Goal: Task Accomplishment & Management: Complete application form

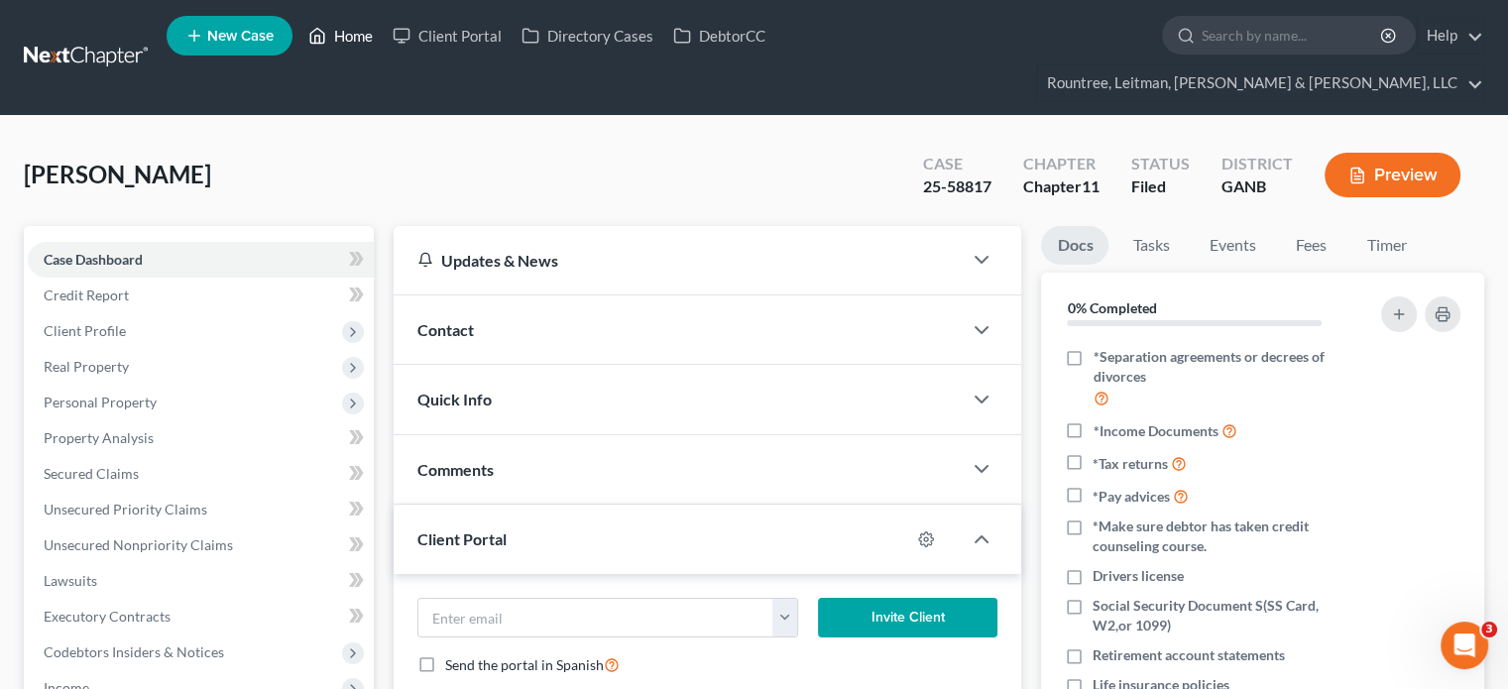
click at [361, 32] on link "Home" at bounding box center [340, 36] width 84 height 36
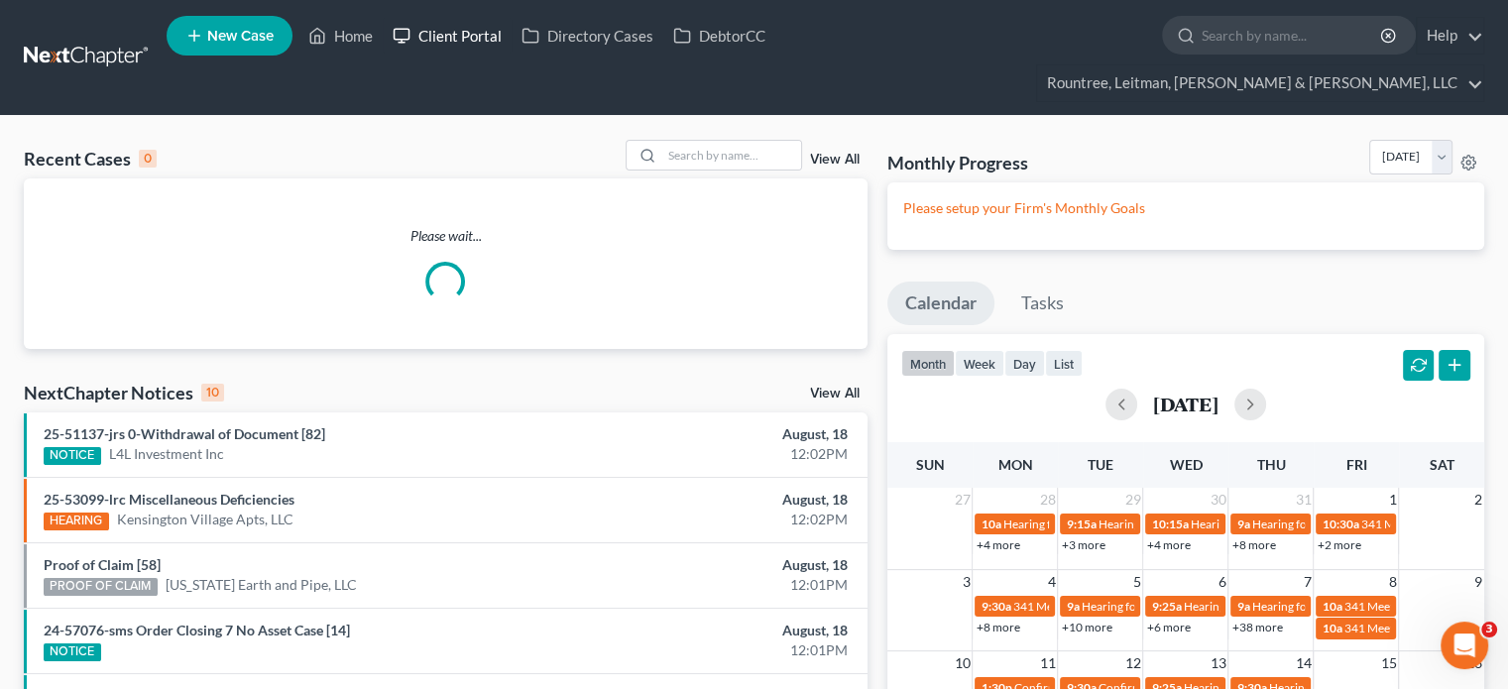
click at [489, 38] on link "Client Portal" at bounding box center [447, 36] width 129 height 36
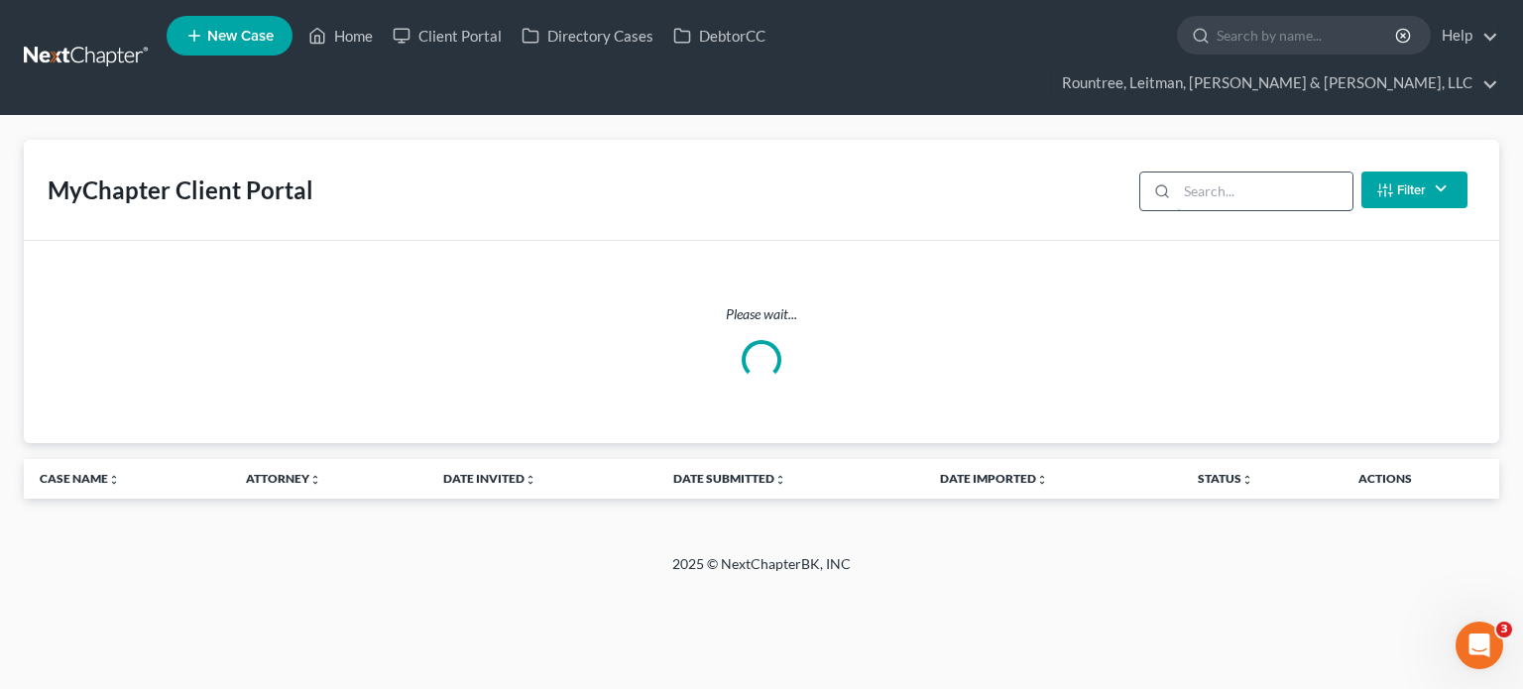
click at [1255, 172] on input "search" at bounding box center [1264, 191] width 175 height 38
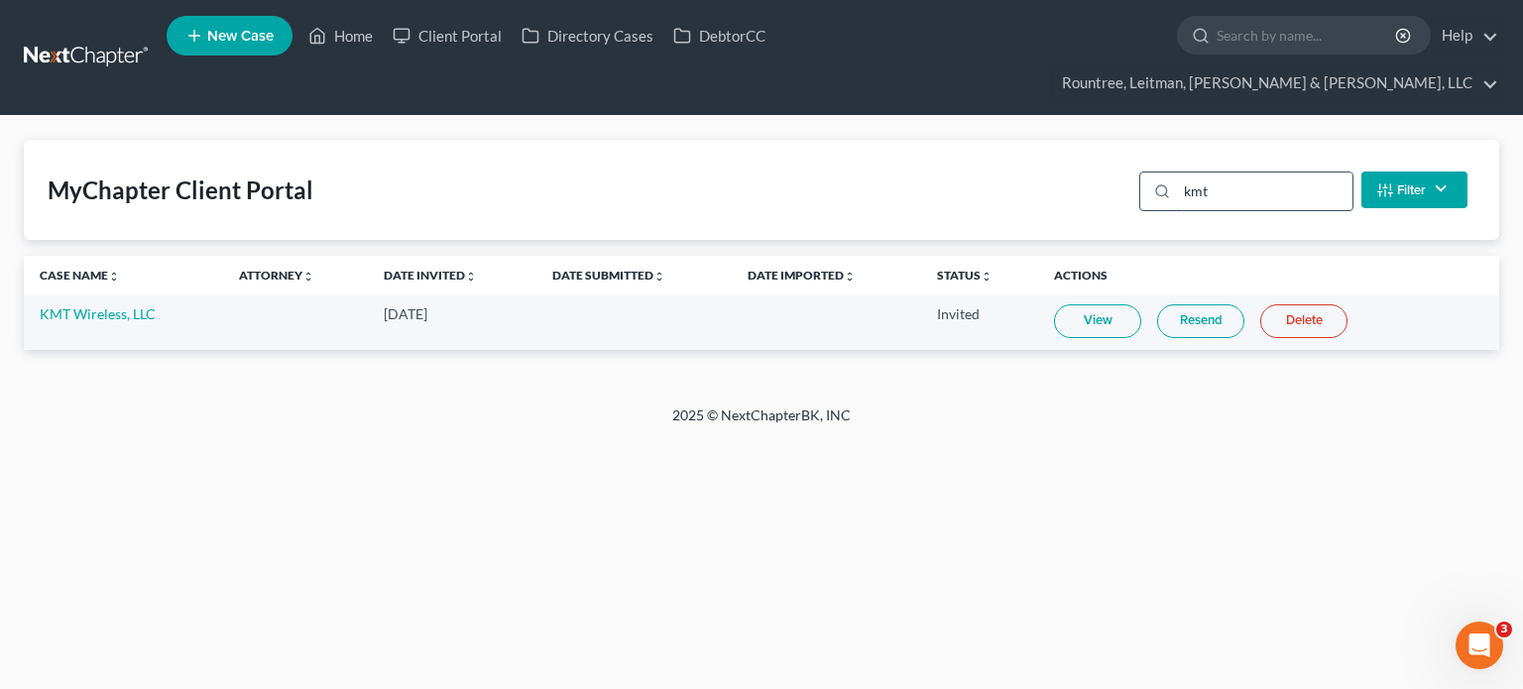
type input "kmt"
click at [1141, 304] on link "View" at bounding box center [1097, 321] width 87 height 34
click at [361, 29] on link "Home" at bounding box center [340, 36] width 84 height 36
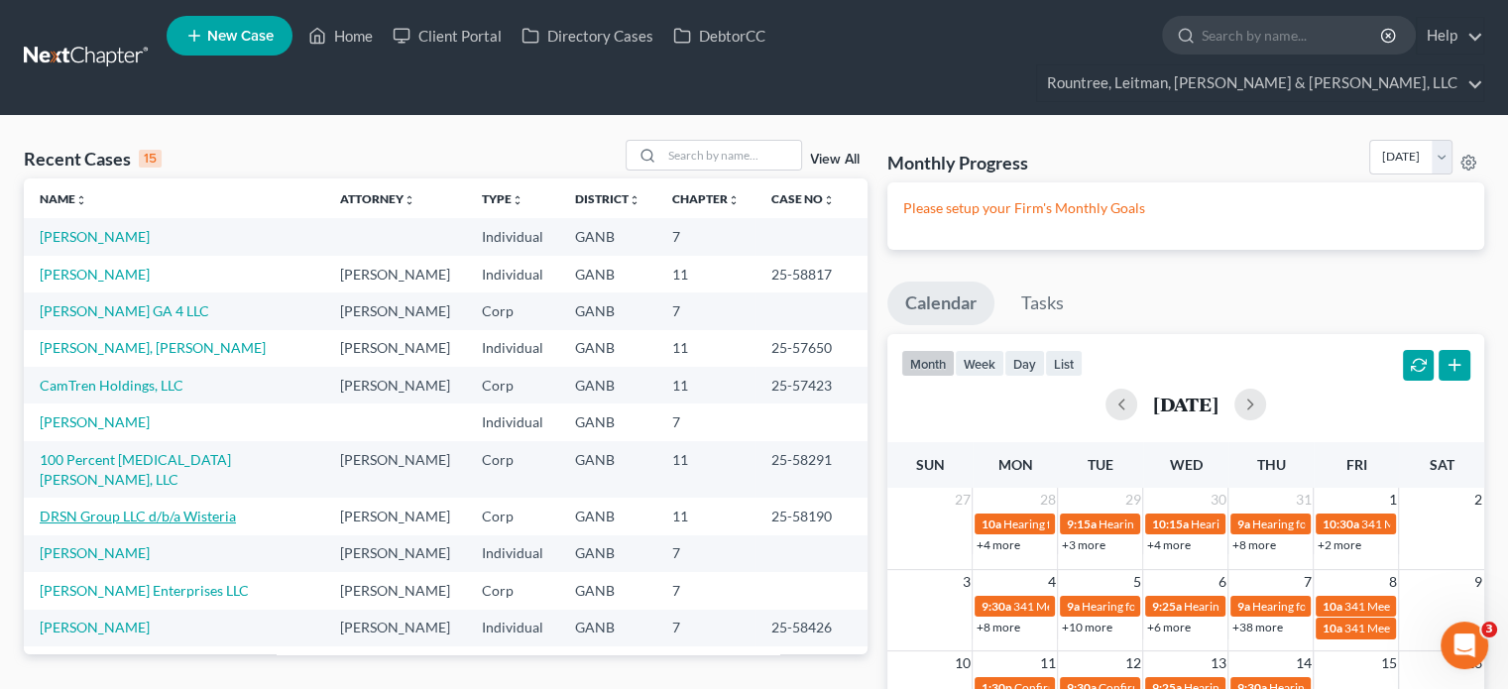
click at [124, 508] on link "DRSN Group LLC d/b/a Wisteria" at bounding box center [138, 516] width 196 height 17
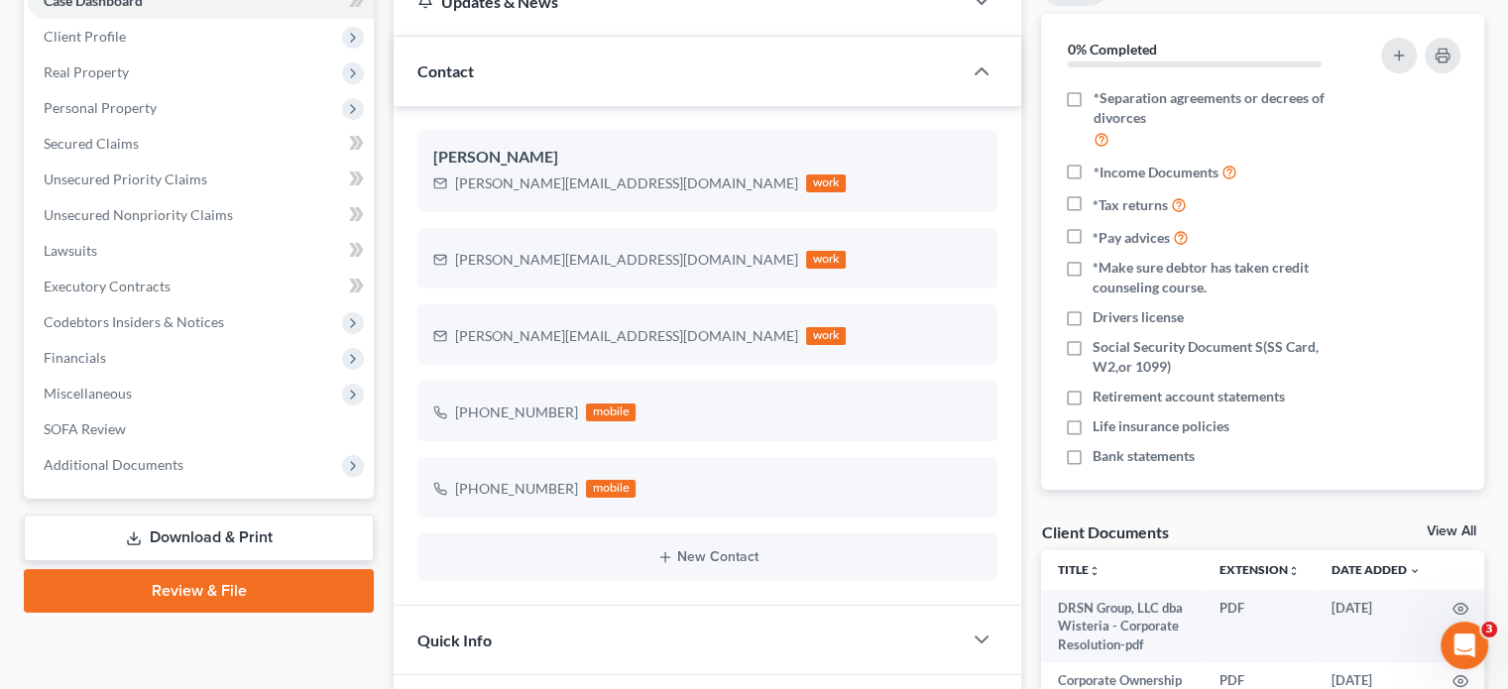
scroll to position [297, 0]
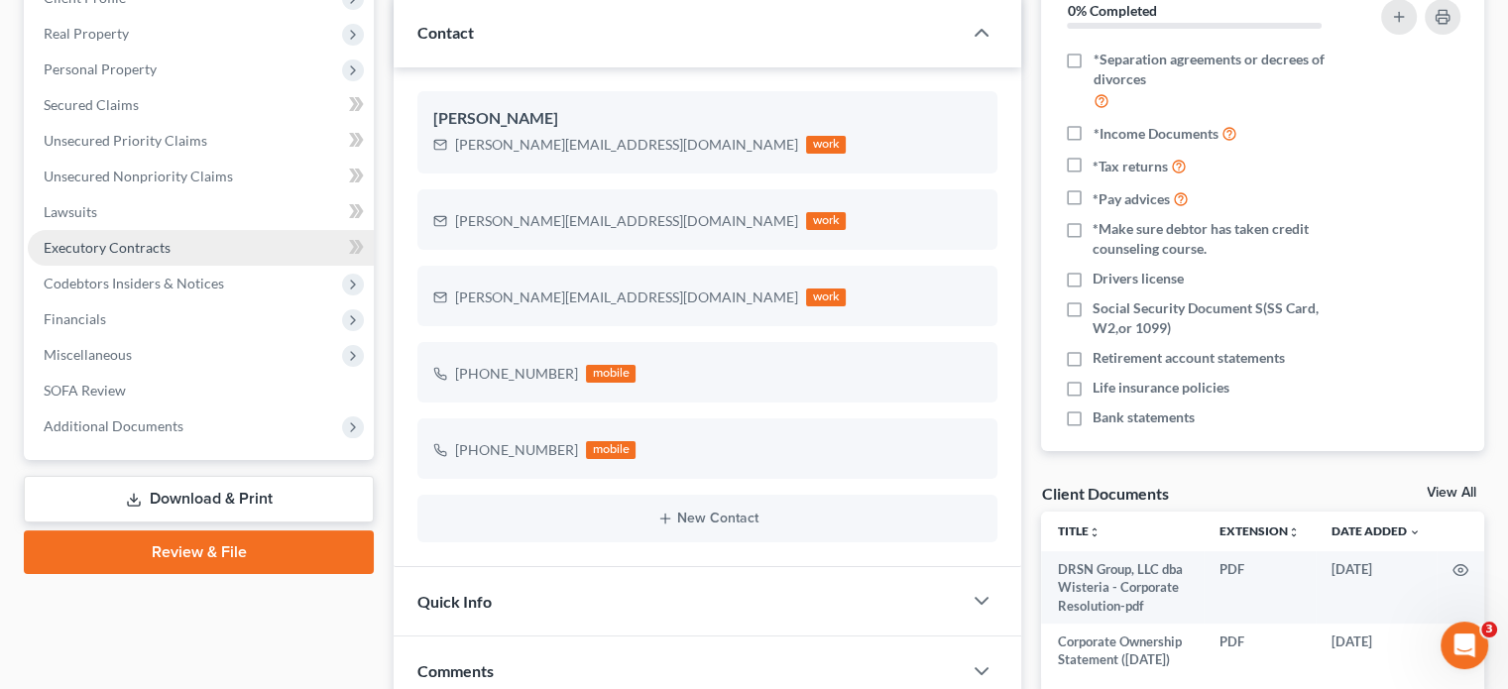
click at [99, 239] on span "Executory Contracts" at bounding box center [107, 247] width 127 height 17
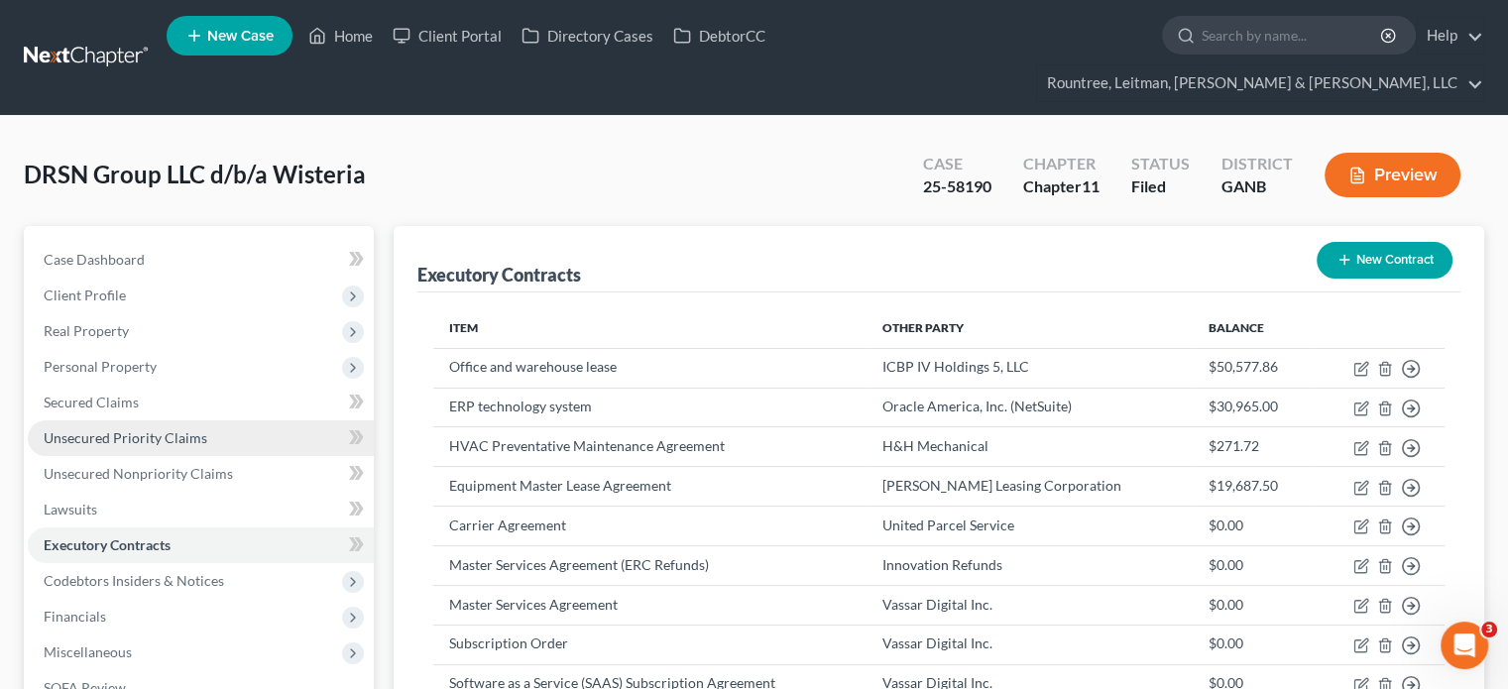
scroll to position [198, 0]
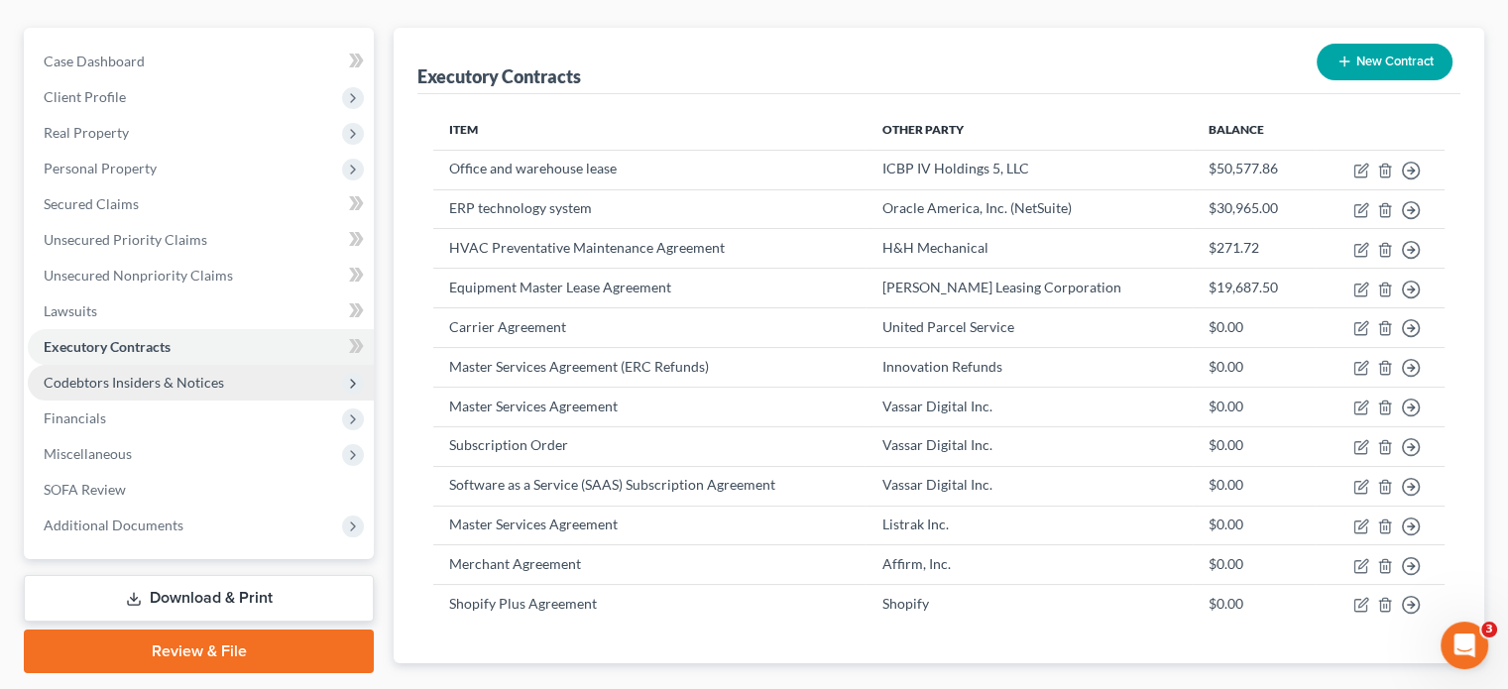
click at [155, 374] on span "Codebtors Insiders & Notices" at bounding box center [134, 382] width 180 height 17
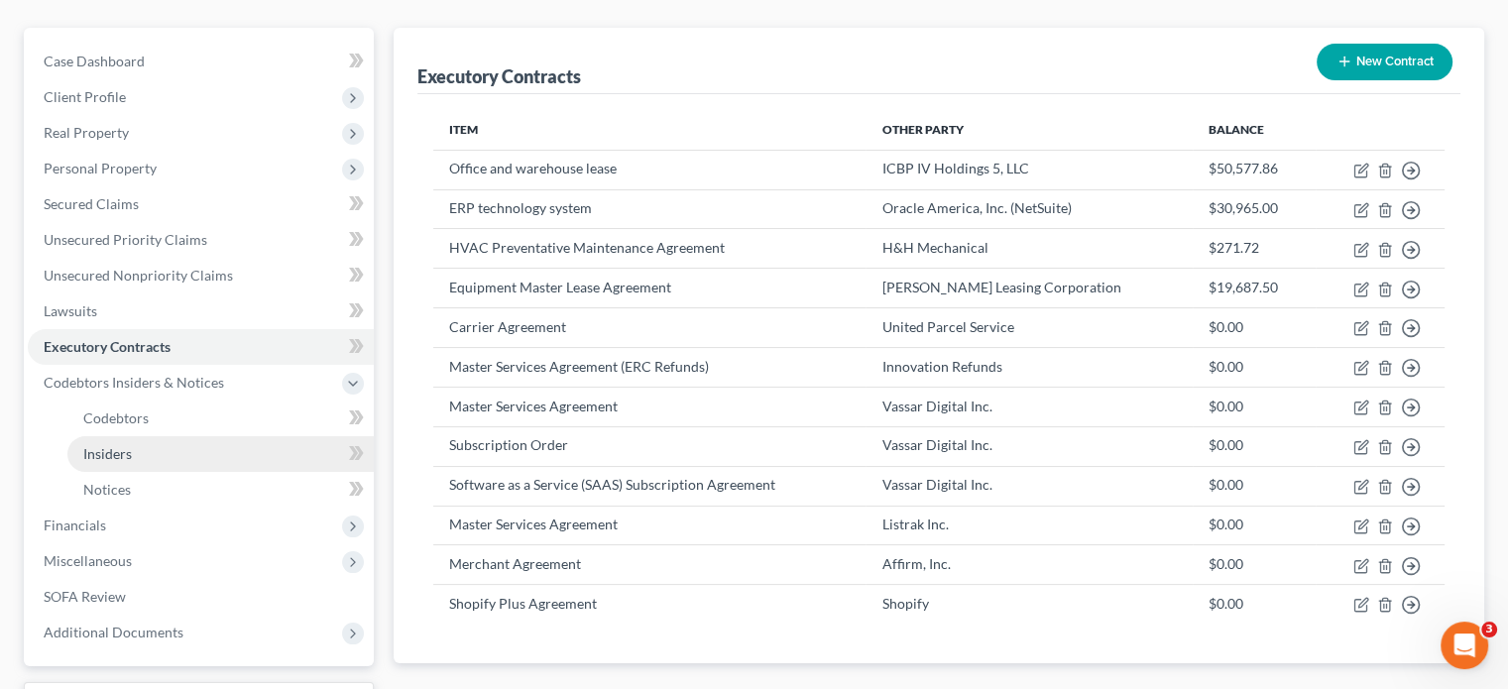
click at [122, 445] on span "Insiders" at bounding box center [107, 453] width 49 height 17
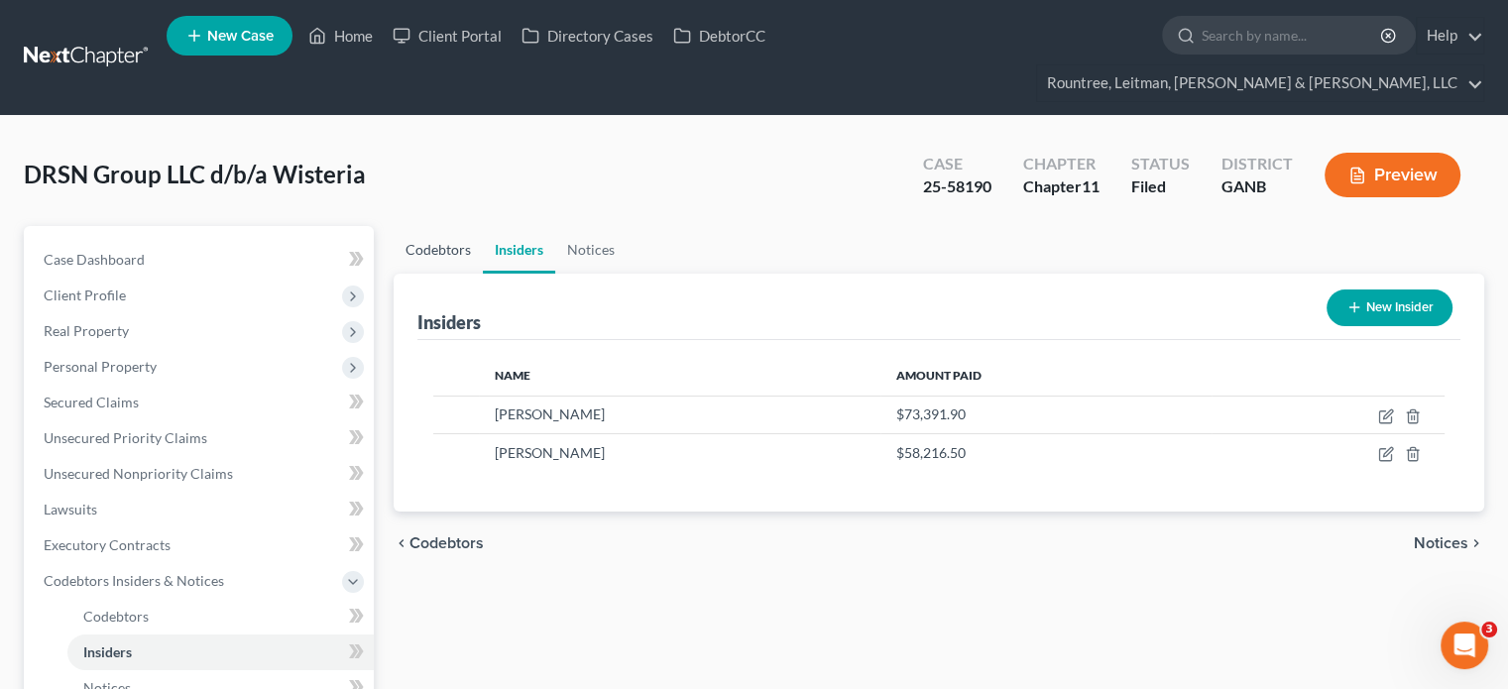
click at [441, 226] on link "Codebtors" at bounding box center [438, 250] width 89 height 48
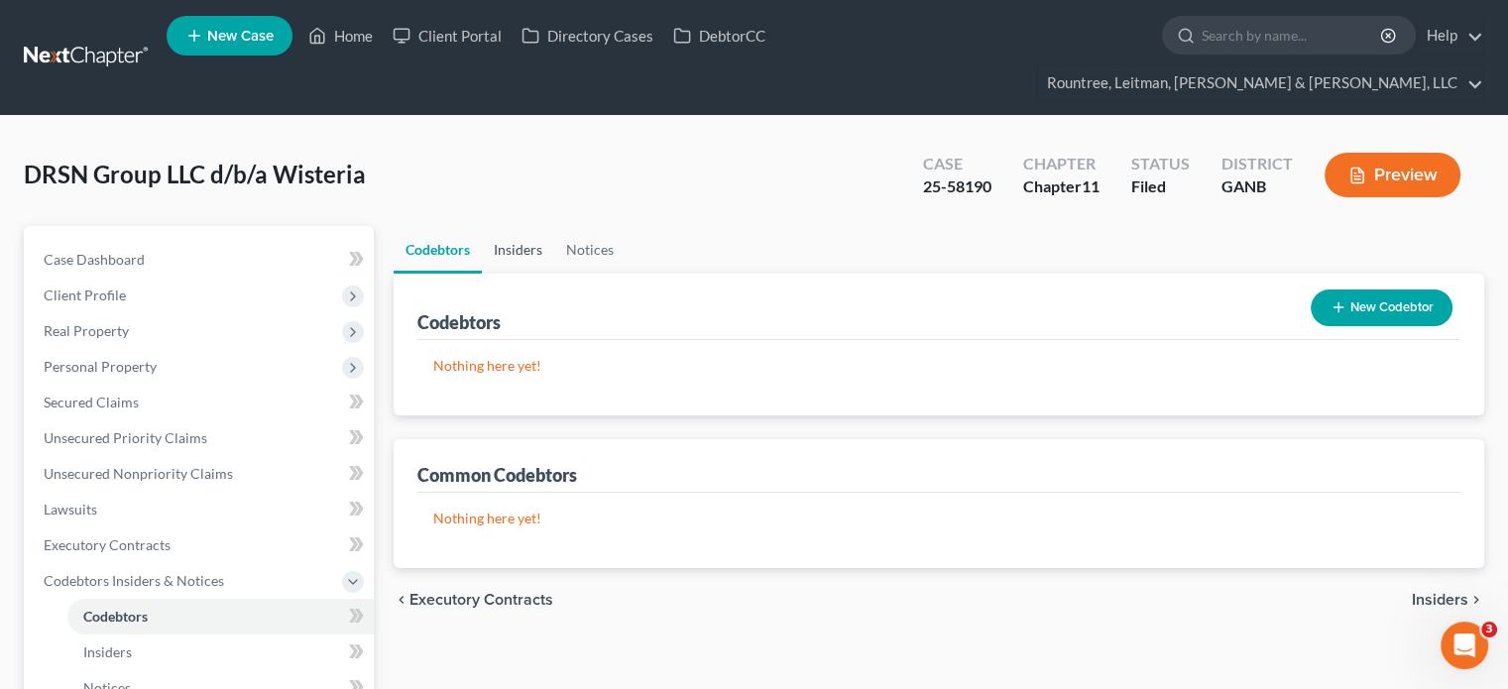
click at [510, 226] on link "Insiders" at bounding box center [518, 250] width 72 height 48
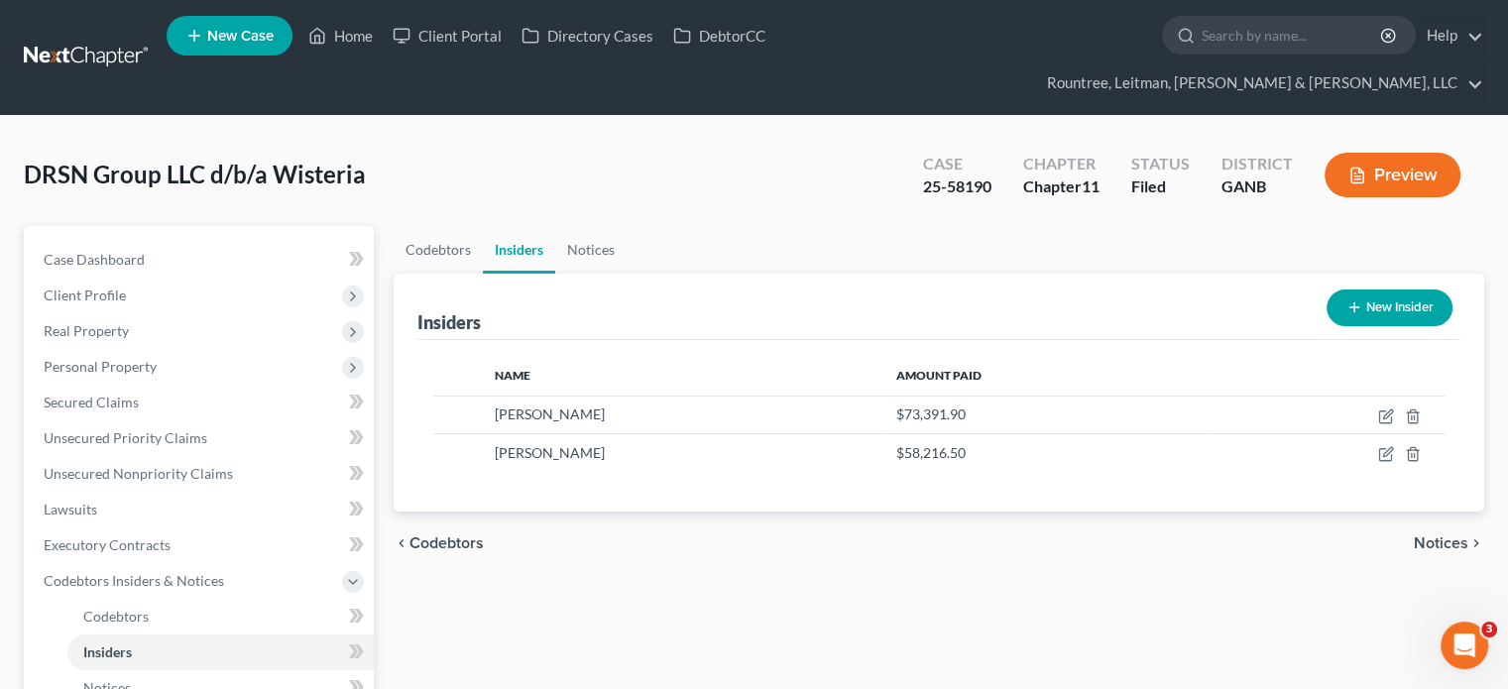
click at [1382, 289] on button "New Insider" at bounding box center [1389, 307] width 126 height 37
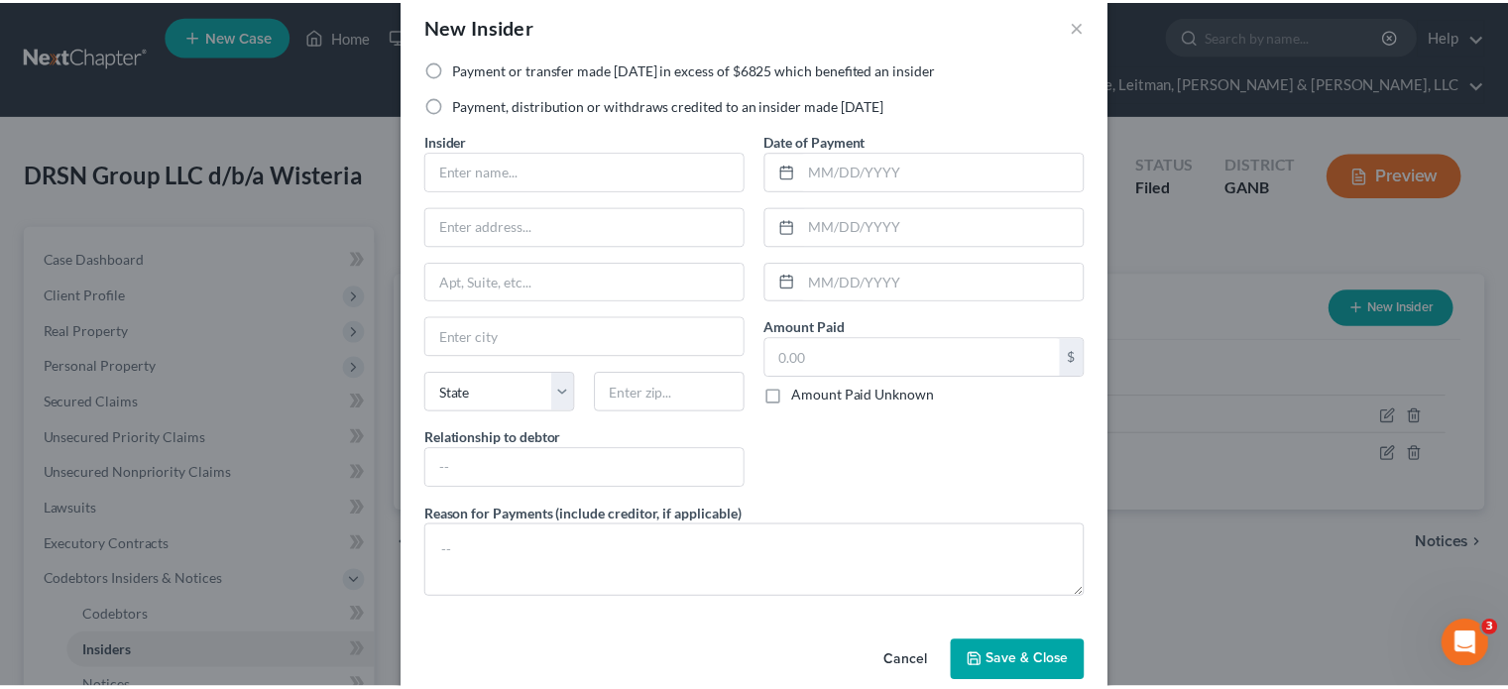
scroll to position [62, 0]
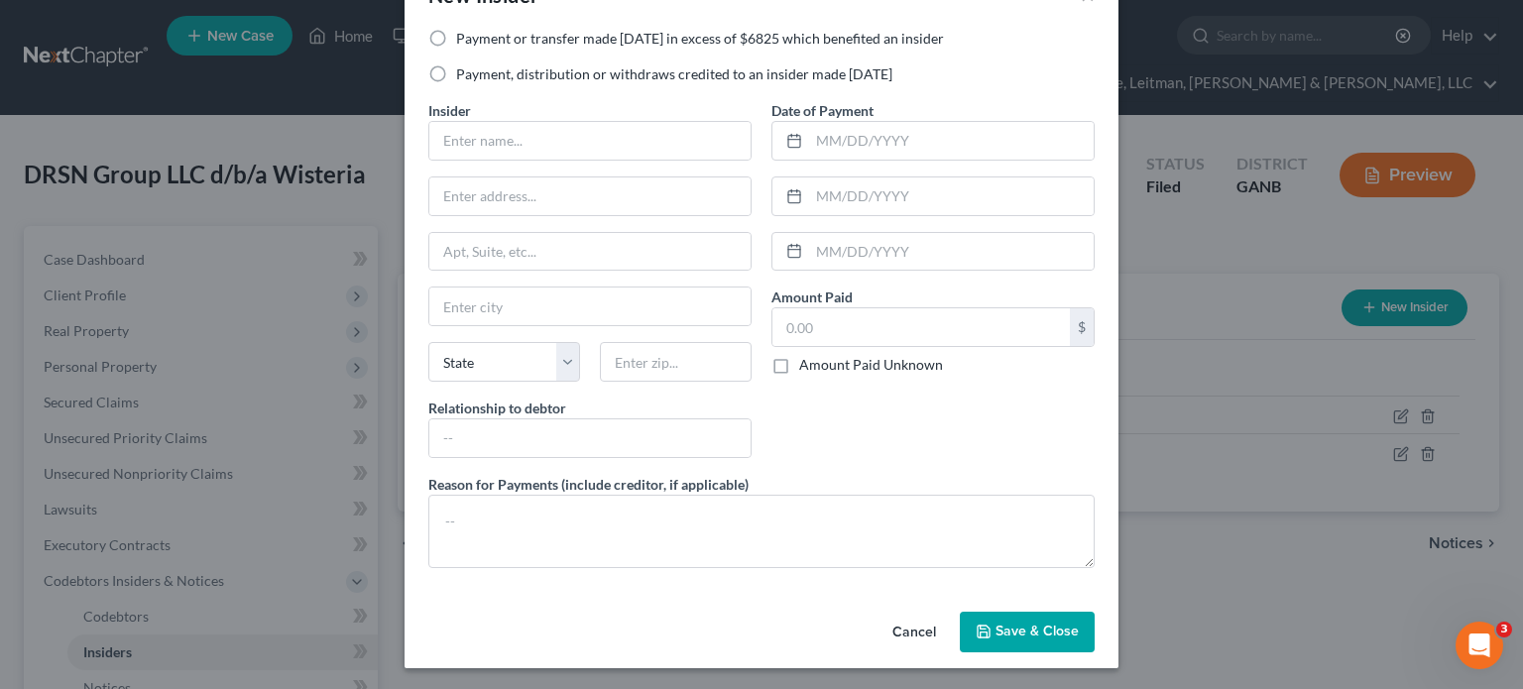
click at [894, 629] on button "Cancel" at bounding box center [913, 634] width 75 height 40
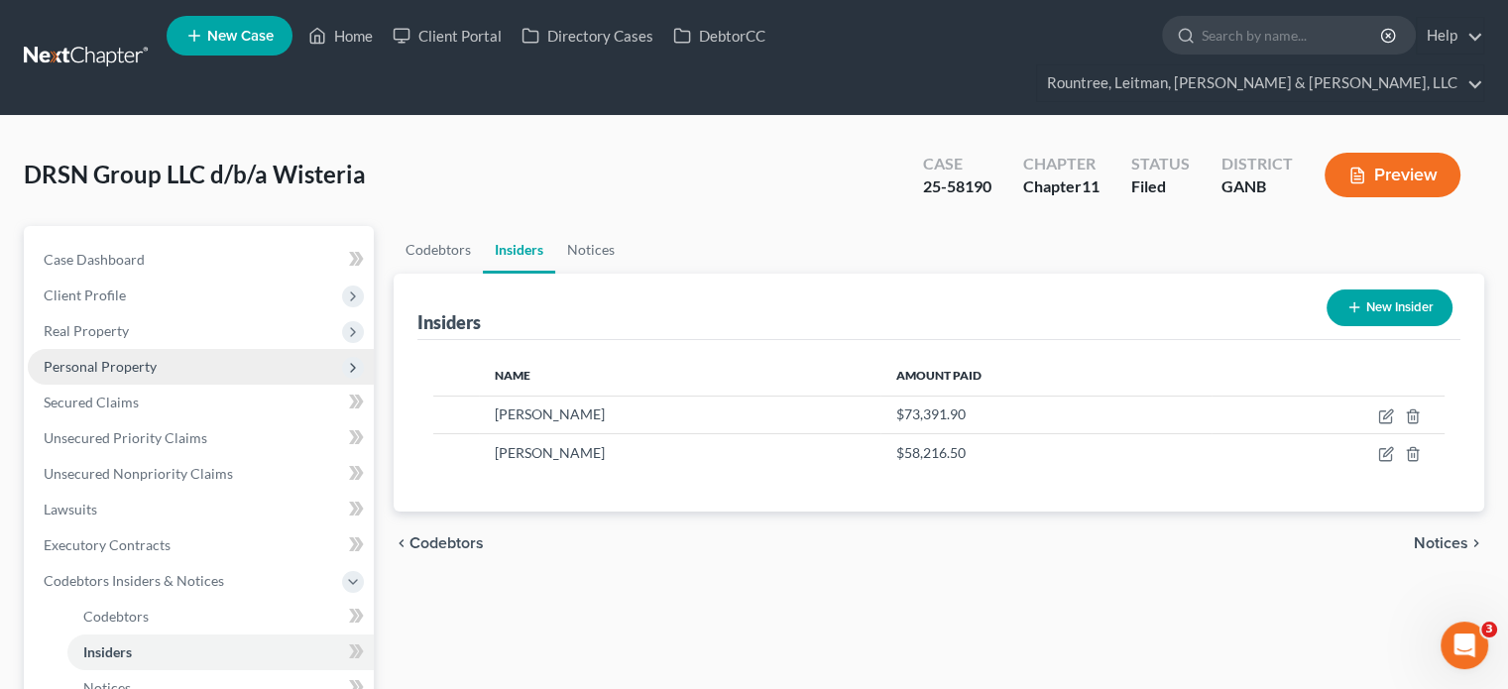
click at [87, 358] on span "Personal Property" at bounding box center [100, 366] width 113 height 17
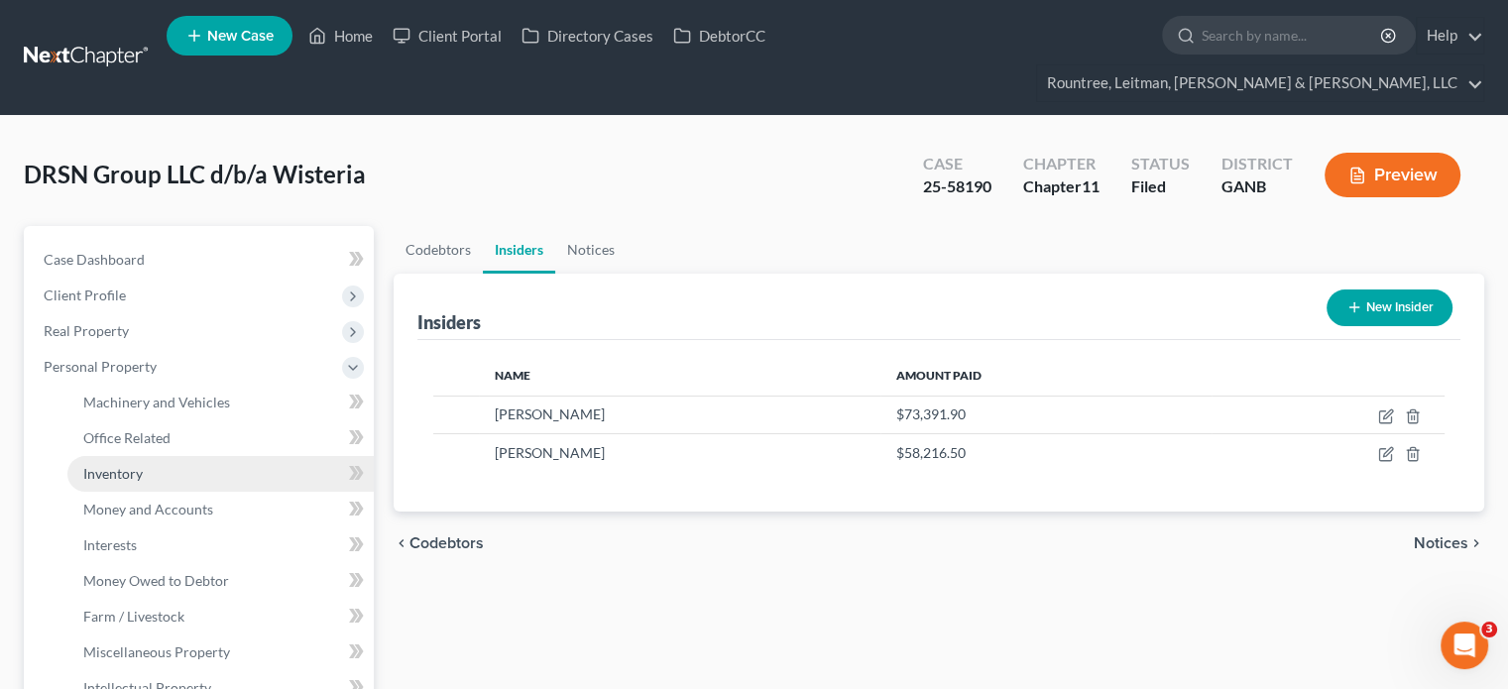
click at [127, 465] on span "Inventory" at bounding box center [112, 473] width 59 height 17
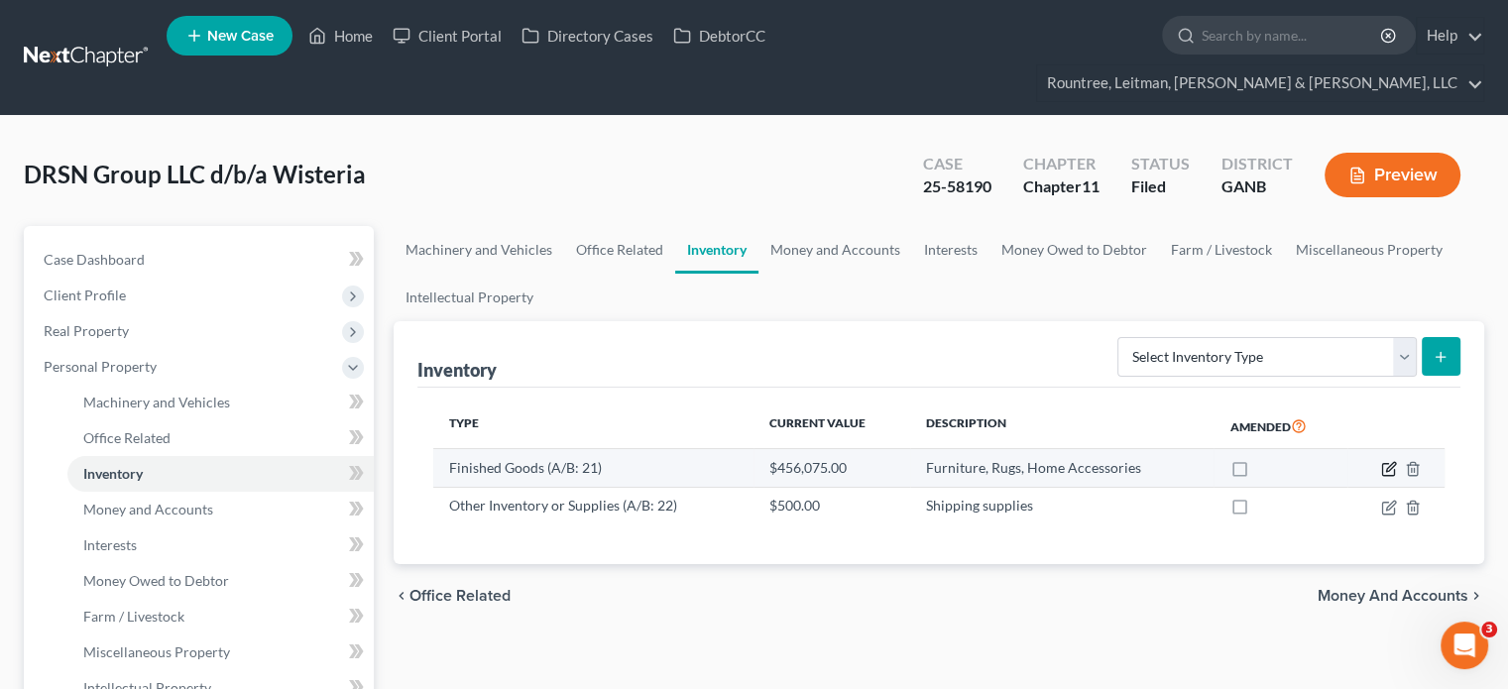
click at [1391, 463] on icon "button" at bounding box center [1390, 467] width 9 height 9
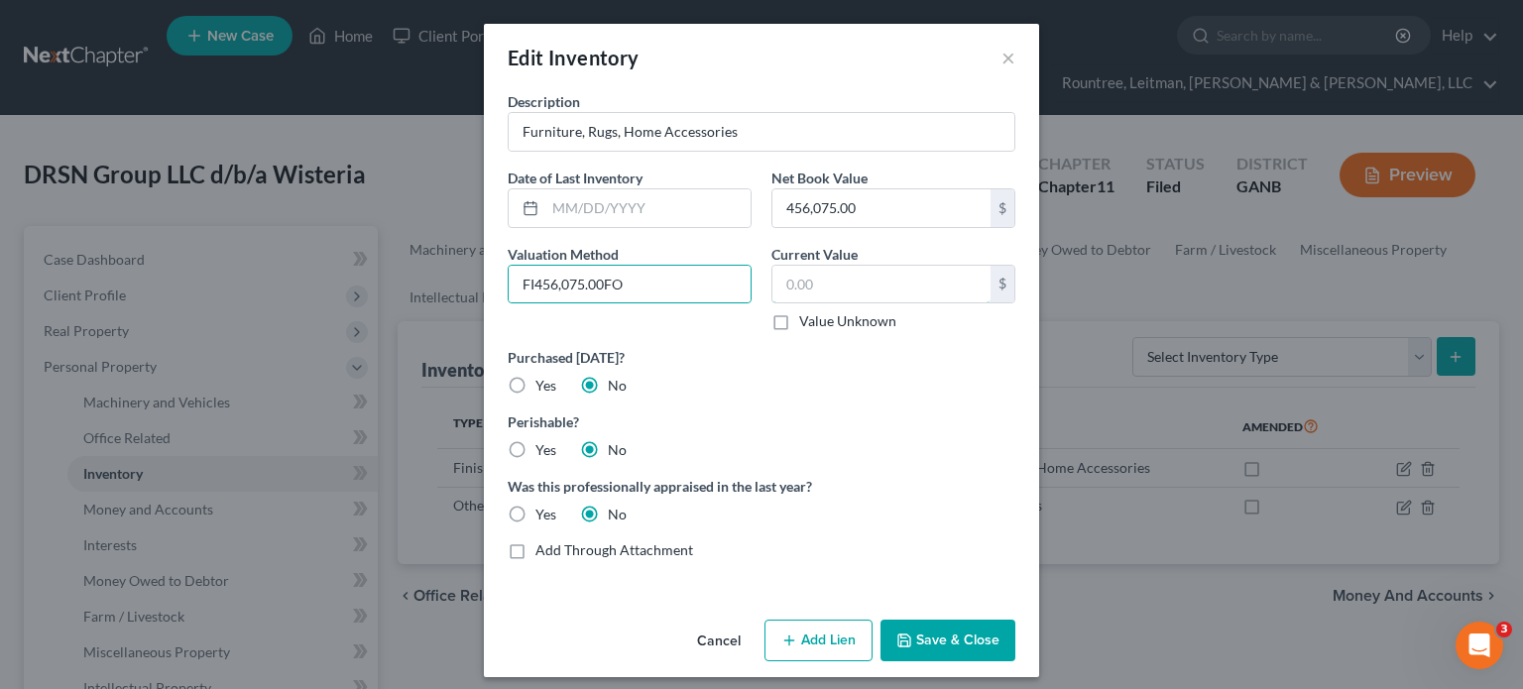
type input "FIFO"
type input "376,139.40"
click at [931, 631] on button "Save & Close" at bounding box center [947, 641] width 135 height 42
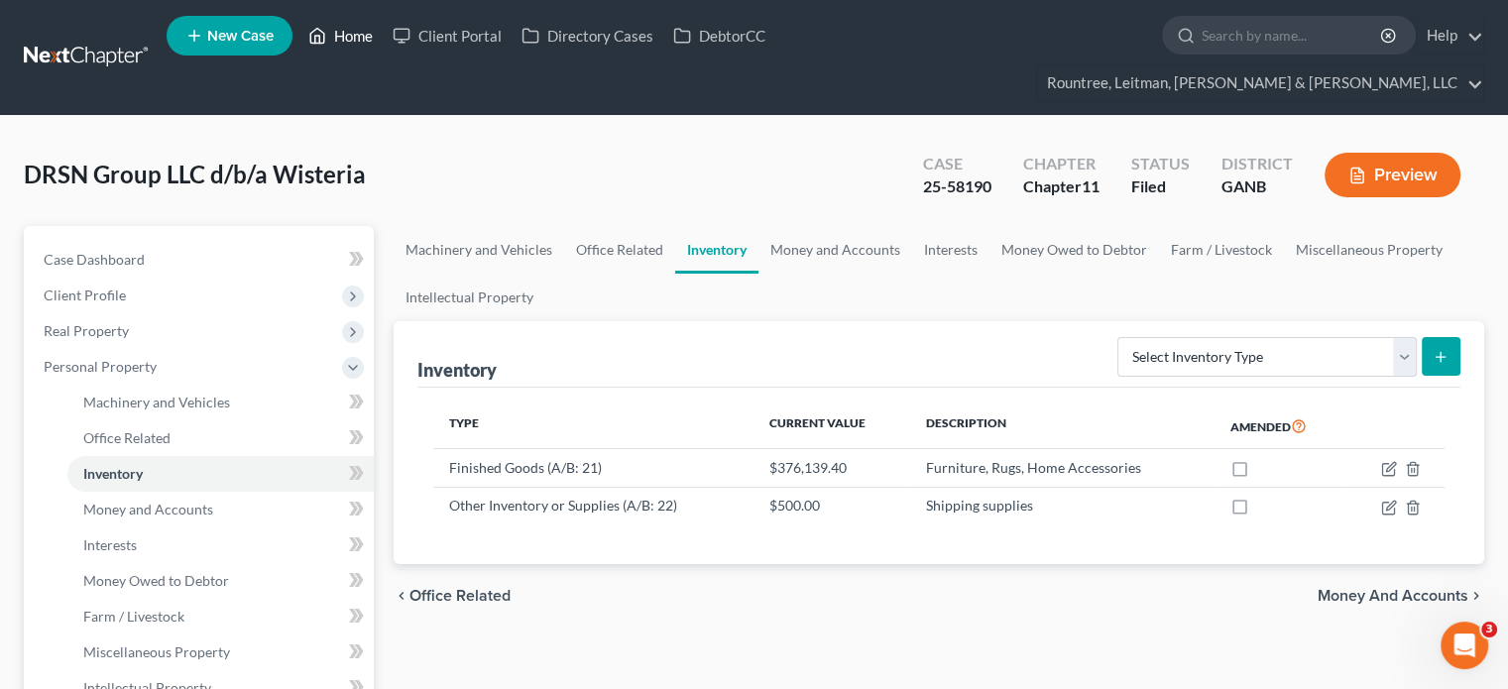
click at [344, 30] on link "Home" at bounding box center [340, 36] width 84 height 36
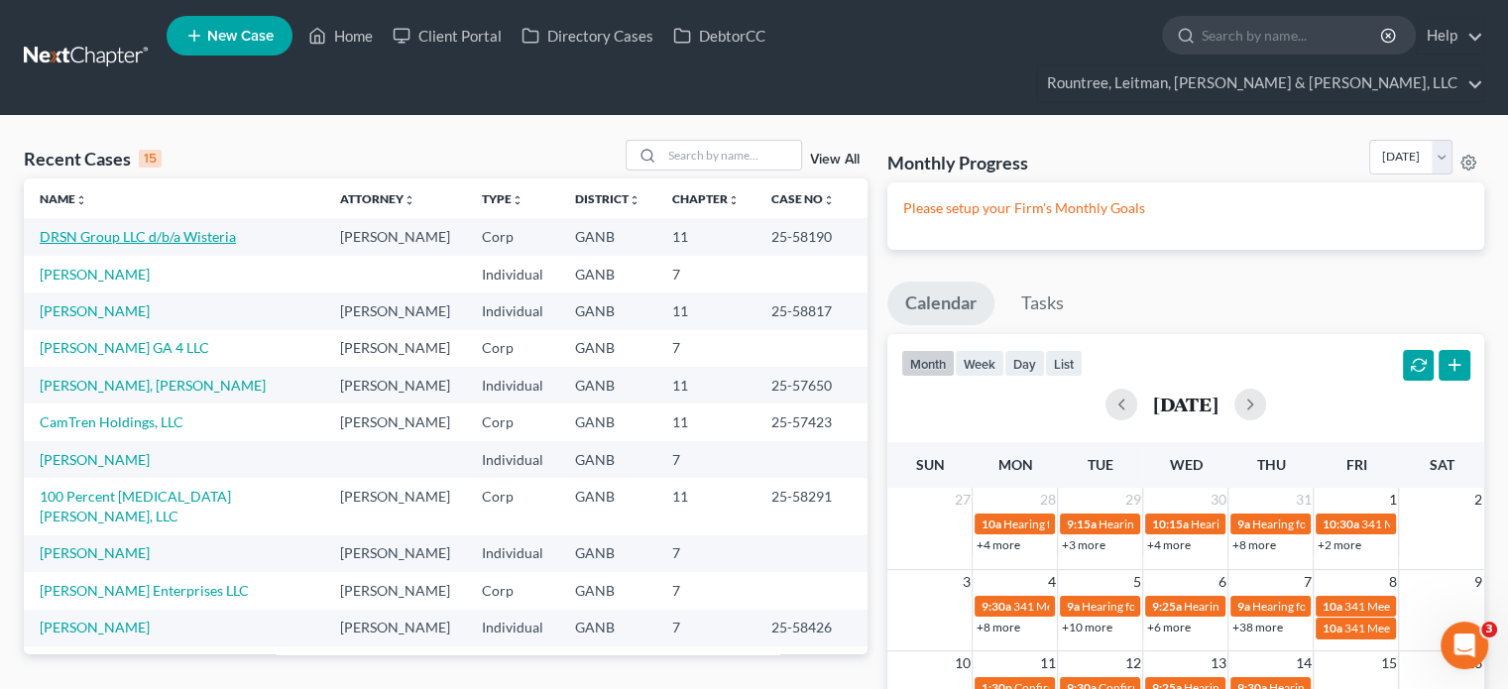
click at [159, 228] on link "DRSN Group LLC d/b/a Wisteria" at bounding box center [138, 236] width 196 height 17
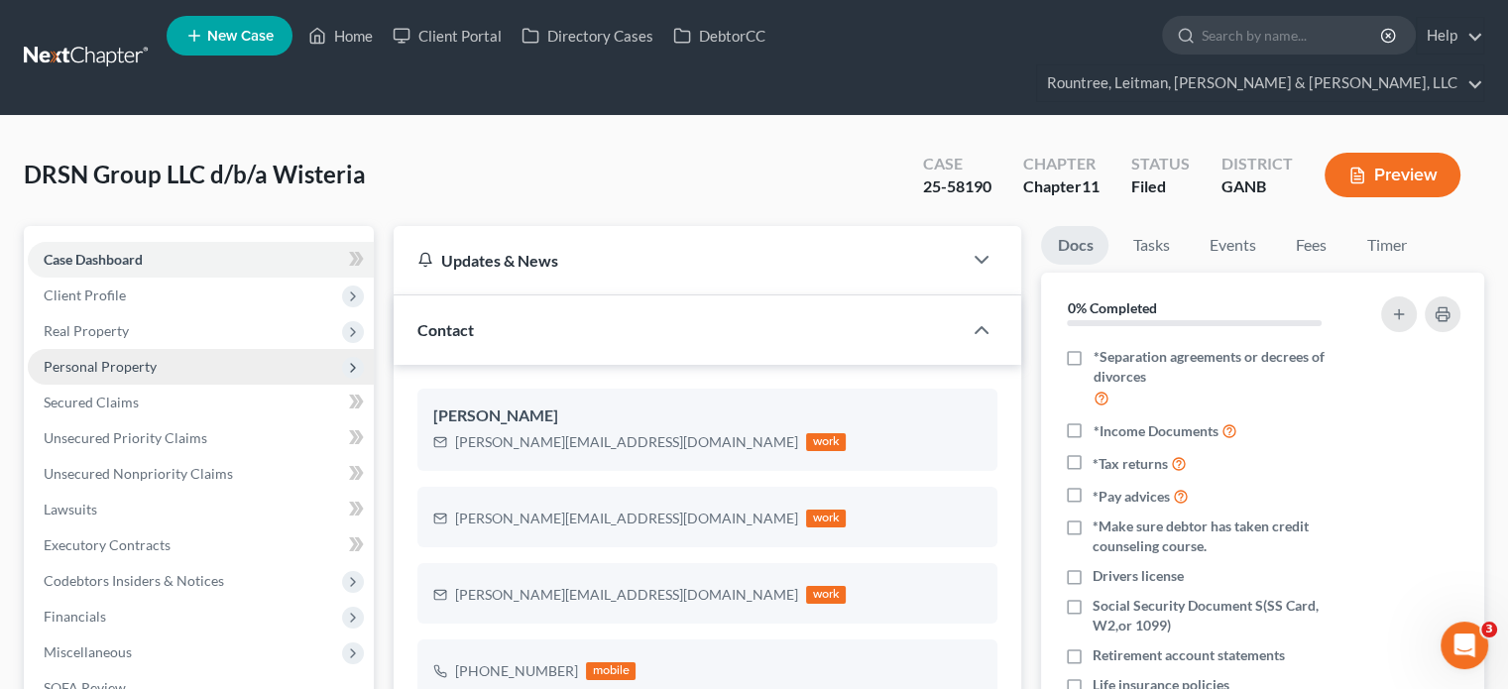
click at [95, 358] on span "Personal Property" at bounding box center [100, 366] width 113 height 17
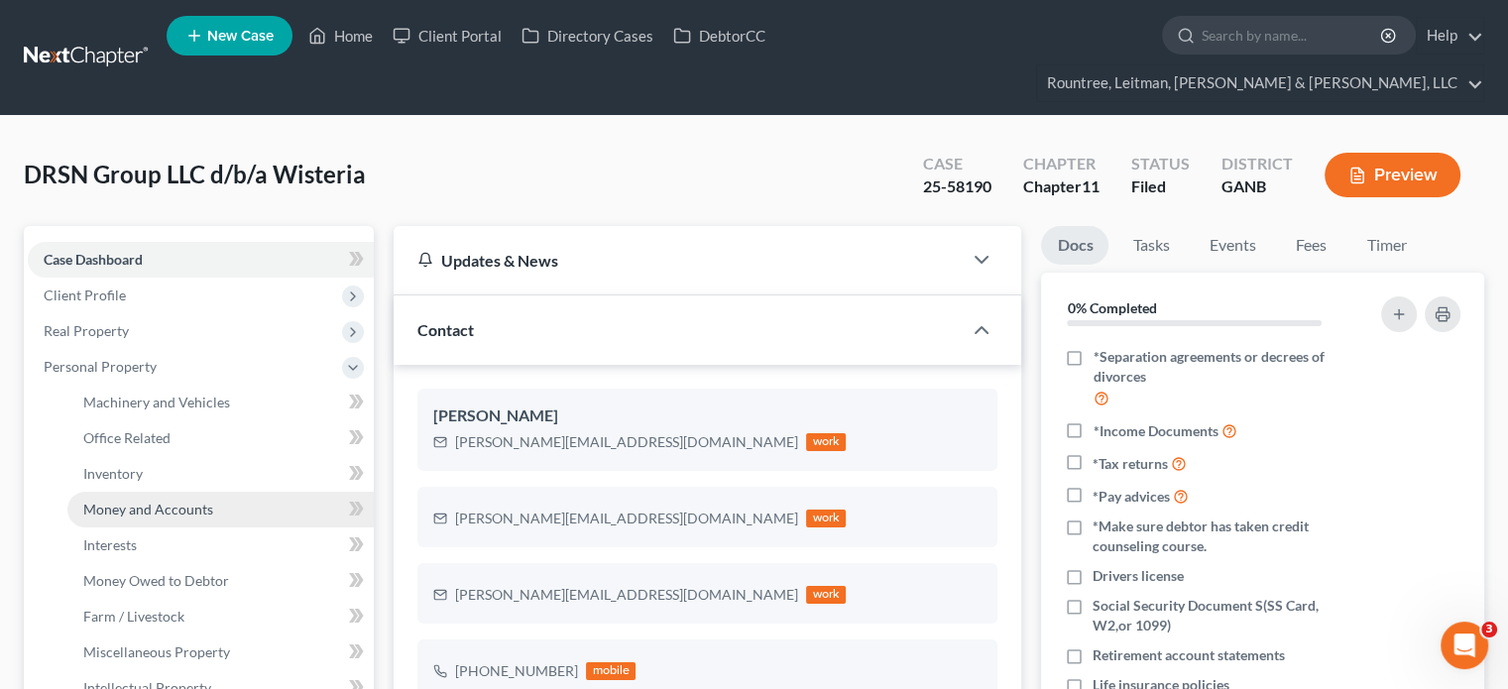
click at [143, 501] on span "Money and Accounts" at bounding box center [148, 509] width 130 height 17
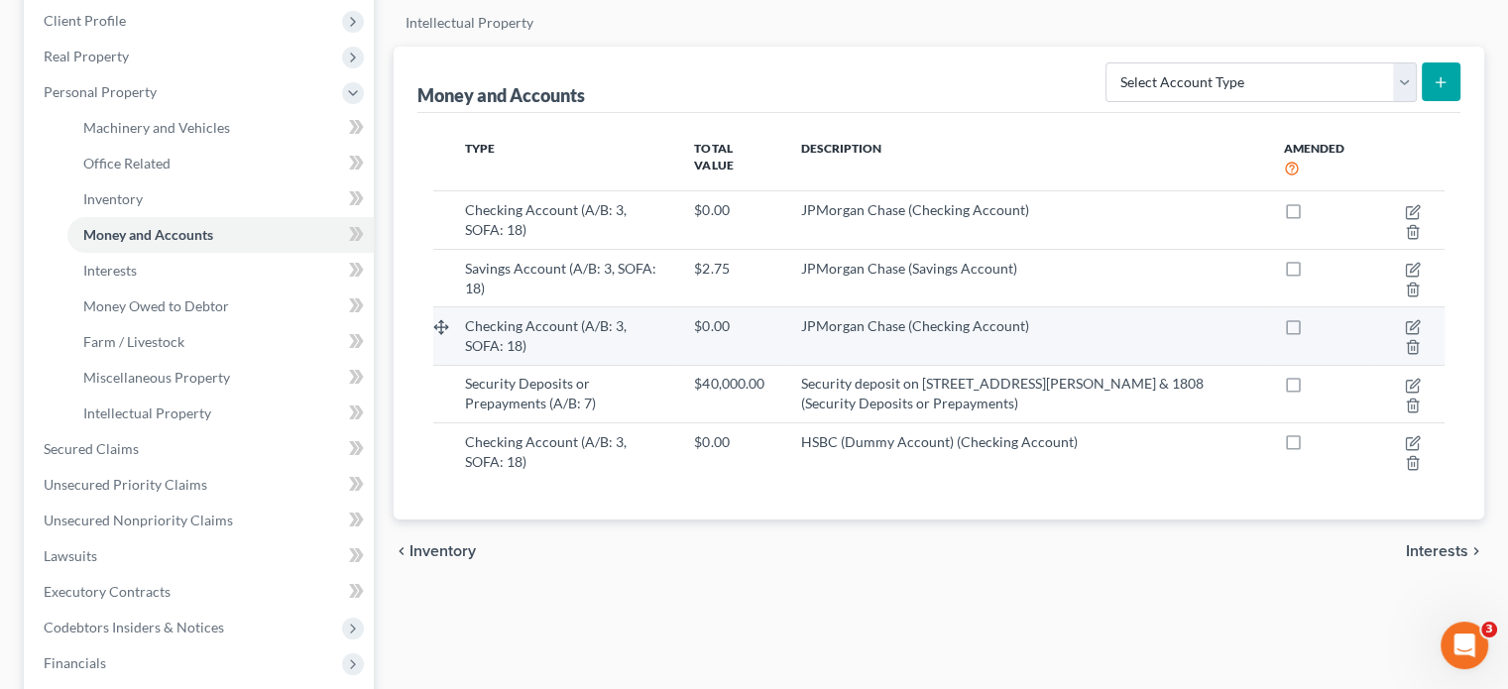
scroll to position [297, 0]
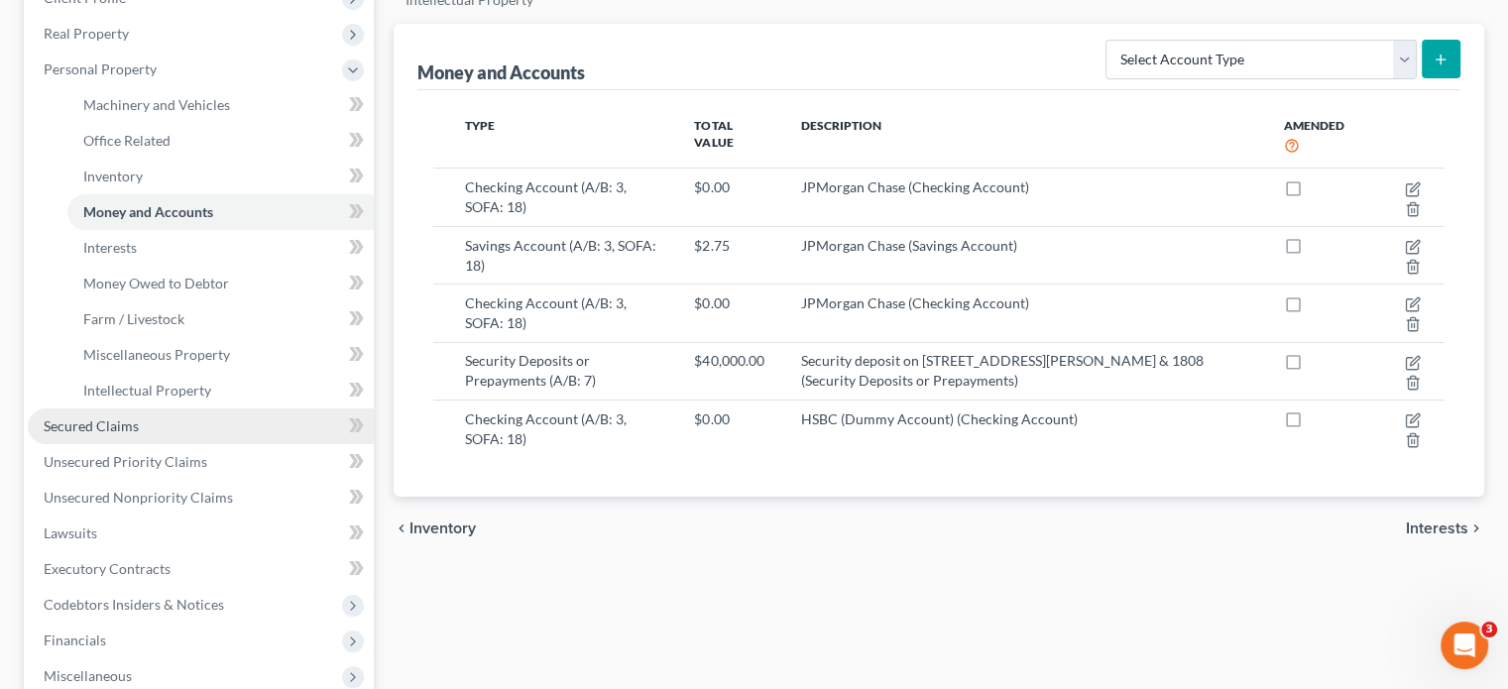
click at [103, 417] on span "Secured Claims" at bounding box center [91, 425] width 95 height 17
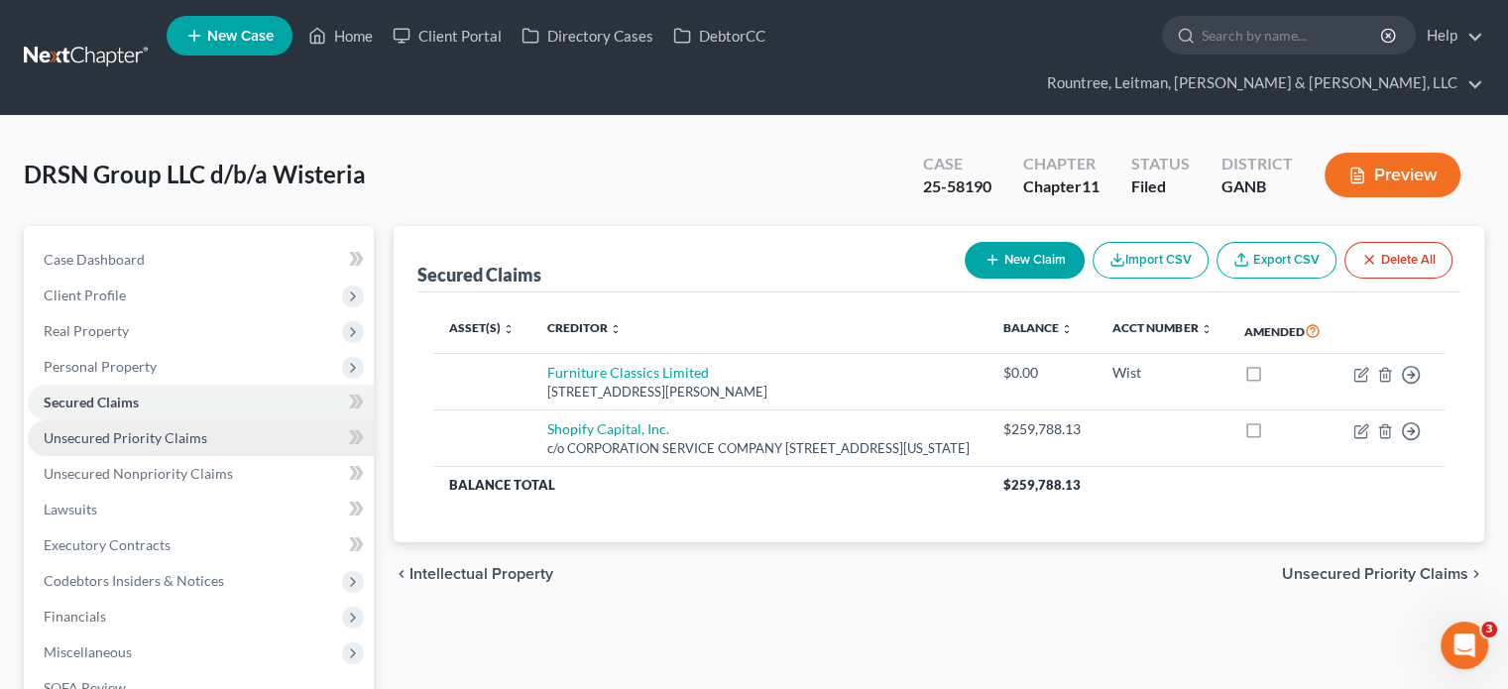
click at [95, 420] on link "Unsecured Priority Claims" at bounding box center [201, 438] width 346 height 36
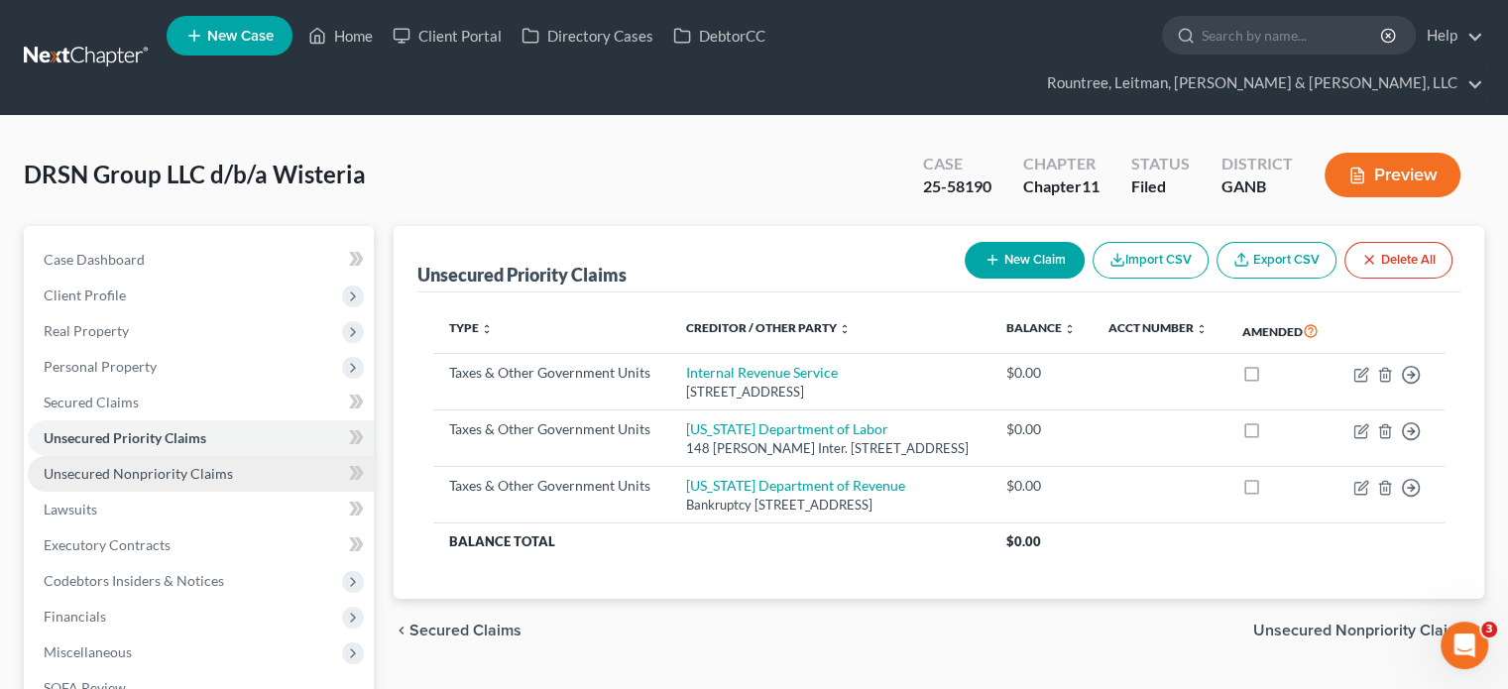
click at [104, 465] on span "Unsecured Nonpriority Claims" at bounding box center [138, 473] width 189 height 17
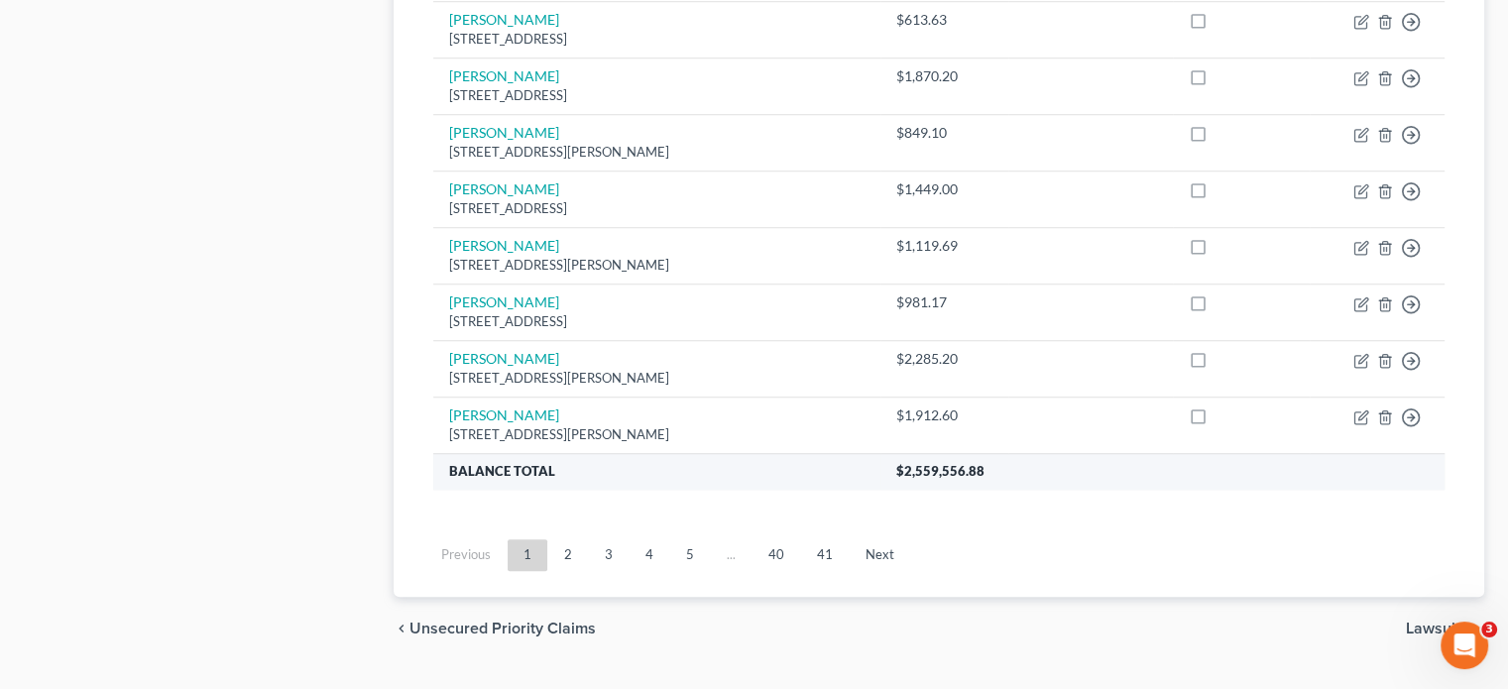
scroll to position [1598, 0]
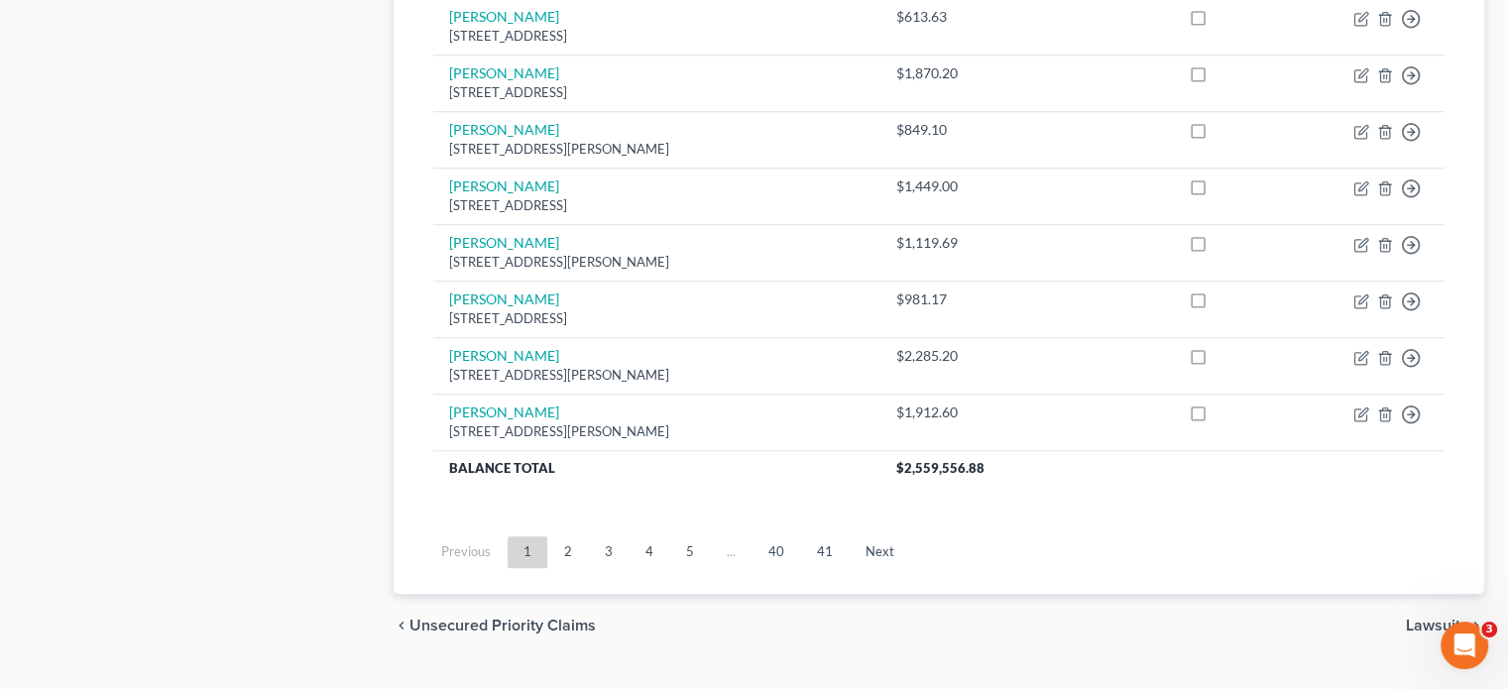
click at [573, 536] on link "2" at bounding box center [568, 552] width 40 height 32
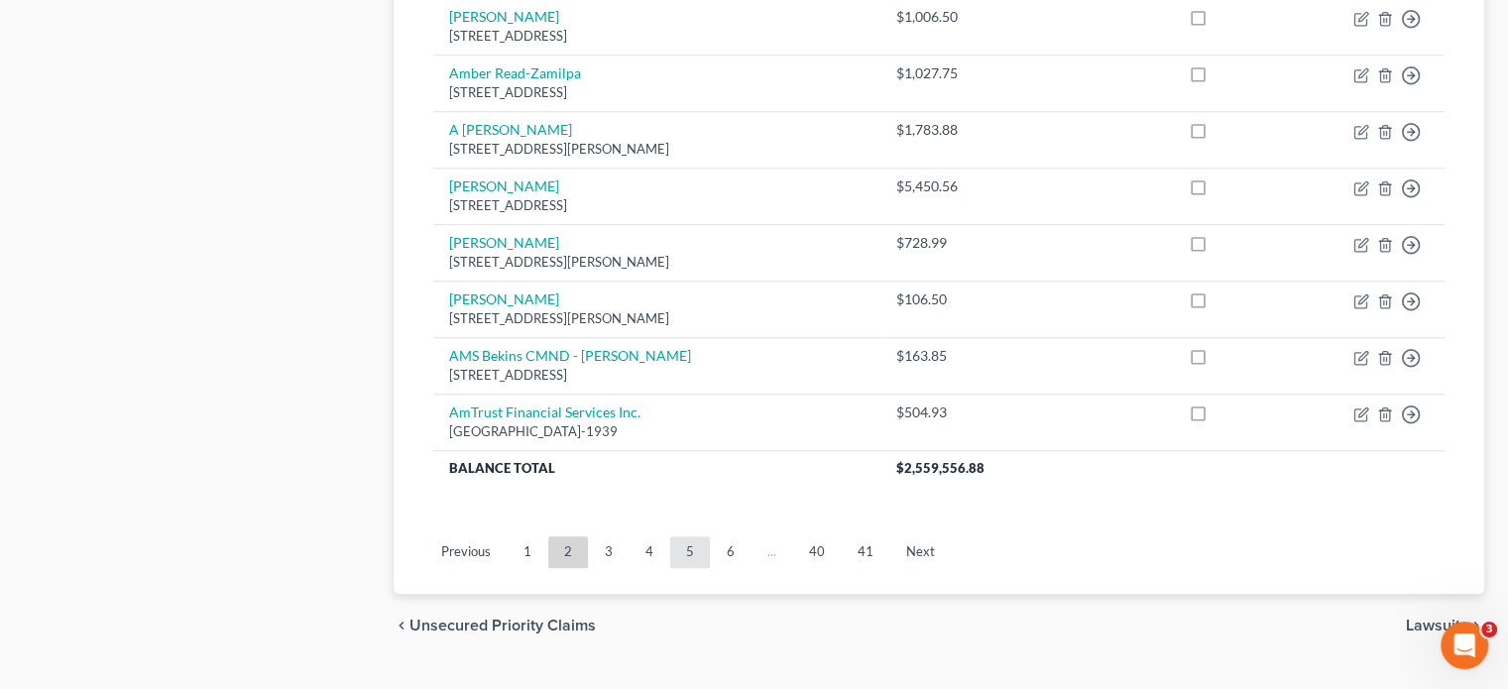
click at [670, 536] on link "5" at bounding box center [690, 552] width 40 height 32
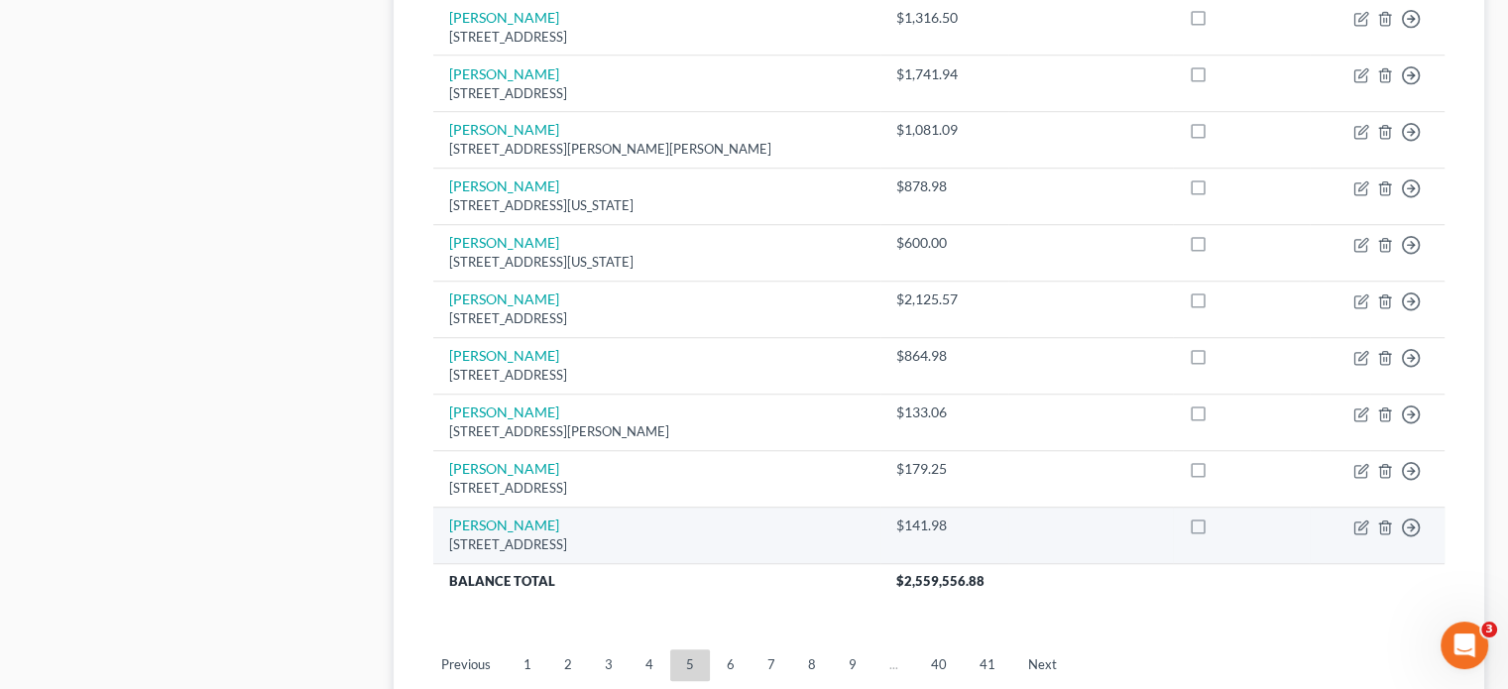
scroll to position [1499, 0]
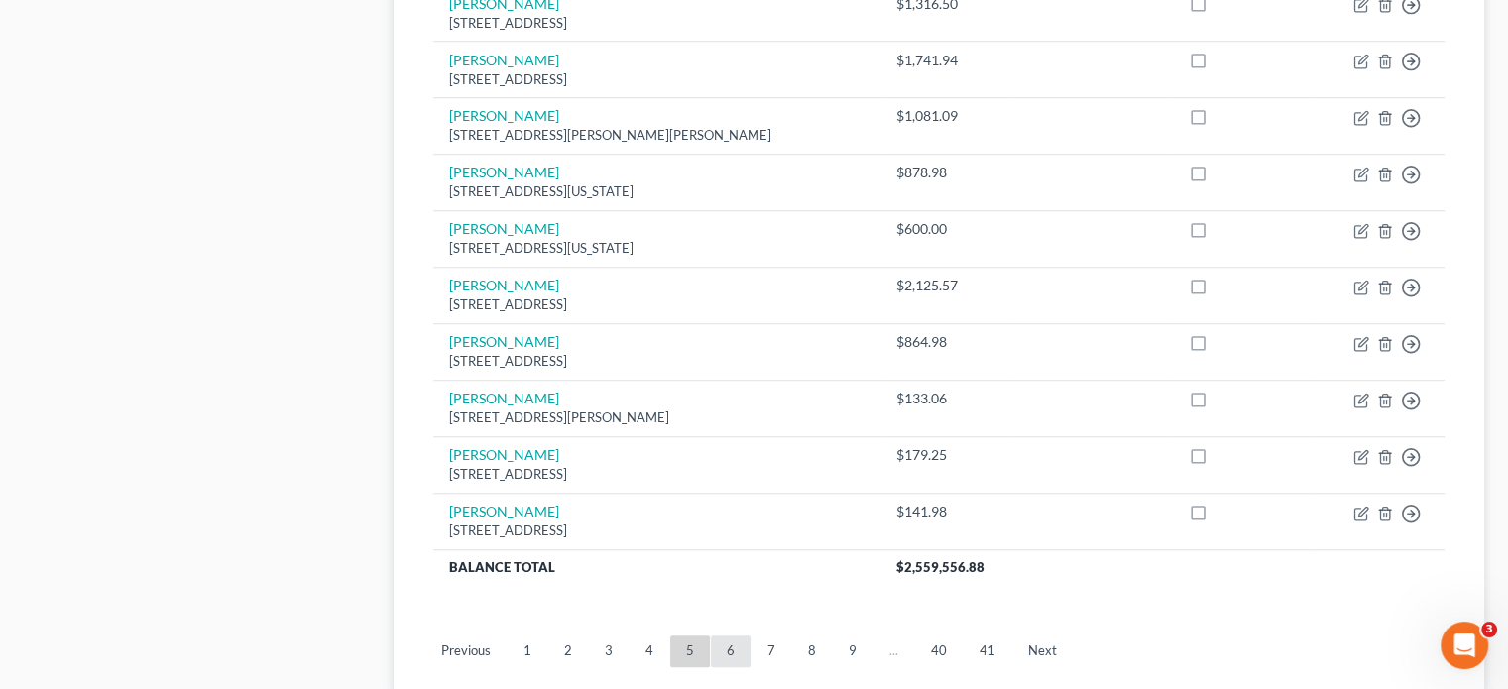
click at [717, 635] on link "6" at bounding box center [731, 651] width 40 height 32
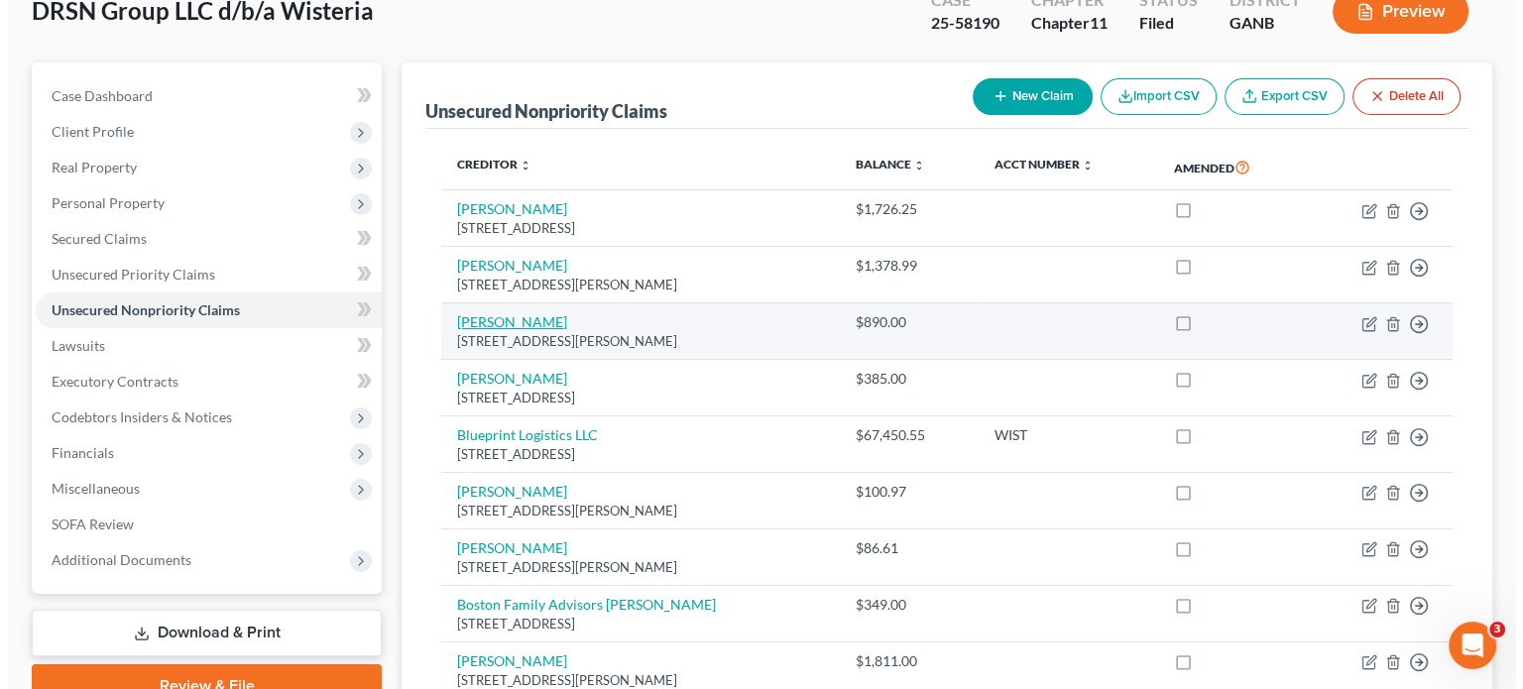
scroll to position [210, 0]
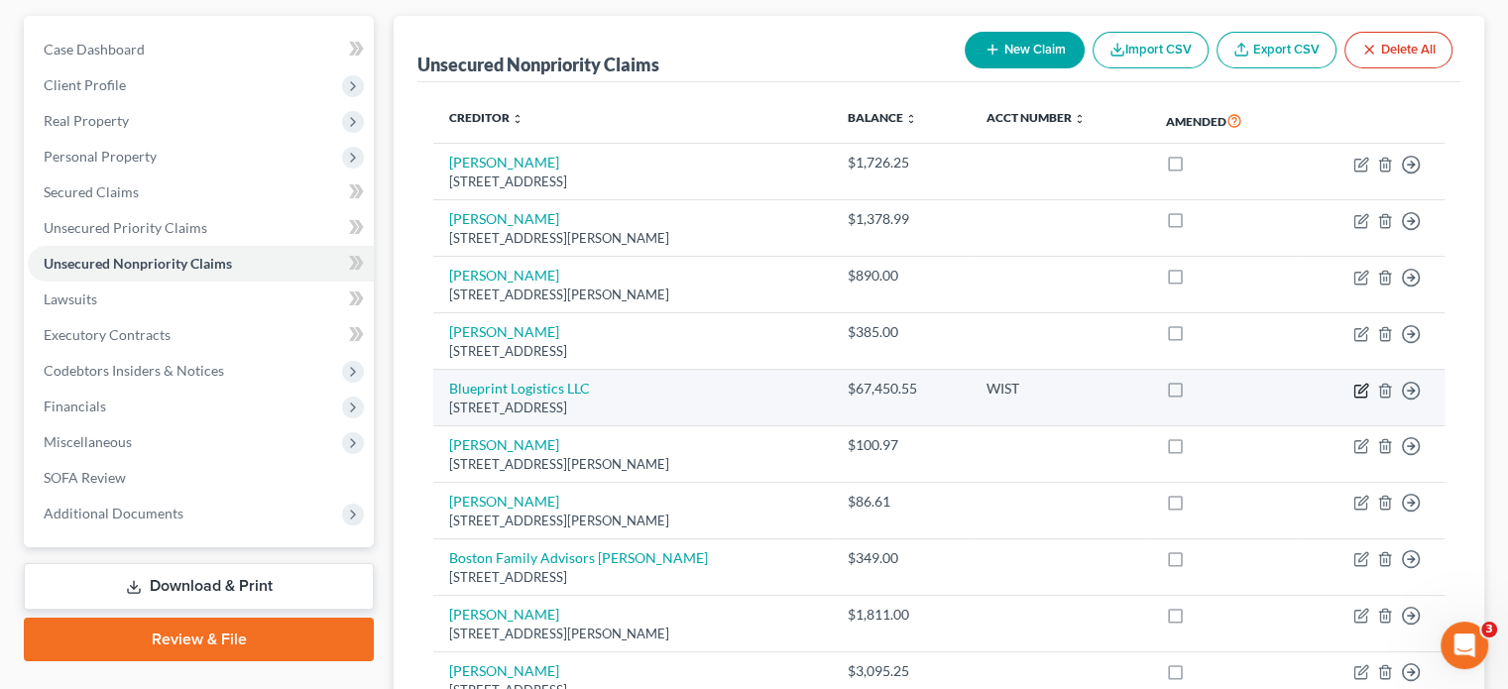
click at [1358, 383] on icon "button" at bounding box center [1361, 391] width 16 height 16
select select "23"
select select "14"
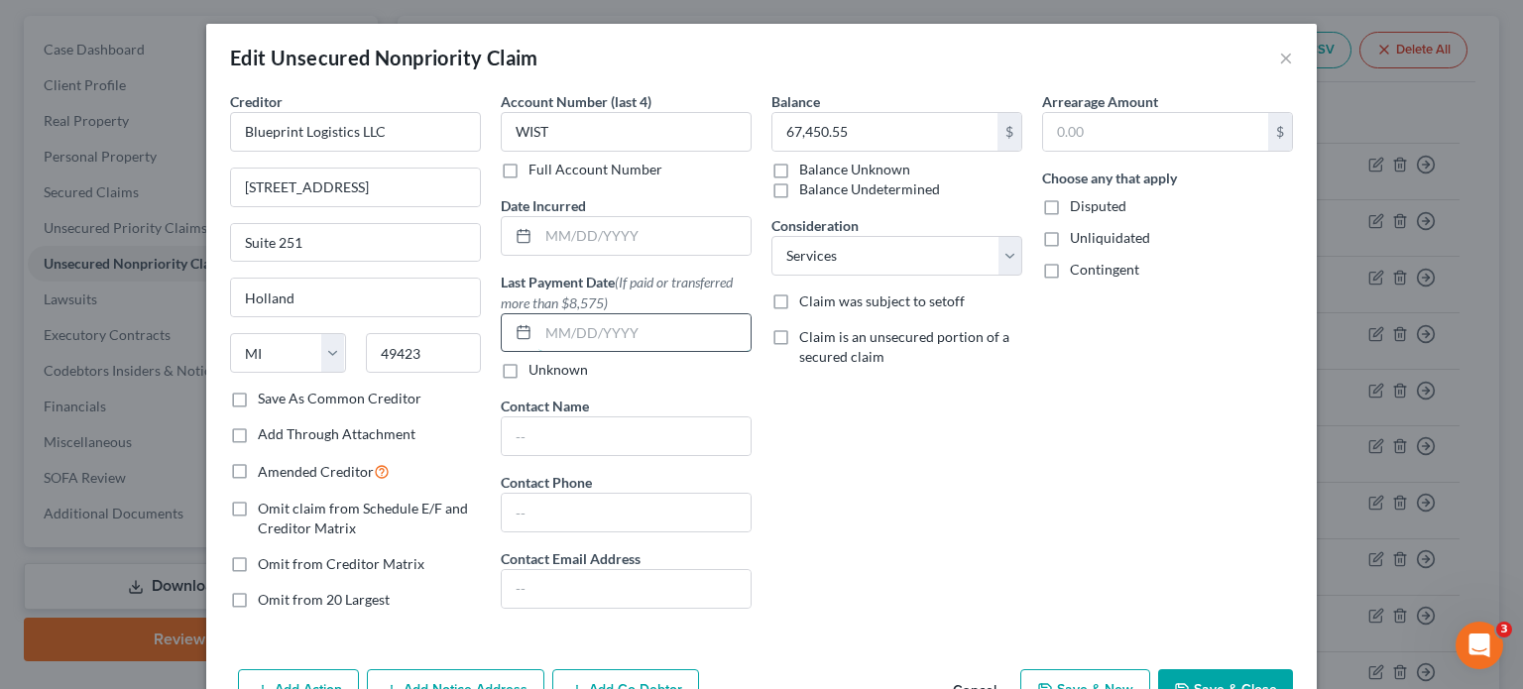
click at [543, 337] on input "text" at bounding box center [644, 333] width 212 height 38
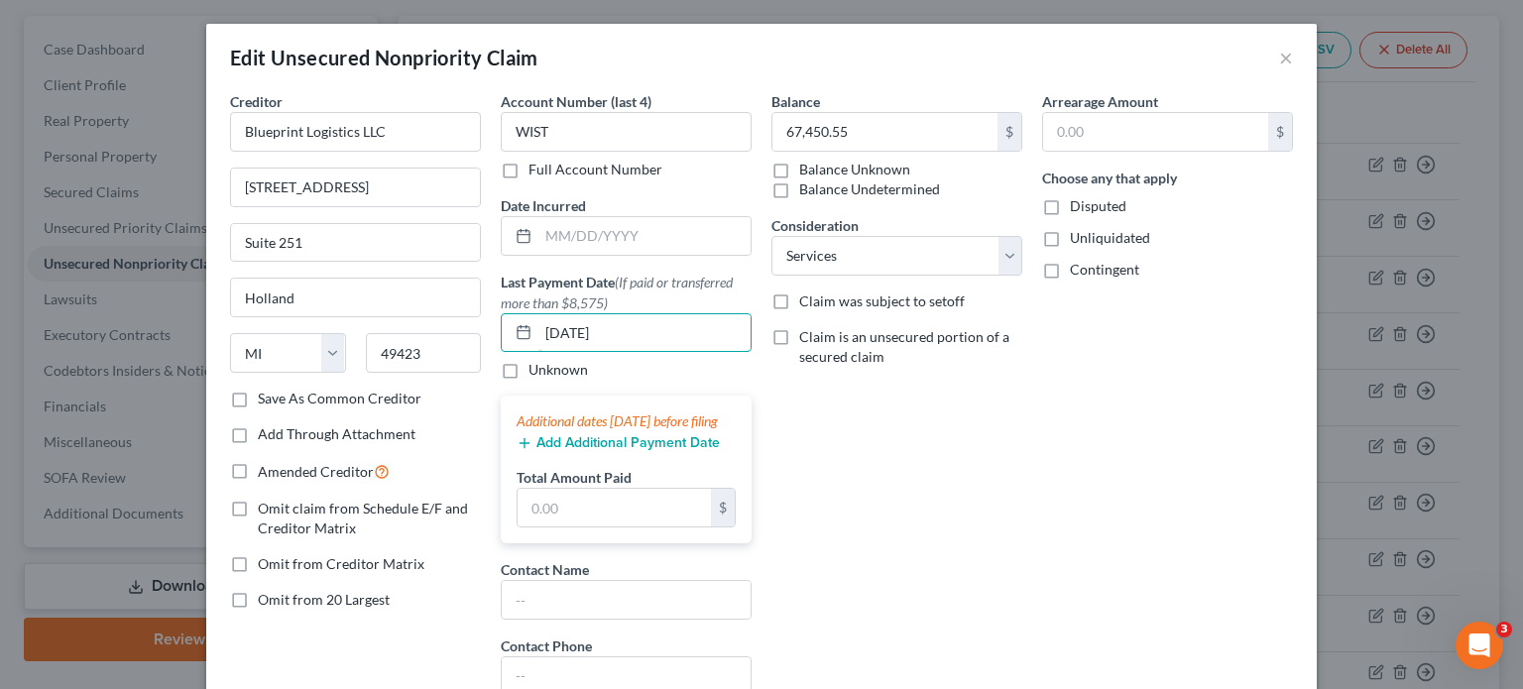
type input "[DATE]"
click at [616, 451] on button "Add Additional Payment Date" at bounding box center [617, 443] width 203 height 16
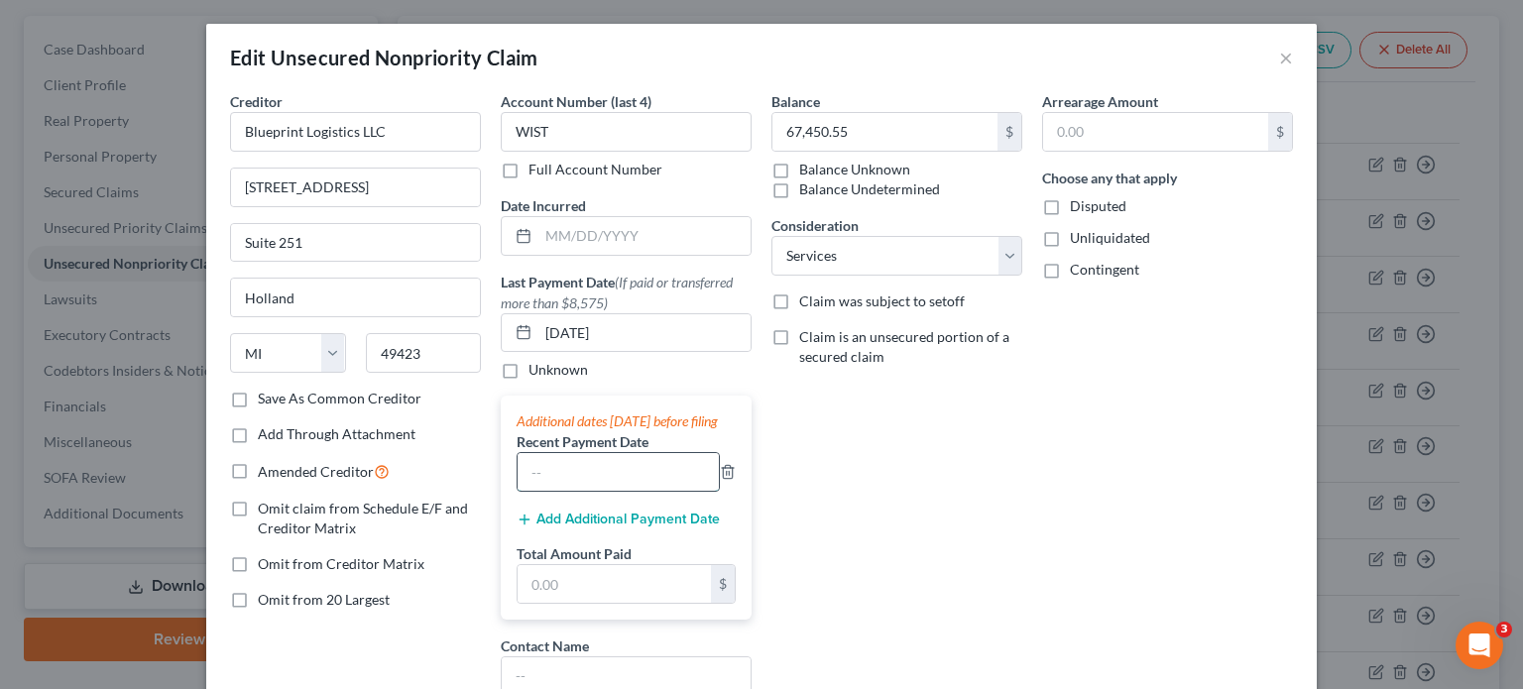
click at [571, 478] on input "text" at bounding box center [617, 472] width 201 height 38
type input "[DATE]"
click at [625, 527] on button "Add Additional Payment Date" at bounding box center [617, 520] width 203 height 16
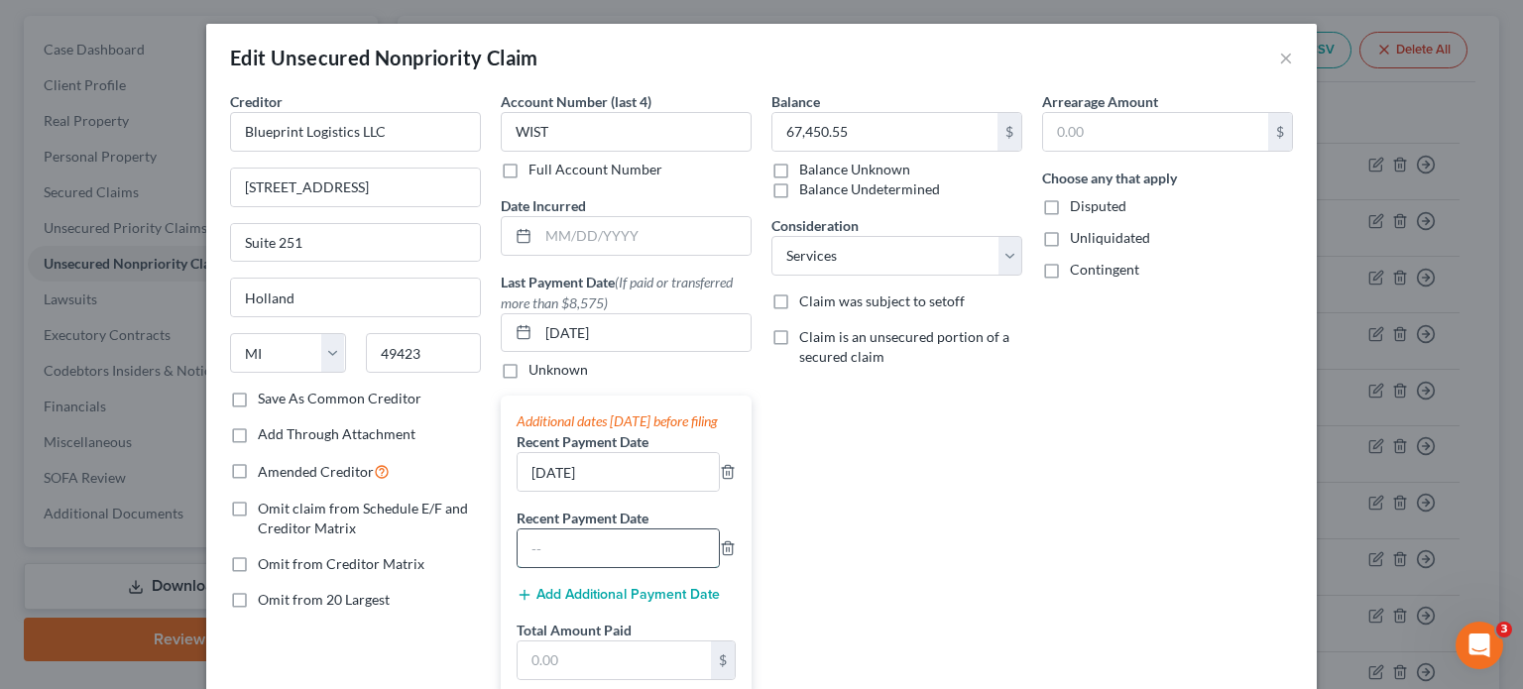
click at [571, 560] on input "text" at bounding box center [617, 548] width 201 height 38
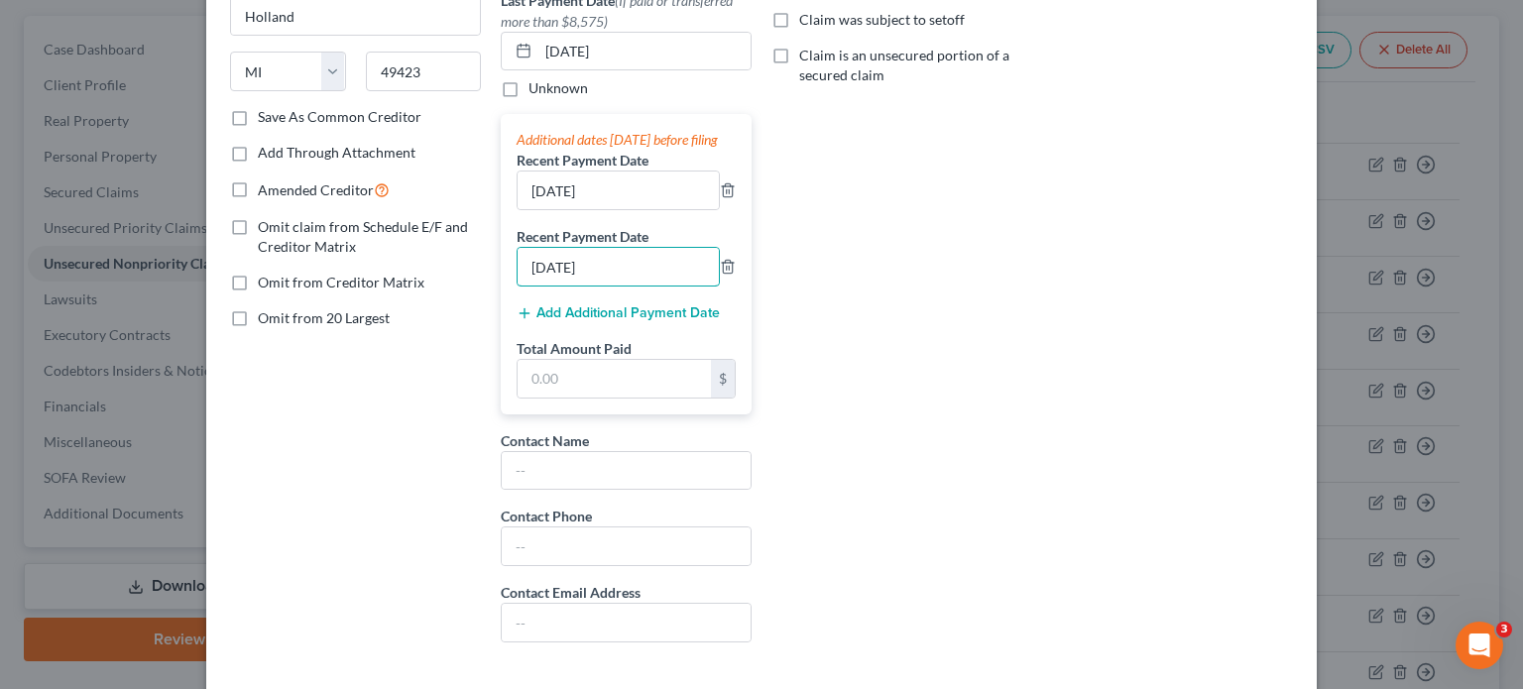
scroll to position [297, 0]
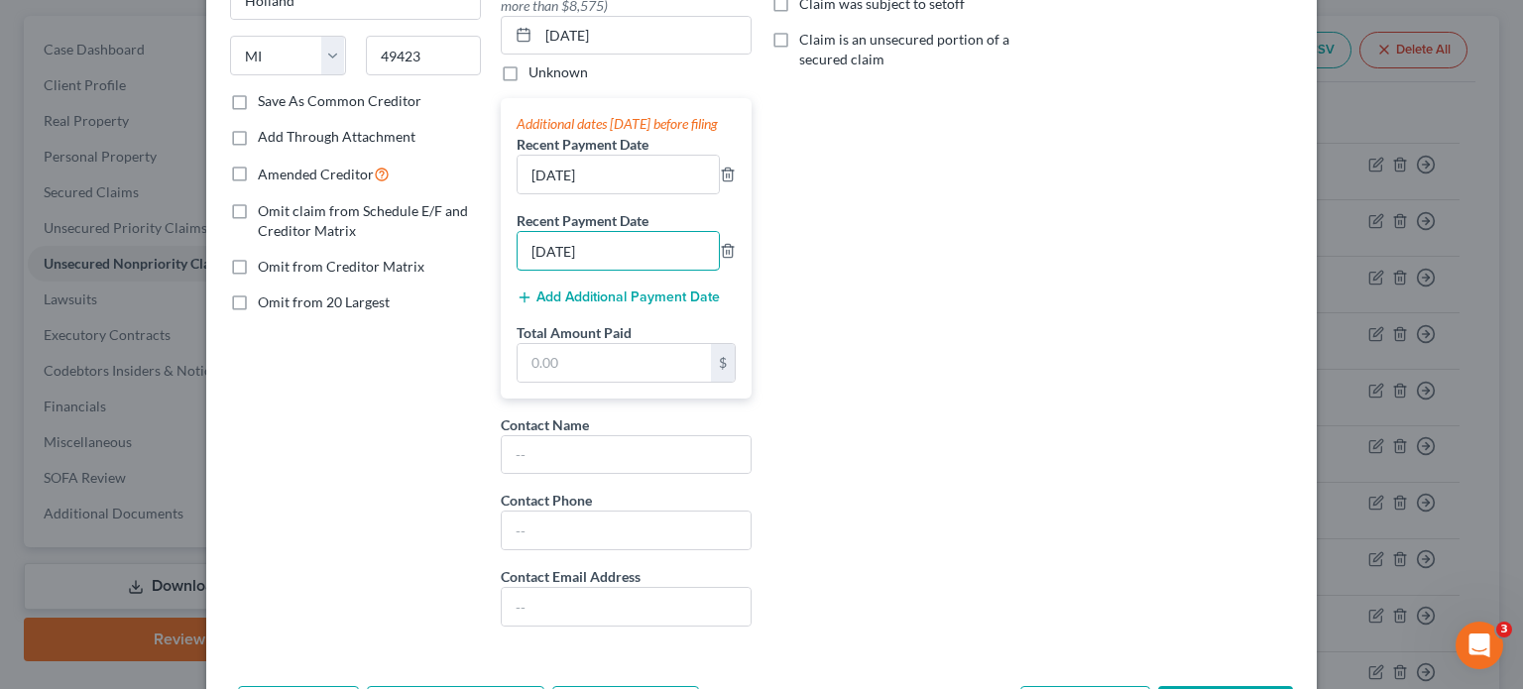
type input "[DATE]"
click at [592, 305] on button "Add Additional Payment Date" at bounding box center [617, 297] width 203 height 16
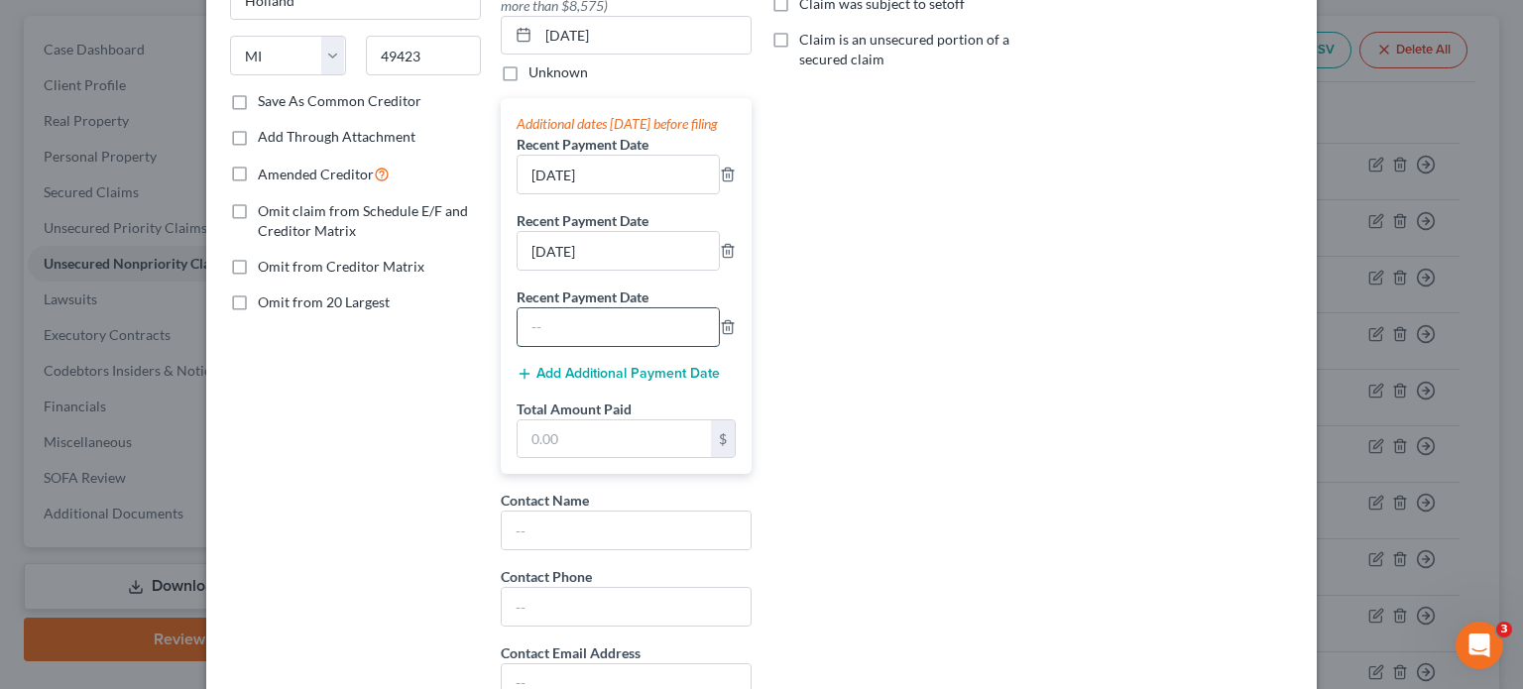
click at [570, 344] on input "text" at bounding box center [617, 327] width 201 height 38
type input "[DATE]"
click at [604, 443] on input "text" at bounding box center [613, 439] width 193 height 38
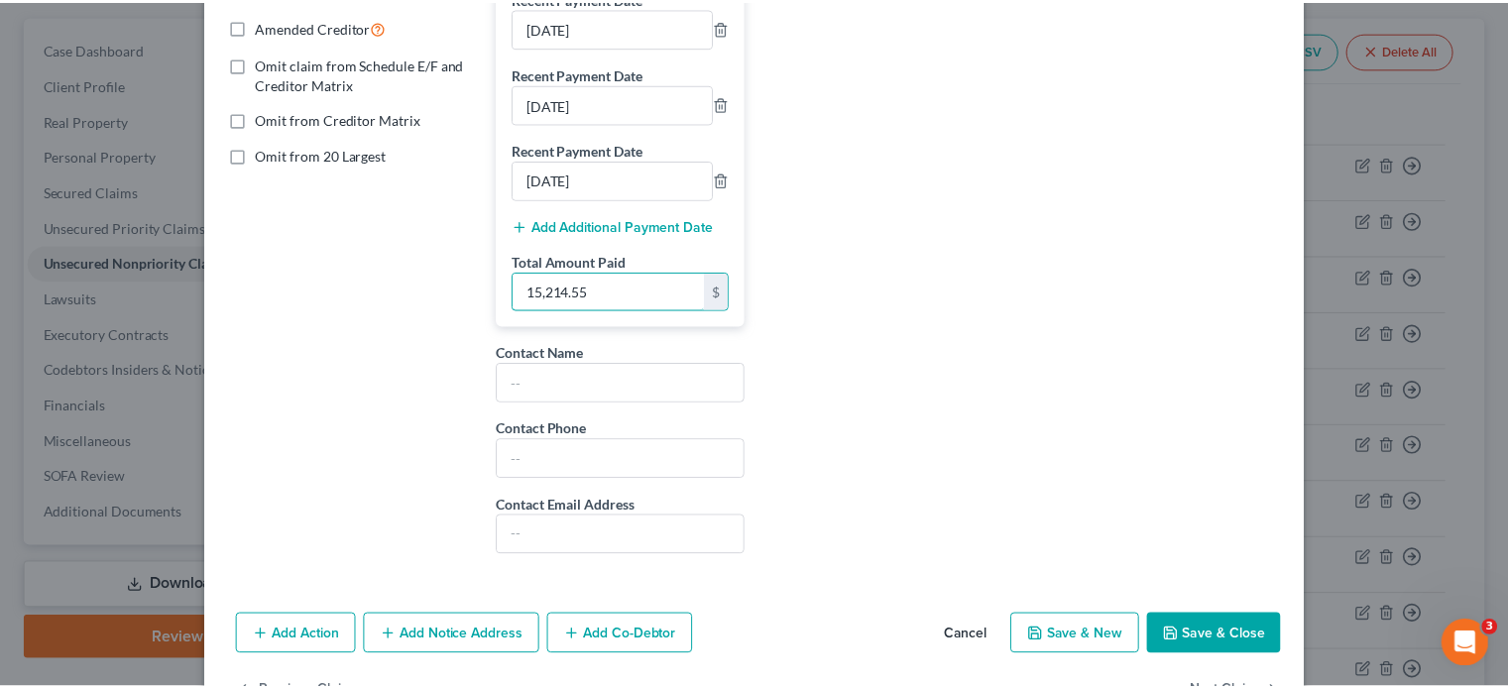
scroll to position [523, 0]
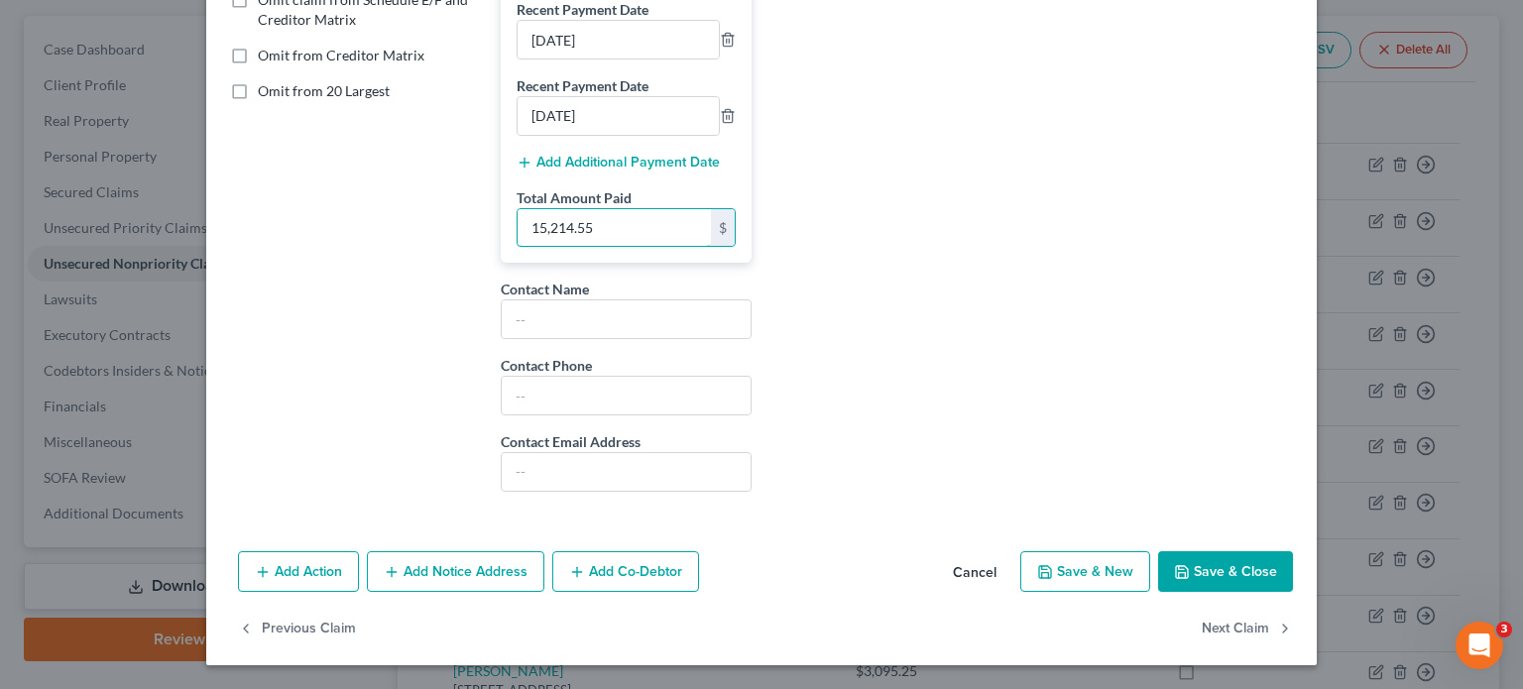
type input "15,214.55"
click at [1229, 562] on button "Save & Close" at bounding box center [1225, 572] width 135 height 42
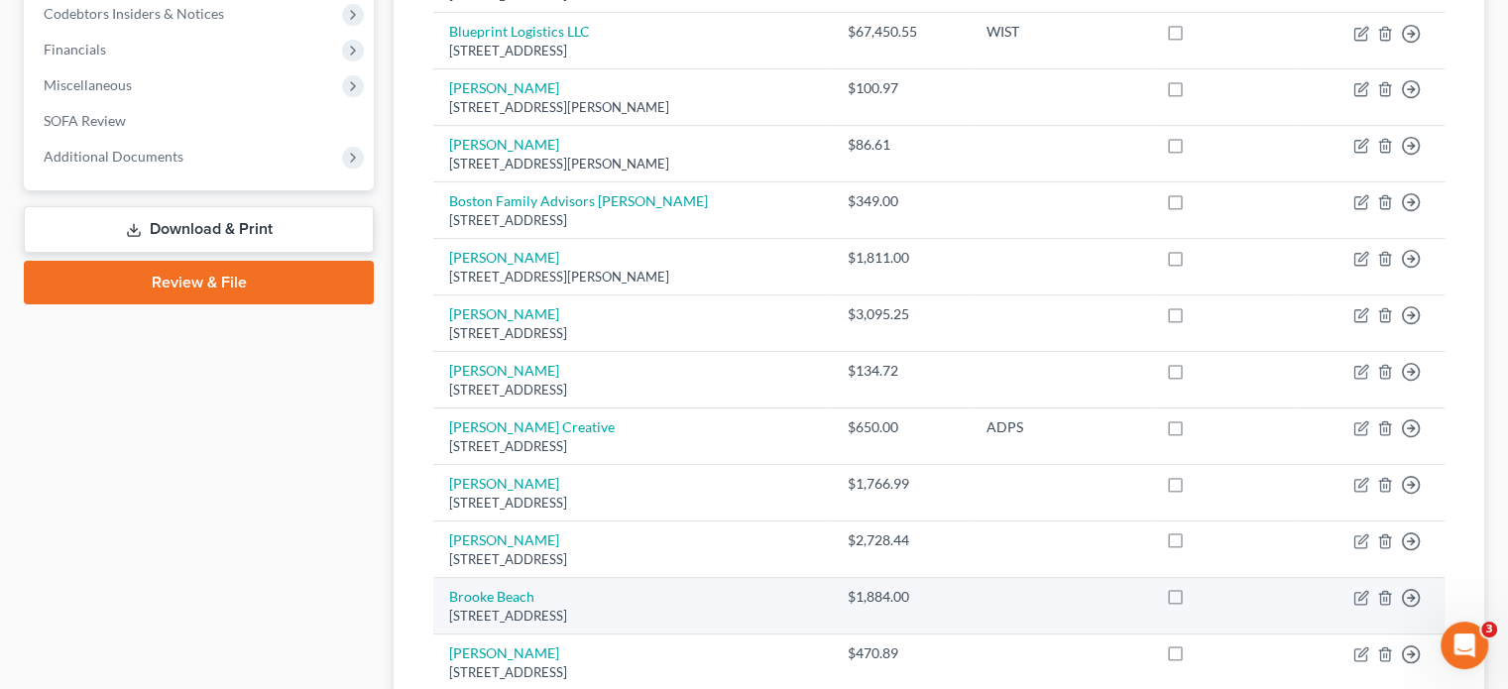
scroll to position [12, 0]
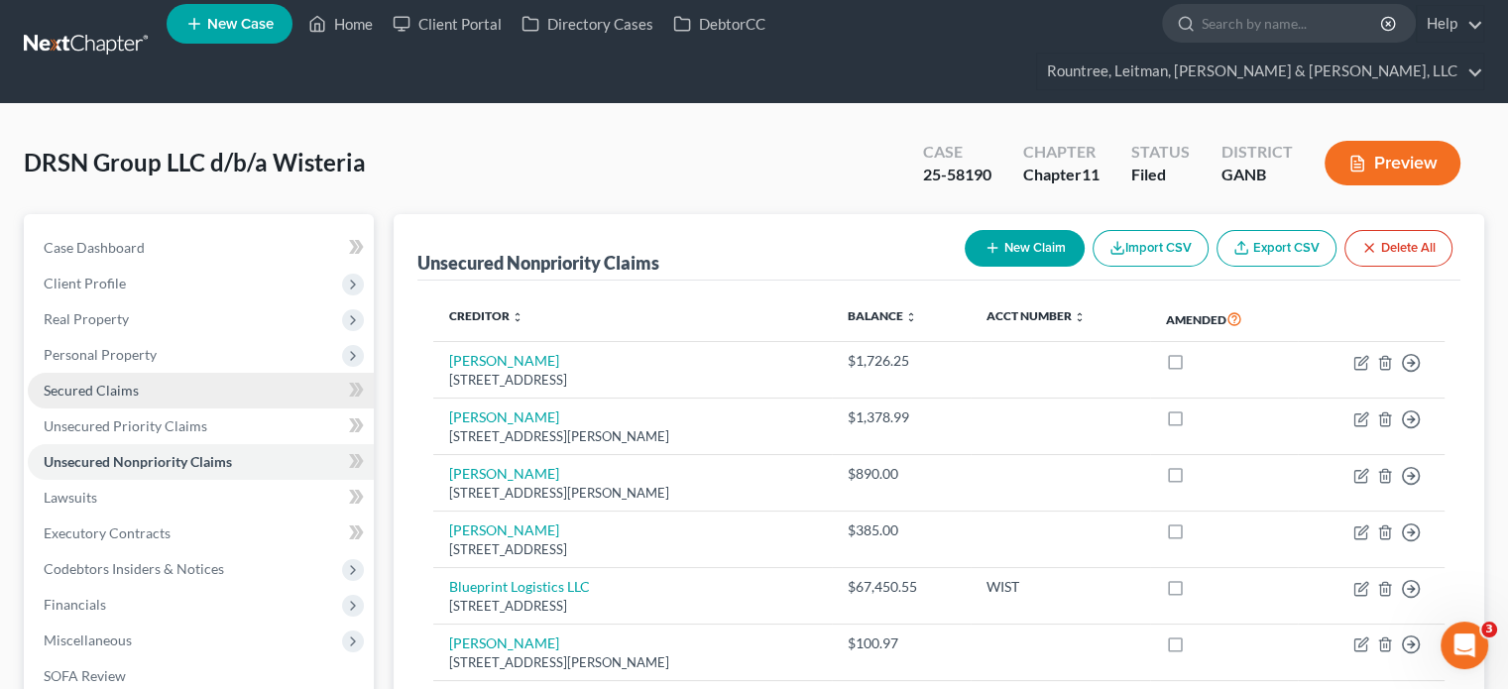
click at [117, 373] on link "Secured Claims" at bounding box center [201, 391] width 346 height 36
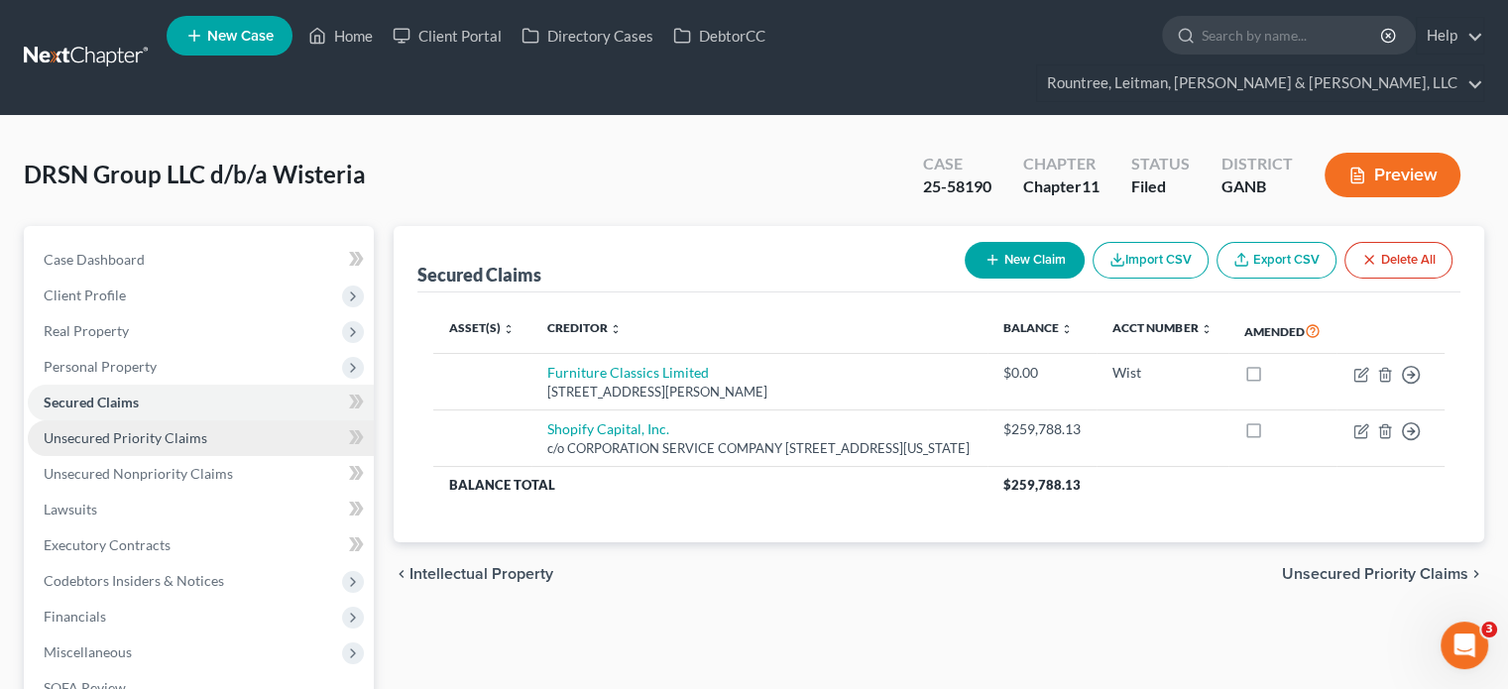
click at [118, 429] on span "Unsecured Priority Claims" at bounding box center [126, 437] width 164 height 17
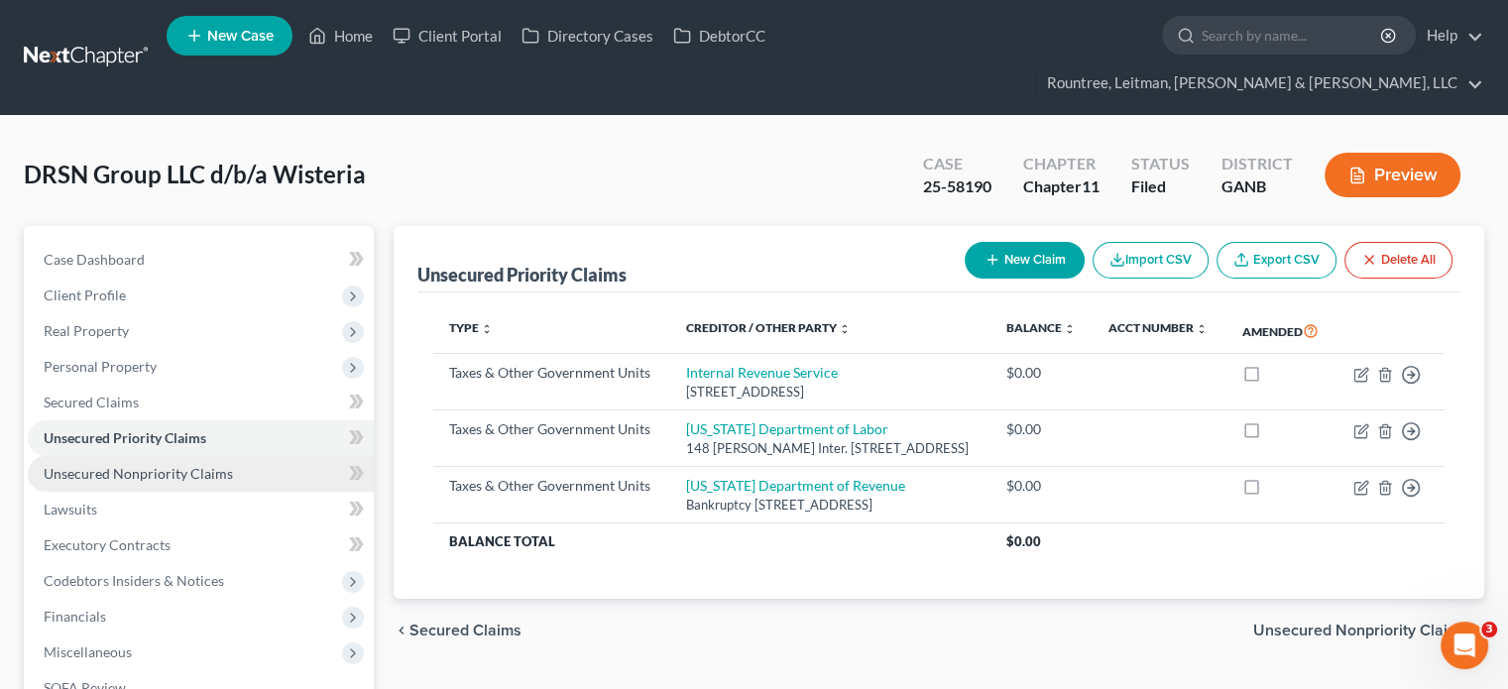
click at [147, 465] on span "Unsecured Nonpriority Claims" at bounding box center [138, 473] width 189 height 17
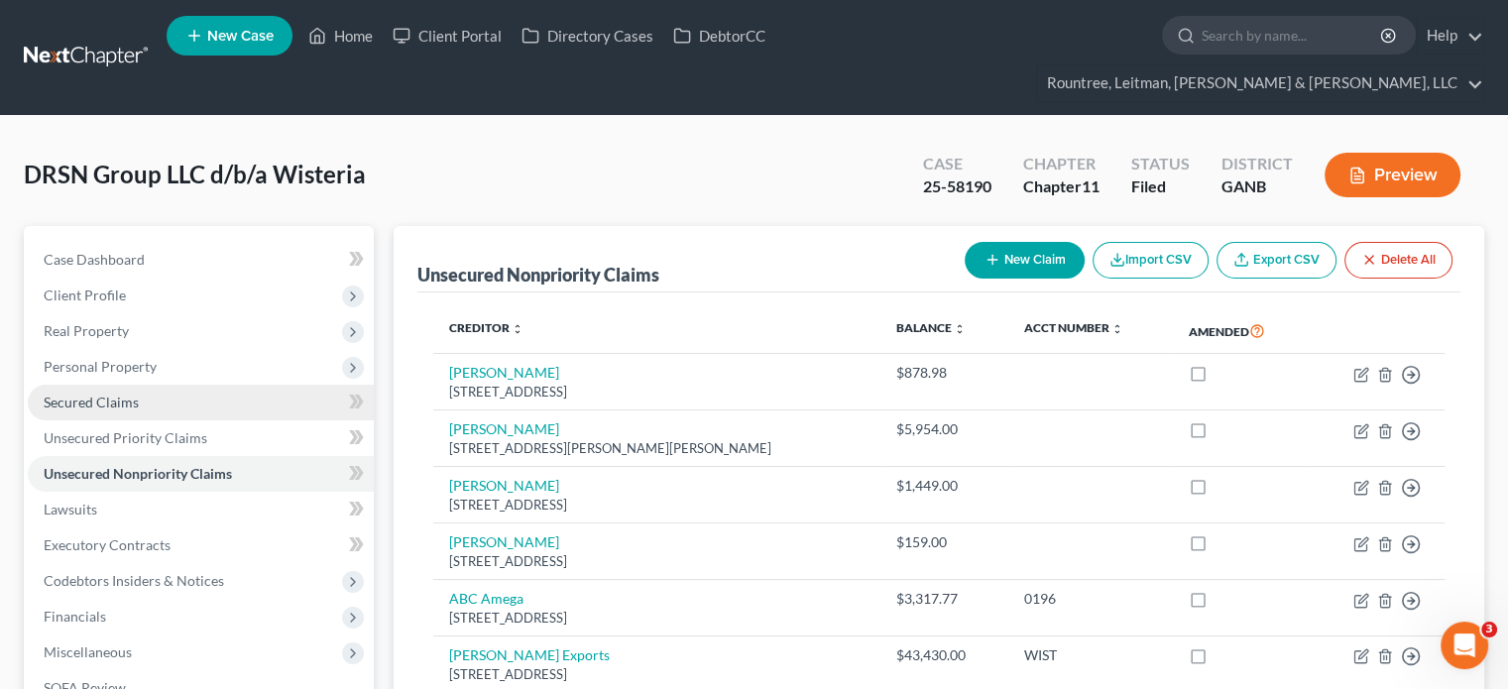
click at [118, 394] on span "Secured Claims" at bounding box center [91, 402] width 95 height 17
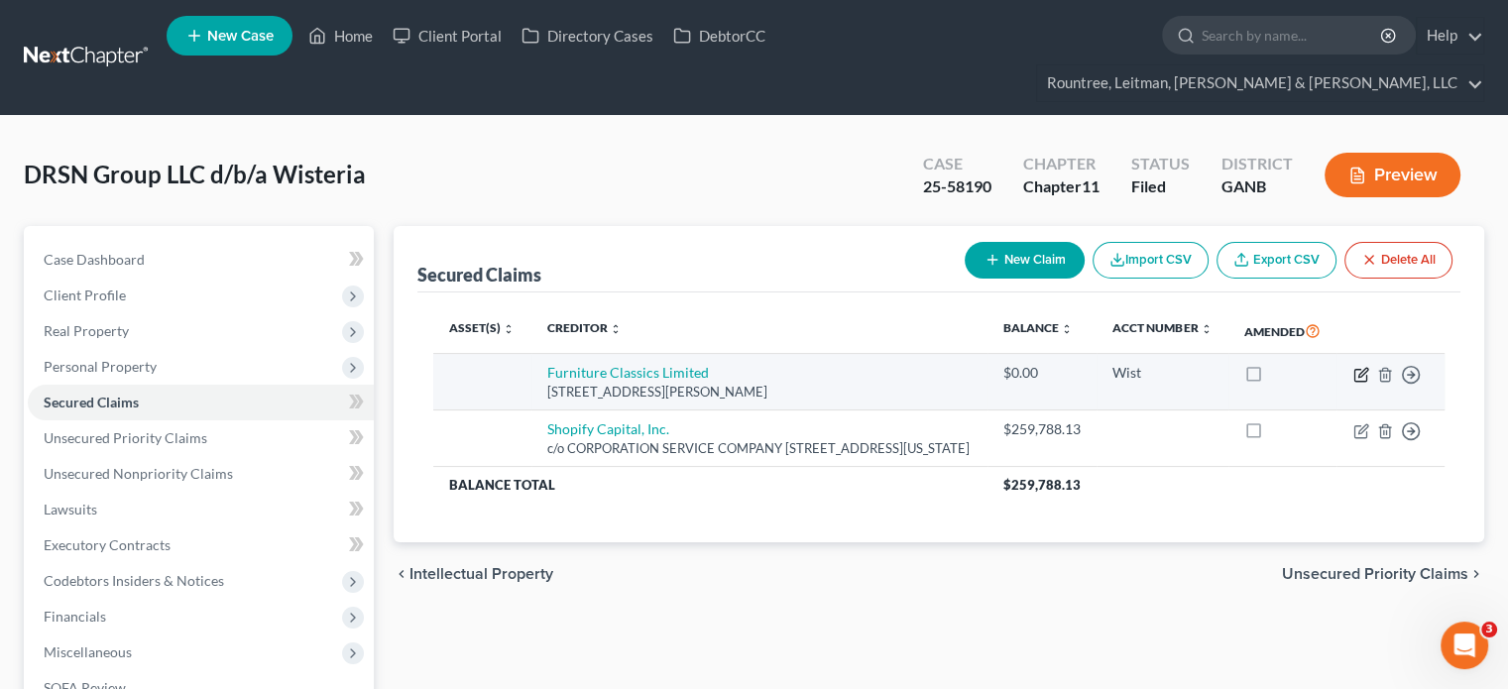
click at [1364, 368] on icon "button" at bounding box center [1362, 372] width 9 height 9
select select "48"
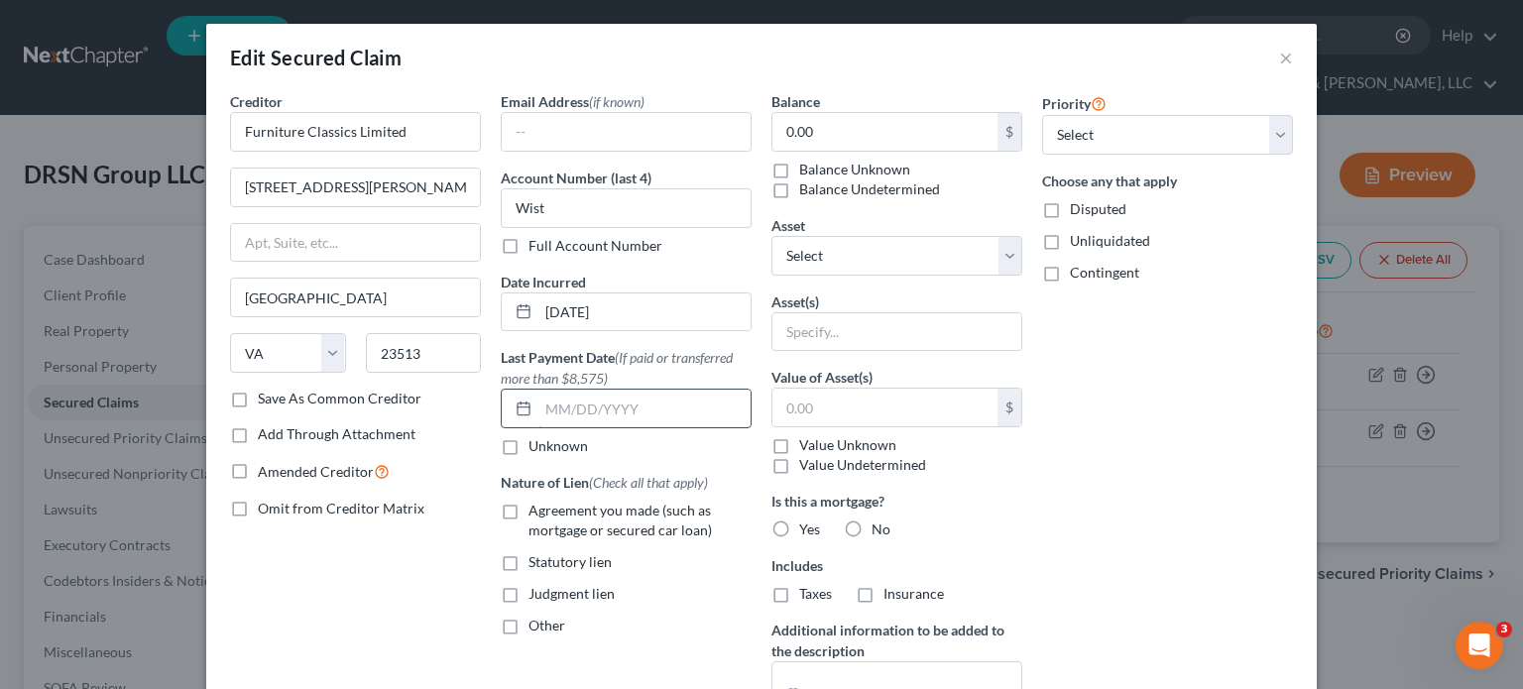
click at [569, 411] on input "text" at bounding box center [644, 409] width 212 height 38
click at [577, 411] on input "text" at bounding box center [644, 409] width 212 height 38
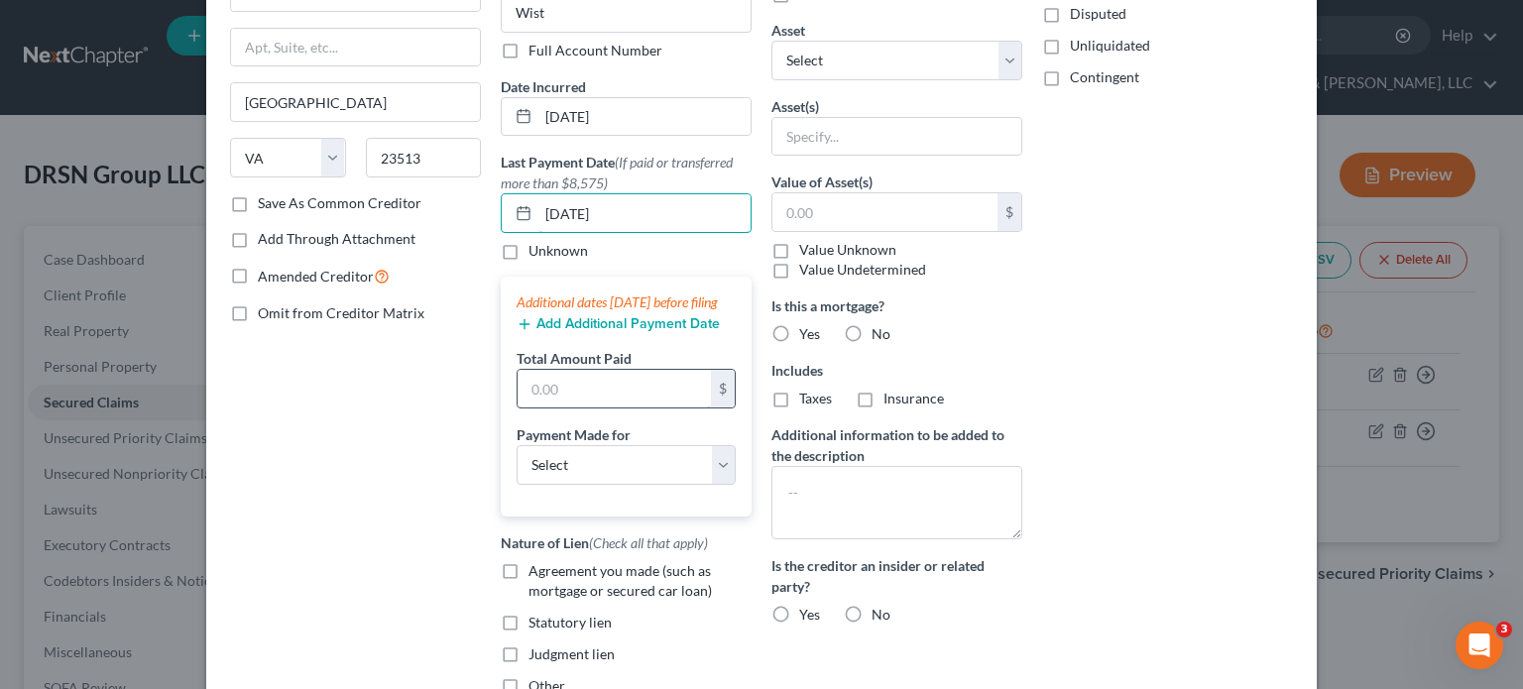
scroll to position [198, 0]
type input "[DATE]"
click at [605, 404] on input "text" at bounding box center [613, 386] width 193 height 38
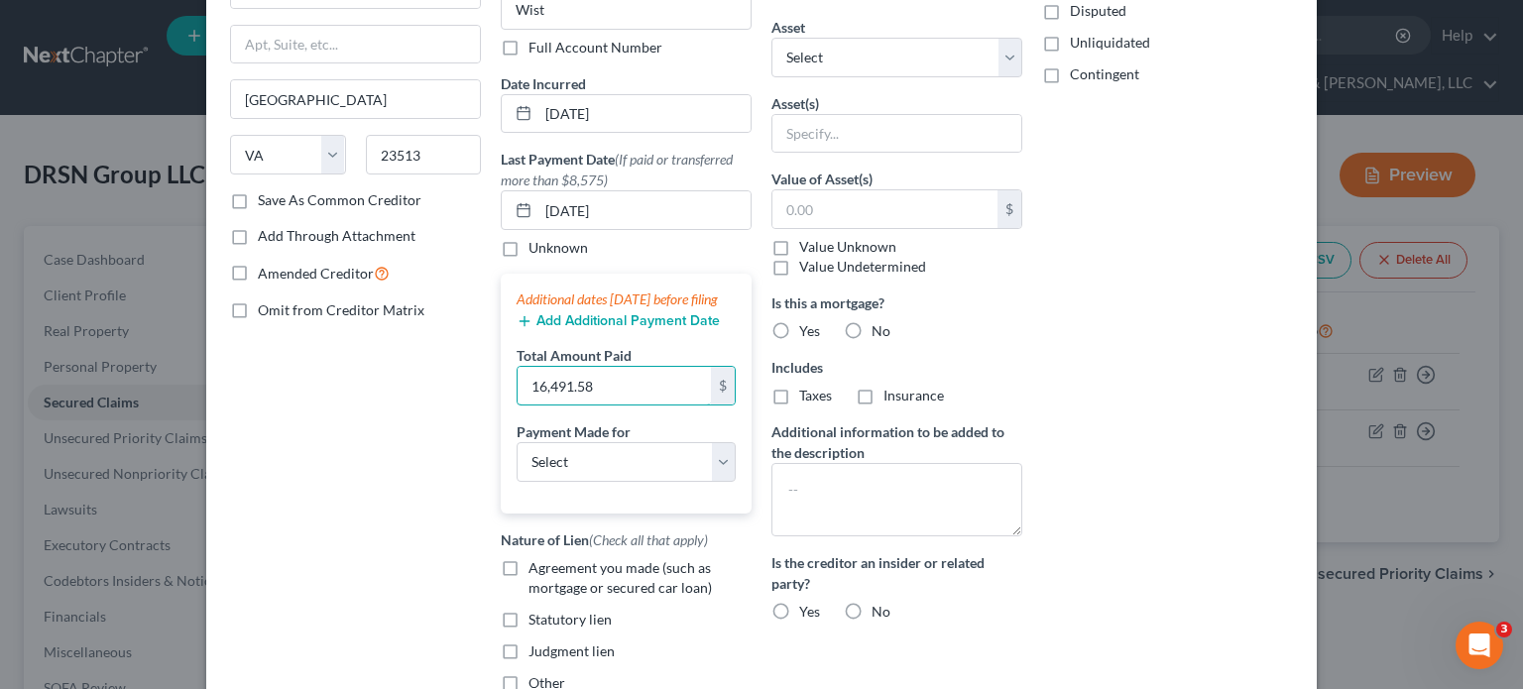
type input "16,491.58"
click at [642, 329] on button "Add Additional Payment Date" at bounding box center [617, 321] width 203 height 16
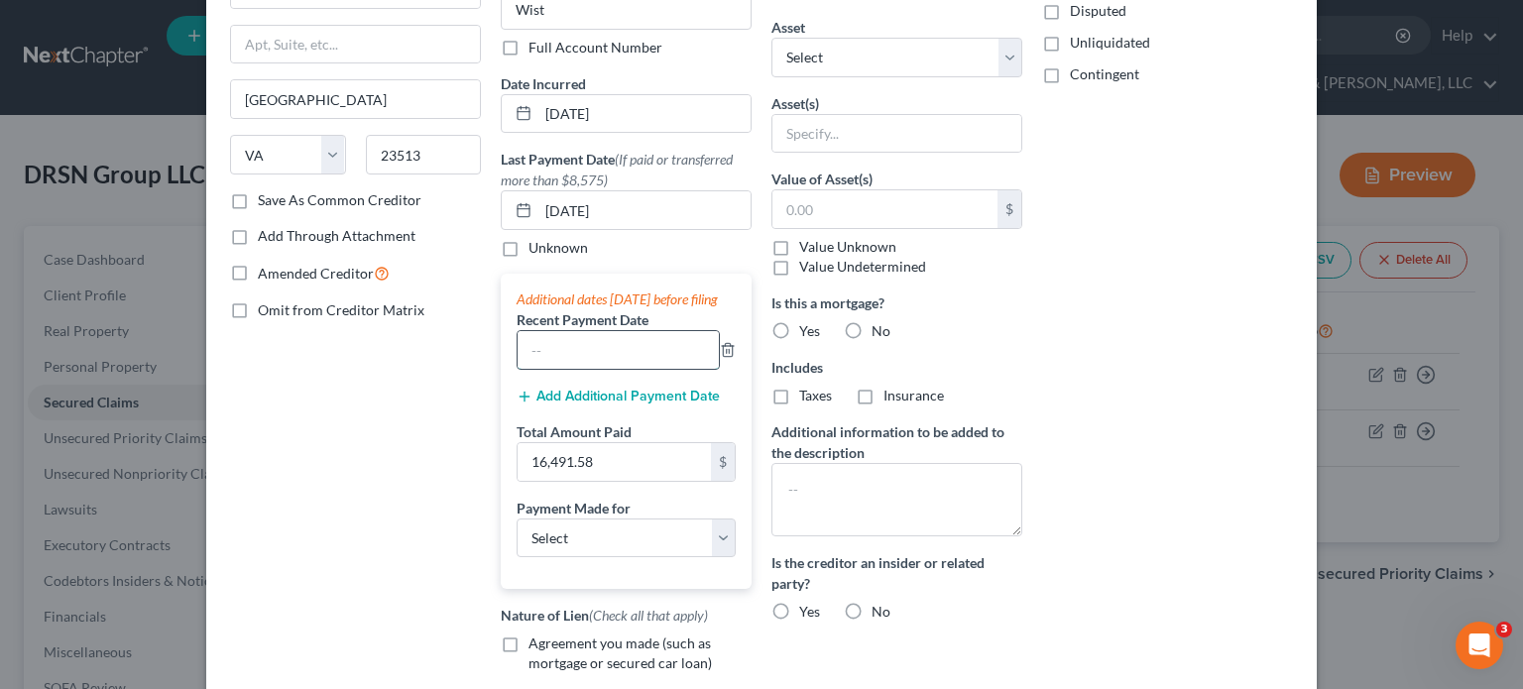
click at [597, 369] on input "text" at bounding box center [617, 350] width 201 height 38
type input "[DATE]"
click at [1146, 331] on div "Priority Select 1st 2nd 3rd 4th 5th 6th 7th 8th 9th 10th 11th 12th 13th 14th 15…" at bounding box center [1167, 338] width 271 height 891
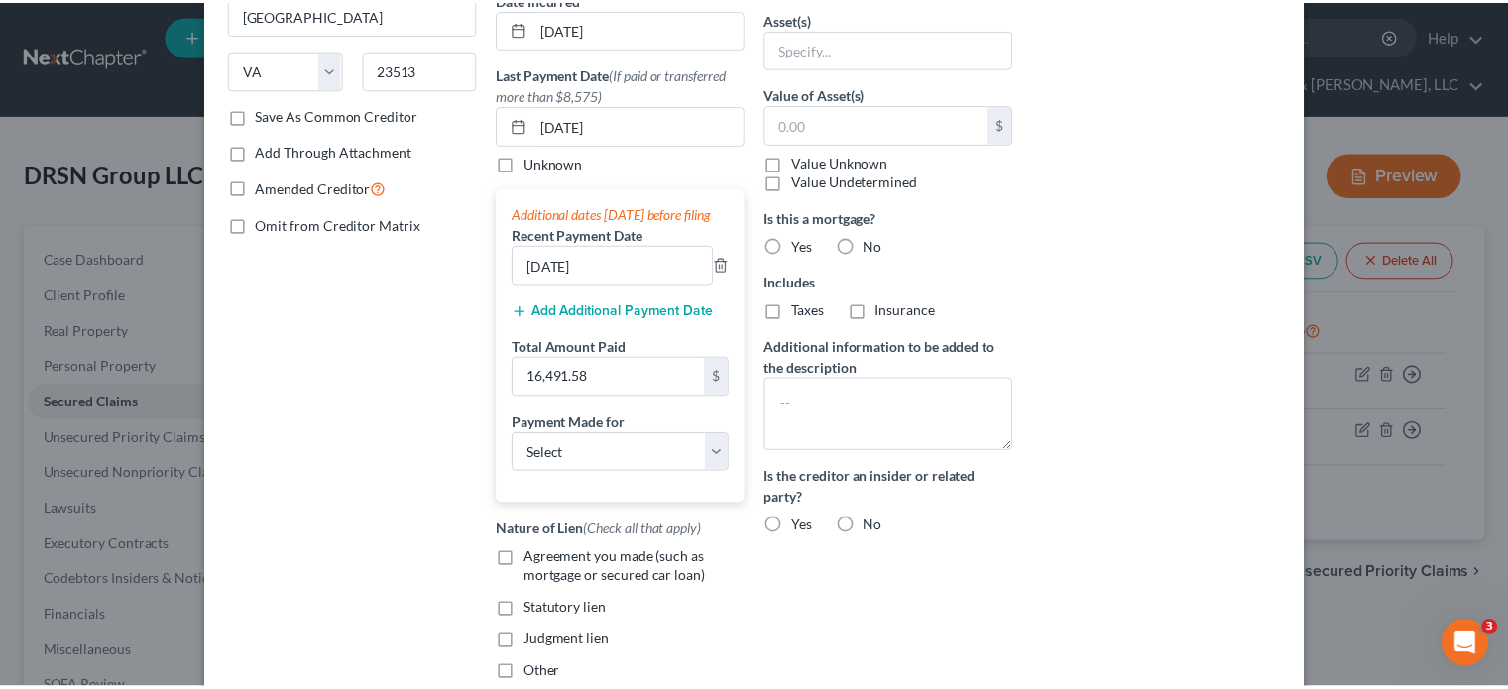
scroll to position [492, 0]
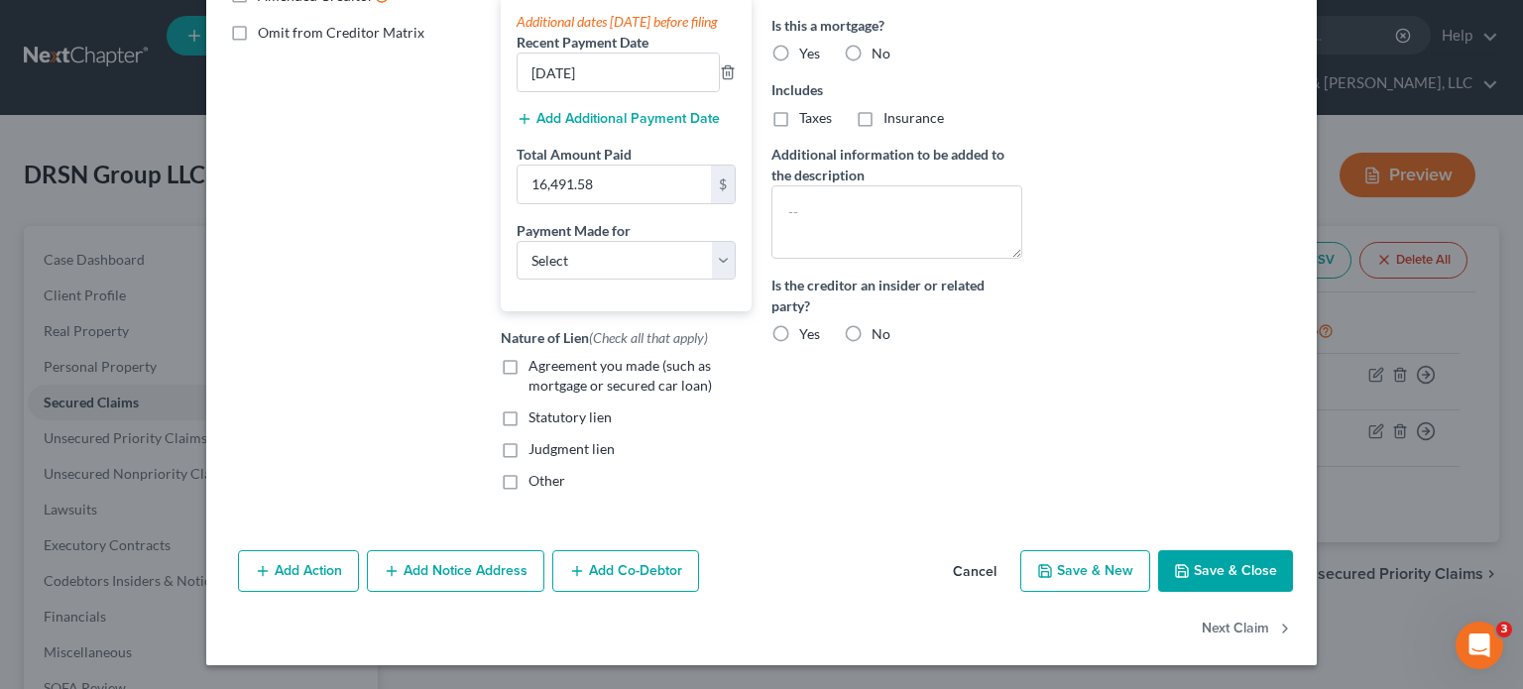
click at [1203, 573] on button "Save & Close" at bounding box center [1225, 571] width 135 height 42
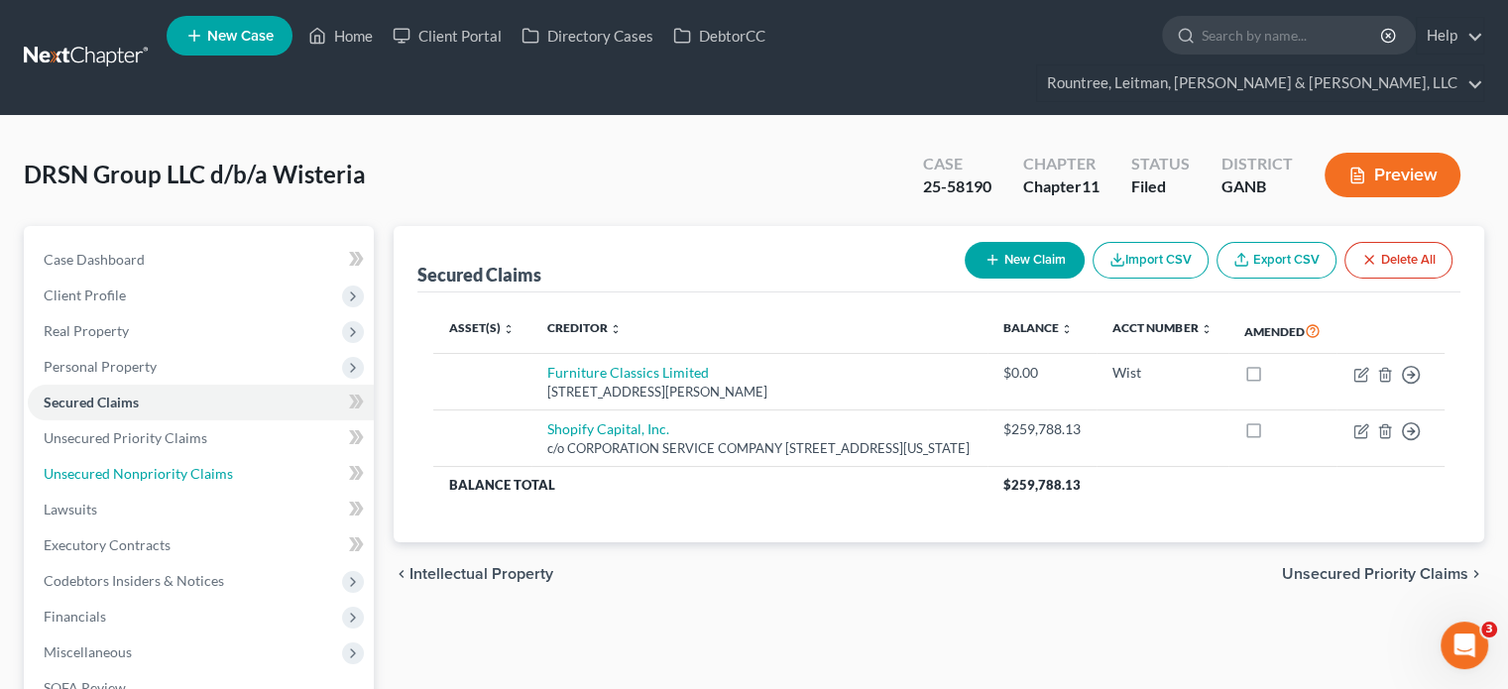
drag, startPoint x: 107, startPoint y: 435, endPoint x: 348, endPoint y: 427, distance: 241.0
click at [107, 465] on span "Unsecured Nonpriority Claims" at bounding box center [138, 473] width 189 height 17
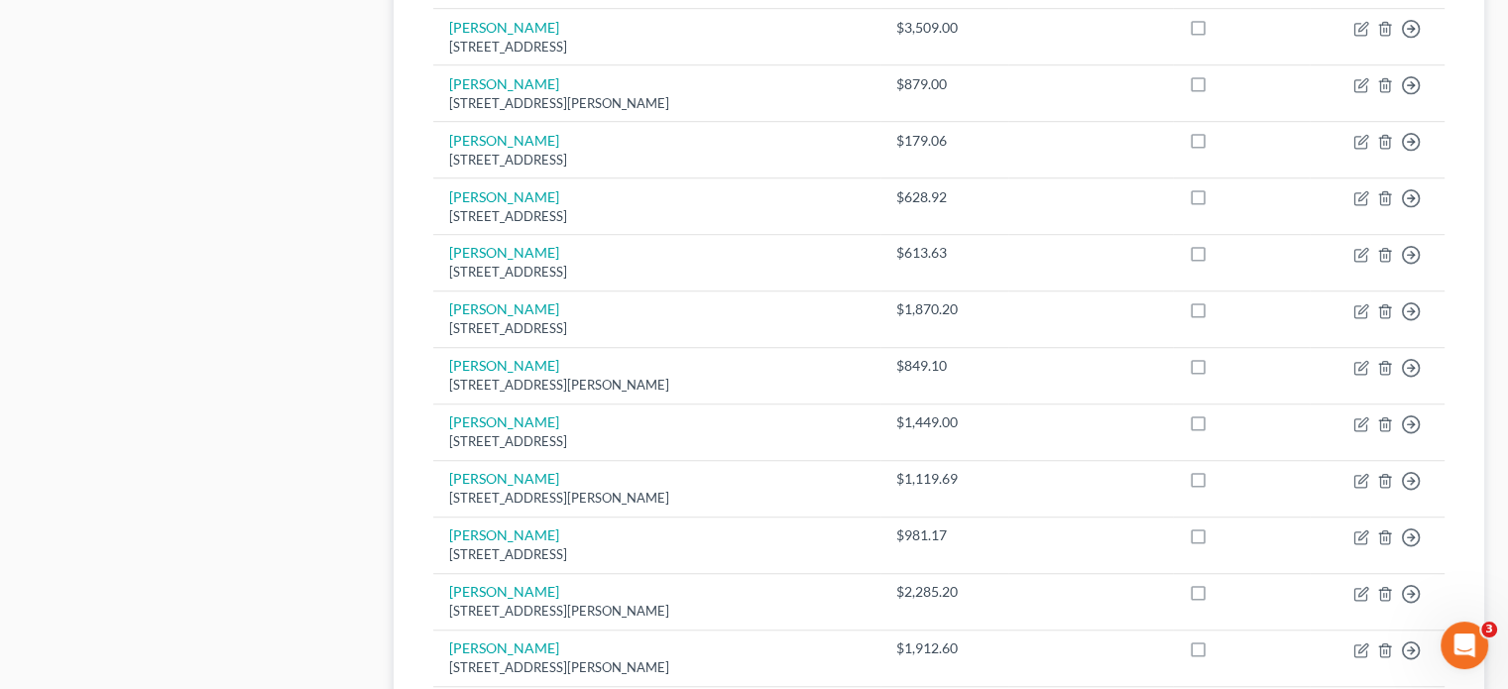
scroll to position [1598, 0]
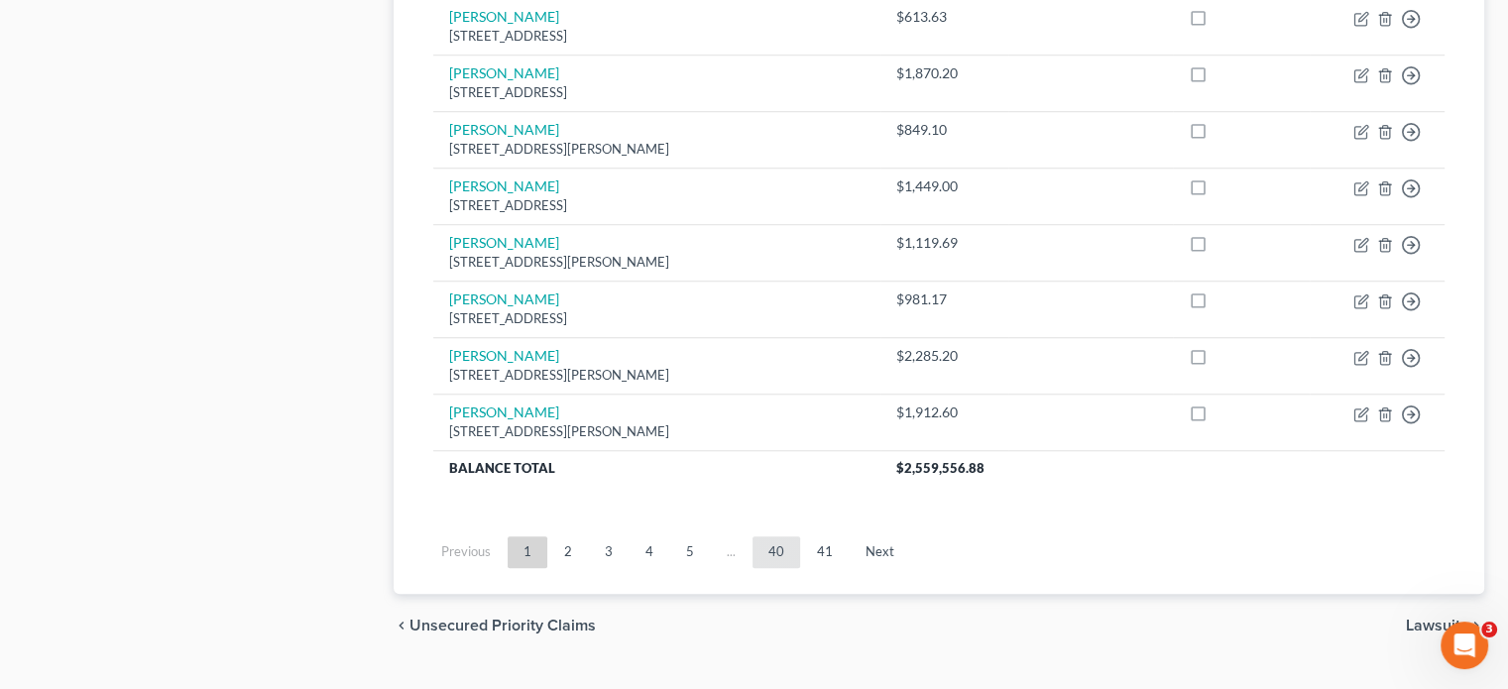
click at [780, 536] on link "40" at bounding box center [776, 552] width 48 height 32
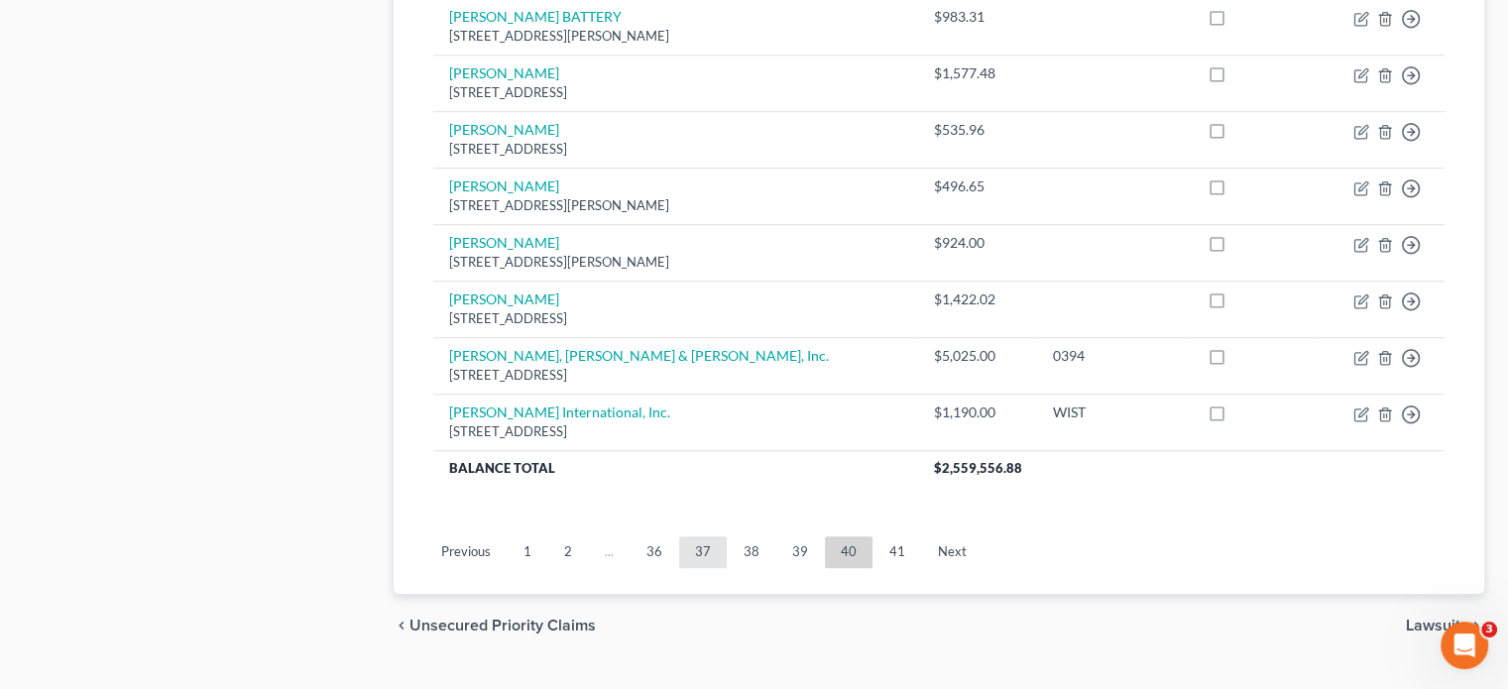
click at [706, 536] on link "37" at bounding box center [703, 552] width 48 height 32
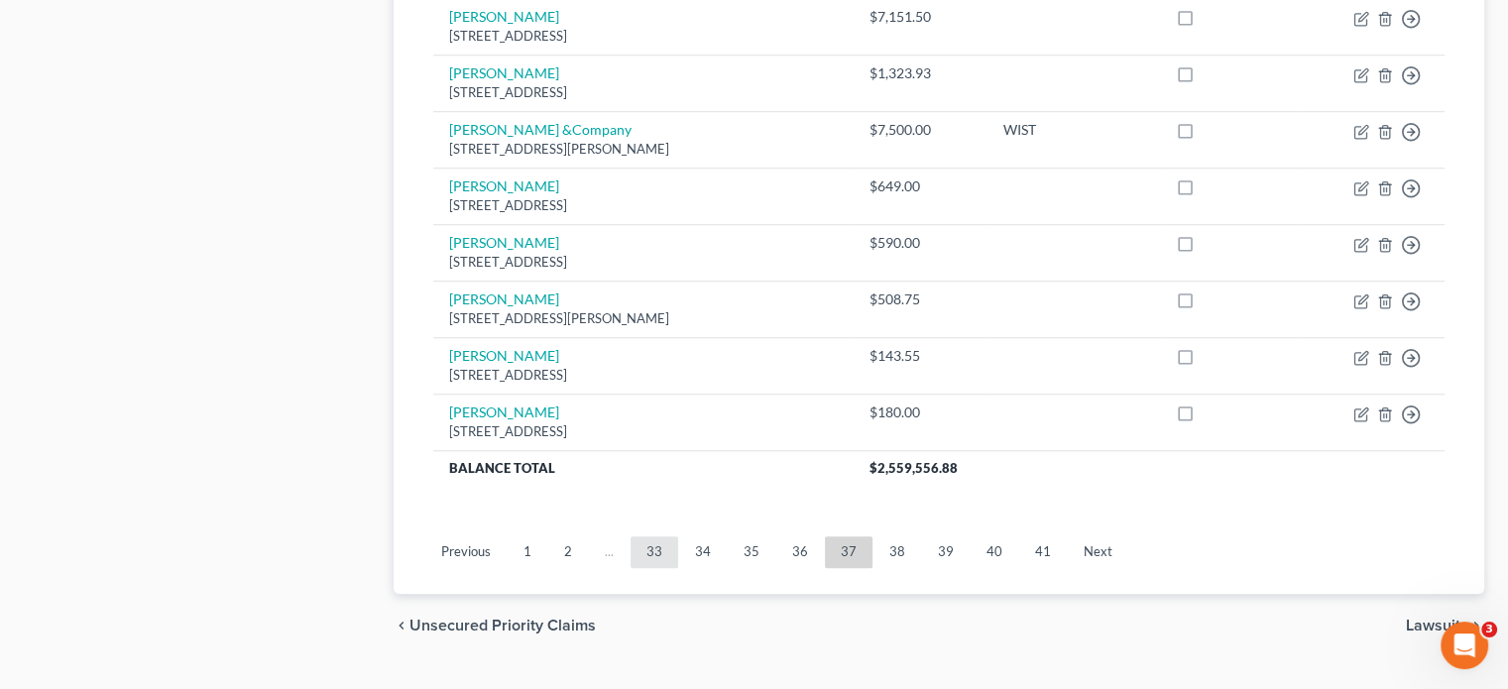
click at [654, 536] on link "33" at bounding box center [654, 552] width 48 height 32
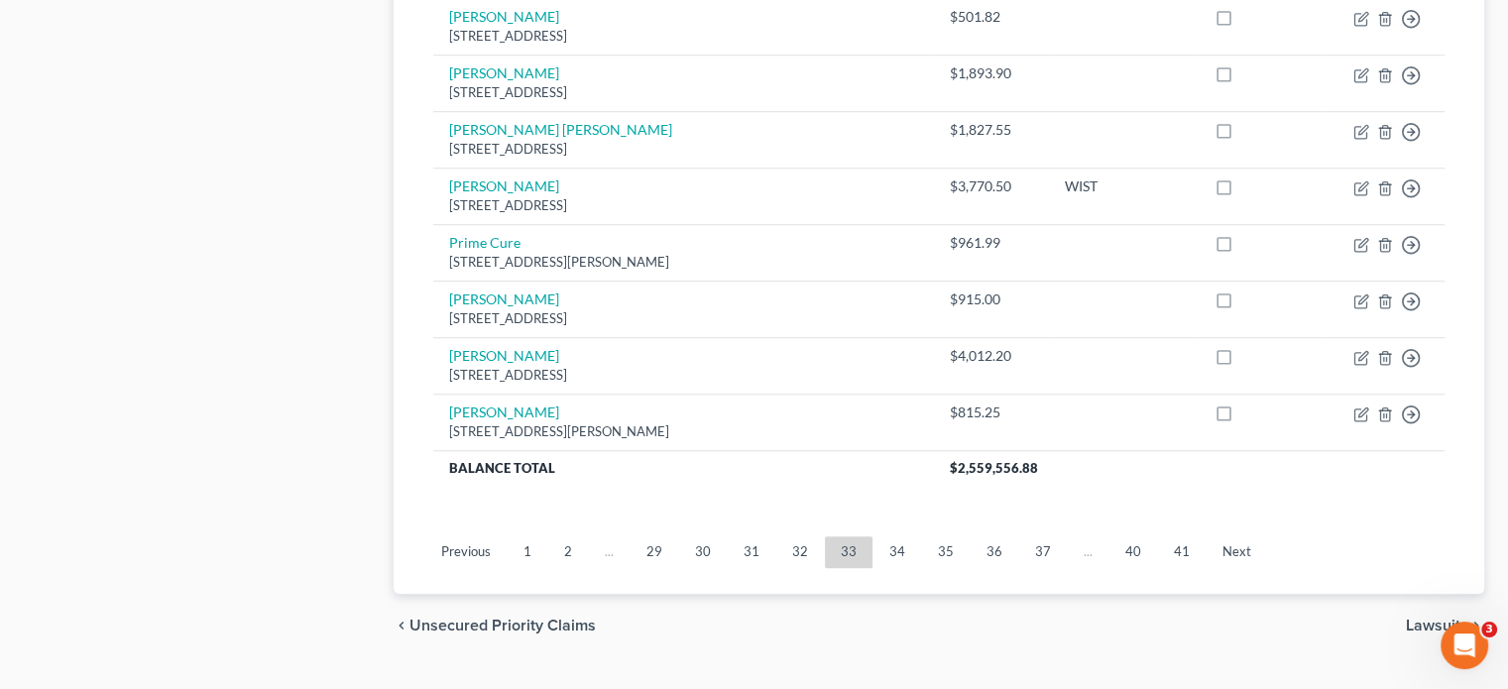
click at [666, 536] on link "29" at bounding box center [654, 552] width 48 height 32
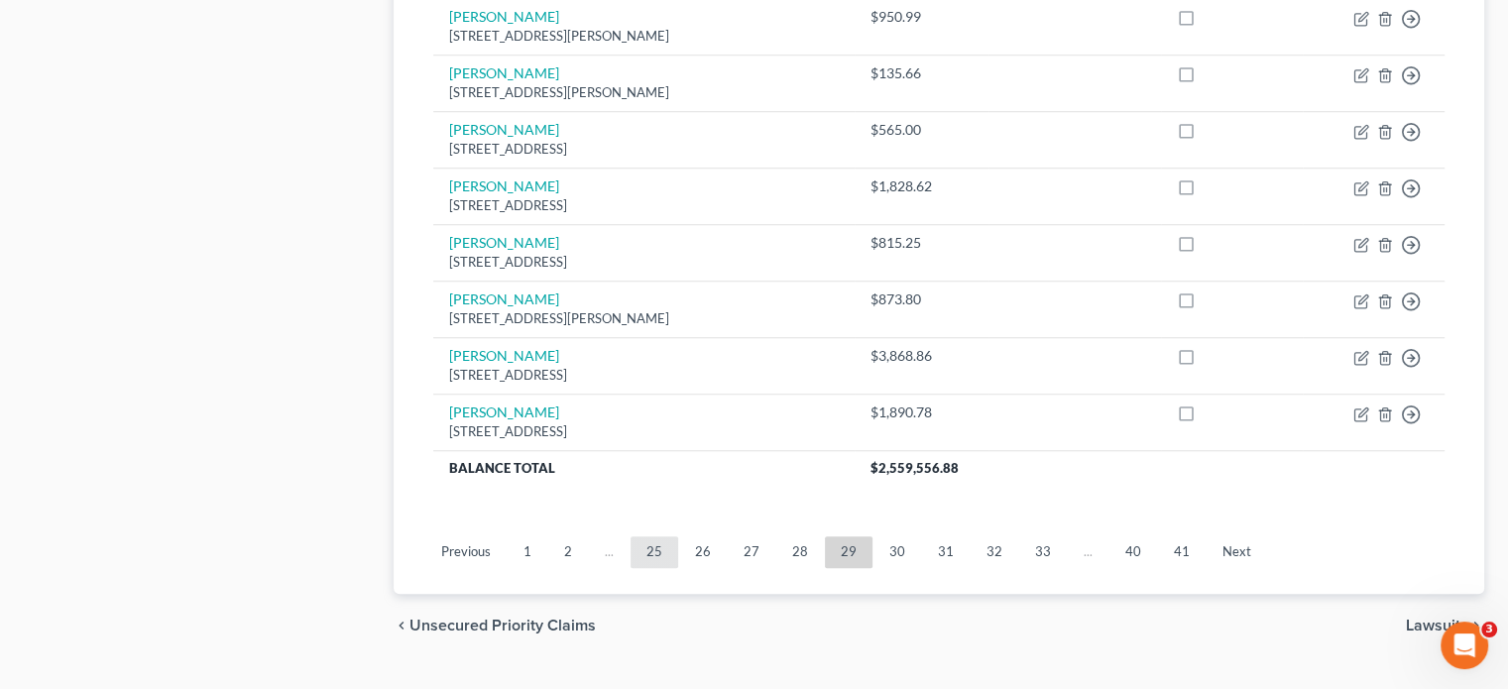
click at [637, 536] on link "25" at bounding box center [654, 552] width 48 height 32
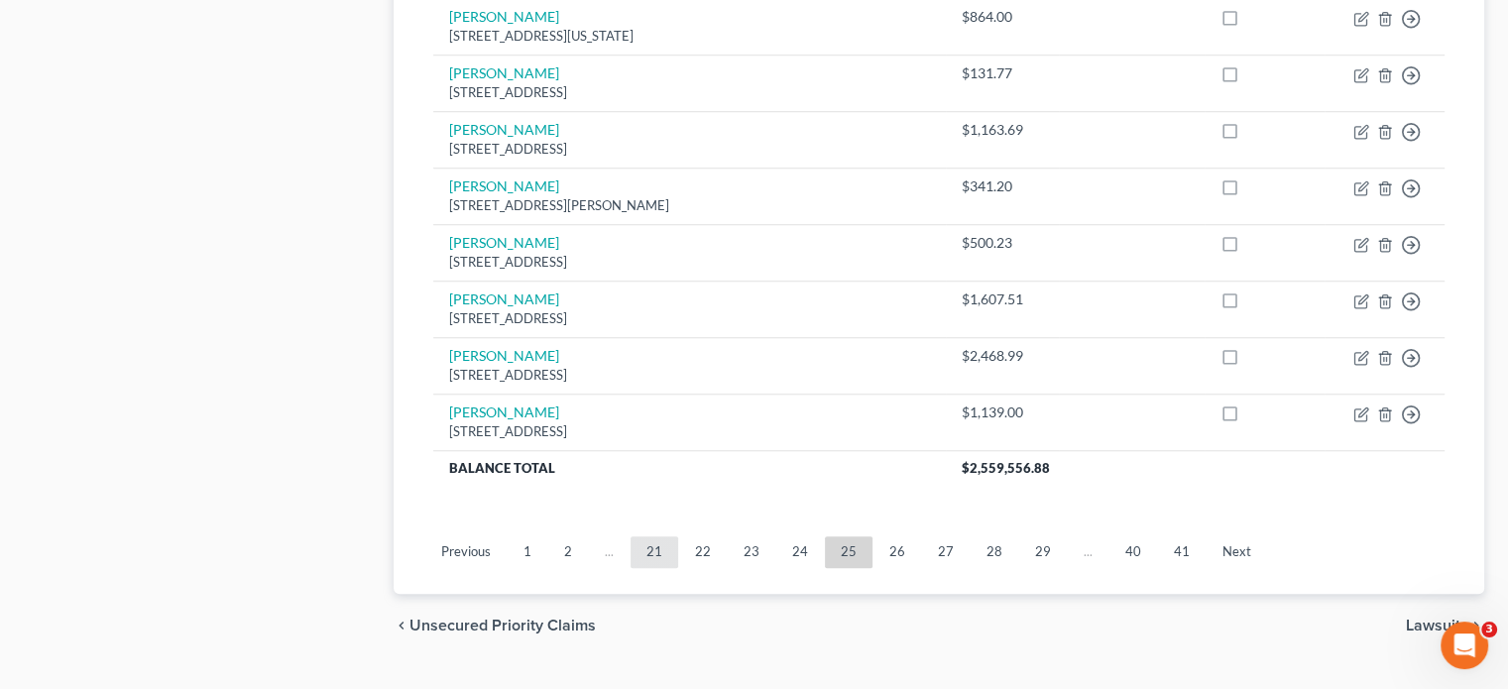
click at [637, 536] on link "21" at bounding box center [654, 552] width 48 height 32
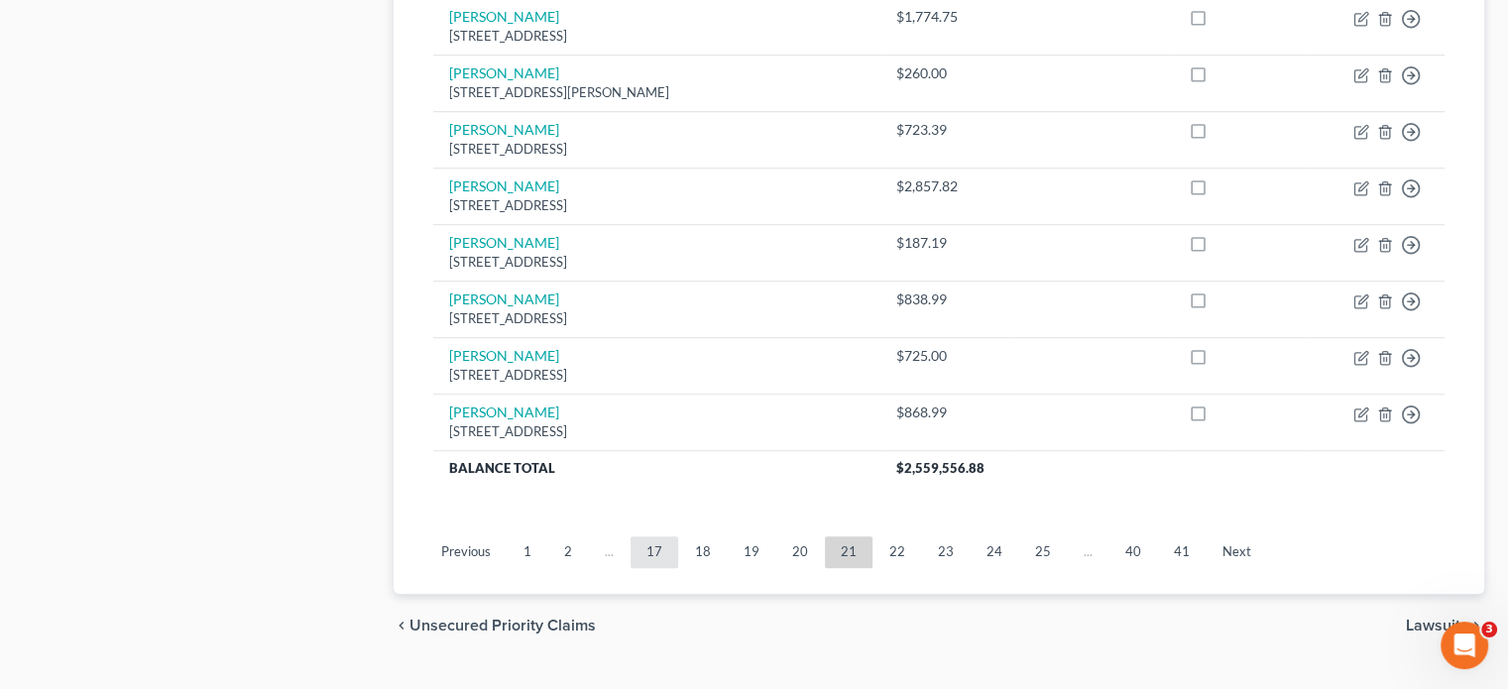
click at [637, 536] on link "17" at bounding box center [654, 552] width 48 height 32
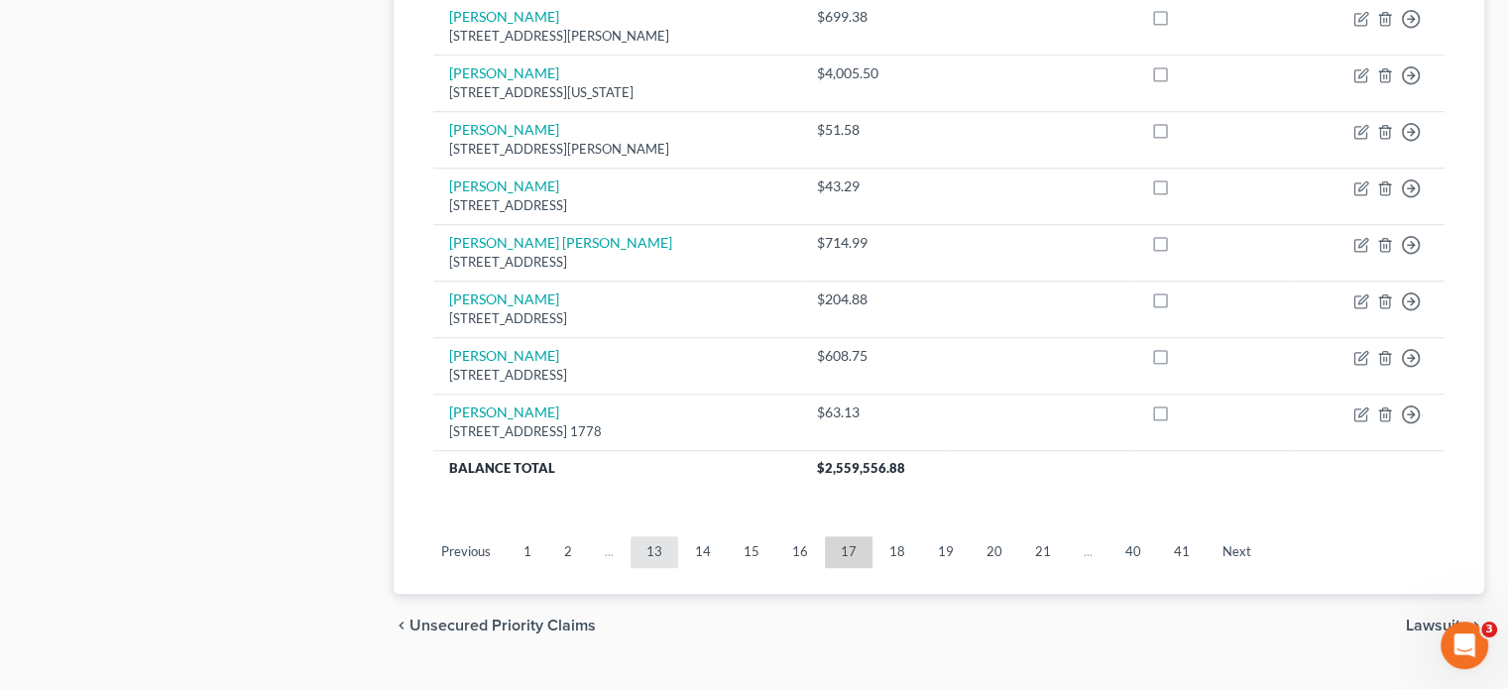
click at [637, 536] on link "13" at bounding box center [654, 552] width 48 height 32
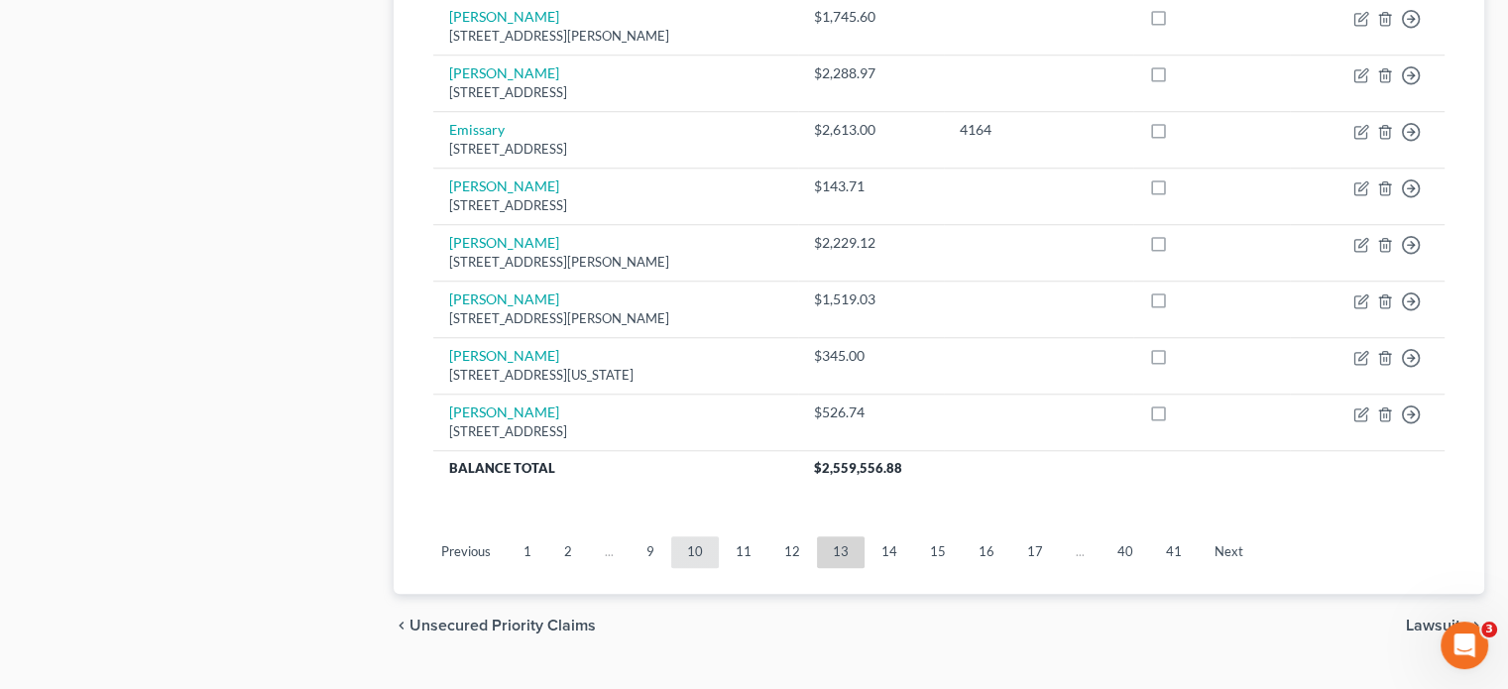
click at [707, 536] on link "10" at bounding box center [695, 552] width 48 height 32
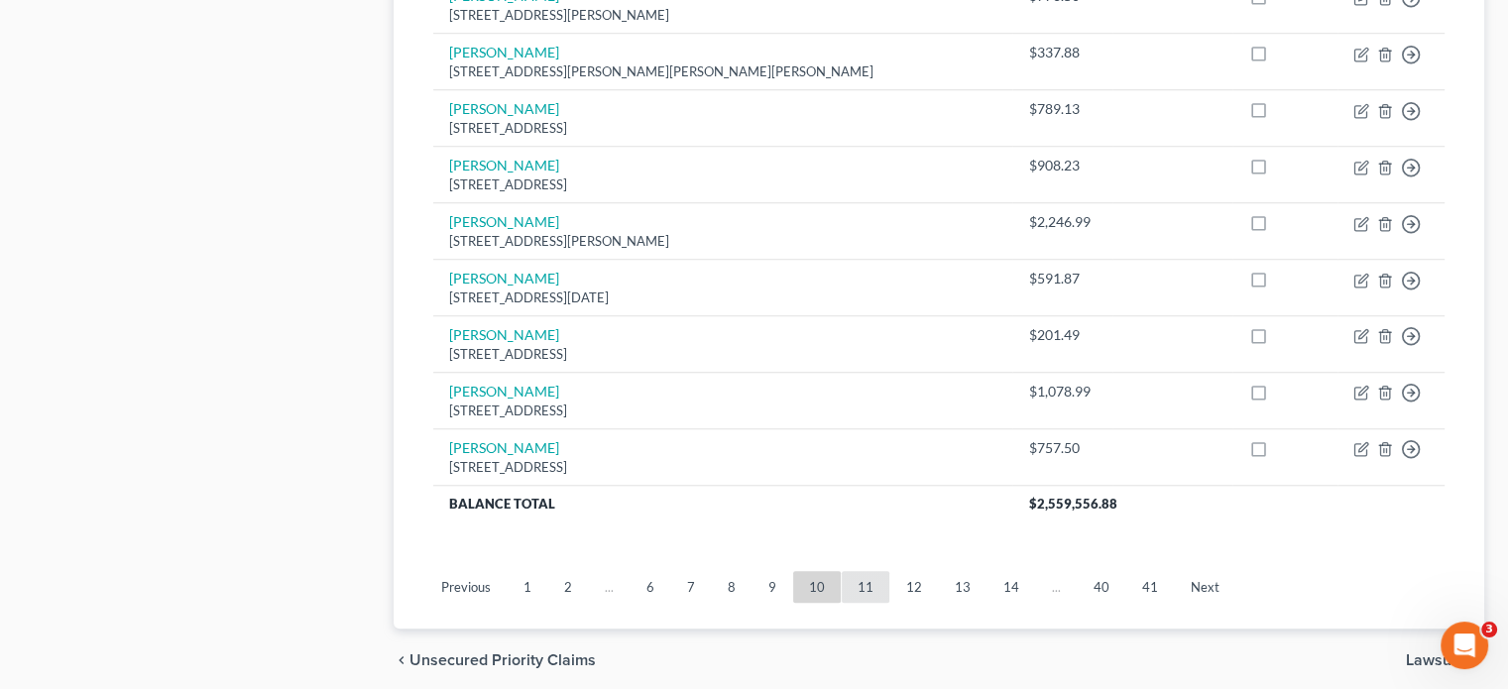
click at [859, 571] on link "11" at bounding box center [866, 587] width 48 height 32
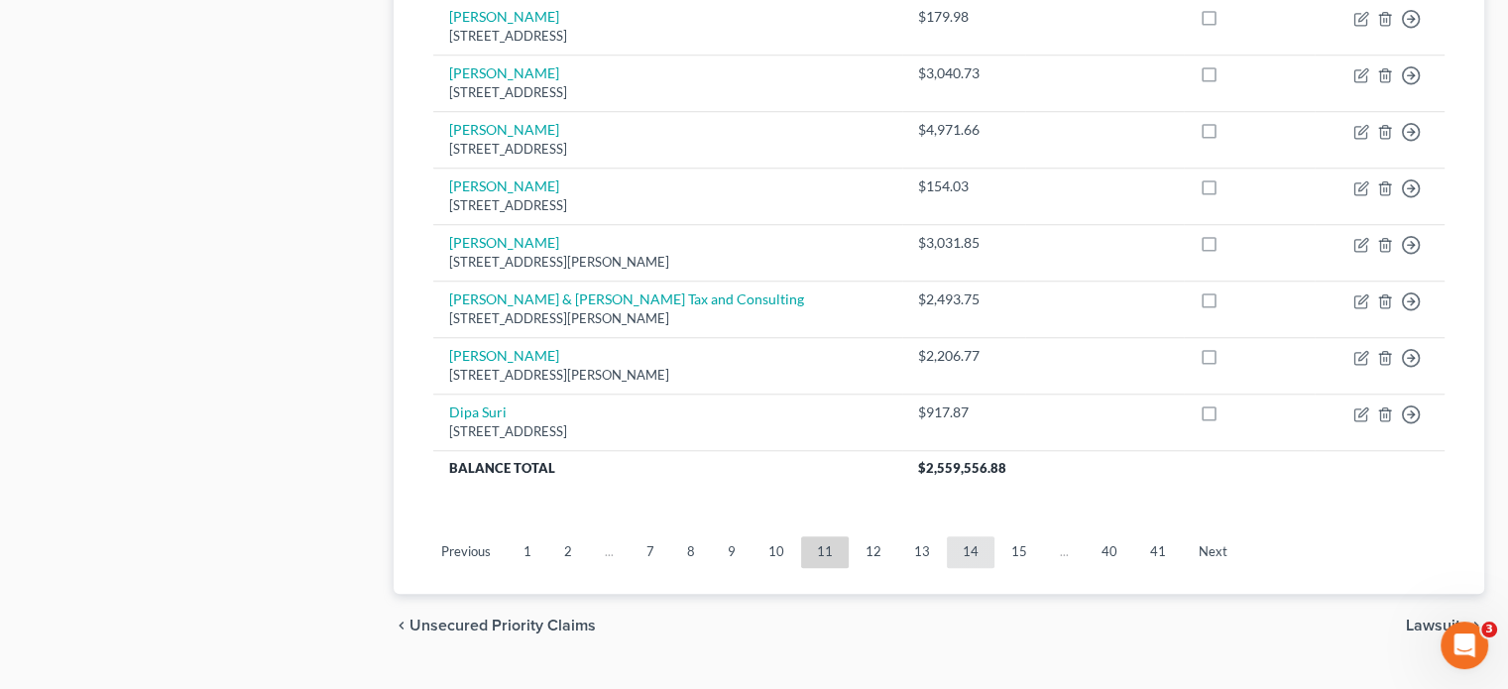
click at [957, 536] on link "14" at bounding box center [971, 552] width 48 height 32
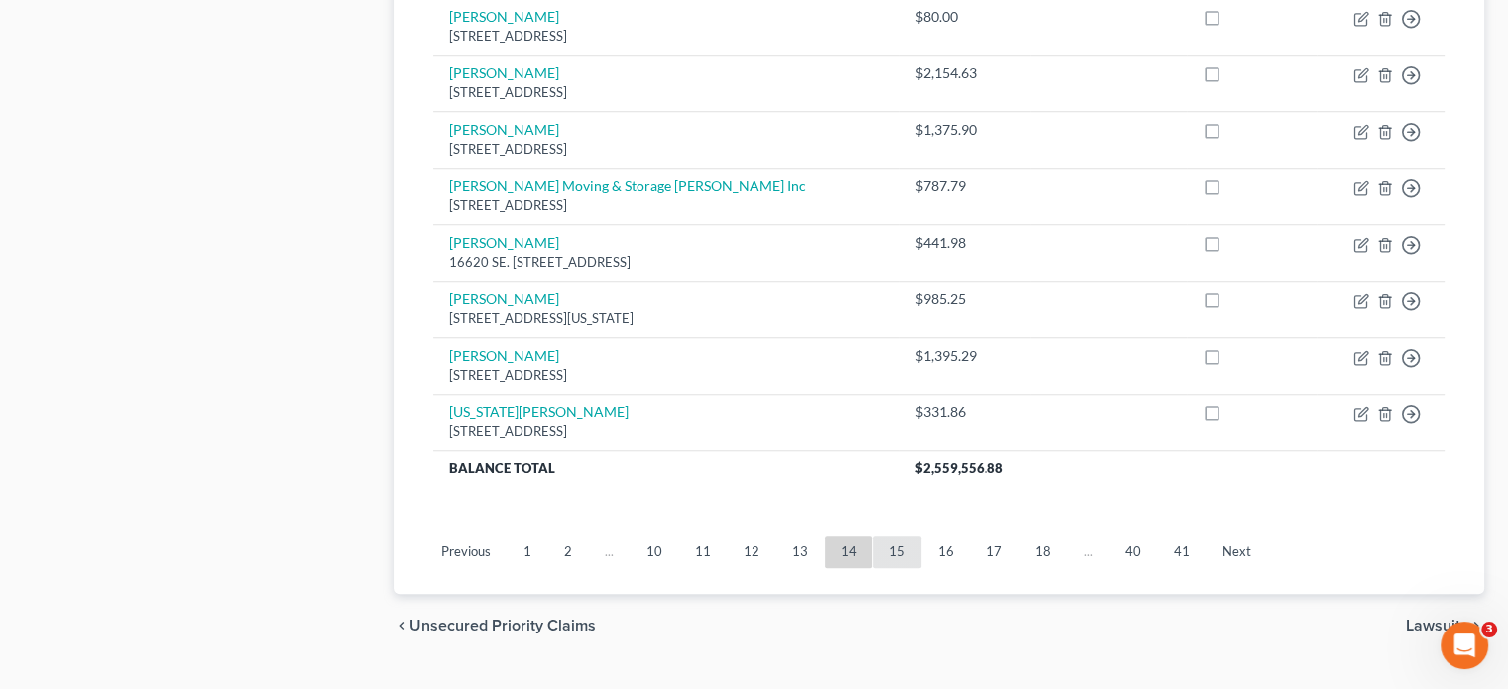
click at [887, 536] on link "15" at bounding box center [897, 552] width 48 height 32
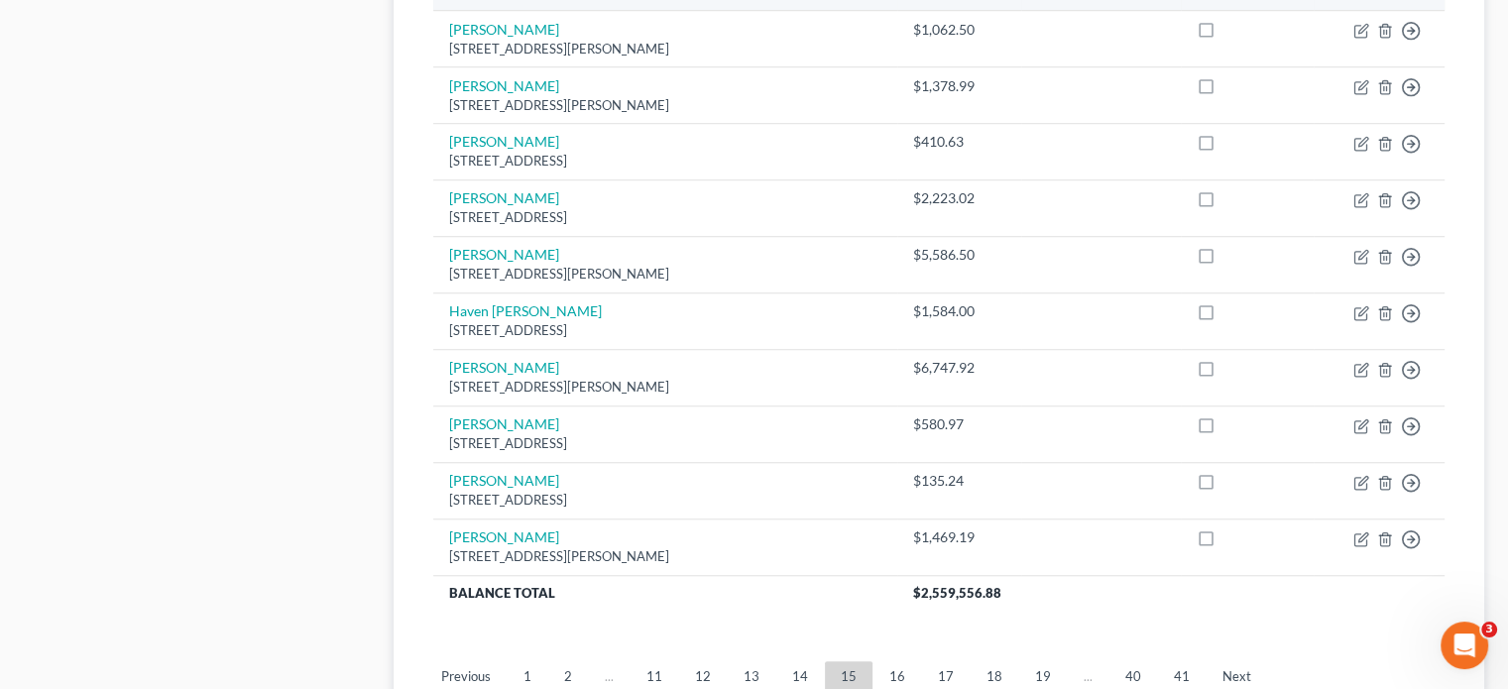
scroll to position [1487, 0]
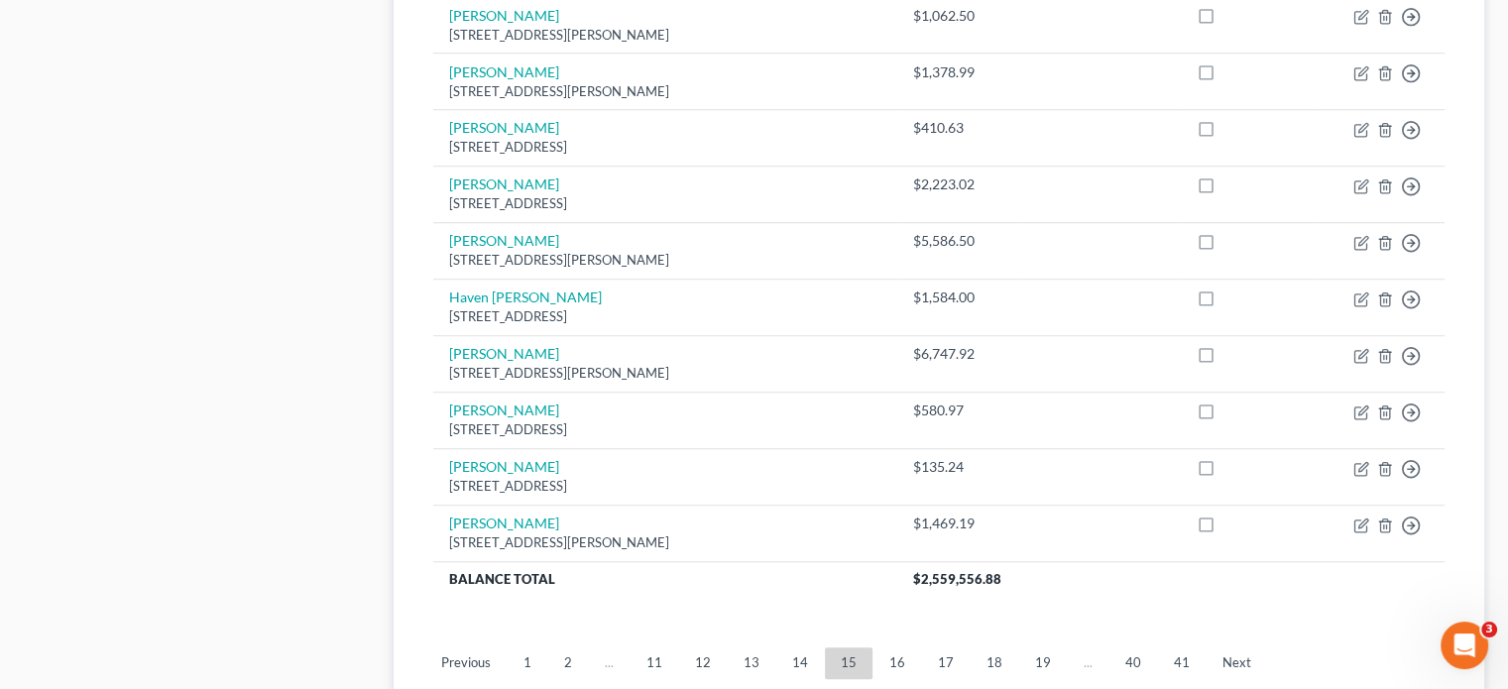
click at [873, 647] on link "16" at bounding box center [897, 663] width 48 height 32
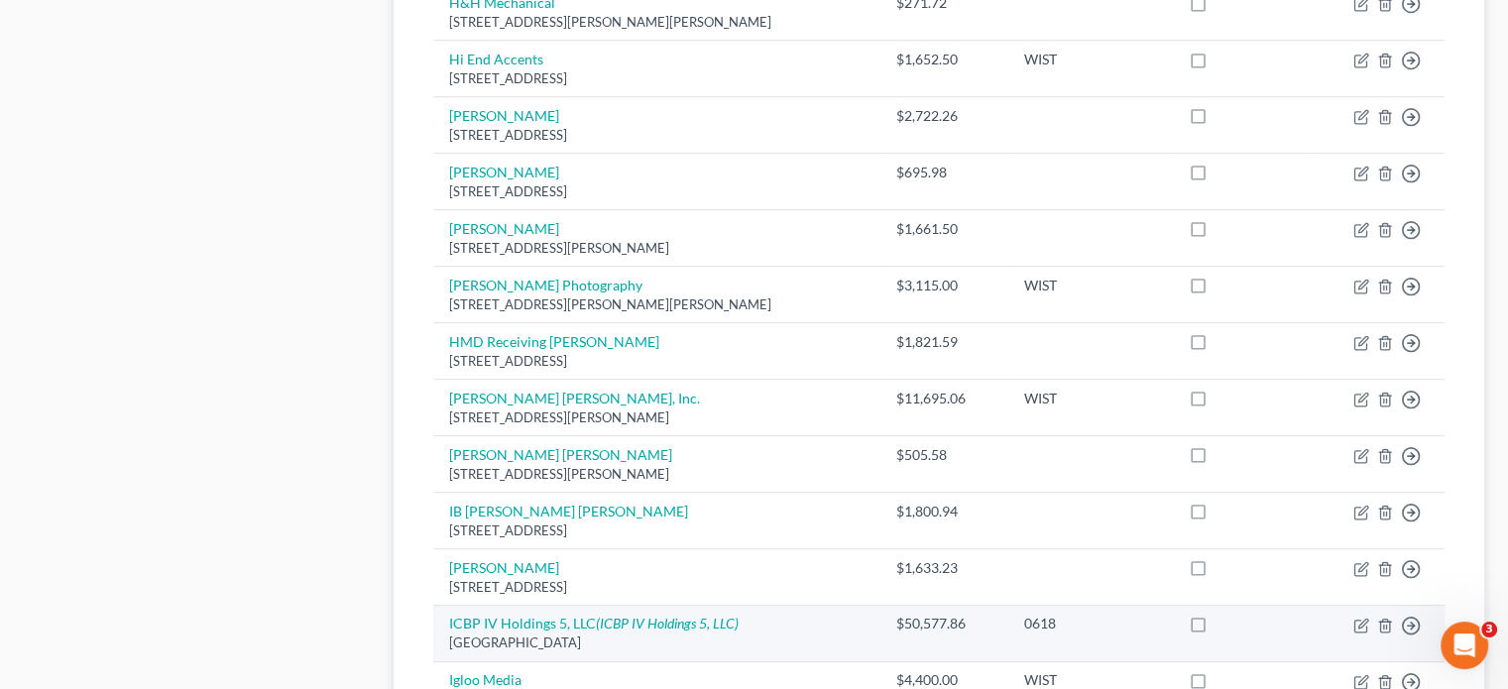
scroll to position [99, 0]
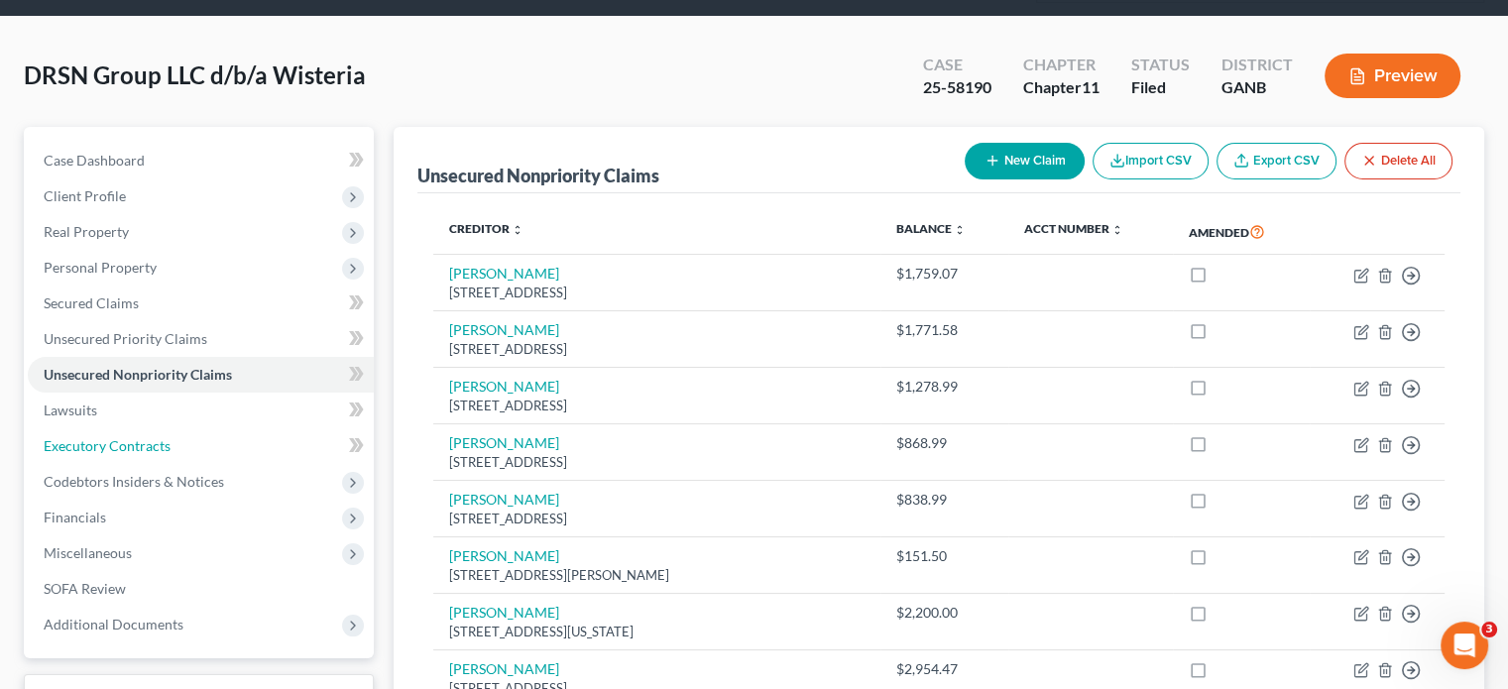
drag, startPoint x: 149, startPoint y: 409, endPoint x: 431, endPoint y: 381, distance: 284.0
click at [149, 437] on span "Executory Contracts" at bounding box center [107, 445] width 127 height 17
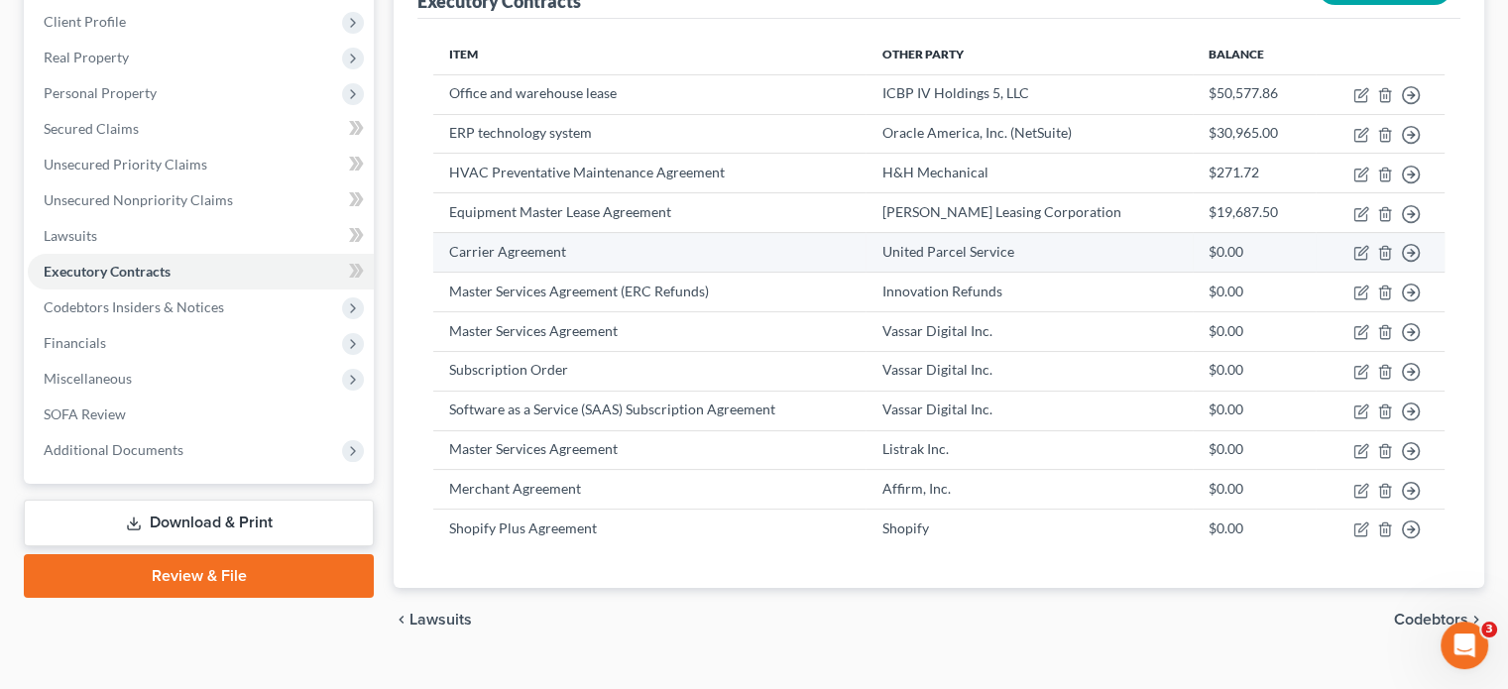
scroll to position [274, 0]
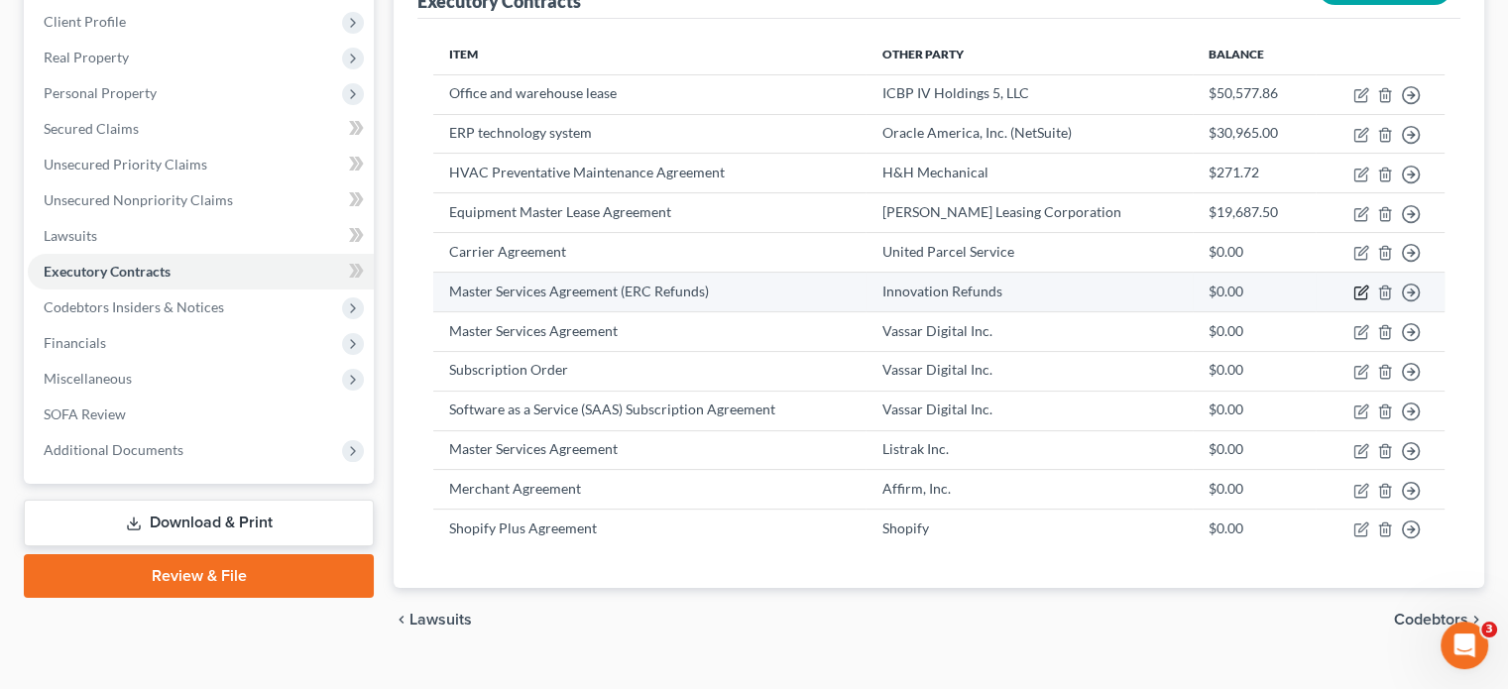
click at [1365, 285] on icon "button" at bounding box center [1361, 293] width 16 height 16
select select "0"
select select "16"
select select "2"
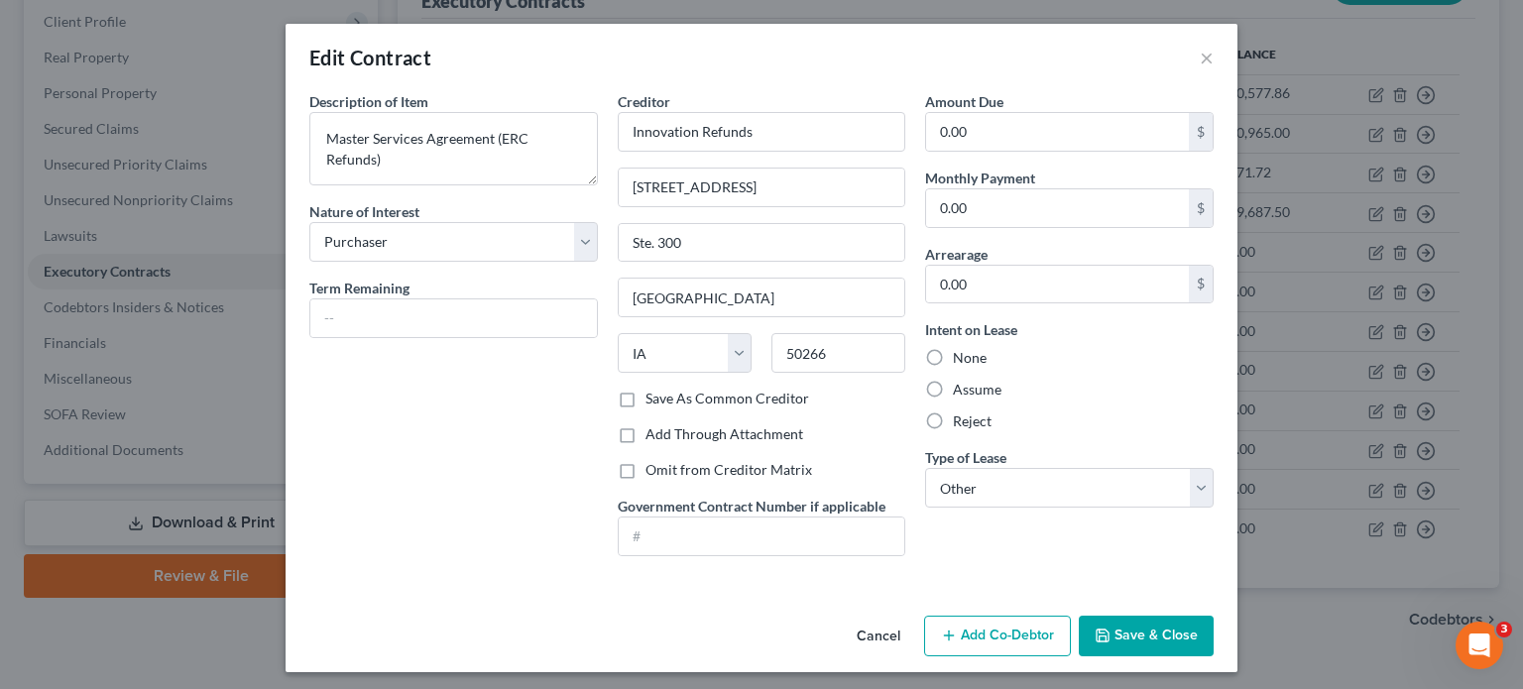
drag, startPoint x: 611, startPoint y: 393, endPoint x: 777, endPoint y: 458, distance: 178.9
click at [645, 393] on label "Save As Common Creditor" at bounding box center [727, 399] width 164 height 20
click at [653, 393] on input "Save As Common Creditor" at bounding box center [659, 395] width 13 height 13
checkbox input "true"
click at [1134, 618] on button "Save & Close" at bounding box center [1146, 637] width 135 height 42
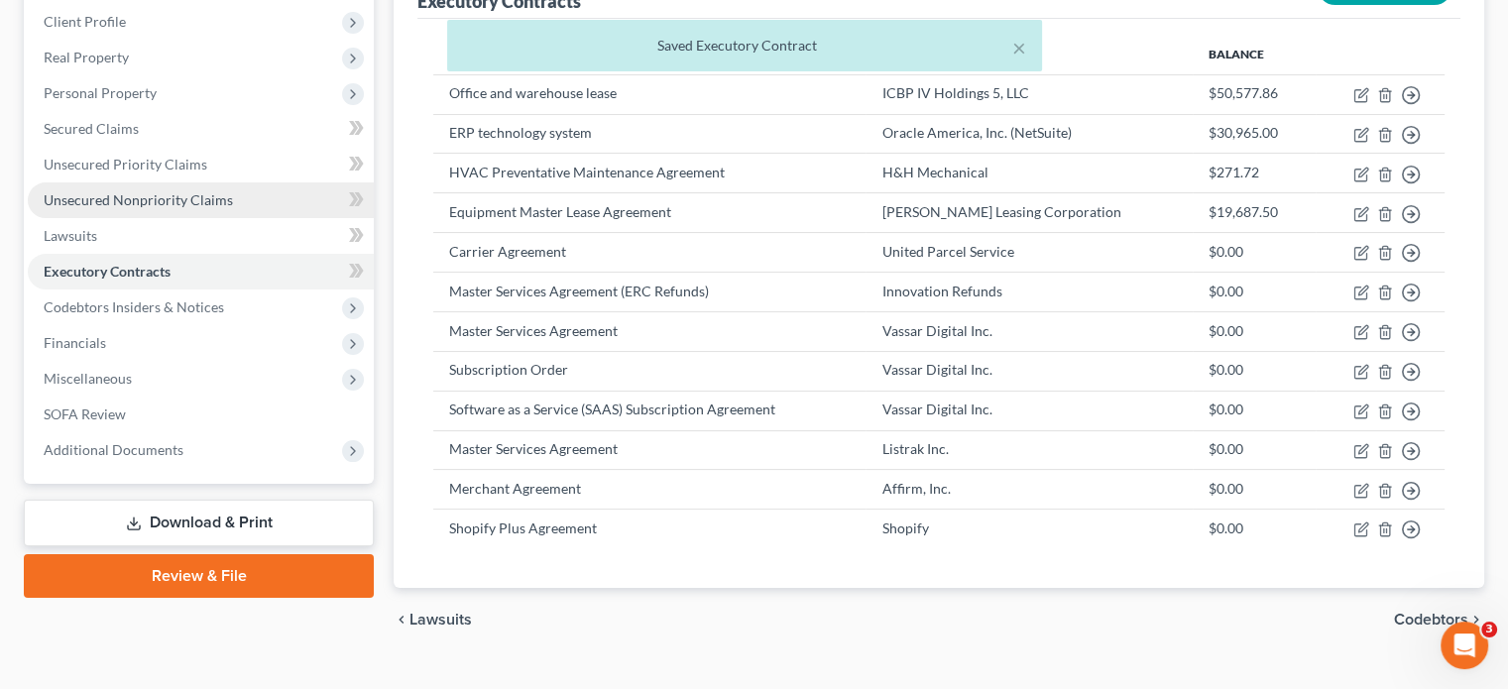
click at [120, 191] on span "Unsecured Nonpriority Claims" at bounding box center [138, 199] width 189 height 17
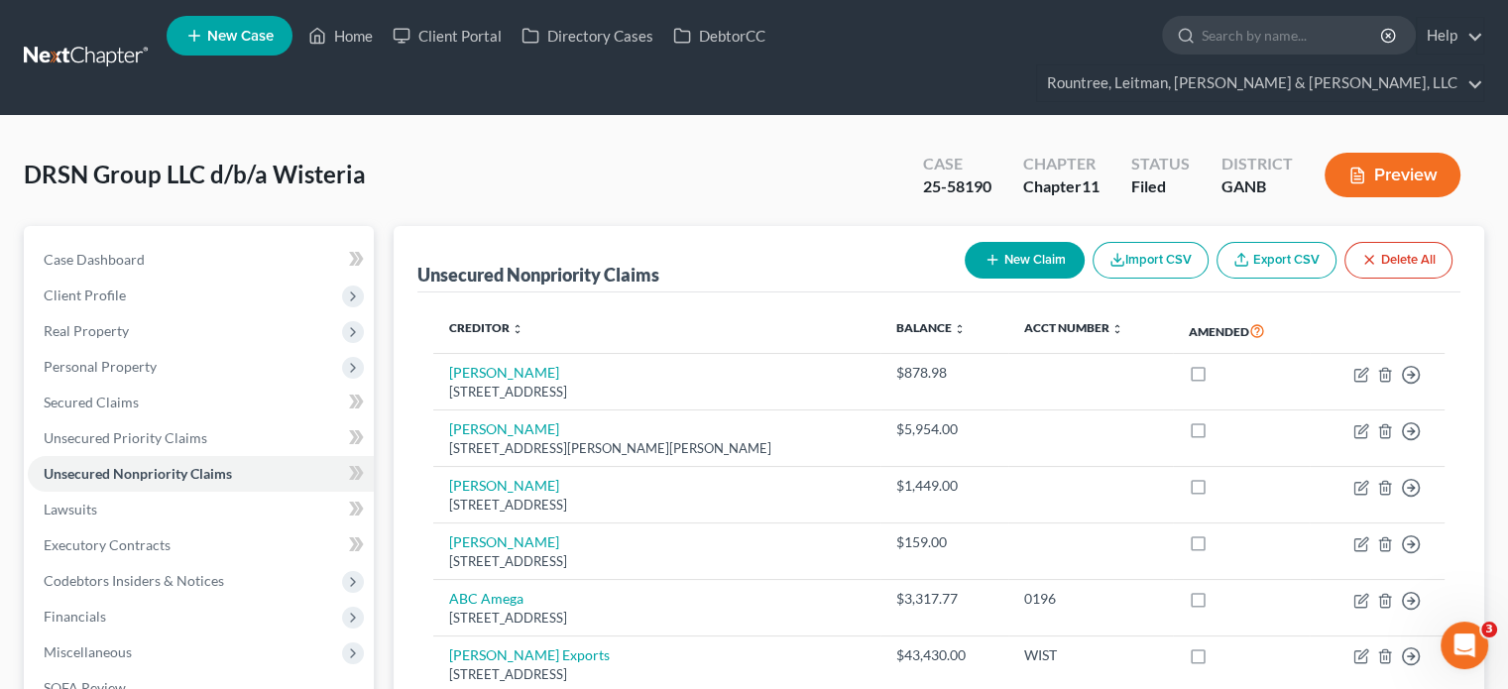
click at [1019, 242] on button "New Claim" at bounding box center [1025, 260] width 120 height 37
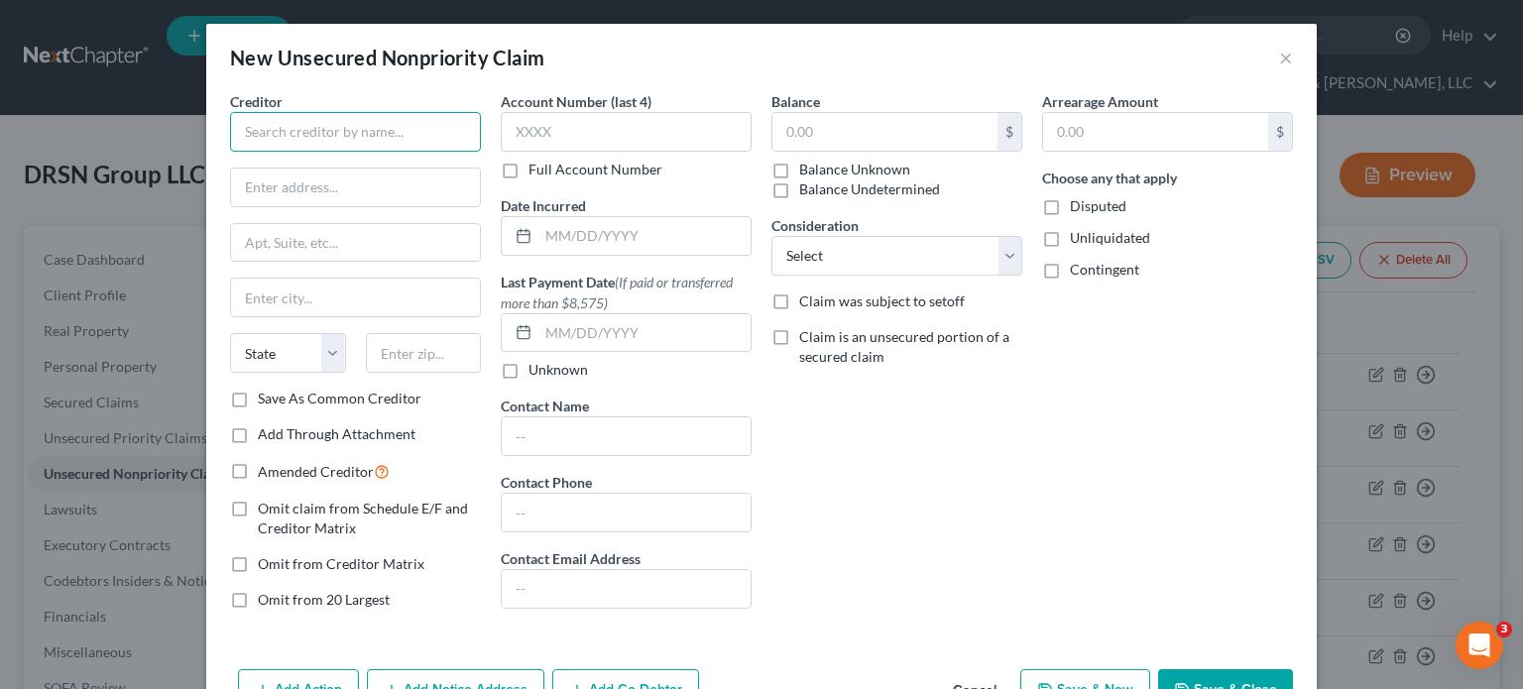
click at [326, 118] on input "text" at bounding box center [355, 132] width 251 height 40
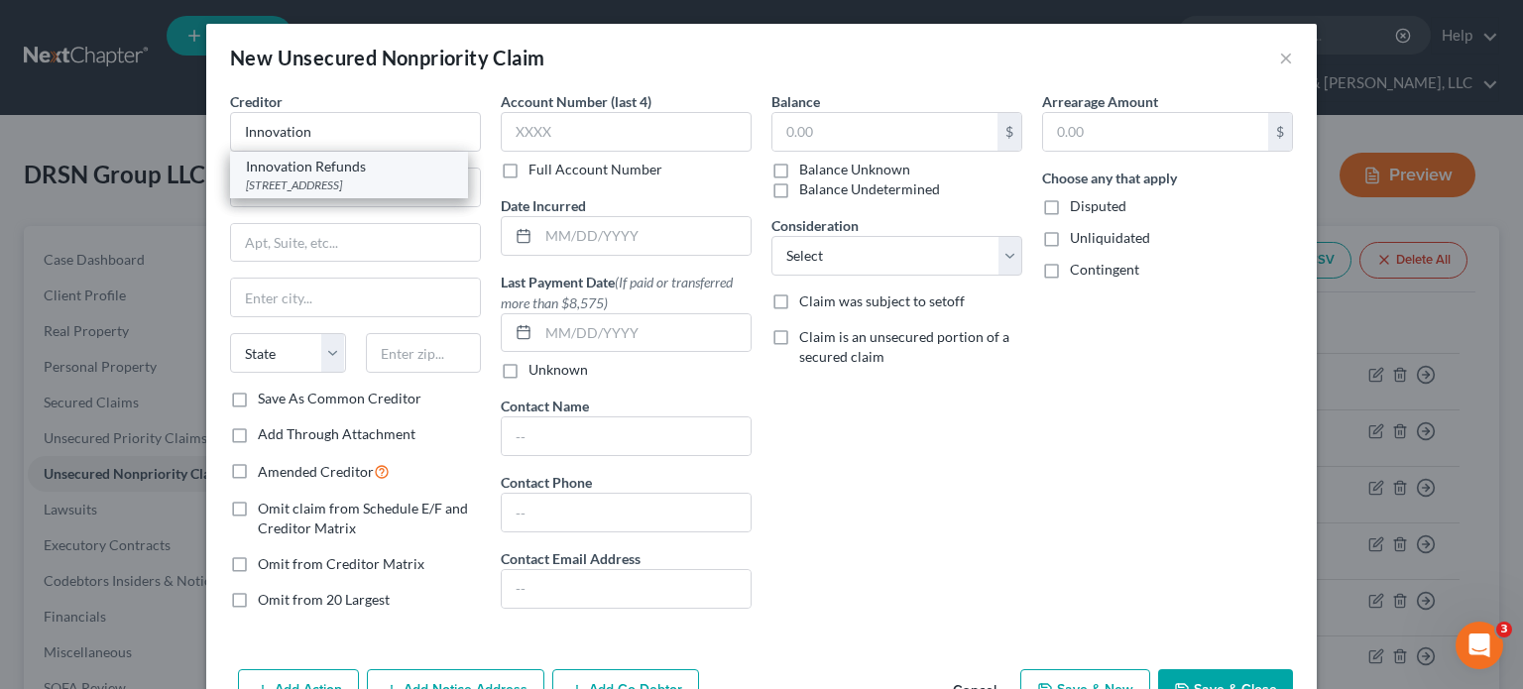
click at [318, 185] on div "[STREET_ADDRESS]" at bounding box center [349, 184] width 206 height 17
type input "Innovation Refunds"
type input "[STREET_ADDRESS]"
type input "Ste. 300"
type input "[GEOGRAPHIC_DATA]"
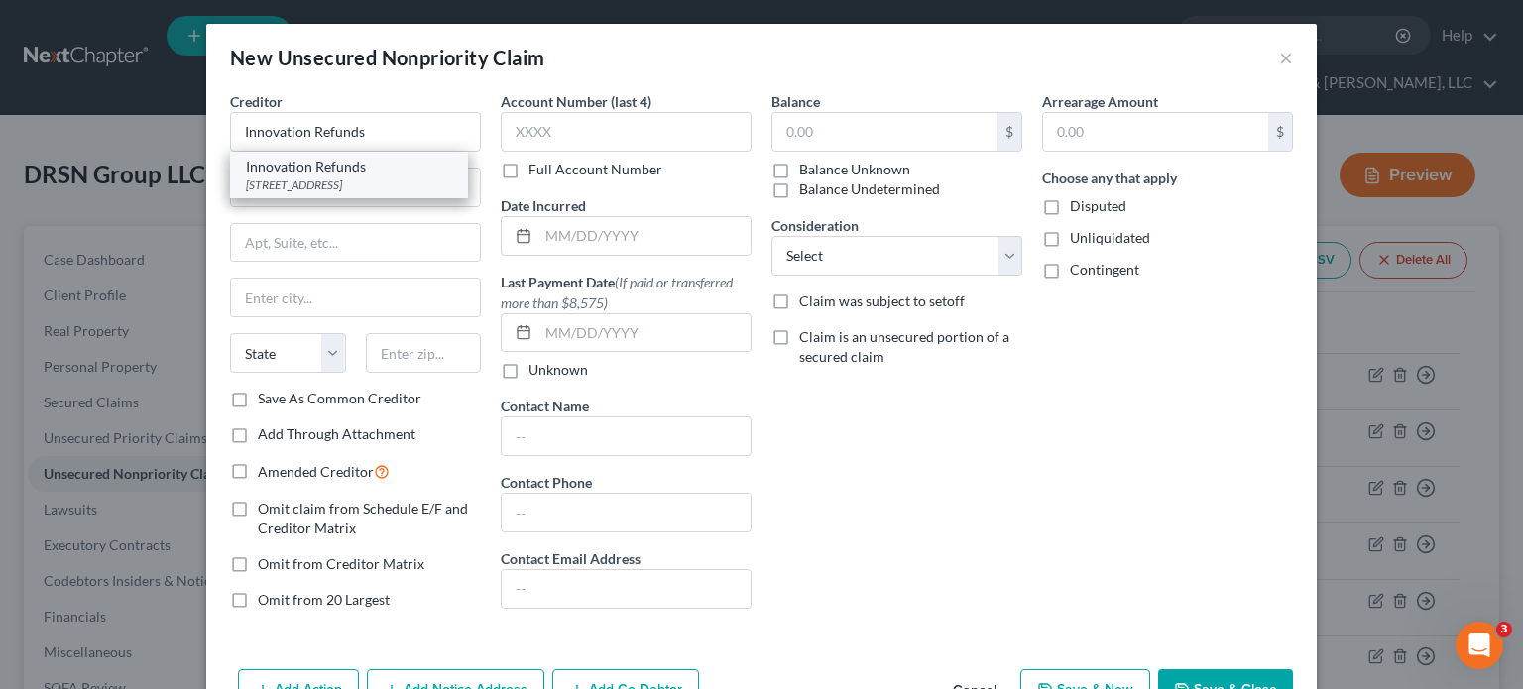
select select "16"
type input "50266"
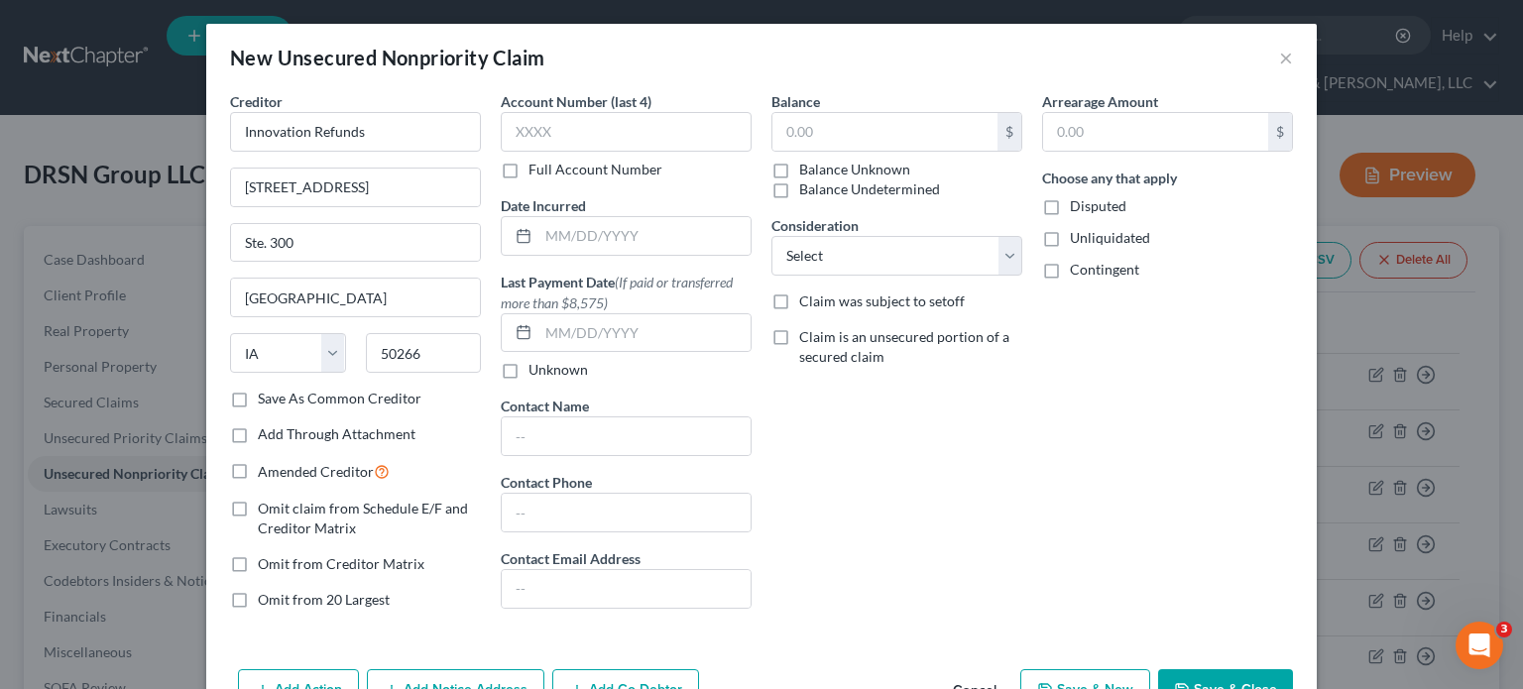
click at [799, 179] on label "Balance Undetermined" at bounding box center [869, 189] width 141 height 20
click at [807, 179] on input "Balance Undetermined" at bounding box center [813, 185] width 13 height 13
checkbox input "true"
type input "0.00"
click at [799, 166] on label "Balance Unknown" at bounding box center [854, 170] width 111 height 20
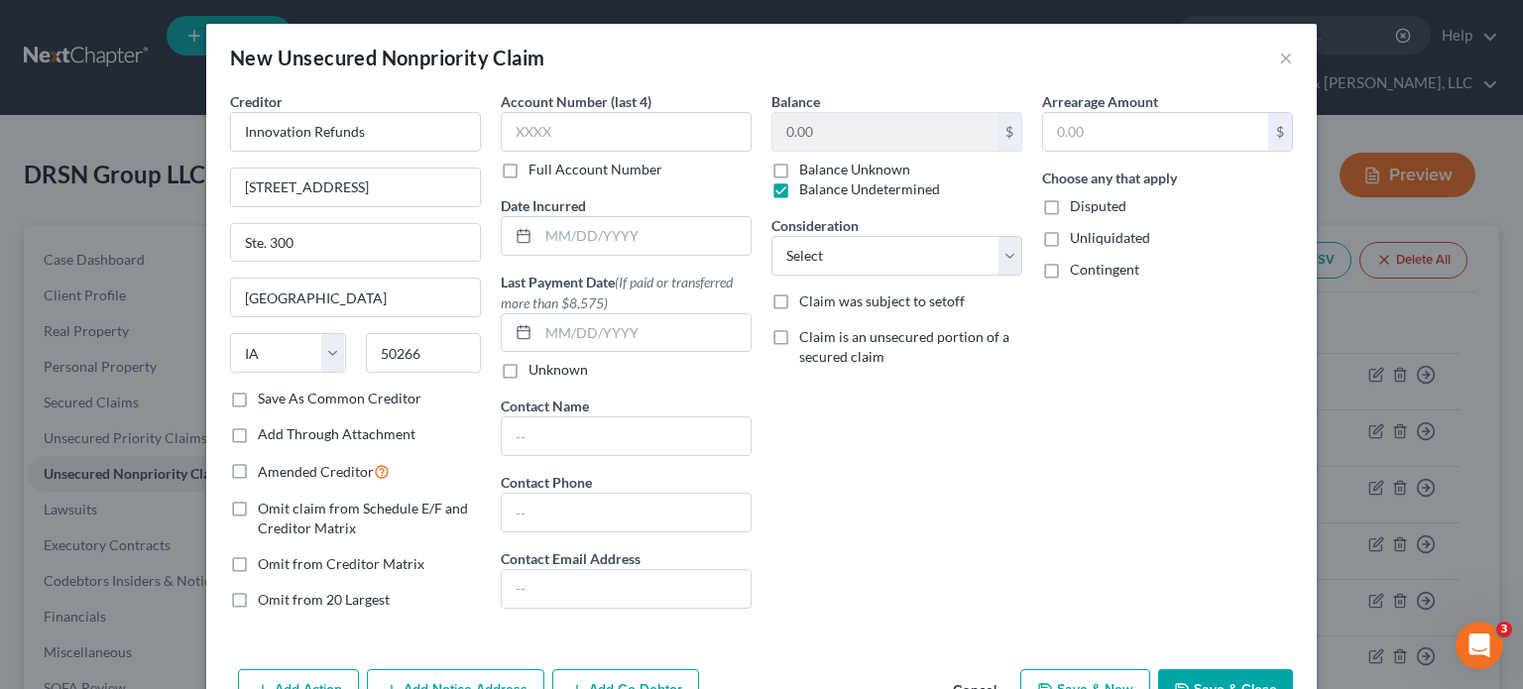
click at [807, 166] on input "Balance Unknown" at bounding box center [813, 166] width 13 height 13
checkbox input "true"
checkbox input "false"
drag, startPoint x: 1042, startPoint y: 205, endPoint x: 1047, endPoint y: 237, distance: 32.1
click at [1070, 206] on label "Disputed" at bounding box center [1098, 206] width 57 height 20
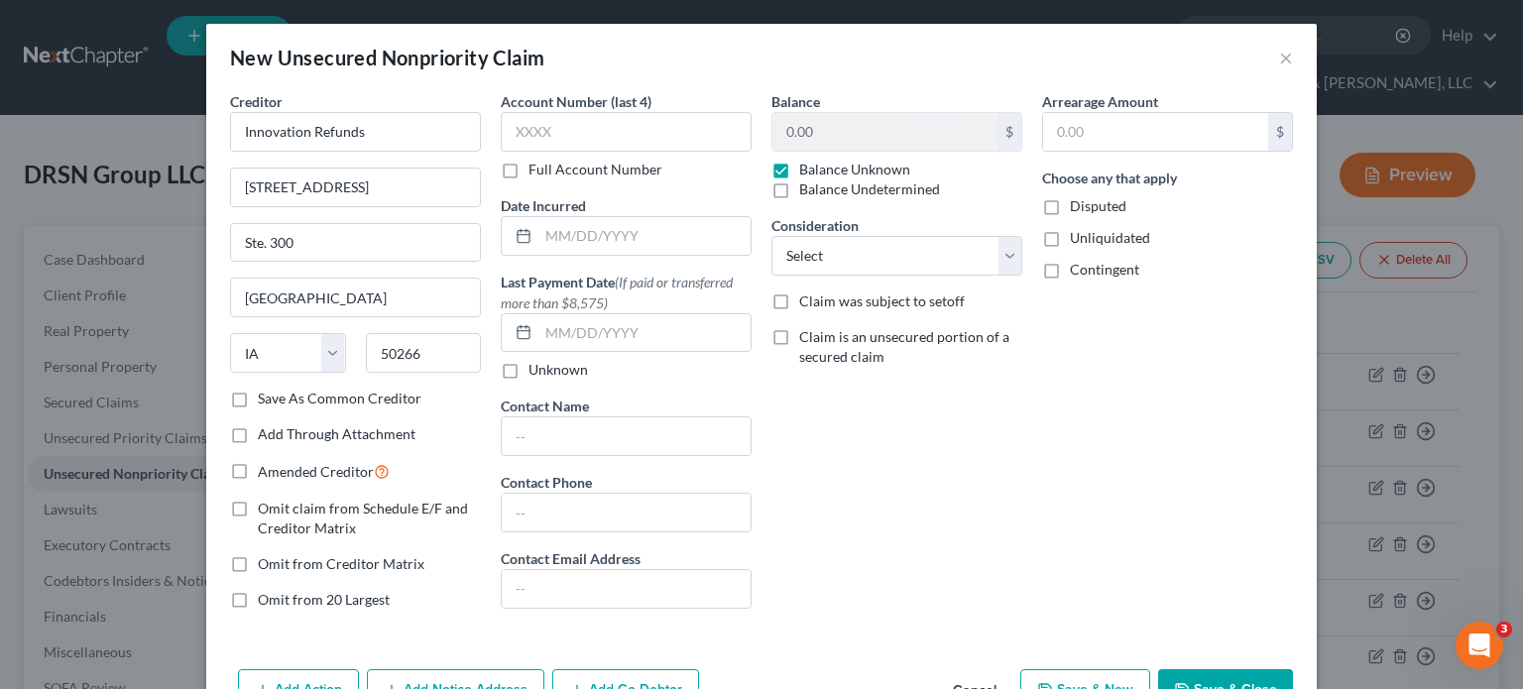
click at [1078, 206] on input "Disputed" at bounding box center [1084, 202] width 13 height 13
checkbox input "true"
click at [1070, 237] on label "Unliquidated" at bounding box center [1110, 238] width 80 height 20
click at [1078, 237] on input "Unliquidated" at bounding box center [1084, 234] width 13 height 13
checkbox input "true"
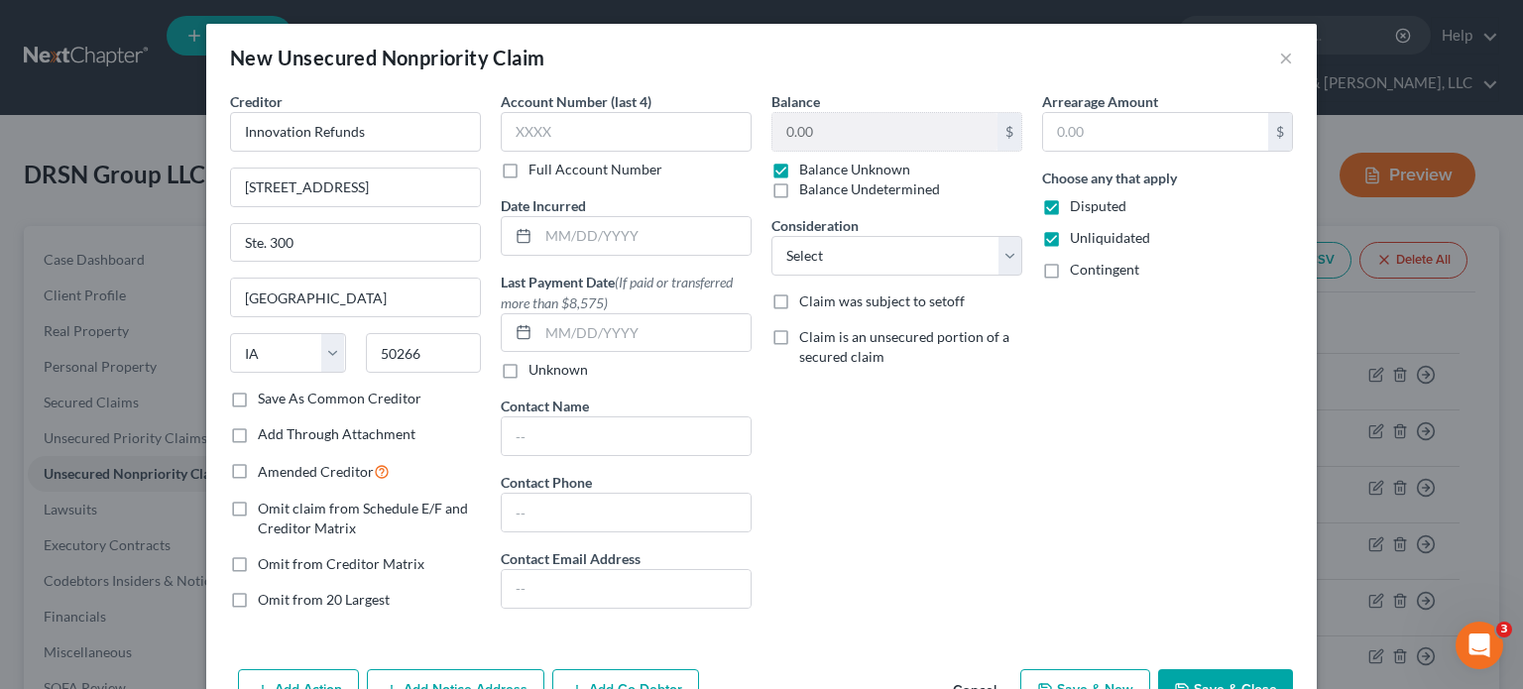
click at [1070, 266] on label "Contingent" at bounding box center [1104, 270] width 69 height 20
click at [1078, 266] on input "Contingent" at bounding box center [1084, 266] width 13 height 13
checkbox input "true"
click at [878, 256] on select "Select Cable / Satellite Services Collection Agency Credit Card Debt Debt Couns…" at bounding box center [896, 256] width 251 height 40
select select "14"
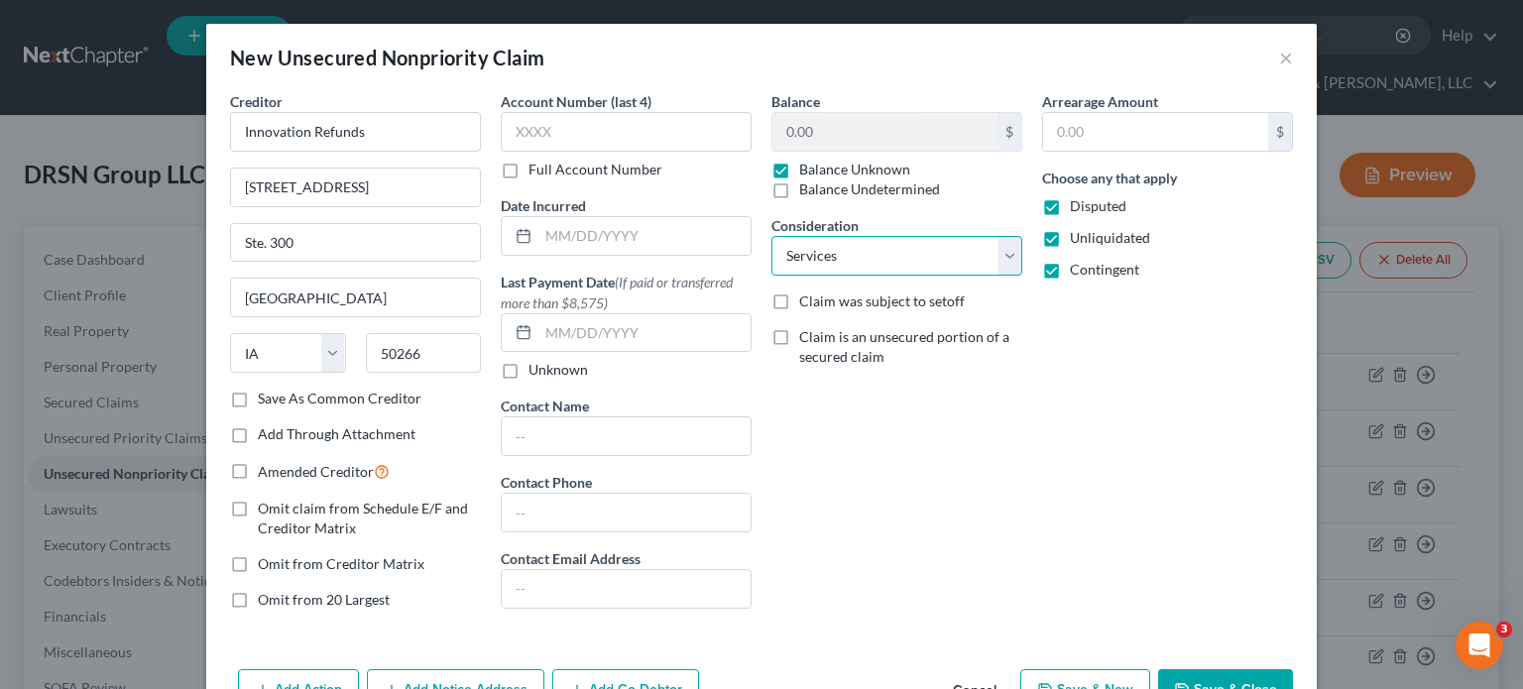
click at [771, 236] on select "Select Cable / Satellite Services Collection Agency Credit Card Debt Debt Couns…" at bounding box center [896, 256] width 251 height 40
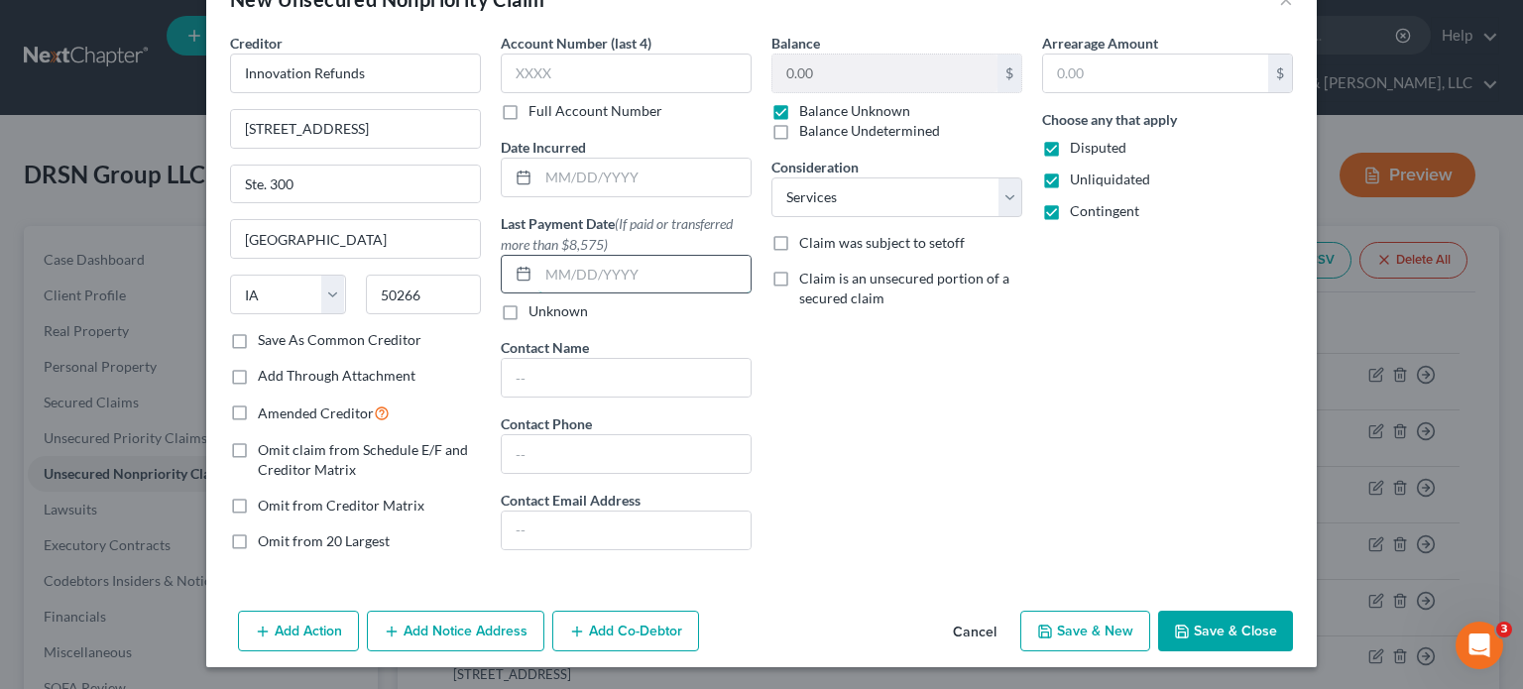
click at [551, 279] on input "text" at bounding box center [644, 275] width 212 height 38
click at [580, 273] on input "text" at bounding box center [644, 275] width 212 height 38
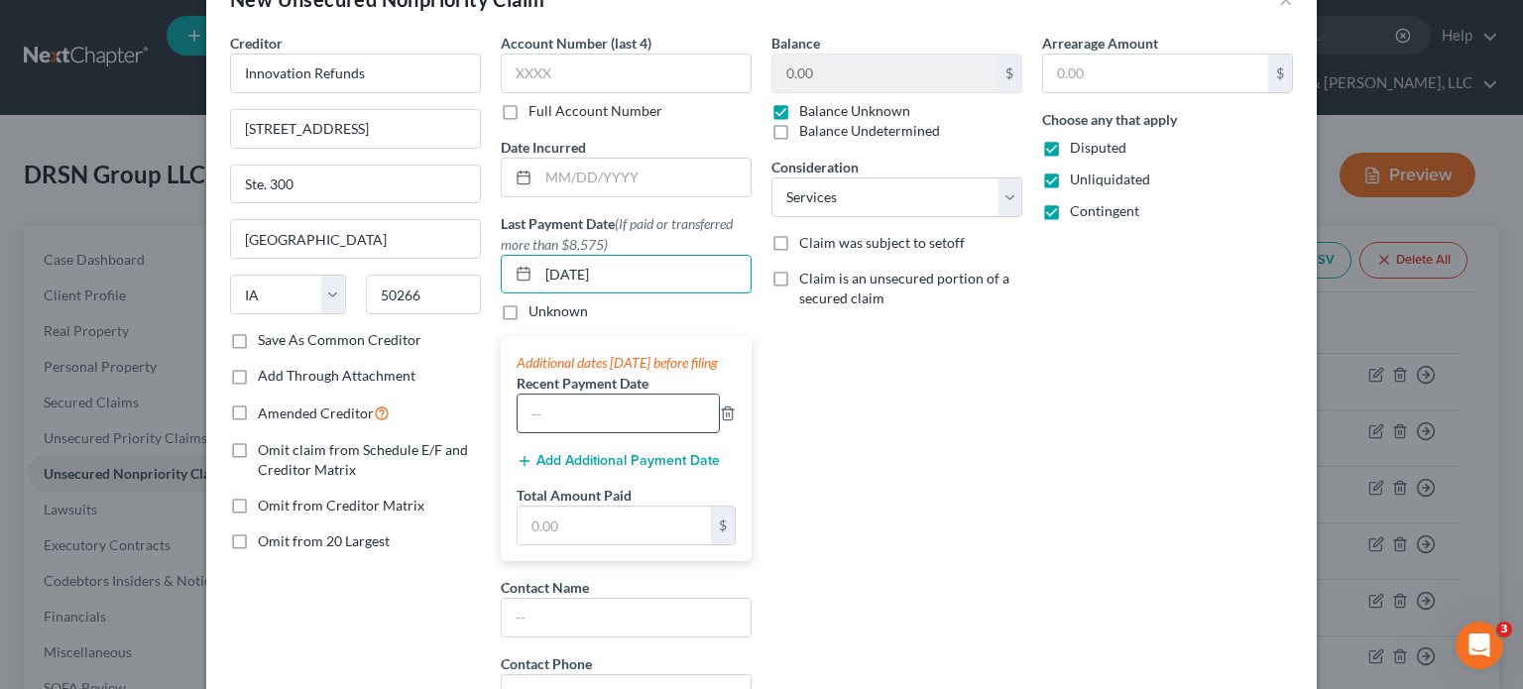
type input "[DATE]"
click at [558, 432] on input "text" at bounding box center [617, 414] width 201 height 38
click at [555, 533] on input "text" at bounding box center [613, 526] width 193 height 38
type input "10,950.45"
click at [1007, 439] on div "Balance 0.00 $ Balance Unknown Balance Undetermined 0.00 $ Balance Unknown Cons…" at bounding box center [896, 419] width 271 height 772
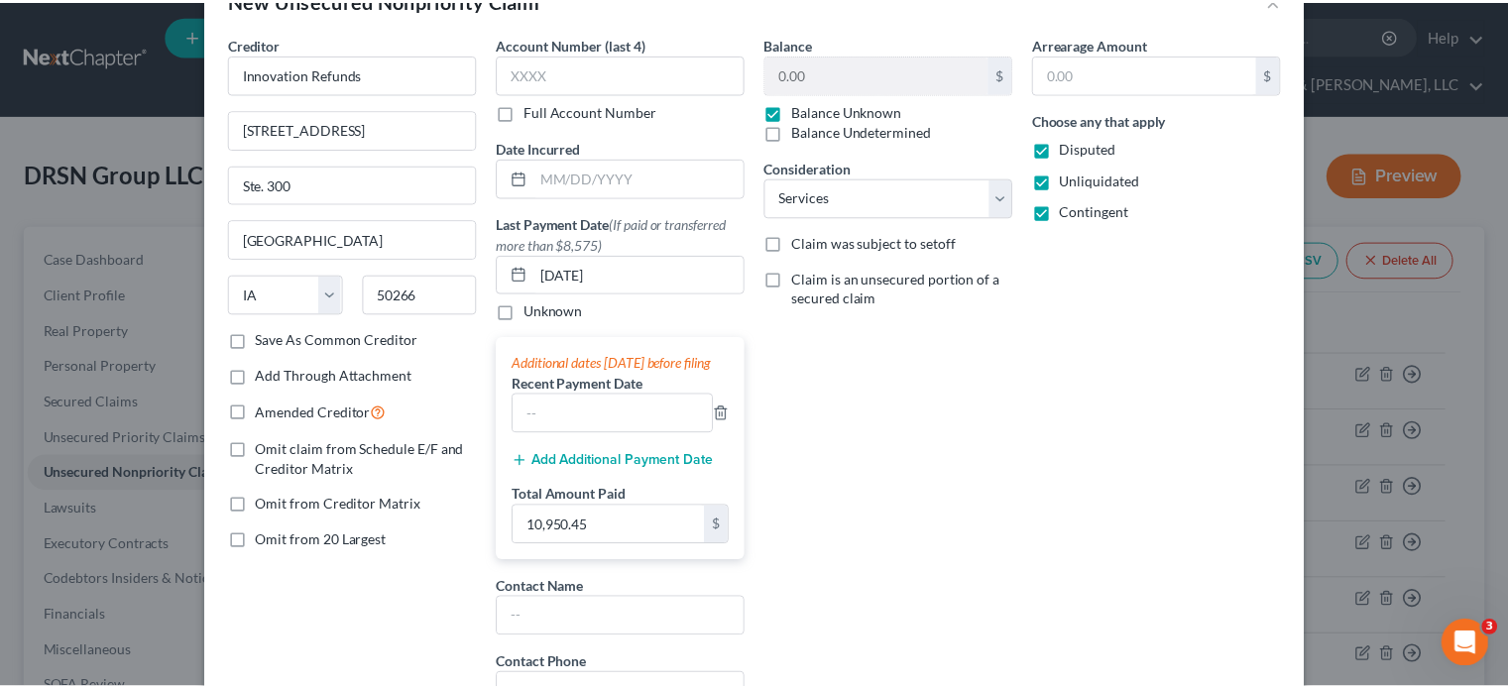
scroll to position [315, 0]
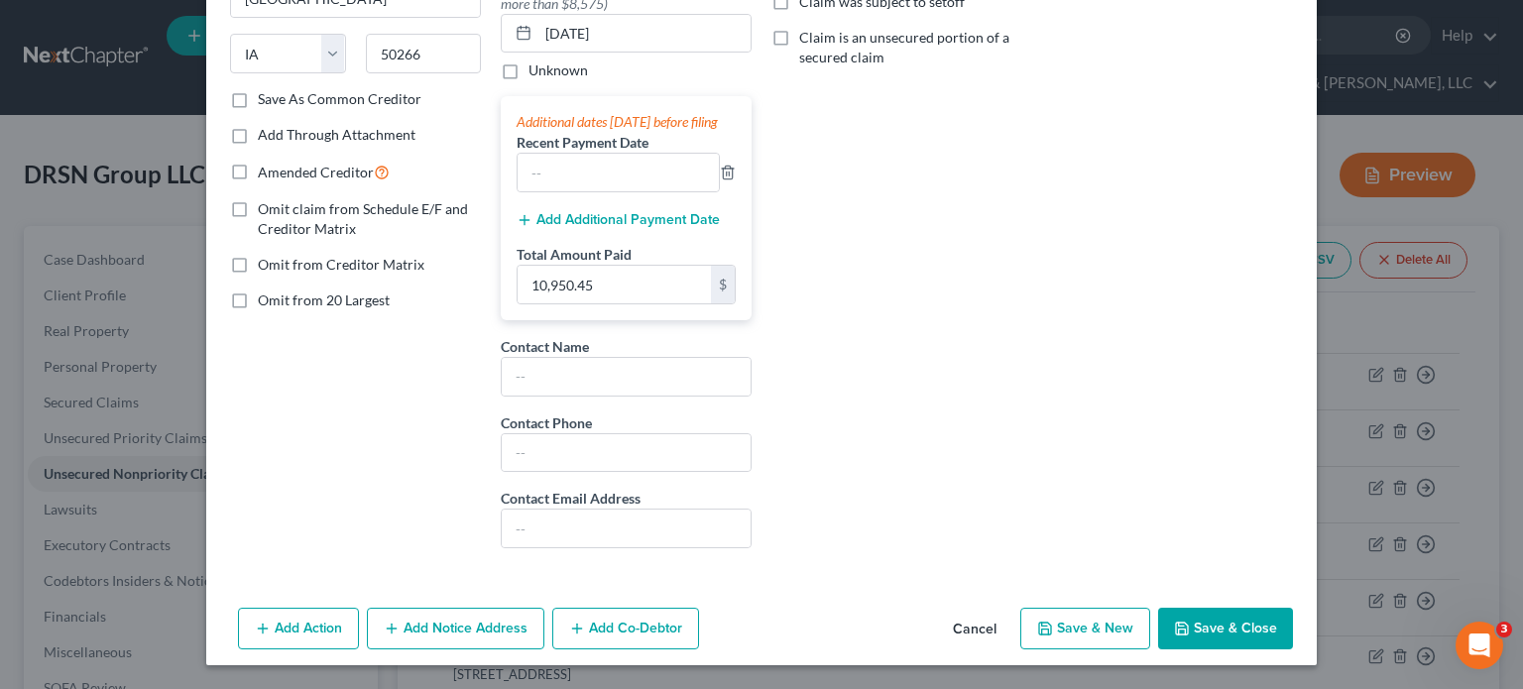
click at [1214, 625] on button "Save & Close" at bounding box center [1225, 629] width 135 height 42
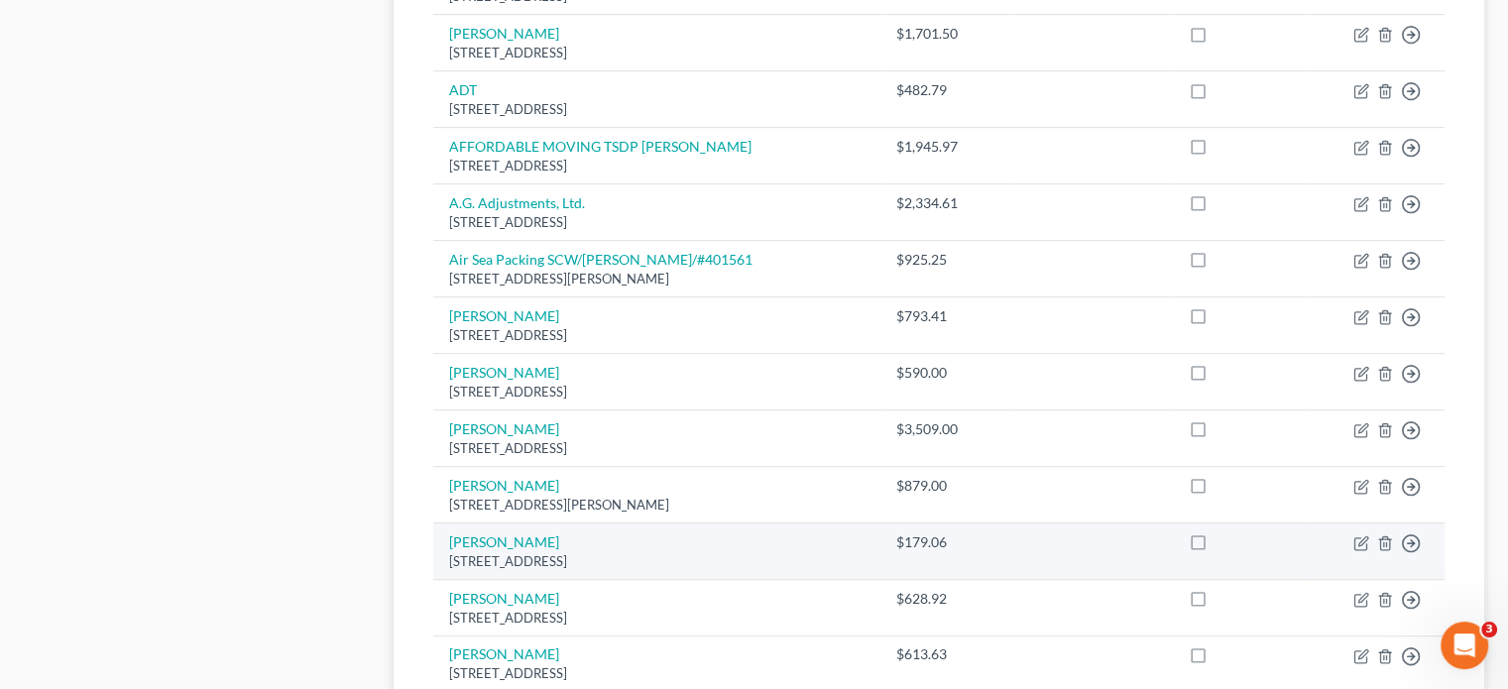
scroll to position [1456, 0]
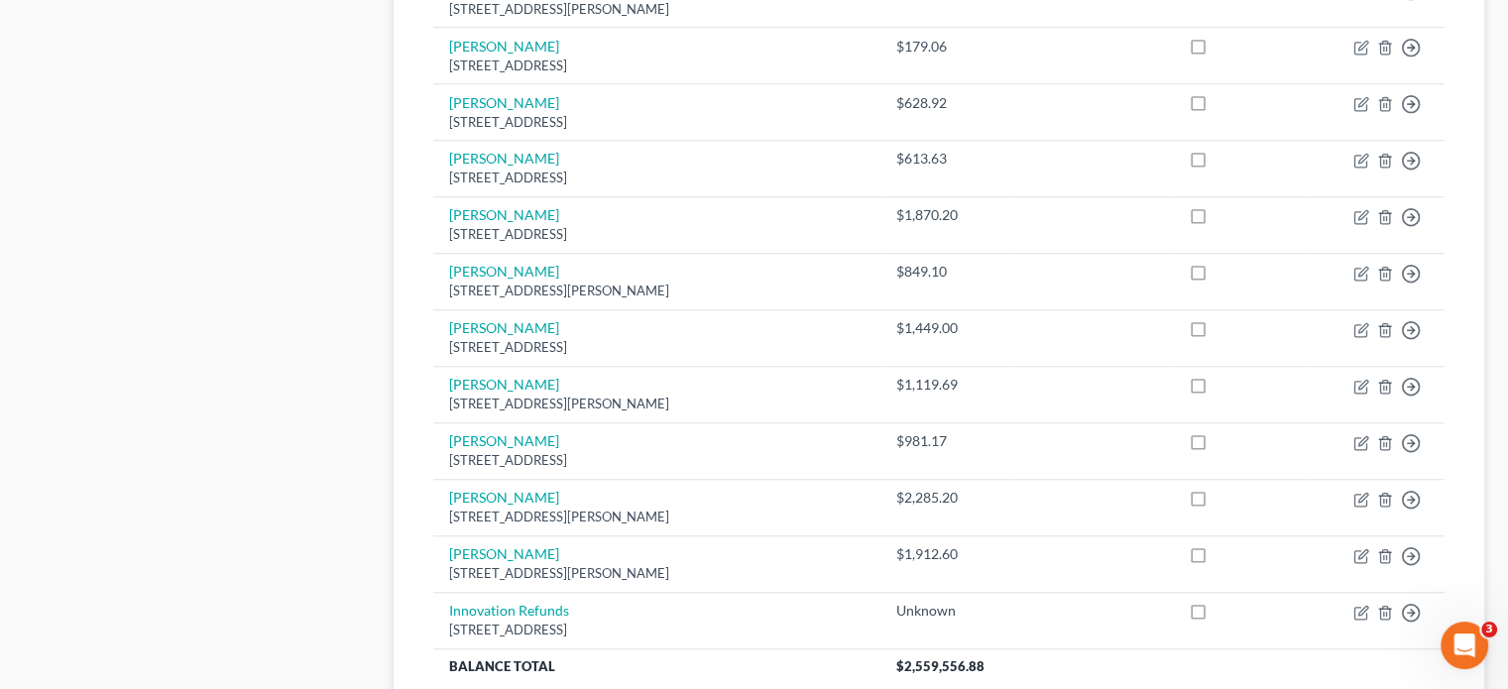
drag, startPoint x: 1201, startPoint y: 570, endPoint x: 1122, endPoint y: 669, distance: 126.3
click at [1216, 616] on label at bounding box center [1216, 616] width 0 height 0
click at [1224, 601] on input "checkbox" at bounding box center [1230, 607] width 13 height 13
checkbox input "true"
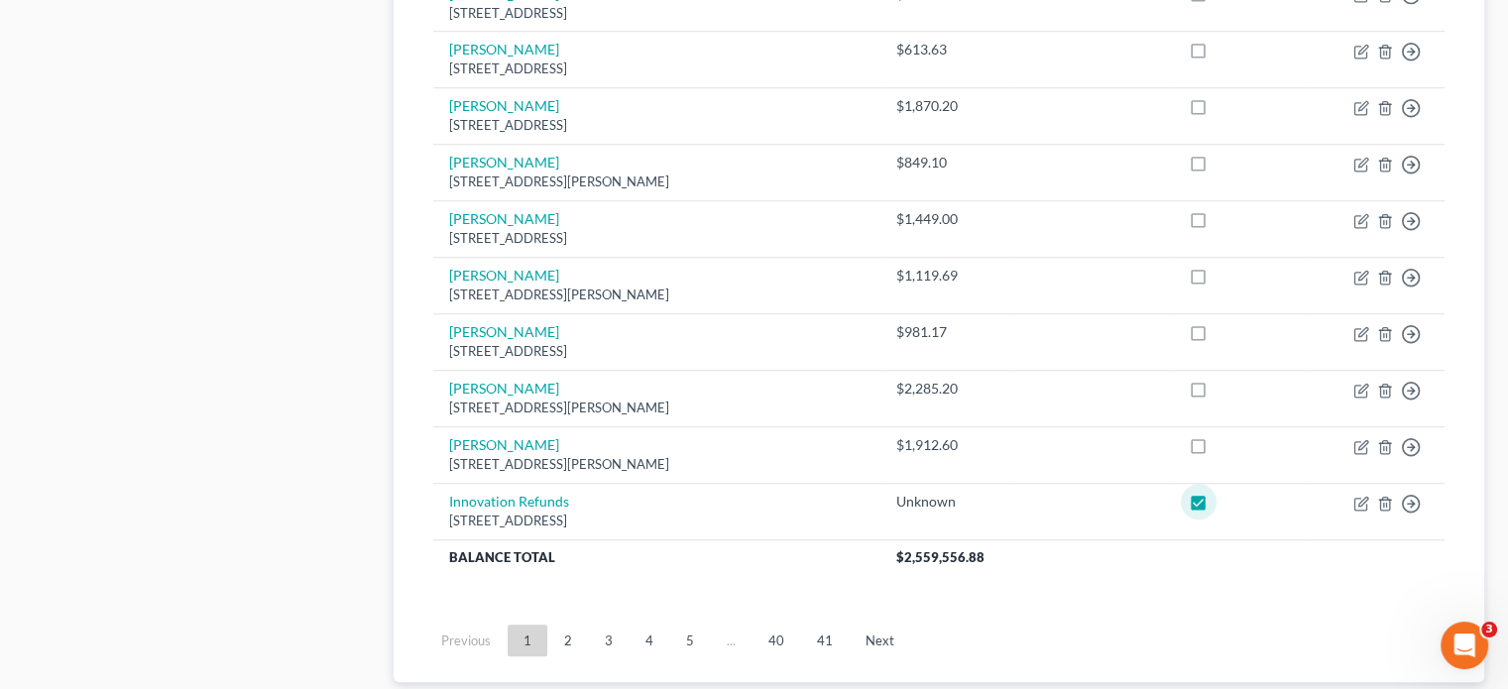
scroll to position [1655, 0]
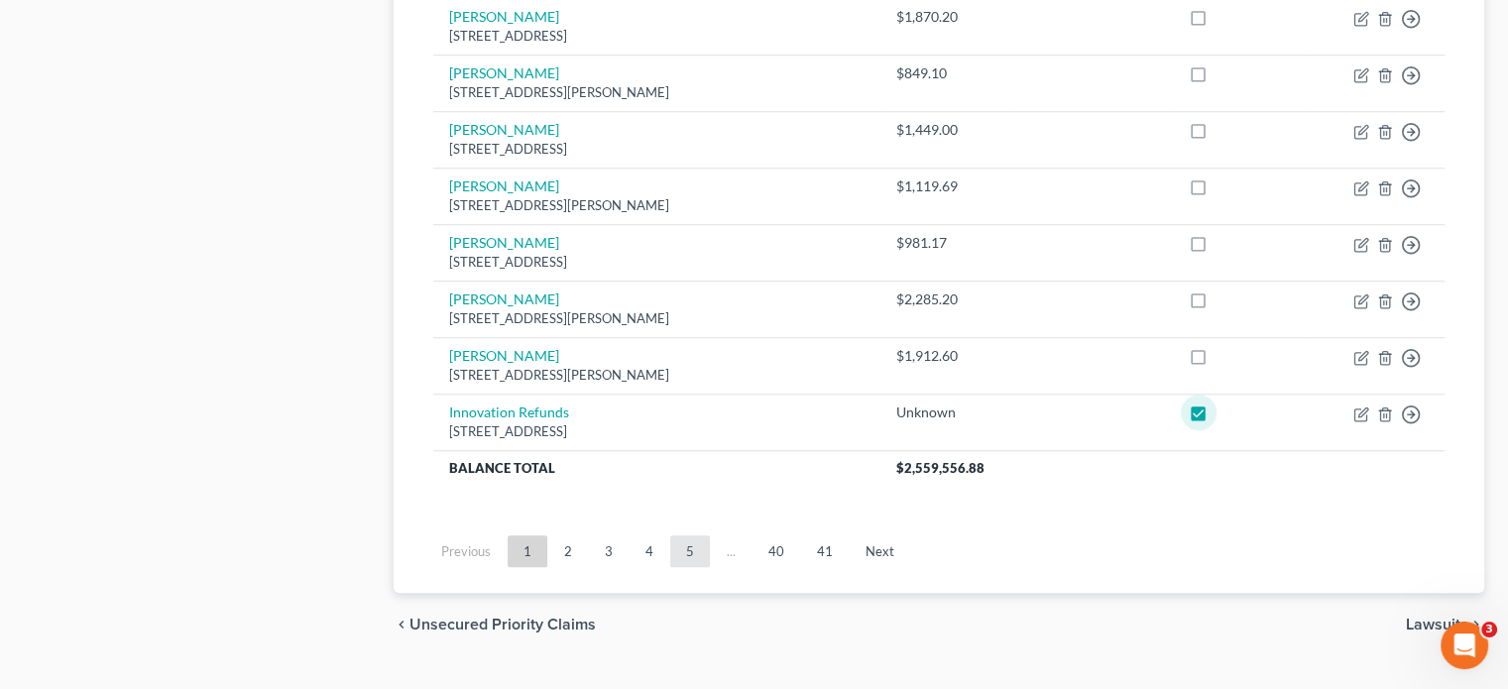
click at [700, 535] on link "5" at bounding box center [690, 551] width 40 height 32
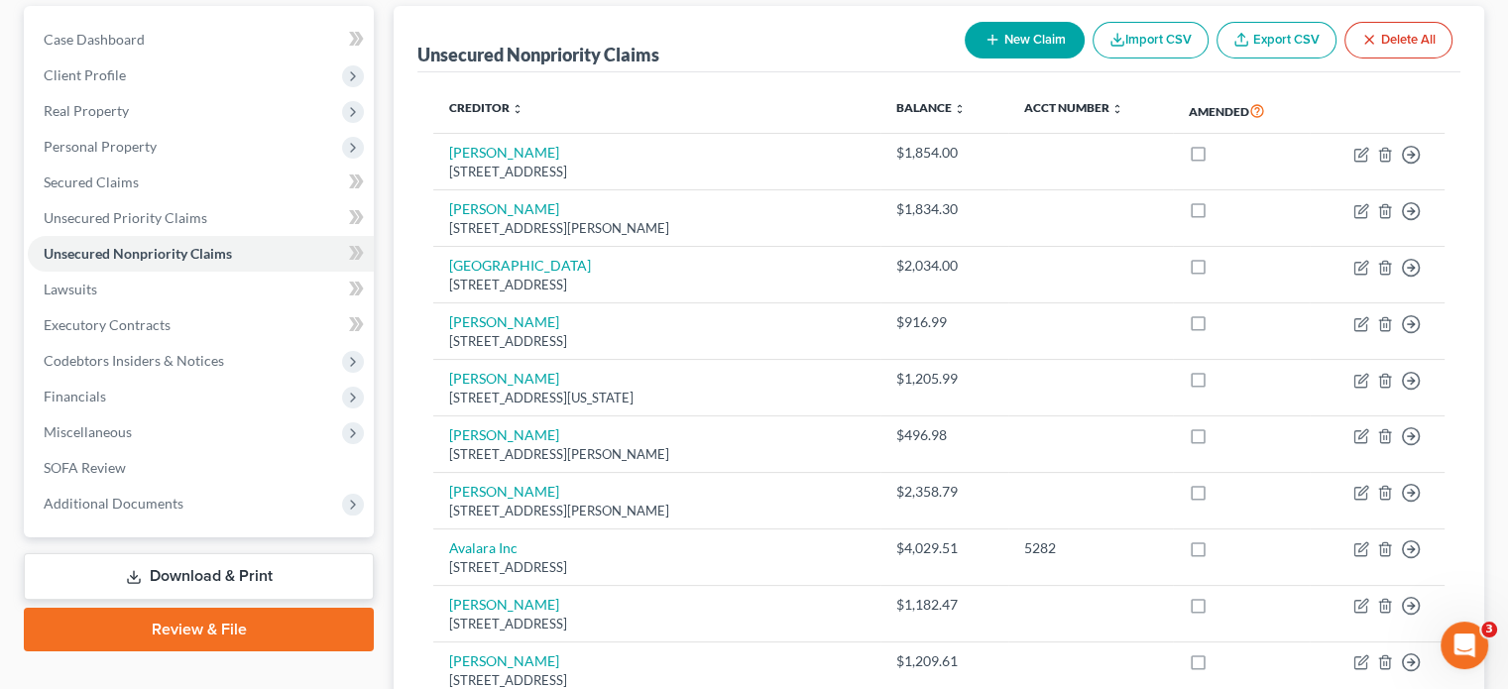
scroll to position [1598, 0]
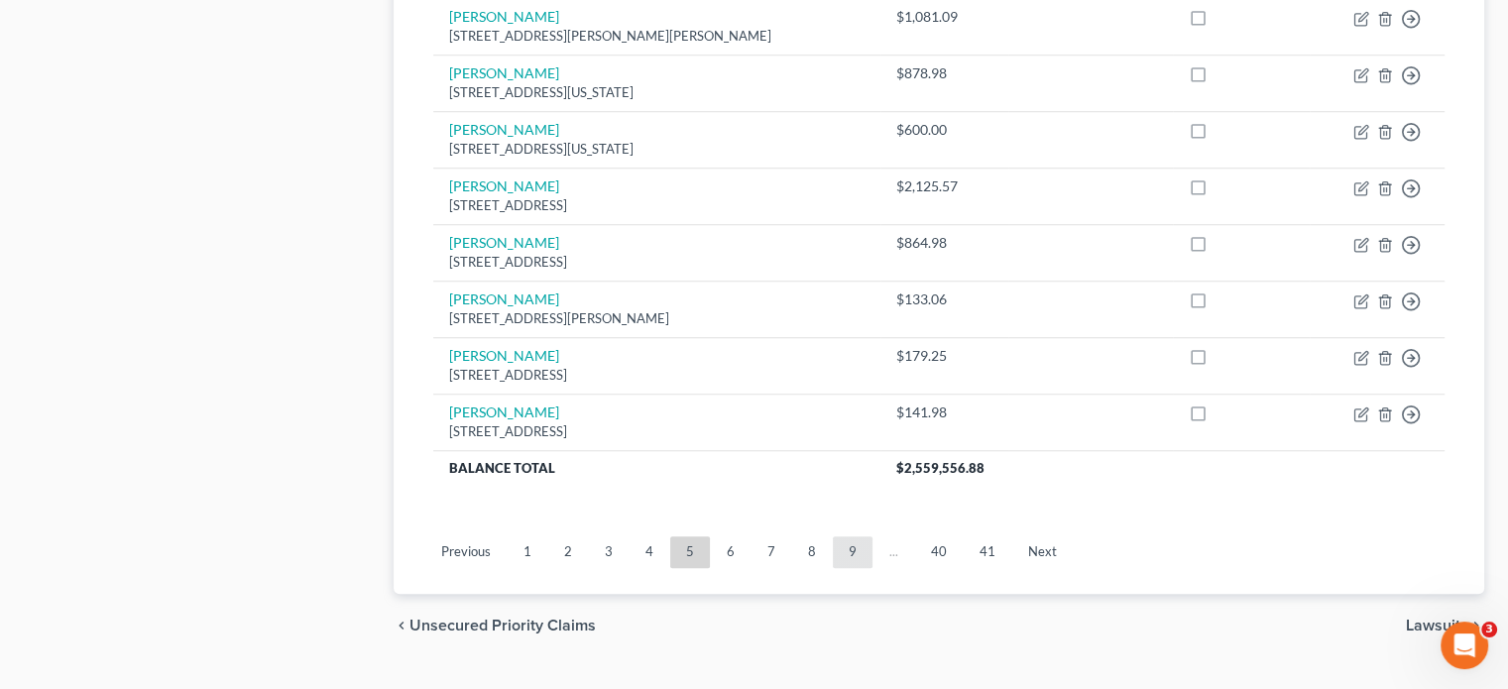
click at [846, 536] on link "9" at bounding box center [853, 552] width 40 height 32
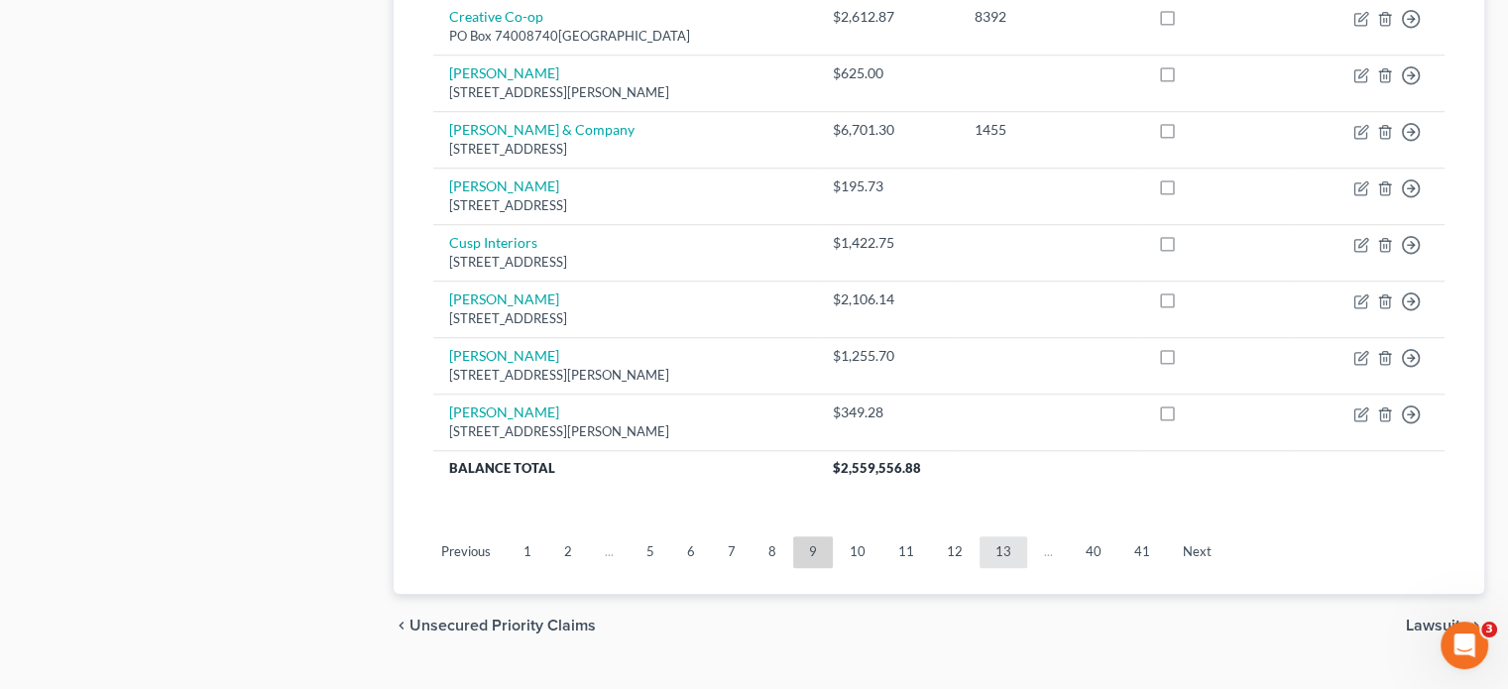
click at [987, 536] on link "13" at bounding box center [1003, 552] width 48 height 32
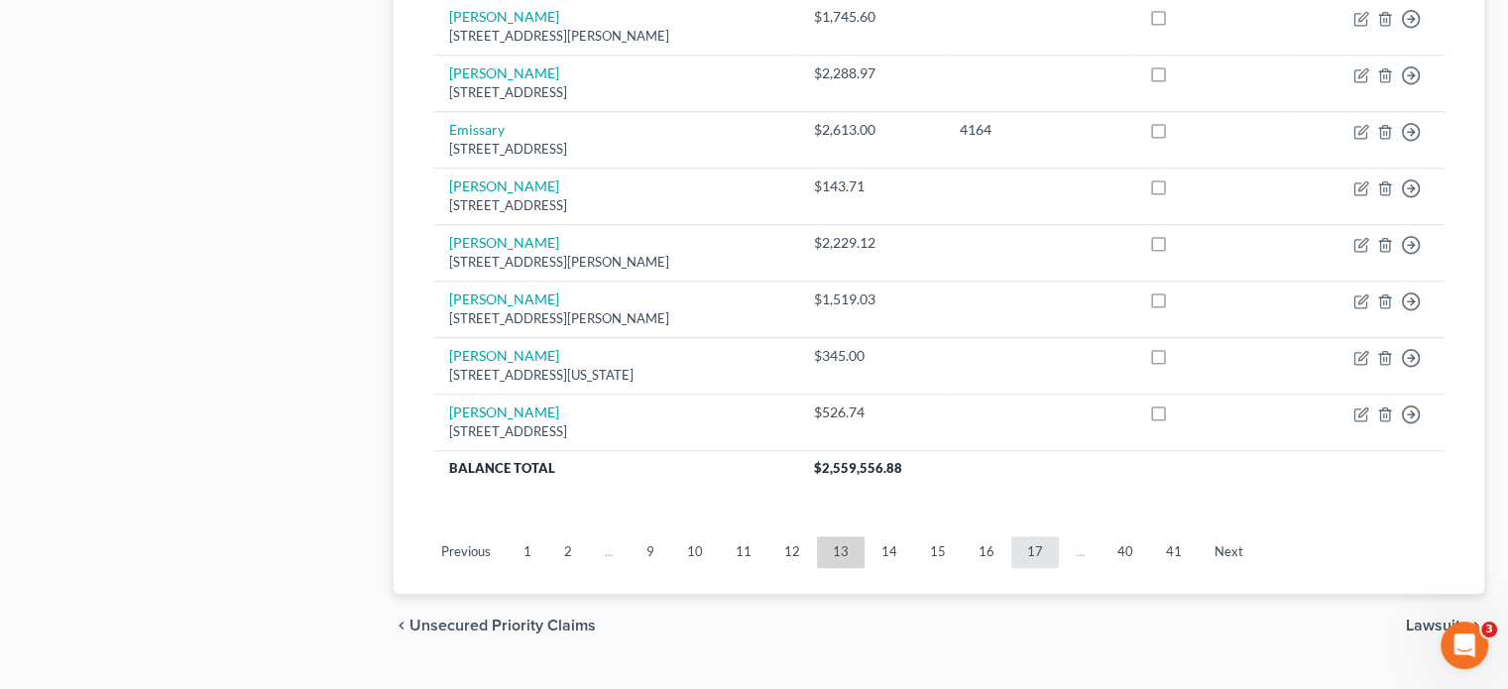
click at [1043, 536] on link "17" at bounding box center [1035, 552] width 48 height 32
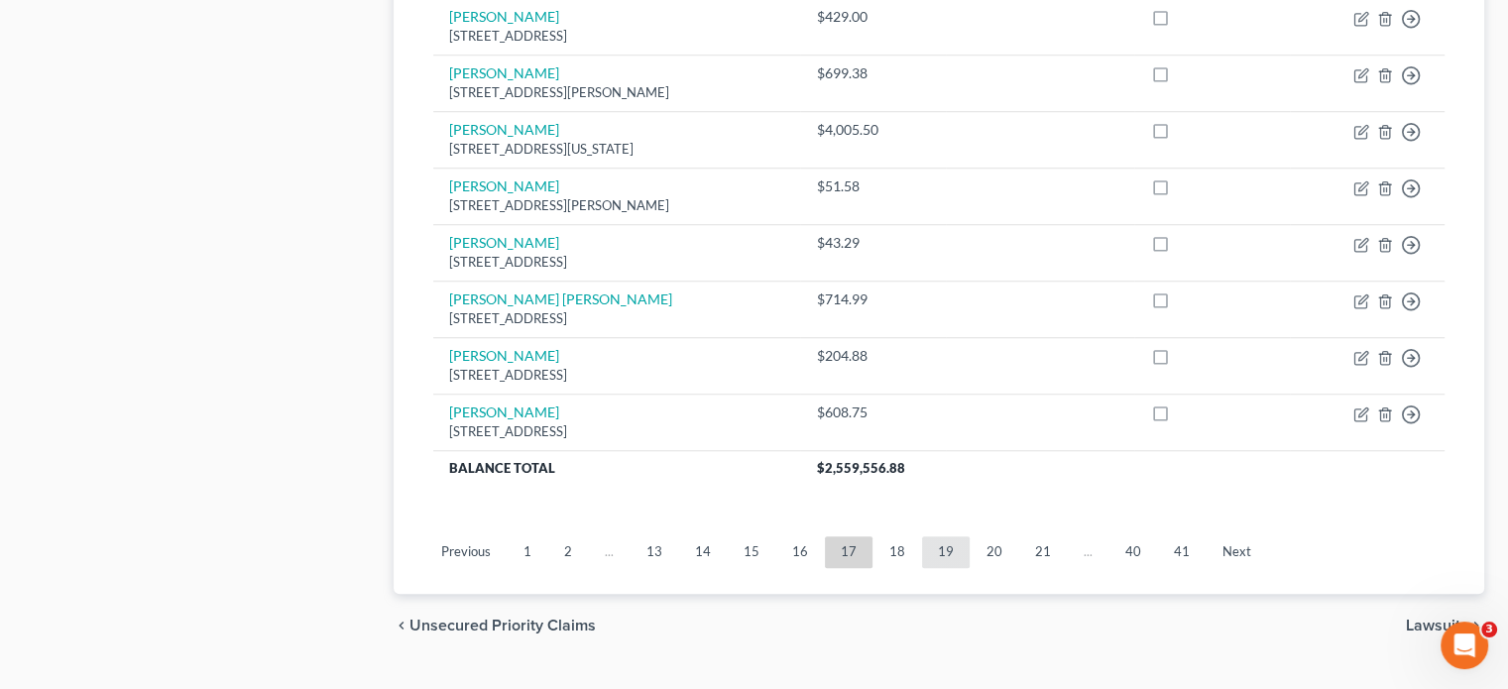
click at [932, 536] on link "19" at bounding box center [946, 552] width 48 height 32
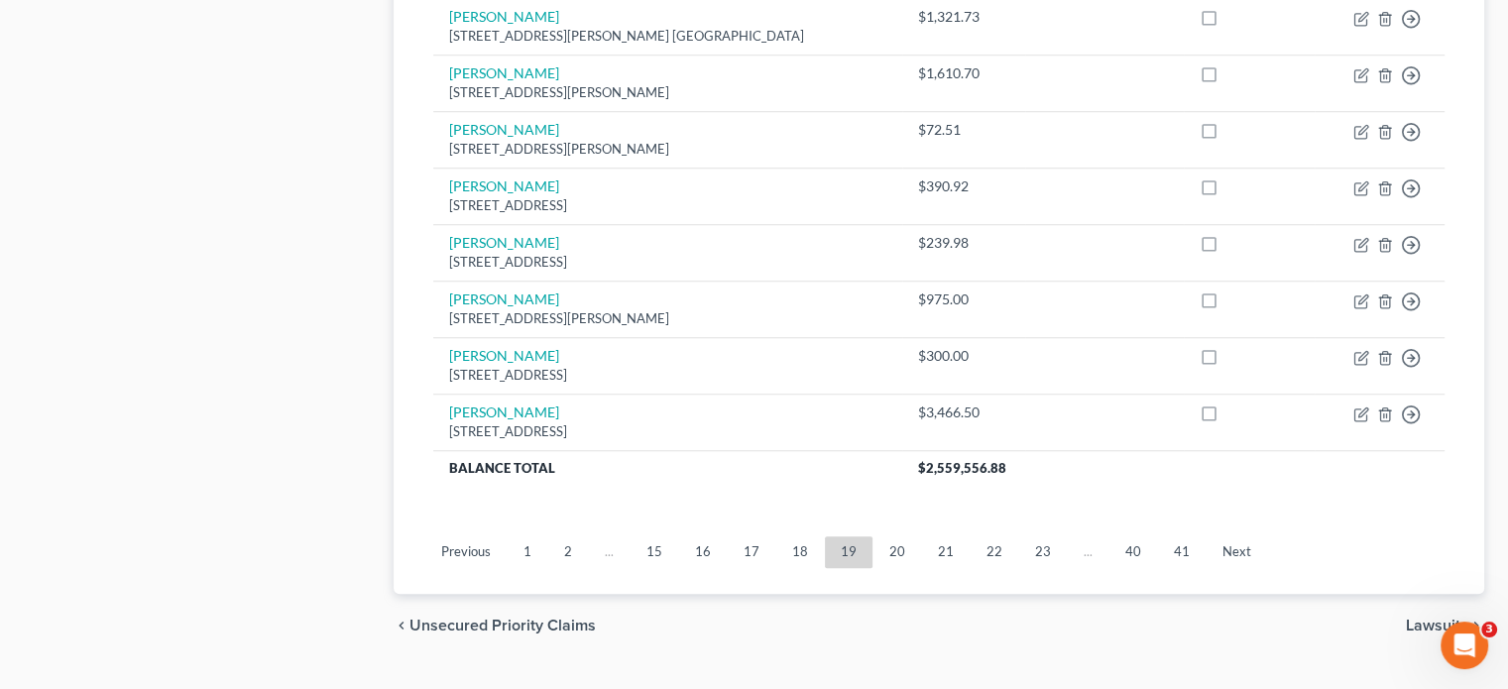
click at [911, 536] on link "20" at bounding box center [897, 552] width 48 height 32
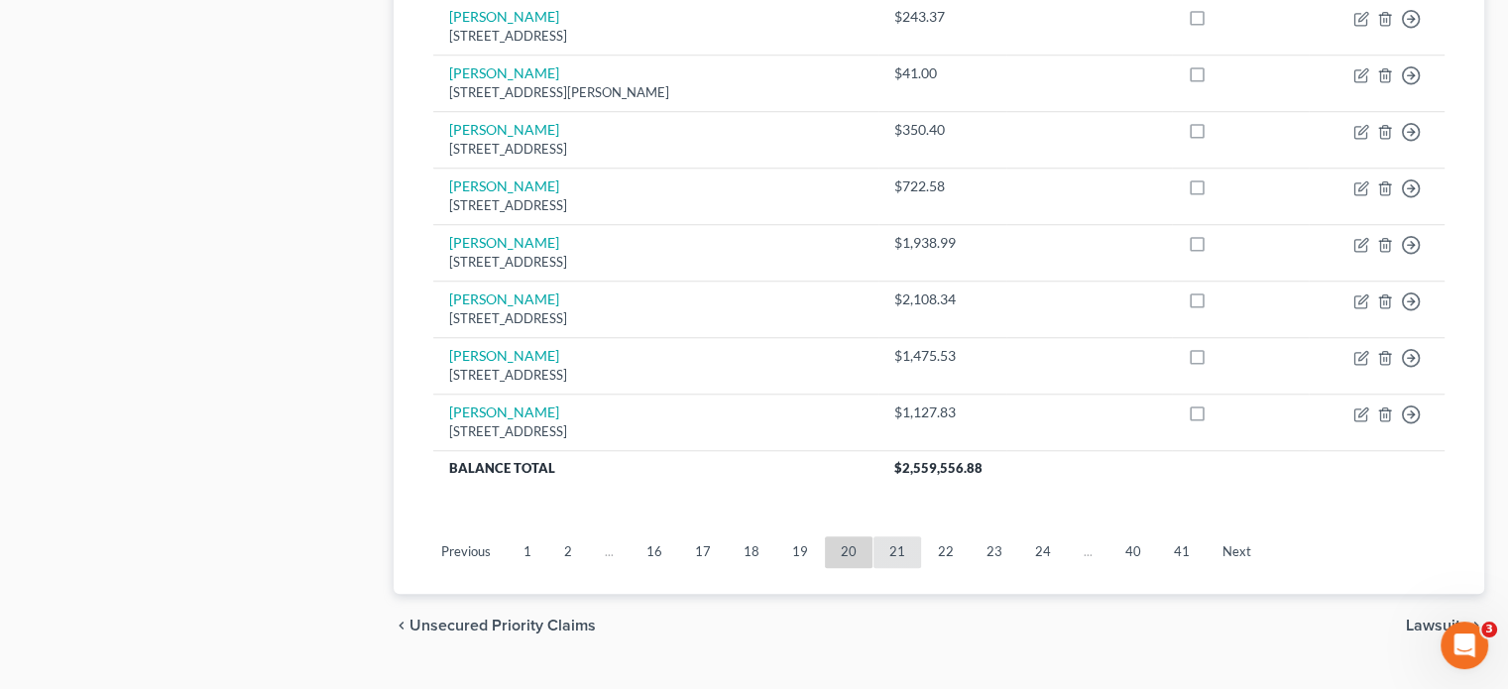
click at [891, 536] on link "21" at bounding box center [897, 552] width 48 height 32
click at [903, 536] on link "22" at bounding box center [897, 552] width 48 height 32
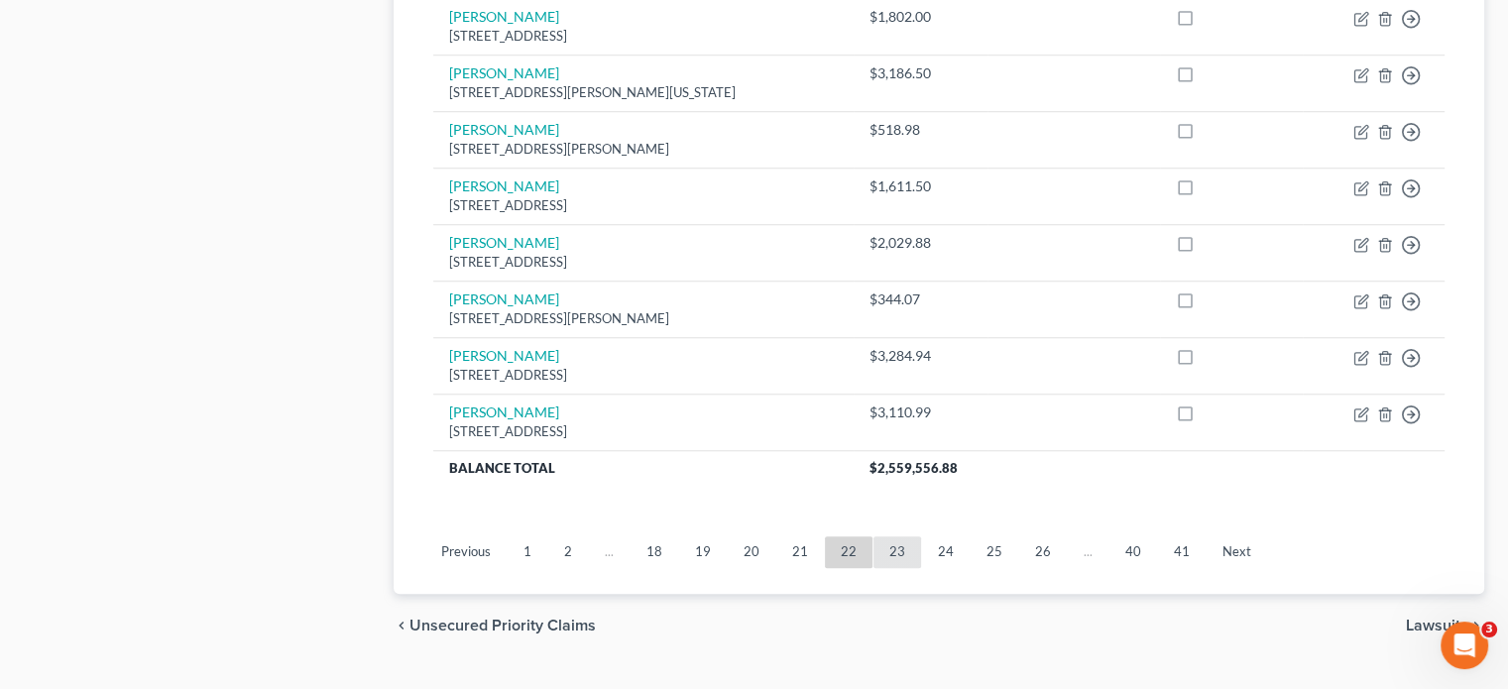
click at [885, 536] on link "23" at bounding box center [897, 552] width 48 height 32
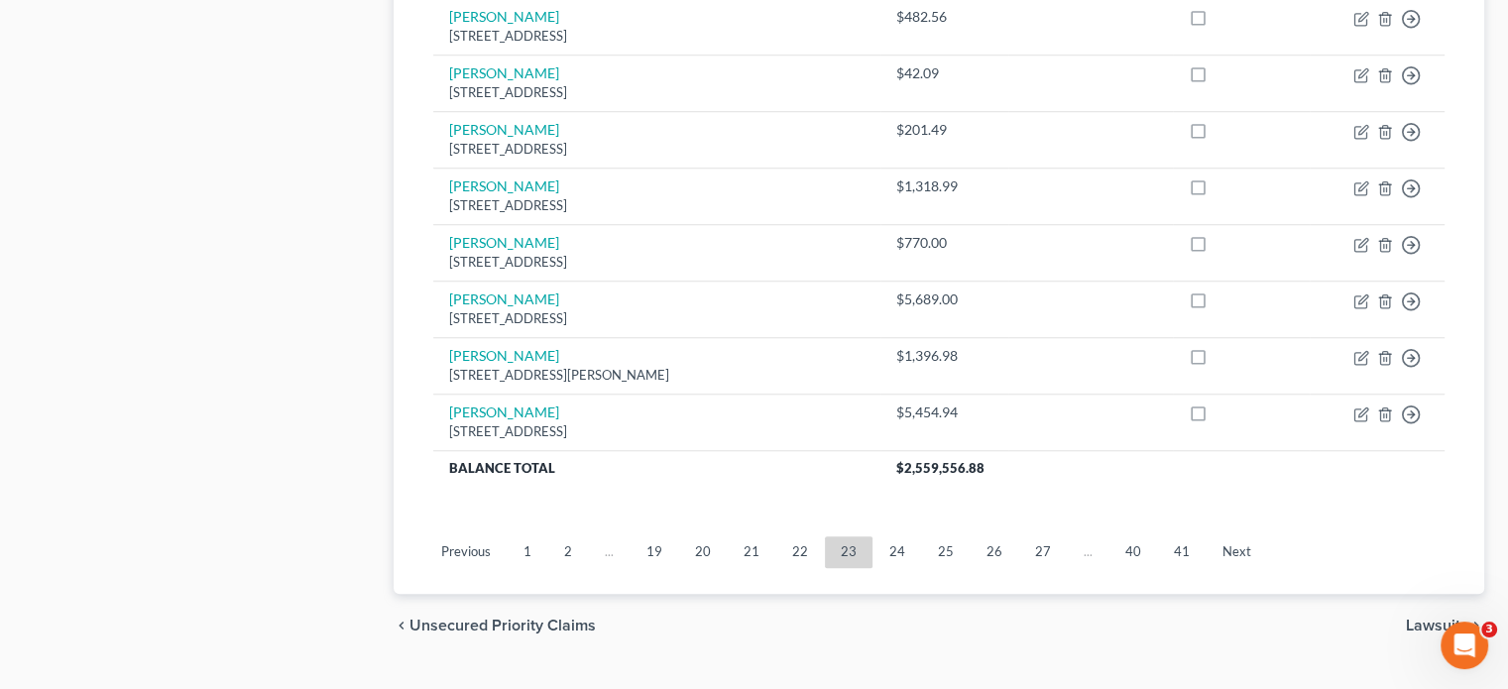
click at [531, 536] on link "1" at bounding box center [528, 552] width 40 height 32
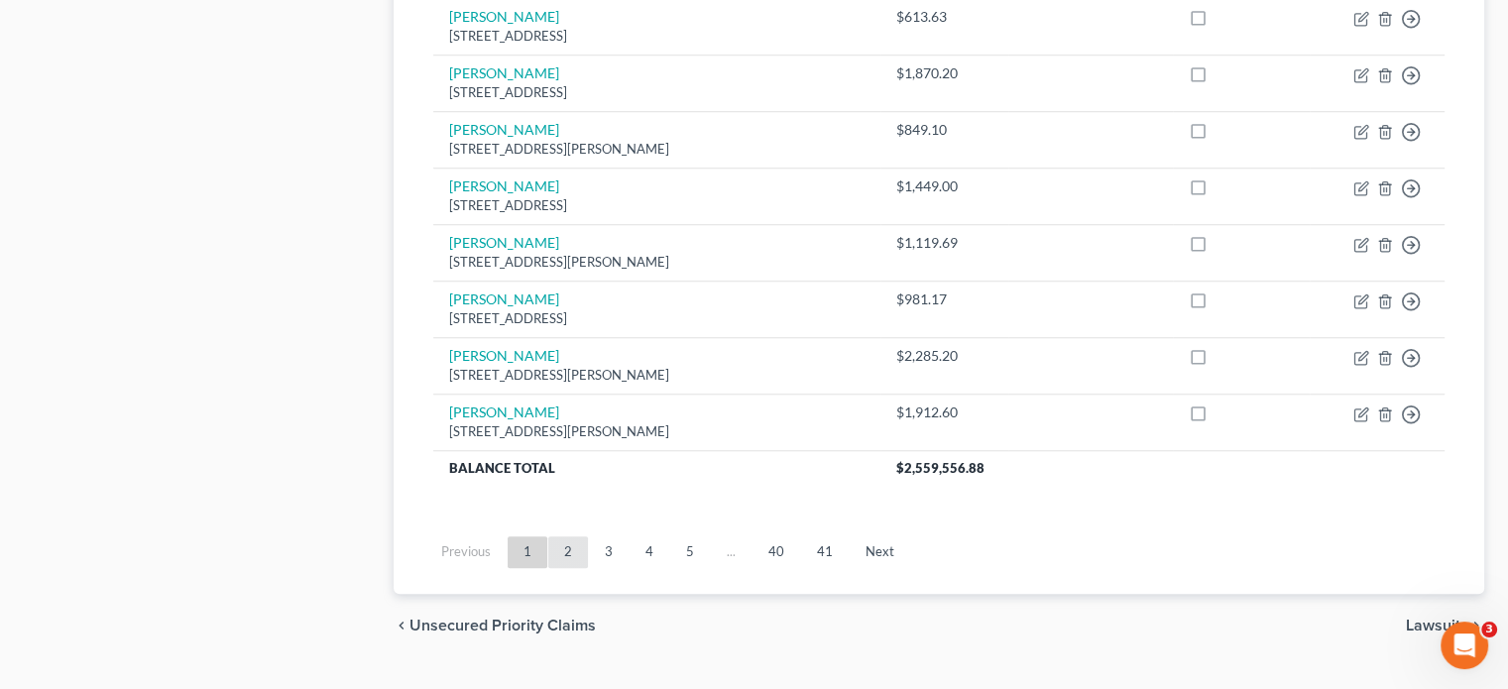
click at [572, 536] on link "2" at bounding box center [568, 552] width 40 height 32
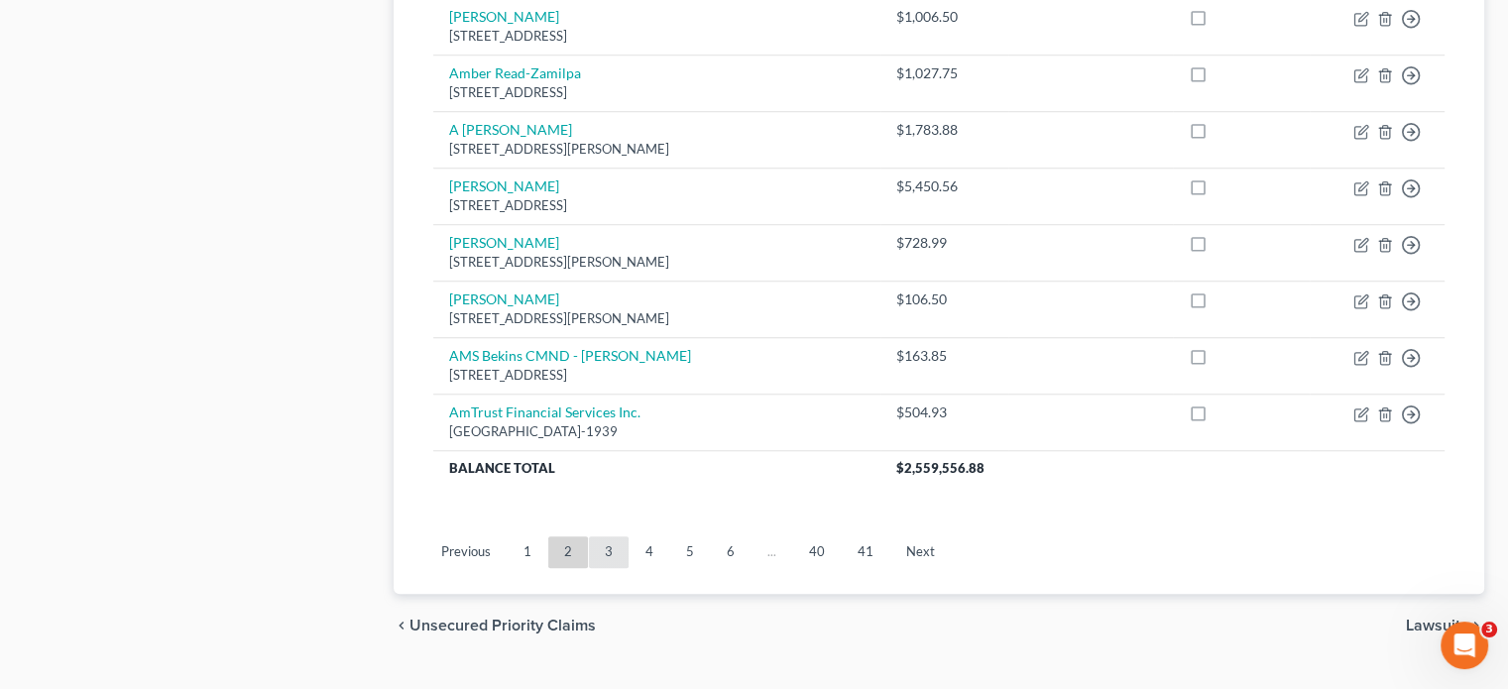
click at [607, 536] on link "3" at bounding box center [609, 552] width 40 height 32
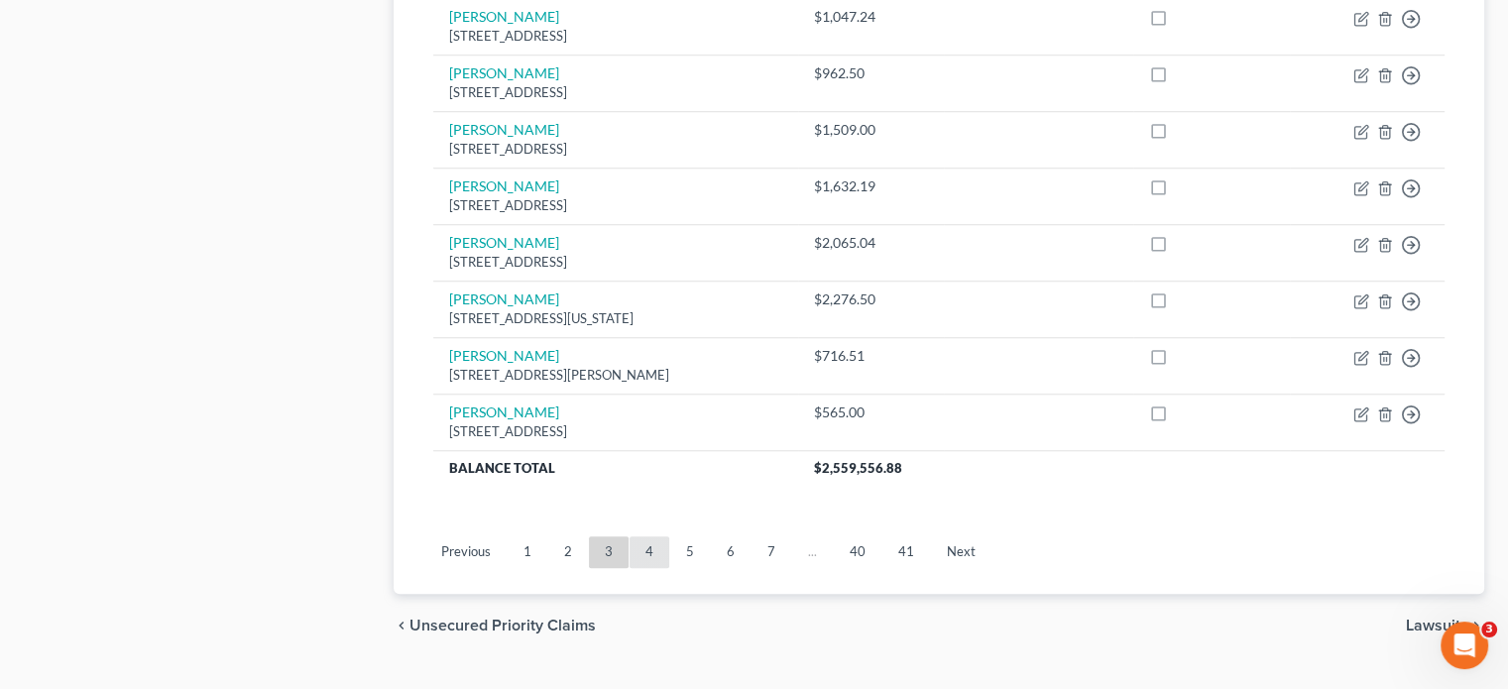
click at [644, 536] on link "4" at bounding box center [650, 552] width 40 height 32
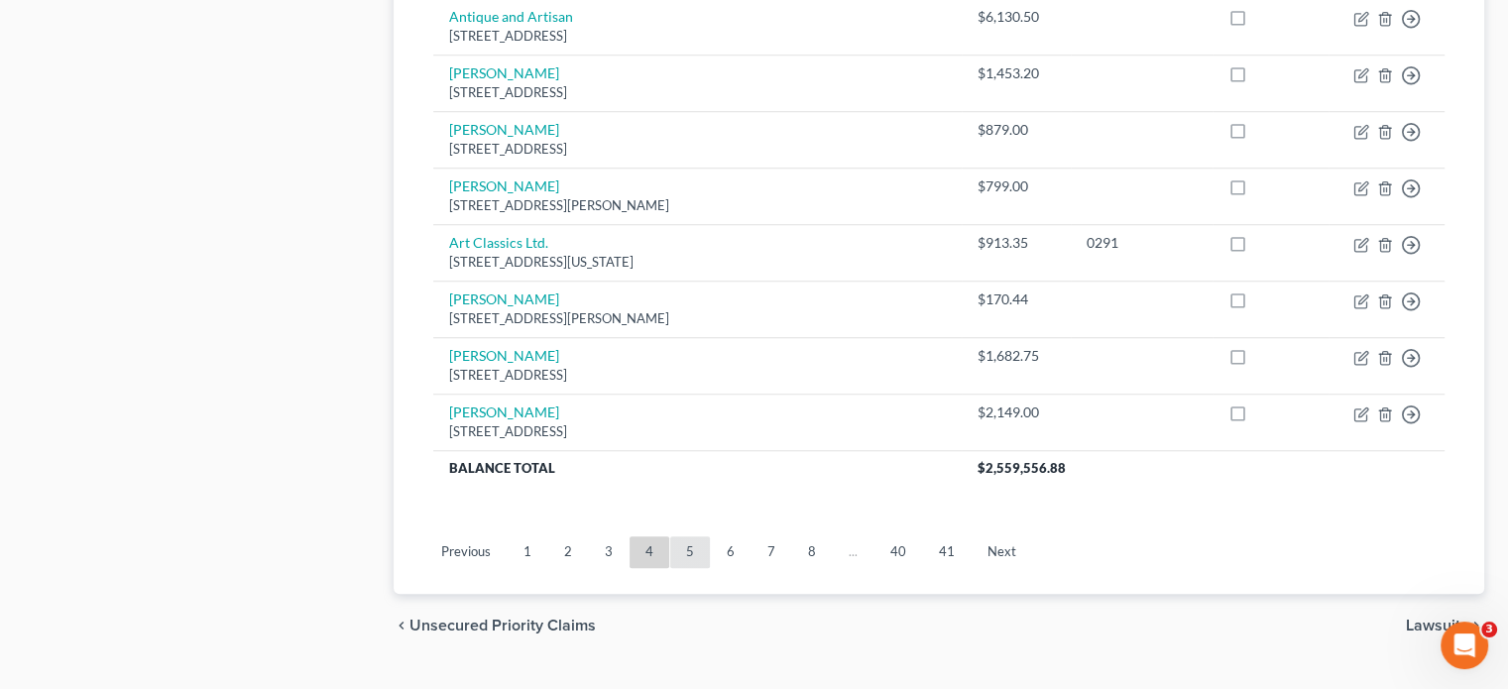
click at [689, 536] on link "5" at bounding box center [690, 552] width 40 height 32
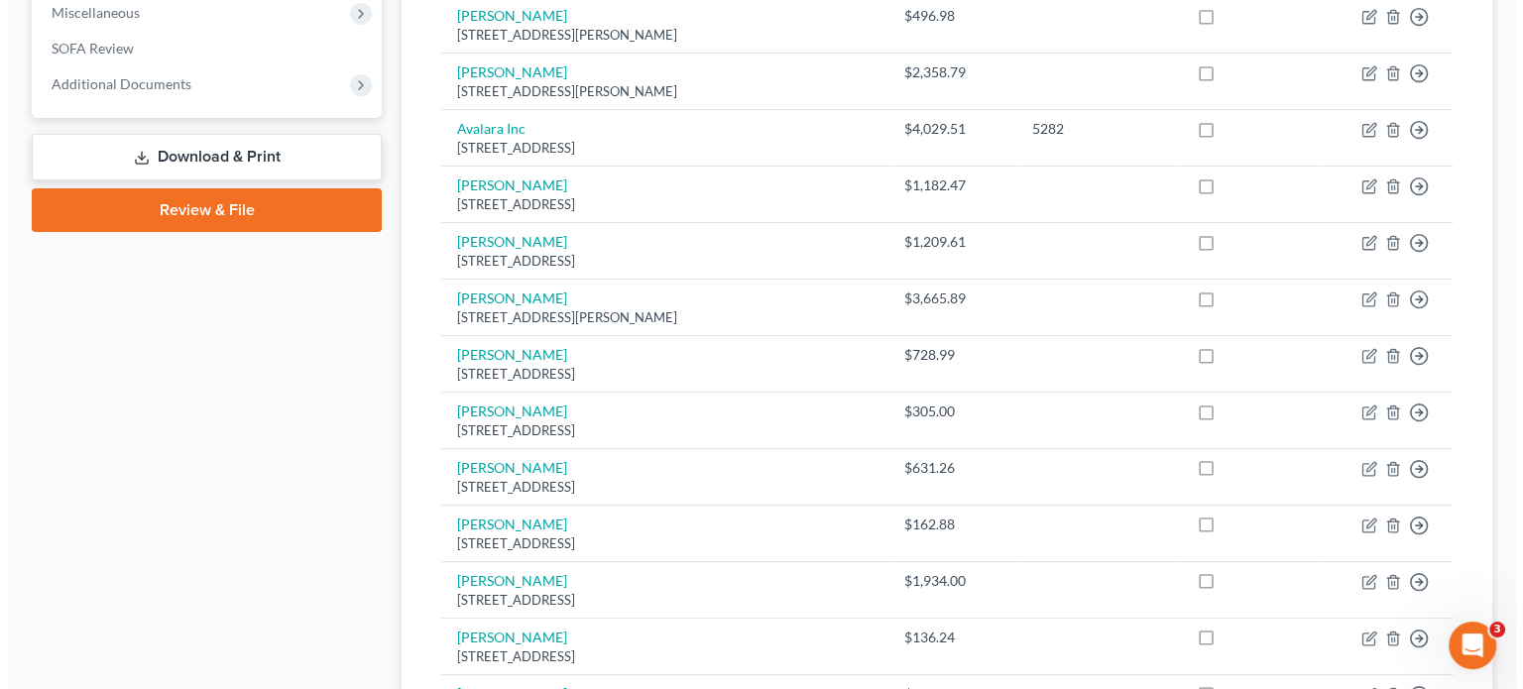
scroll to position [210, 0]
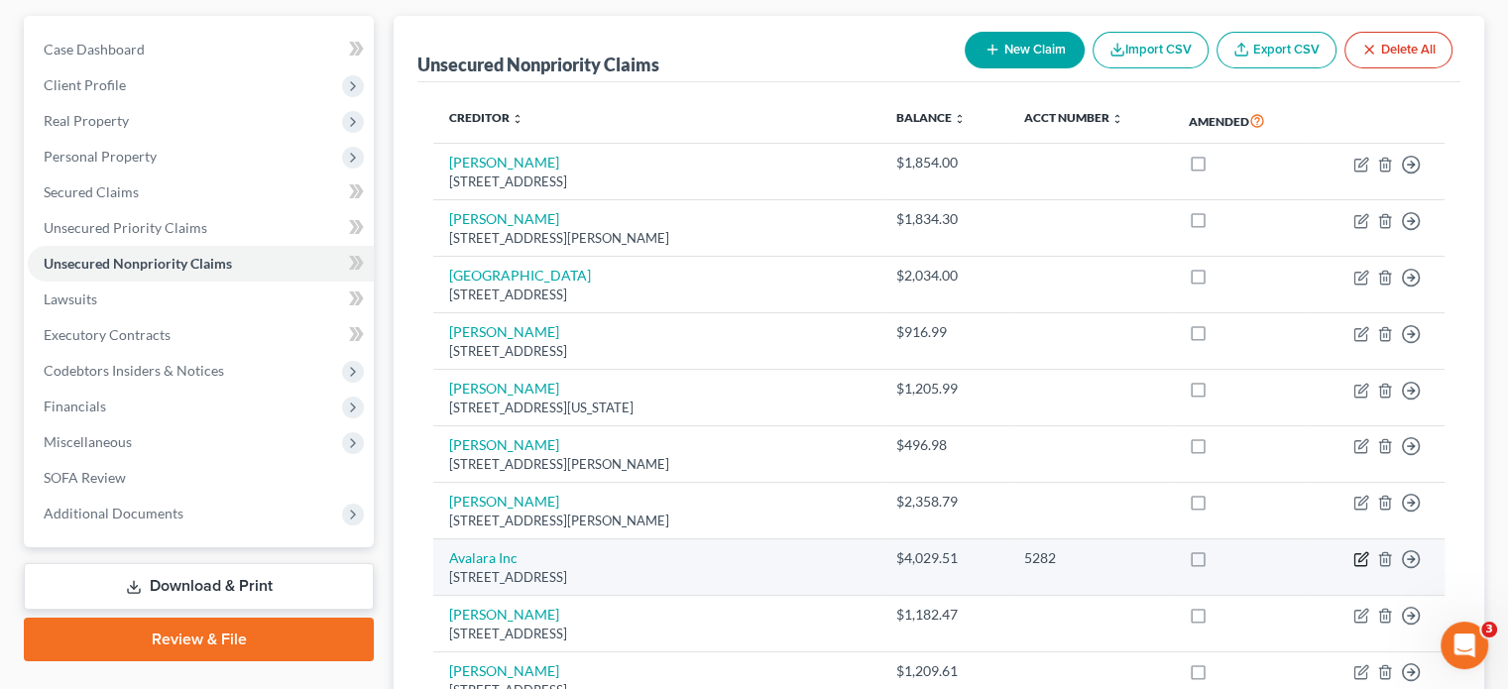
click at [1360, 551] on icon "button" at bounding box center [1361, 559] width 16 height 16
select select "14"
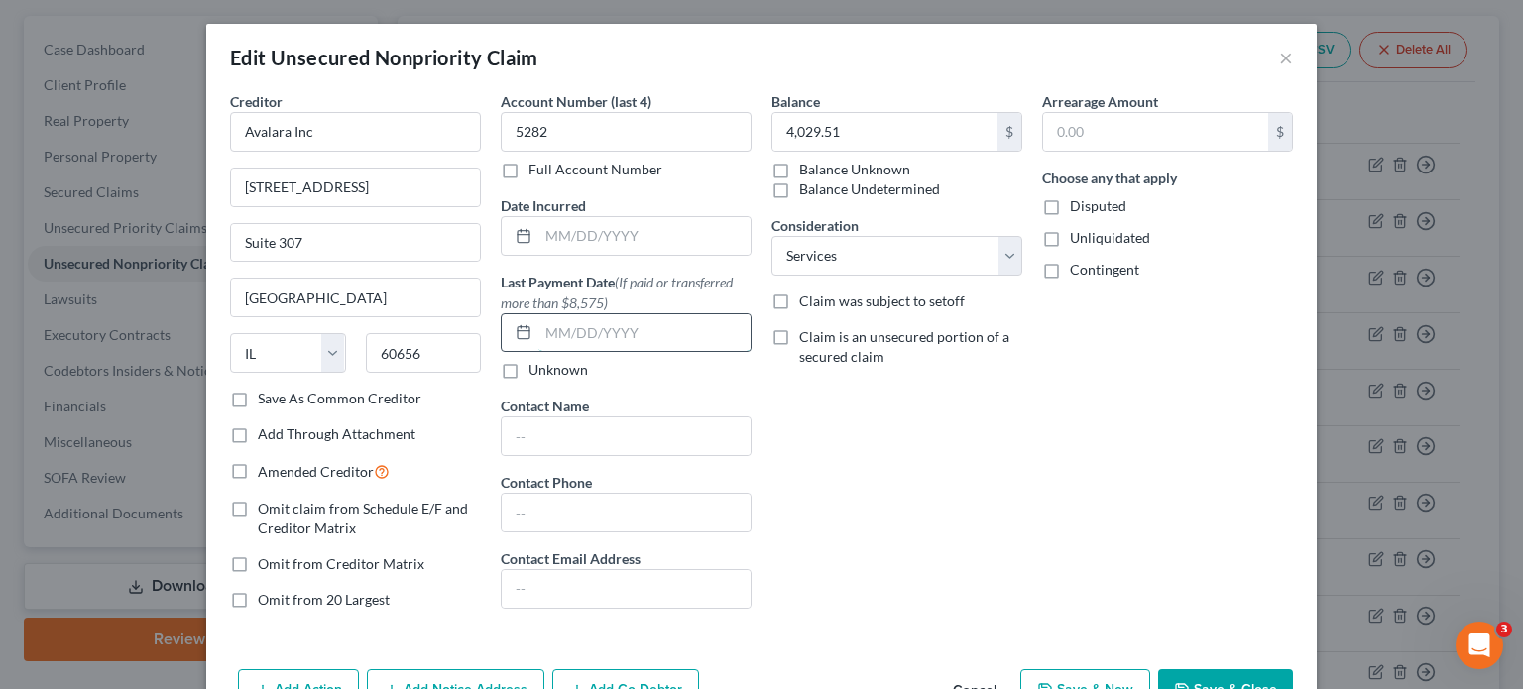
click at [595, 327] on input "text" at bounding box center [644, 333] width 212 height 38
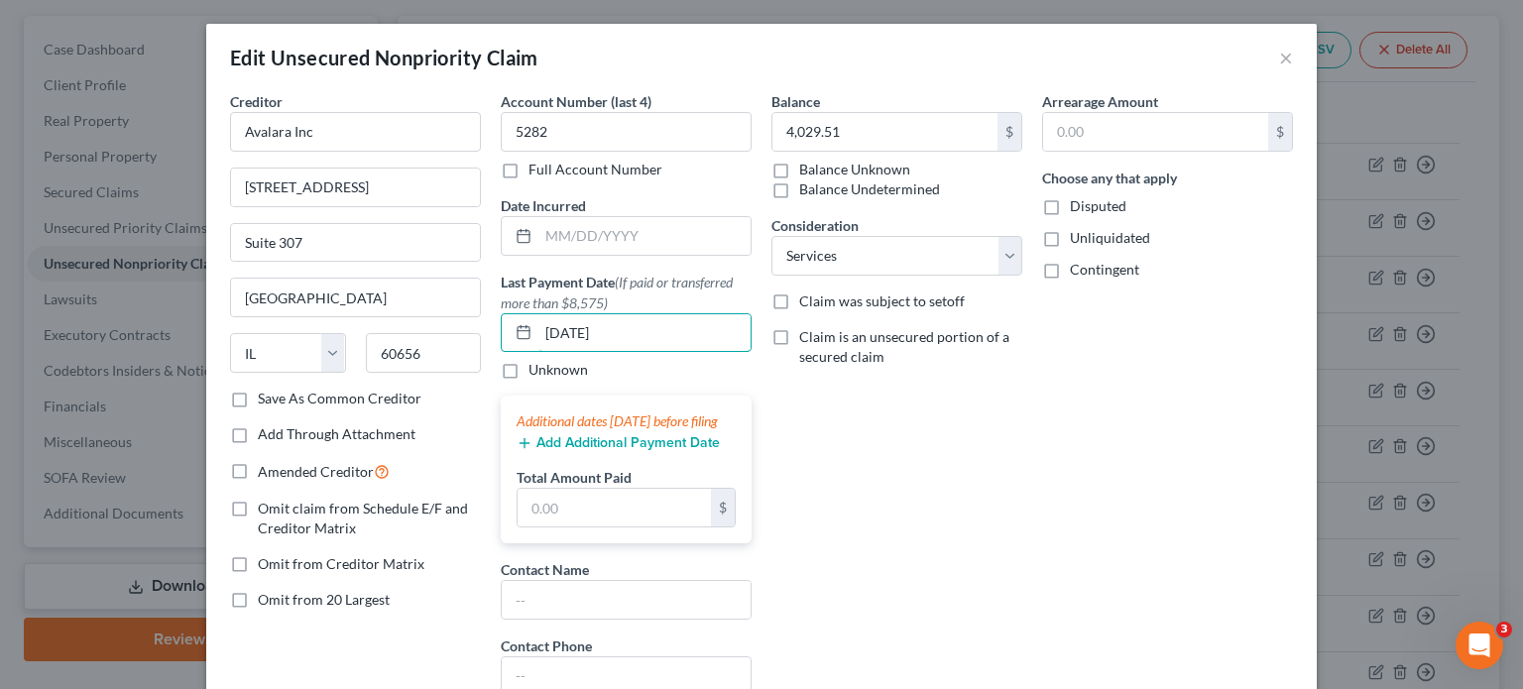
type input "[DATE]"
click at [630, 451] on button "Add Additional Payment Date" at bounding box center [617, 443] width 203 height 16
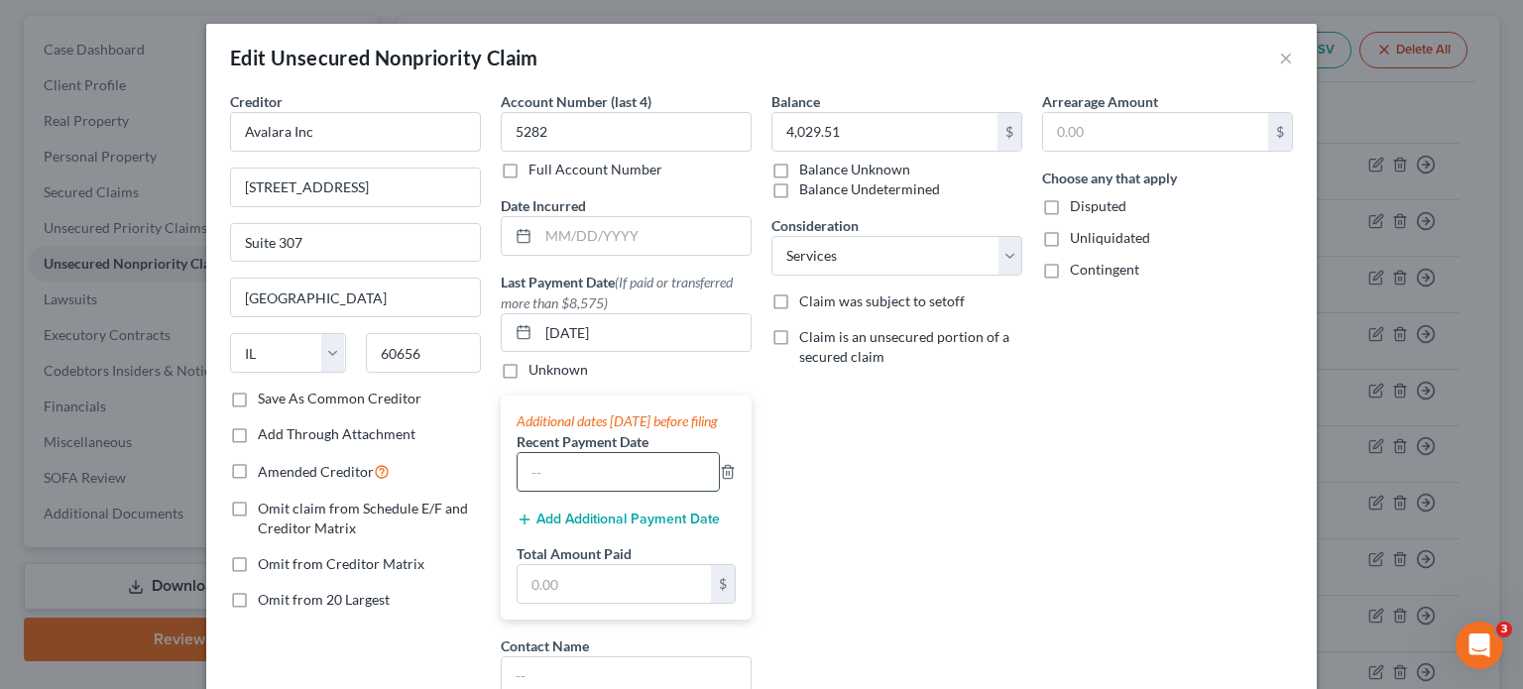
click at [590, 487] on input "text" at bounding box center [617, 472] width 201 height 38
type input "[DATE]"
click at [567, 527] on button "Add Additional Payment Date" at bounding box center [617, 520] width 203 height 16
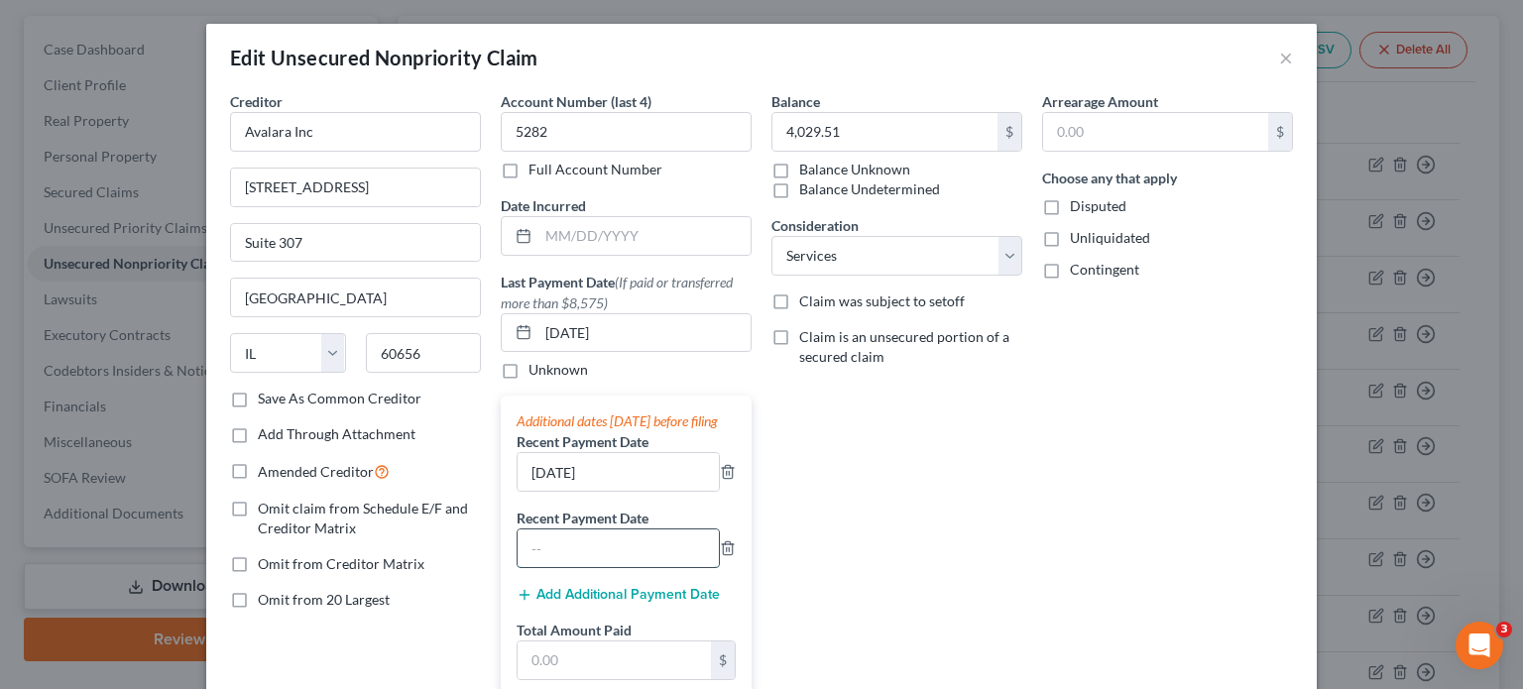
click at [571, 567] on input "text" at bounding box center [617, 548] width 201 height 38
type input "[DATE]"
click at [652, 603] on div "Add Additional Payment Date" at bounding box center [625, 594] width 219 height 20
click at [656, 603] on button "Add Additional Payment Date" at bounding box center [617, 595] width 203 height 16
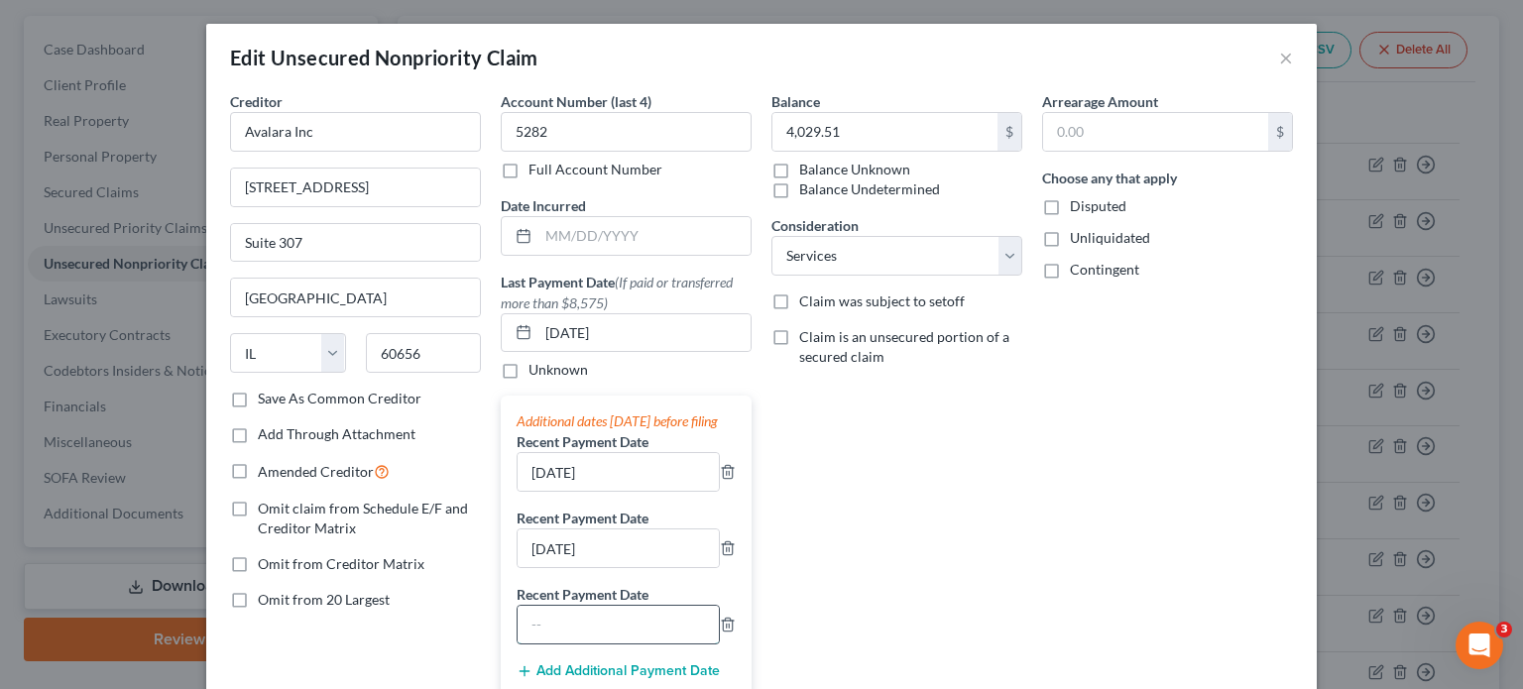
click at [577, 643] on input "text" at bounding box center [617, 625] width 201 height 38
type input "[DATE]"
click at [855, 520] on div "Balance 4,029.51 $ Balance Unknown Balance Undetermined 4,029.51 $ Balance Unkn…" at bounding box center [896, 553] width 271 height 925
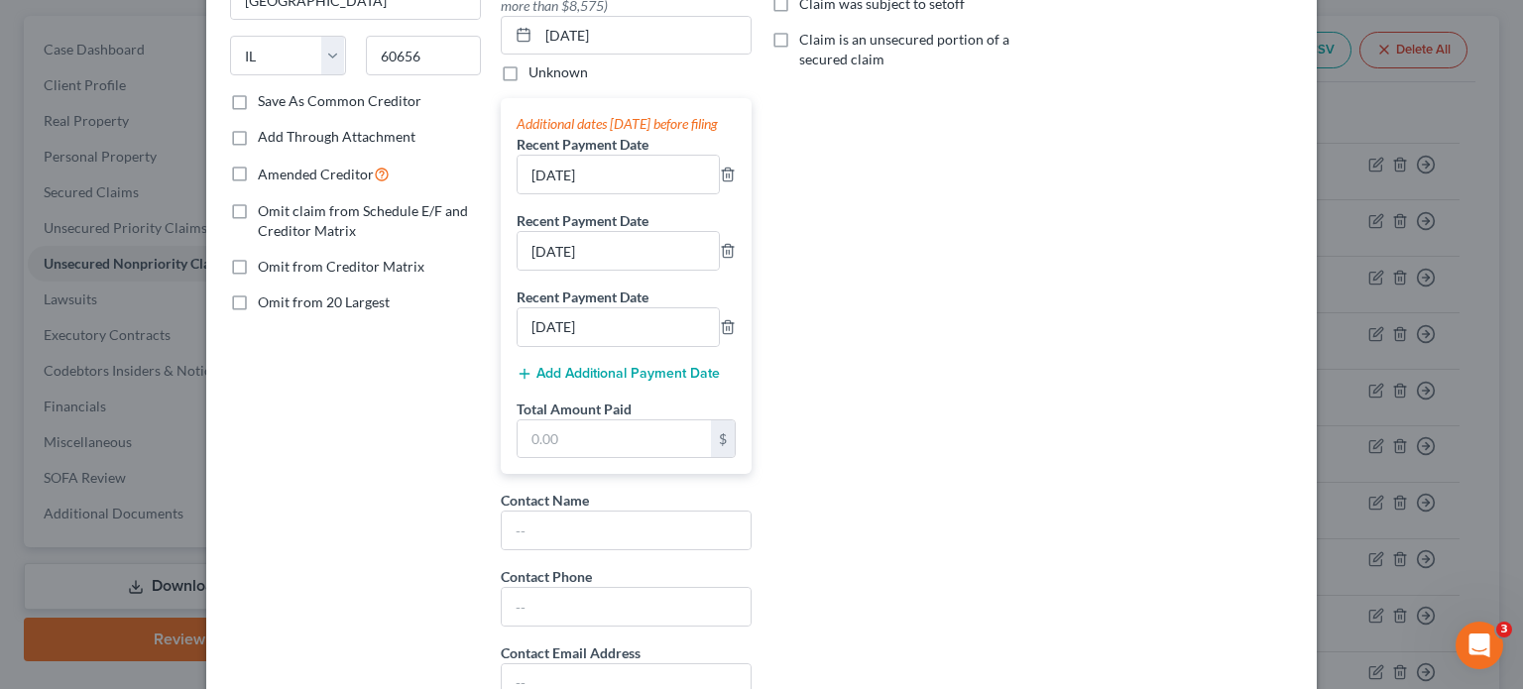
scroll to position [397, 0]
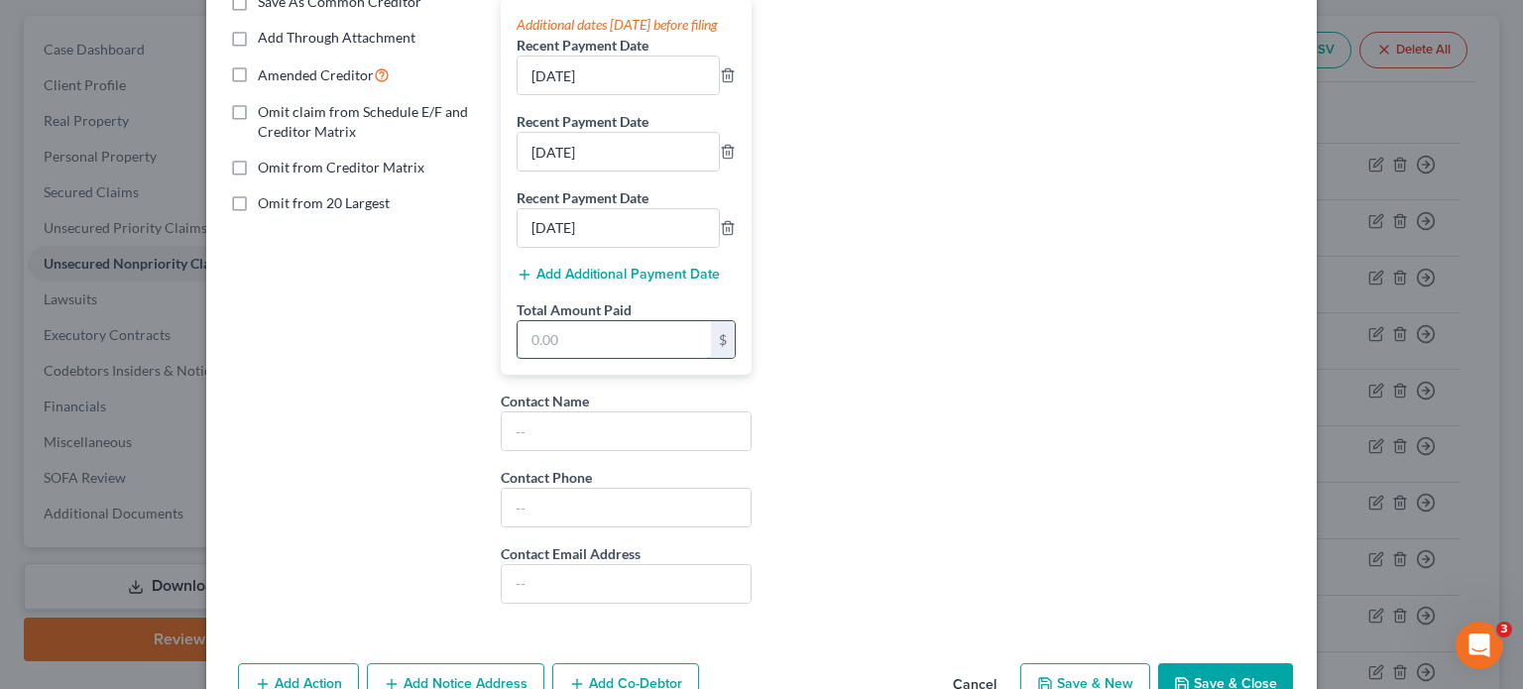
click at [658, 355] on input "text" at bounding box center [613, 340] width 193 height 38
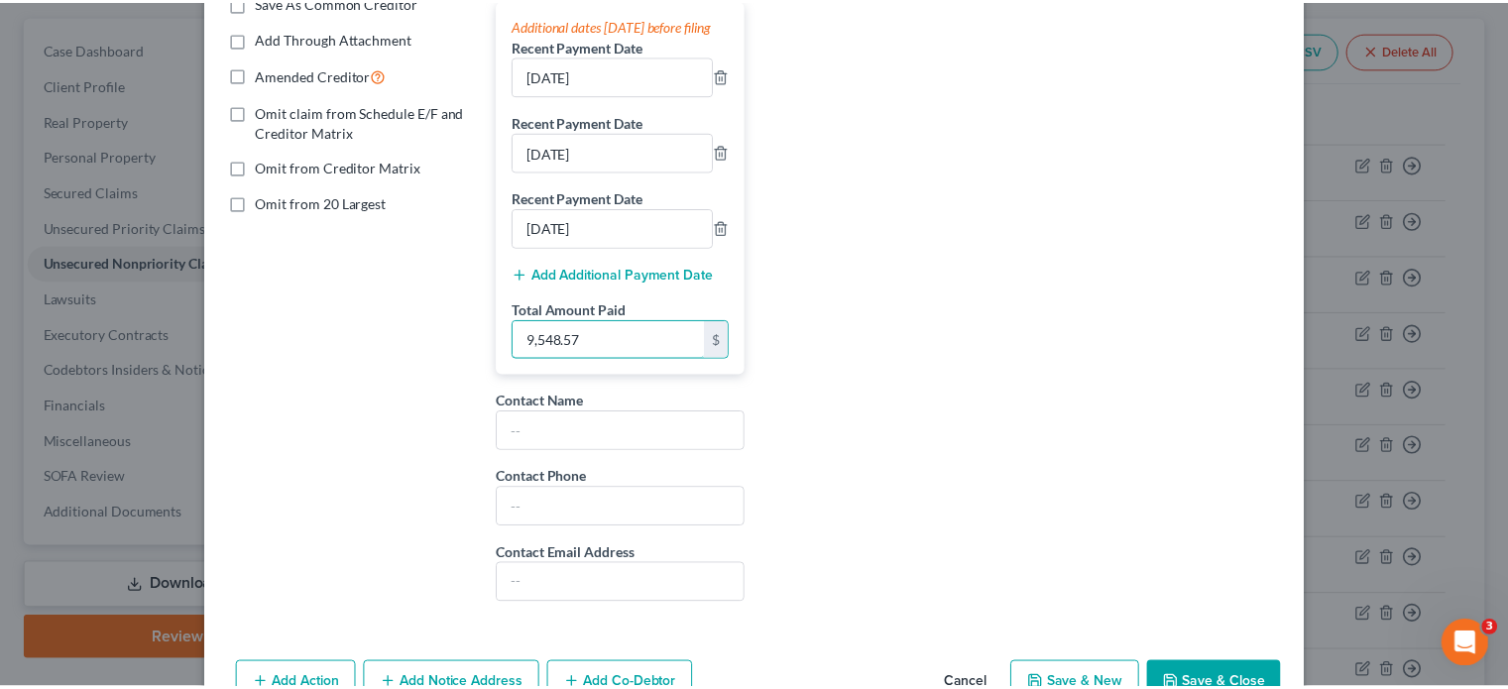
scroll to position [523, 0]
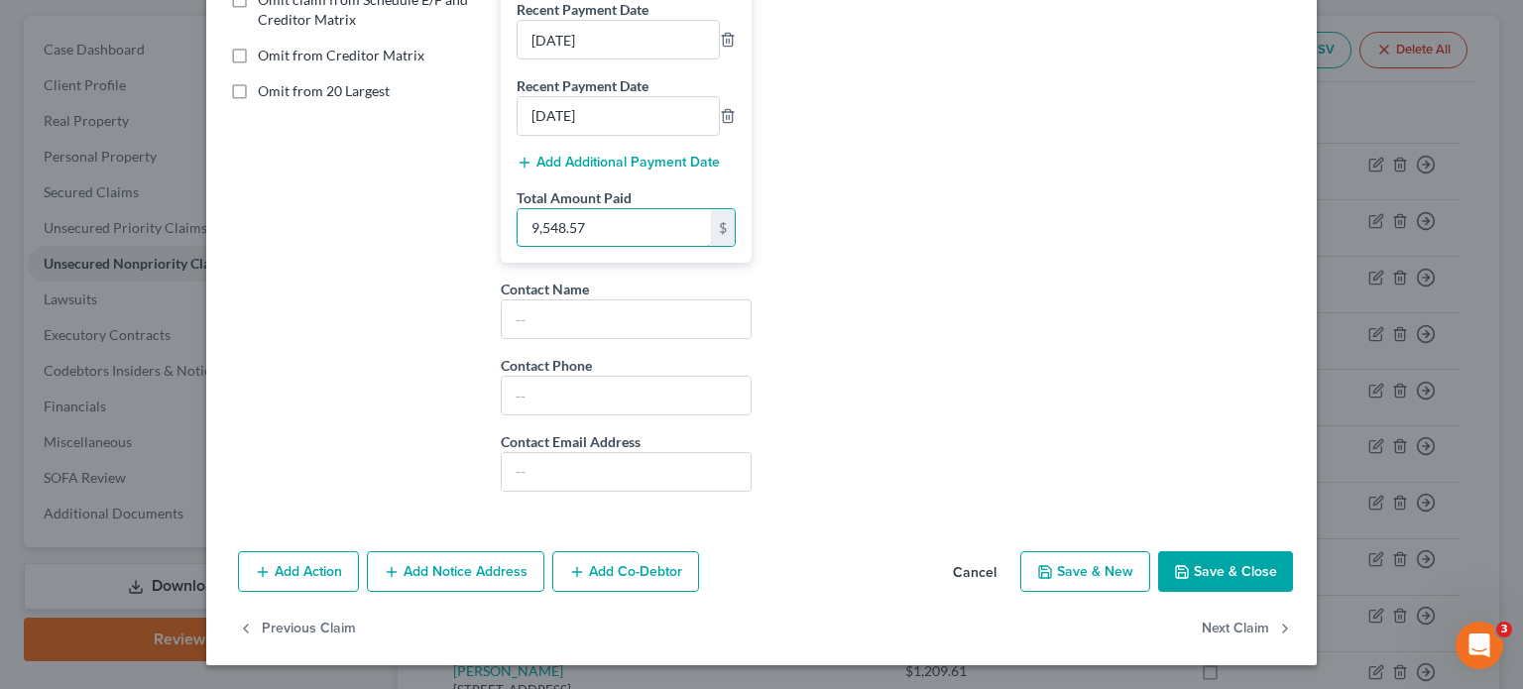
type input "9,548.57"
click at [1213, 574] on button "Save & Close" at bounding box center [1225, 572] width 135 height 42
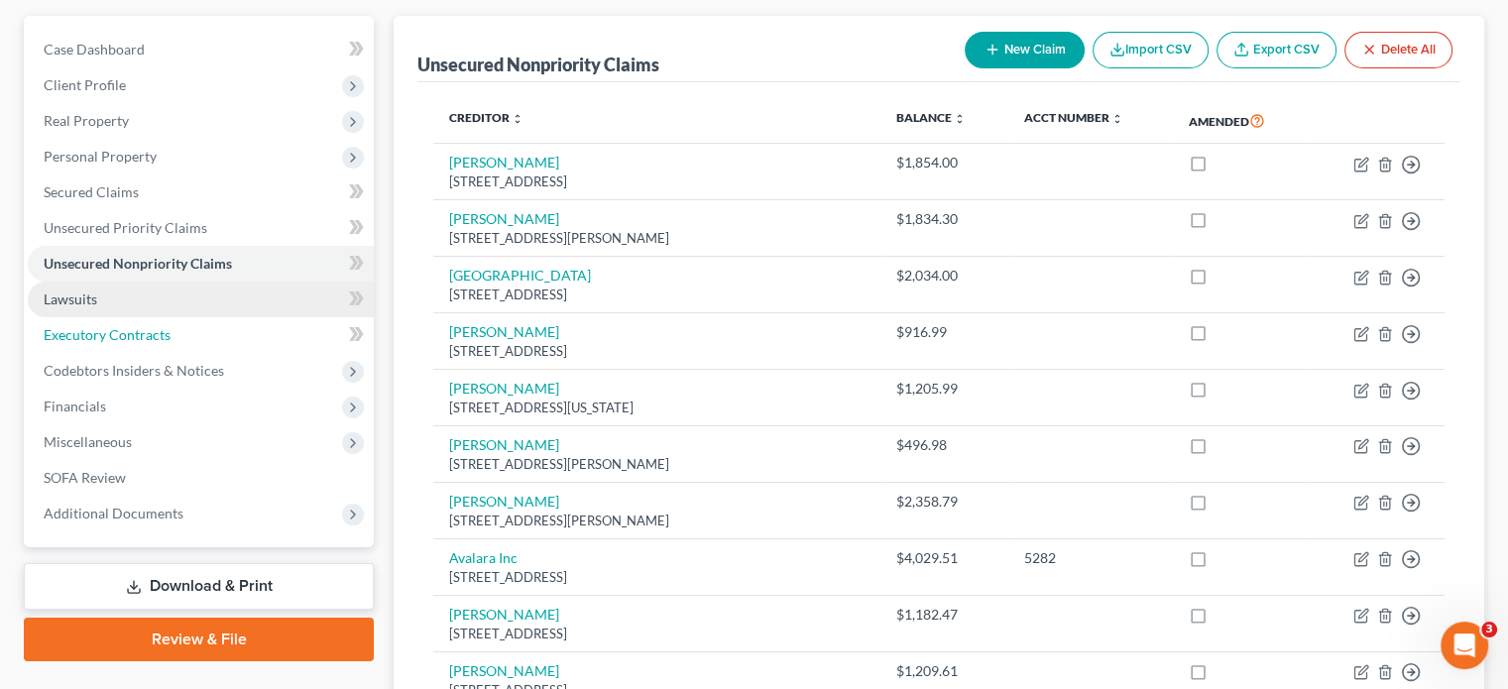
drag, startPoint x: 116, startPoint y: 286, endPoint x: 157, endPoint y: 278, distance: 41.4
click at [116, 317] on link "Executory Contracts" at bounding box center [201, 335] width 346 height 36
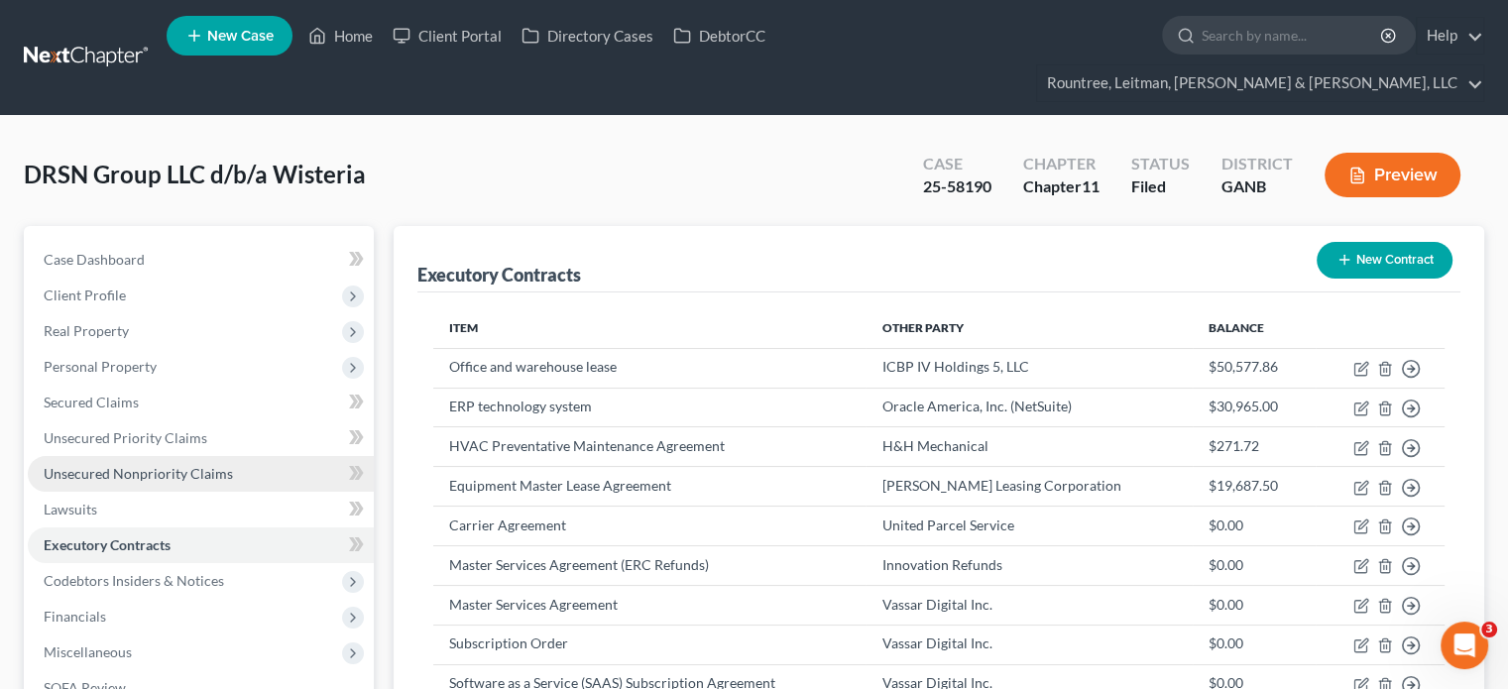
click at [132, 465] on span "Unsecured Nonpriority Claims" at bounding box center [138, 473] width 189 height 17
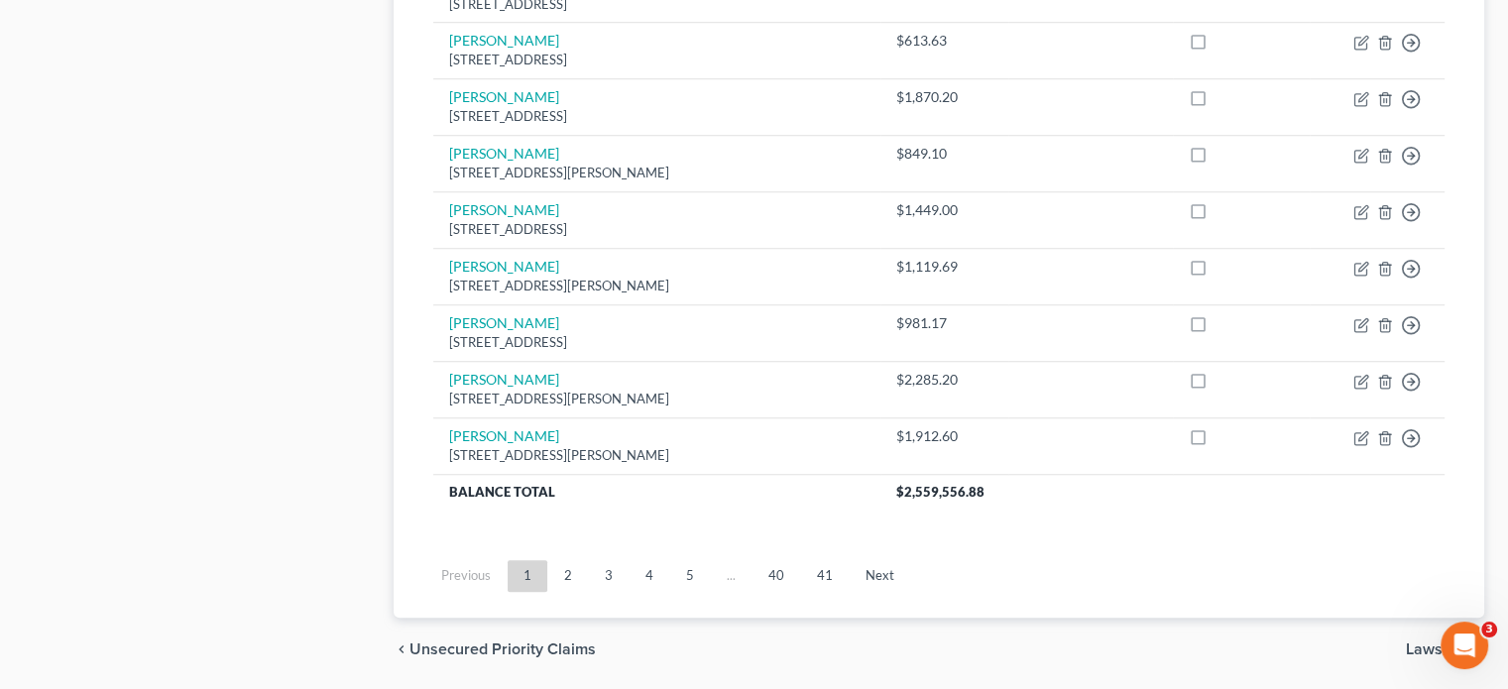
scroll to position [1598, 0]
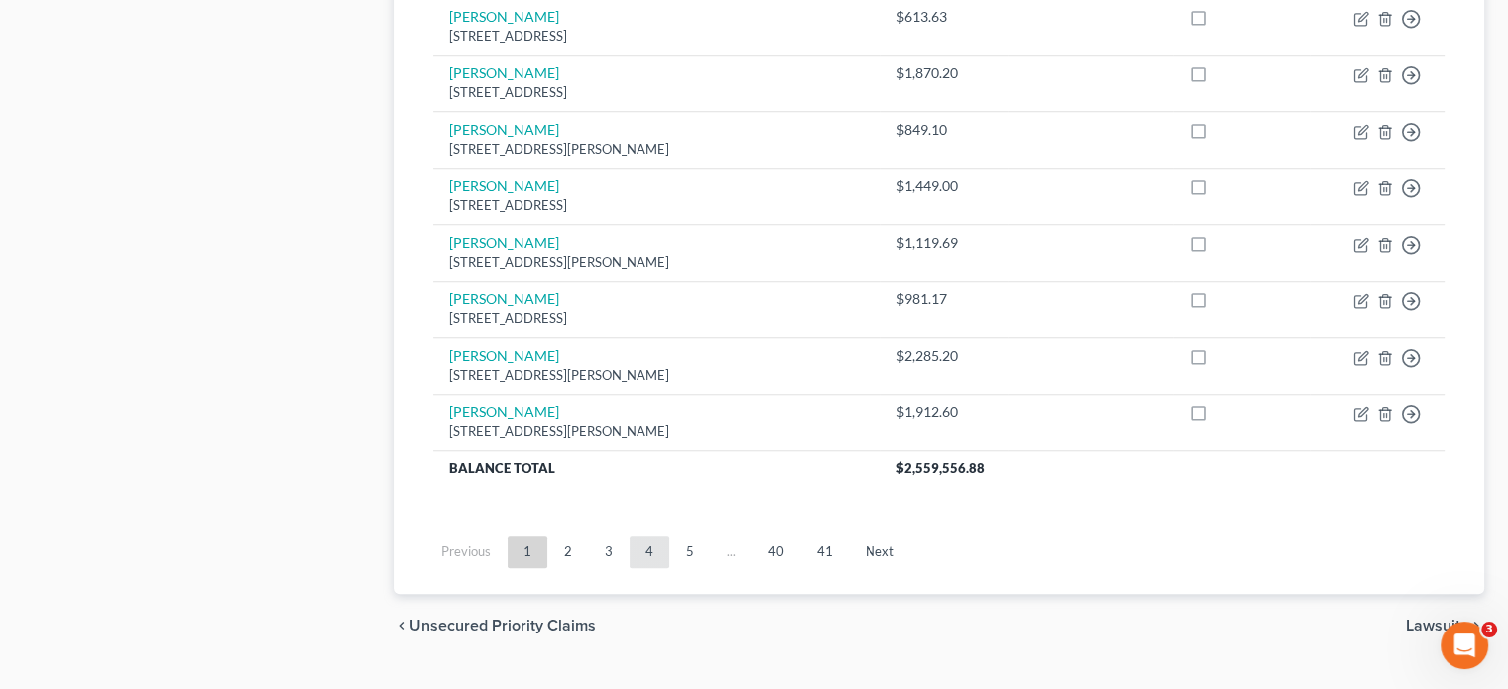
click at [660, 536] on link "4" at bounding box center [650, 552] width 40 height 32
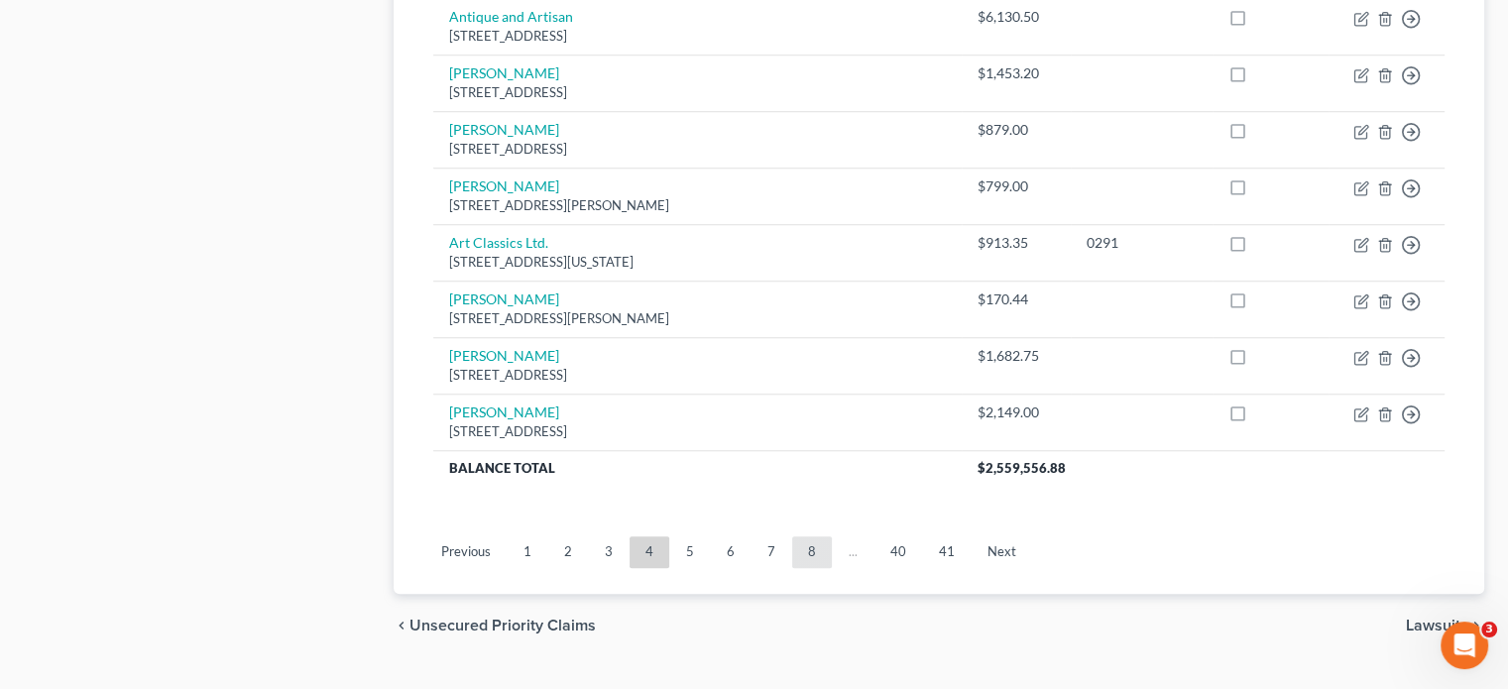
click at [823, 536] on link "8" at bounding box center [812, 552] width 40 height 32
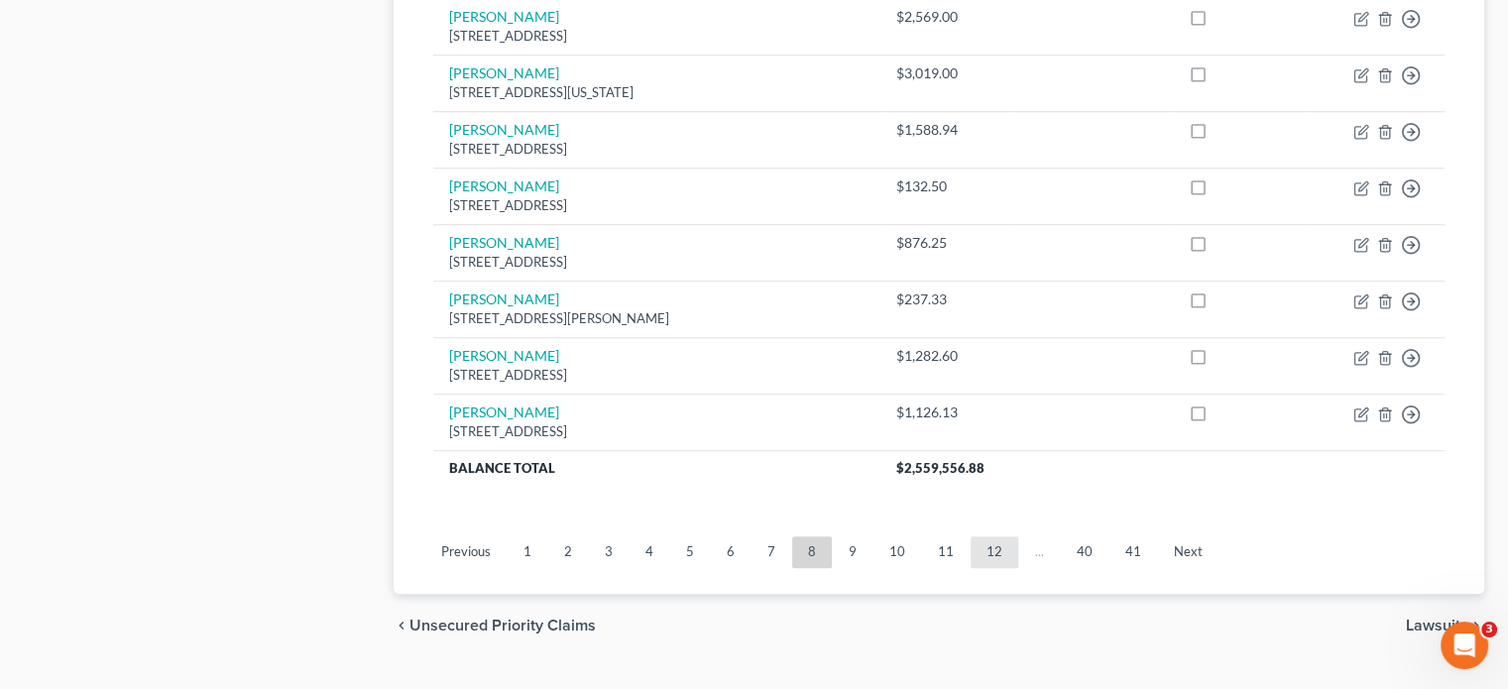
click at [971, 536] on link "12" at bounding box center [995, 552] width 48 height 32
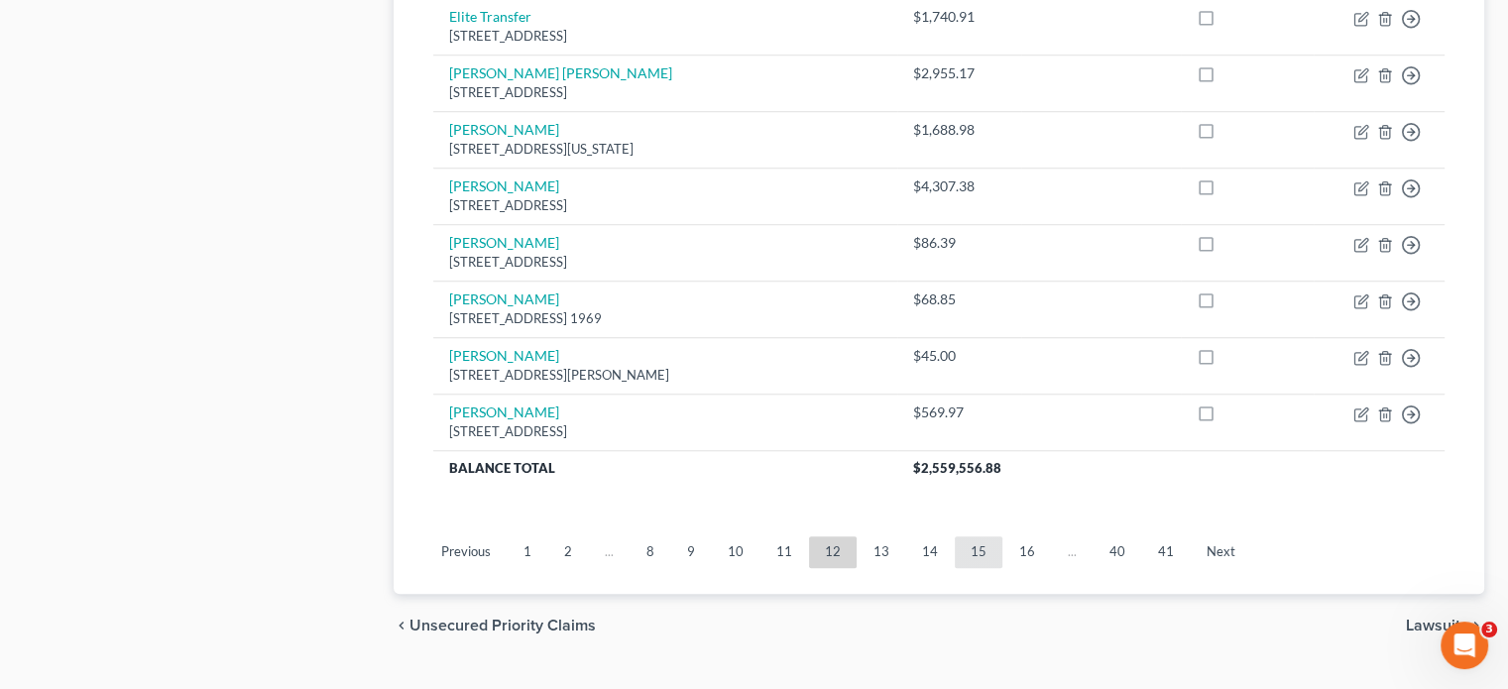
click at [975, 536] on link "15" at bounding box center [979, 552] width 48 height 32
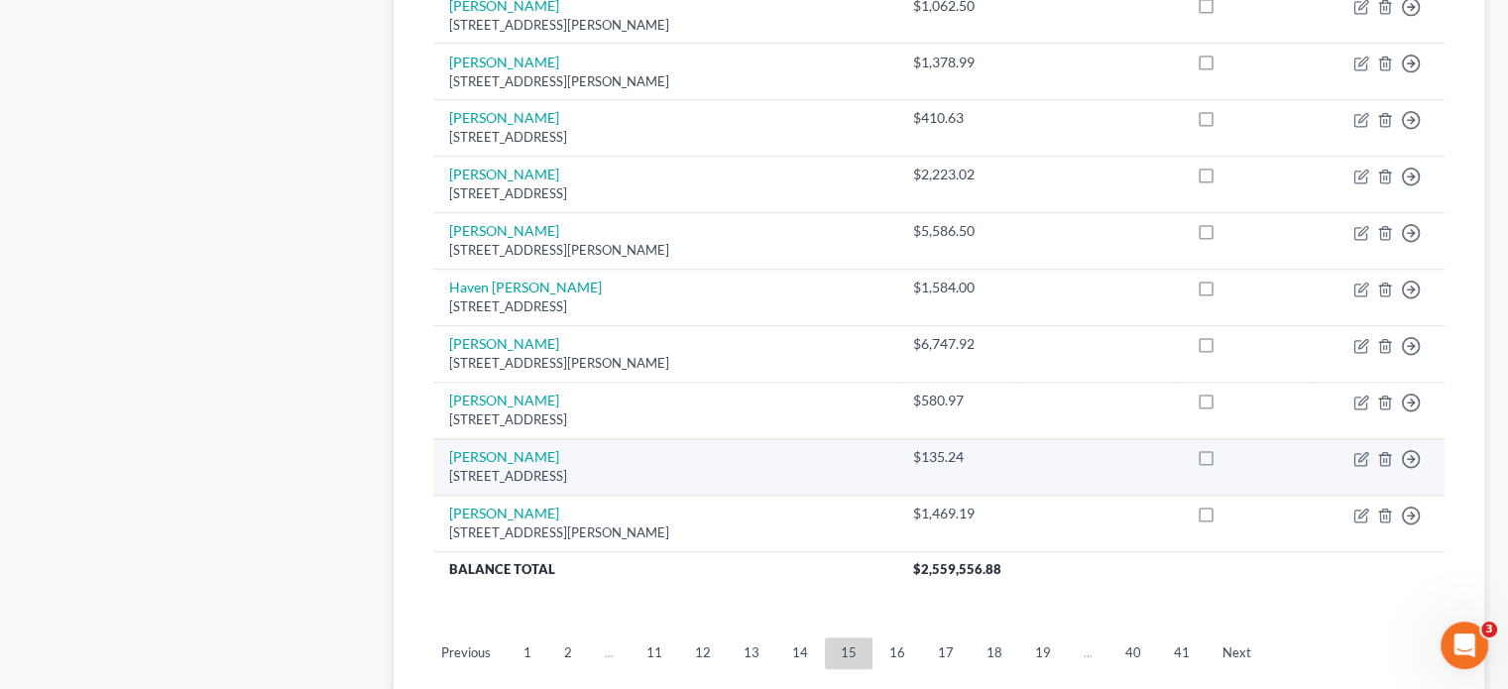
scroll to position [1499, 0]
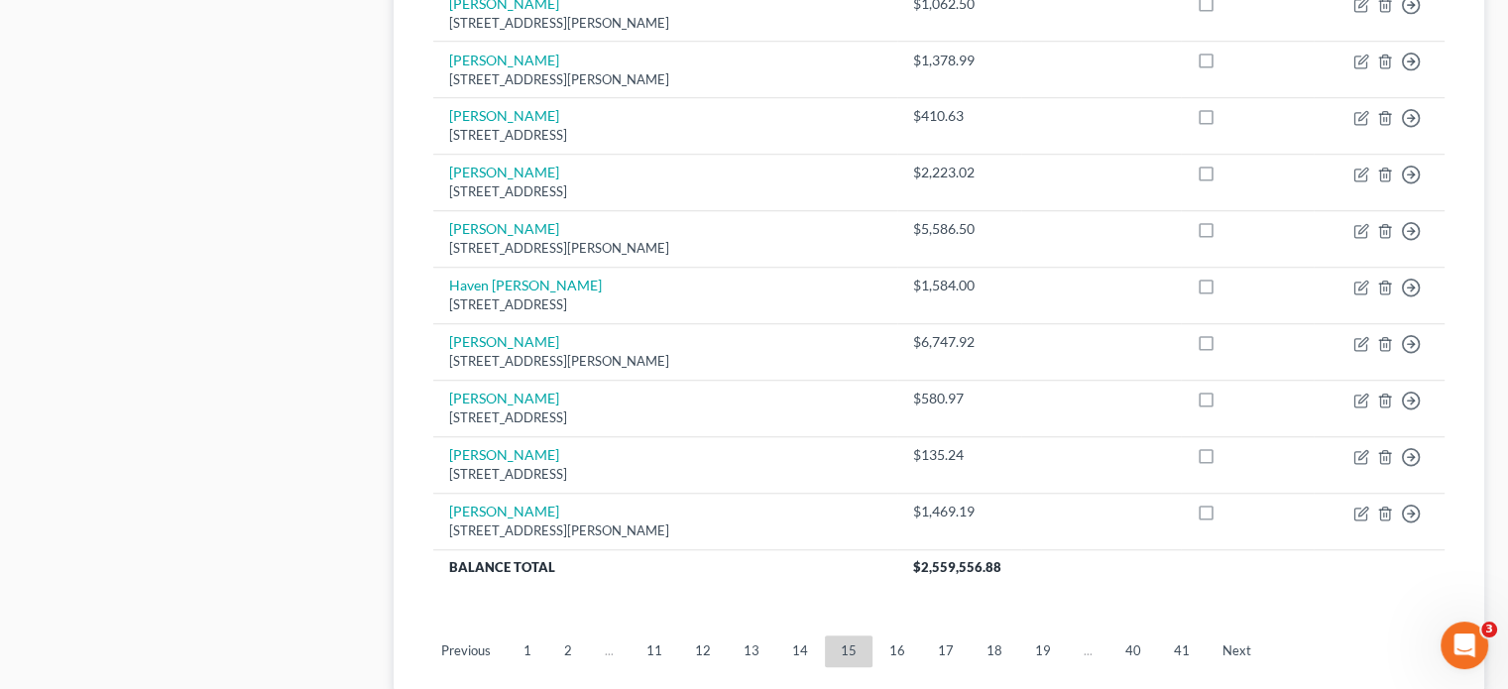
click at [785, 635] on link "14" at bounding box center [800, 651] width 48 height 32
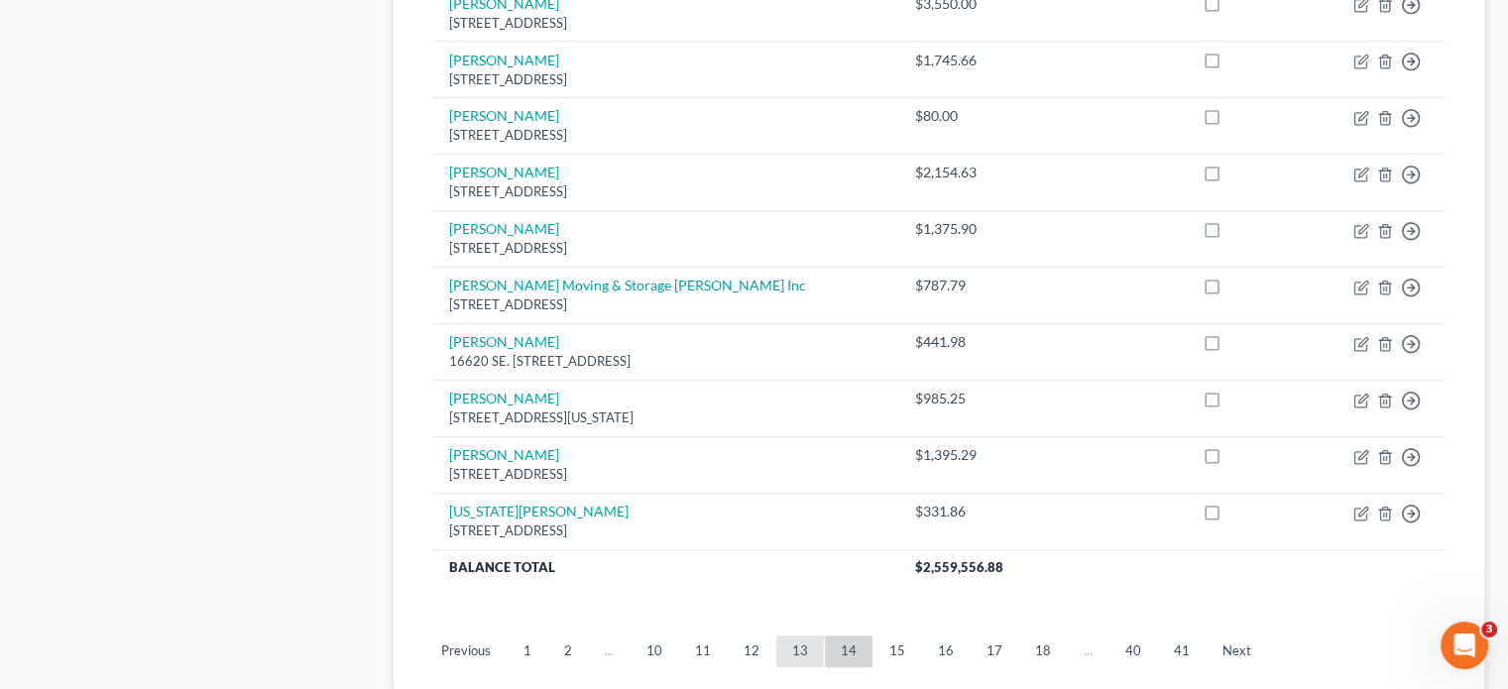
click at [790, 635] on link "13" at bounding box center [800, 651] width 48 height 32
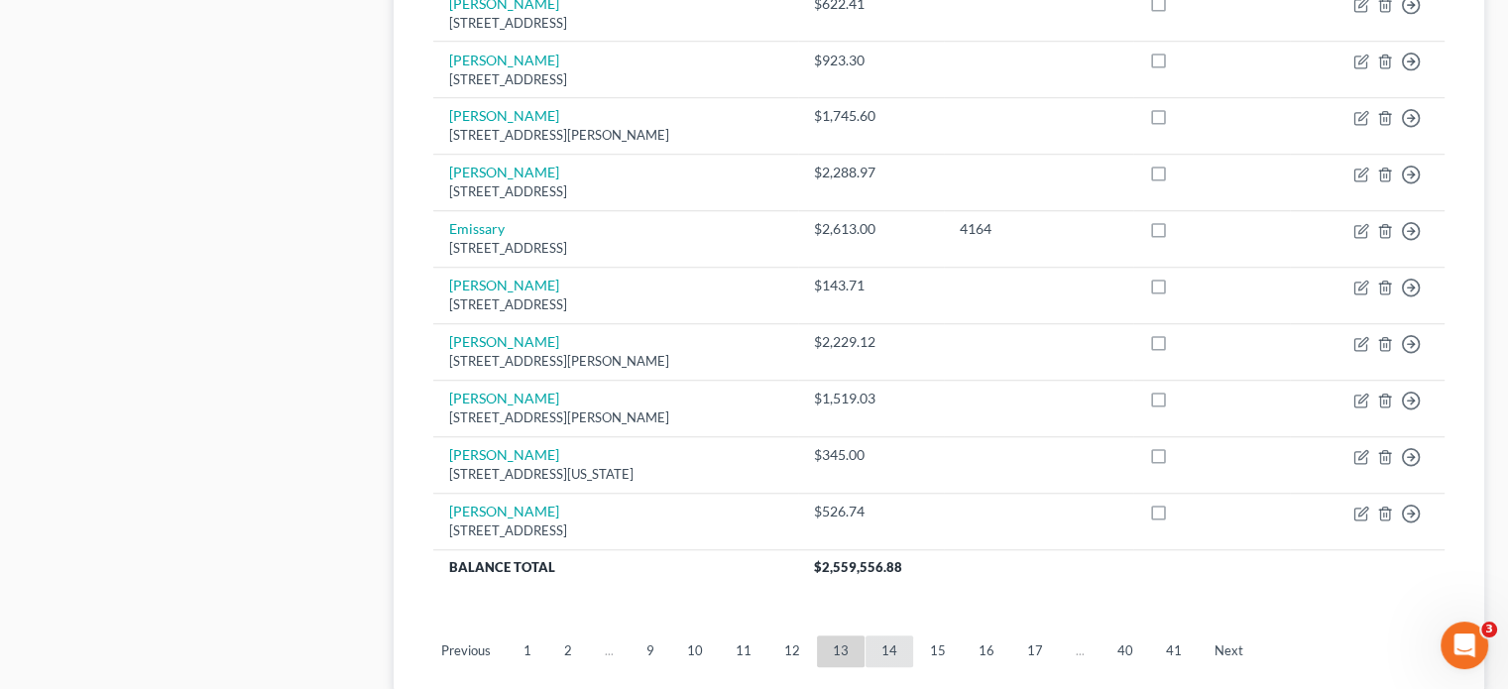
click at [875, 635] on link "14" at bounding box center [889, 651] width 48 height 32
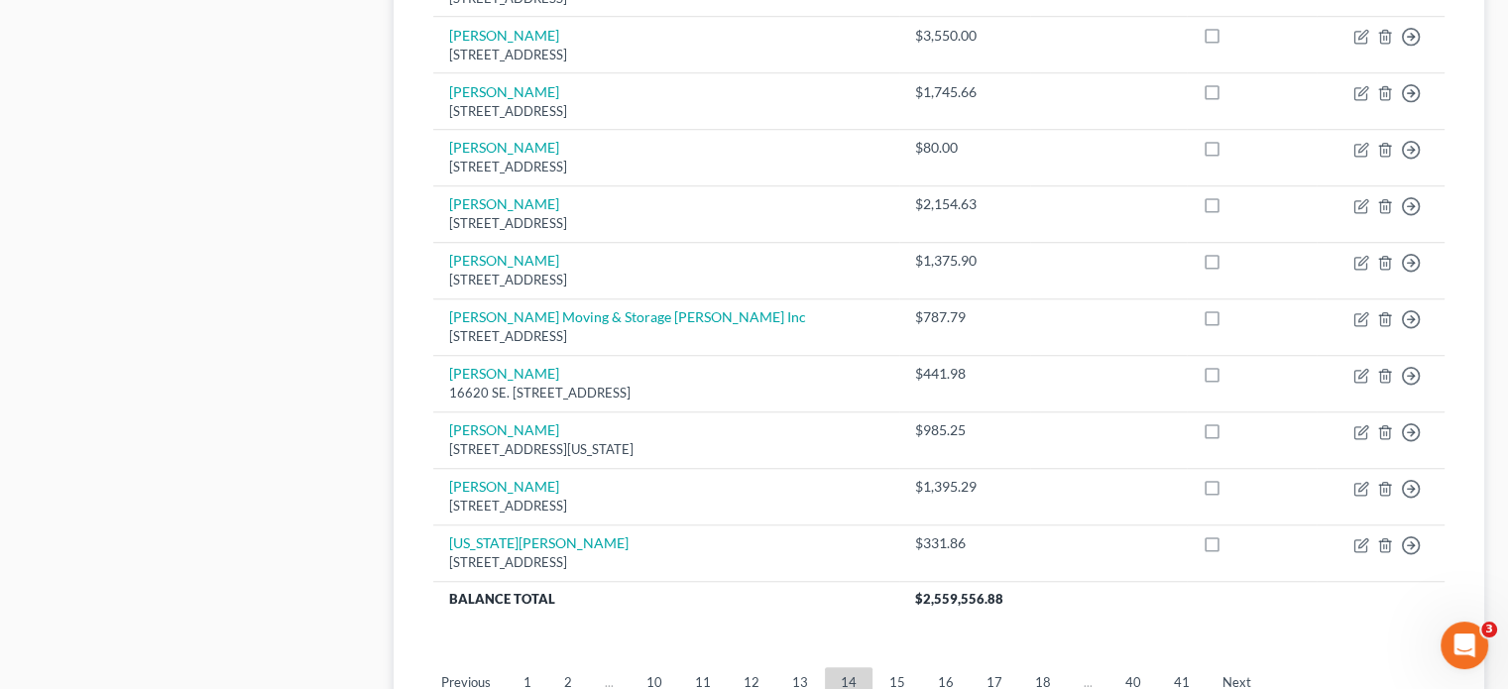
scroll to position [1598, 0]
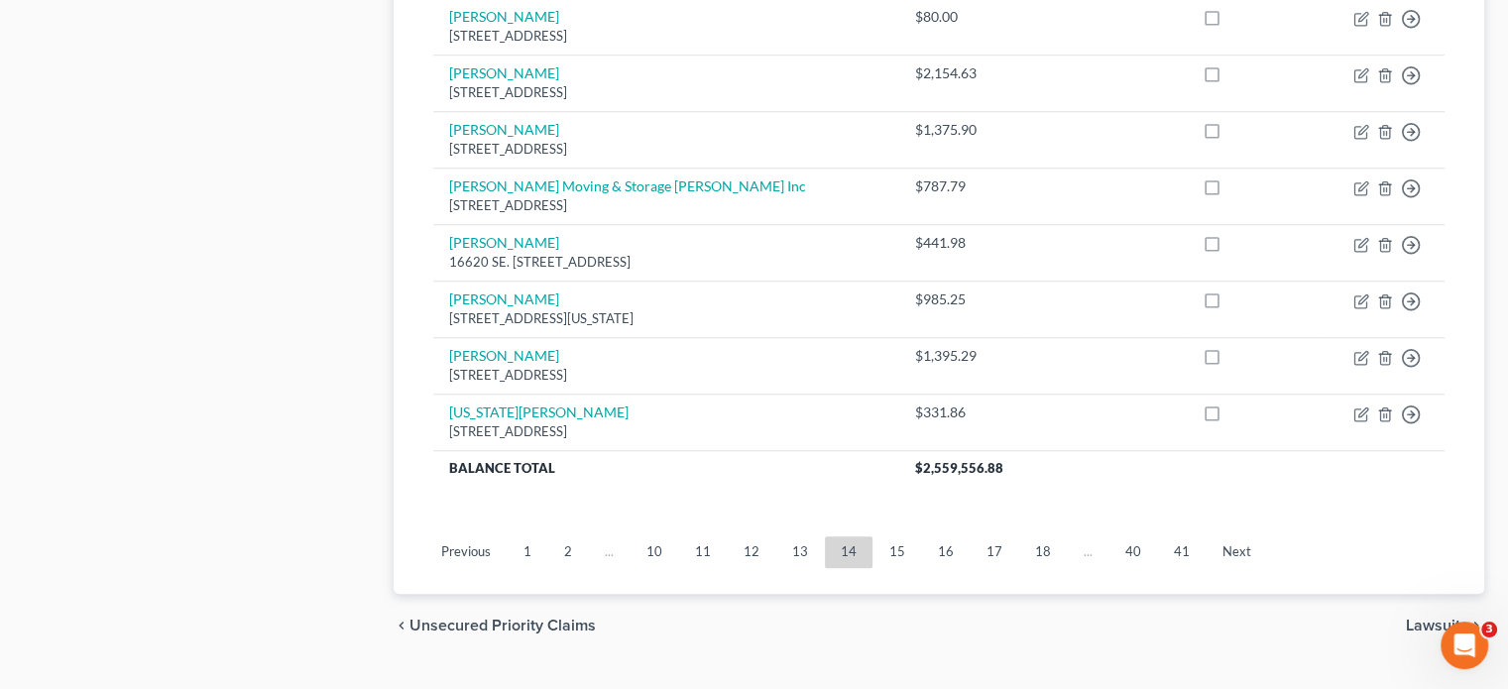
click at [696, 536] on link "11" at bounding box center [703, 552] width 48 height 32
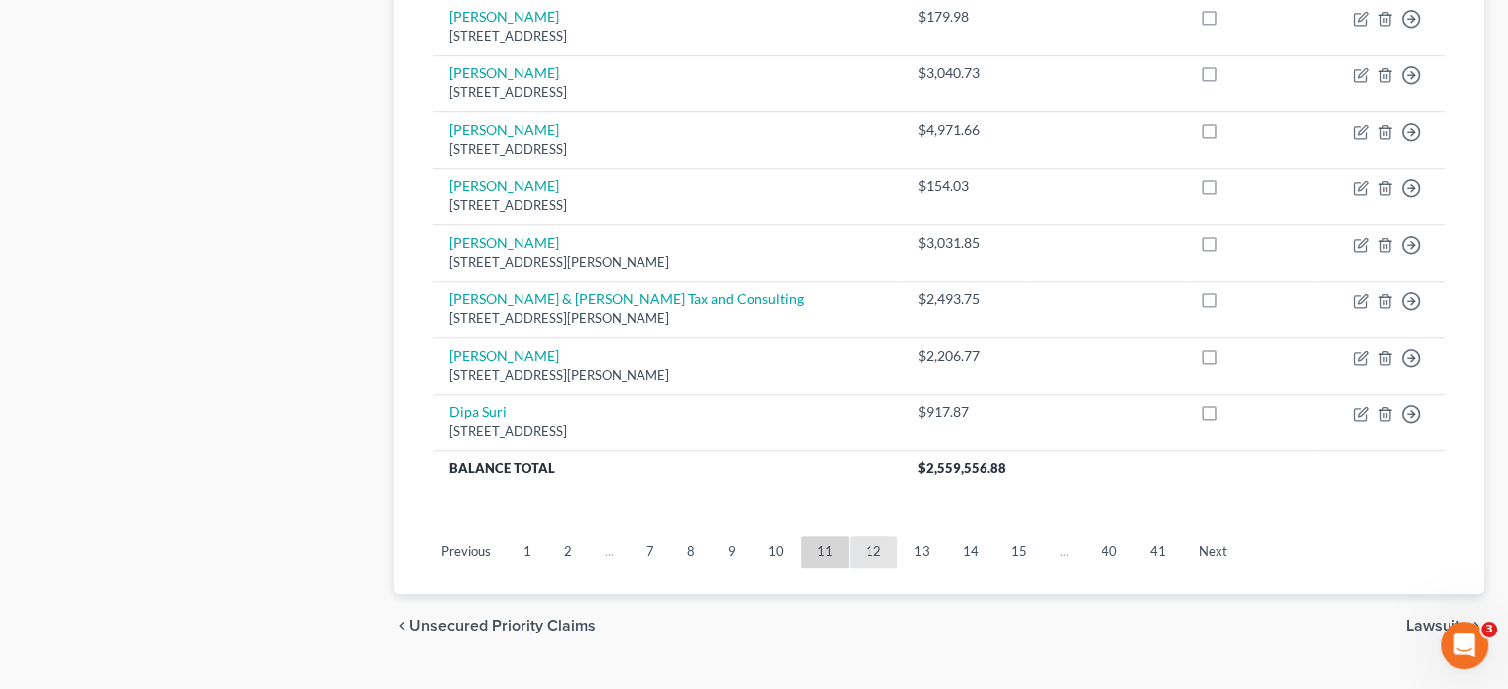
click at [868, 536] on link "12" at bounding box center [874, 552] width 48 height 32
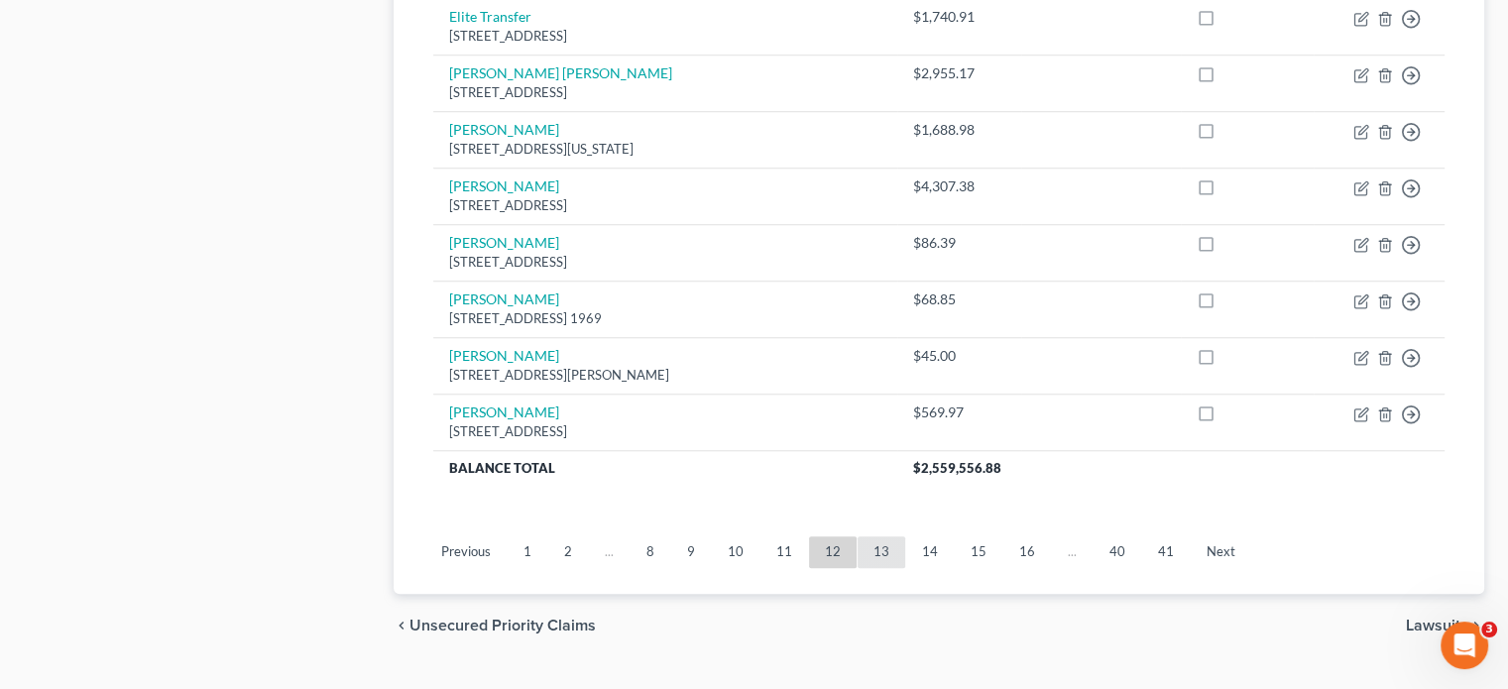
click at [875, 536] on link "13" at bounding box center [882, 552] width 48 height 32
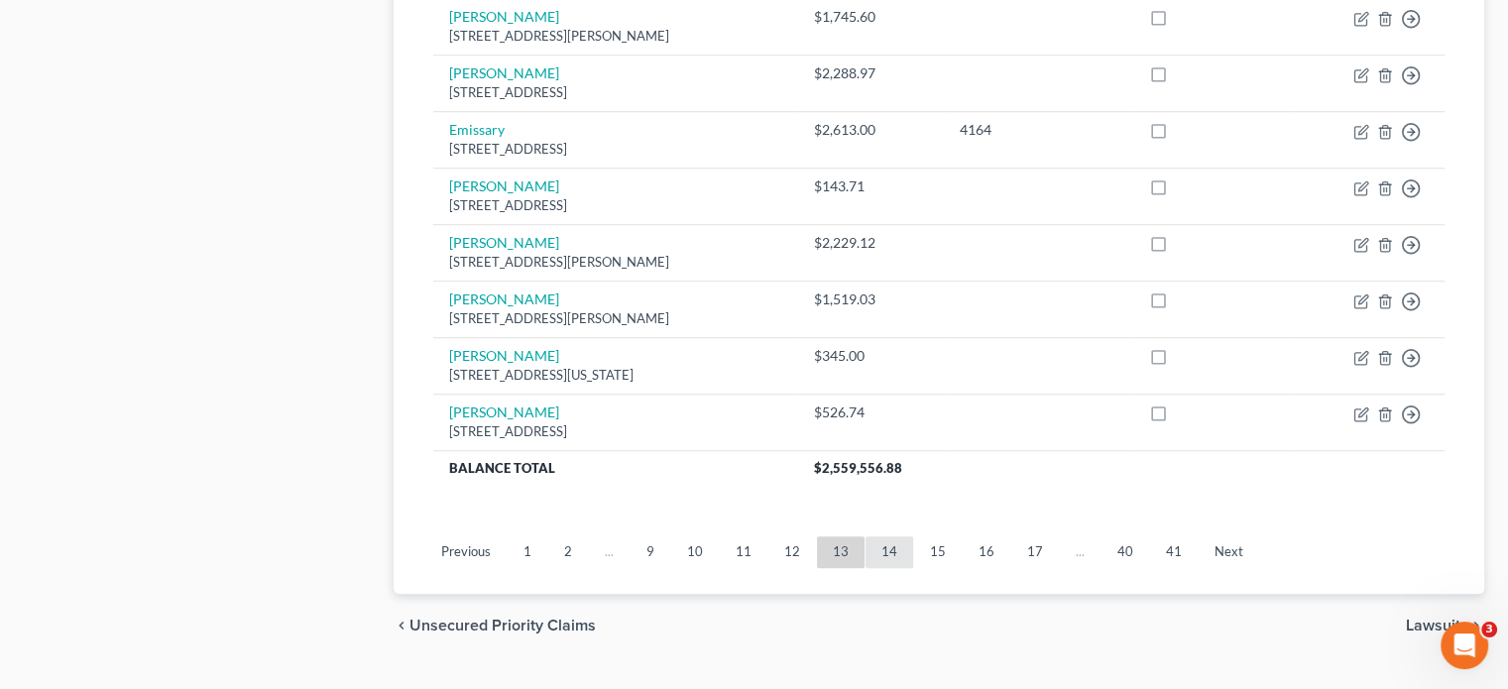
click at [880, 536] on link "14" at bounding box center [889, 552] width 48 height 32
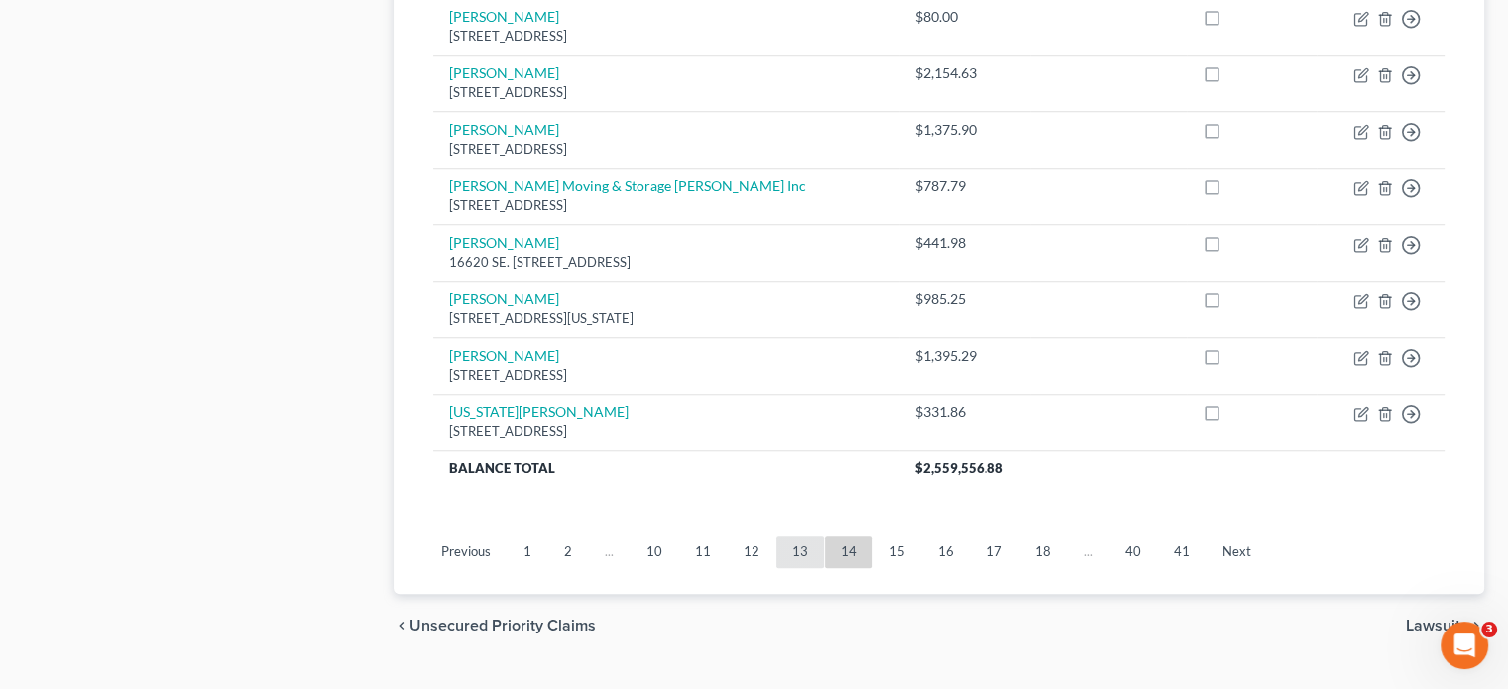
click at [798, 536] on link "13" at bounding box center [800, 552] width 48 height 32
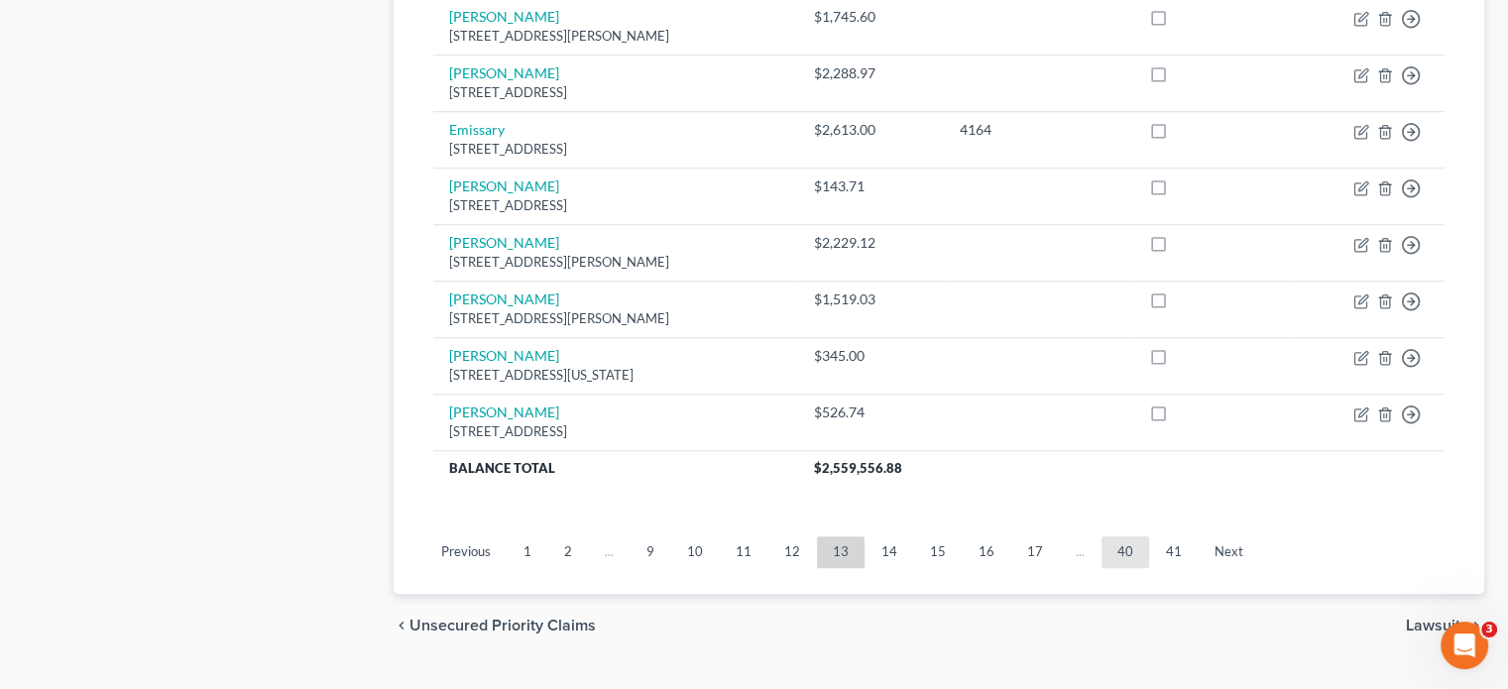
click at [1111, 536] on link "40" at bounding box center [1125, 552] width 48 height 32
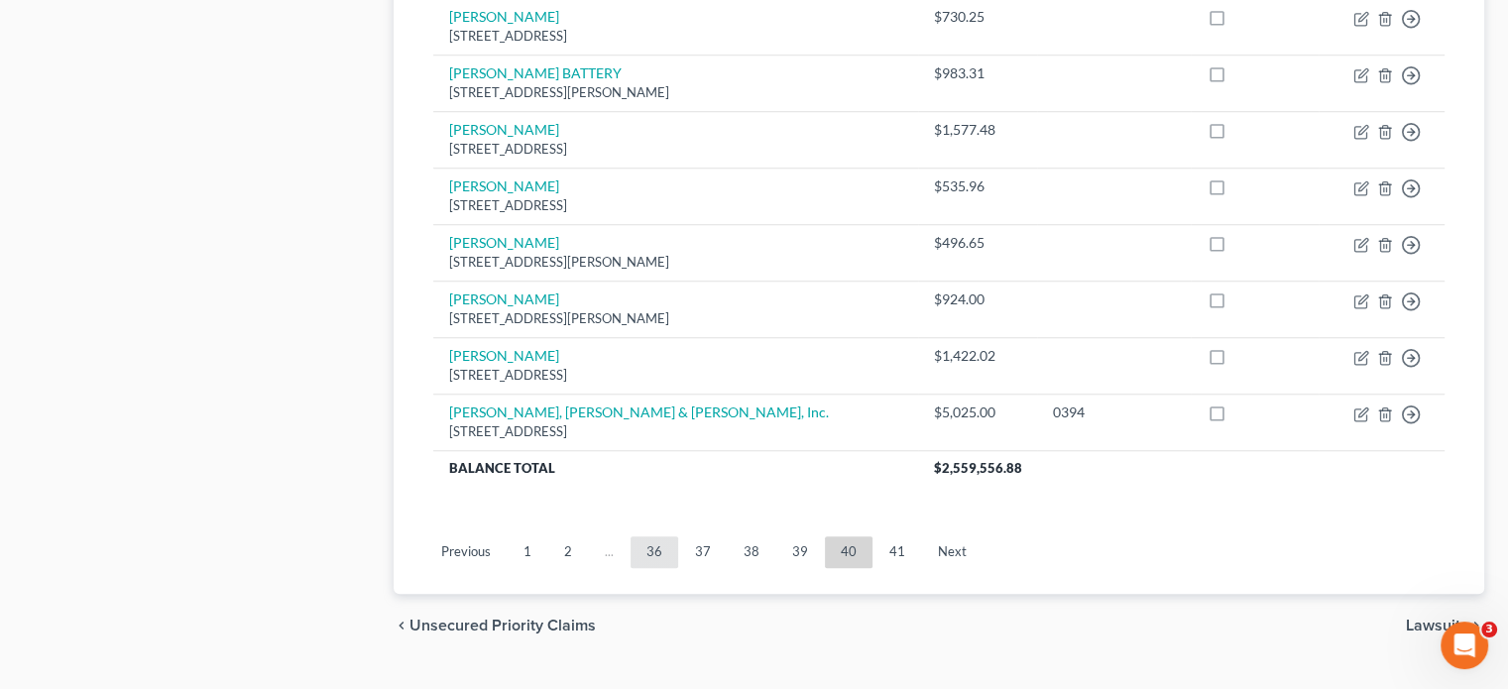
click at [640, 536] on link "36" at bounding box center [654, 552] width 48 height 32
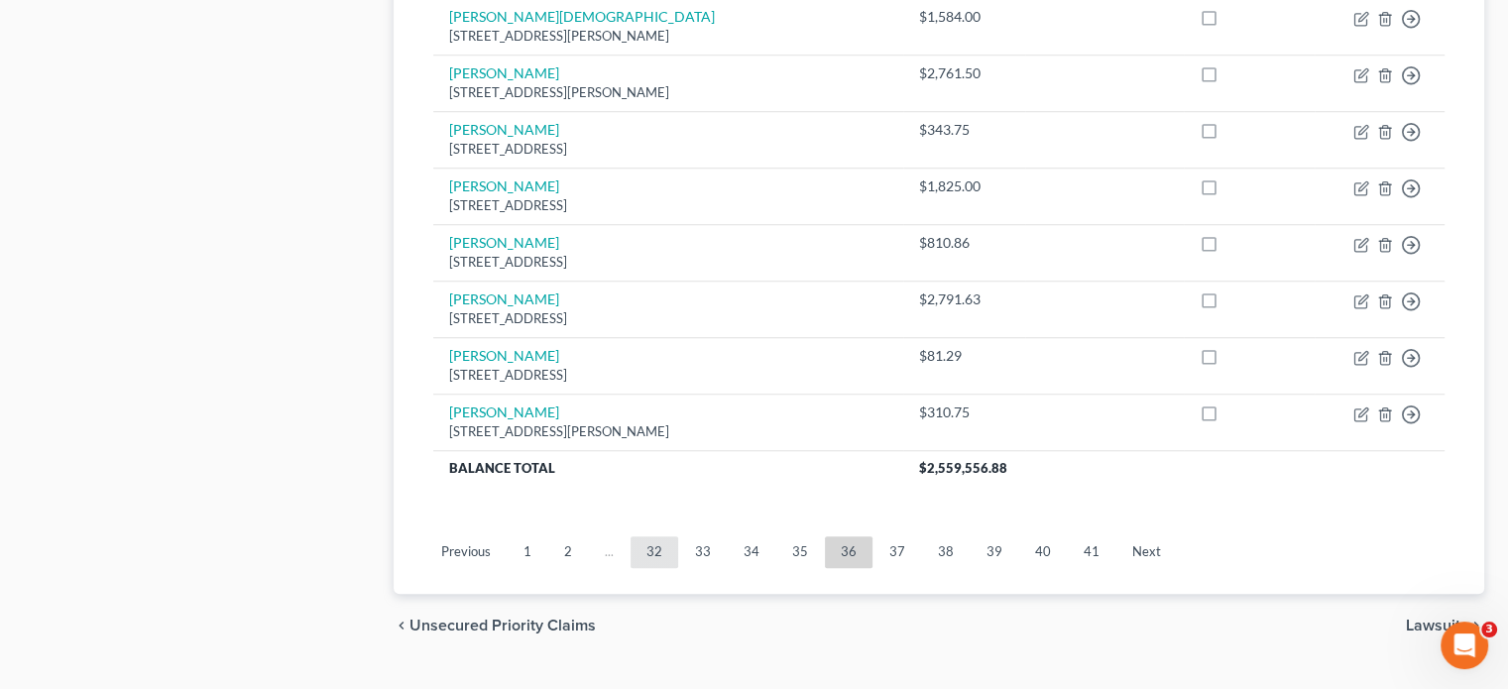
click at [644, 536] on link "32" at bounding box center [654, 552] width 48 height 32
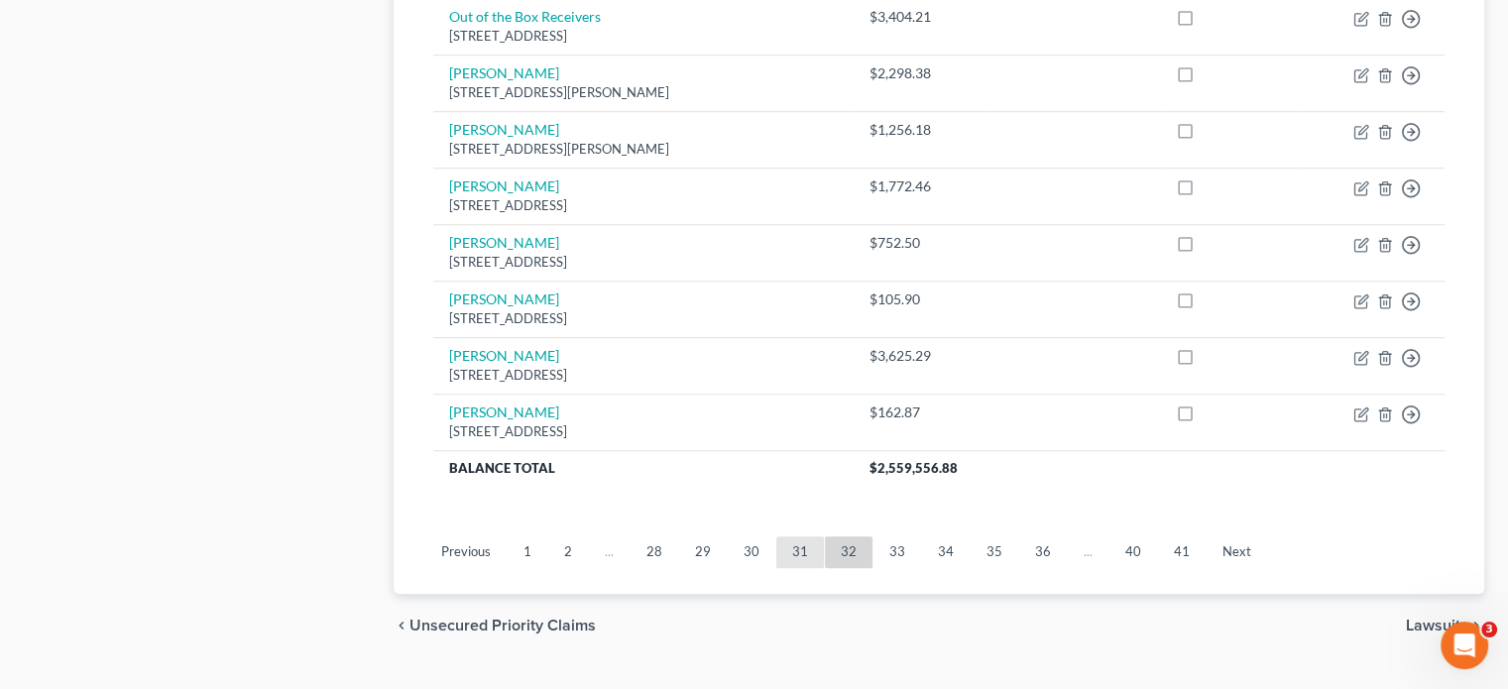
click at [791, 536] on link "31" at bounding box center [800, 552] width 48 height 32
click at [897, 536] on link "32" at bounding box center [897, 552] width 48 height 32
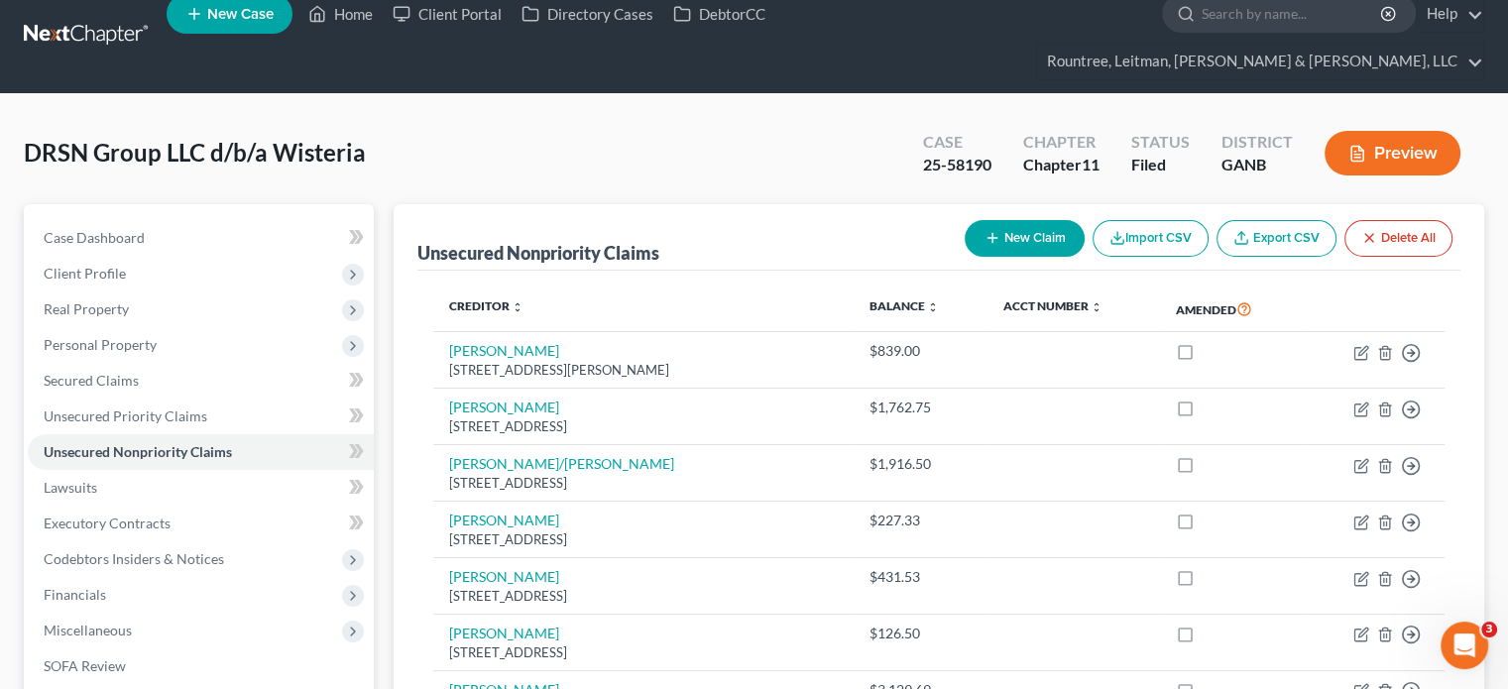
scroll to position [12, 0]
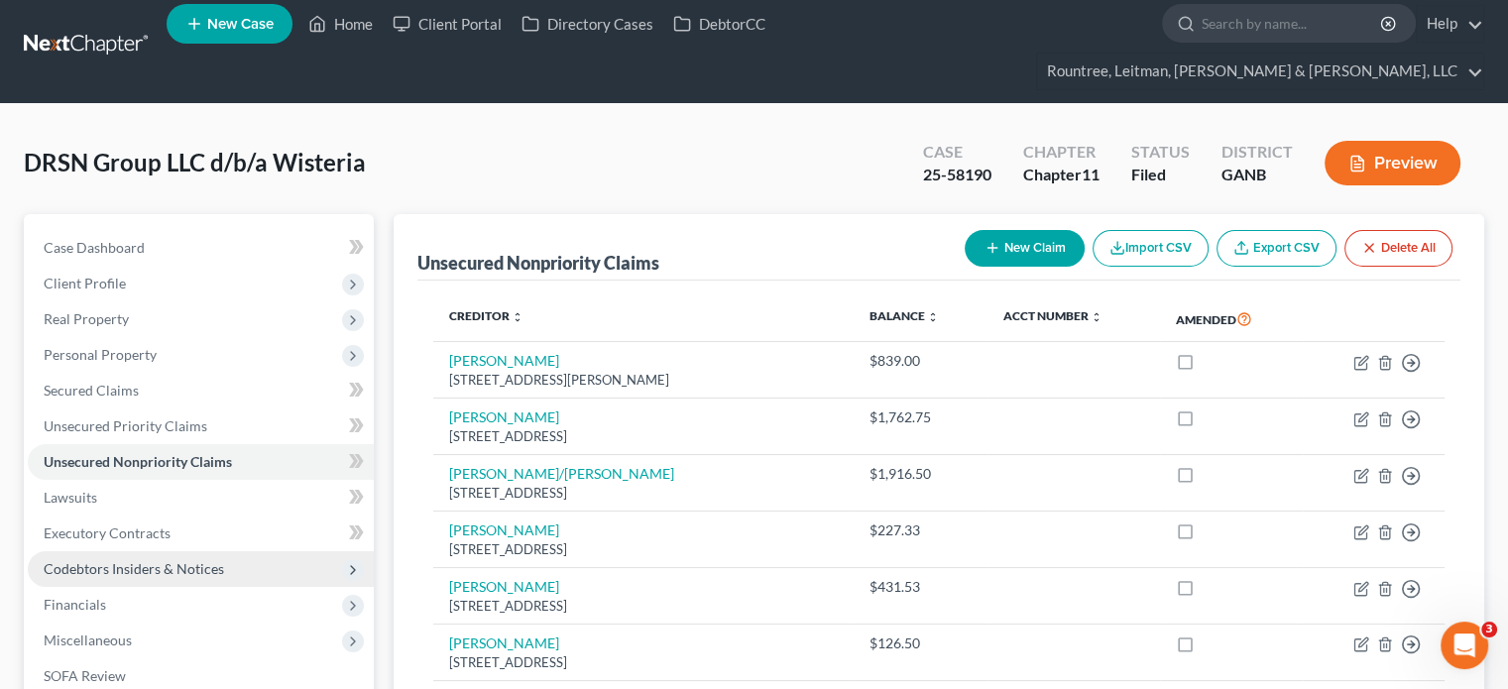
click at [165, 560] on span "Codebtors Insiders & Notices" at bounding box center [134, 568] width 180 height 17
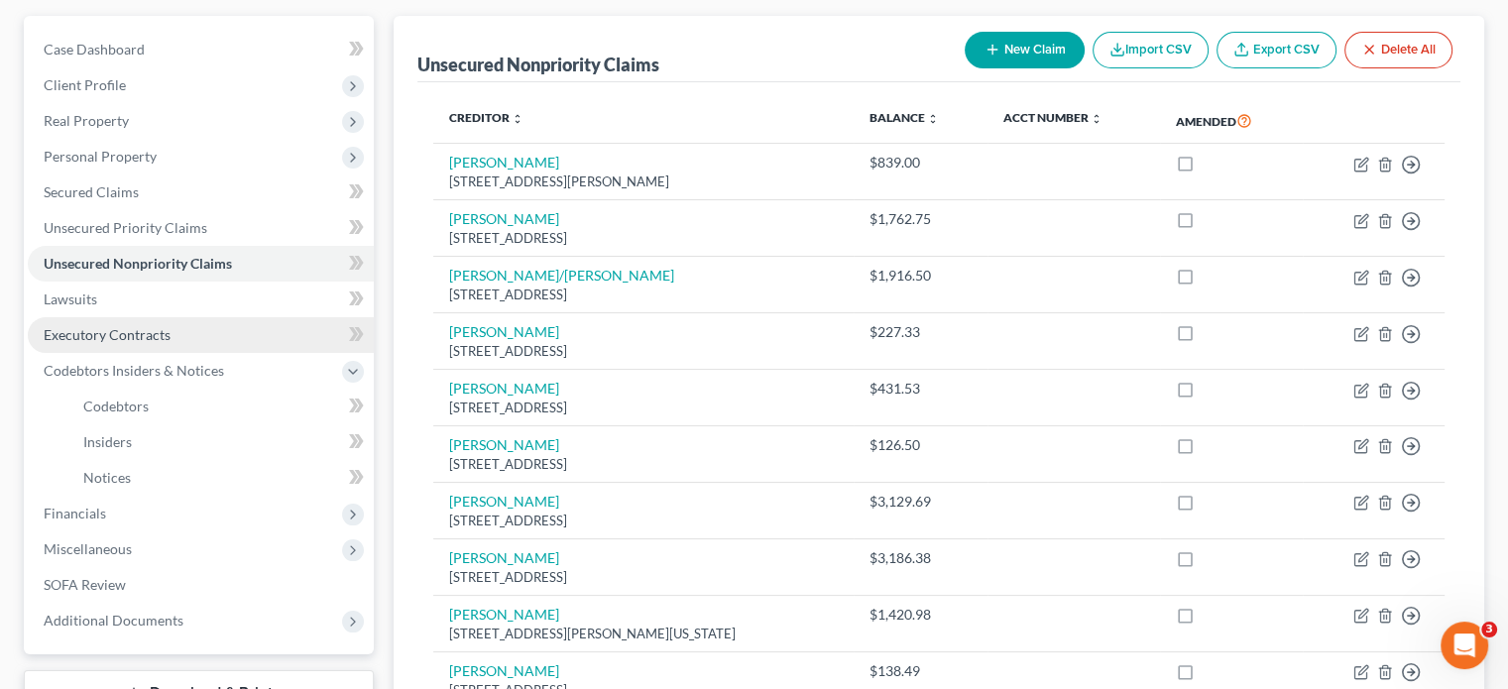
click at [127, 317] on link "Executory Contracts" at bounding box center [201, 335] width 346 height 36
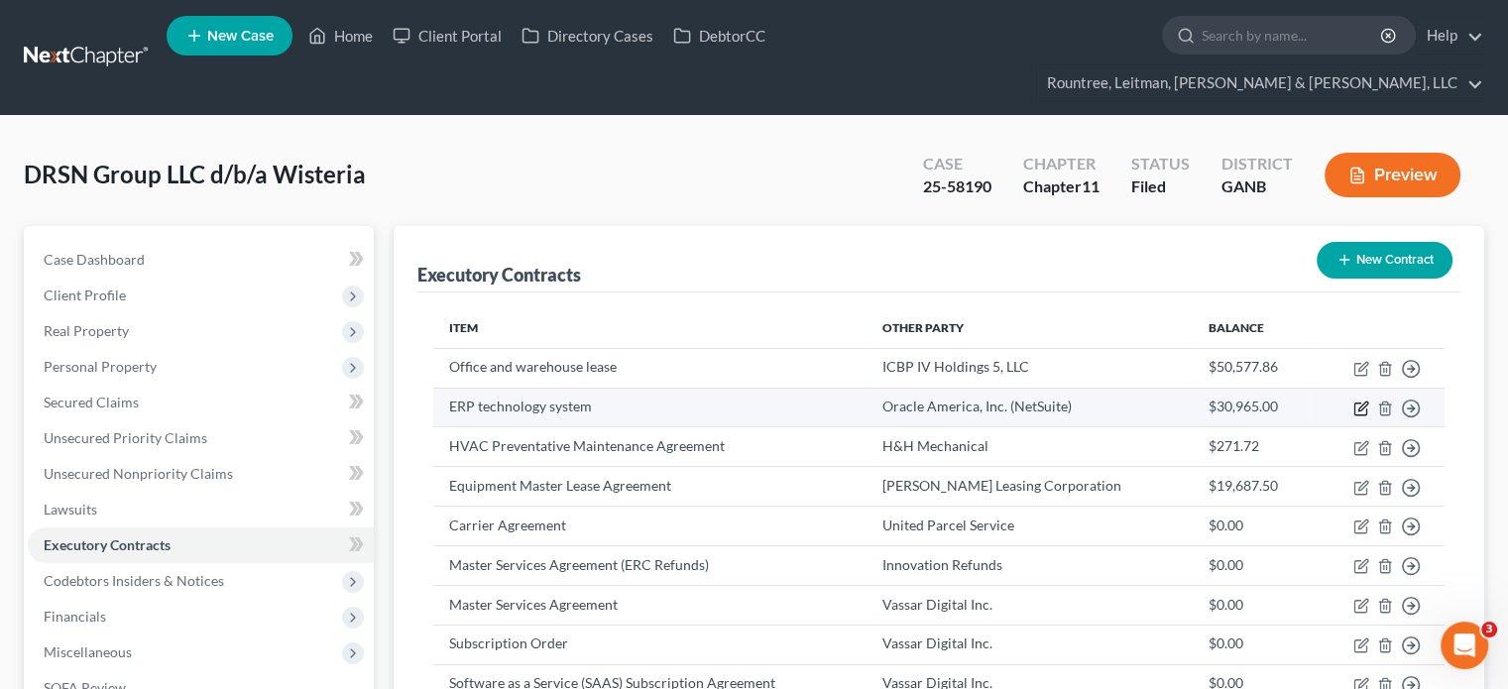
click at [1356, 402] on icon "button" at bounding box center [1360, 408] width 12 height 12
select select "0"
select select "45"
select select "2"
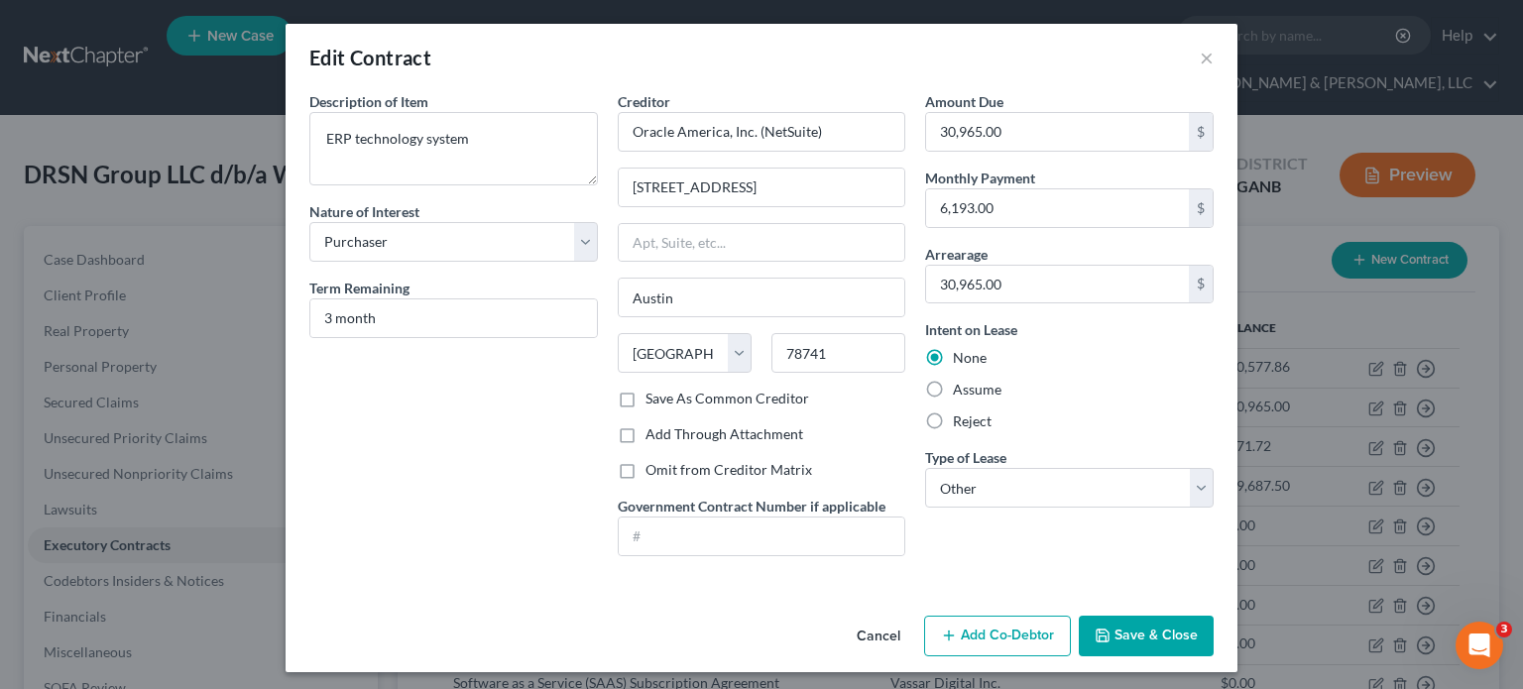
drag, startPoint x: 611, startPoint y: 392, endPoint x: 655, endPoint y: 424, distance: 55.3
click at [645, 392] on label "Save As Common Creditor" at bounding box center [727, 399] width 164 height 20
click at [653, 392] on input "Save As Common Creditor" at bounding box center [659, 395] width 13 height 13
checkbox input "true"
click at [983, 638] on button "Add Co-Debtor" at bounding box center [997, 637] width 147 height 42
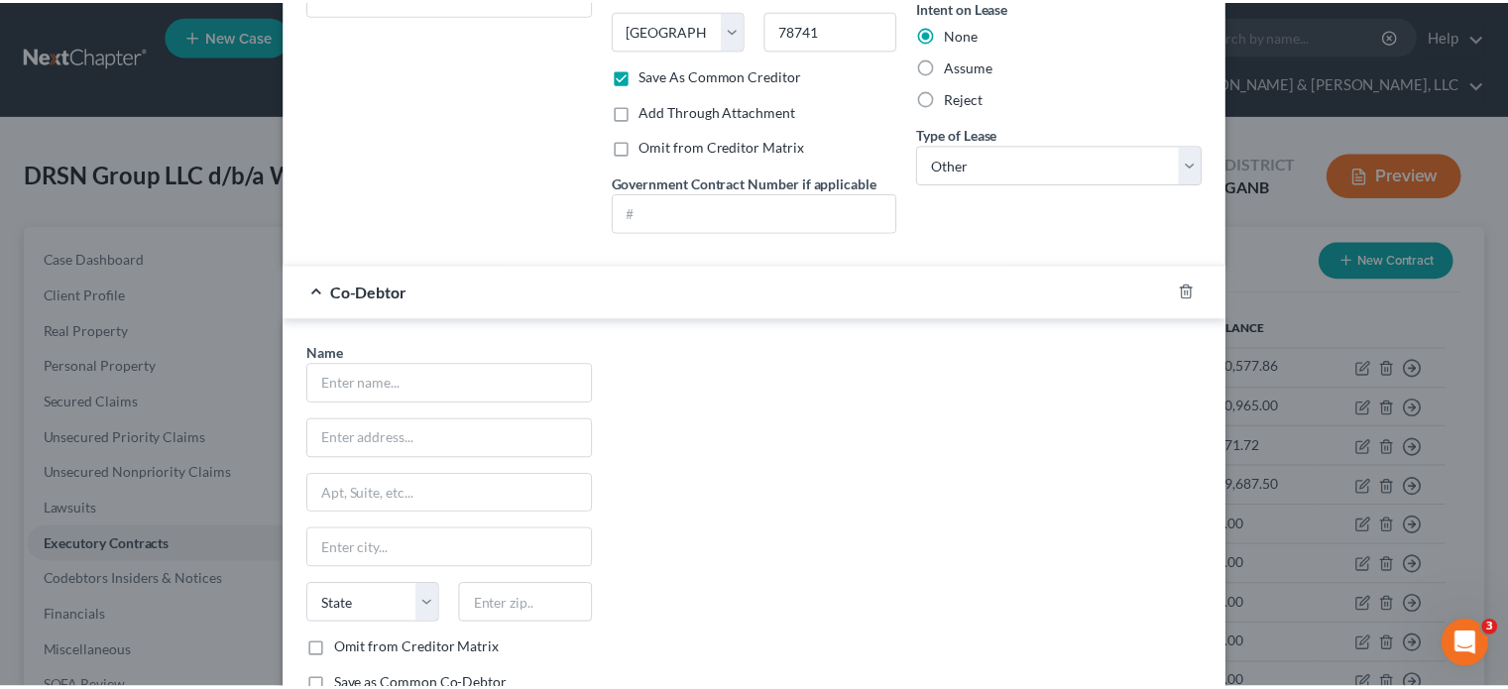
scroll to position [465, 0]
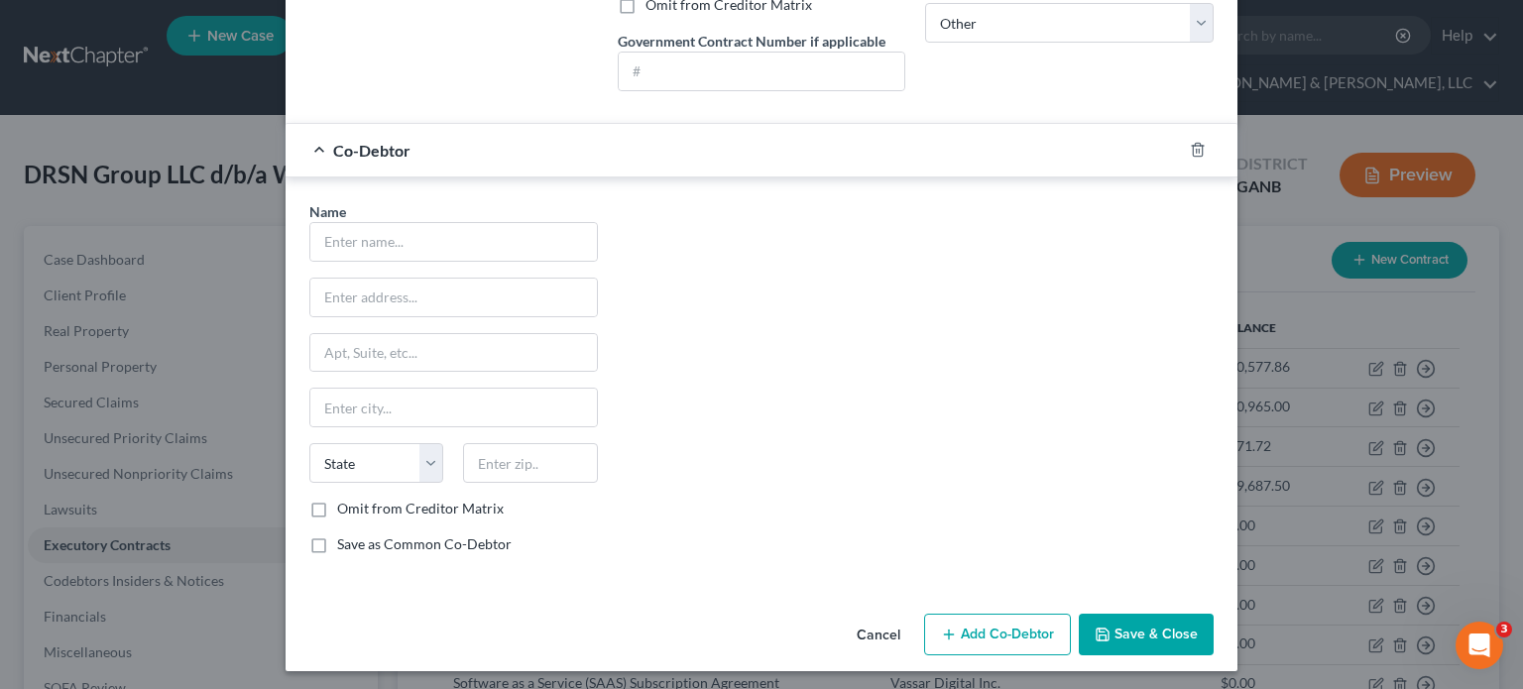
click at [877, 630] on button "Cancel" at bounding box center [878, 636] width 75 height 40
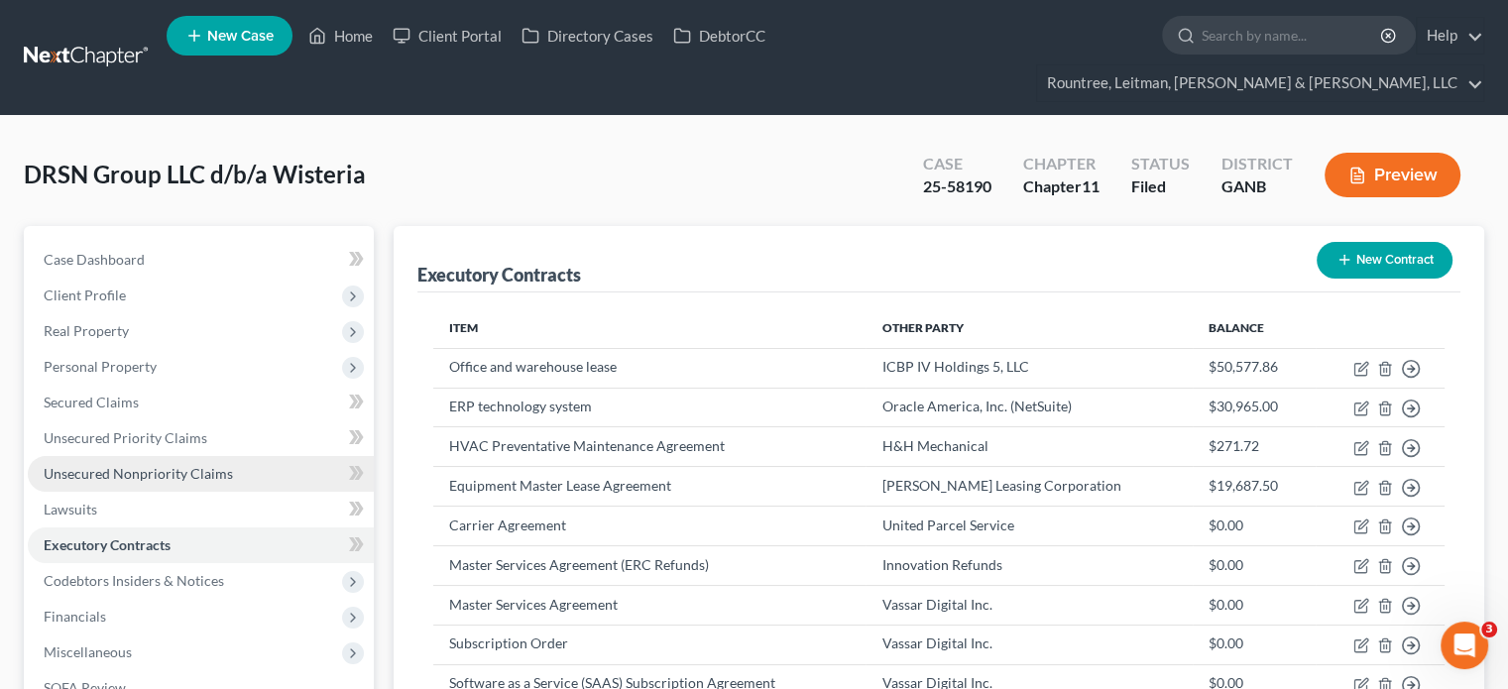
click at [172, 465] on span "Unsecured Nonpriority Claims" at bounding box center [138, 473] width 189 height 17
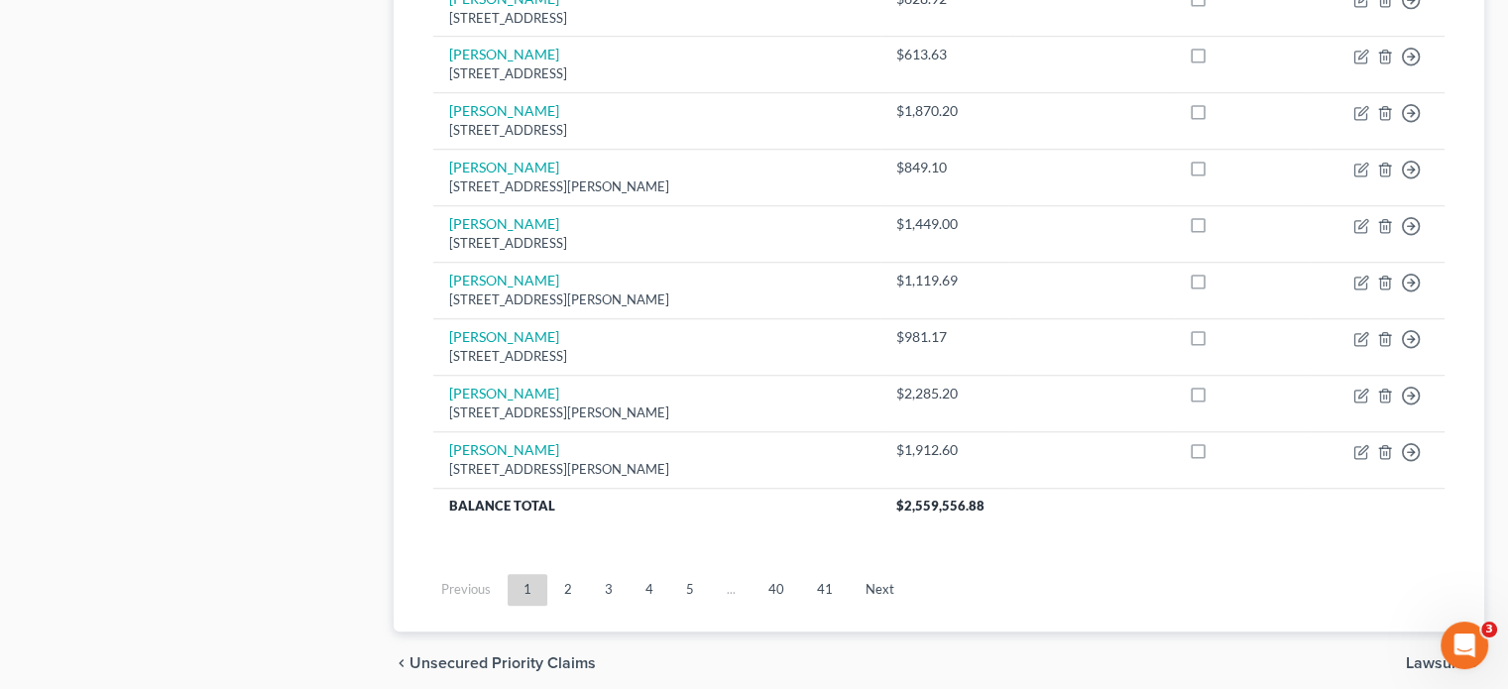
scroll to position [1598, 0]
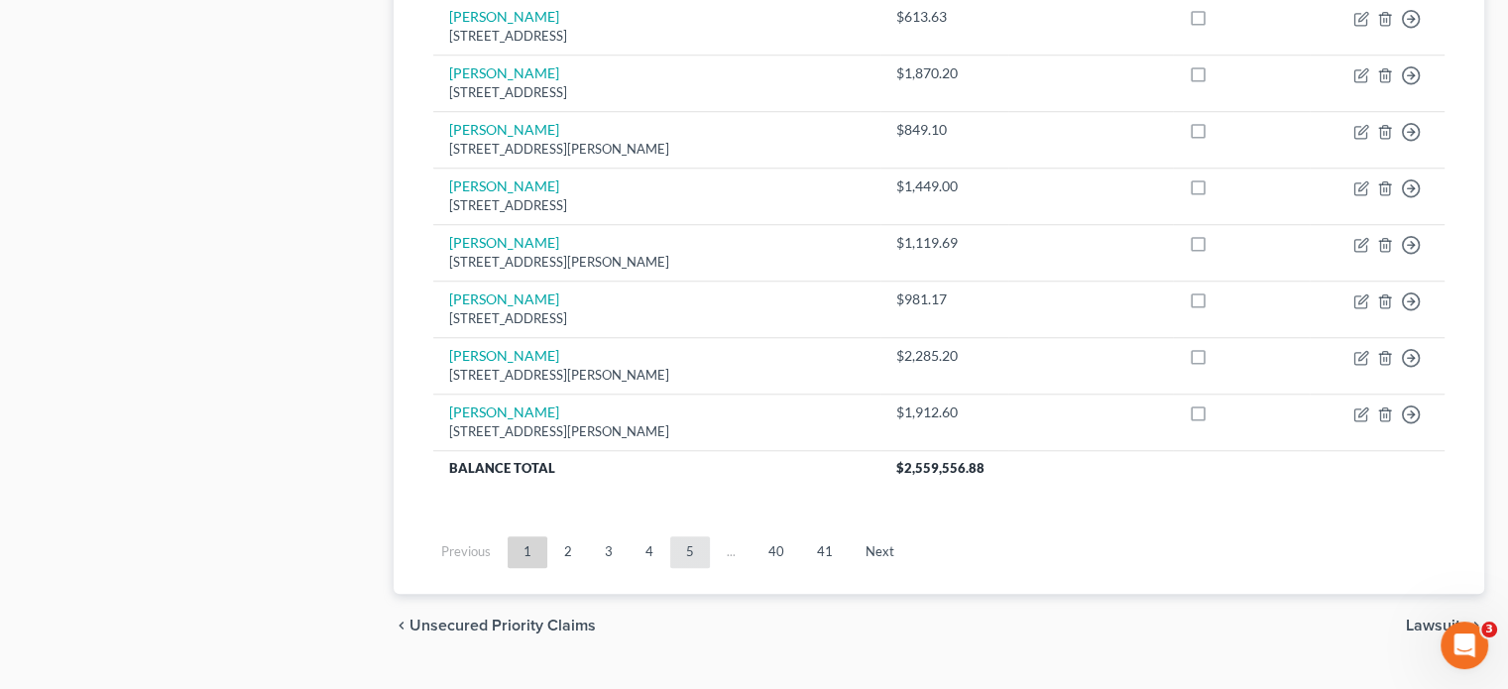
click at [692, 536] on link "5" at bounding box center [690, 552] width 40 height 32
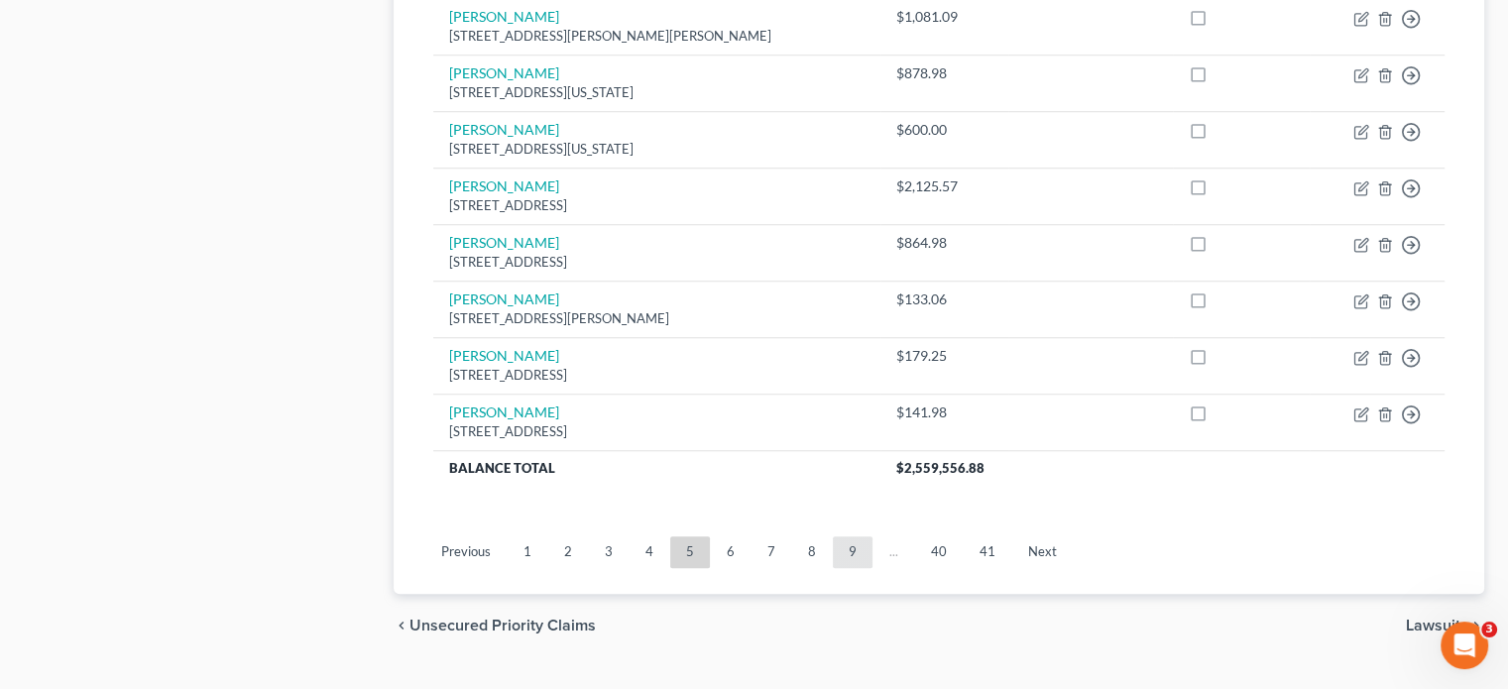
click at [854, 536] on link "9" at bounding box center [853, 552] width 40 height 32
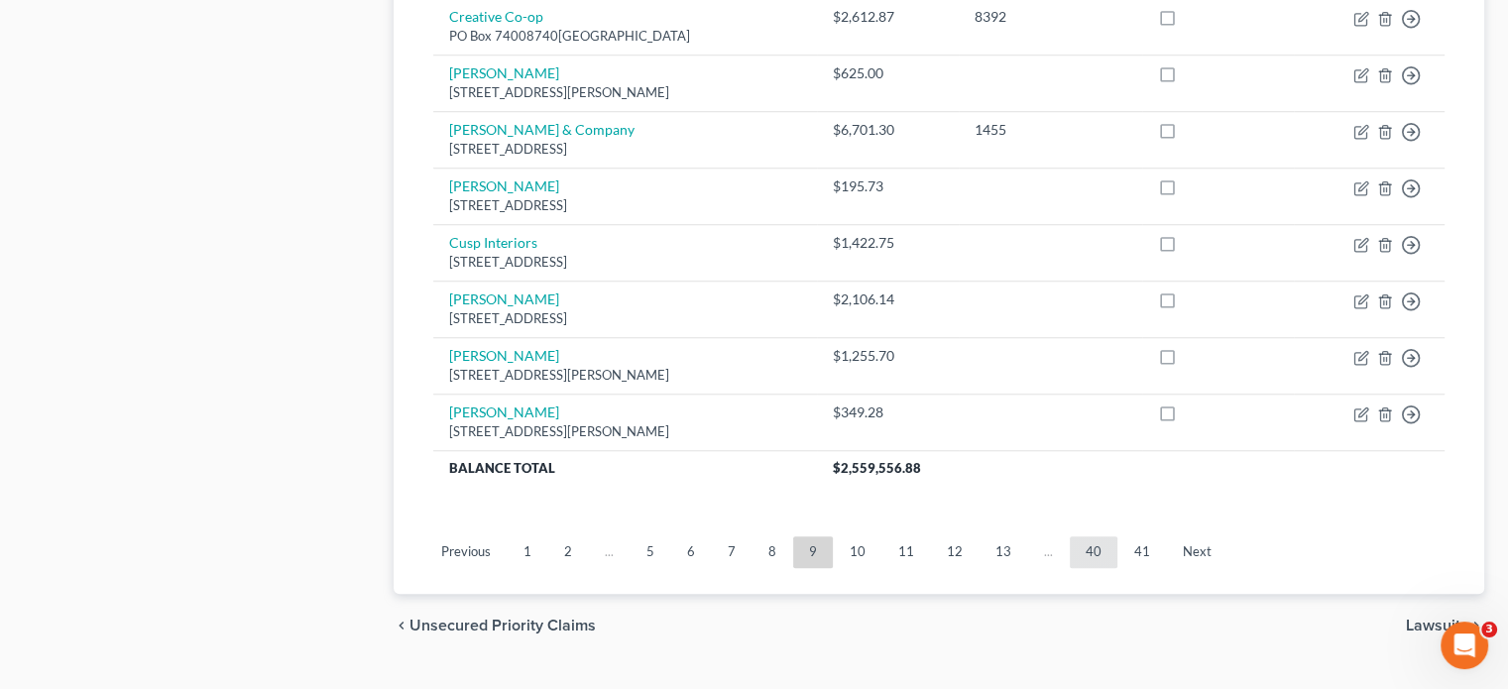
click at [1075, 536] on link "40" at bounding box center [1094, 552] width 48 height 32
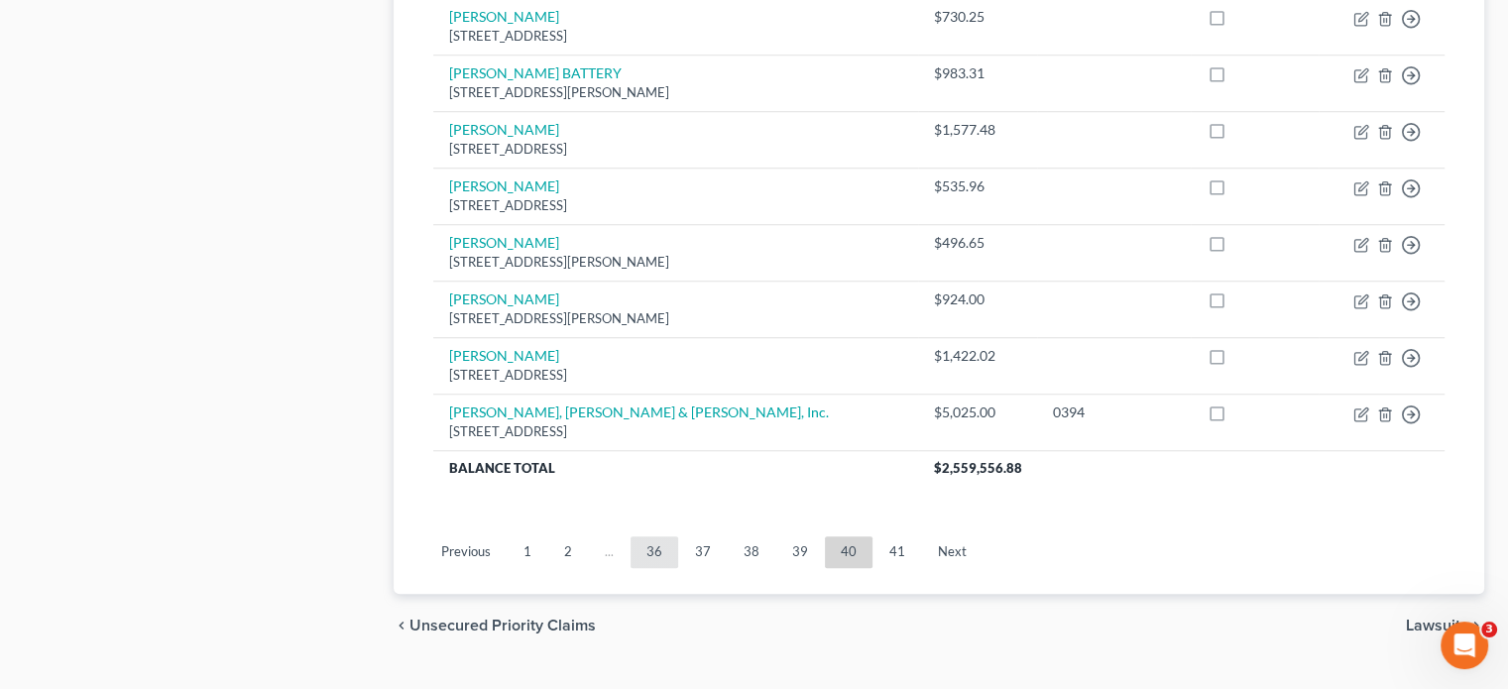
click at [646, 536] on link "36" at bounding box center [654, 552] width 48 height 32
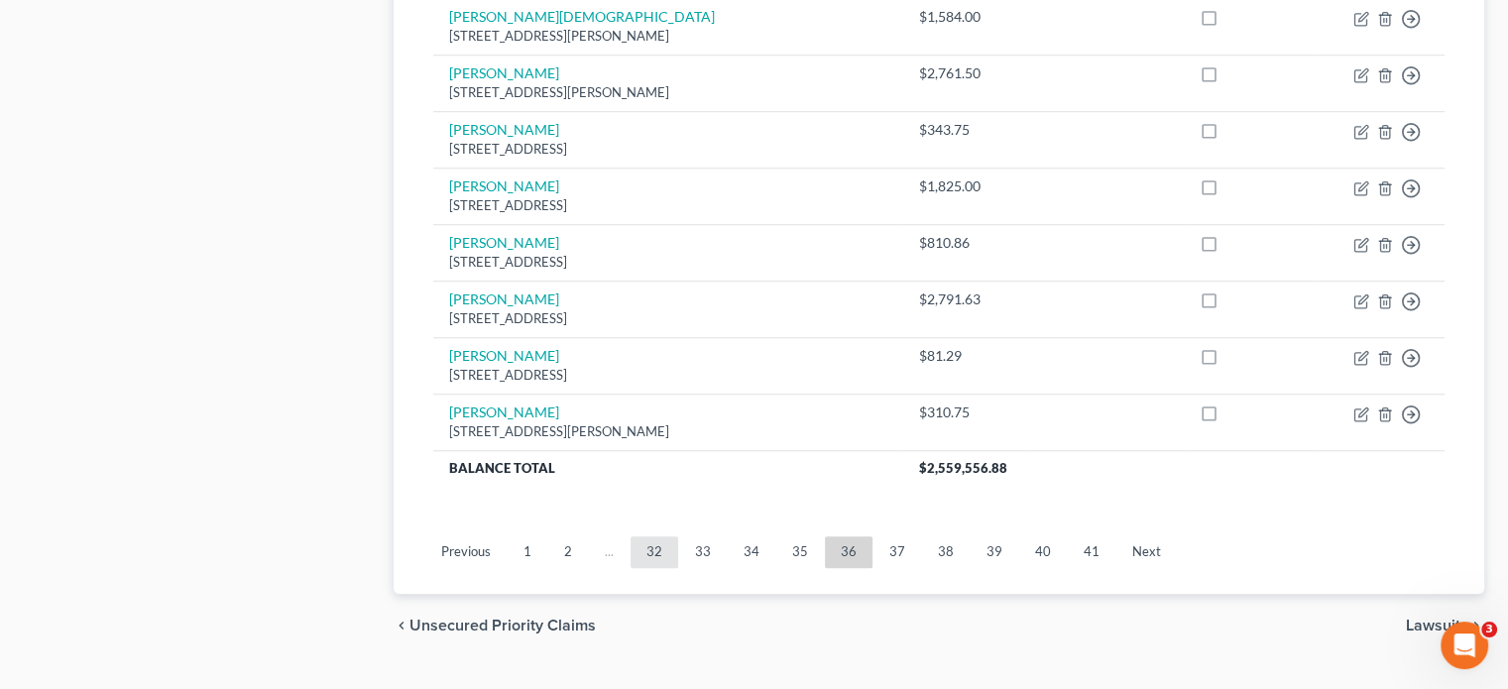
click at [654, 536] on link "32" at bounding box center [654, 552] width 48 height 32
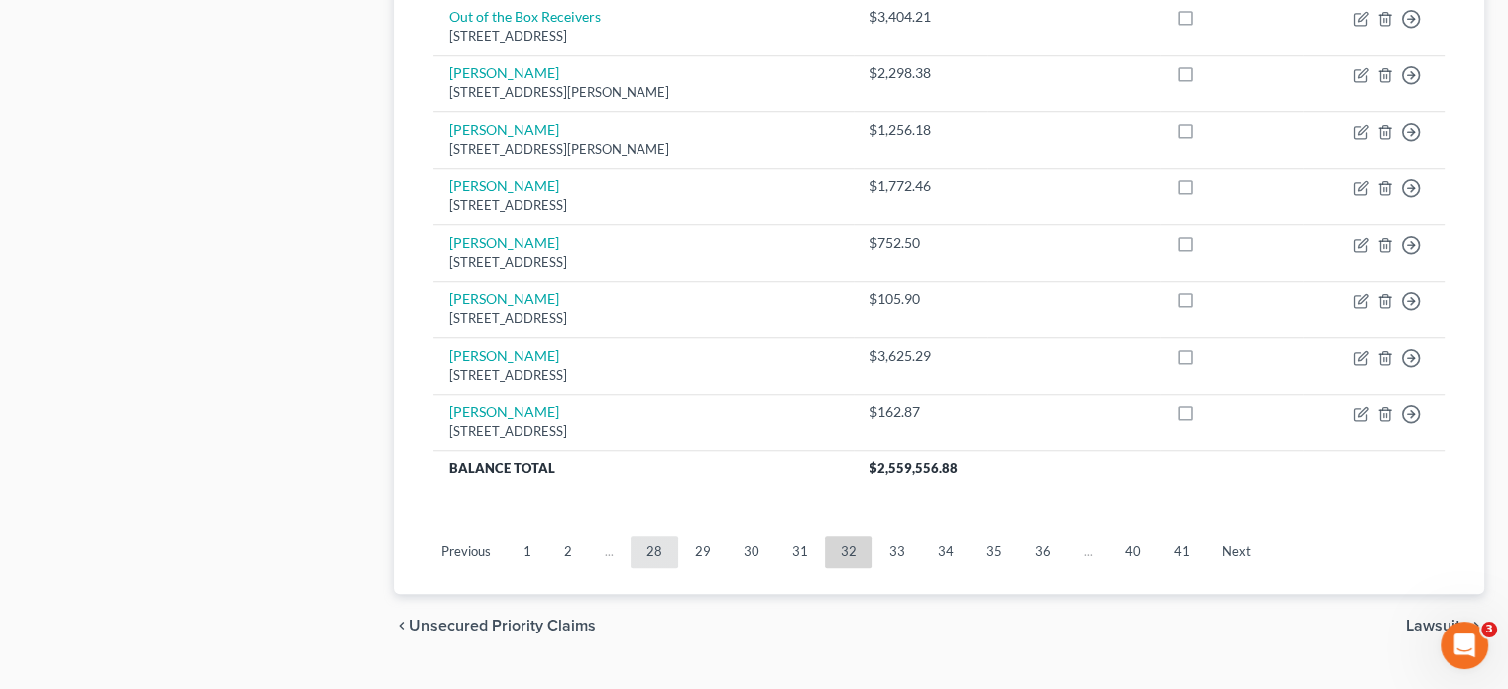
click at [654, 536] on link "28" at bounding box center [654, 552] width 48 height 32
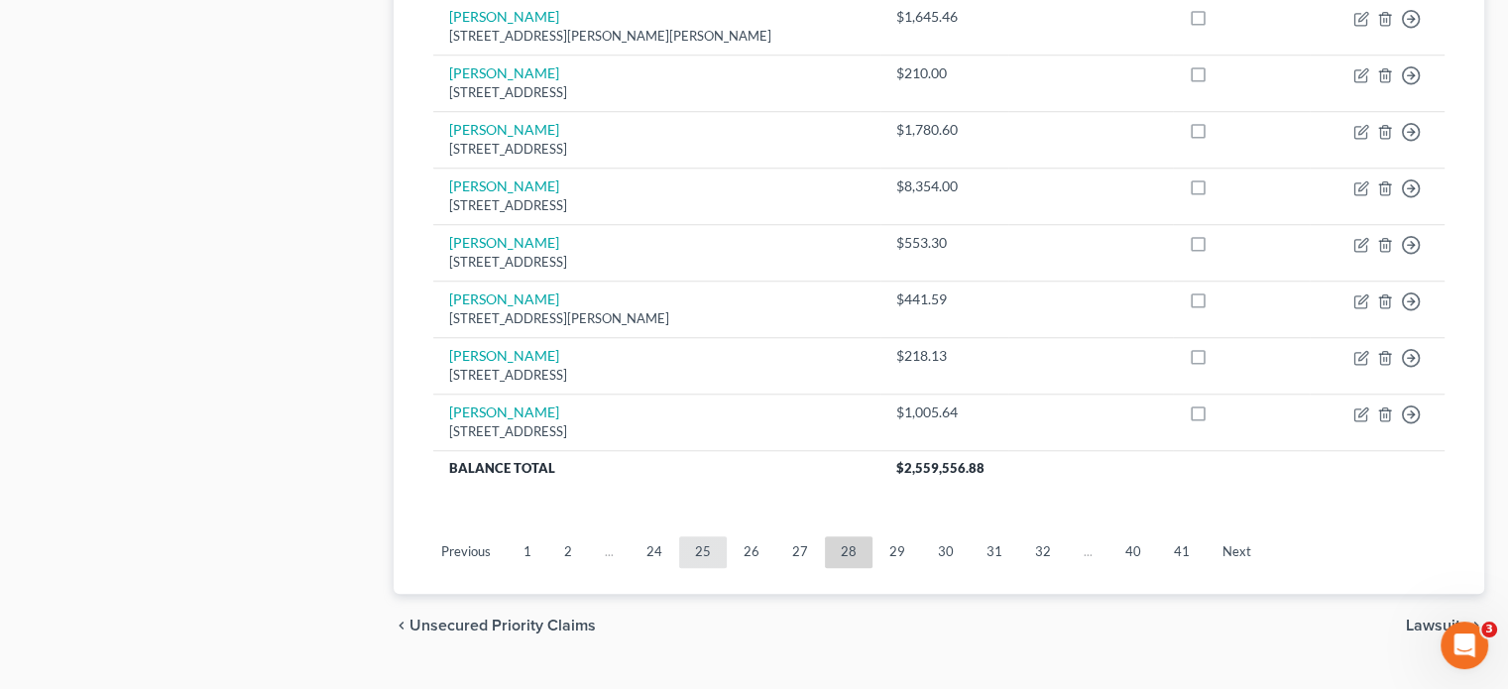
click at [698, 536] on link "25" at bounding box center [703, 552] width 48 height 32
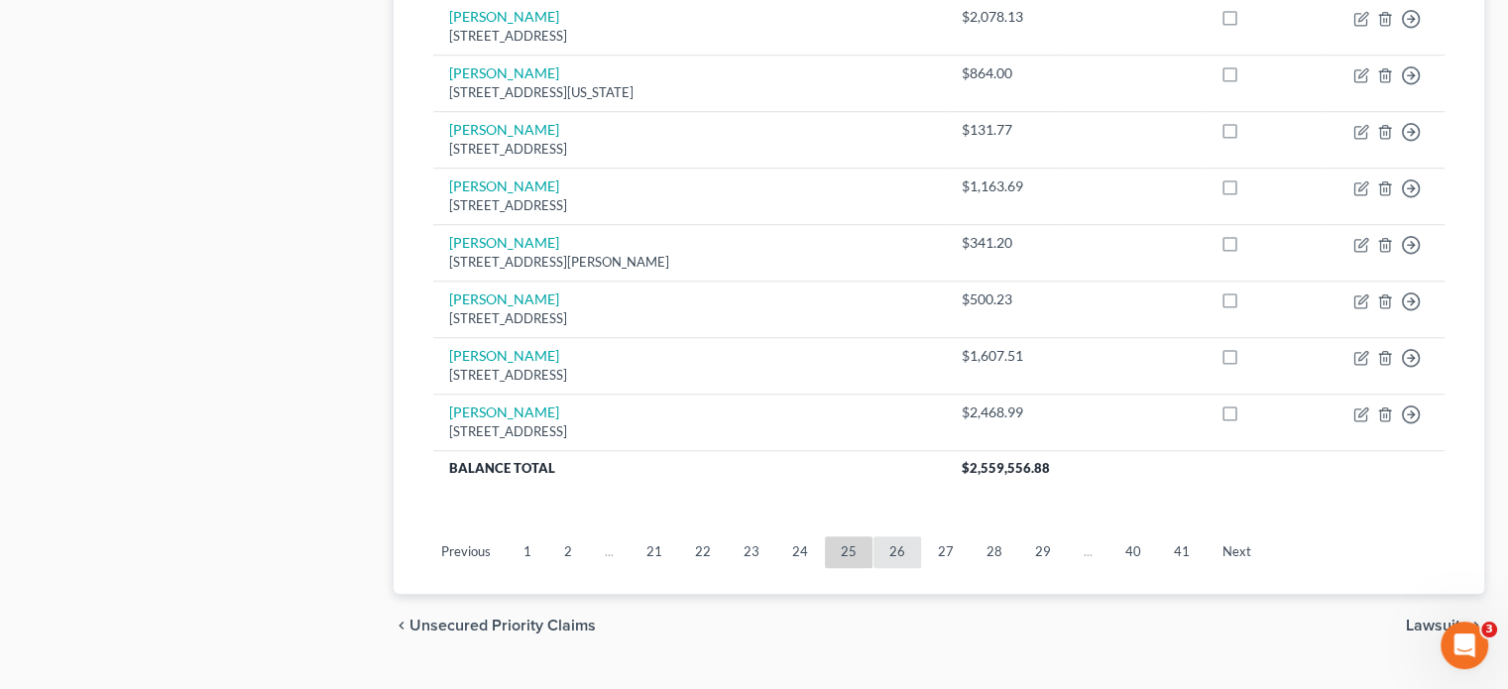
click at [888, 536] on link "26" at bounding box center [897, 552] width 48 height 32
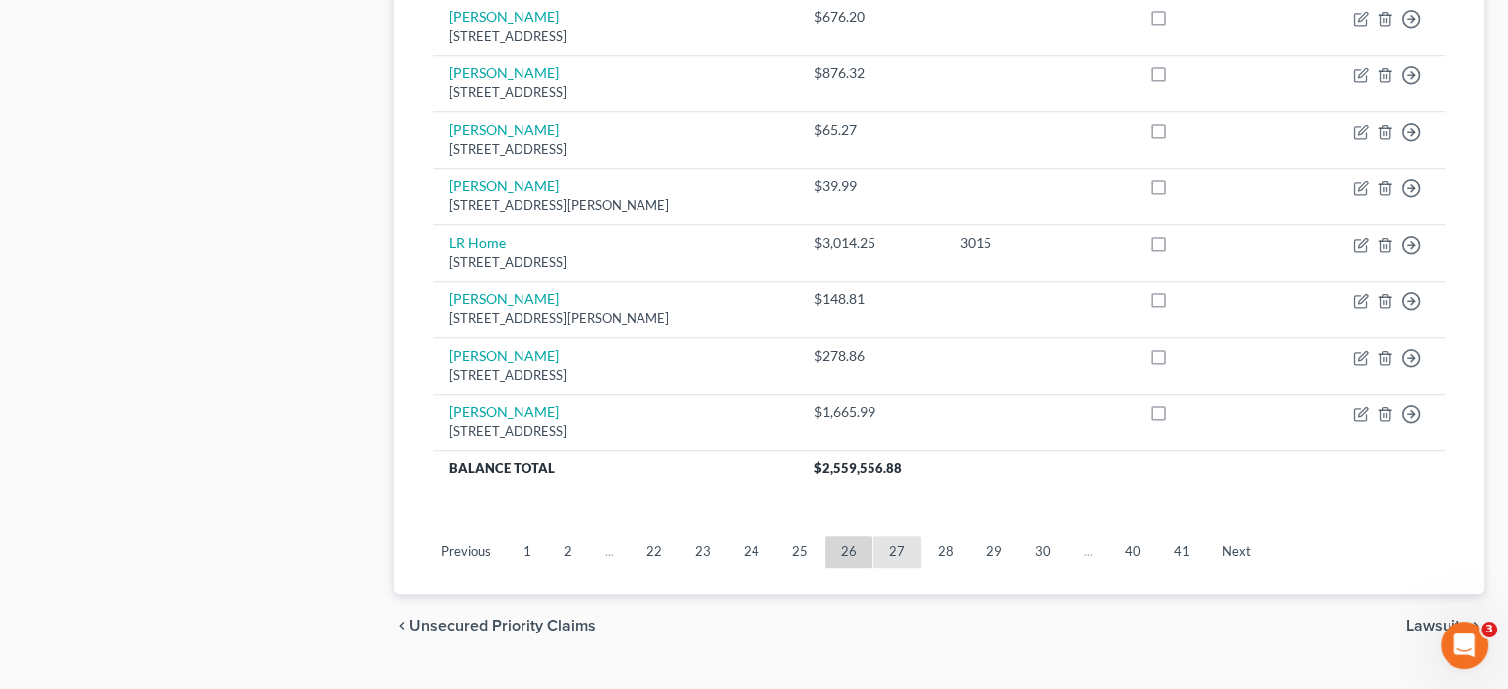
click at [900, 536] on link "27" at bounding box center [897, 552] width 48 height 32
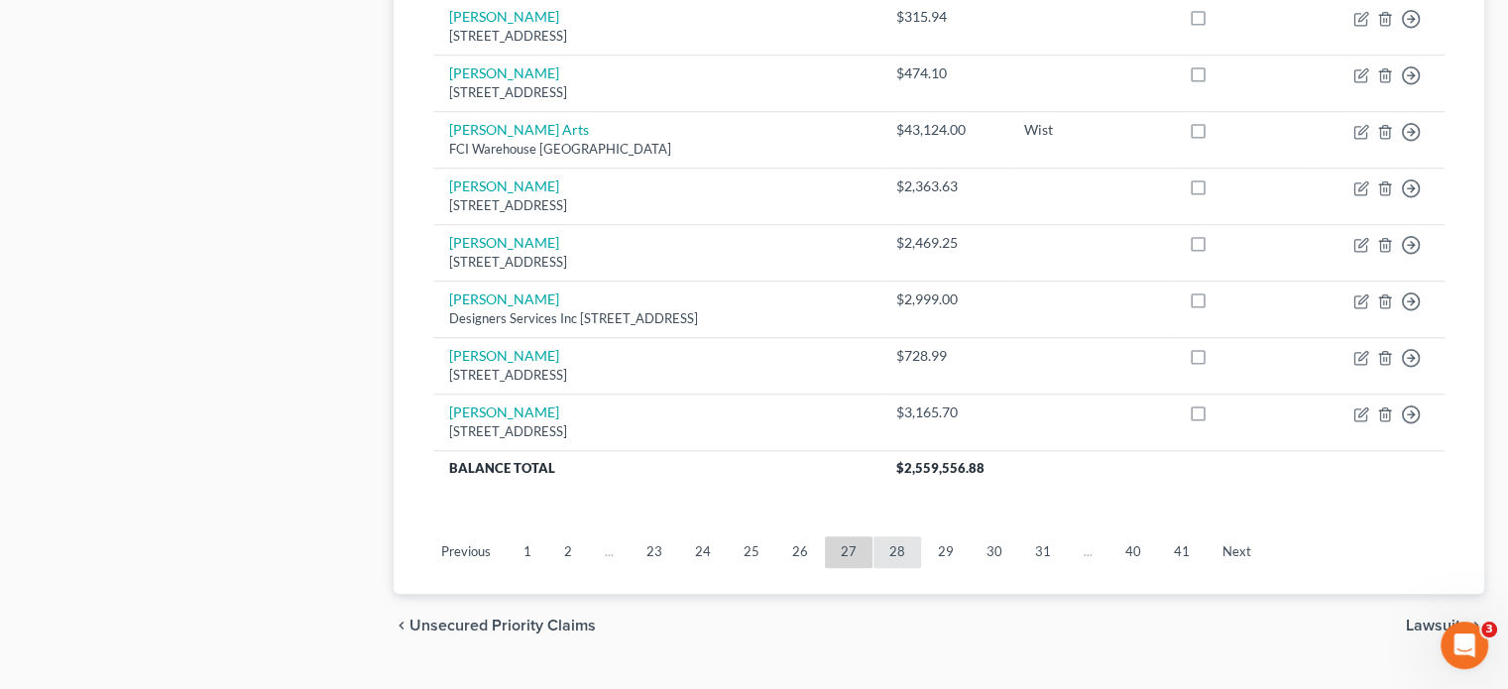
click at [889, 536] on link "28" at bounding box center [897, 552] width 48 height 32
click at [889, 536] on link "29" at bounding box center [897, 552] width 48 height 32
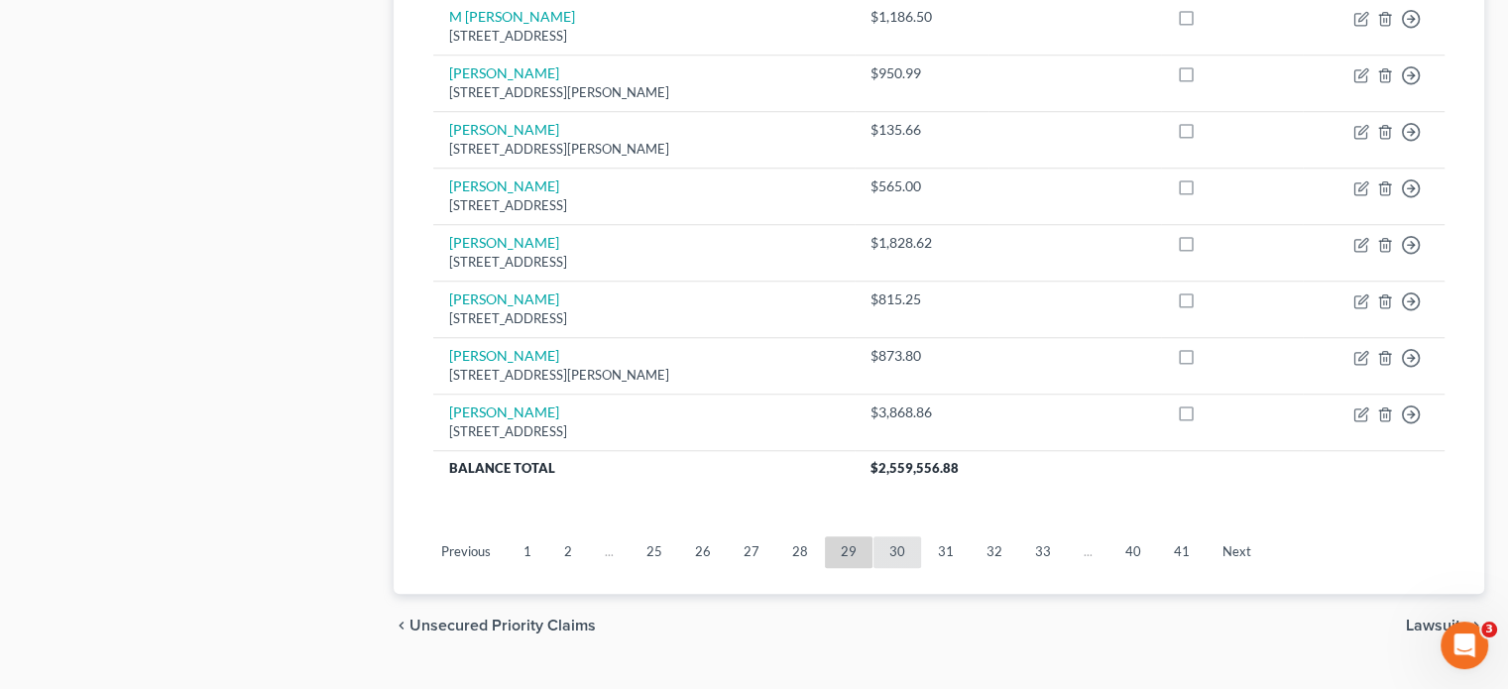
click at [888, 536] on link "30" at bounding box center [897, 552] width 48 height 32
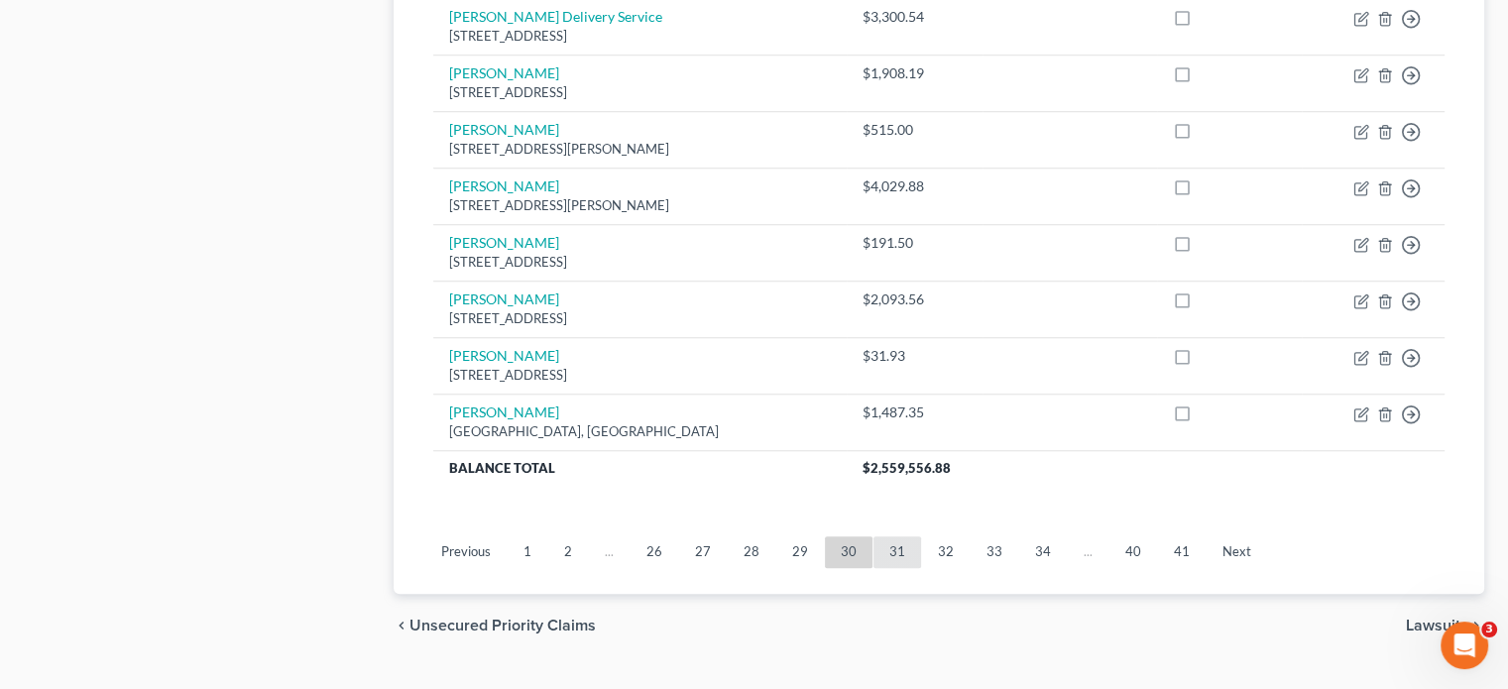
click at [888, 536] on link "31" at bounding box center [897, 552] width 48 height 32
click at [888, 536] on link "32" at bounding box center [897, 552] width 48 height 32
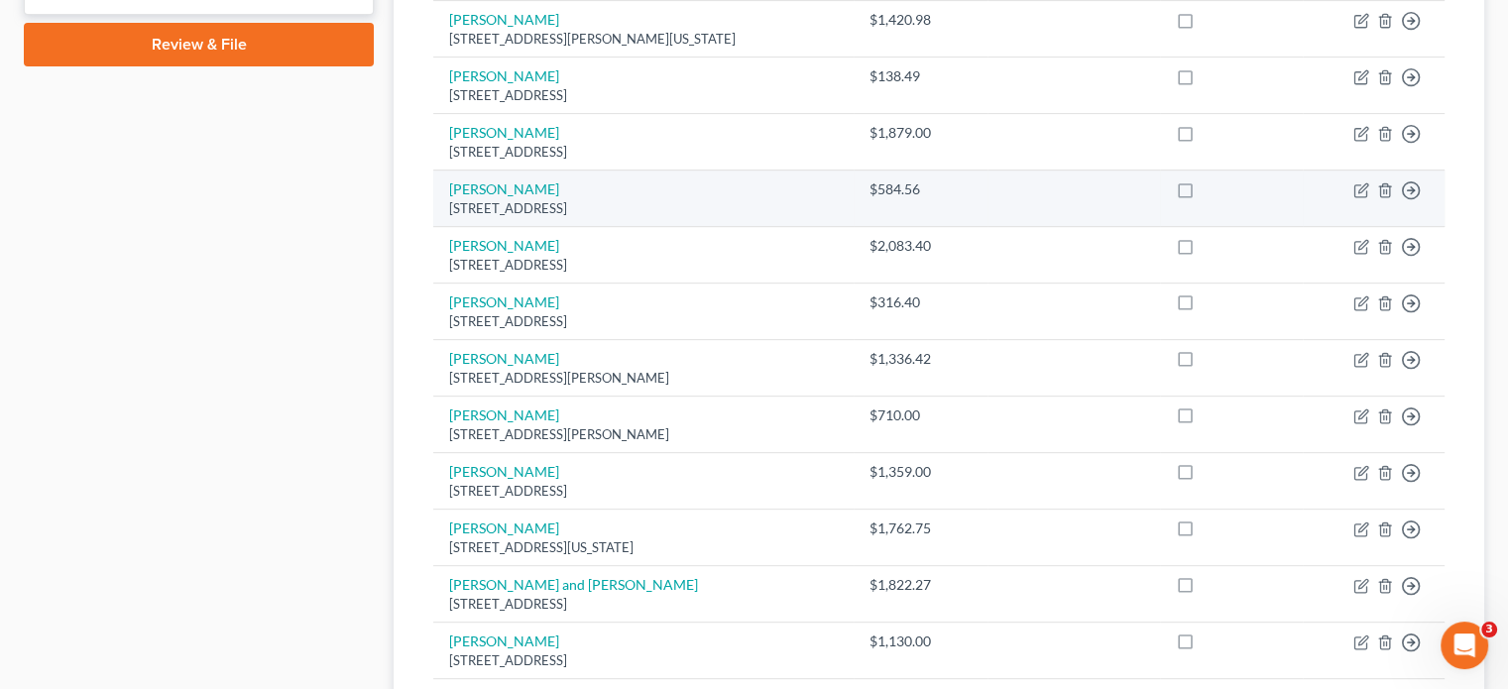
scroll to position [12, 0]
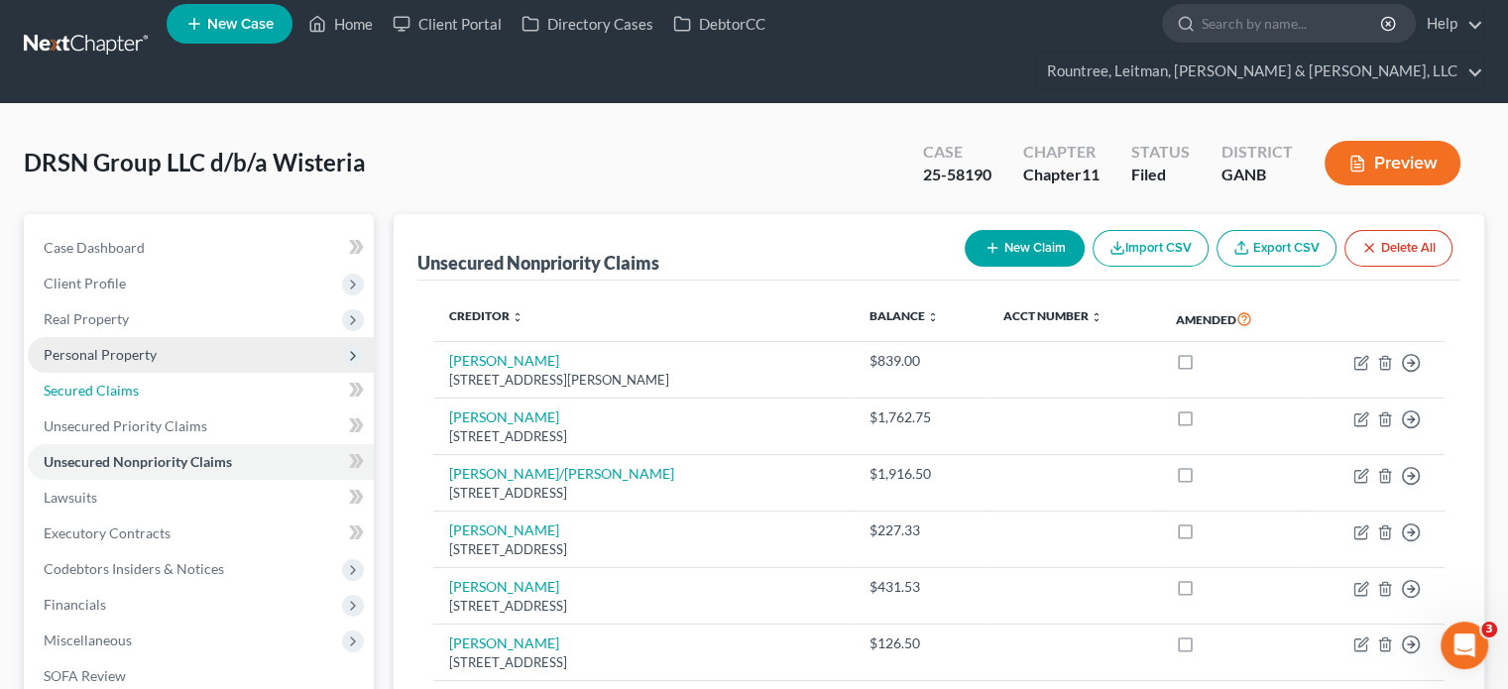
drag, startPoint x: 152, startPoint y: 348, endPoint x: 297, endPoint y: 314, distance: 149.6
click at [152, 373] on link "Secured Claims" at bounding box center [201, 391] width 346 height 36
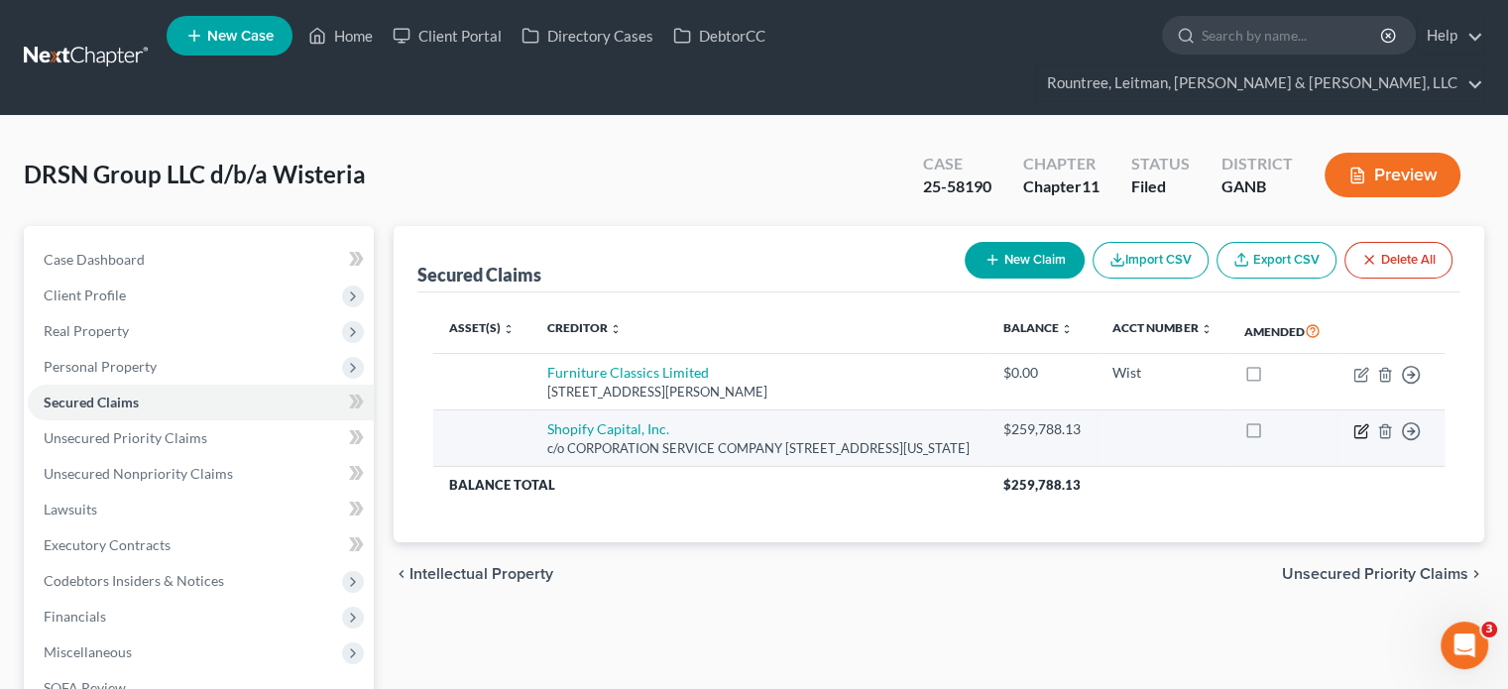
click at [1362, 424] on icon "button" at bounding box center [1362, 428] width 9 height 9
select select "35"
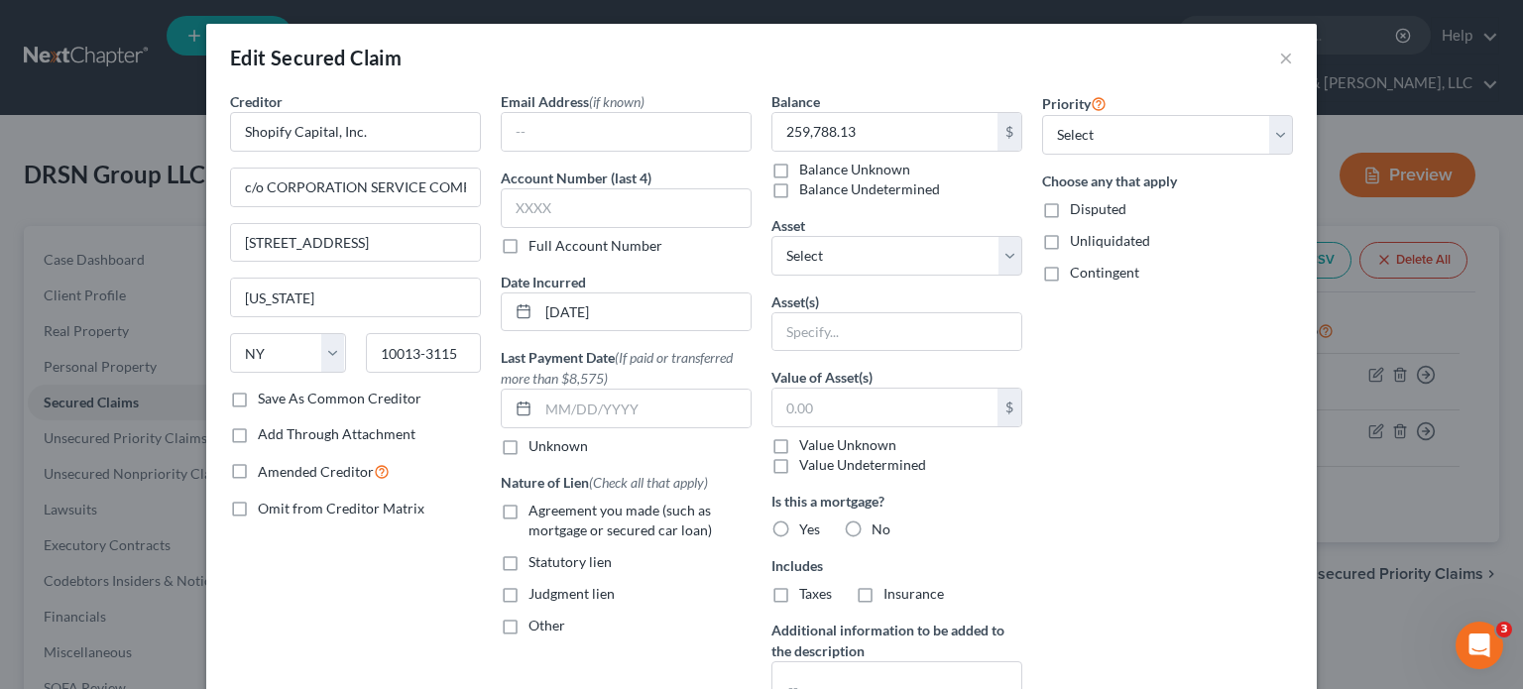
scroll to position [99, 0]
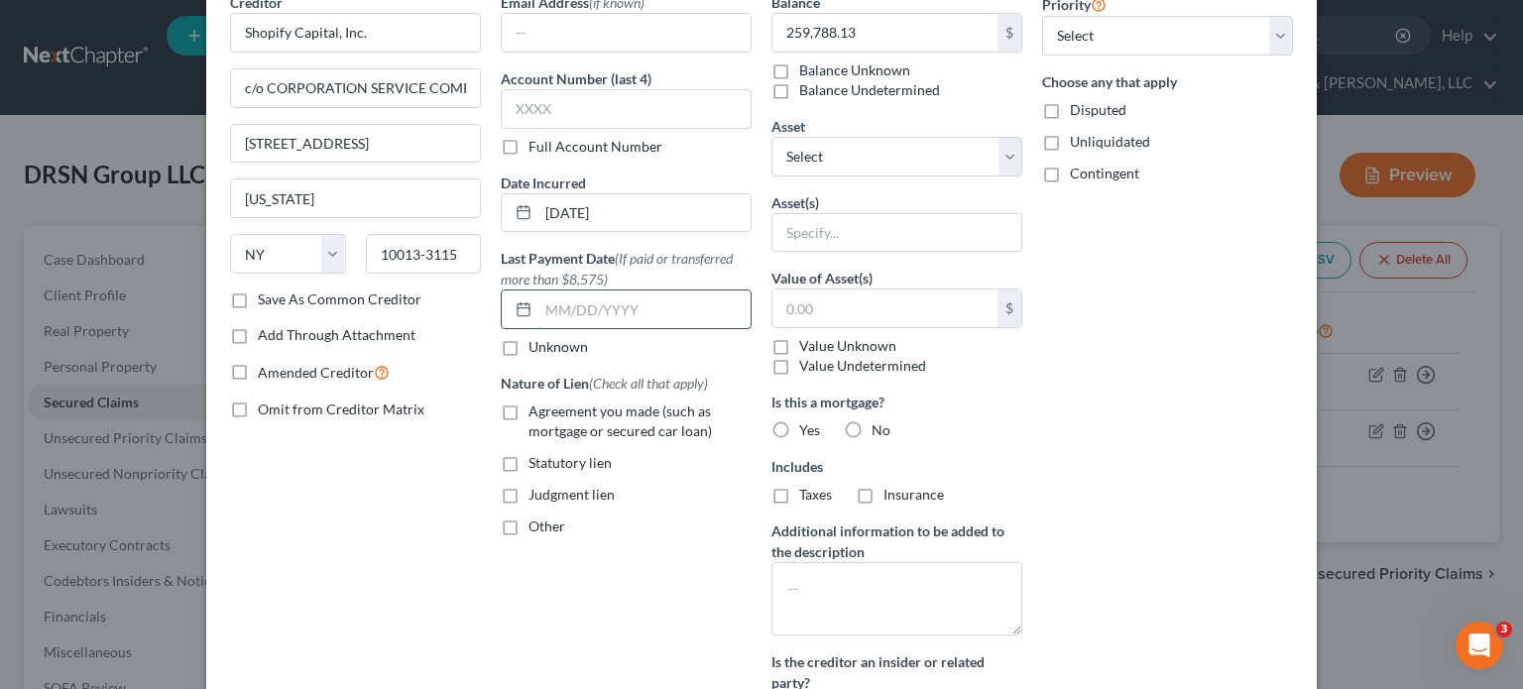
click at [600, 305] on input "text" at bounding box center [644, 309] width 212 height 38
click at [629, 299] on input "text" at bounding box center [644, 309] width 212 height 38
type input "[DATE]"
select select "4"
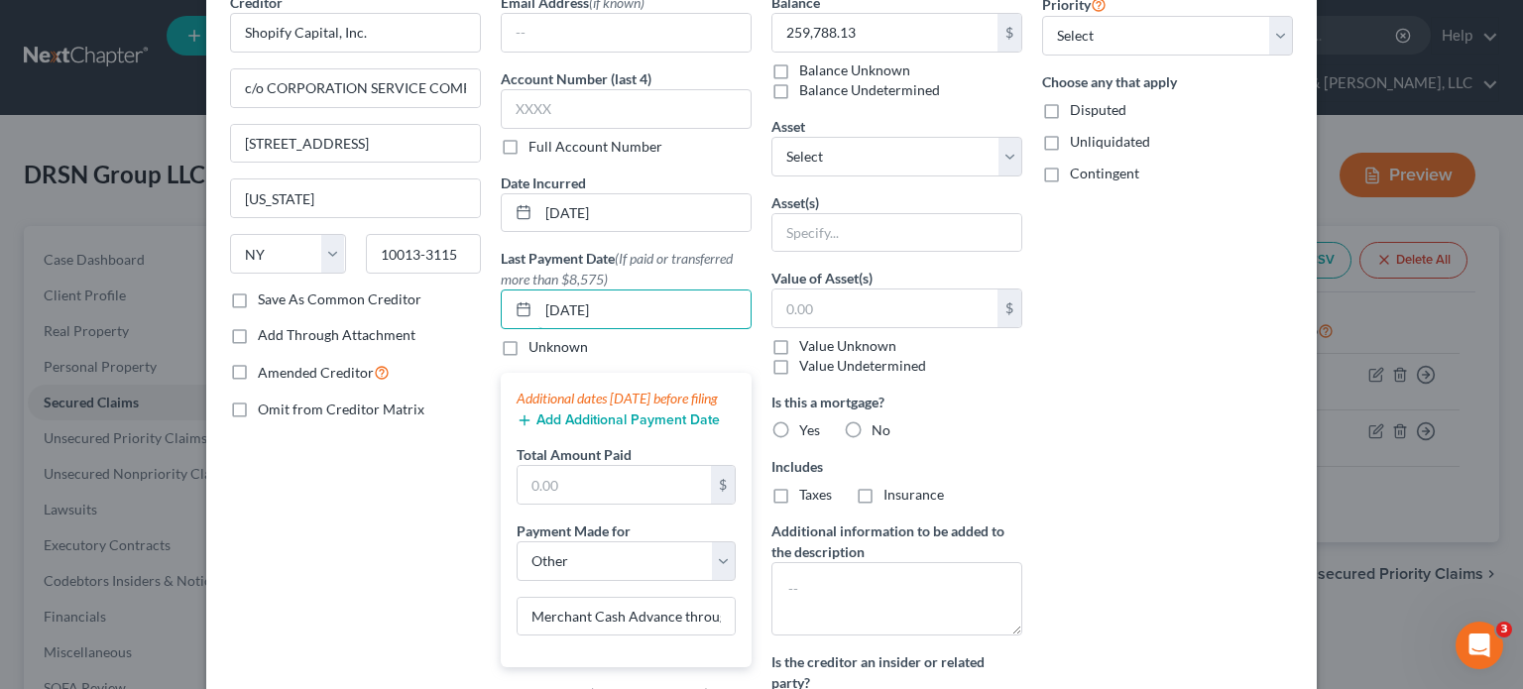
type input "[DATE]"
click at [570, 428] on button "Add Additional Payment Date" at bounding box center [617, 420] width 203 height 16
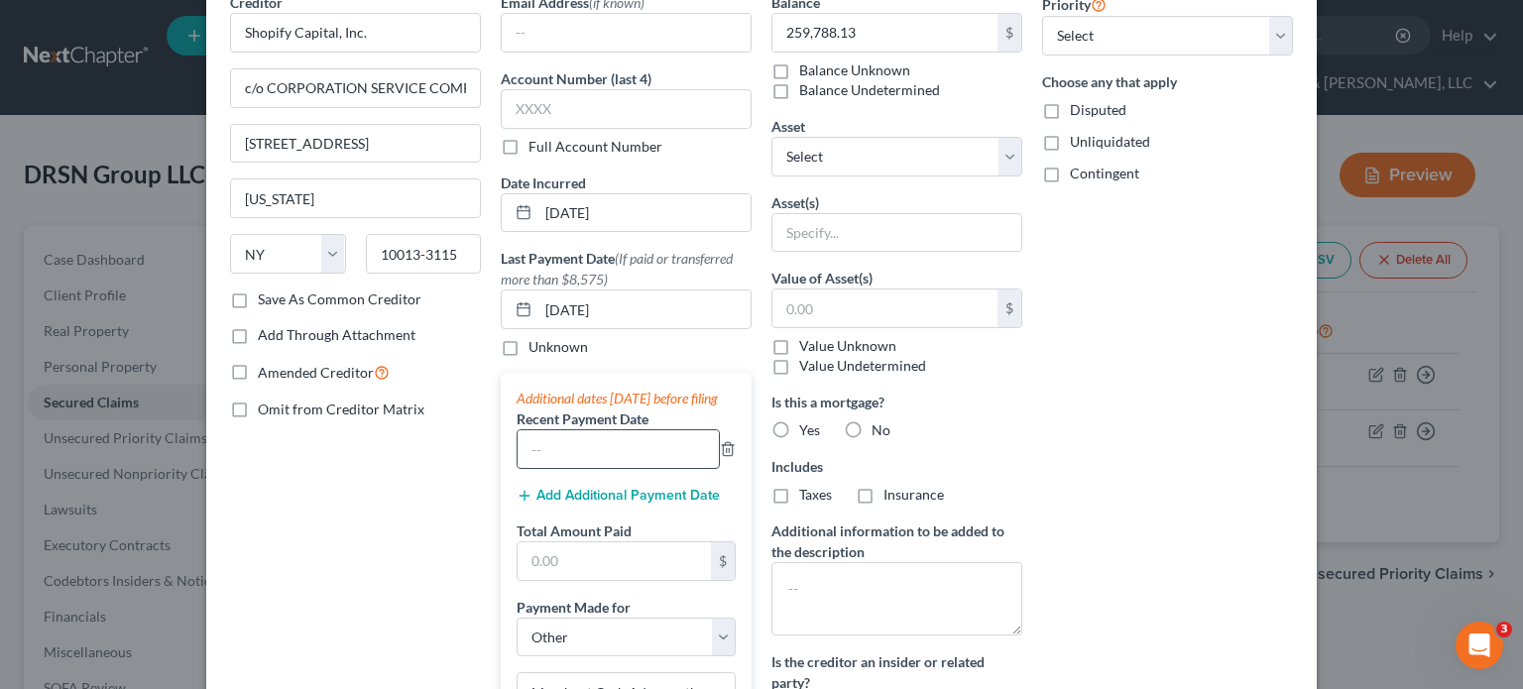
click at [575, 467] on input "text" at bounding box center [617, 449] width 201 height 38
type input "[DATE]"
click at [595, 504] on button "Add Additional Payment Date" at bounding box center [617, 496] width 203 height 16
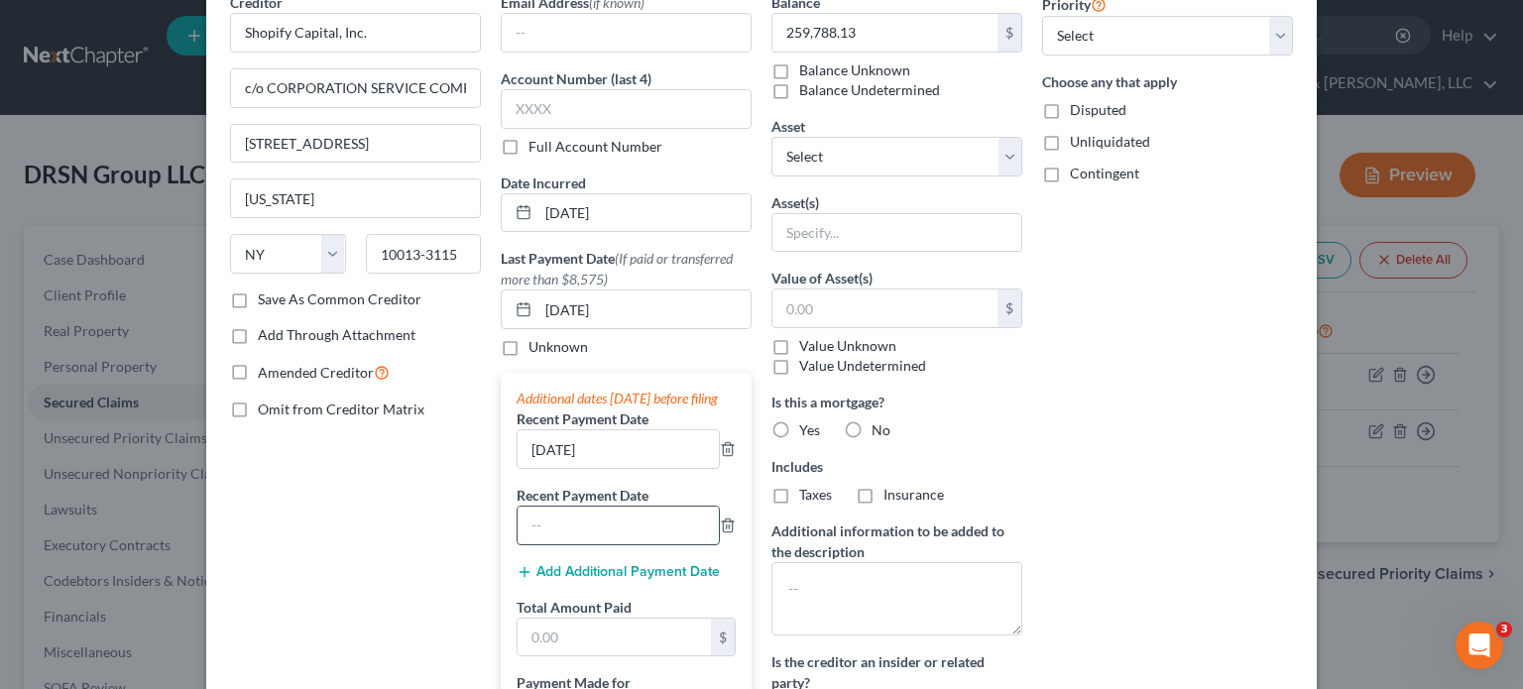
click at [589, 544] on input "text" at bounding box center [617, 526] width 201 height 38
type input "[DATE]"
click at [587, 579] on div "Add Additional Payment Date" at bounding box center [625, 571] width 219 height 20
click at [576, 580] on button "Add Additional Payment Date" at bounding box center [617, 572] width 203 height 16
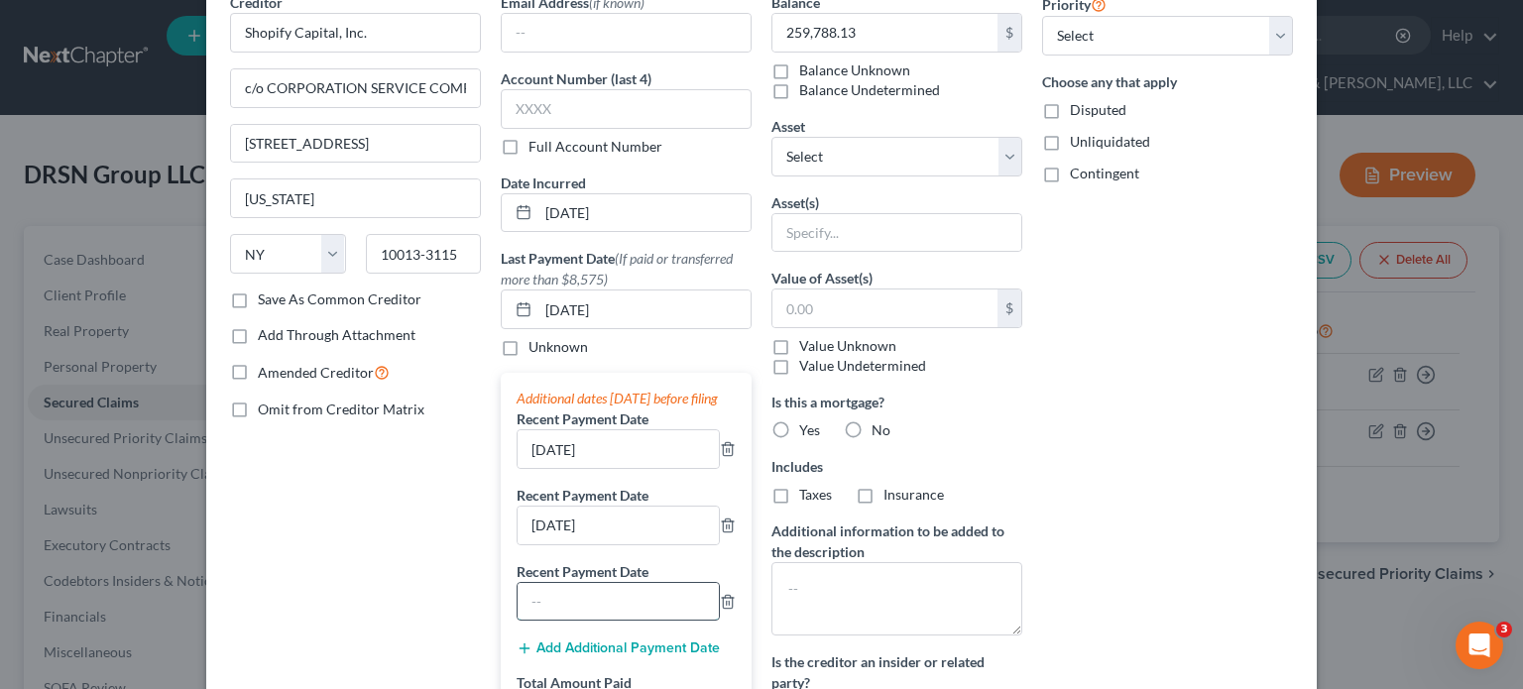
click at [573, 612] on input "text" at bounding box center [617, 602] width 201 height 38
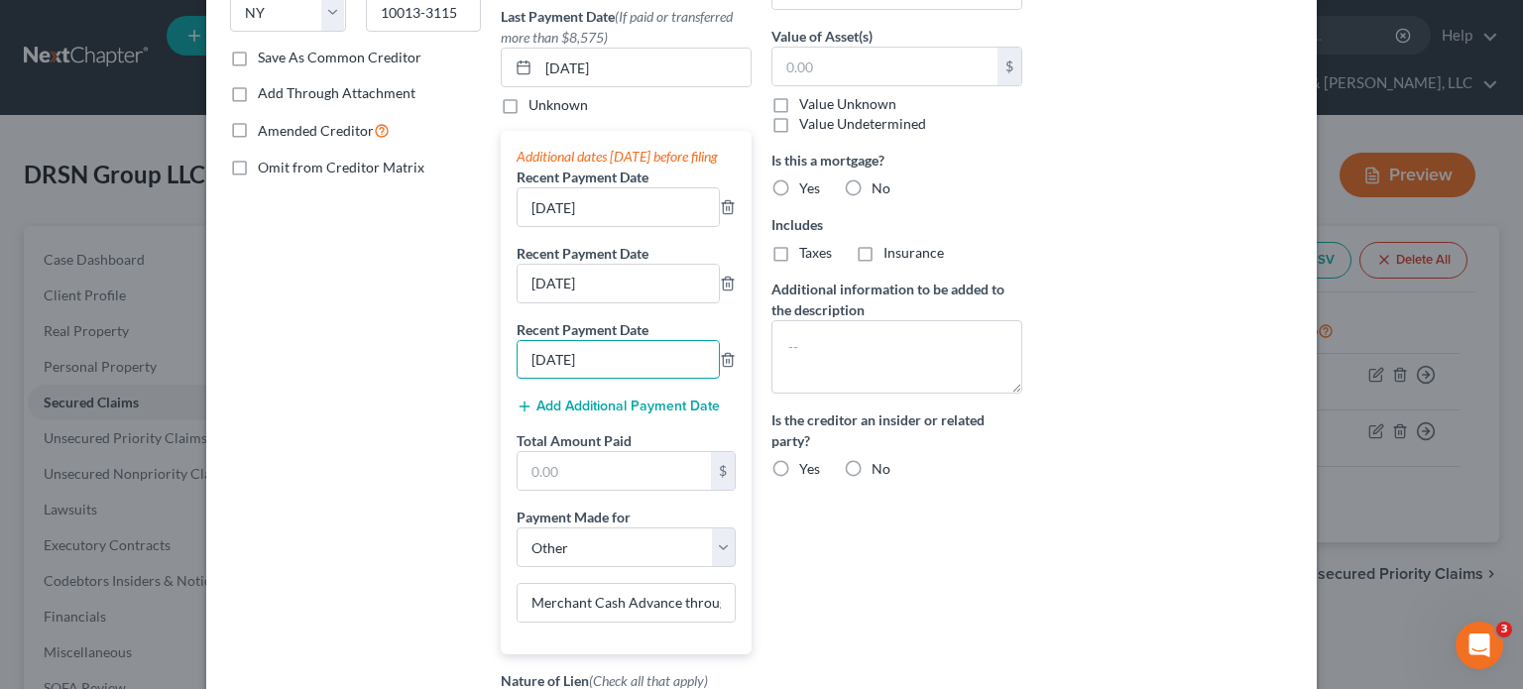
scroll to position [397, 0]
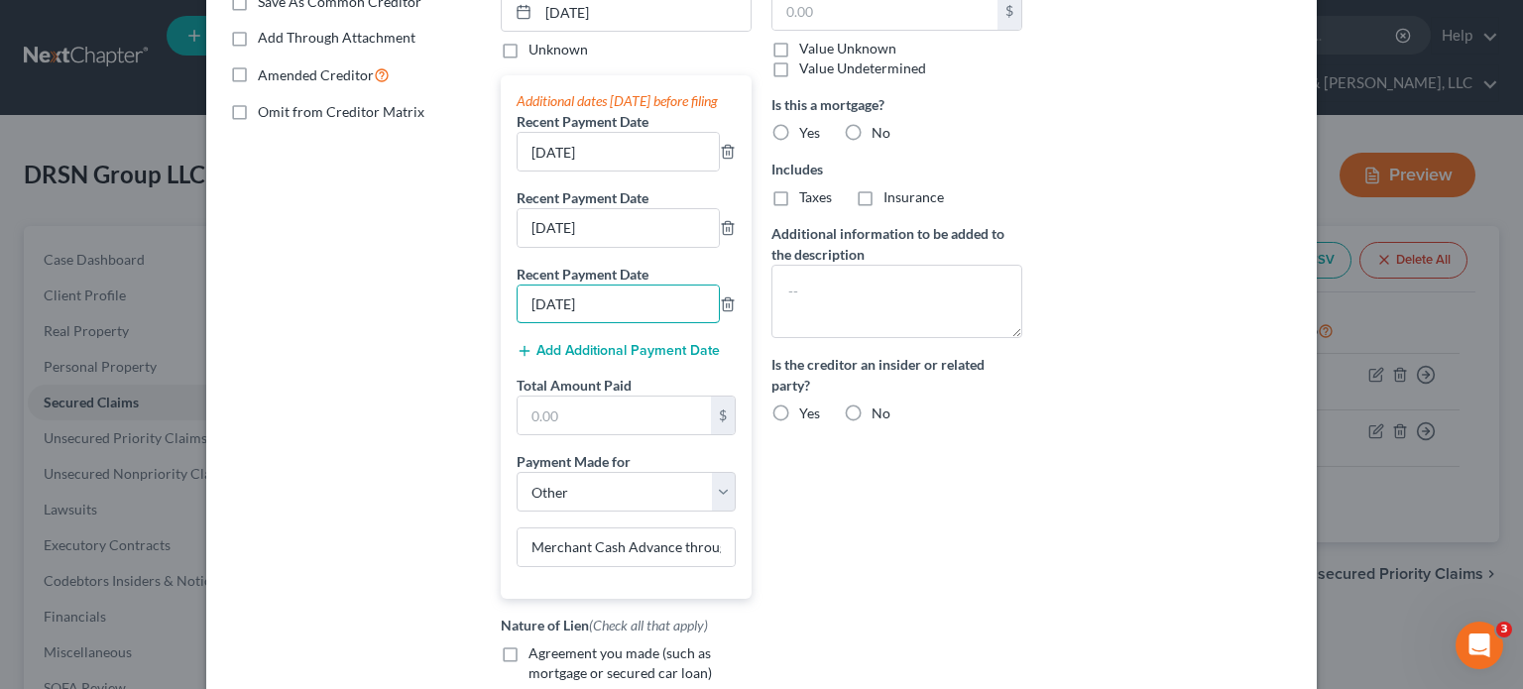
type input "[DATE]"
click at [603, 359] on button "Add Additional Payment Date" at bounding box center [617, 351] width 203 height 16
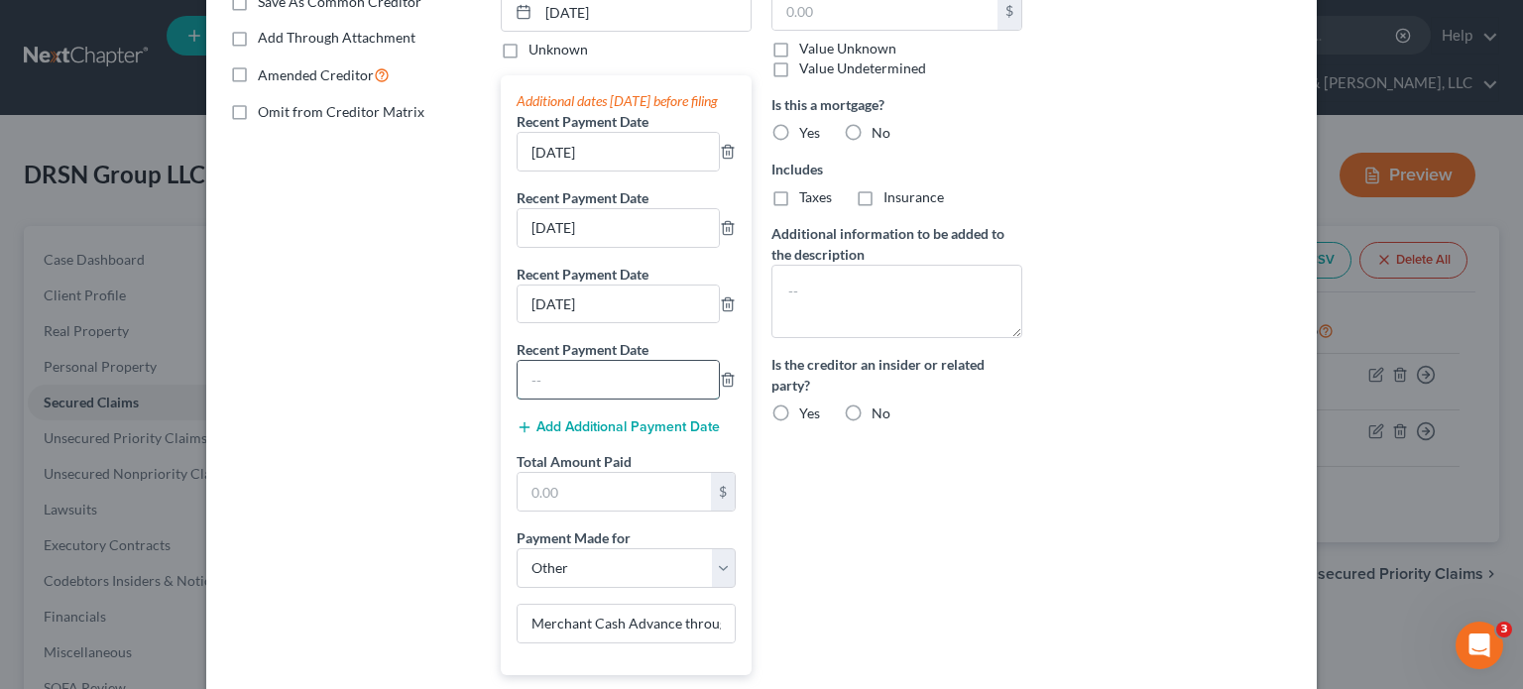
click at [607, 399] on input "text" at bounding box center [617, 380] width 201 height 38
type input "[DATE]"
click at [599, 435] on button "Add Additional Payment Date" at bounding box center [617, 427] width 203 height 16
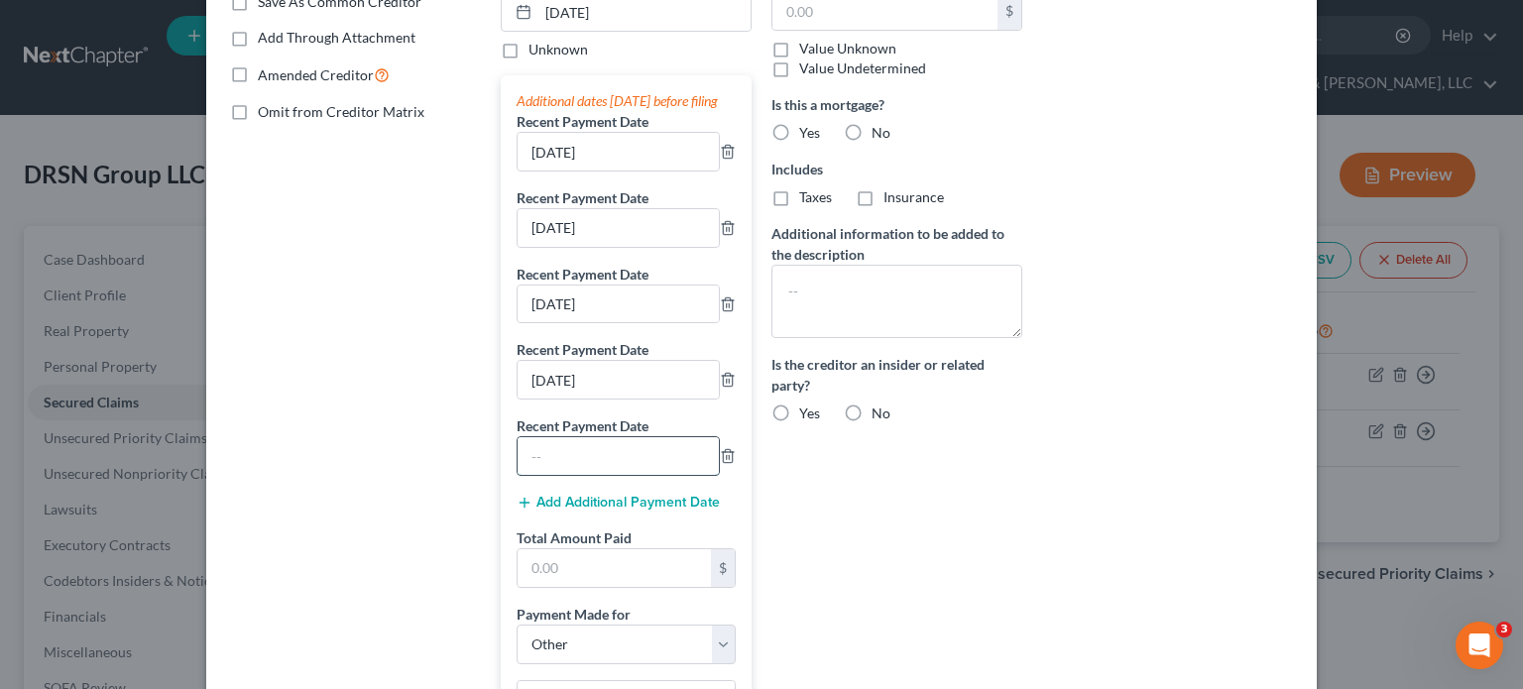
click at [588, 472] on input "text" at bounding box center [617, 456] width 201 height 38
type input "[DATE]"
click at [583, 511] on button "Add Additional Payment Date" at bounding box center [617, 503] width 203 height 16
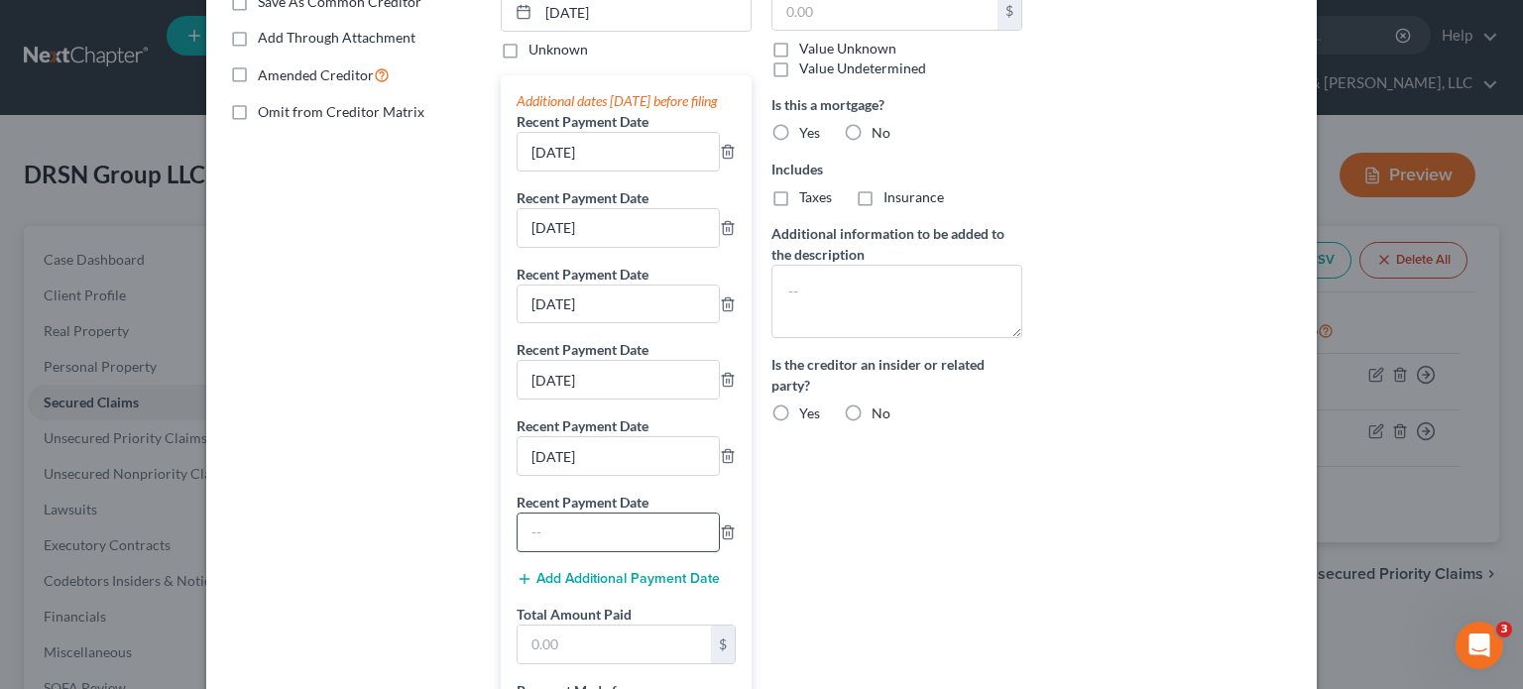
click at [587, 543] on input "text" at bounding box center [617, 533] width 201 height 38
type input "[DATE]"
click at [614, 587] on button "Add Additional Payment Date" at bounding box center [617, 579] width 203 height 16
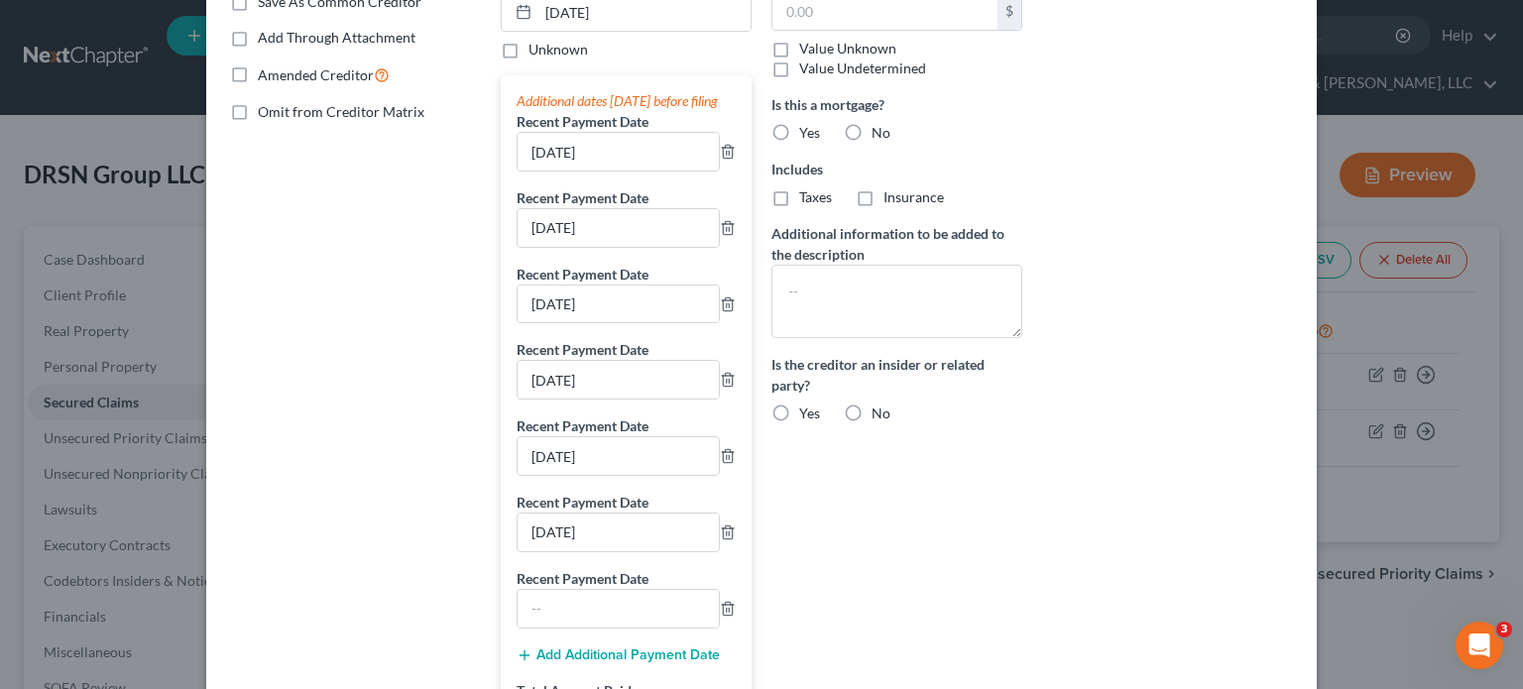
click at [611, 589] on label "Recent Payment Date" at bounding box center [582, 578] width 132 height 21
click at [605, 618] on input "text" at bounding box center [617, 609] width 201 height 38
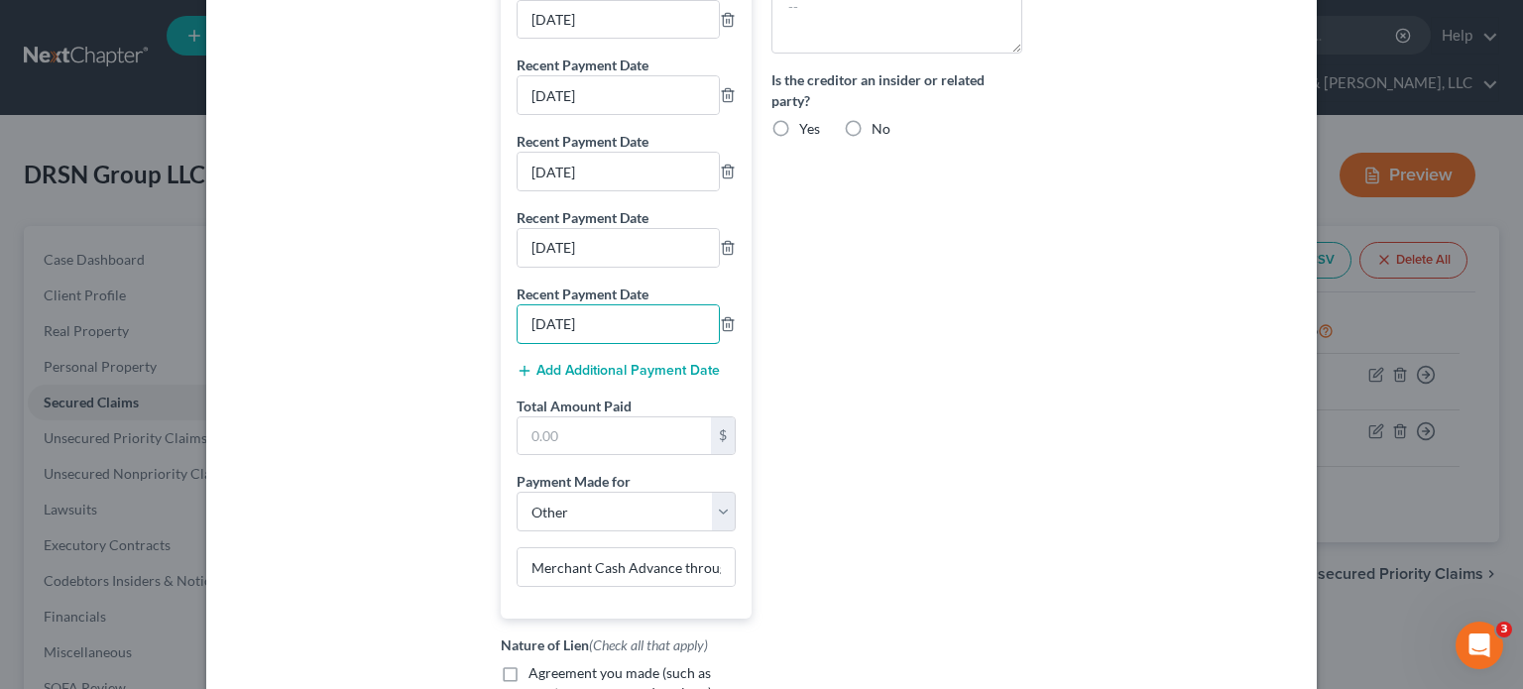
scroll to position [694, 0]
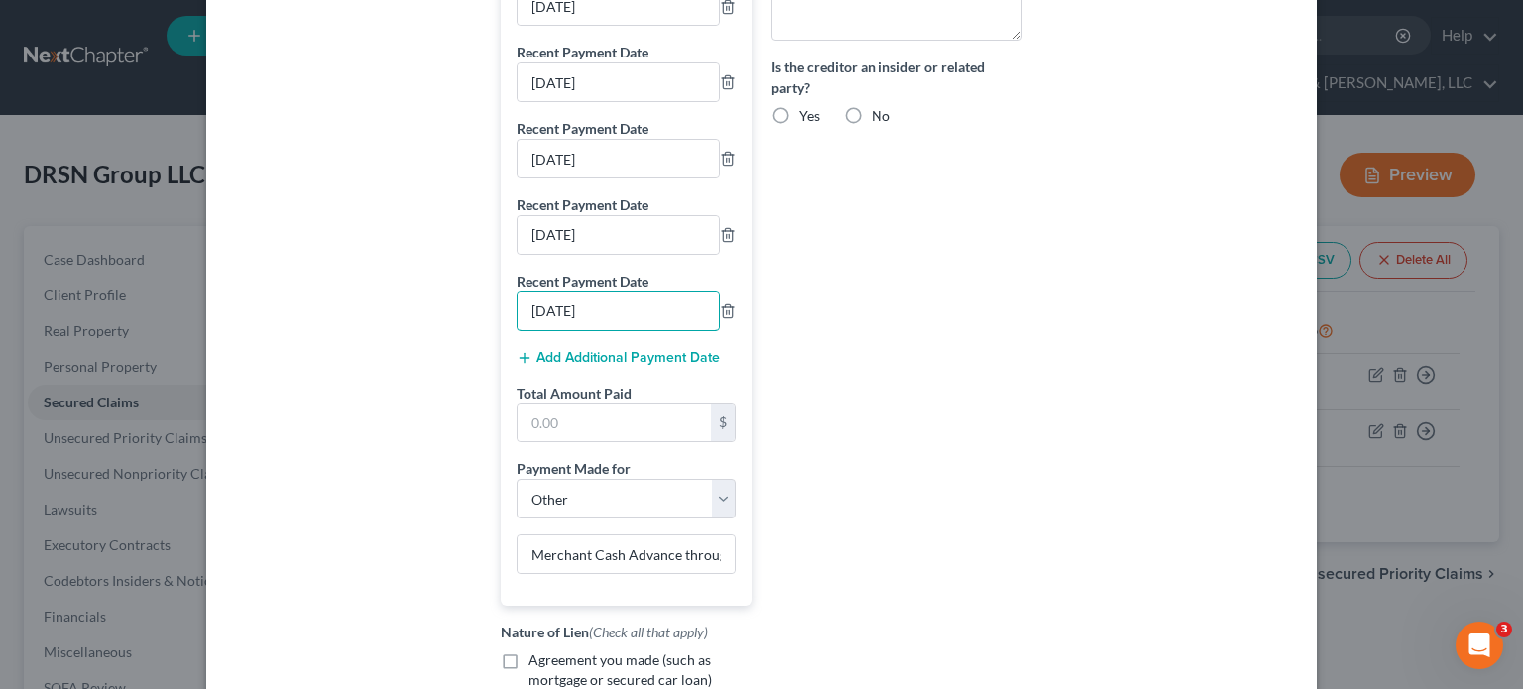
type input "[DATE]"
click at [575, 366] on button "Add Additional Payment Date" at bounding box center [617, 358] width 203 height 16
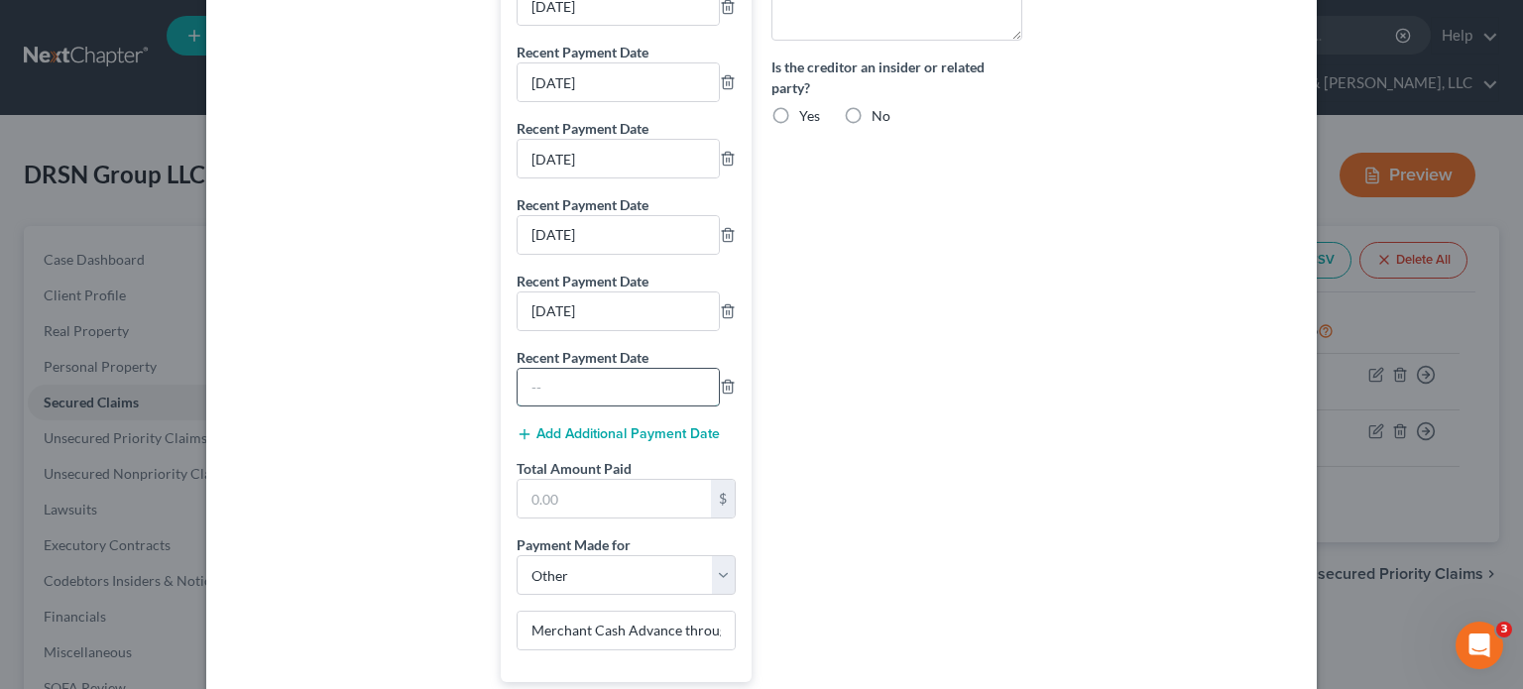
click at [576, 404] on input "text" at bounding box center [617, 388] width 201 height 38
type input "[DATE]"
click at [587, 442] on button "Add Additional Payment Date" at bounding box center [617, 434] width 203 height 16
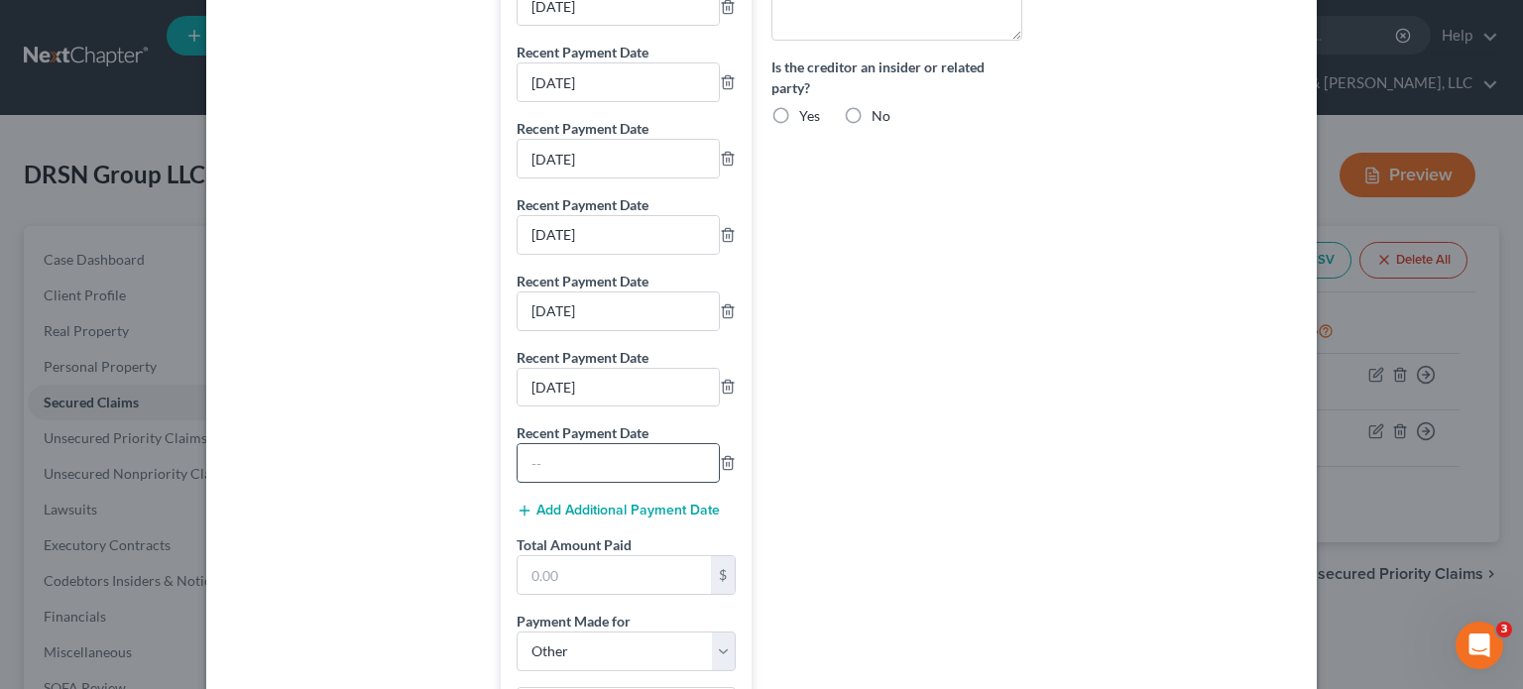
click at [577, 482] on input "text" at bounding box center [617, 463] width 201 height 38
type input "[DATE]"
click at [570, 518] on button "Add Additional Payment Date" at bounding box center [617, 511] width 203 height 16
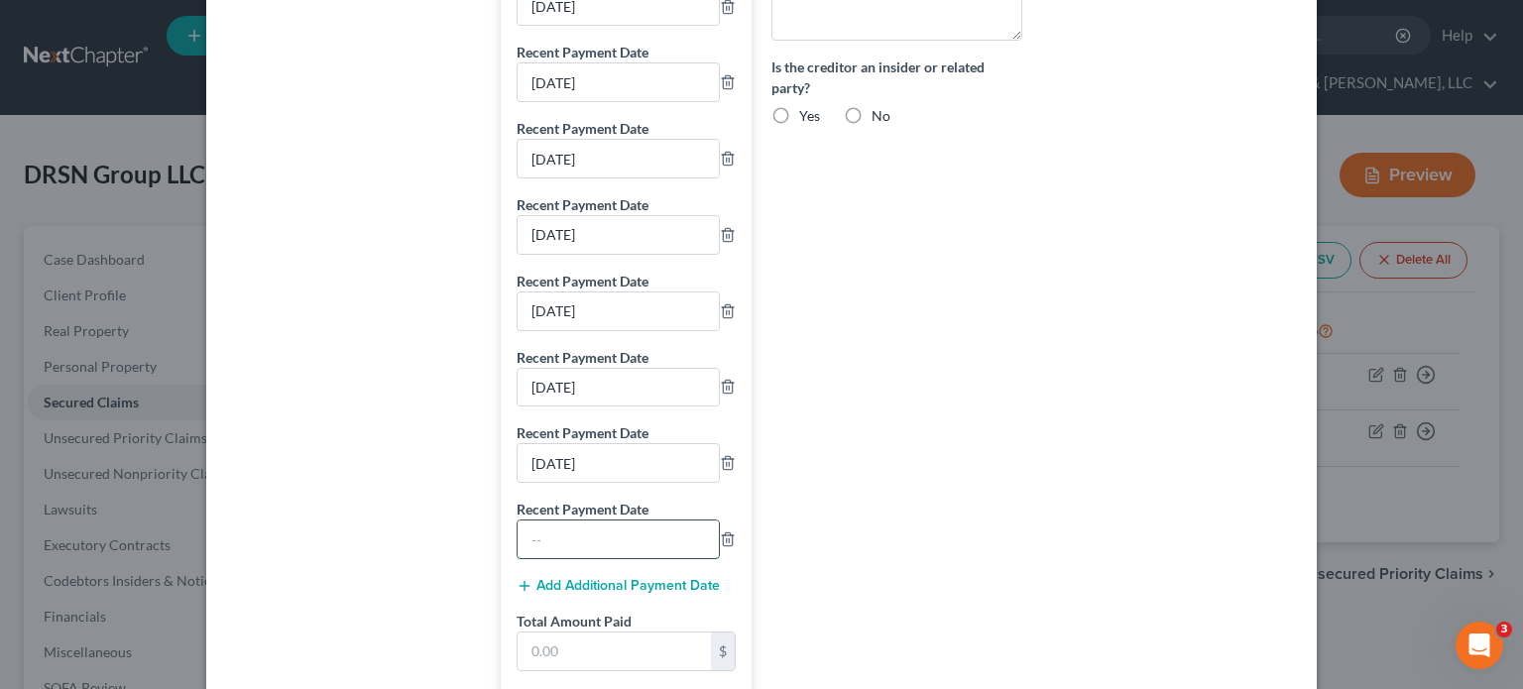
click at [587, 542] on input "text" at bounding box center [617, 539] width 201 height 38
type input "[DATE]"
click at [589, 594] on button "Add Additional Payment Date" at bounding box center [617, 586] width 203 height 16
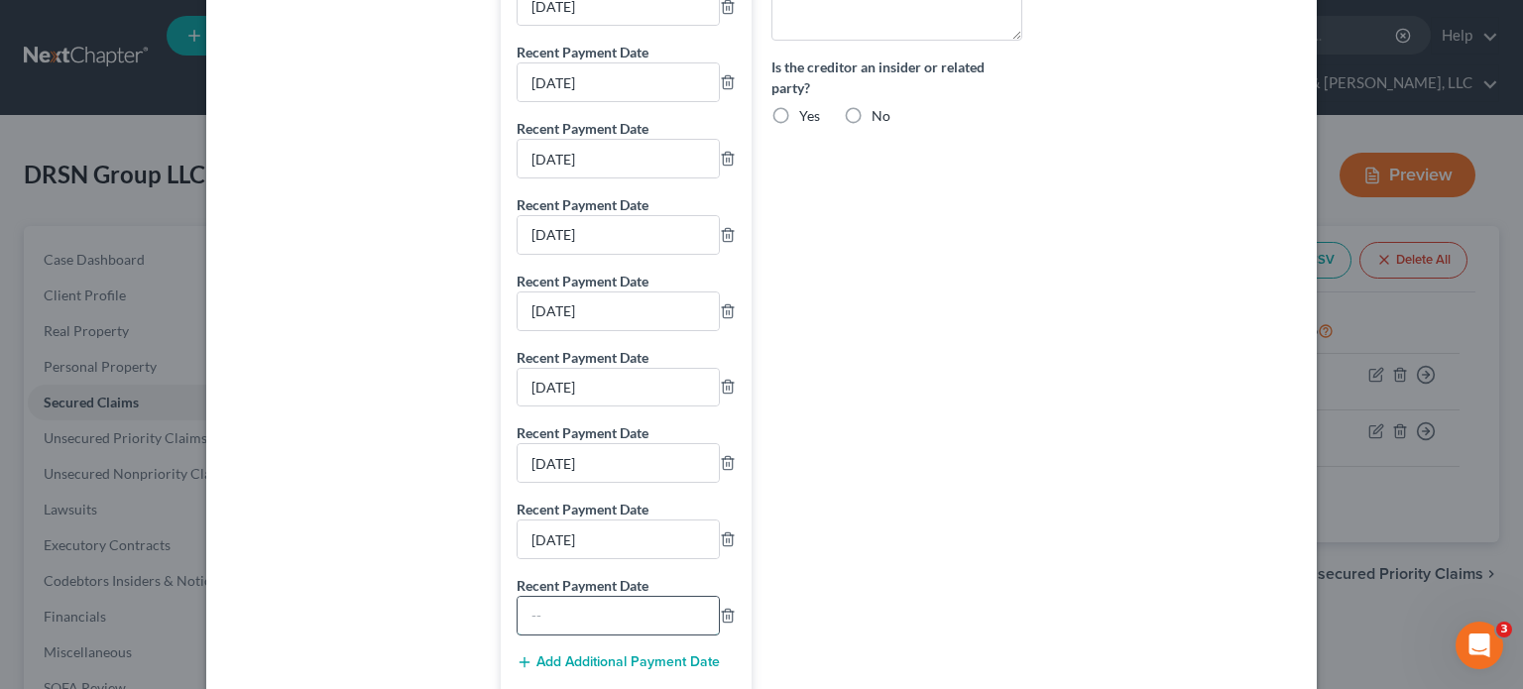
click at [589, 614] on input "text" at bounding box center [617, 616] width 201 height 38
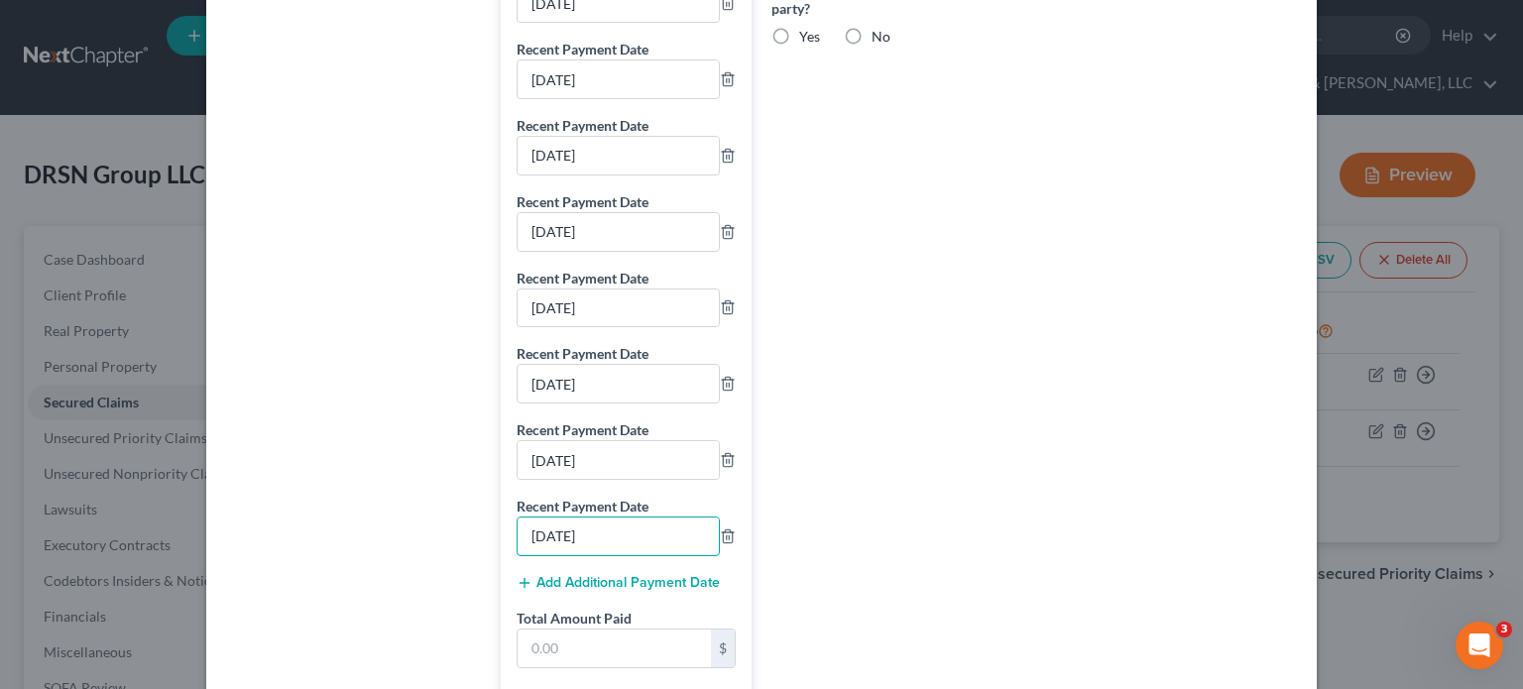
scroll to position [892, 0]
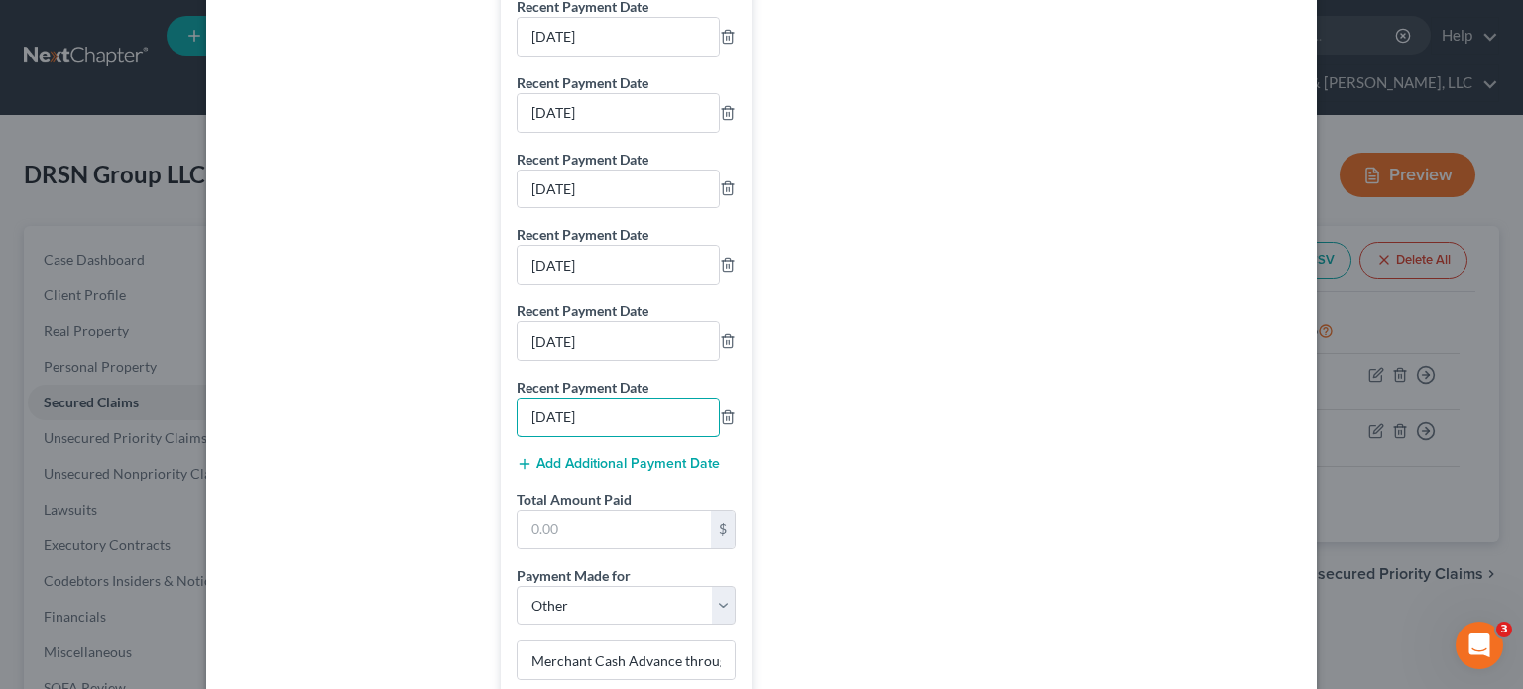
type input "[DATE]"
click at [599, 472] on button "Add Additional Payment Date" at bounding box center [617, 464] width 203 height 16
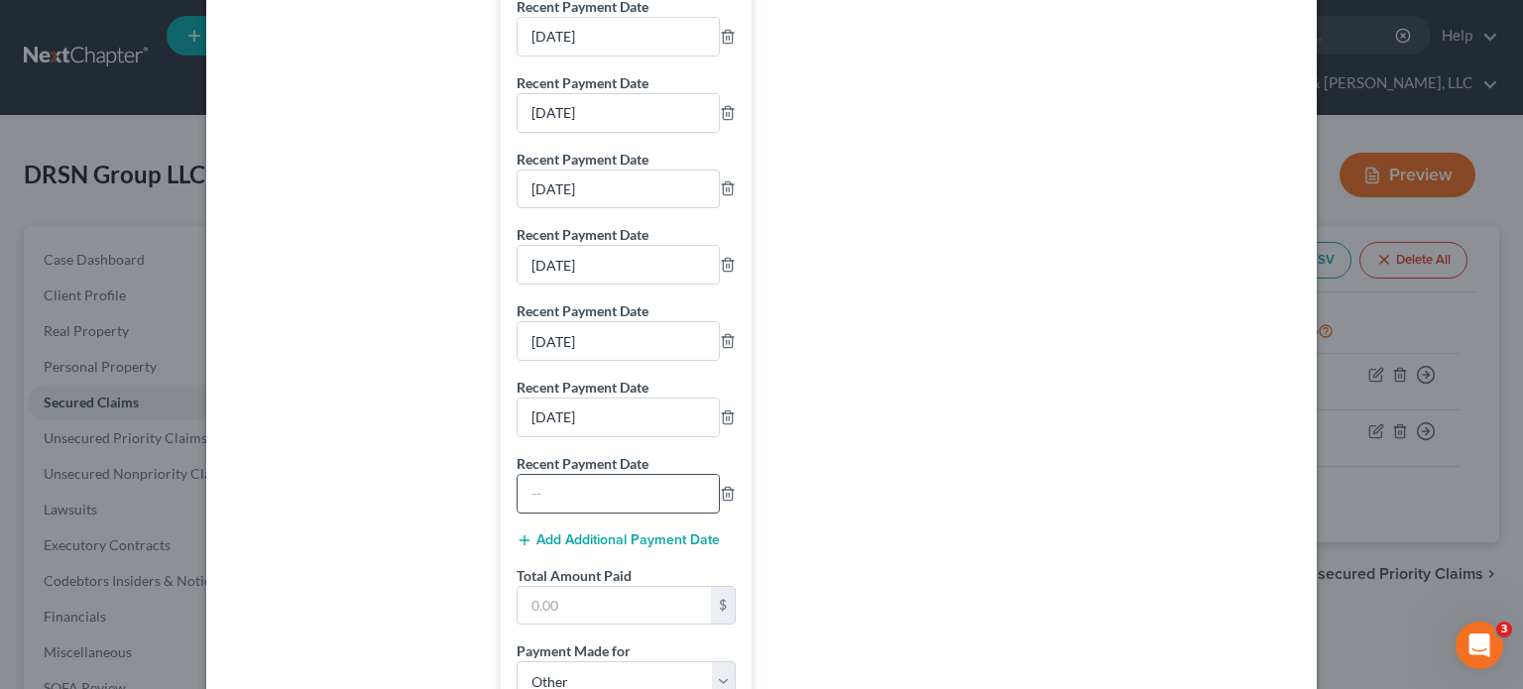
click at [592, 507] on input "text" at bounding box center [617, 494] width 201 height 38
type input "[DATE]"
click at [599, 548] on button "Add Additional Payment Date" at bounding box center [617, 540] width 203 height 16
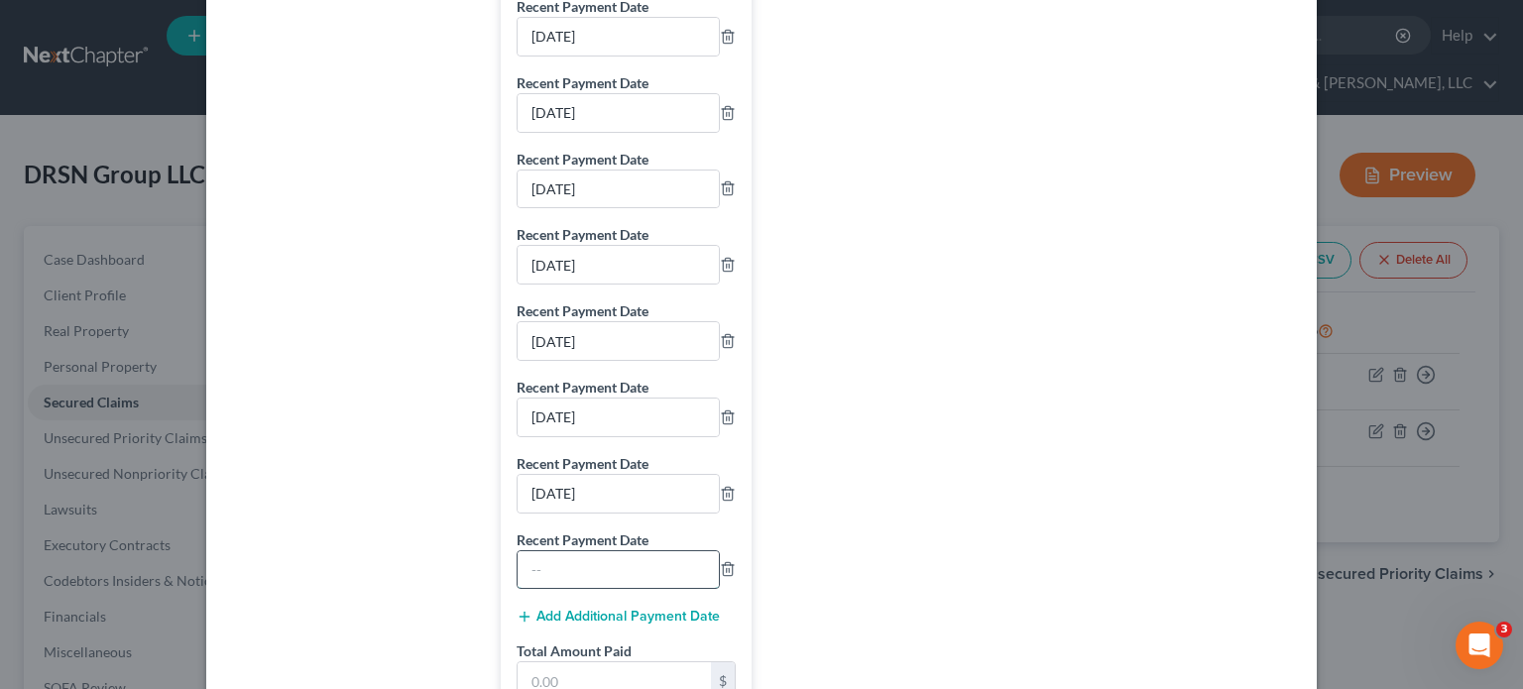
click at [585, 584] on input "text" at bounding box center [617, 570] width 201 height 38
type input "[DATE]"
click at [599, 625] on button "Add Additional Payment Date" at bounding box center [617, 617] width 203 height 16
click at [567, 657] on input "text" at bounding box center [617, 646] width 201 height 38
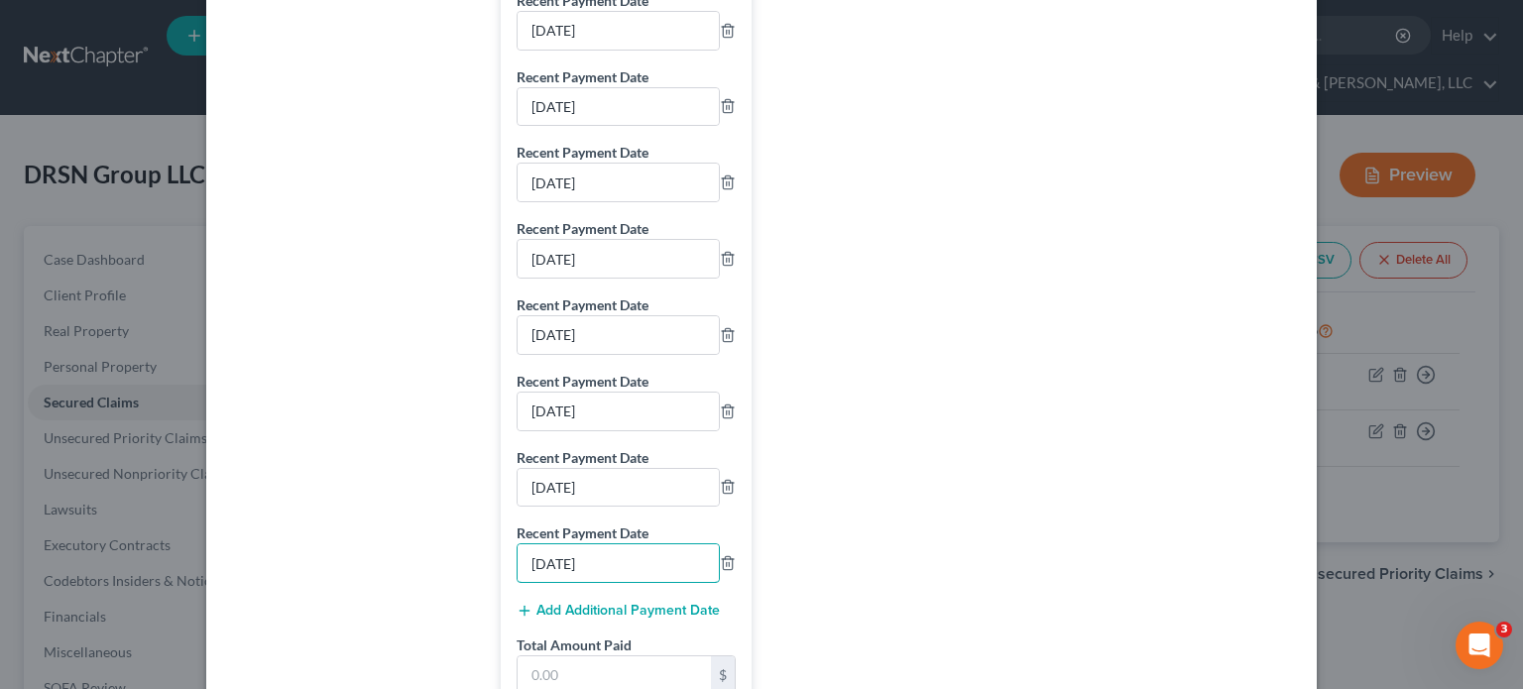
scroll to position [1090, 0]
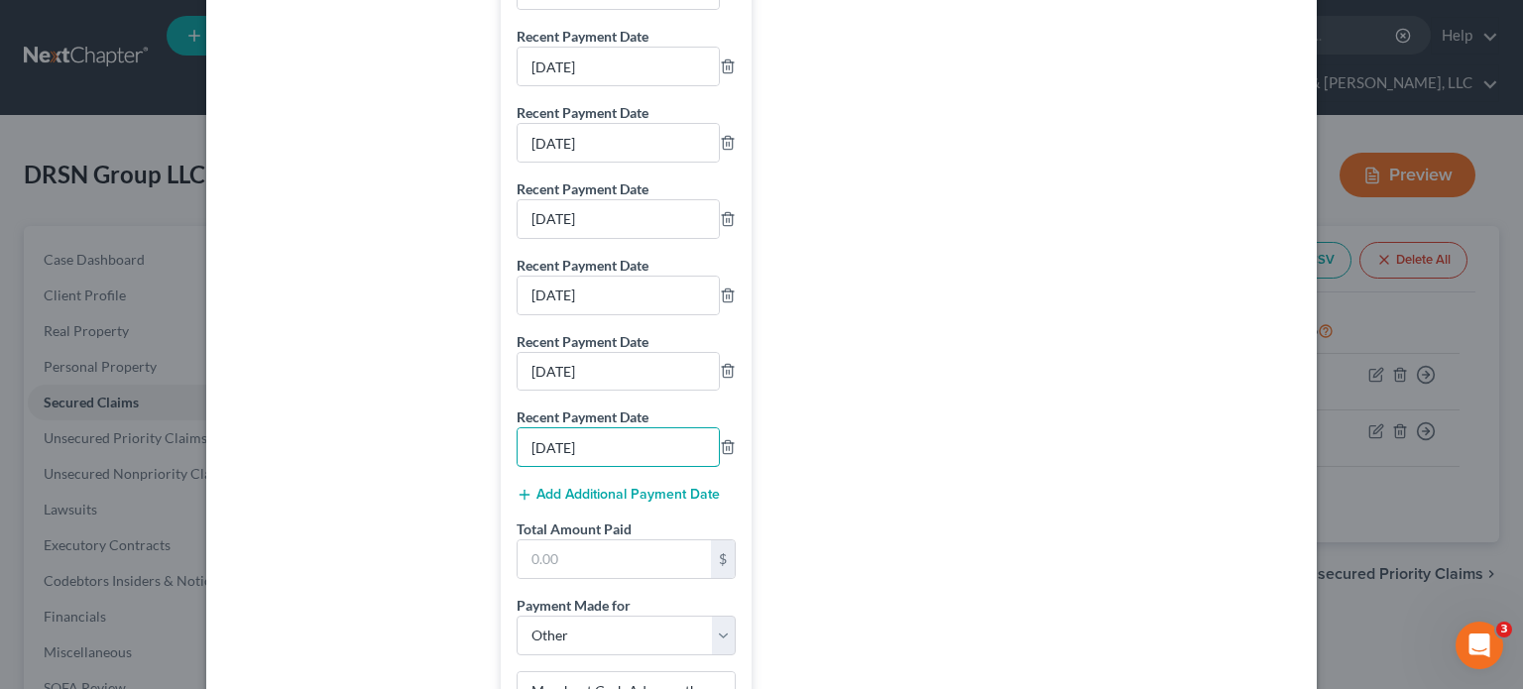
type input "[DATE]"
click at [599, 500] on button "Add Additional Payment Date" at bounding box center [617, 495] width 203 height 16
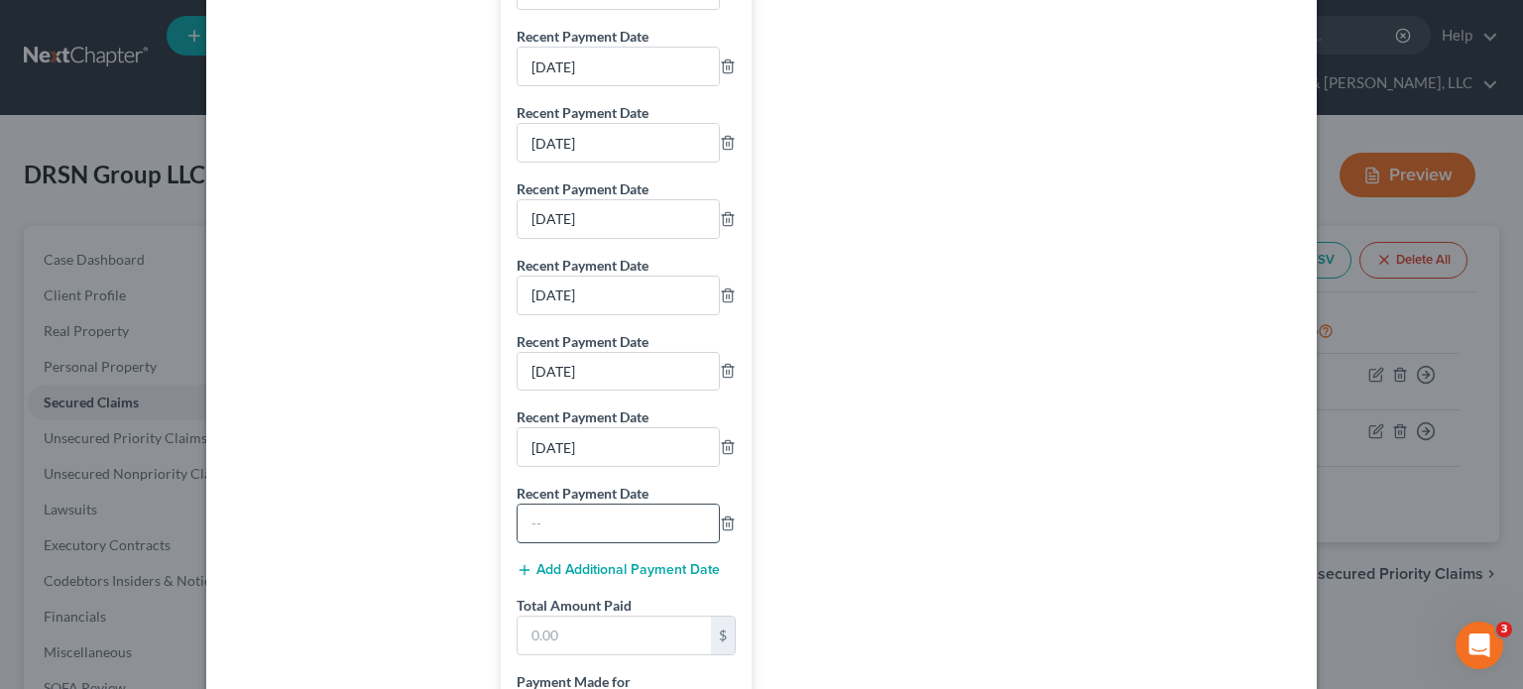
click at [588, 536] on input "text" at bounding box center [617, 524] width 201 height 38
type input "[DATE]"
click at [587, 577] on button "Add Additional Payment Date" at bounding box center [617, 570] width 203 height 16
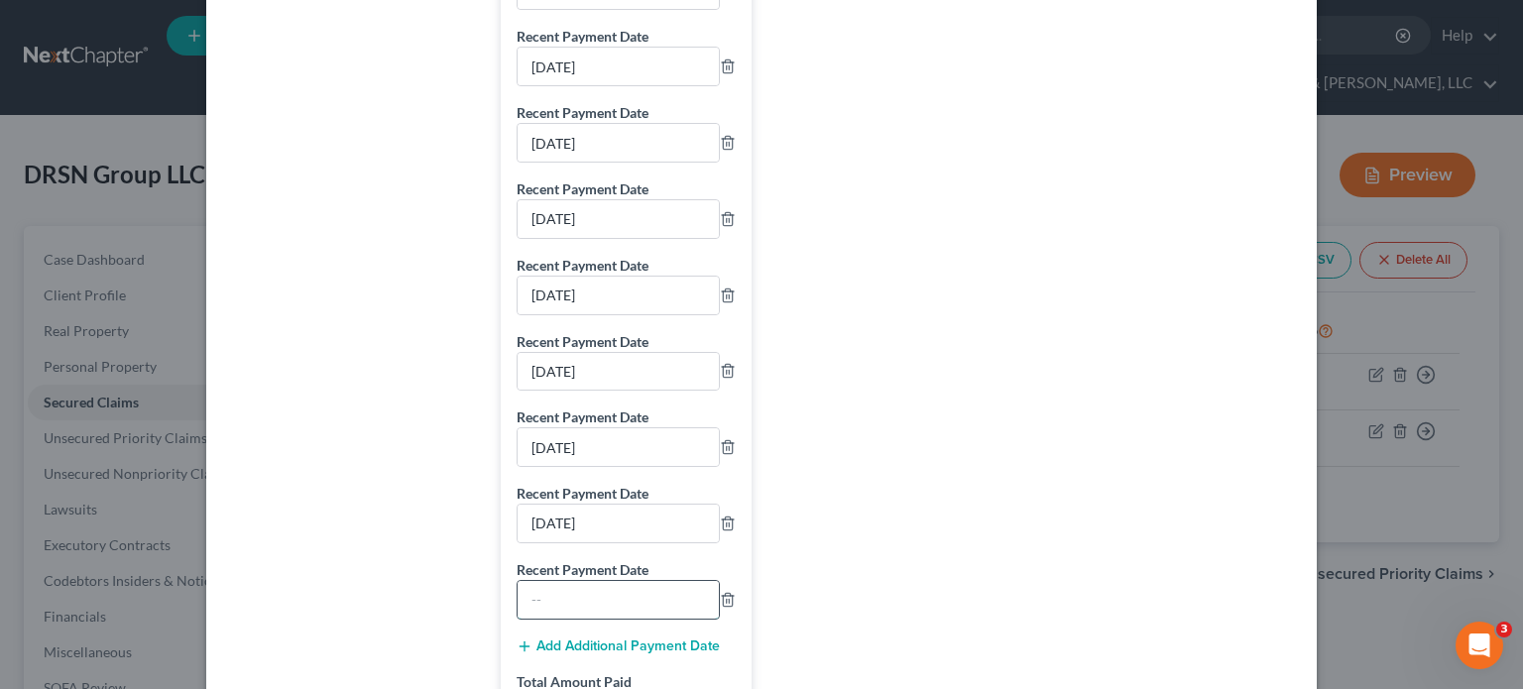
click at [589, 606] on input "text" at bounding box center [617, 600] width 201 height 38
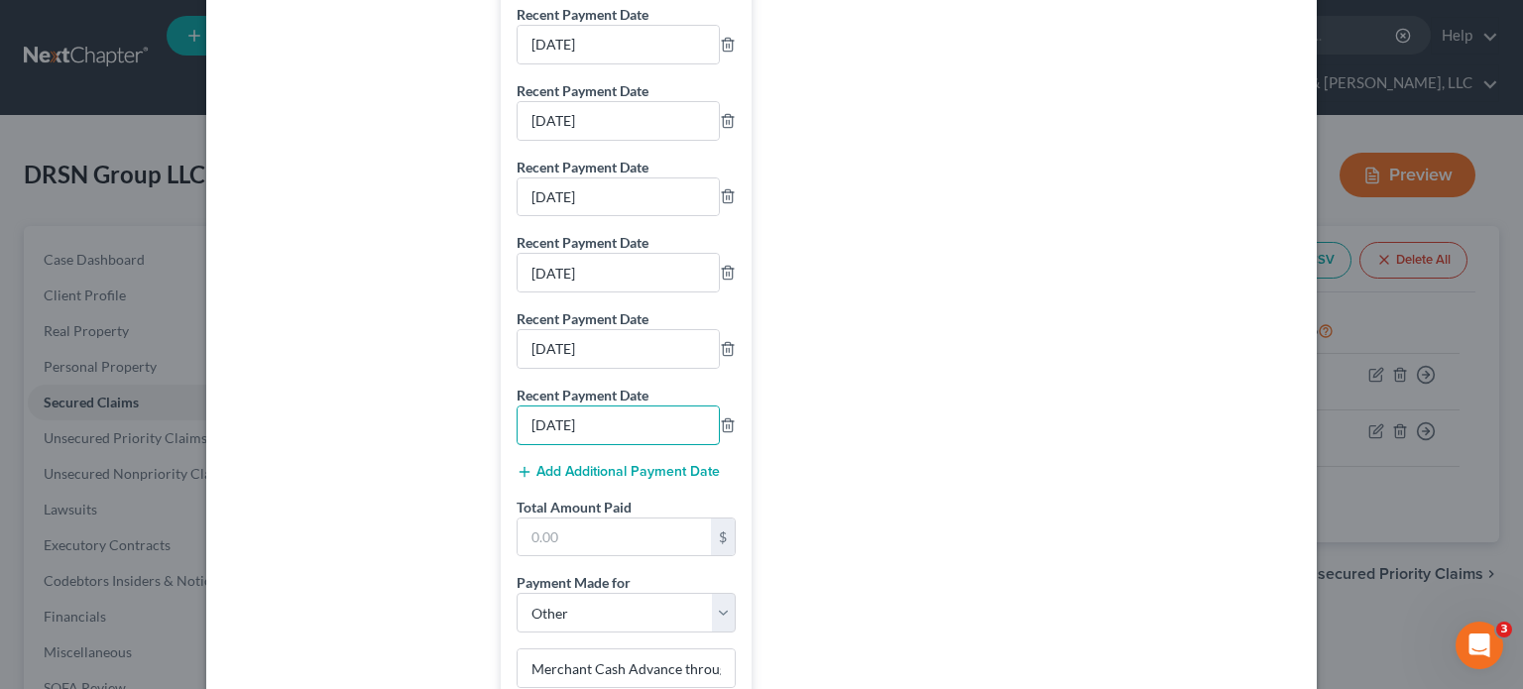
scroll to position [1289, 0]
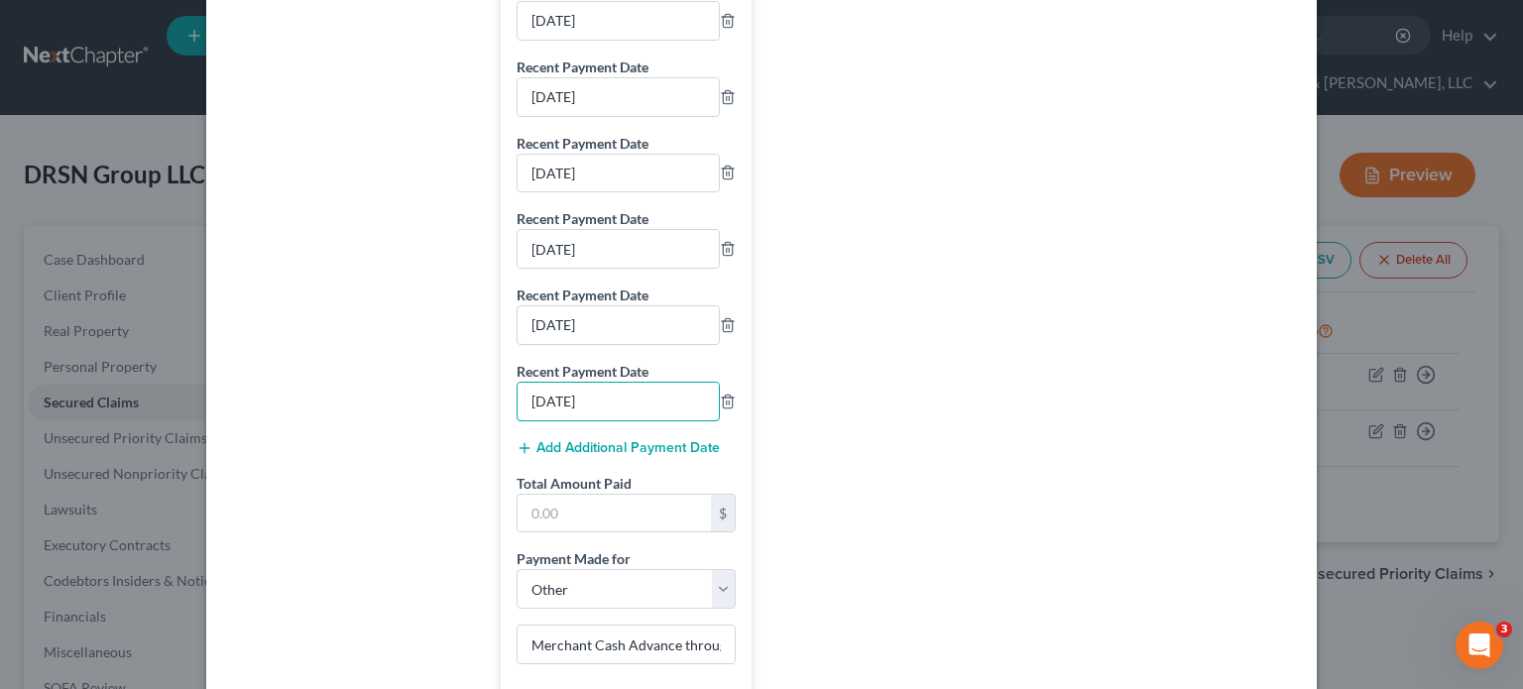
type input "[DATE]"
click at [635, 455] on button "Add Additional Payment Date" at bounding box center [617, 448] width 203 height 16
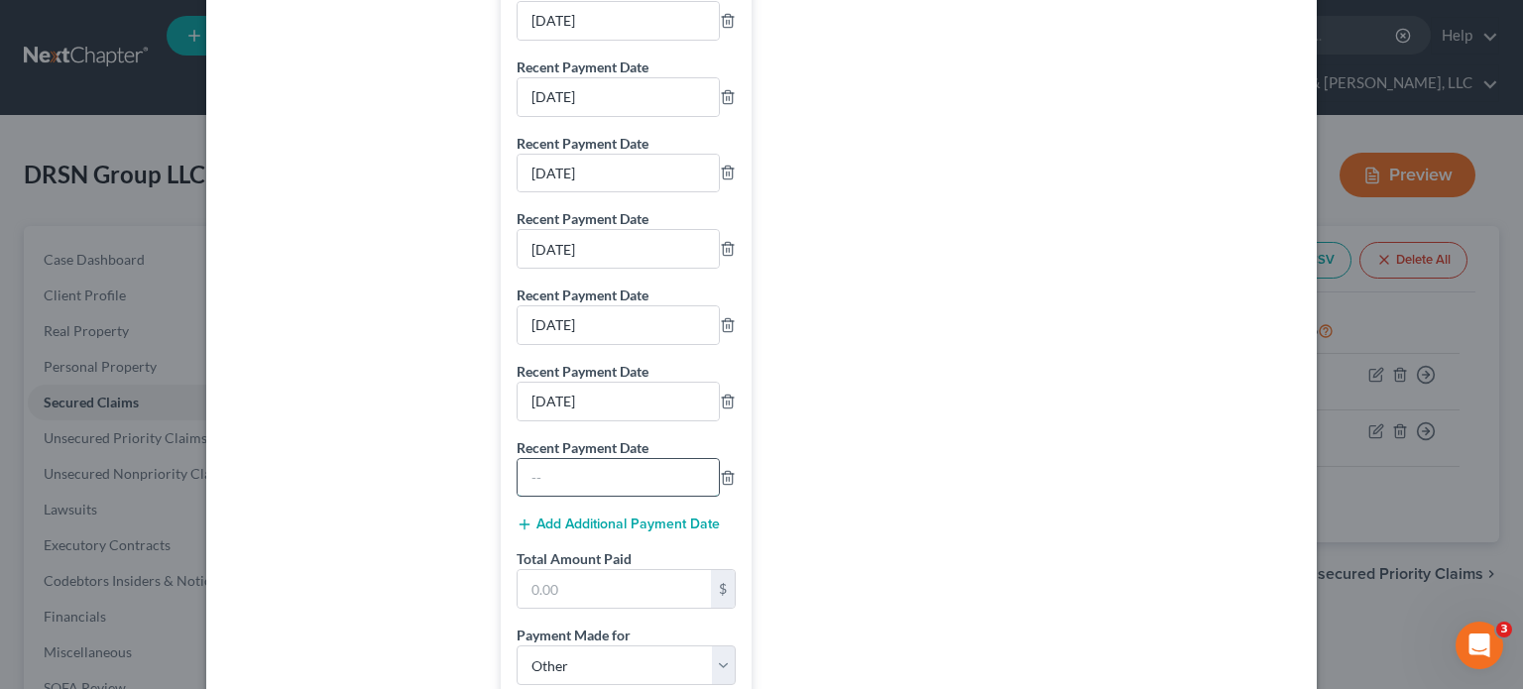
click at [547, 495] on input "text" at bounding box center [617, 478] width 201 height 38
type input "[DATE]"
click at [580, 532] on button "Add Additional Payment Date" at bounding box center [617, 524] width 203 height 16
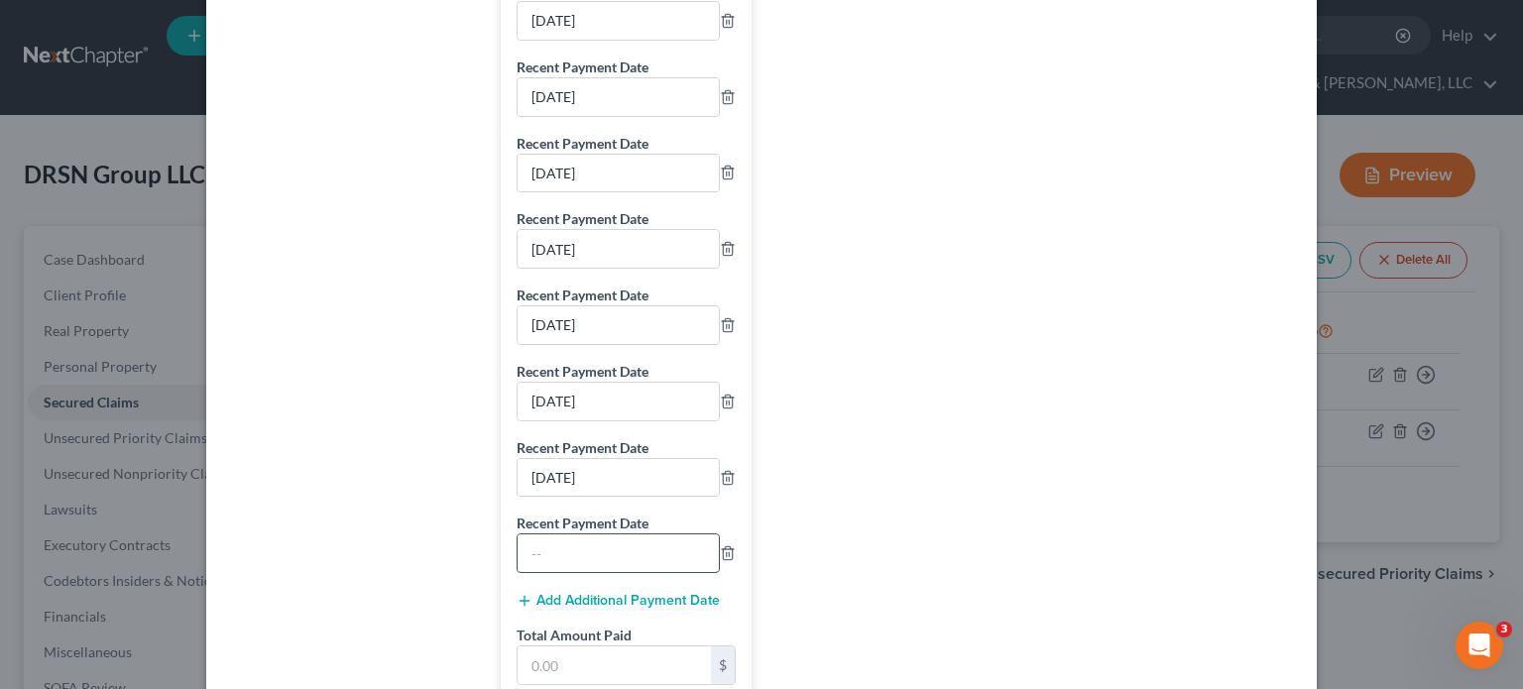
click at [578, 571] on input "text" at bounding box center [617, 553] width 201 height 38
type input "[DATE]"
click at [590, 606] on button "Add Additional Payment Date" at bounding box center [617, 601] width 203 height 16
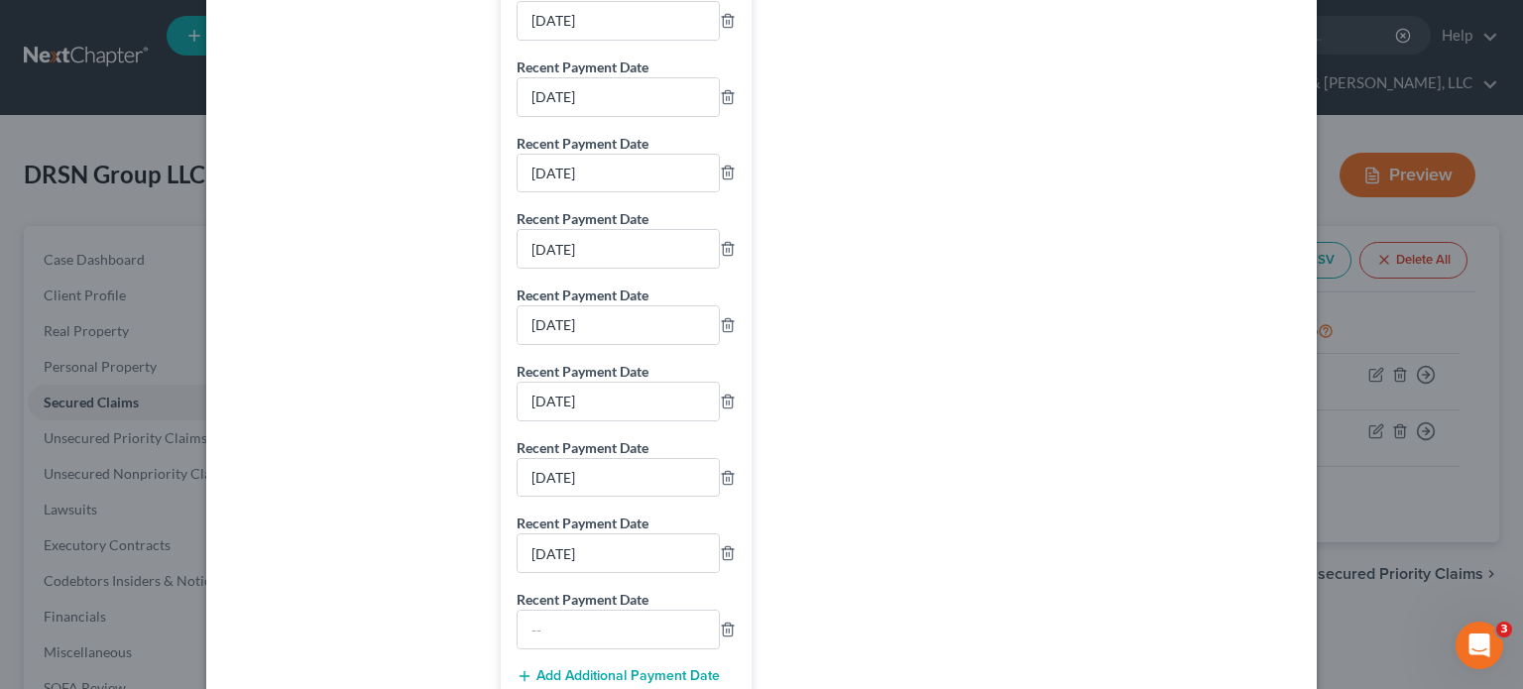
click at [586, 610] on label "Recent Payment Date" at bounding box center [582, 599] width 132 height 21
click at [587, 630] on input "text" at bounding box center [617, 630] width 201 height 38
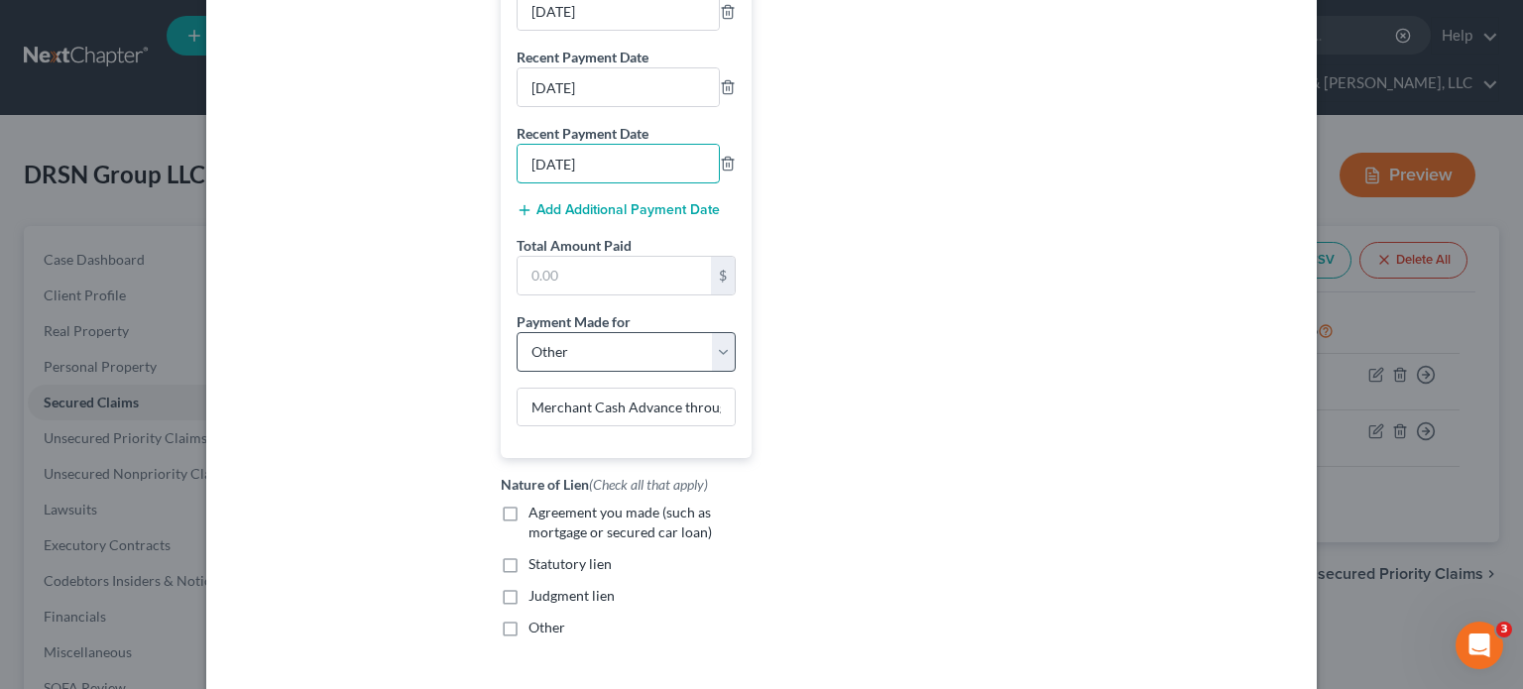
scroll to position [1784, 0]
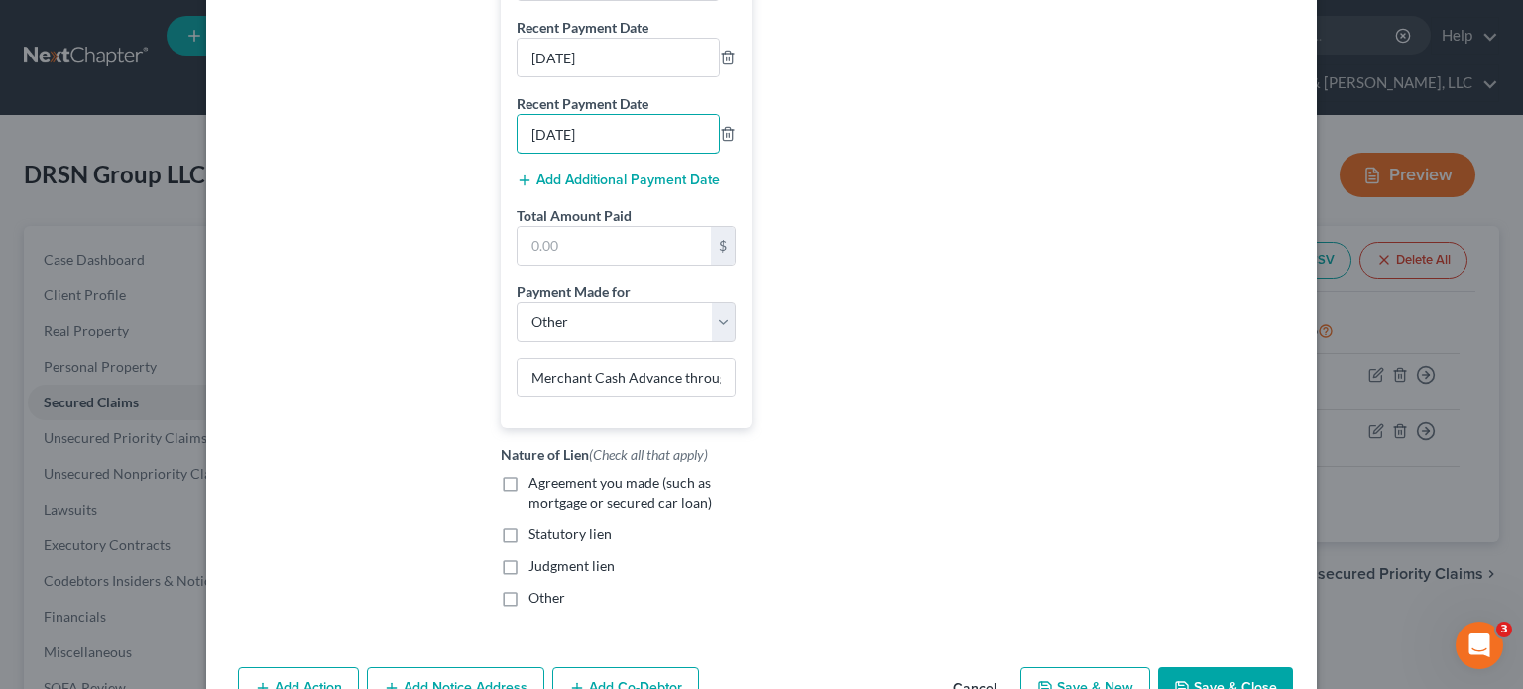
type input "[DATE]"
click at [577, 188] on button "Add Additional Payment Date" at bounding box center [617, 180] width 203 height 16
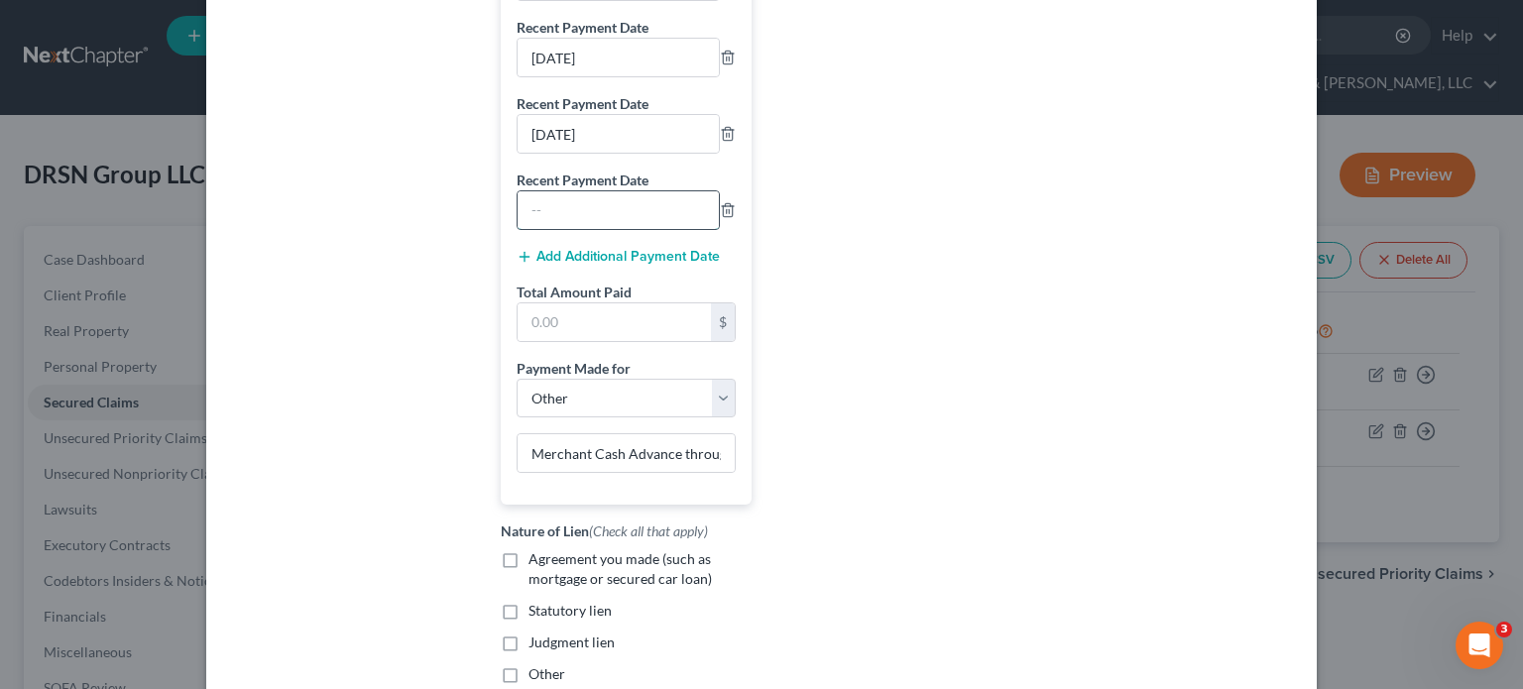
click at [609, 225] on input "text" at bounding box center [617, 210] width 201 height 38
type input "[DATE]"
click at [563, 265] on button "Add Additional Payment Date" at bounding box center [617, 257] width 203 height 16
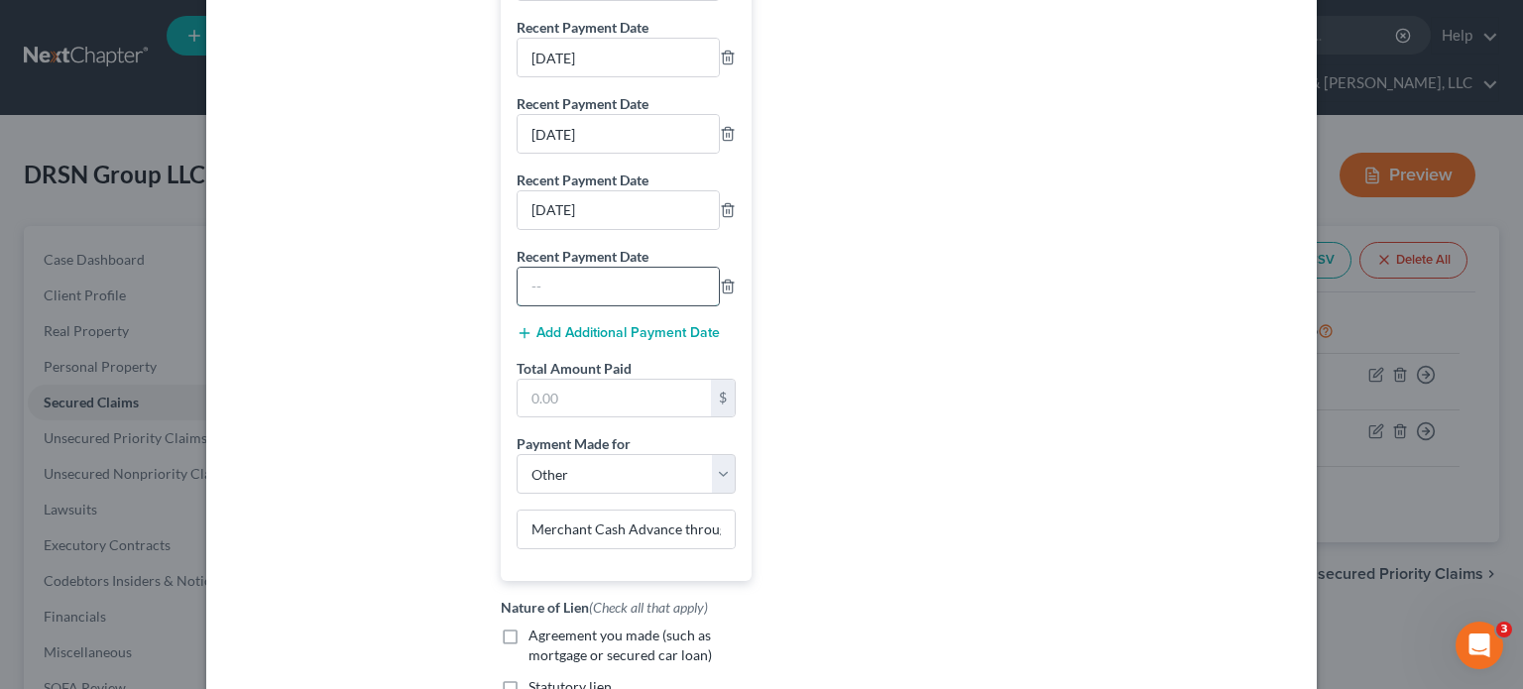
click at [552, 292] on input "text" at bounding box center [617, 287] width 201 height 38
type input "[DATE]"
click at [596, 336] on button "Add Additional Payment Date" at bounding box center [617, 333] width 203 height 16
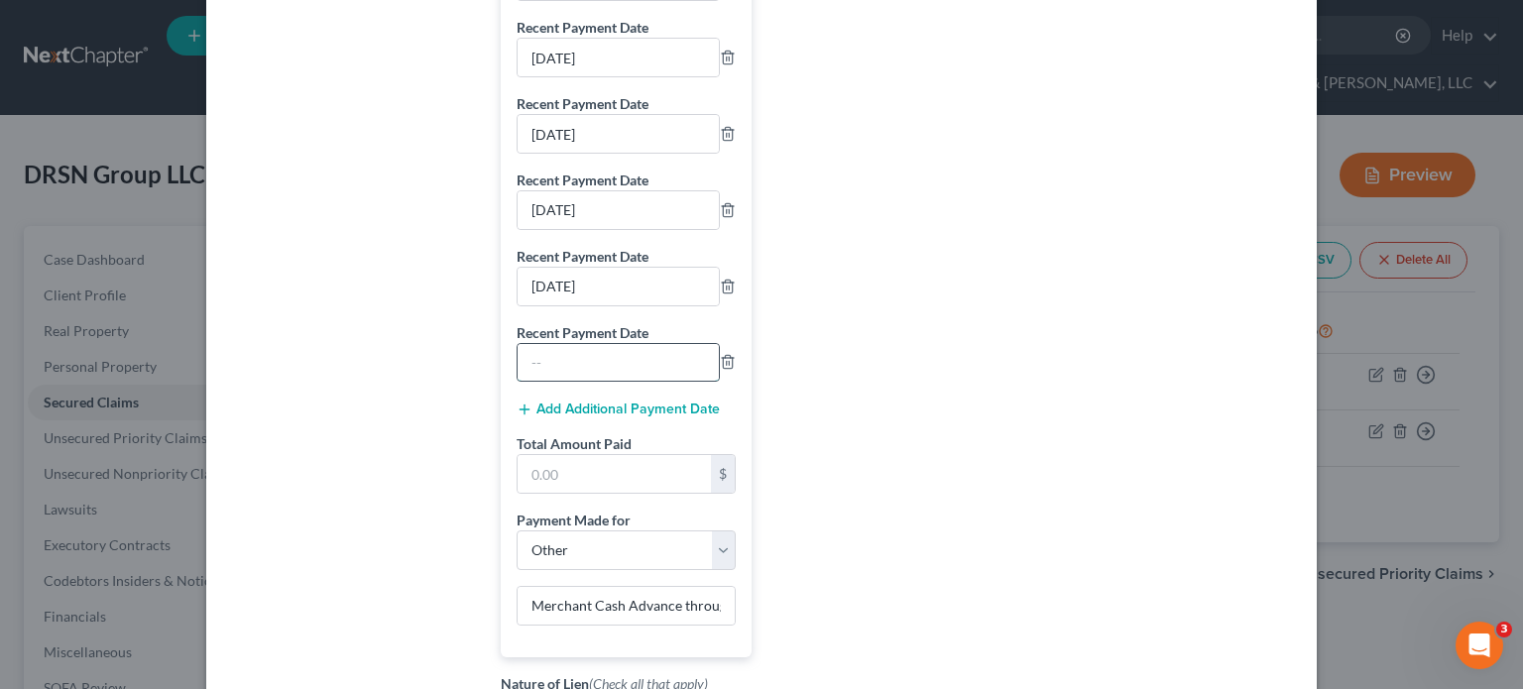
click at [592, 368] on input "text" at bounding box center [617, 363] width 201 height 38
type input "[DATE]"
click at [599, 412] on button "Add Additional Payment Date" at bounding box center [617, 409] width 203 height 16
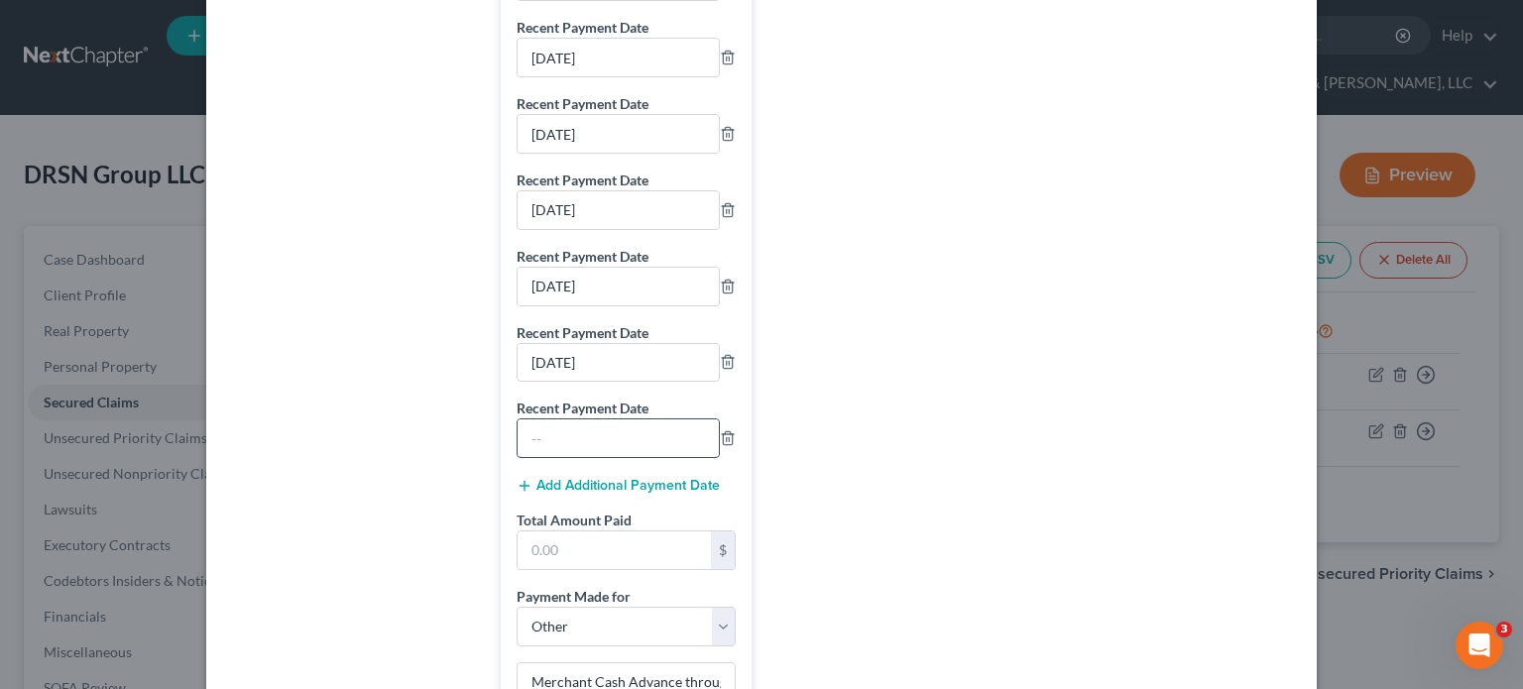
click at [553, 439] on input "text" at bounding box center [617, 438] width 201 height 38
type input "[DATE]"
click at [568, 492] on button "Add Additional Payment Date" at bounding box center [617, 486] width 203 height 16
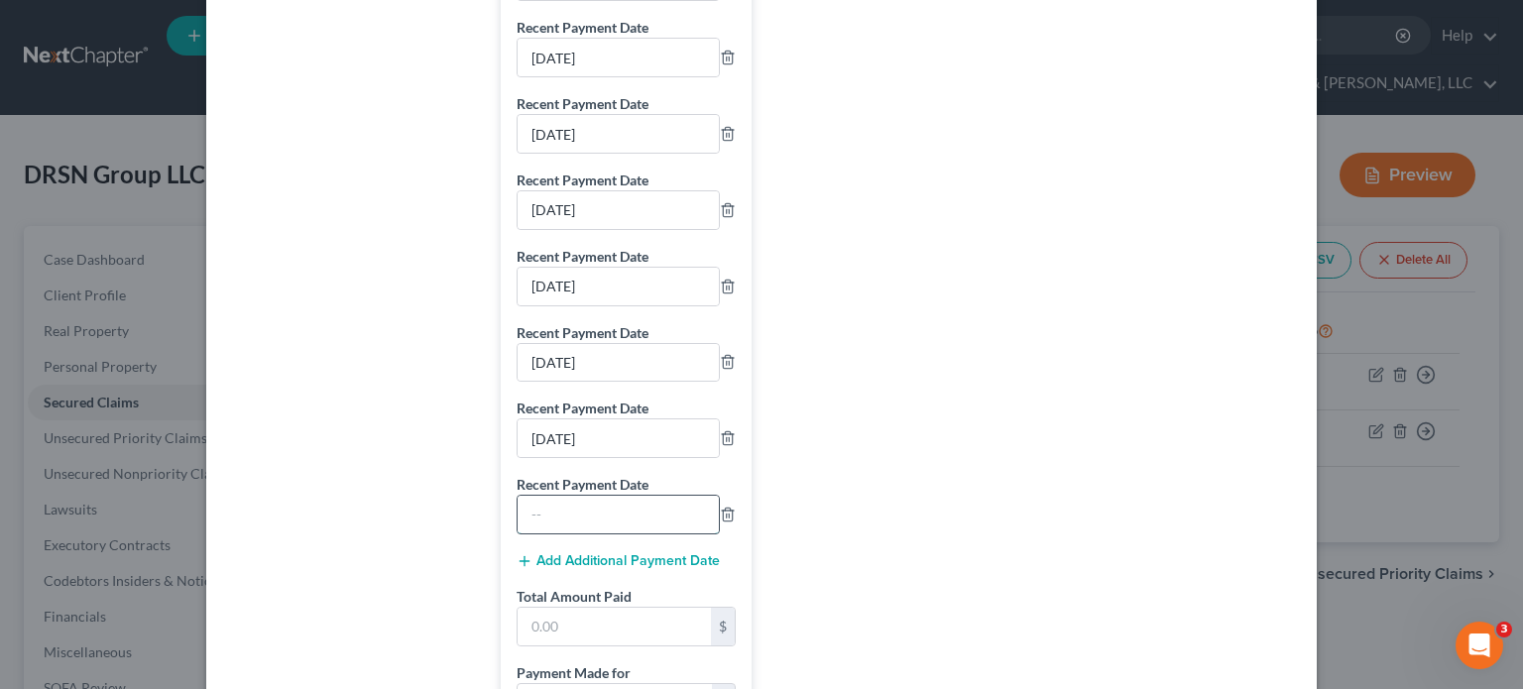
click at [564, 523] on input "text" at bounding box center [617, 515] width 201 height 38
type input "[DATE]"
click at [601, 566] on button "Add Additional Payment Date" at bounding box center [617, 561] width 203 height 16
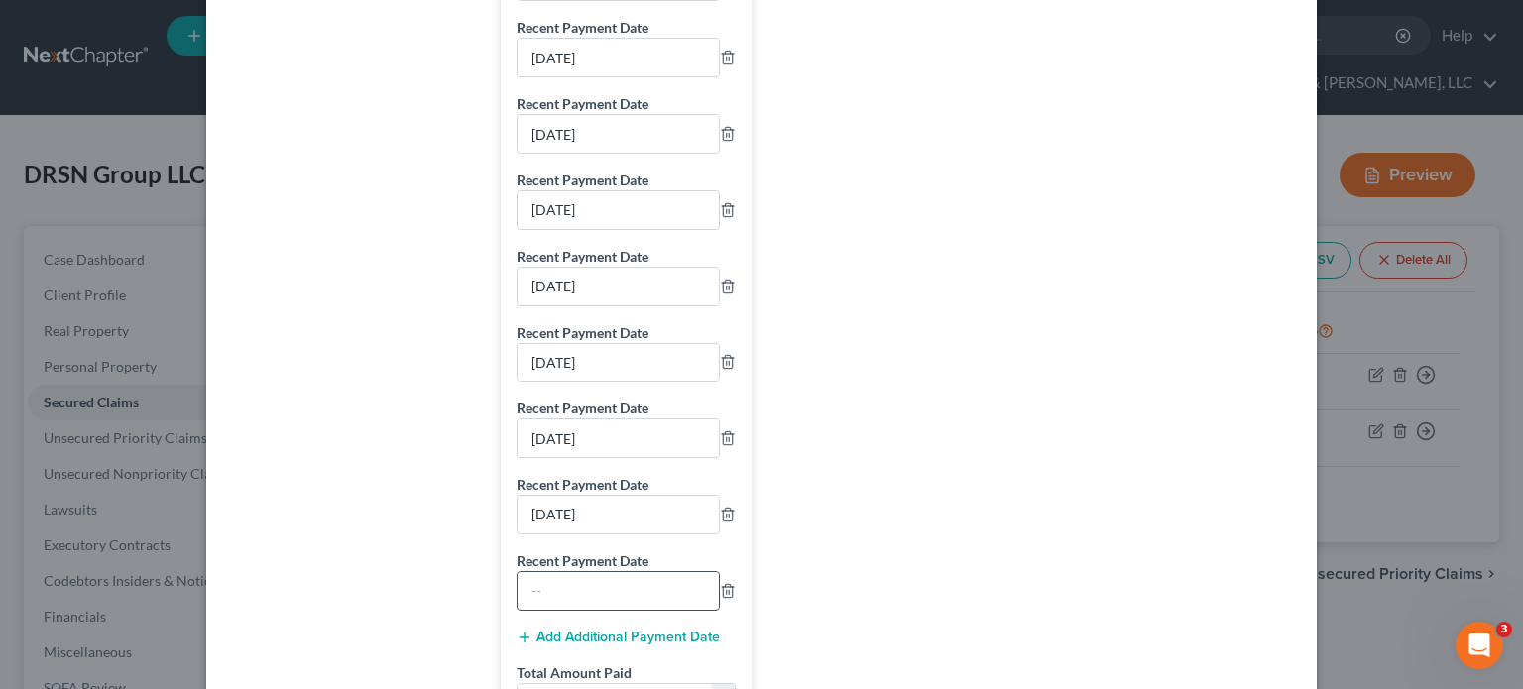
click at [598, 591] on input "text" at bounding box center [617, 591] width 201 height 38
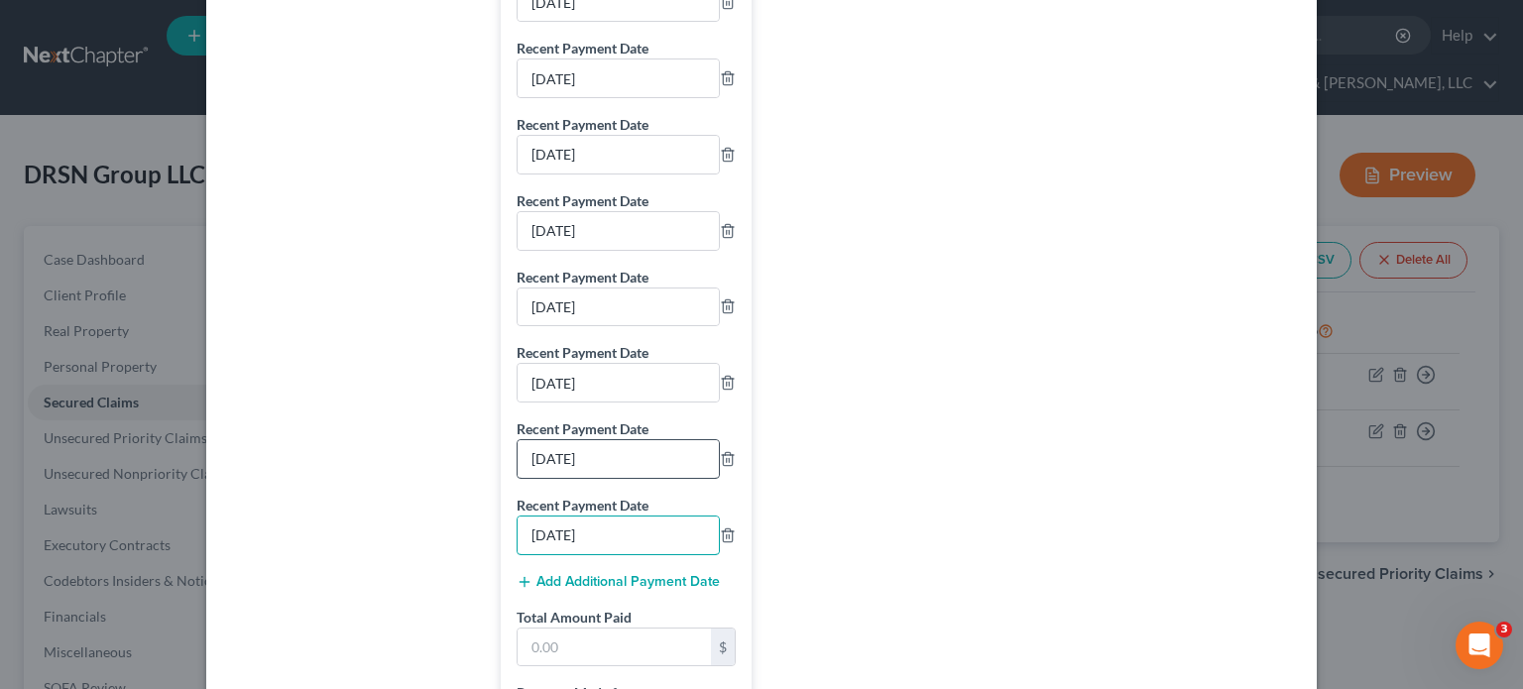
scroll to position [2181, 0]
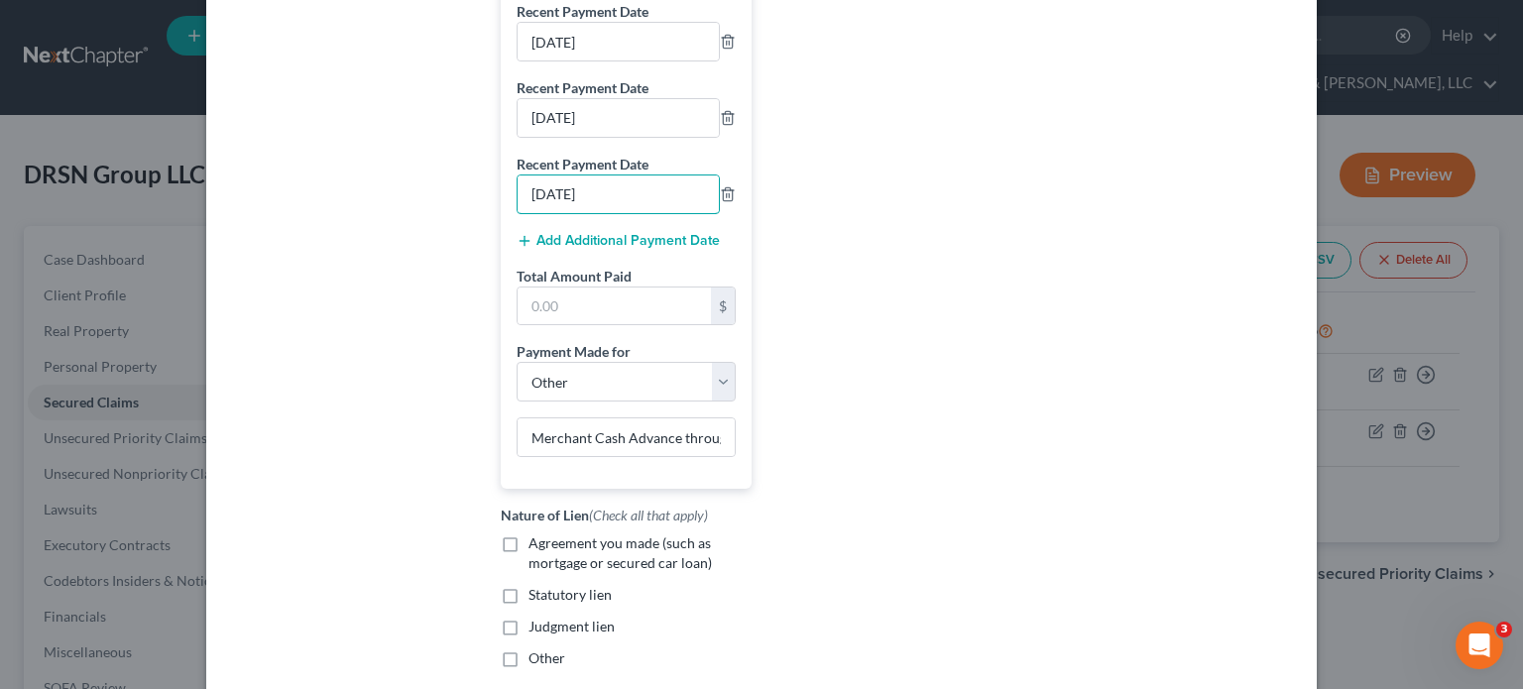
type input "[DATE]"
click at [581, 249] on button "Add Additional Payment Date" at bounding box center [617, 241] width 203 height 16
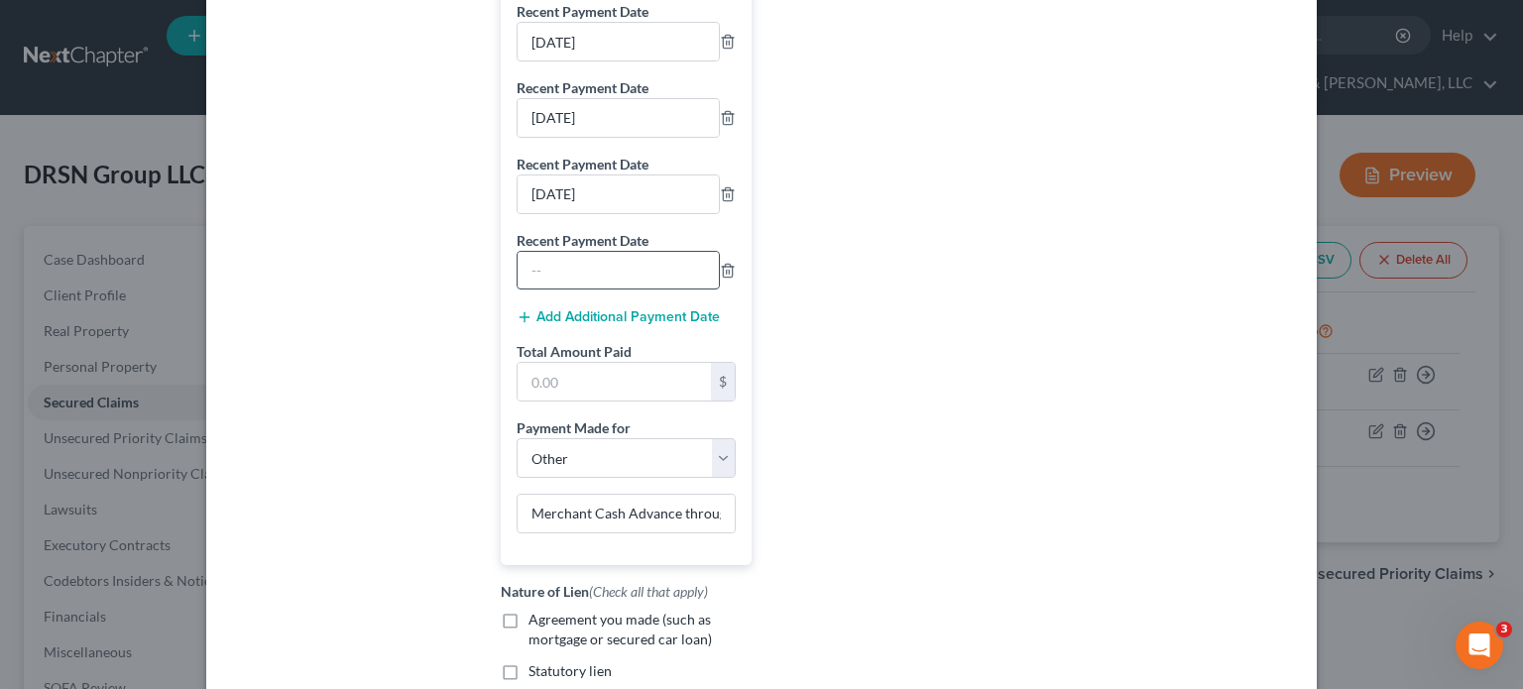
click at [574, 289] on input "text" at bounding box center [617, 271] width 201 height 38
type input "[DATE]"
click at [574, 322] on button "Add Additional Payment Date" at bounding box center [617, 317] width 203 height 16
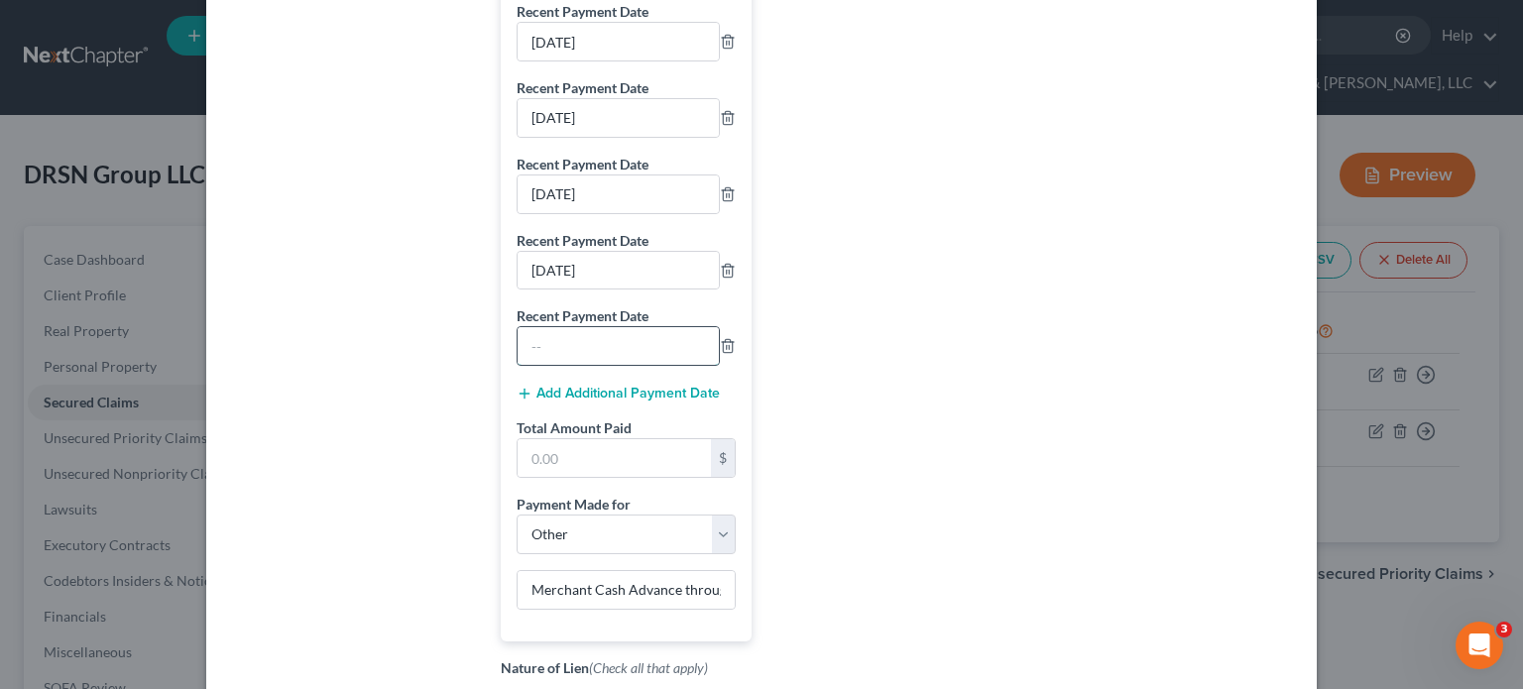
click at [573, 365] on input "text" at bounding box center [617, 346] width 201 height 38
type input "[DATE]"
click at [583, 401] on button "Add Additional Payment Date" at bounding box center [617, 394] width 203 height 16
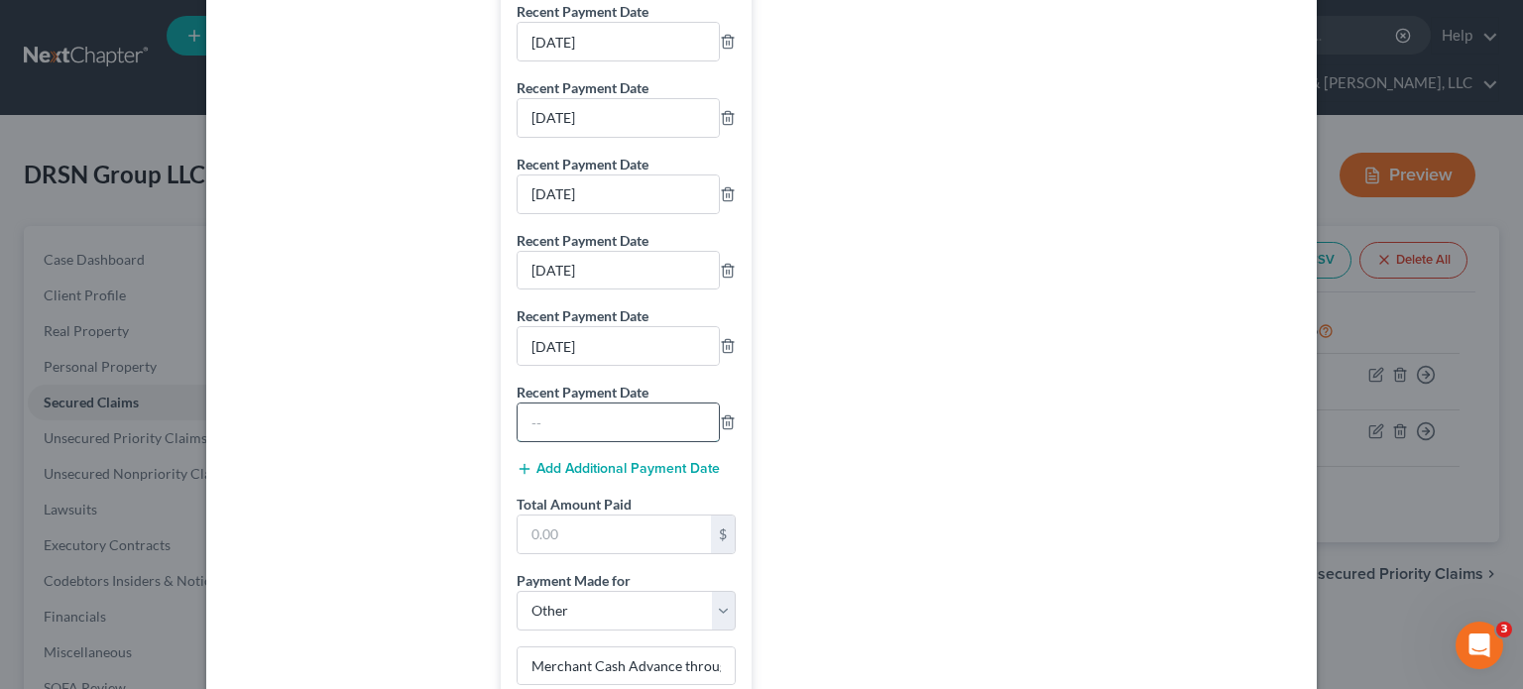
click at [578, 433] on input "text" at bounding box center [617, 422] width 201 height 38
type input "[DATE]"
click at [599, 477] on button "Add Additional Payment Date" at bounding box center [617, 469] width 203 height 16
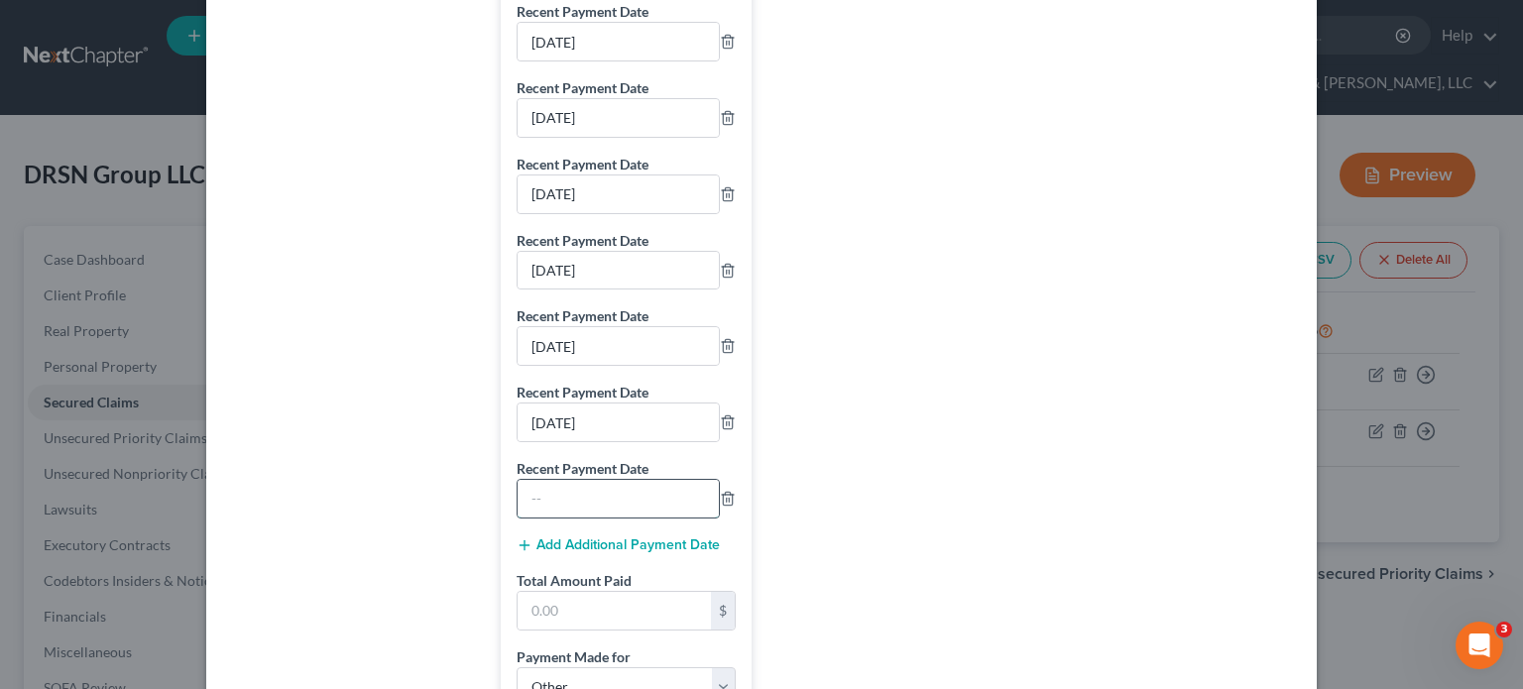
click at [601, 511] on input "text" at bounding box center [617, 499] width 201 height 38
type input "[DATE]"
click at [608, 551] on button "Add Additional Payment Date" at bounding box center [617, 545] width 203 height 16
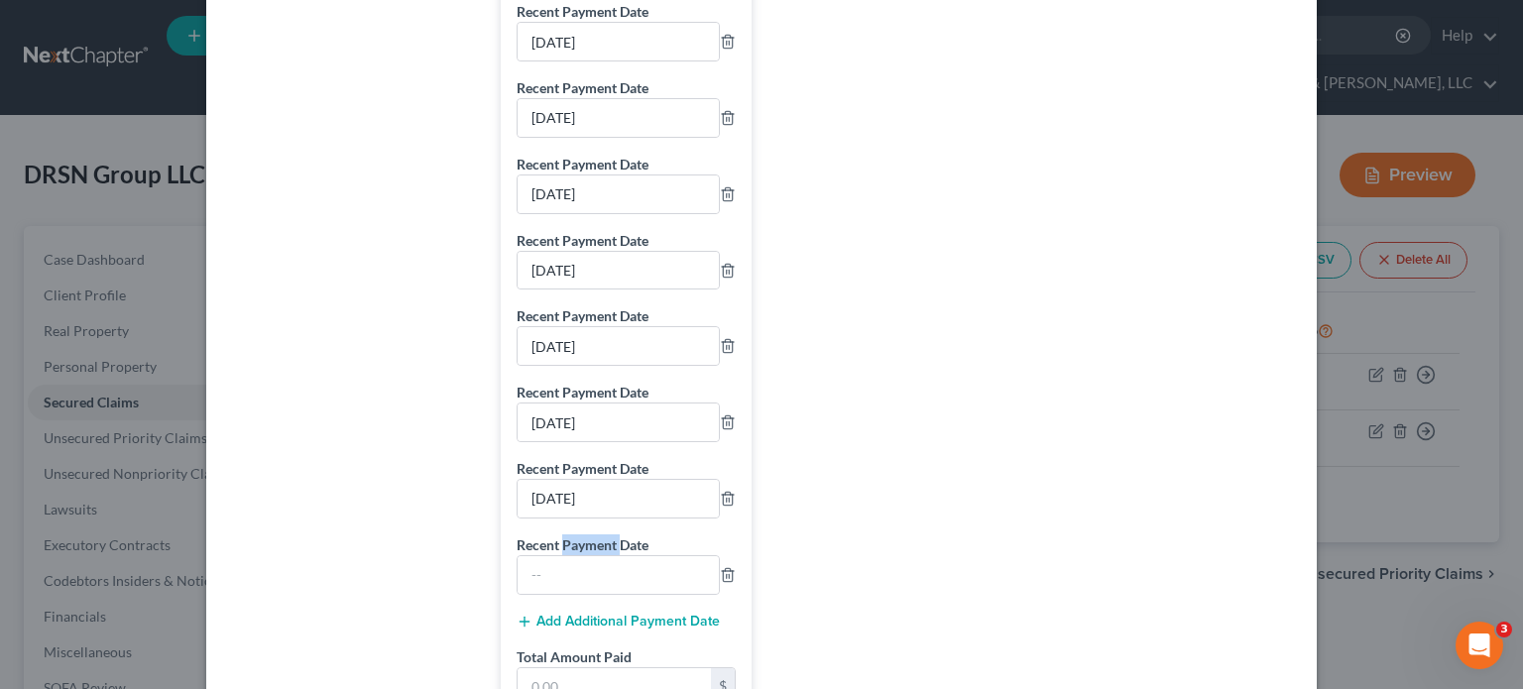
click at [607, 551] on label "Recent Payment Date" at bounding box center [582, 544] width 132 height 21
click at [603, 587] on input "text" at bounding box center [617, 575] width 201 height 38
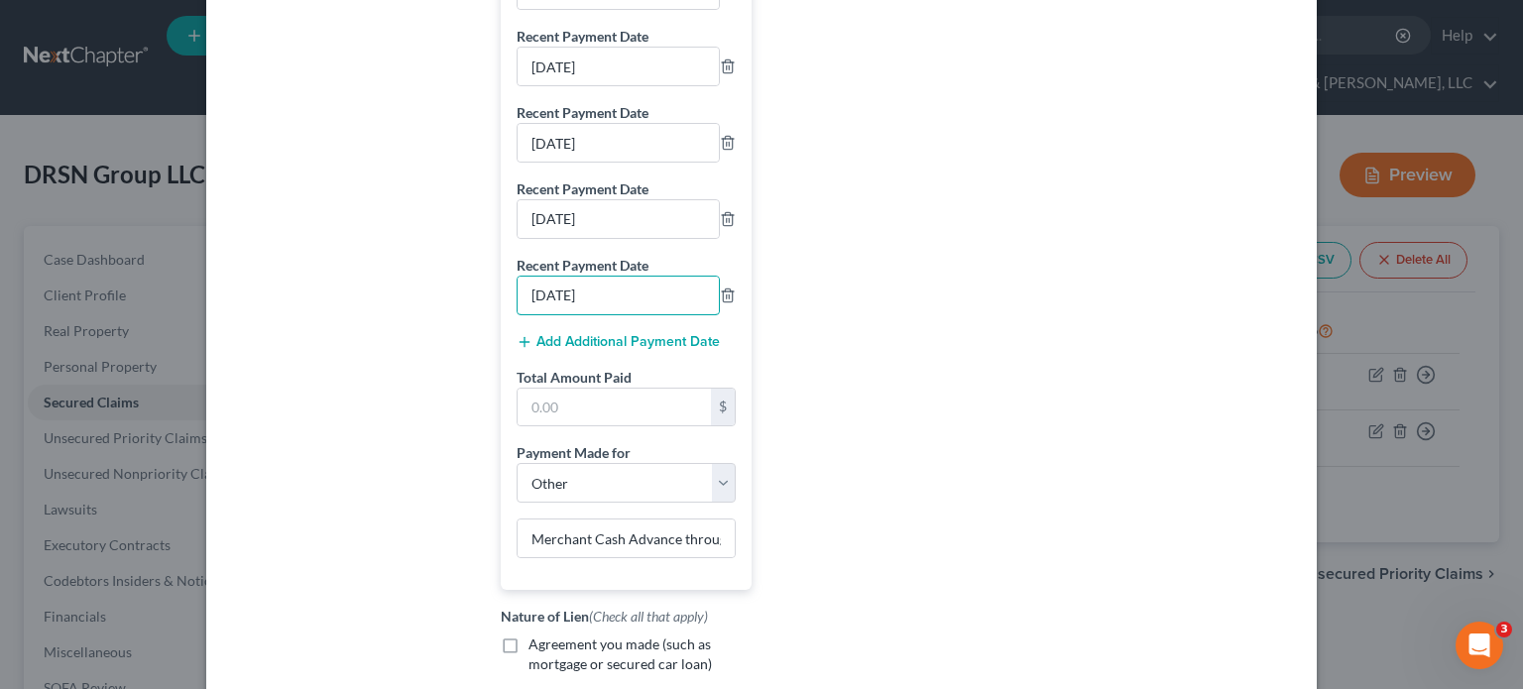
scroll to position [2578, 0]
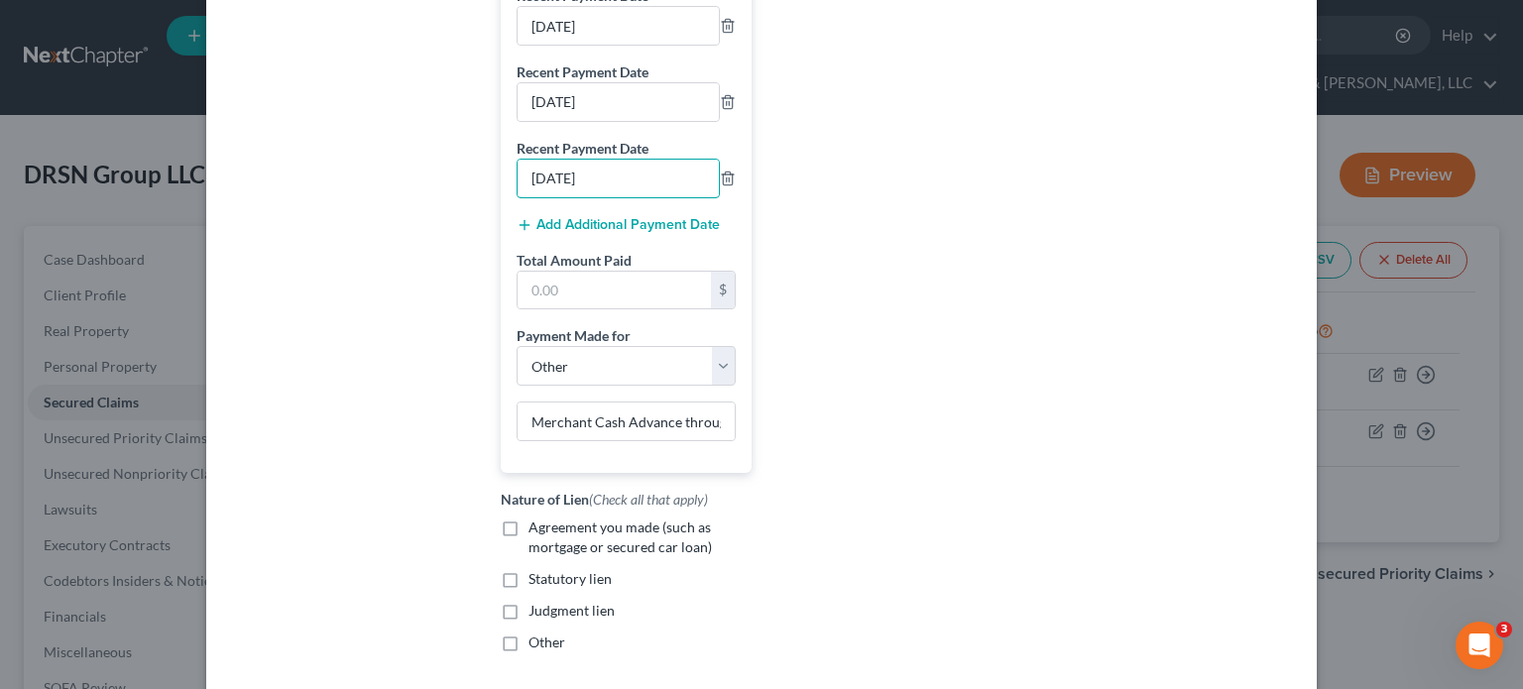
type input "[DATE]"
click at [606, 228] on button "Add Additional Payment Date" at bounding box center [617, 225] width 203 height 16
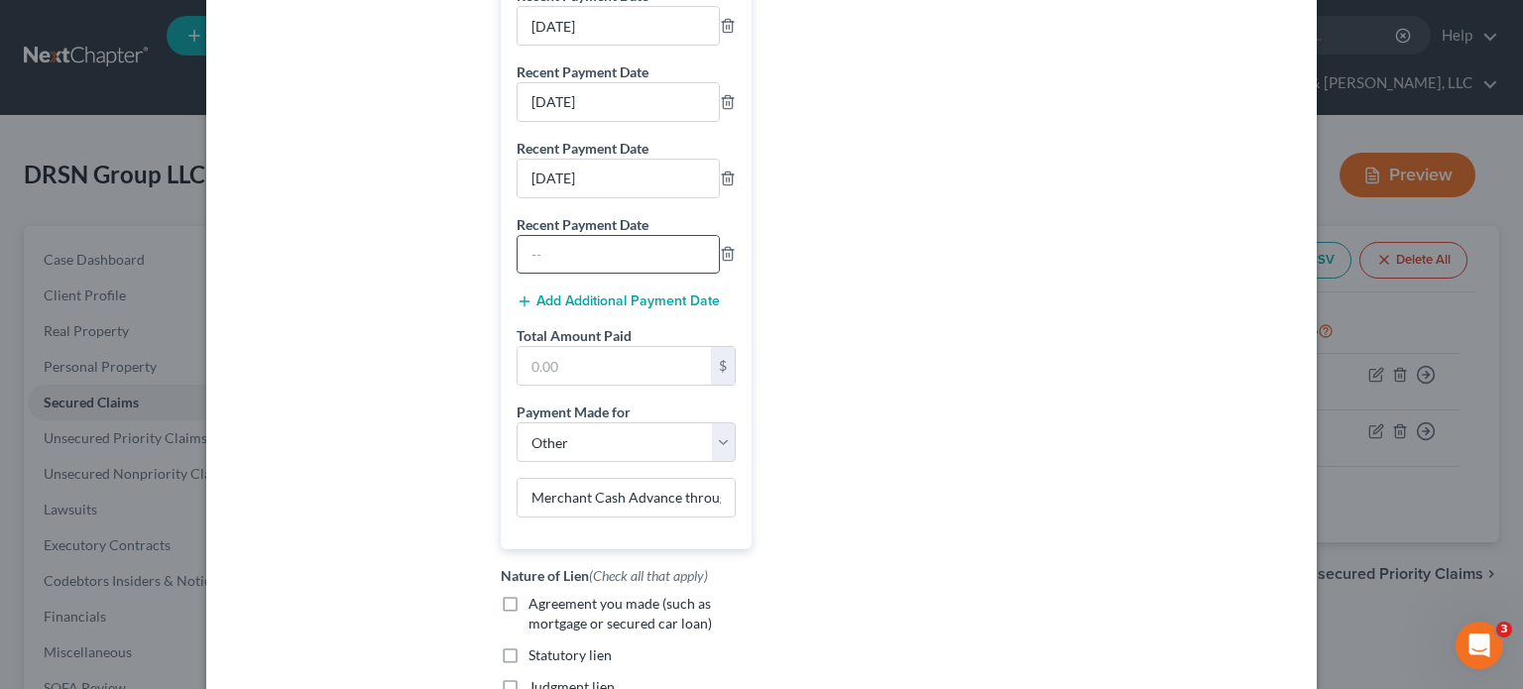
click at [601, 267] on input "text" at bounding box center [617, 255] width 201 height 38
type input "[DATE]"
click at [558, 301] on button "Add Additional Payment Date" at bounding box center [617, 301] width 203 height 16
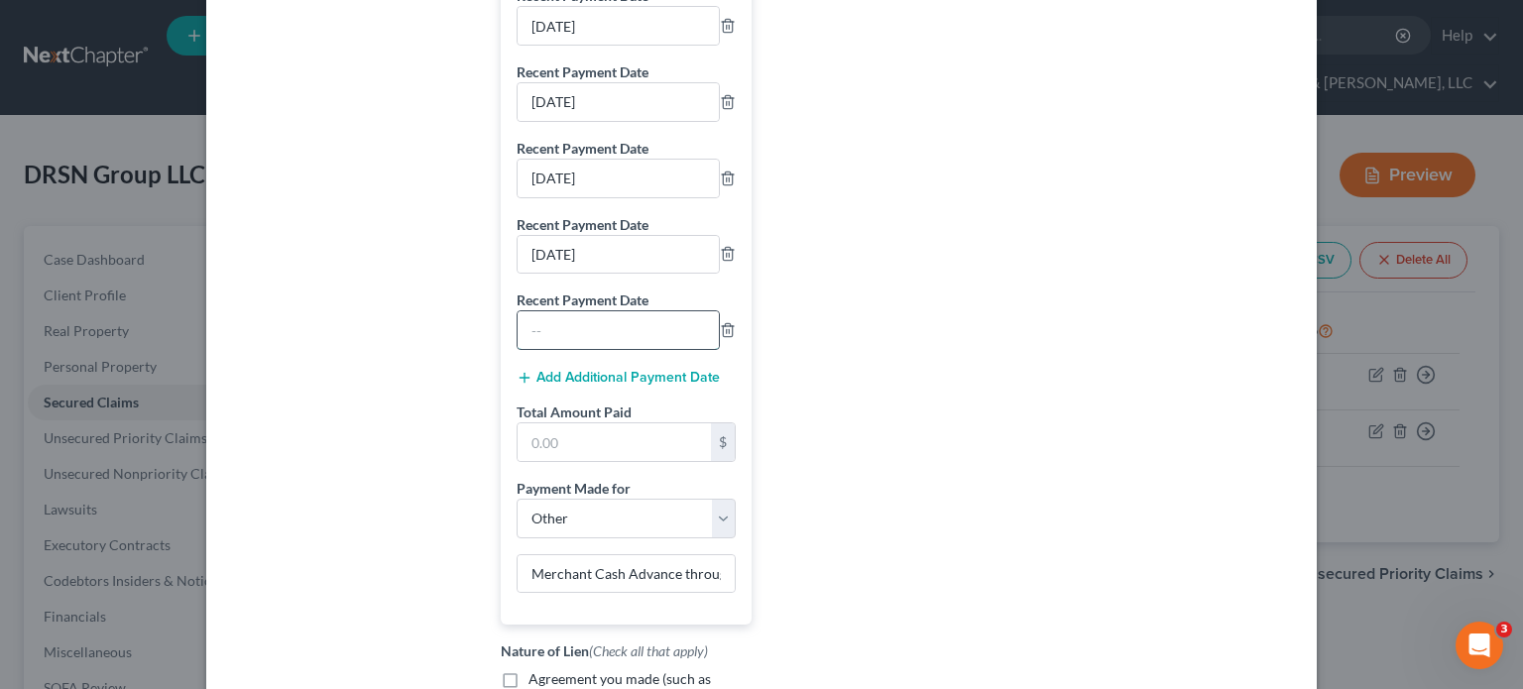
click at [575, 341] on input "text" at bounding box center [617, 330] width 201 height 38
type input "[DATE]"
click at [597, 386] on button "Add Additional Payment Date" at bounding box center [617, 378] width 203 height 16
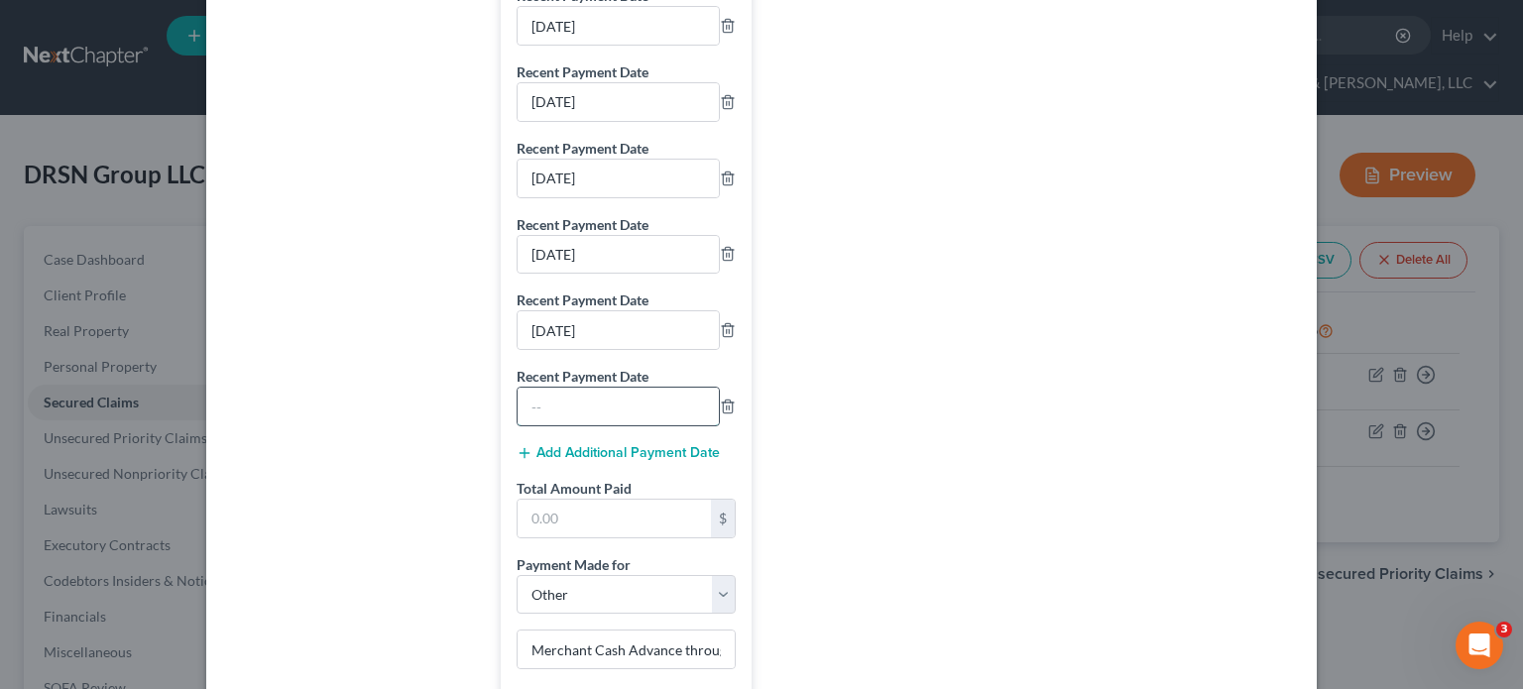
click at [586, 416] on input "text" at bounding box center [617, 407] width 201 height 38
type input "[DATE]"
click at [591, 458] on button "Add Additional Payment Date" at bounding box center [617, 453] width 203 height 16
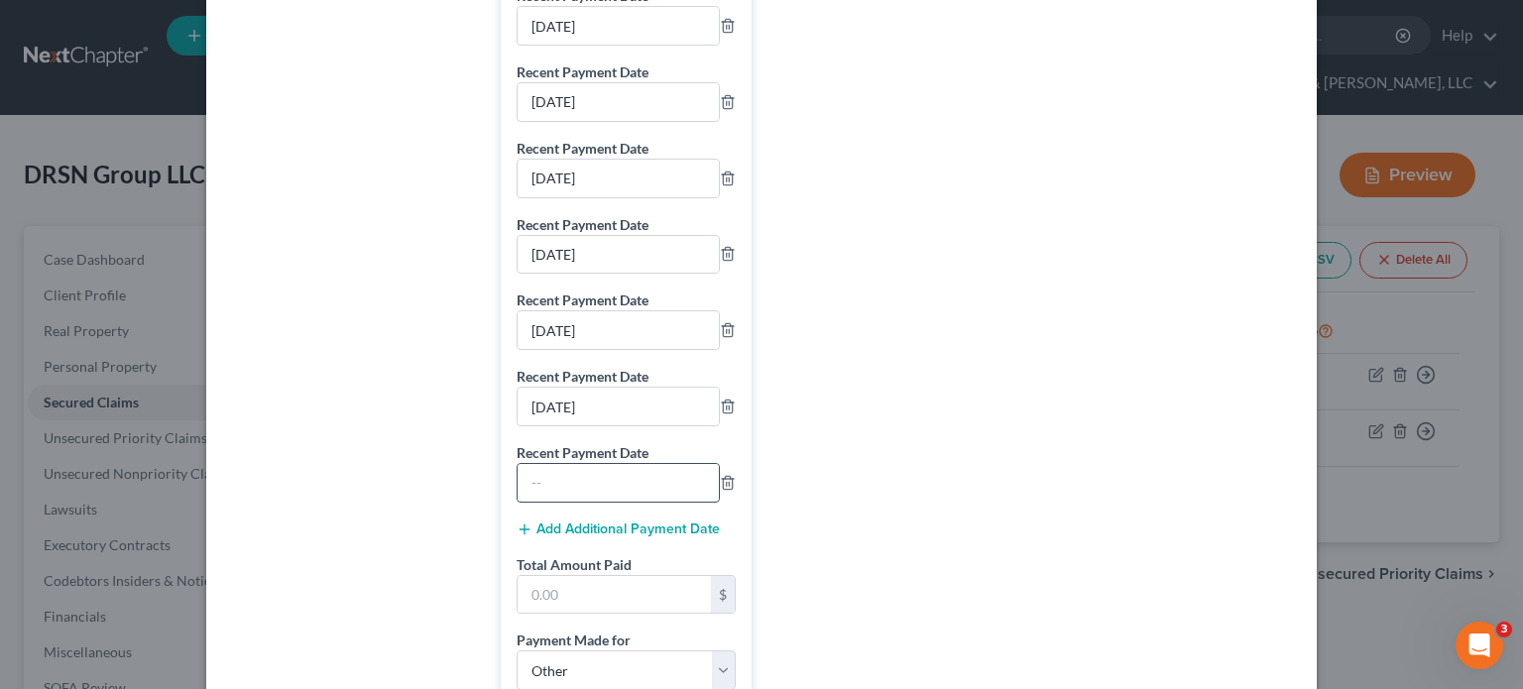
click at [595, 486] on input "text" at bounding box center [617, 483] width 201 height 38
type input "[DATE]"
click at [583, 523] on div "Add Additional Payment Date" at bounding box center [625, 528] width 219 height 20
click at [588, 537] on button "Add Additional Payment Date" at bounding box center [617, 529] width 203 height 16
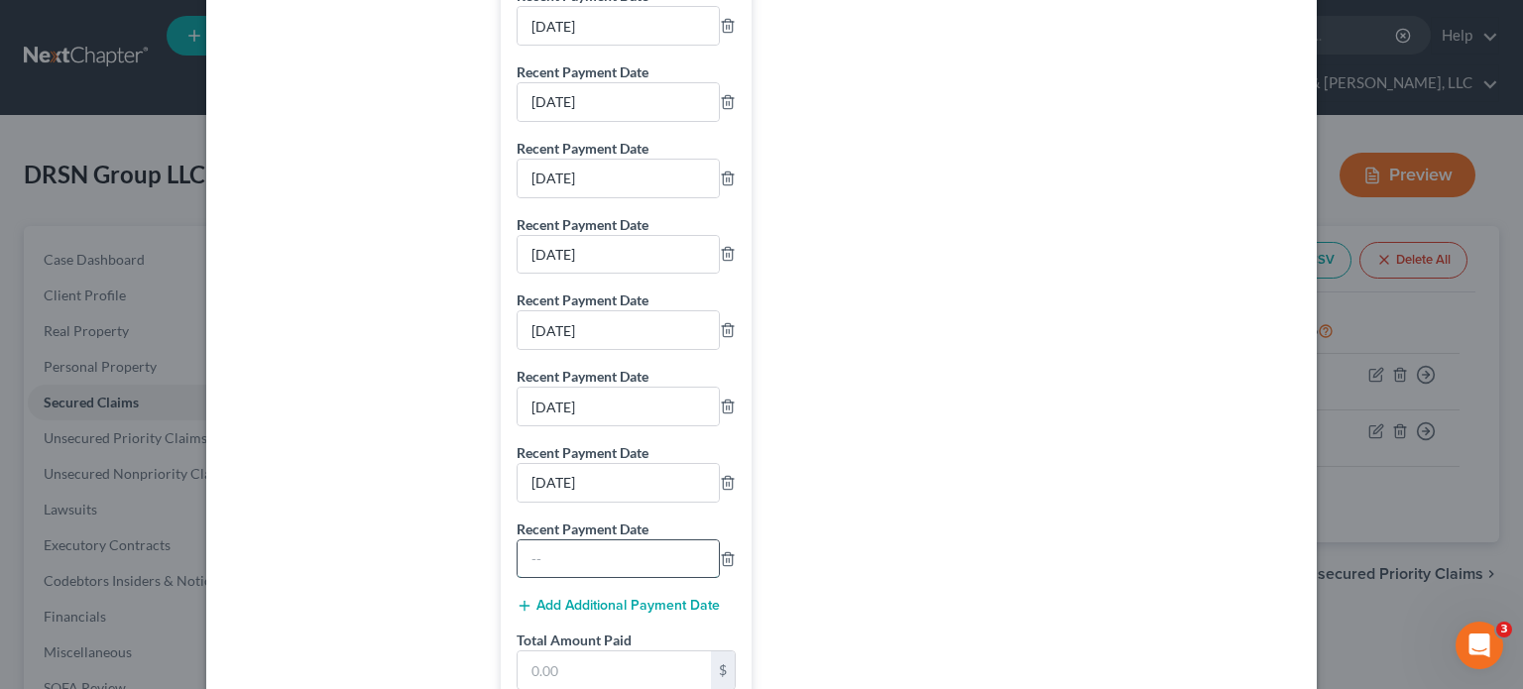
click at [563, 558] on input "text" at bounding box center [617, 559] width 201 height 38
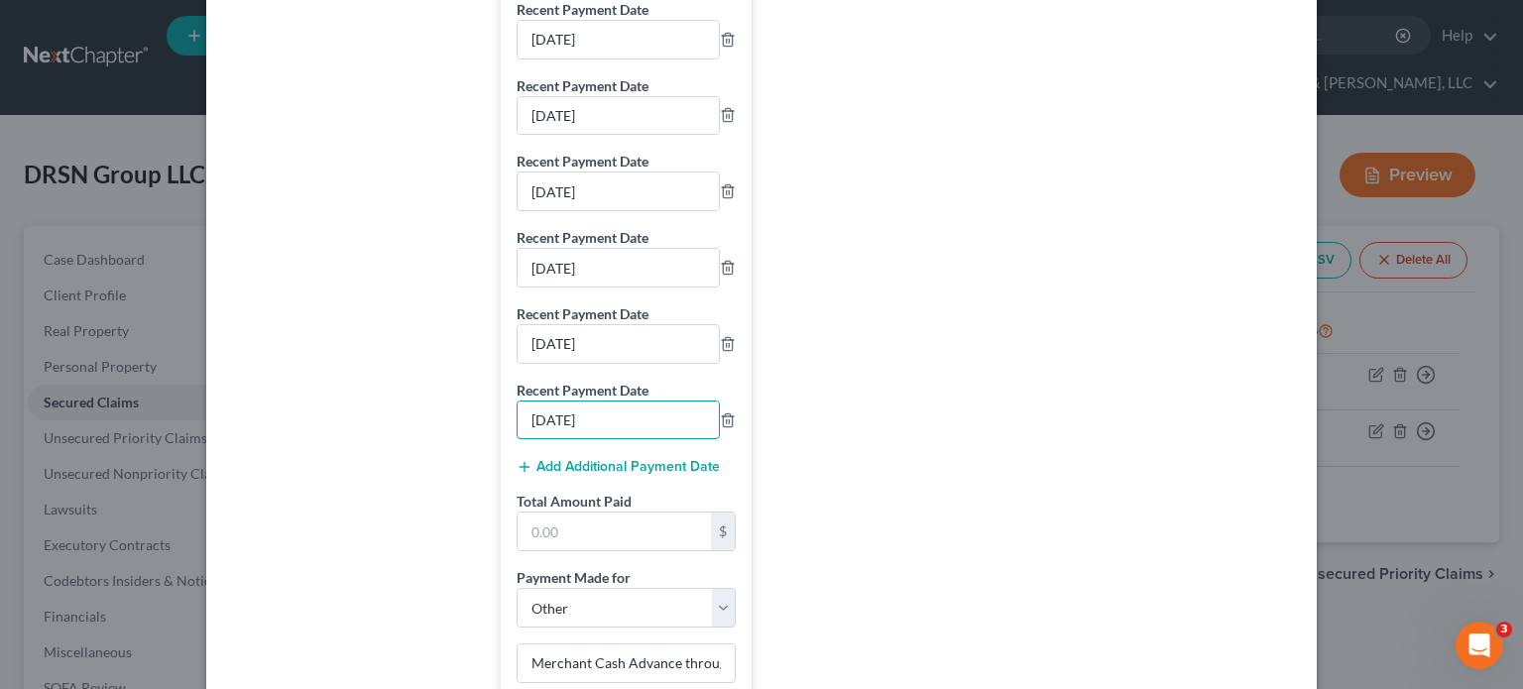
scroll to position [2974, 0]
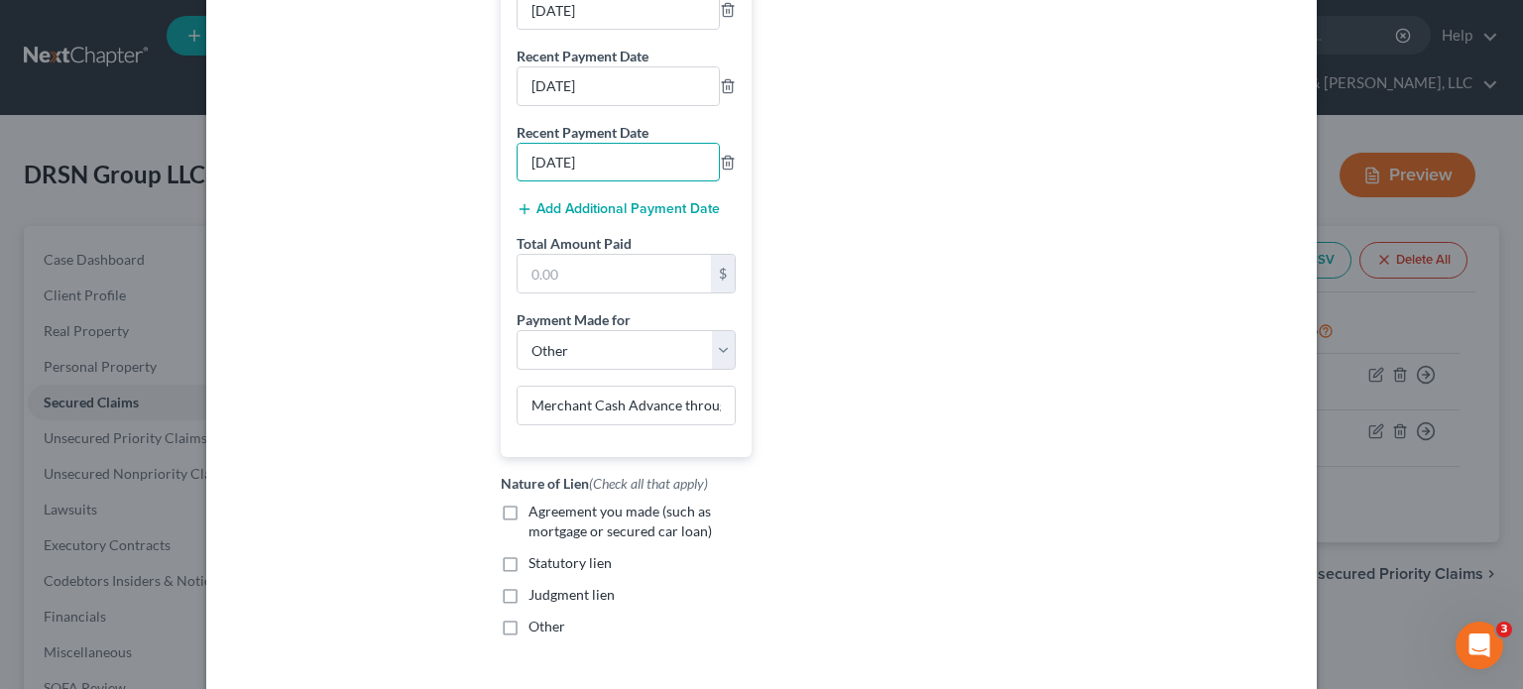
type input "[DATE]"
click at [597, 209] on button "Add Additional Payment Date" at bounding box center [617, 209] width 203 height 16
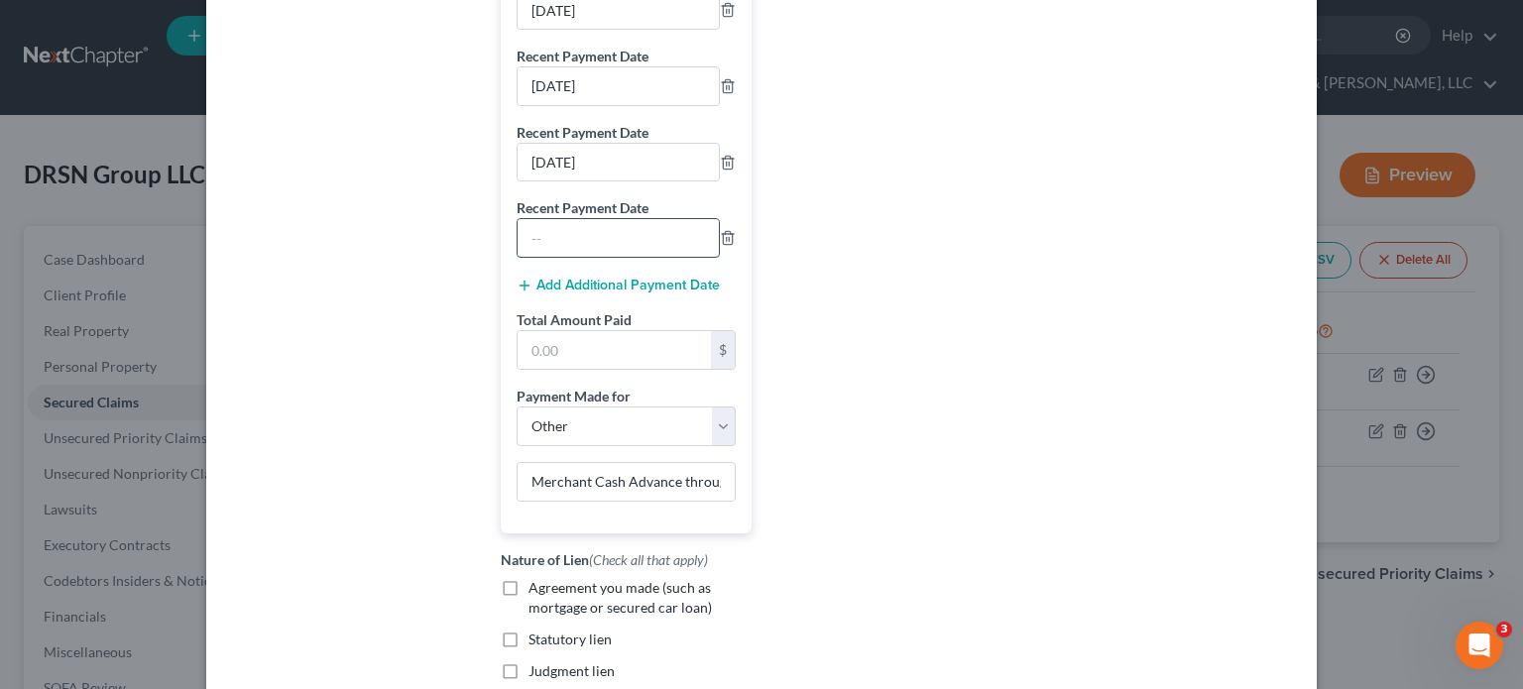
click at [599, 235] on input "text" at bounding box center [617, 238] width 201 height 38
type input "[DATE]"
click at [591, 288] on button "Add Additional Payment Date" at bounding box center [617, 286] width 203 height 16
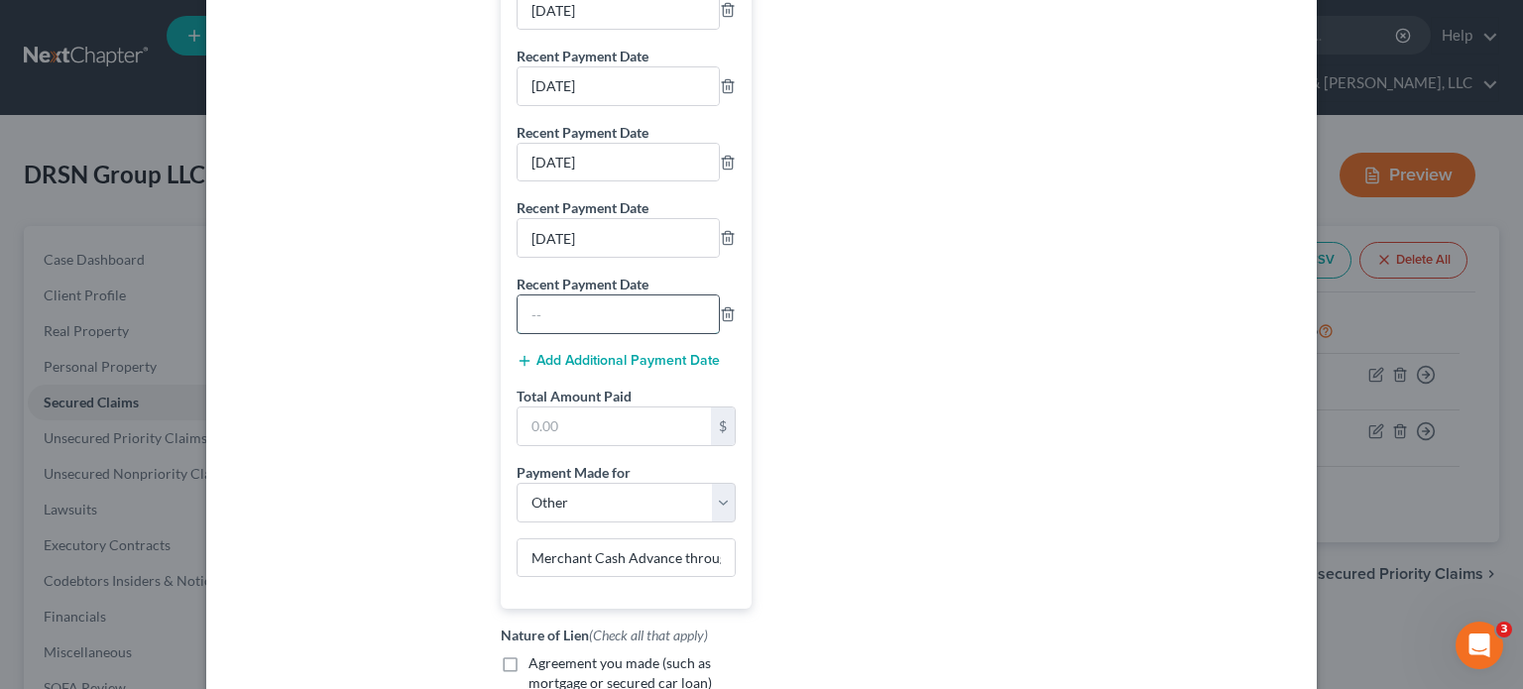
click at [594, 323] on input "text" at bounding box center [617, 314] width 201 height 38
type input "[DATE]"
click at [575, 355] on div "Add Additional Payment Date" at bounding box center [625, 360] width 219 height 20
click at [577, 366] on button "Add Additional Payment Date" at bounding box center [617, 361] width 203 height 16
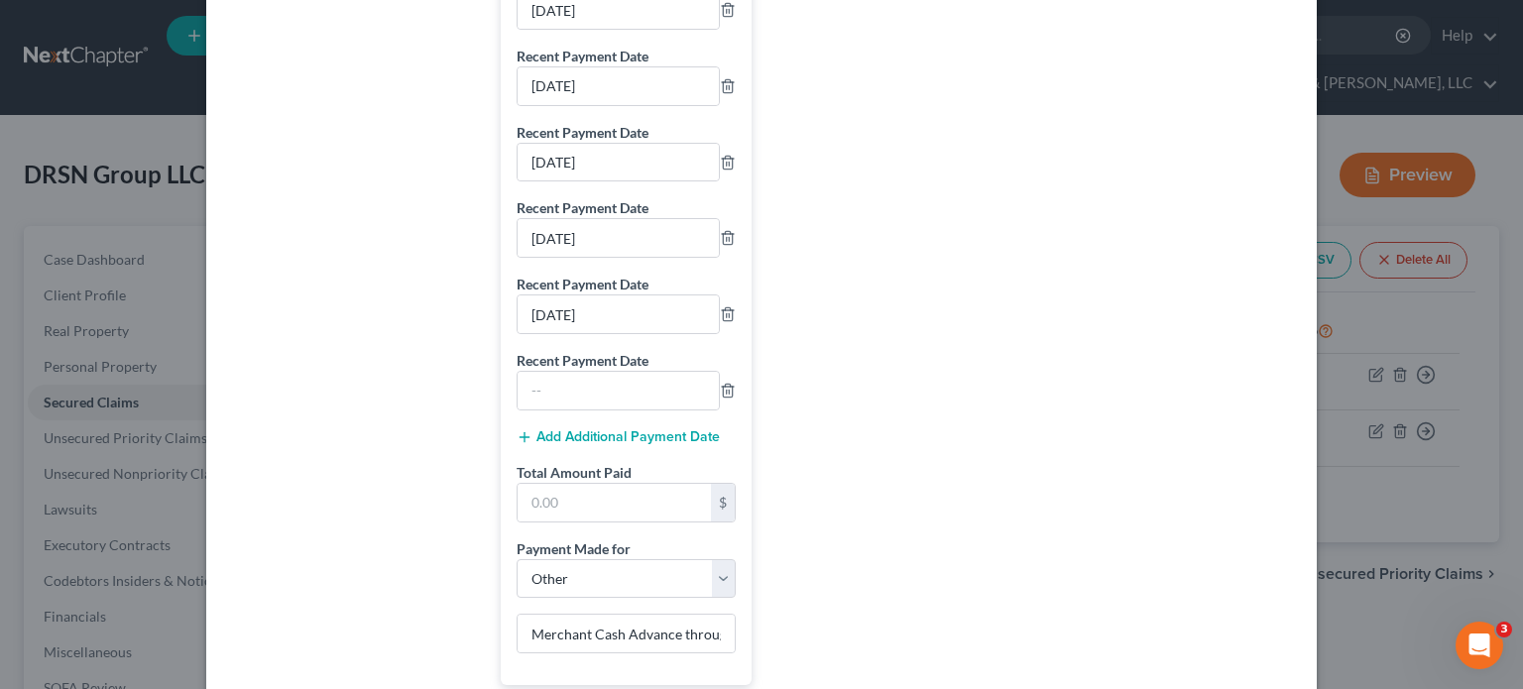
click at [577, 375] on div at bounding box center [617, 391] width 203 height 40
click at [579, 399] on input "text" at bounding box center [617, 391] width 201 height 38
type input "[DATE]"
click at [580, 436] on button "Add Additional Payment Date" at bounding box center [617, 437] width 203 height 16
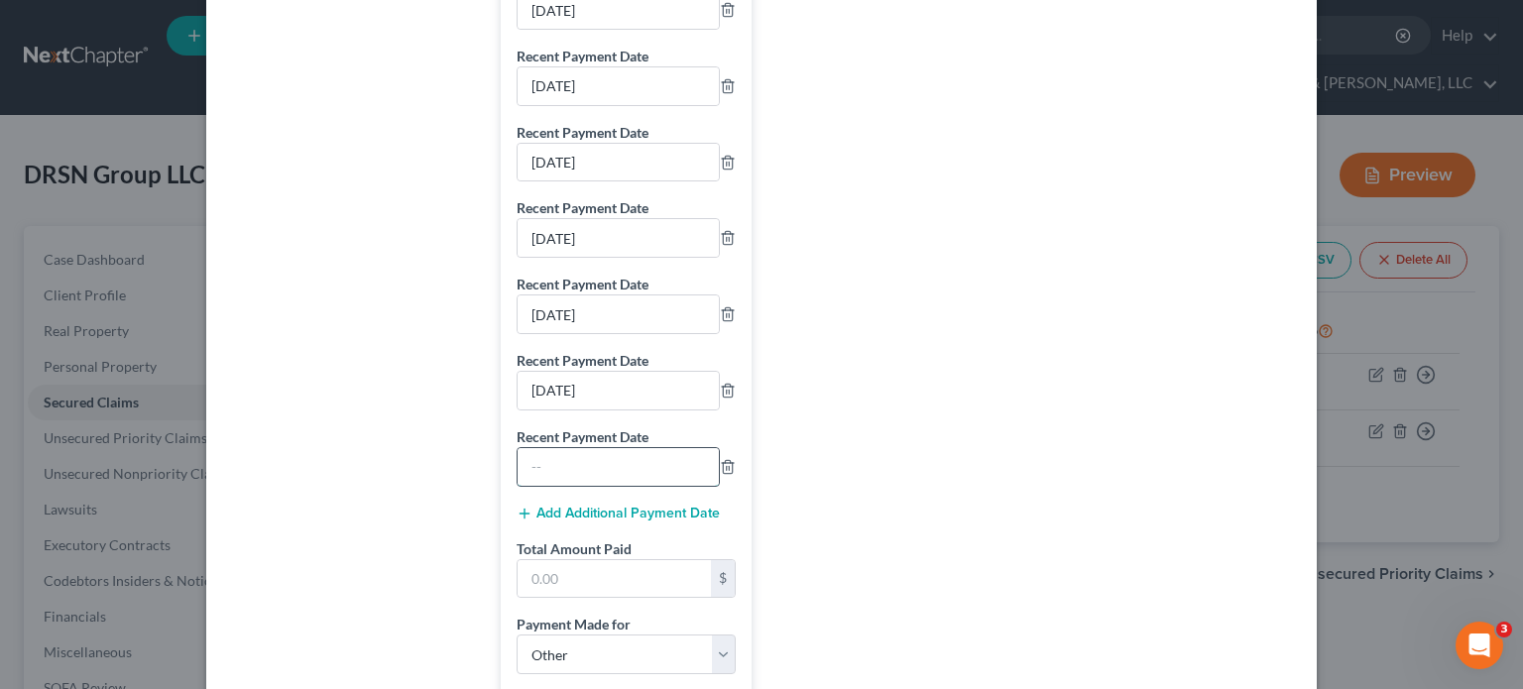
click at [589, 463] on input "text" at bounding box center [617, 467] width 201 height 38
type input "[DATE]"
click at [589, 518] on button "Add Additional Payment Date" at bounding box center [617, 514] width 203 height 16
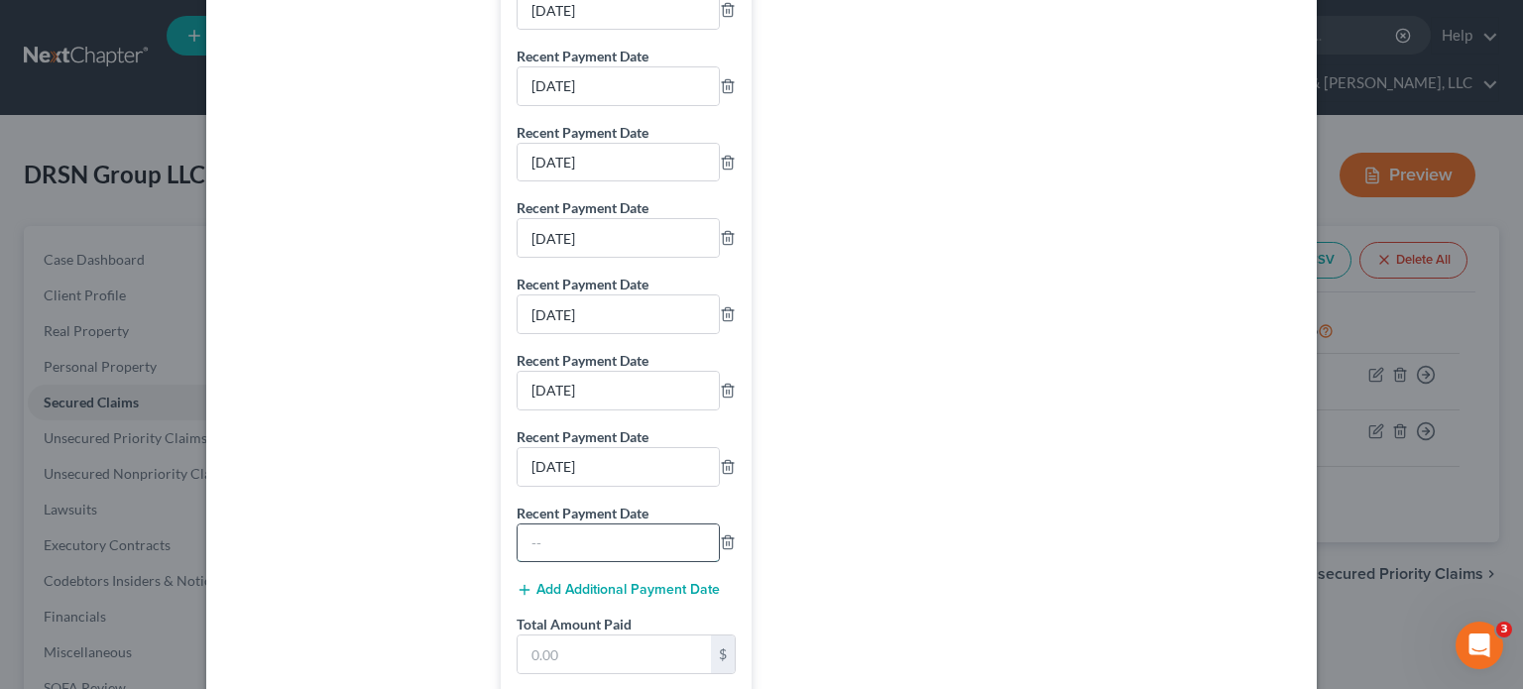
click at [584, 536] on input "text" at bounding box center [617, 543] width 201 height 38
type input "[DATE]"
click at [587, 589] on button "Add Additional Payment Date" at bounding box center [617, 590] width 203 height 16
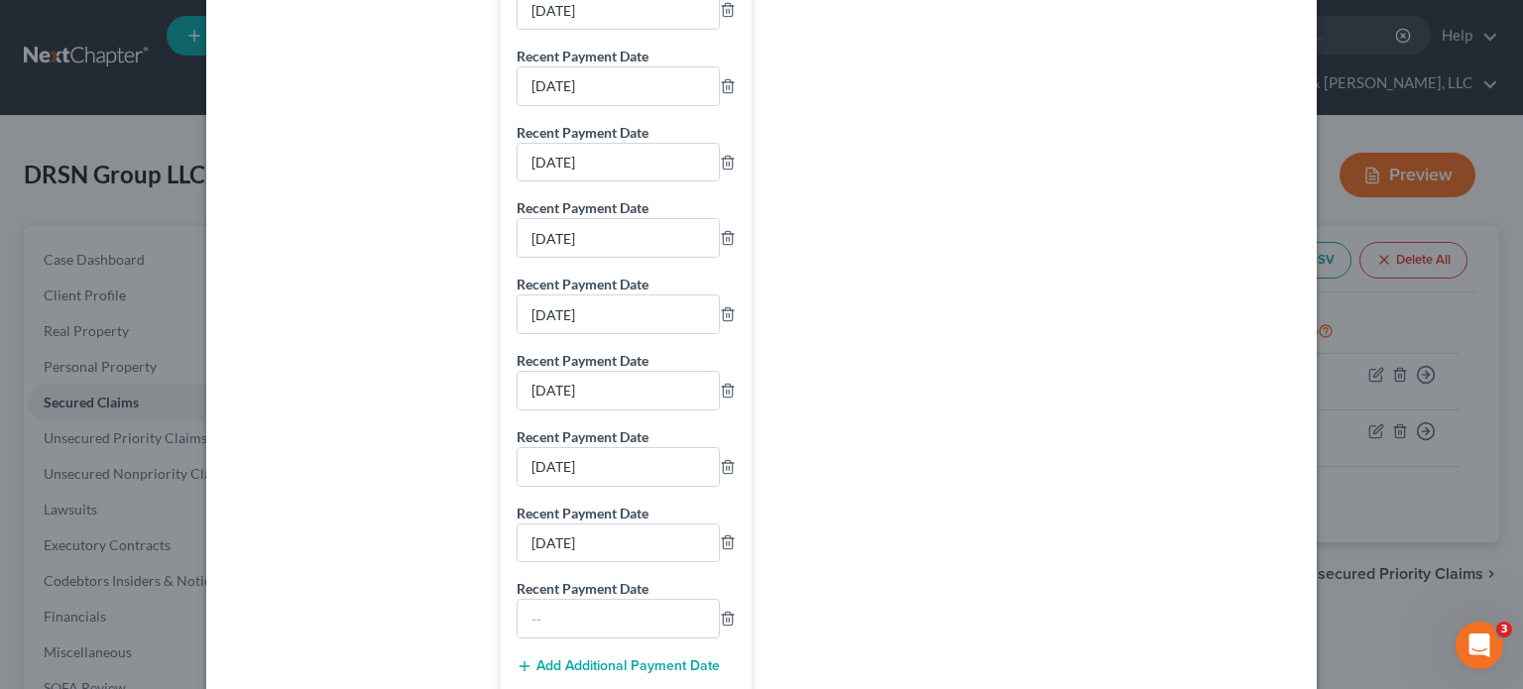
click at [588, 599] on label "Recent Payment Date" at bounding box center [582, 588] width 132 height 21
click at [588, 627] on input "text" at bounding box center [617, 619] width 201 height 38
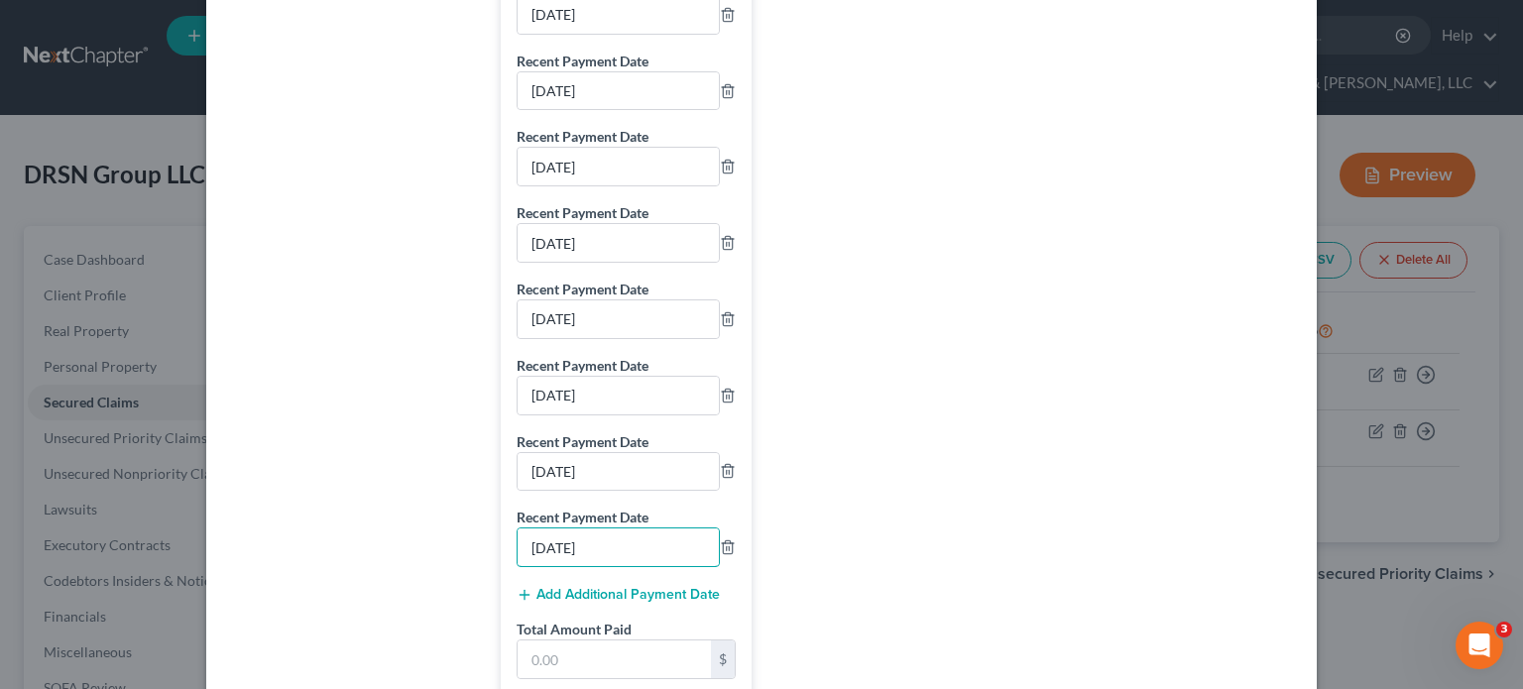
scroll to position [3371, 0]
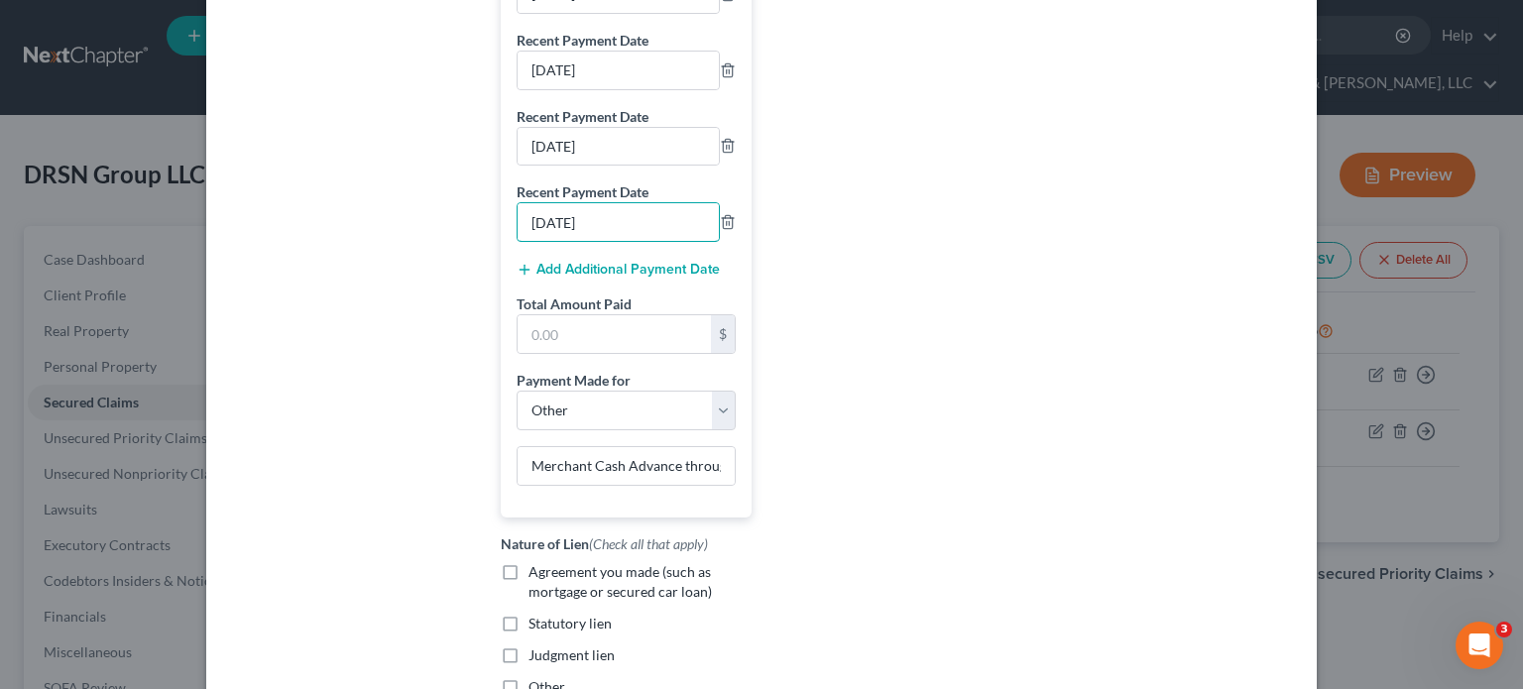
type input "[DATE]"
click at [567, 276] on button "Add Additional Payment Date" at bounding box center [617, 270] width 203 height 16
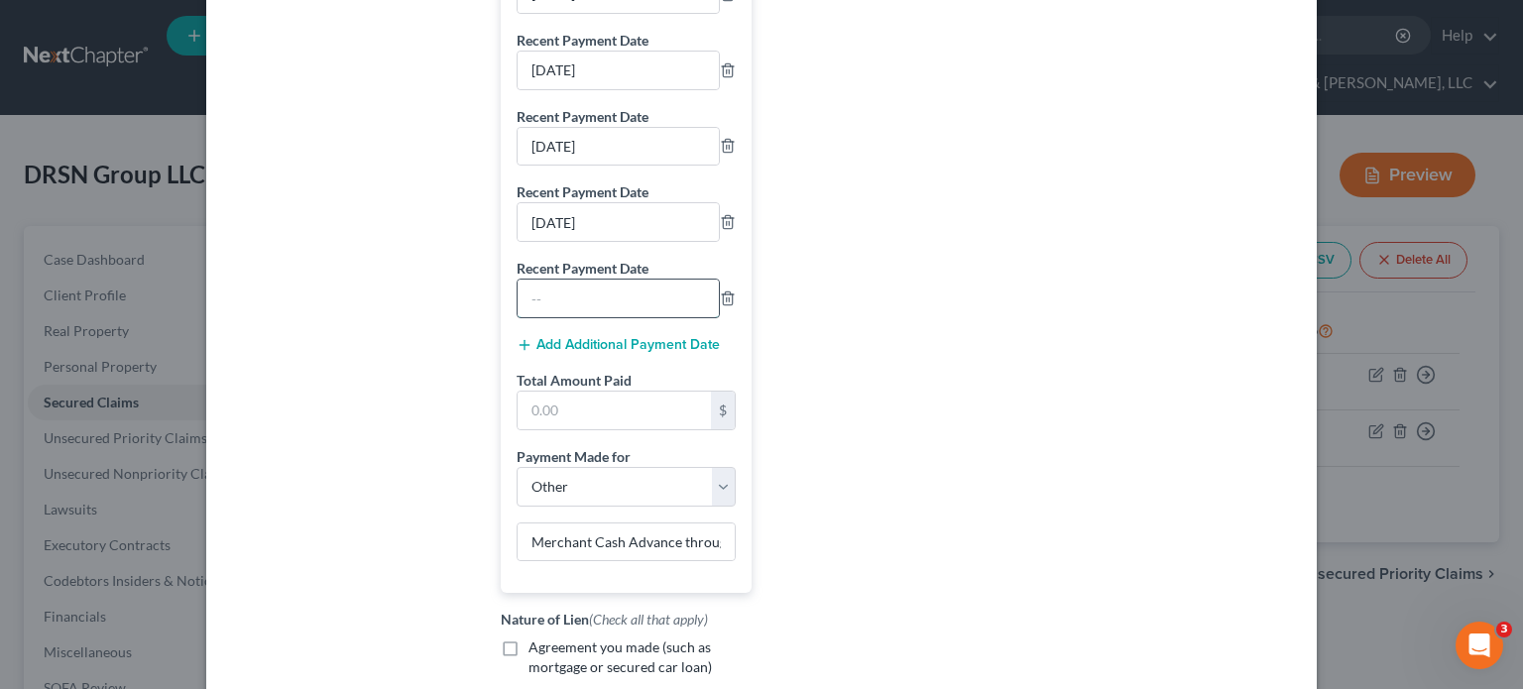
click at [568, 301] on input "text" at bounding box center [617, 299] width 201 height 38
type input "[DATE]"
click at [582, 341] on button "Add Additional Payment Date" at bounding box center [617, 345] width 203 height 16
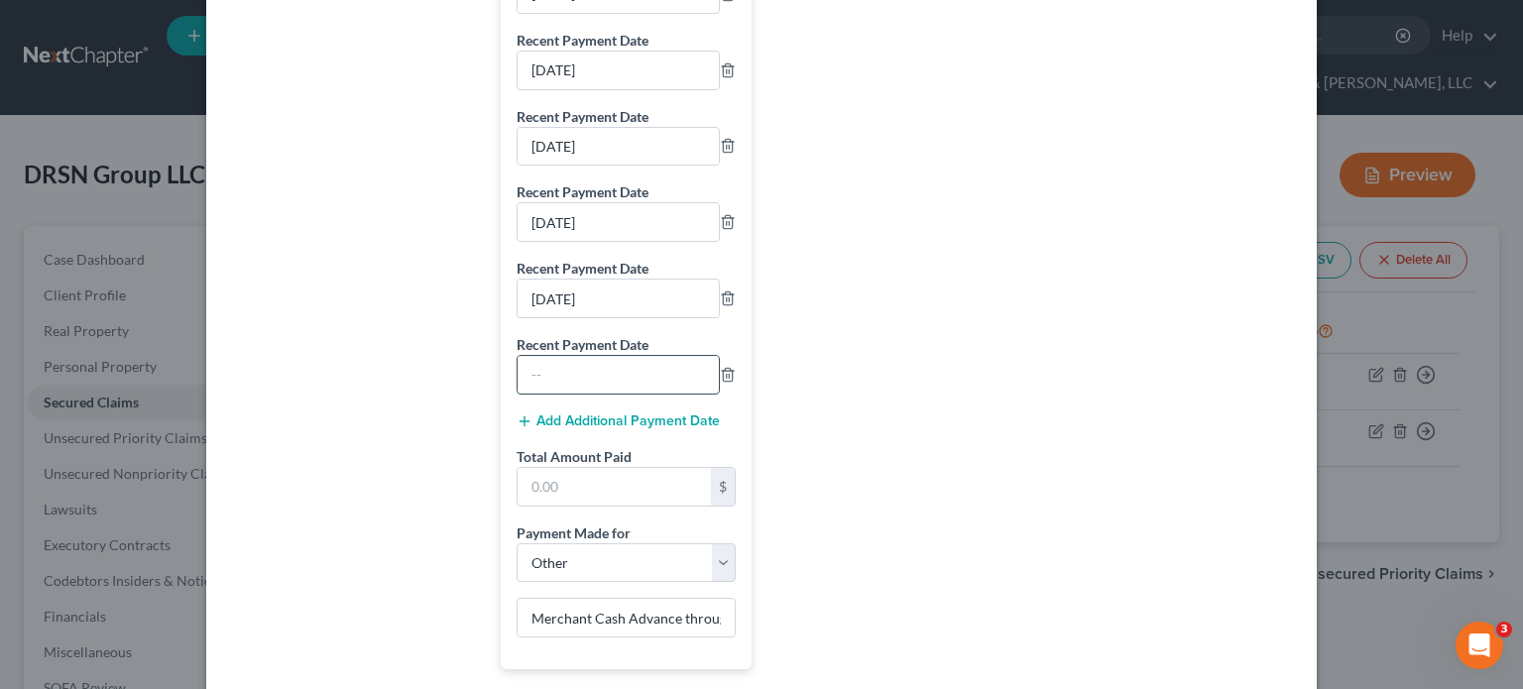
click at [589, 386] on input "text" at bounding box center [617, 375] width 201 height 38
type input "[DATE]"
click at [583, 418] on button "Add Additional Payment Date" at bounding box center [617, 421] width 203 height 16
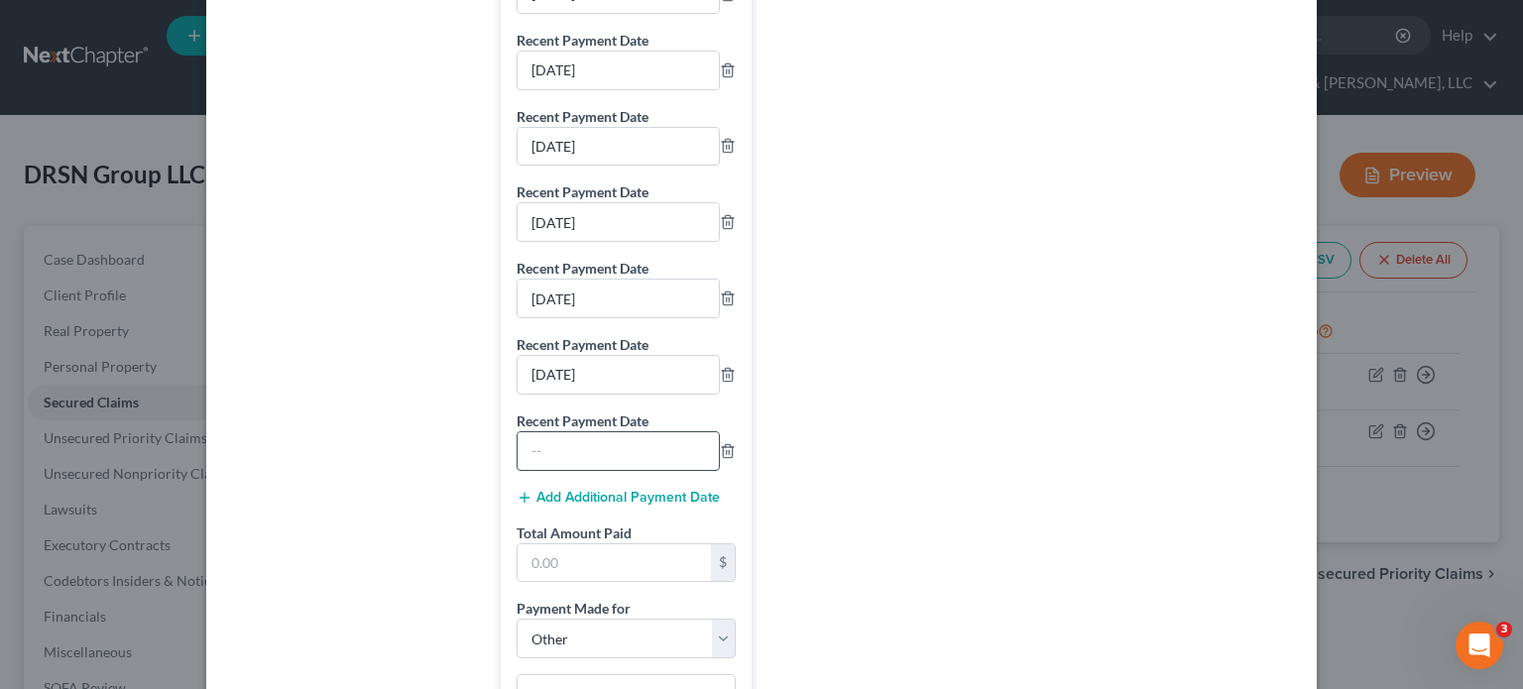
click at [547, 457] on input "text" at bounding box center [617, 451] width 201 height 38
type input "[DATE]"
click at [611, 498] on button "Add Additional Payment Date" at bounding box center [617, 498] width 203 height 16
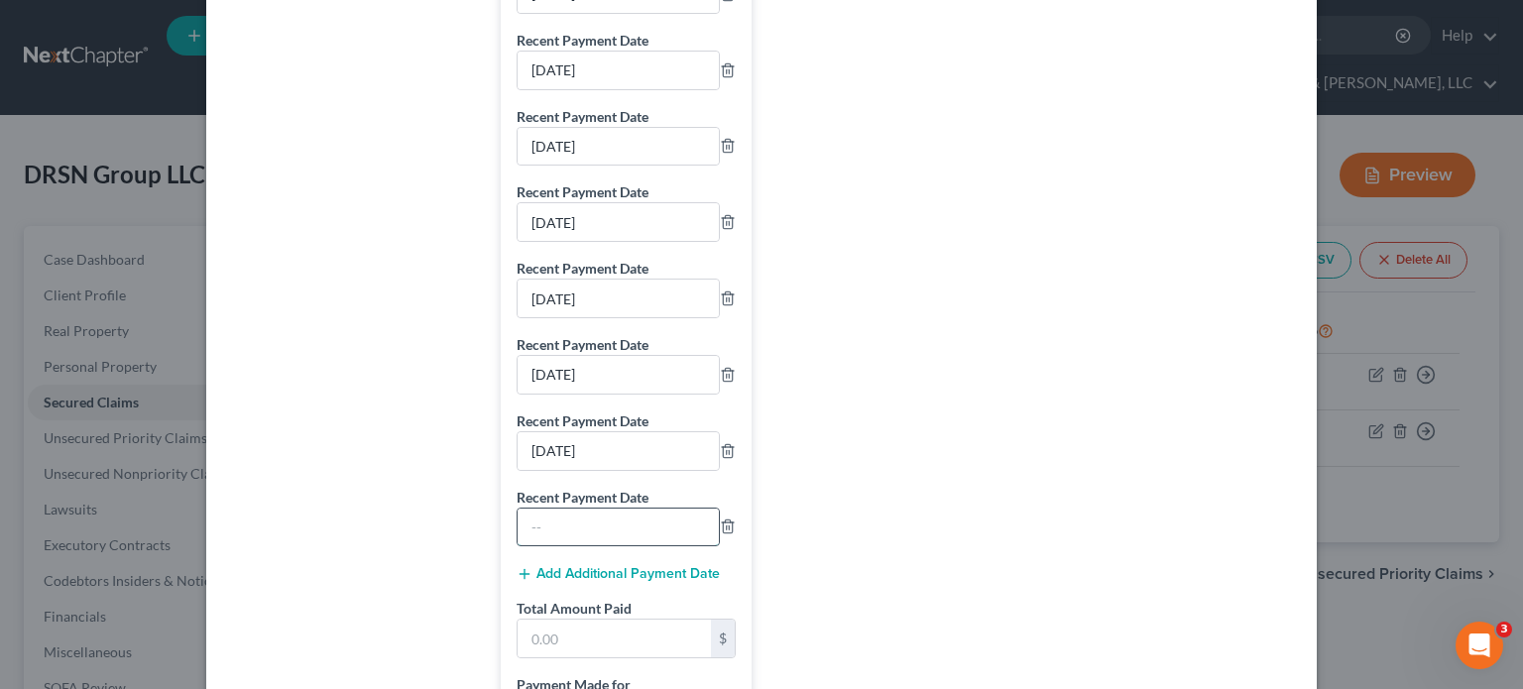
click at [601, 524] on input "text" at bounding box center [617, 528] width 201 height 38
type input "[DATE]"
click at [660, 572] on button "Add Additional Payment Date" at bounding box center [617, 574] width 203 height 16
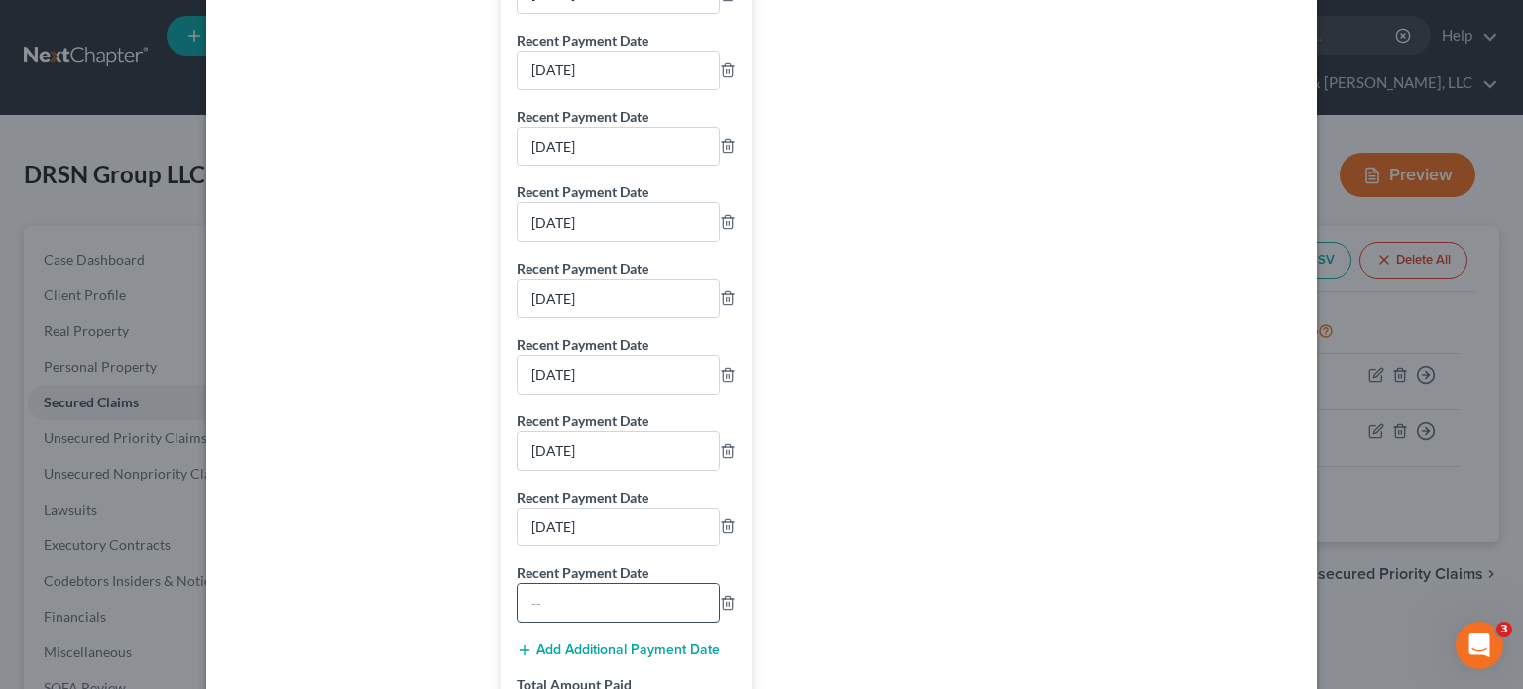
click at [572, 586] on input "text" at bounding box center [617, 603] width 201 height 38
type input "[DATE]"
click at [602, 647] on button "Add Additional Payment Date" at bounding box center [617, 650] width 203 height 16
click at [581, 674] on input "text" at bounding box center [617, 679] width 201 height 38
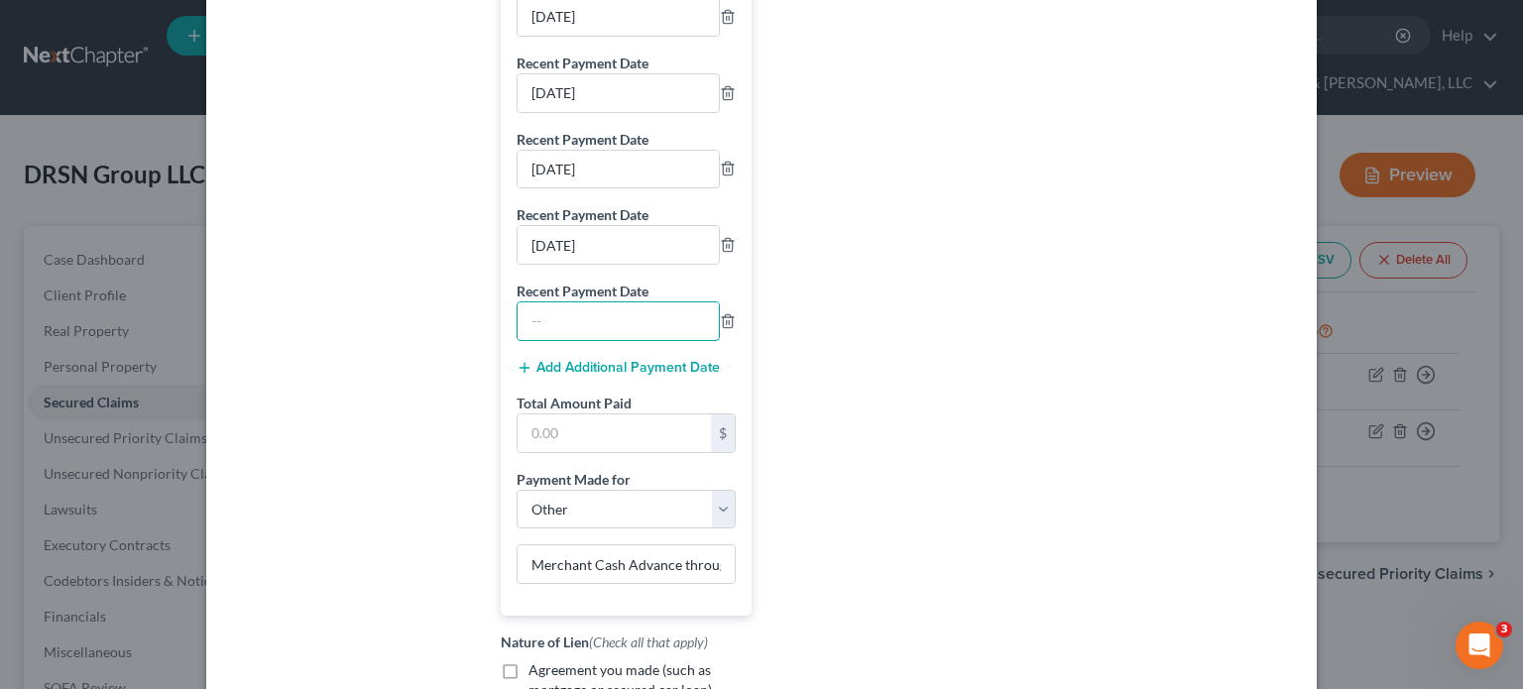
scroll to position [3866, 0]
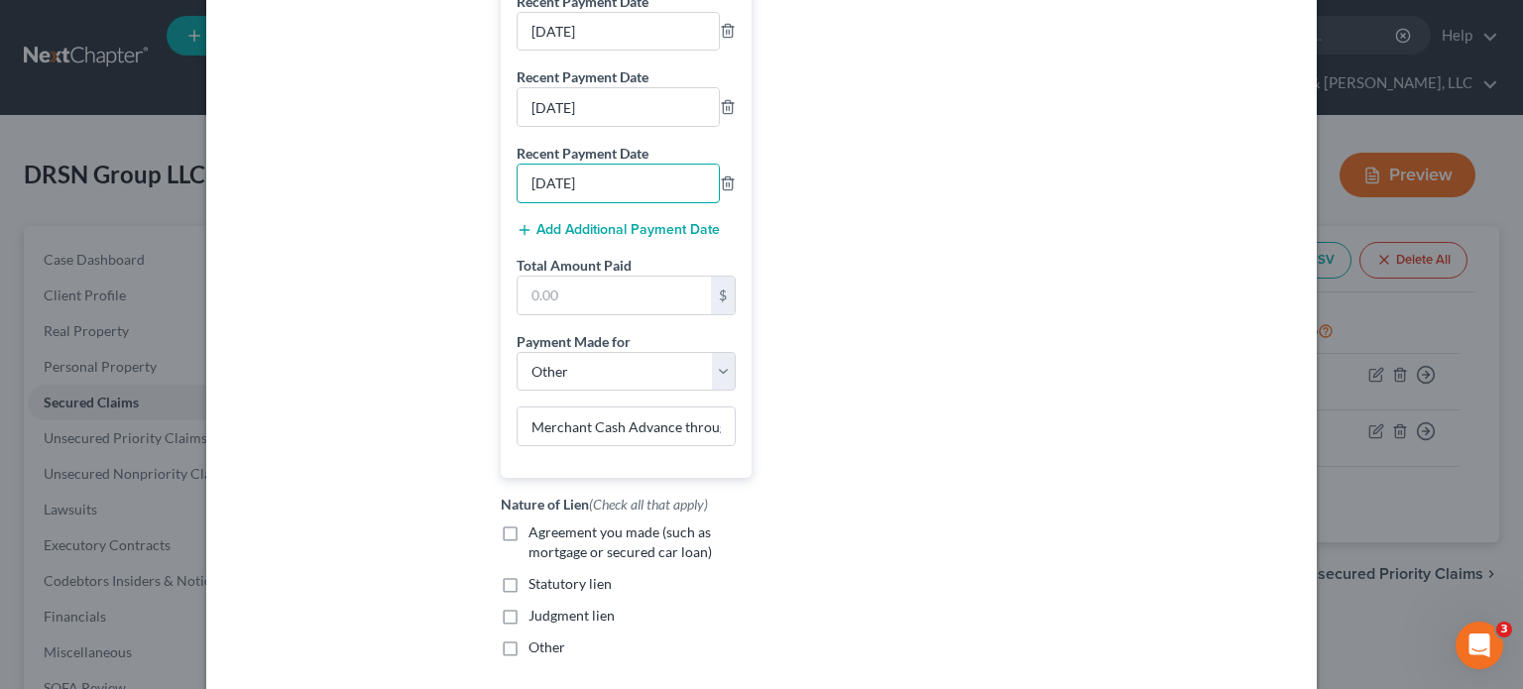
type input "[DATE]"
click at [572, 223] on button "Add Additional Payment Date" at bounding box center [617, 230] width 203 height 16
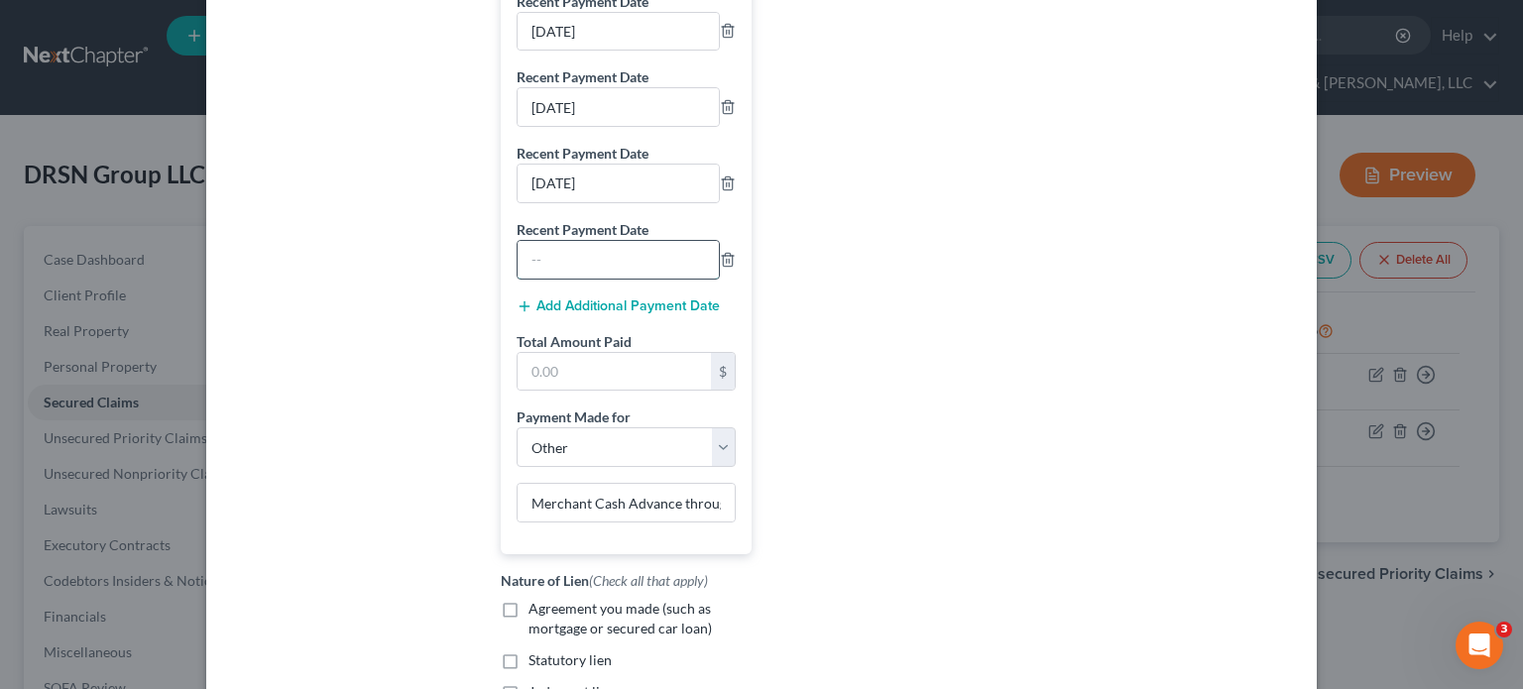
click at [554, 253] on input "text" at bounding box center [617, 260] width 201 height 38
type input "[DATE]"
click at [574, 302] on button "Add Additional Payment Date" at bounding box center [617, 306] width 203 height 16
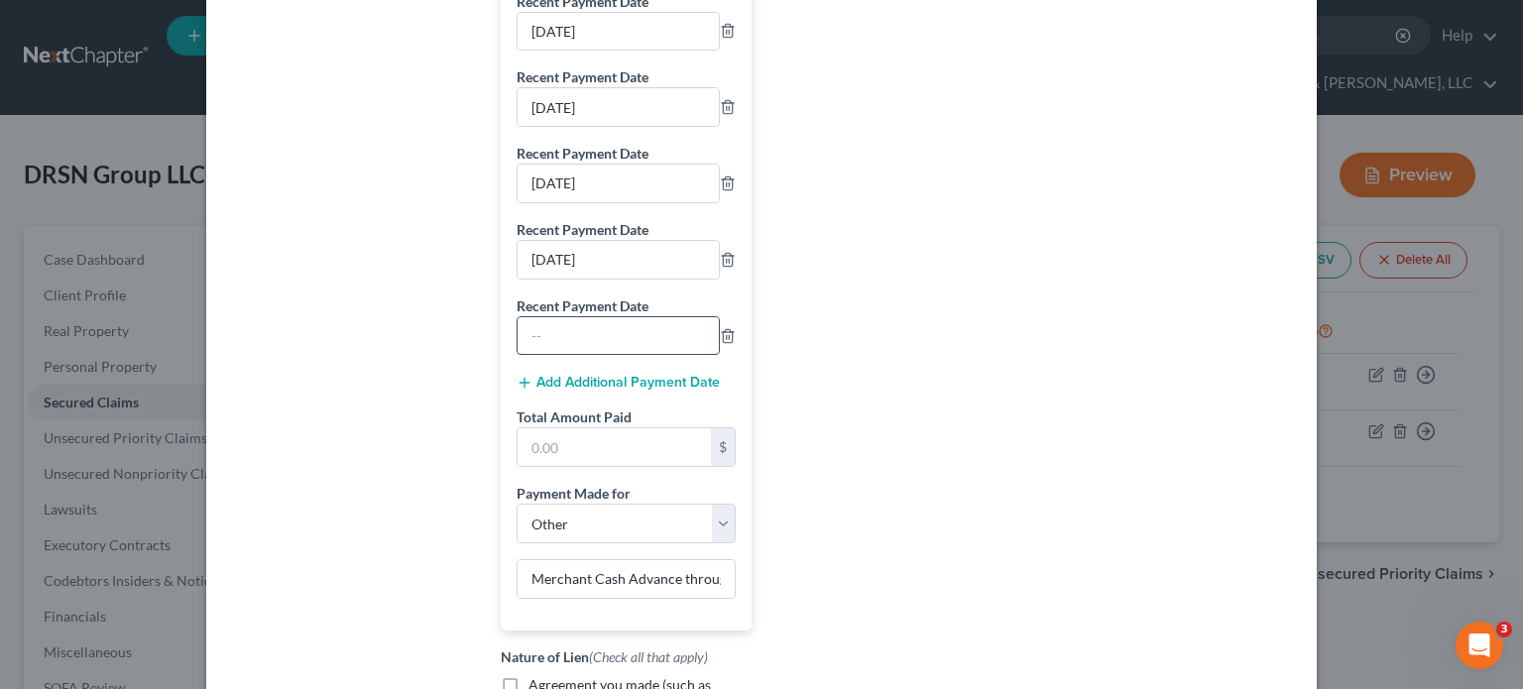
click at [550, 338] on input "text" at bounding box center [617, 336] width 201 height 38
type input "[DATE]"
click at [632, 387] on button "Add Additional Payment Date" at bounding box center [617, 383] width 203 height 16
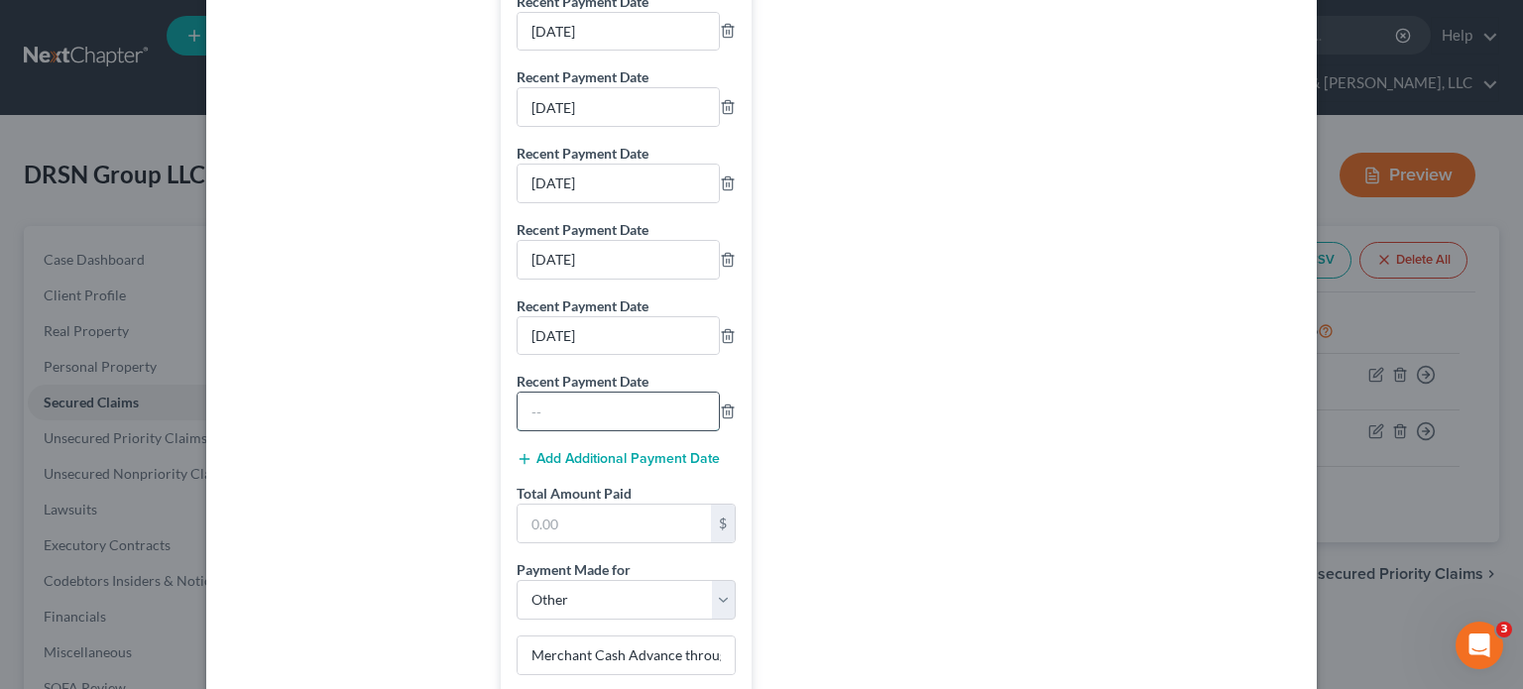
click at [594, 415] on input "text" at bounding box center [617, 412] width 201 height 38
type input "[DATE]"
click at [577, 451] on button "Add Additional Payment Date" at bounding box center [617, 459] width 203 height 16
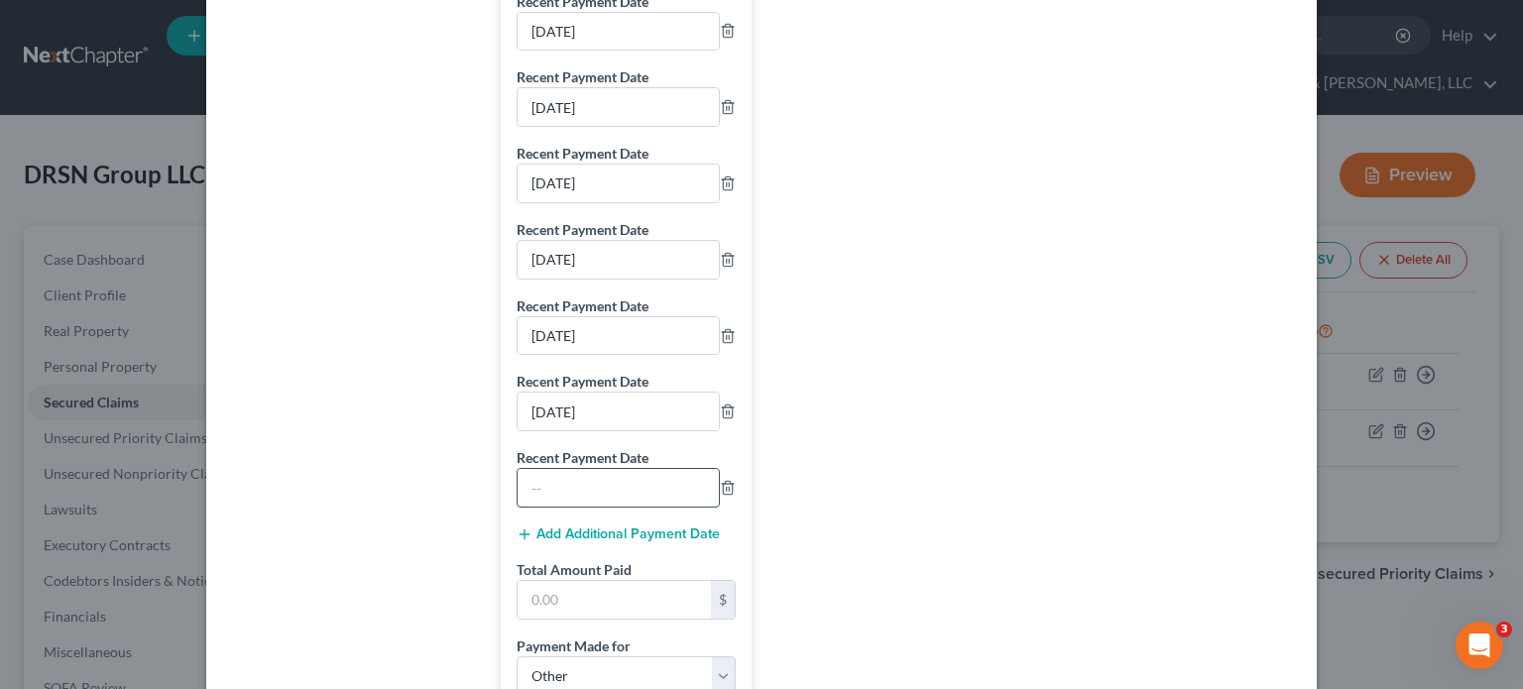
click at [574, 488] on input "text" at bounding box center [617, 488] width 201 height 38
type input "[DATE]"
click at [587, 526] on button "Add Additional Payment Date" at bounding box center [617, 534] width 203 height 16
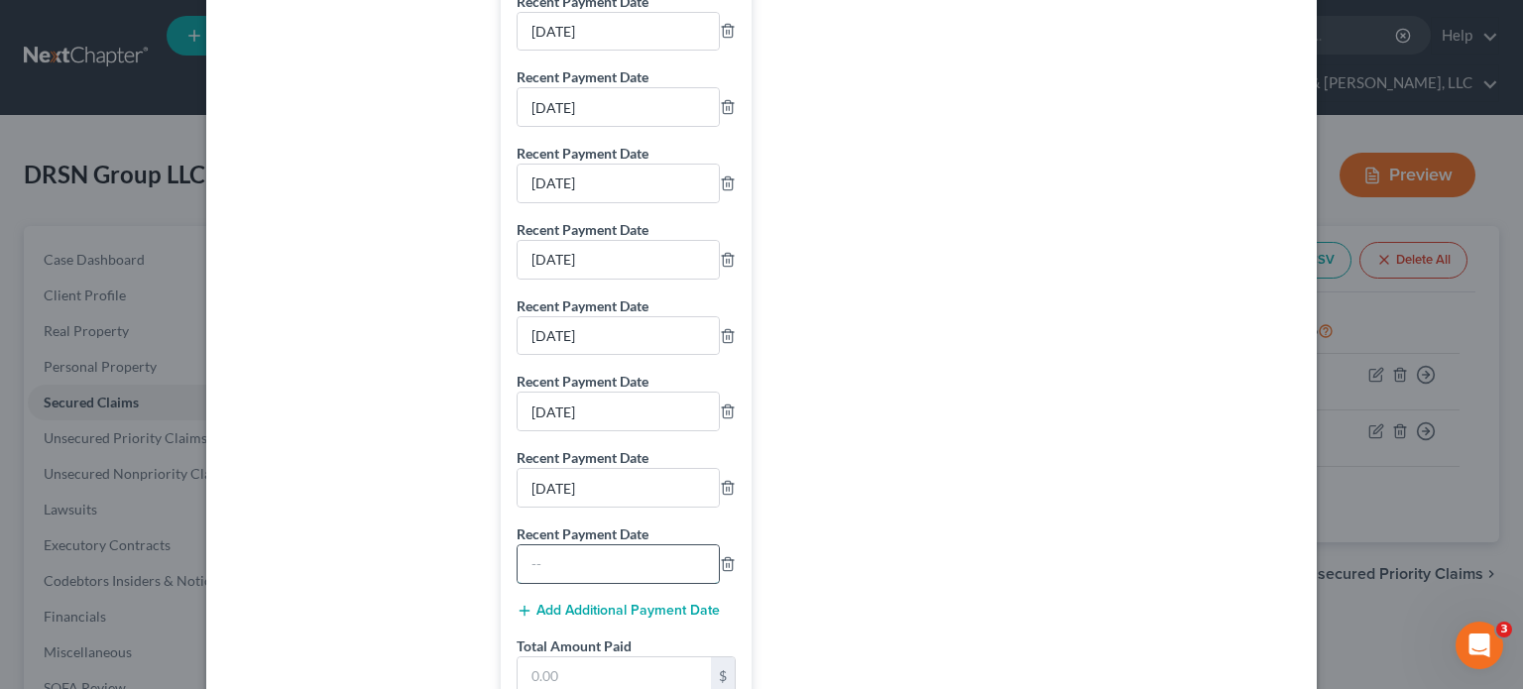
click at [550, 566] on input "text" at bounding box center [617, 564] width 201 height 38
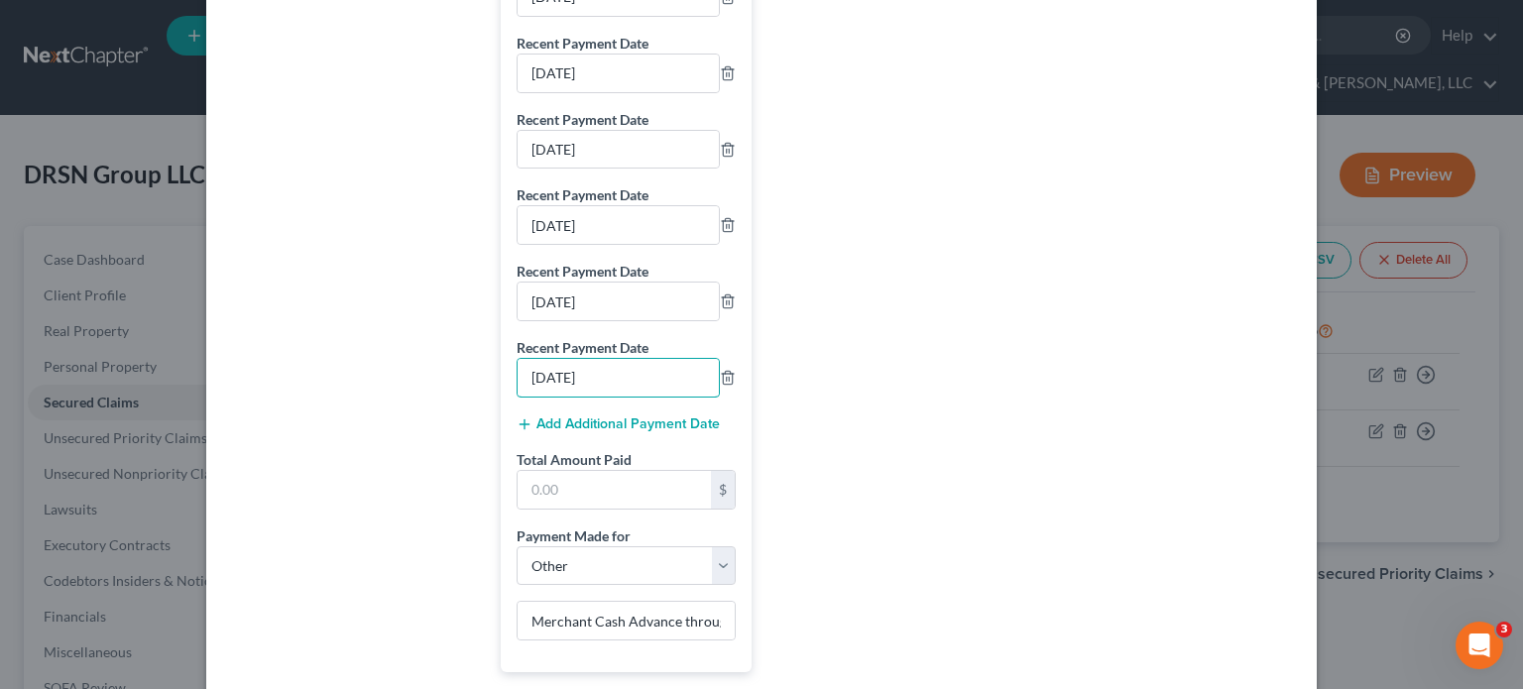
scroll to position [4065, 0]
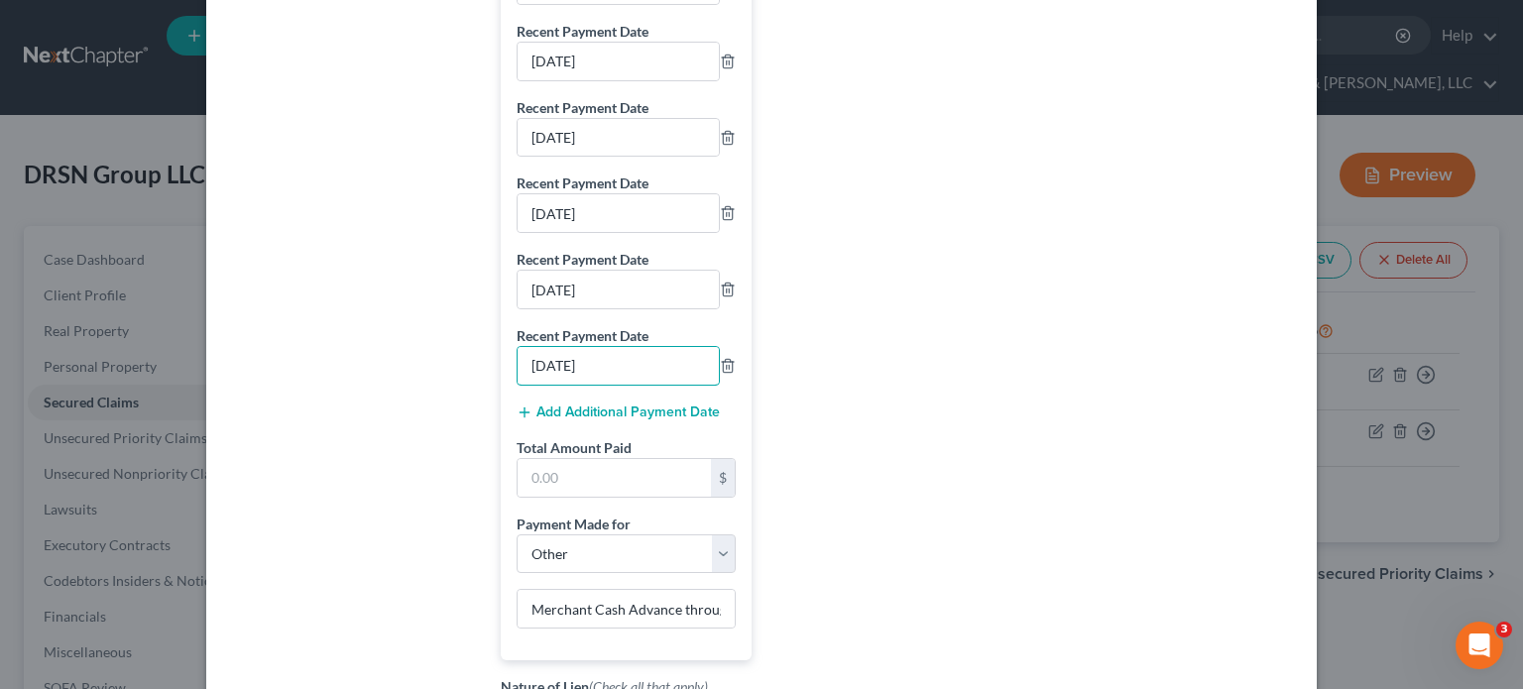
type input "[DATE]"
click at [590, 408] on button "Add Additional Payment Date" at bounding box center [617, 412] width 203 height 16
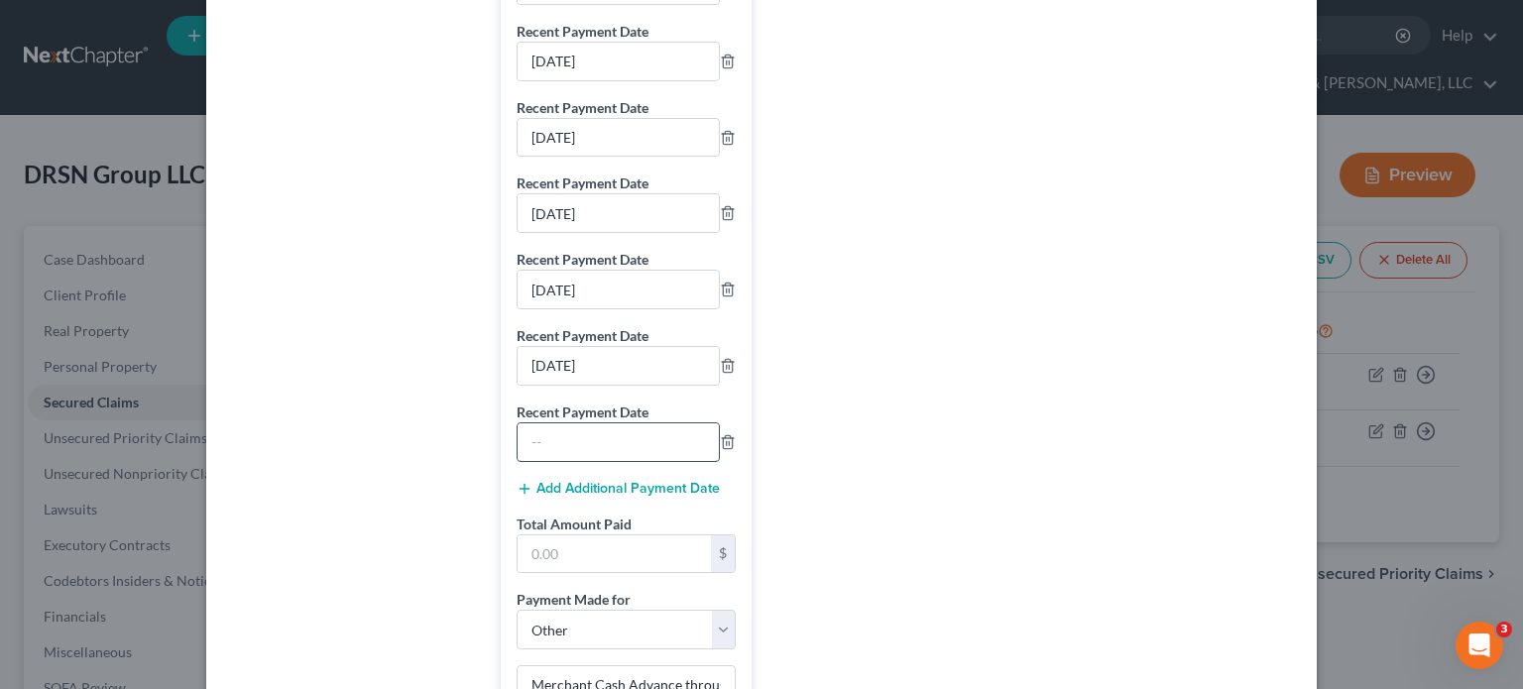
click at [579, 443] on input "text" at bounding box center [617, 442] width 201 height 38
type input "[DATE]"
click at [563, 483] on button "Add Additional Payment Date" at bounding box center [617, 489] width 203 height 16
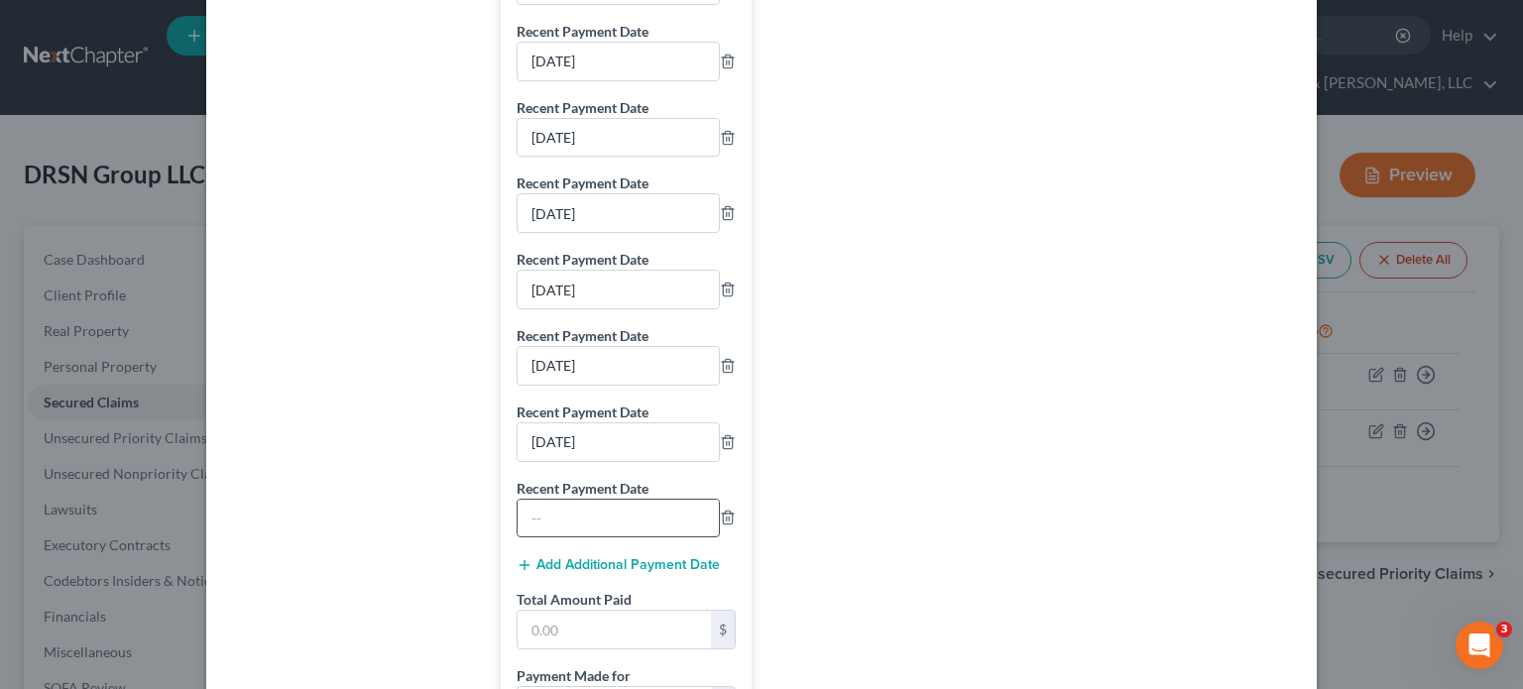
click at [569, 518] on input "text" at bounding box center [617, 519] width 201 height 38
click at [616, 512] on input "04/" at bounding box center [617, 519] width 201 height 38
drag, startPoint x: 612, startPoint y: 512, endPoint x: 440, endPoint y: 514, distance: 171.5
click at [556, 507] on input "04/" at bounding box center [617, 519] width 201 height 38
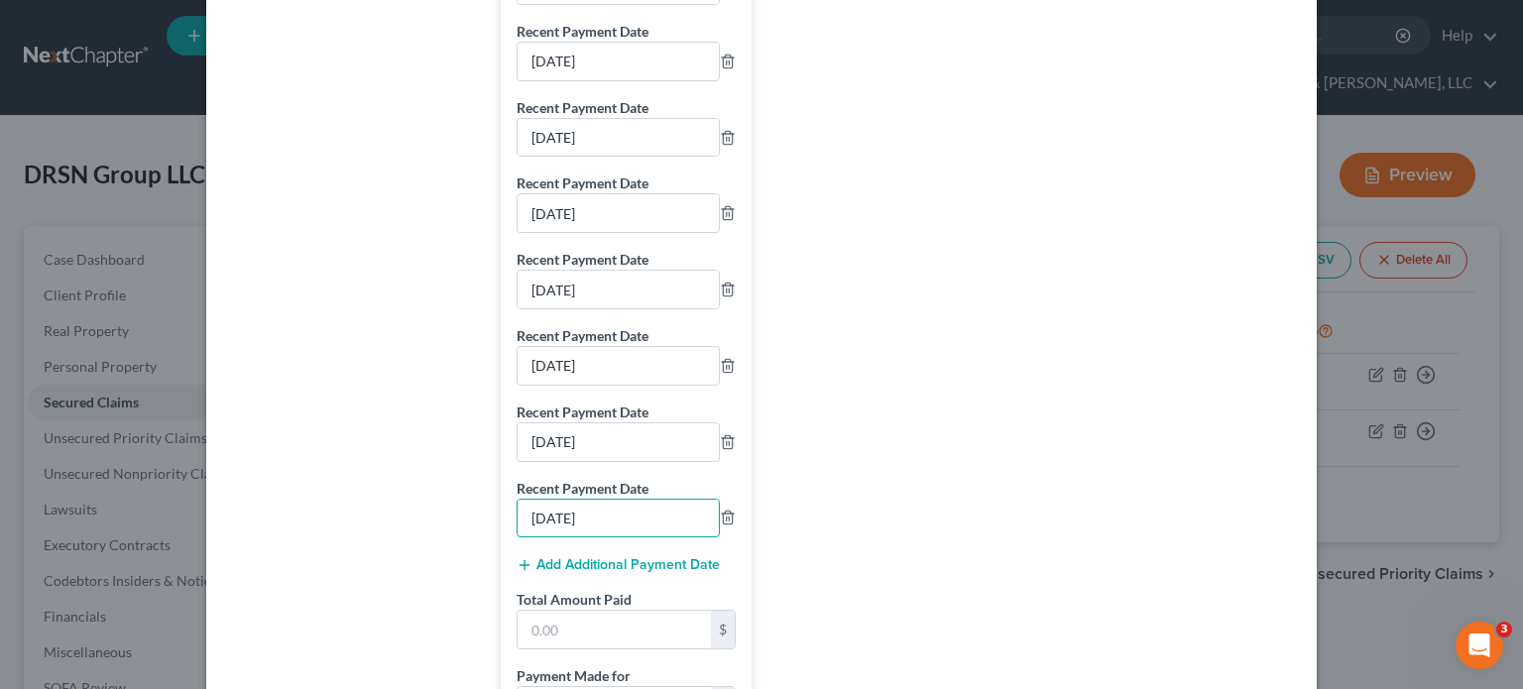
type input "[DATE]"
click at [586, 562] on button "Add Additional Payment Date" at bounding box center [617, 565] width 203 height 16
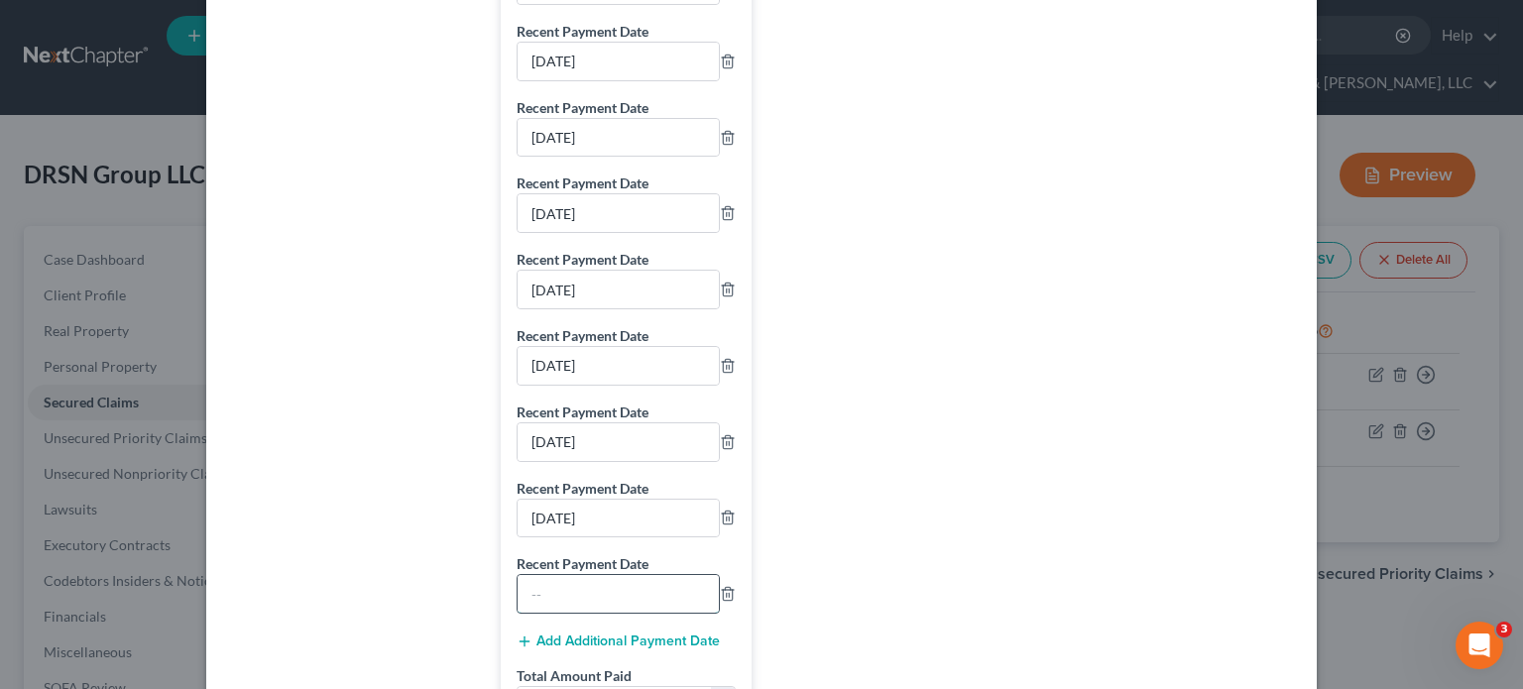
click at [592, 594] on input "text" at bounding box center [617, 594] width 201 height 38
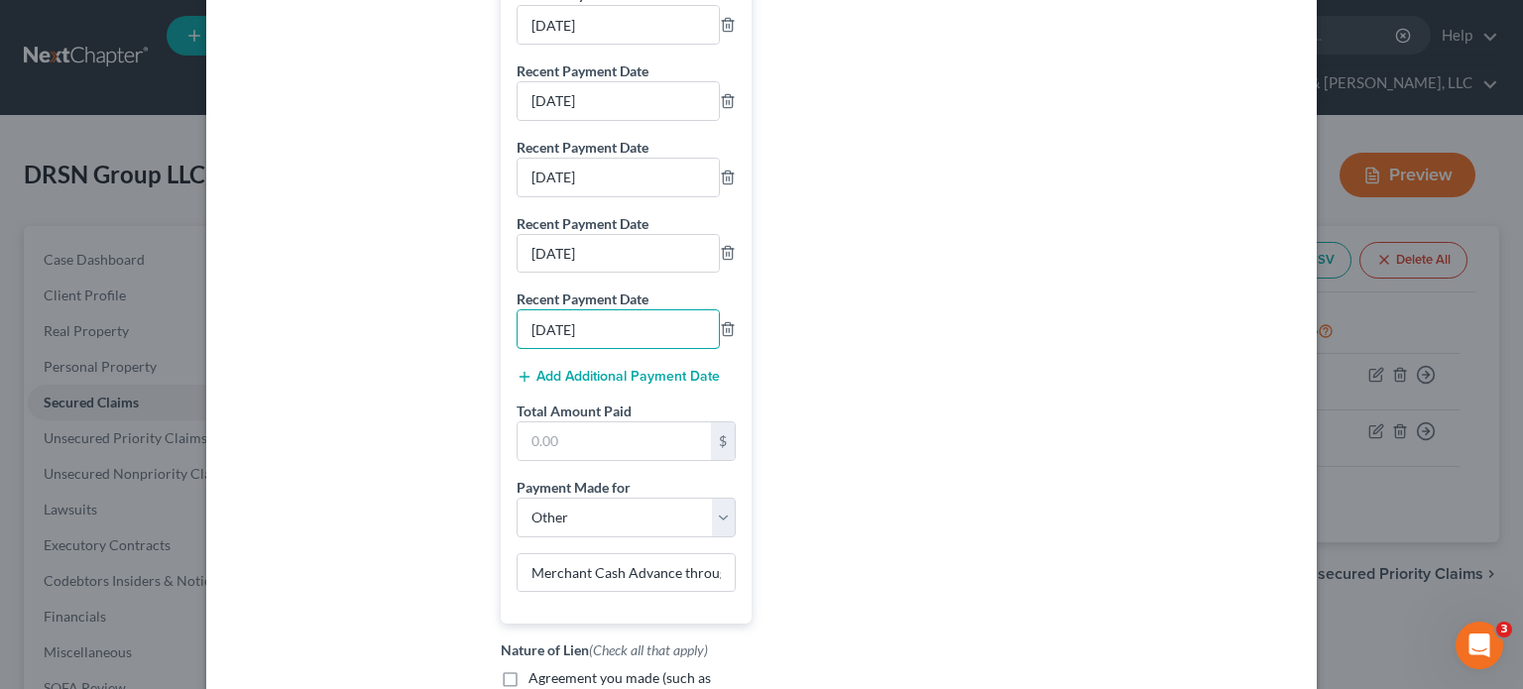
scroll to position [4362, 0]
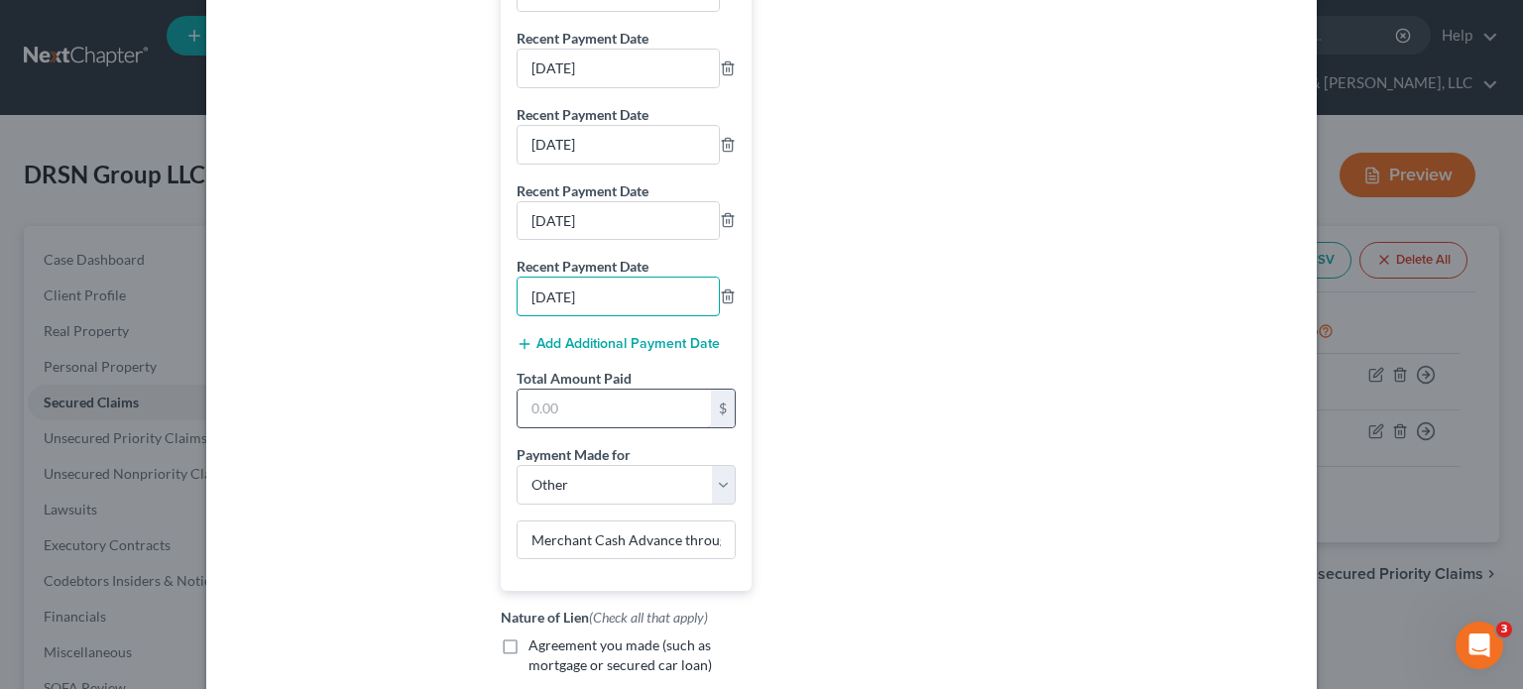
type input "[DATE]"
click at [578, 401] on input "text" at bounding box center [613, 409] width 193 height 38
click at [630, 403] on input "text" at bounding box center [613, 409] width 193 height 38
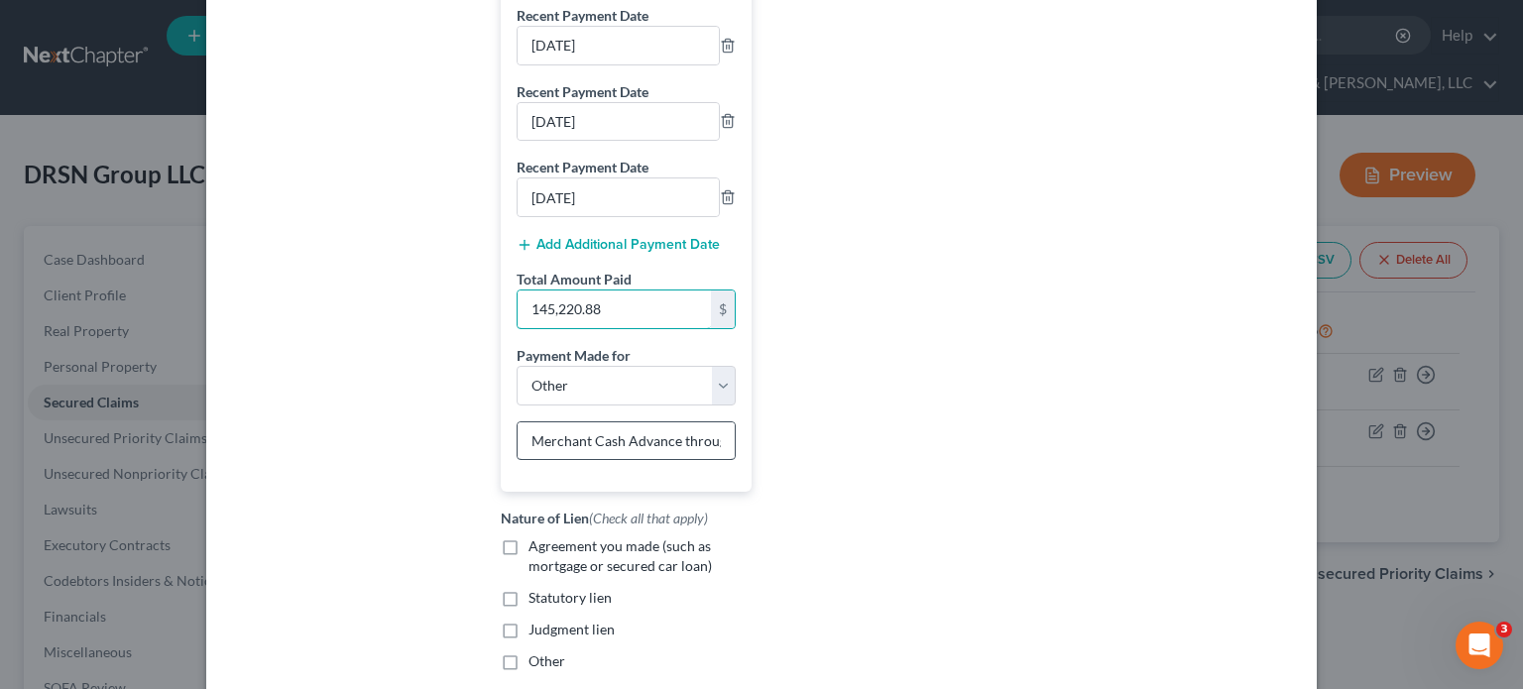
type input "145,220.88"
drag, startPoint x: 523, startPoint y: 430, endPoint x: 799, endPoint y: 432, distance: 275.6
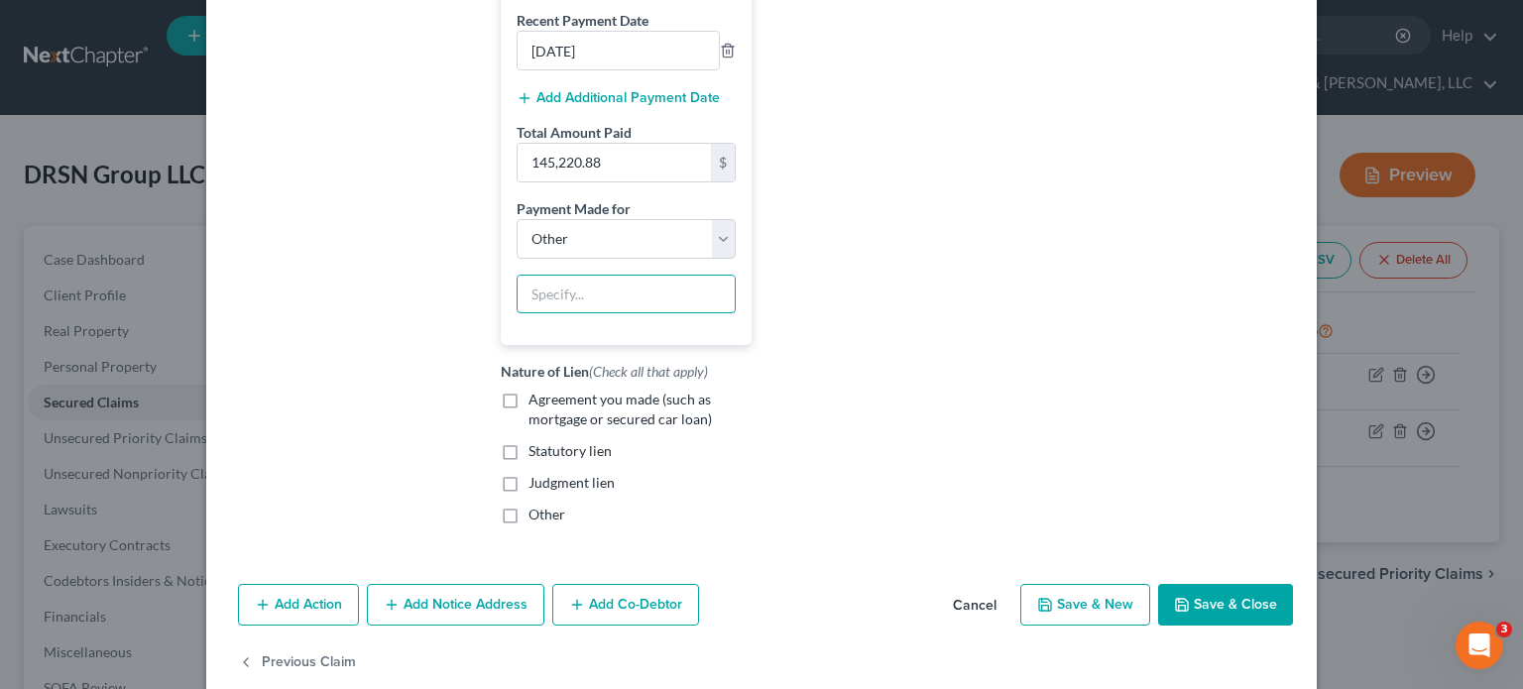
scroll to position [4637, 0]
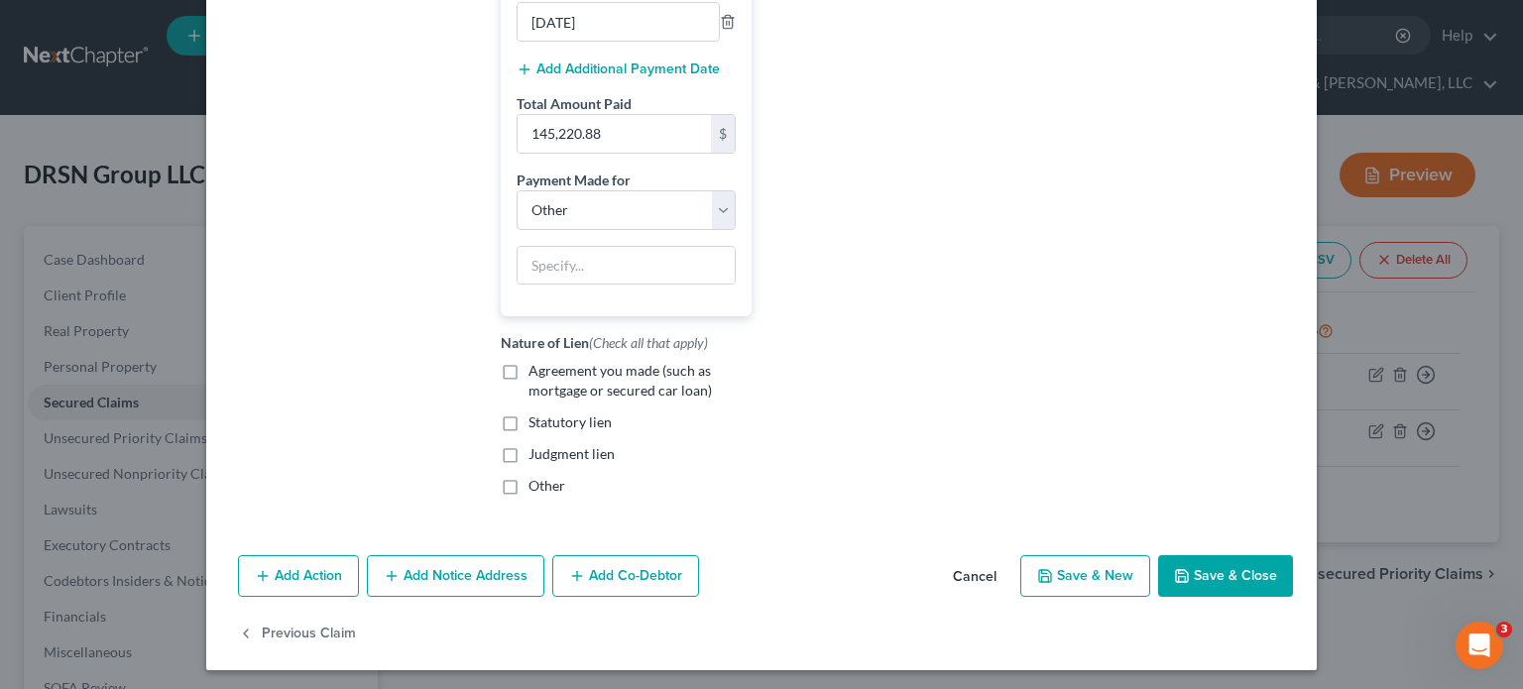
click at [1202, 566] on button "Save & Close" at bounding box center [1225, 576] width 135 height 42
select select
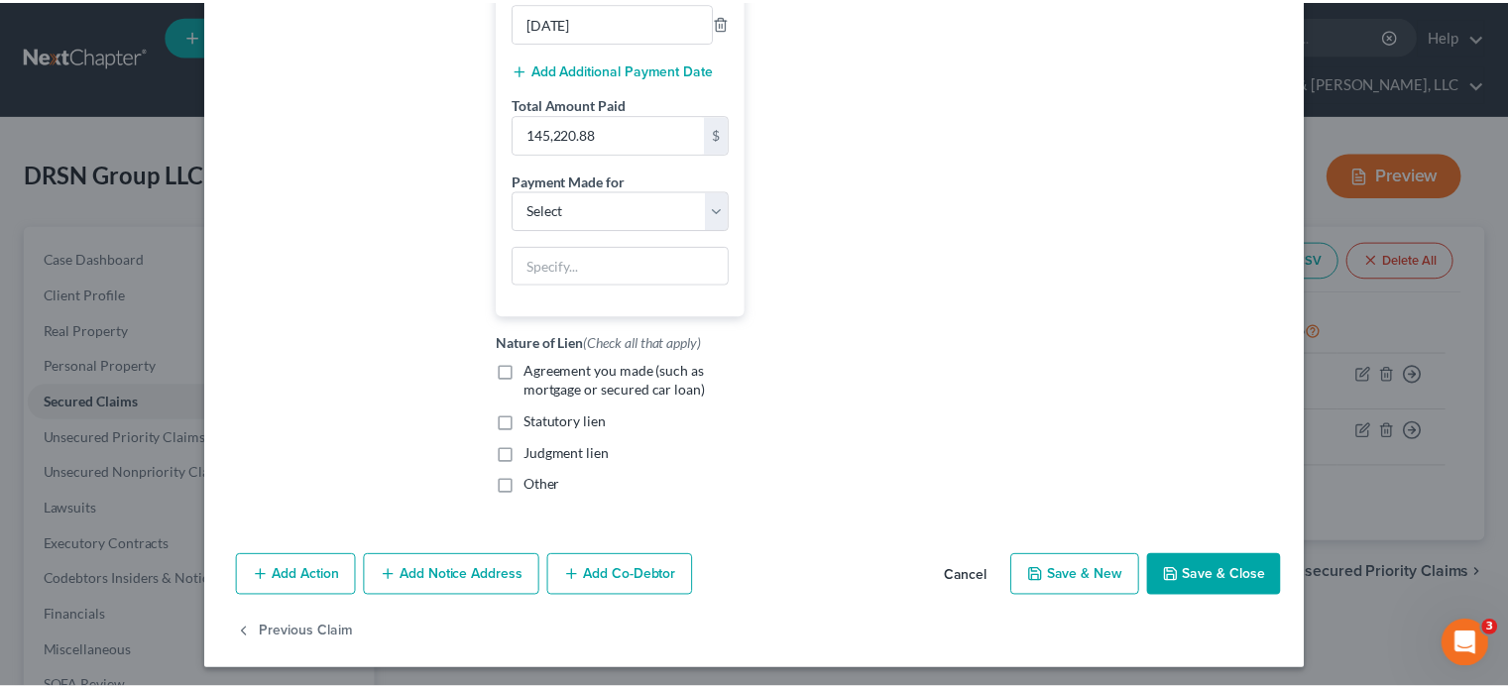
scroll to position [4582, 0]
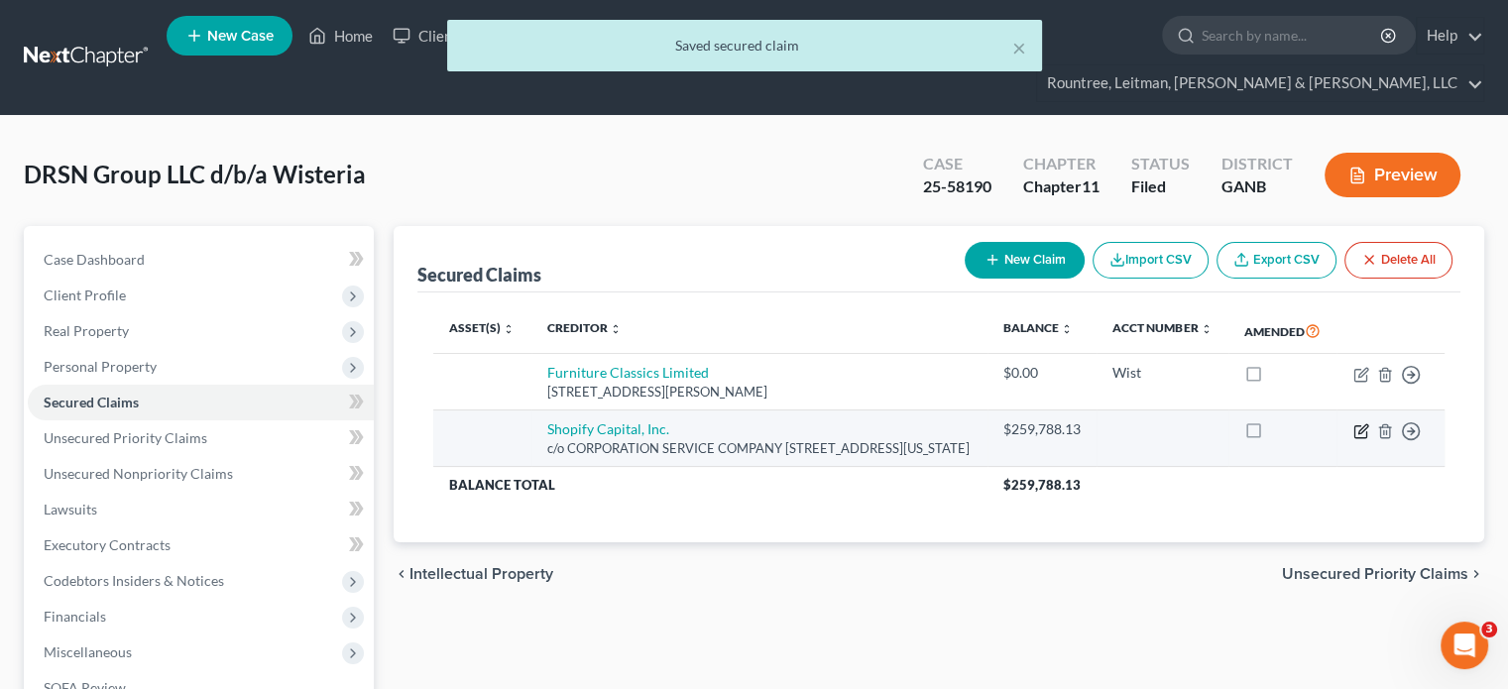
click at [1361, 423] on icon "button" at bounding box center [1361, 431] width 16 height 16
select select "35"
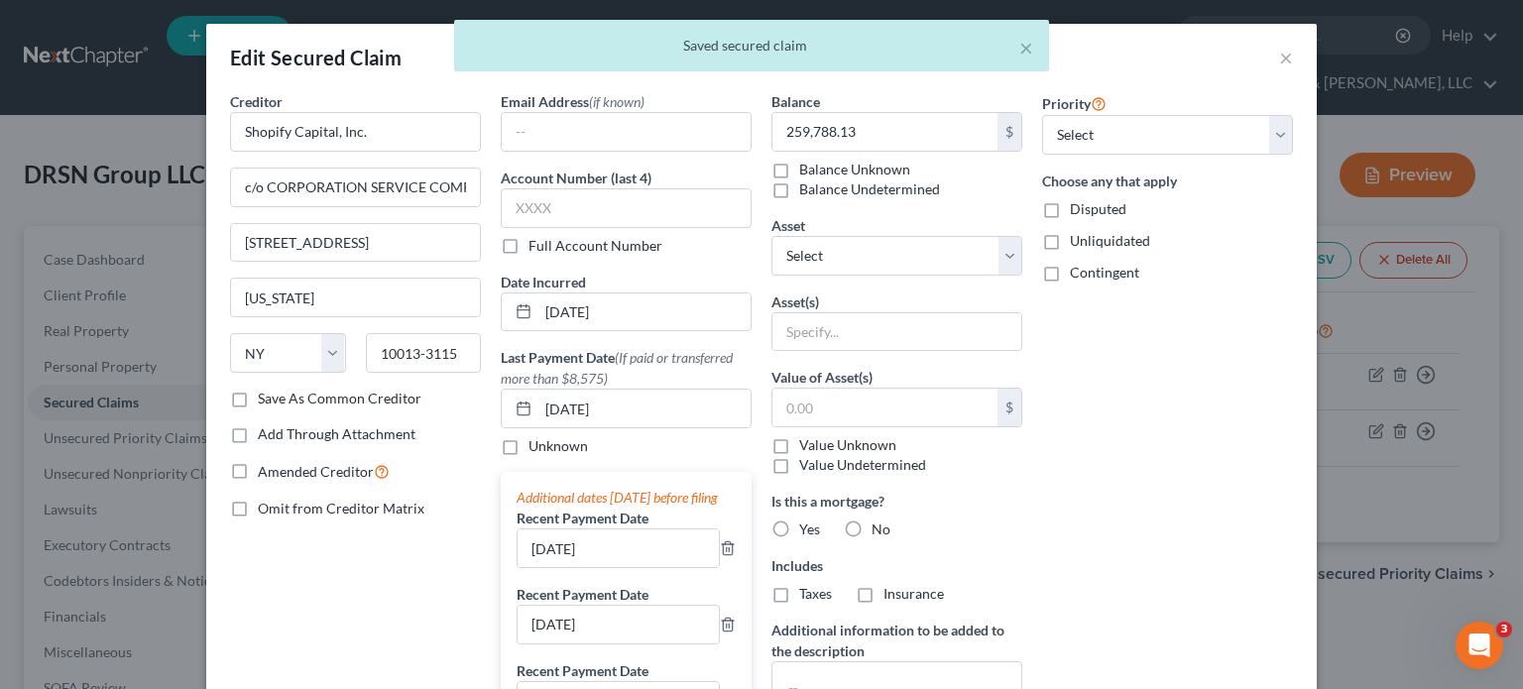
click at [1277, 58] on div "× Saved secured claim" at bounding box center [751, 50] width 1523 height 61
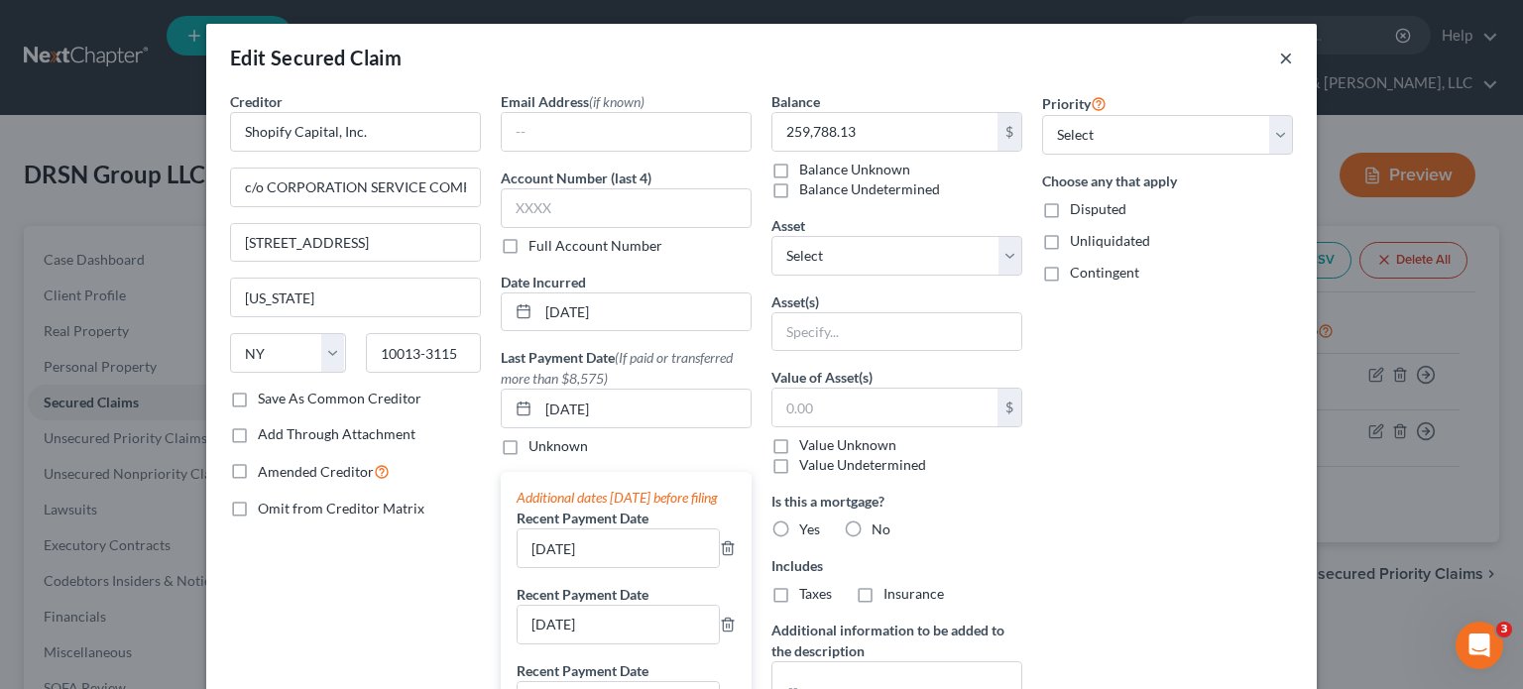
click at [1279, 57] on button "×" at bounding box center [1286, 58] width 14 height 24
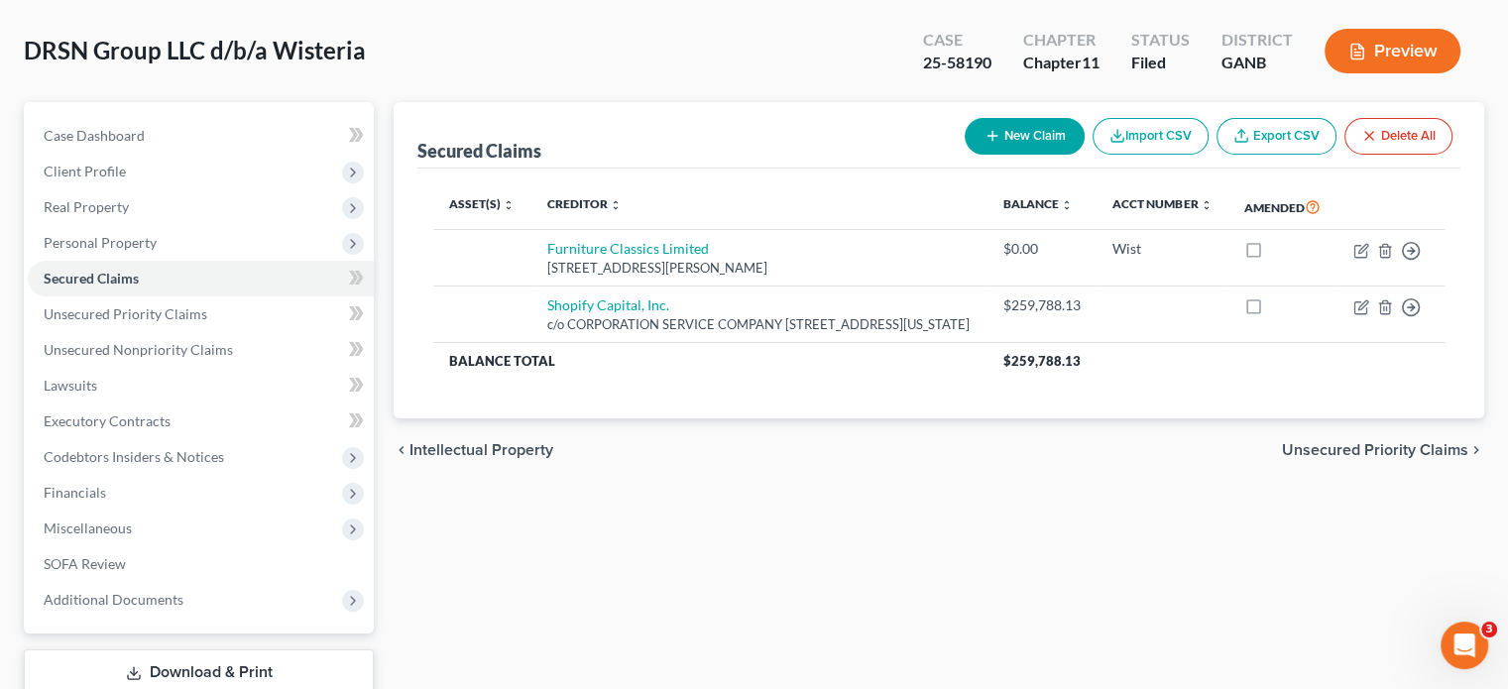
scroll to position [220, 0]
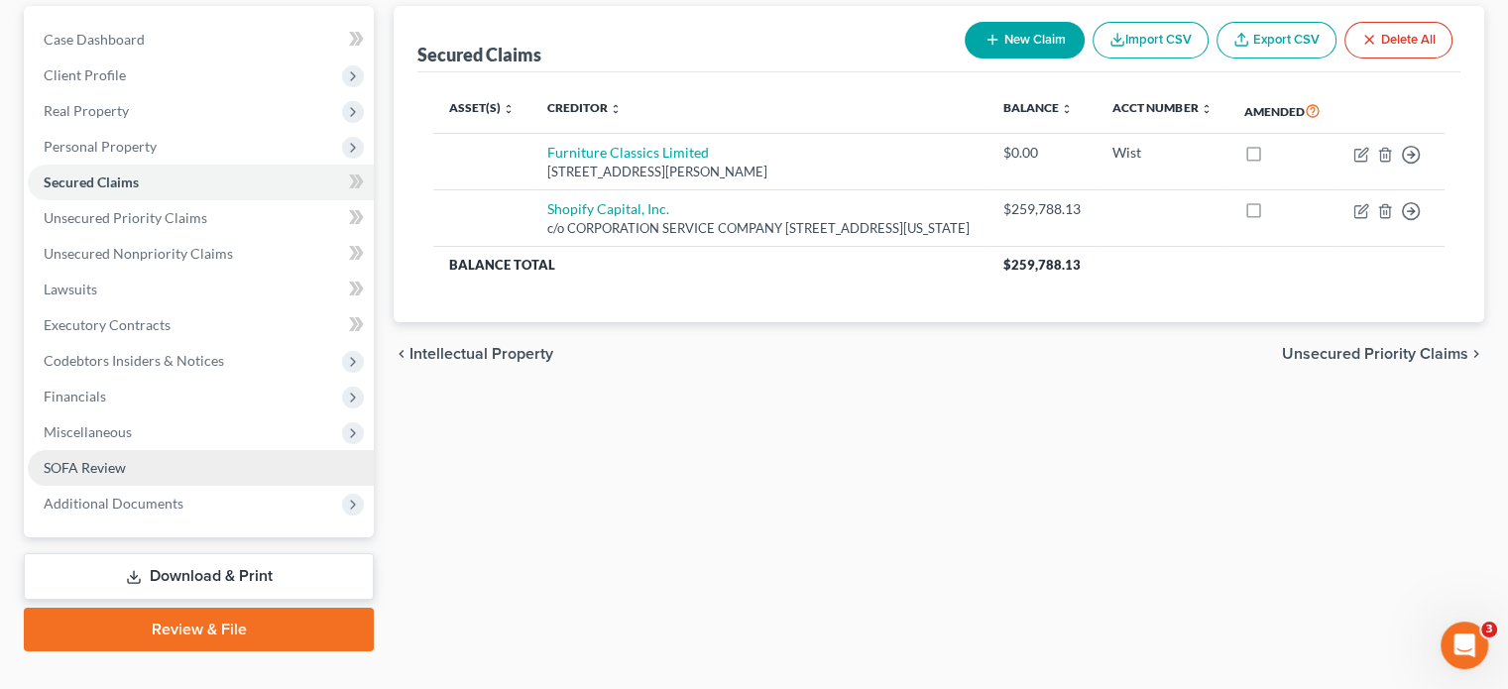
click at [90, 459] on span "SOFA Review" at bounding box center [85, 467] width 82 height 17
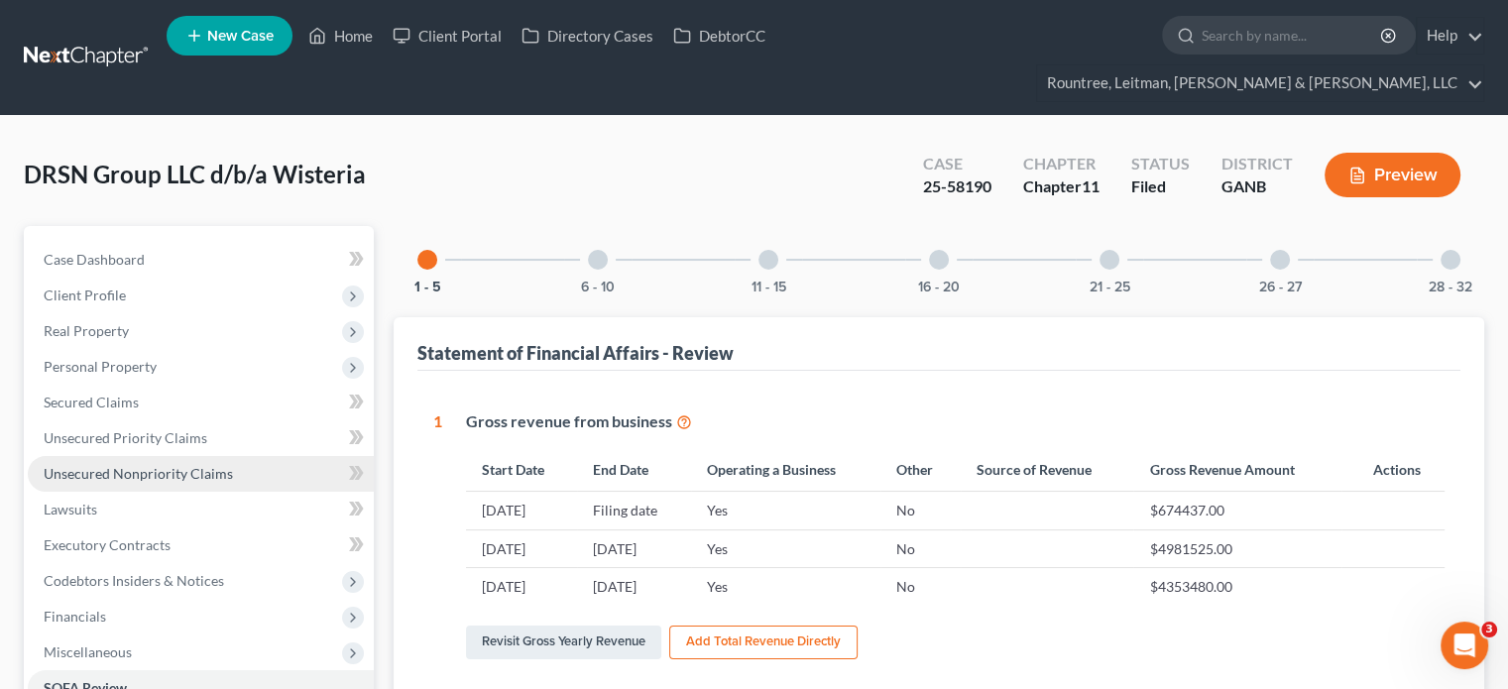
click at [135, 465] on span "Unsecured Nonpriority Claims" at bounding box center [138, 473] width 189 height 17
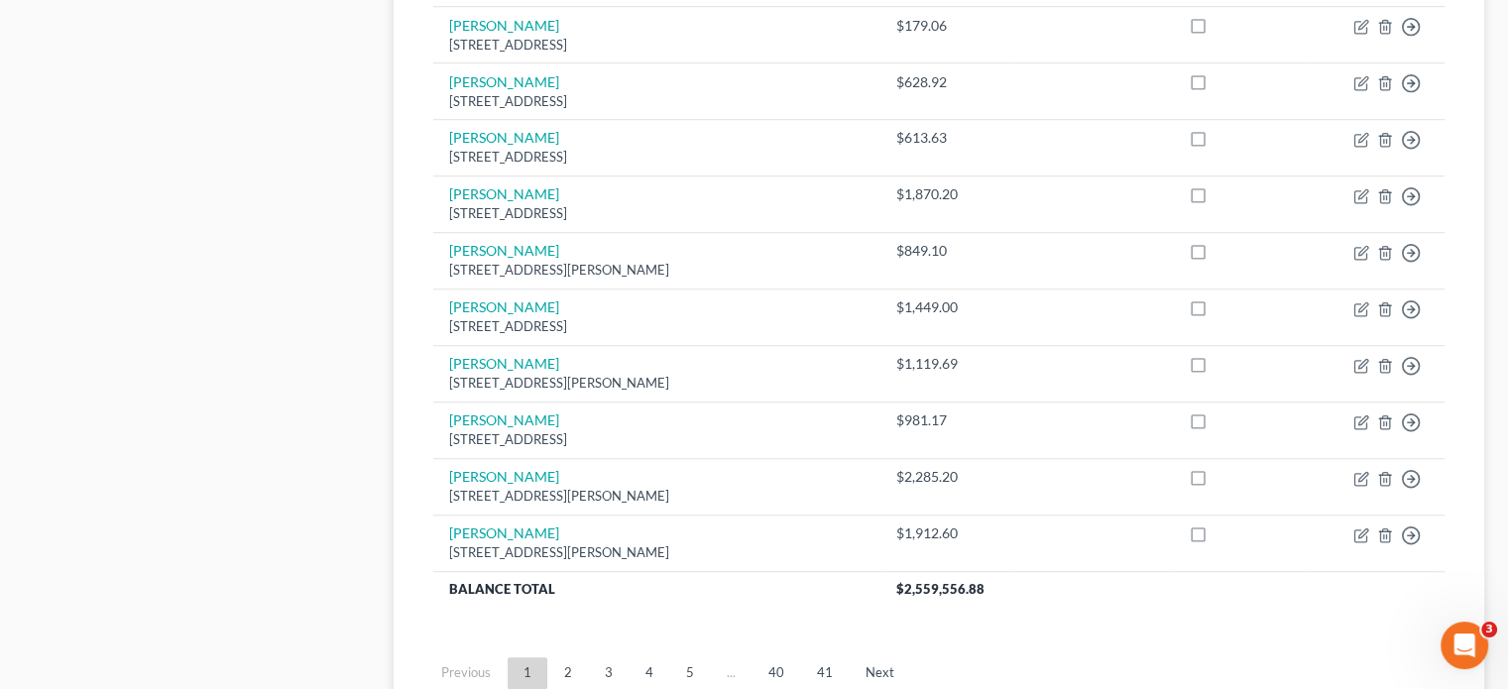
scroll to position [1598, 0]
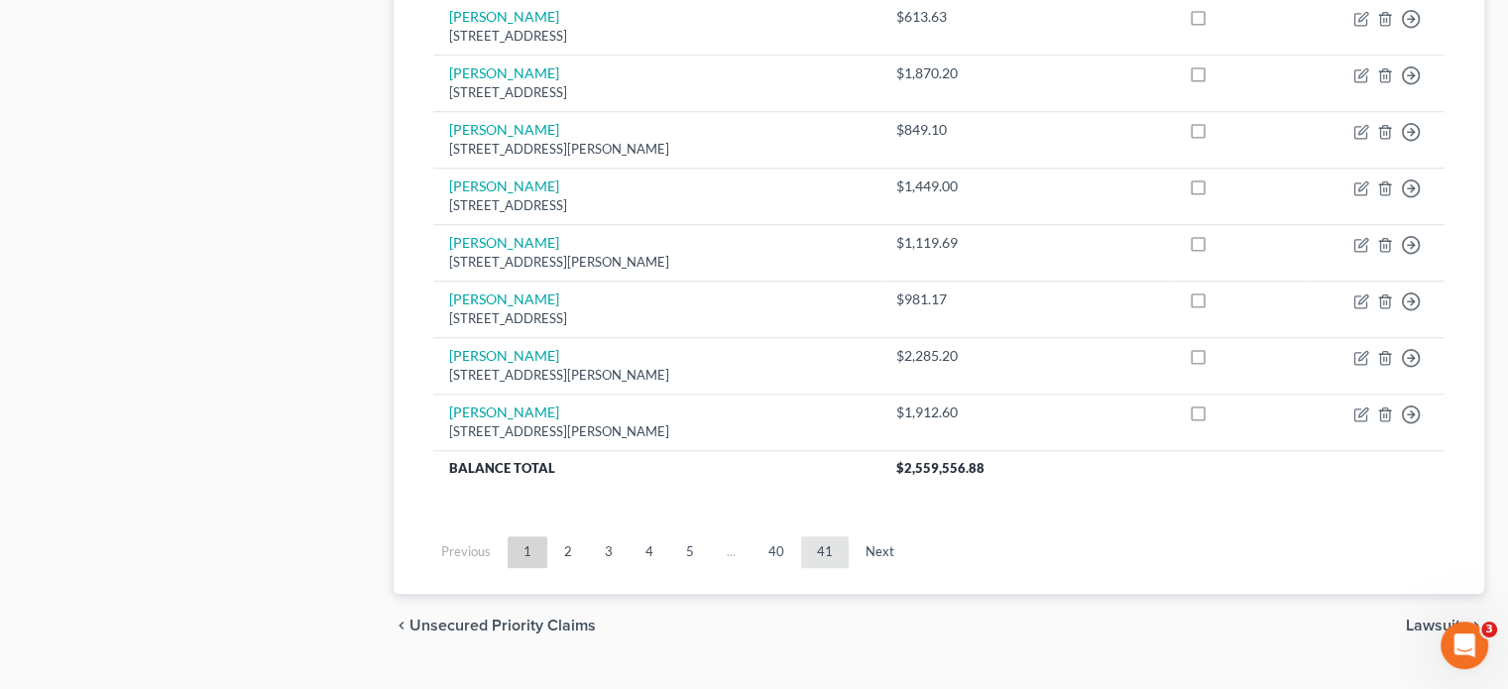
click at [815, 536] on link "41" at bounding box center [825, 552] width 48 height 32
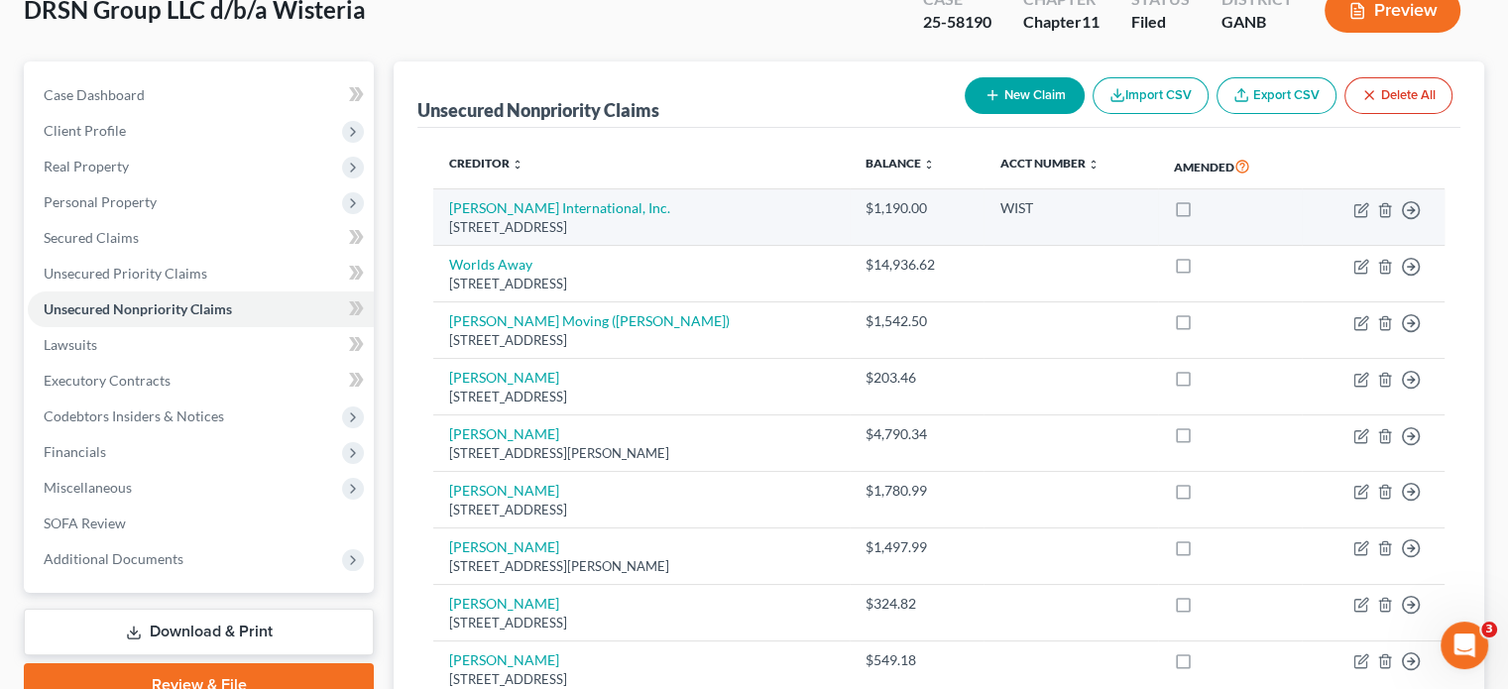
scroll to position [416, 0]
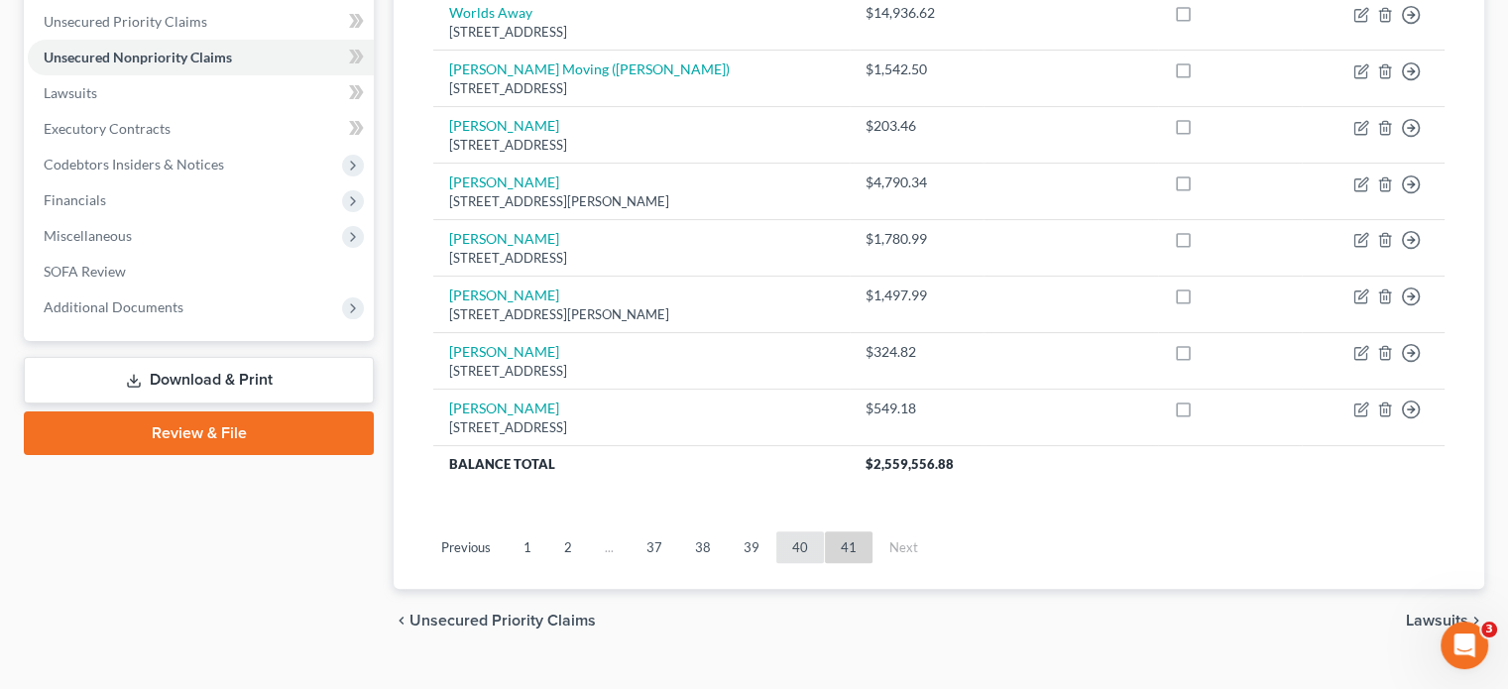
click at [797, 531] on link "40" at bounding box center [800, 547] width 48 height 32
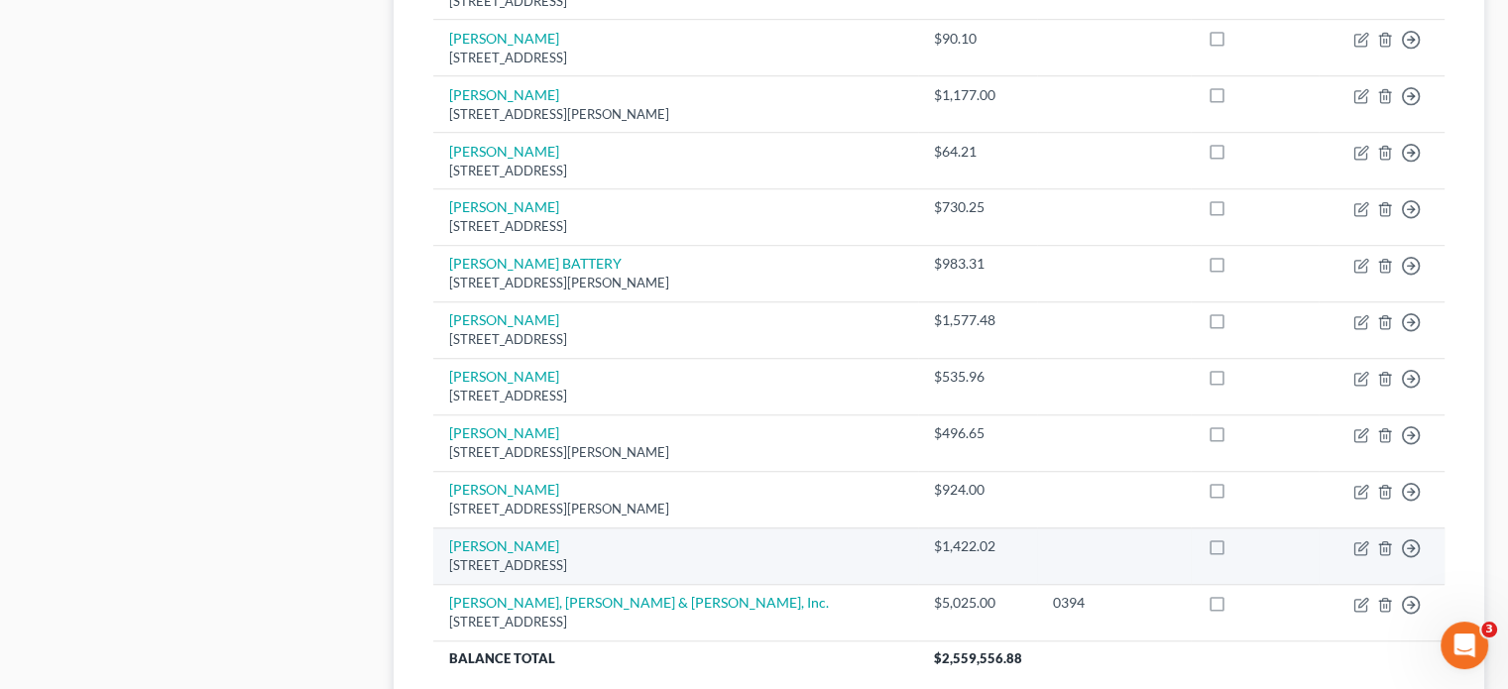
scroll to position [1598, 0]
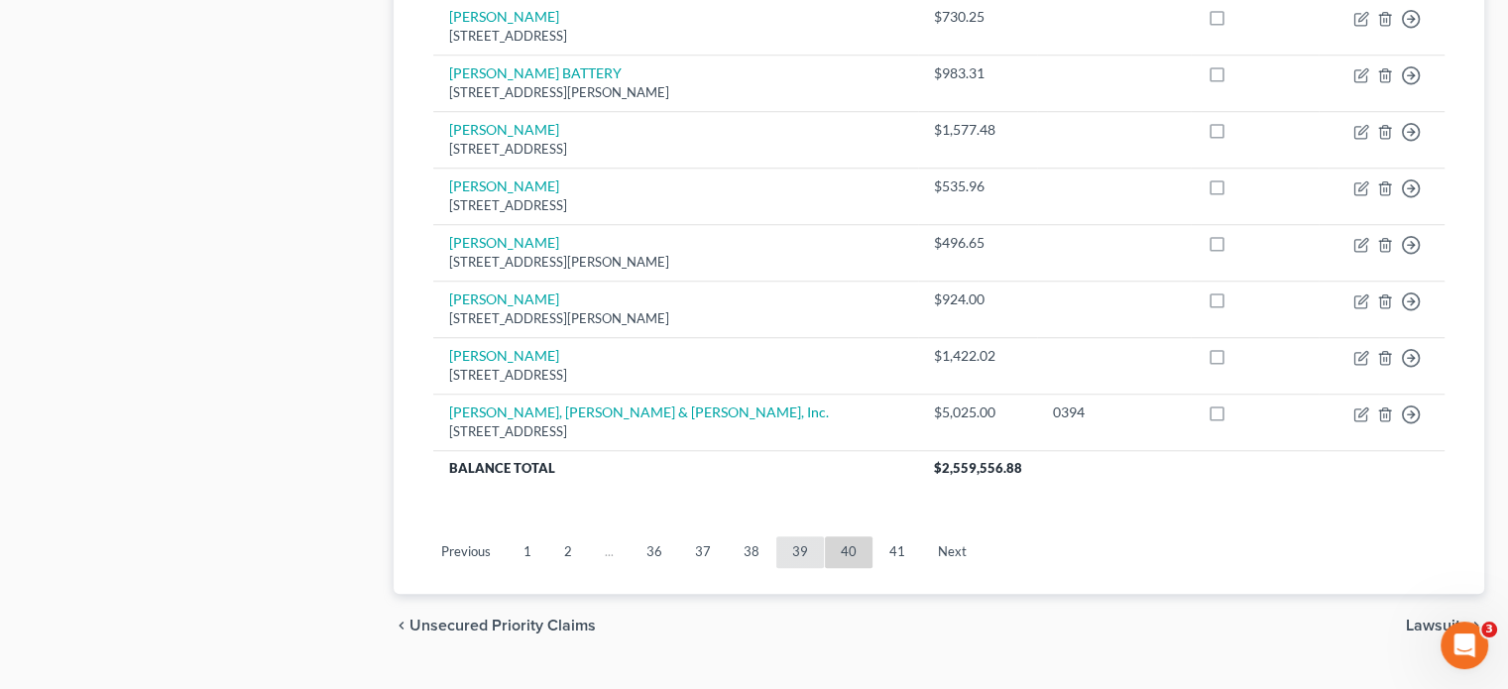
click at [797, 536] on link "39" at bounding box center [800, 552] width 48 height 32
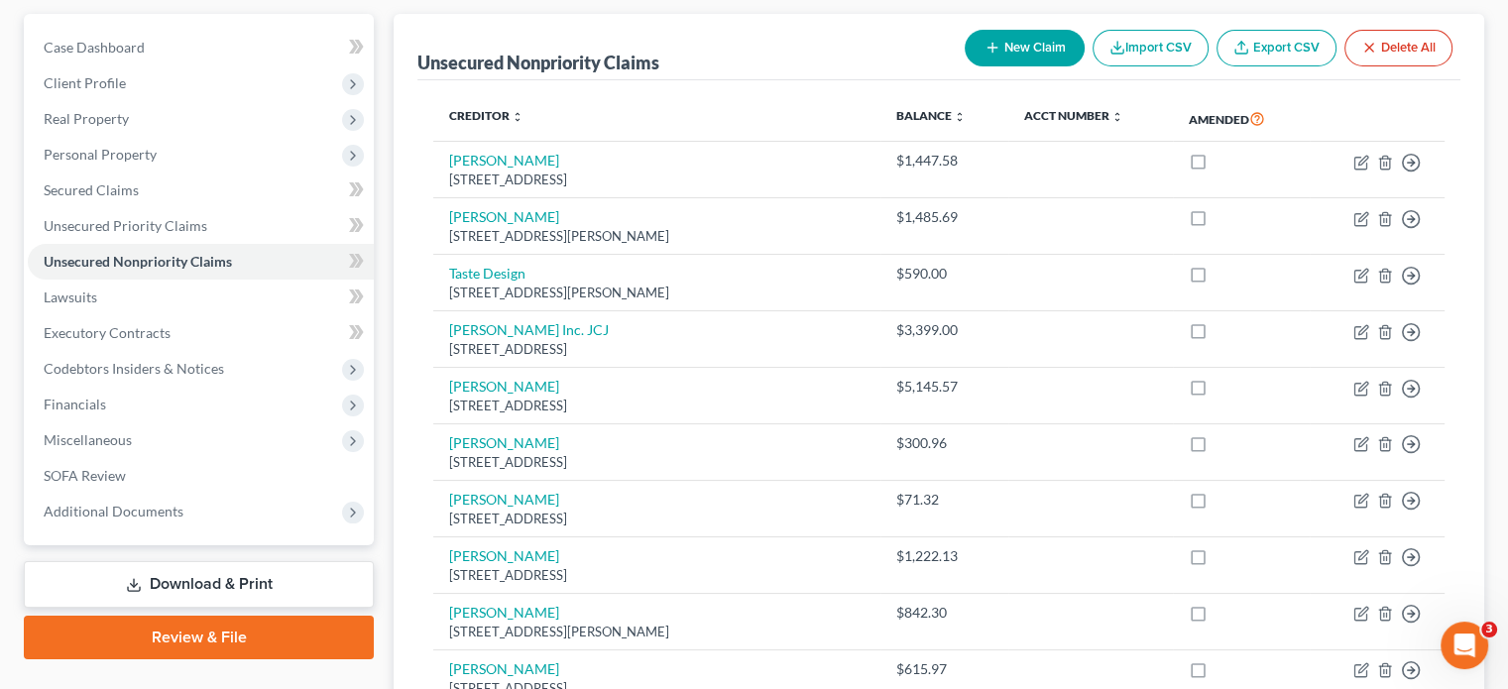
scroll to position [210, 0]
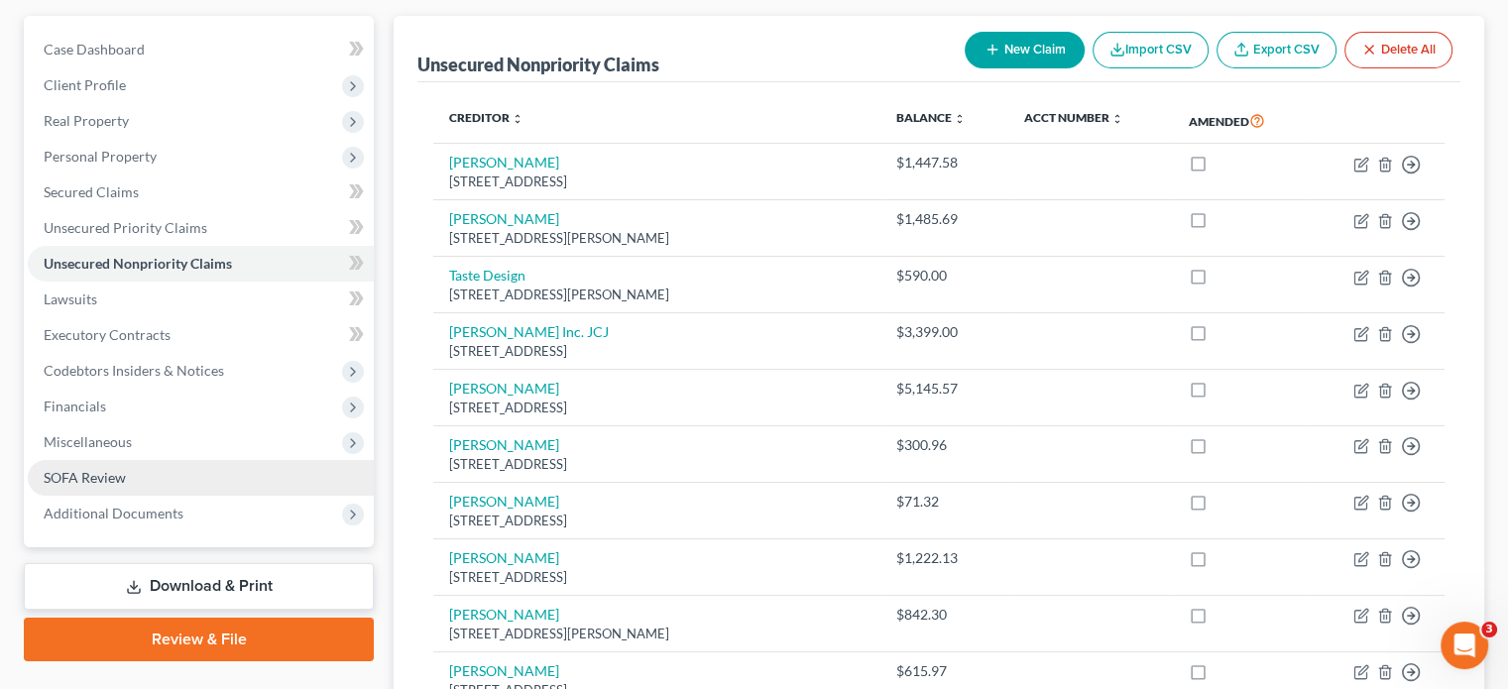
drag, startPoint x: 103, startPoint y: 431, endPoint x: 150, endPoint y: 472, distance: 61.8
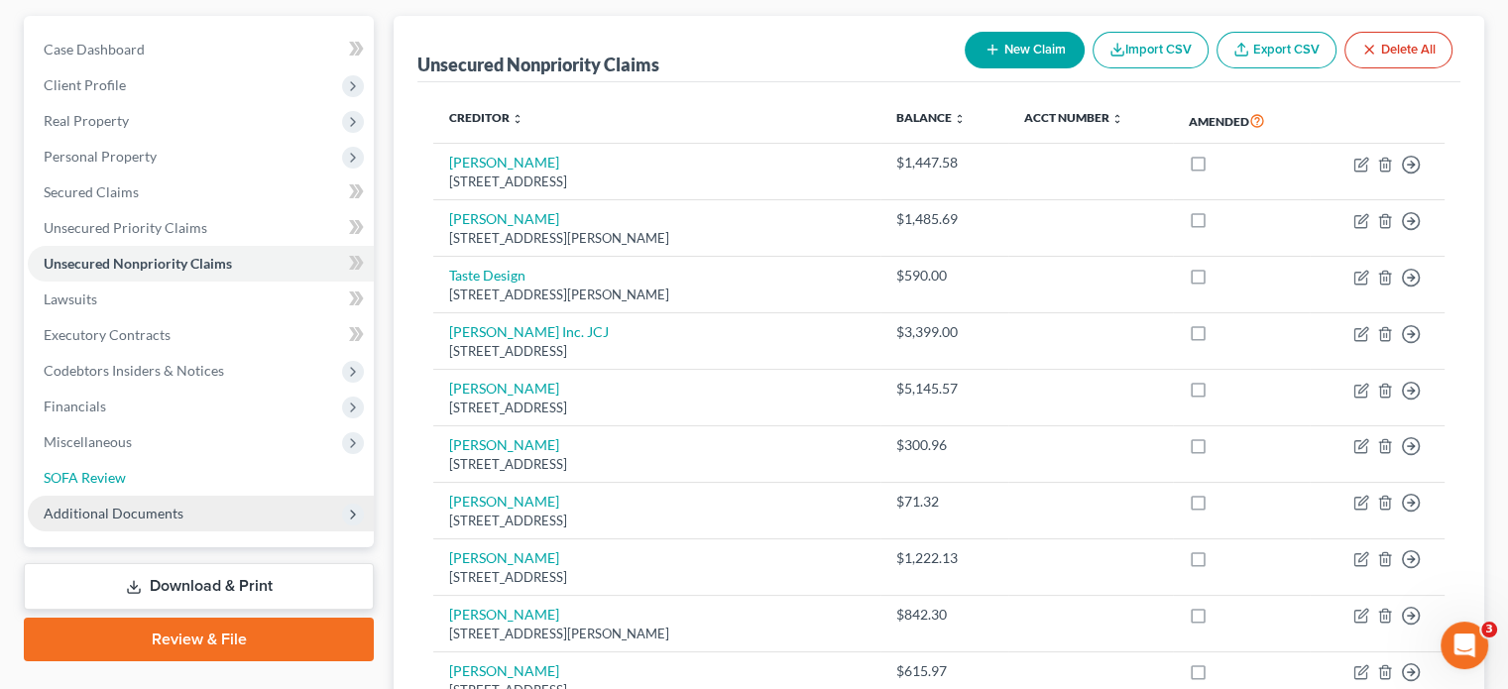
click at [103, 460] on link "SOFA Review" at bounding box center [201, 478] width 346 height 36
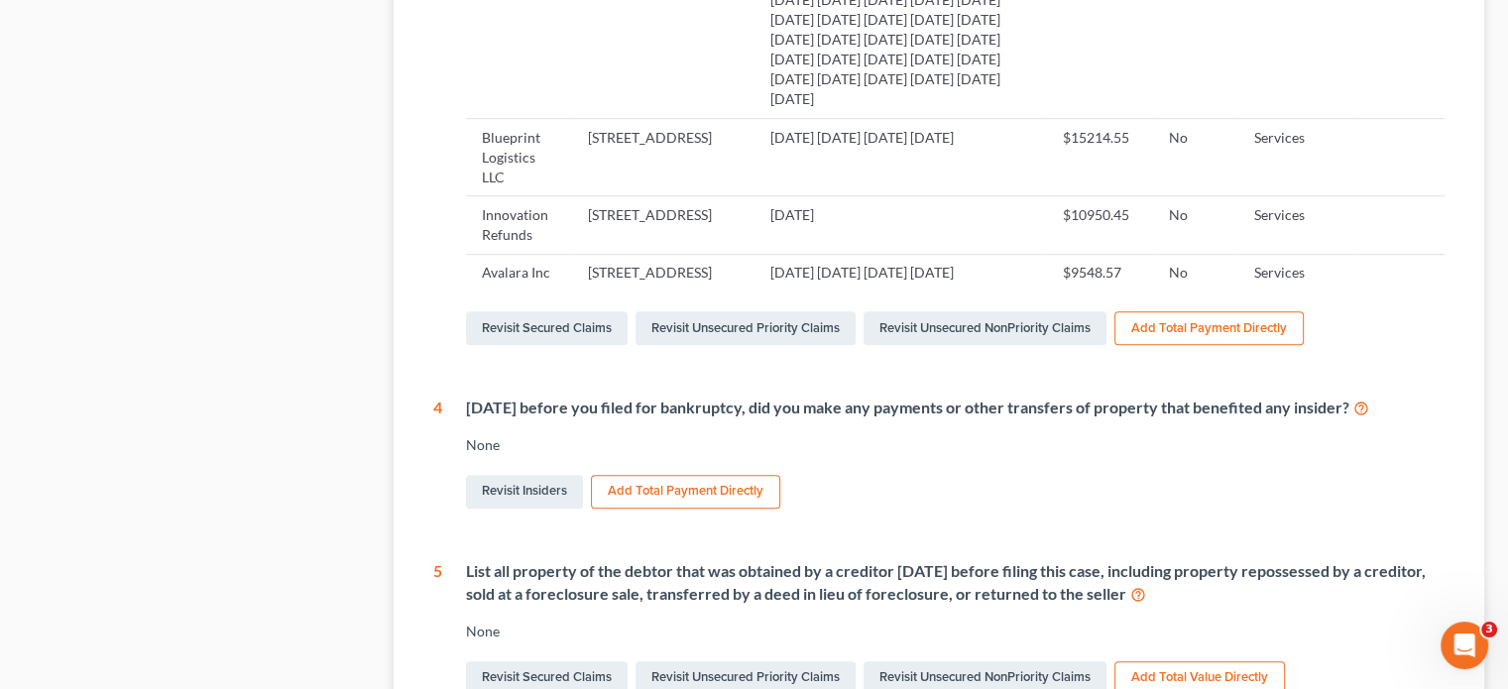
scroll to position [840, 0]
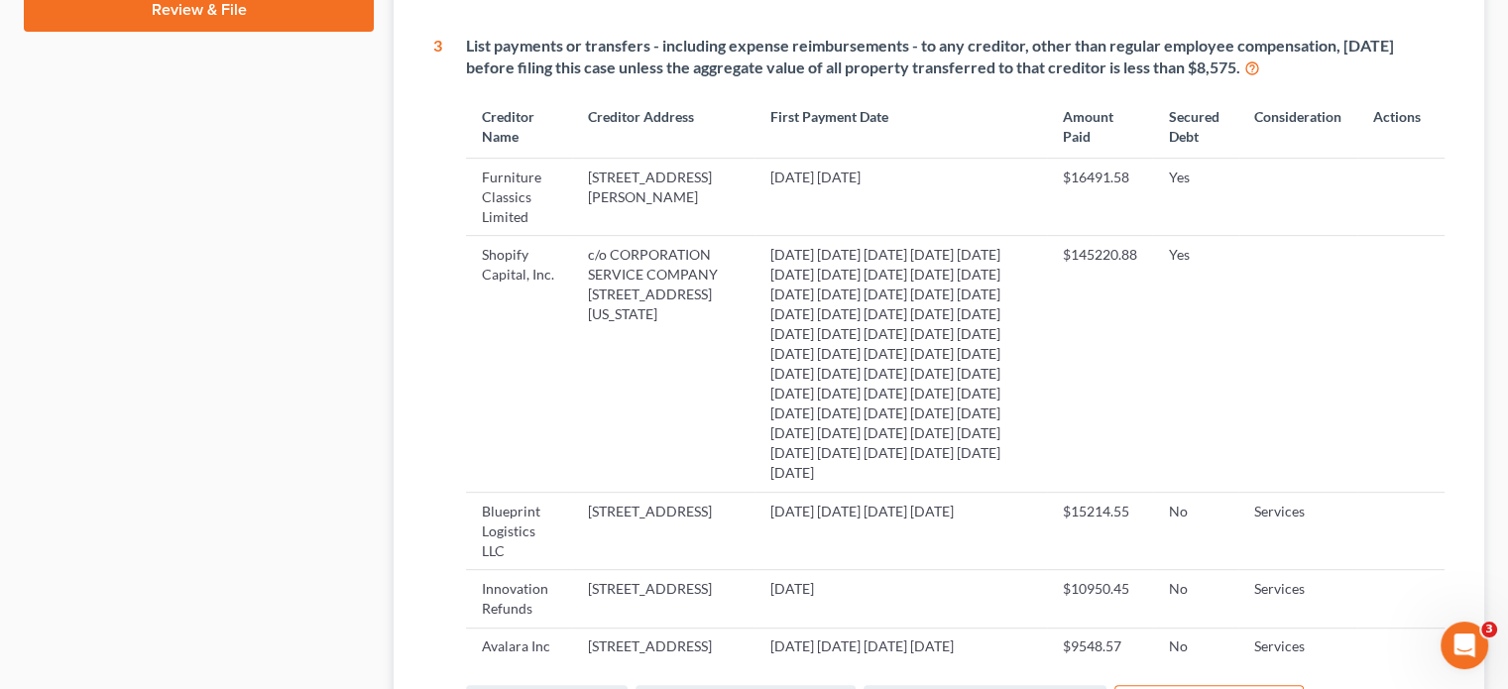
click at [1052, 416] on td "$145220.88" at bounding box center [1100, 364] width 107 height 256
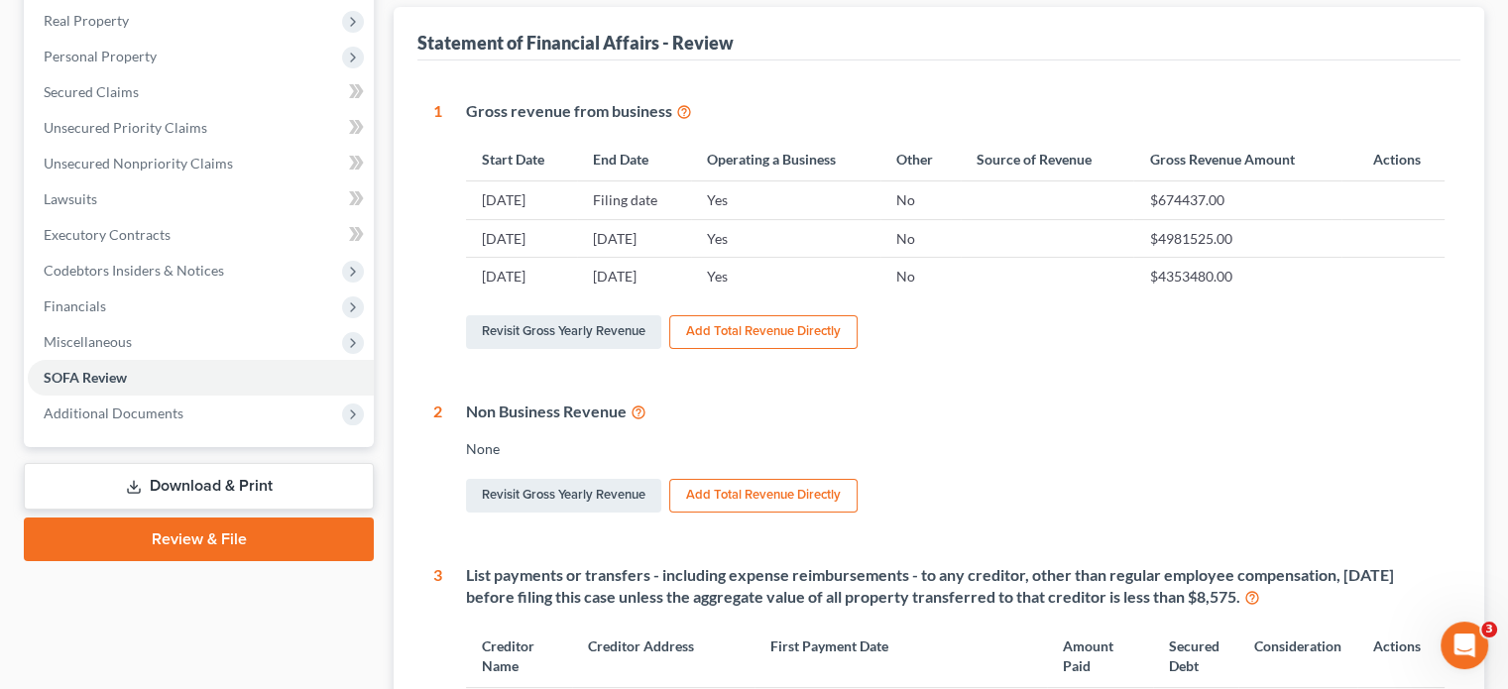
scroll to position [0, 0]
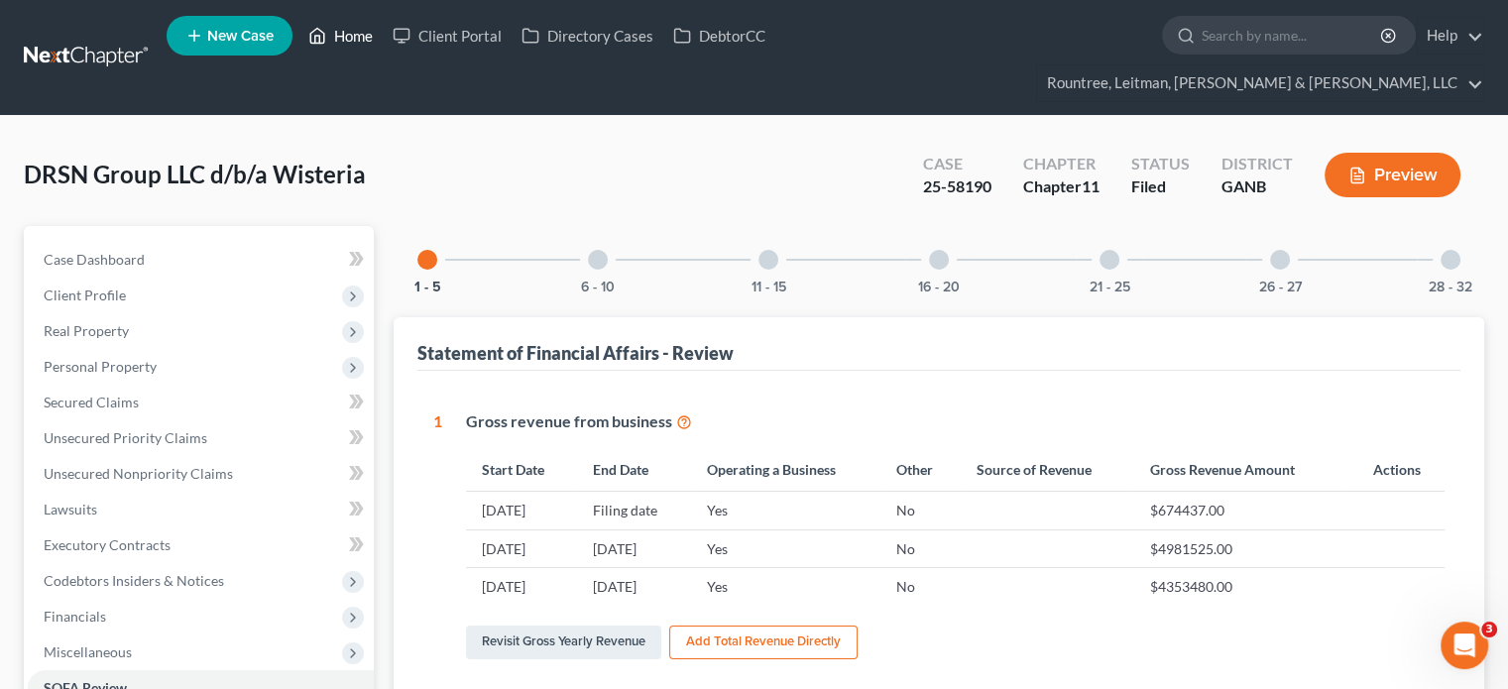
click at [364, 47] on link "Home" at bounding box center [340, 36] width 84 height 36
click at [350, 35] on link "Home" at bounding box center [340, 36] width 84 height 36
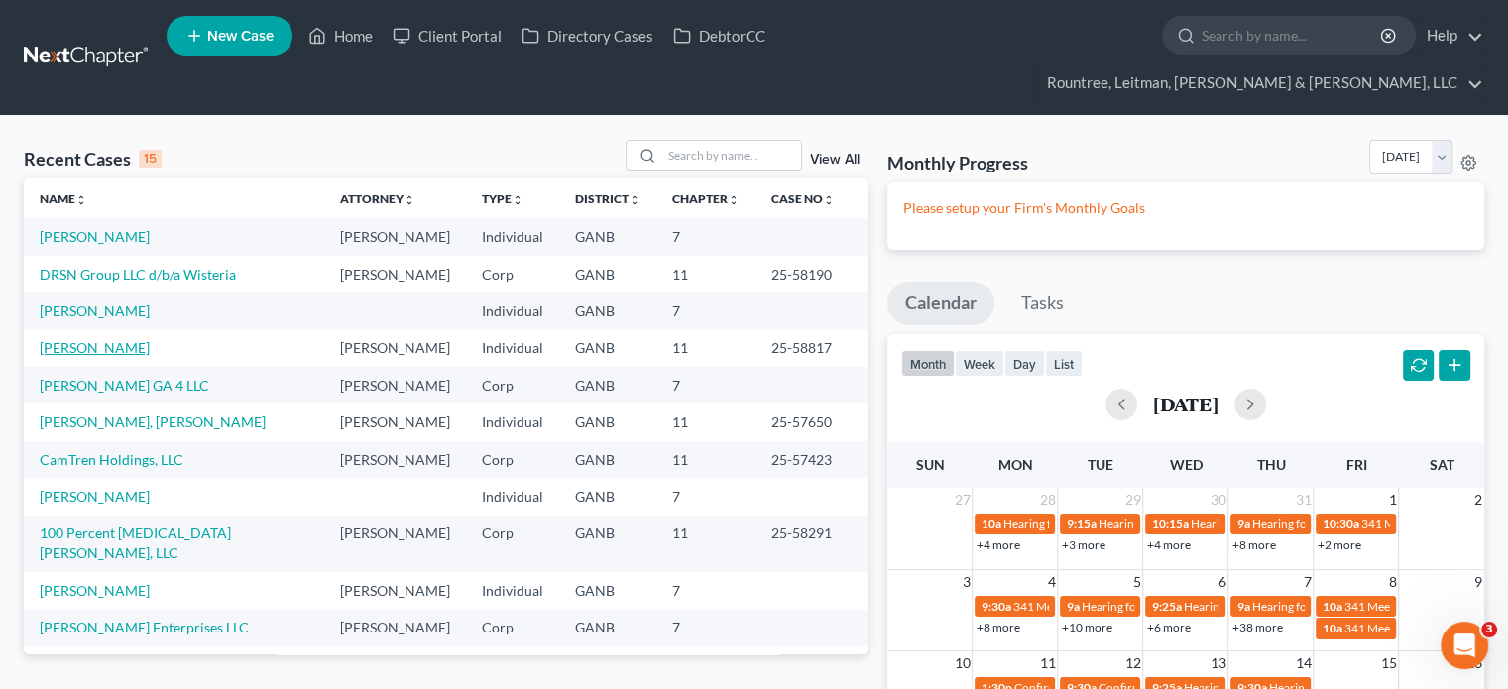
click at [117, 339] on link "[PERSON_NAME]" at bounding box center [95, 347] width 110 height 17
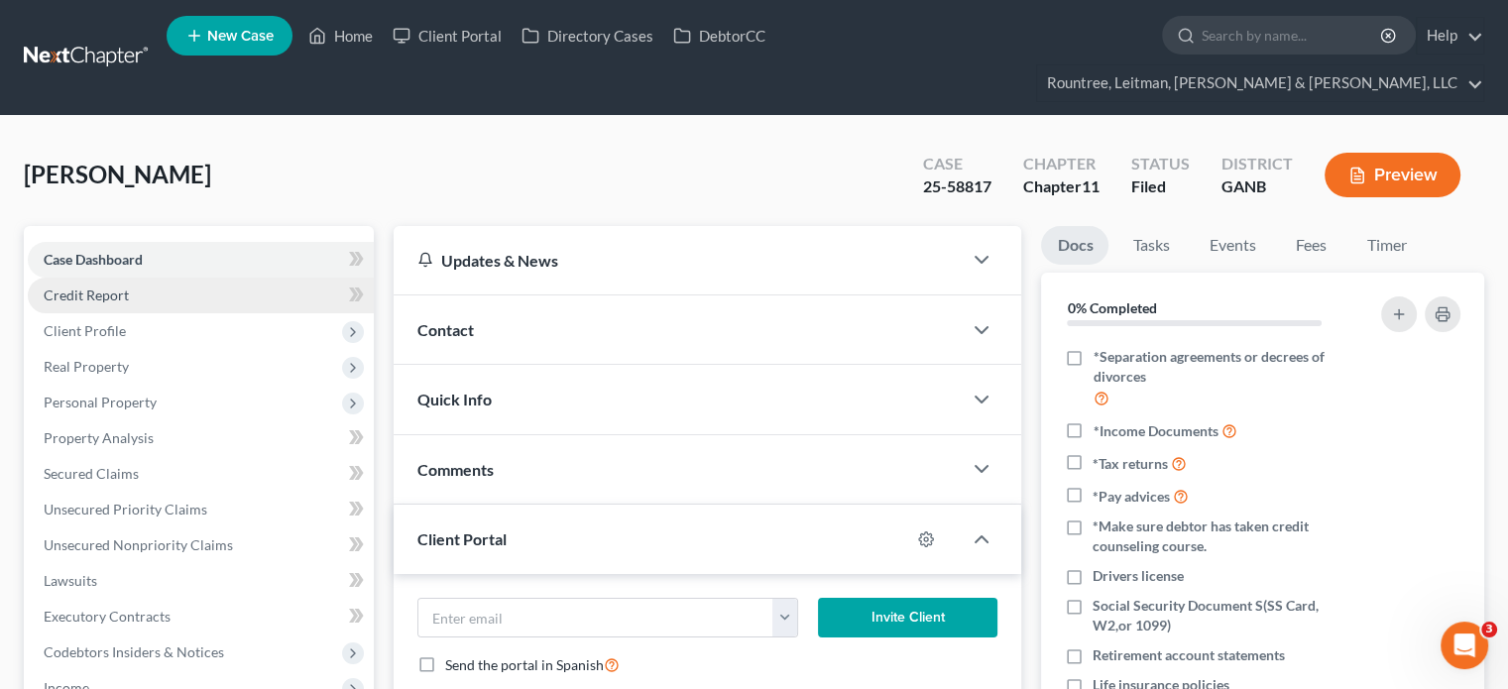
click at [80, 286] on span "Credit Report" at bounding box center [86, 294] width 85 height 17
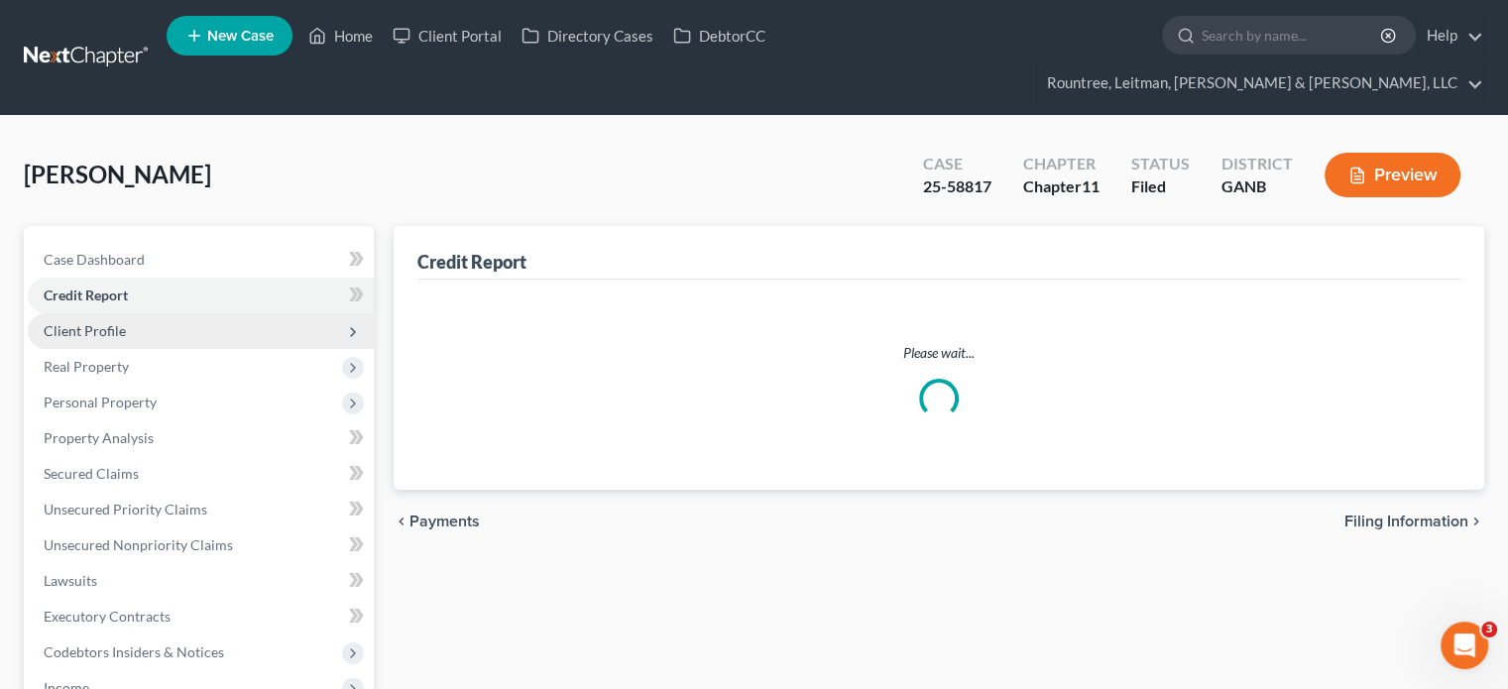
click at [70, 322] on span "Client Profile" at bounding box center [85, 330] width 82 height 17
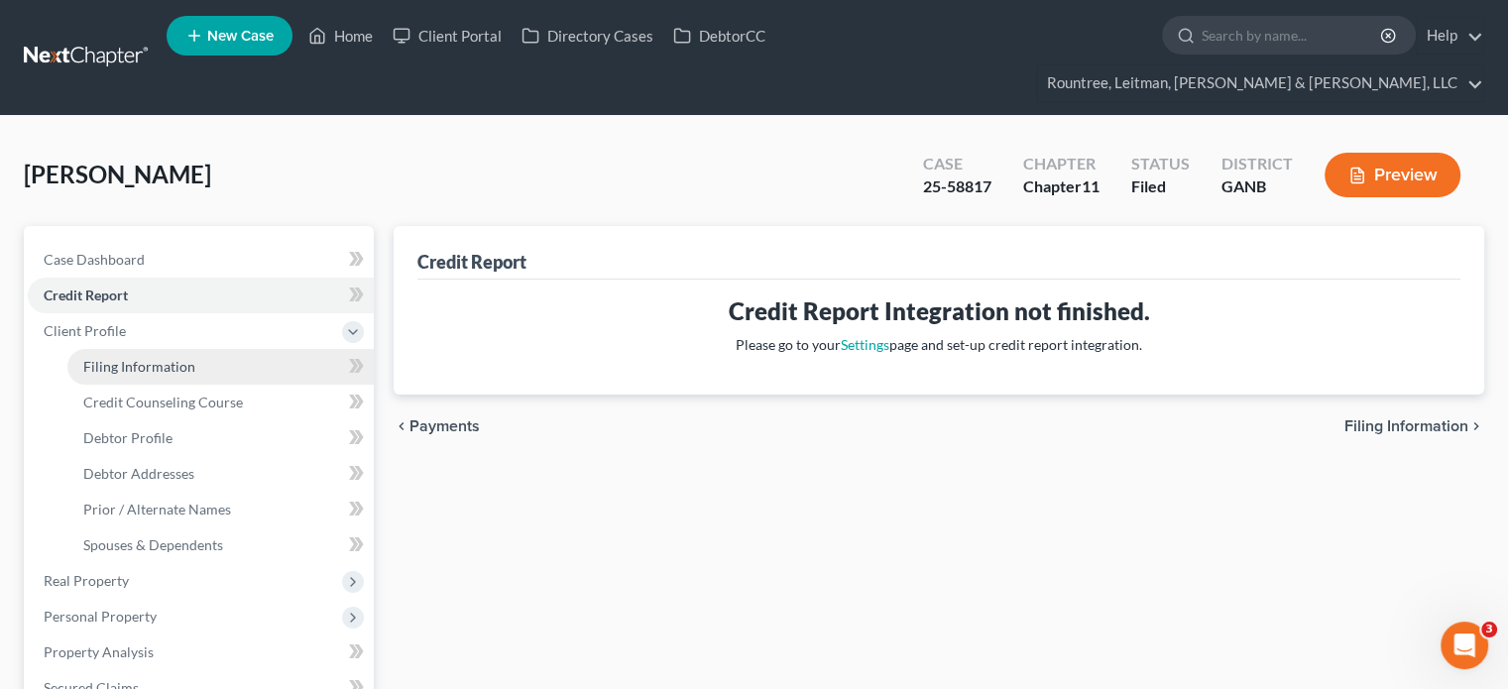
click at [174, 358] on span "Filing Information" at bounding box center [139, 366] width 112 height 17
select select "1"
select select "0"
select select "1"
select select "10"
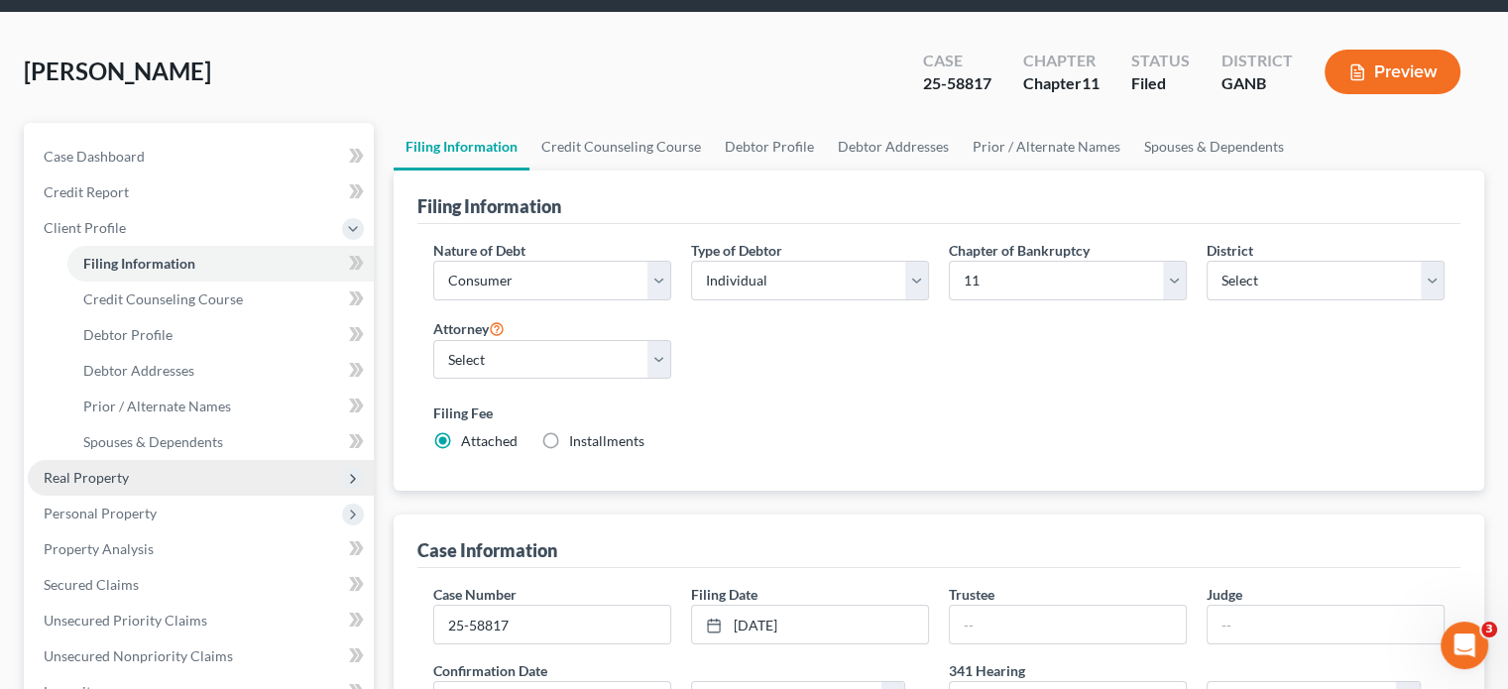
scroll to position [297, 0]
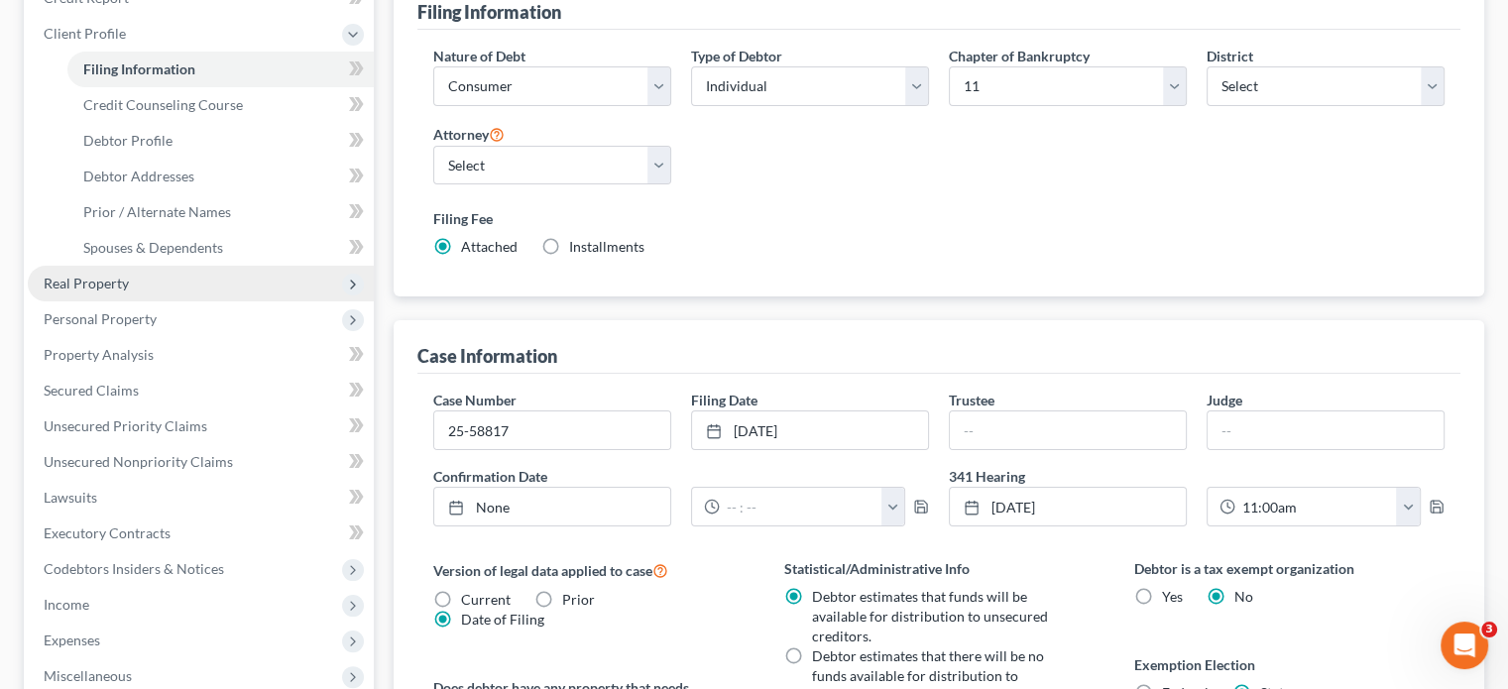
click at [94, 275] on span "Real Property" at bounding box center [86, 283] width 85 height 17
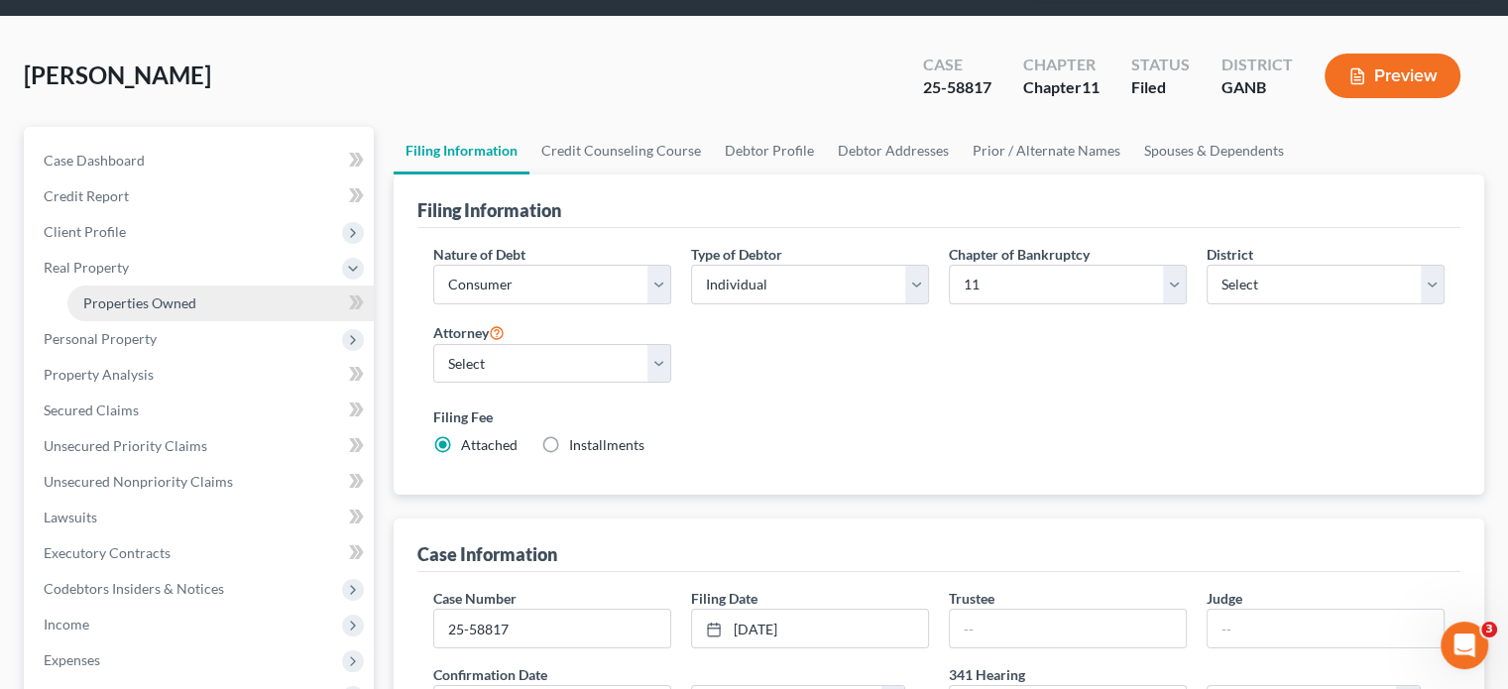
click at [173, 294] on span "Properties Owned" at bounding box center [139, 302] width 113 height 17
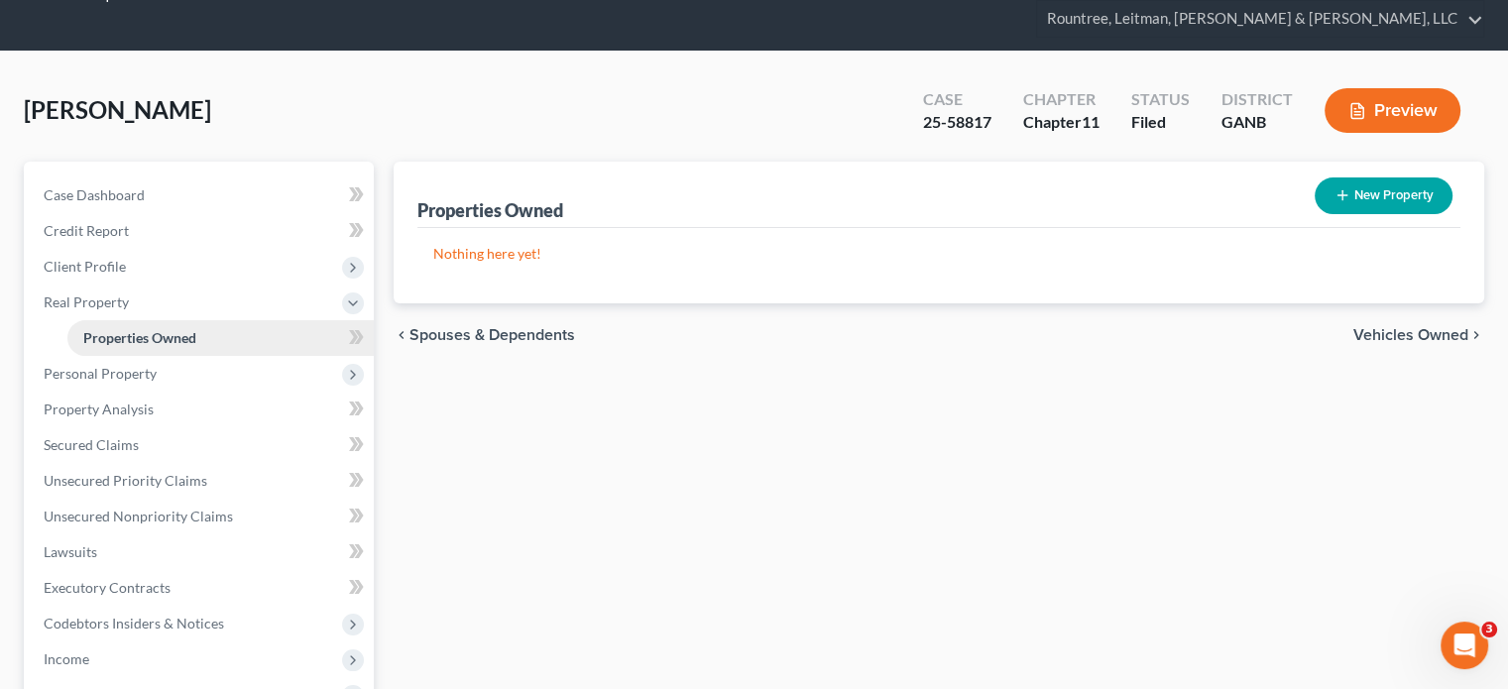
scroll to position [99, 0]
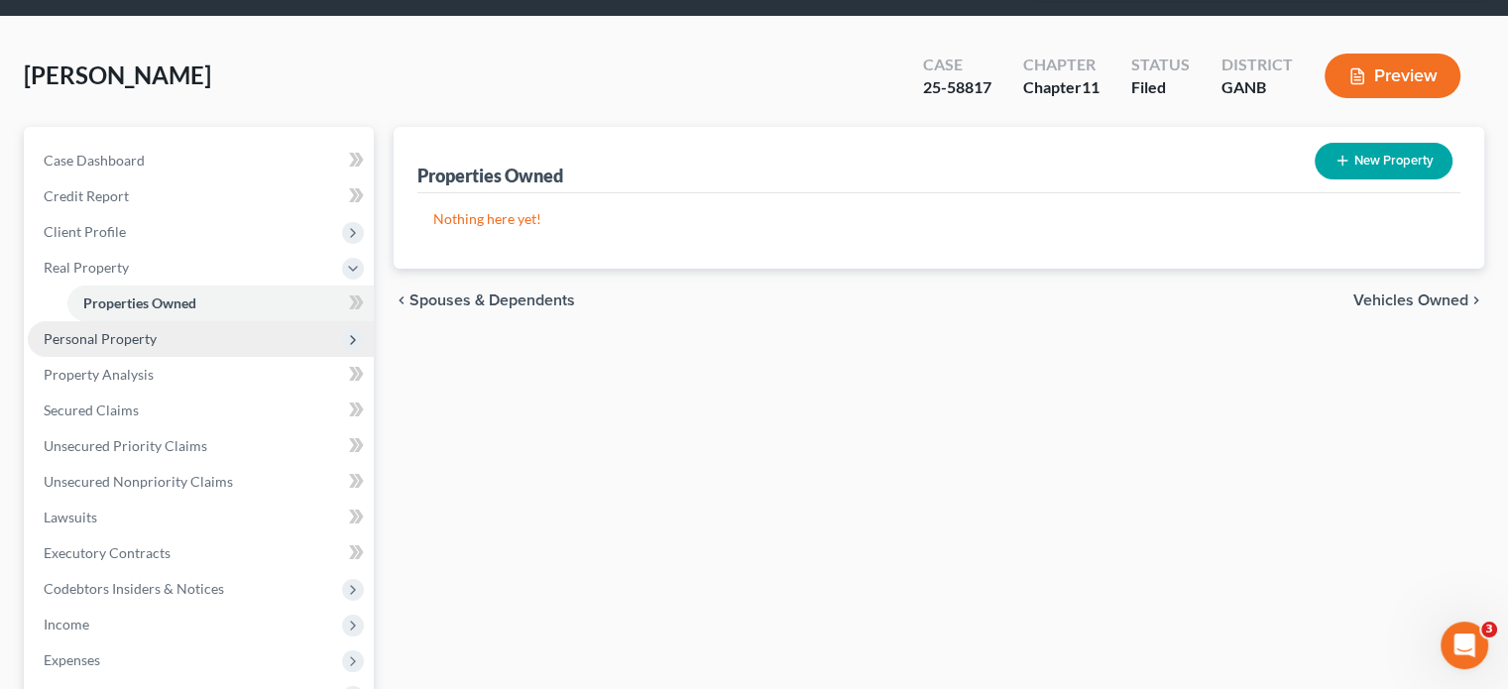
click at [133, 321] on span "Personal Property" at bounding box center [201, 339] width 346 height 36
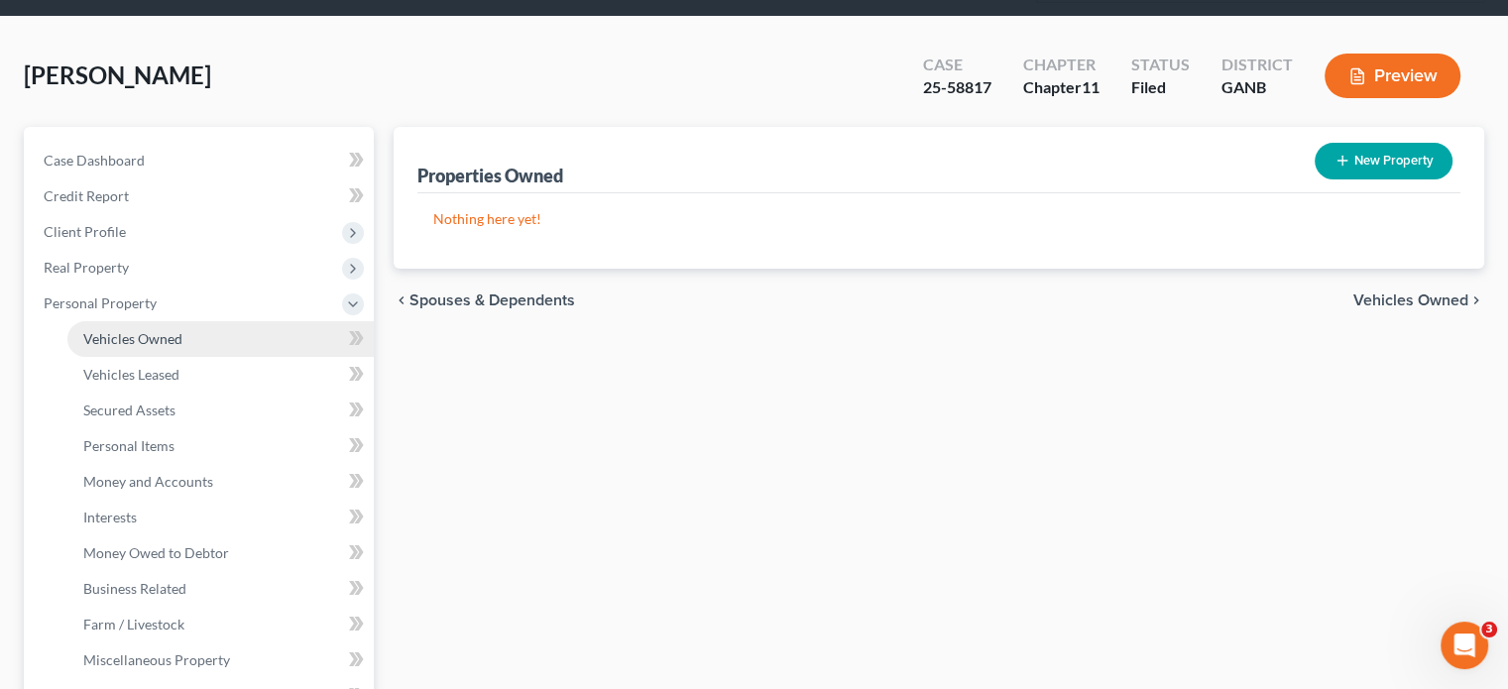
click at [151, 330] on span "Vehicles Owned" at bounding box center [132, 338] width 99 height 17
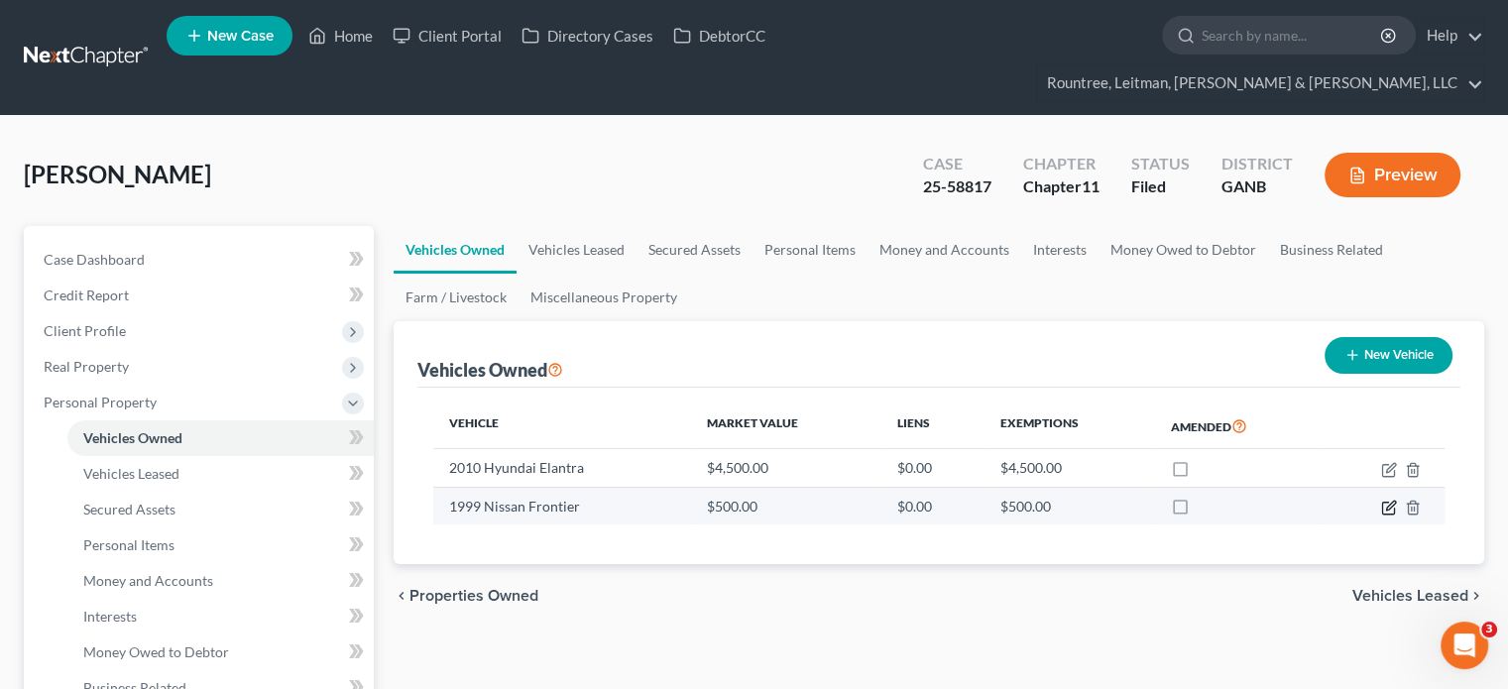
click at [1392, 500] on icon "button" at bounding box center [1389, 508] width 16 height 16
select select "0"
select select "27"
select select "4"
select select "0"
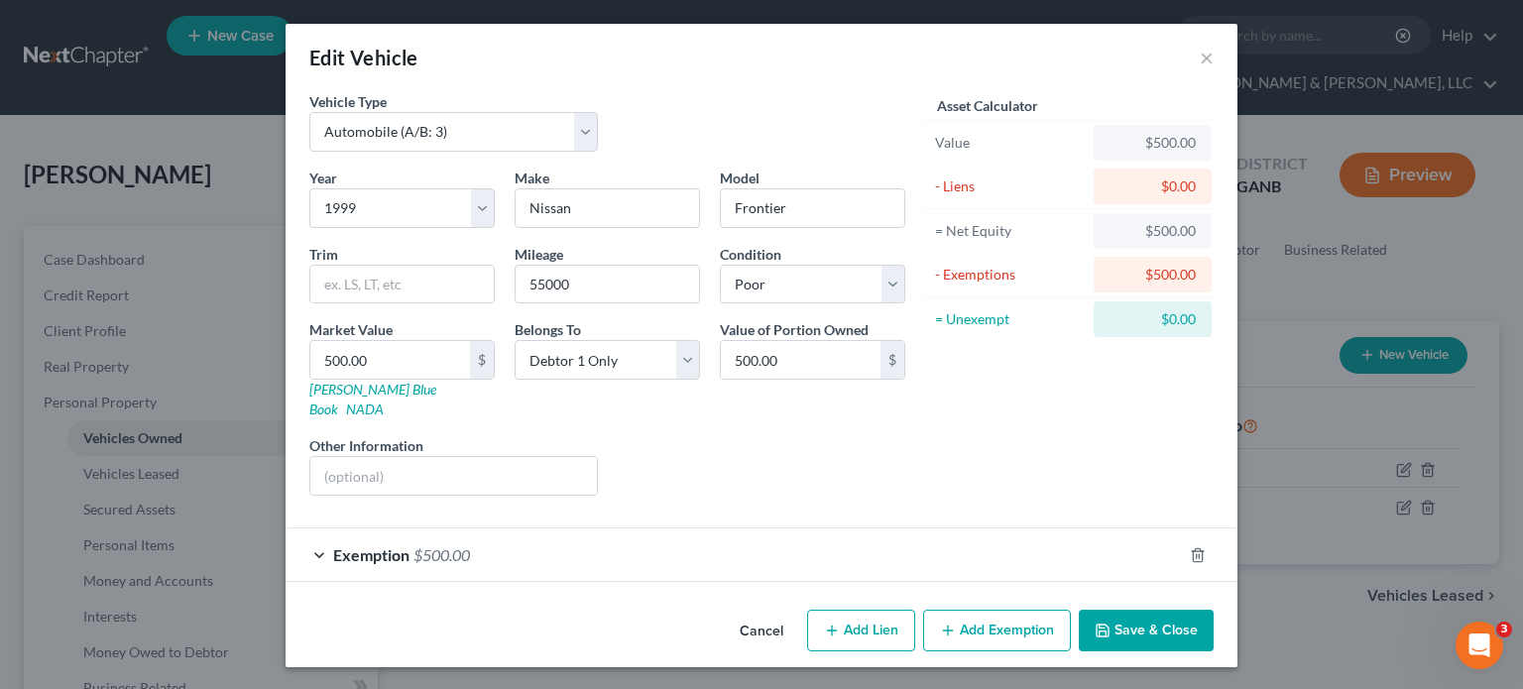
click at [1166, 612] on button "Save & Close" at bounding box center [1146, 631] width 135 height 42
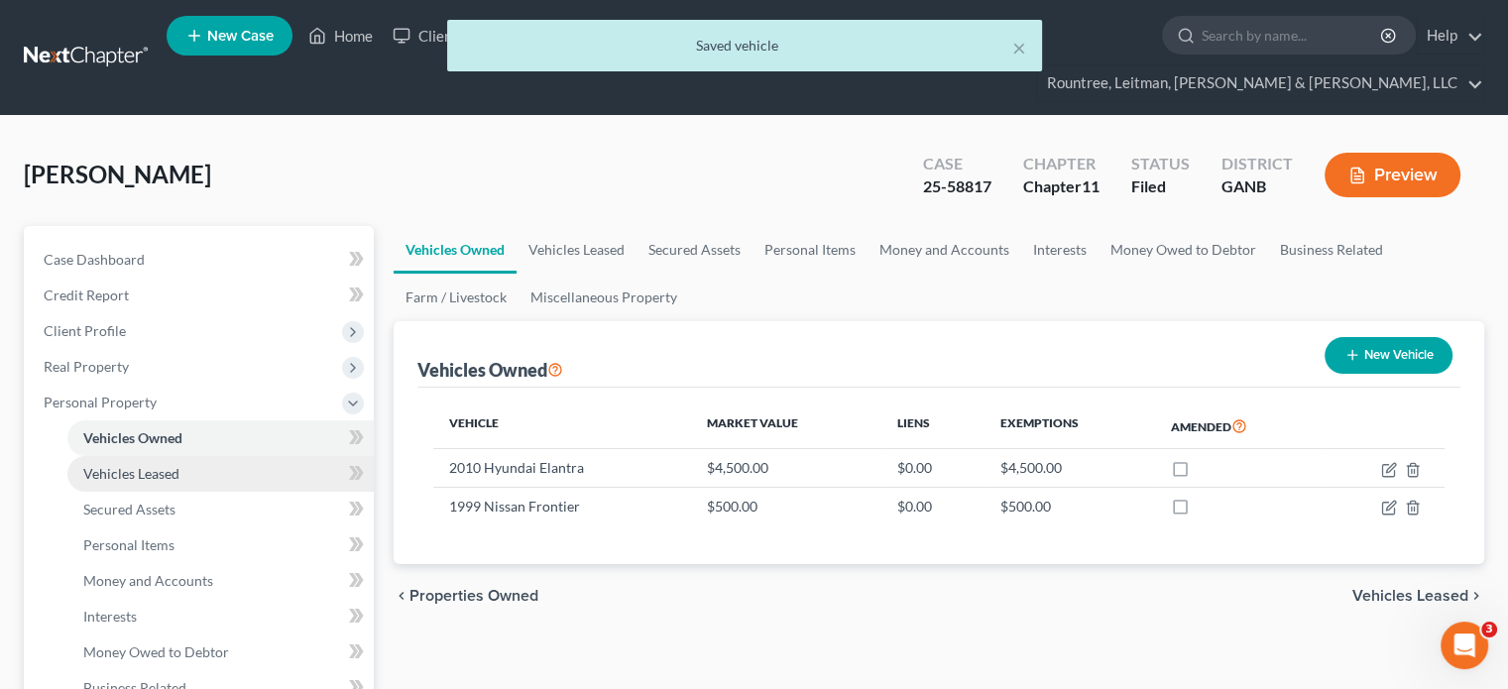
click at [146, 465] on span "Vehicles Leased" at bounding box center [131, 473] width 96 height 17
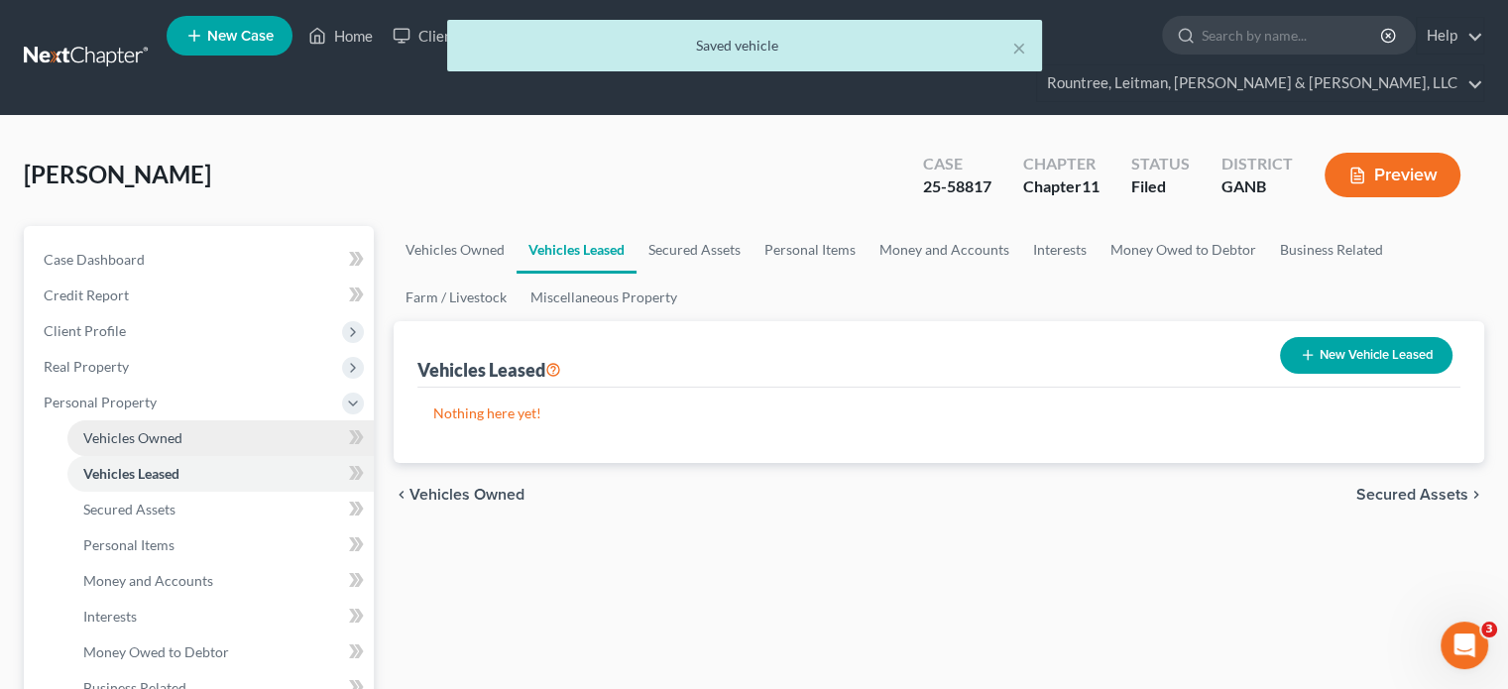
drag, startPoint x: 144, startPoint y: 400, endPoint x: 238, endPoint y: 389, distance: 94.8
click at [144, 429] on span "Vehicles Owned" at bounding box center [132, 437] width 99 height 17
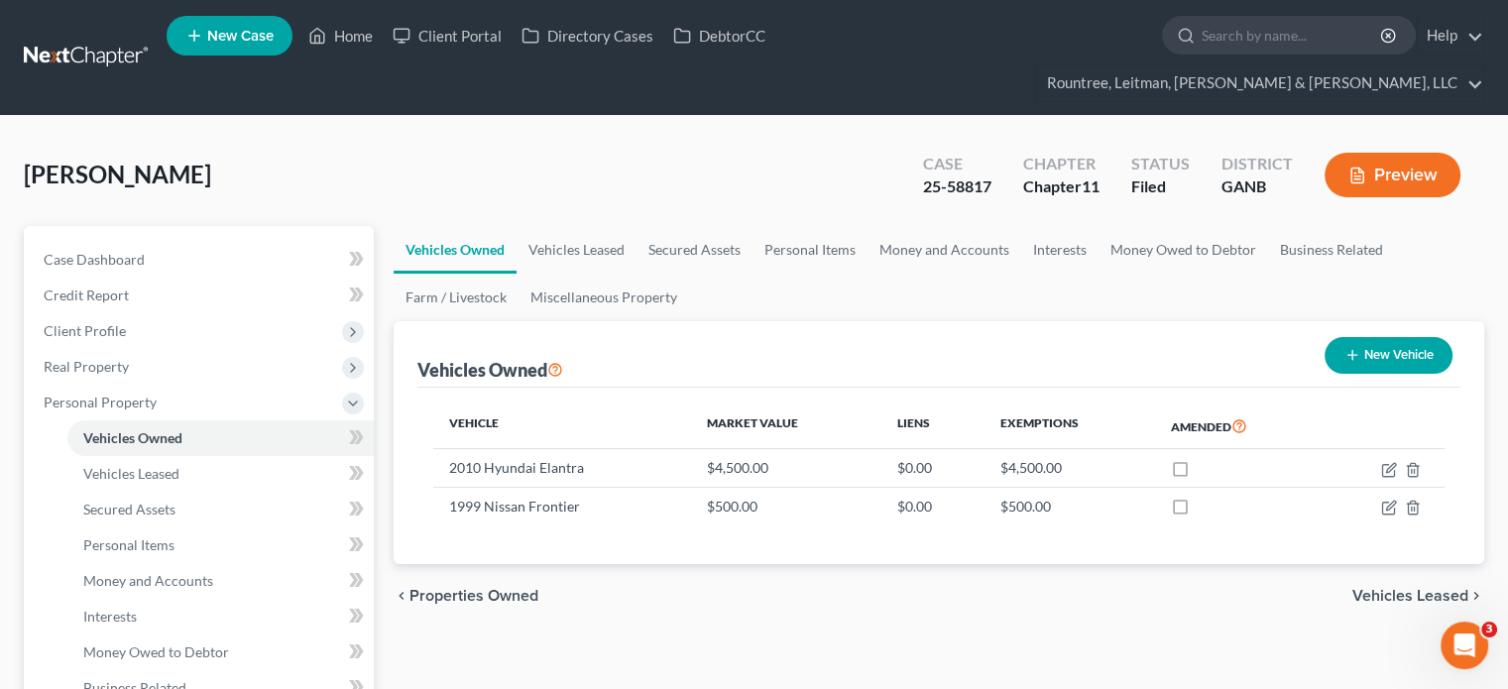
click at [1407, 337] on button "New Vehicle" at bounding box center [1388, 355] width 128 height 37
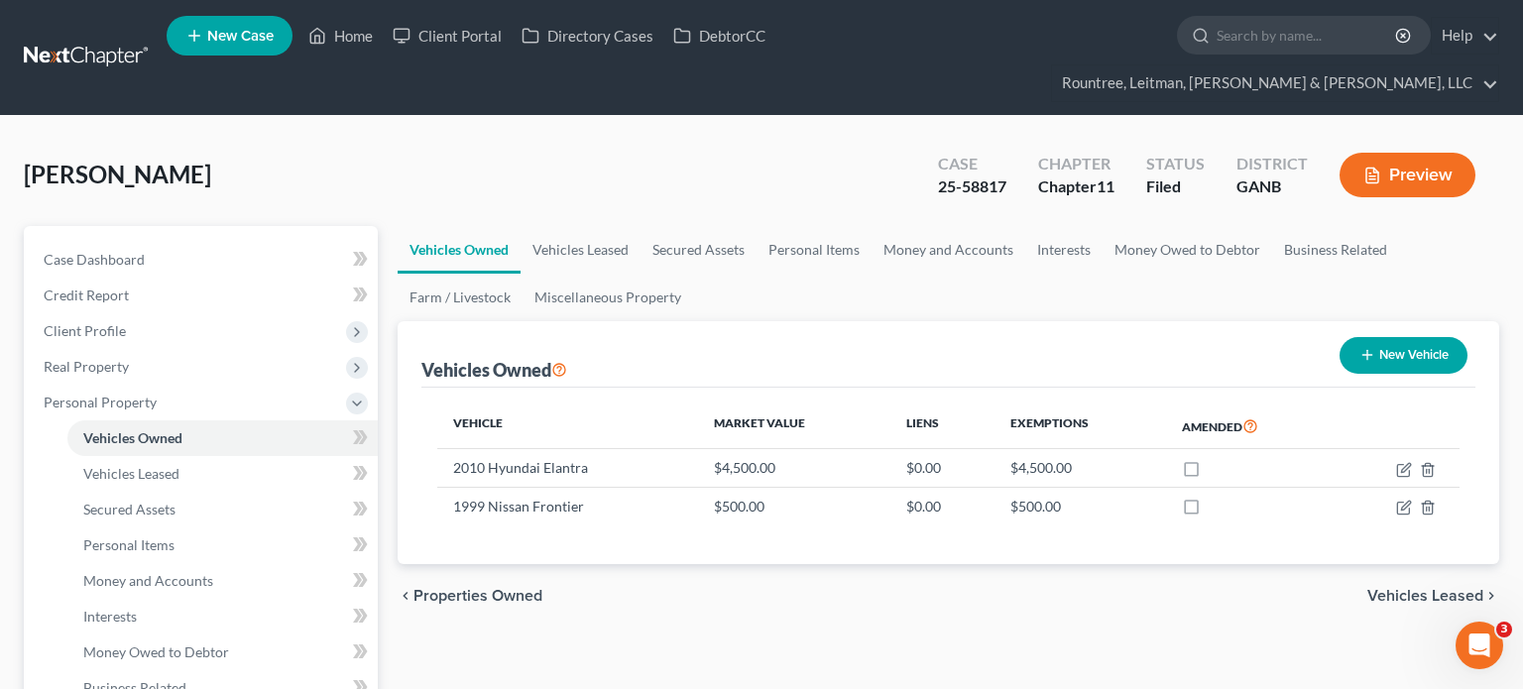
select select "0"
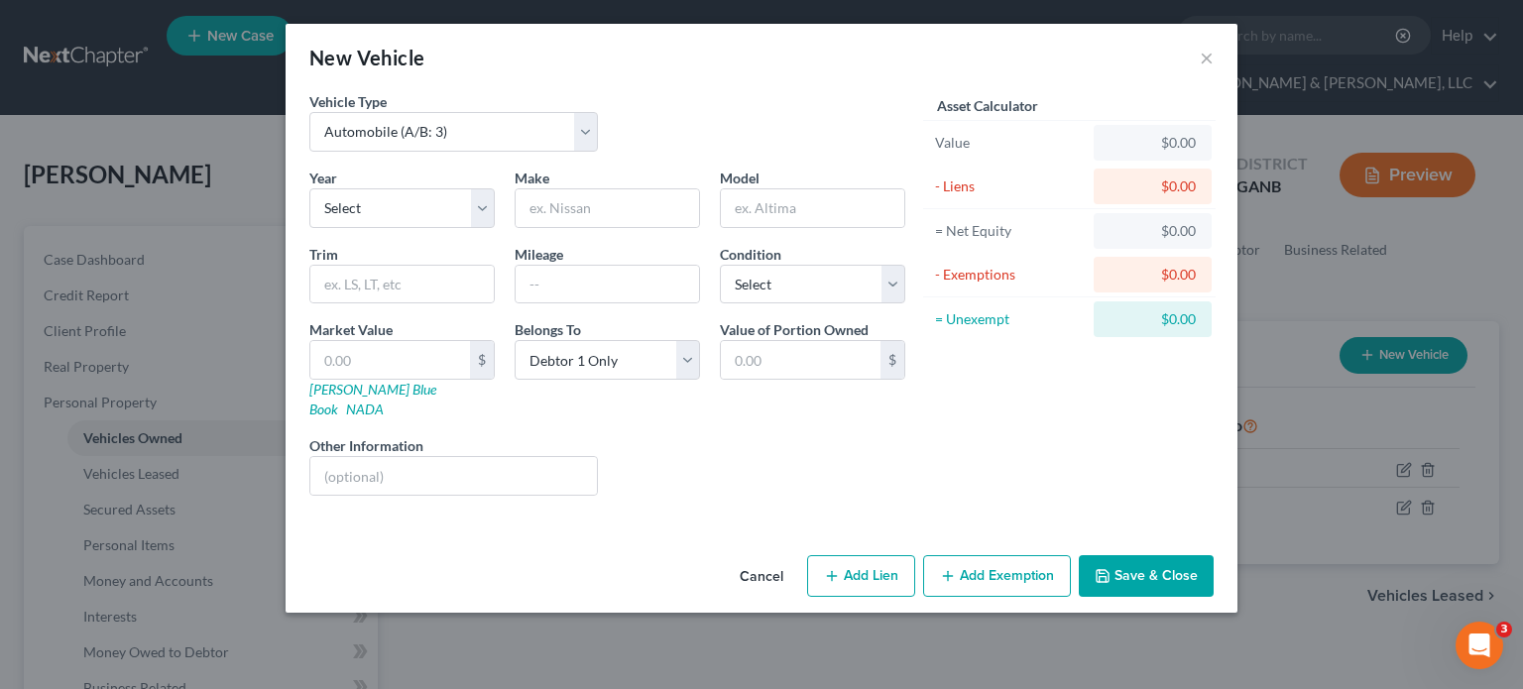
click at [770, 557] on button "Cancel" at bounding box center [761, 577] width 75 height 40
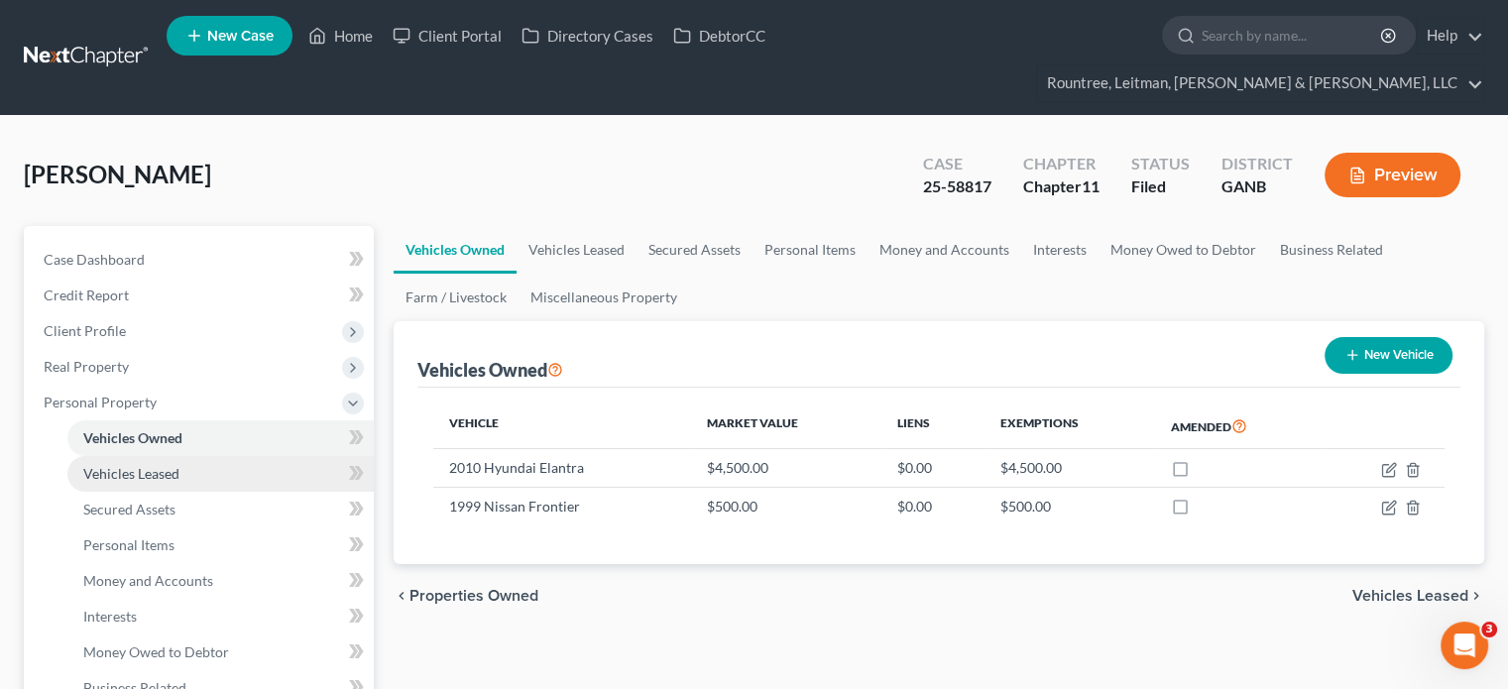
click at [134, 465] on span "Vehicles Leased" at bounding box center [131, 473] width 96 height 17
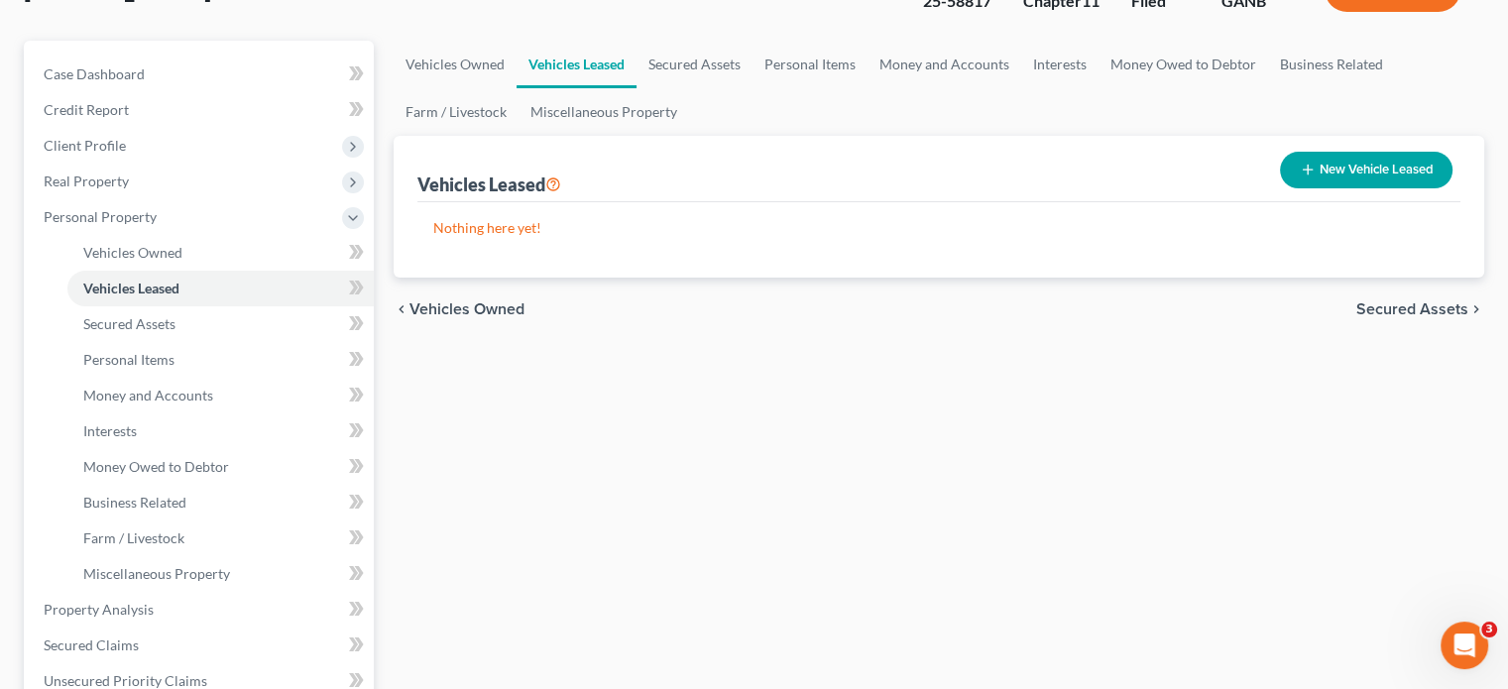
scroll to position [198, 0]
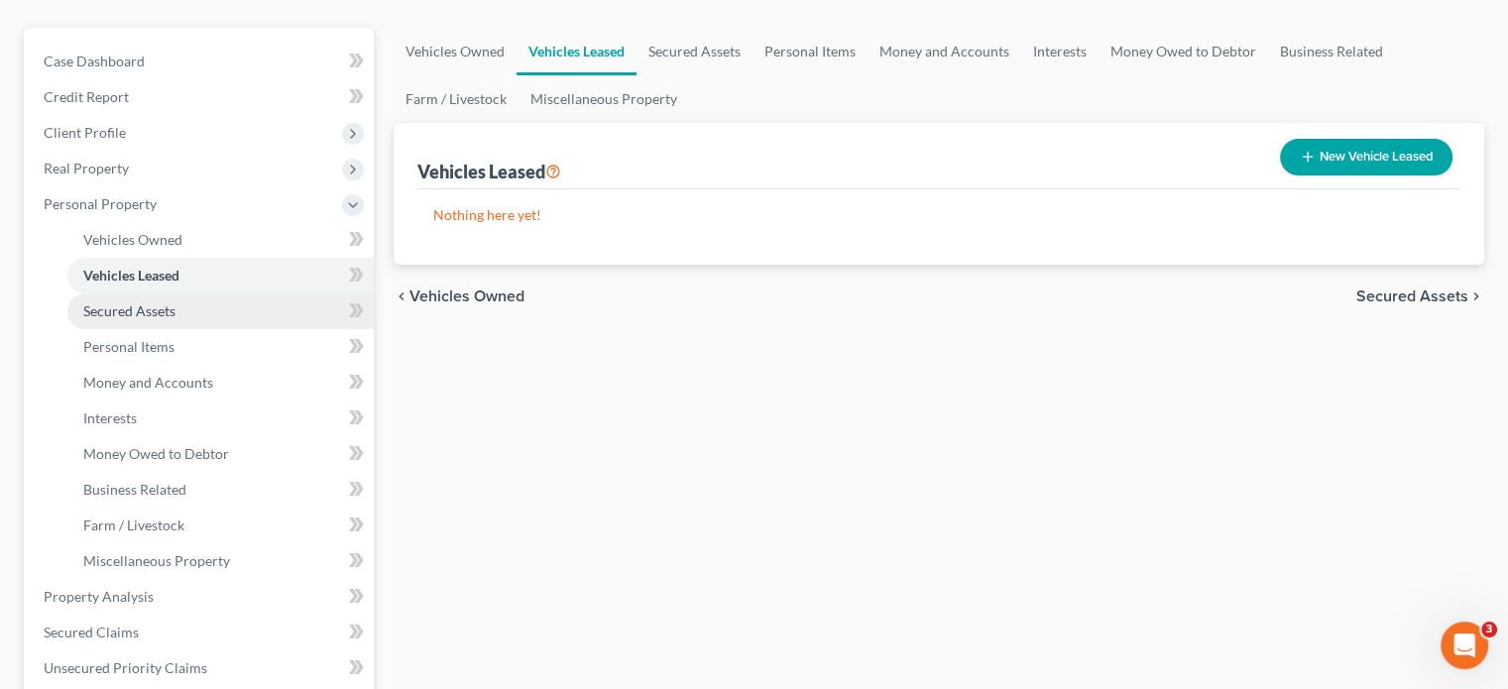
click at [127, 302] on span "Secured Assets" at bounding box center [129, 310] width 92 height 17
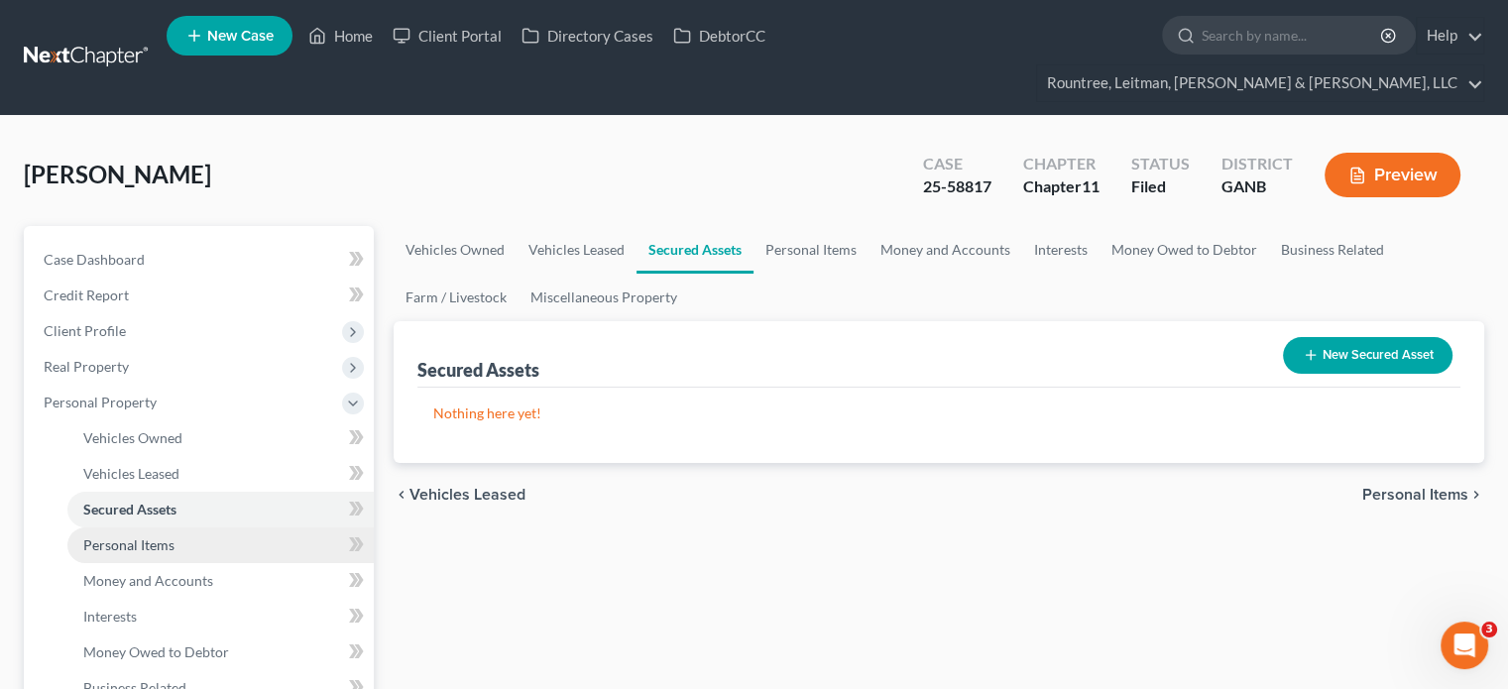
click at [137, 536] on span "Personal Items" at bounding box center [128, 544] width 91 height 17
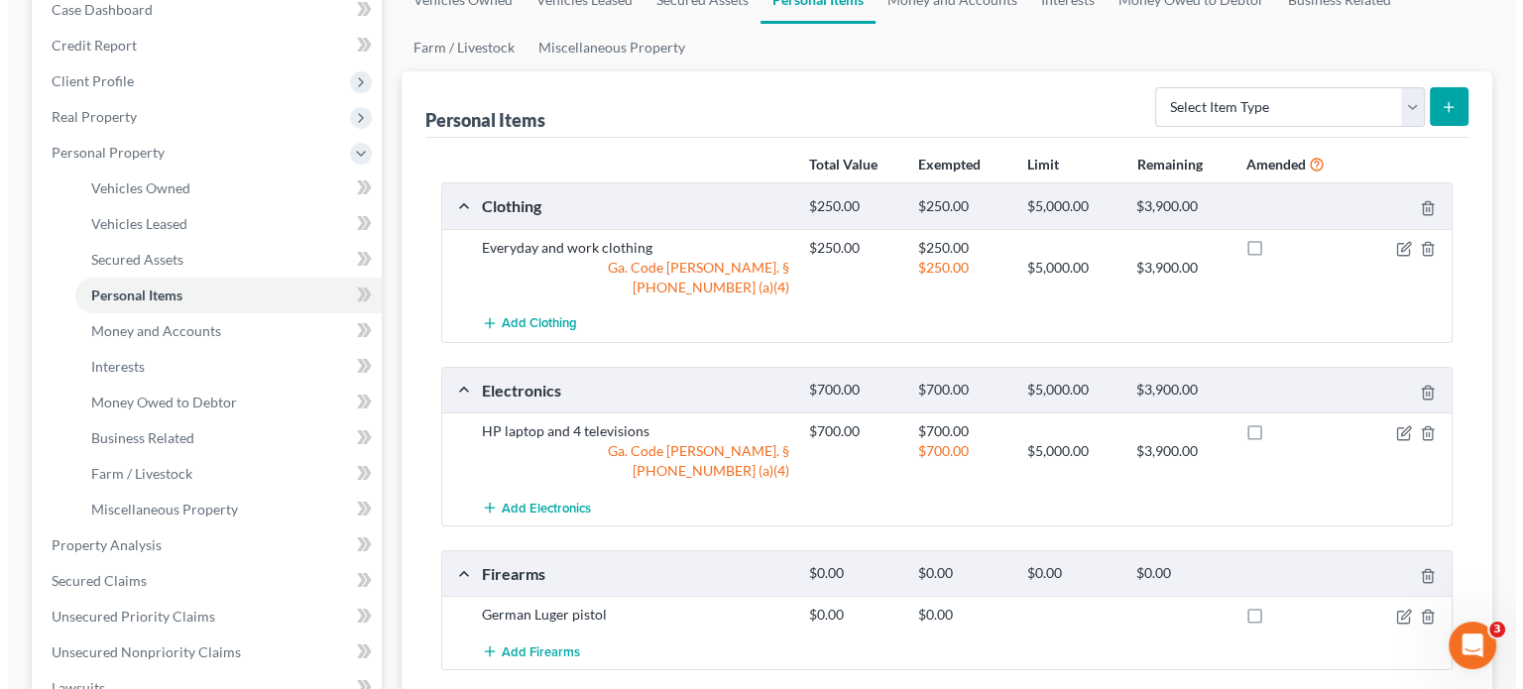
scroll to position [297, 0]
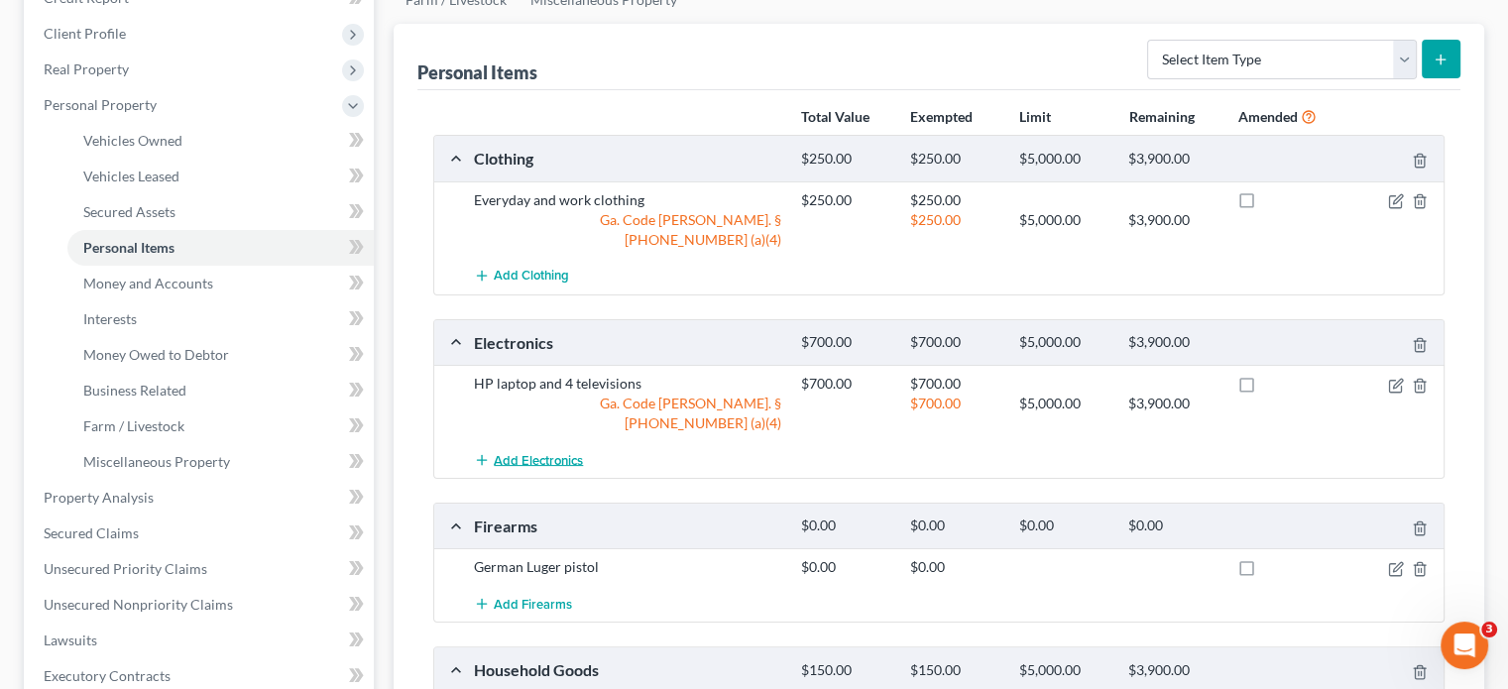
click at [511, 452] on span "Add Electronics" at bounding box center [538, 460] width 89 height 16
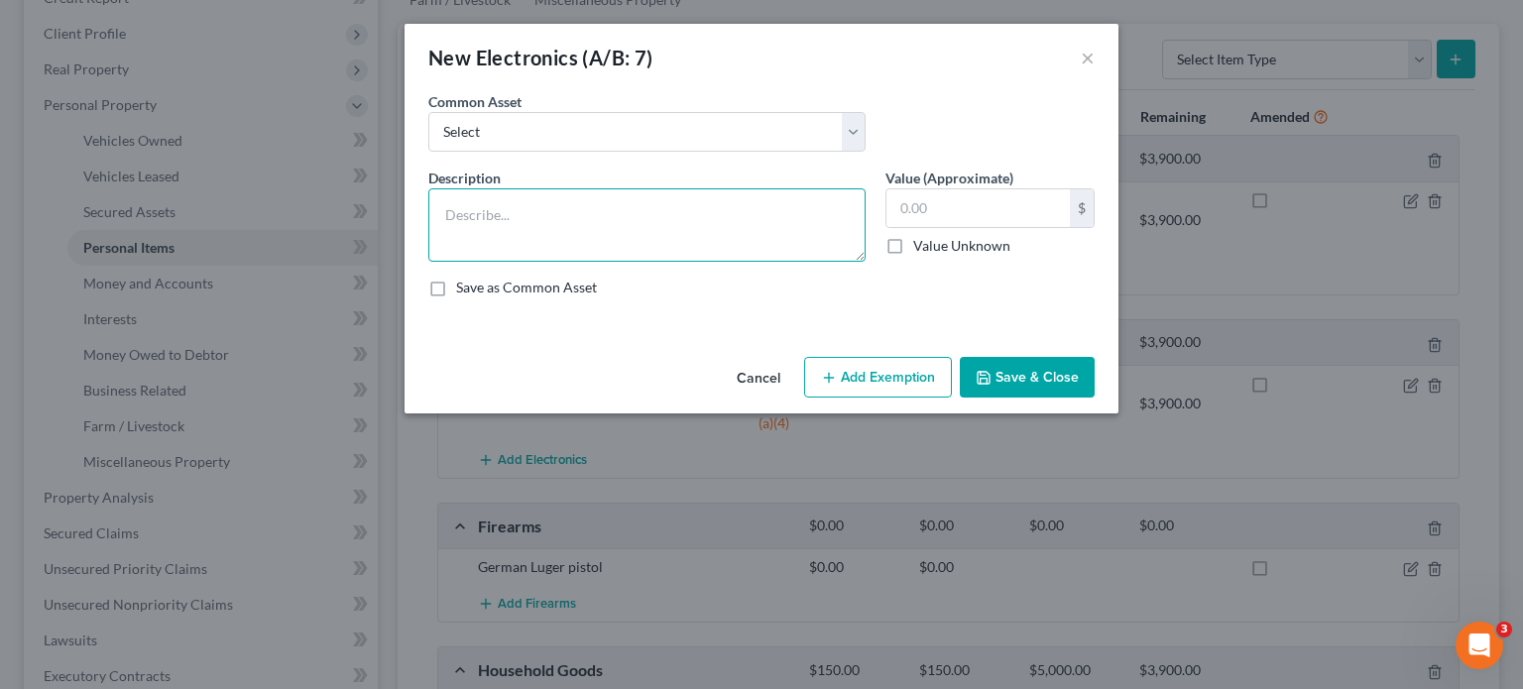
click at [534, 211] on textarea at bounding box center [646, 224] width 437 height 73
type textarea "Samsung cell phone"
click at [964, 209] on input "text" at bounding box center [977, 208] width 183 height 38
click at [972, 204] on input "text" at bounding box center [977, 208] width 183 height 38
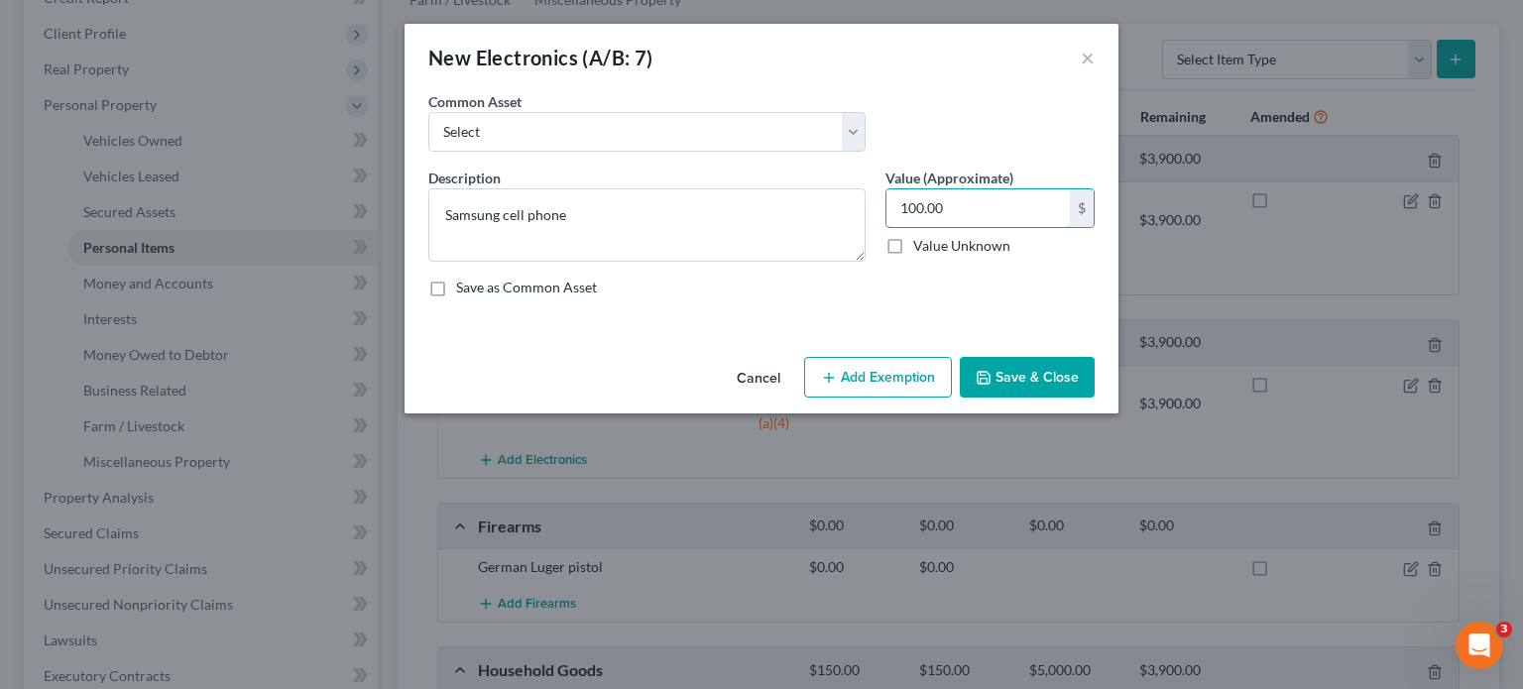
type input "100.00"
click at [871, 368] on button "Add Exemption" at bounding box center [878, 378] width 148 height 42
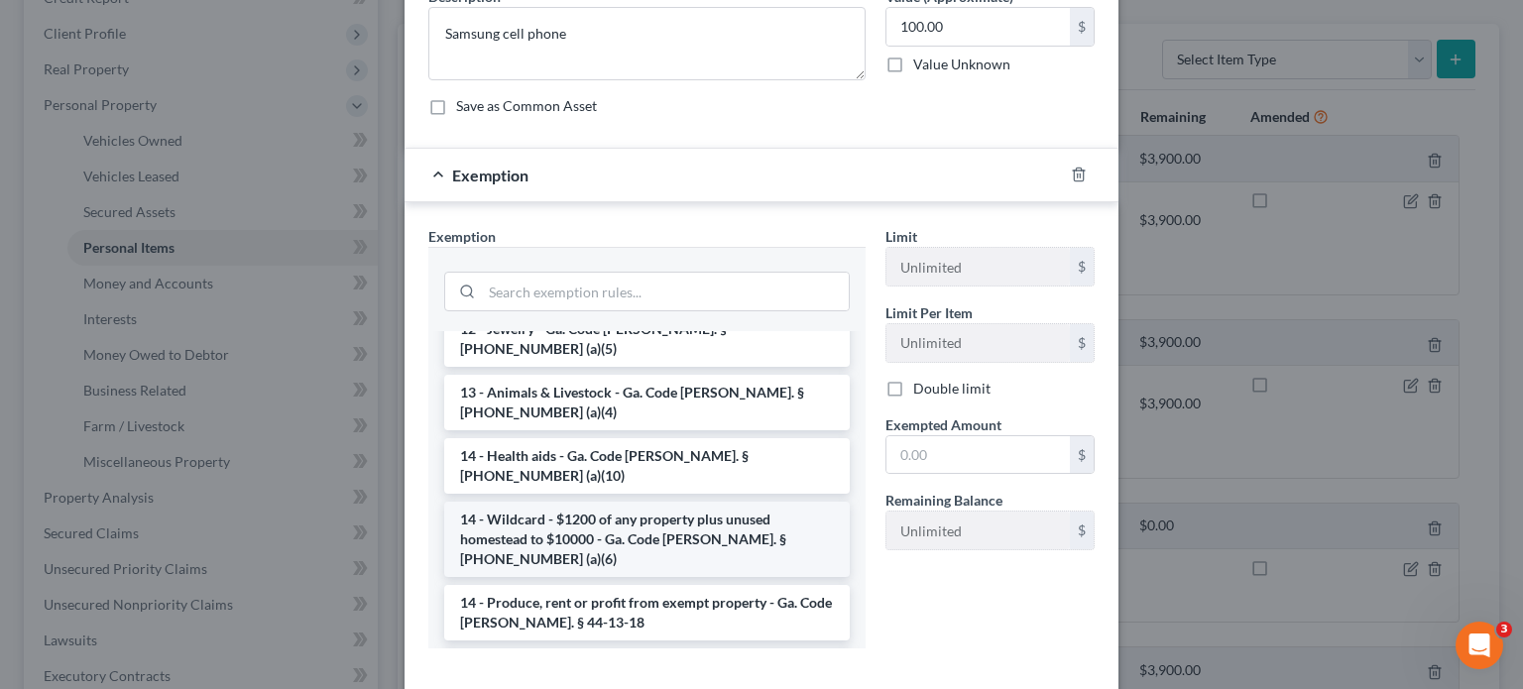
click at [610, 502] on li "14 - Wildcard - $1200 of any property plus unused homestead to $10000 - Ga. Cod…" at bounding box center [646, 539] width 405 height 75
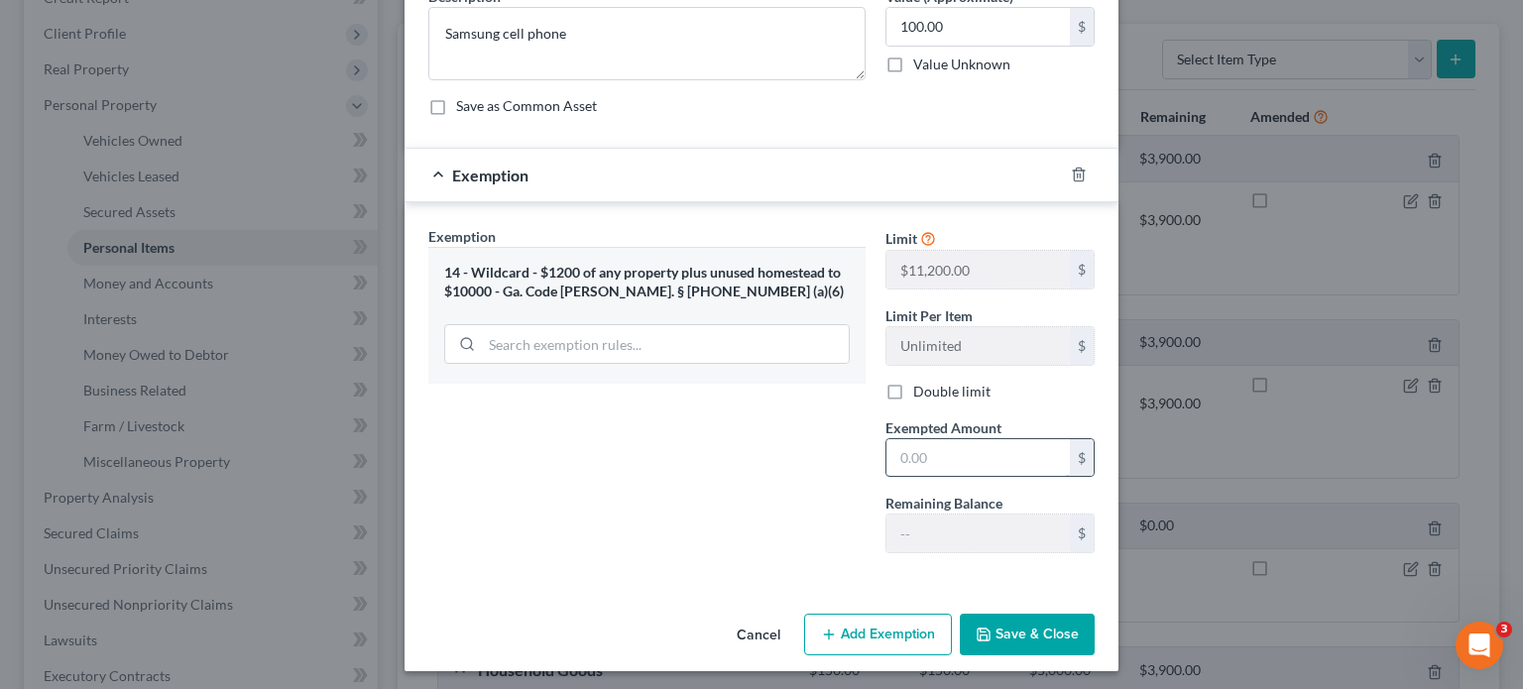
click at [973, 466] on input "text" at bounding box center [977, 458] width 183 height 38
type input "100.00"
click at [1007, 629] on button "Save & Close" at bounding box center [1027, 635] width 135 height 42
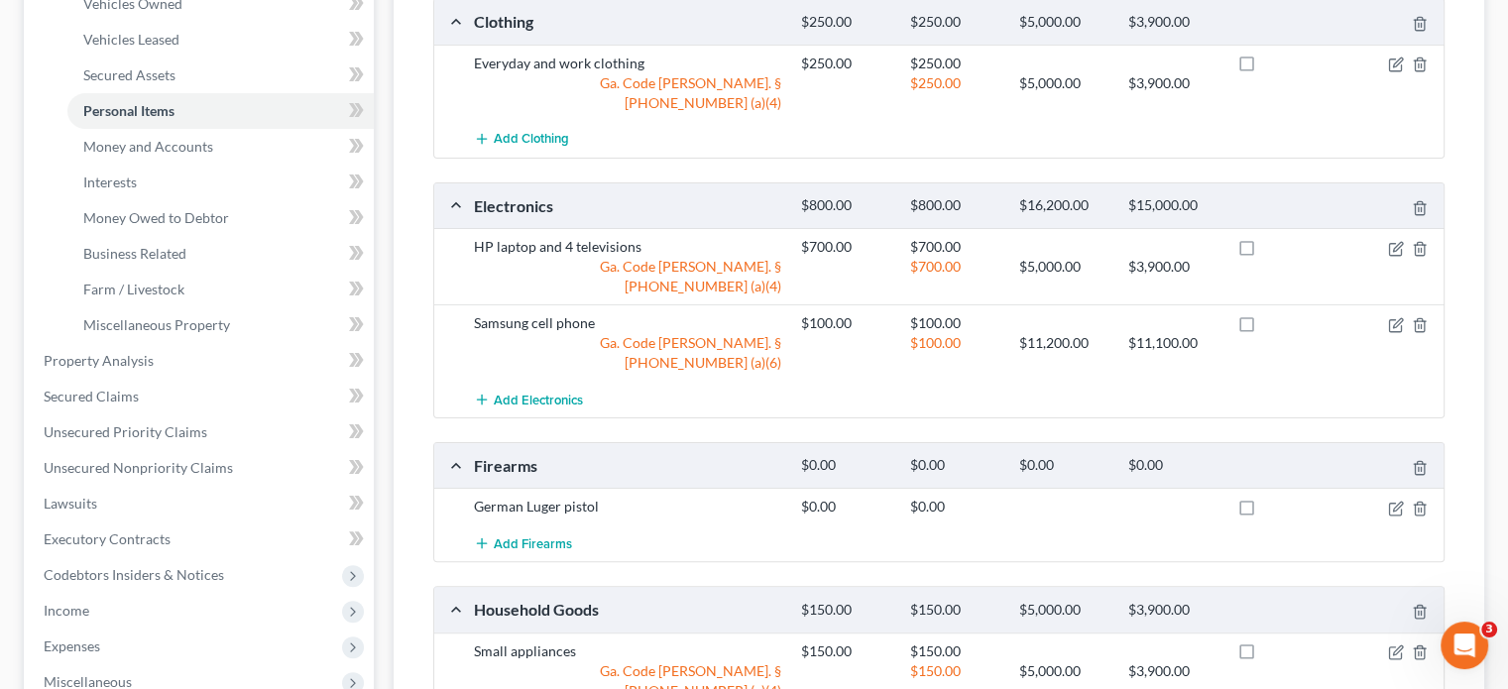
scroll to position [496, 0]
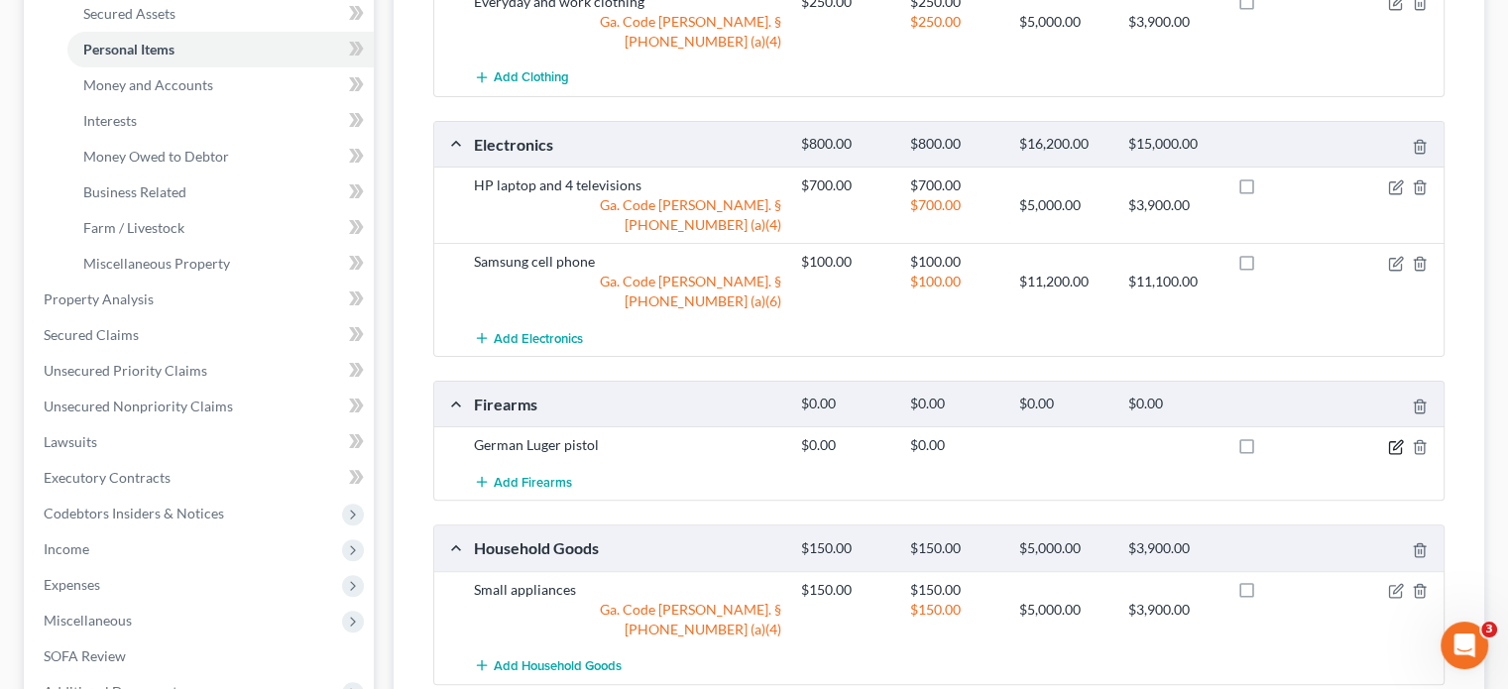
click at [1392, 439] on icon "button" at bounding box center [1396, 447] width 16 height 16
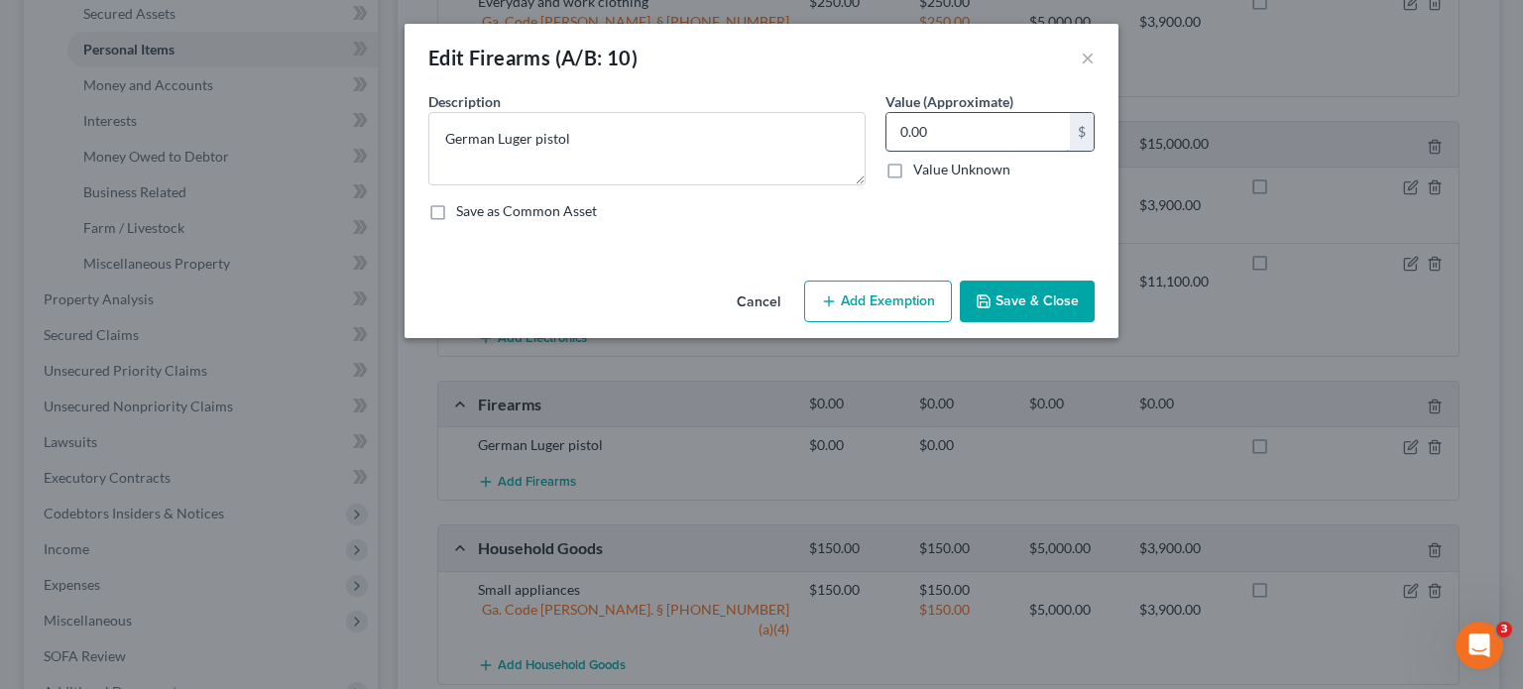
click at [969, 138] on input "0.00" at bounding box center [977, 132] width 183 height 38
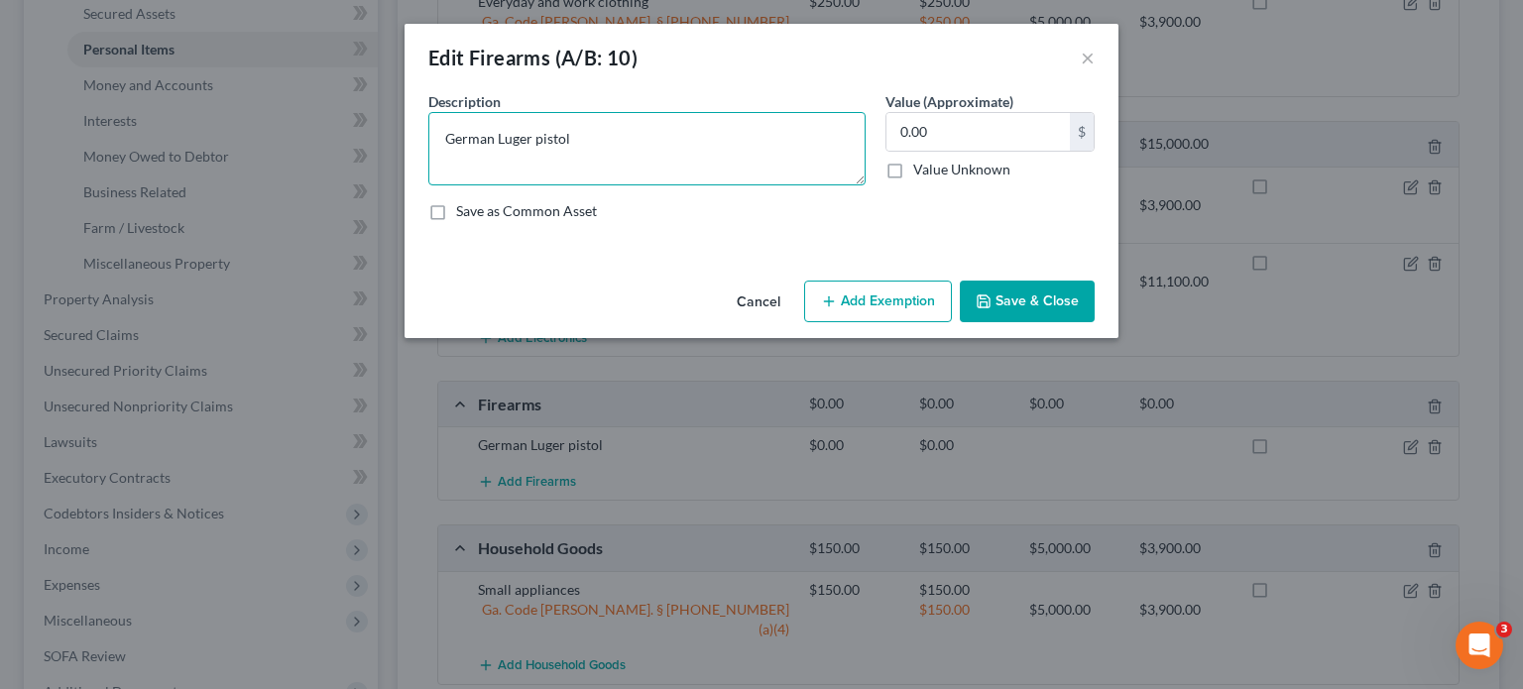
drag, startPoint x: 636, startPoint y: 140, endPoint x: 296, endPoint y: 119, distance: 340.7
click at [296, 119] on div "Edit Firearms (A/B: 10) × An exemption set must first be selected from the Fili…" at bounding box center [761, 344] width 1523 height 689
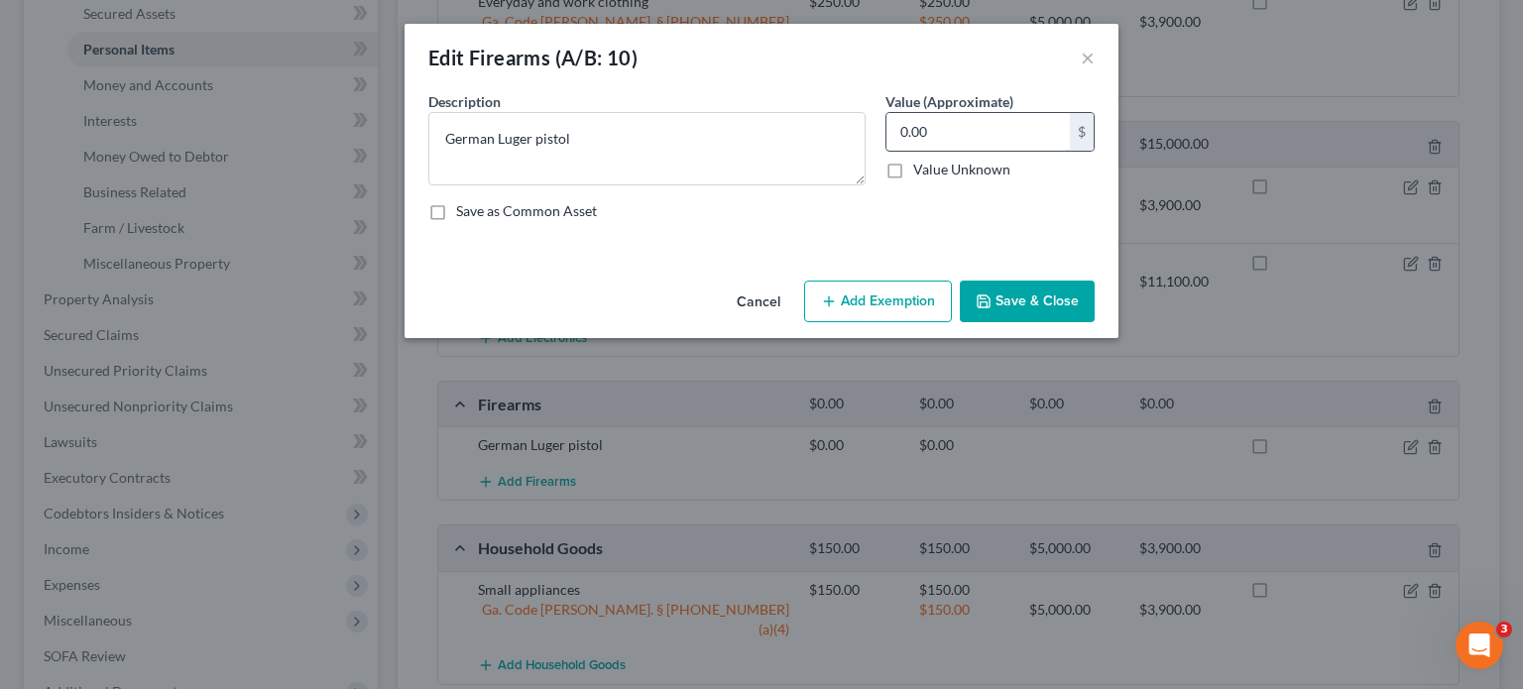
click at [956, 123] on input "0.00" at bounding box center [977, 132] width 183 height 38
type input "50.00"
click at [1043, 301] on button "Save & Close" at bounding box center [1027, 302] width 135 height 42
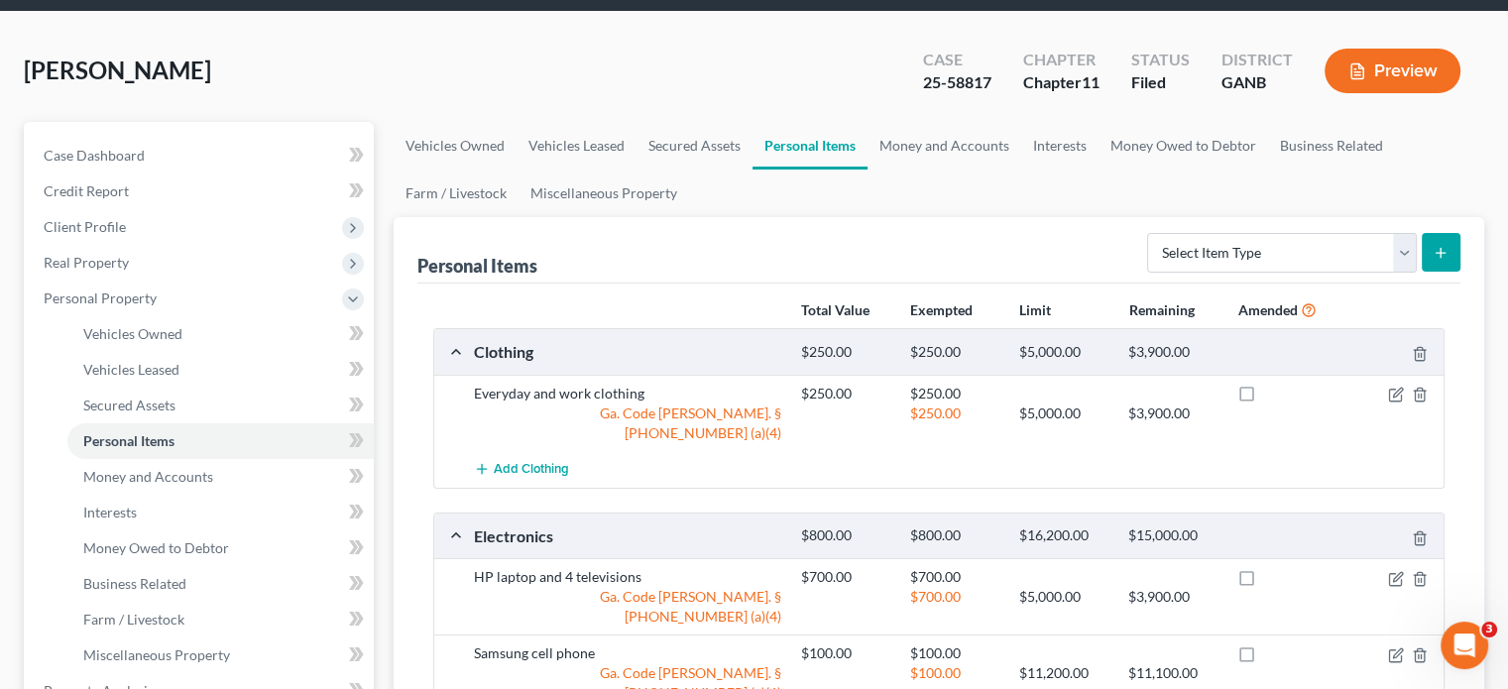
scroll to position [0, 0]
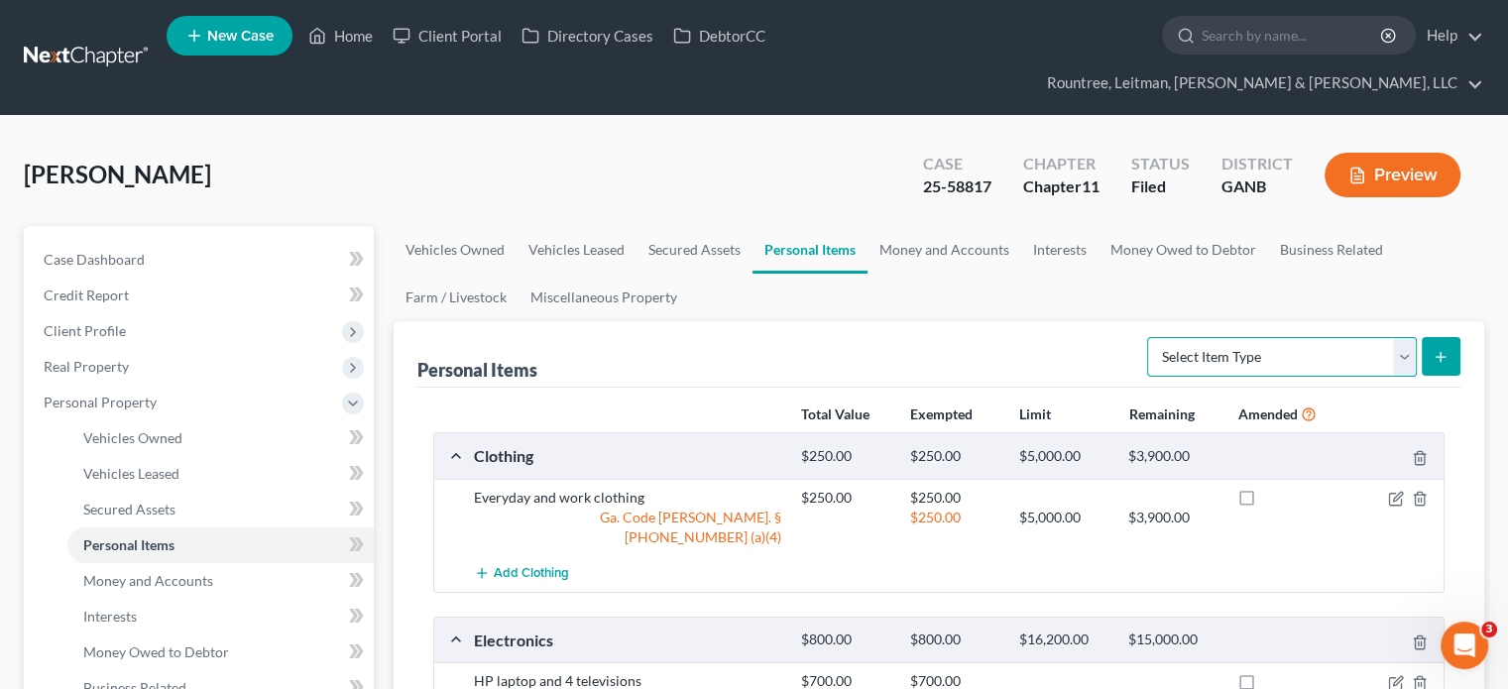
click at [1394, 337] on select "Select Item Type Clothing (A/B: 11) Collectibles Of Value (A/B: 8) Electronics …" at bounding box center [1282, 357] width 270 height 40
click at [633, 160] on div "[PERSON_NAME] Upgraded Case 25-58817 Chapter Chapter 11 Status Filed District G…" at bounding box center [754, 183] width 1460 height 86
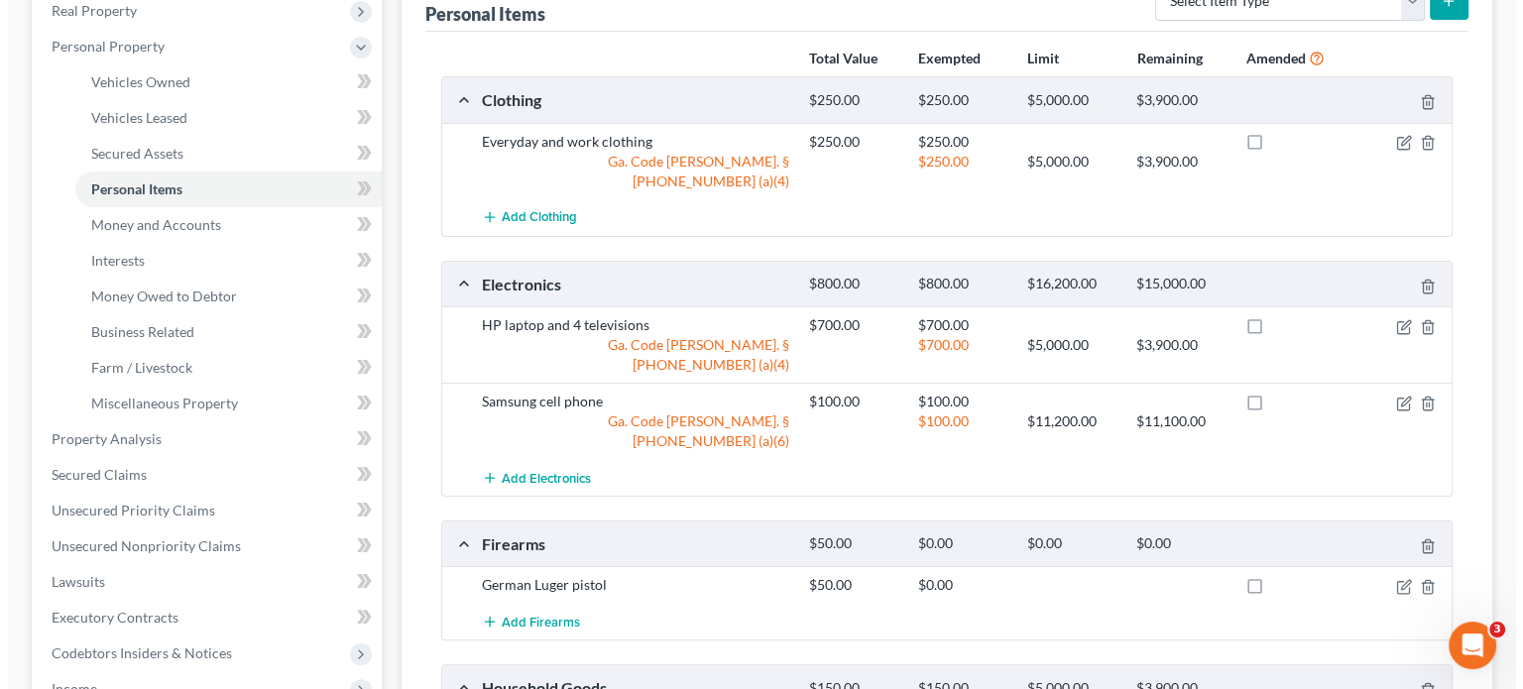
scroll to position [397, 0]
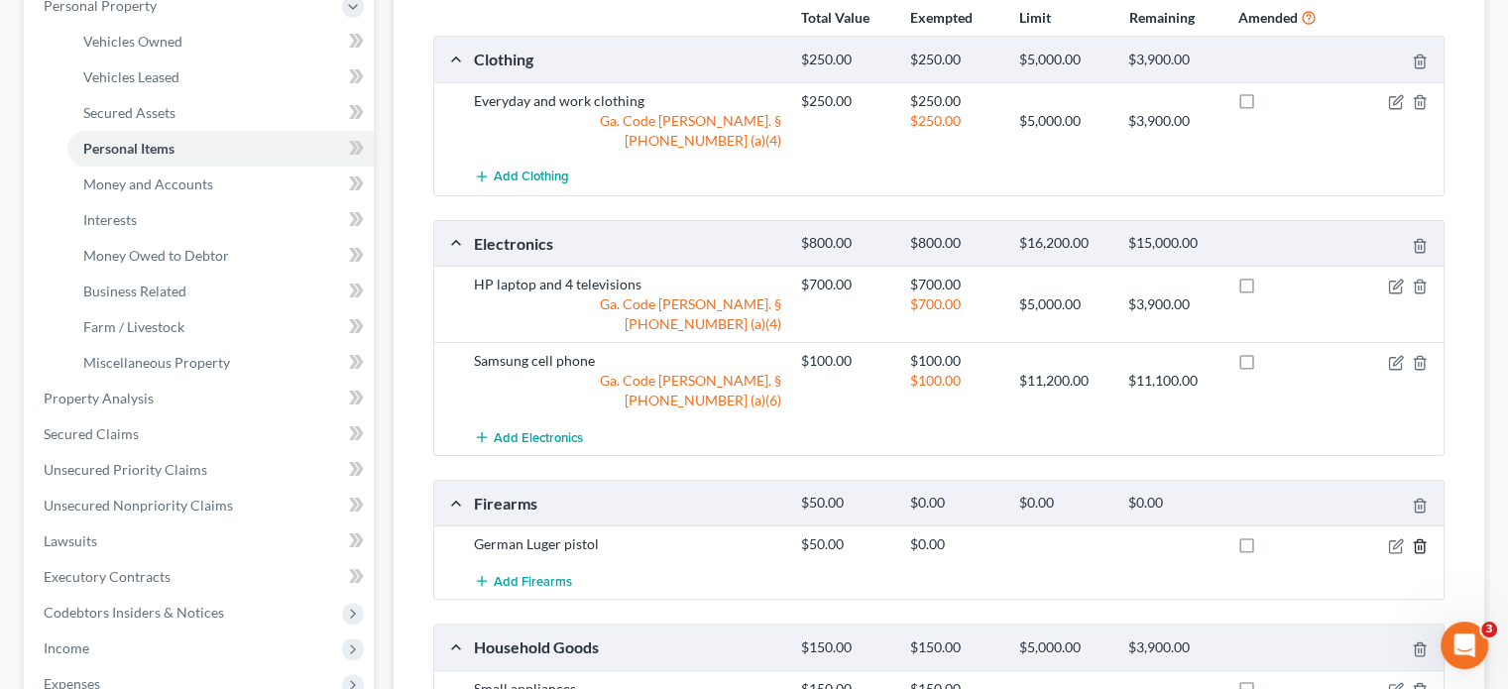
click at [1419, 545] on line "button" at bounding box center [1419, 547] width 0 height 4
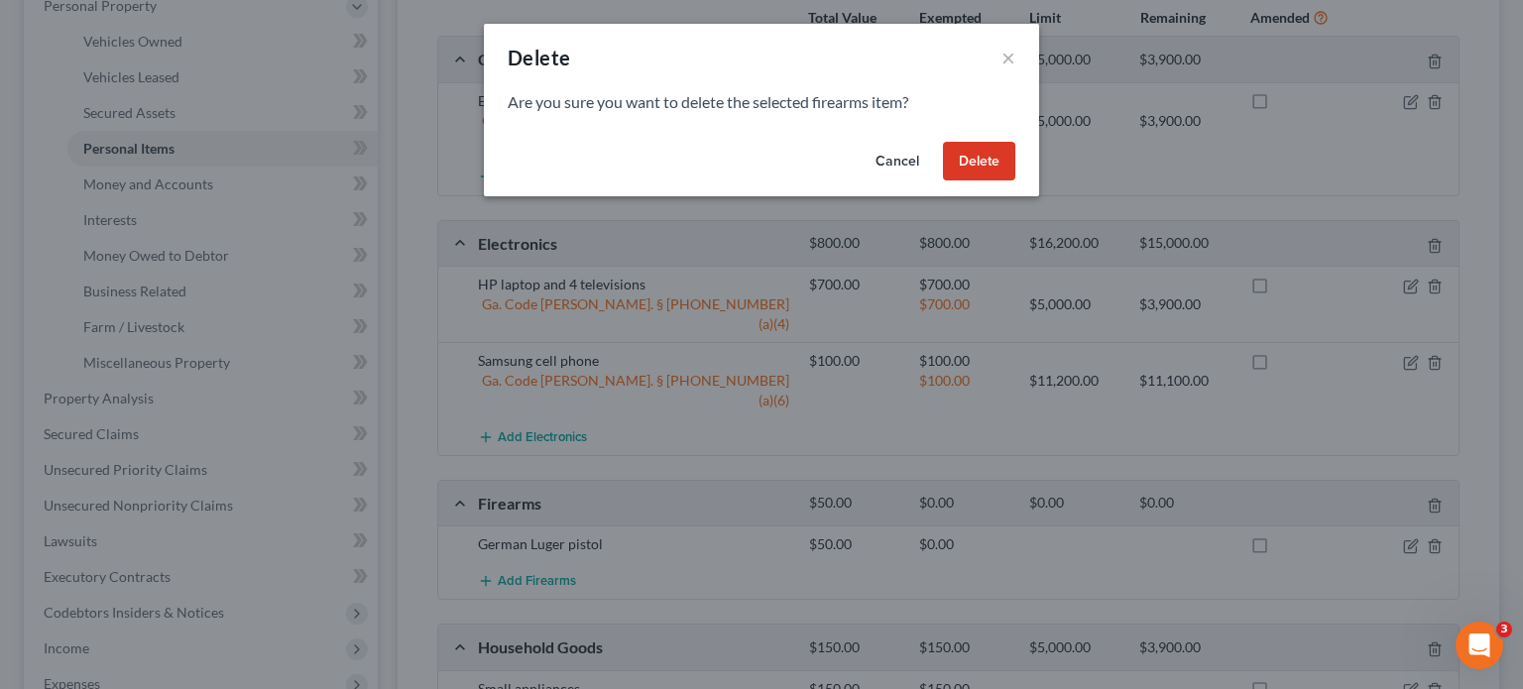
click at [983, 158] on button "Delete" at bounding box center [979, 162] width 72 height 40
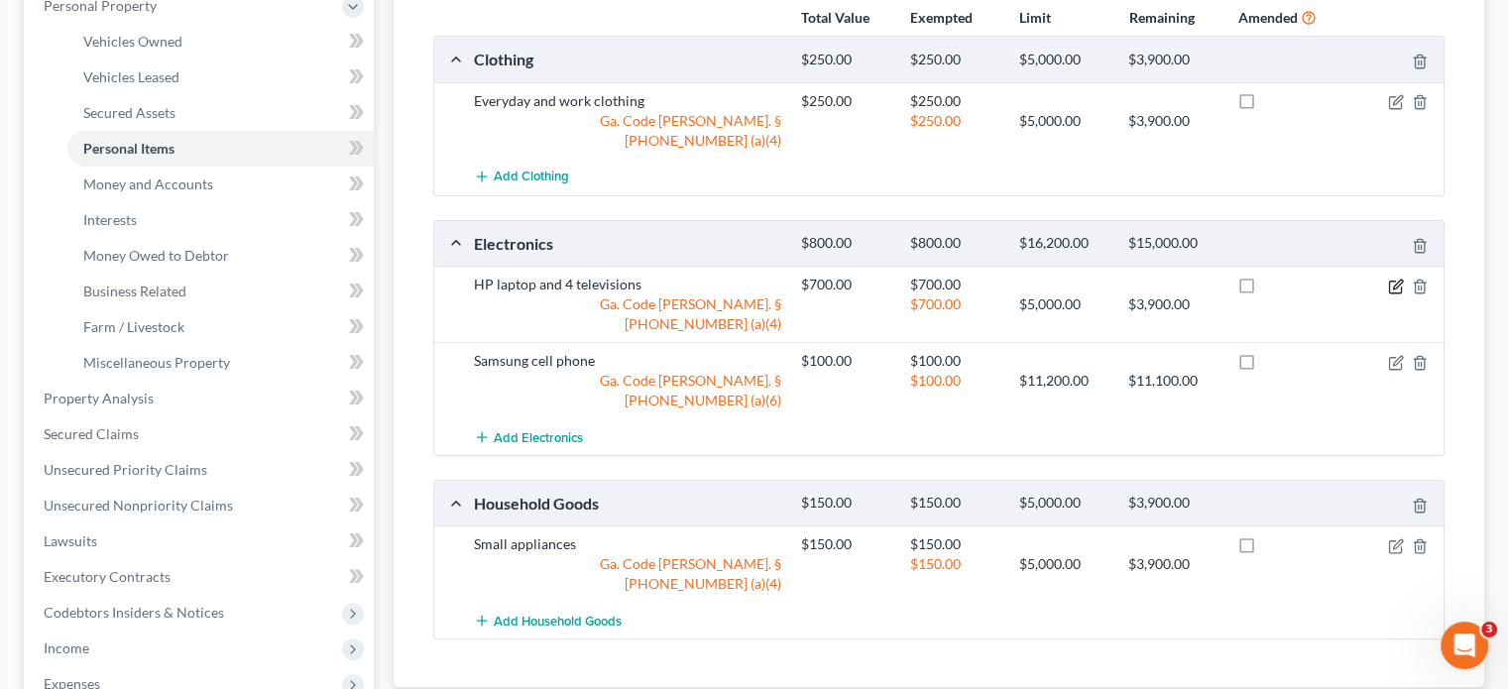
drag, startPoint x: 1394, startPoint y: 224, endPoint x: 1377, endPoint y: 225, distance: 16.9
click at [1394, 279] on icon "button" at bounding box center [1396, 287] width 16 height 16
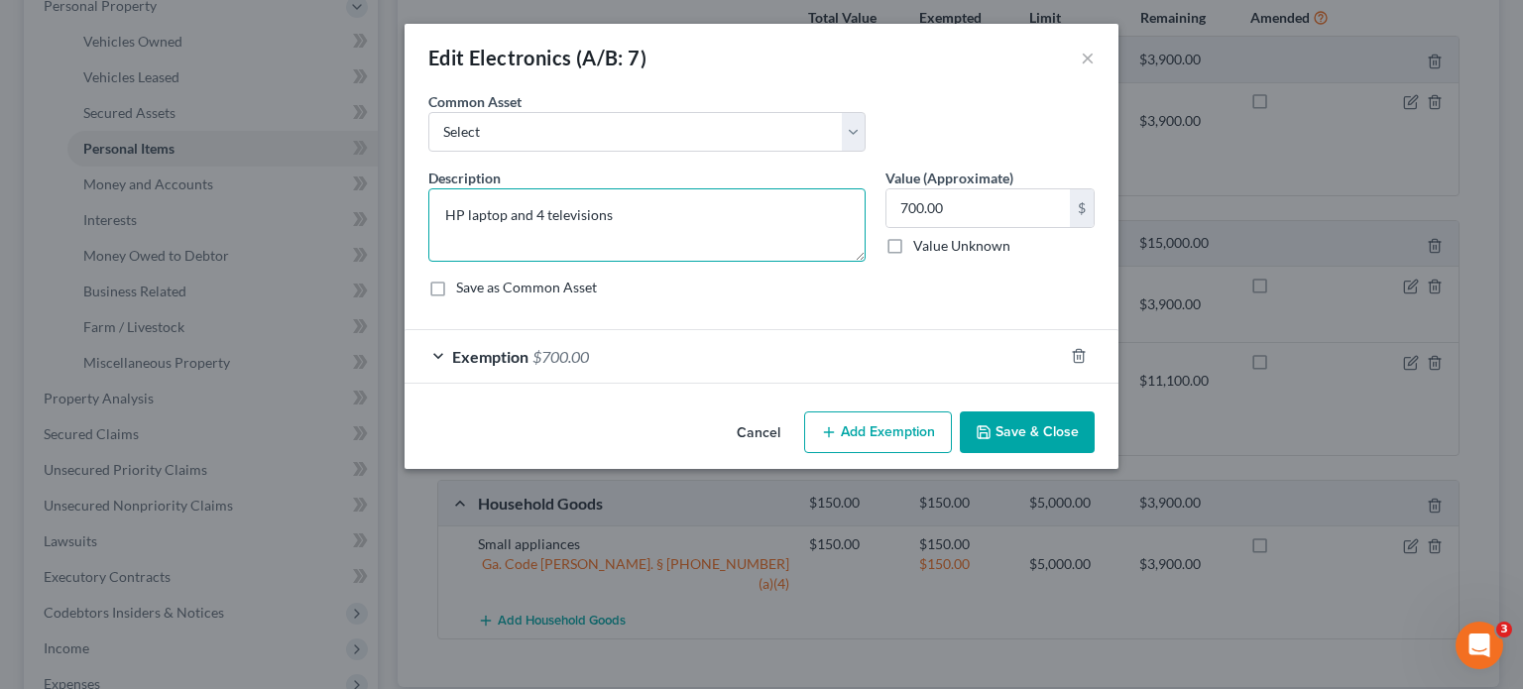
click at [542, 207] on textarea "HP laptop and 4 televisions" at bounding box center [646, 224] width 437 height 73
type textarea "HP laptop and 2 televisions"
type input "300.0"
click at [1041, 439] on button "Save & Close" at bounding box center [1027, 432] width 135 height 42
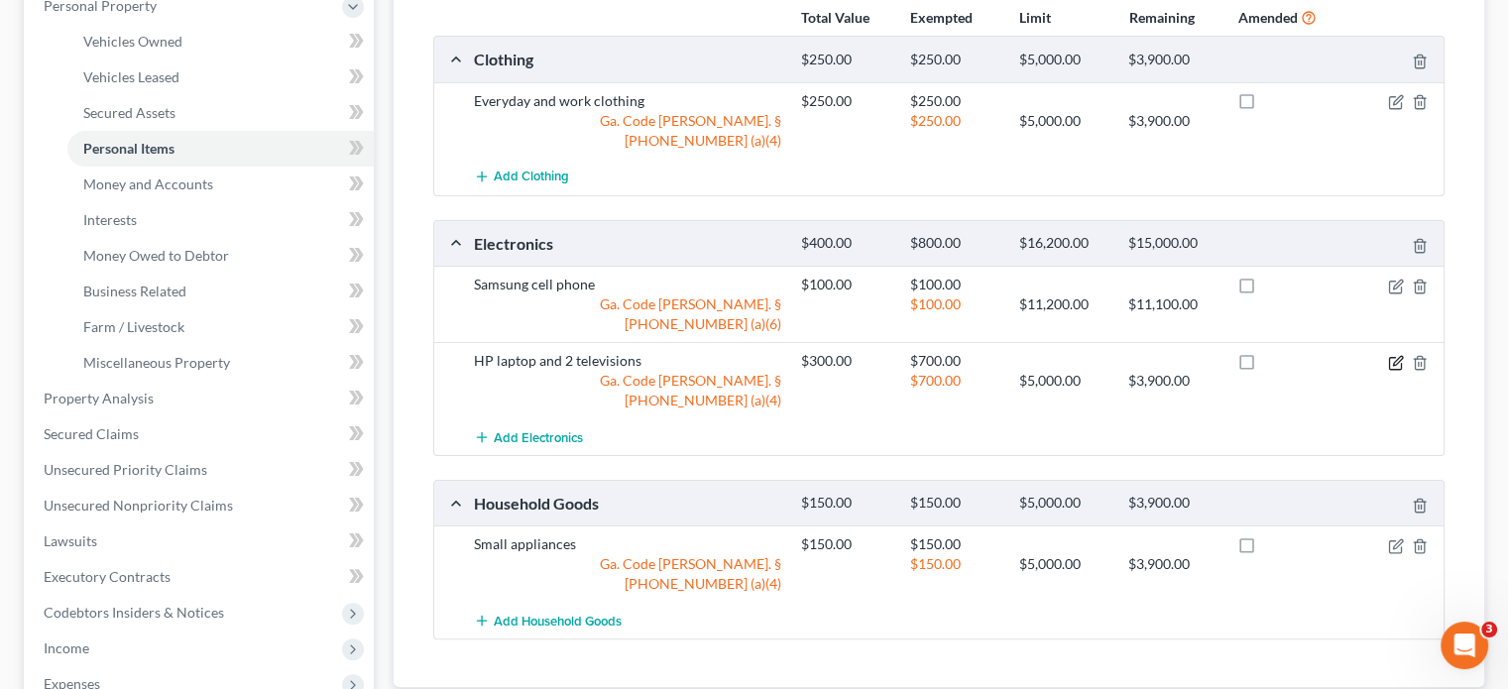
click at [1396, 355] on icon "button" at bounding box center [1396, 363] width 16 height 16
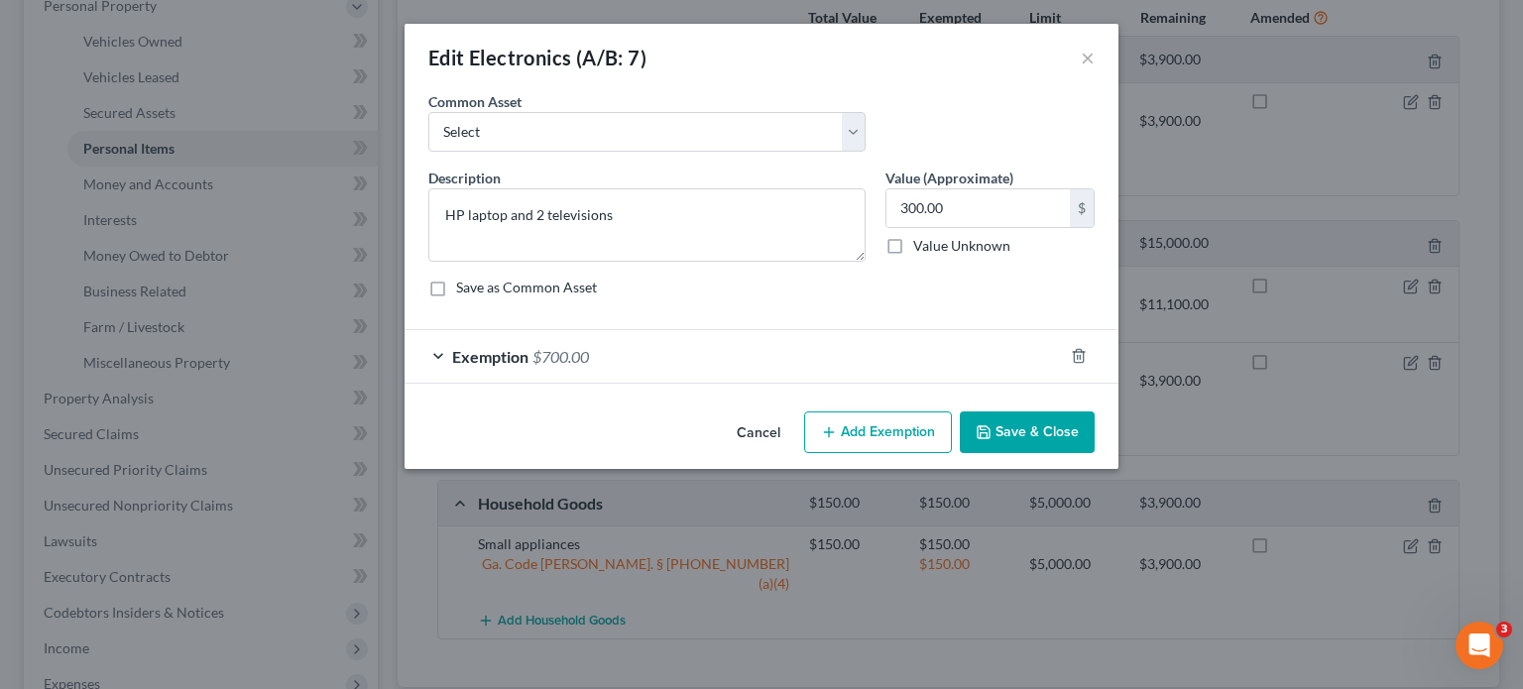
click at [500, 353] on span "Exemption" at bounding box center [490, 356] width 76 height 19
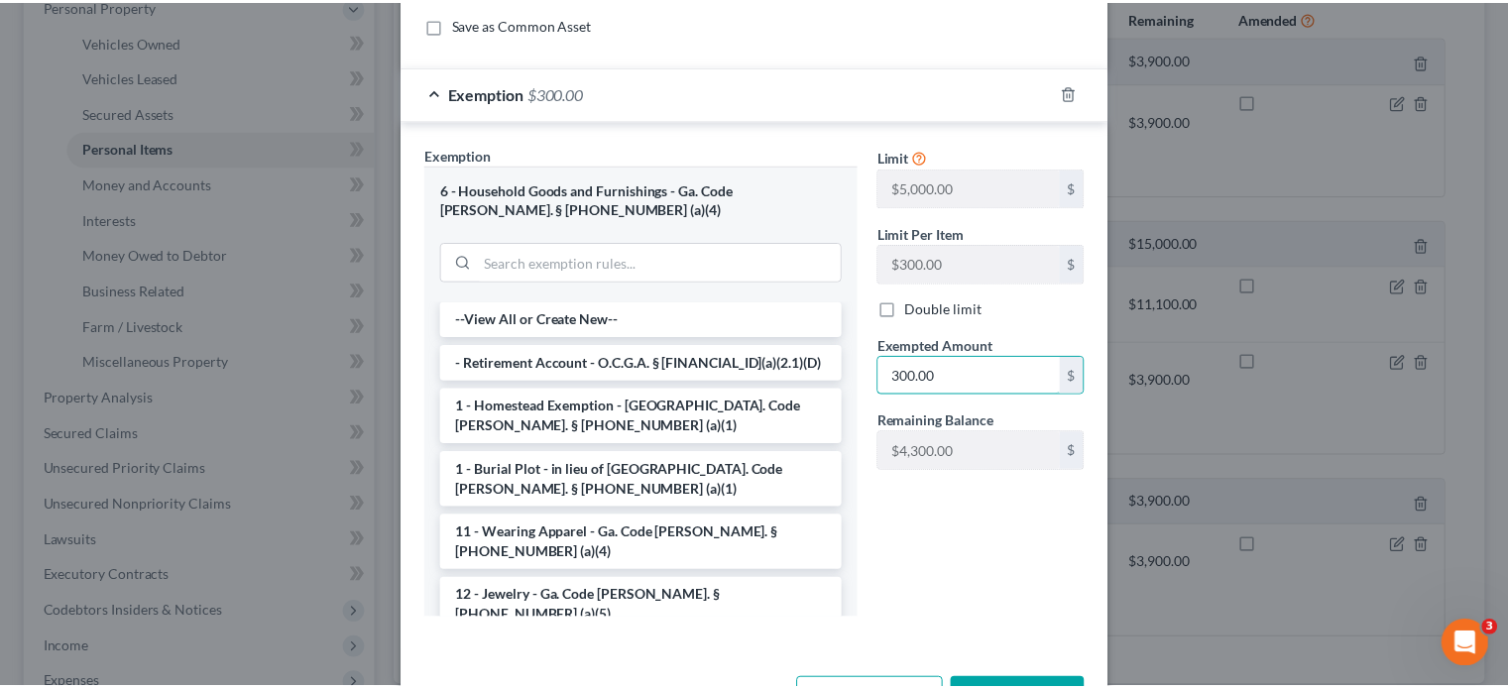
scroll to position [333, 0]
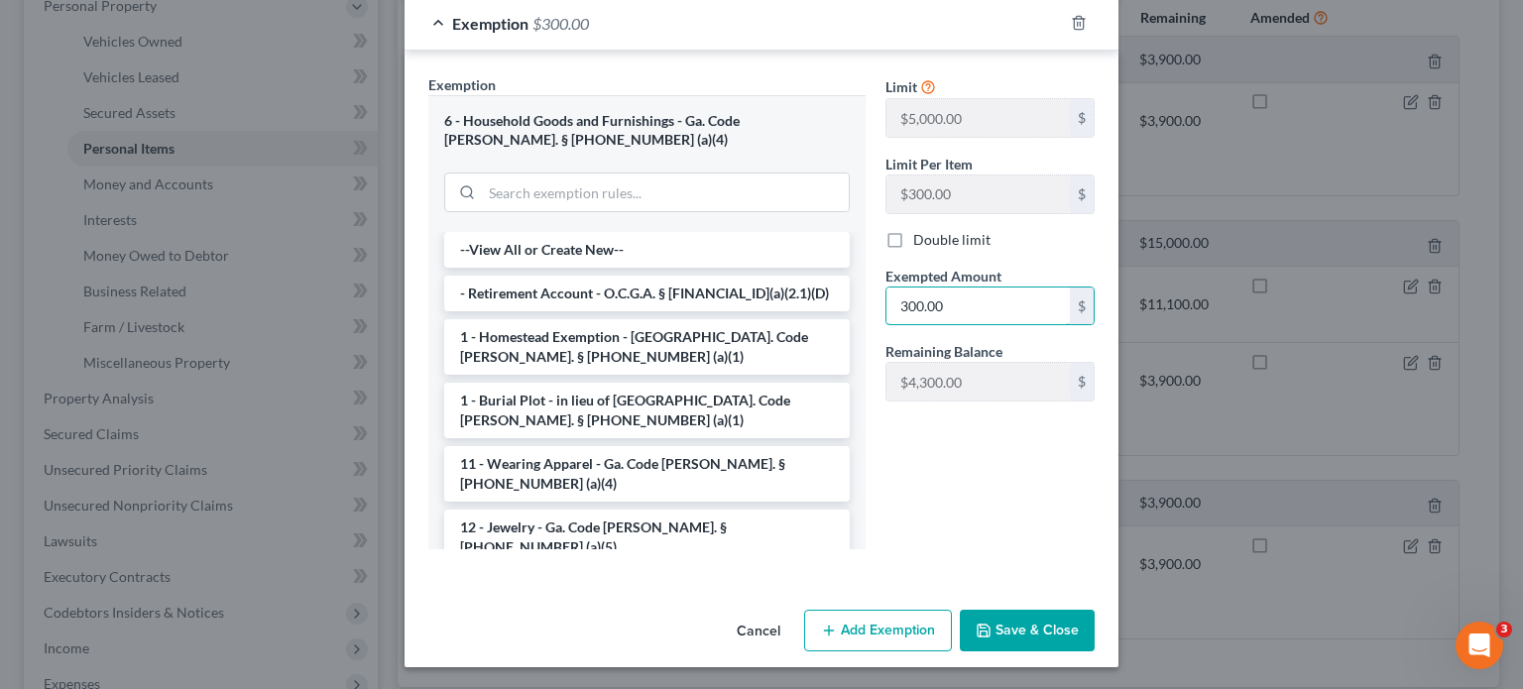
type input "300.00"
click at [1010, 623] on button "Save & Close" at bounding box center [1027, 631] width 135 height 42
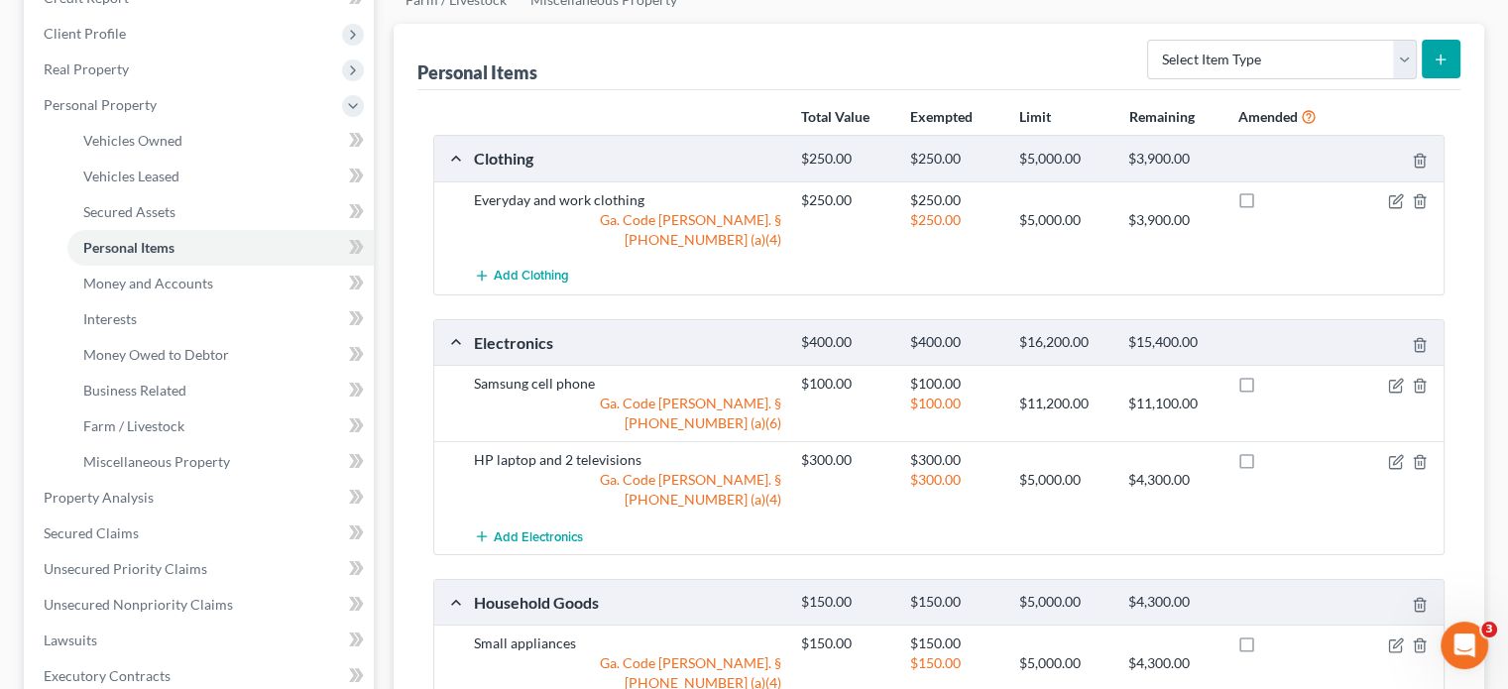
scroll to position [496, 0]
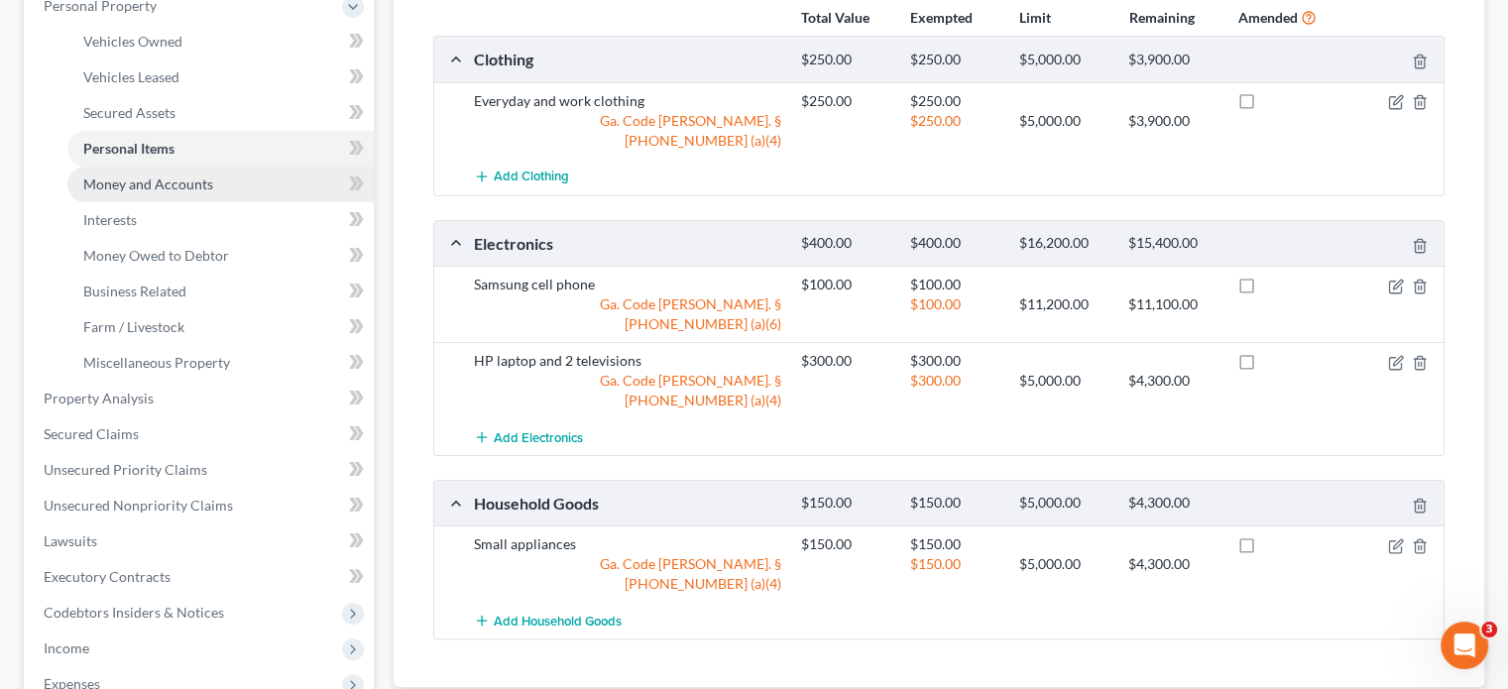
click at [161, 175] on span "Money and Accounts" at bounding box center [148, 183] width 130 height 17
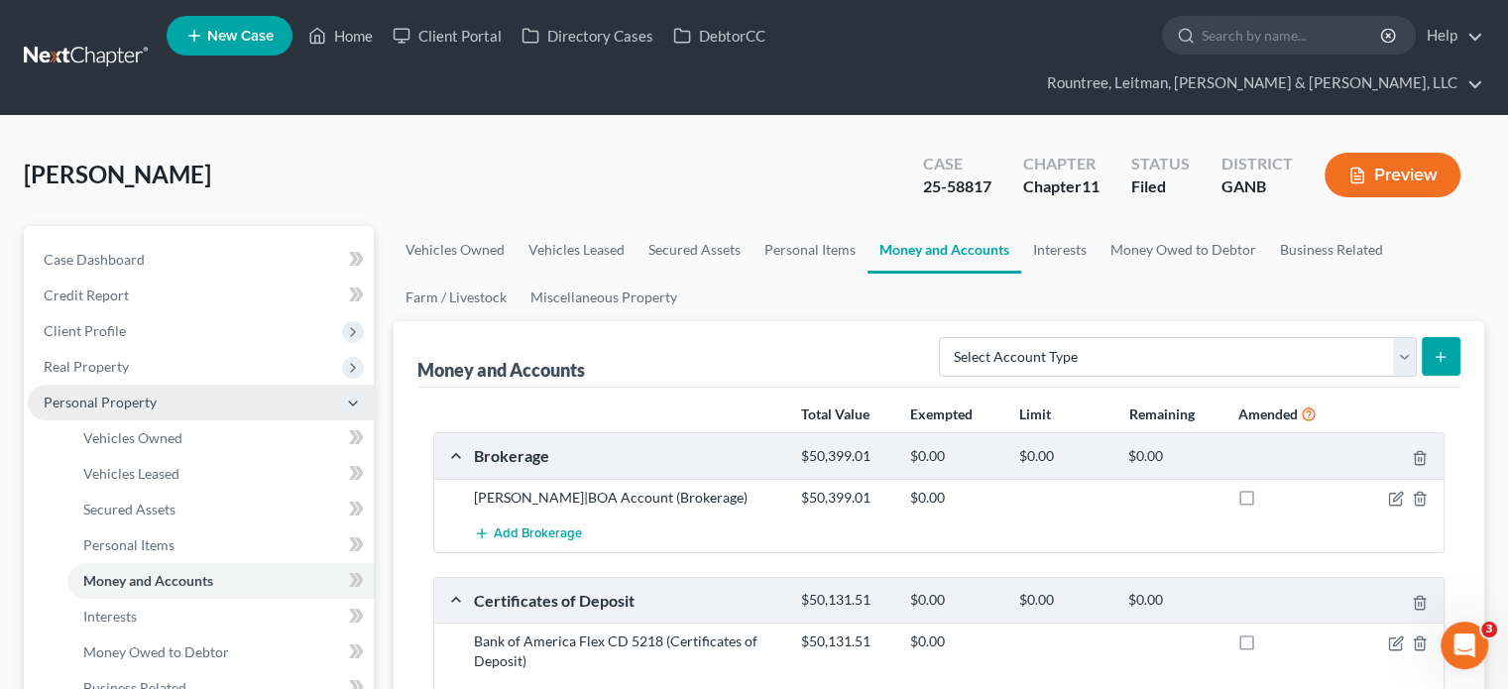
scroll to position [99, 0]
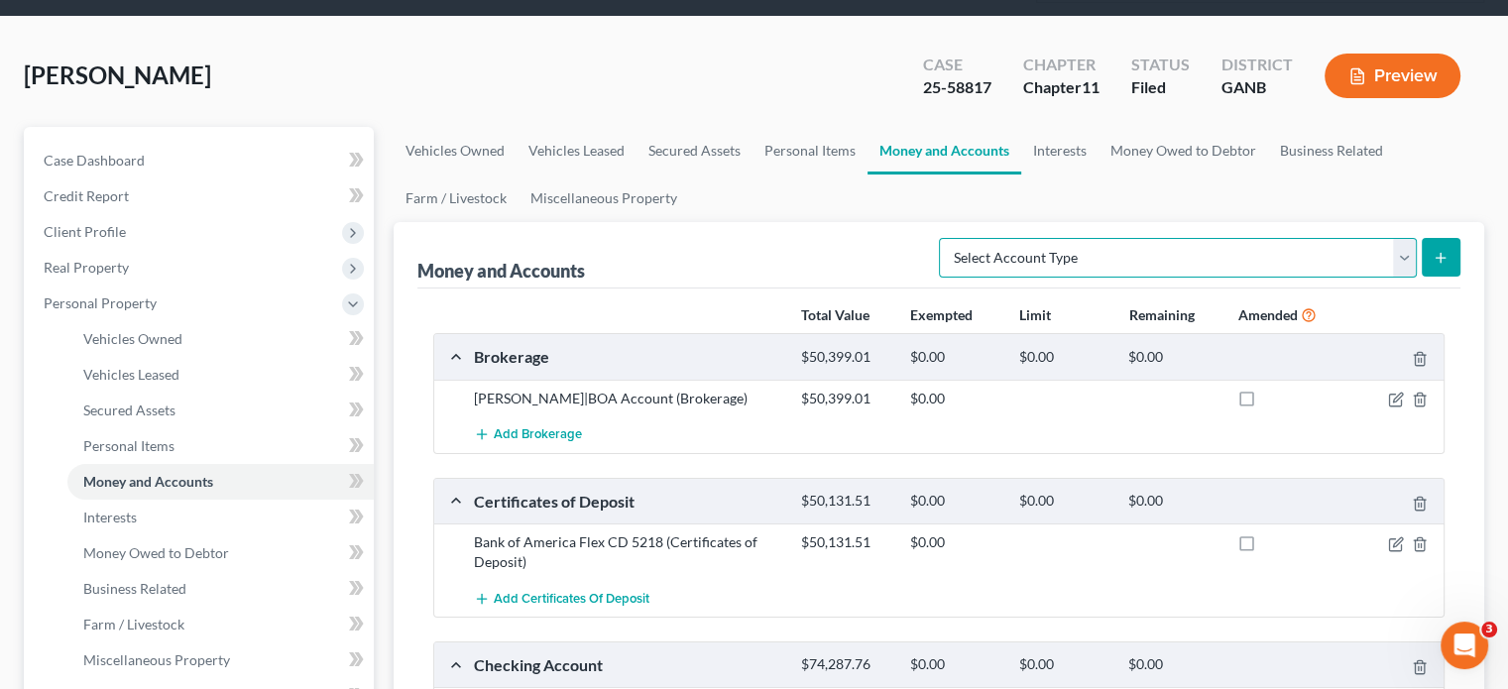
click at [1400, 238] on select "Select Account Type Brokerage (A/B: 18, SOFA: 20) Cash on Hand (A/B: 16) Certif…" at bounding box center [1178, 258] width 478 height 40
select select "cash_on_hand"
click at [945, 238] on select "Select Account Type Brokerage (A/B: 18, SOFA: 20) Cash on Hand (A/B: 16) Certif…" at bounding box center [1178, 258] width 478 height 40
click at [1441, 250] on icon "submit" at bounding box center [1440, 258] width 16 height 16
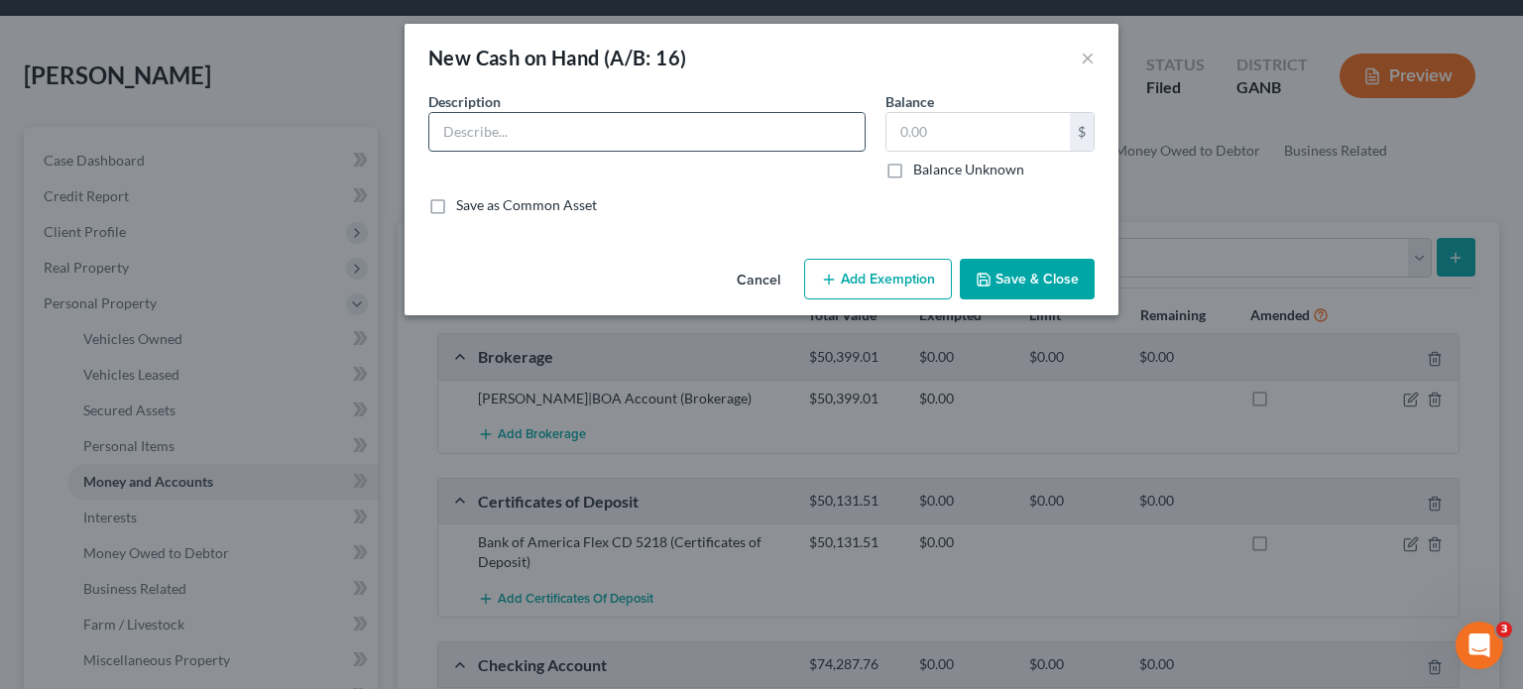
click at [584, 125] on input "text" at bounding box center [646, 132] width 435 height 38
click at [935, 131] on input "text" at bounding box center [977, 132] width 183 height 38
type input "5,000.00"
click at [492, 140] on input "text" at bounding box center [646, 132] width 435 height 38
type input "C"
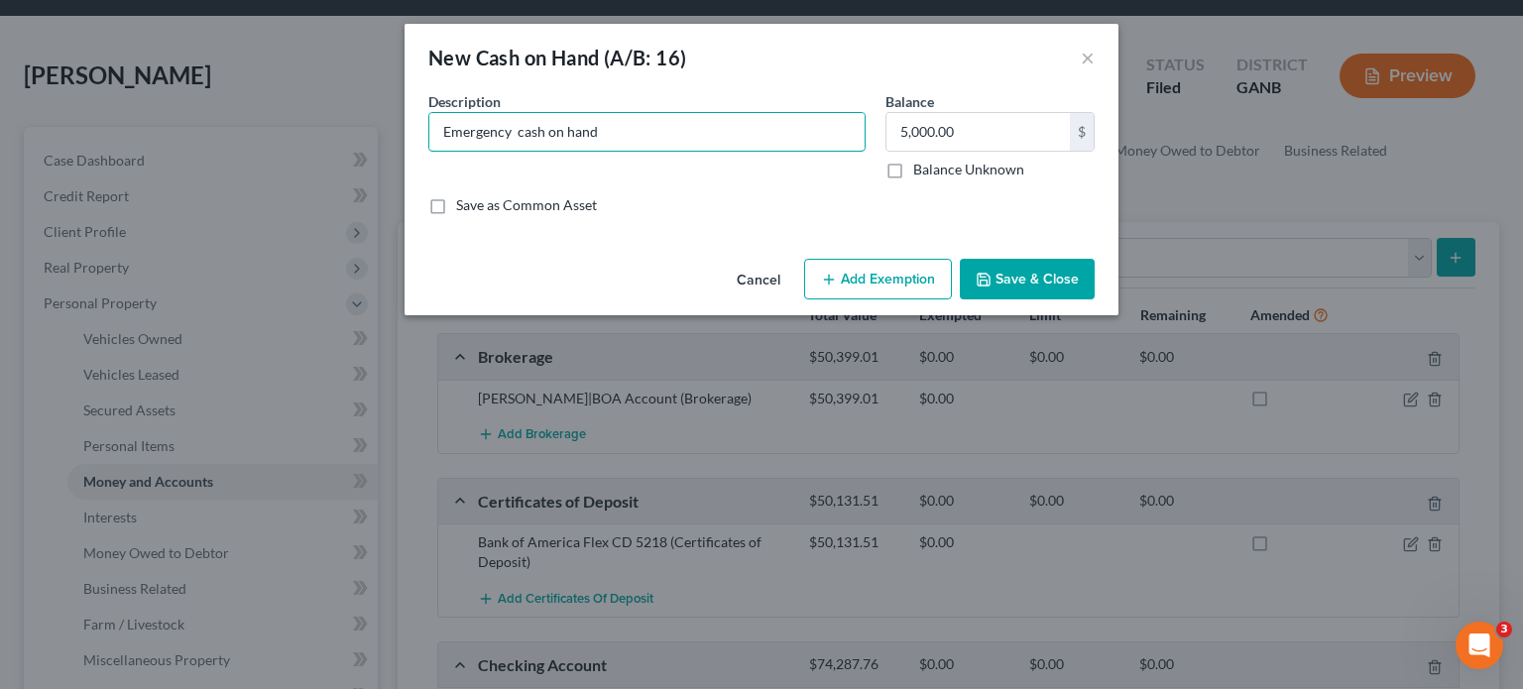
type input "Emergency cash on hand"
click at [1023, 272] on button "Save & Close" at bounding box center [1027, 280] width 135 height 42
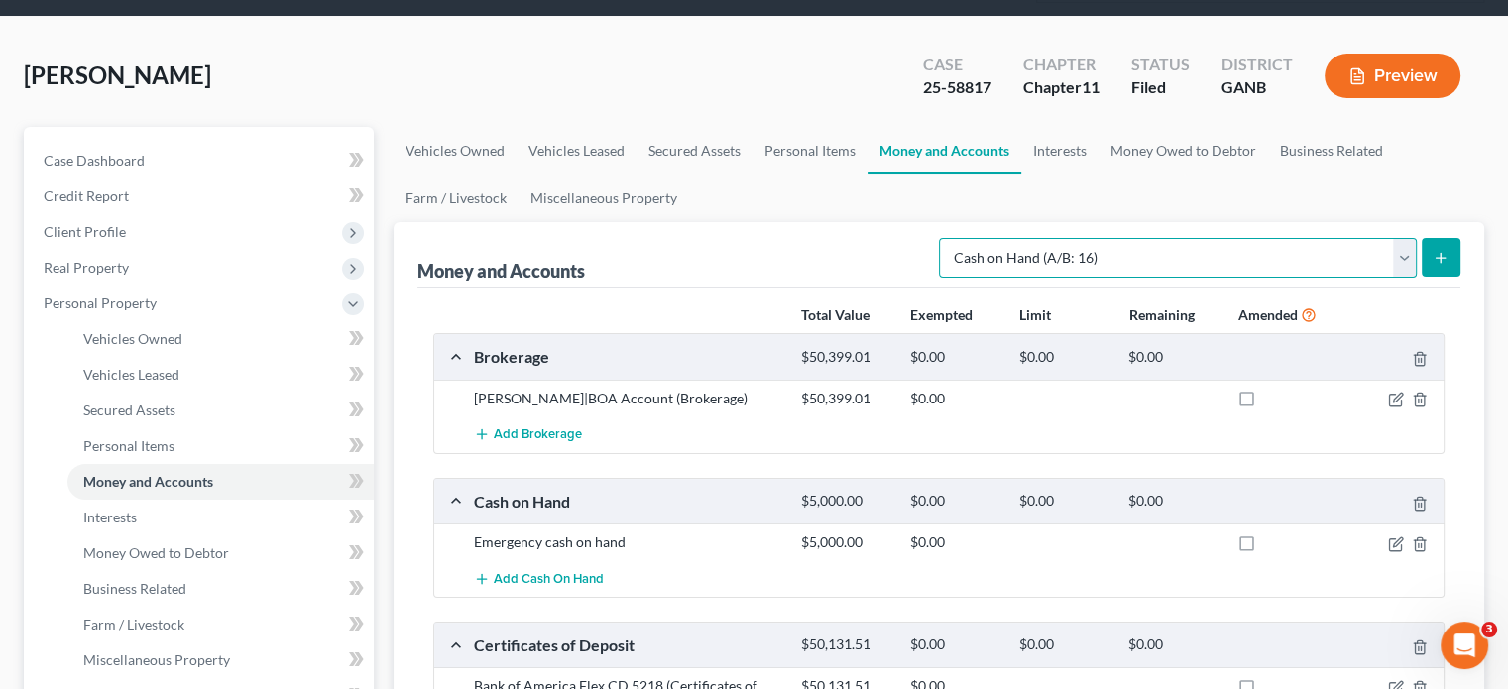
click at [1402, 238] on select "Select Account Type Brokerage (A/B: 18, SOFA: 20) Cash on Hand (A/B: 16) Certif…" at bounding box center [1178, 258] width 478 height 40
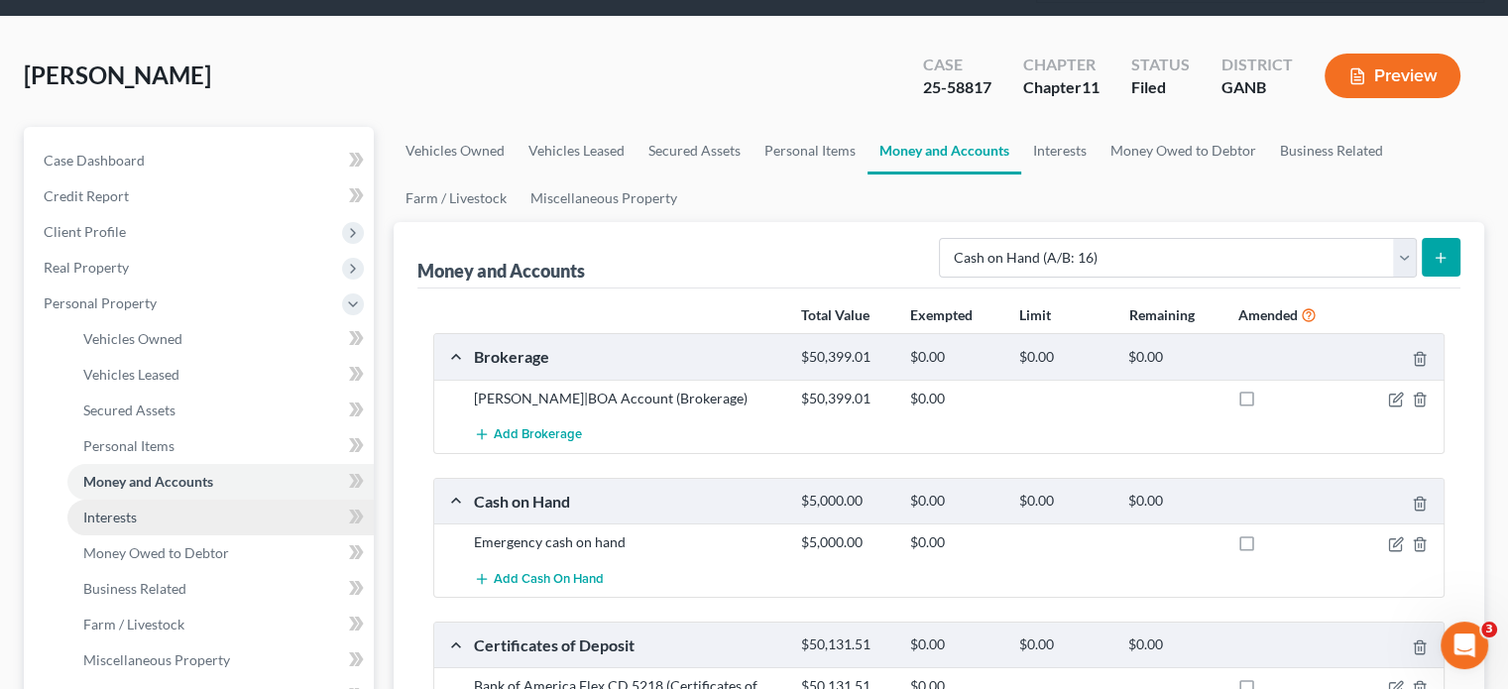
click at [135, 500] on link "Interests" at bounding box center [220, 518] width 306 height 36
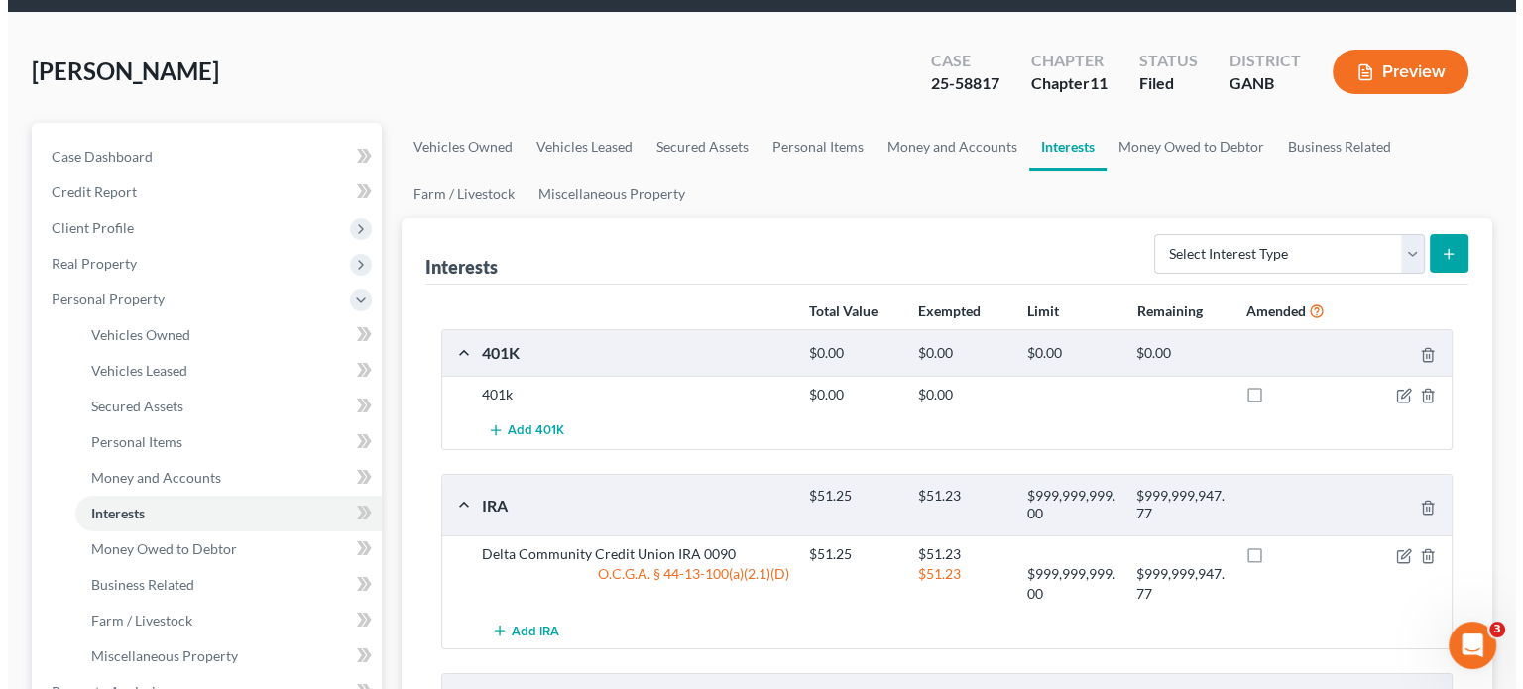
scroll to position [297, 0]
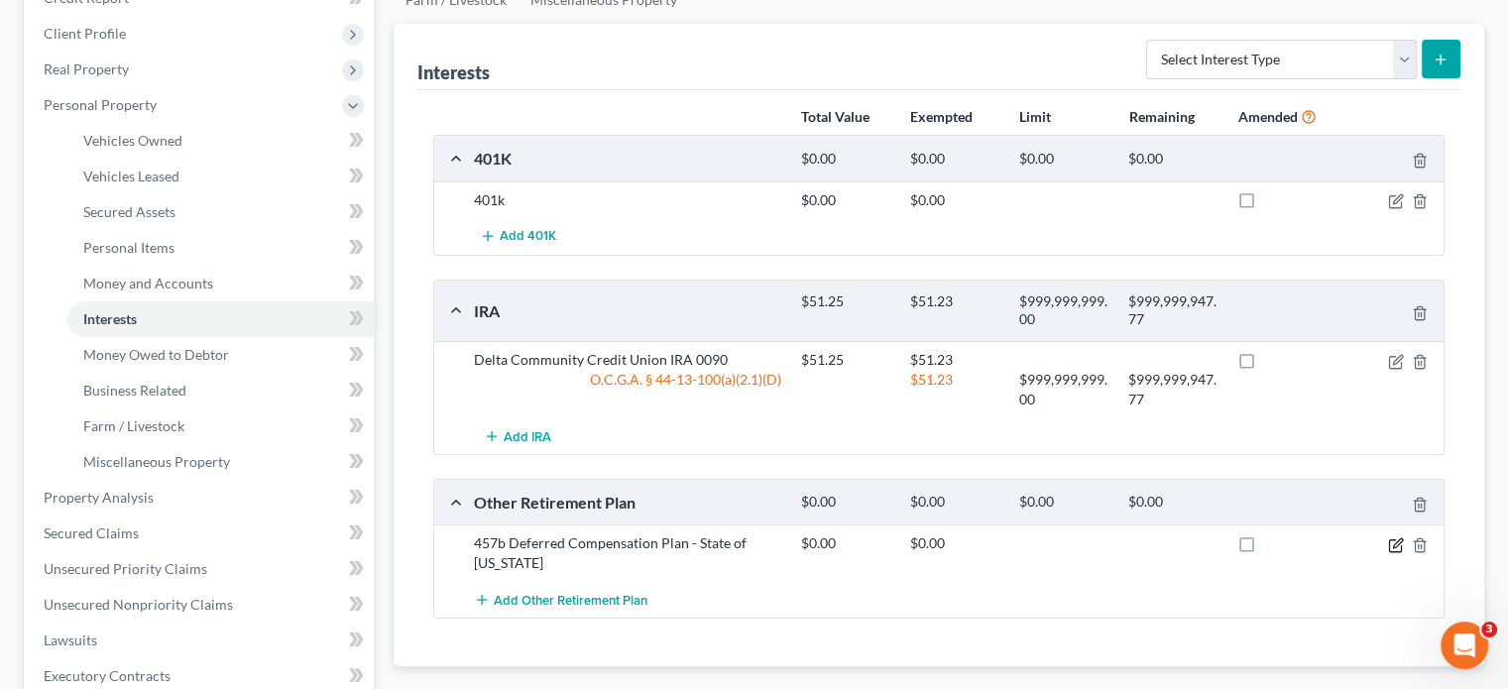
click at [1396, 538] on icon "button" at bounding box center [1397, 542] width 9 height 9
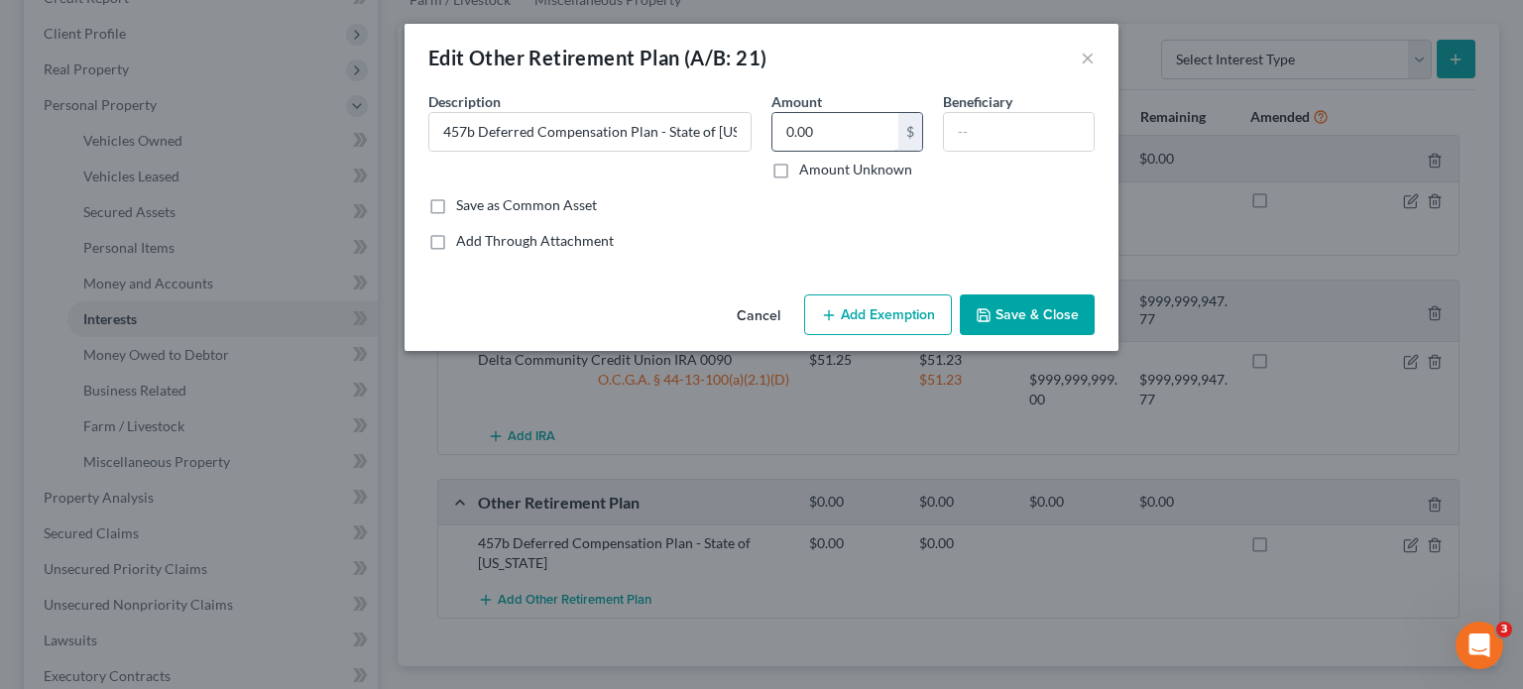
click at [838, 135] on input "0.00" at bounding box center [835, 132] width 126 height 38
click at [1289, 364] on div "Edit Other Retirement Plan (A/B: 21) × An exemption set must first be selected …" at bounding box center [761, 344] width 1523 height 689
click at [765, 302] on button "Cancel" at bounding box center [758, 316] width 75 height 40
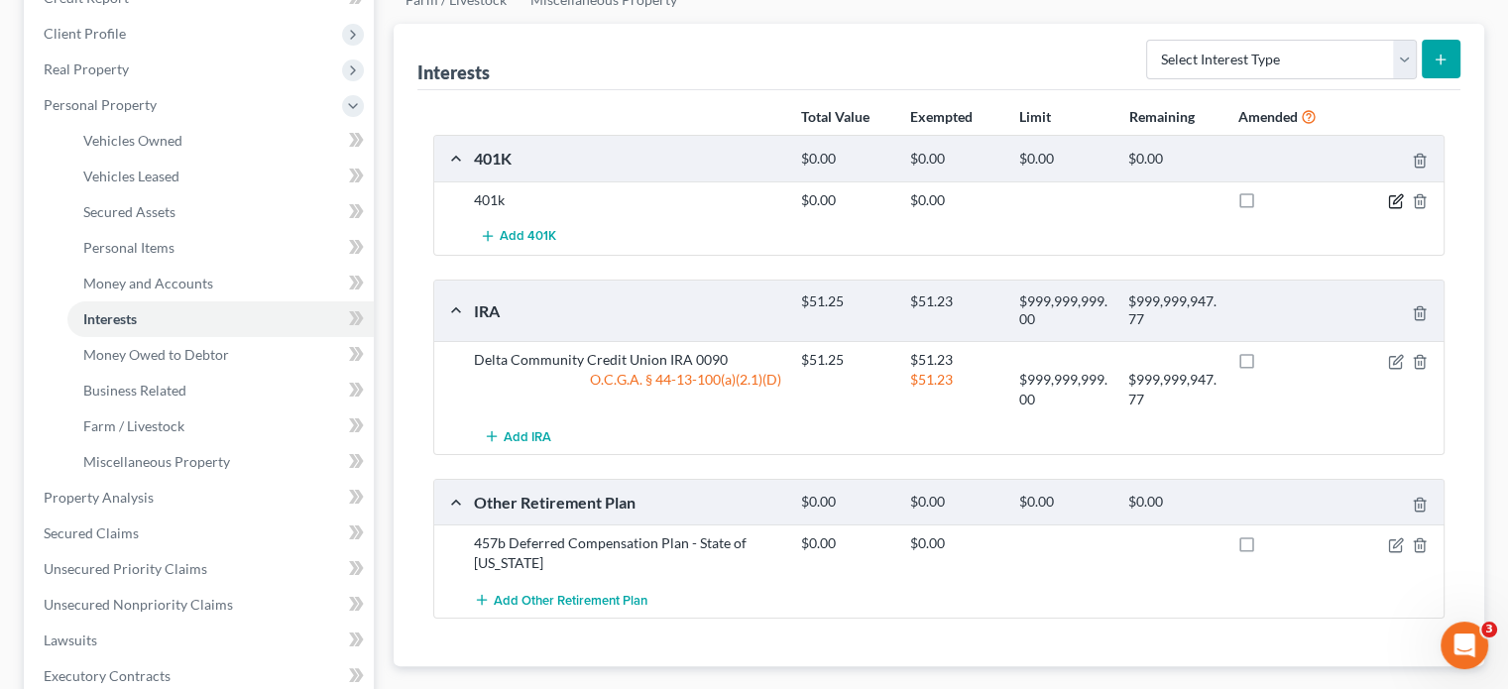
click at [1389, 196] on icon "button" at bounding box center [1395, 202] width 12 height 12
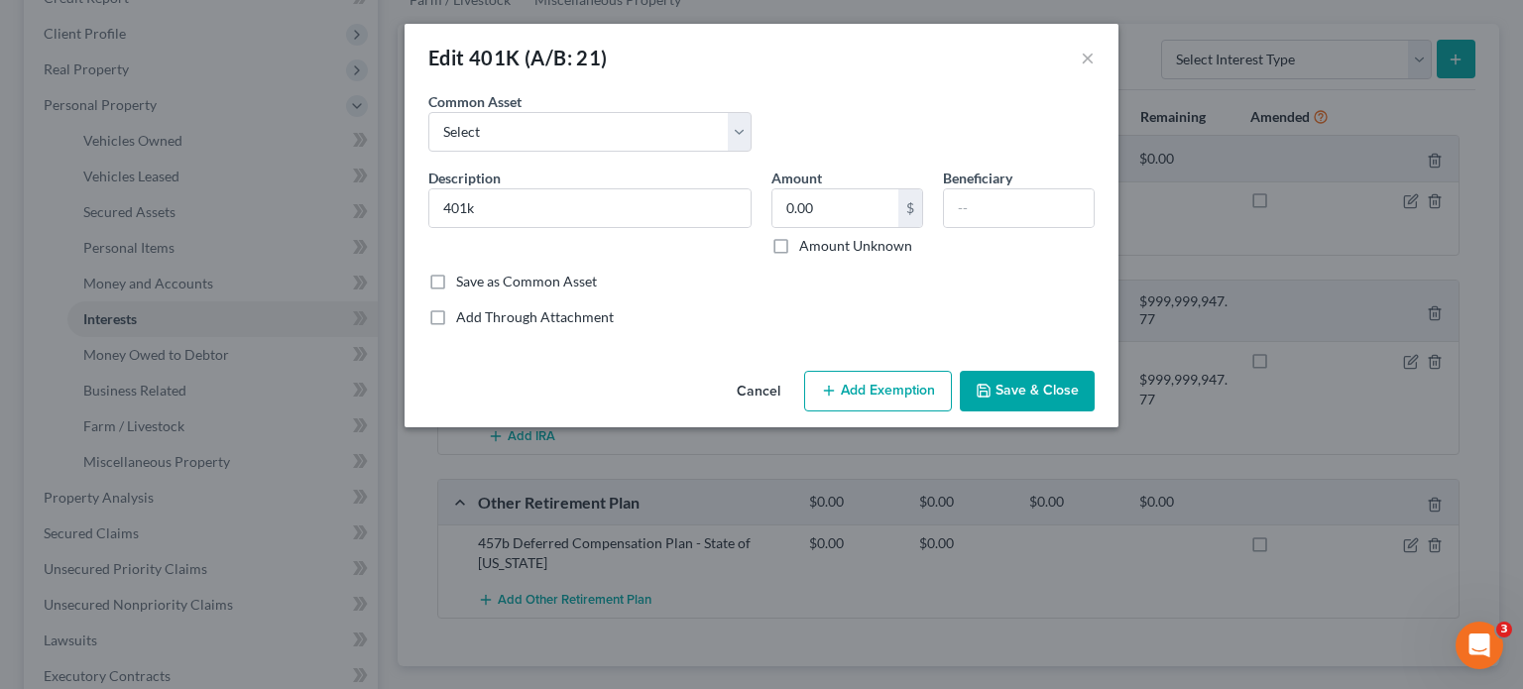
click at [880, 397] on button "Add Exemption" at bounding box center [878, 392] width 148 height 42
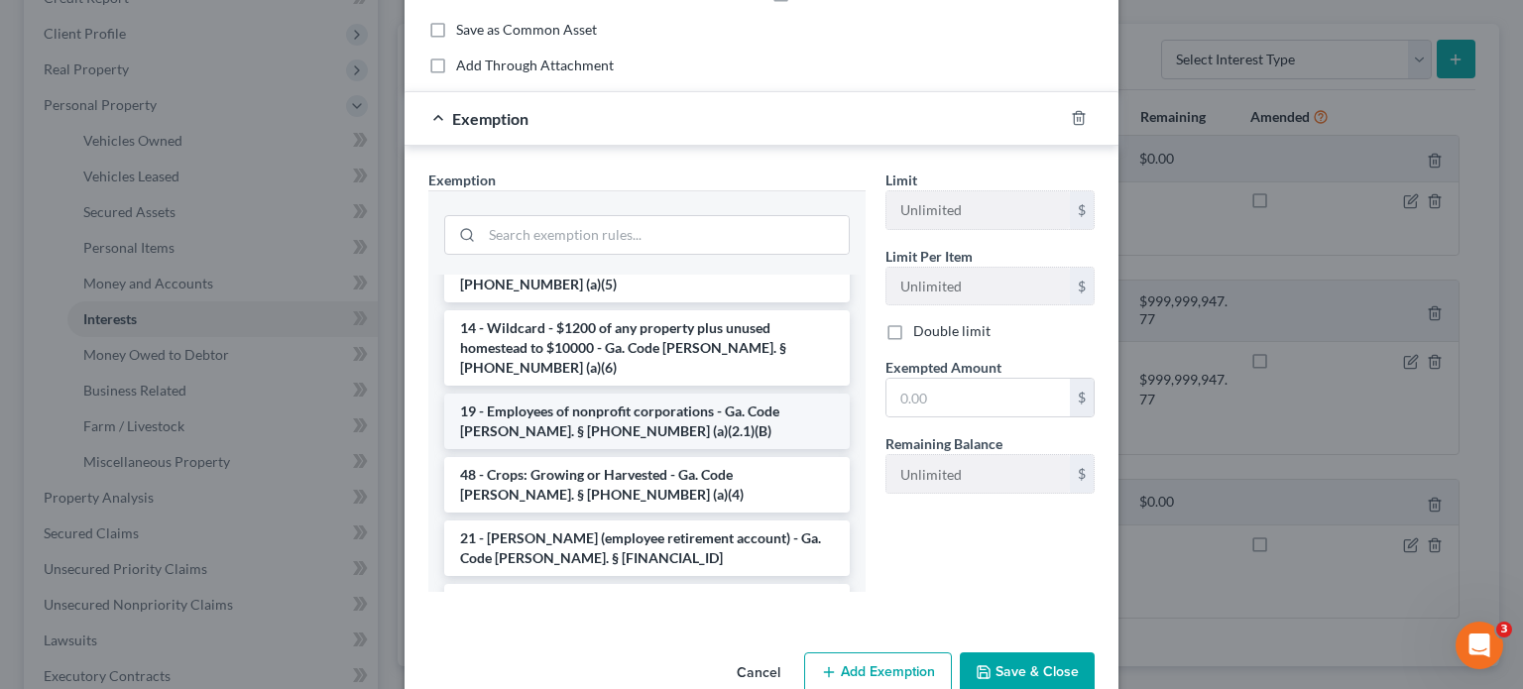
scroll to position [1090, 0]
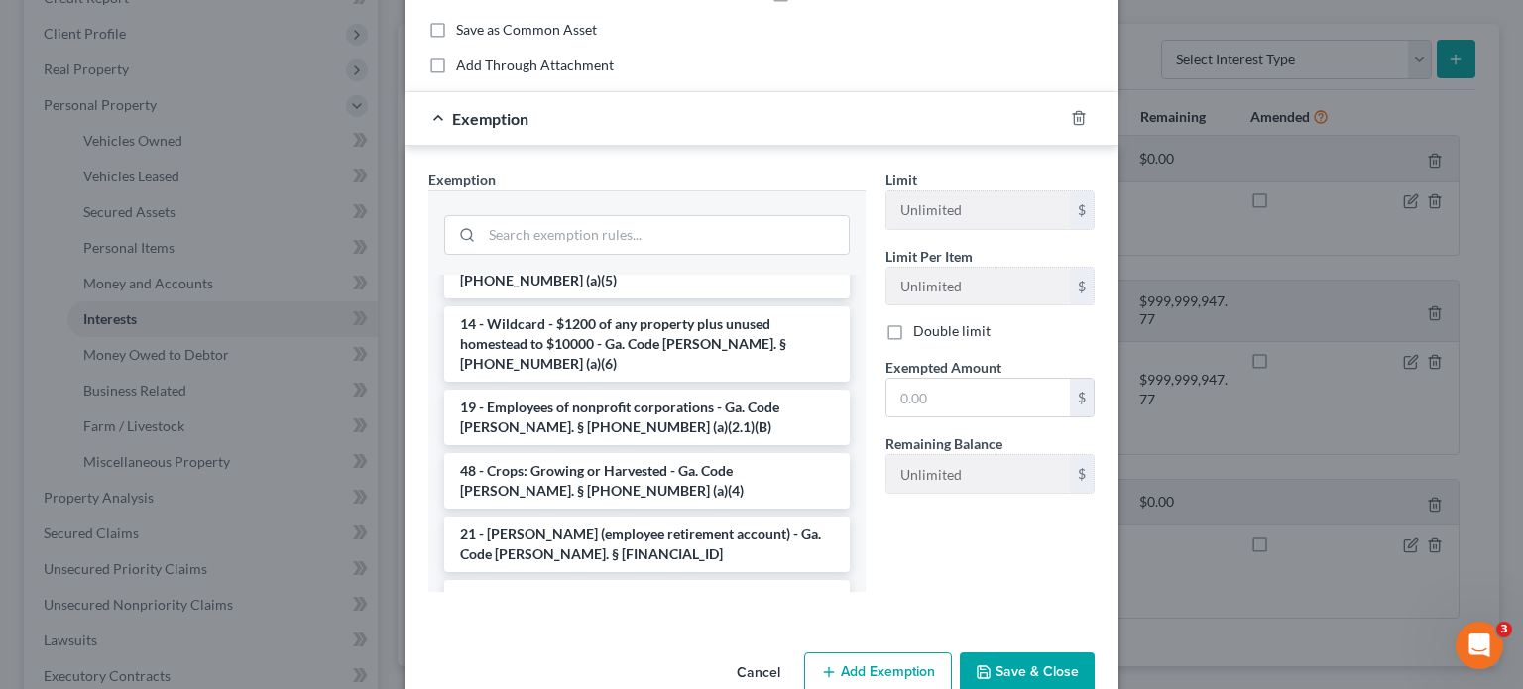
click at [592, 643] on li "21 - IRA - Ga. Code [PERSON_NAME]. § [PHONE_NUMBER]" at bounding box center [646, 661] width 405 height 36
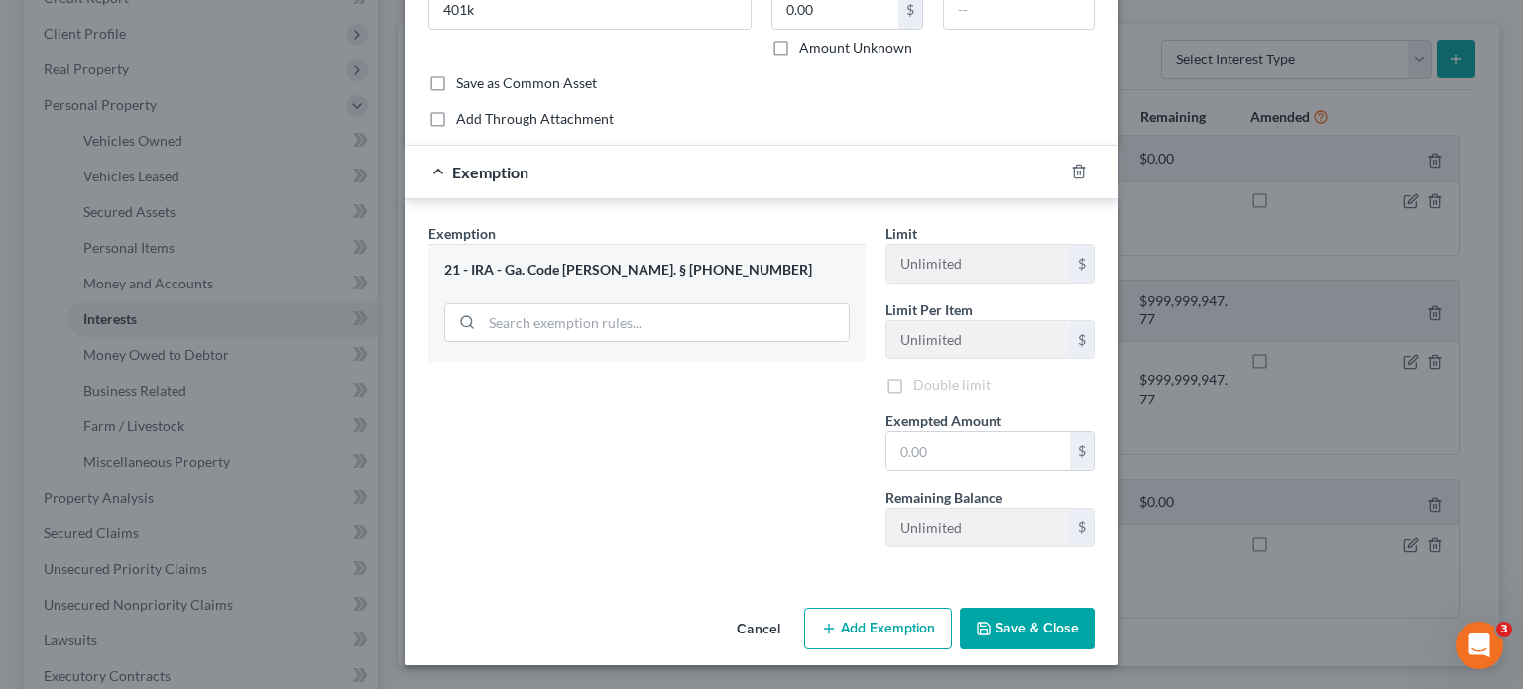
scroll to position [198, 0]
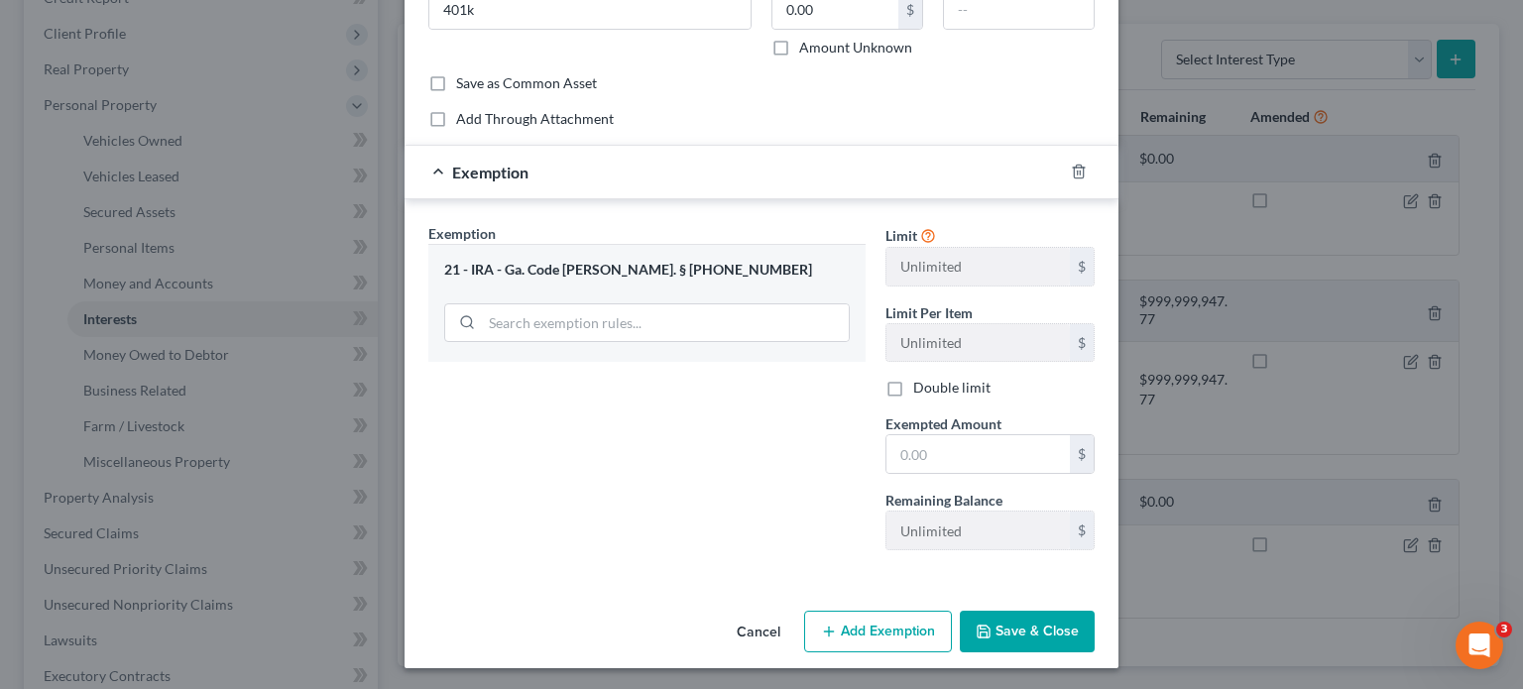
click at [1022, 626] on button "Save & Close" at bounding box center [1027, 632] width 135 height 42
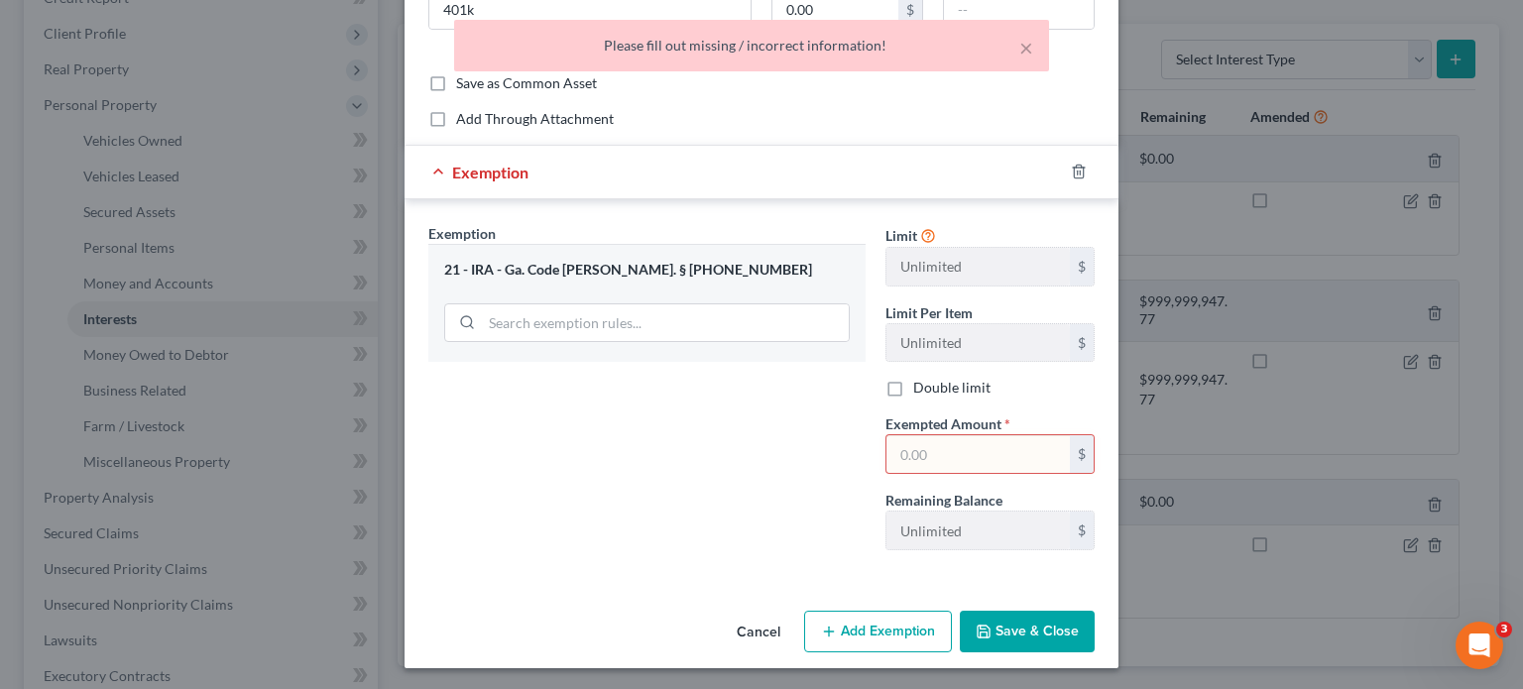
click at [979, 451] on input "text" at bounding box center [977, 454] width 183 height 38
type input "0.00"
click at [1014, 636] on button "Save & Close" at bounding box center [1027, 632] width 135 height 42
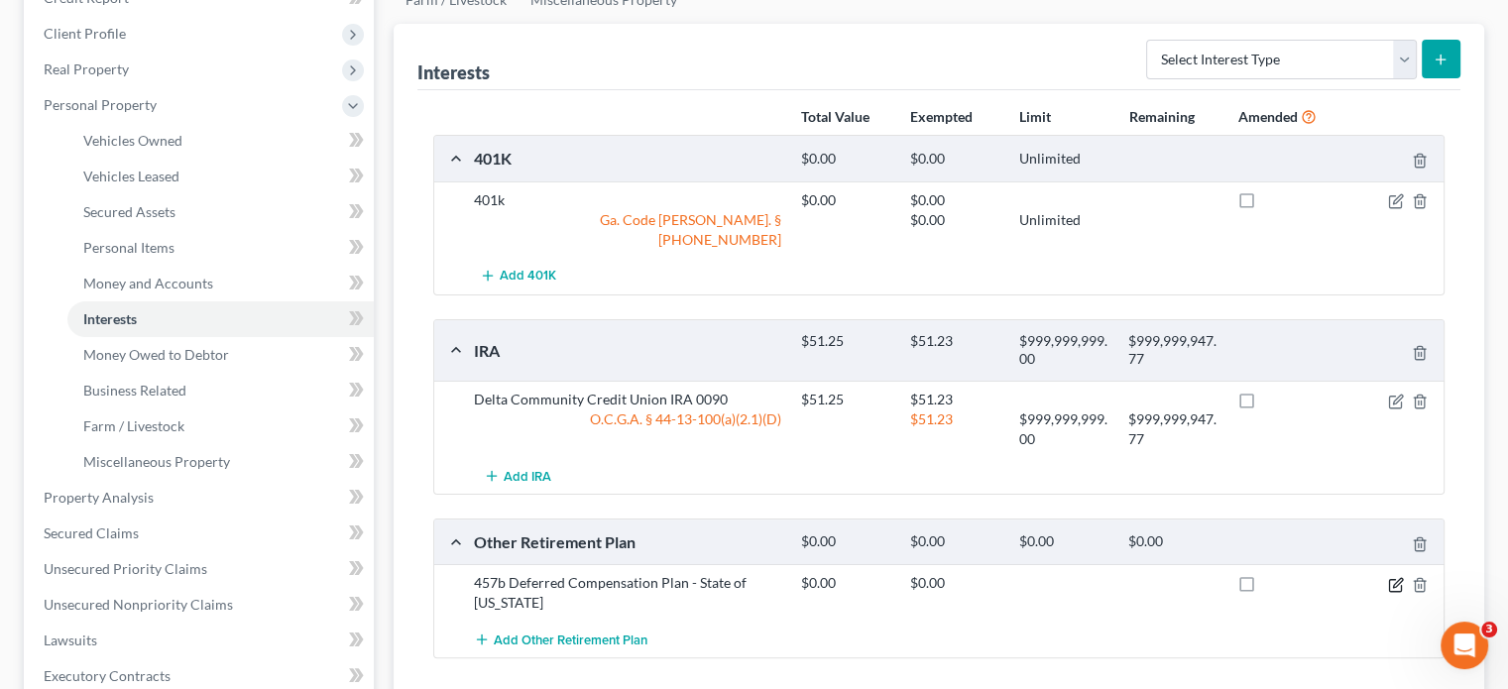
click at [1400, 578] on icon "button" at bounding box center [1397, 582] width 9 height 9
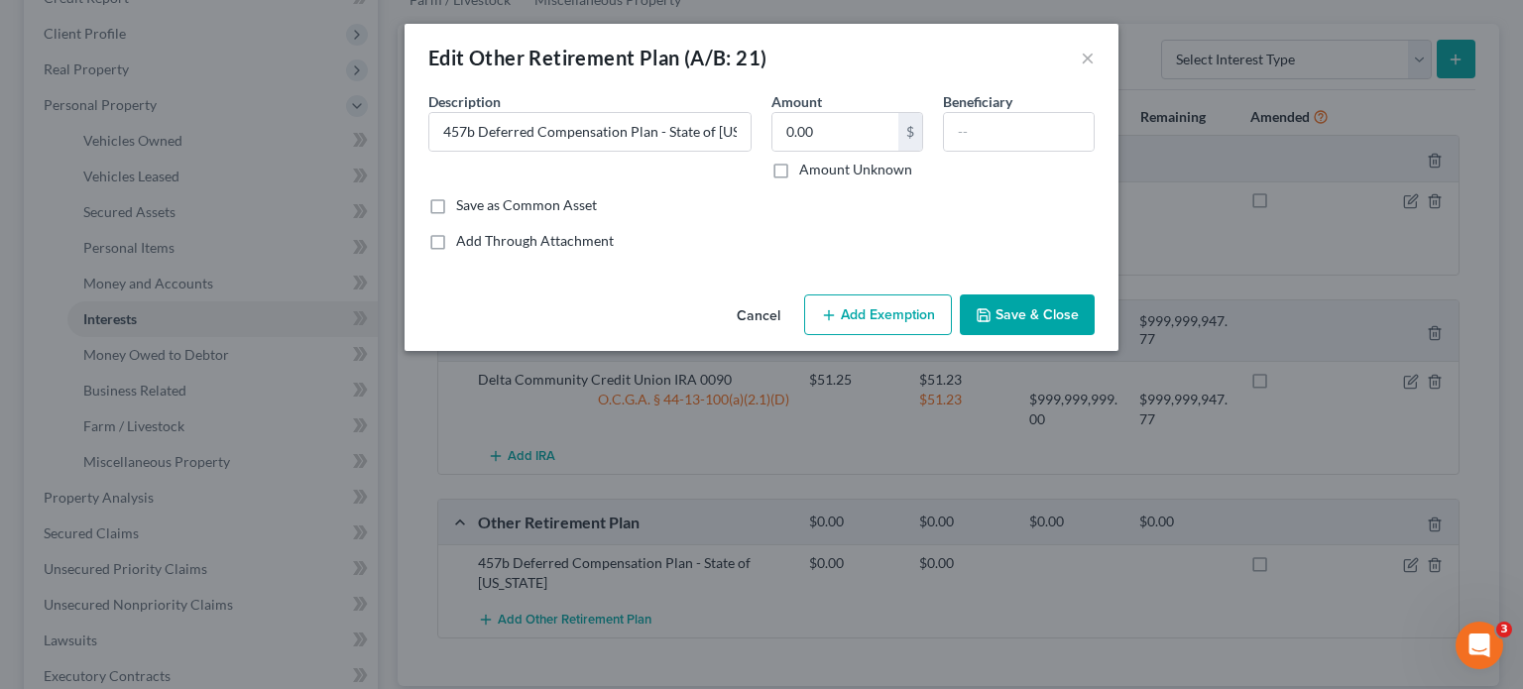
click at [887, 311] on button "Add Exemption" at bounding box center [878, 315] width 148 height 42
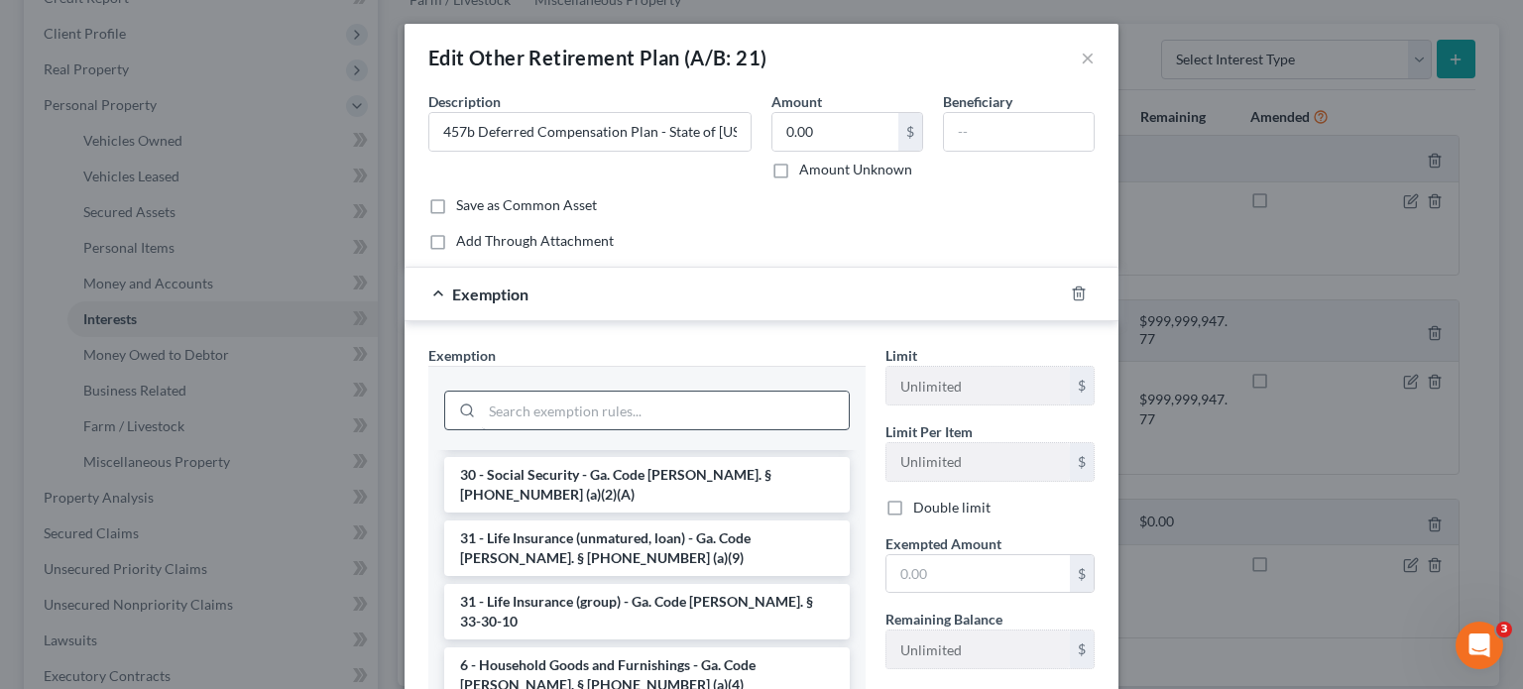
scroll to position [99, 0]
click at [571, 414] on input "search" at bounding box center [665, 411] width 367 height 38
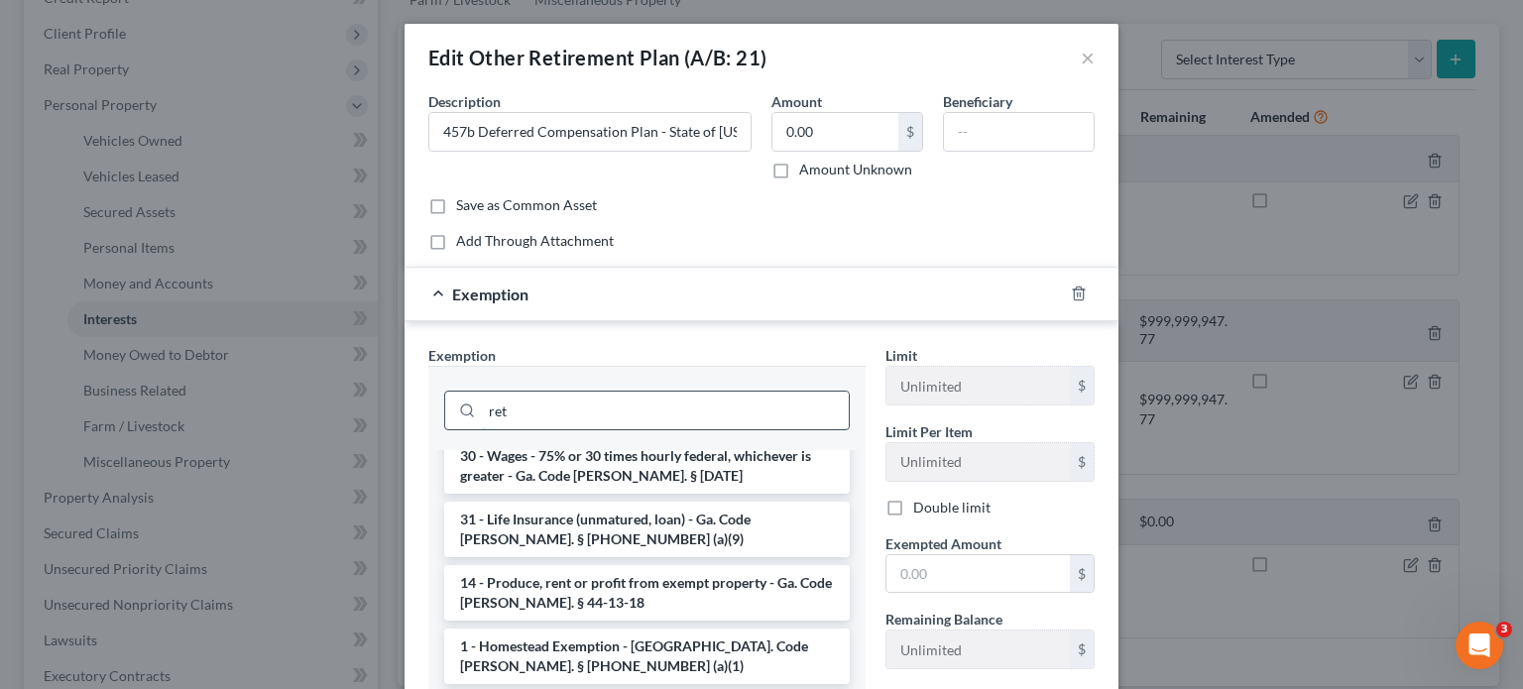
scroll to position [0, 0]
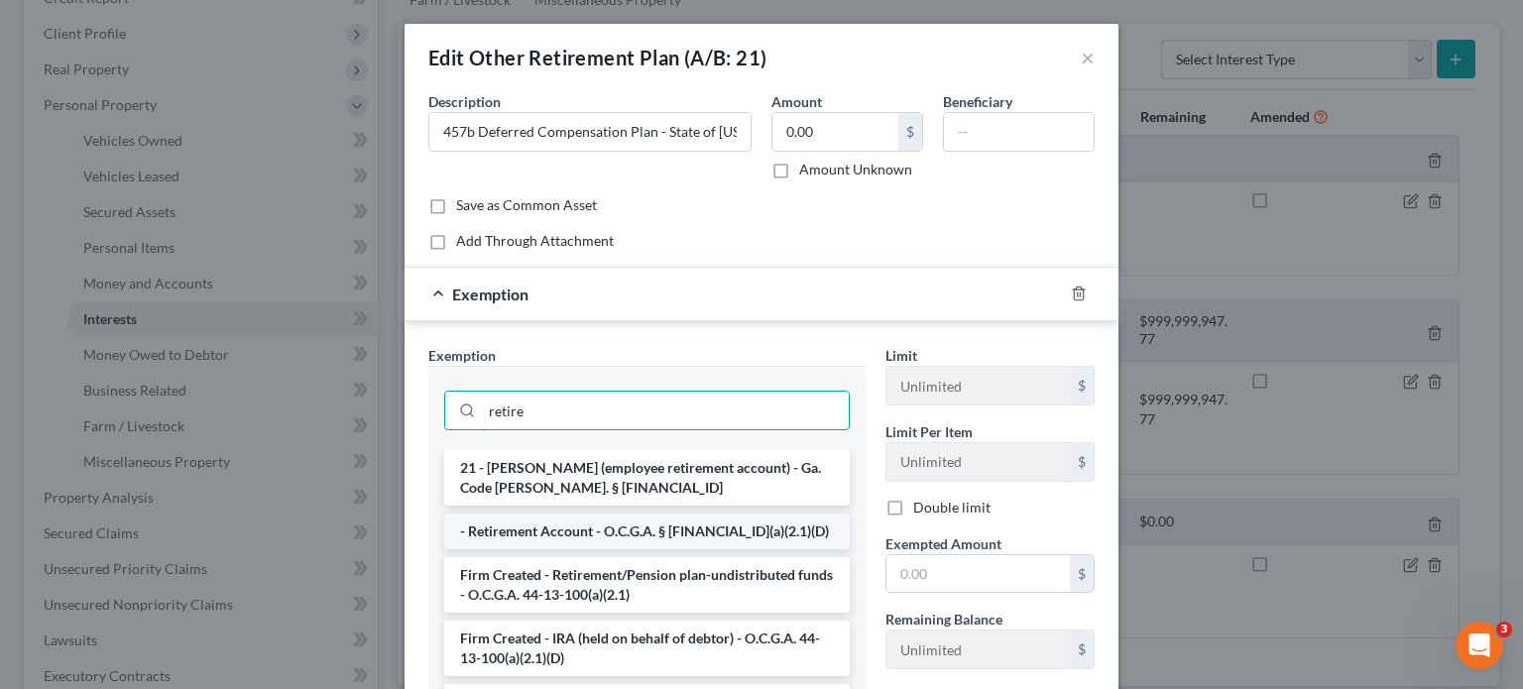
type input "retire"
click at [599, 533] on li "- Retirement Account - O.C.G.A. § [FINANCIAL_ID](a)(2.1)(D)" at bounding box center [646, 532] width 405 height 36
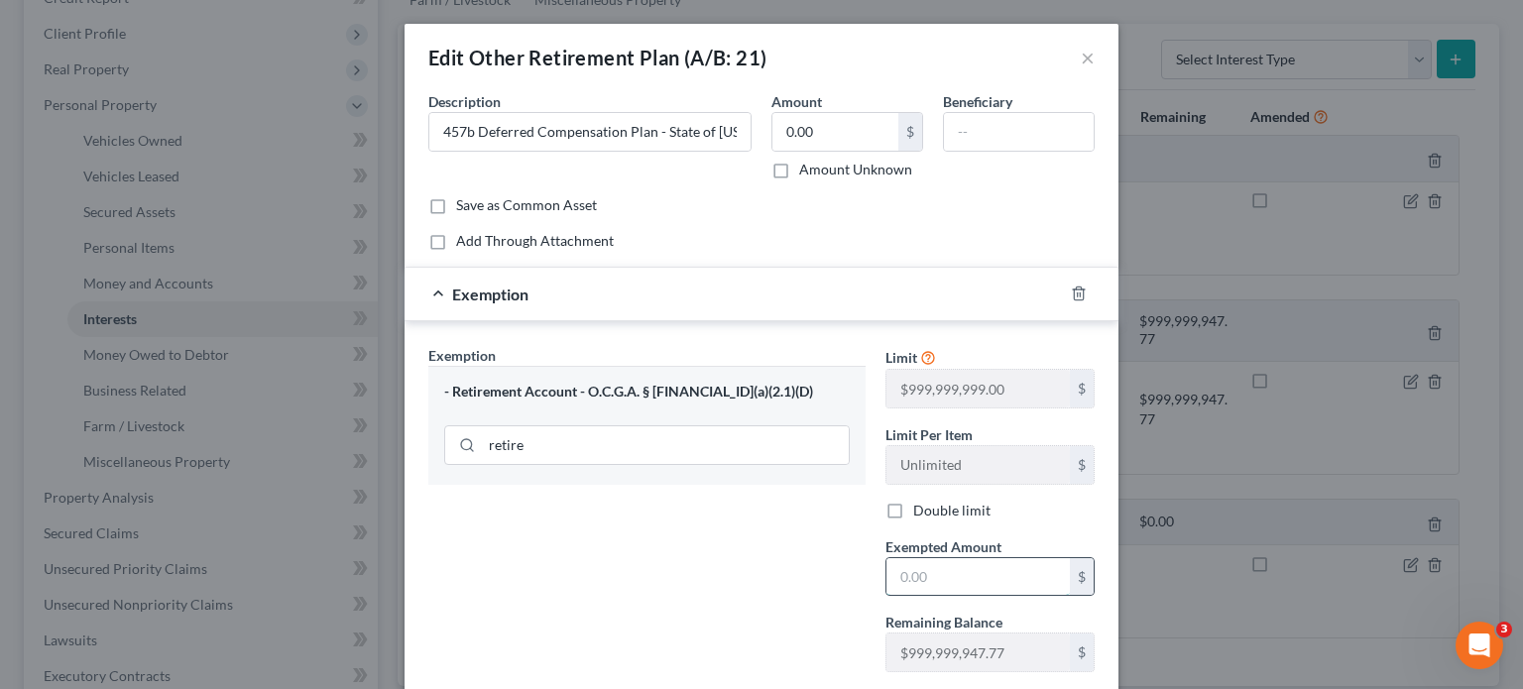
click at [982, 574] on input "text" at bounding box center [977, 577] width 183 height 38
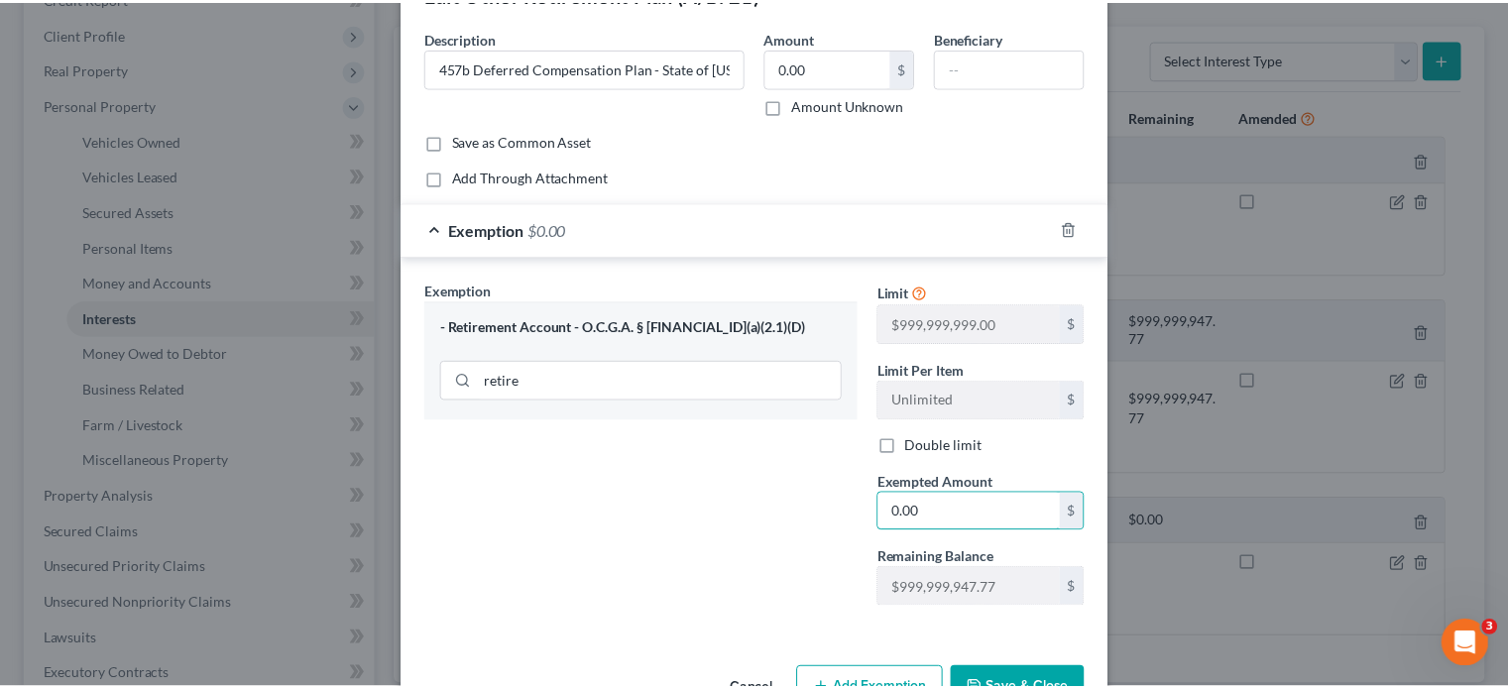
scroll to position [122, 0]
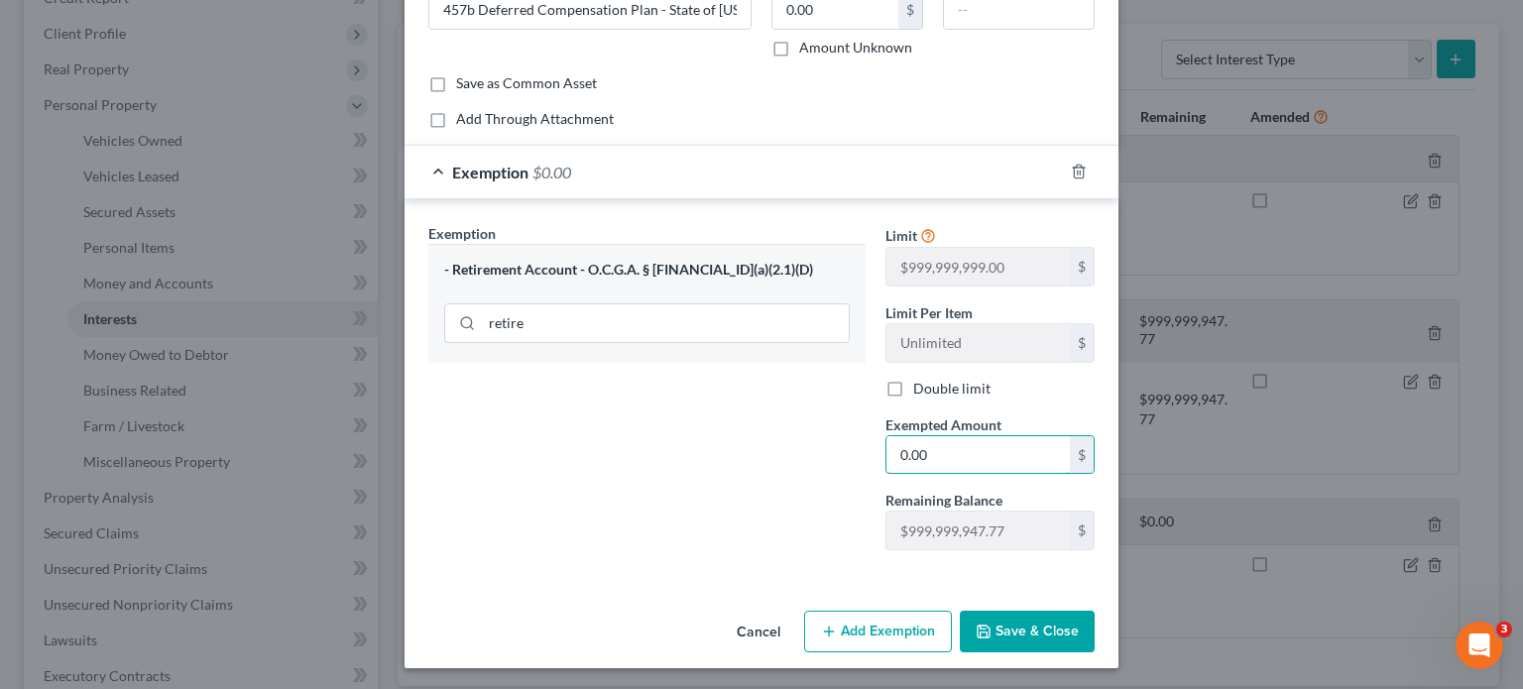
type input "0.00"
click at [1014, 623] on button "Save & Close" at bounding box center [1027, 632] width 135 height 42
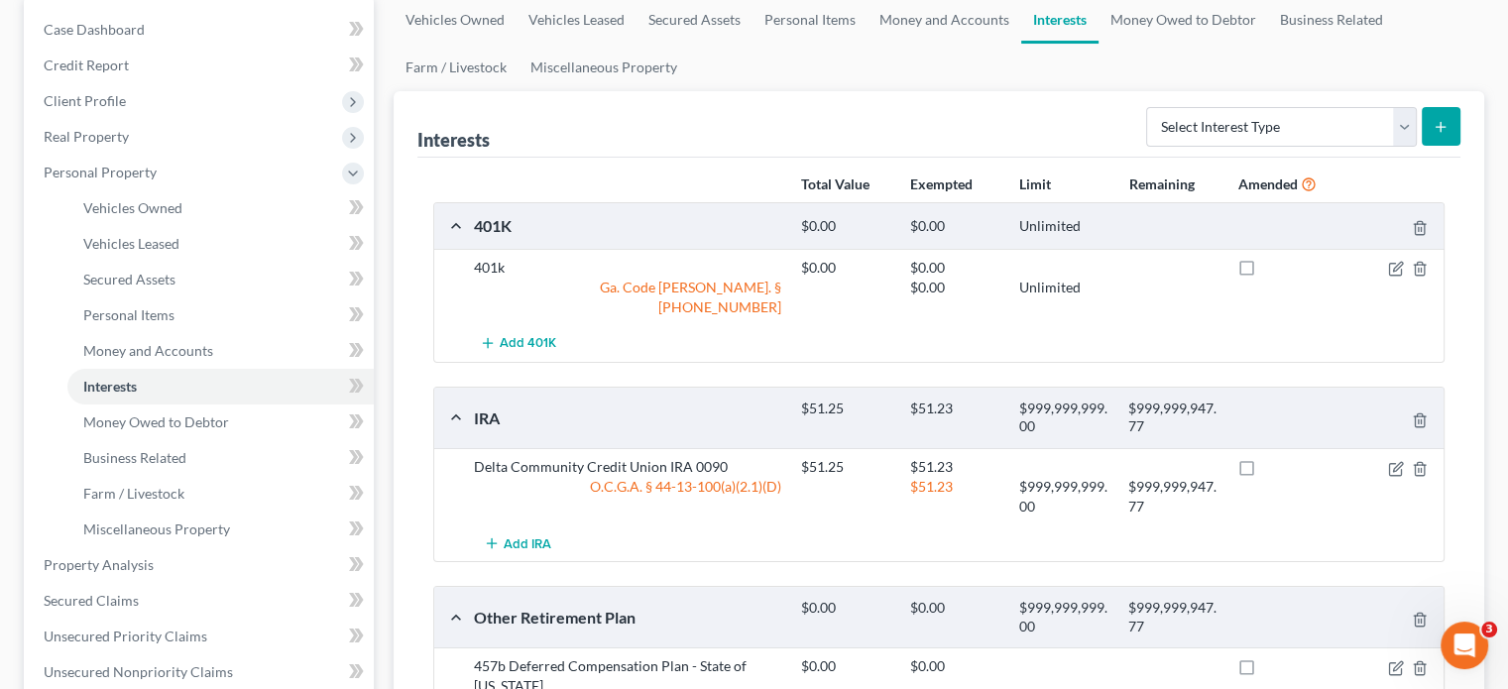
scroll to position [198, 0]
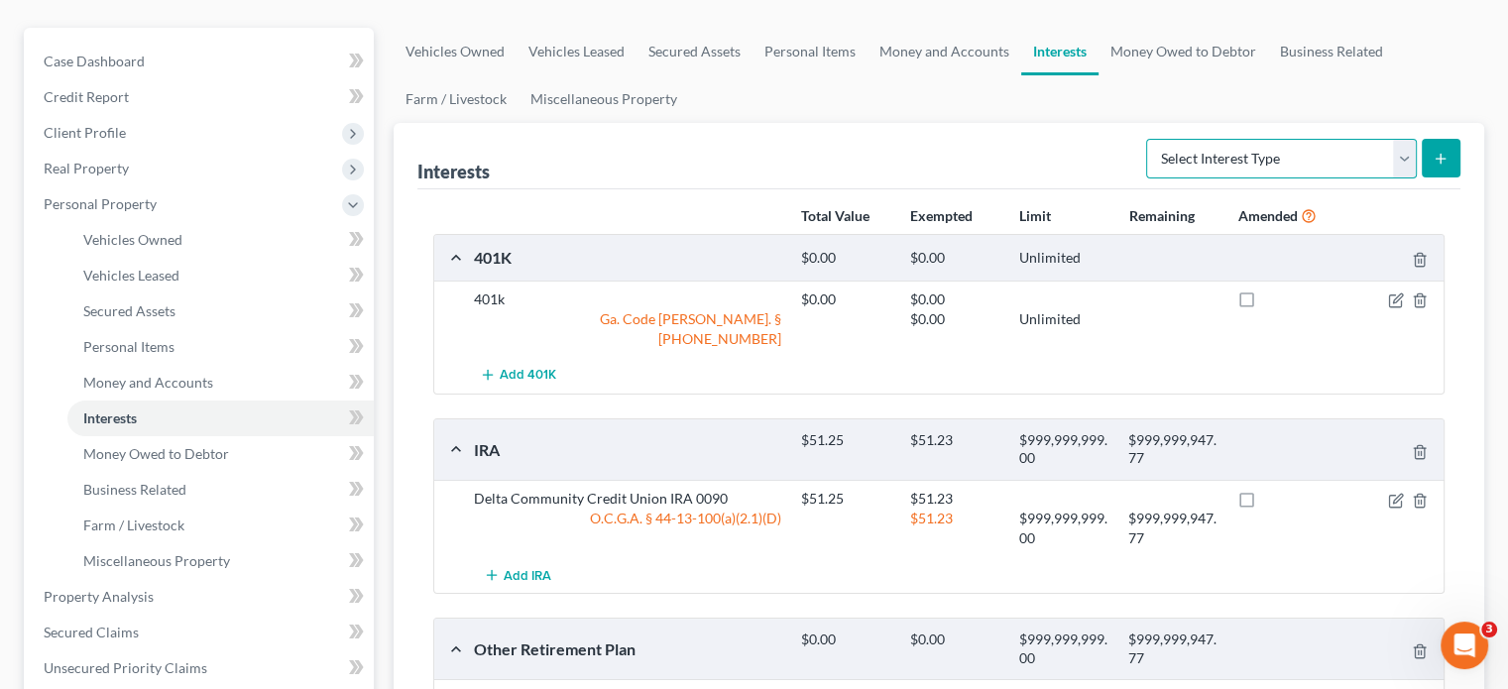
click at [1405, 139] on select "Select Interest Type 401K (A/B: 21) Annuity (A/B: 23) Bond (A/B: 18) Education …" at bounding box center [1281, 159] width 271 height 40
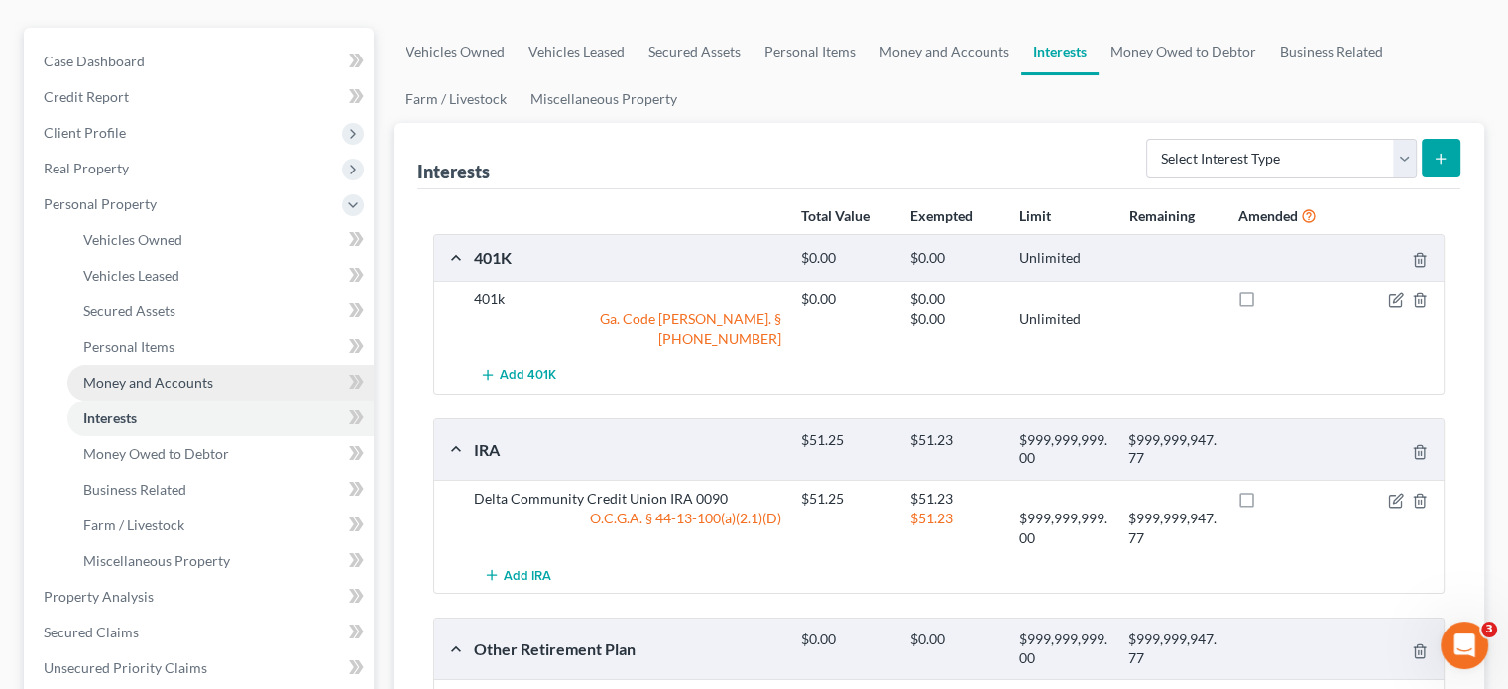
drag, startPoint x: 163, startPoint y: 348, endPoint x: 317, endPoint y: 334, distance: 155.3
click at [163, 374] on span "Money and Accounts" at bounding box center [148, 382] width 130 height 17
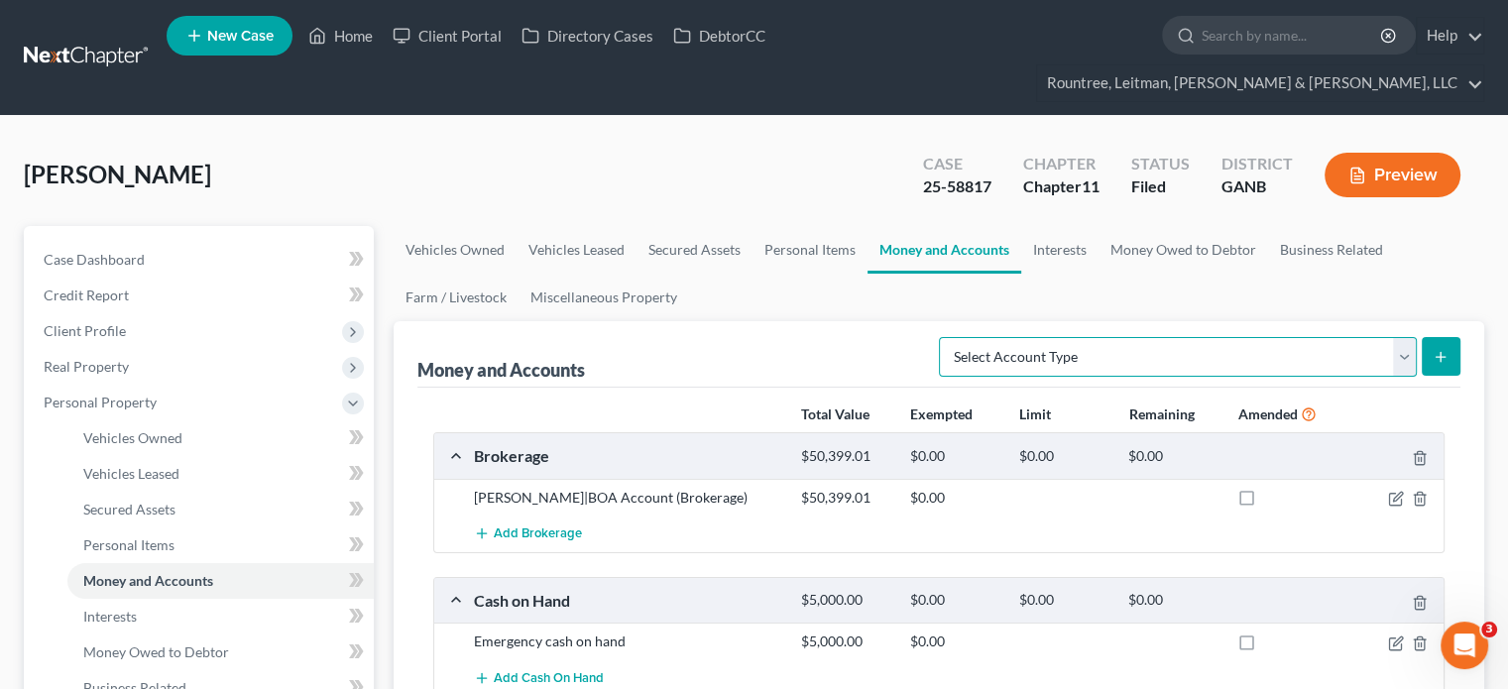
click at [1406, 337] on select "Select Account Type Brokerage (A/B: 18, SOFA: 20) Cash on Hand (A/B: 16) Certif…" at bounding box center [1178, 357] width 478 height 40
select select "other"
click at [945, 337] on select "Select Account Type Brokerage (A/B: 18, SOFA: 20) Cash on Hand (A/B: 16) Certif…" at bounding box center [1178, 357] width 478 height 40
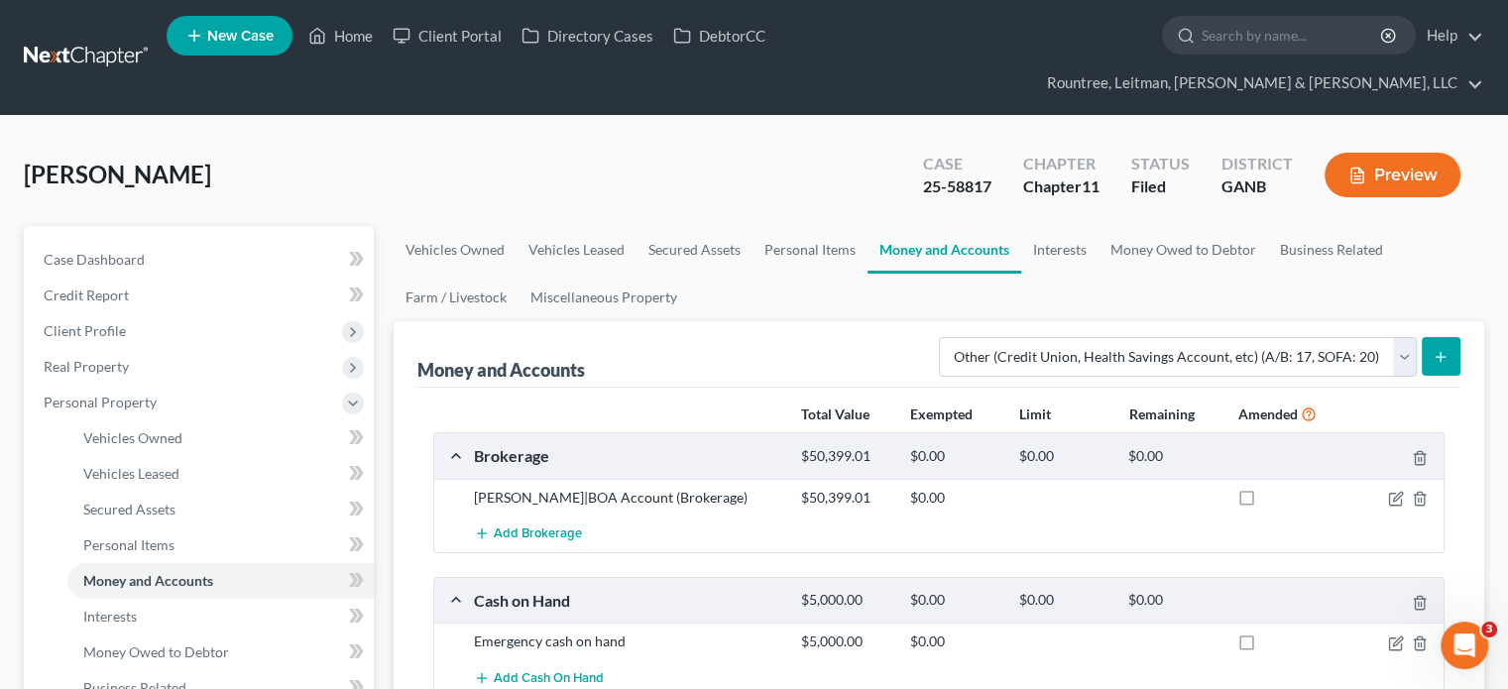
click at [1443, 357] on line "submit" at bounding box center [1440, 357] width 9 height 0
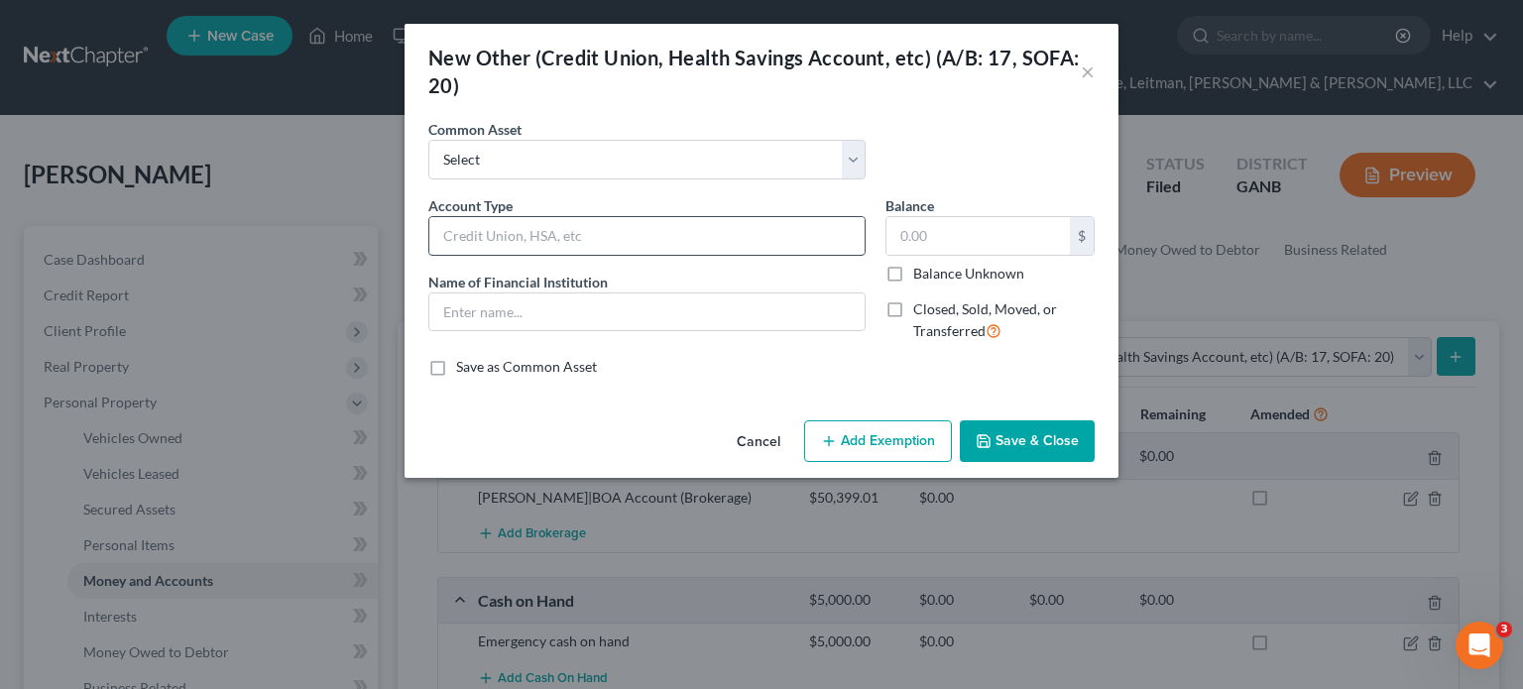
click at [566, 223] on input "text" at bounding box center [646, 236] width 435 height 38
type input "Health Savings Account"
click at [504, 308] on input "text" at bounding box center [646, 312] width 435 height 38
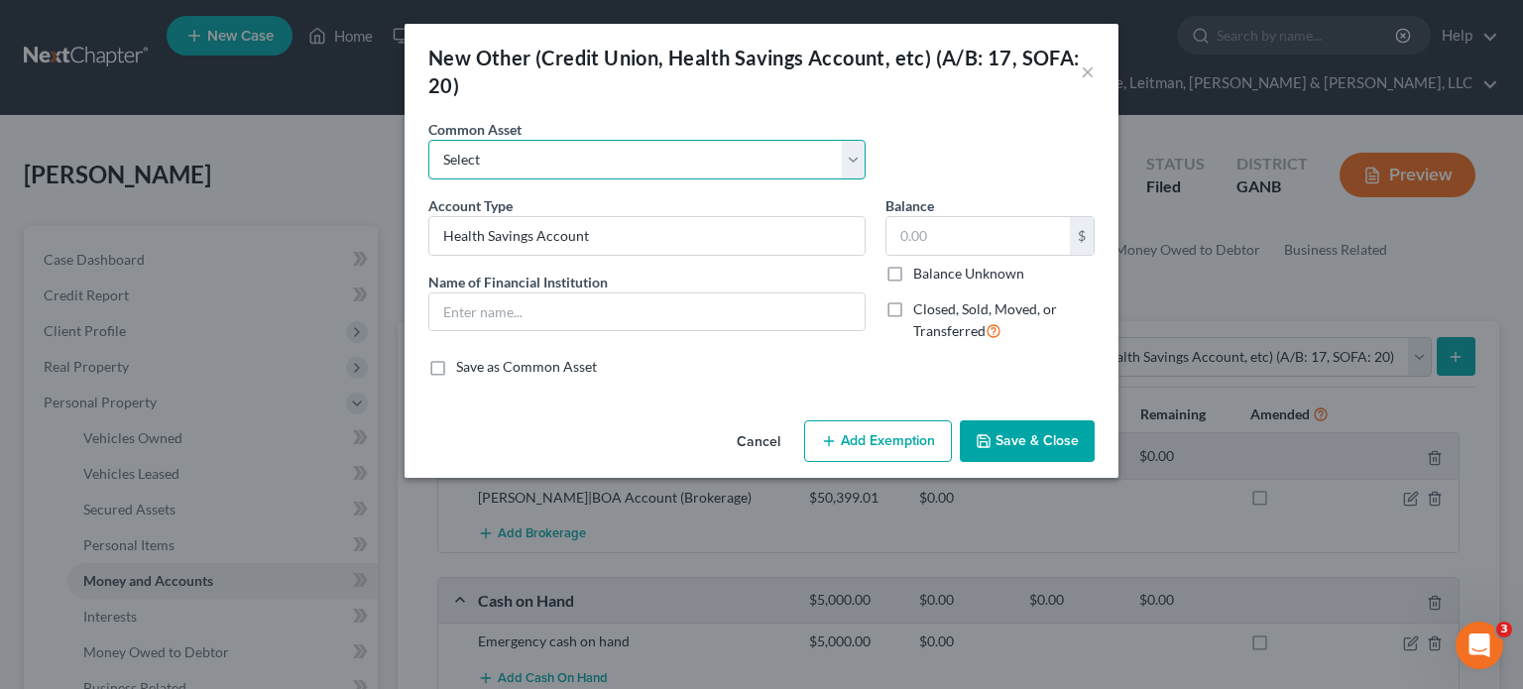
click at [853, 162] on select "Select Saving Account" at bounding box center [646, 160] width 437 height 40
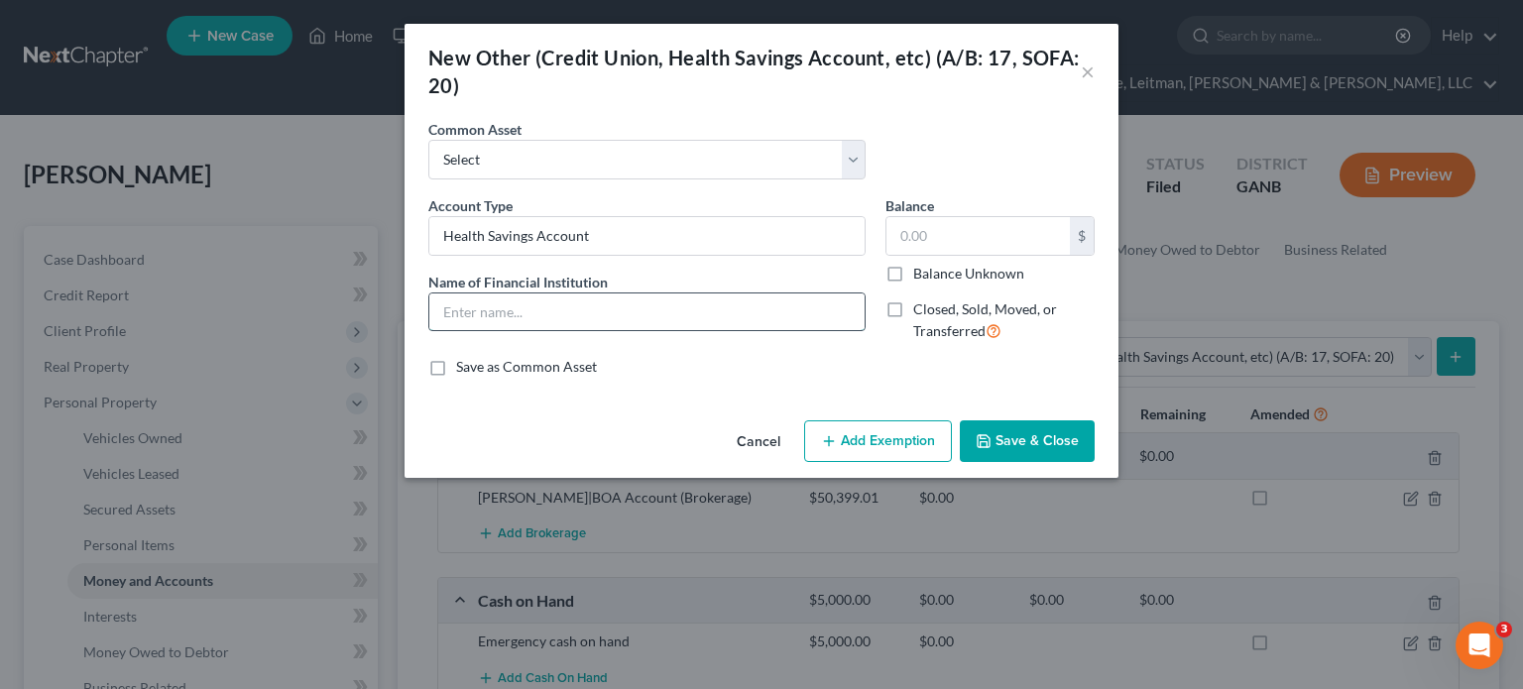
click at [529, 303] on input "text" at bounding box center [646, 312] width 435 height 38
type input "State Health Benefit Plan"
click at [977, 228] on input "text" at bounding box center [977, 236] width 183 height 38
type input "0.00"
click at [865, 435] on button "Add Exemption" at bounding box center [878, 441] width 148 height 42
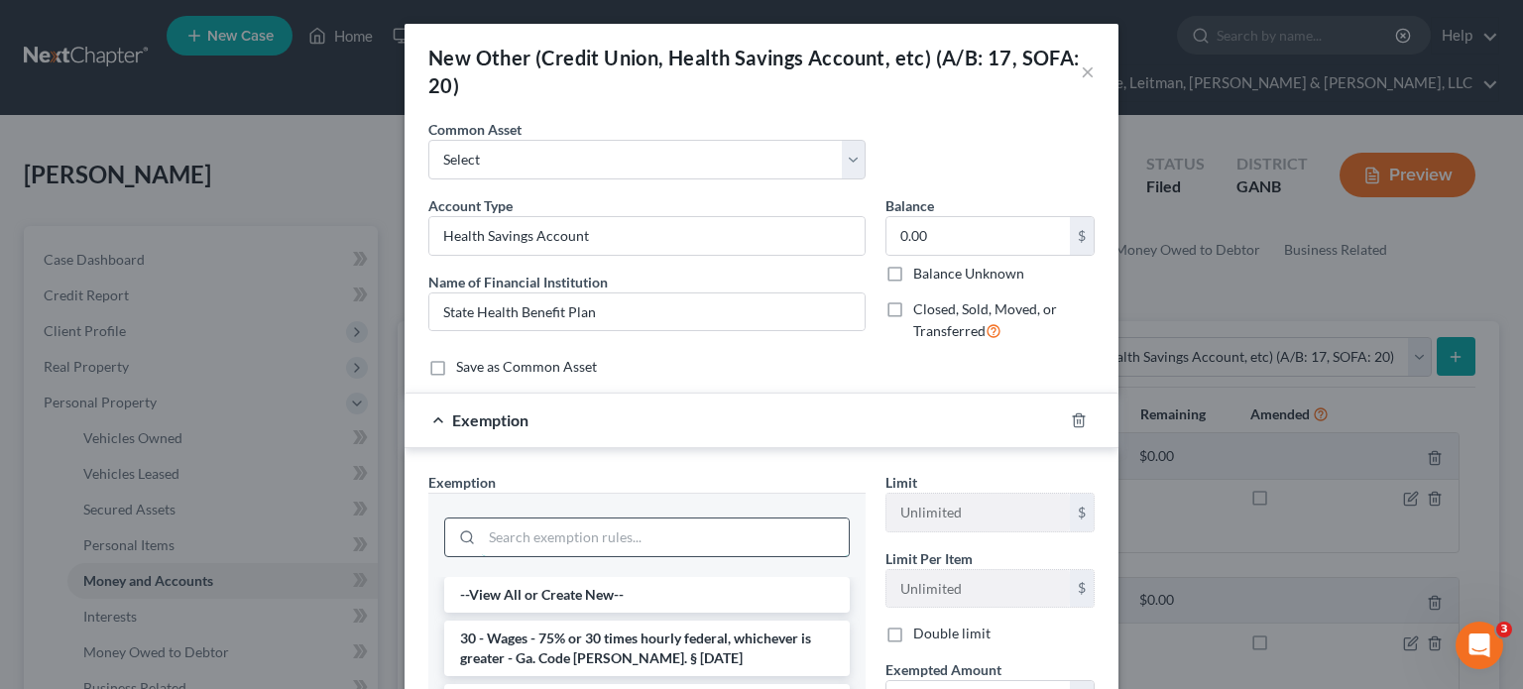
click at [636, 529] on input "search" at bounding box center [665, 537] width 367 height 38
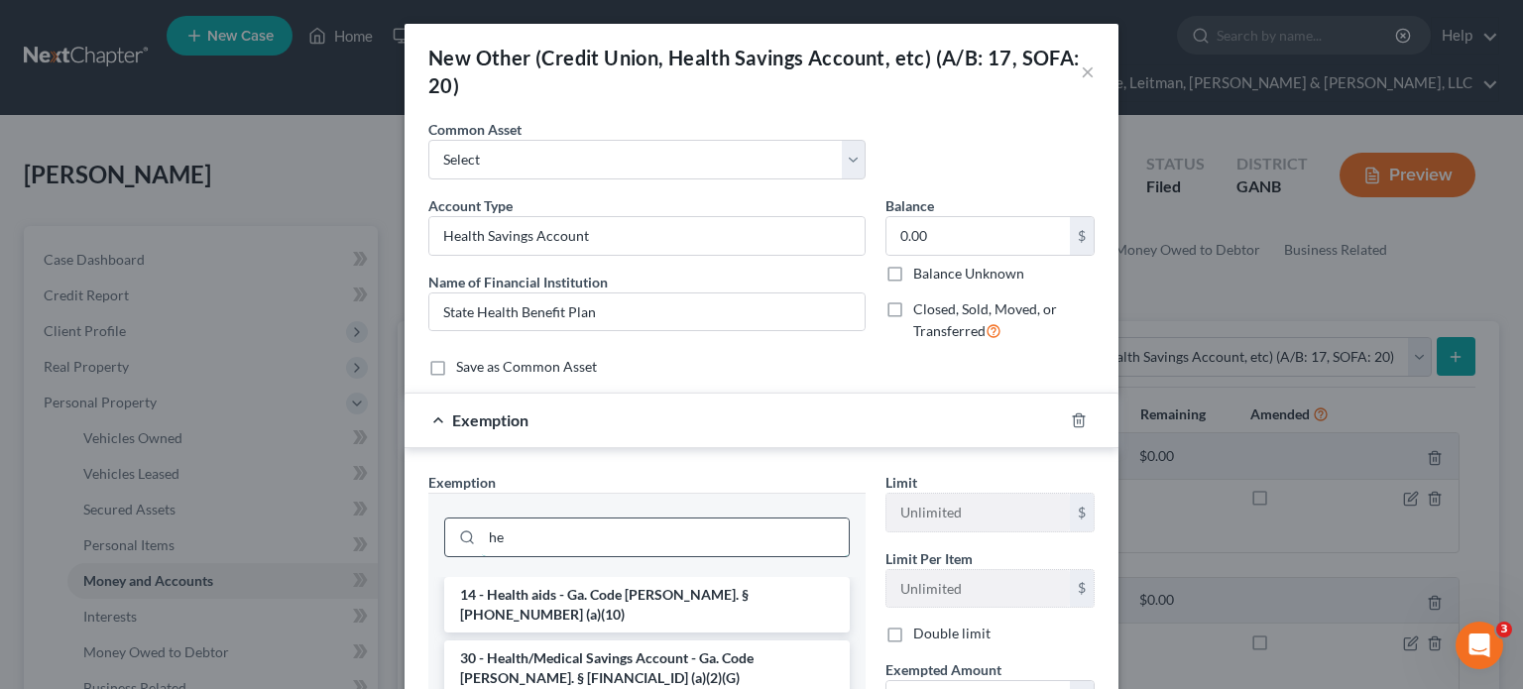
type input "h"
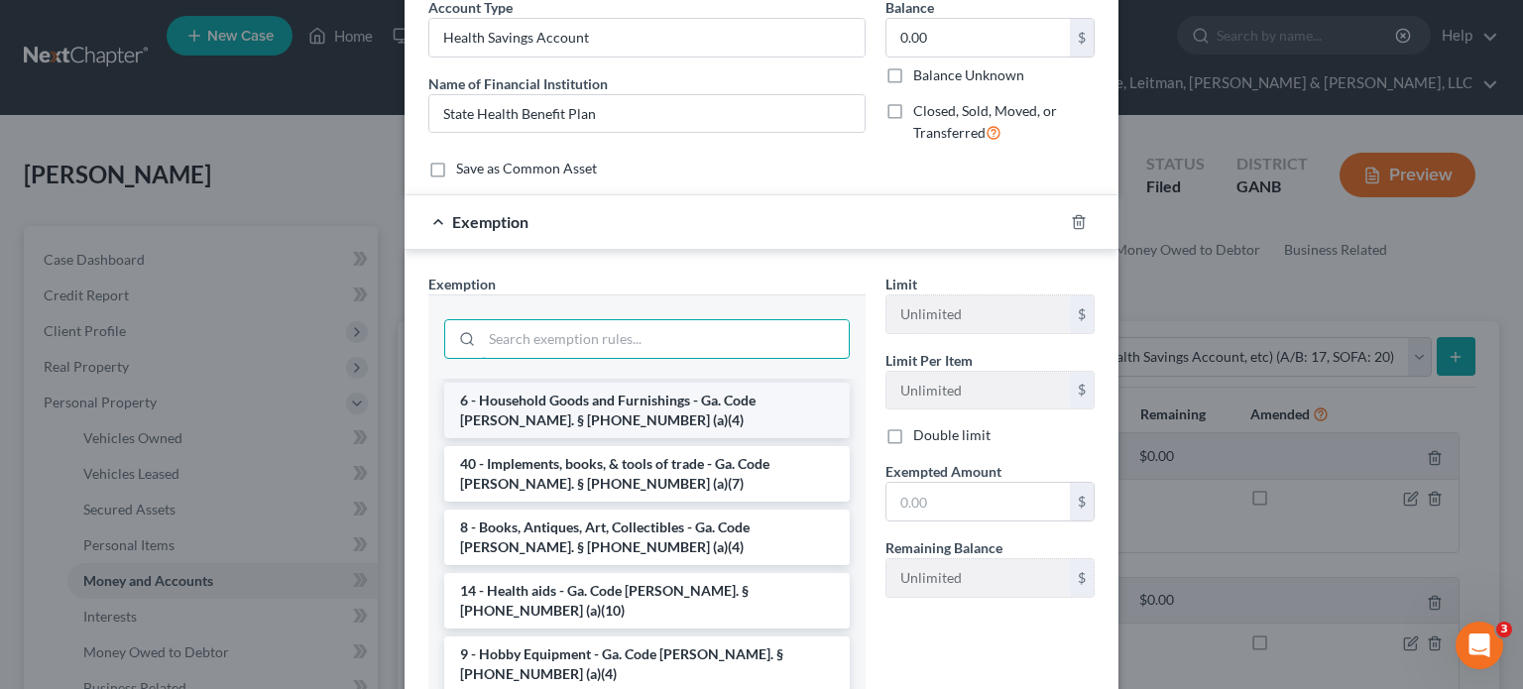
scroll to position [397, 0]
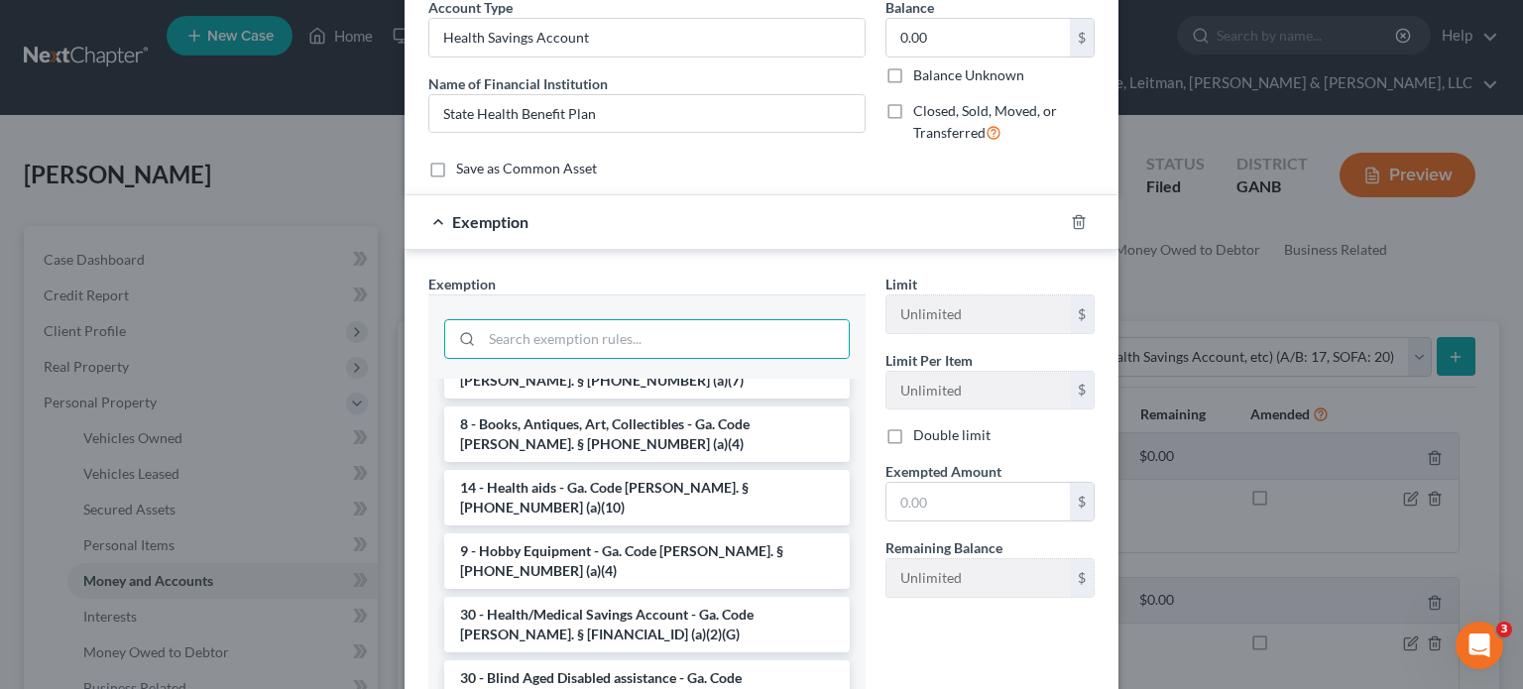
click at [623, 597] on li "30 - Health/Medical Savings Account - Ga. Code [PERSON_NAME]. § [FINANCIAL_ID] …" at bounding box center [646, 625] width 405 height 56
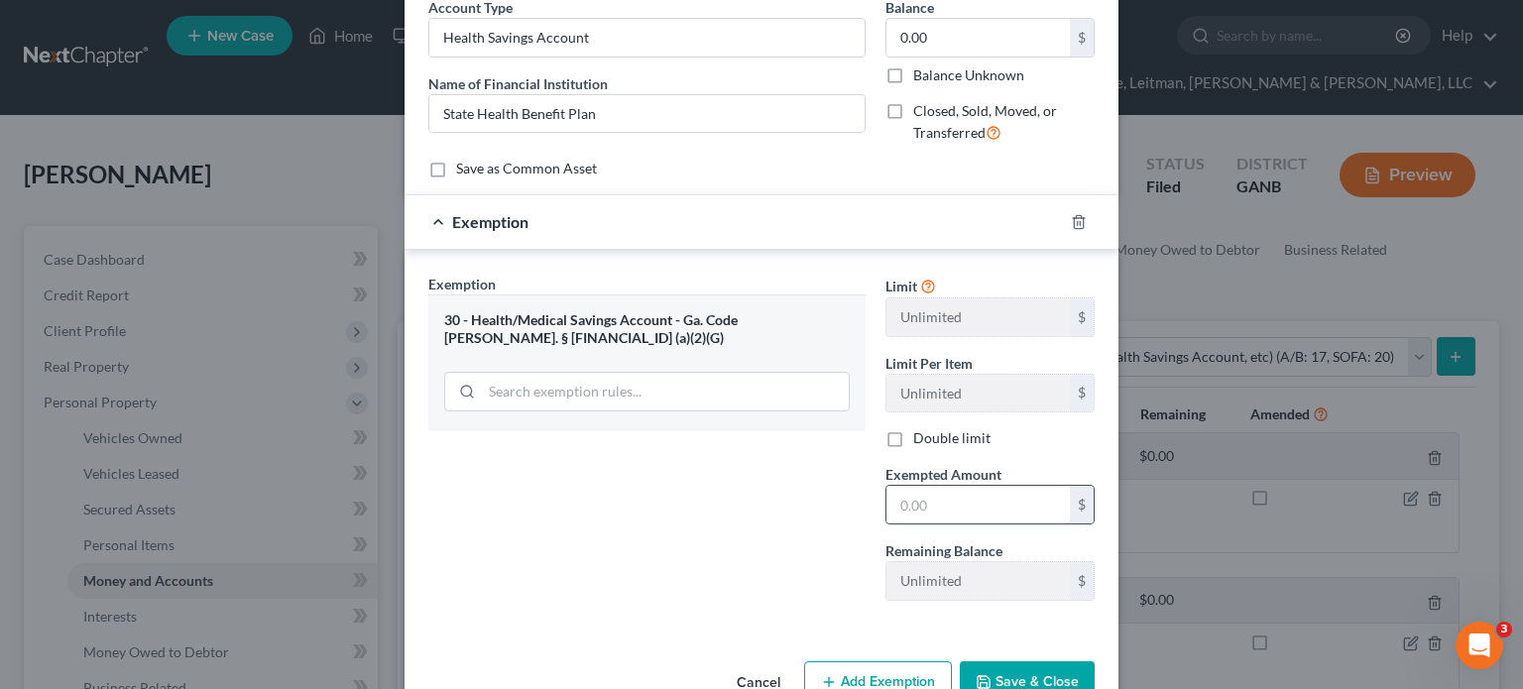
click at [975, 503] on input "text" at bounding box center [977, 505] width 183 height 38
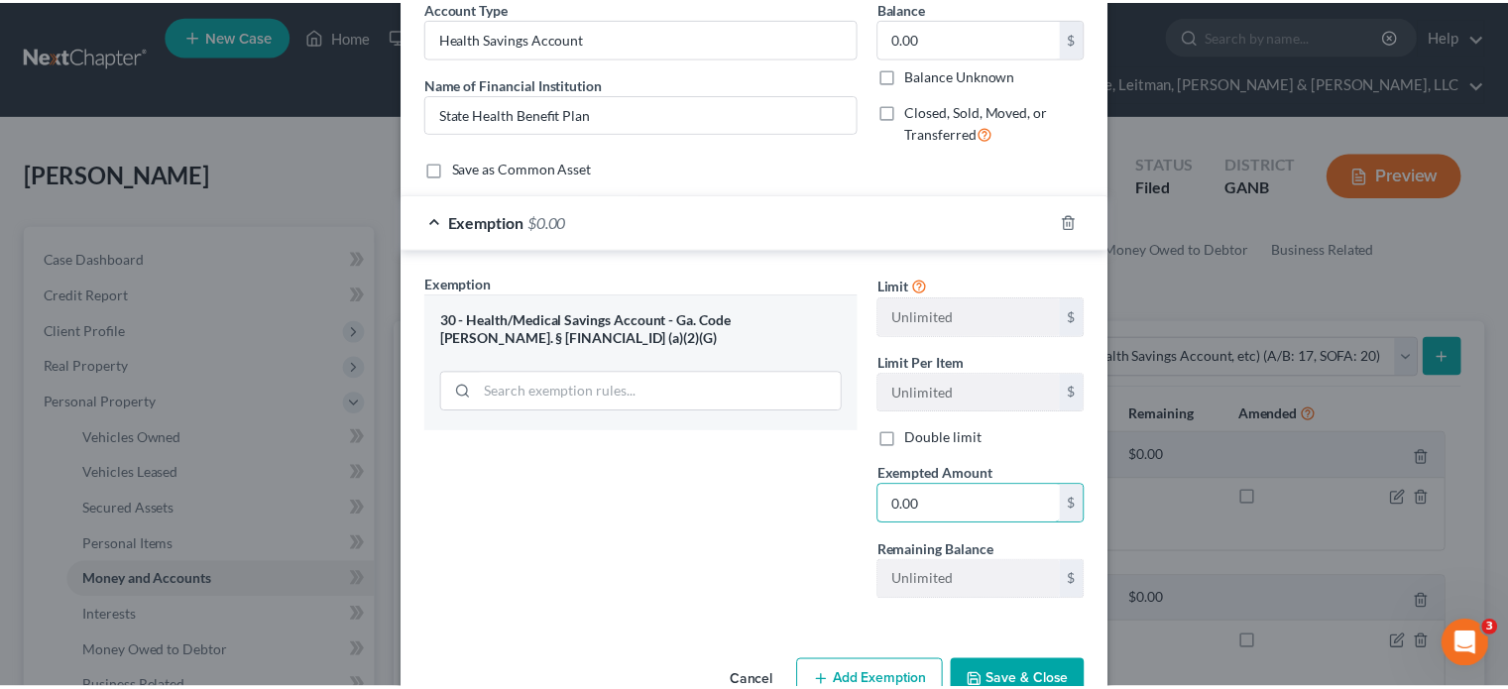
scroll to position [248, 0]
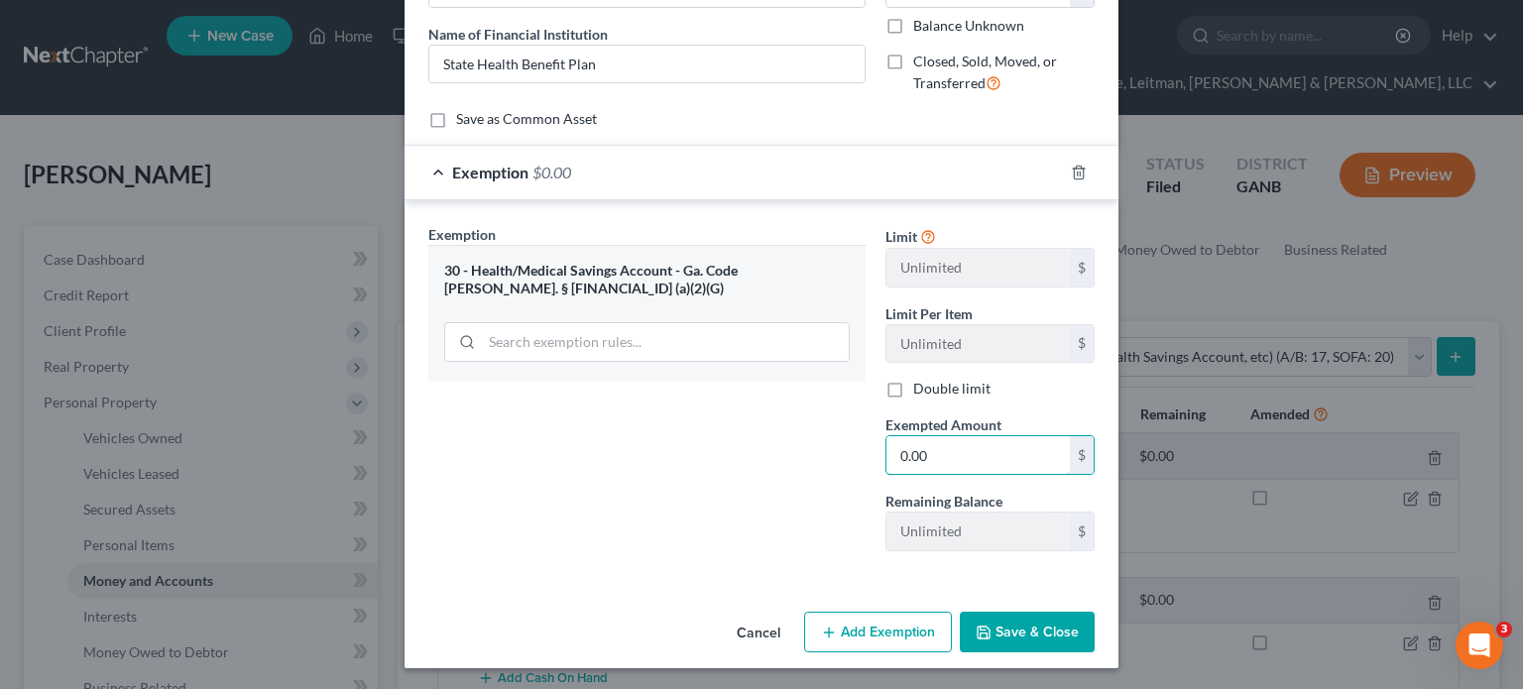
type input "0.00"
click at [1016, 625] on button "Save & Close" at bounding box center [1027, 633] width 135 height 42
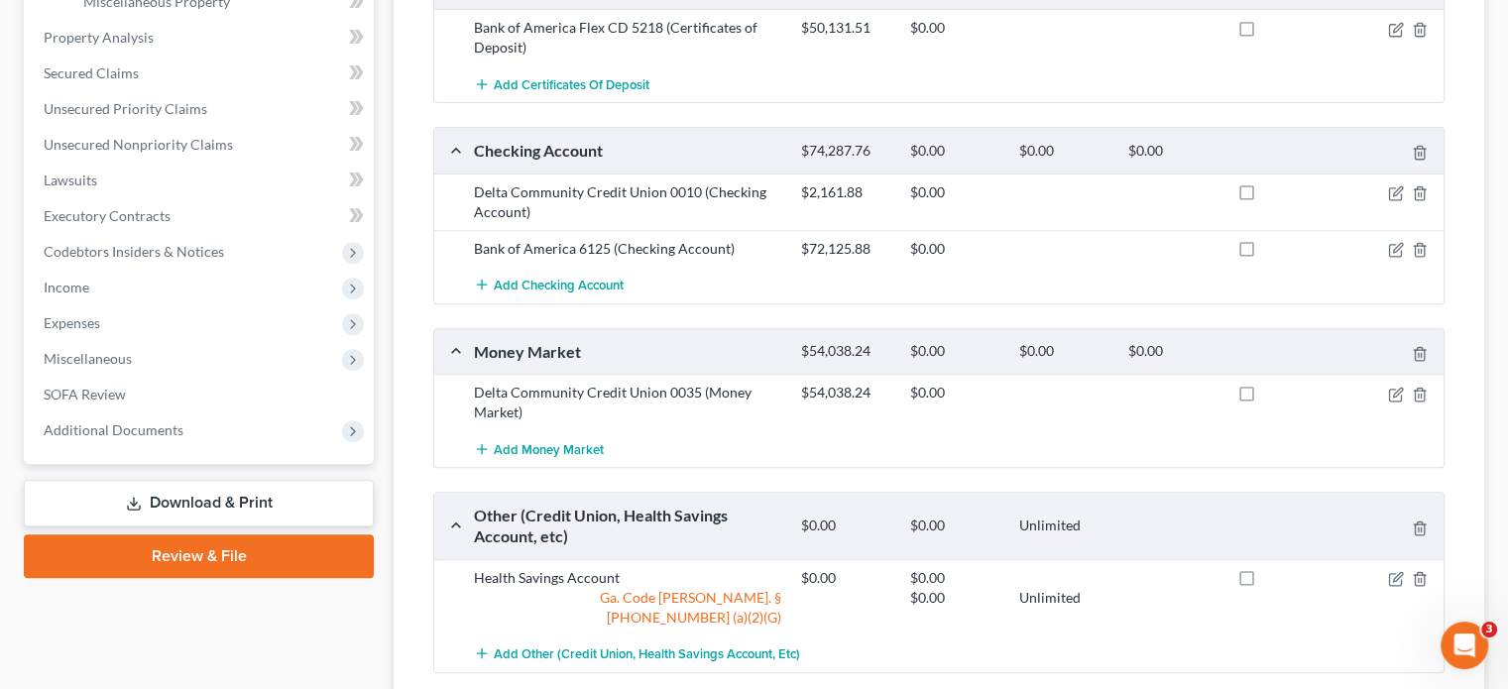
scroll to position [435, 0]
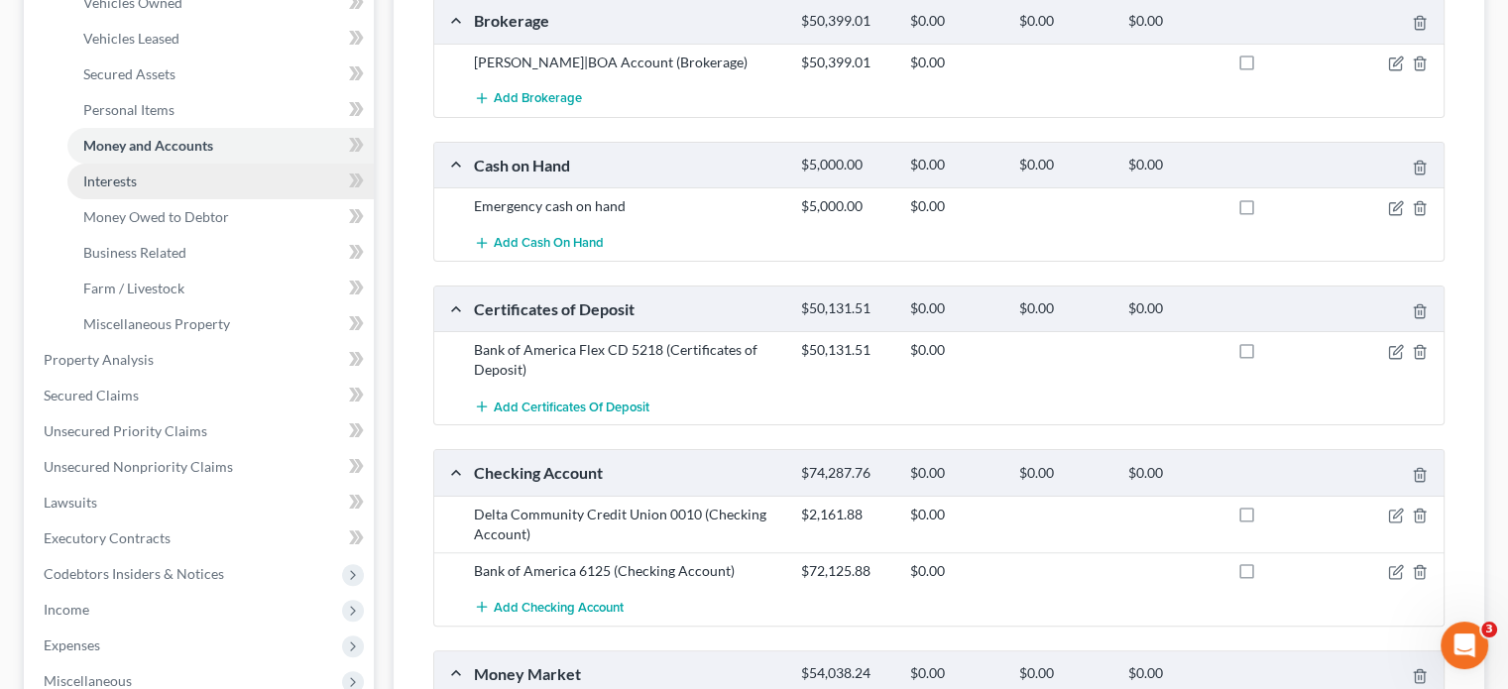
click at [134, 172] on span "Interests" at bounding box center [110, 180] width 54 height 17
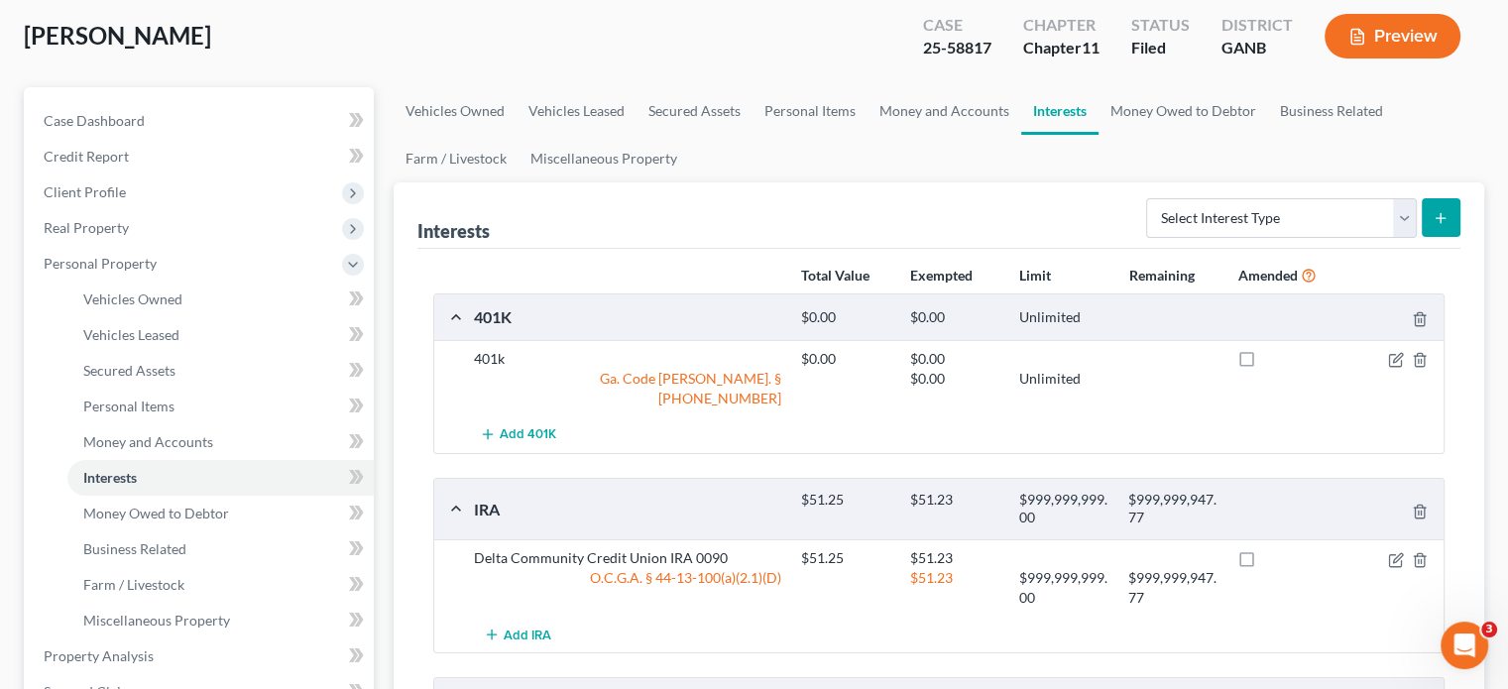
scroll to position [397, 0]
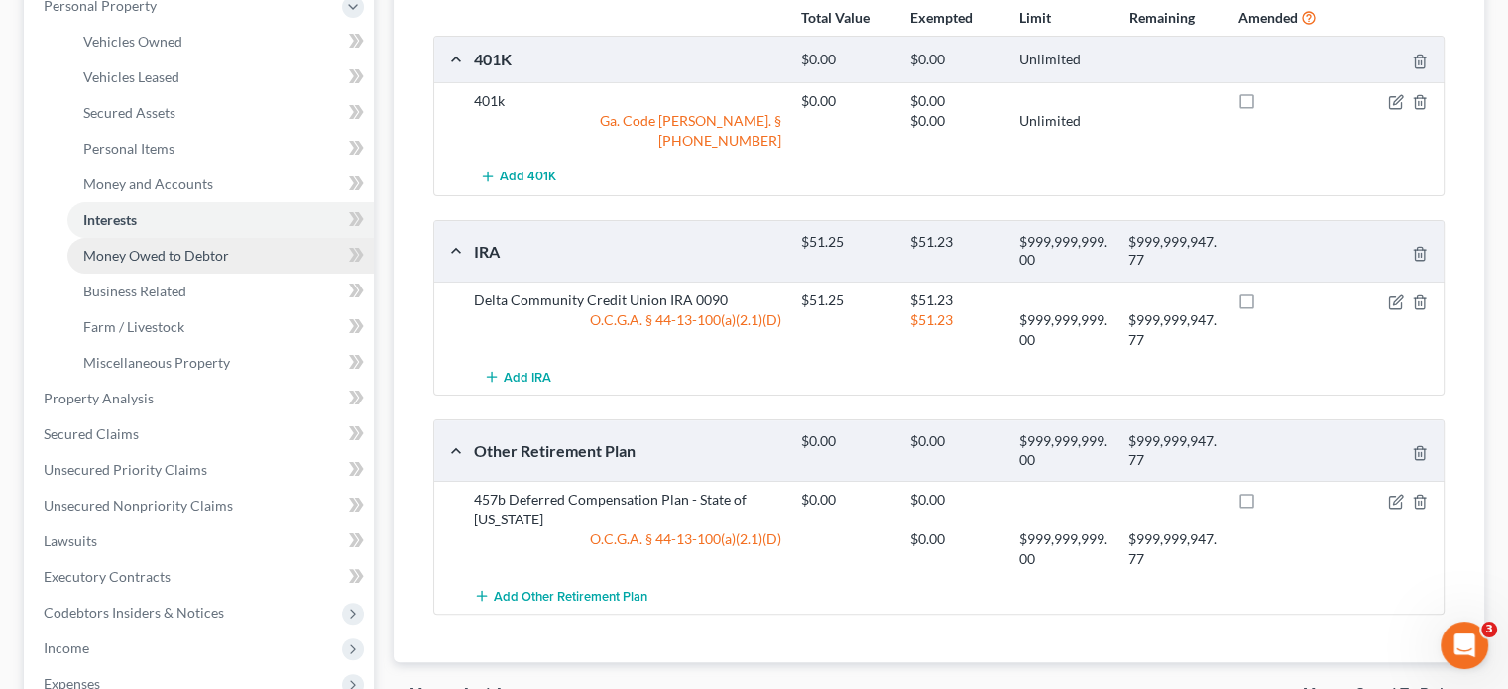
click at [193, 247] on span "Money Owed to Debtor" at bounding box center [156, 255] width 146 height 17
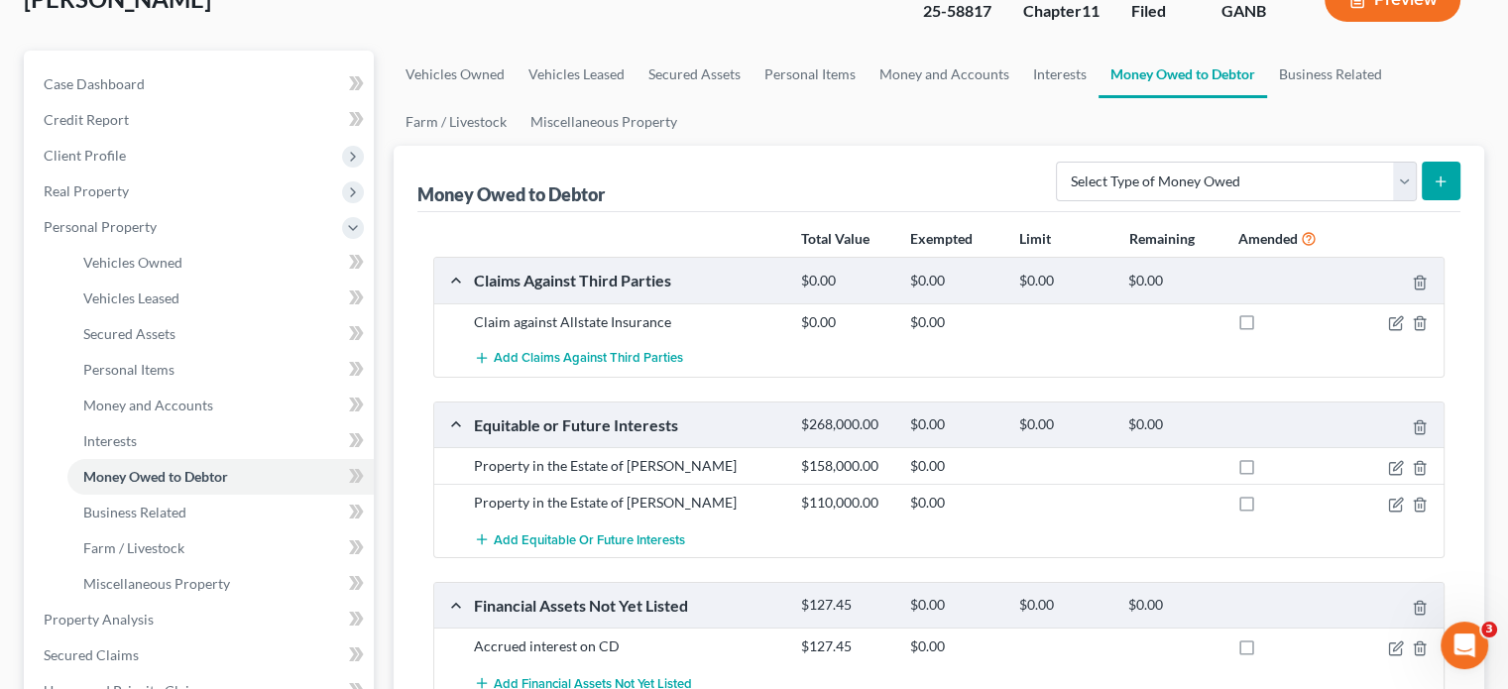
scroll to position [297, 0]
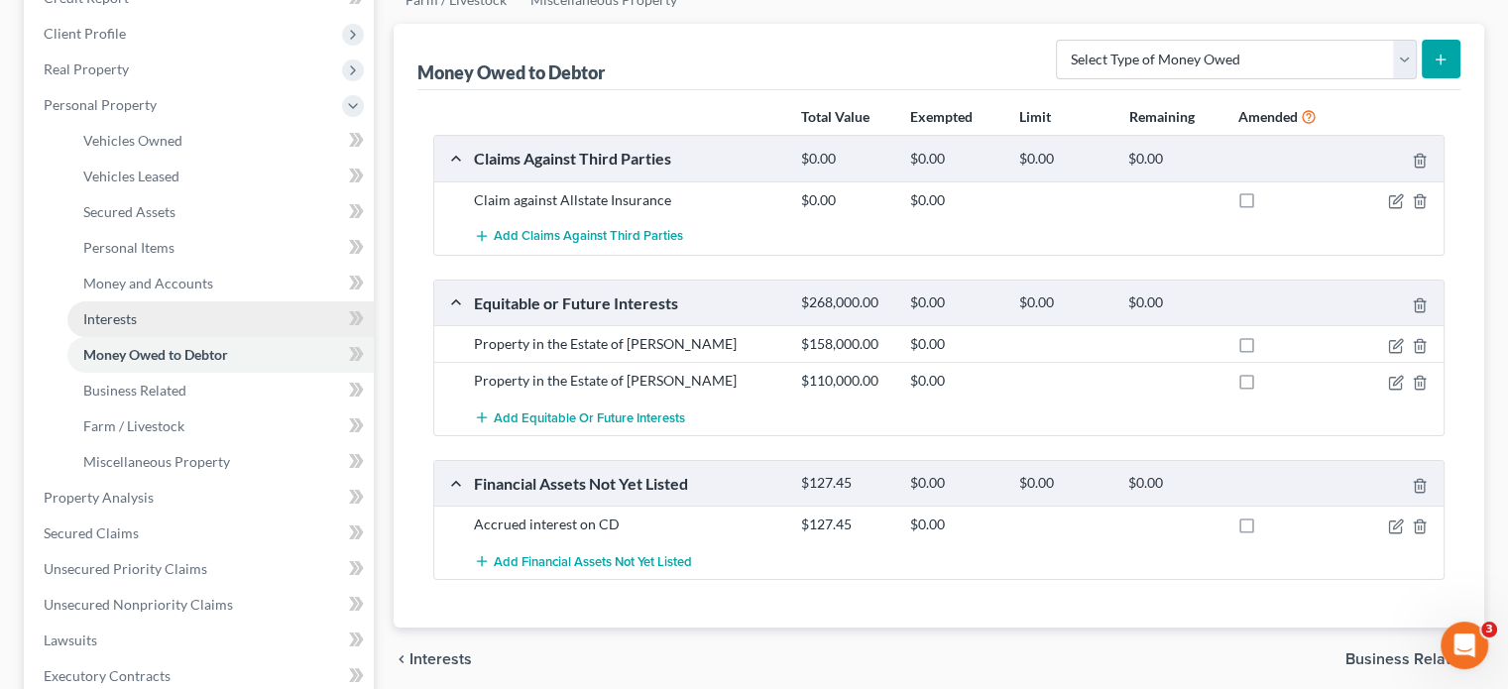
click at [117, 310] on span "Interests" at bounding box center [110, 318] width 54 height 17
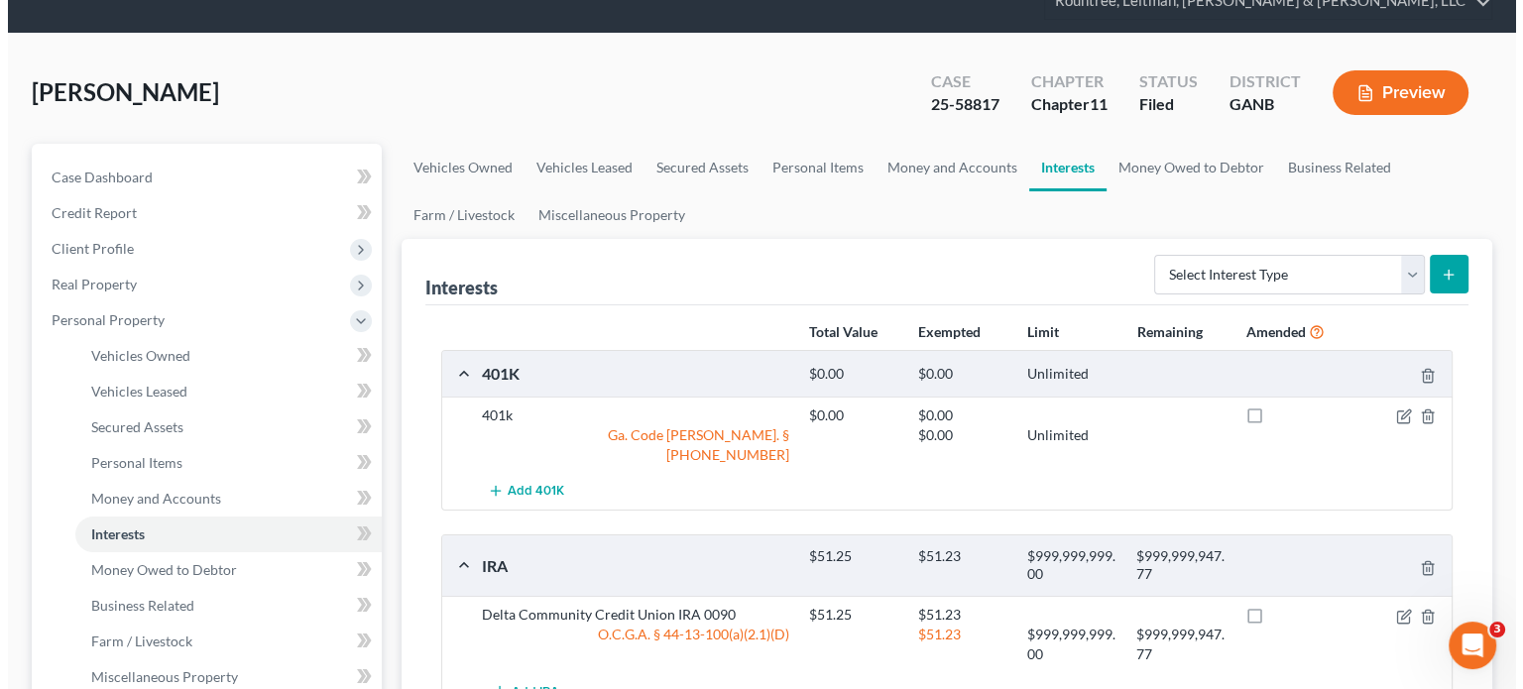
scroll to position [198, 0]
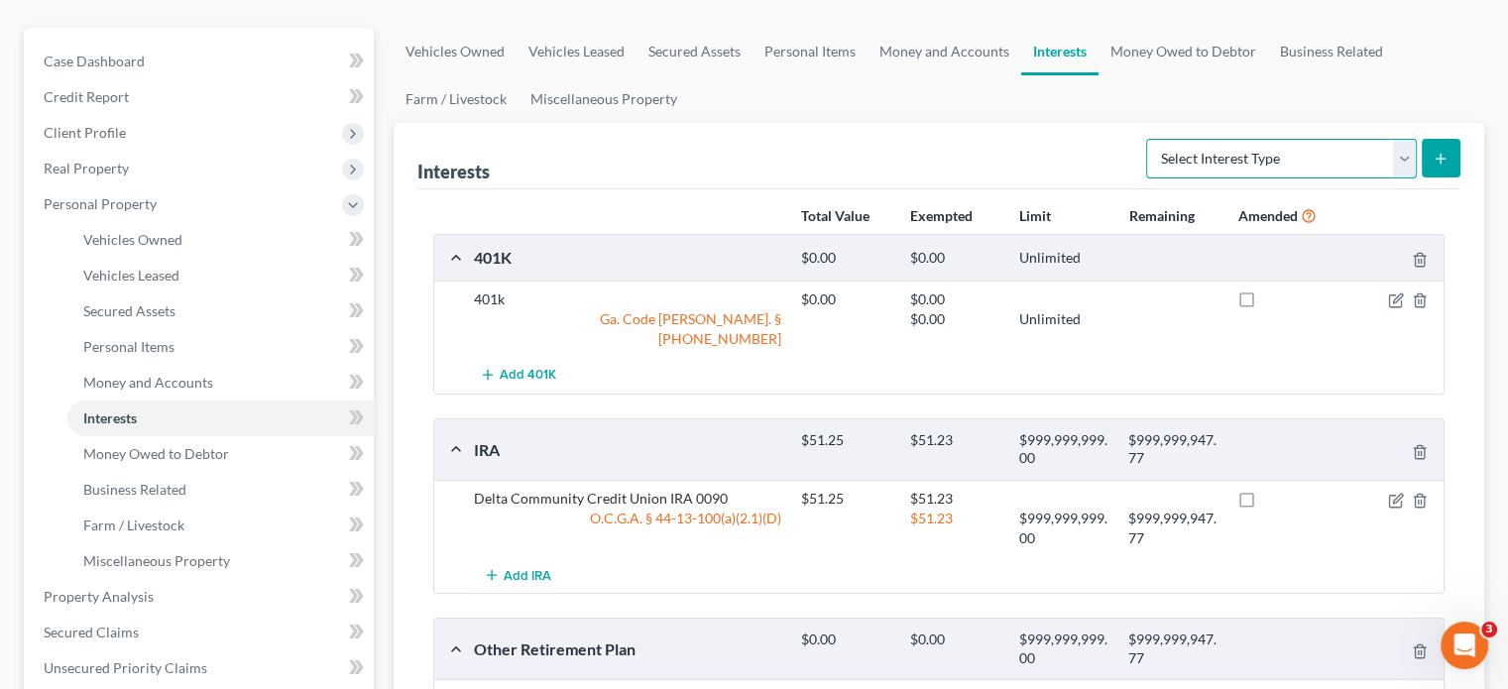
click at [1412, 139] on select "Select Interest Type 401K (A/B: 21) Annuity (A/B: 23) Bond (A/B: 18) Education …" at bounding box center [1281, 159] width 271 height 40
click at [802, 509] on div at bounding box center [845, 529] width 109 height 40
click at [1393, 493] on icon "button" at bounding box center [1396, 501] width 16 height 16
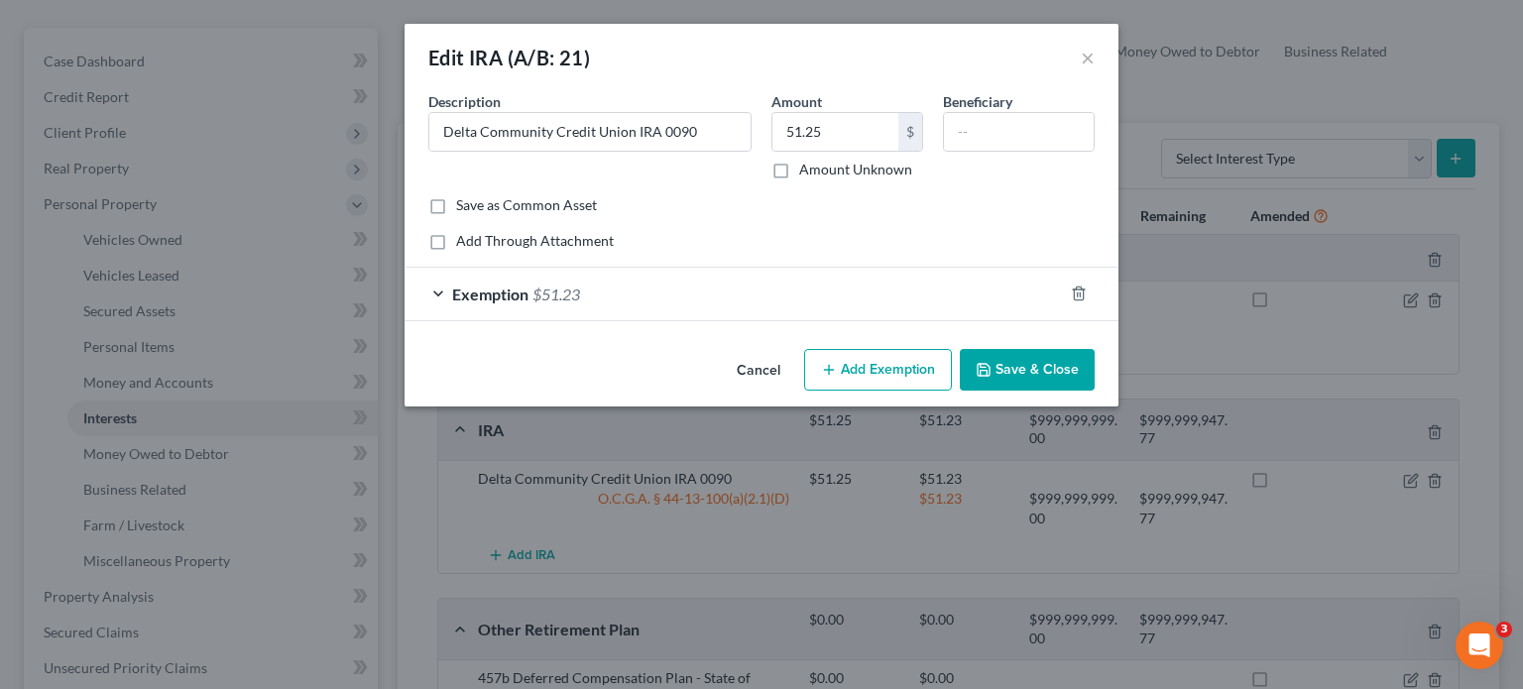
click at [488, 292] on span "Exemption" at bounding box center [490, 294] width 76 height 19
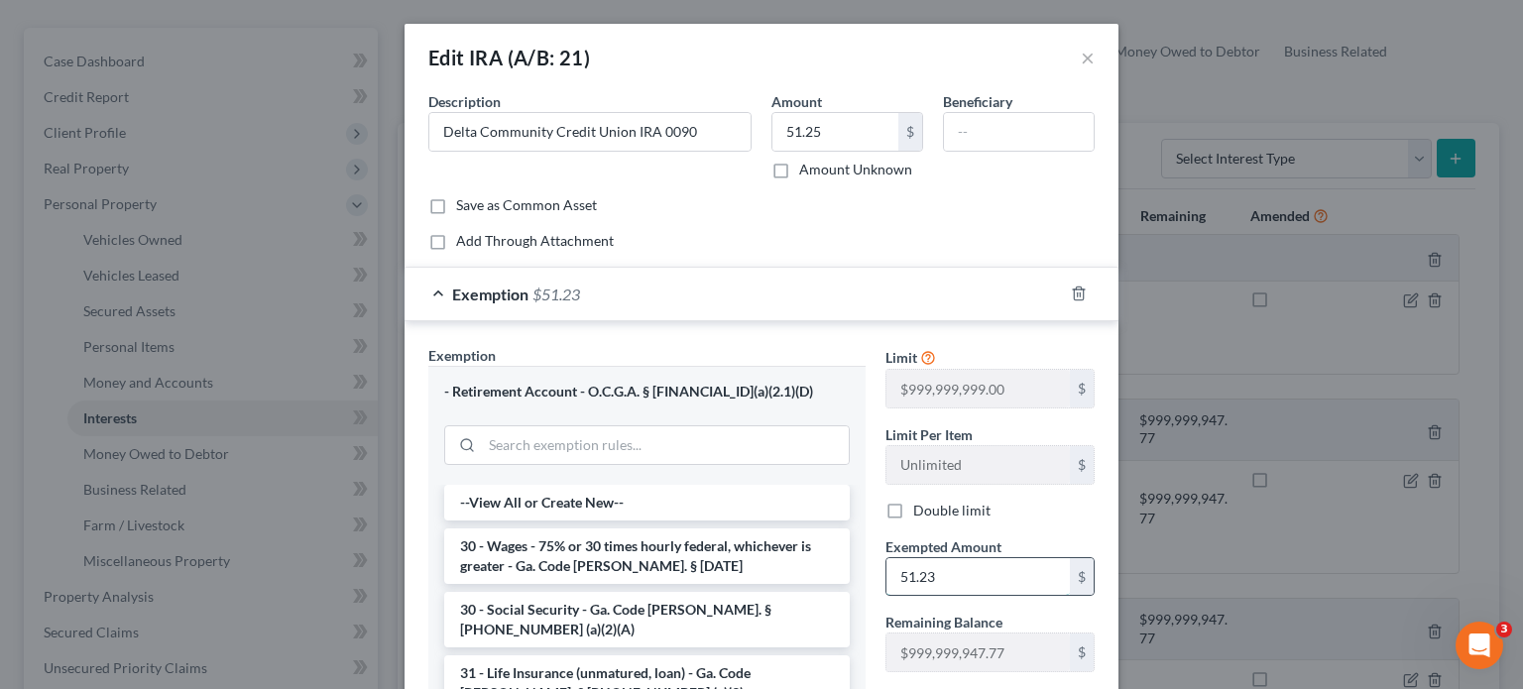
click at [960, 577] on input "51.23" at bounding box center [977, 577] width 183 height 38
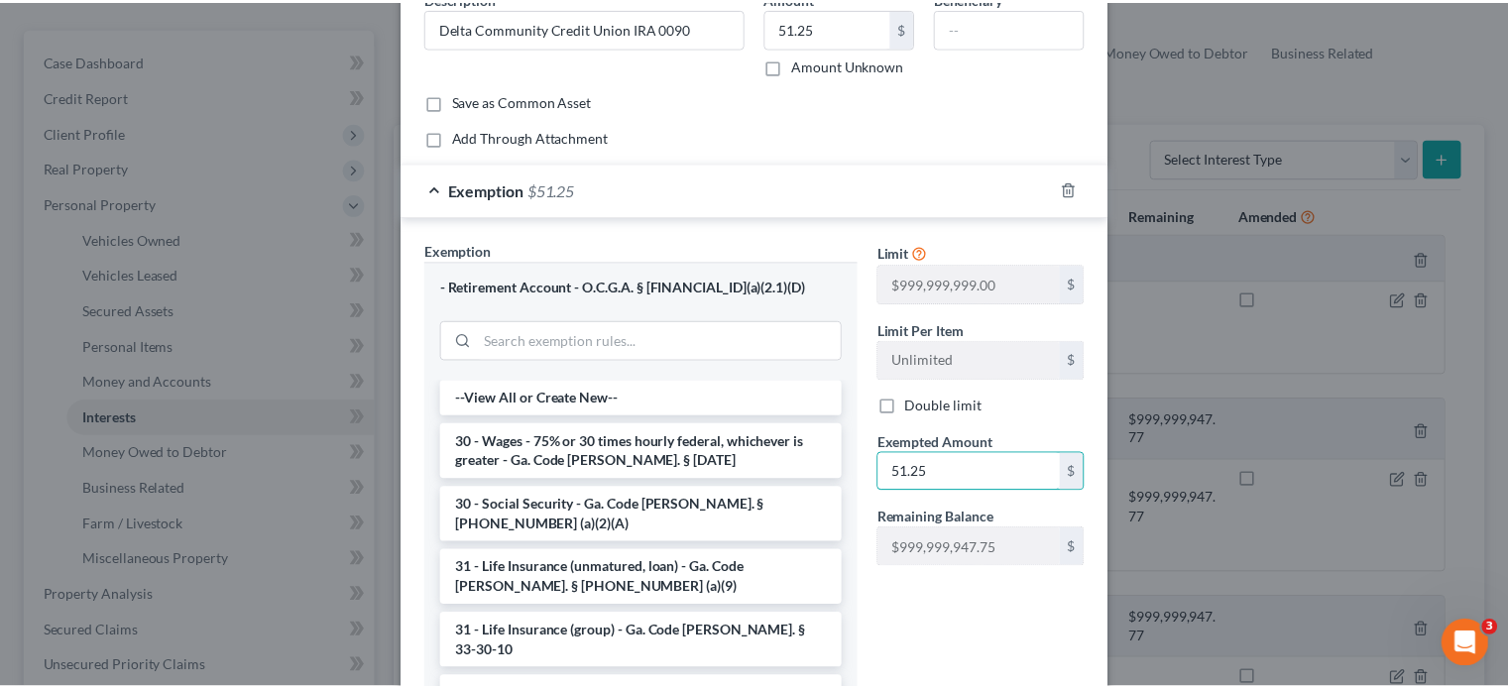
scroll to position [252, 0]
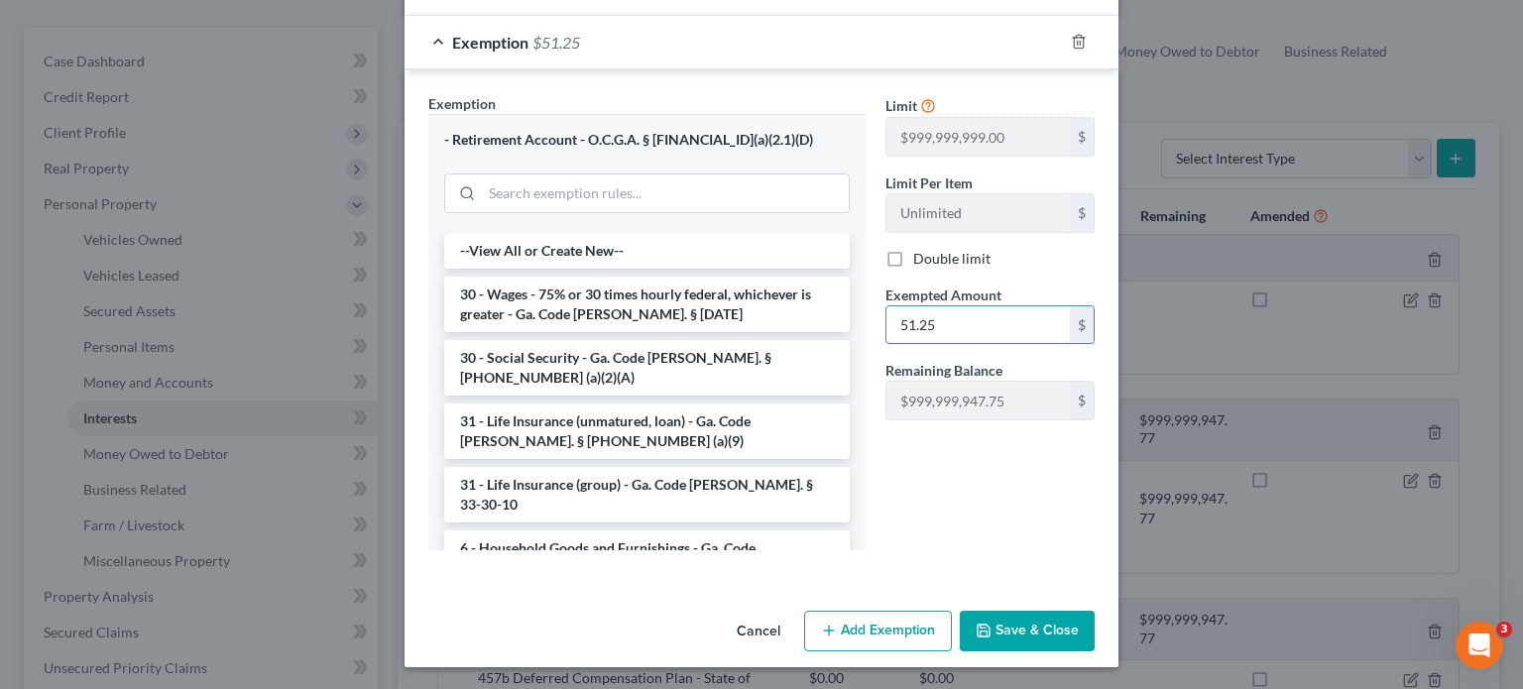
type input "51.25"
click at [1021, 630] on button "Save & Close" at bounding box center [1027, 632] width 135 height 42
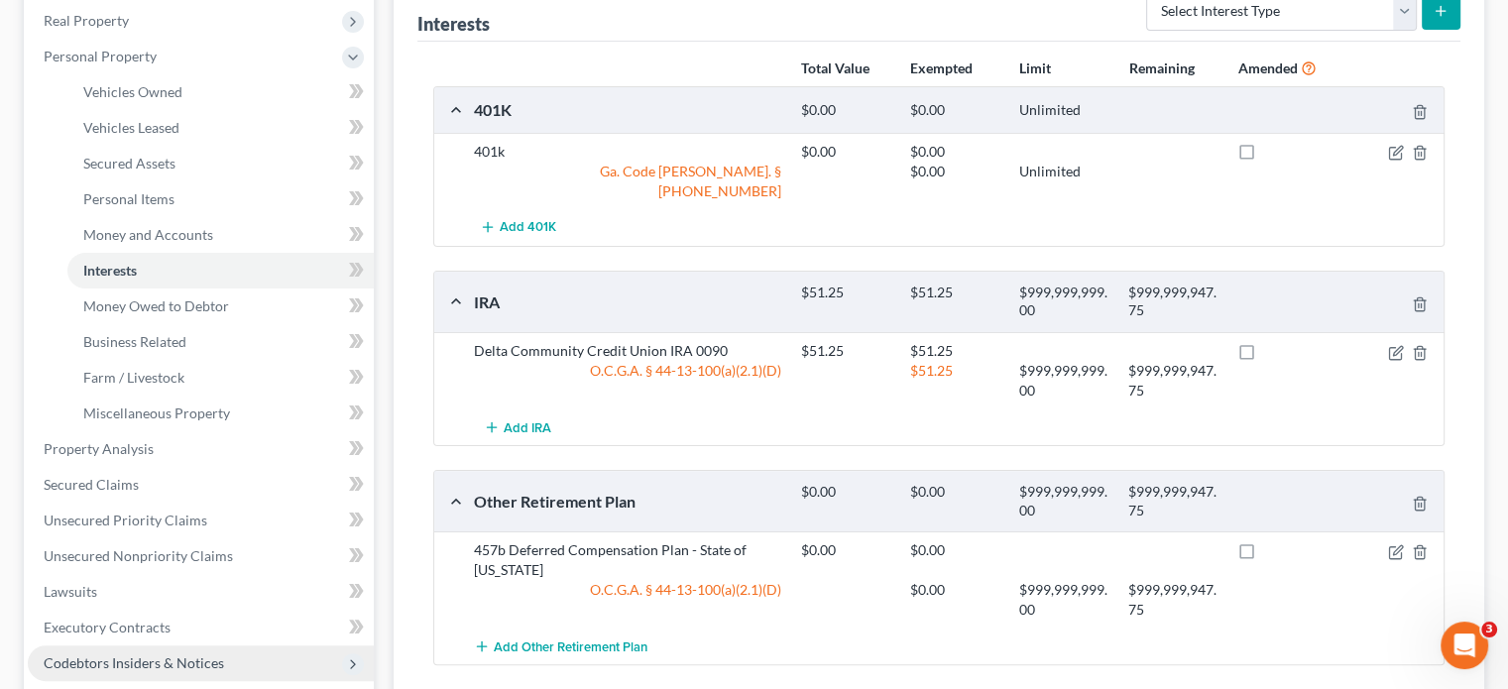
scroll to position [397, 0]
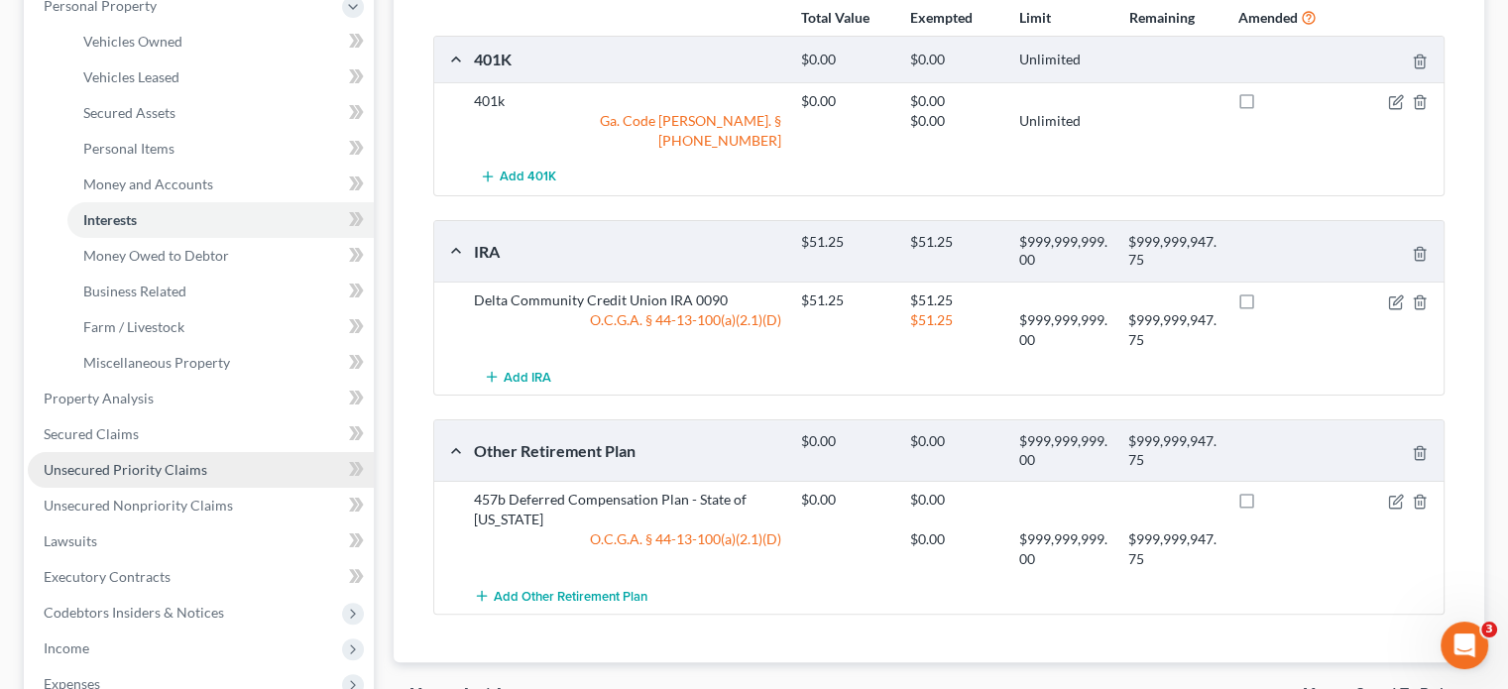
click at [149, 461] on span "Unsecured Priority Claims" at bounding box center [126, 469] width 164 height 17
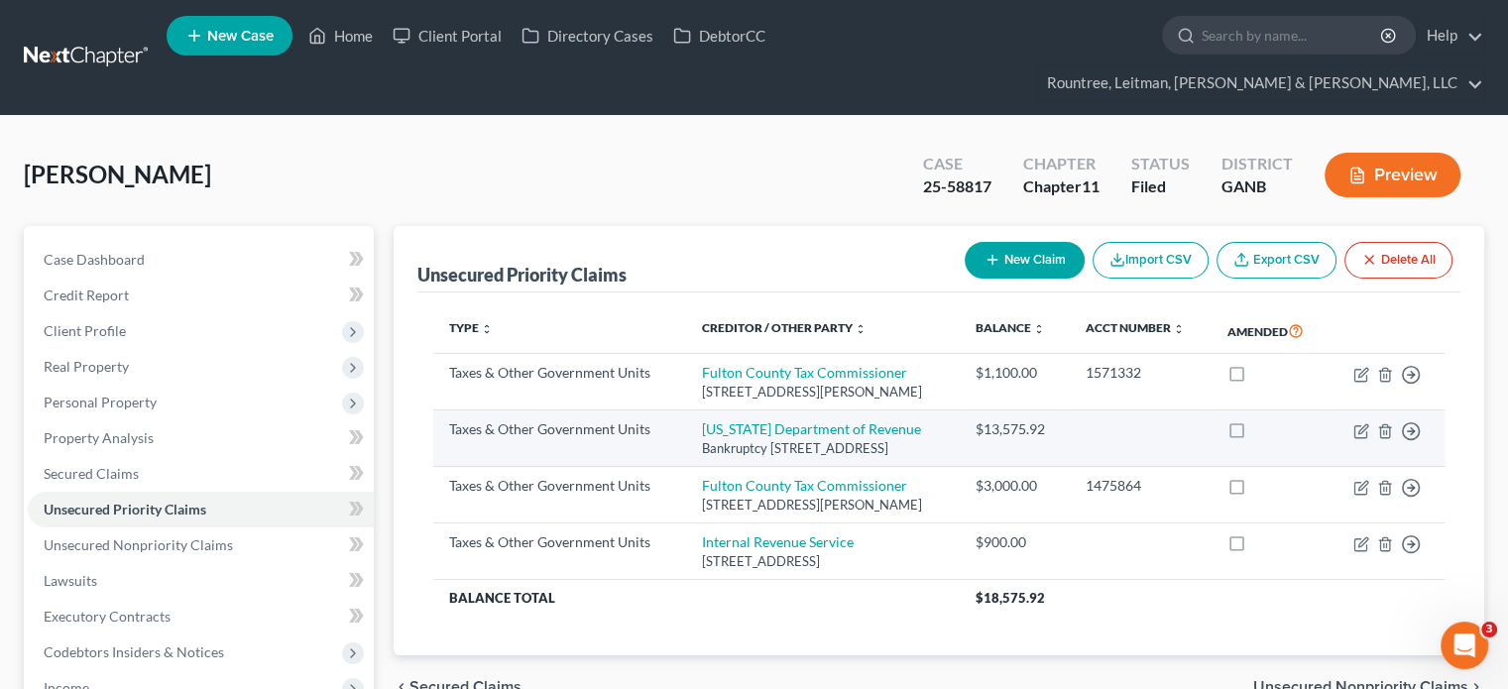
click at [825, 439] on div "Bankruptcy [STREET_ADDRESS]" at bounding box center [823, 448] width 242 height 19
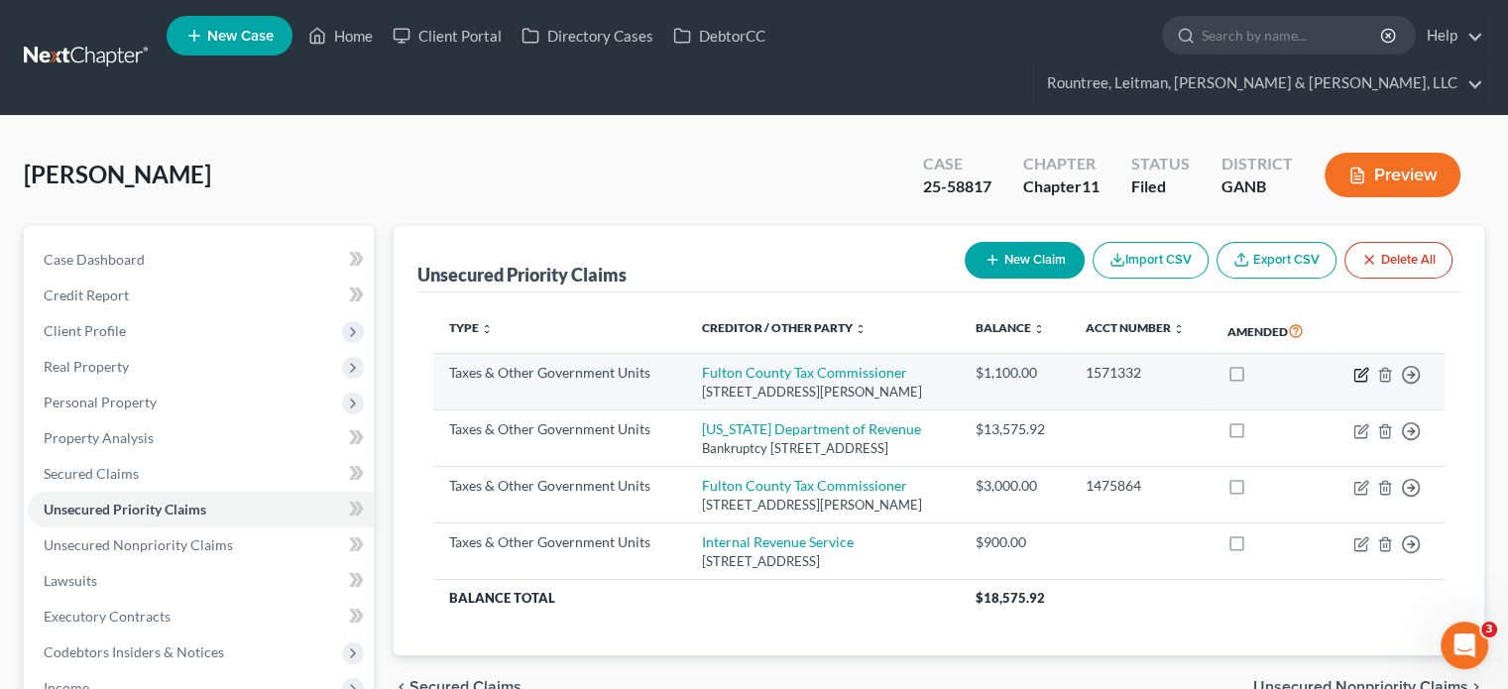
click at [1359, 367] on icon "button" at bounding box center [1361, 375] width 16 height 16
select select "4"
select select "10"
select select "0"
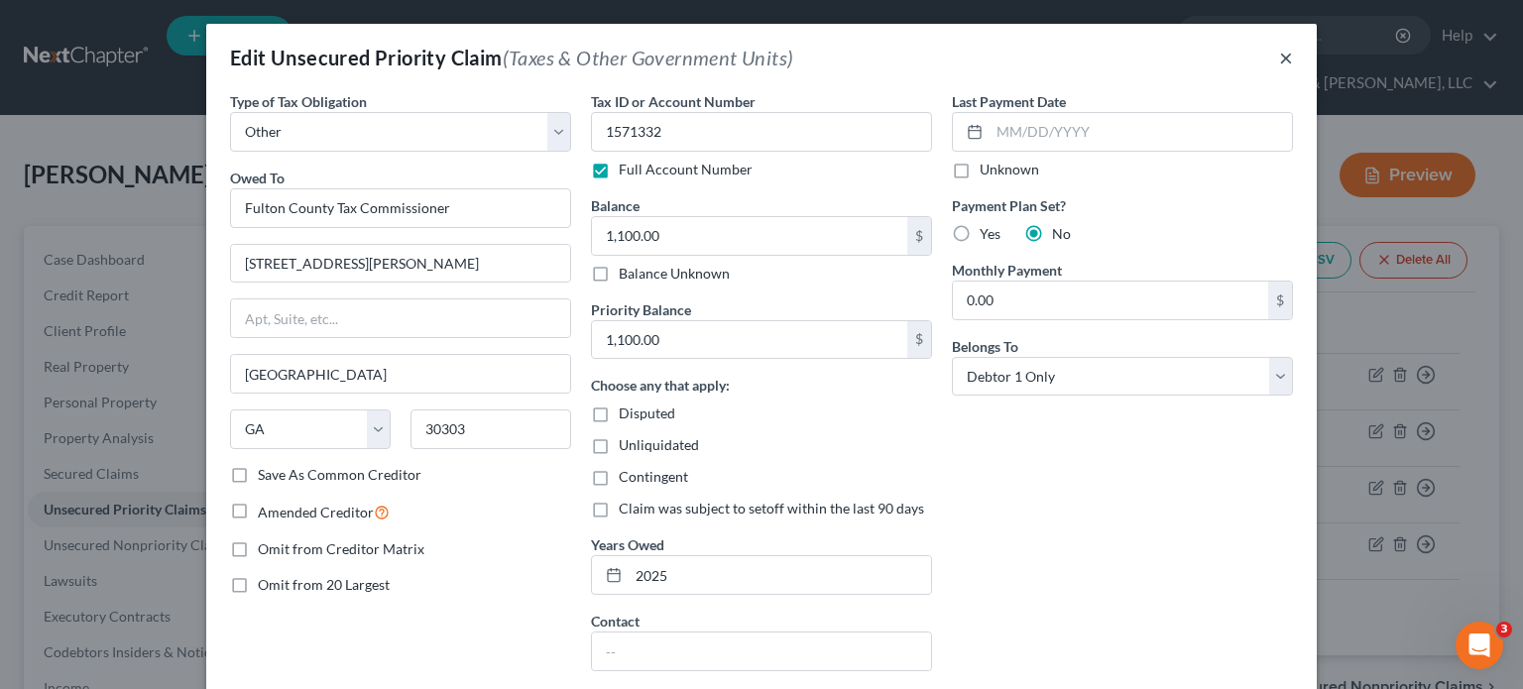
click at [1279, 55] on button "×" at bounding box center [1286, 58] width 14 height 24
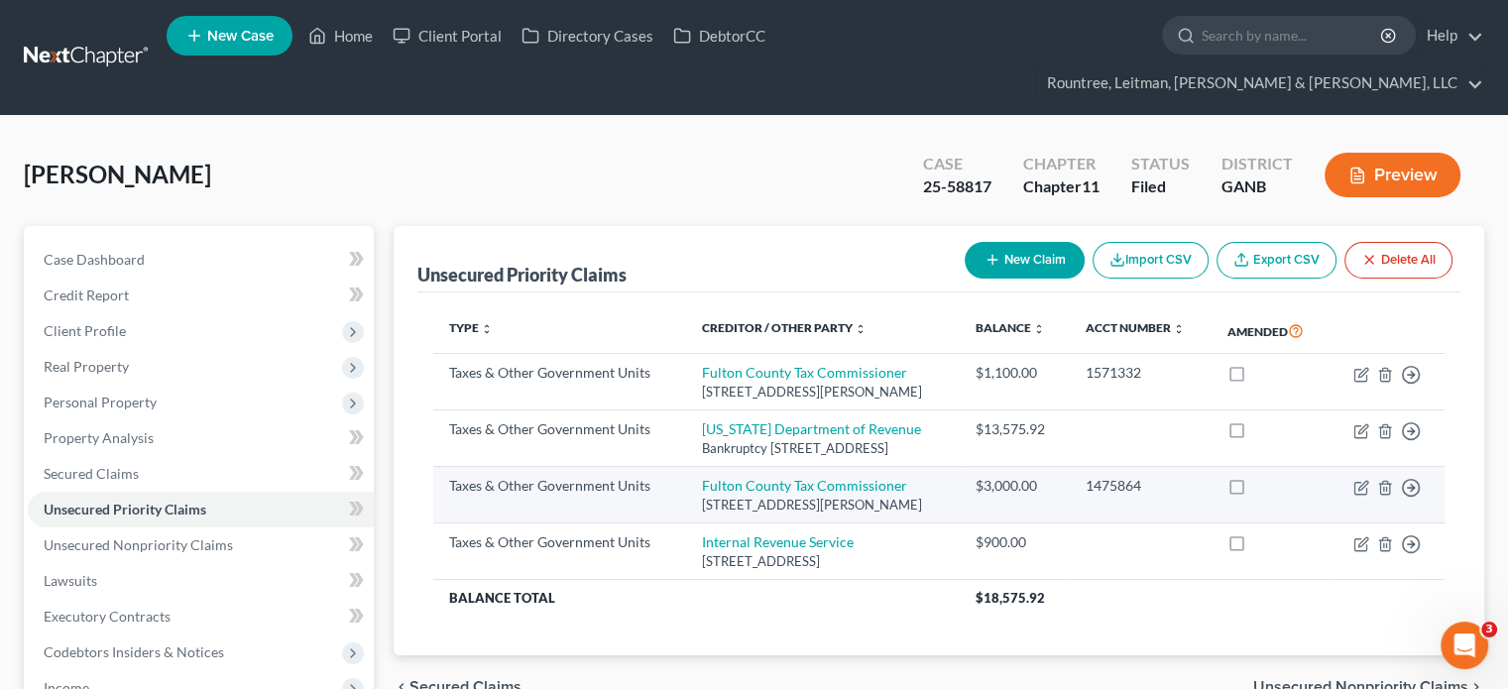
click at [1352, 477] on td "Move to D Move to F Move to G Move to Notice Only" at bounding box center [1386, 495] width 116 height 57
click at [1356, 482] on icon "button" at bounding box center [1360, 488] width 12 height 12
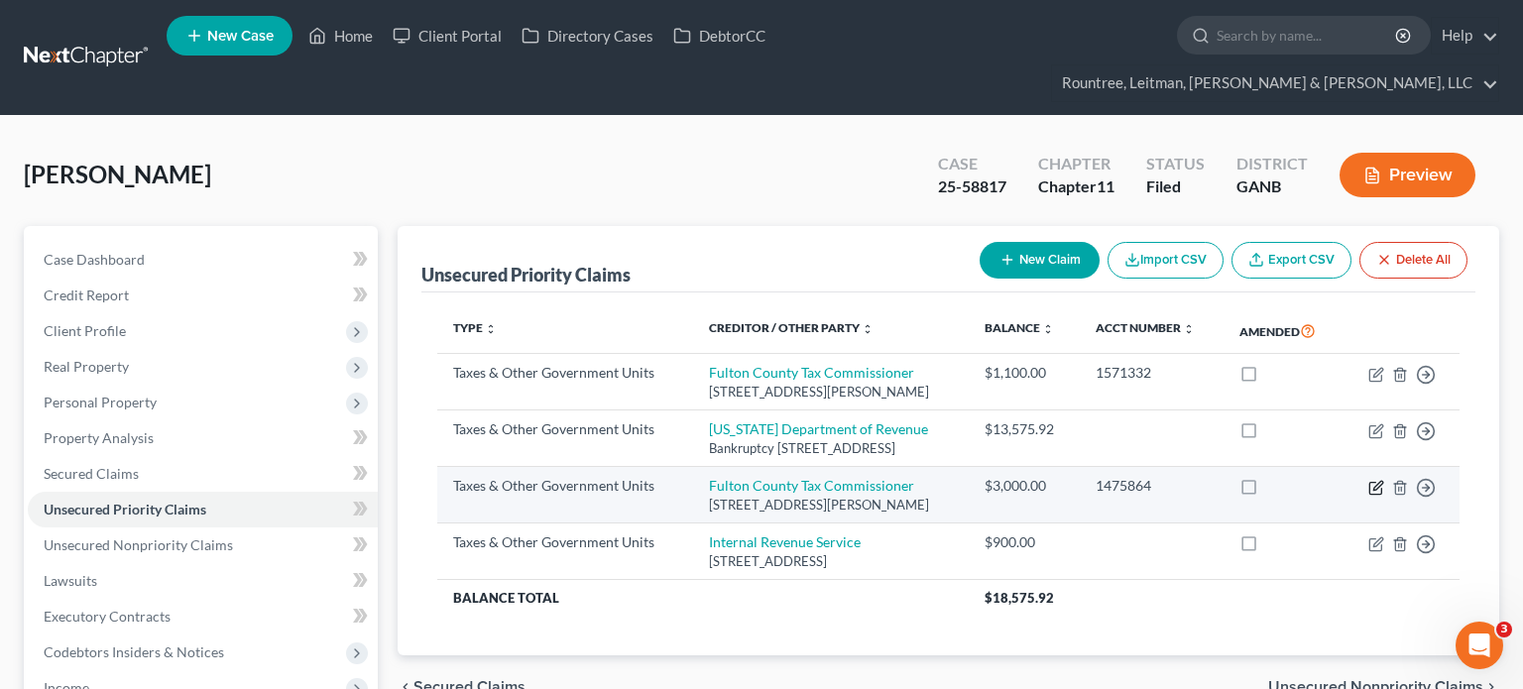
select select "4"
select select "10"
select select "0"
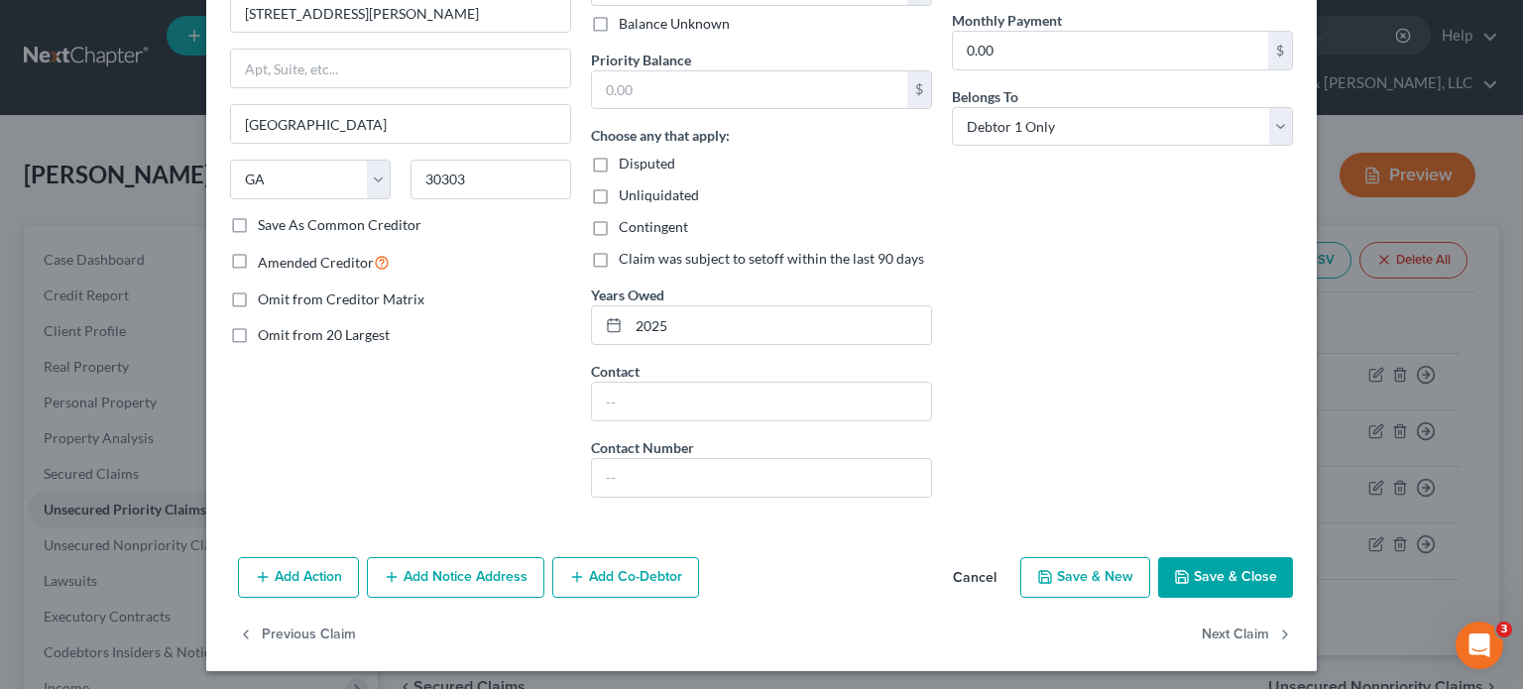
scroll to position [253, 0]
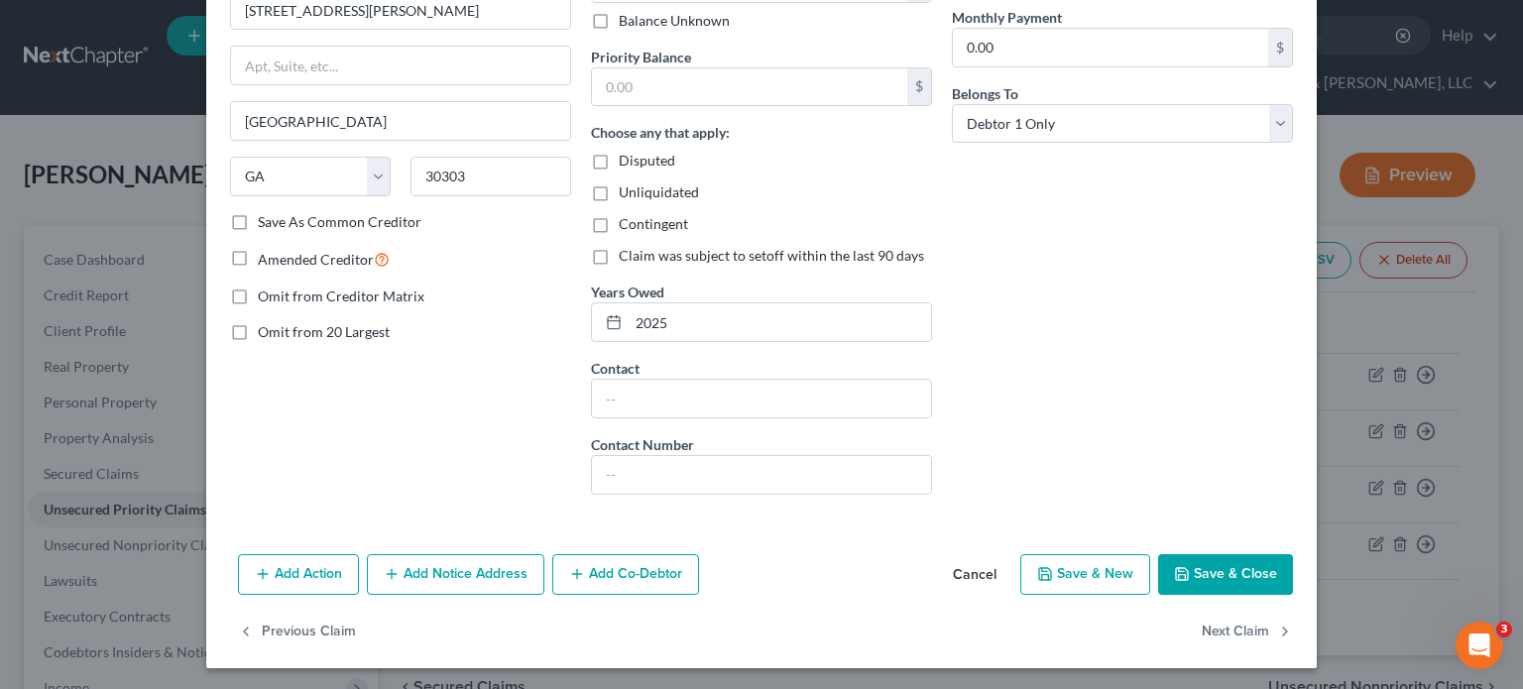
click at [1236, 574] on button "Save & Close" at bounding box center [1225, 575] width 135 height 42
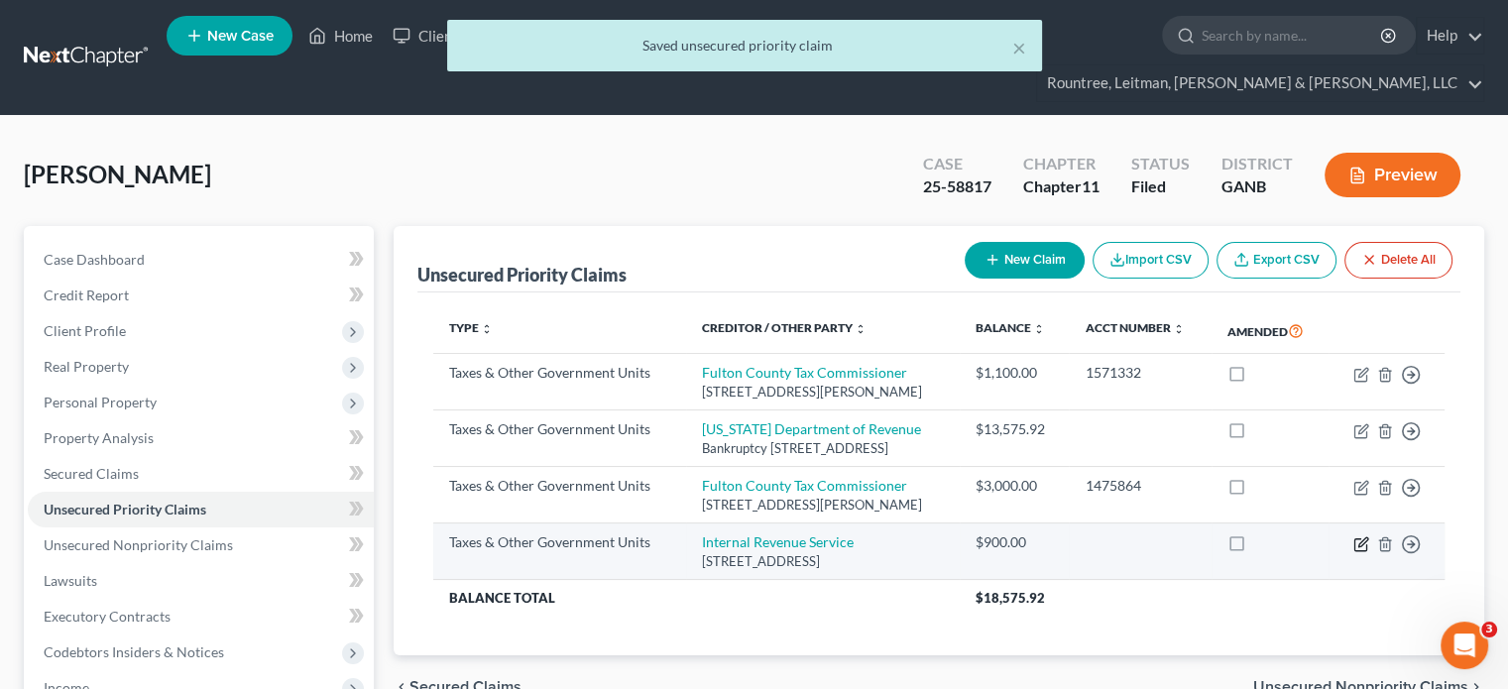
click at [1362, 542] on icon "button" at bounding box center [1361, 544] width 16 height 16
select select "0"
select select "10"
select select "0"
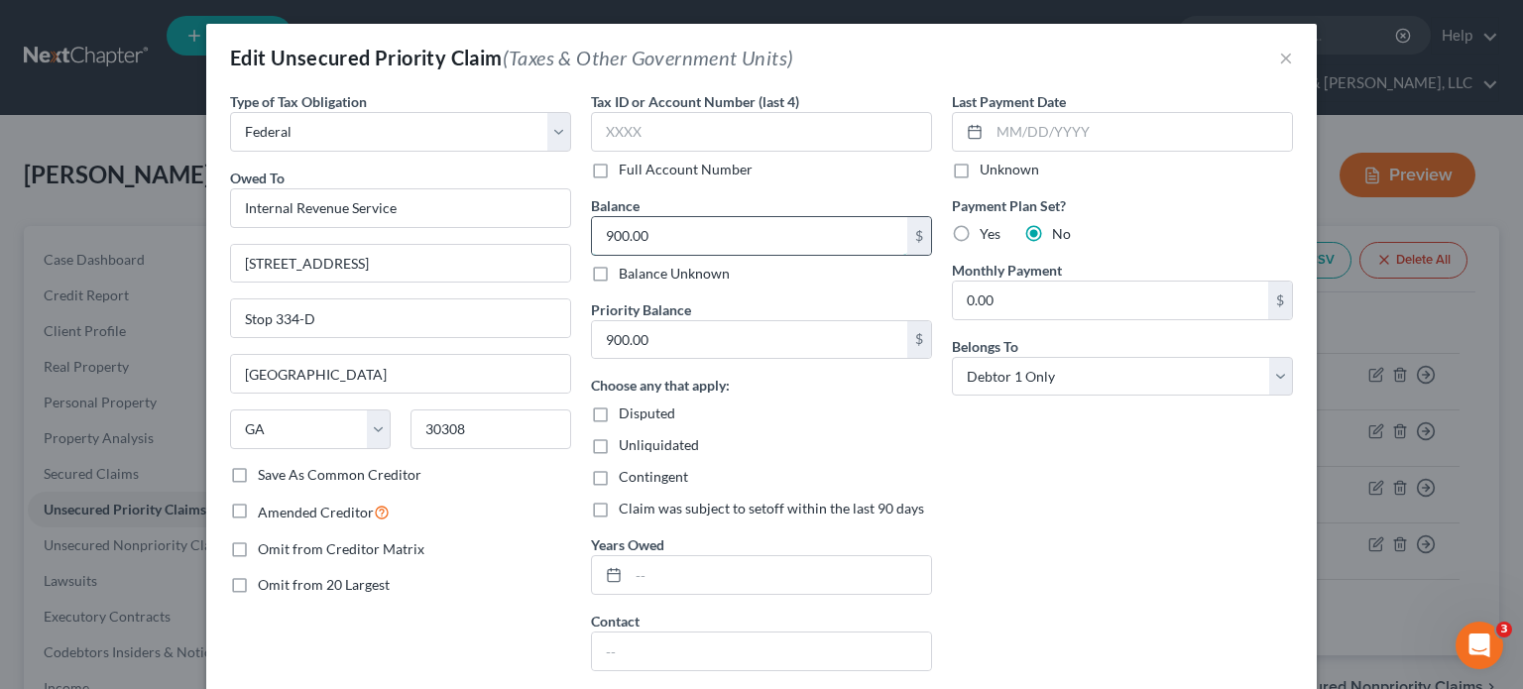
click at [705, 236] on input "900.00" at bounding box center [749, 236] width 315 height 38
type input "940.00"
click at [995, 570] on div "Last Payment Date Unknown Payment Plan Set? Yes No Monthly Payment 0.00 $ Belon…" at bounding box center [1122, 427] width 361 height 672
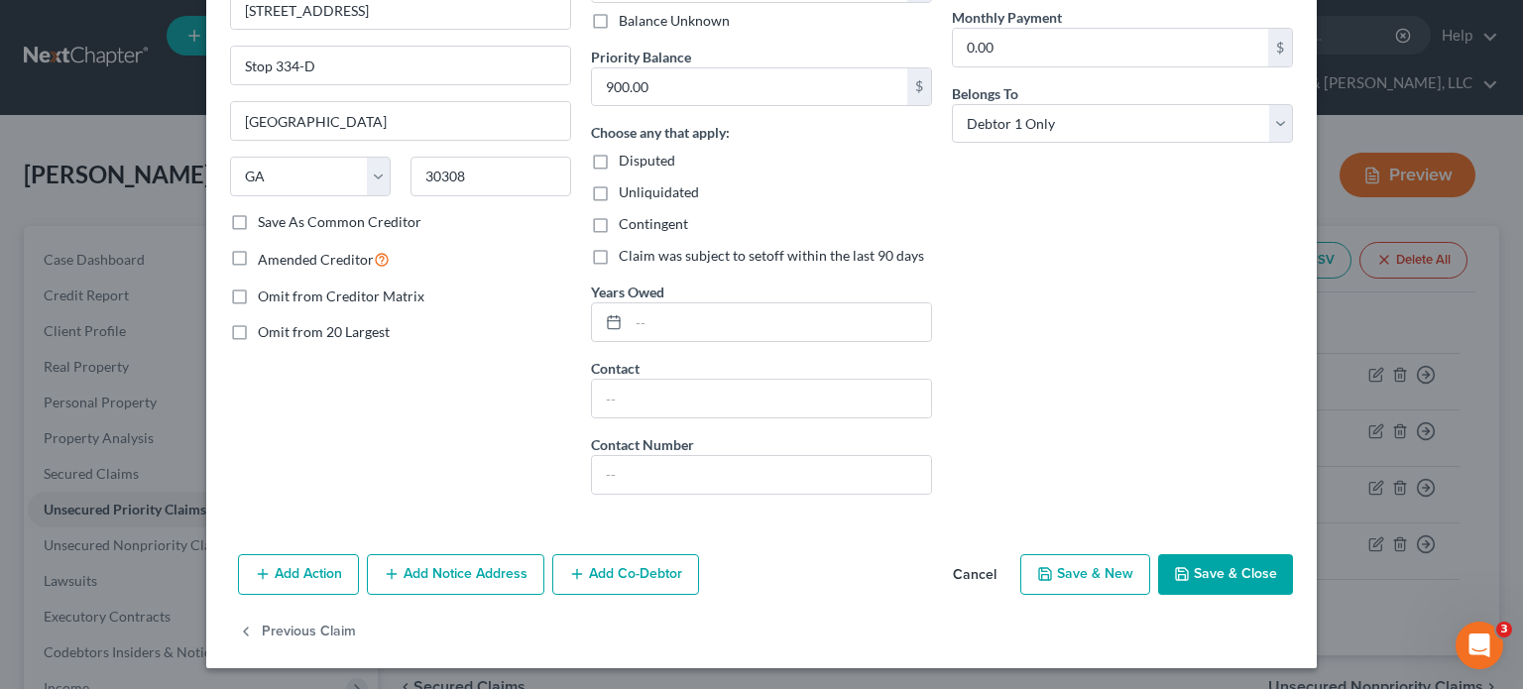
click at [1216, 573] on button "Save & Close" at bounding box center [1225, 575] width 135 height 42
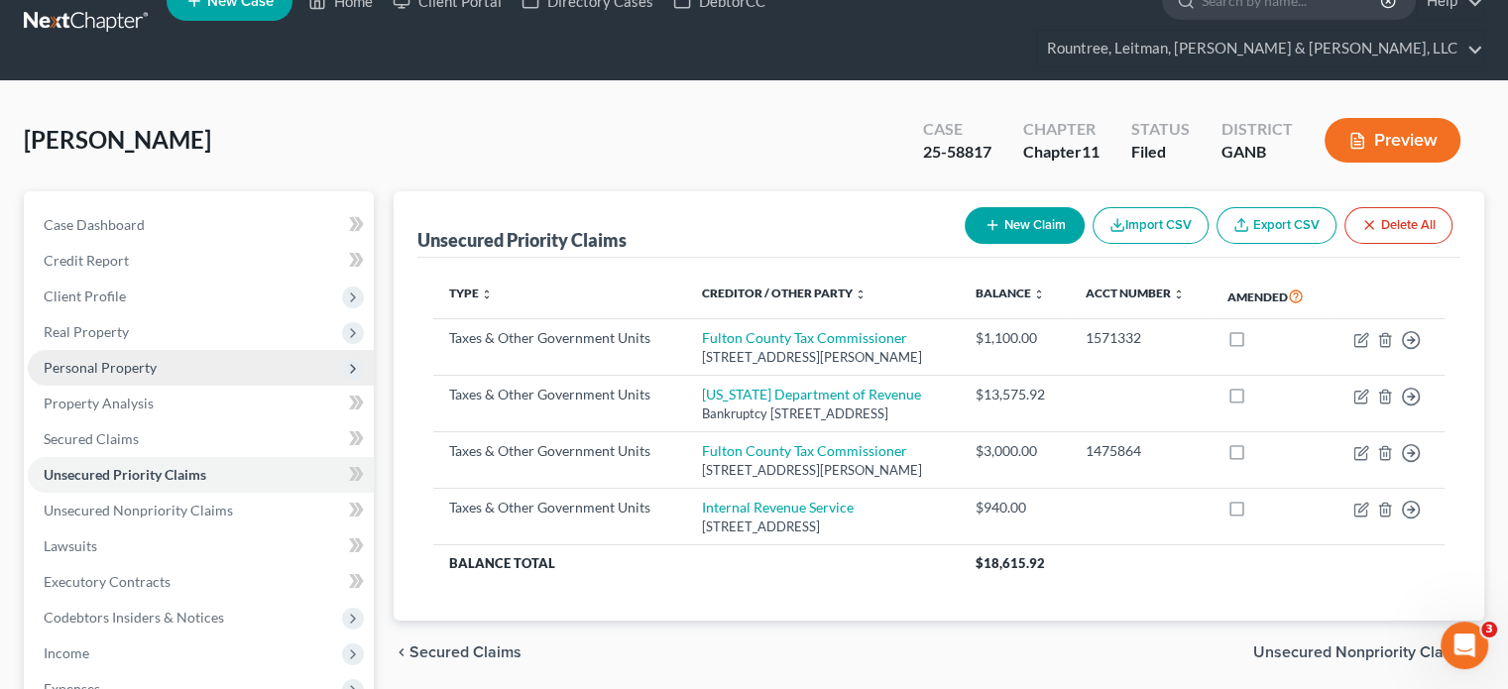
scroll to position [0, 0]
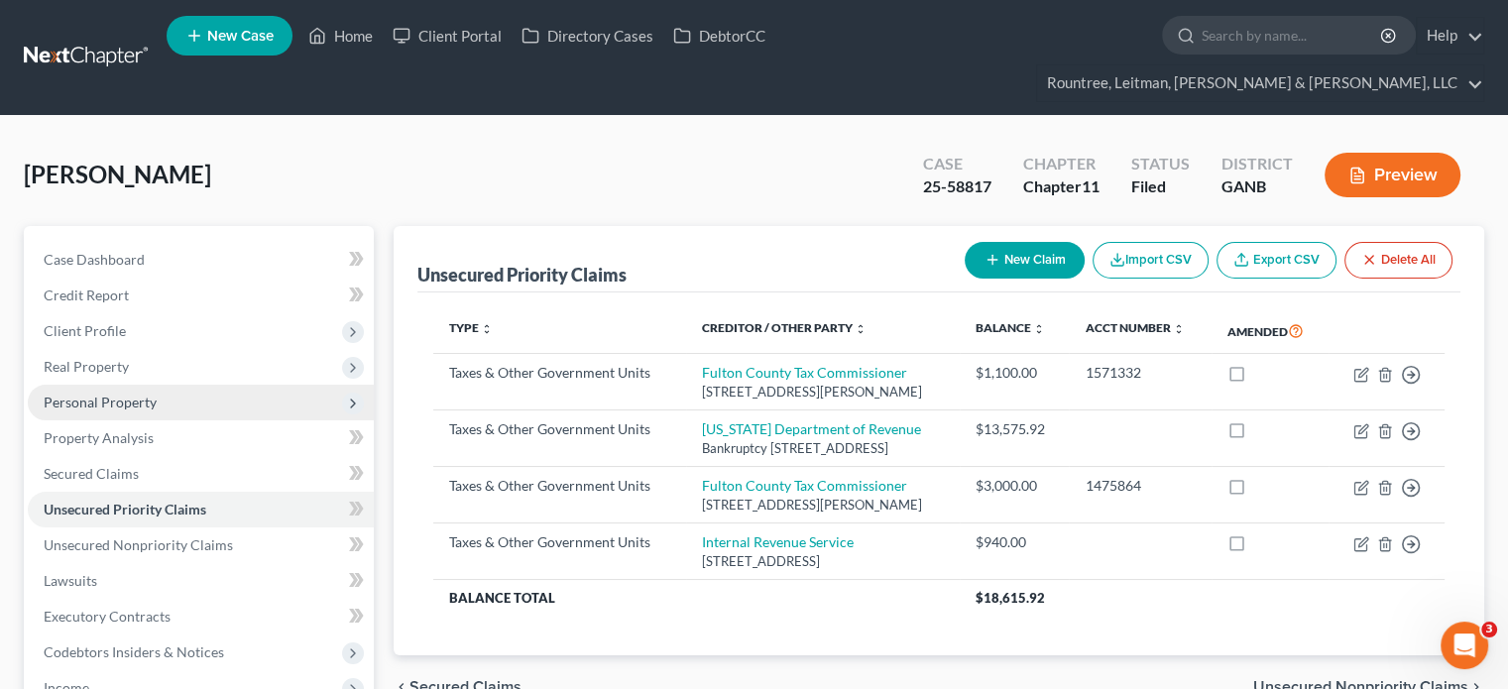
click at [117, 394] on span "Personal Property" at bounding box center [100, 402] width 113 height 17
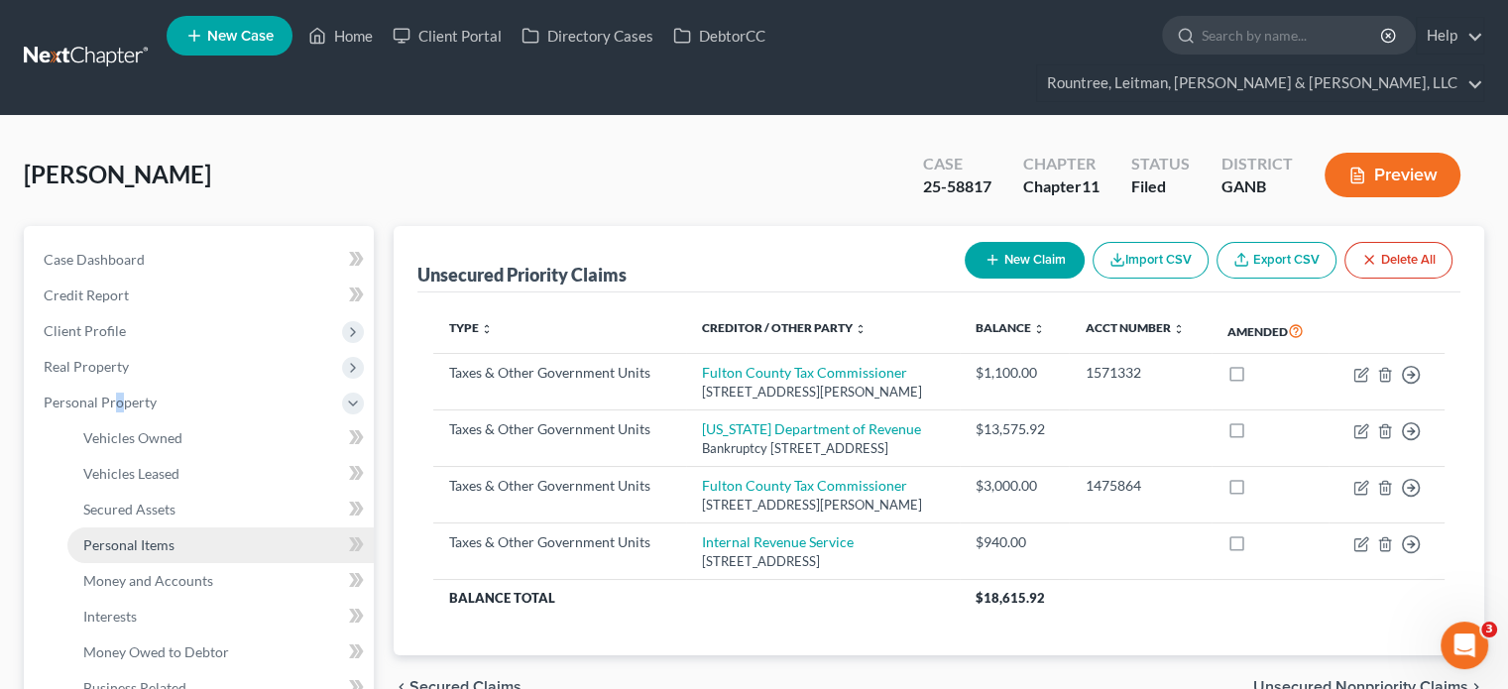
scroll to position [198, 0]
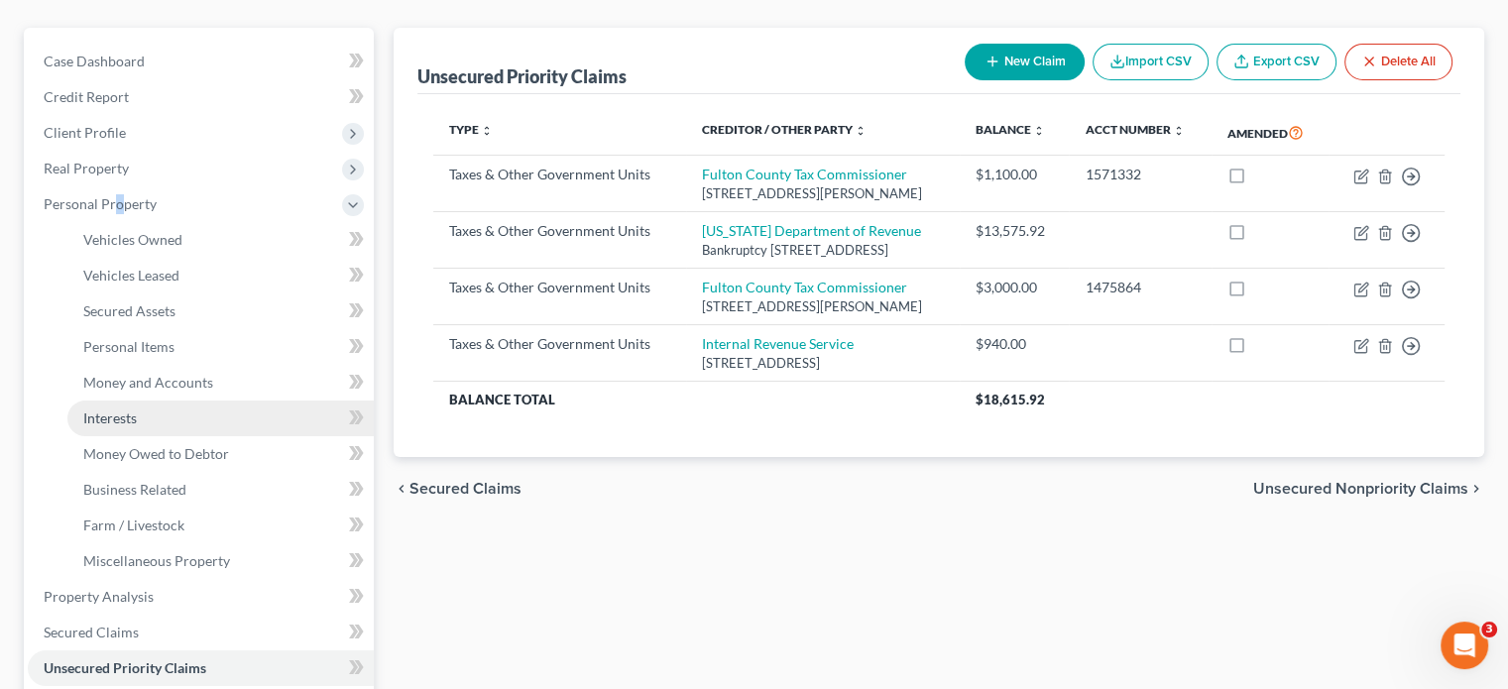
click at [117, 409] on span "Interests" at bounding box center [110, 417] width 54 height 17
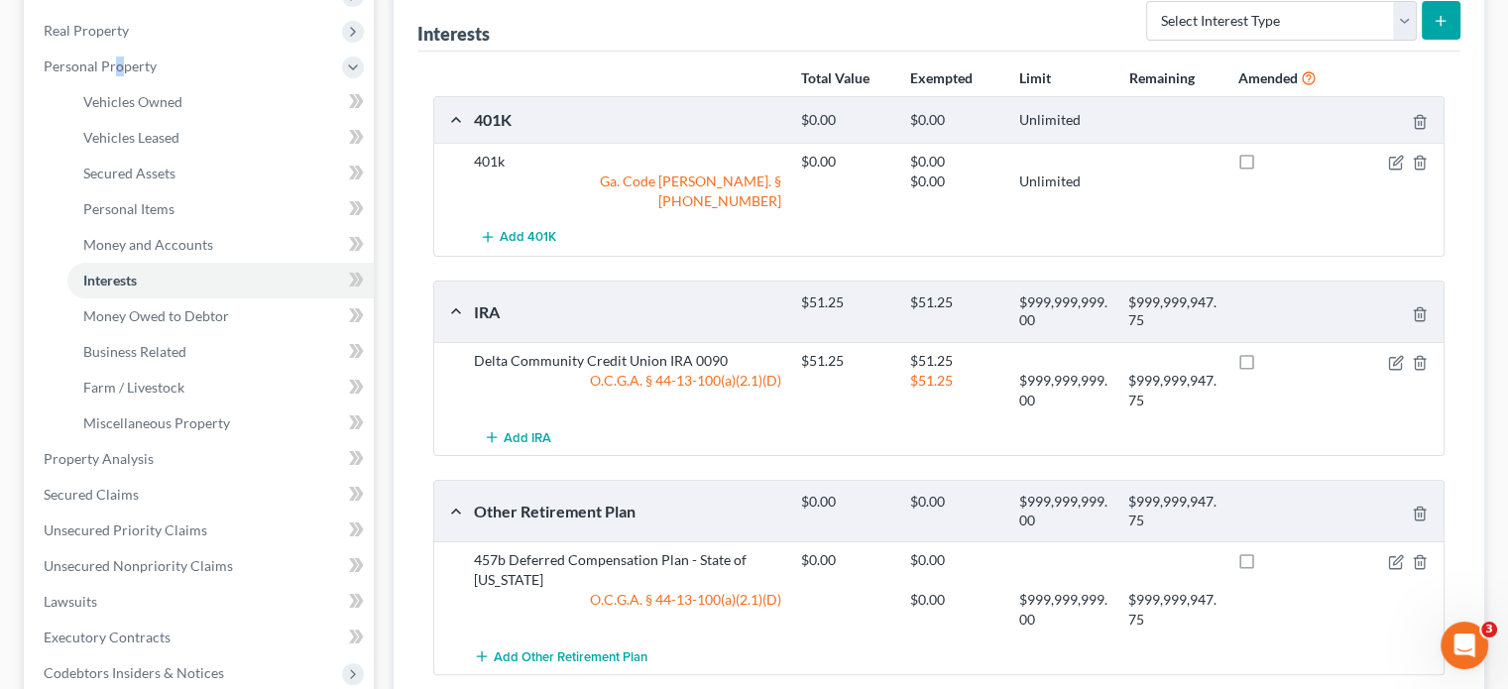
scroll to position [99, 0]
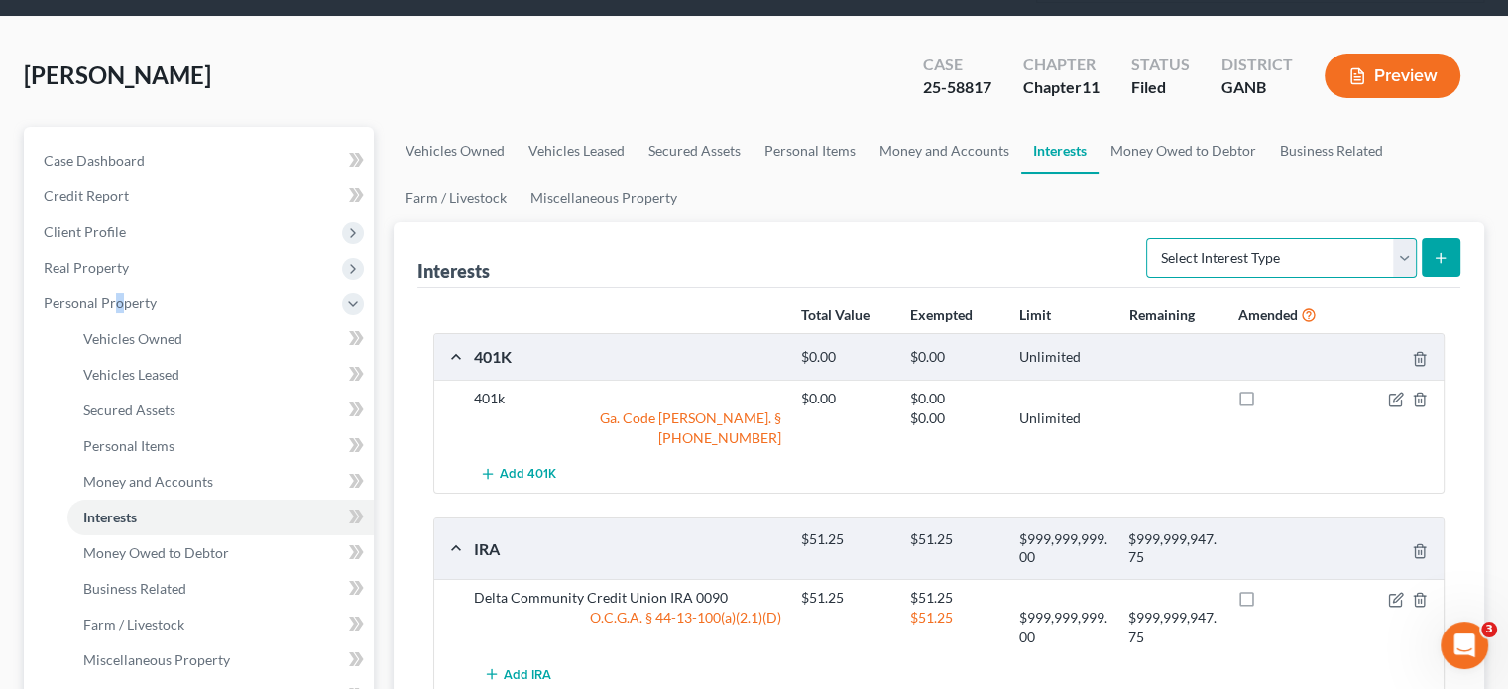
click at [1402, 238] on select "Select Interest Type 401K (A/B: 21) Annuity (A/B: 23) Bond (A/B: 18) Education …" at bounding box center [1281, 258] width 271 height 40
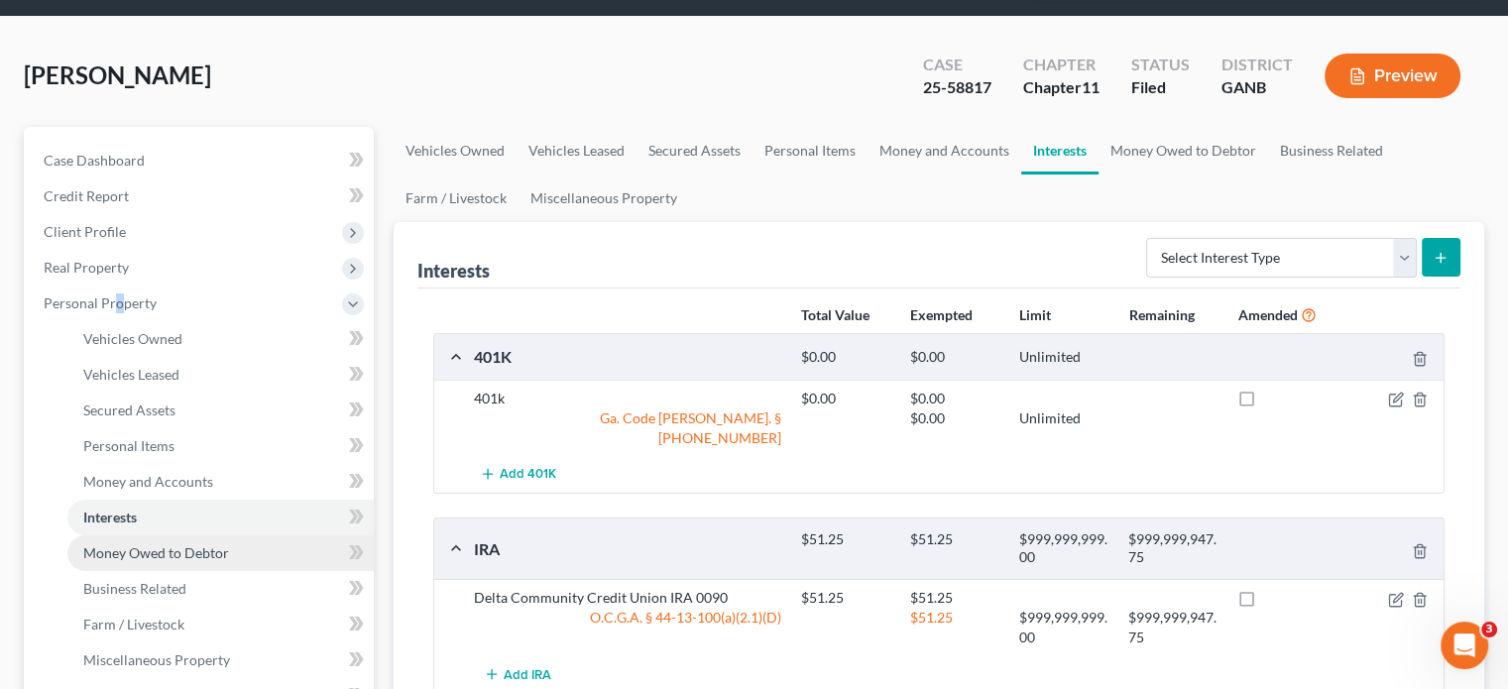
click at [213, 535] on link "Money Owed to Debtor" at bounding box center [220, 553] width 306 height 36
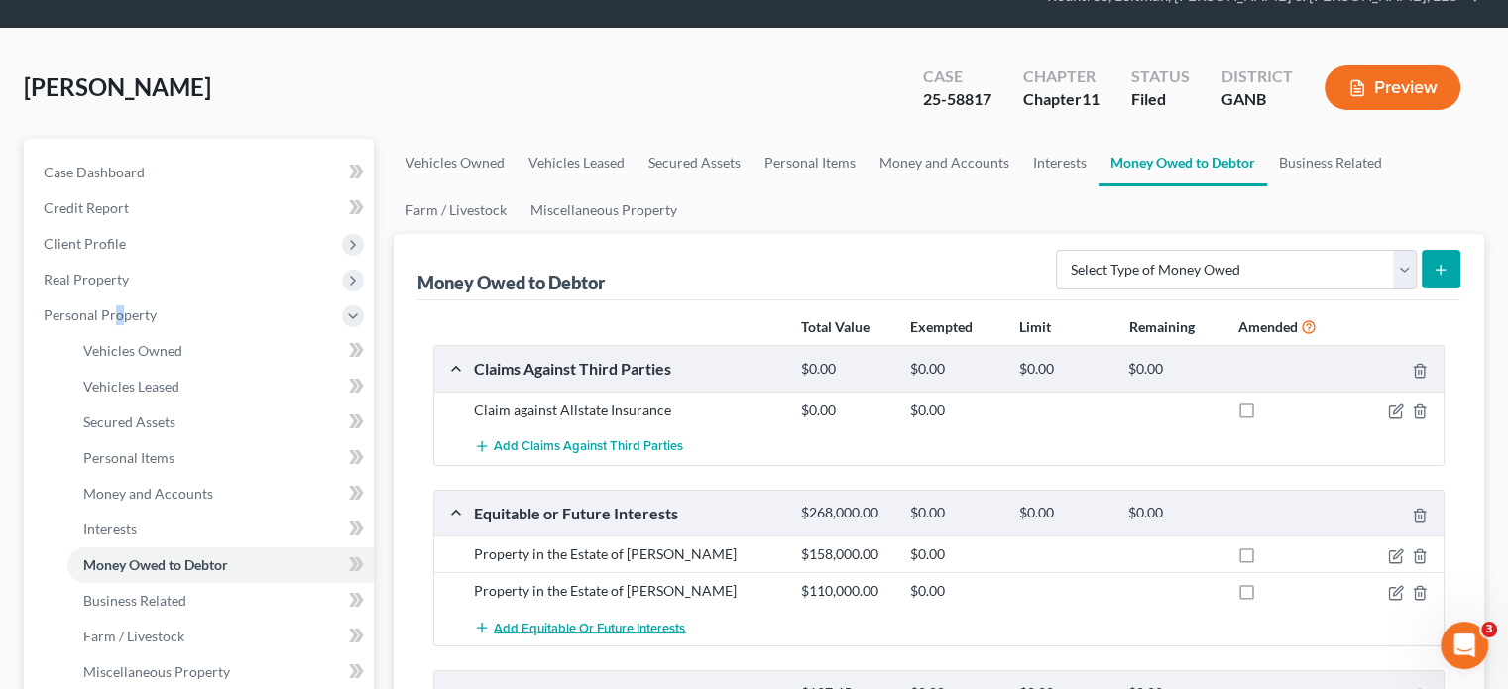
scroll to position [297, 0]
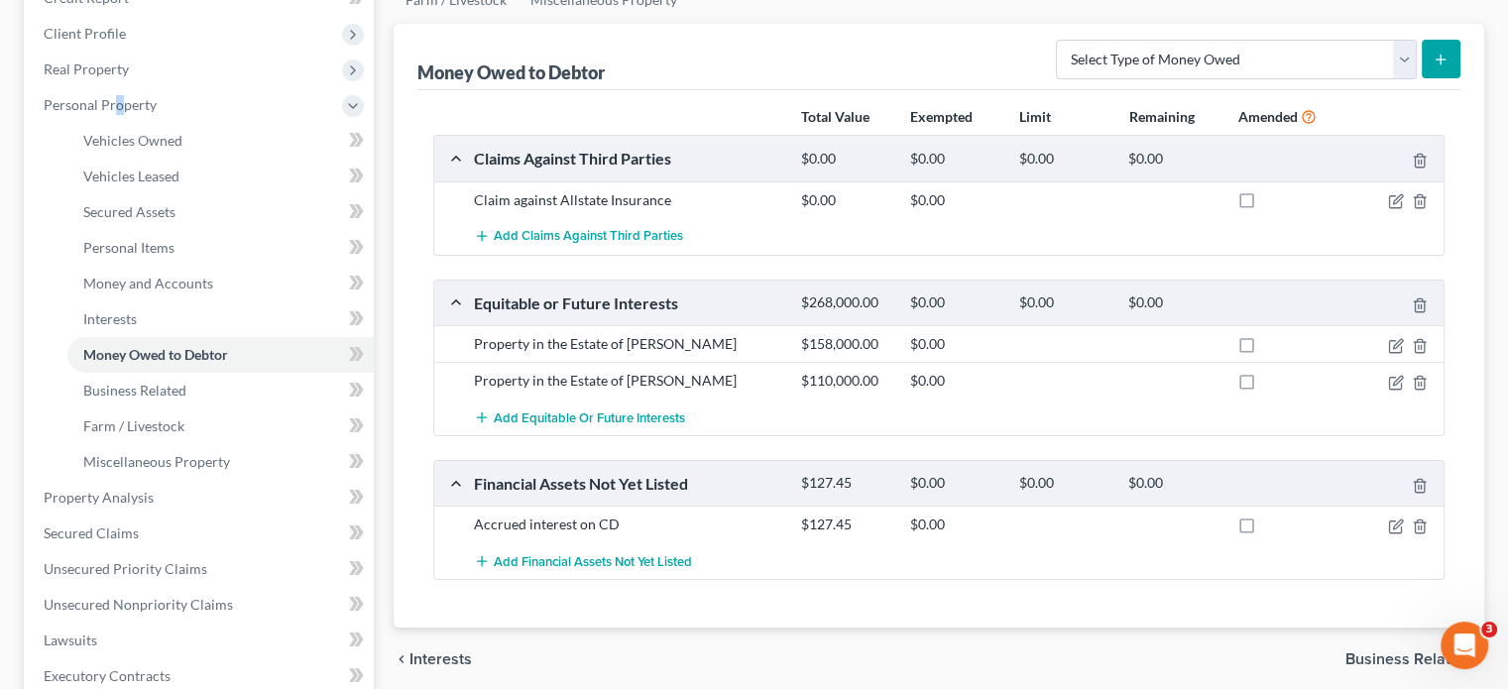
drag, startPoint x: 469, startPoint y: 302, endPoint x: 766, endPoint y: 306, distance: 297.4
click at [766, 334] on div "Property in the Estate of [PERSON_NAME]" at bounding box center [627, 344] width 327 height 20
copy div "Property in the Estate of [PERSON_NAME]"
click at [752, 399] on div "Add Equitable or Future Interests" at bounding box center [954, 417] width 981 height 37
click at [1396, 376] on icon "button" at bounding box center [1397, 380] width 9 height 9
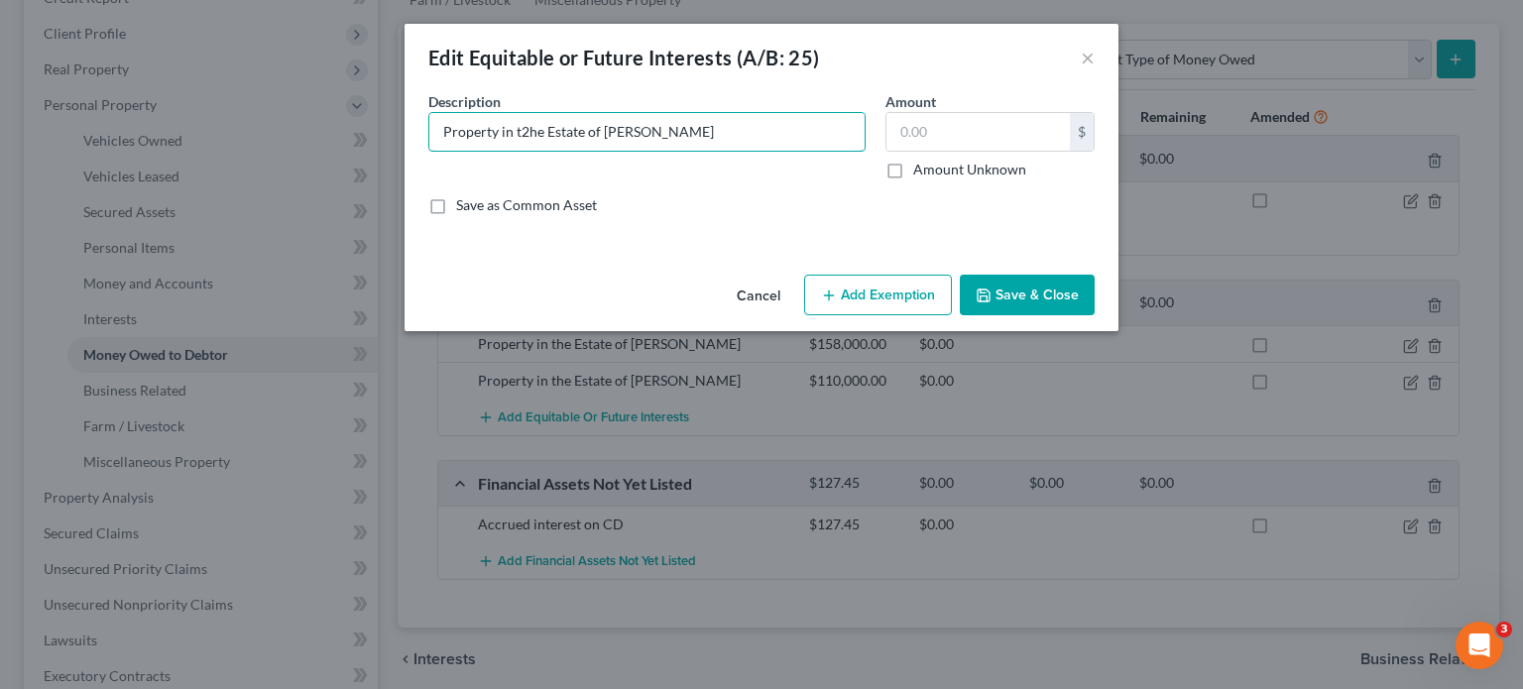
type input "Property in the Estate of [PERSON_NAME]"
click at [948, 130] on input "text" at bounding box center [977, 132] width 183 height 38
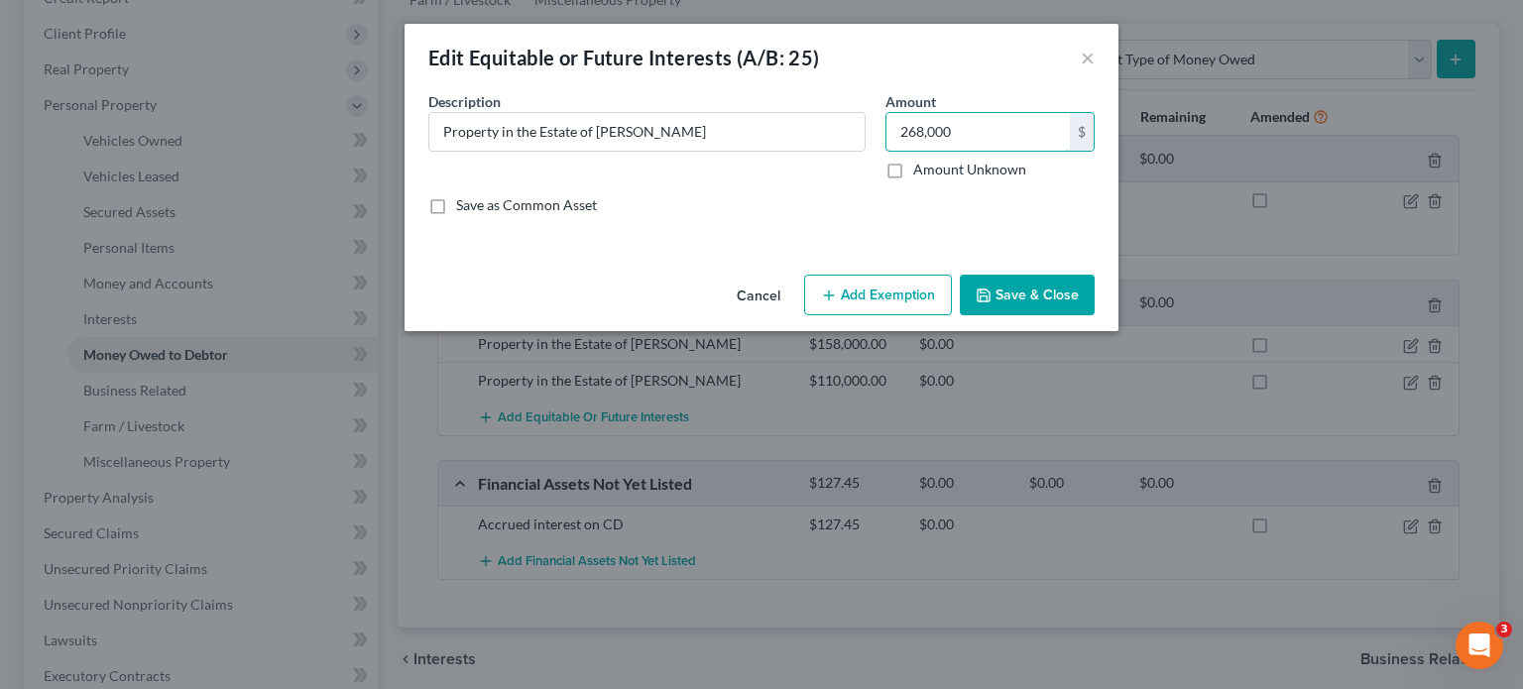
type input "268,000"
click at [1020, 284] on button "Save & Close" at bounding box center [1027, 296] width 135 height 42
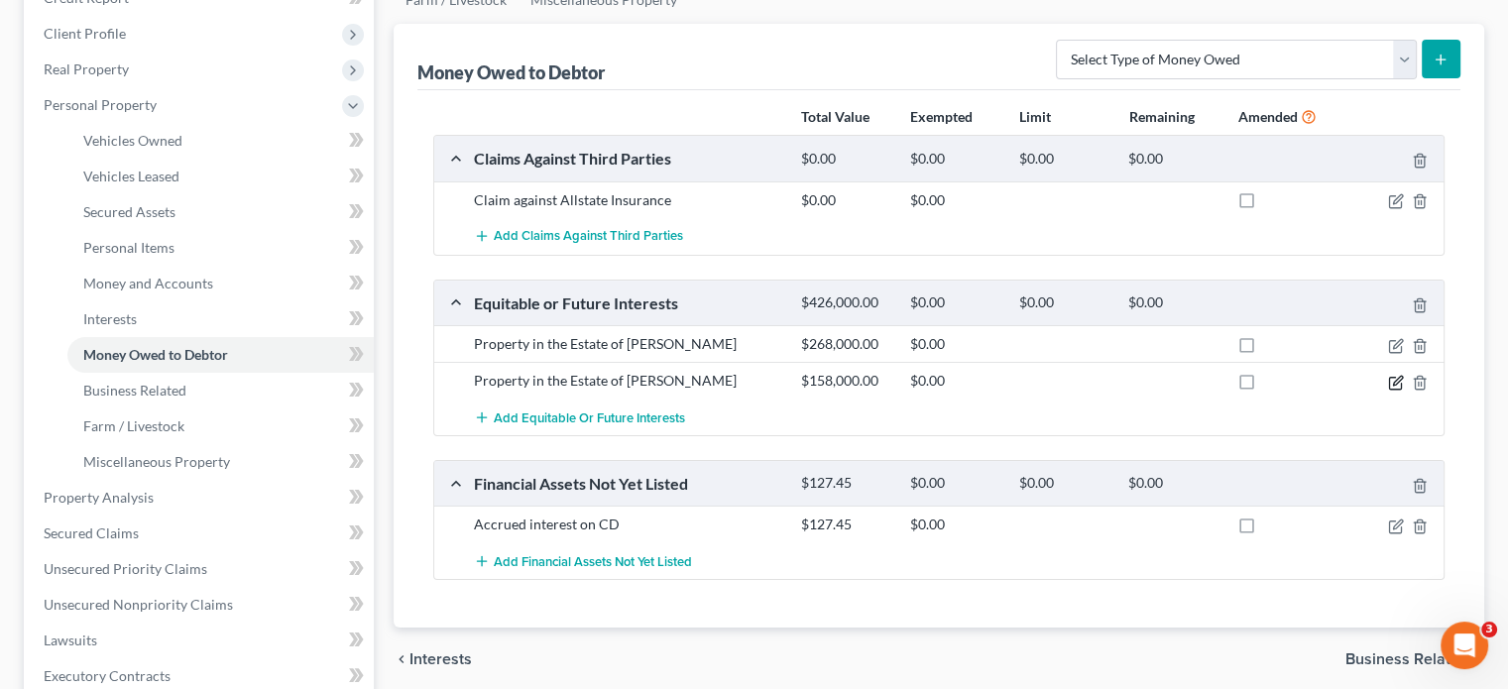
click at [1398, 375] on icon "button" at bounding box center [1396, 383] width 16 height 16
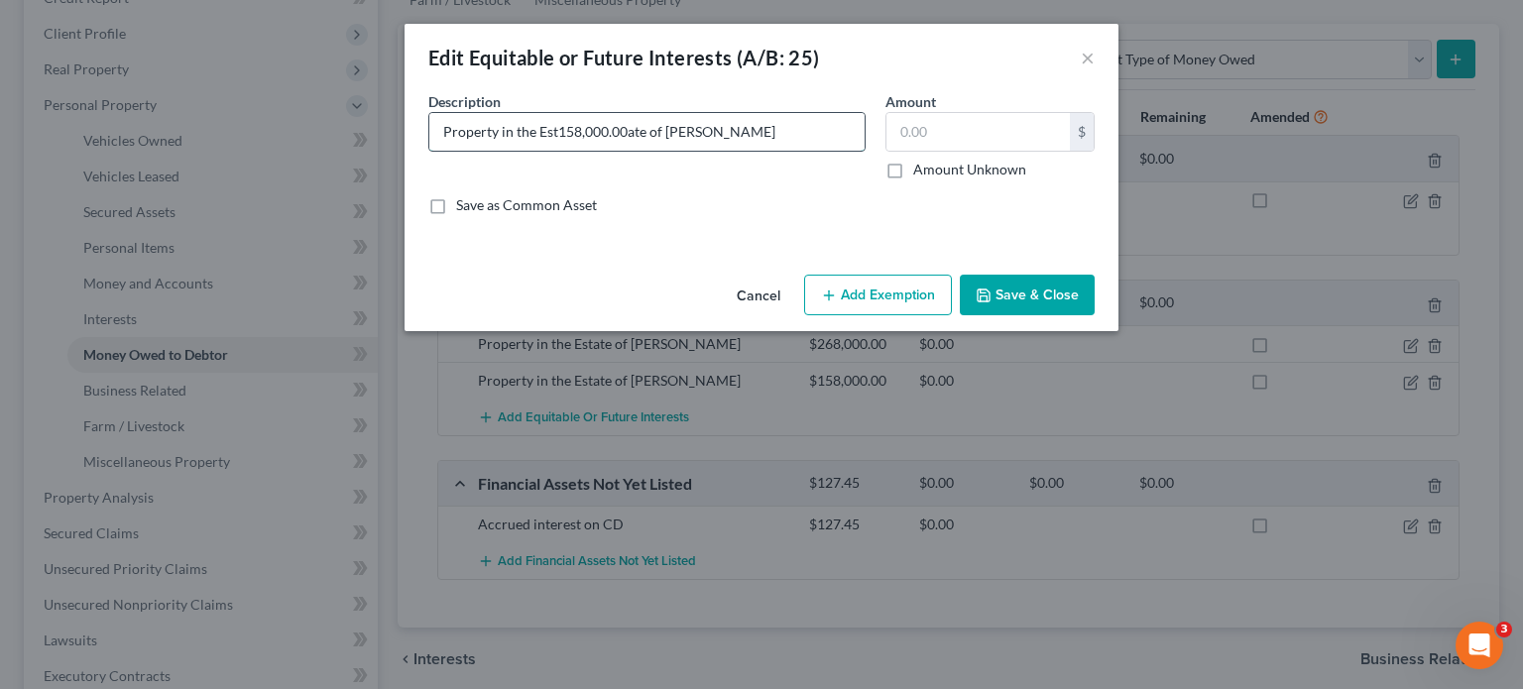
type input "Property in the Estate of [PERSON_NAME]"
drag, startPoint x: 899, startPoint y: 171, endPoint x: 936, endPoint y: 185, distance: 39.6
click at [913, 171] on label "Amount Unknown" at bounding box center [969, 170] width 113 height 20
click at [921, 171] on input "Amount Unknown" at bounding box center [927, 166] width 13 height 13
checkbox input "true"
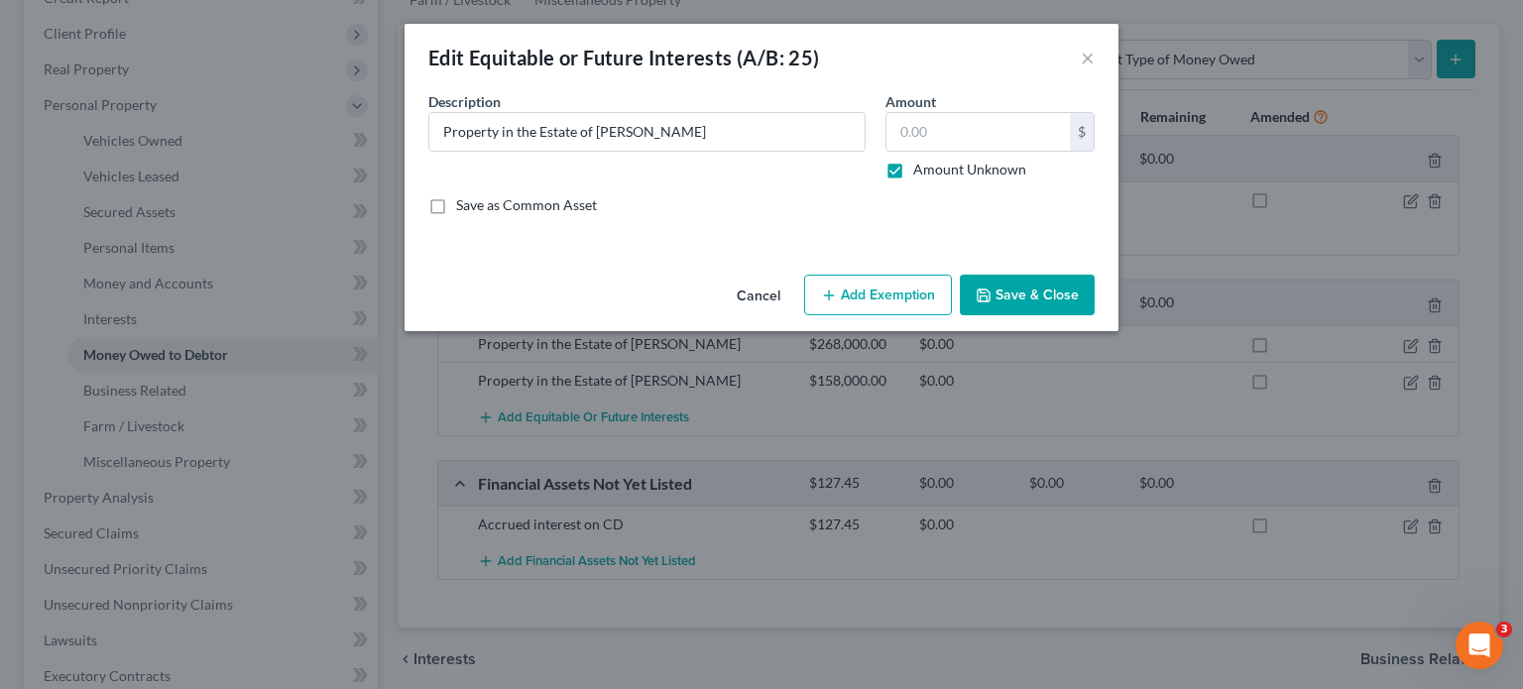
type input "0.00"
click at [1018, 295] on button "Save & Close" at bounding box center [1027, 296] width 135 height 42
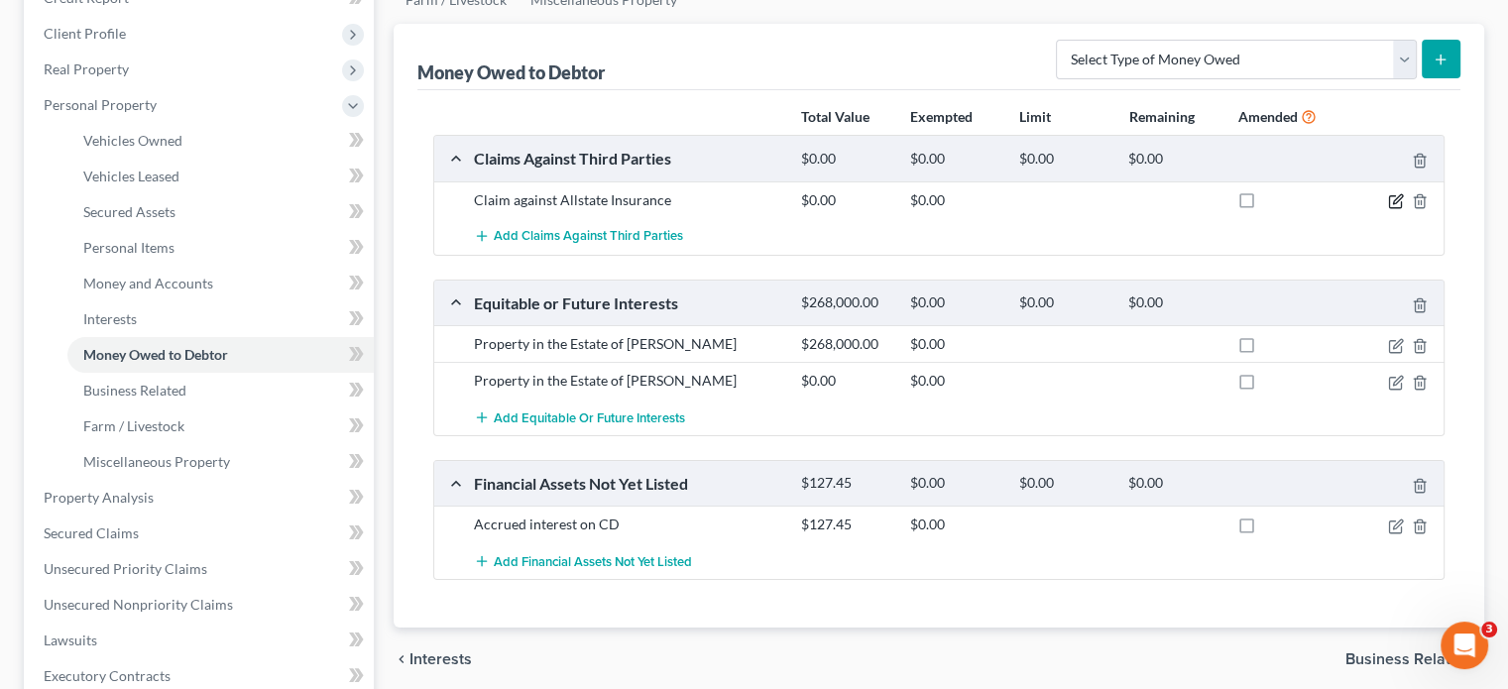
click at [1396, 193] on icon "button" at bounding box center [1396, 201] width 16 height 16
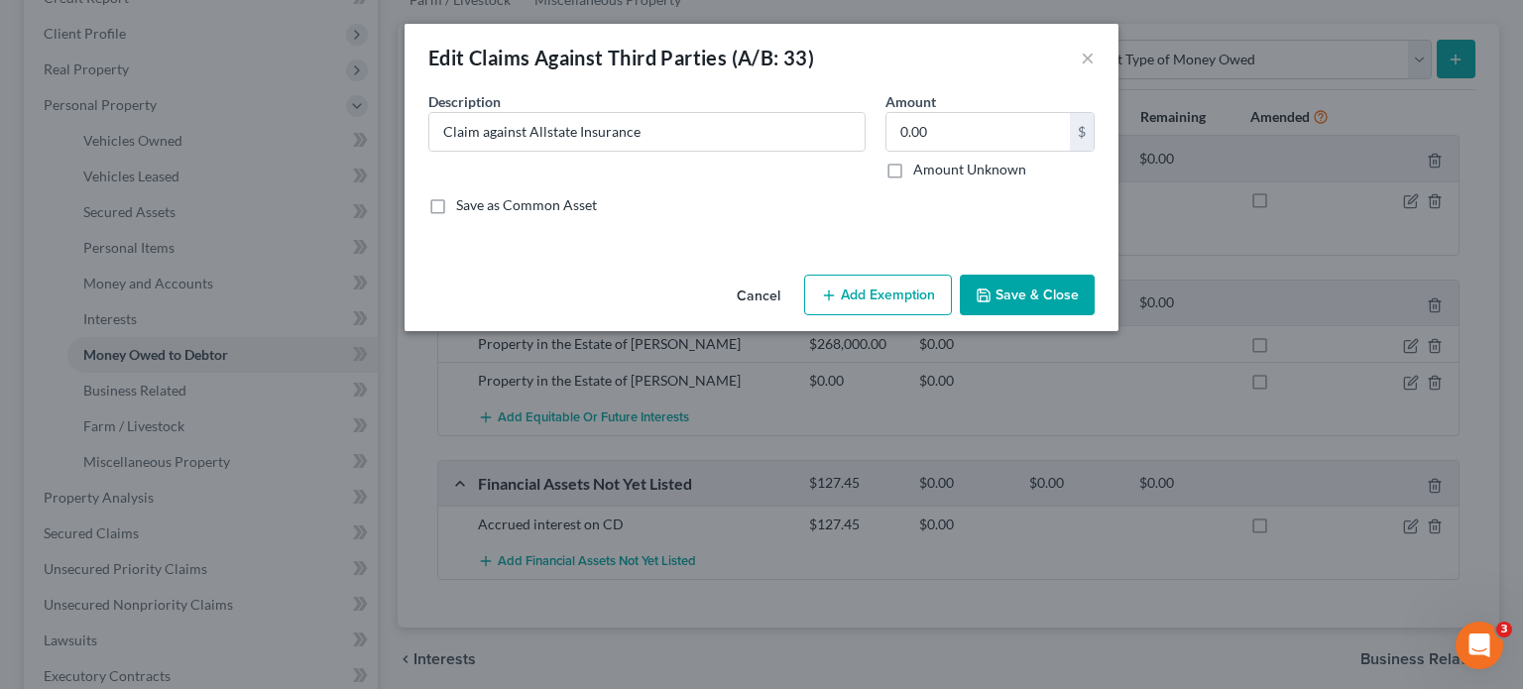
click at [1039, 295] on button "Save & Close" at bounding box center [1027, 296] width 135 height 42
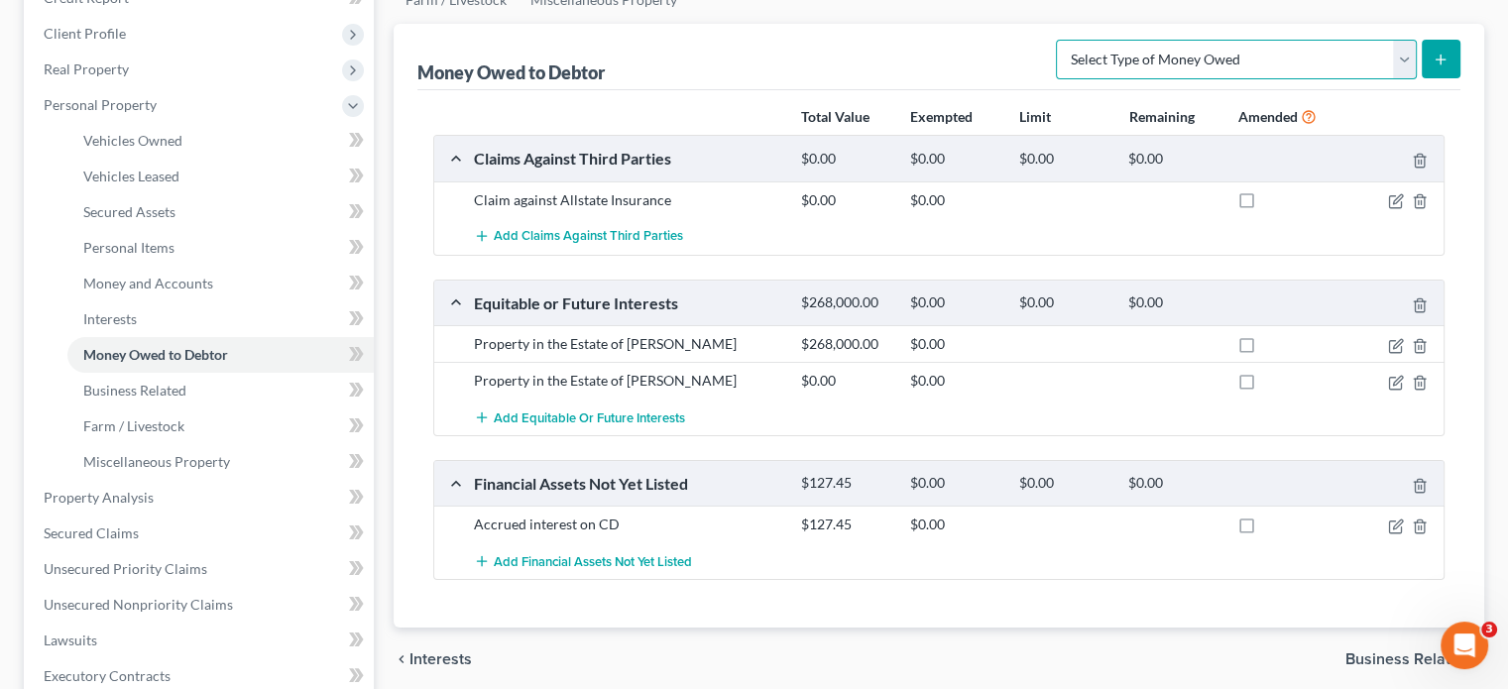
click at [1403, 40] on select "Select Type of Money Owed Accounts Receivable (A/B: 38) Alimony (A/B: 29) Child…" at bounding box center [1236, 60] width 361 height 40
click at [912, 24] on div "Money Owed to Debtor Select Type of Money Owed Accounts Receivable (A/B: 38) Al…" at bounding box center [938, 57] width 1043 height 66
click at [1392, 190] on div at bounding box center [1390, 200] width 109 height 20
click at [1396, 193] on icon "button" at bounding box center [1396, 201] width 16 height 16
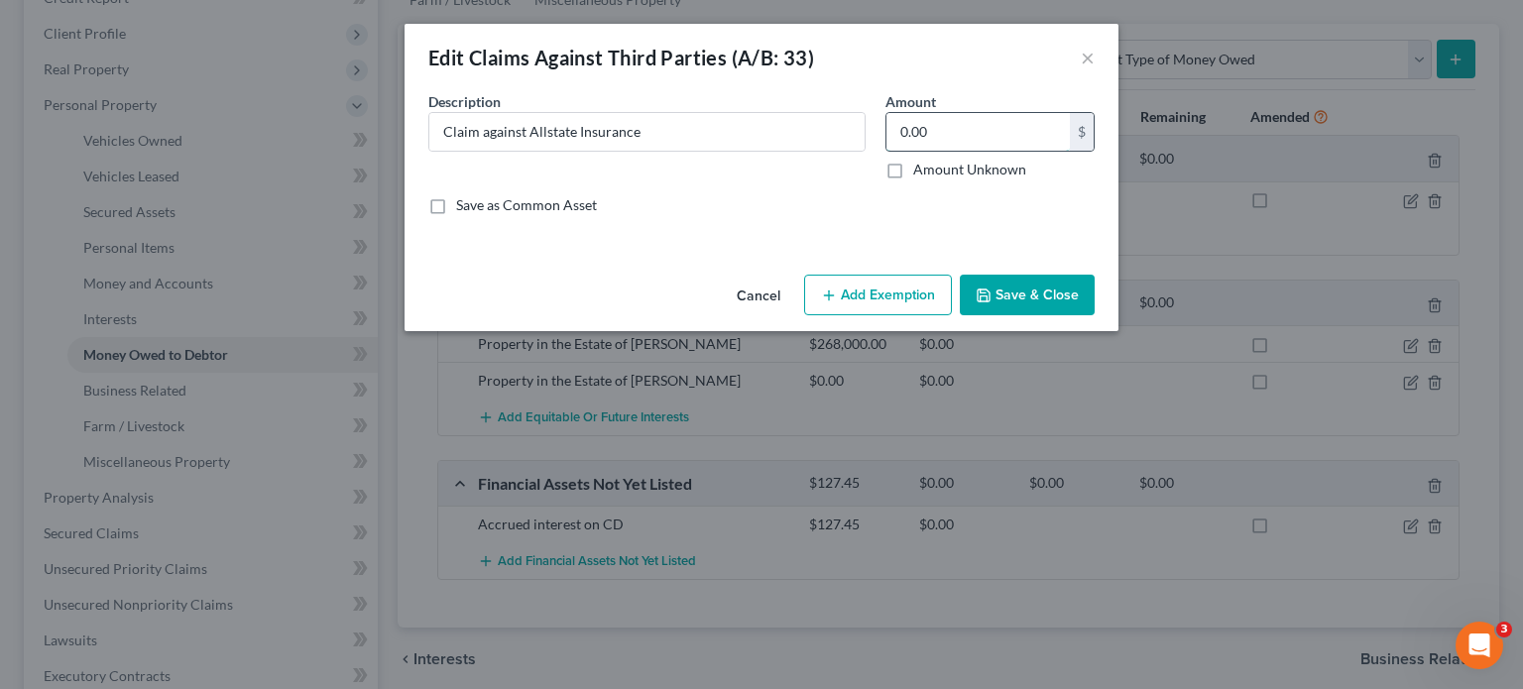
click at [969, 123] on input "0.00" at bounding box center [977, 132] width 183 height 38
type input "27,000,000"
click at [1024, 295] on button "Save & Close" at bounding box center [1027, 296] width 135 height 42
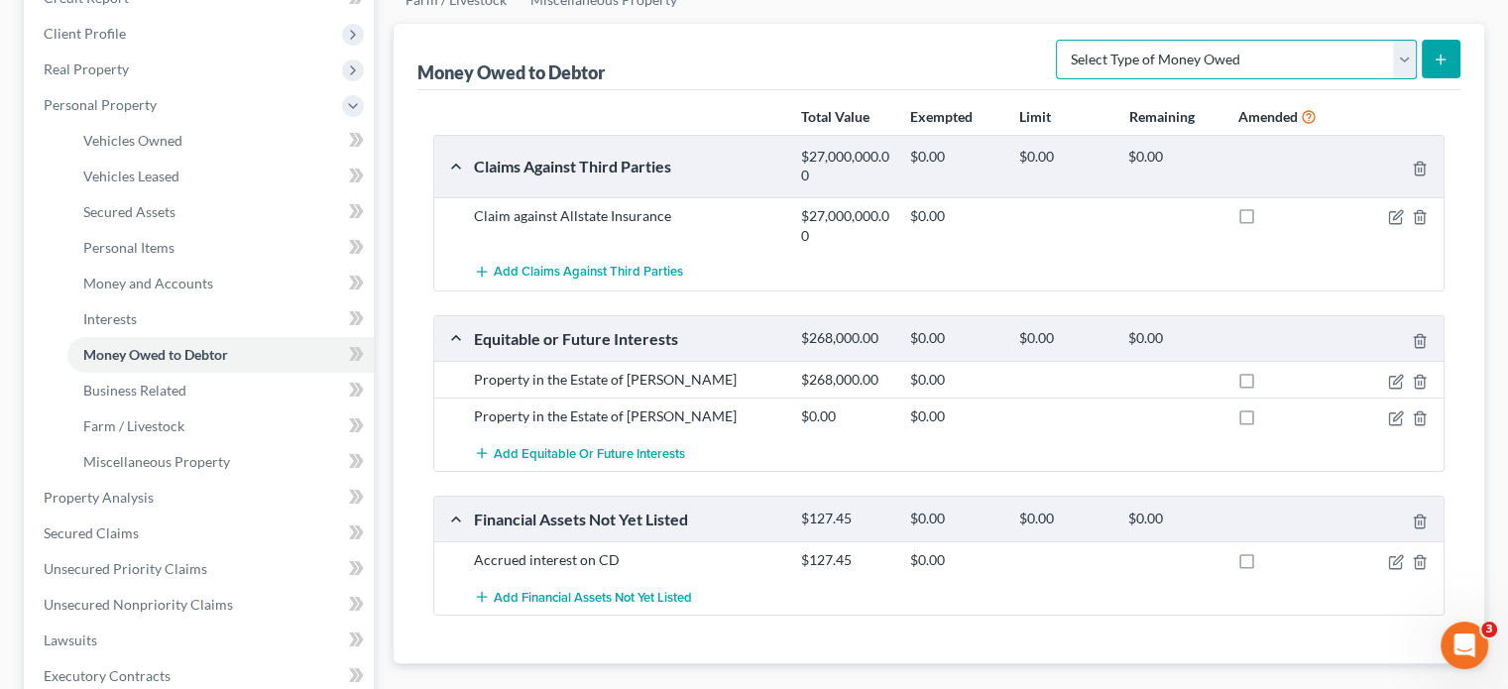
click at [1404, 40] on select "Select Type of Money Owed Accounts Receivable (A/B: 38) Alimony (A/B: 29) Child…" at bounding box center [1236, 60] width 361 height 40
click at [859, 24] on div "Money Owed to Debtor Select Type of Money Owed Accounts Receivable (A/B: 38) Al…" at bounding box center [938, 57] width 1043 height 66
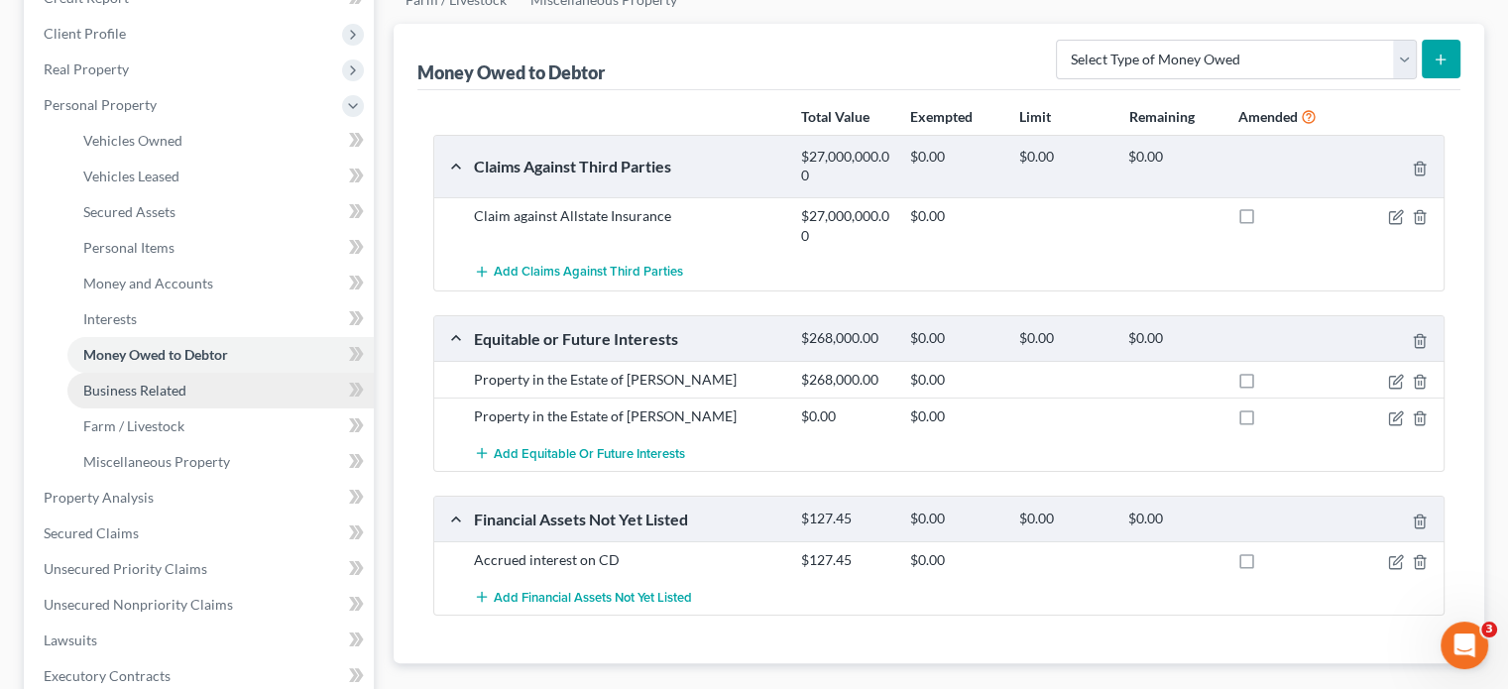
click at [178, 382] on span "Business Related" at bounding box center [134, 390] width 103 height 17
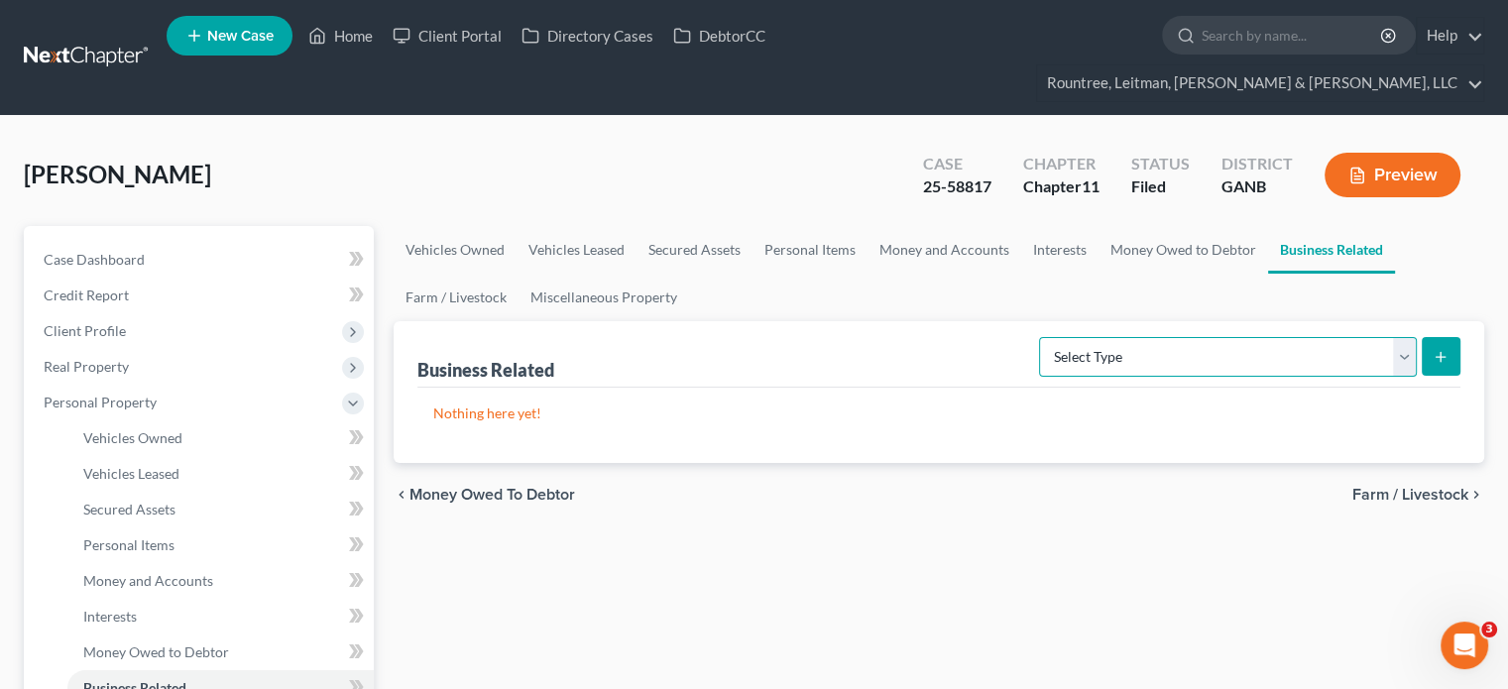
click at [1406, 337] on select "Select Type Customer Lists (A/B: 43) Franchises (A/B: 27) Inventory (A/B: 41) L…" at bounding box center [1228, 357] width 378 height 40
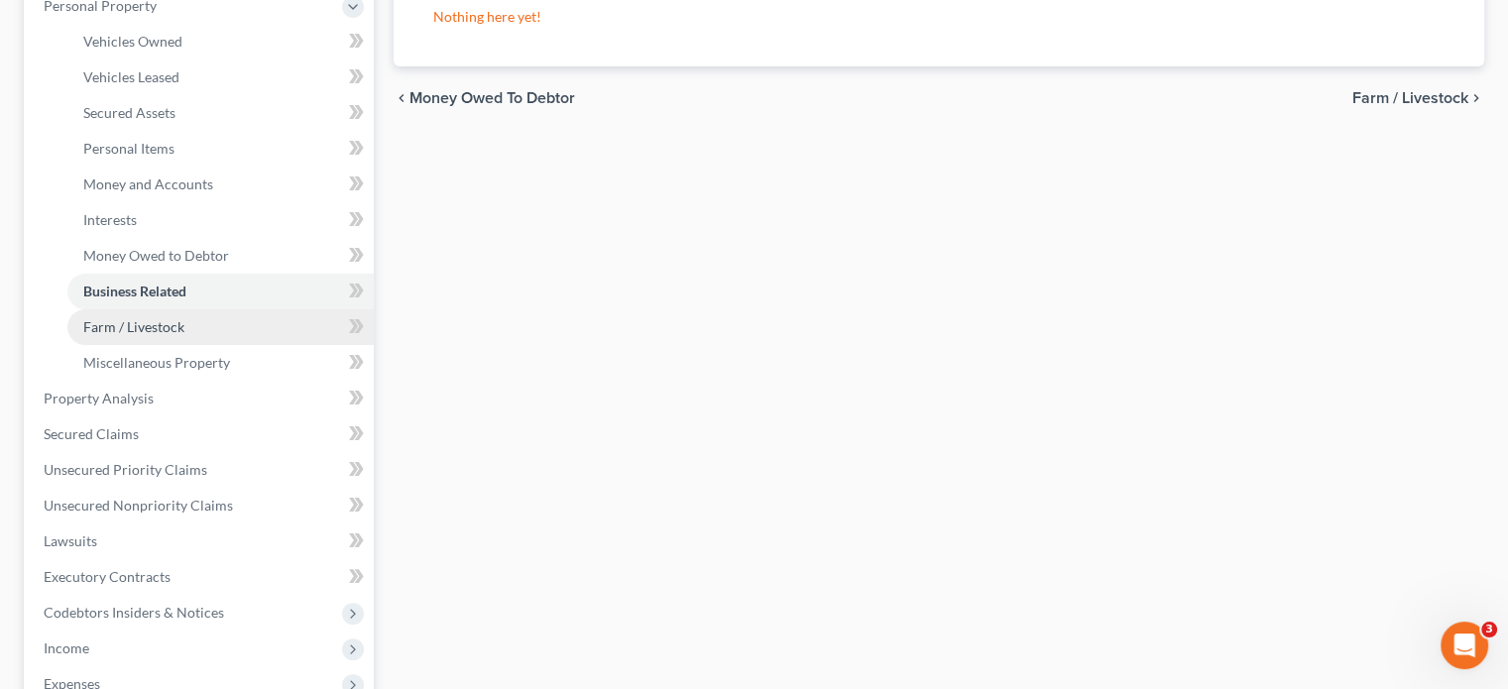
click at [160, 318] on span "Farm / Livestock" at bounding box center [133, 326] width 101 height 17
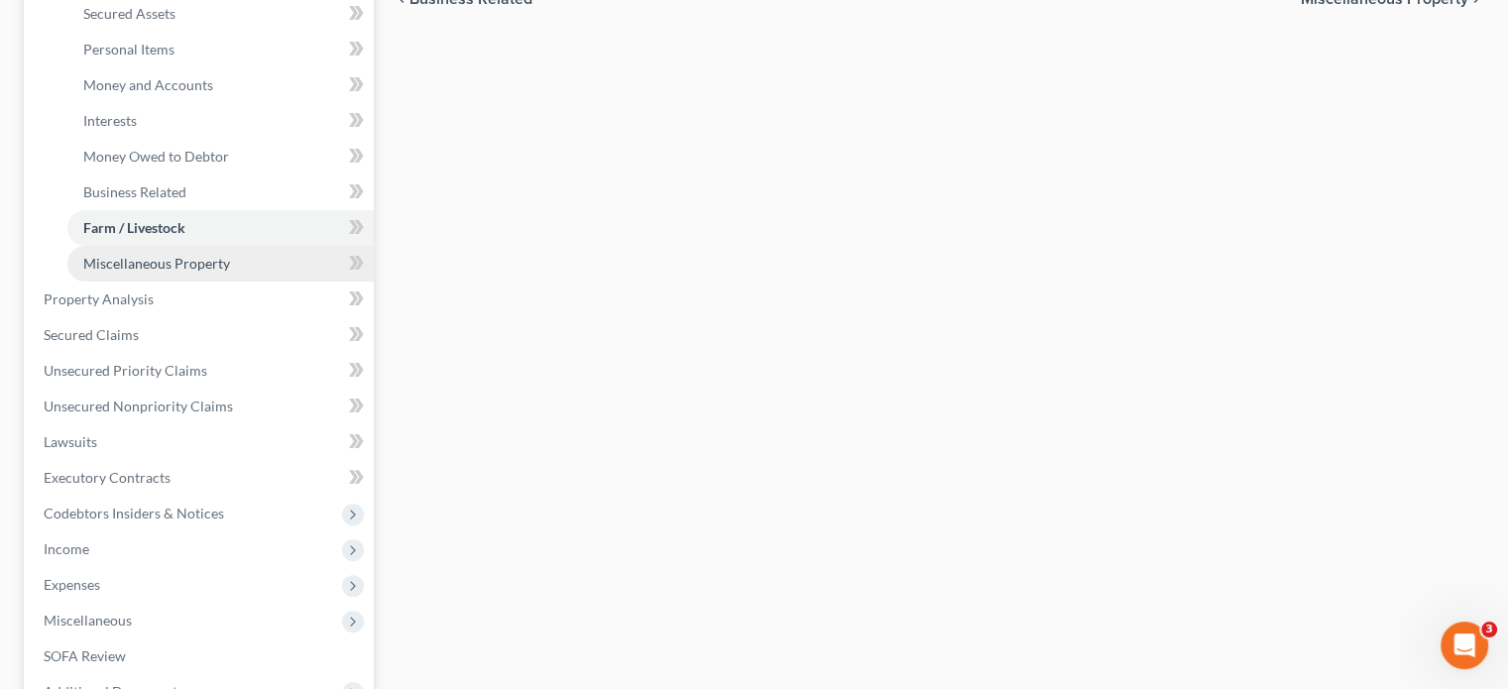
click at [212, 255] on span "Miscellaneous Property" at bounding box center [156, 263] width 147 height 17
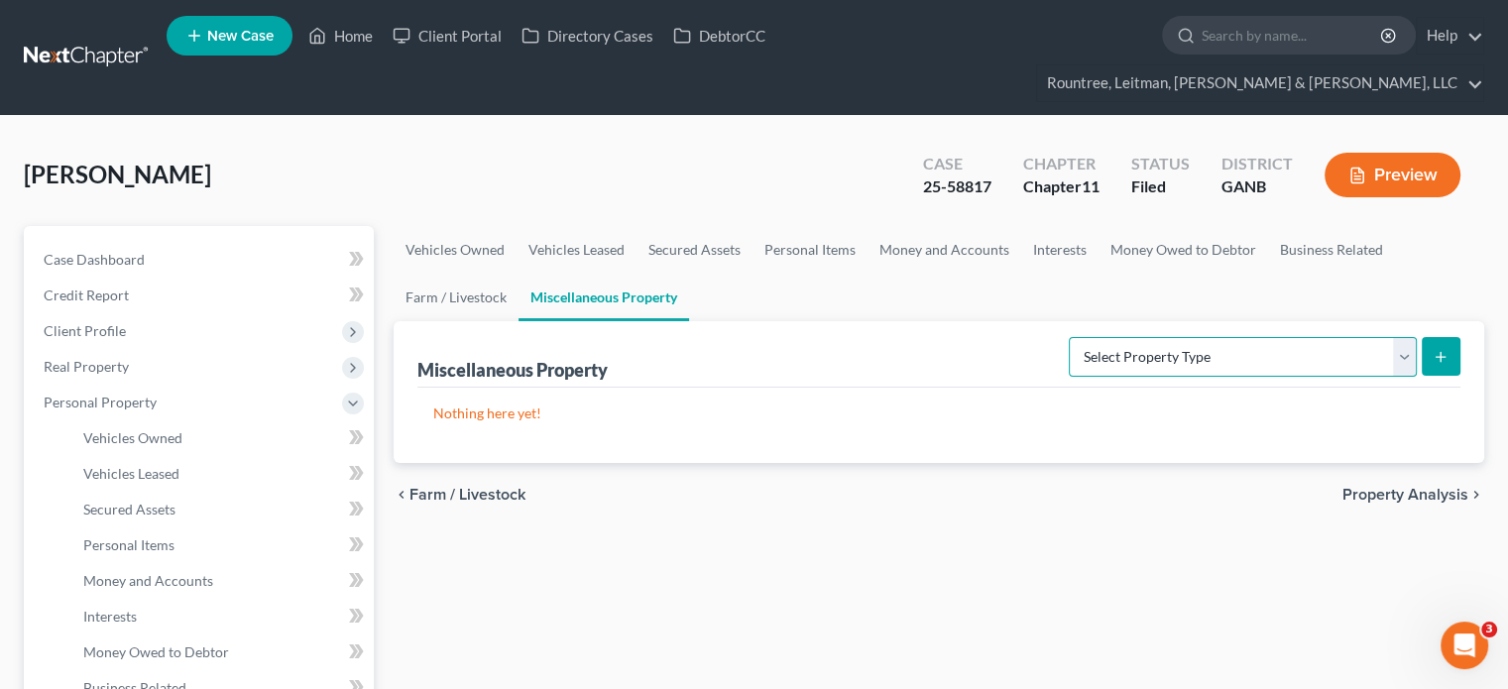
click at [1404, 337] on select "Select Property Type Assigned for Creditor Benefit [DATE] (SOFA: 12) Holding fo…" at bounding box center [1243, 357] width 348 height 40
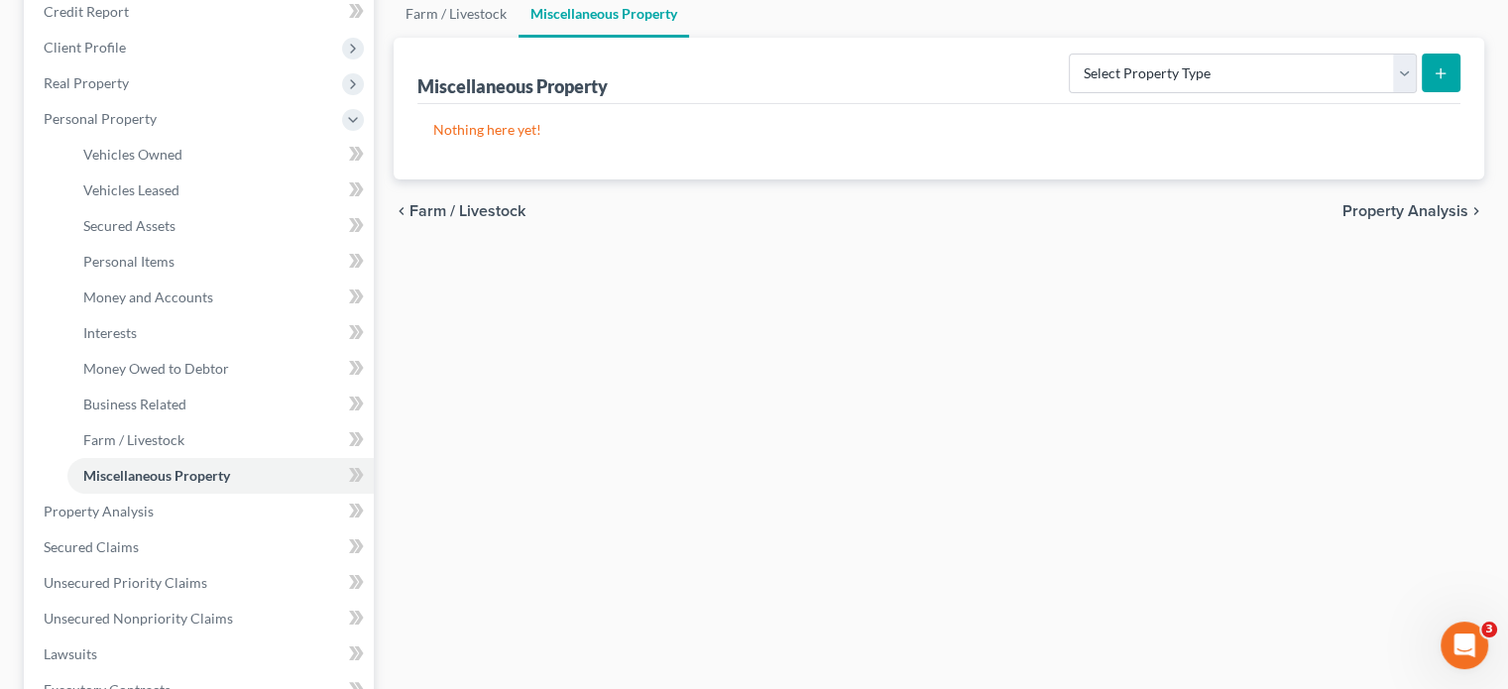
scroll to position [595, 0]
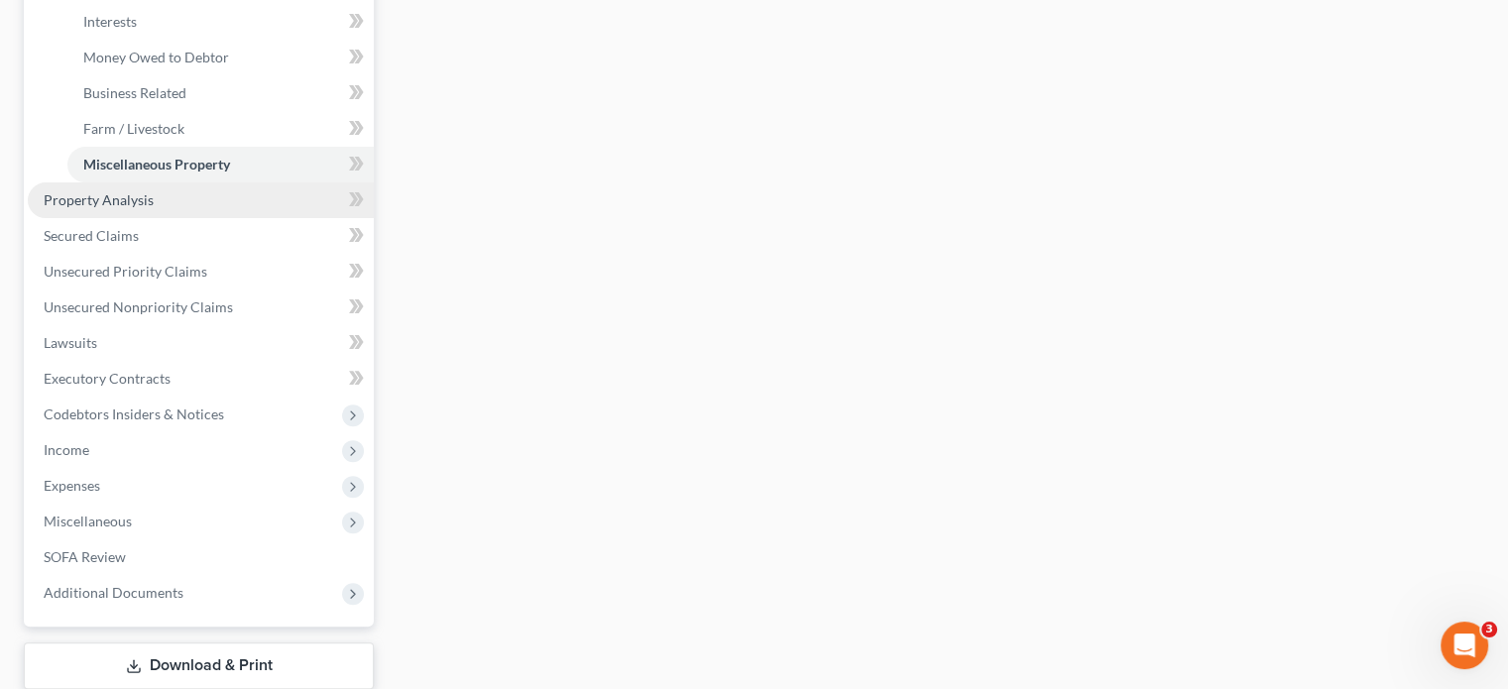
click at [84, 191] on span "Property Analysis" at bounding box center [99, 199] width 110 height 17
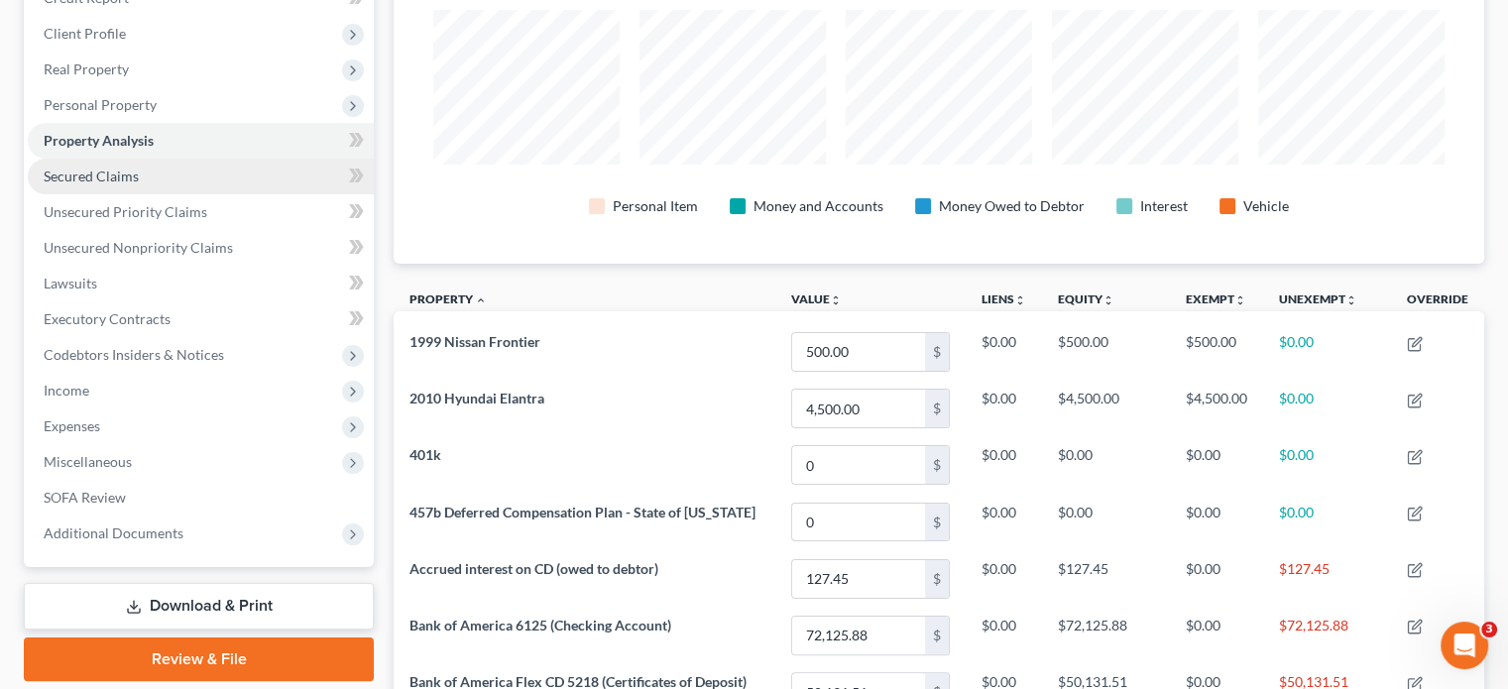
click at [116, 168] on span "Secured Claims" at bounding box center [91, 176] width 95 height 17
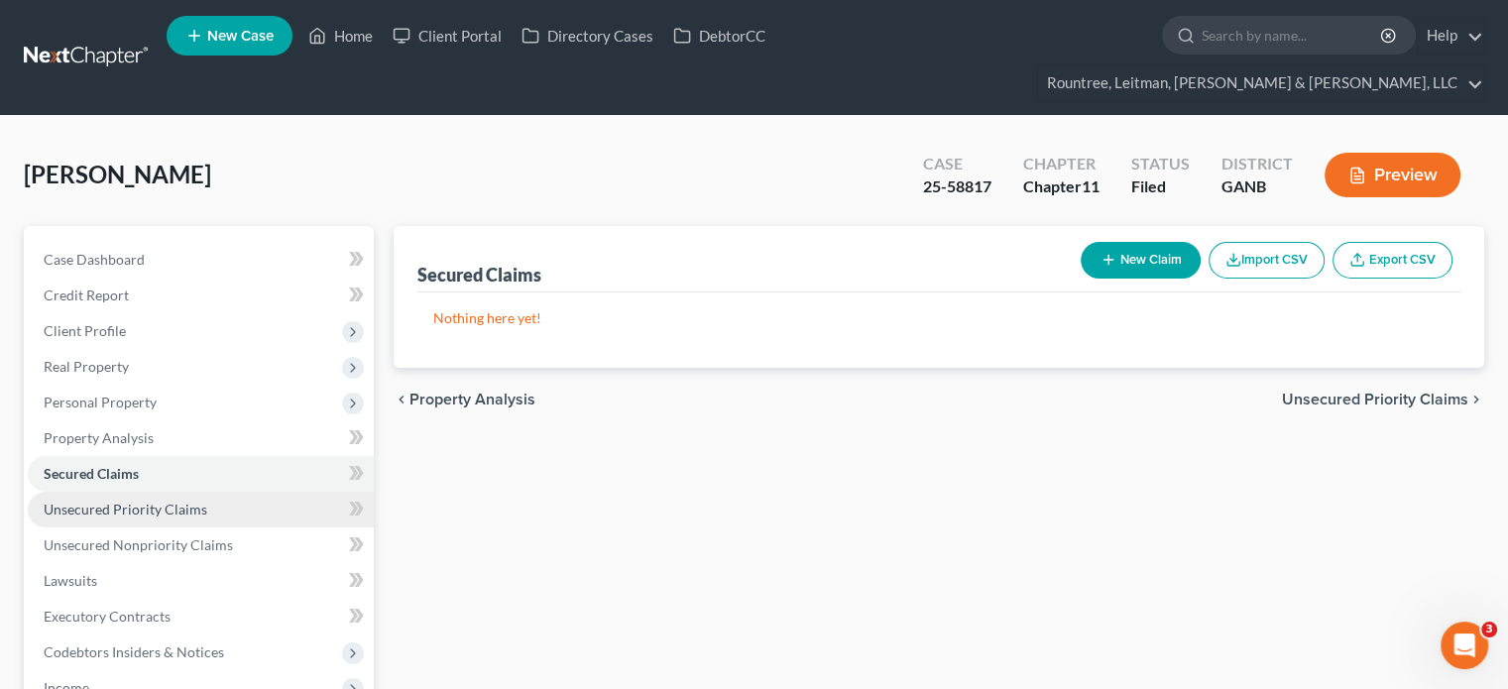
click at [187, 492] on link "Unsecured Priority Claims" at bounding box center [201, 510] width 346 height 36
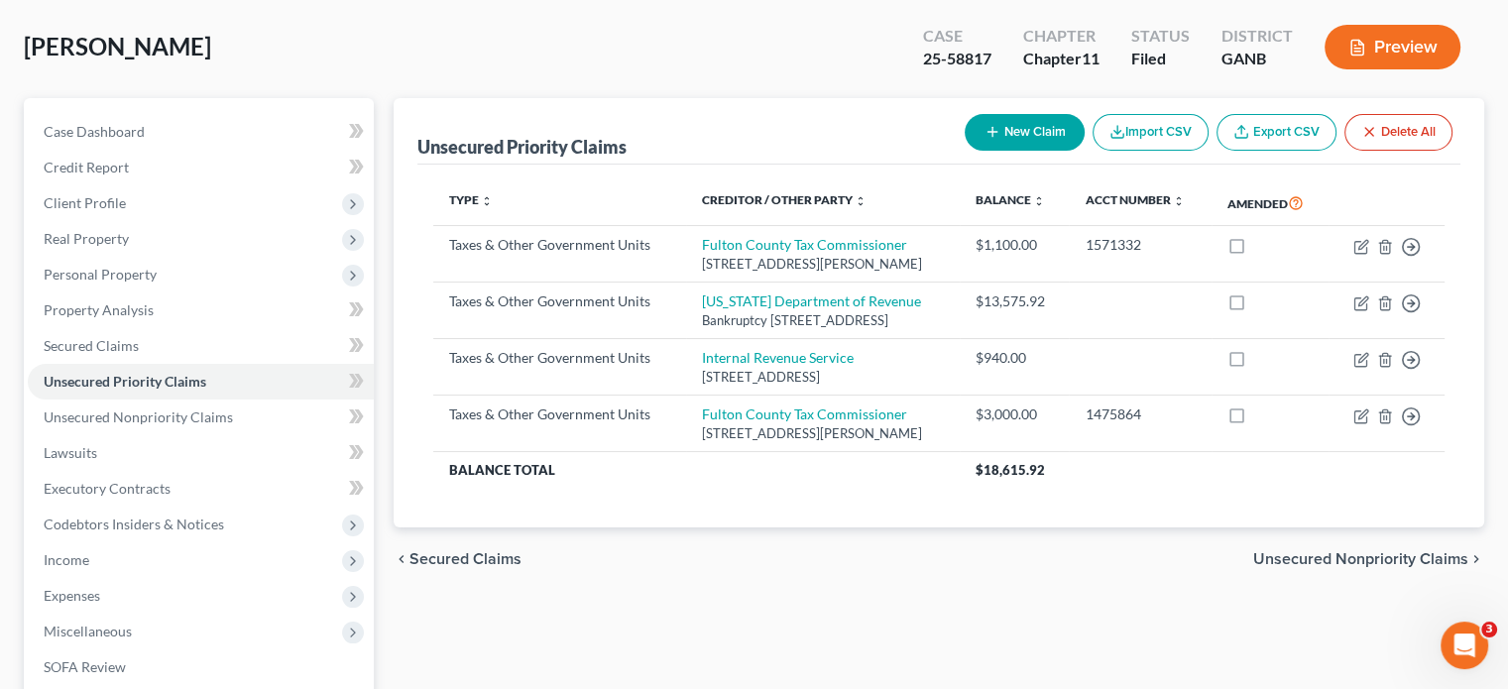
scroll to position [198, 0]
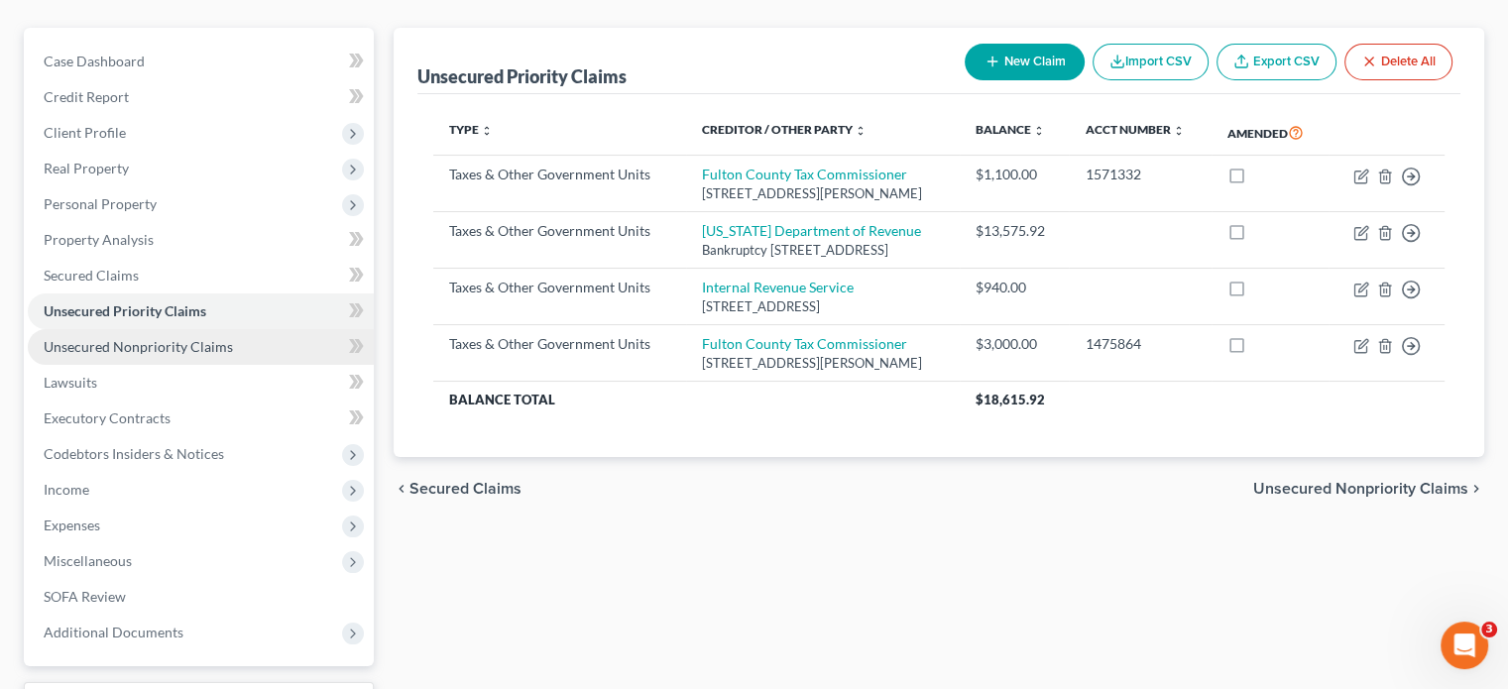
click at [172, 329] on link "Unsecured Nonpriority Claims" at bounding box center [201, 347] width 346 height 36
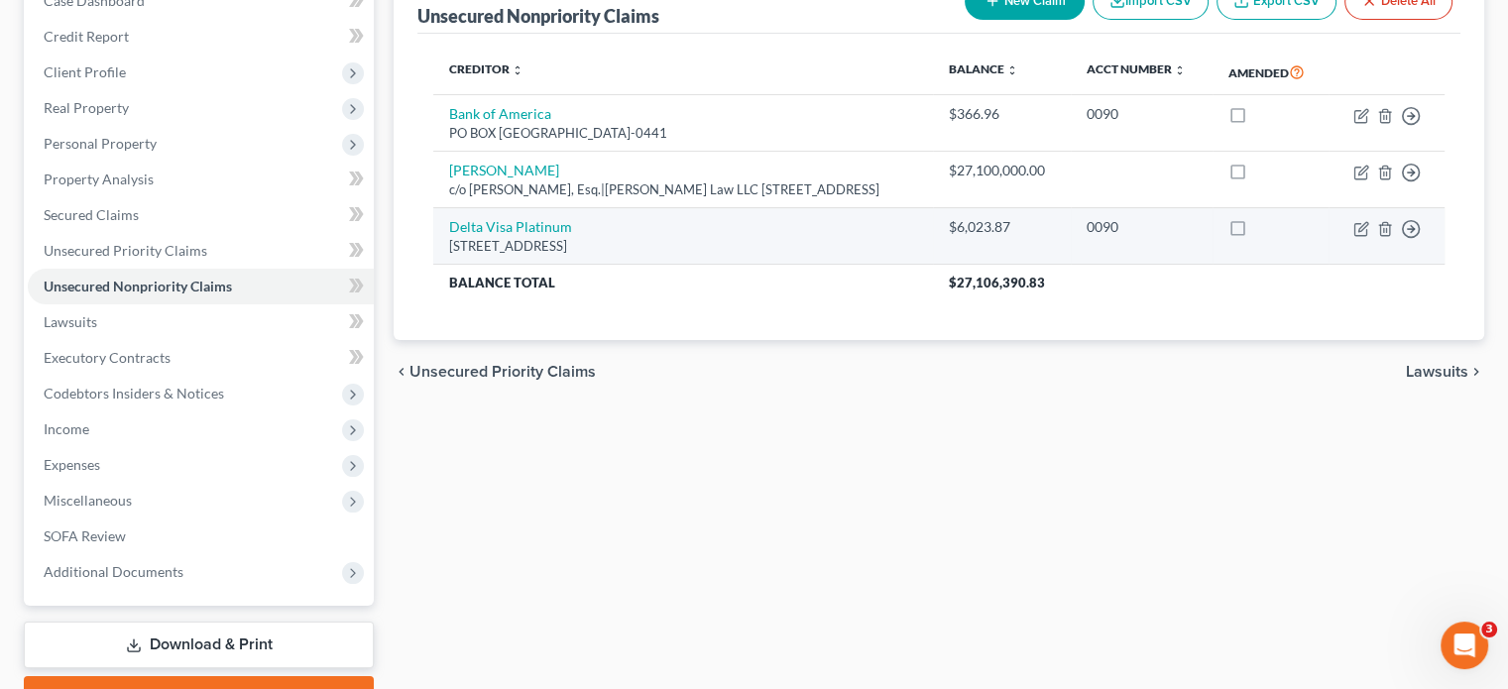
scroll to position [297, 0]
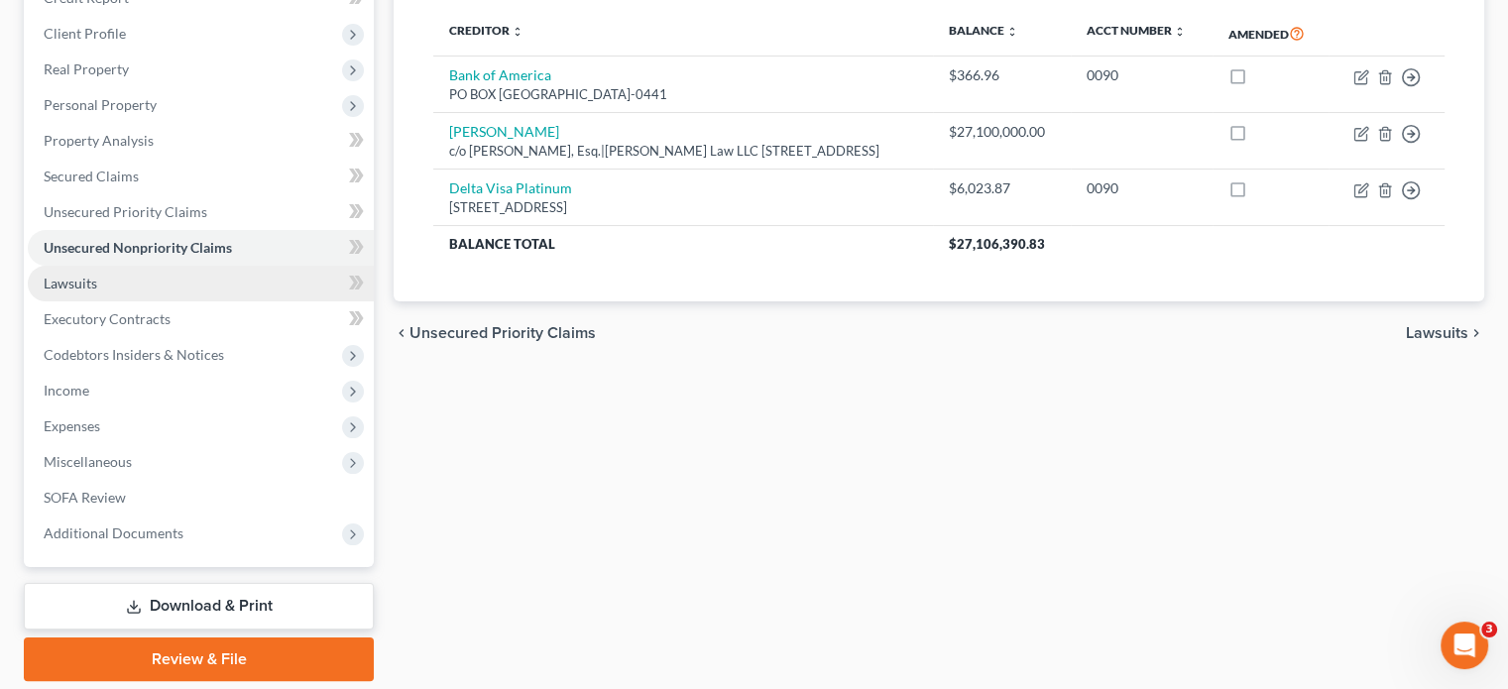
click at [89, 275] on span "Lawsuits" at bounding box center [71, 283] width 54 height 17
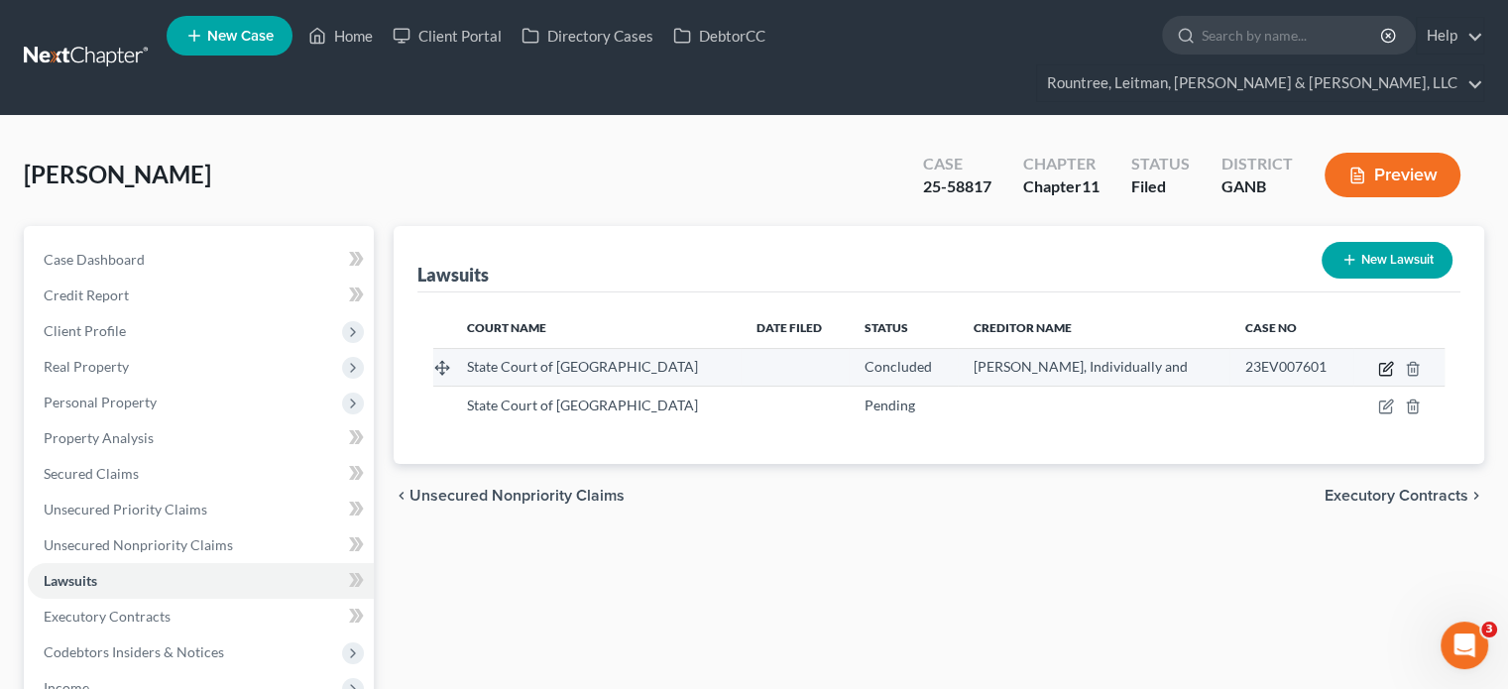
click at [1390, 361] on icon "button" at bounding box center [1386, 369] width 16 height 16
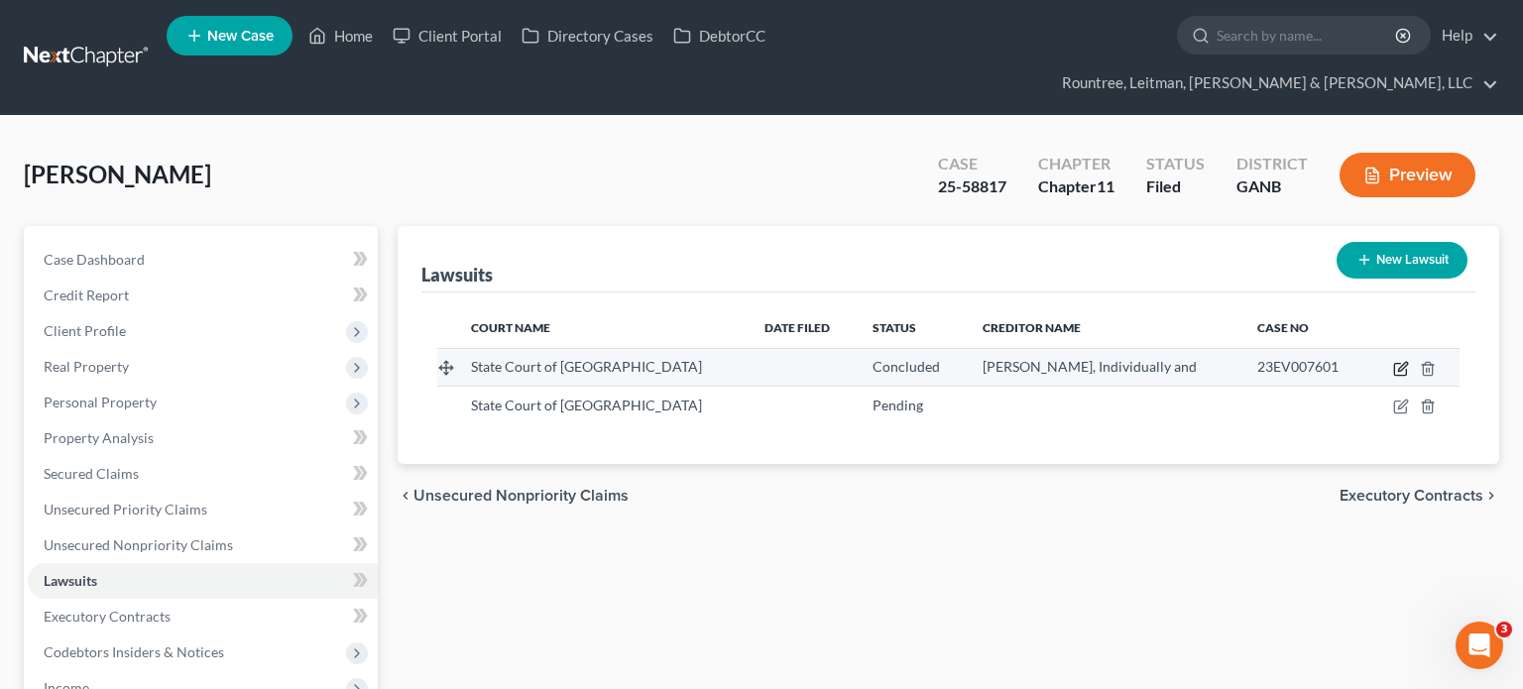
select select "10"
select select "2"
select select "4"
select select "1"
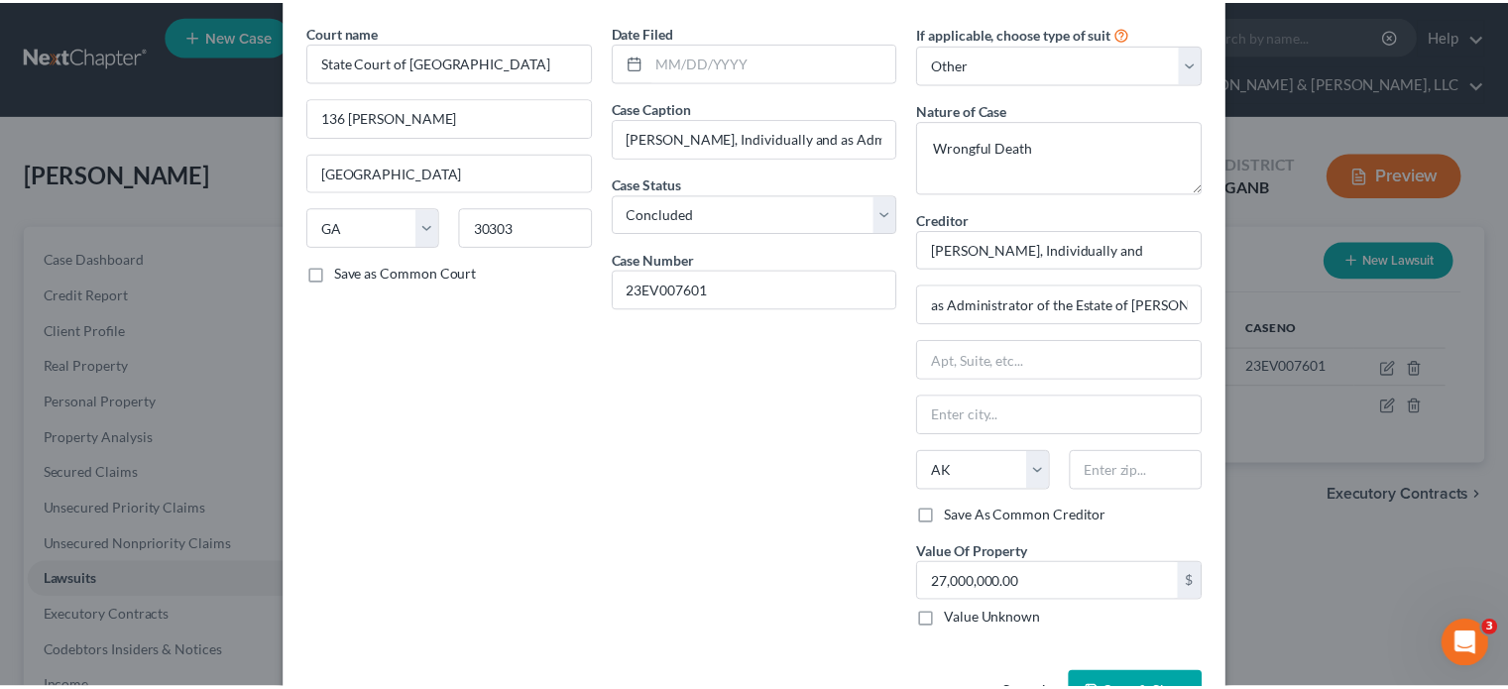
scroll to position [133, 0]
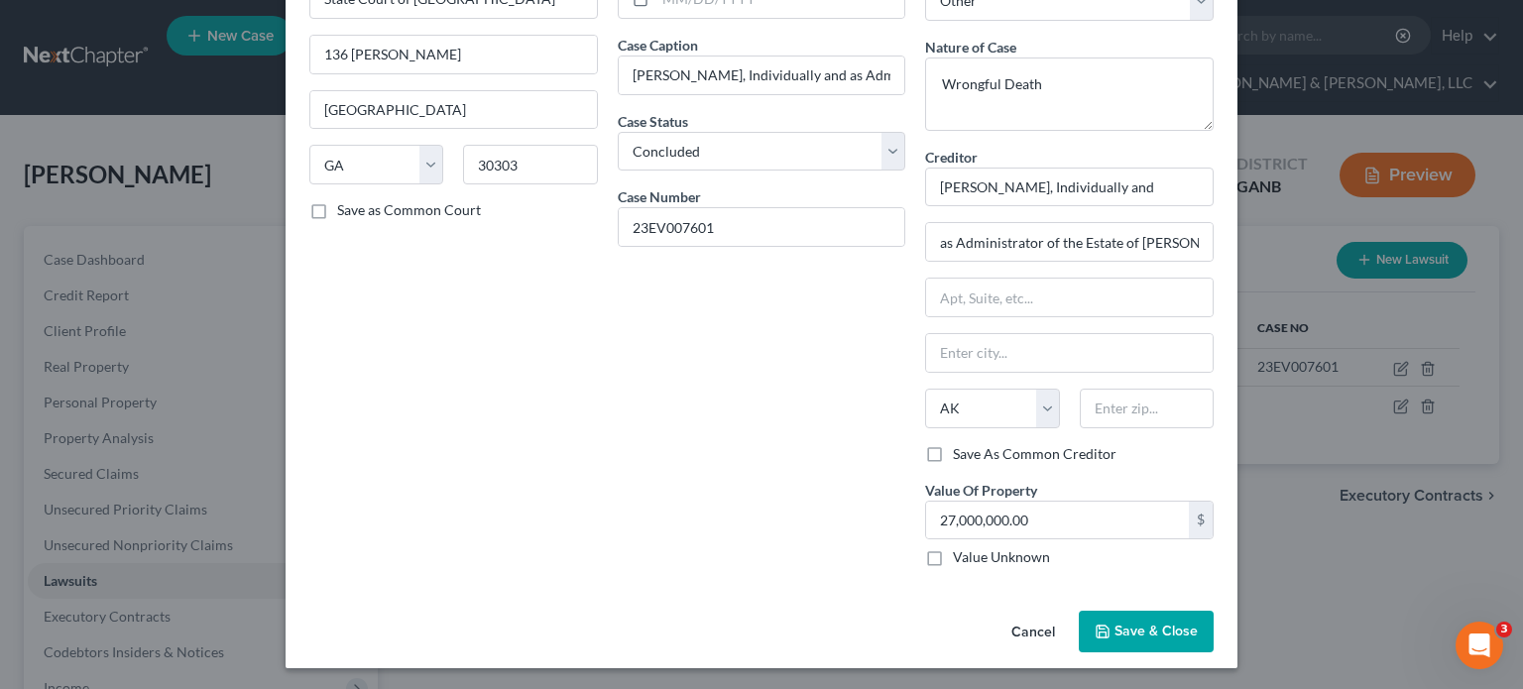
click at [1147, 626] on span "Save & Close" at bounding box center [1155, 631] width 83 height 17
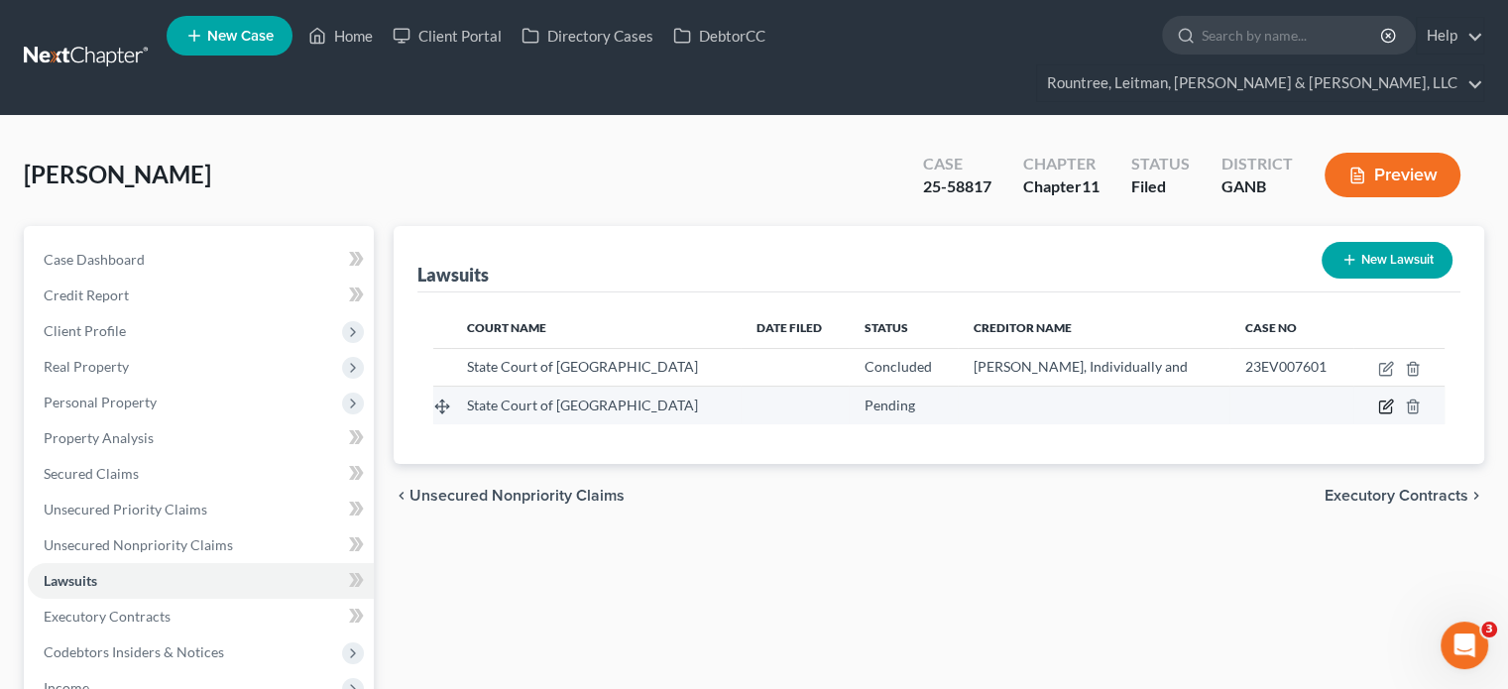
click at [1381, 399] on icon "button" at bounding box center [1386, 407] width 16 height 16
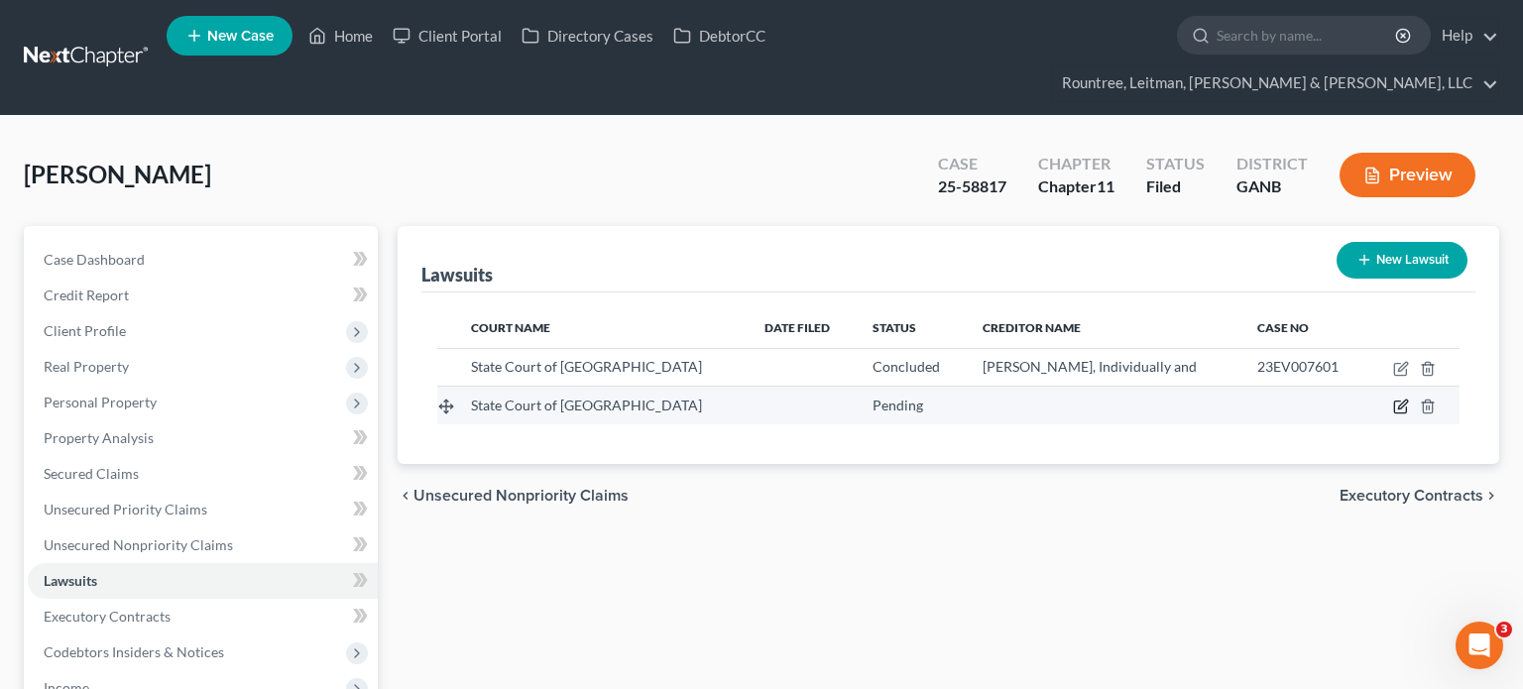
select select "0"
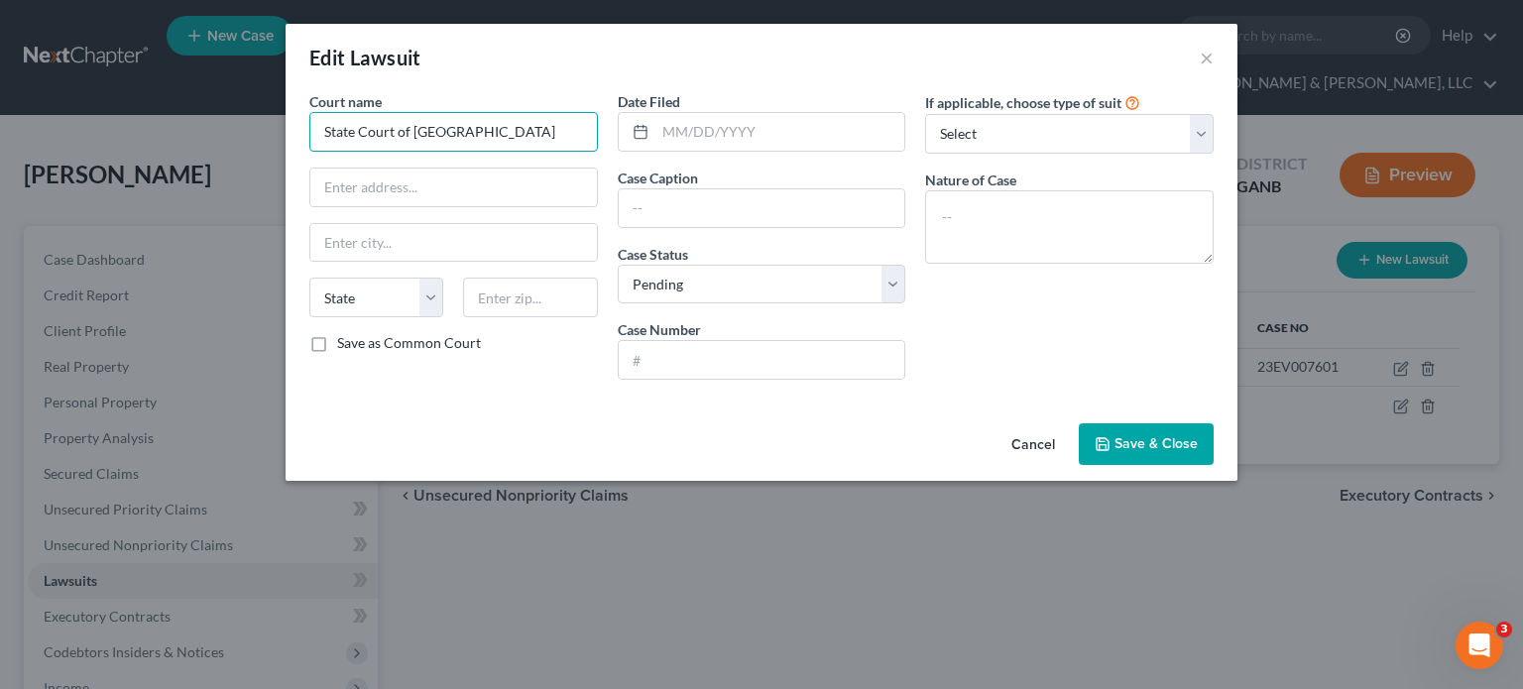
drag, startPoint x: 521, startPoint y: 136, endPoint x: -135, endPoint y: 185, distance: 658.1
click at [0, 185] on html "Home New Case Client Portal Directory Cases DebtorCC Rountree, [PERSON_NAME], […" at bounding box center [761, 527] width 1523 height 1054
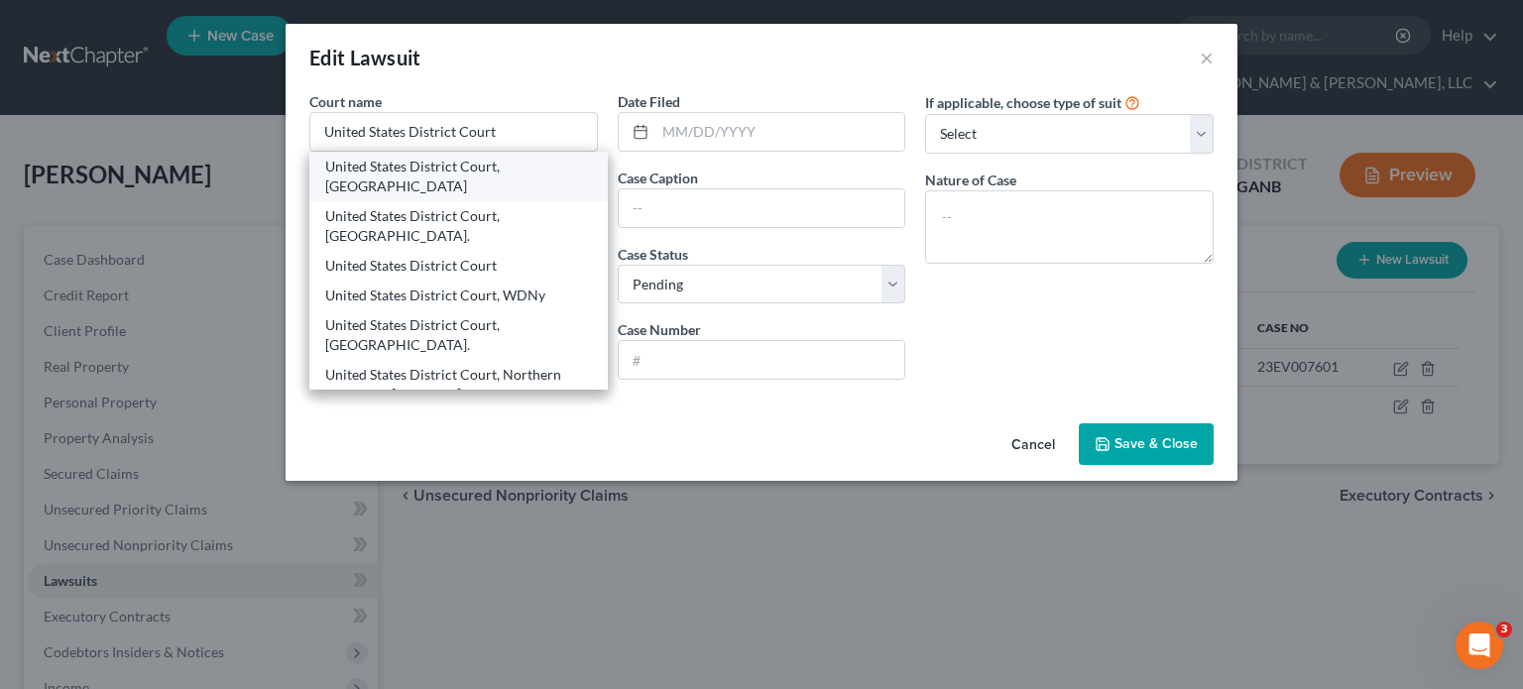
click at [436, 168] on div "United States District Court, [GEOGRAPHIC_DATA]" at bounding box center [458, 177] width 267 height 40
type input "United States District Court, [GEOGRAPHIC_DATA]"
type input "[STREET_ADDRESS]"
type input "[GEOGRAPHIC_DATA]"
select select "10"
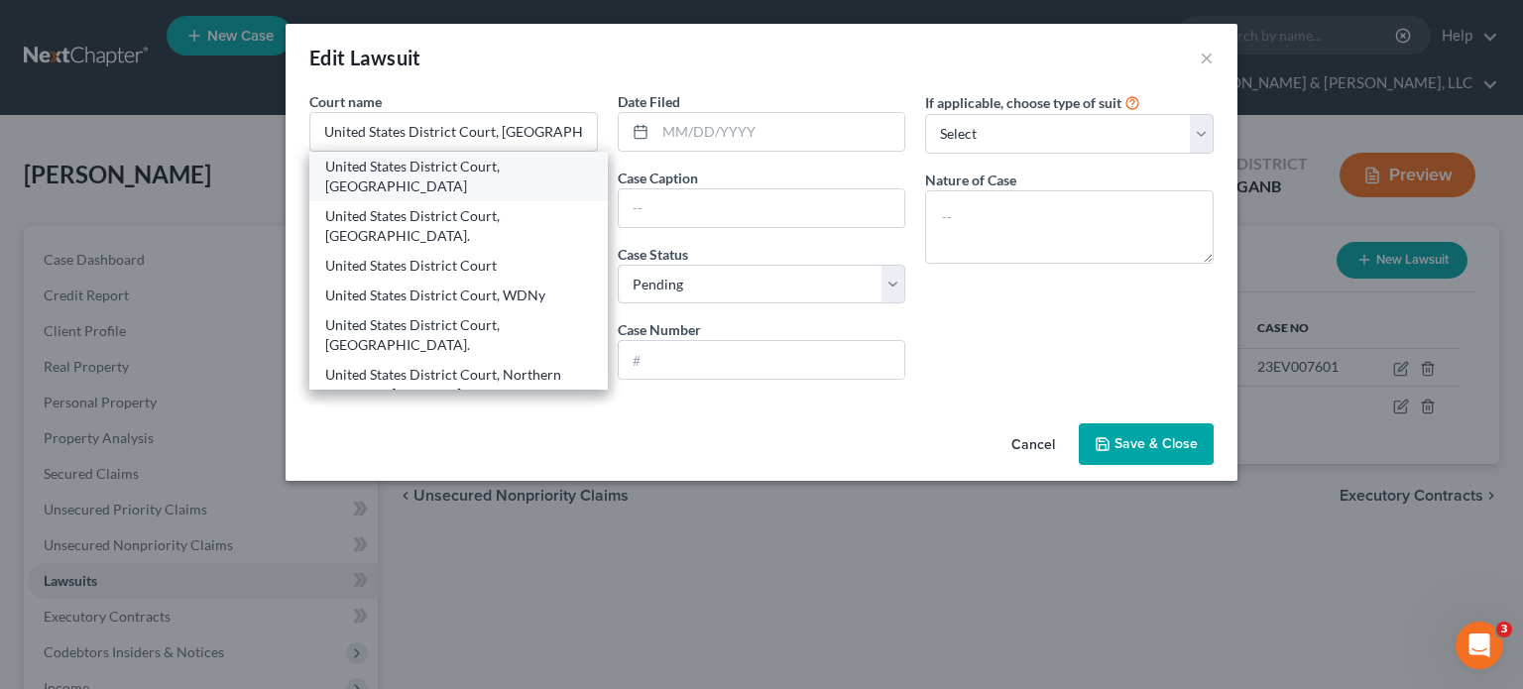
type input "30501"
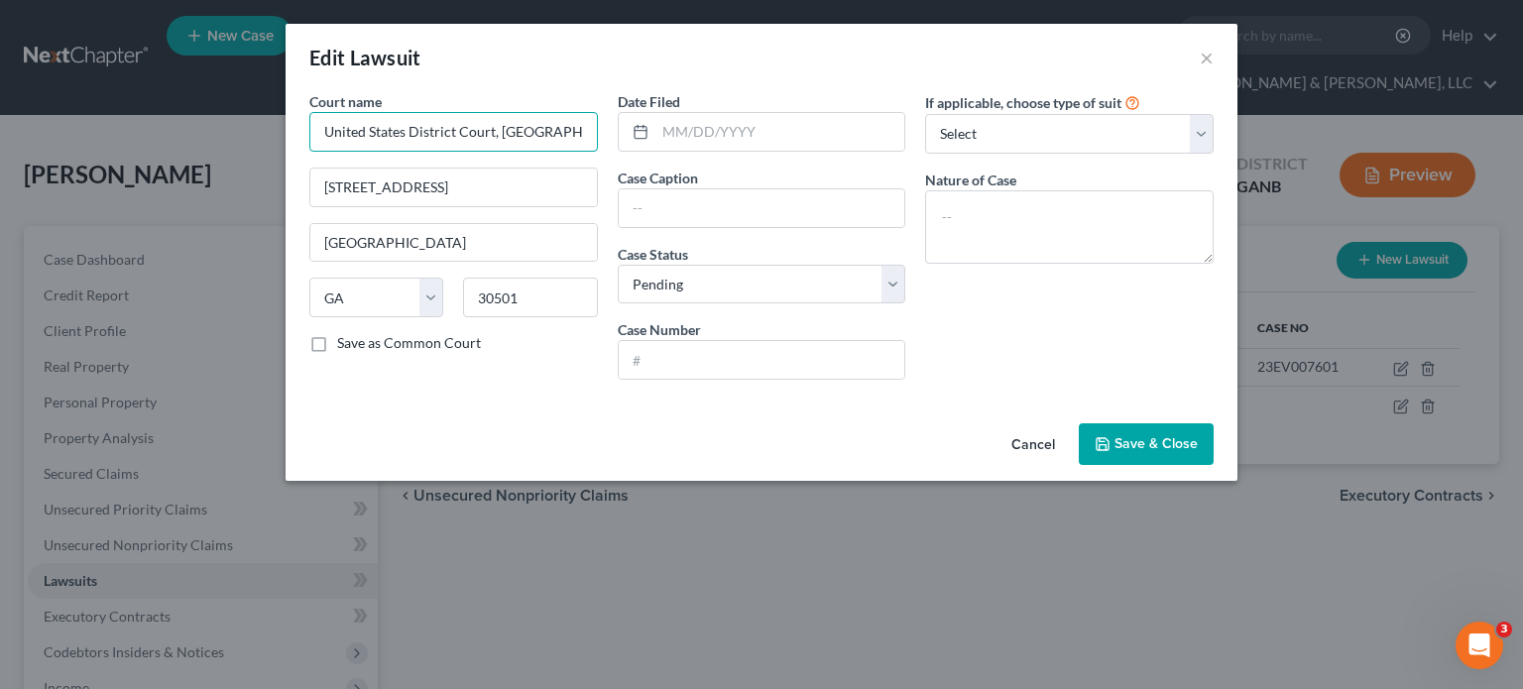
click at [543, 137] on input "United States District Court, [GEOGRAPHIC_DATA]" at bounding box center [453, 132] width 288 height 40
drag, startPoint x: 556, startPoint y: 126, endPoint x: -146, endPoint y: 119, distance: 701.9
click at [0, 119] on html "Home New Case Client Portal Directory Cases DebtorCC Rountree, [PERSON_NAME], […" at bounding box center [761, 527] width 1523 height 1054
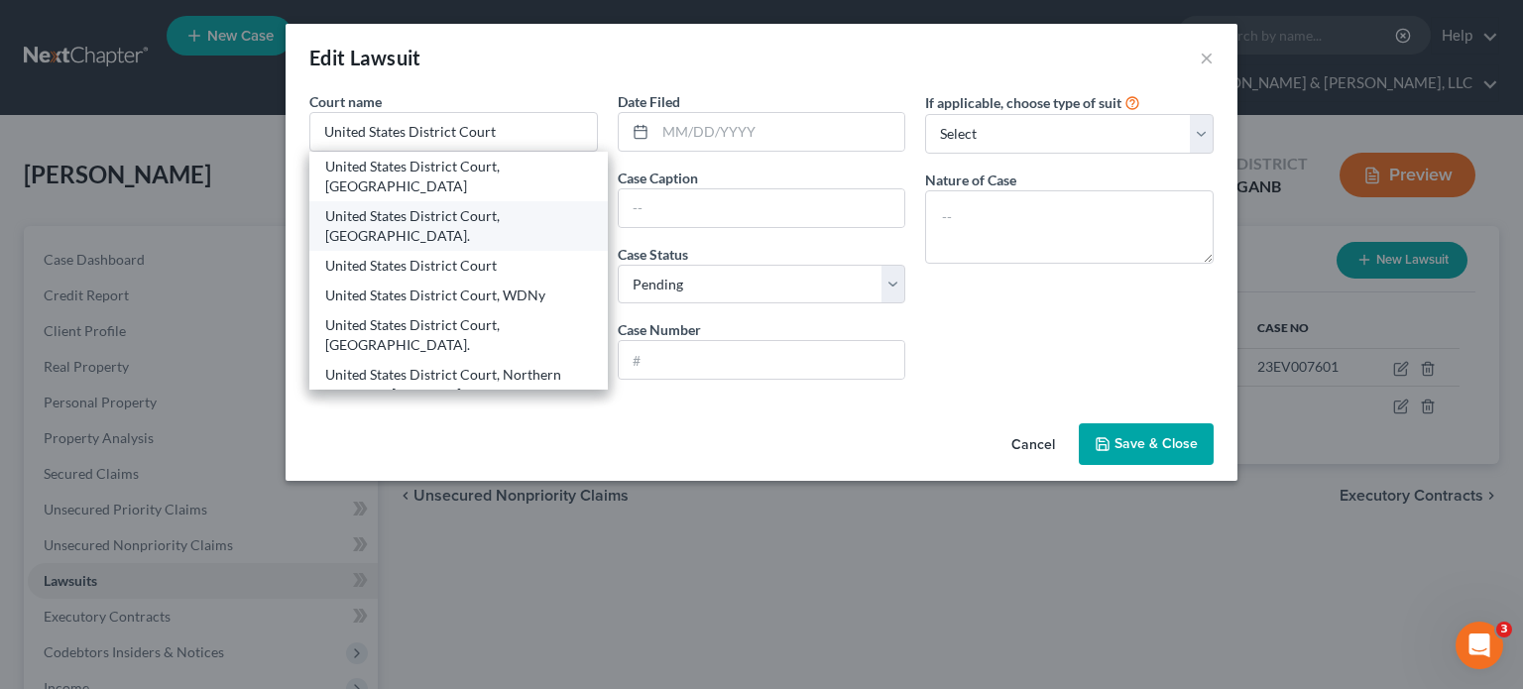
click at [470, 206] on div "United States District Court, [GEOGRAPHIC_DATA]." at bounding box center [458, 226] width 267 height 40
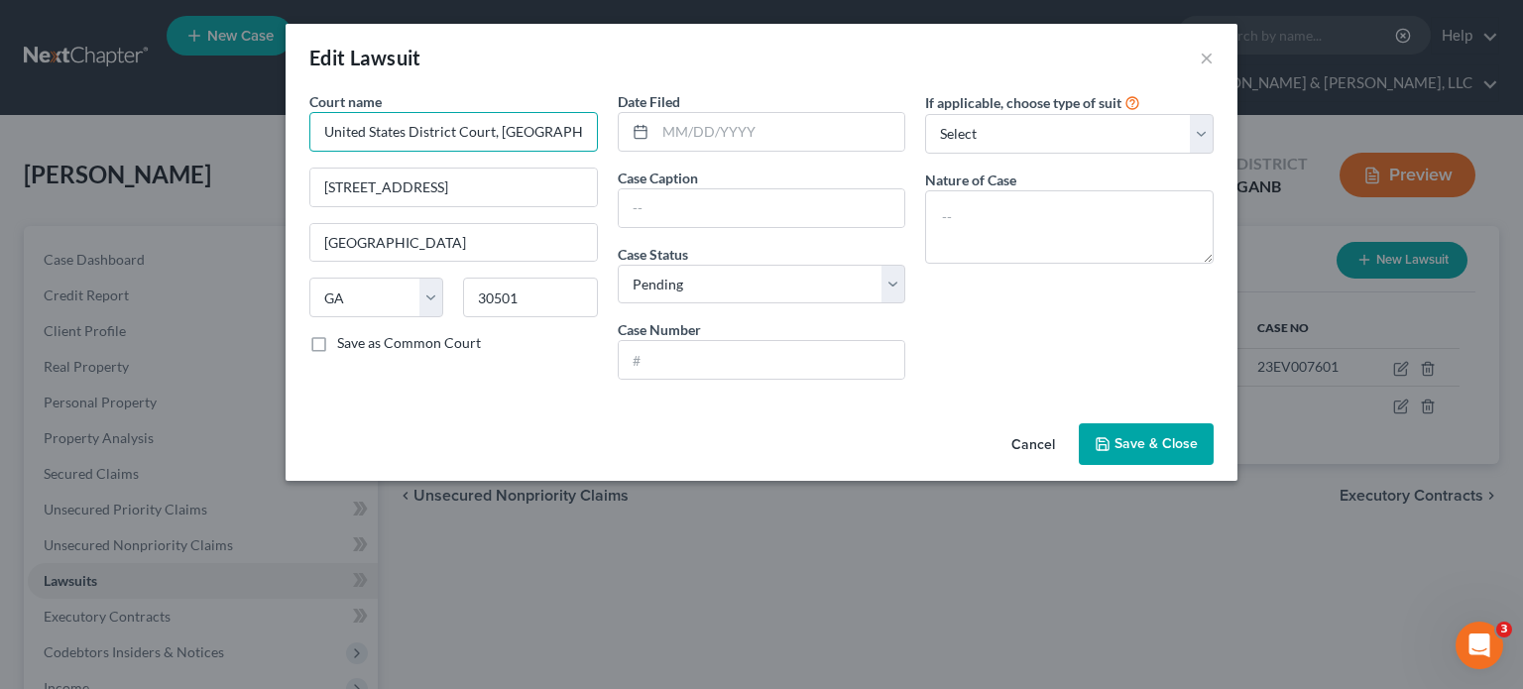
click at [549, 137] on input "United States District Court, [GEOGRAPHIC_DATA]." at bounding box center [453, 132] width 288 height 40
click at [555, 126] on input "United States District Court, [GEOGRAPHIC_DATA]." at bounding box center [453, 132] width 288 height 40
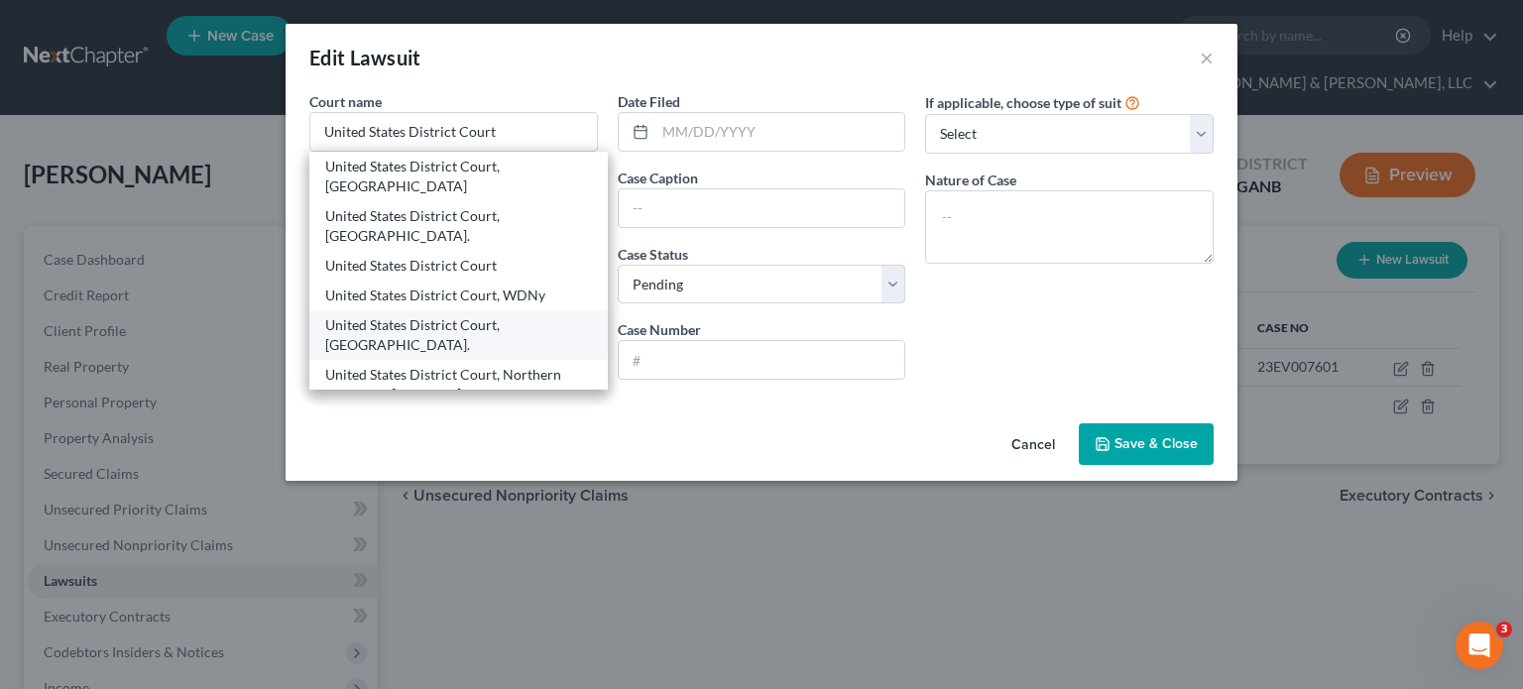
click at [449, 315] on div "United States District Court, [GEOGRAPHIC_DATA]." at bounding box center [458, 335] width 267 height 40
type input "United States District Court, [GEOGRAPHIC_DATA]."
type input "[STREET_ADDRESS][PERSON_NAME]"
type input "[GEOGRAPHIC_DATA]"
type input "30303"
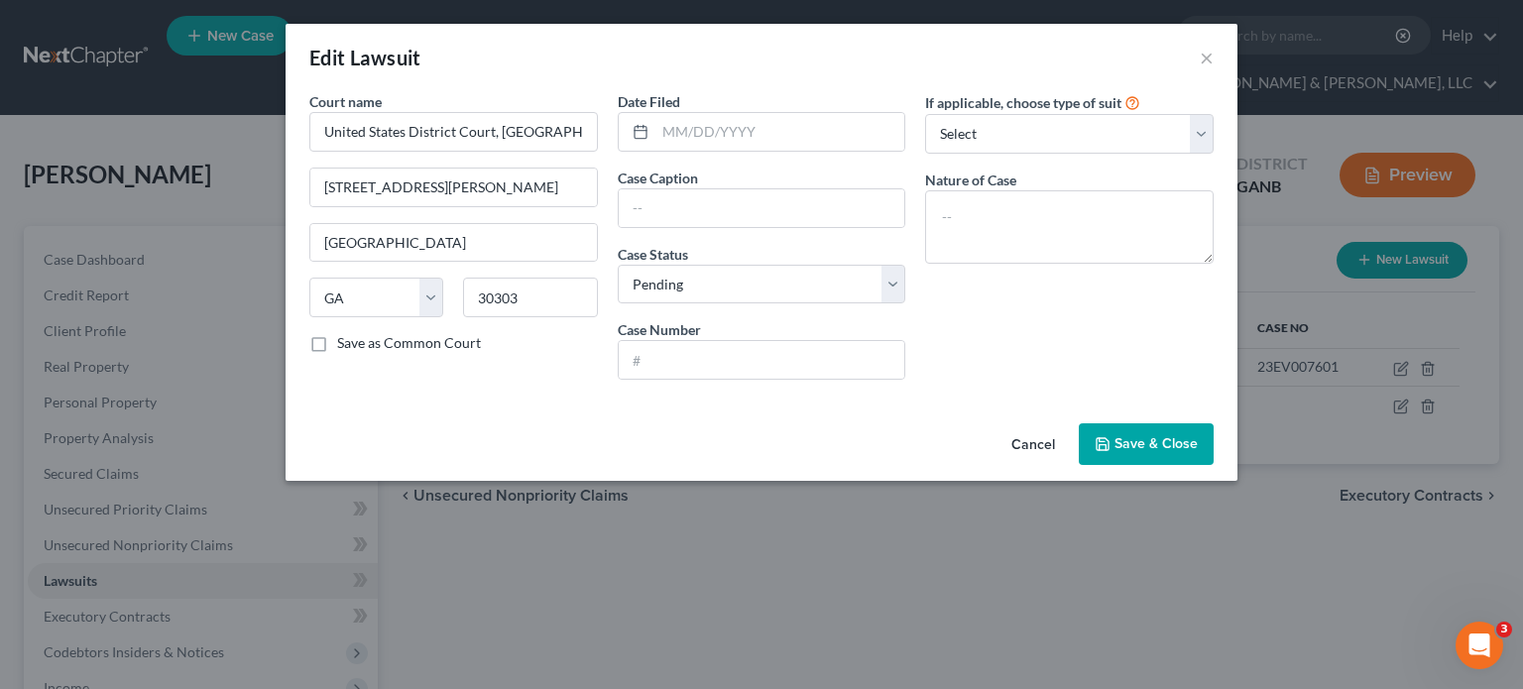
click at [1162, 444] on span "Save & Close" at bounding box center [1155, 443] width 83 height 17
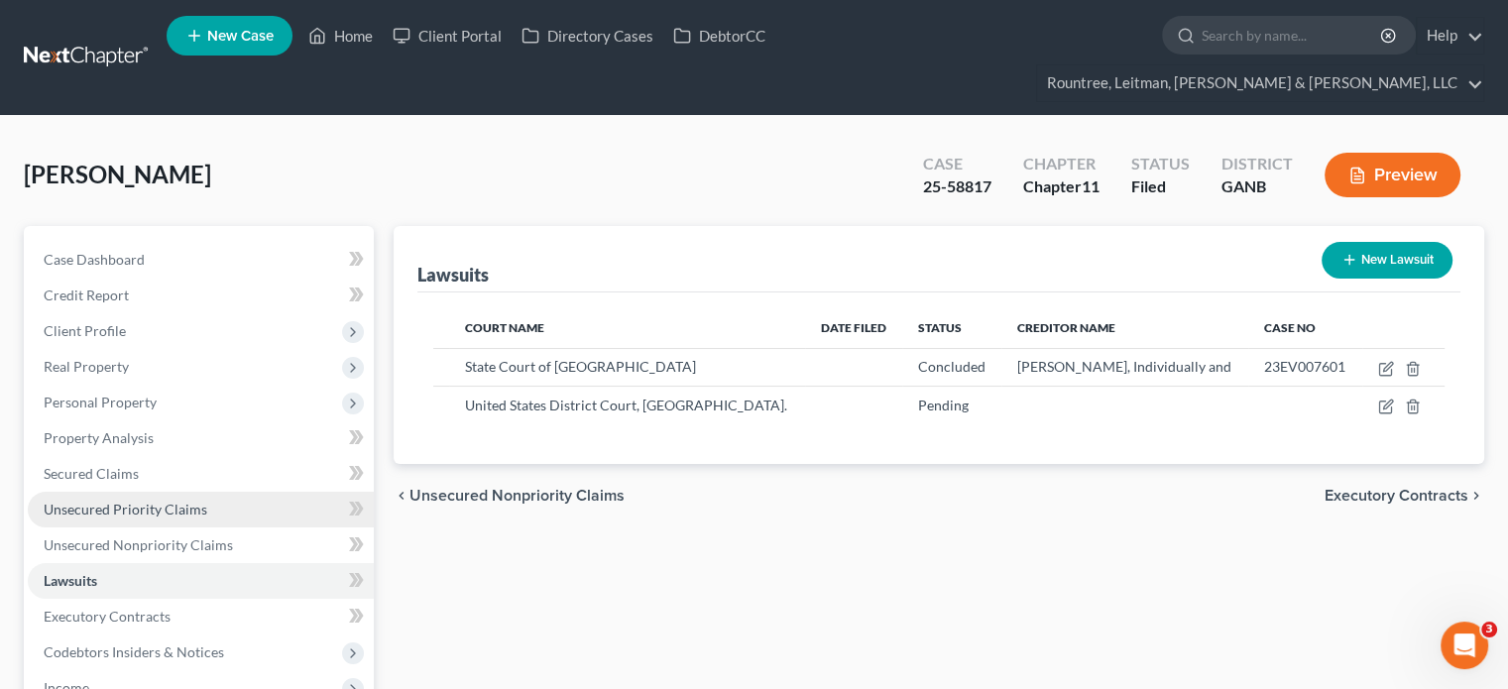
scroll to position [297, 0]
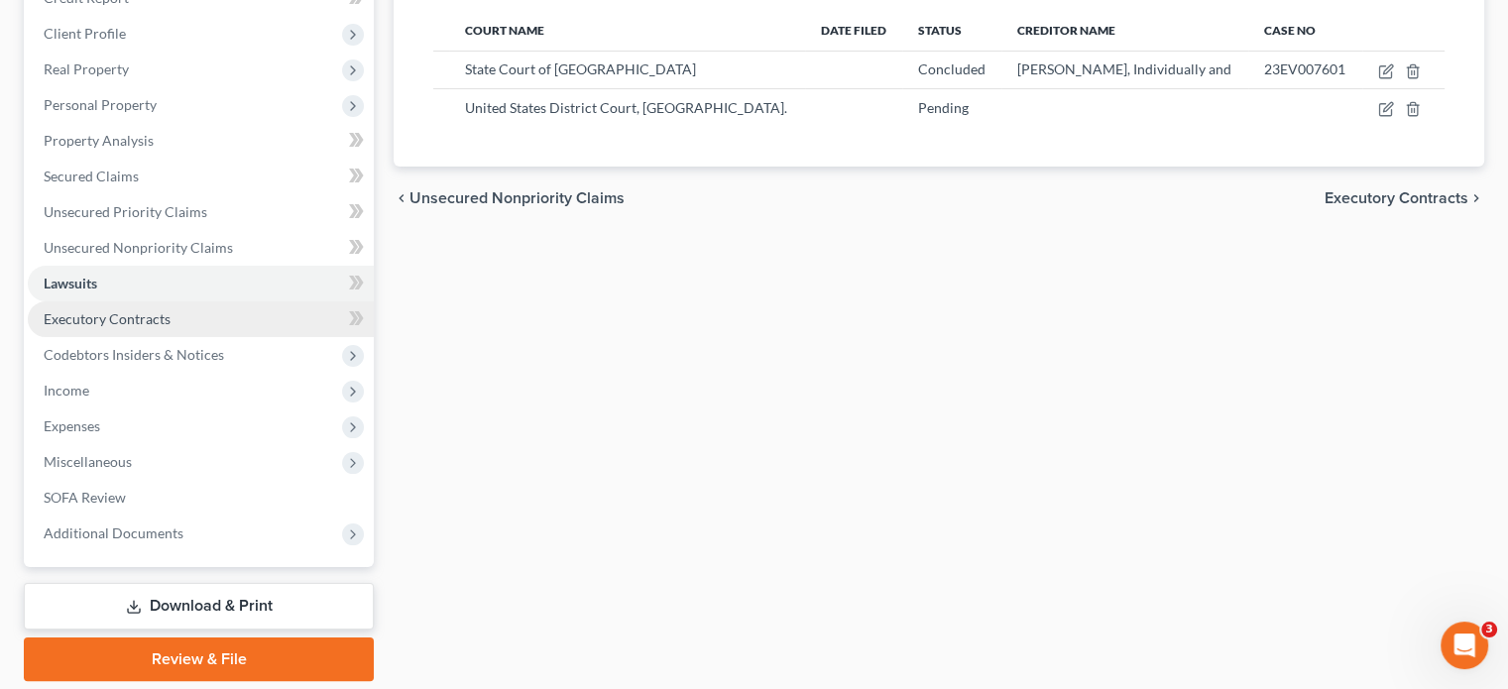
click at [155, 301] on link "Executory Contracts" at bounding box center [201, 319] width 346 height 36
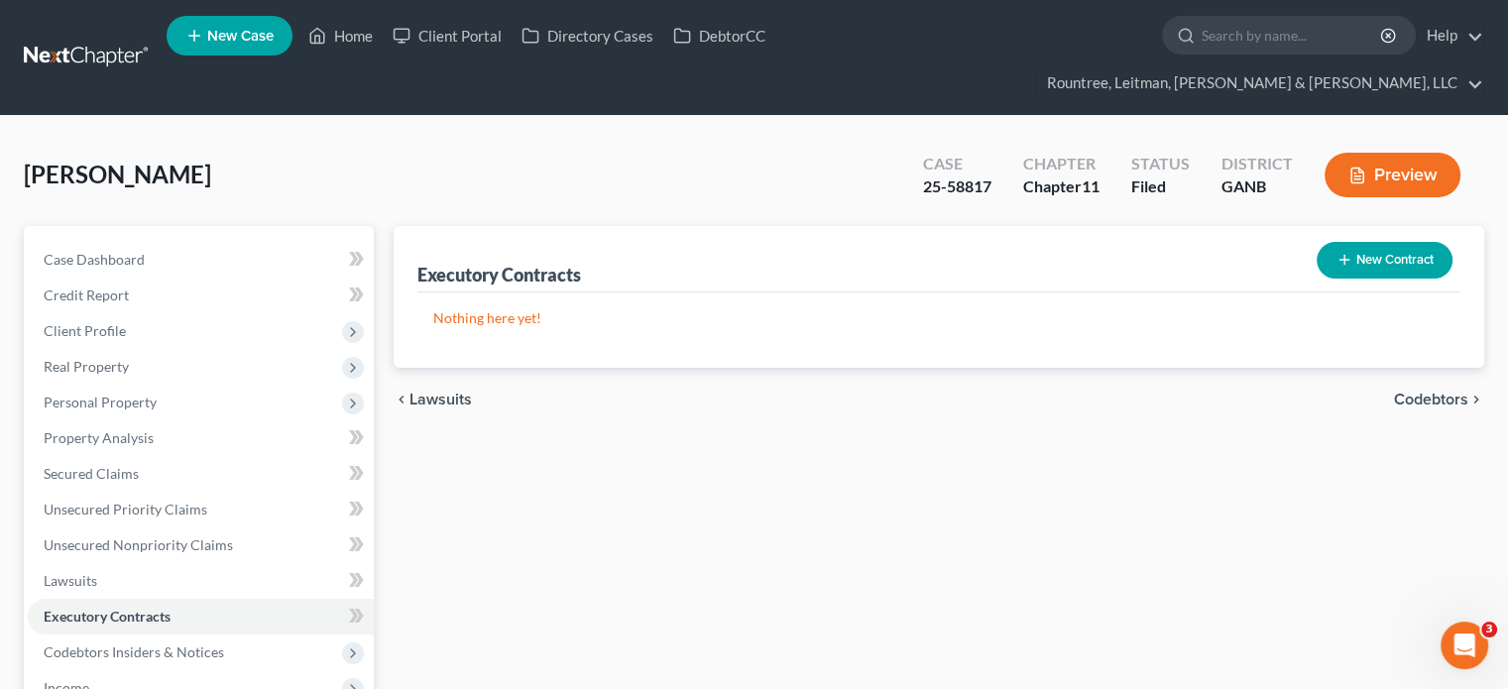
click at [1371, 242] on button "New Contract" at bounding box center [1385, 260] width 136 height 37
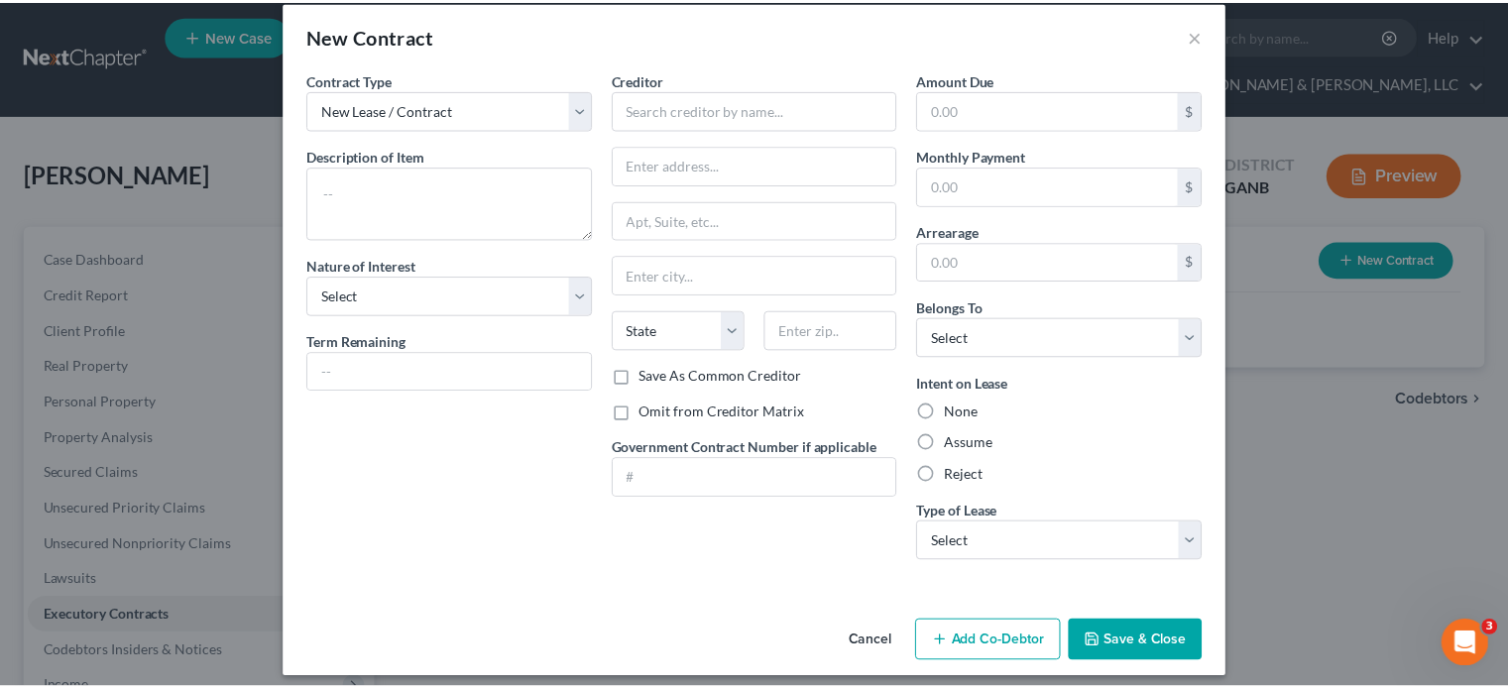
scroll to position [33, 0]
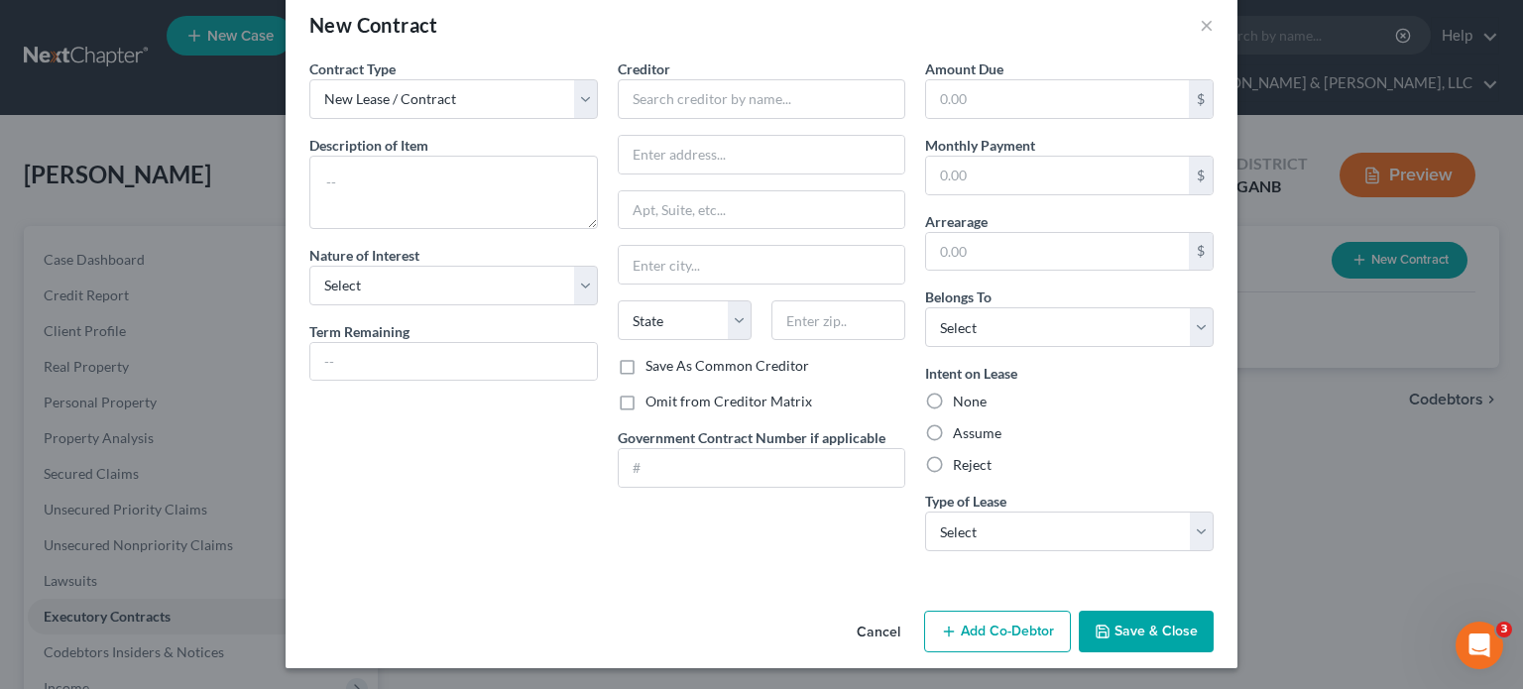
click at [881, 630] on button "Cancel" at bounding box center [878, 633] width 75 height 40
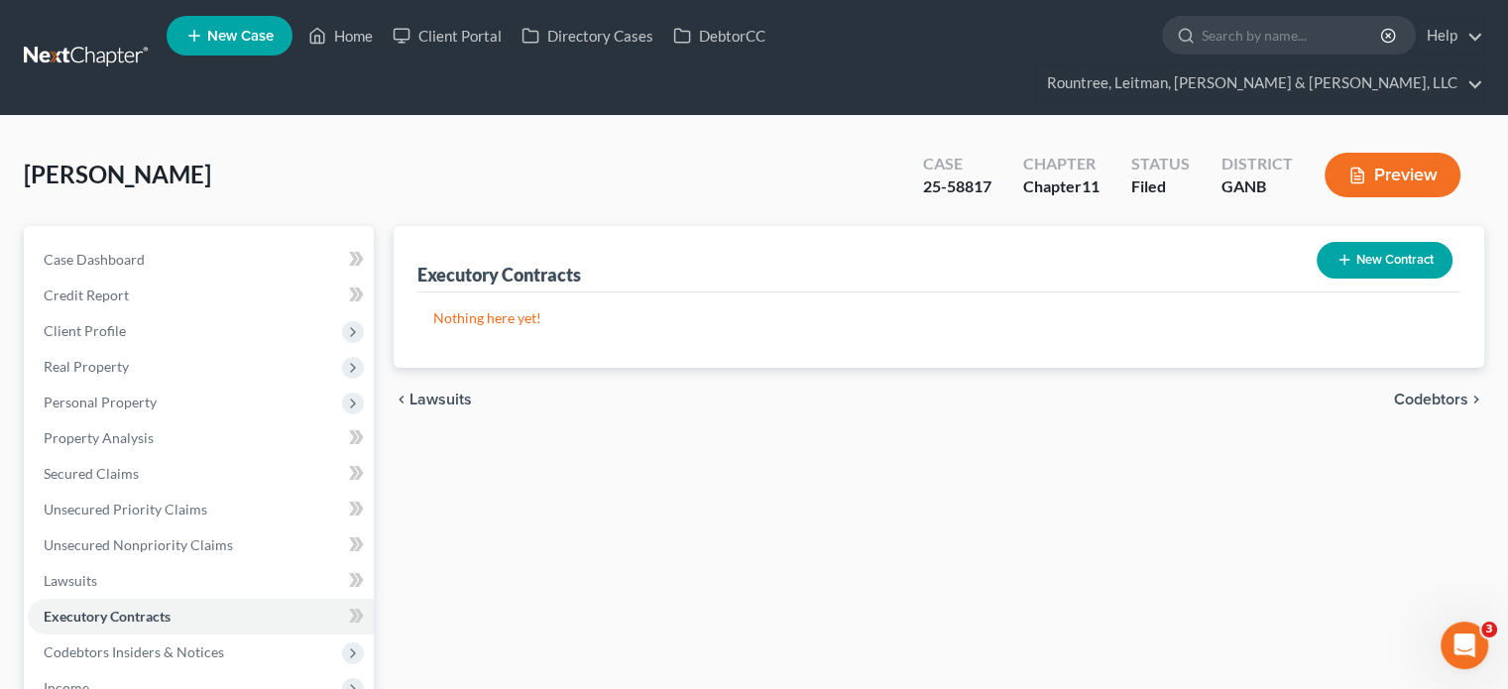
scroll to position [297, 0]
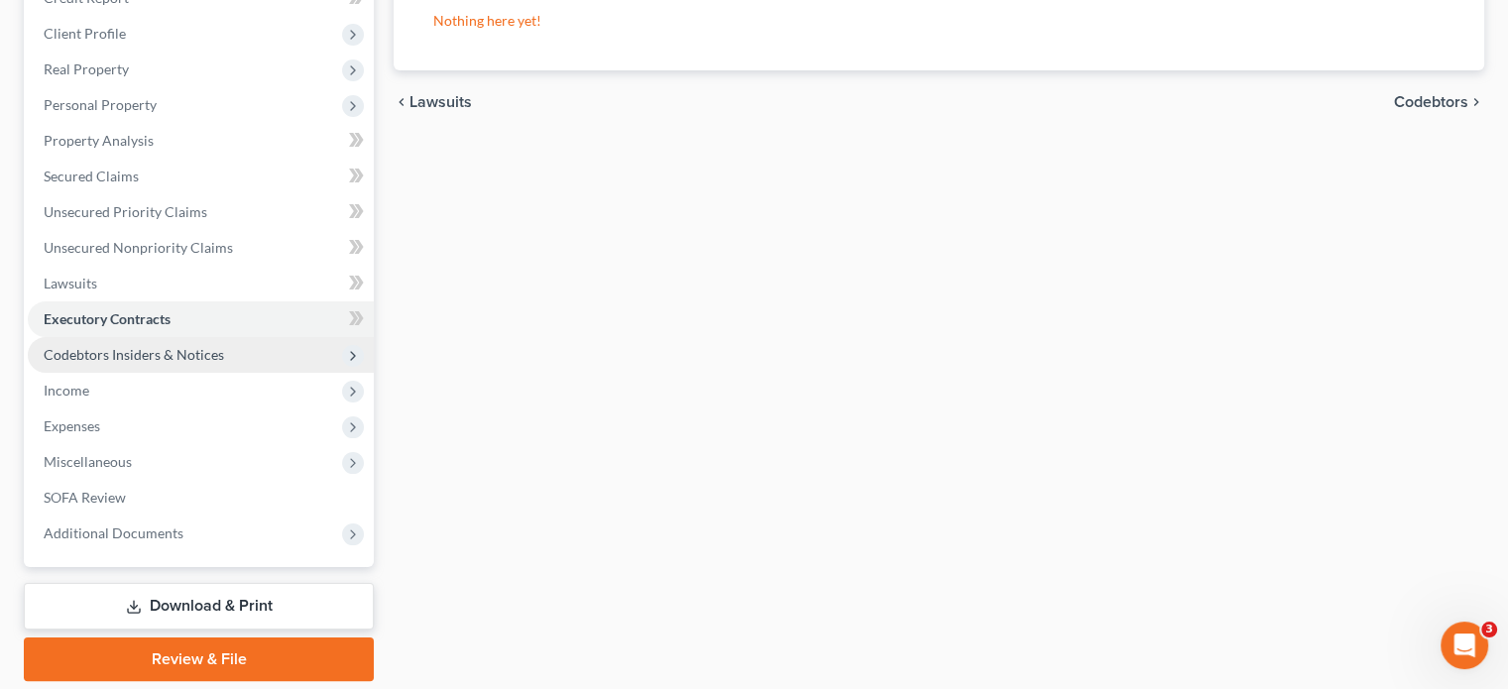
click at [187, 346] on span "Codebtors Insiders & Notices" at bounding box center [134, 354] width 180 height 17
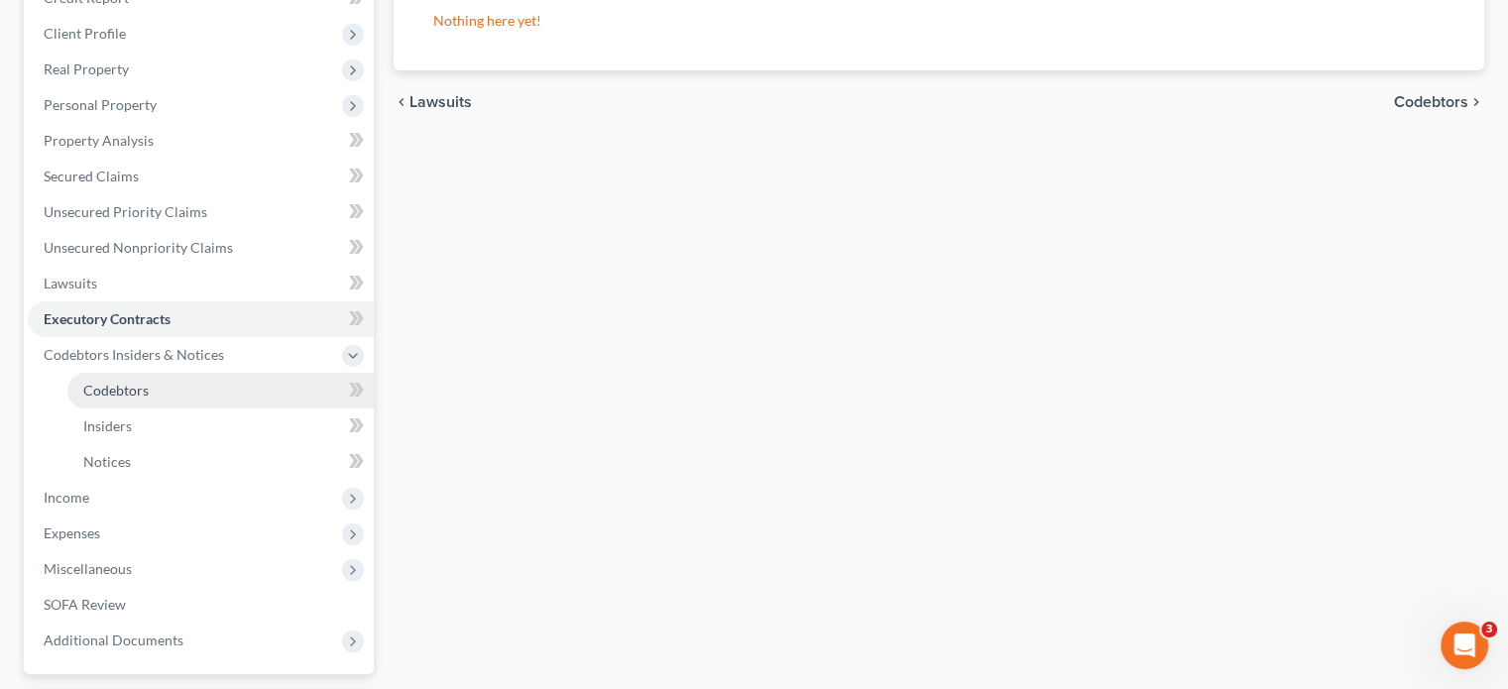
drag, startPoint x: 164, startPoint y: 339, endPoint x: 167, endPoint y: 353, distance: 14.2
click at [164, 373] on link "Codebtors" at bounding box center [220, 391] width 306 height 36
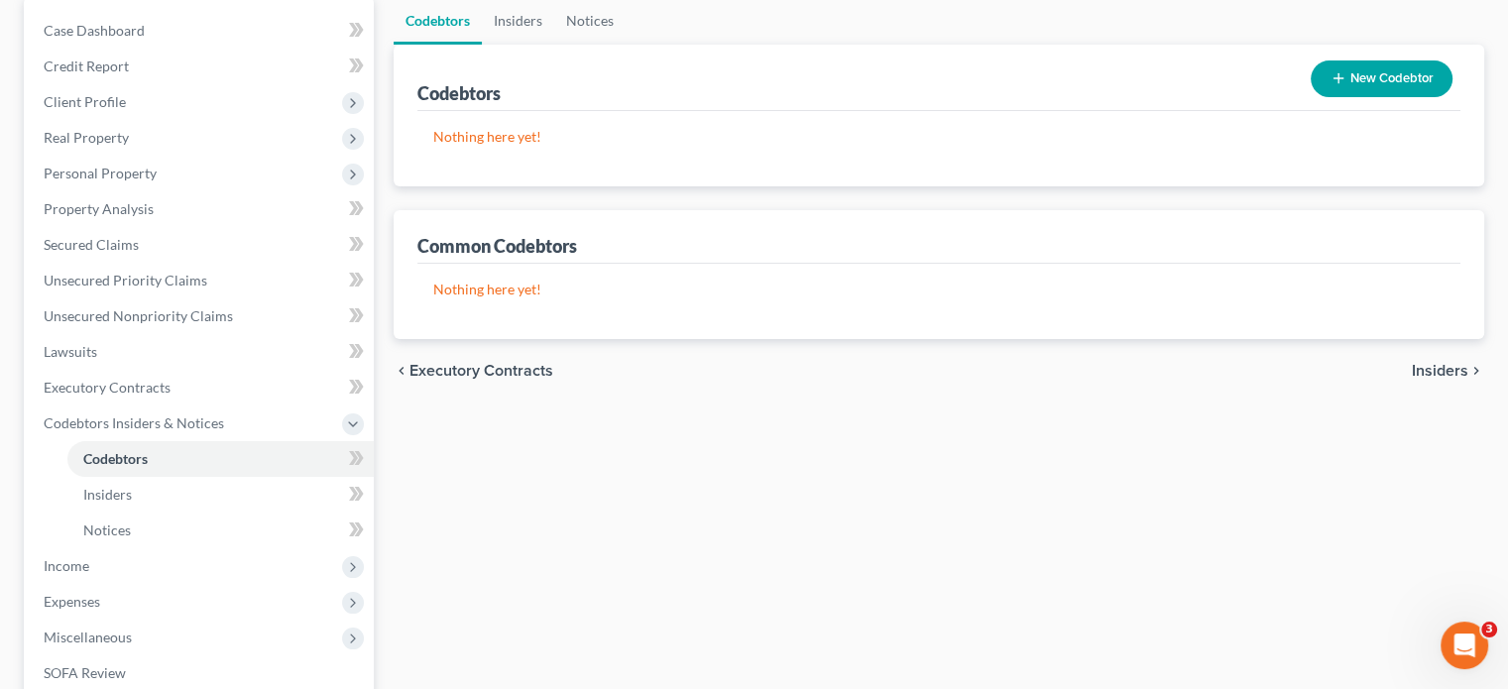
scroll to position [397, 0]
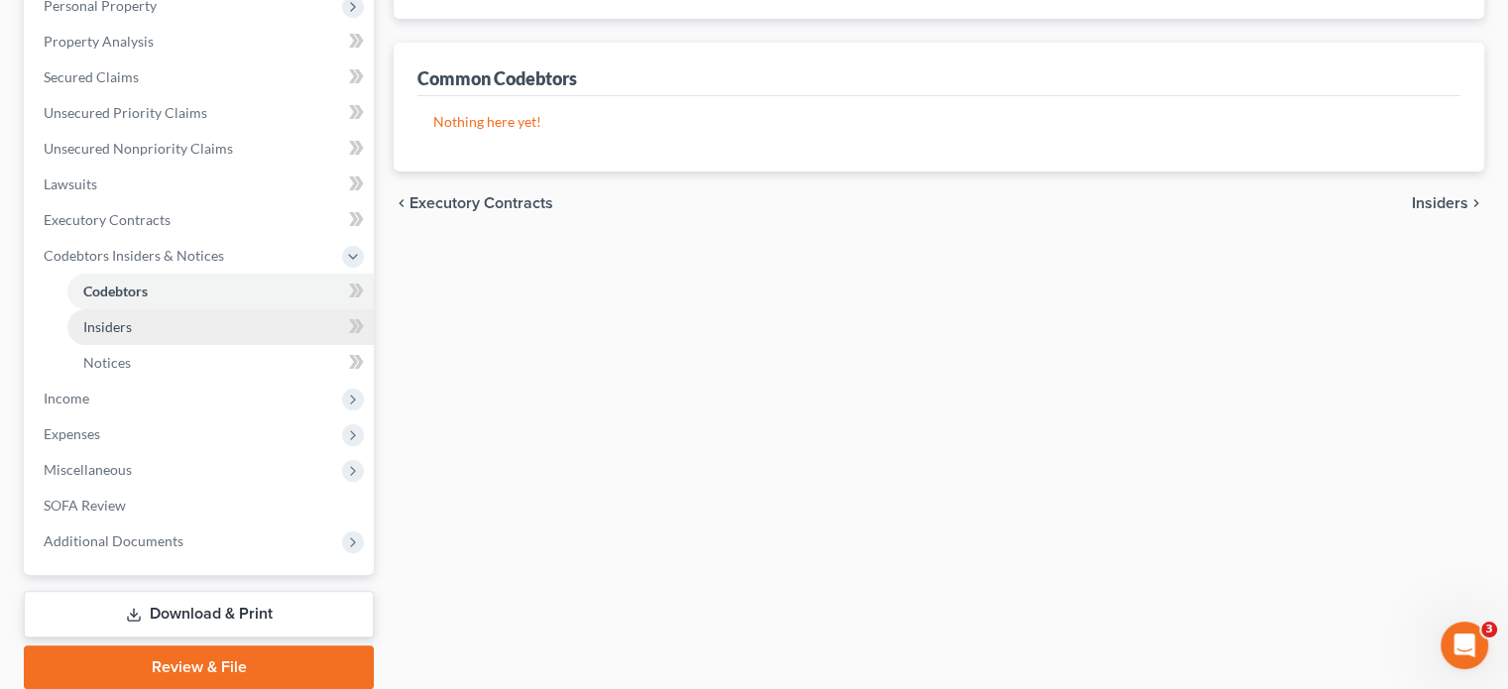
click at [120, 318] on span "Insiders" at bounding box center [107, 326] width 49 height 17
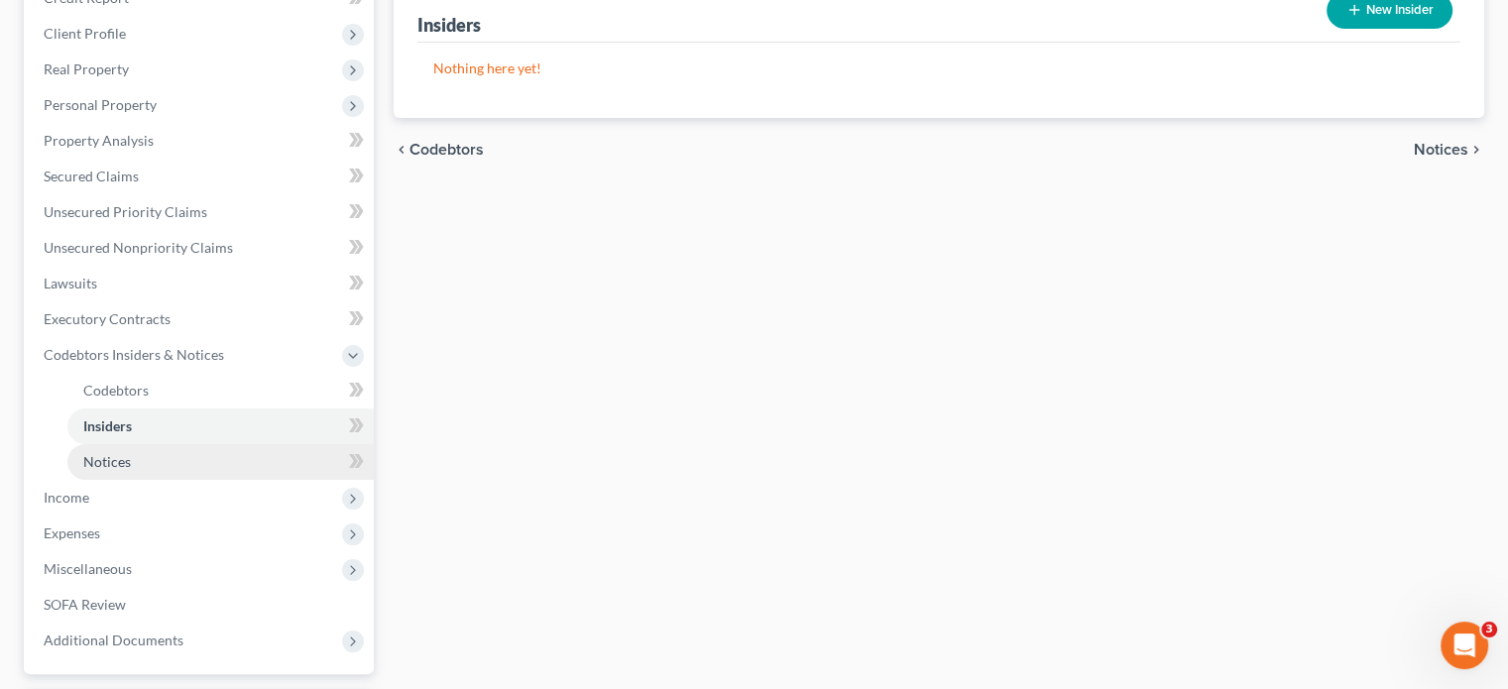
click at [168, 444] on link "Notices" at bounding box center [220, 462] width 306 height 36
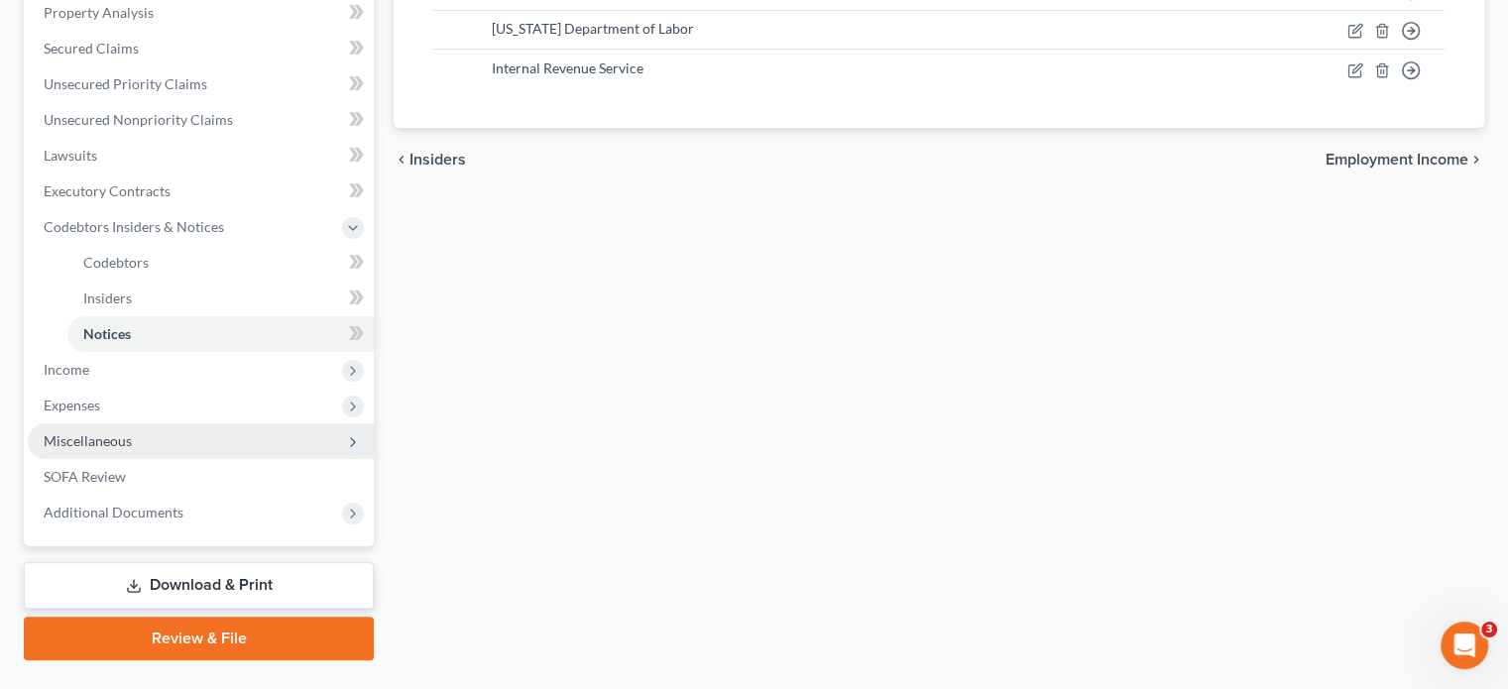
scroll to position [434, 0]
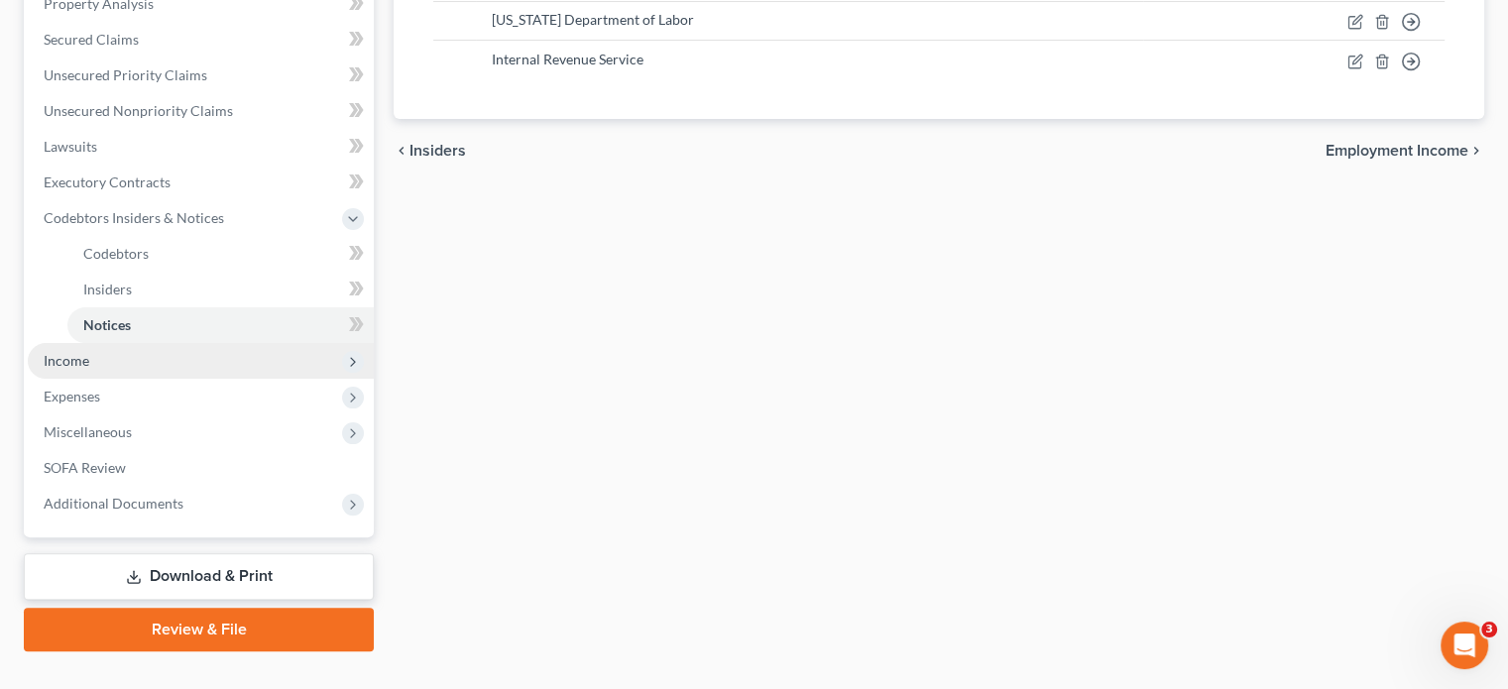
click at [68, 352] on span "Income" at bounding box center [67, 360] width 46 height 17
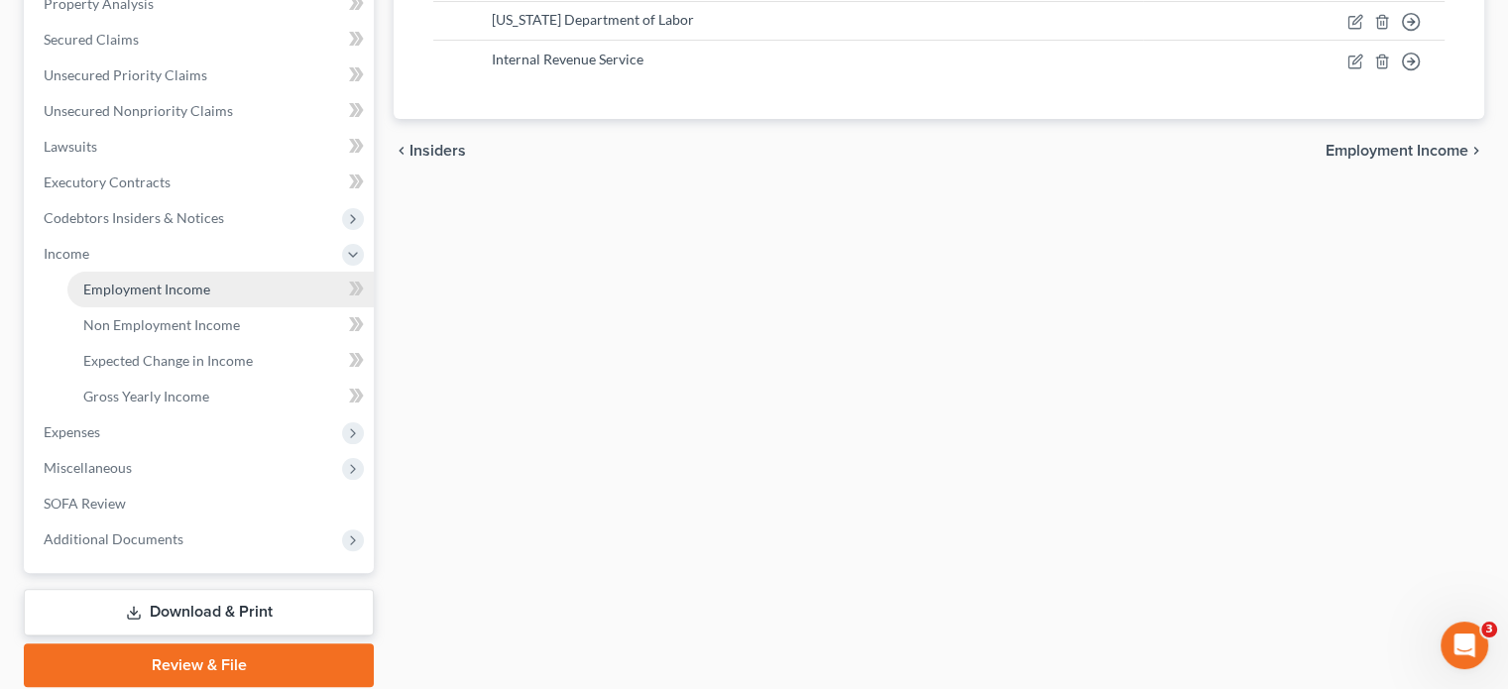
click at [192, 281] on span "Employment Income" at bounding box center [146, 289] width 127 height 17
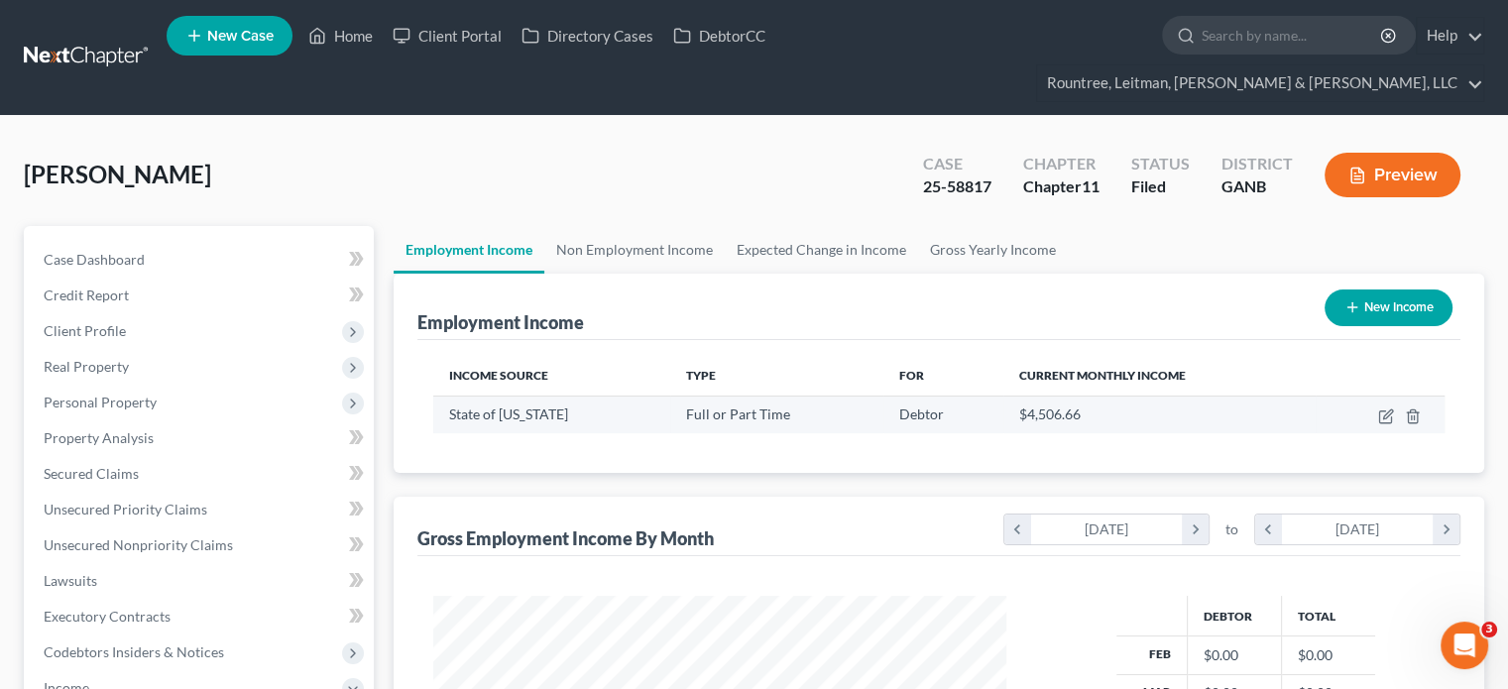
click at [1372, 396] on td at bounding box center [1380, 415] width 129 height 38
click at [1384, 408] on icon "button" at bounding box center [1386, 416] width 16 height 16
select select "0"
select select "10"
select select "1"
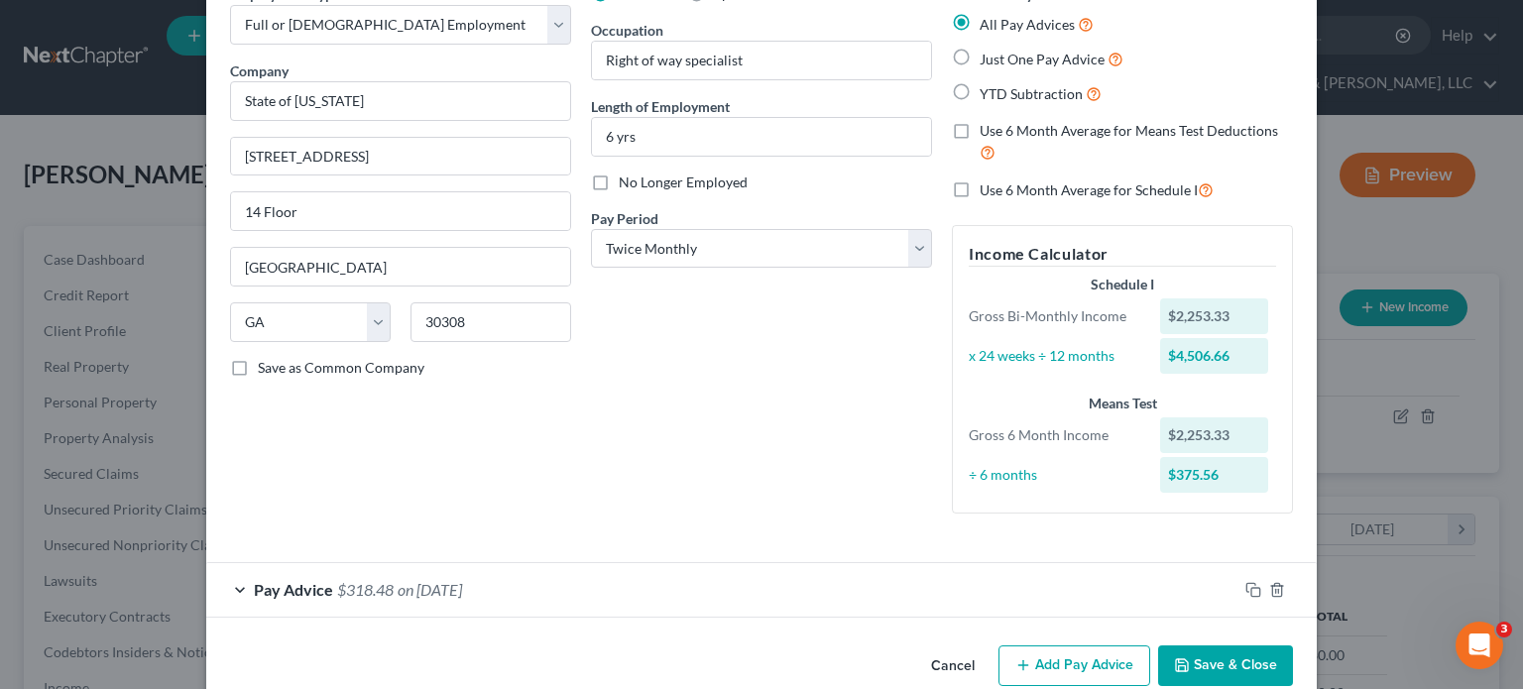
scroll to position [143, 0]
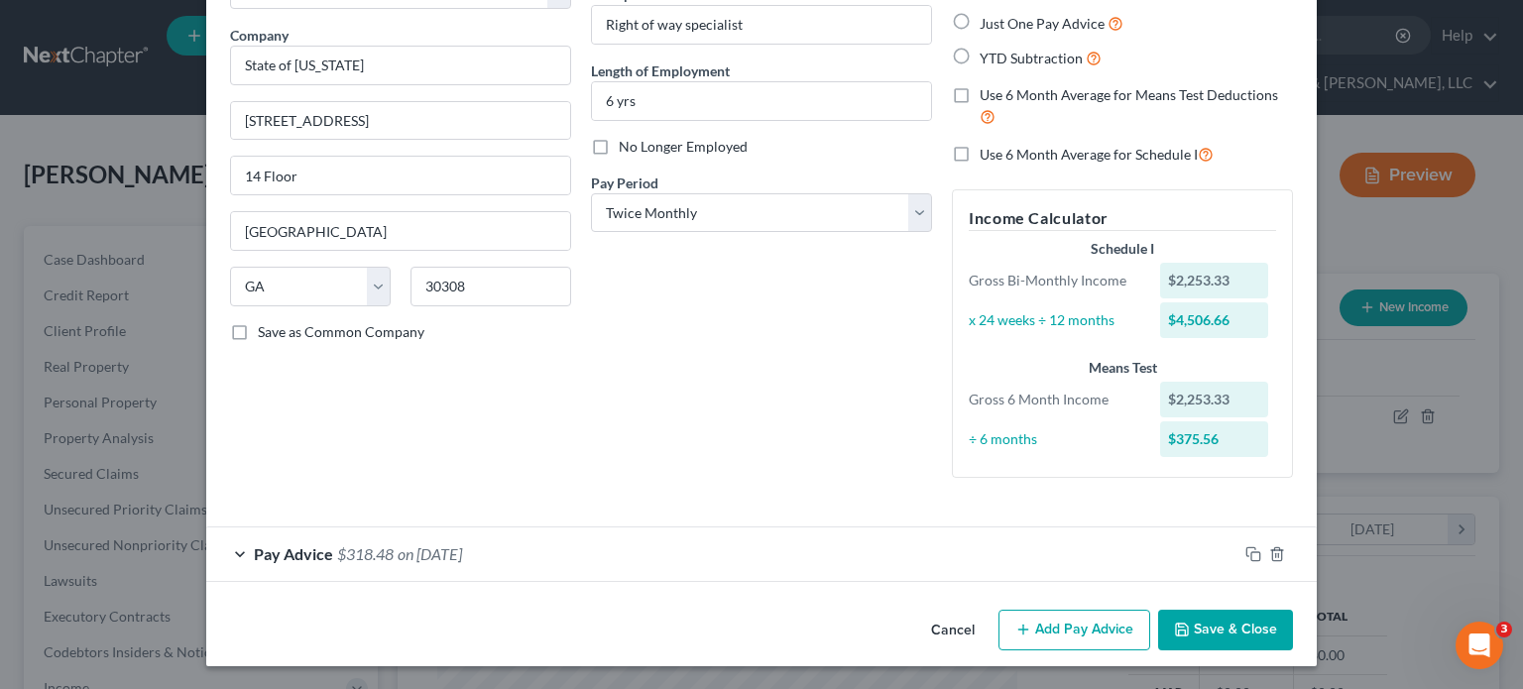
click at [1070, 626] on button "Add Pay Advice" at bounding box center [1074, 631] width 152 height 42
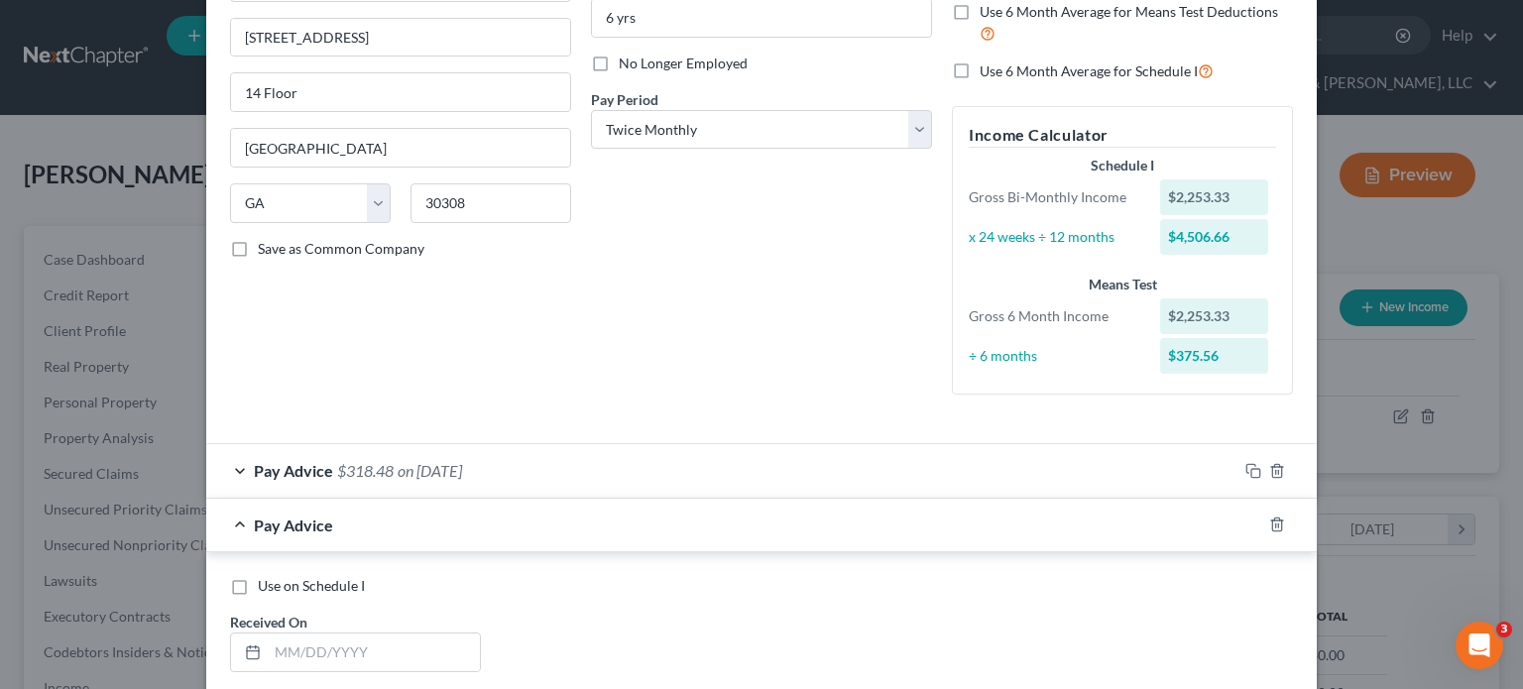
scroll to position [341, 0]
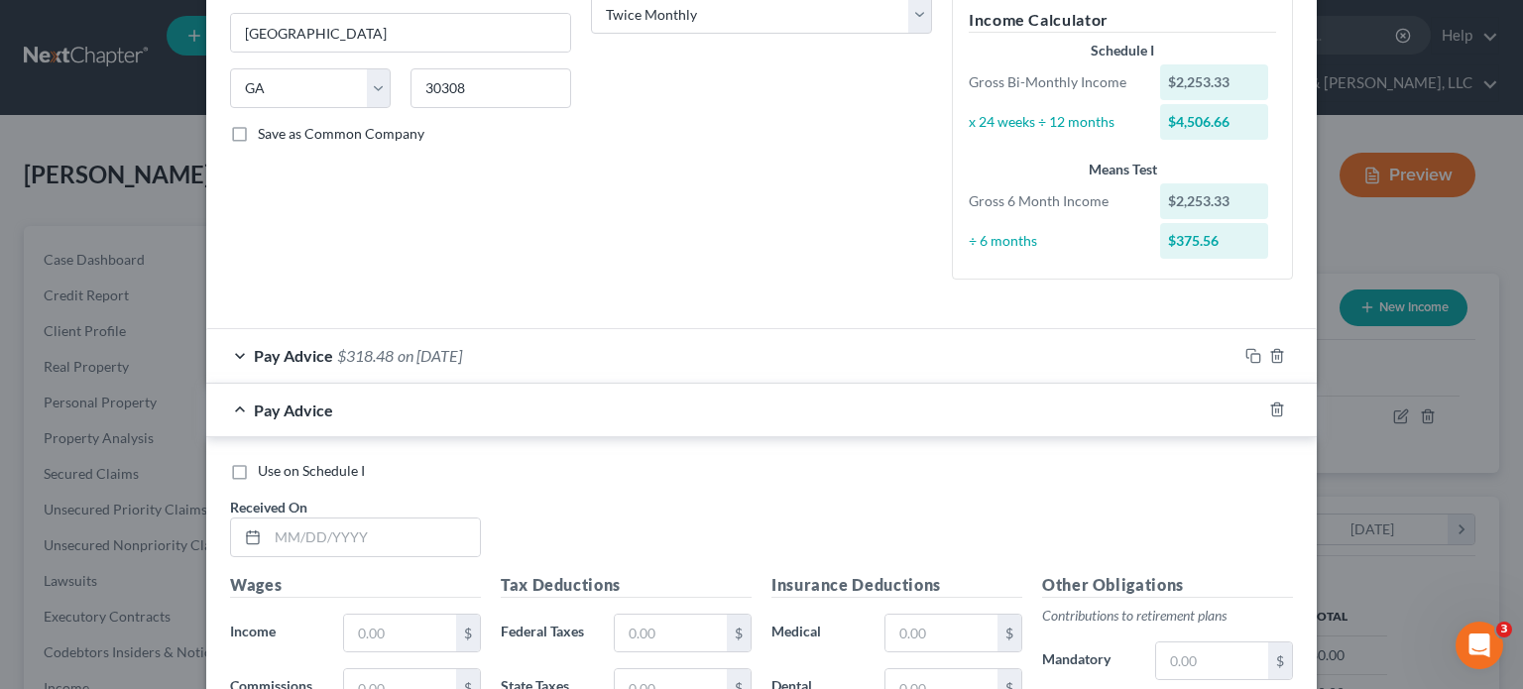
drag, startPoint x: 234, startPoint y: 471, endPoint x: 225, endPoint y: 360, distance: 111.4
click at [258, 471] on label "Use on Schedule I" at bounding box center [311, 471] width 107 height 20
click at [266, 471] on input "Use on Schedule I" at bounding box center [272, 467] width 13 height 13
checkbox input "true"
click at [226, 350] on div "Pay Advice $318.48 on [DATE]" at bounding box center [721, 355] width 1031 height 53
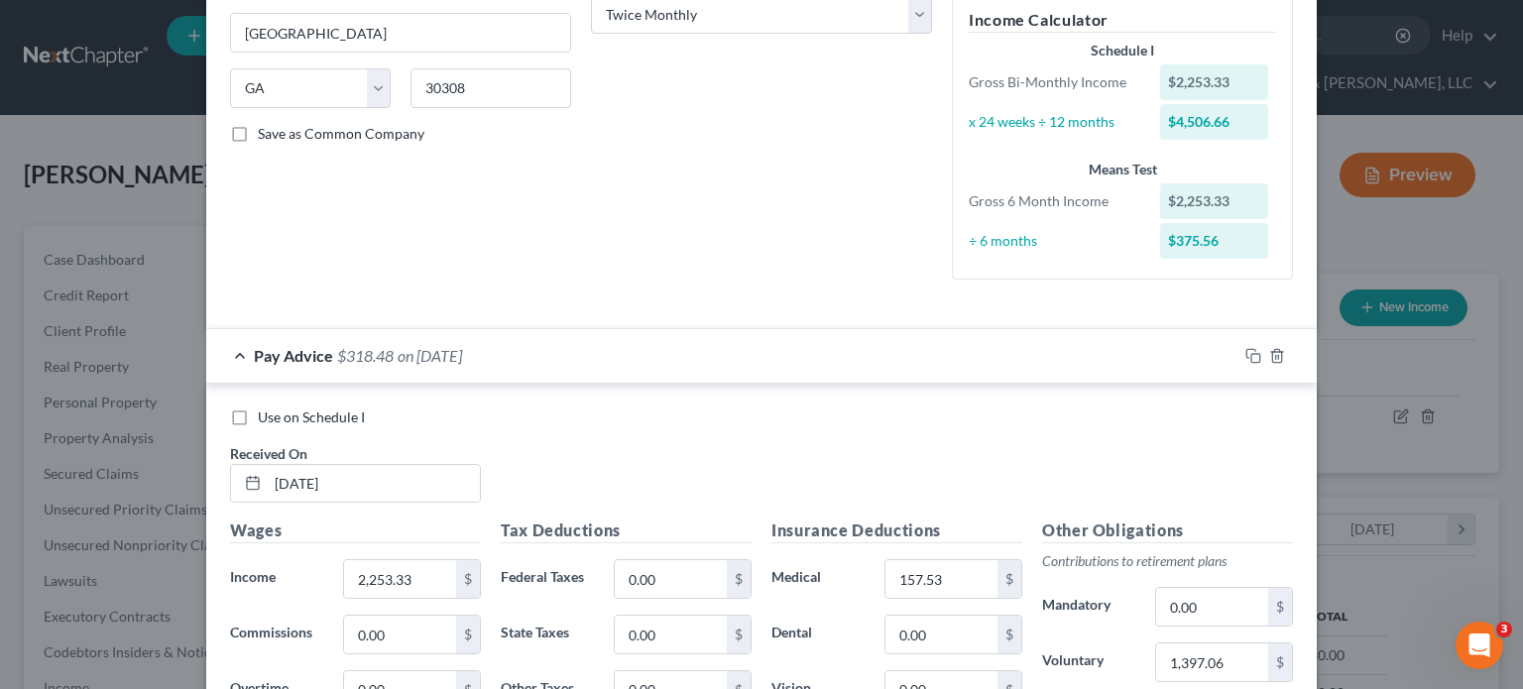
click at [258, 419] on label "Use on Schedule I" at bounding box center [311, 417] width 107 height 20
click at [266, 419] on input "Use on Schedule I" at bounding box center [272, 413] width 13 height 13
checkbox input "true"
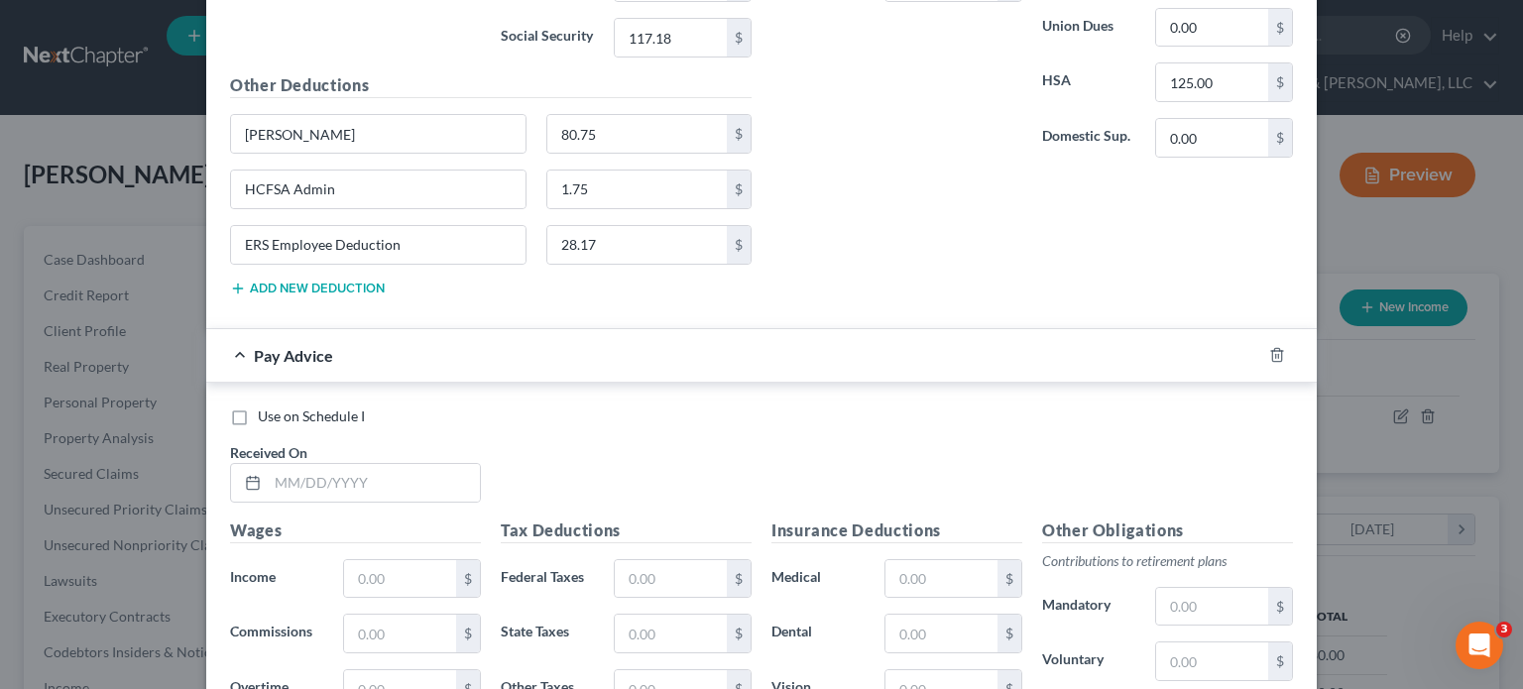
scroll to position [1233, 0]
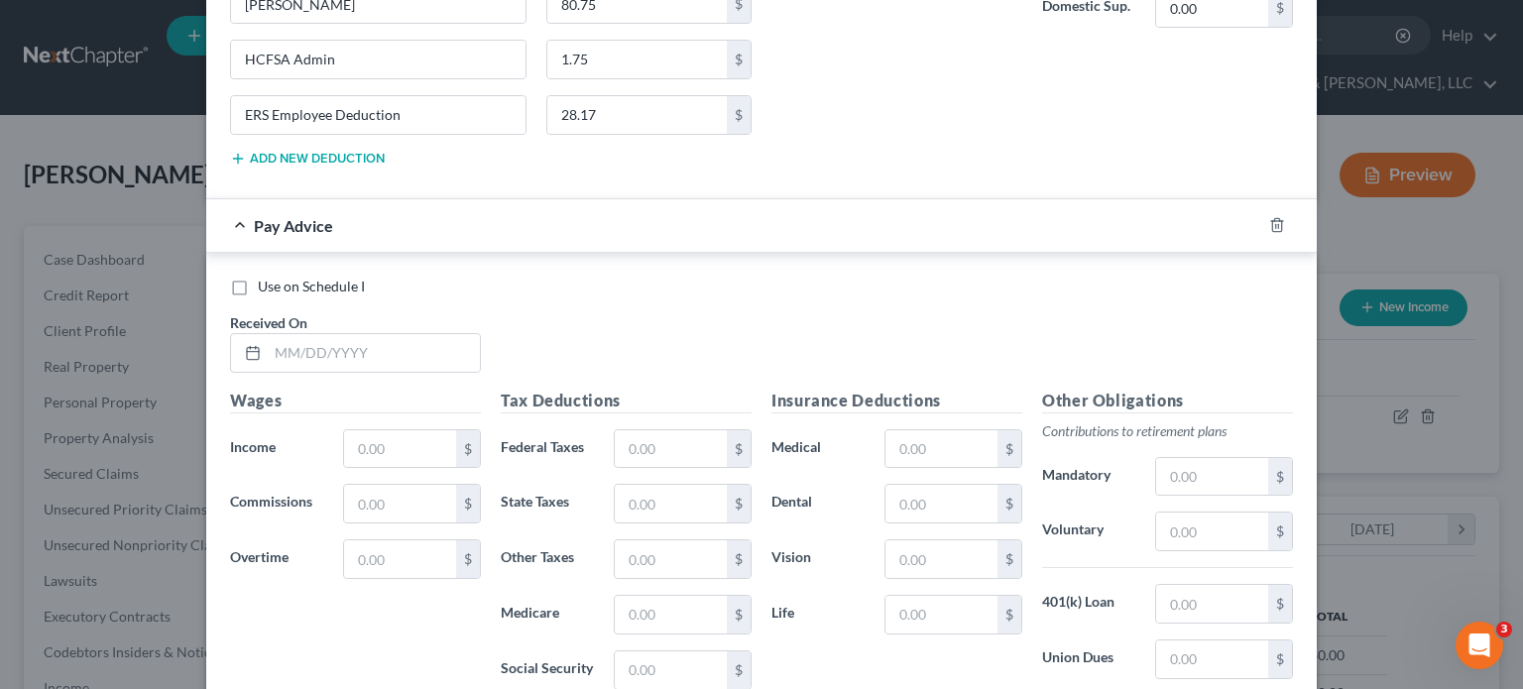
click at [258, 281] on label "Use on Schedule I" at bounding box center [311, 287] width 107 height 20
click at [266, 281] on input "Use on Schedule I" at bounding box center [272, 283] width 13 height 13
checkbox input "true"
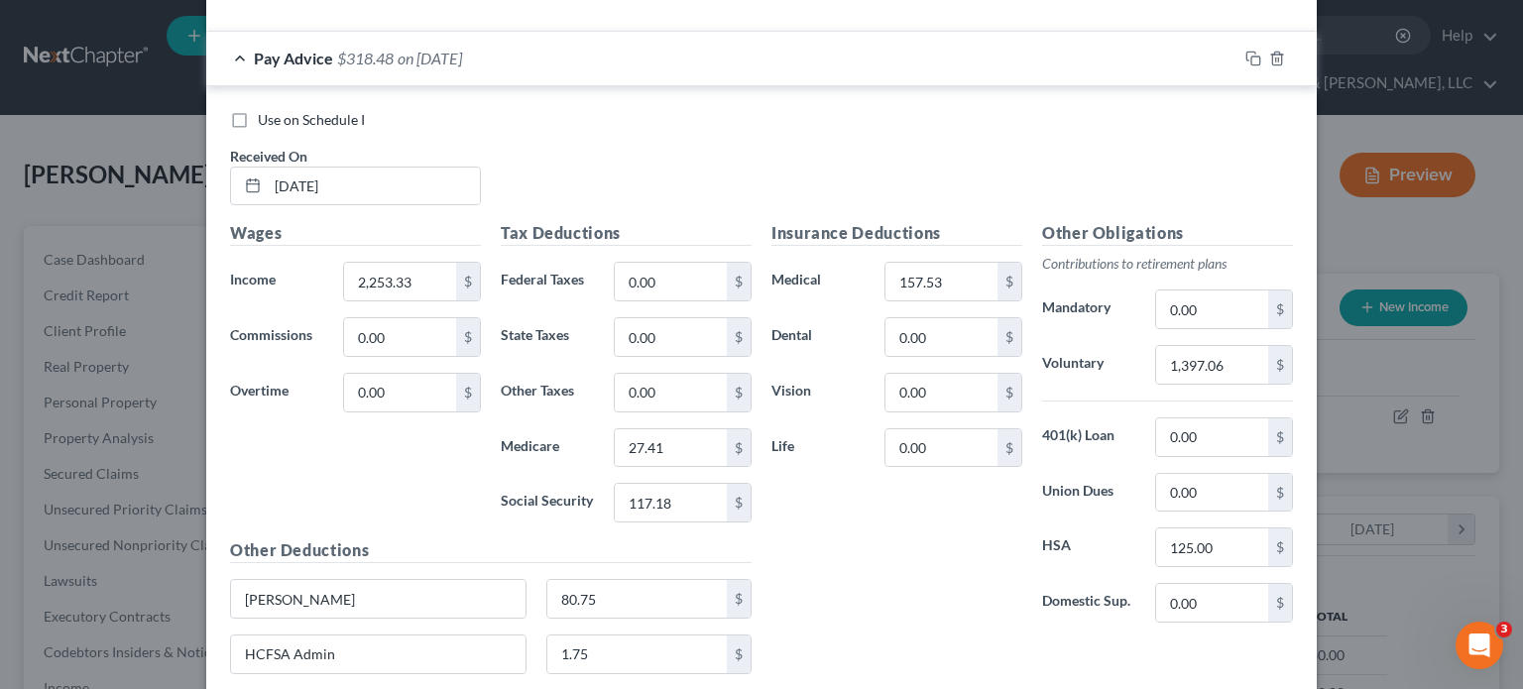
scroll to position [638, 0]
click at [258, 114] on label "Use on Schedule I" at bounding box center [311, 120] width 107 height 20
click at [266, 114] on input "Use on Schedule I" at bounding box center [272, 116] width 13 height 13
checkbox input "true"
checkbox input "false"
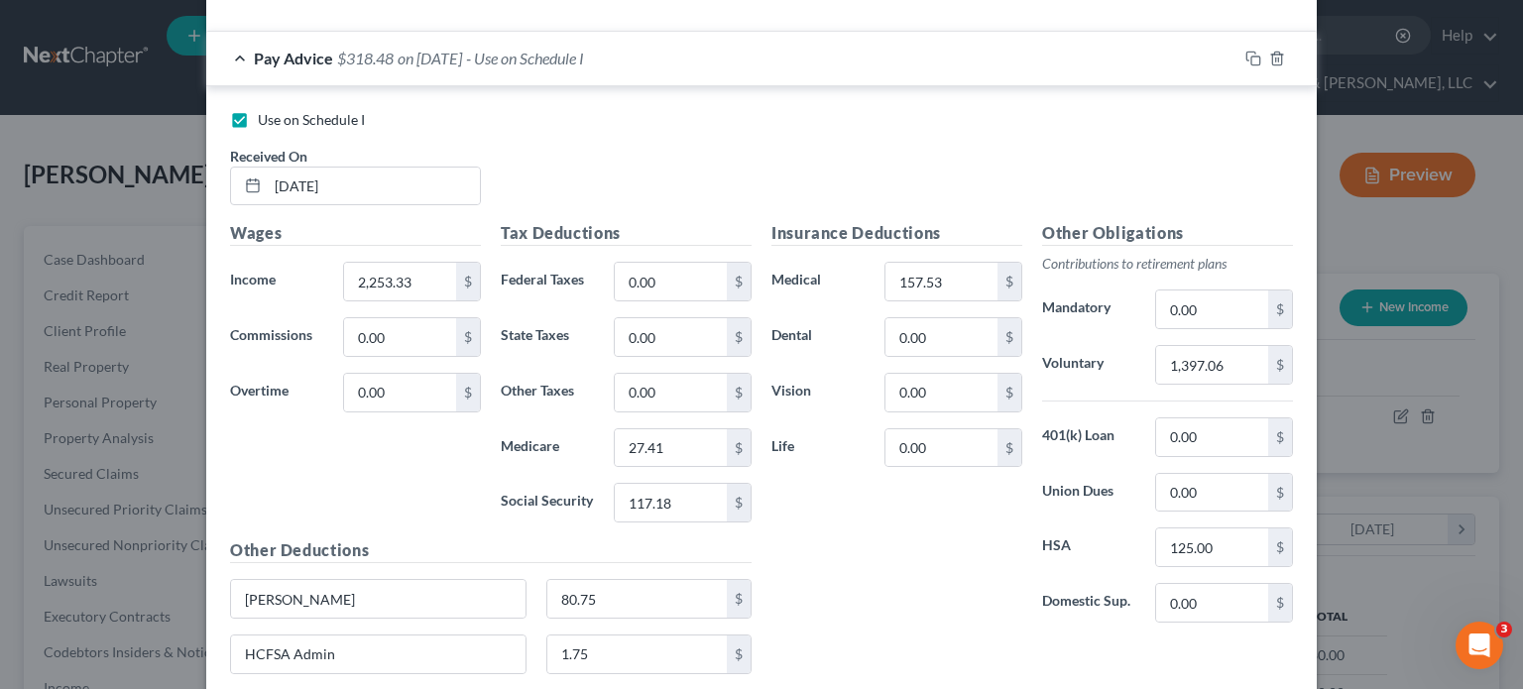
scroll to position [1233, 0]
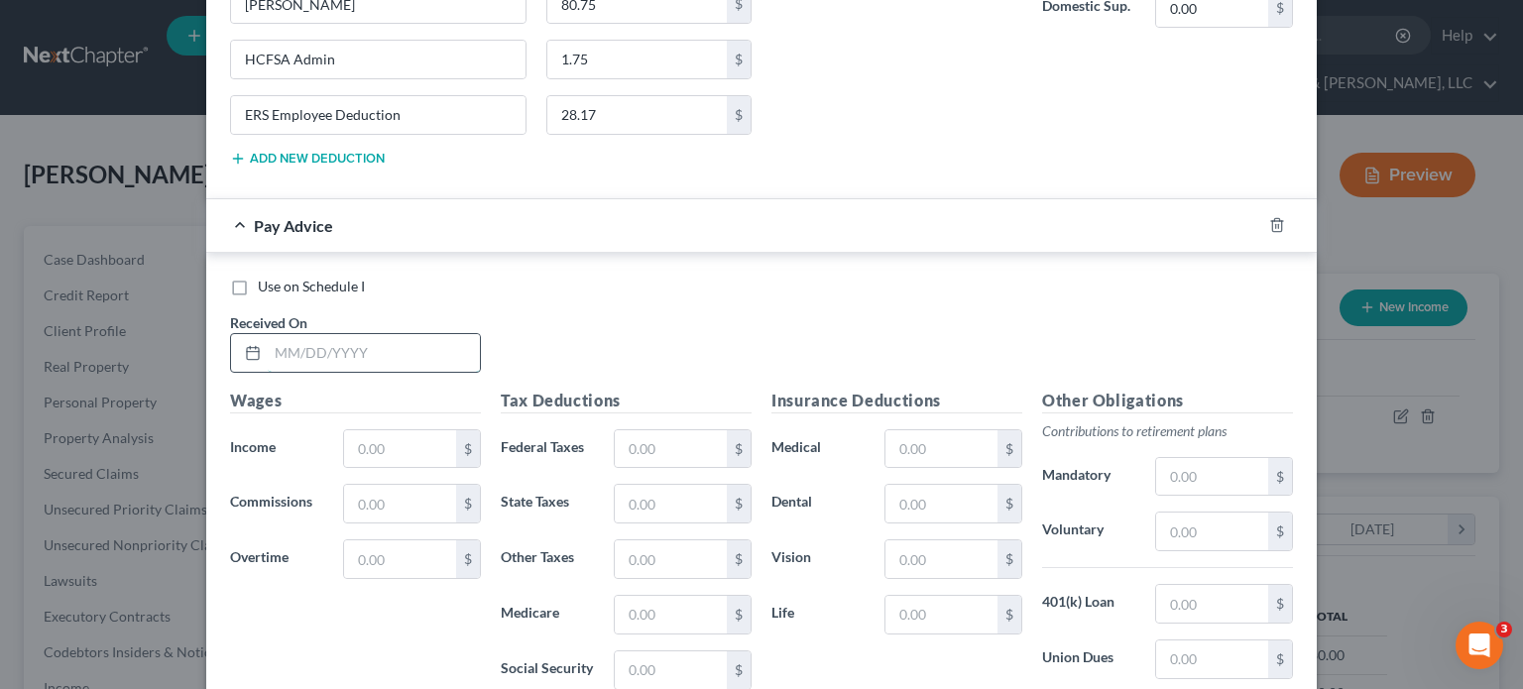
click at [351, 349] on input "text" at bounding box center [374, 353] width 212 height 38
type input "[DATE]"
click at [433, 446] on input "text" at bounding box center [400, 449] width 112 height 38
type input "2,253.33"
click at [387, 511] on input "text" at bounding box center [400, 504] width 112 height 38
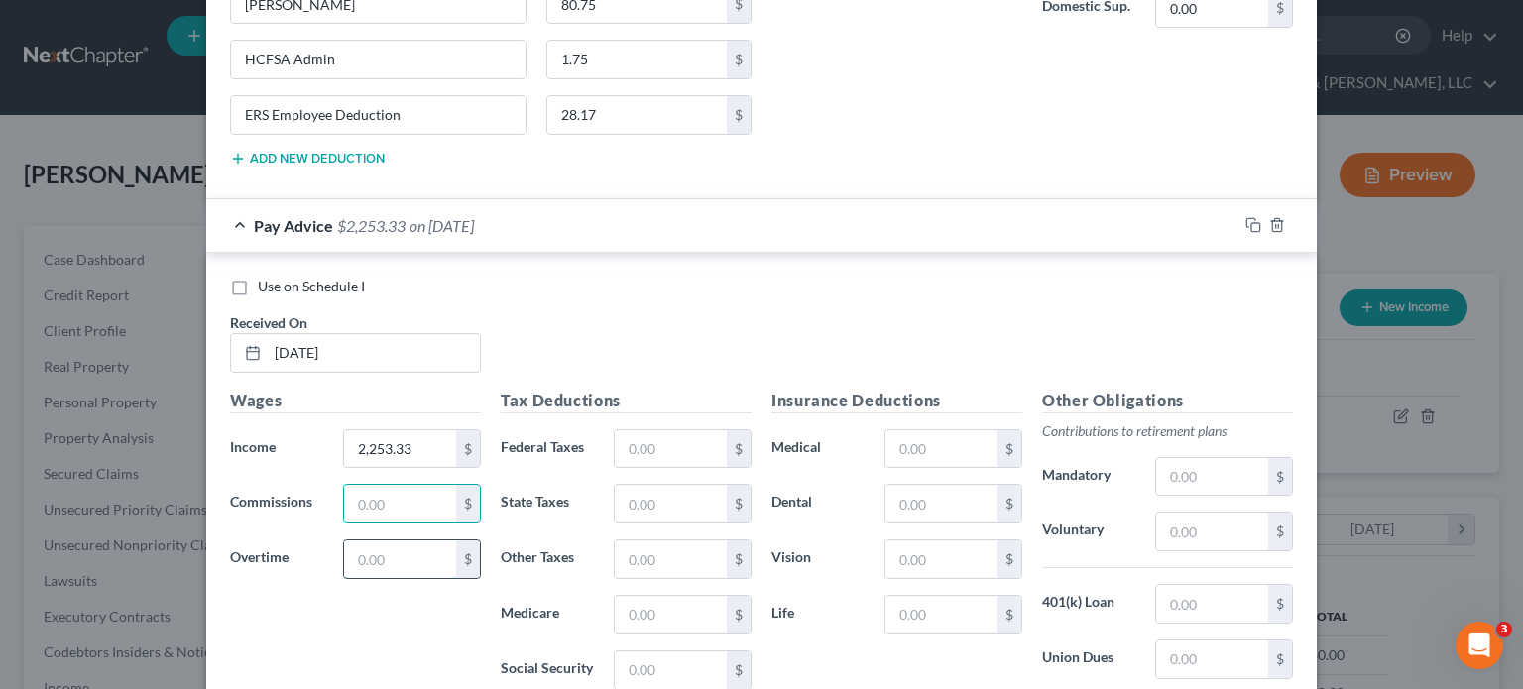
click at [357, 541] on input "text" at bounding box center [400, 559] width 112 height 38
click at [662, 432] on input "text" at bounding box center [671, 449] width 112 height 38
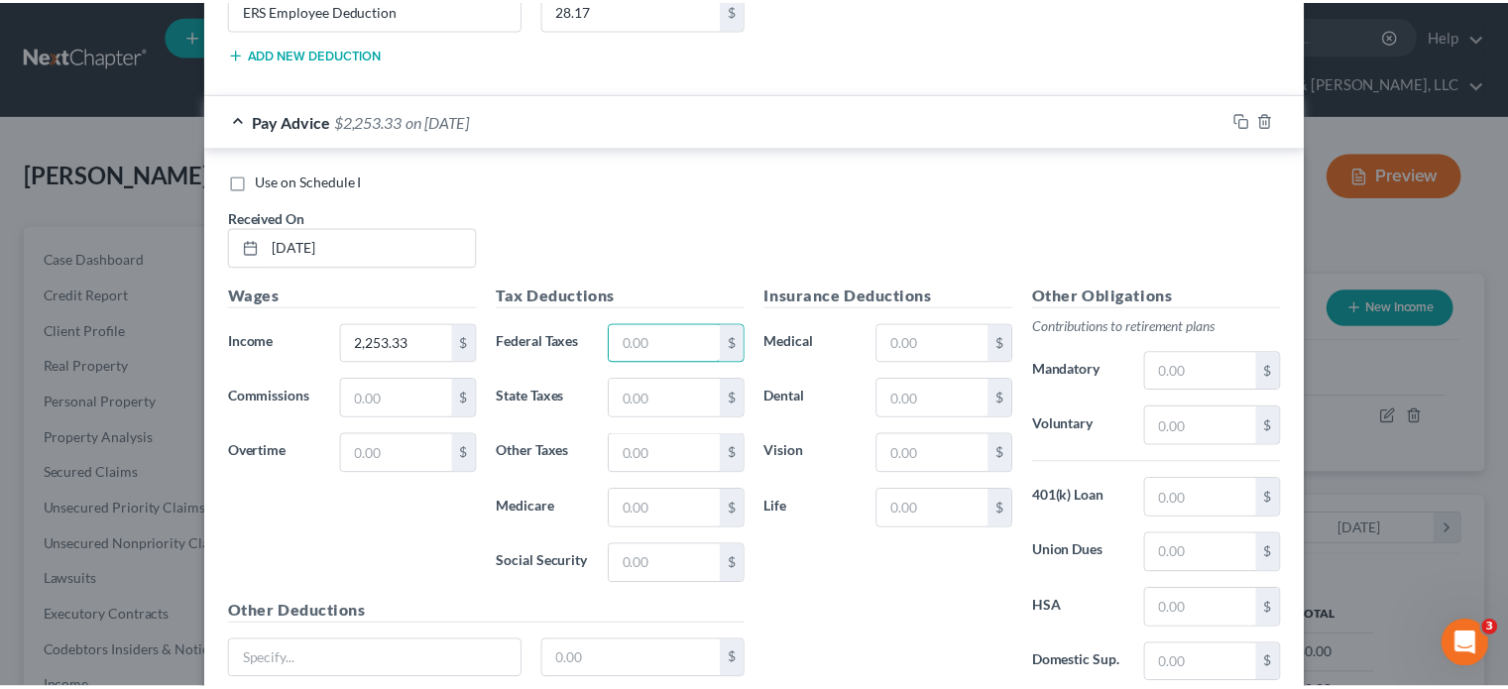
scroll to position [1493, 0]
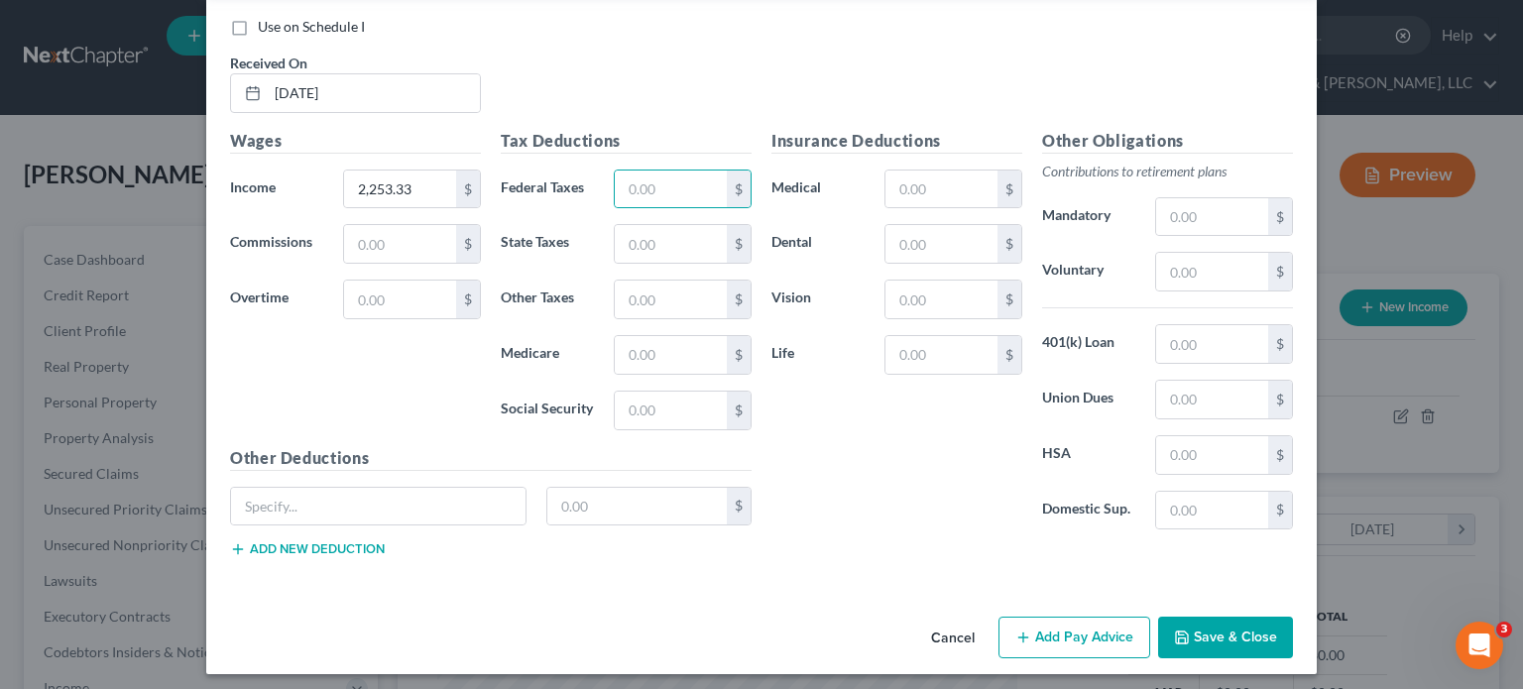
click at [1198, 626] on button "Save & Close" at bounding box center [1225, 638] width 135 height 42
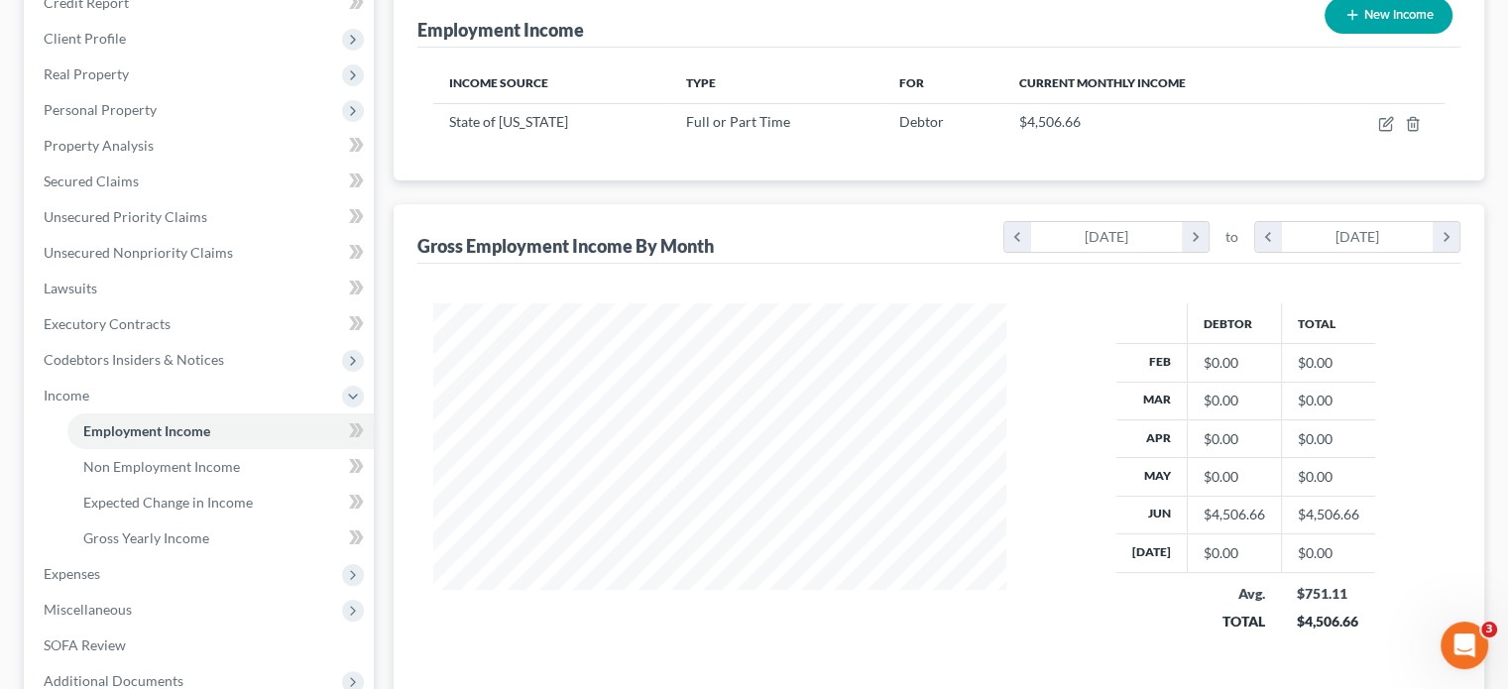
scroll to position [297, 0]
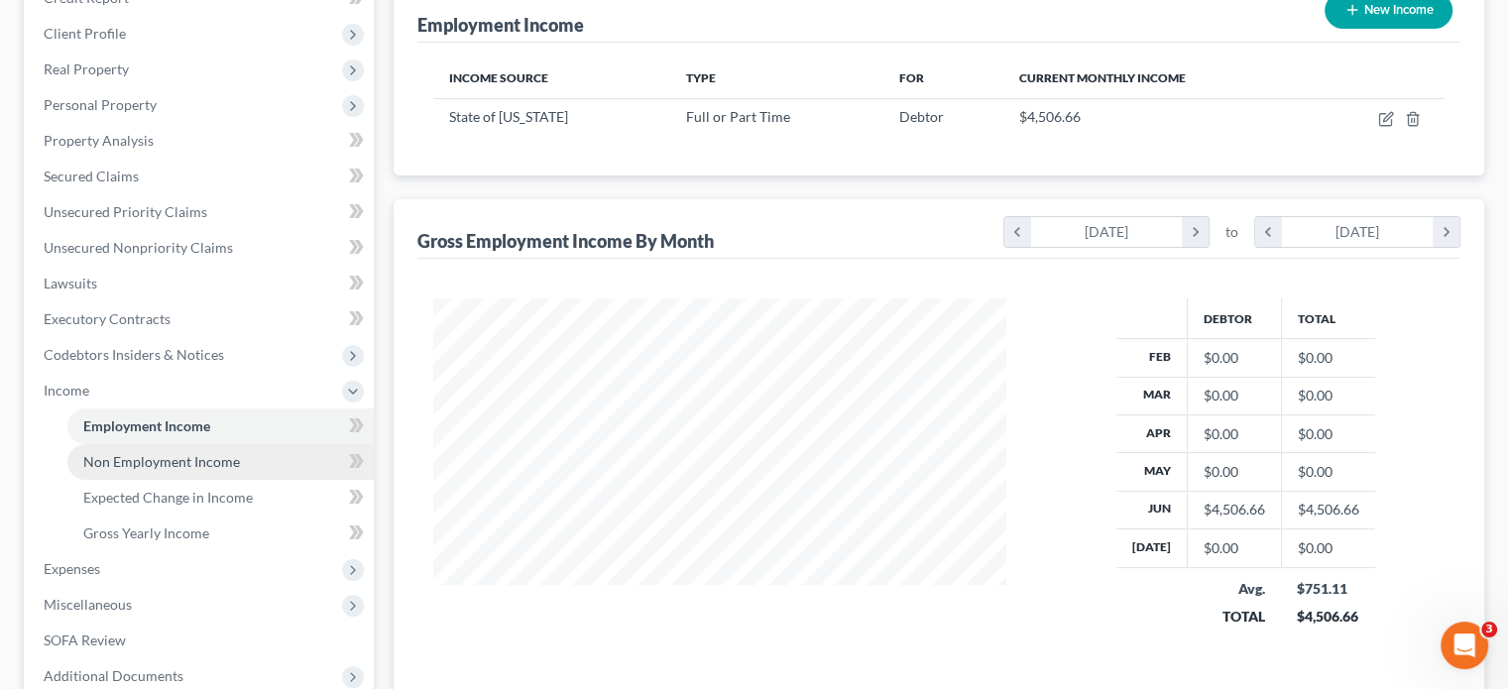
click at [173, 453] on span "Non Employment Income" at bounding box center [161, 461] width 157 height 17
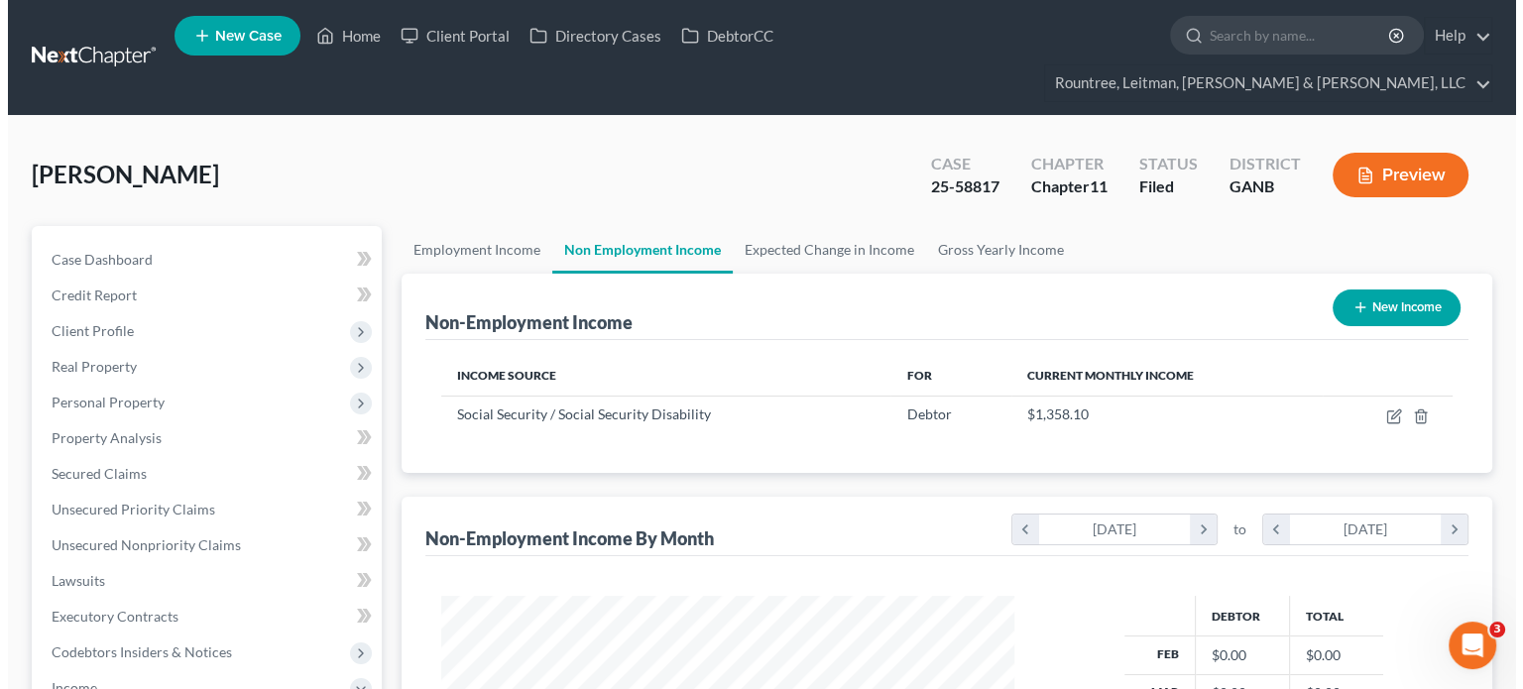
scroll to position [353, 612]
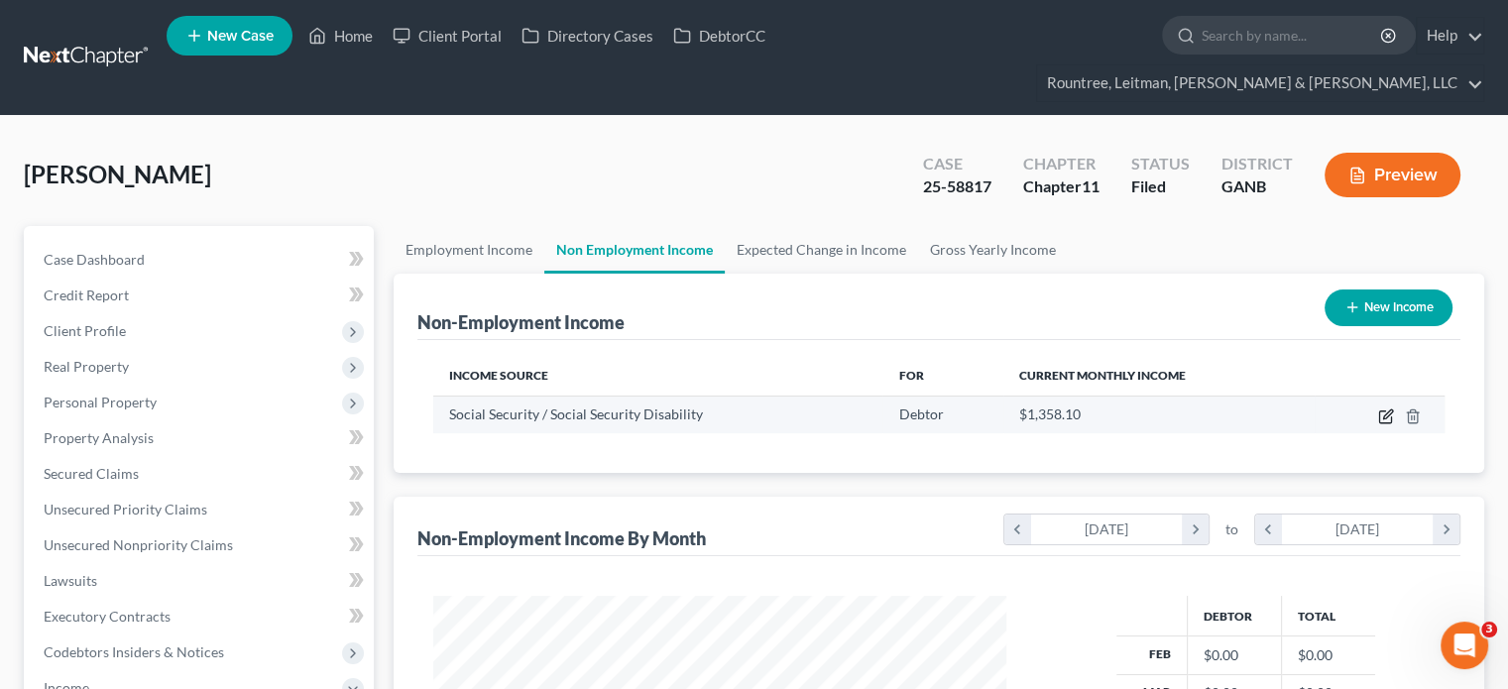
click at [1384, 408] on icon "button" at bounding box center [1386, 416] width 16 height 16
select select "4"
select select "0"
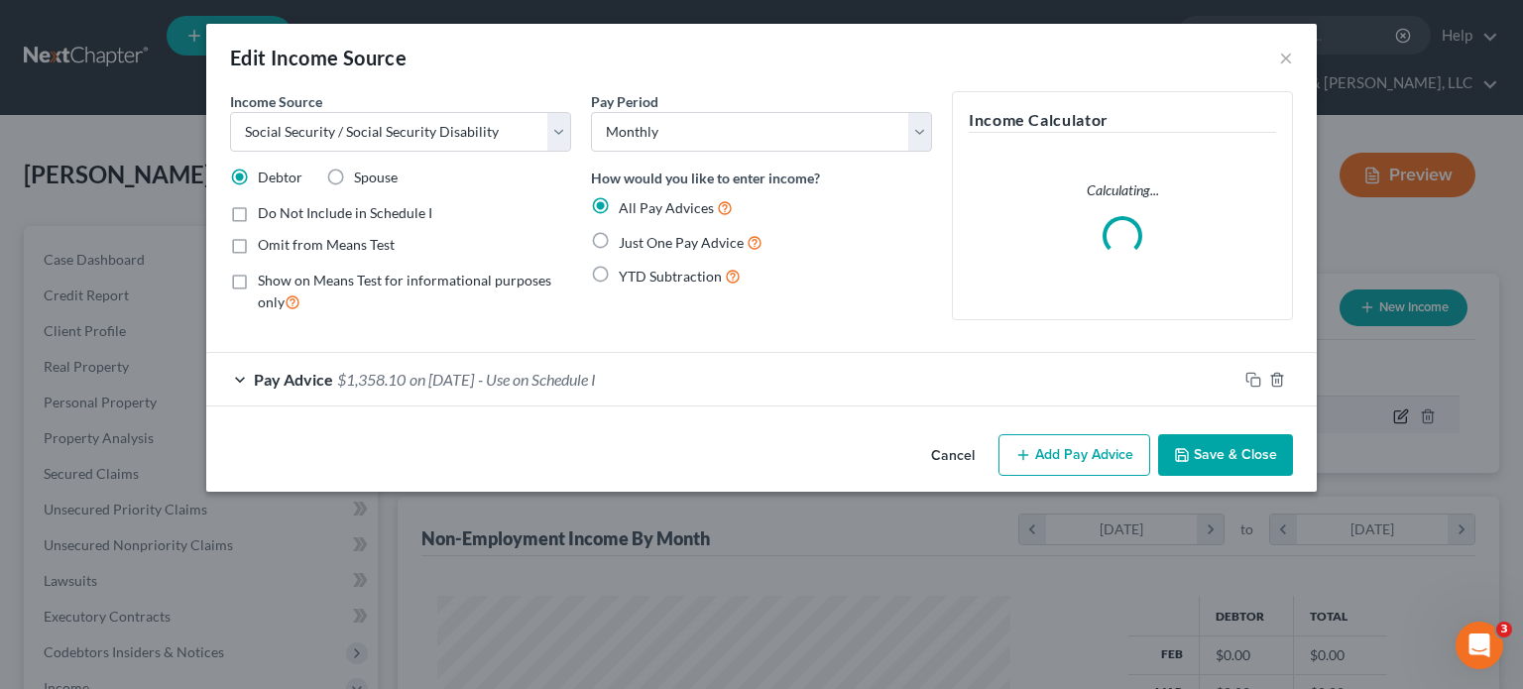
scroll to position [353, 619]
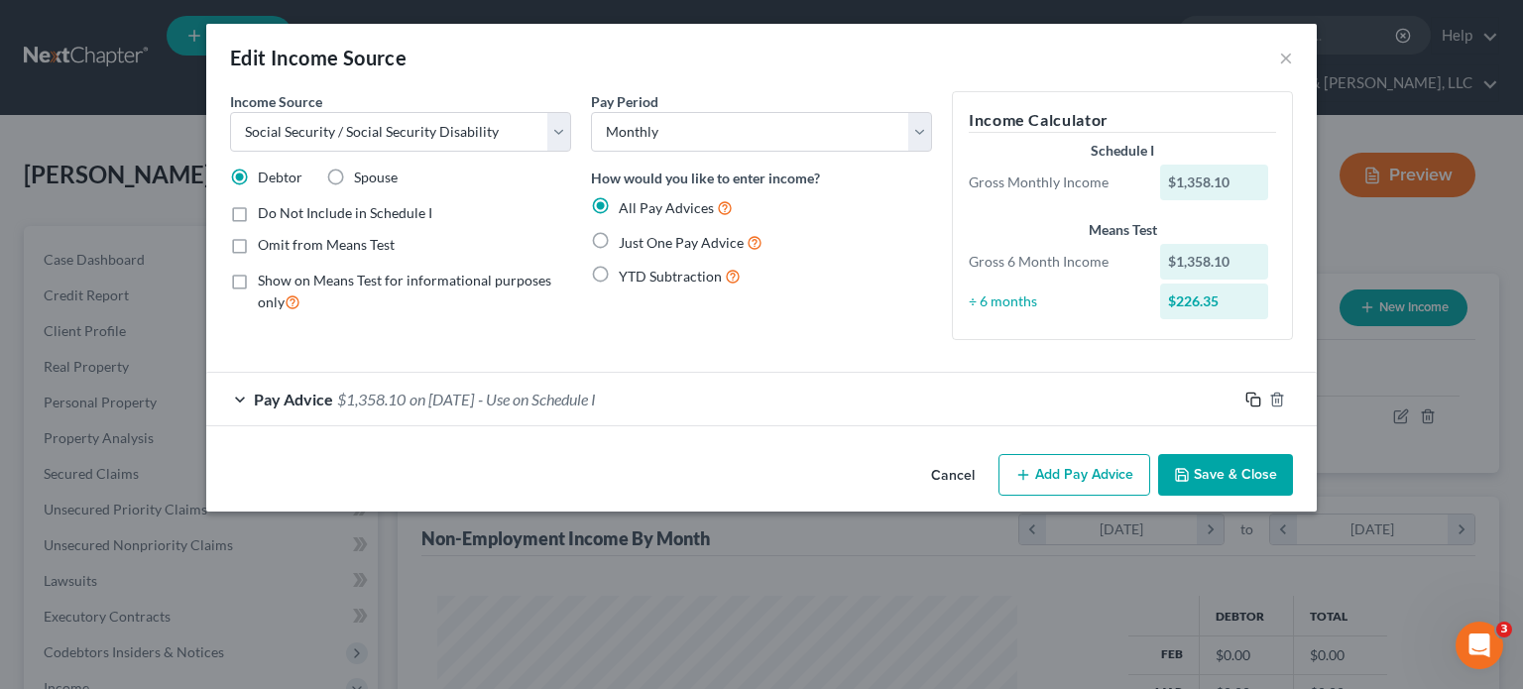
click at [1256, 400] on icon "button" at bounding box center [1253, 400] width 16 height 16
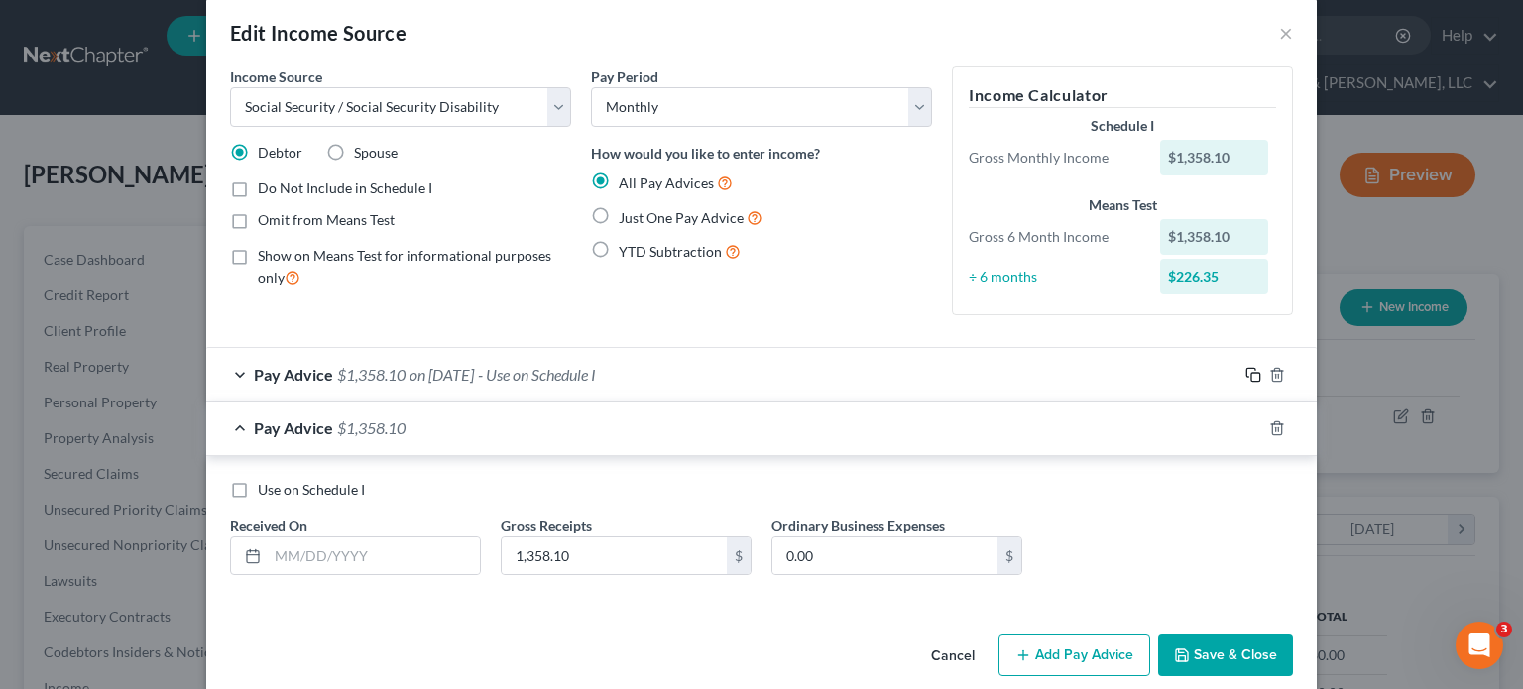
scroll to position [50, 0]
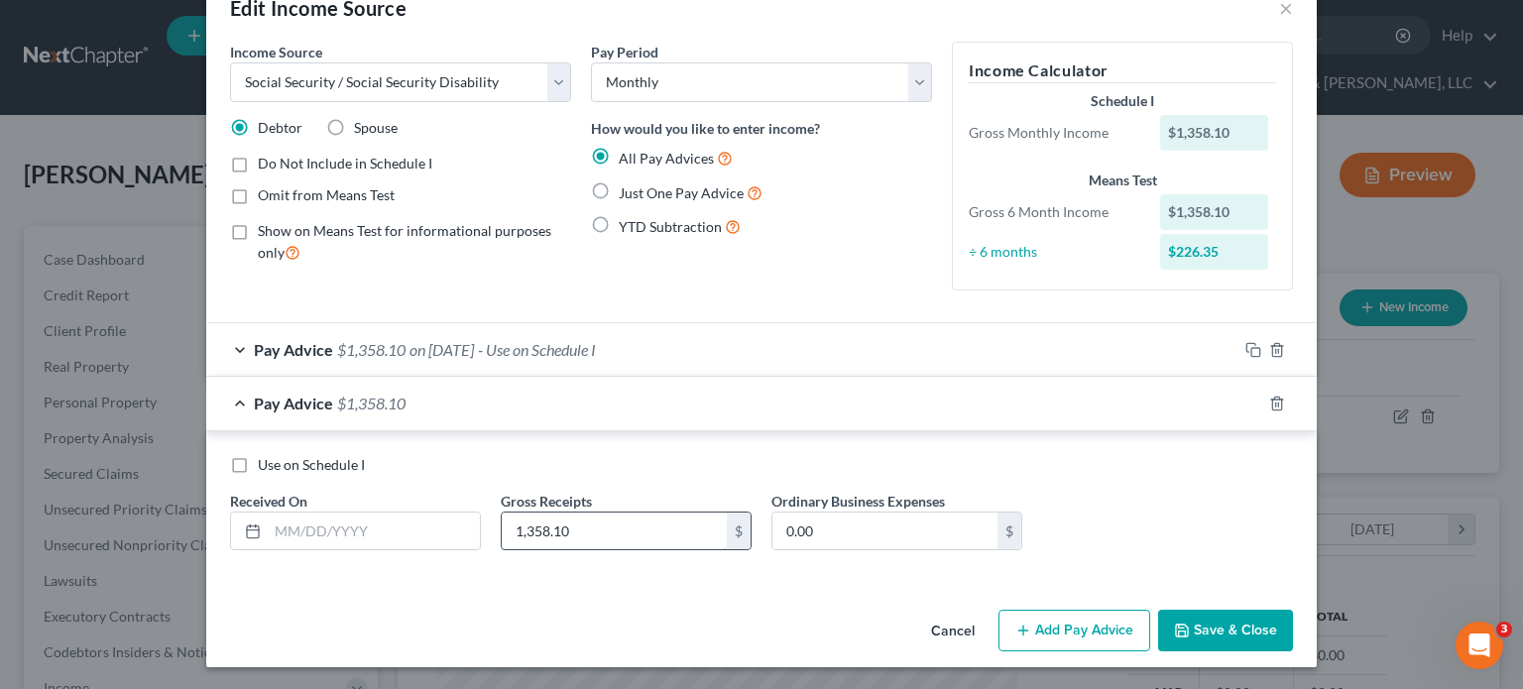
click at [670, 526] on input "1,358.10" at bounding box center [614, 532] width 225 height 38
click at [1272, 402] on icon "button" at bounding box center [1277, 404] width 16 height 16
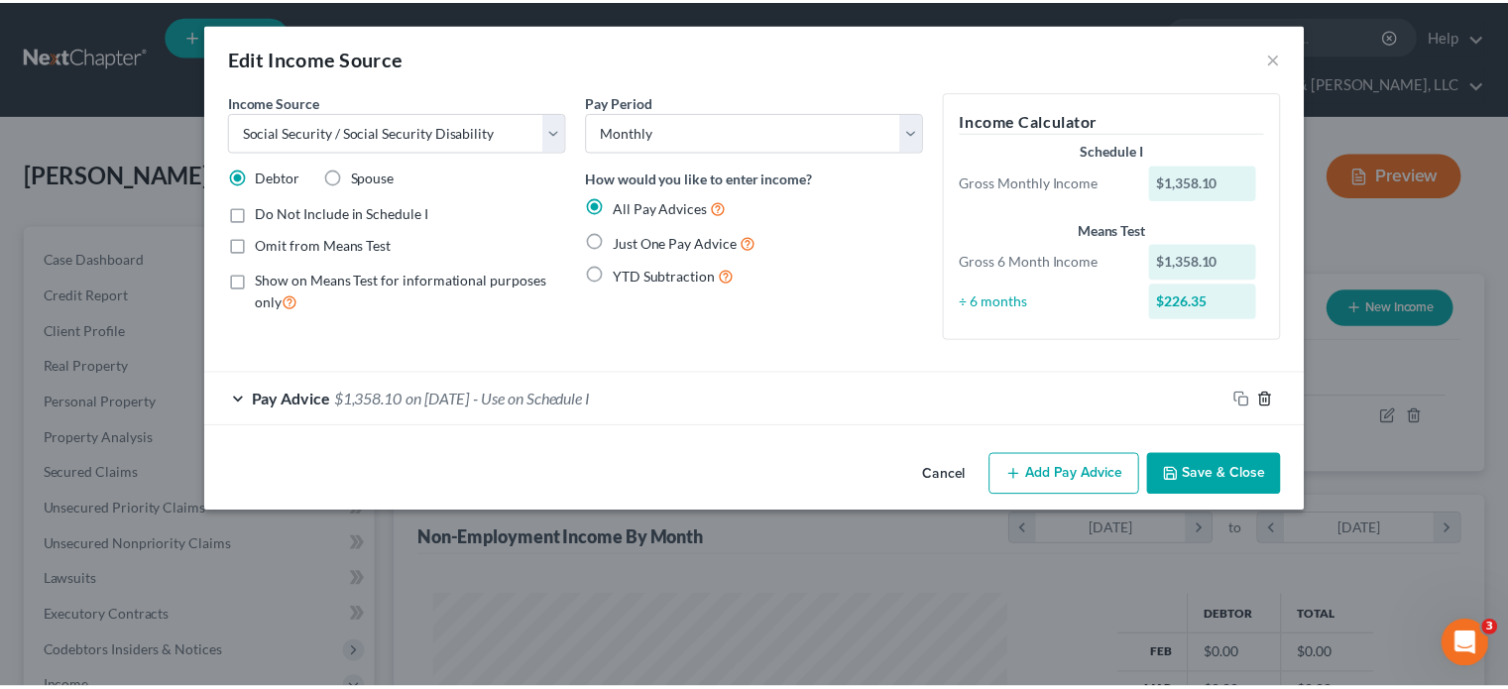
scroll to position [0, 0]
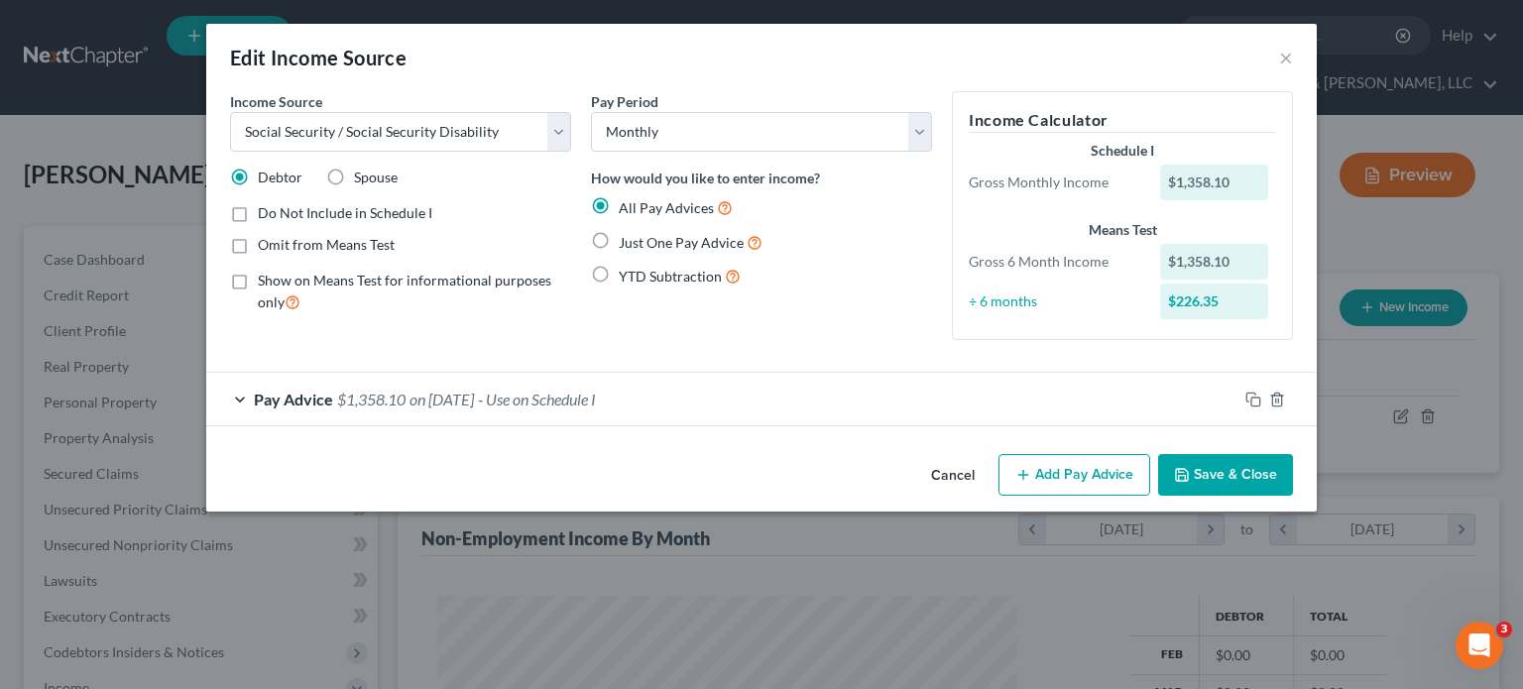
click at [1261, 397] on div at bounding box center [1276, 400] width 79 height 32
click at [1248, 396] on icon "button" at bounding box center [1253, 400] width 16 height 16
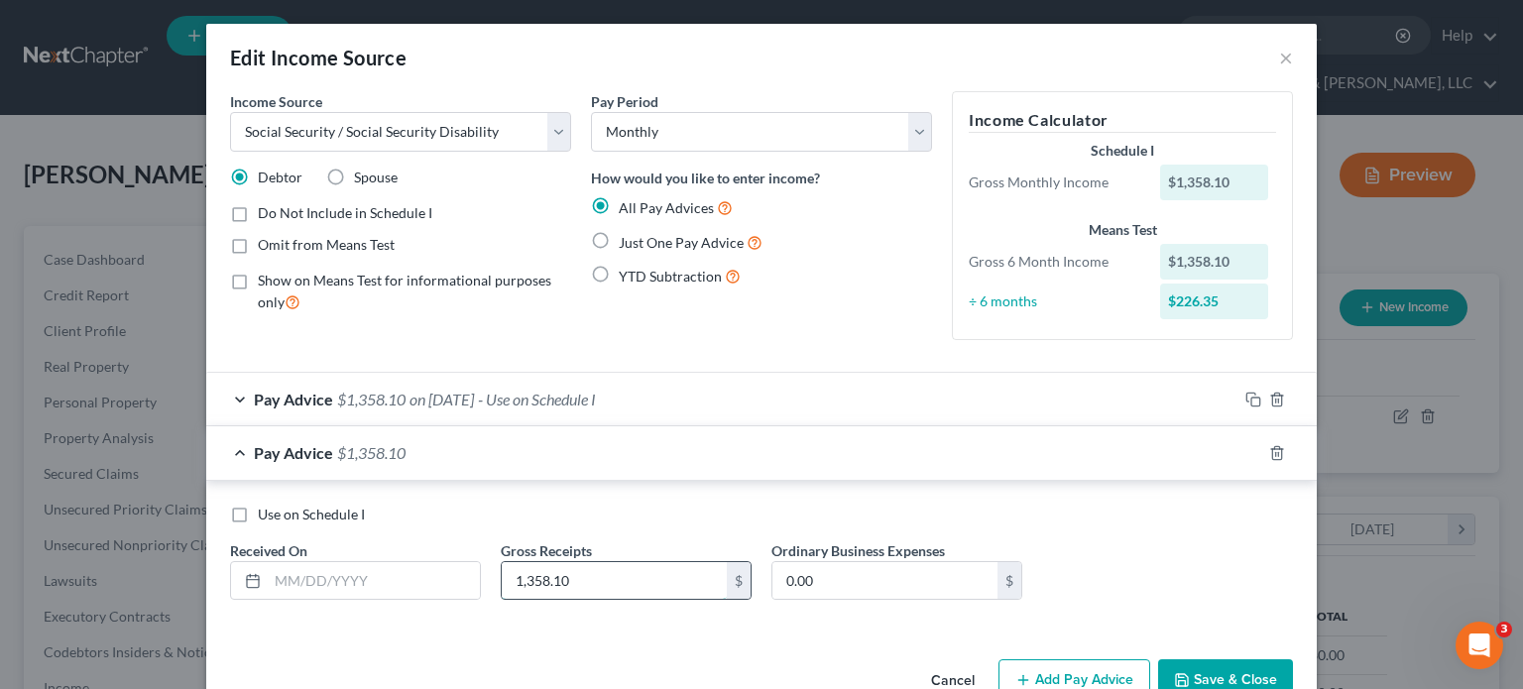
click at [627, 573] on input "1,358.10" at bounding box center [614, 581] width 225 height 38
click at [1269, 447] on icon "button" at bounding box center [1277, 453] width 16 height 16
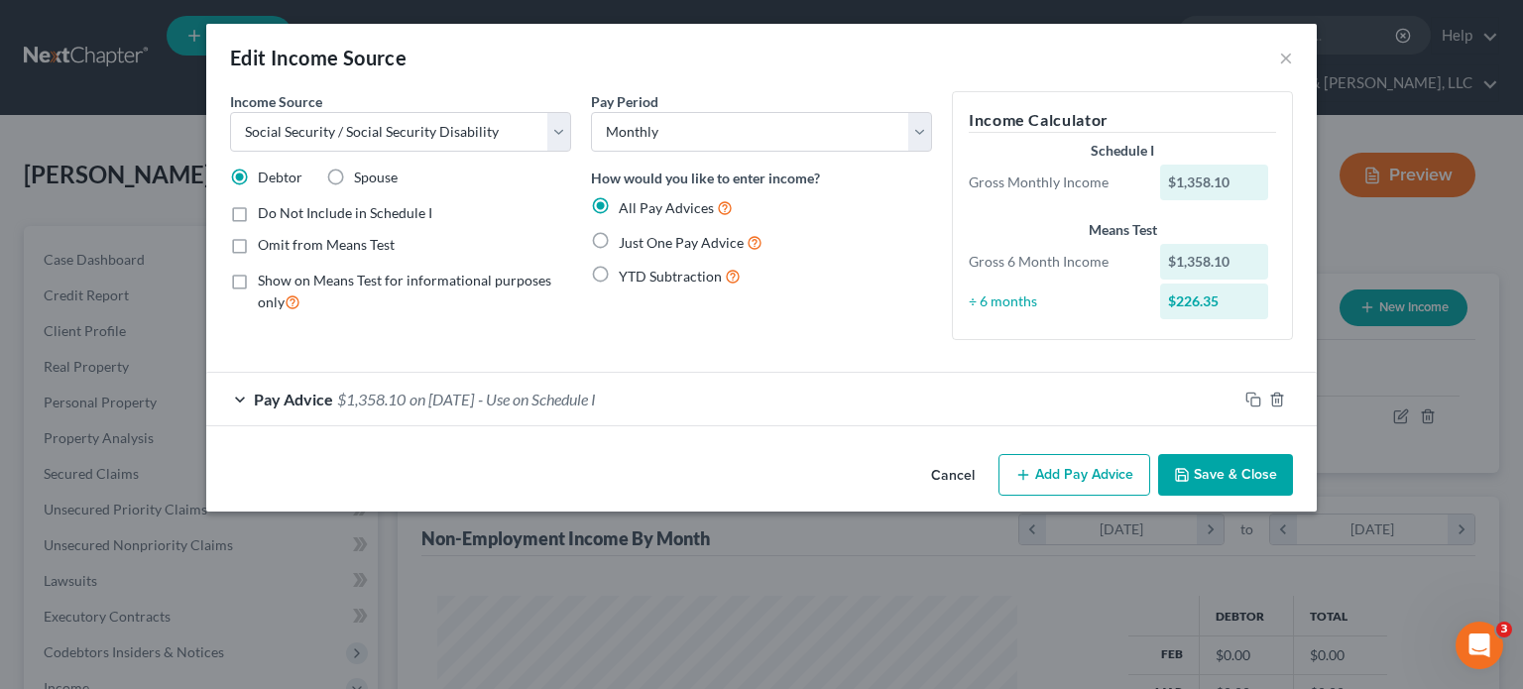
click at [351, 396] on span "$1,358.10" at bounding box center [371, 399] width 68 height 19
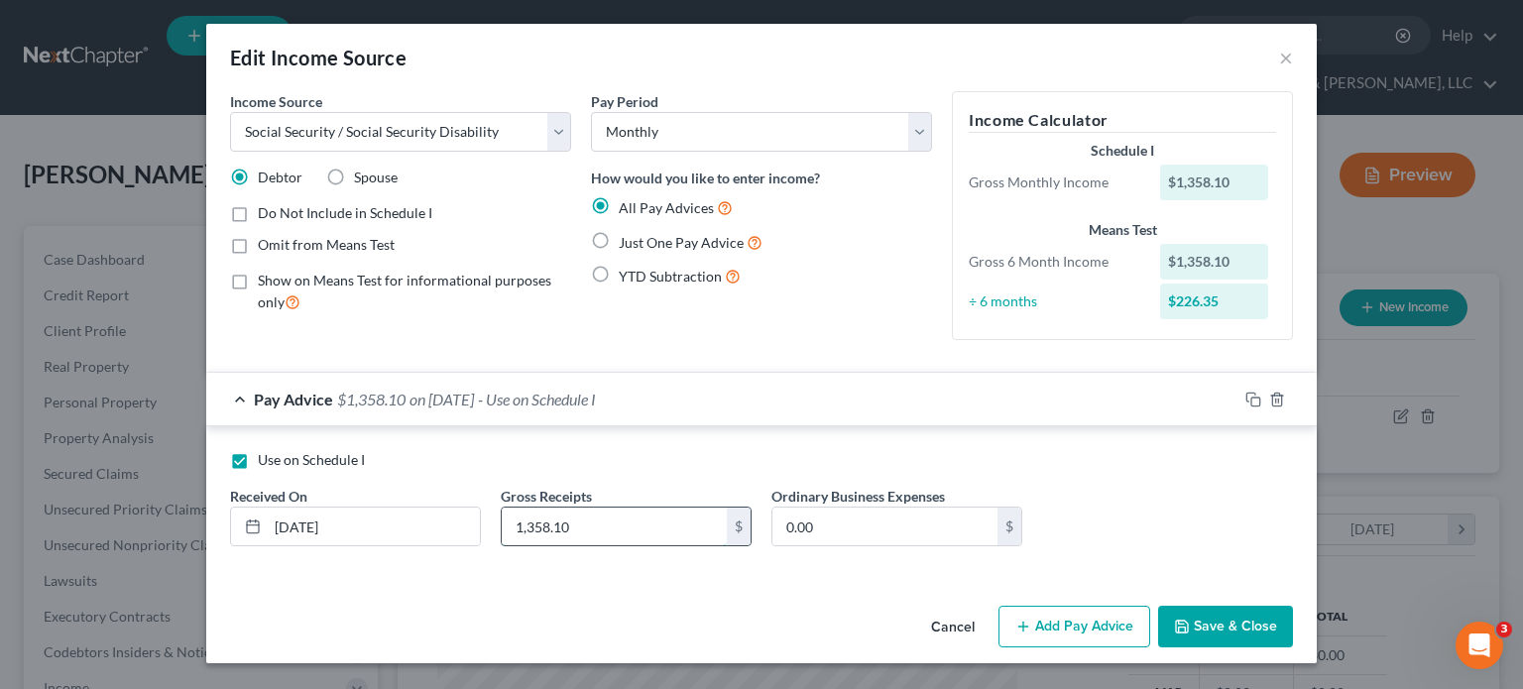
click at [596, 525] on input "1,358.10" at bounding box center [614, 527] width 225 height 38
type input "1,509.00"
click at [877, 523] on input "0.00" at bounding box center [884, 527] width 225 height 38
type input "150.00"
click at [887, 602] on div "Cancel Add Pay Advice Save & Close" at bounding box center [761, 630] width 1110 height 65
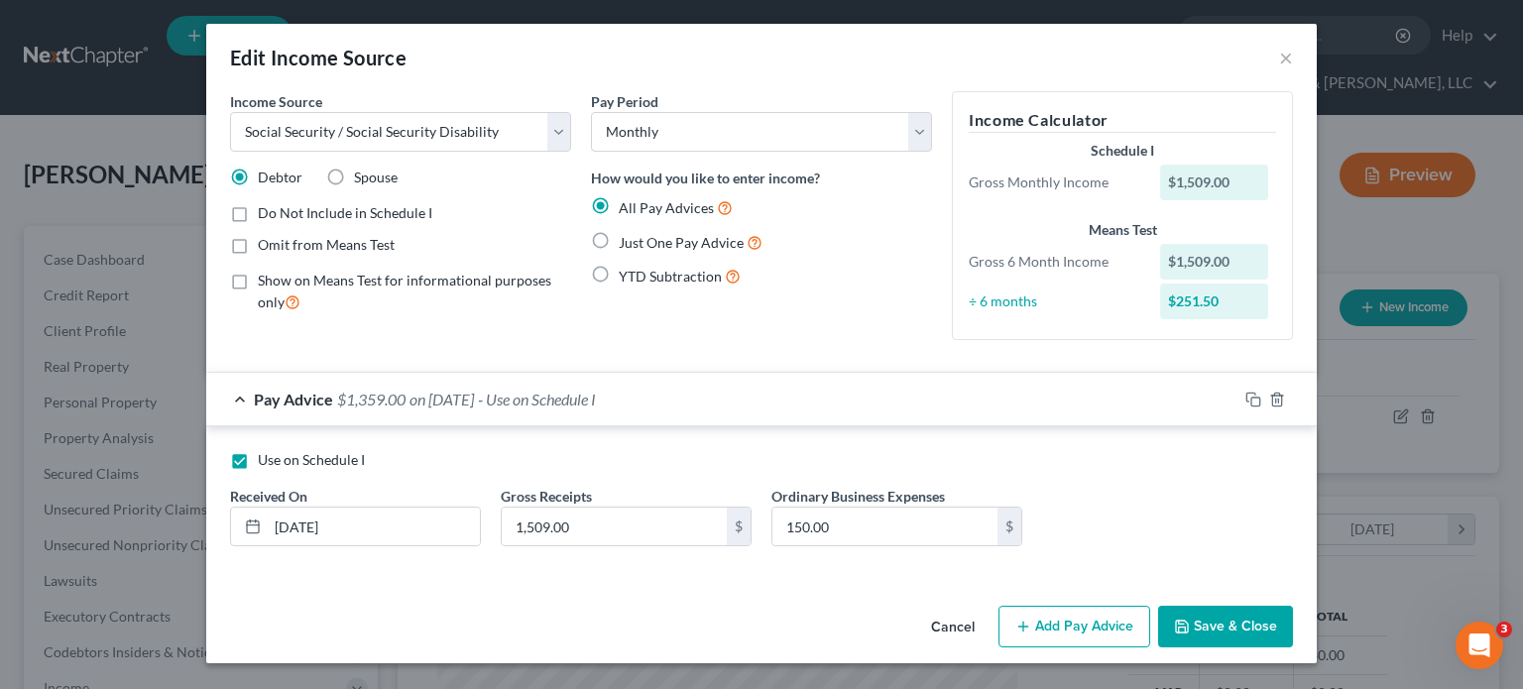
click at [1265, 624] on button "Save & Close" at bounding box center [1225, 627] width 135 height 42
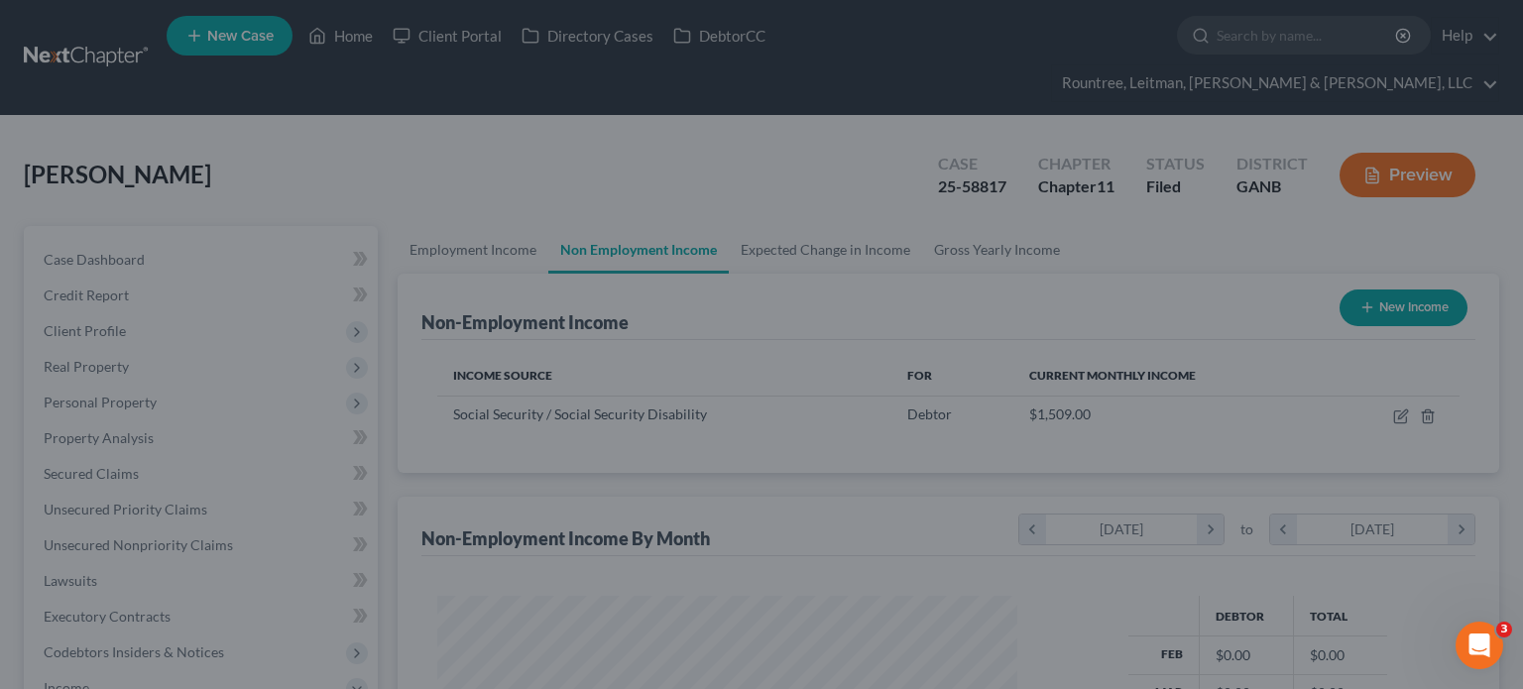
scroll to position [990994, 990734]
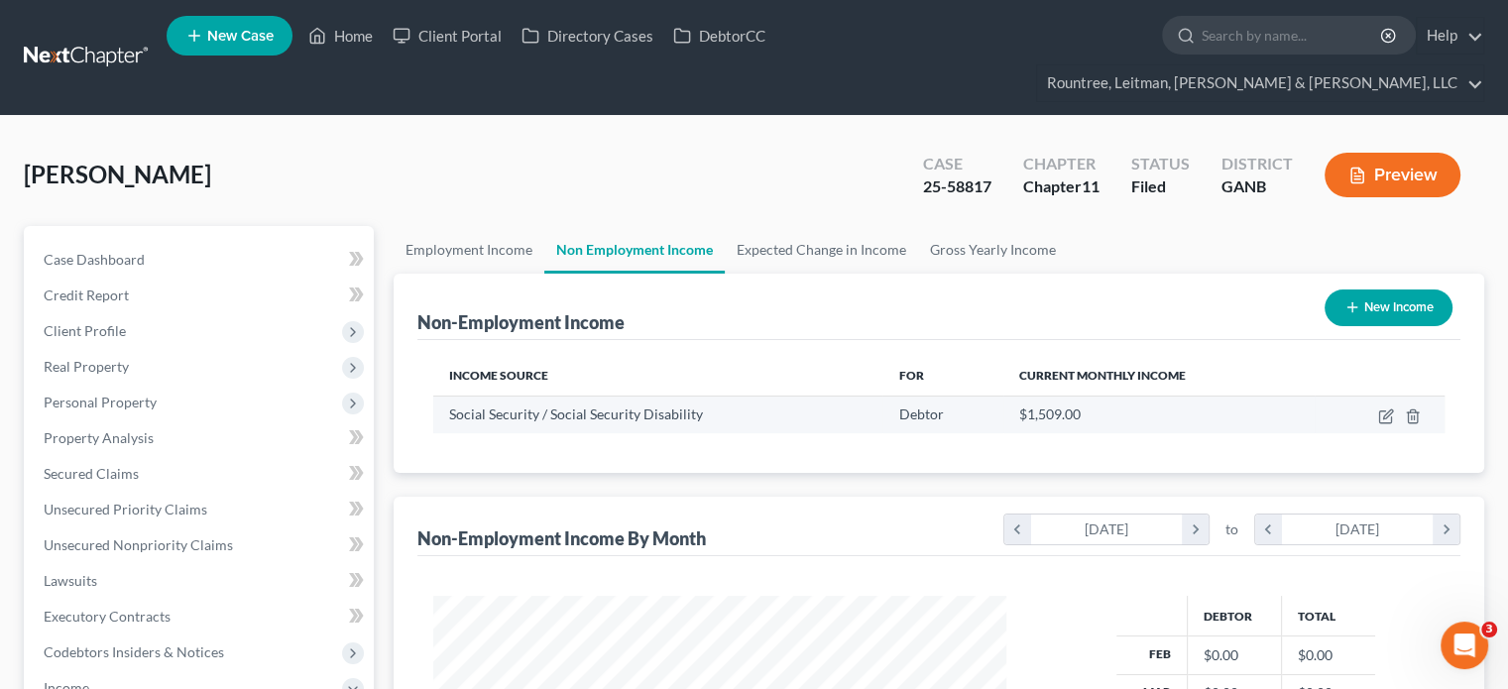
click at [1380, 396] on td at bounding box center [1380, 415] width 130 height 38
click at [1383, 408] on icon "button" at bounding box center [1386, 416] width 16 height 16
select select "4"
select select "0"
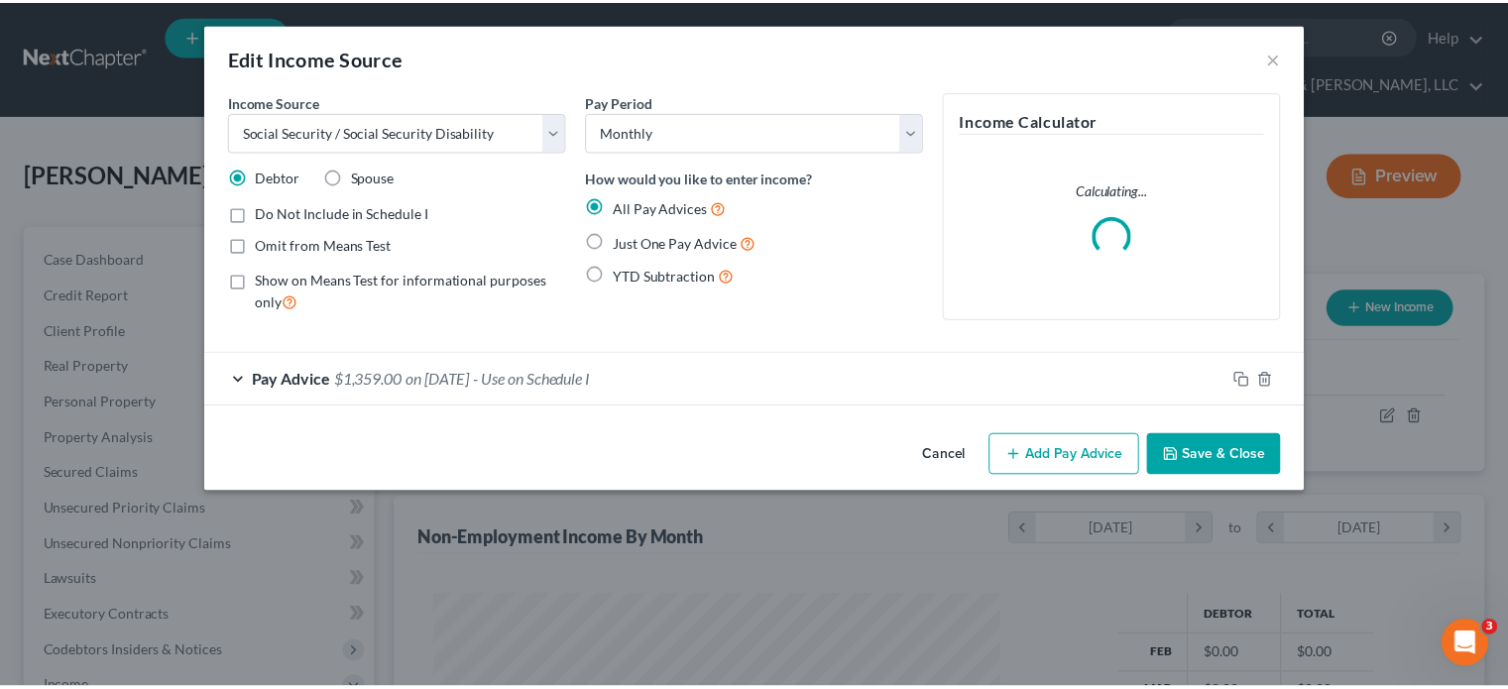
scroll to position [353, 619]
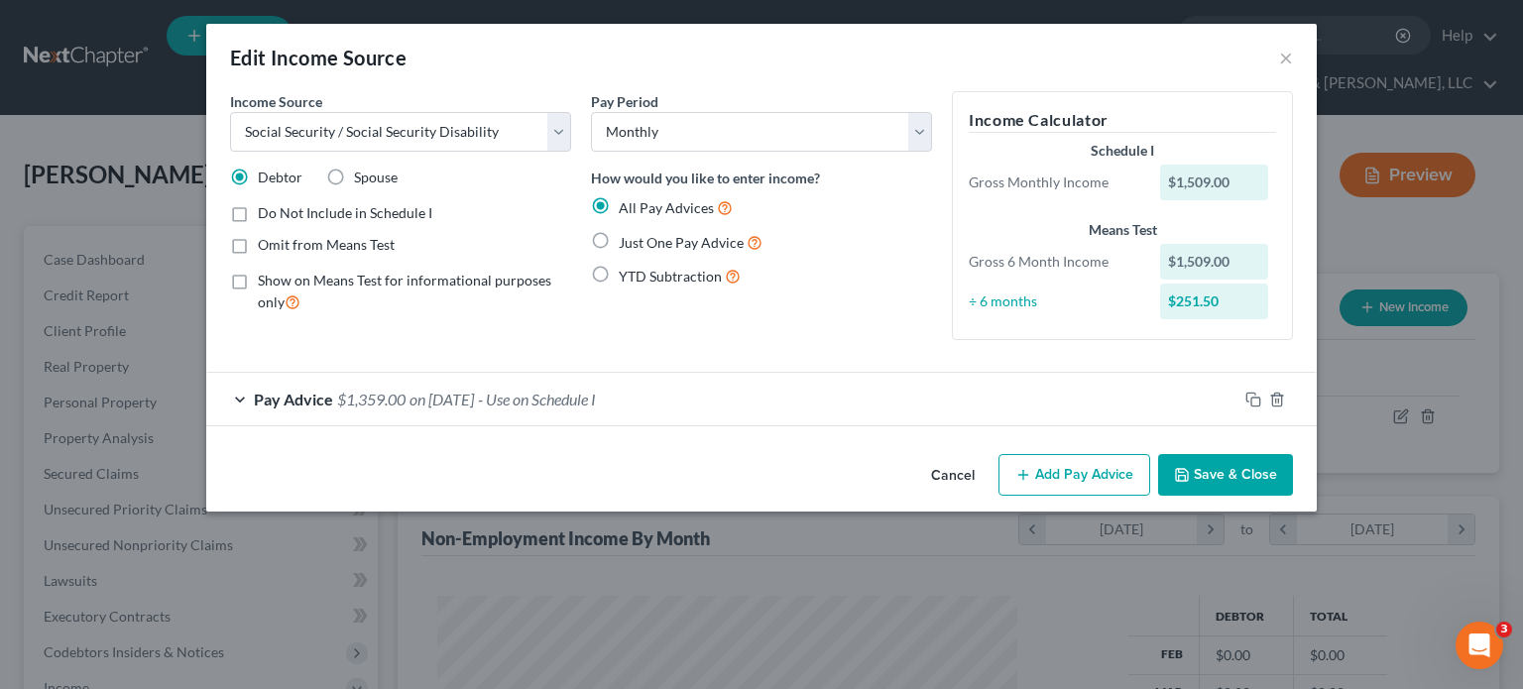
click at [456, 400] on span "on [DATE]" at bounding box center [441, 399] width 64 height 19
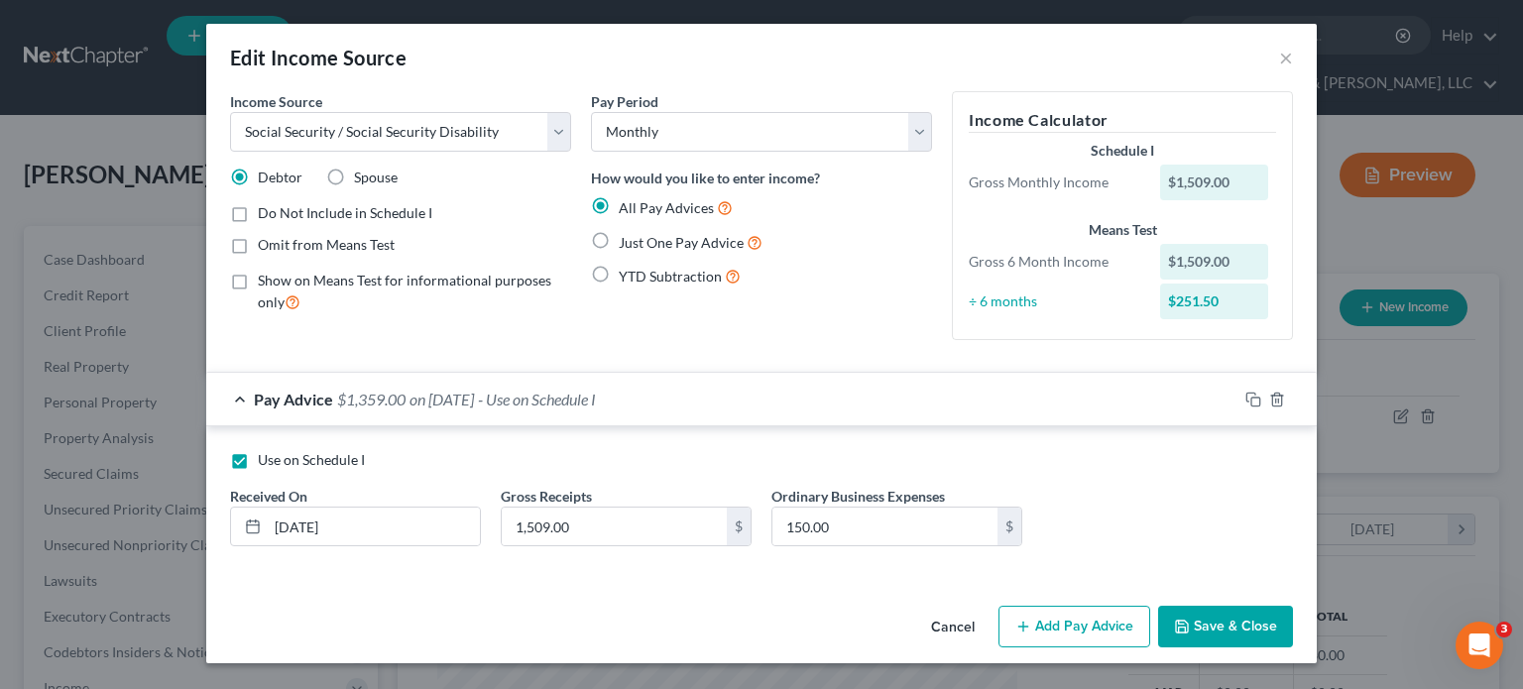
click at [1217, 614] on button "Save & Close" at bounding box center [1225, 627] width 135 height 42
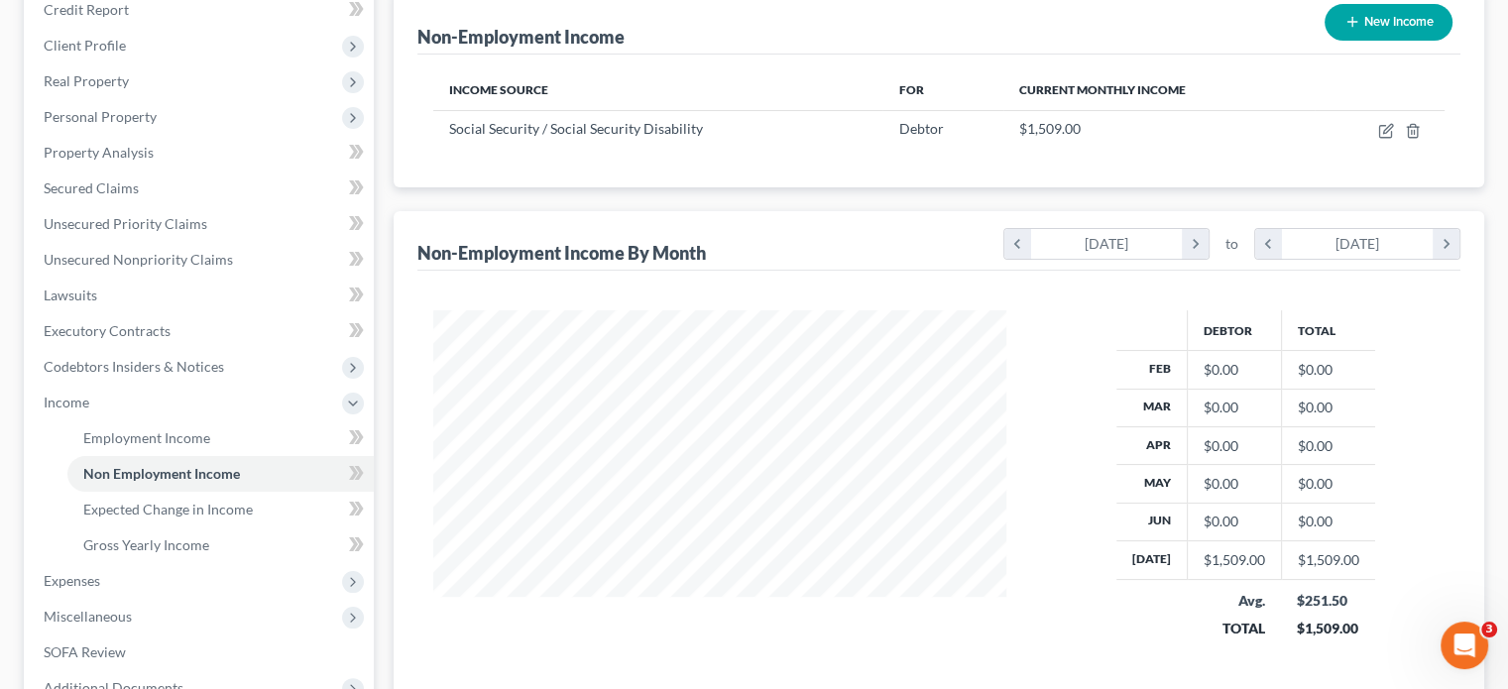
scroll to position [297, 0]
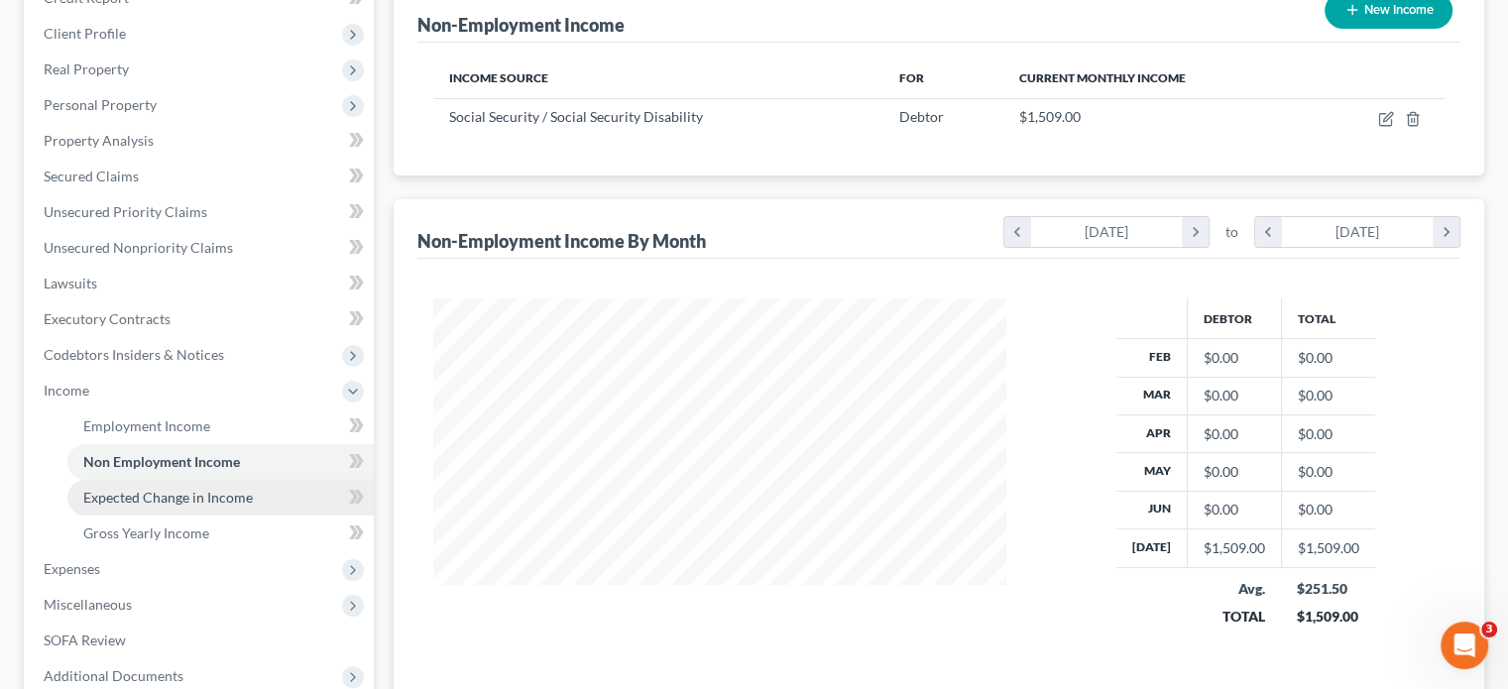
click at [151, 489] on span "Expected Change in Income" at bounding box center [168, 497] width 170 height 17
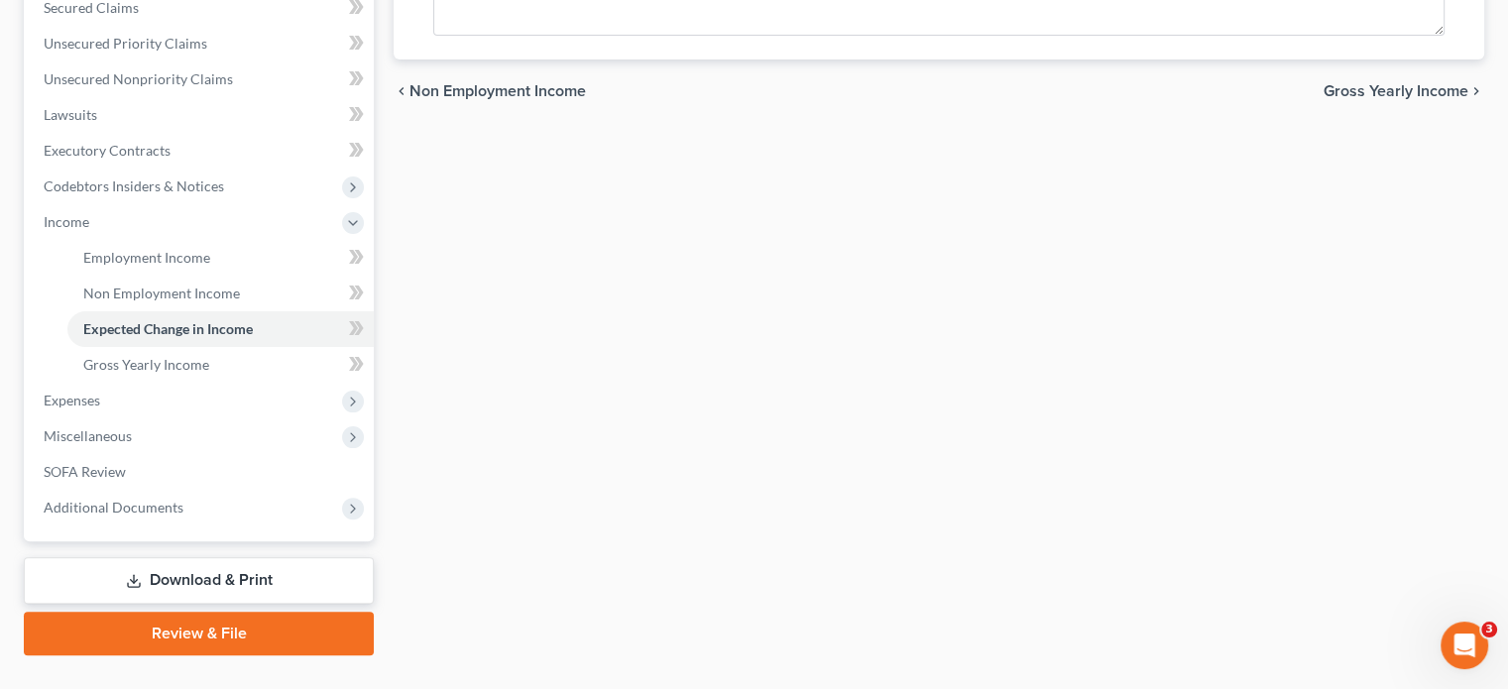
scroll to position [470, 0]
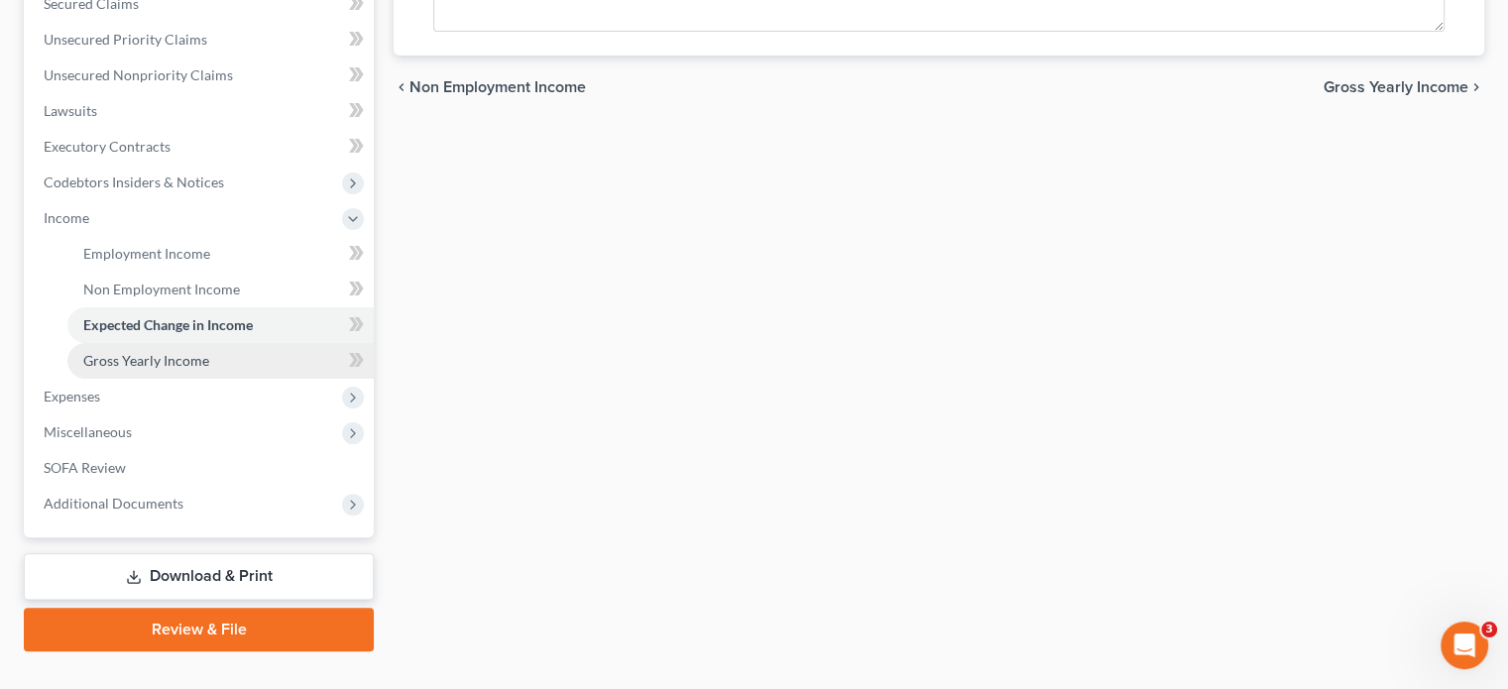
click at [160, 352] on span "Gross Yearly Income" at bounding box center [146, 360] width 126 height 17
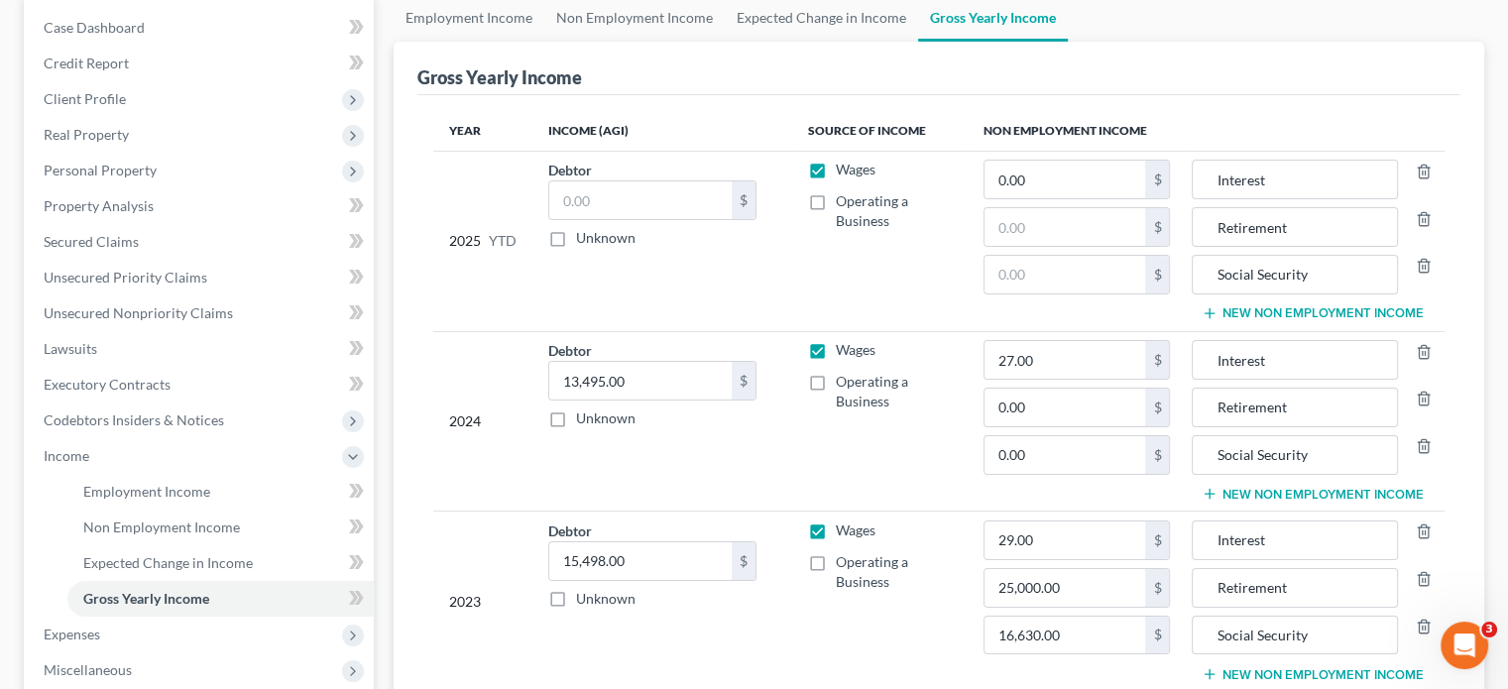
scroll to position [198, 0]
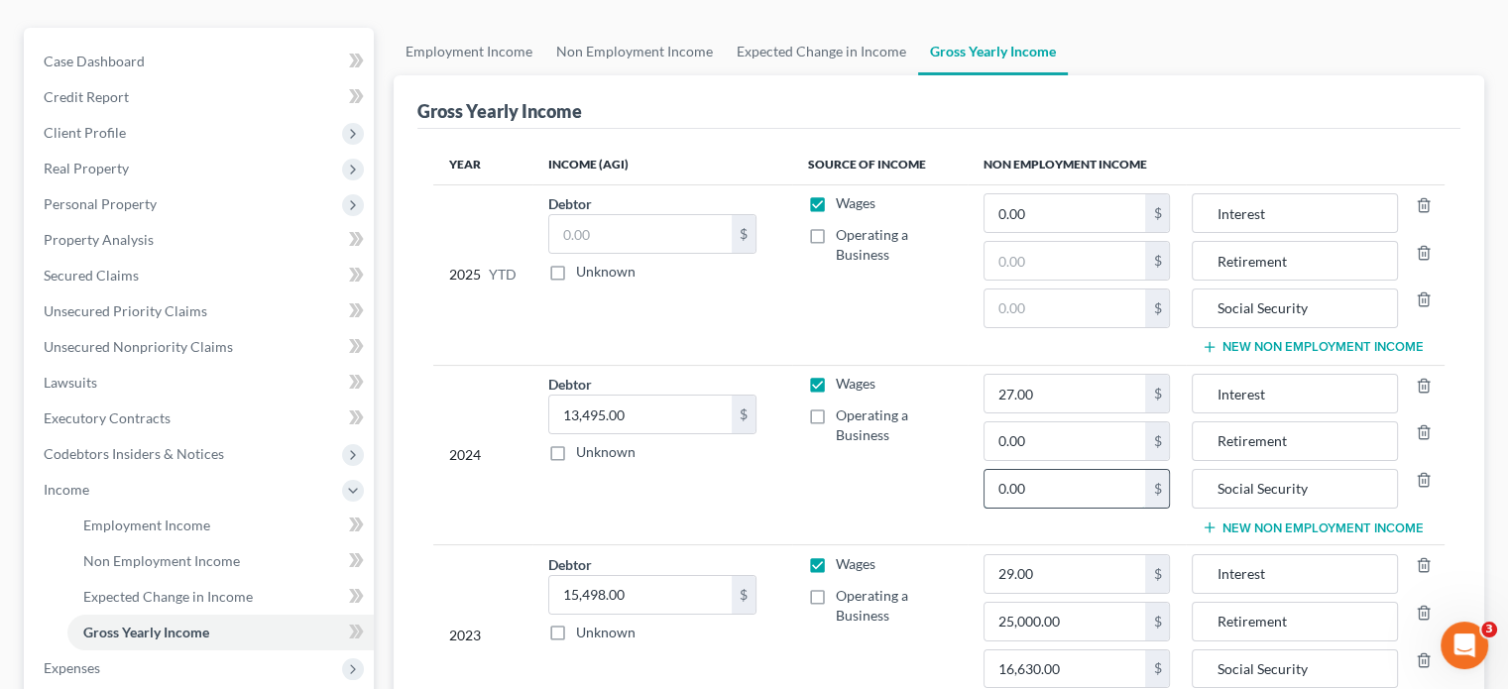
click at [1094, 470] on input "0.00" at bounding box center [1065, 489] width 162 height 38
click at [870, 447] on td "Wages Operating a Business" at bounding box center [879, 455] width 174 height 180
click at [1420, 426] on icon "button" at bounding box center [1423, 432] width 9 height 13
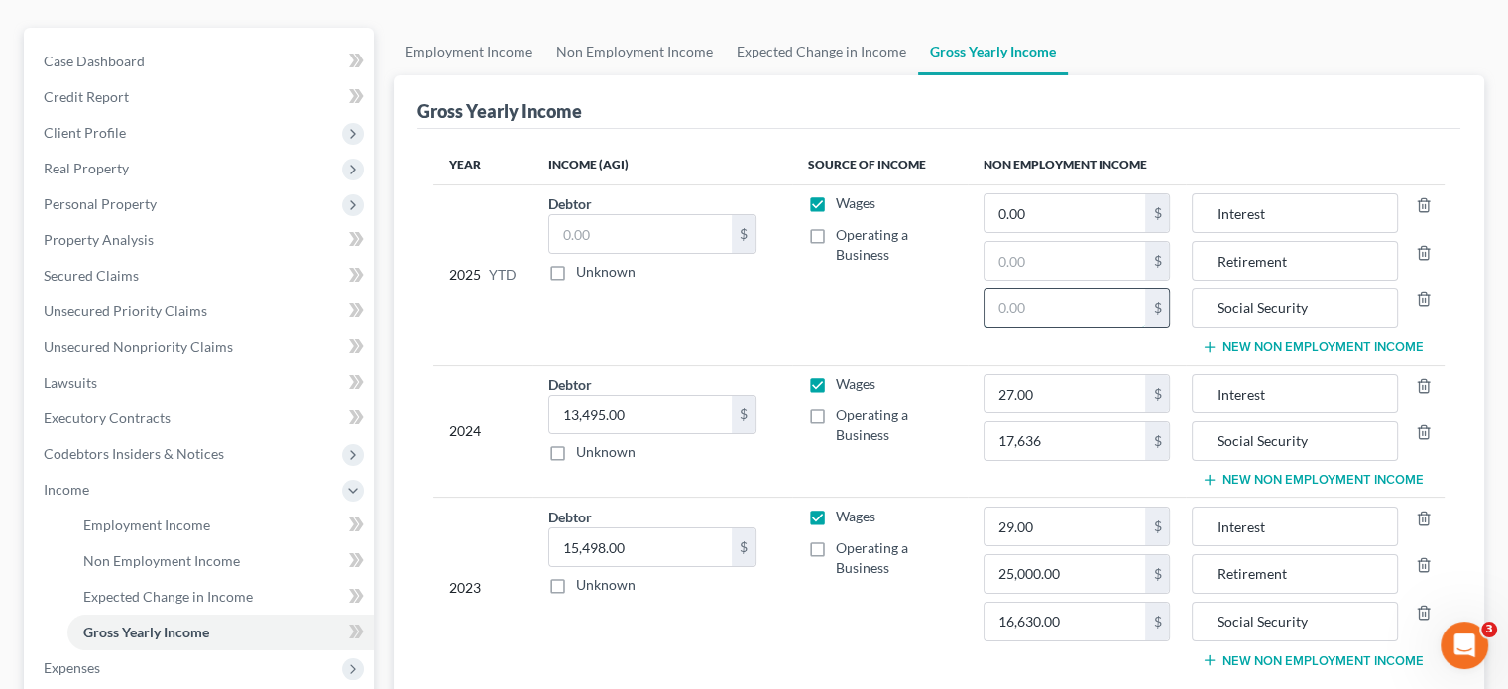
click at [1086, 289] on input "text" at bounding box center [1065, 308] width 162 height 38
drag, startPoint x: 1054, startPoint y: 405, endPoint x: 1071, endPoint y: 404, distance: 16.9
click at [1054, 422] on input "17,636" at bounding box center [1065, 441] width 162 height 38
click at [1094, 422] on input "17,636" at bounding box center [1065, 441] width 162 height 38
type input "17,636.00"
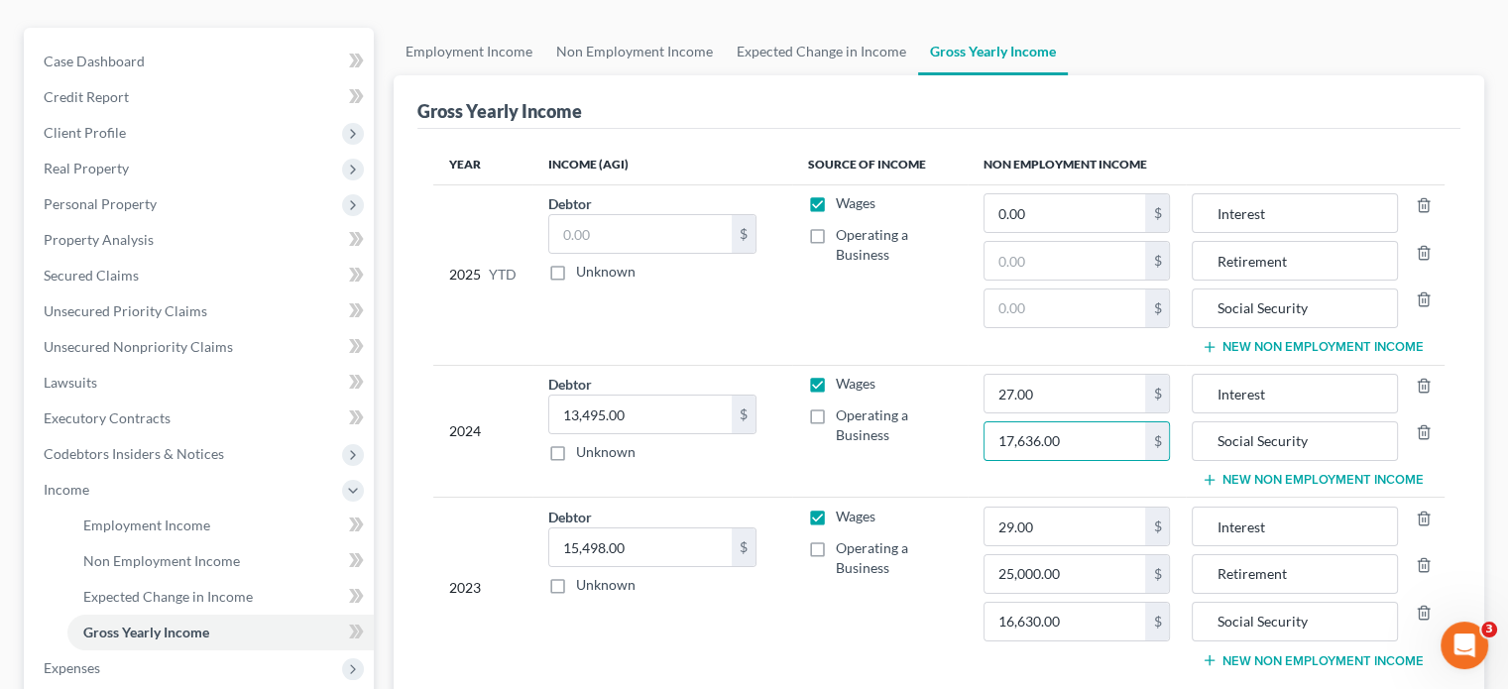
click at [924, 430] on td "Wages Operating a Business" at bounding box center [879, 431] width 174 height 133
click at [644, 215] on input "text" at bounding box center [640, 234] width 182 height 38
click at [630, 215] on input "text" at bounding box center [640, 234] width 182 height 38
type input "33,799.95"
click at [869, 265] on td "Wages Operating a Business" at bounding box center [879, 274] width 174 height 180
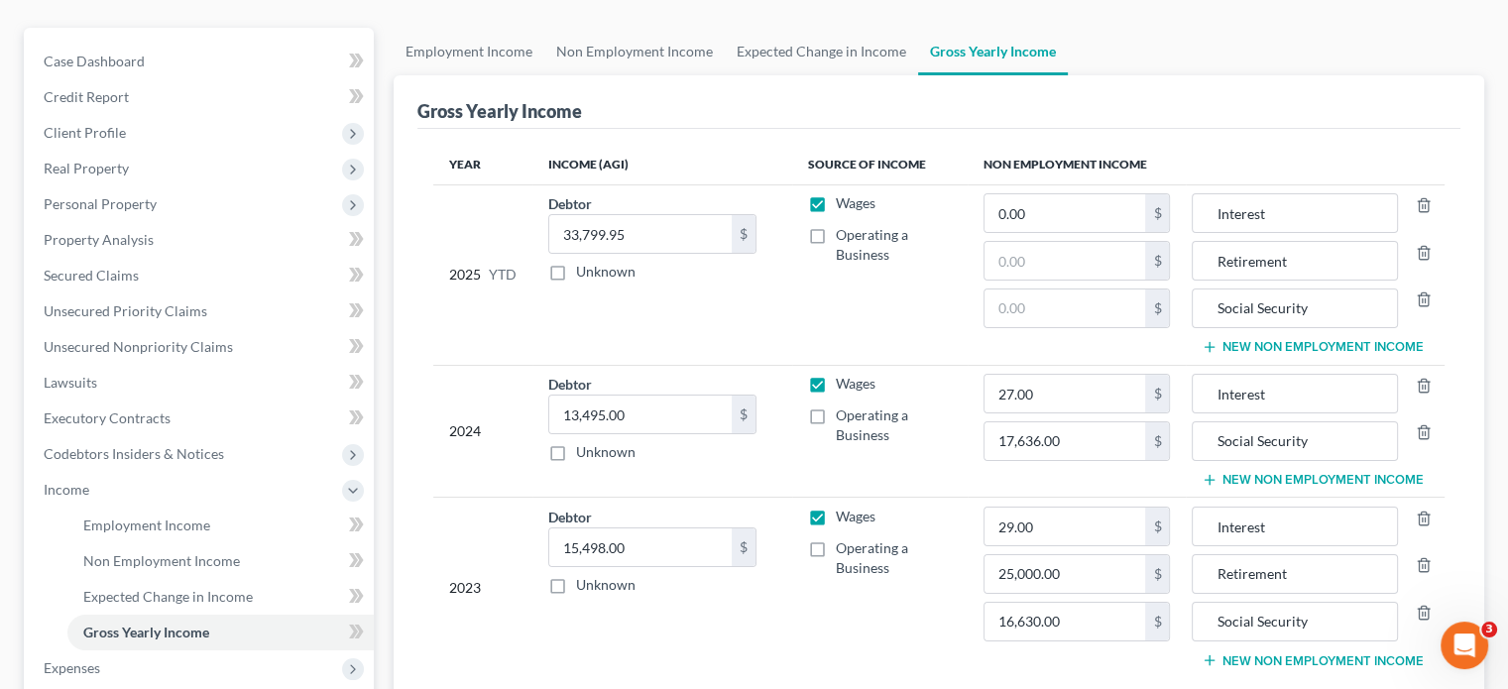
drag, startPoint x: 1053, startPoint y: 65, endPoint x: 1047, endPoint y: 102, distance: 37.2
click at [1053, 75] on div "Gross Yearly Income" at bounding box center [938, 102] width 1043 height 54
click at [1032, 289] on input "text" at bounding box center [1065, 308] width 162 height 38
type input "9,506.00"
click at [1424, 241] on div at bounding box center [1418, 261] width 41 height 40
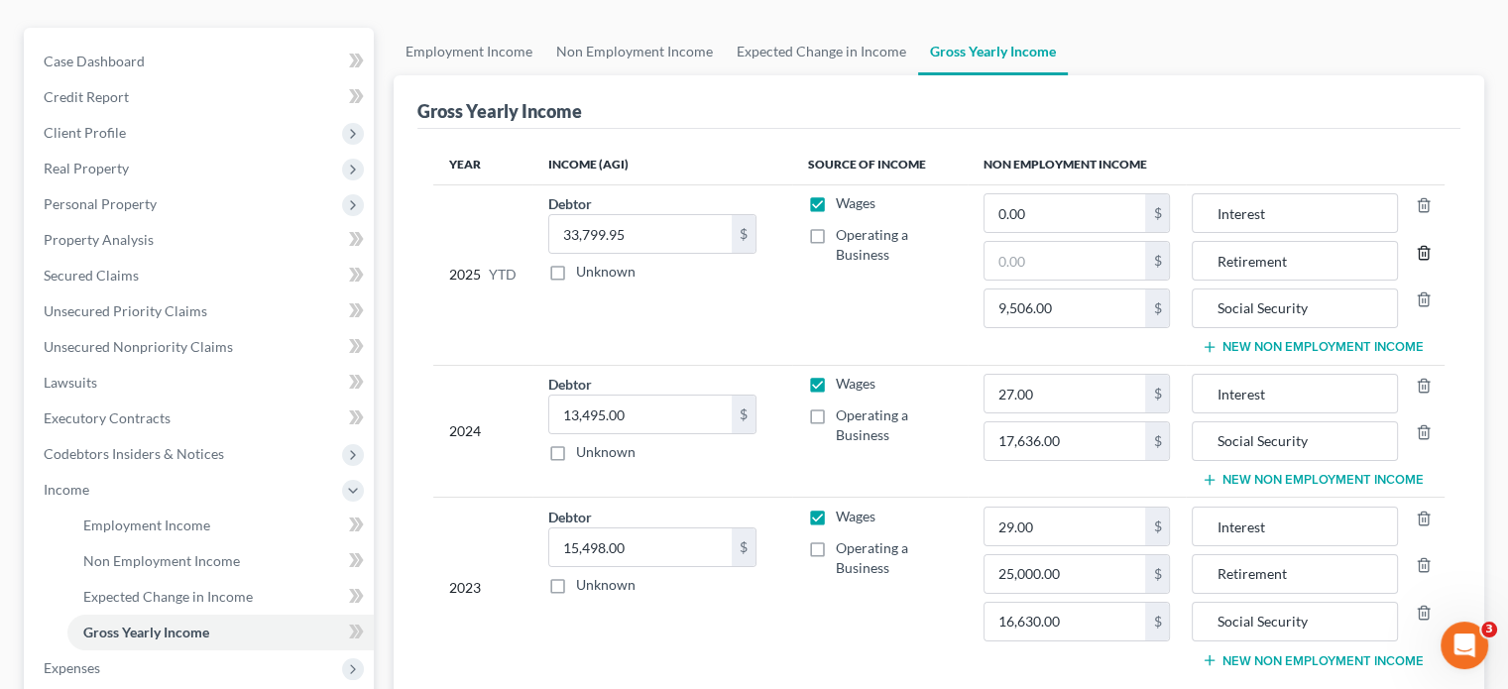
click at [1426, 245] on icon "button" at bounding box center [1424, 253] width 16 height 16
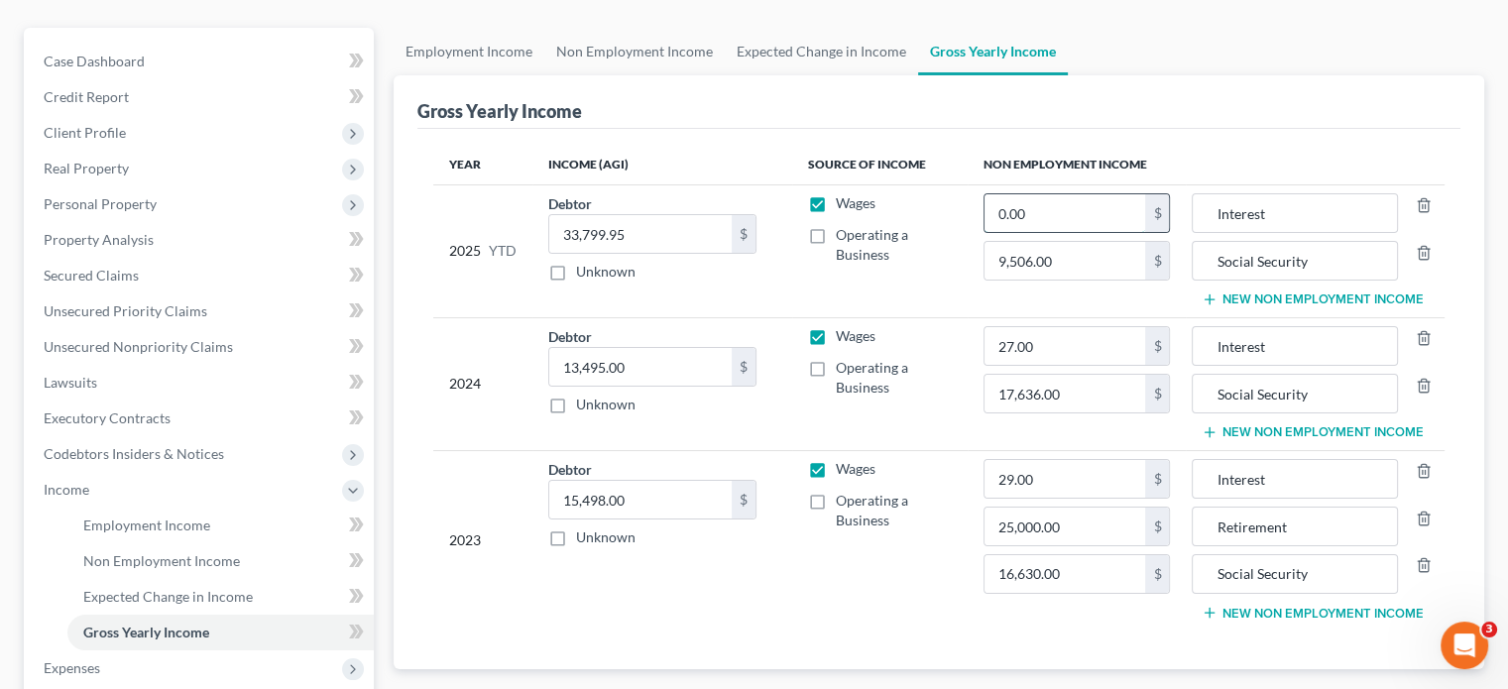
click at [1103, 194] on input "0.00" at bounding box center [1065, 213] width 162 height 38
type input "127.00"
click at [700, 571] on td "Debtor 15,498.00 $ Unknown Balance Undetermined 15,498.00 $ Unknown" at bounding box center [662, 539] width 260 height 179
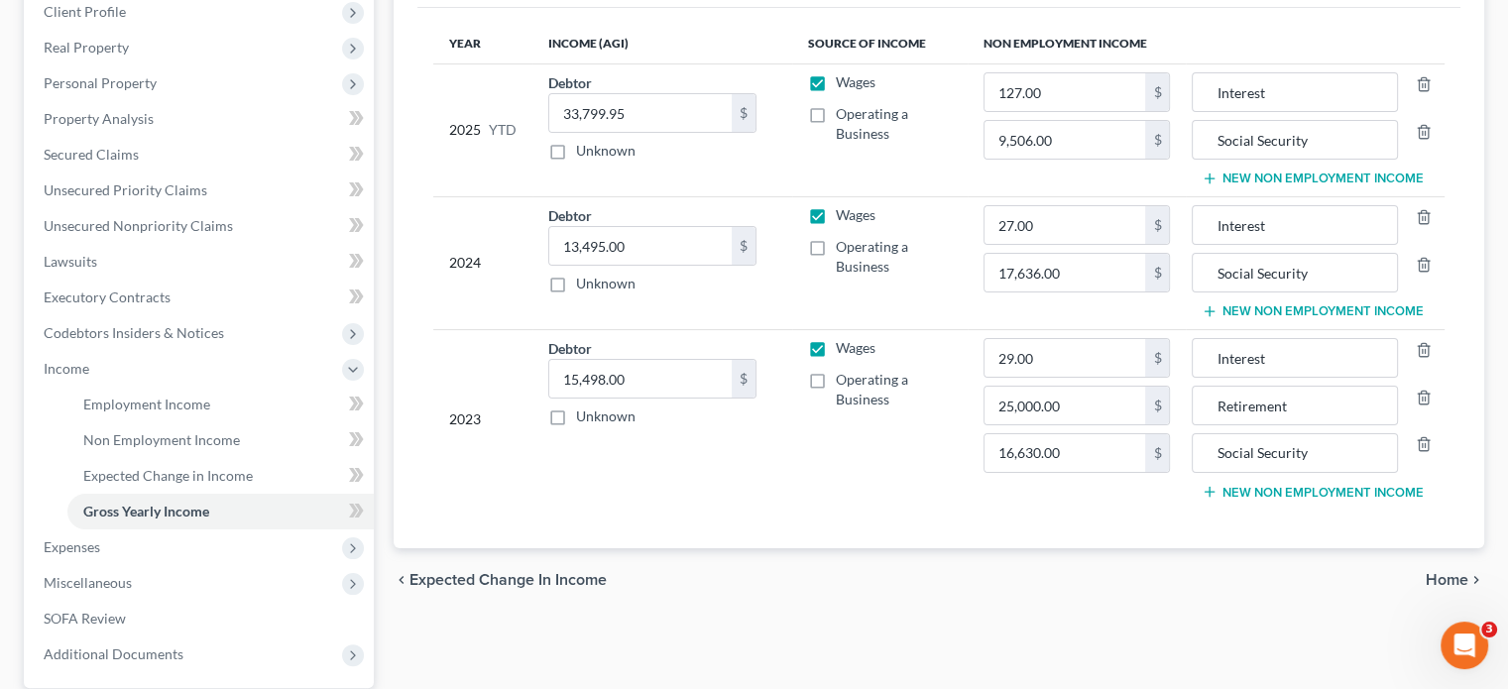
scroll to position [470, 0]
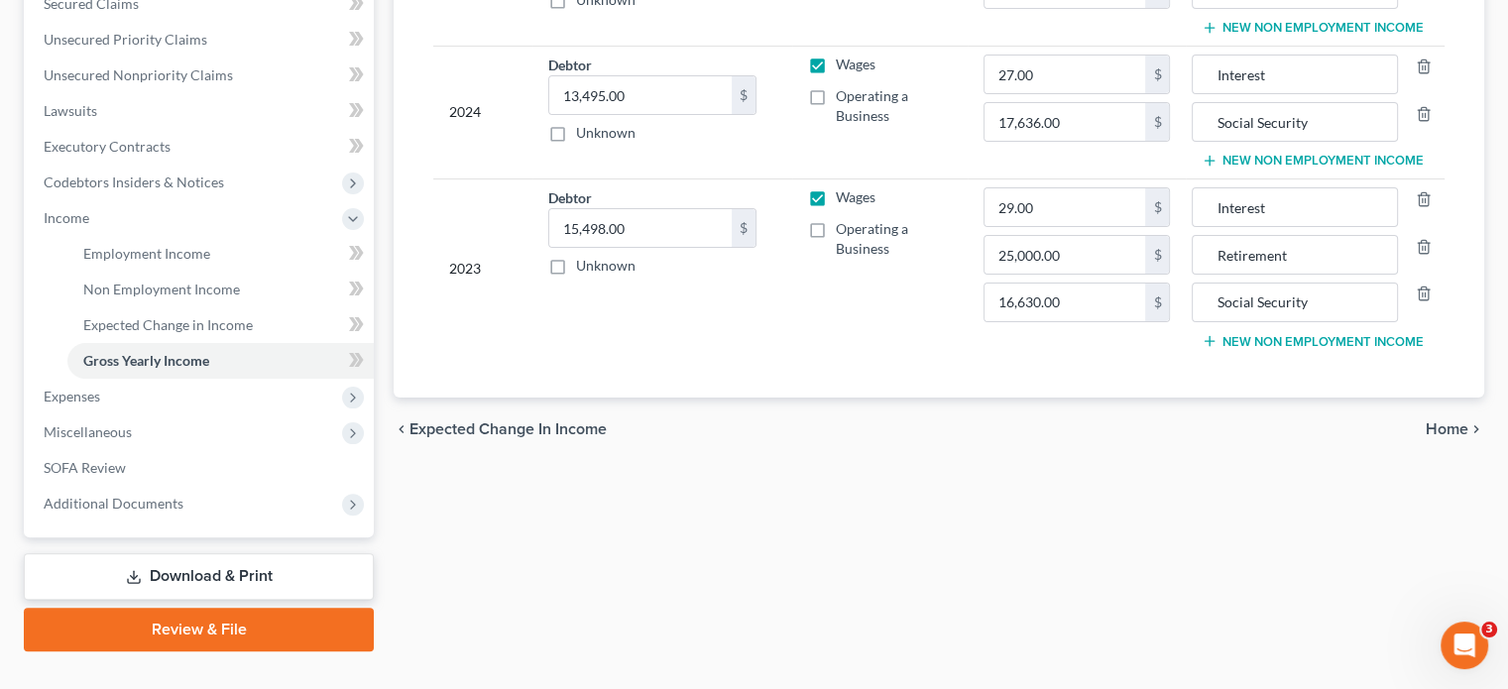
click at [1455, 421] on span "Home" at bounding box center [1447, 429] width 43 height 16
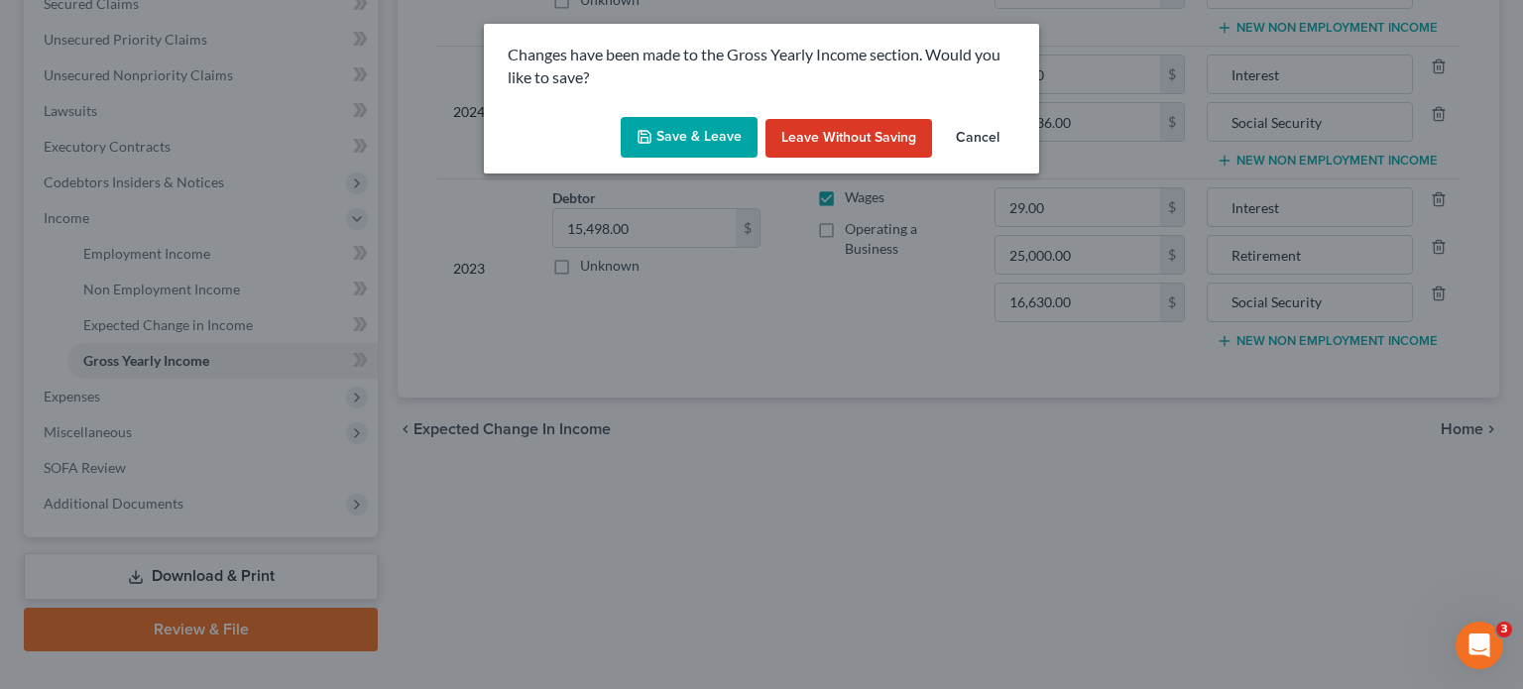
click at [668, 140] on button "Save & Leave" at bounding box center [689, 138] width 137 height 42
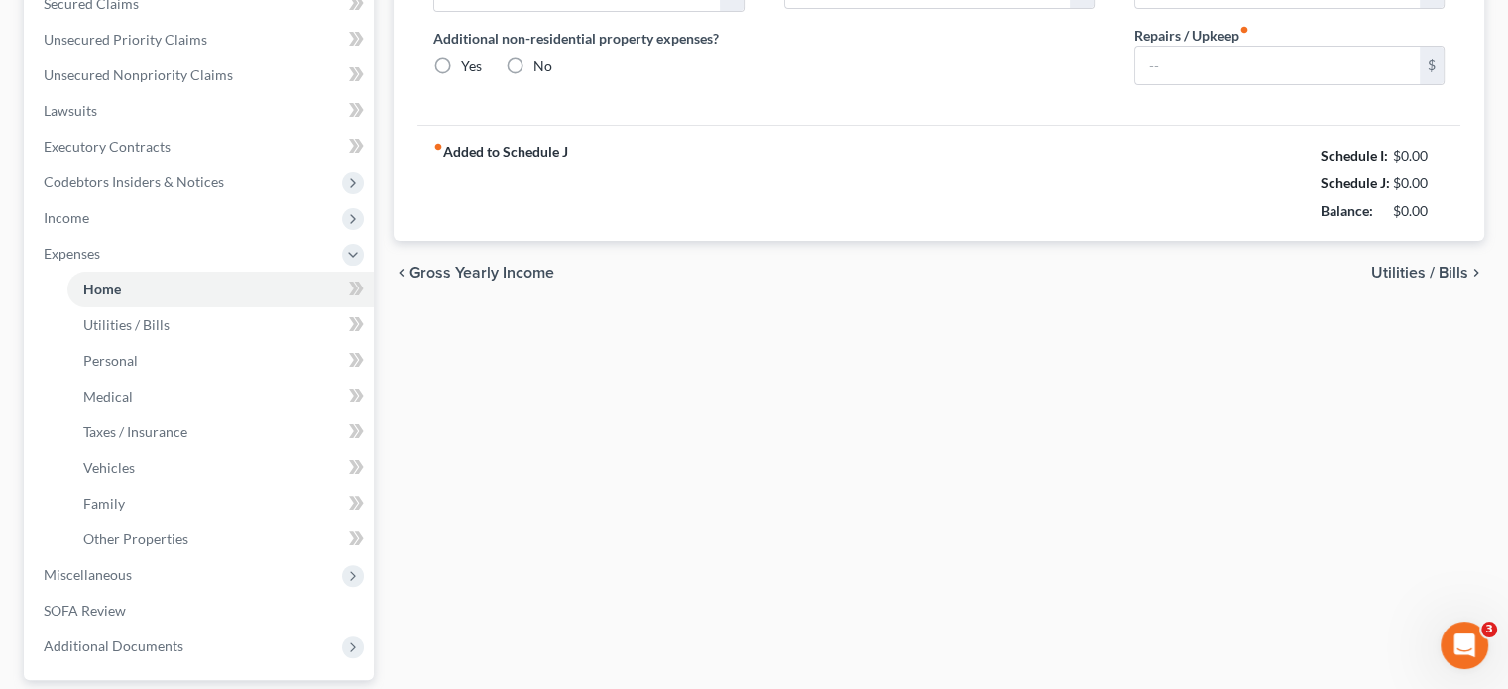
radio input "true"
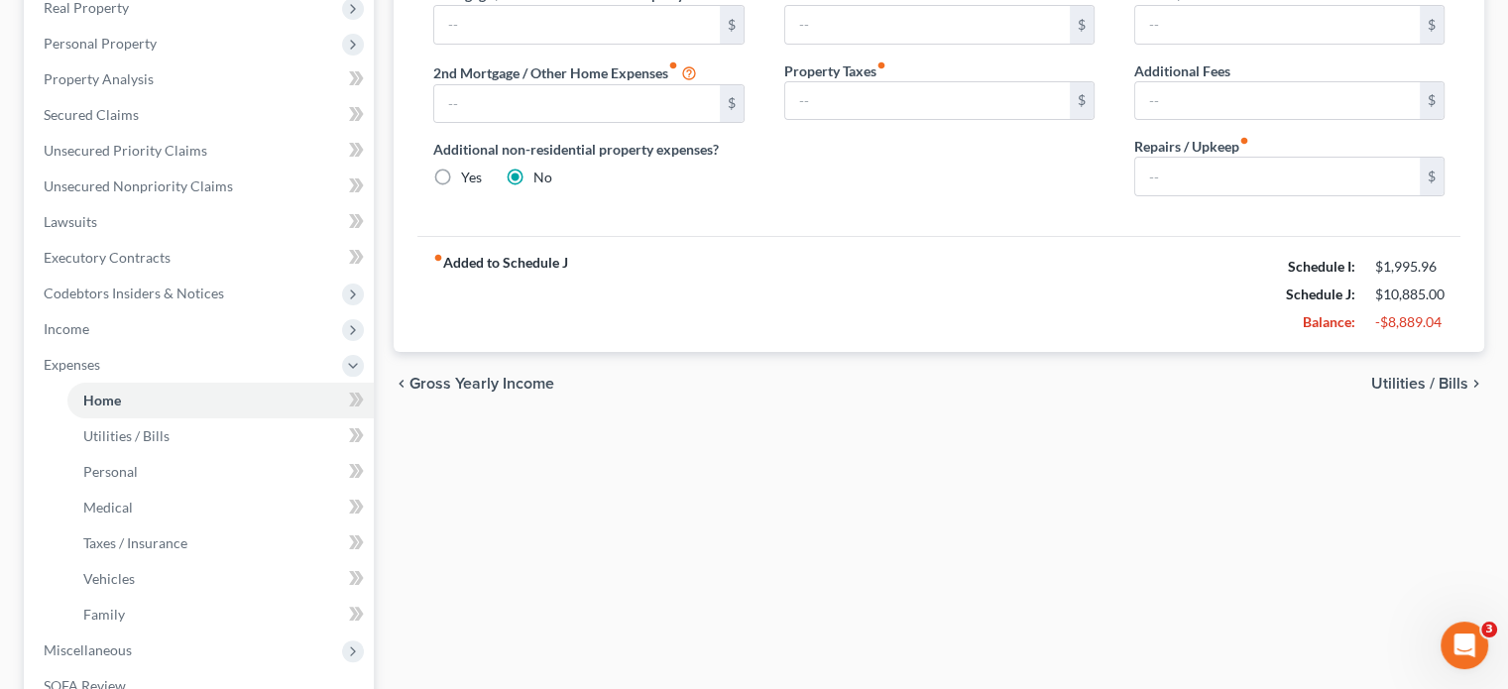
scroll to position [198, 0]
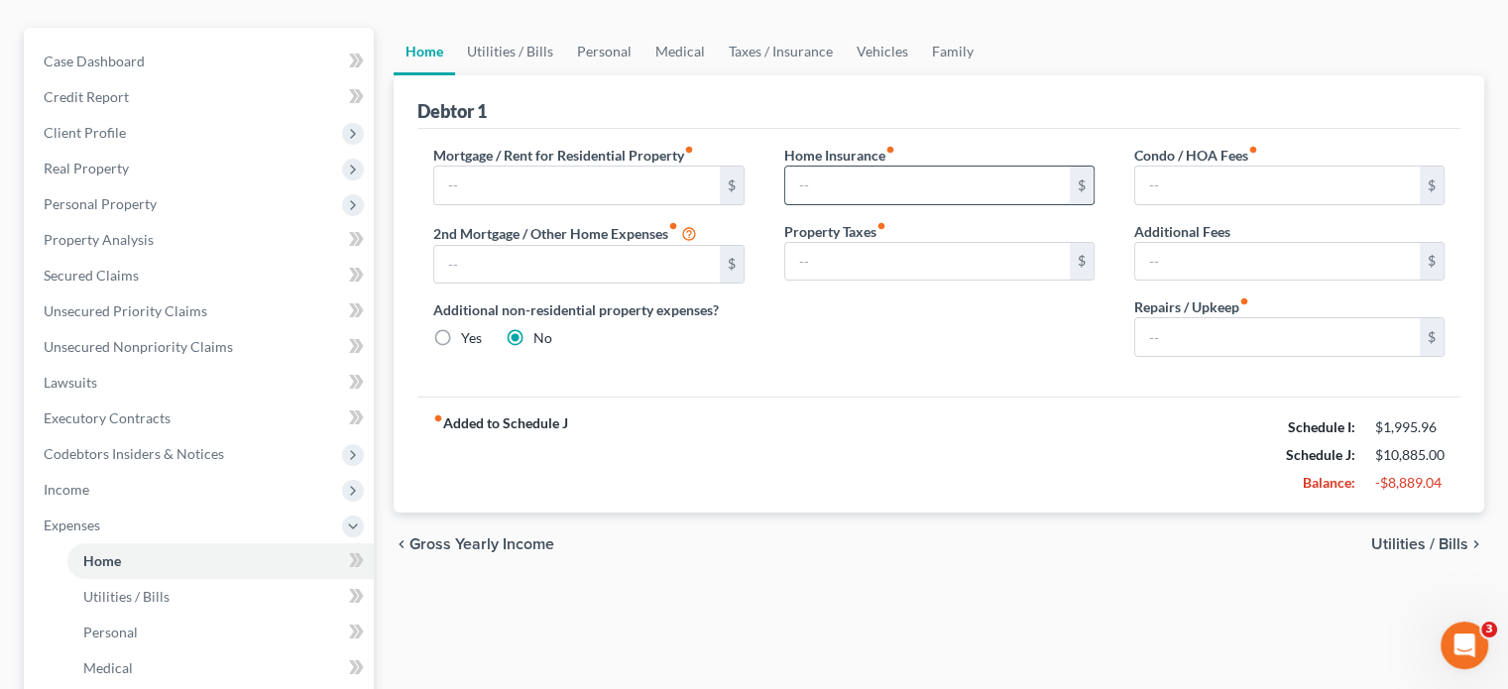
click at [916, 167] on input "text" at bounding box center [927, 186] width 285 height 38
click at [874, 167] on input "text" at bounding box center [927, 186] width 285 height 38
click at [981, 443] on div "fiber_manual_record Added to Schedule J Schedule I: $1,995.96 Schedule J: $10,8…" at bounding box center [938, 455] width 1043 height 116
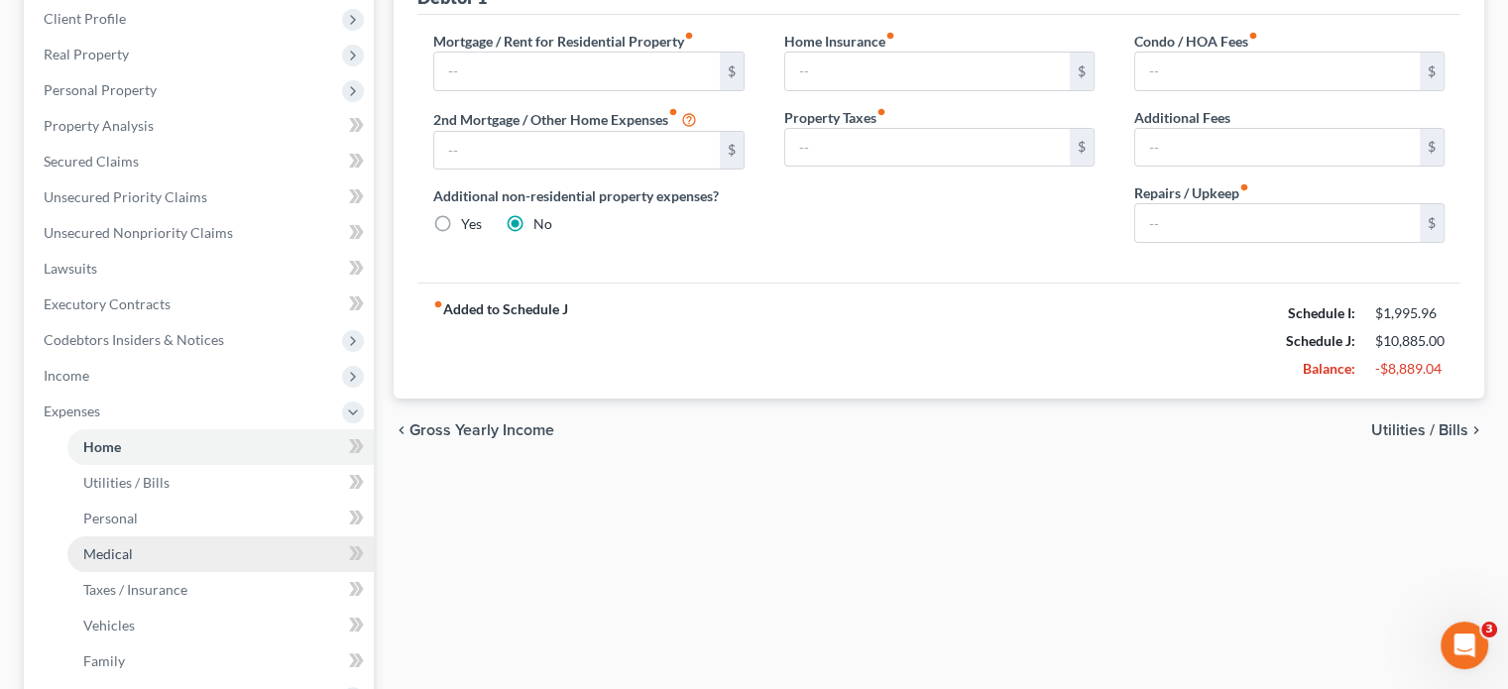
scroll to position [397, 0]
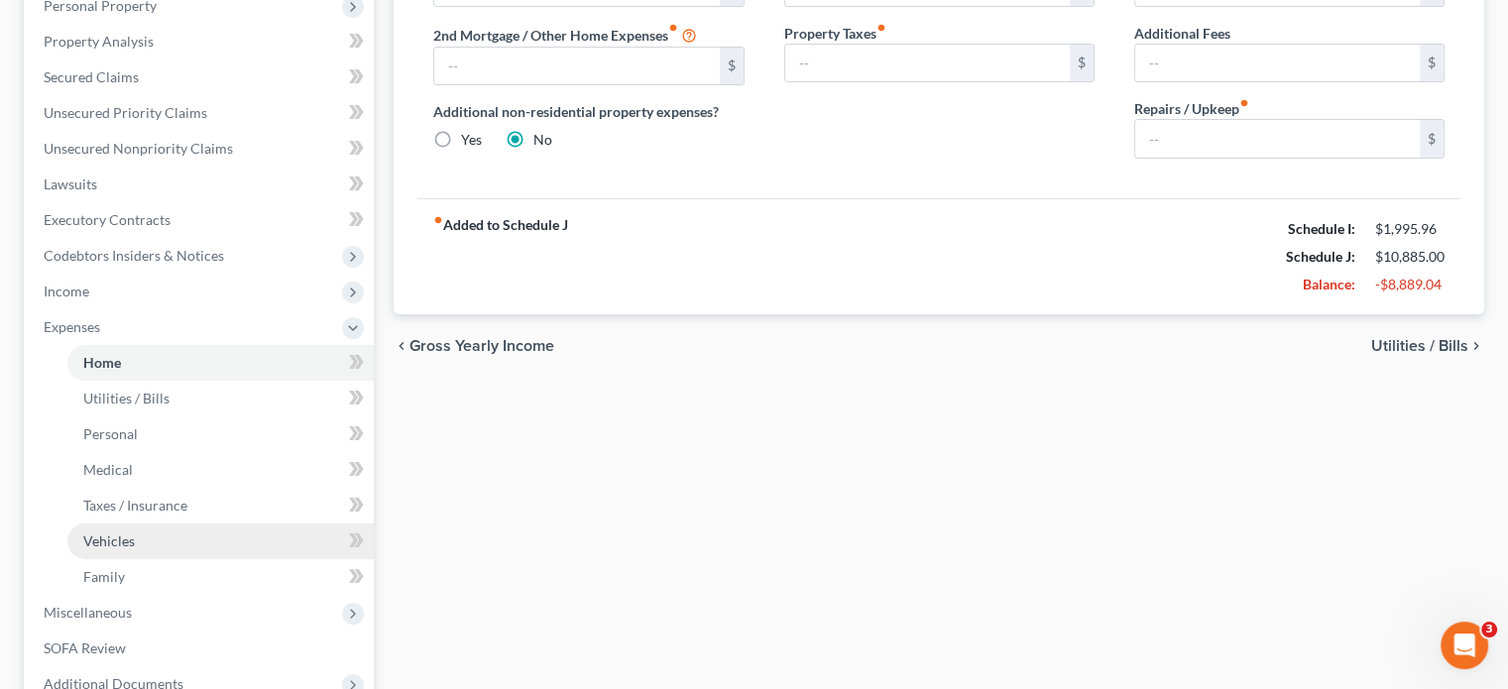
drag, startPoint x: 107, startPoint y: 503, endPoint x: 122, endPoint y: 499, distance: 15.4
click at [107, 532] on span "Vehicles" at bounding box center [109, 540] width 52 height 17
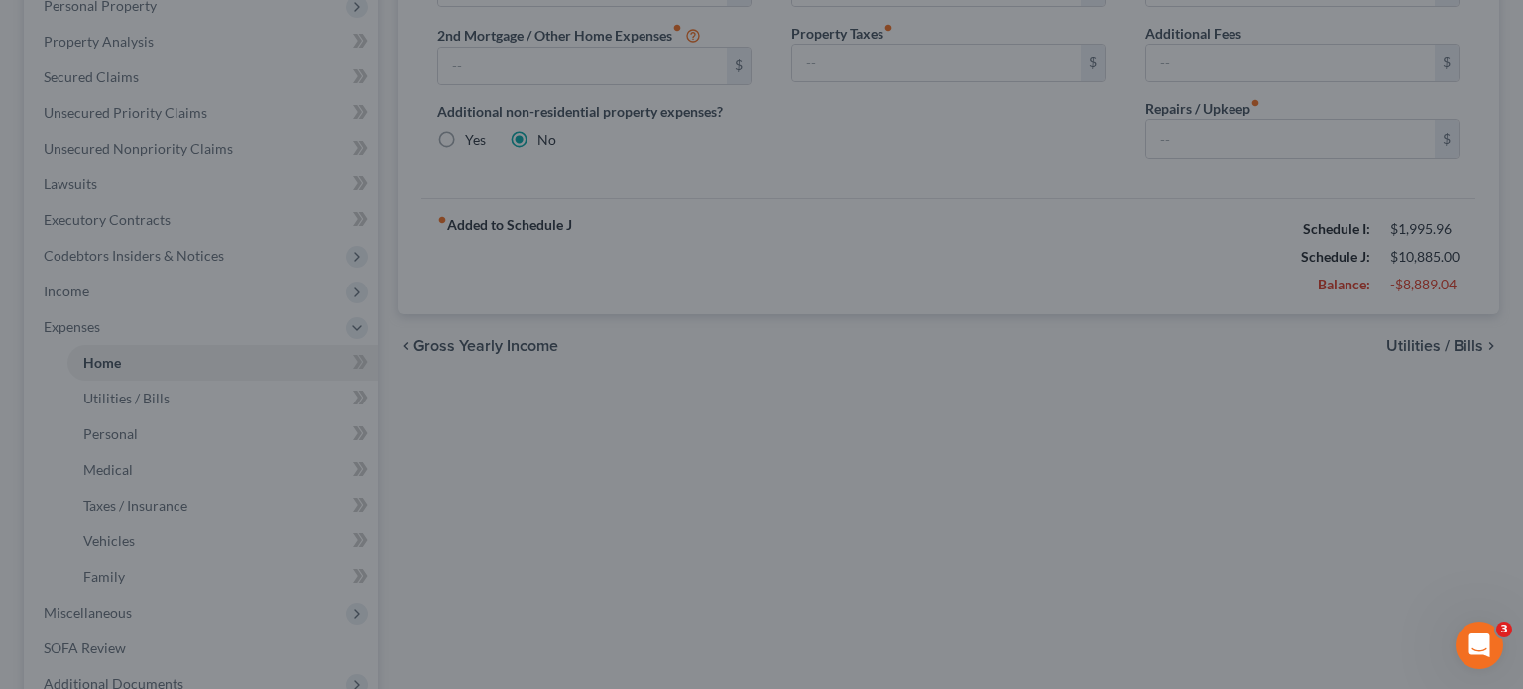
click at [932, 170] on div at bounding box center [761, 344] width 1523 height 689
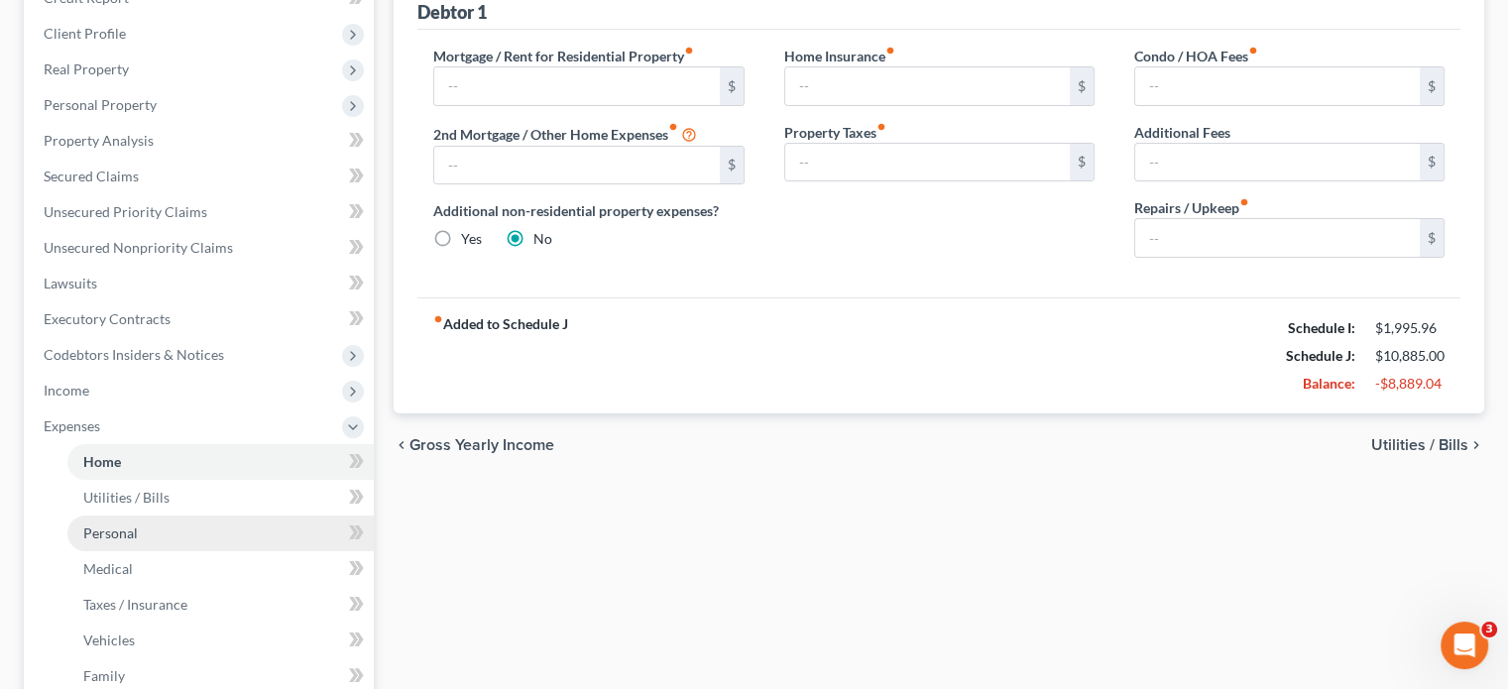
scroll to position [496, 0]
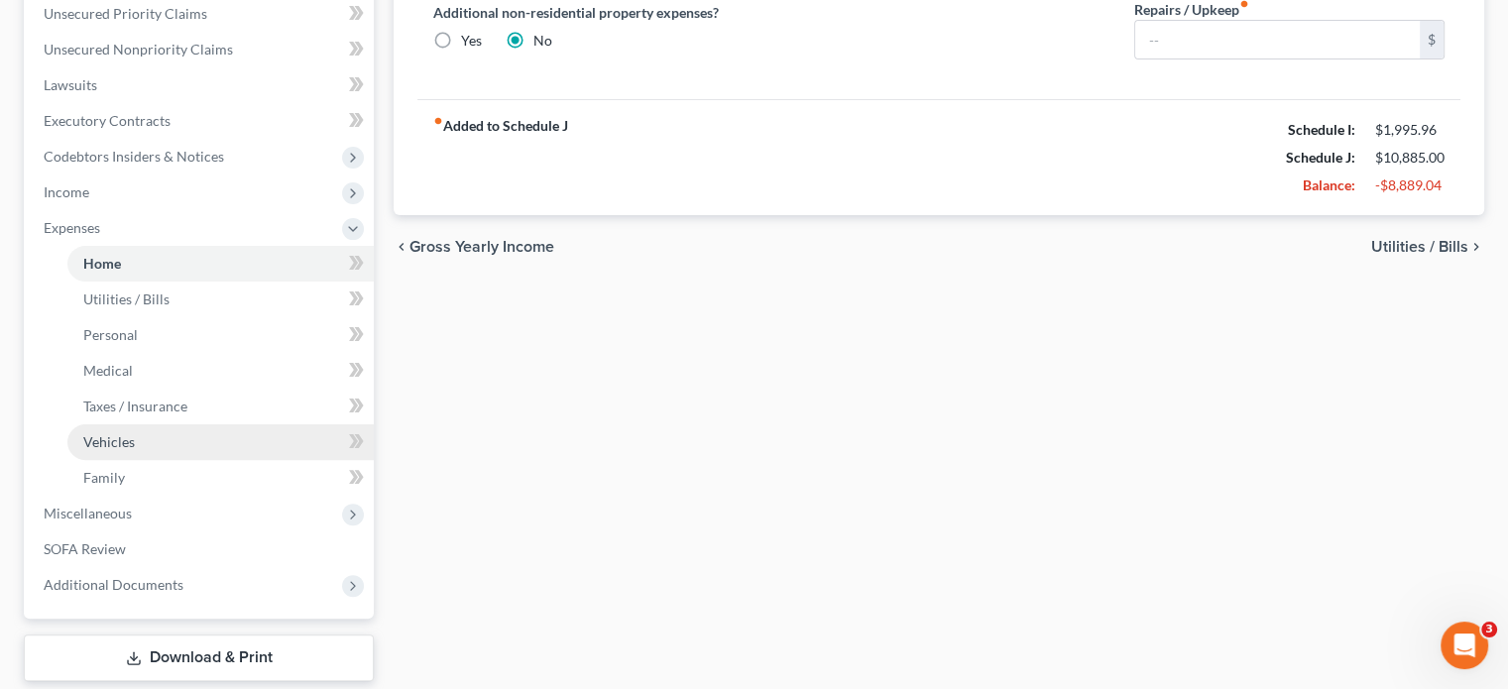
click at [113, 433] on span "Vehicles" at bounding box center [109, 441] width 52 height 17
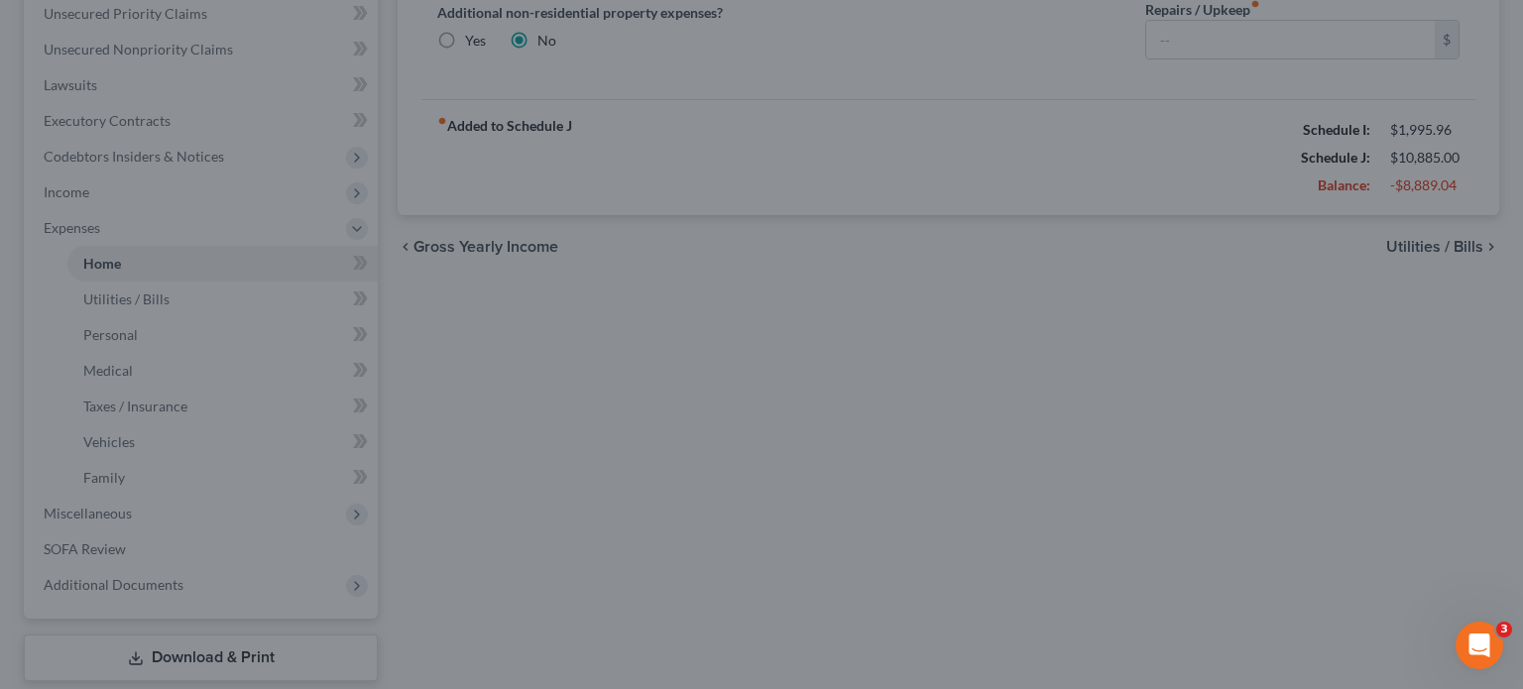
click at [987, 498] on div at bounding box center [761, 344] width 1523 height 689
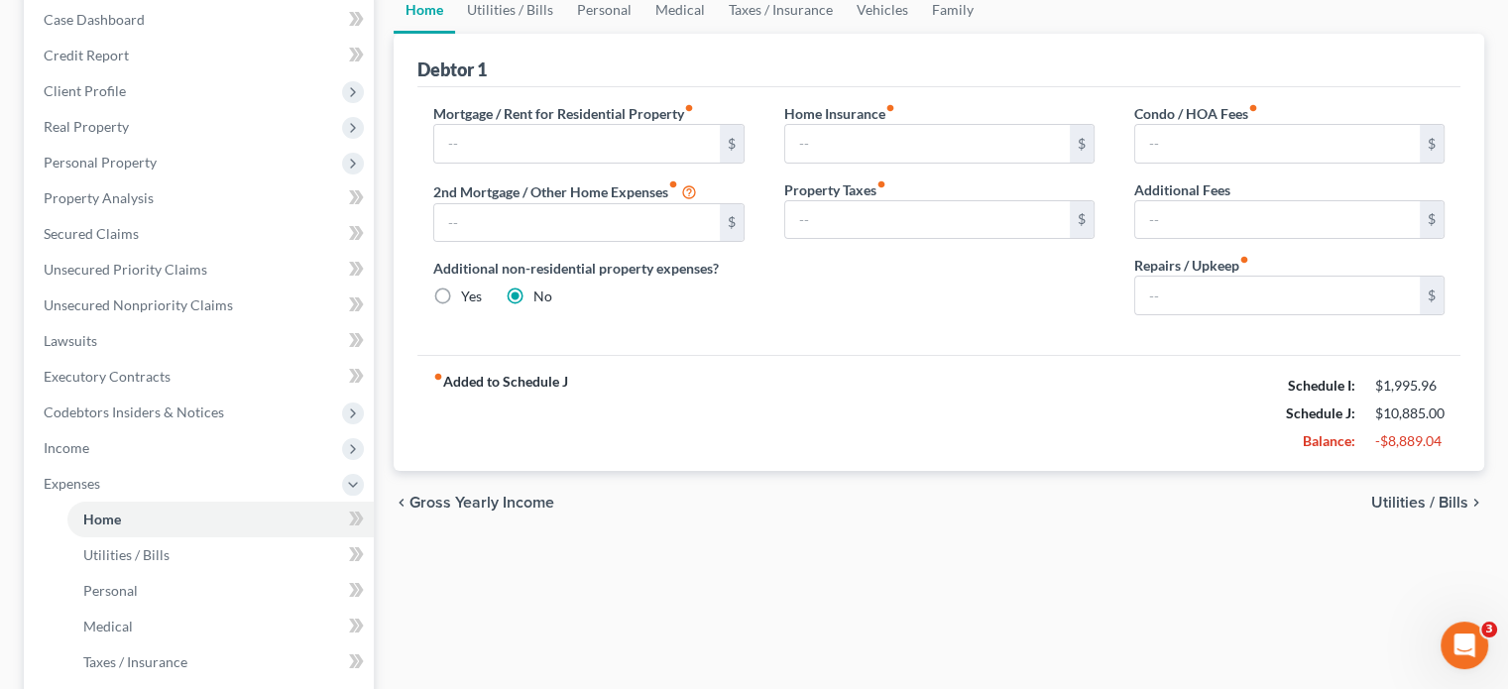
scroll to position [0, 0]
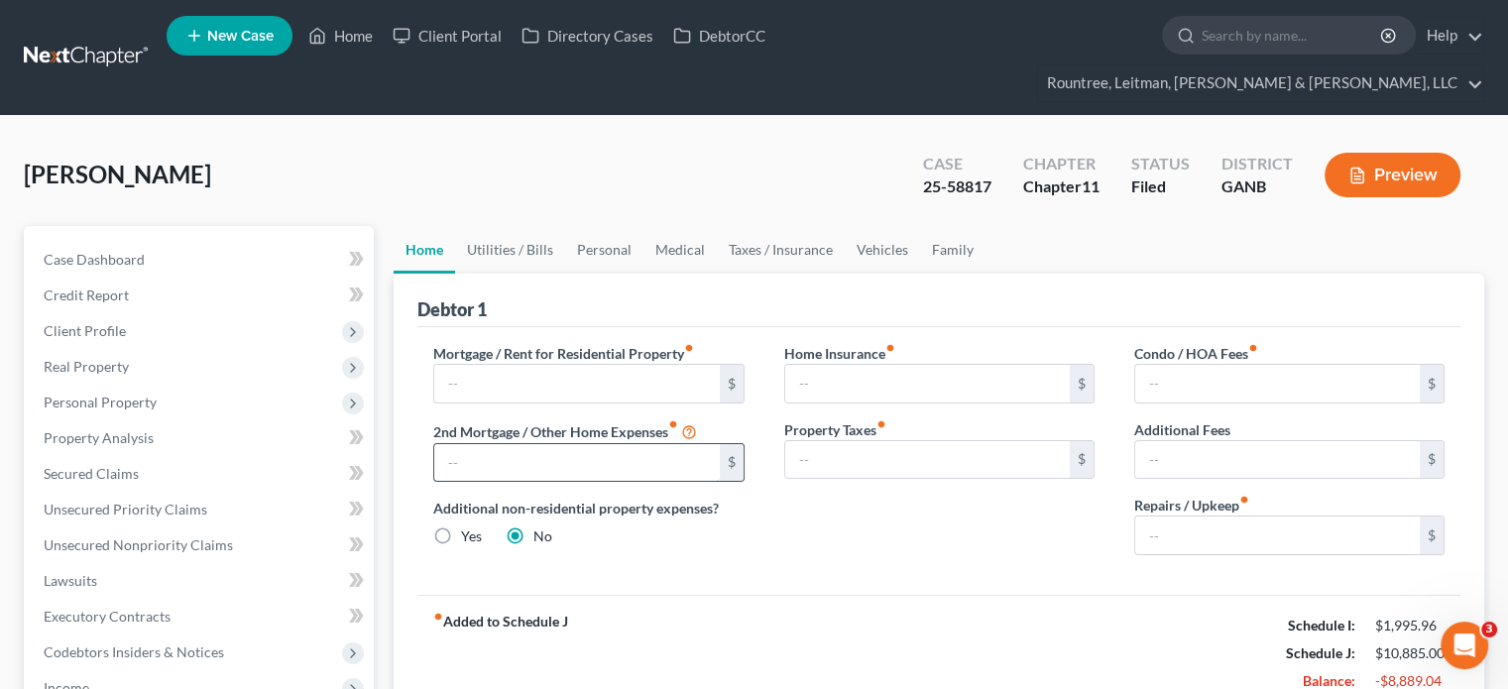
click at [553, 444] on input "text" at bounding box center [576, 463] width 285 height 38
click at [1226, 516] on input "text" at bounding box center [1277, 535] width 285 height 38
drag, startPoint x: 898, startPoint y: 663, endPoint x: 1020, endPoint y: 629, distance: 126.8
click at [898, 663] on div "fiber_manual_record Added to Schedule J Schedule I: $1,995.96 Schedule J: $10,8…" at bounding box center [938, 653] width 1043 height 116
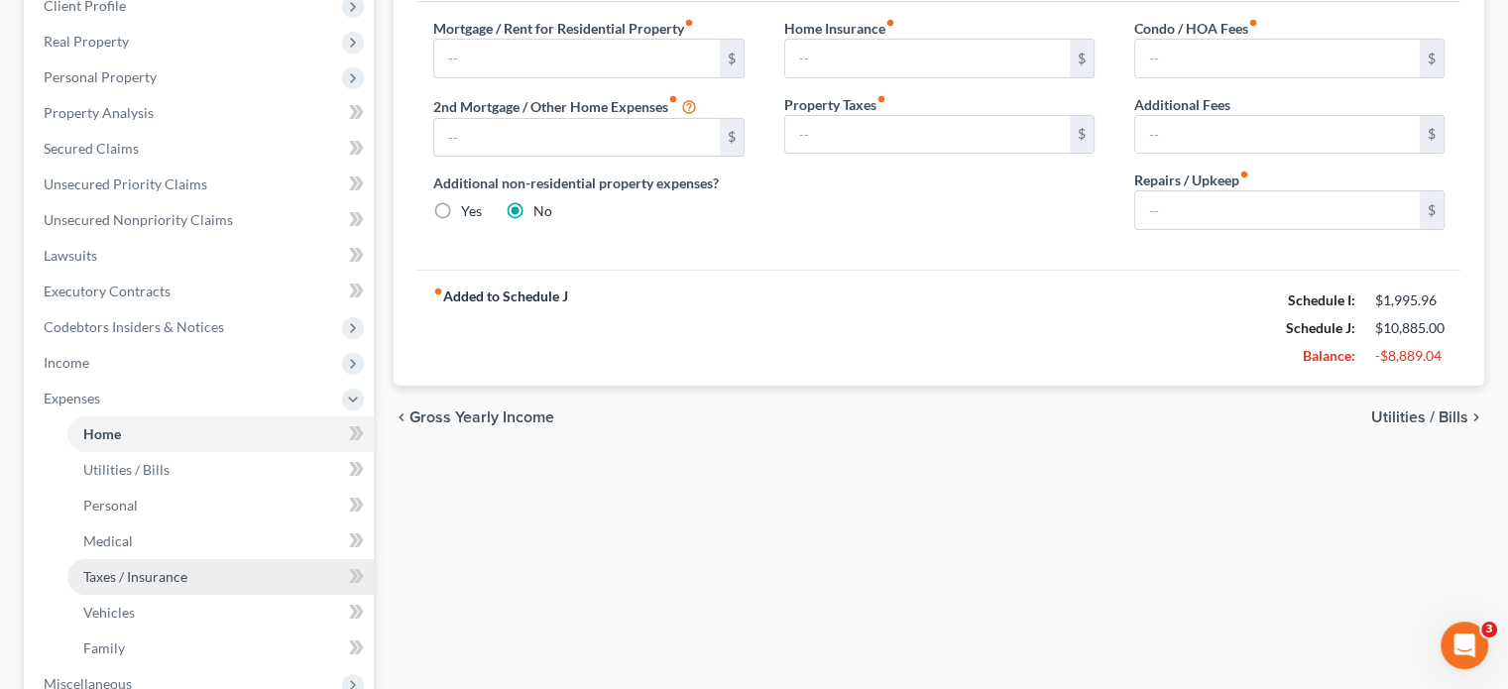
scroll to position [397, 0]
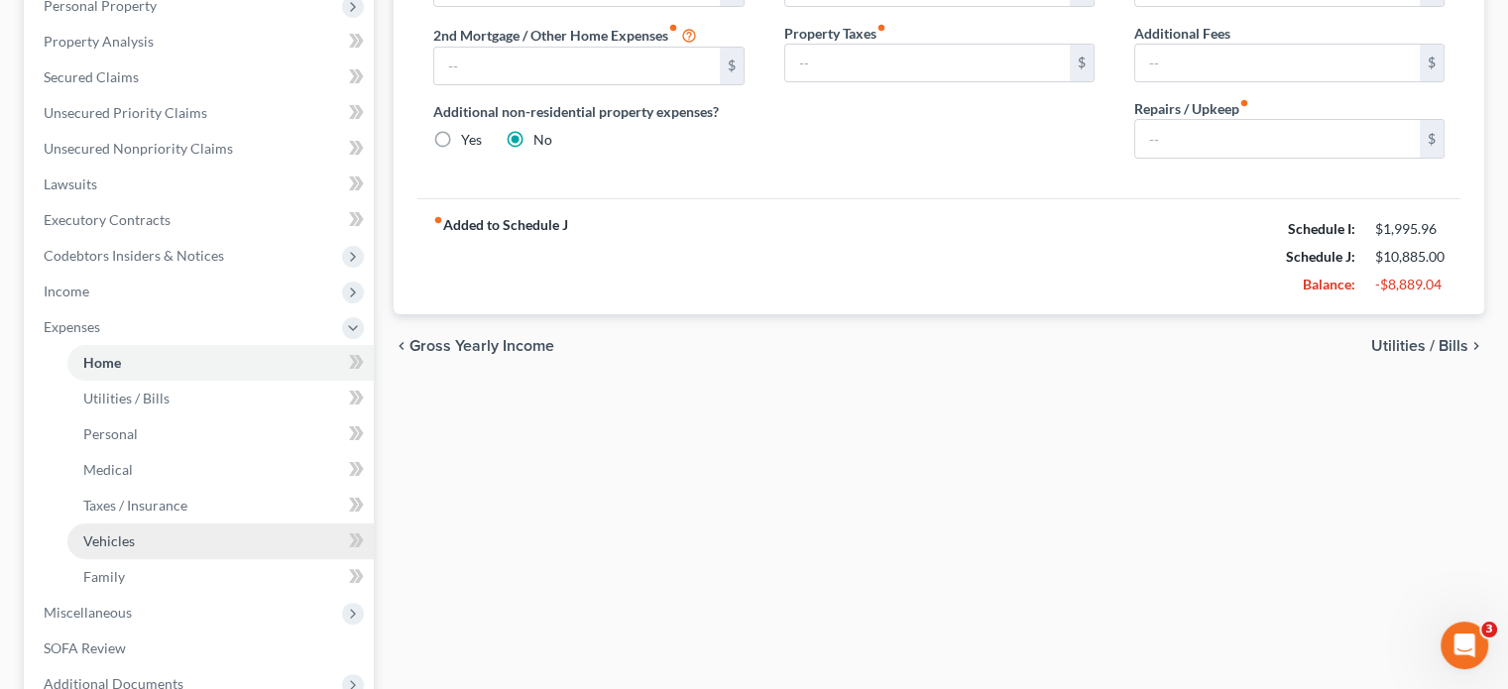
click at [135, 523] on link "Vehicles" at bounding box center [220, 541] width 306 height 36
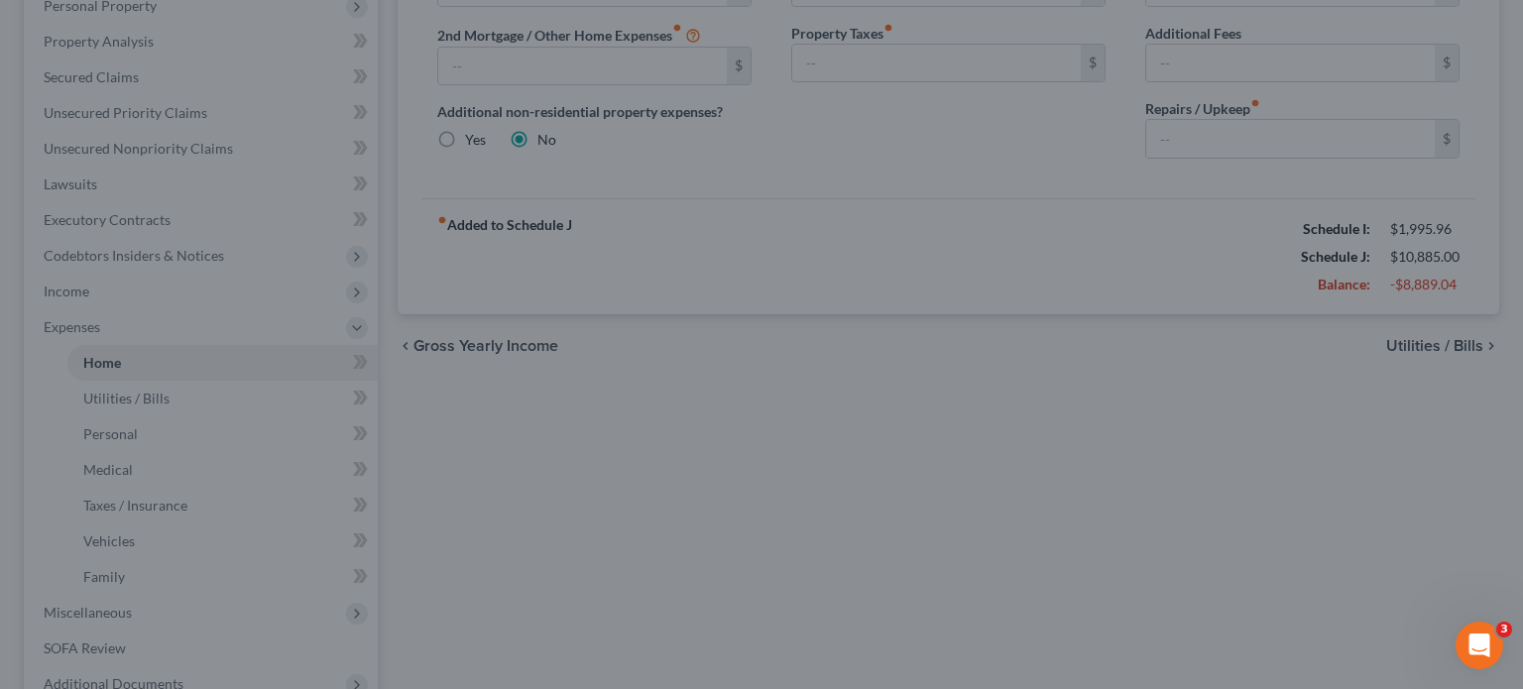
click at [104, 324] on div at bounding box center [761, 344] width 1523 height 689
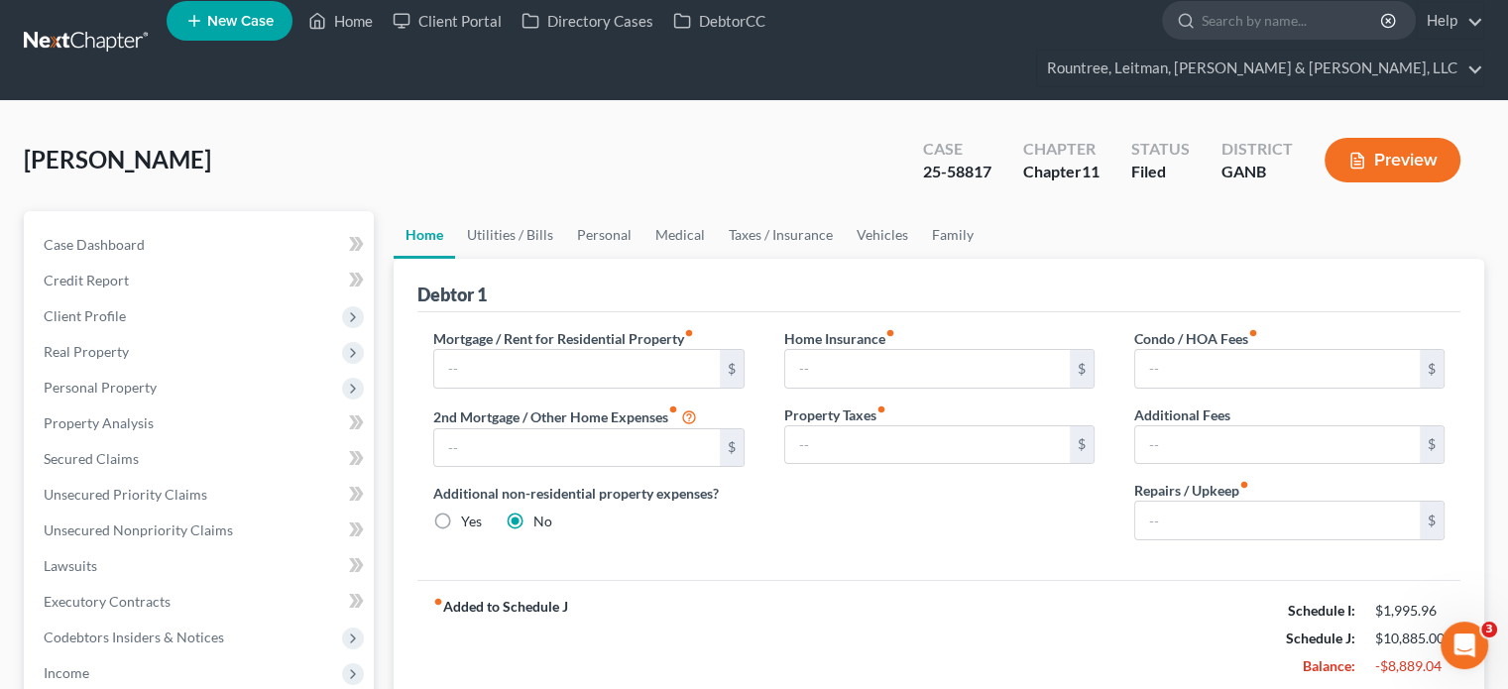
scroll to position [0, 0]
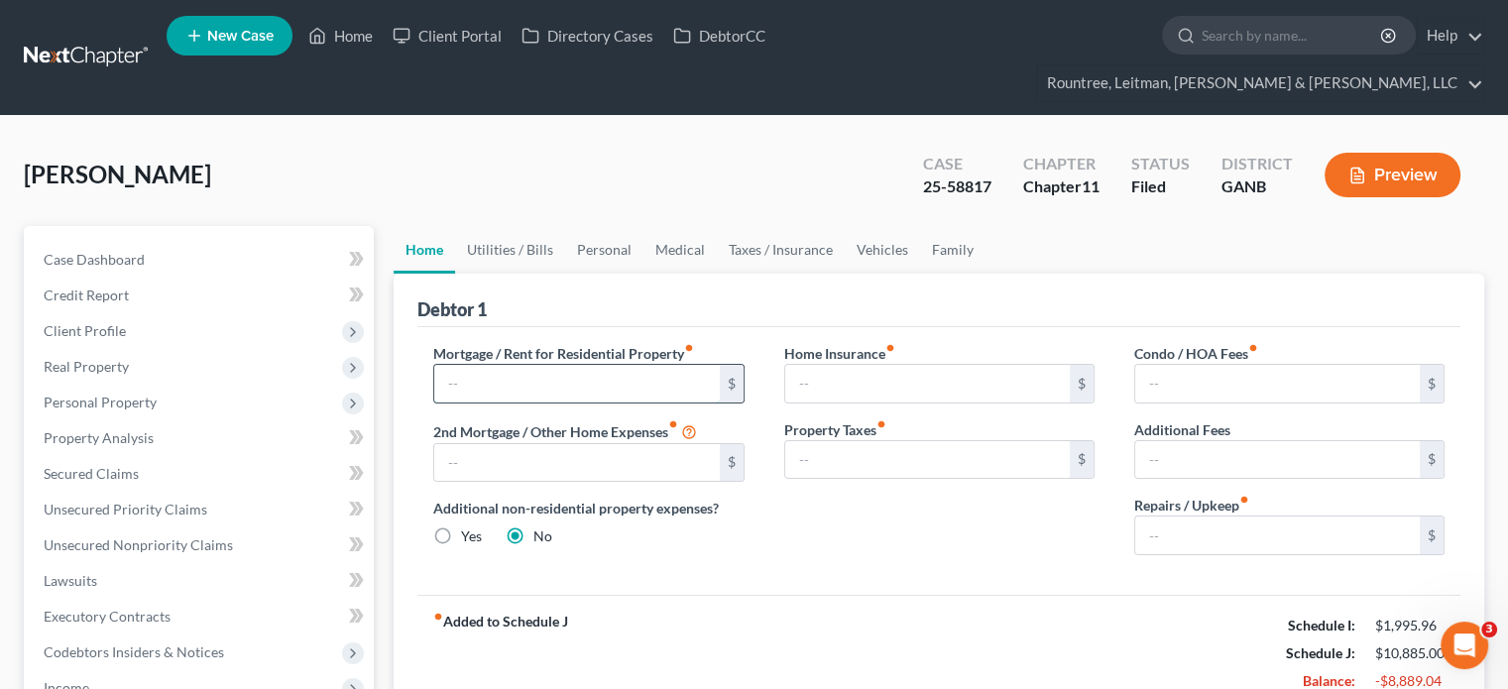
click at [574, 365] on input "text" at bounding box center [576, 384] width 285 height 38
type input "0.00"
click at [1266, 365] on input "text" at bounding box center [1277, 384] width 285 height 38
type input "0.00"
click at [523, 444] on input "text" at bounding box center [576, 463] width 285 height 38
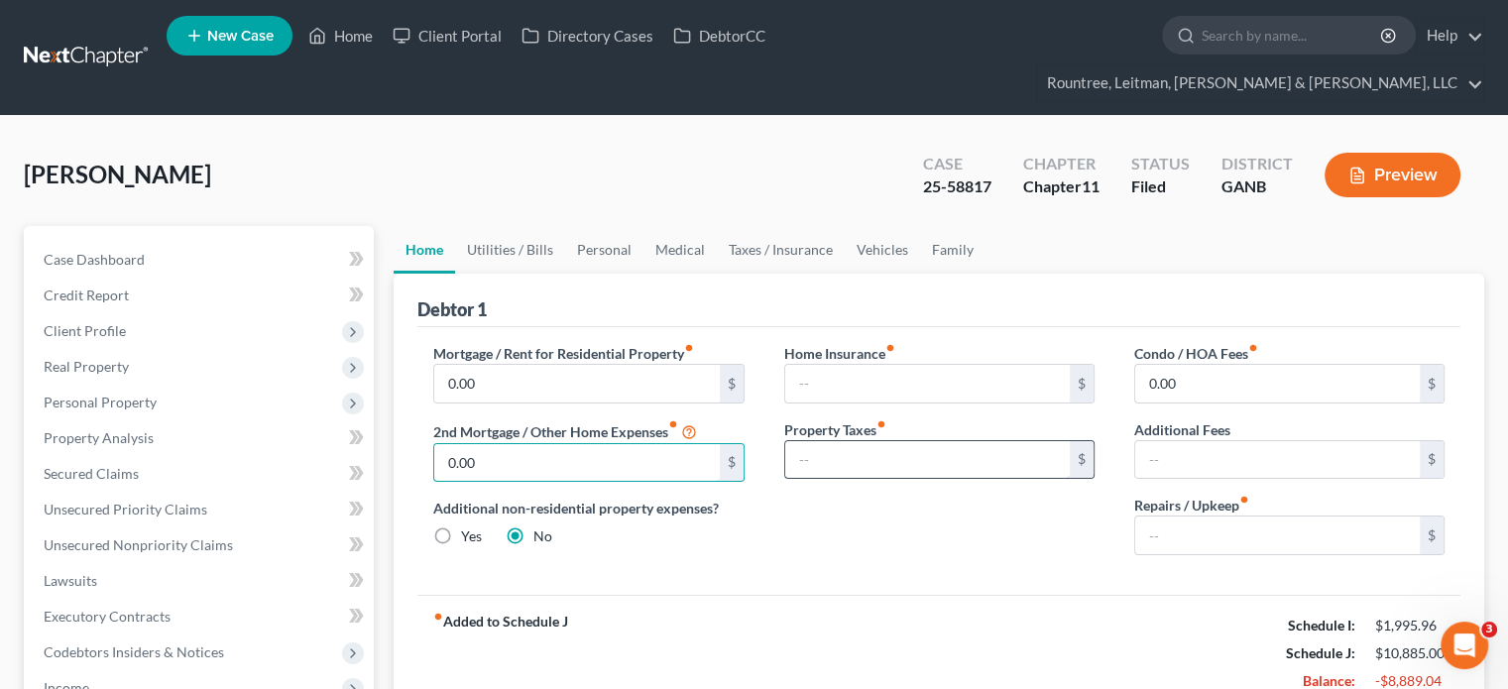
type input "0.00"
click at [853, 441] on input "text" at bounding box center [927, 460] width 285 height 38
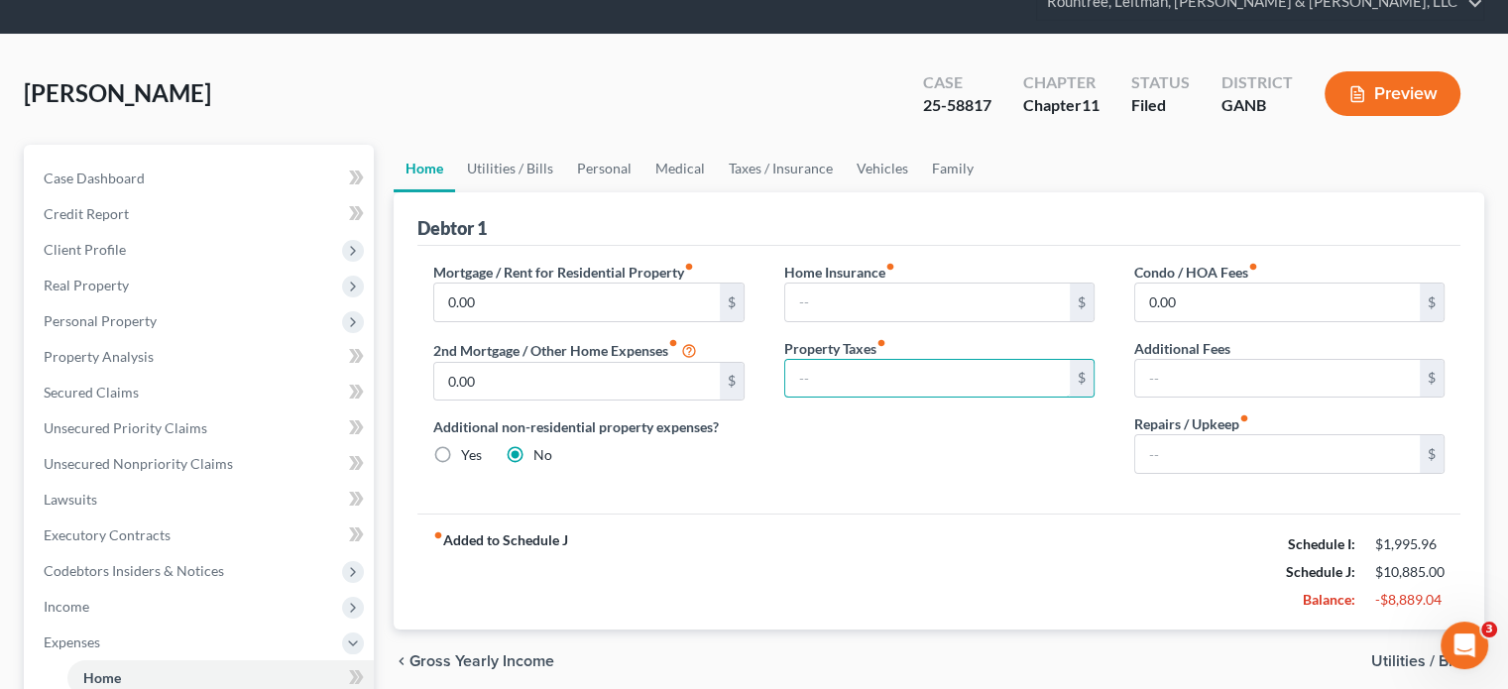
scroll to position [198, 0]
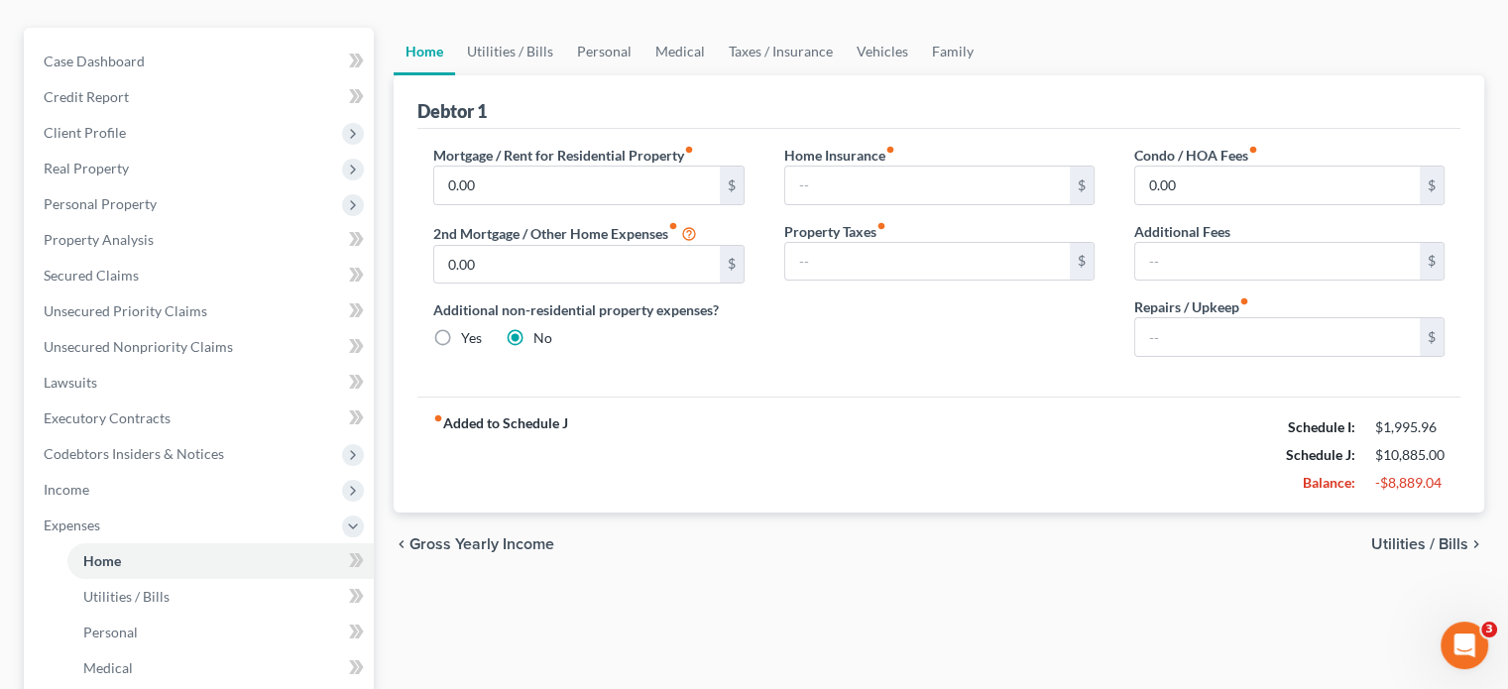
click at [1401, 536] on span "Utilities / Bills" at bounding box center [1419, 544] width 97 height 16
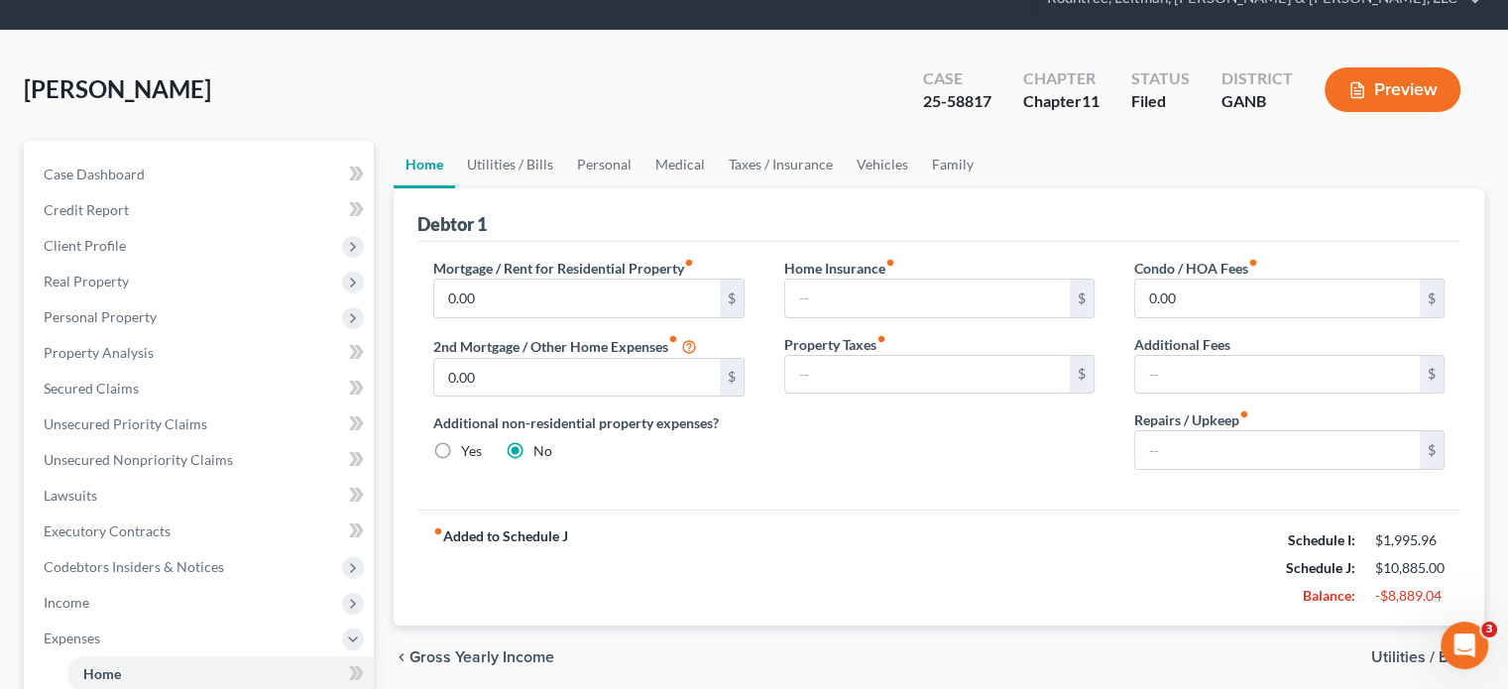
scroll to position [0, 0]
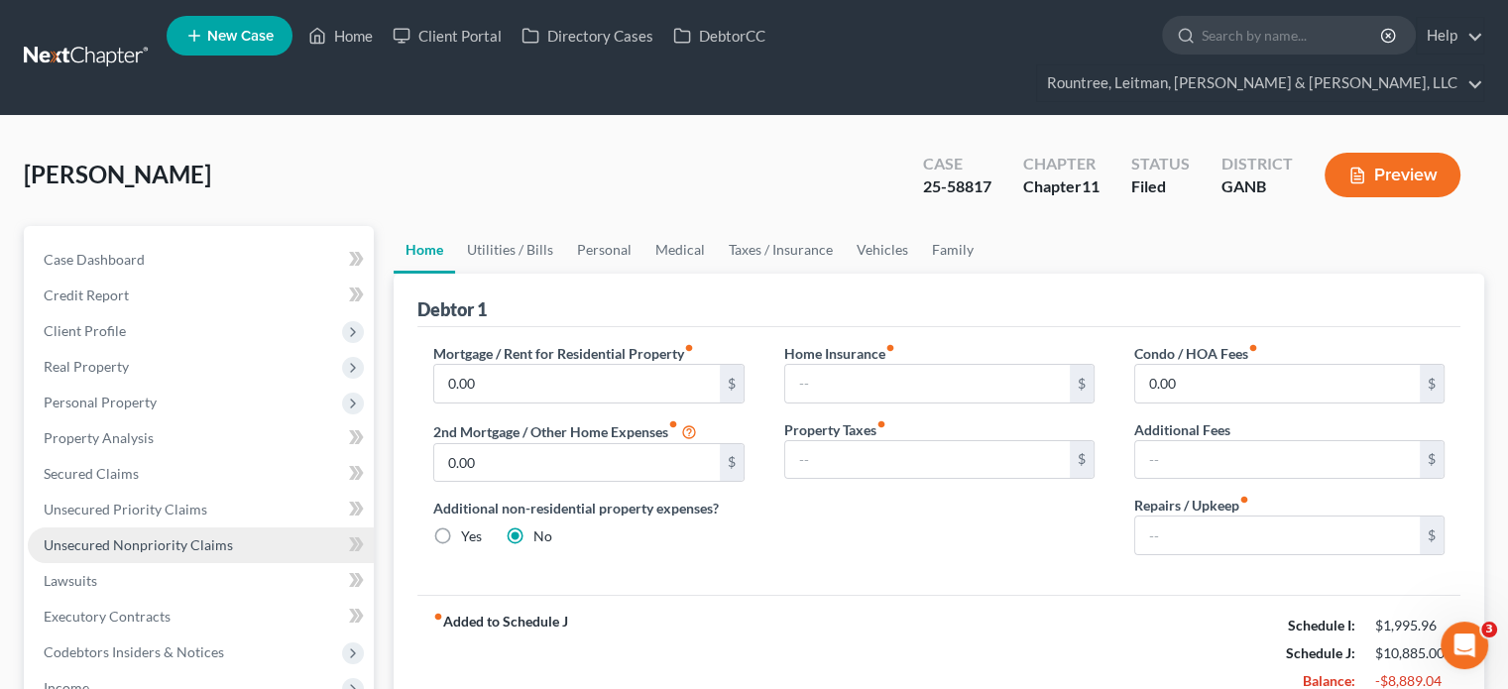
click at [145, 536] on span "Unsecured Nonpriority Claims" at bounding box center [138, 544] width 189 height 17
click at [463, 158] on div "[PERSON_NAME] Upgraded Case 25-58817 Chapter Chapter 11 Status Filed District G…" at bounding box center [754, 183] width 1460 height 86
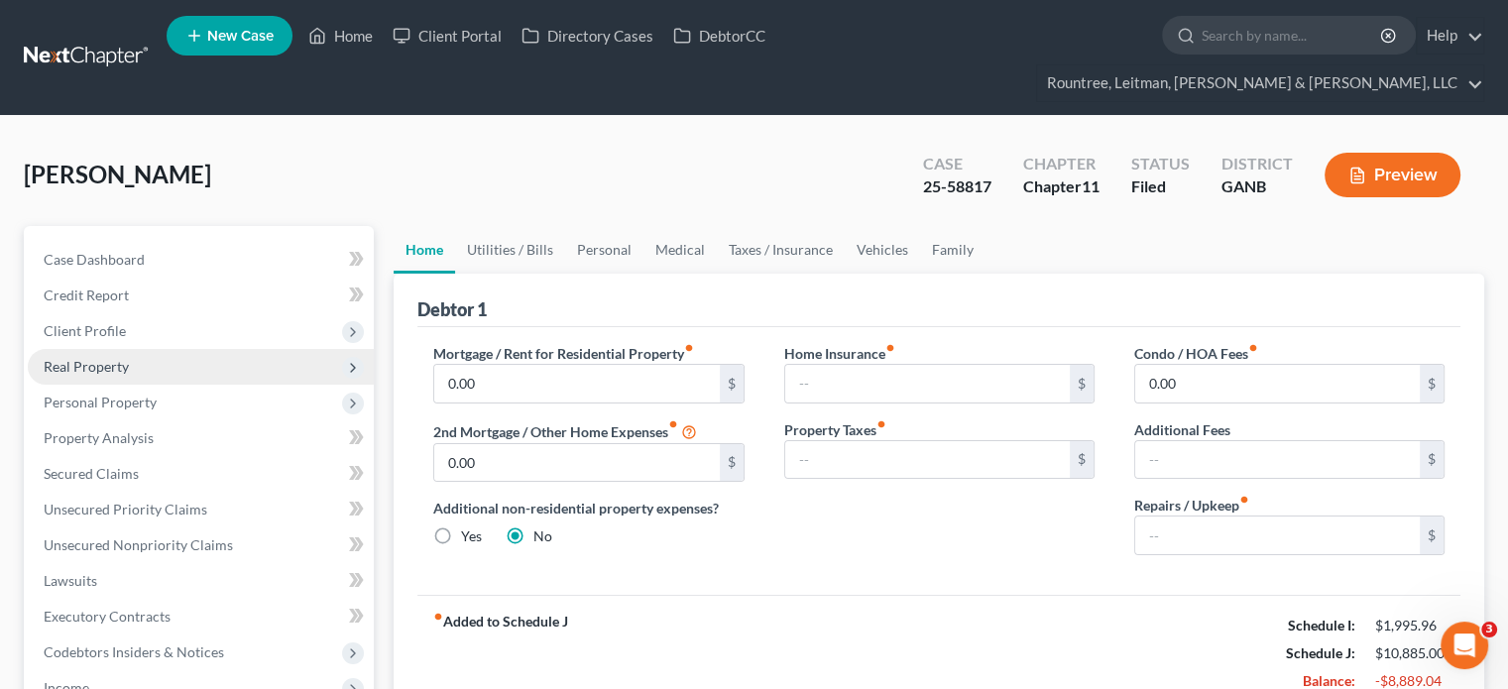
click at [95, 358] on span "Real Property" at bounding box center [86, 366] width 85 height 17
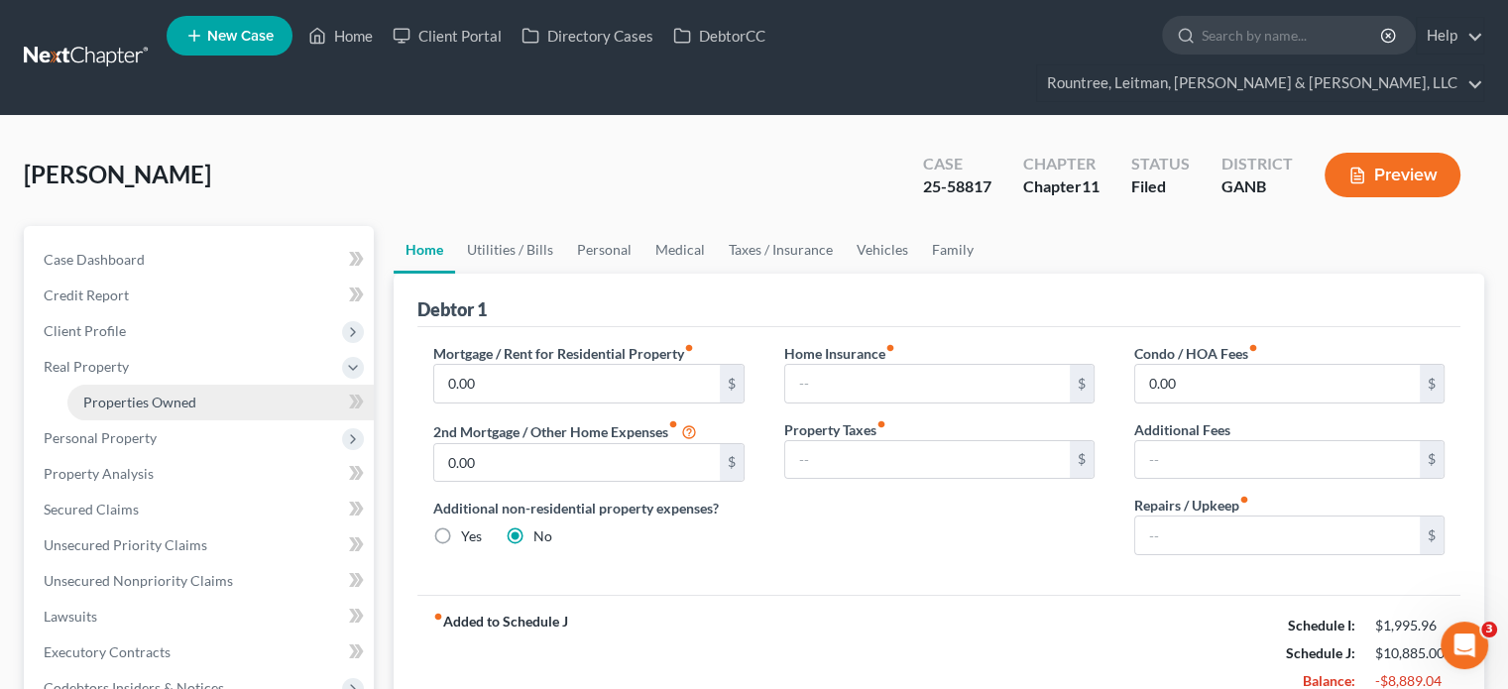
click at [145, 394] on span "Properties Owned" at bounding box center [139, 402] width 113 height 17
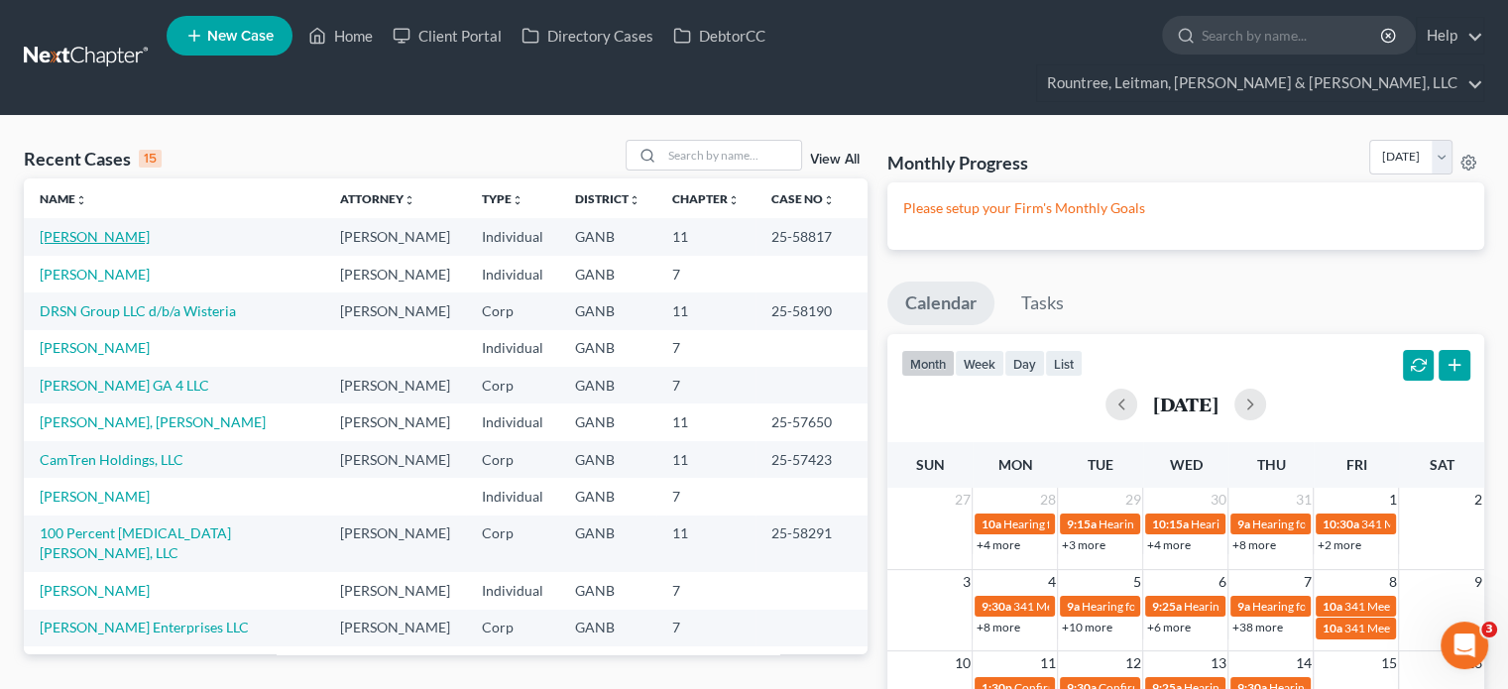
click at [82, 228] on link "[PERSON_NAME]" at bounding box center [95, 236] width 110 height 17
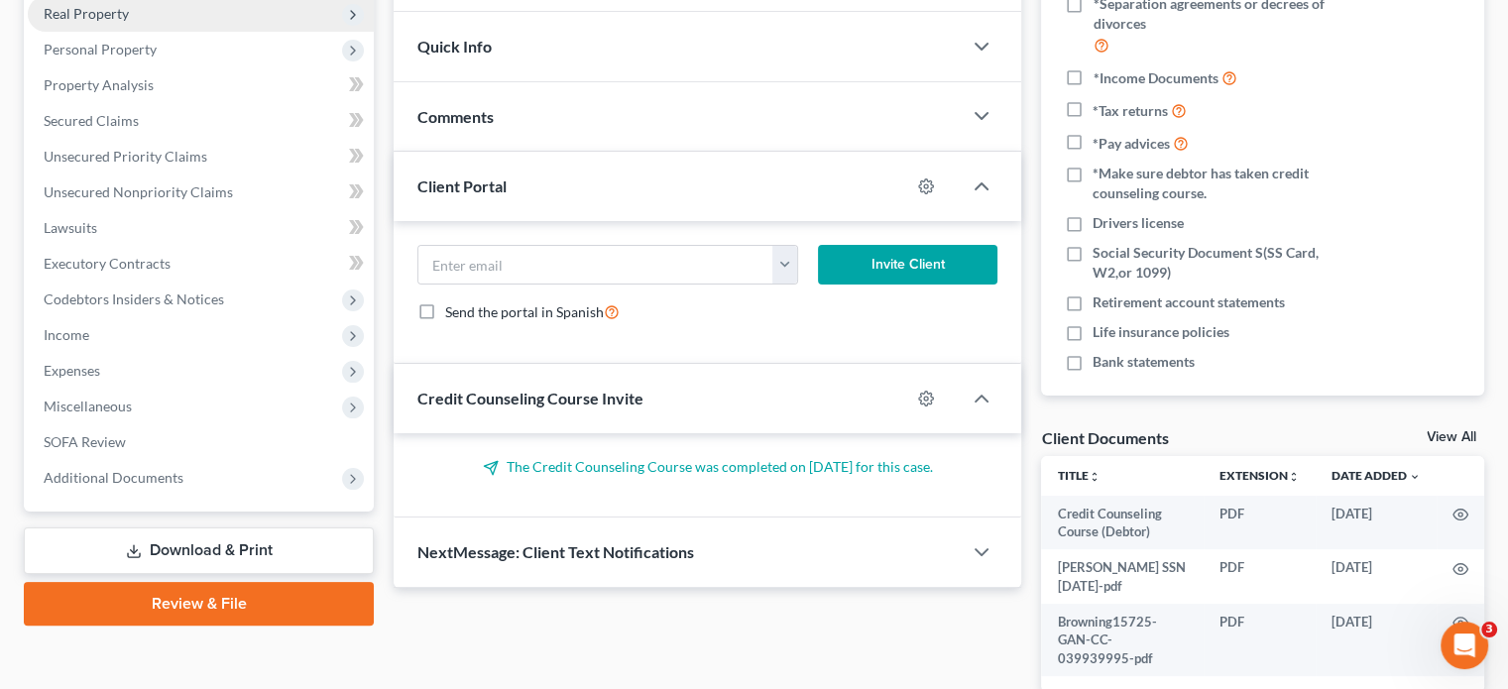
scroll to position [397, 0]
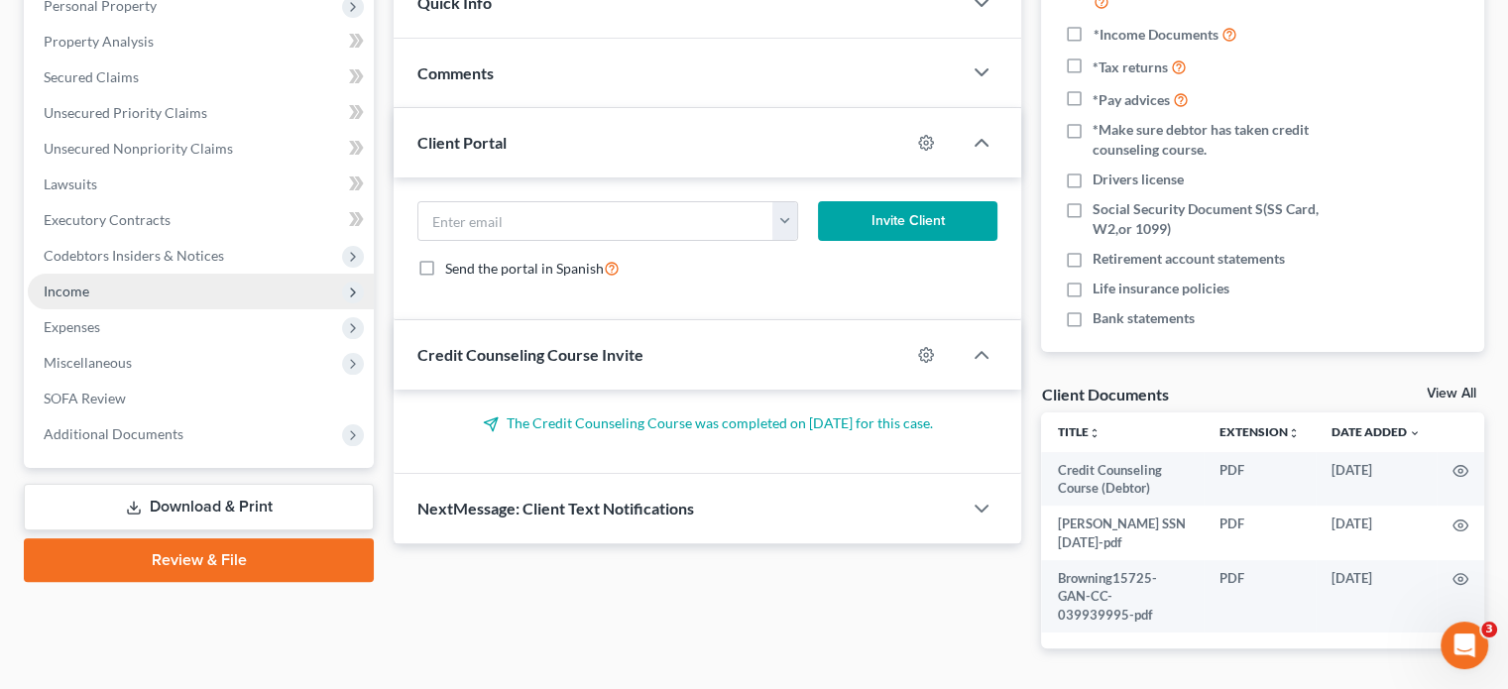
click at [68, 283] on span "Income" at bounding box center [67, 291] width 46 height 17
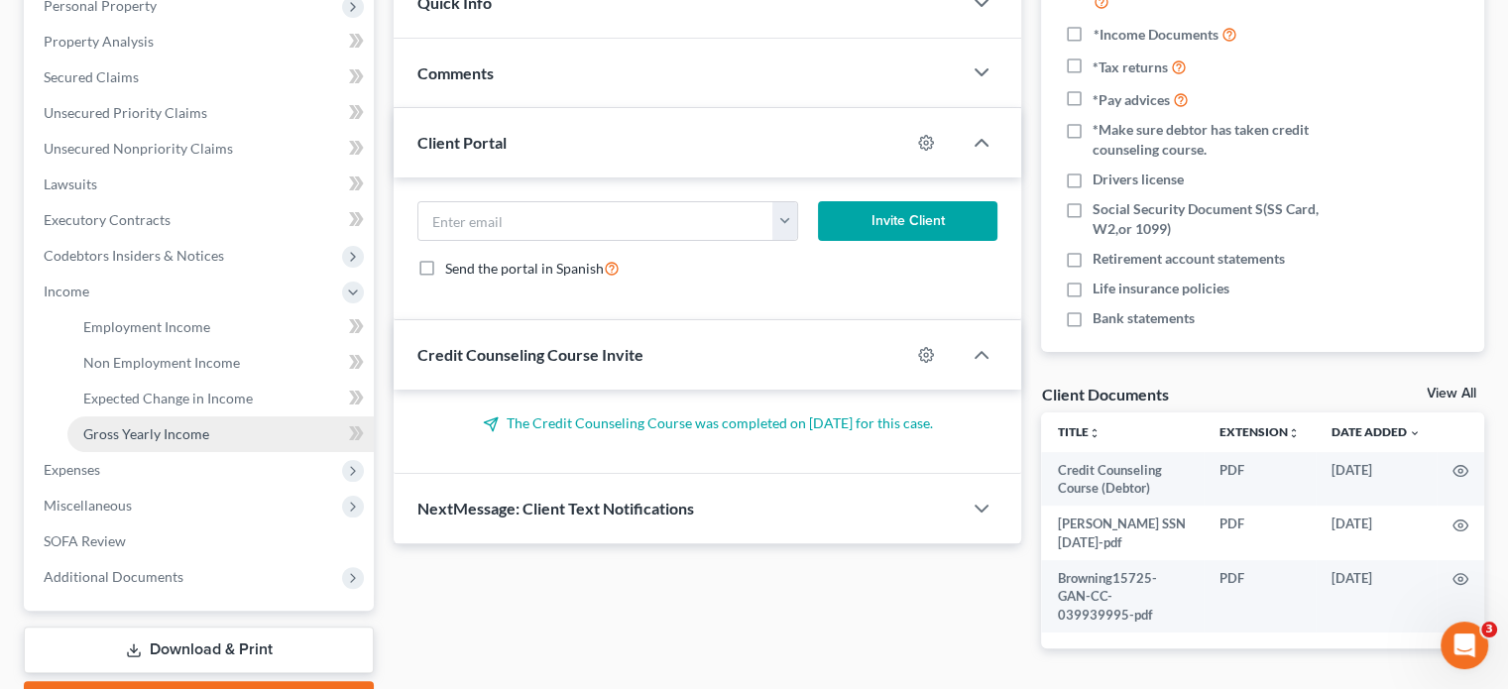
click at [189, 425] on span "Gross Yearly Income" at bounding box center [146, 433] width 126 height 17
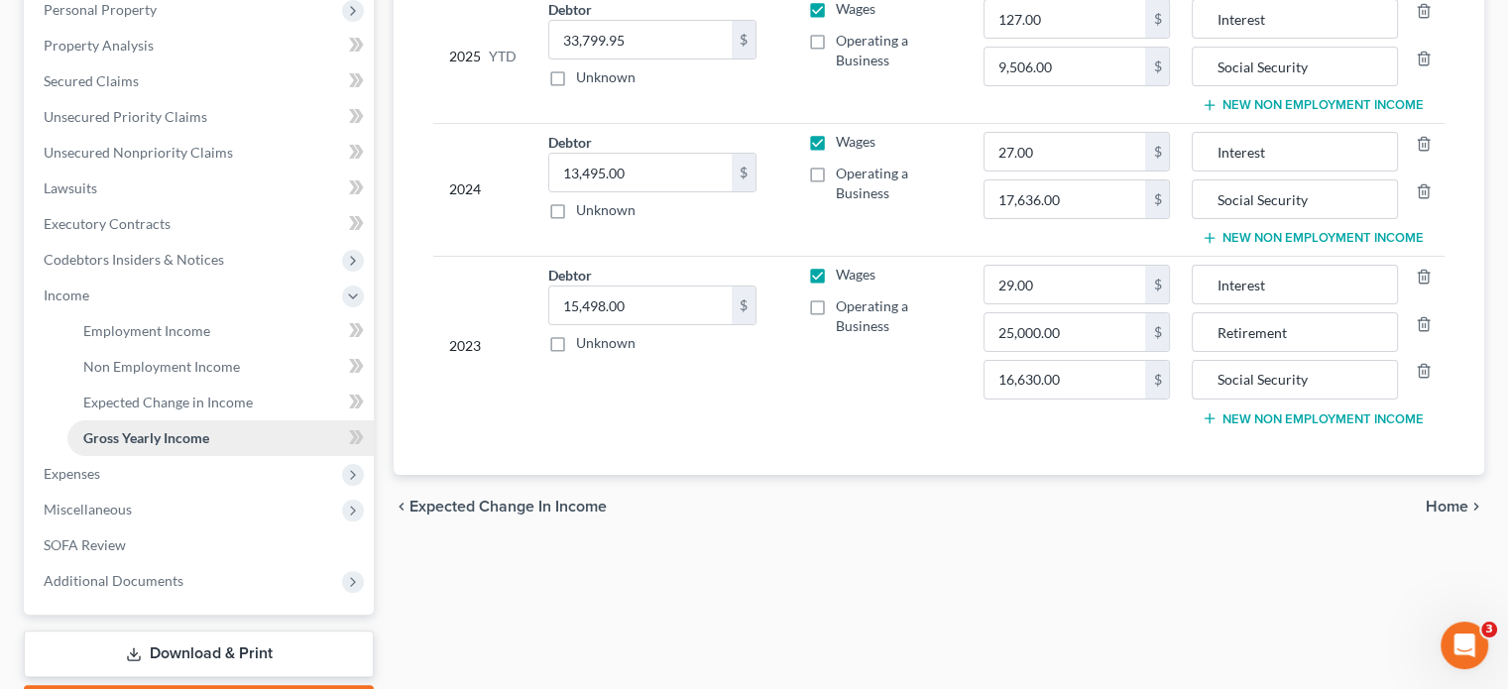
scroll to position [470, 0]
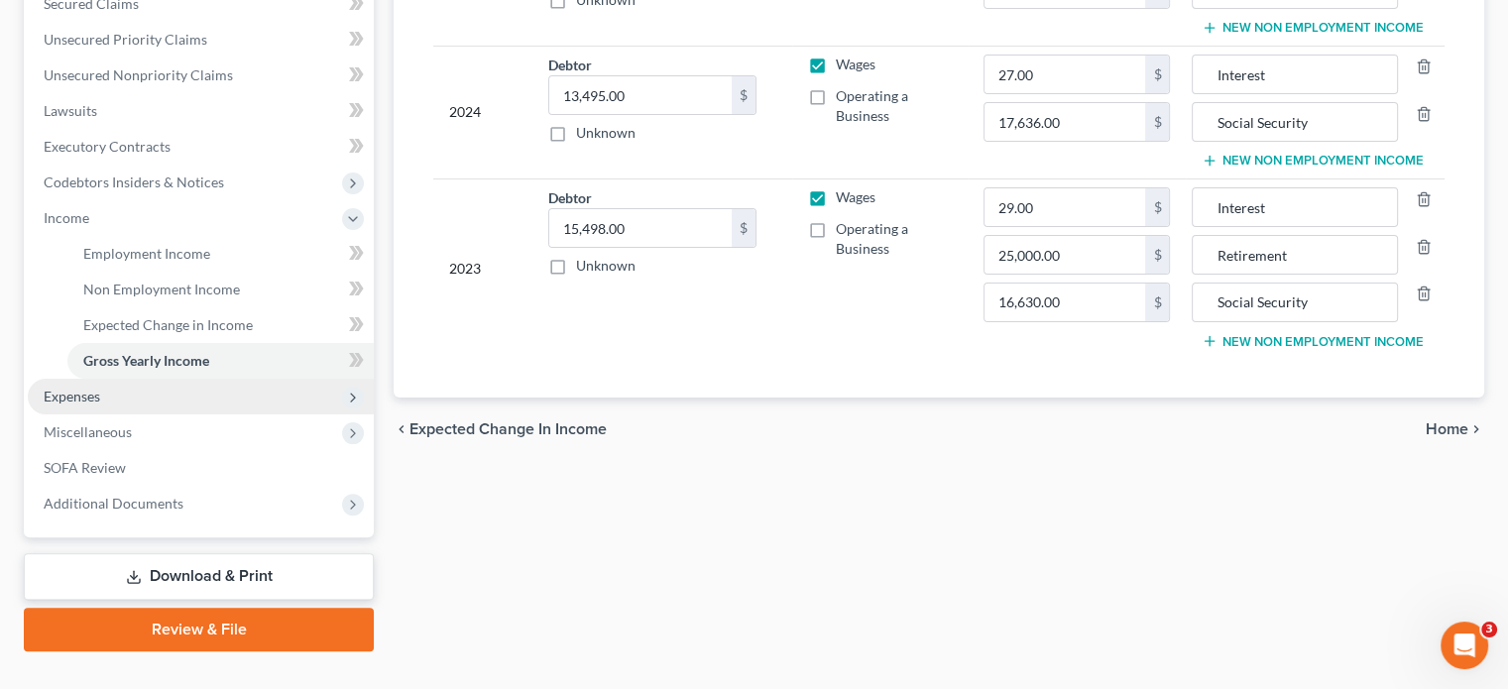
click at [88, 388] on span "Expenses" at bounding box center [72, 396] width 57 height 17
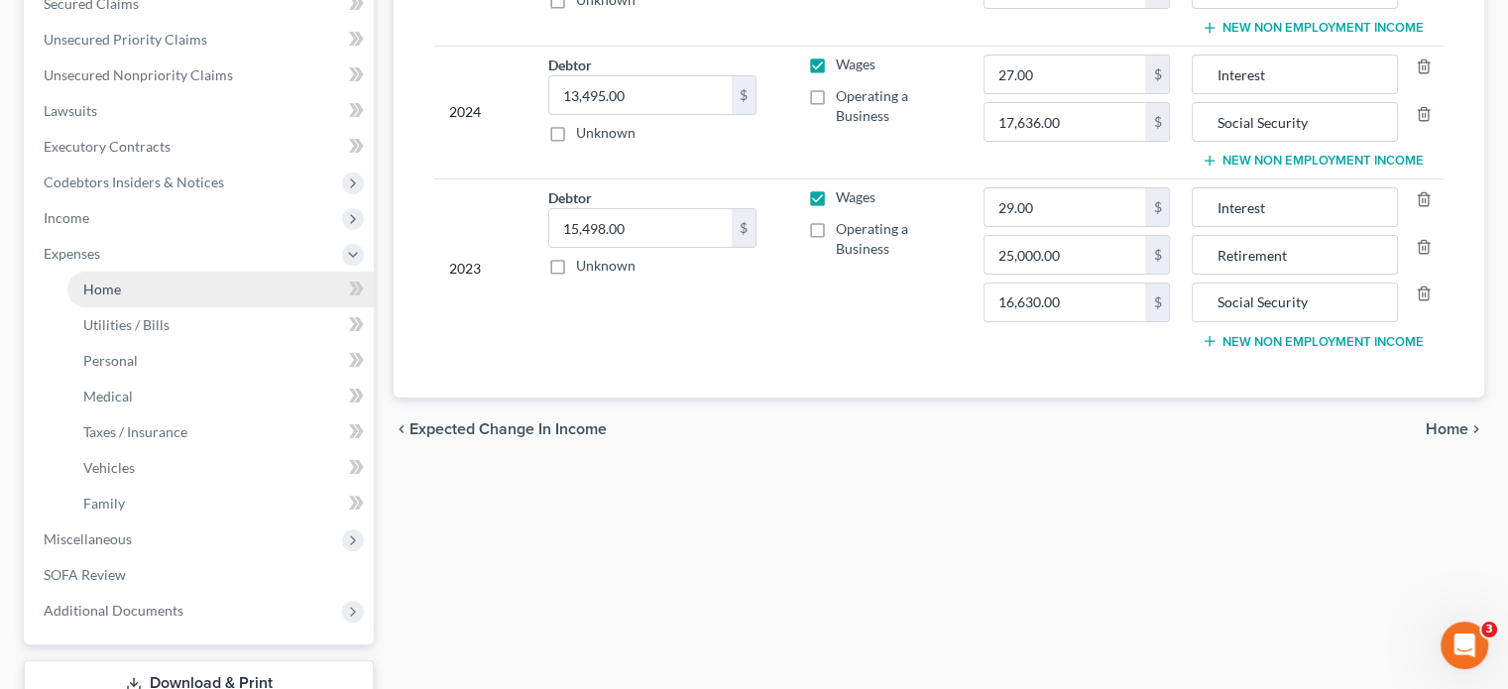
click at [111, 281] on span "Home" at bounding box center [102, 289] width 38 height 17
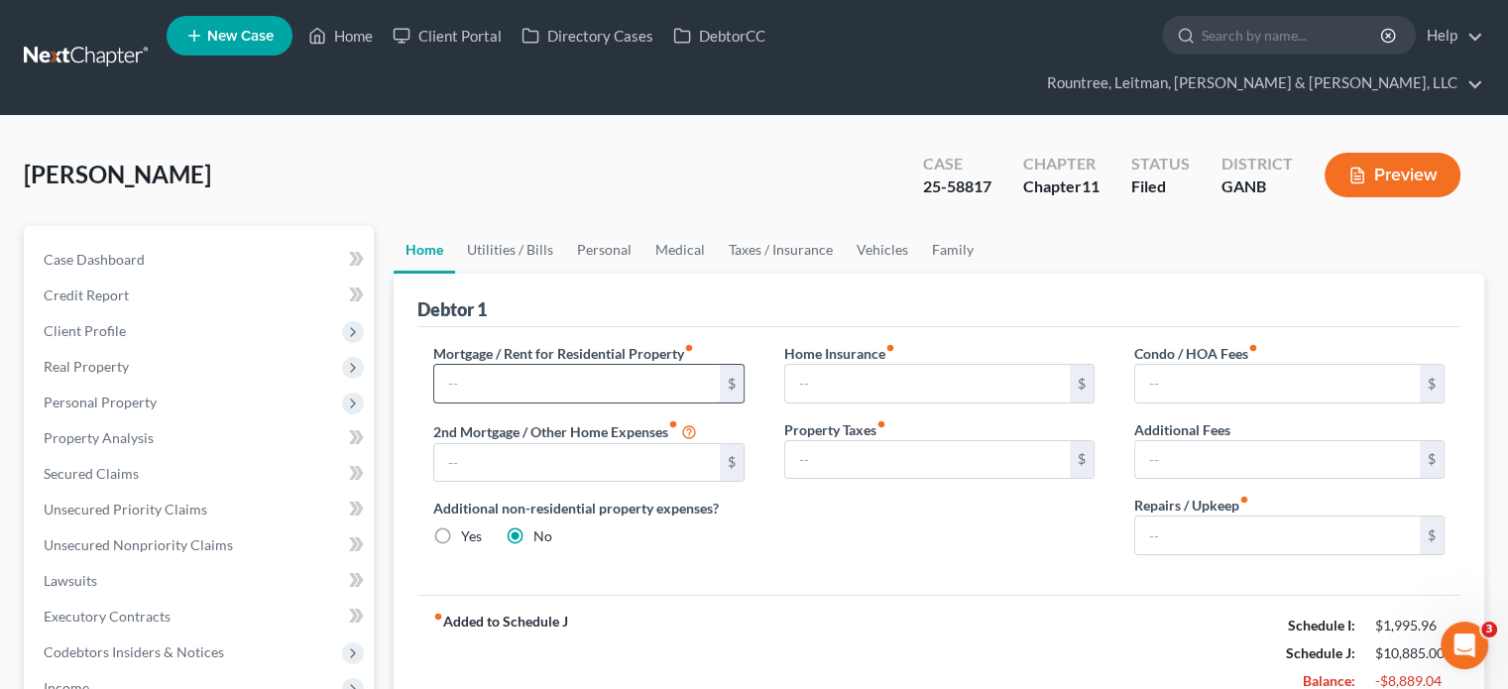
click at [617, 365] on input "text" at bounding box center [576, 384] width 285 height 38
type input "0.00"
click at [538, 444] on input "text" at bounding box center [576, 463] width 285 height 38
type input "0.00"
click at [461, 526] on label "Yes" at bounding box center [471, 536] width 21 height 20
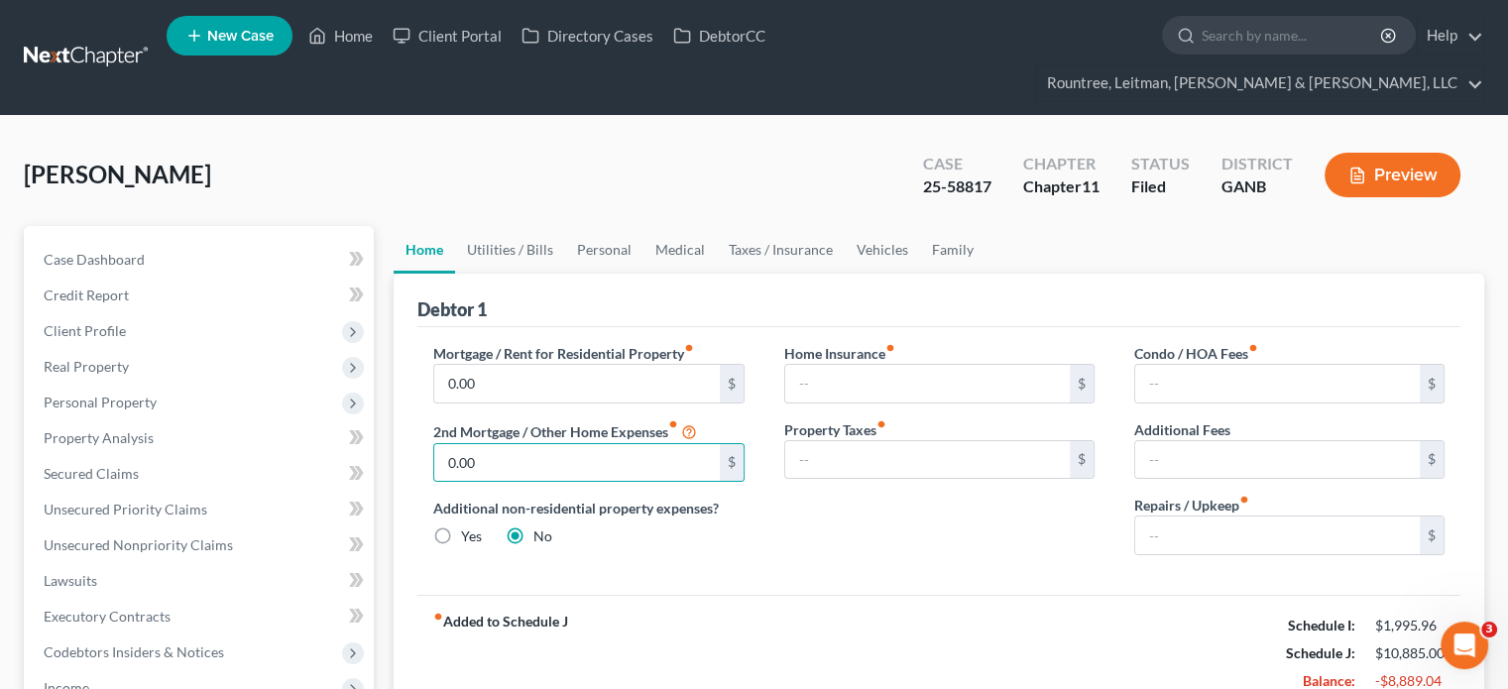
click at [469, 526] on input "Yes" at bounding box center [475, 532] width 13 height 13
radio input "true"
radio input "false"
drag, startPoint x: 801, startPoint y: 481, endPoint x: 710, endPoint y: 454, distance: 95.1
click at [801, 481] on div "Home Insurance fiber_manual_record $ Property Taxes fiber_manual_record $" at bounding box center [939, 457] width 350 height 228
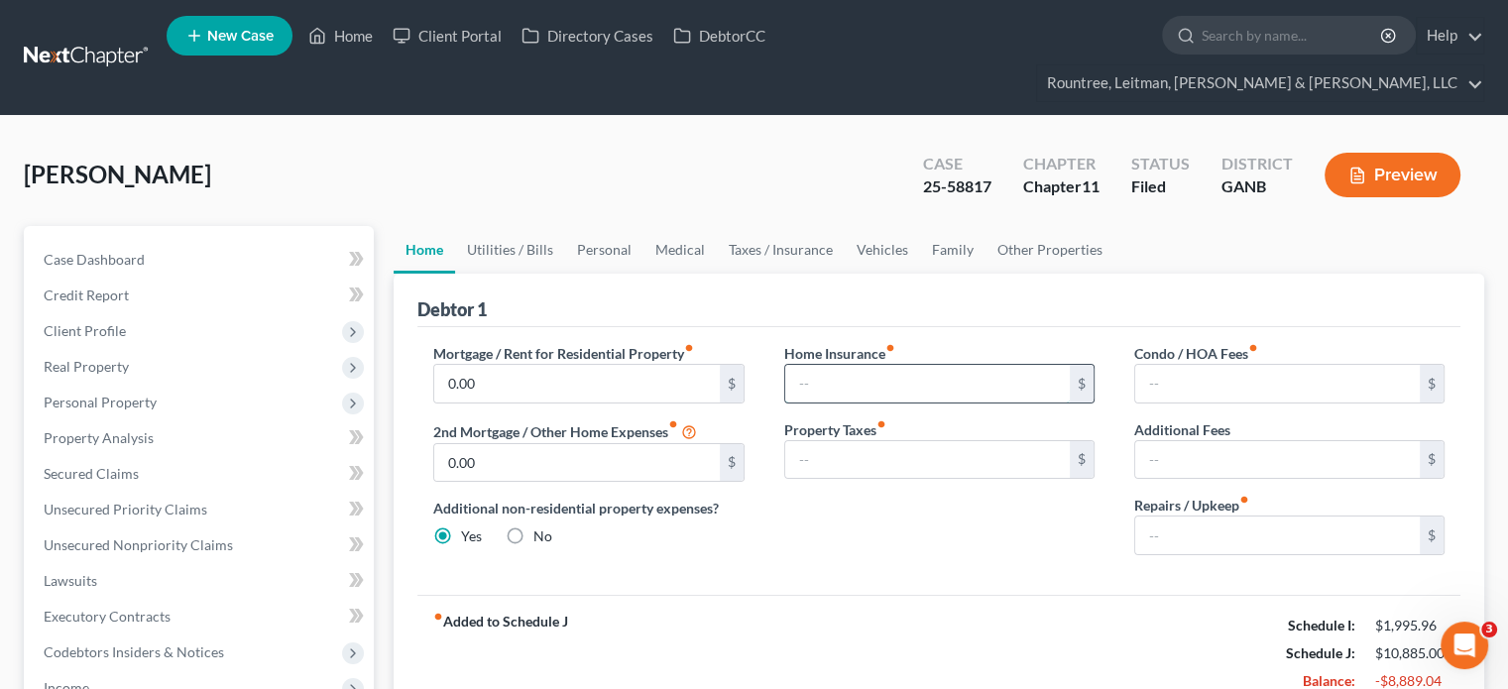
click at [968, 365] on input "text" at bounding box center [927, 384] width 285 height 38
type input "182.91"
click at [1211, 365] on input "text" at bounding box center [1277, 384] width 285 height 38
type input "0.00"
click at [939, 441] on input "text" at bounding box center [927, 460] width 285 height 38
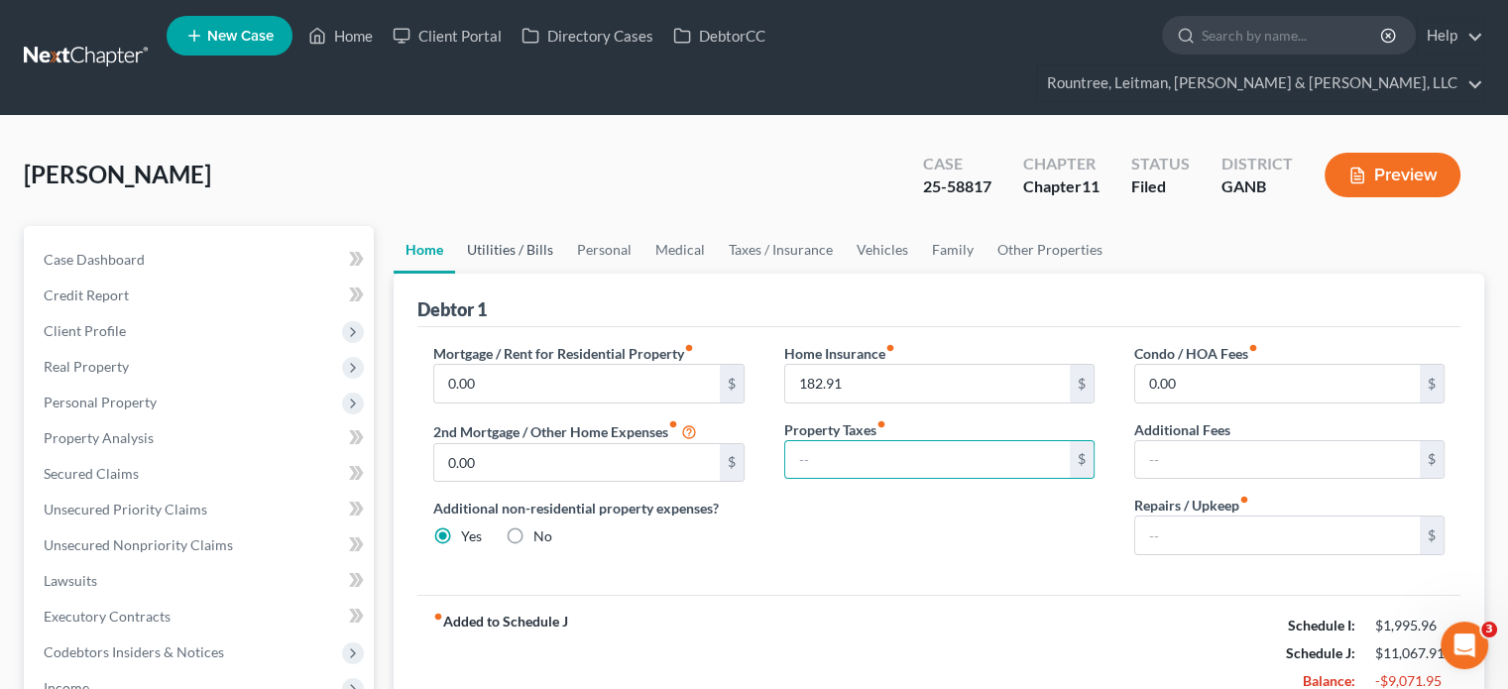
click at [506, 226] on link "Utilities / Bills" at bounding box center [510, 250] width 110 height 48
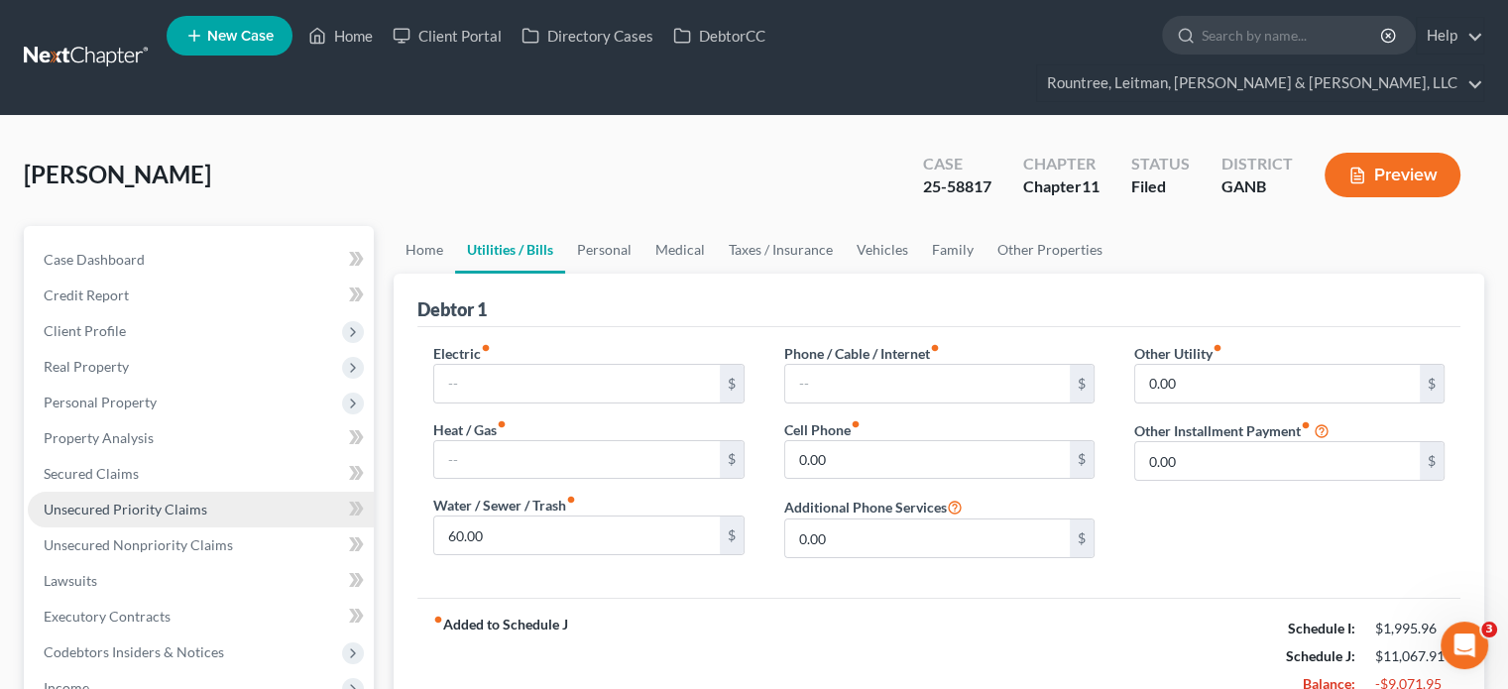
click at [106, 501] on span "Unsecured Priority Claims" at bounding box center [126, 509] width 164 height 17
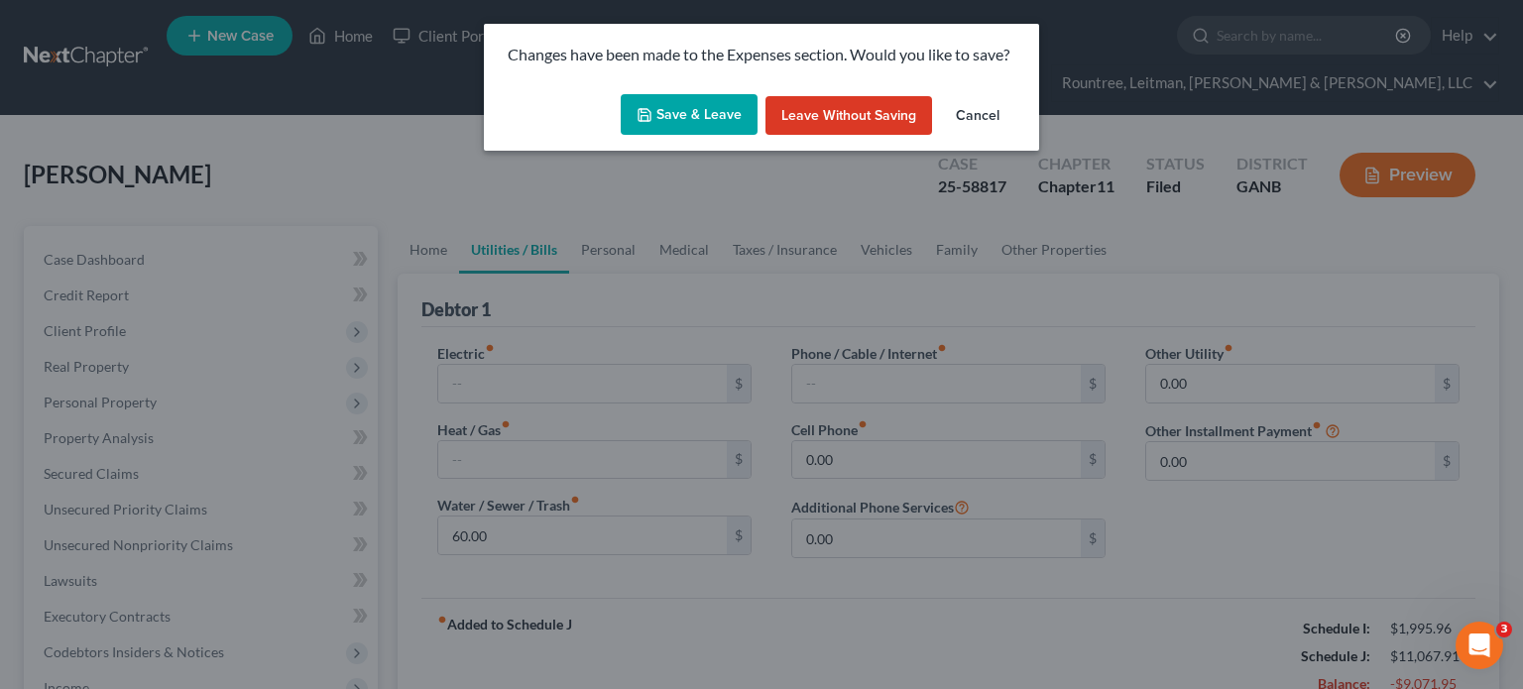
click at [666, 122] on button "Save & Leave" at bounding box center [689, 115] width 137 height 42
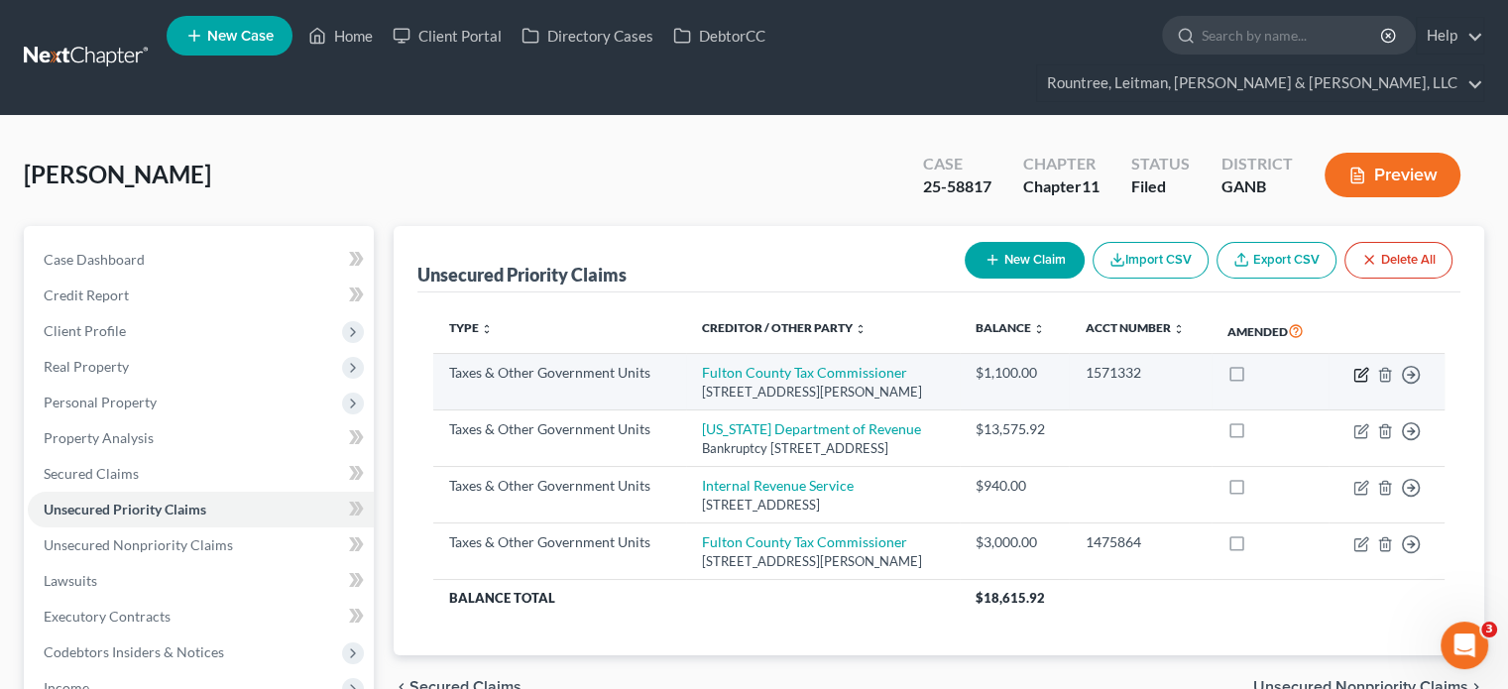
click at [1364, 368] on icon "button" at bounding box center [1362, 372] width 9 height 9
select select "4"
select select "10"
select select "0"
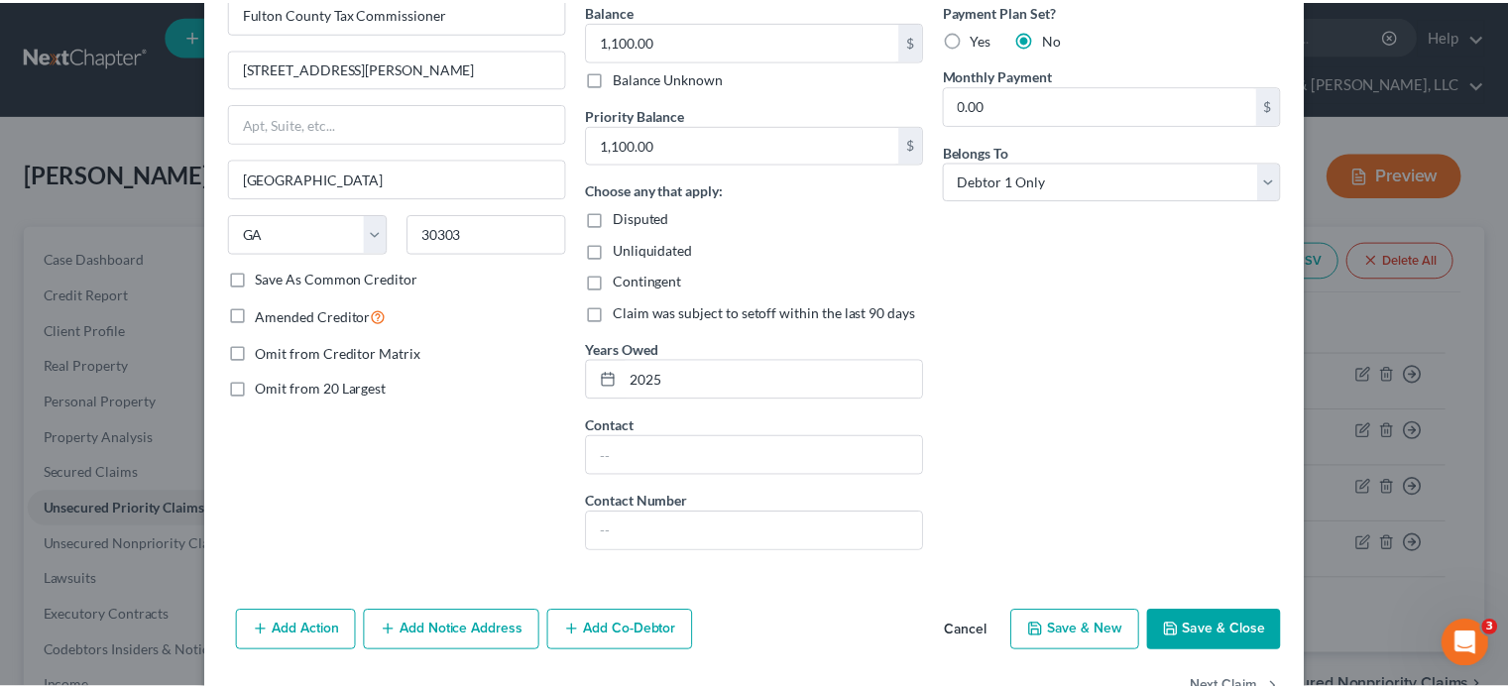
scroll to position [198, 0]
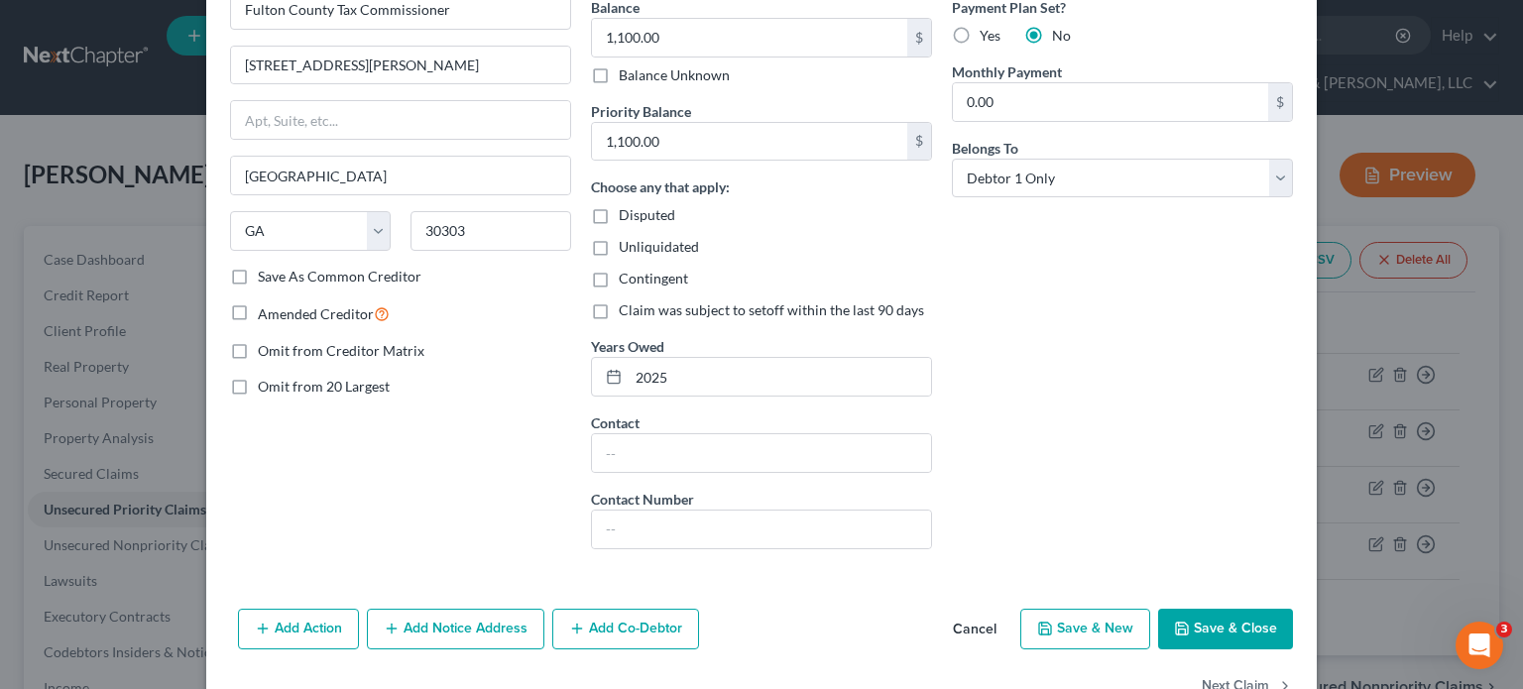
click at [1221, 621] on button "Save & Close" at bounding box center [1225, 630] width 135 height 42
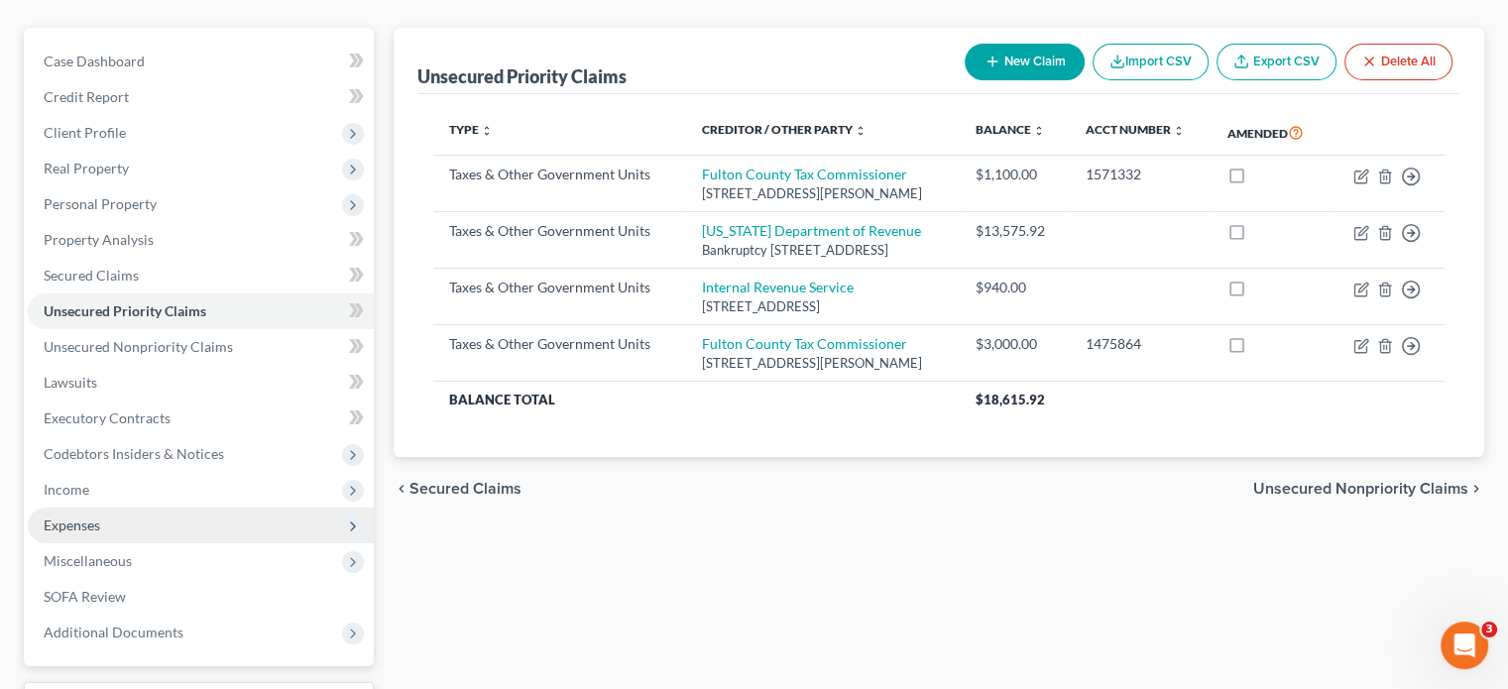
click at [89, 516] on span "Expenses" at bounding box center [72, 524] width 57 height 17
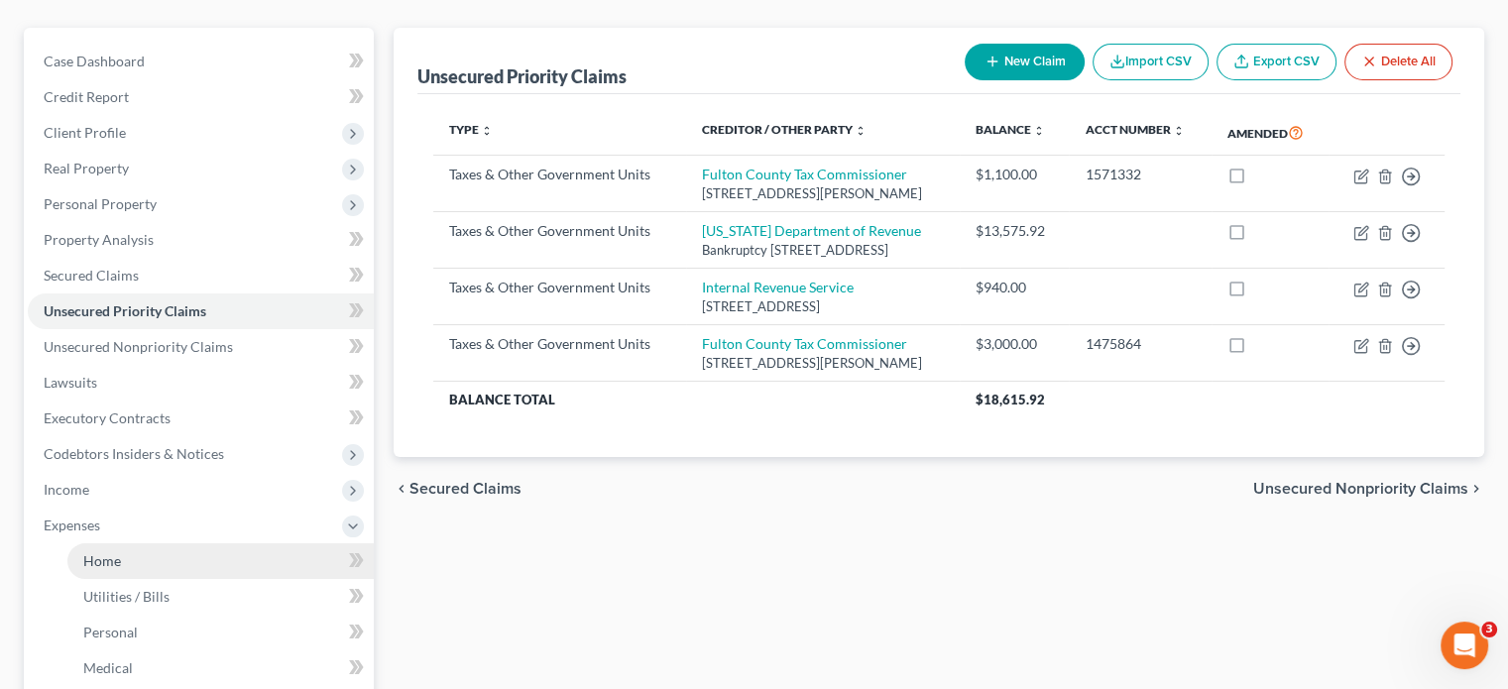
click at [110, 543] on link "Home" at bounding box center [220, 561] width 306 height 36
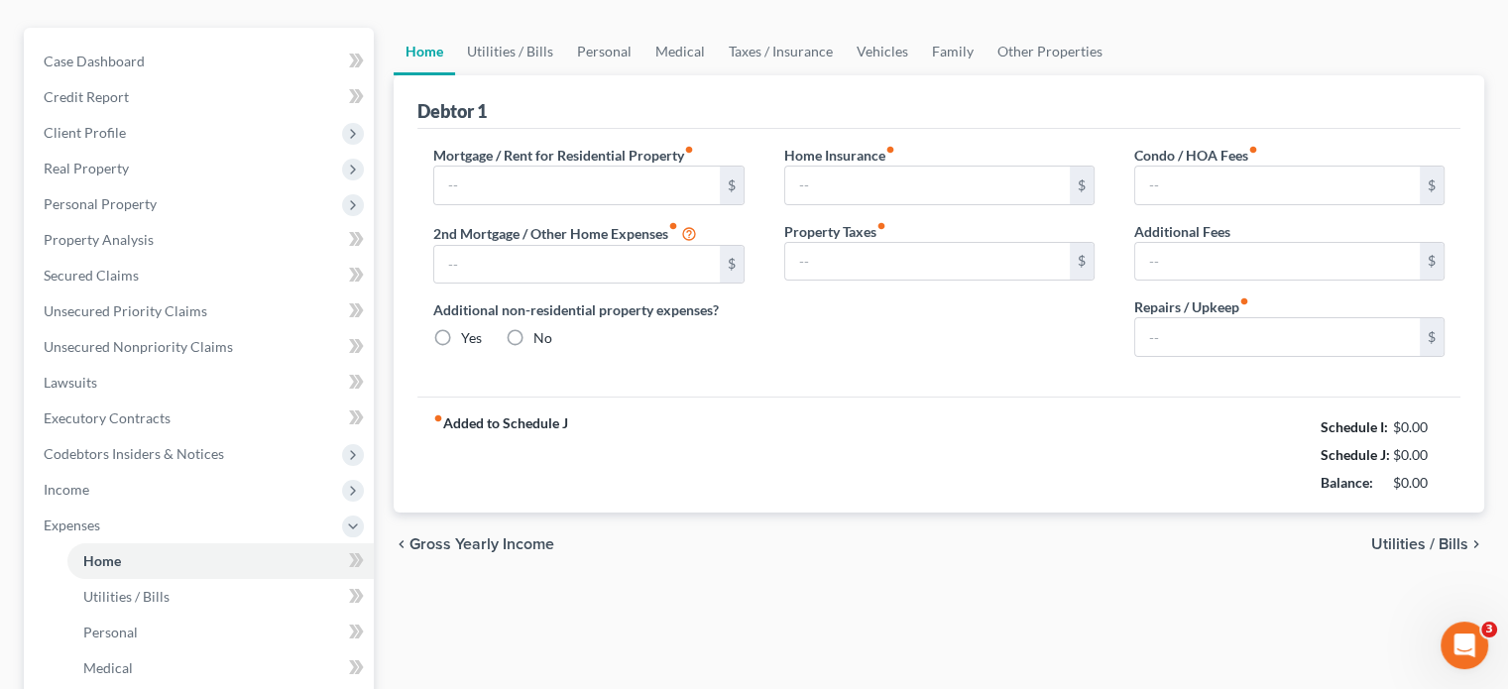
scroll to position [12, 0]
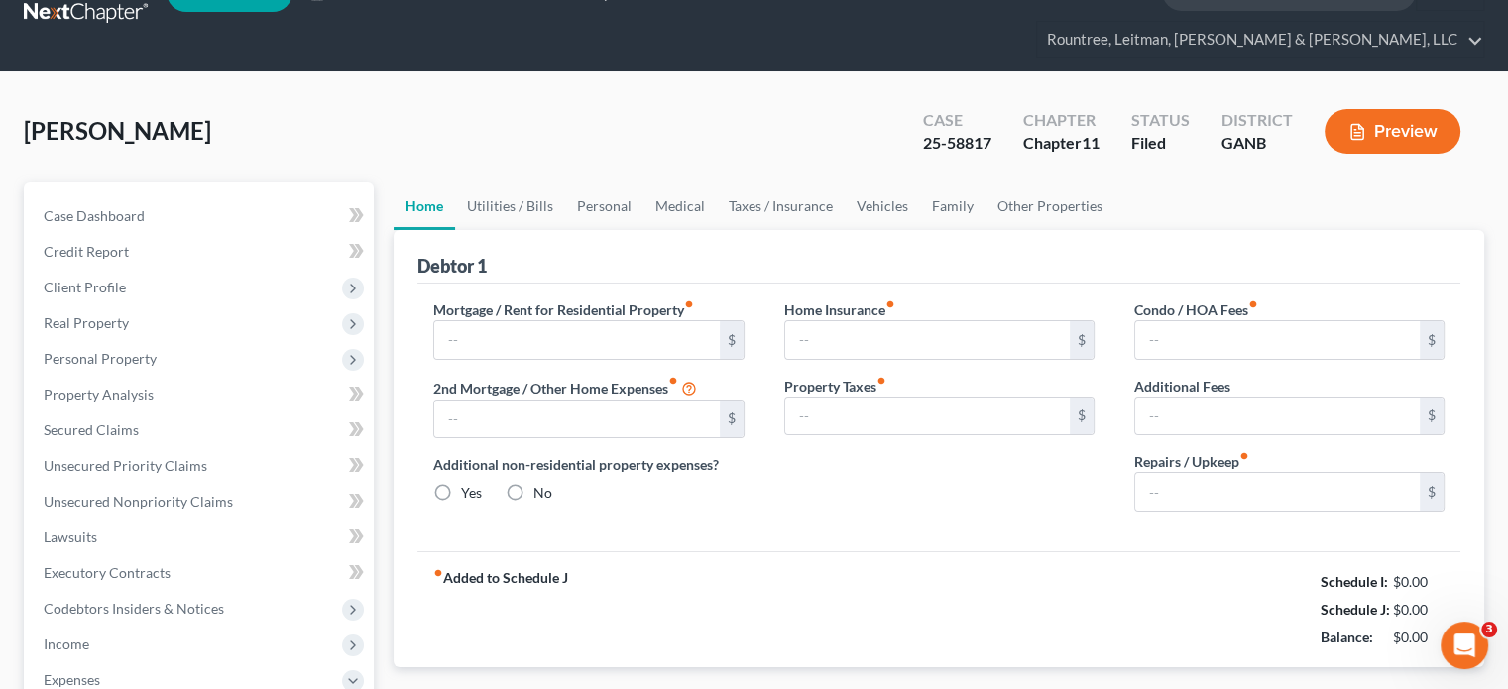
type input "0.00"
radio input "true"
type input "182.91"
type input "0.00"
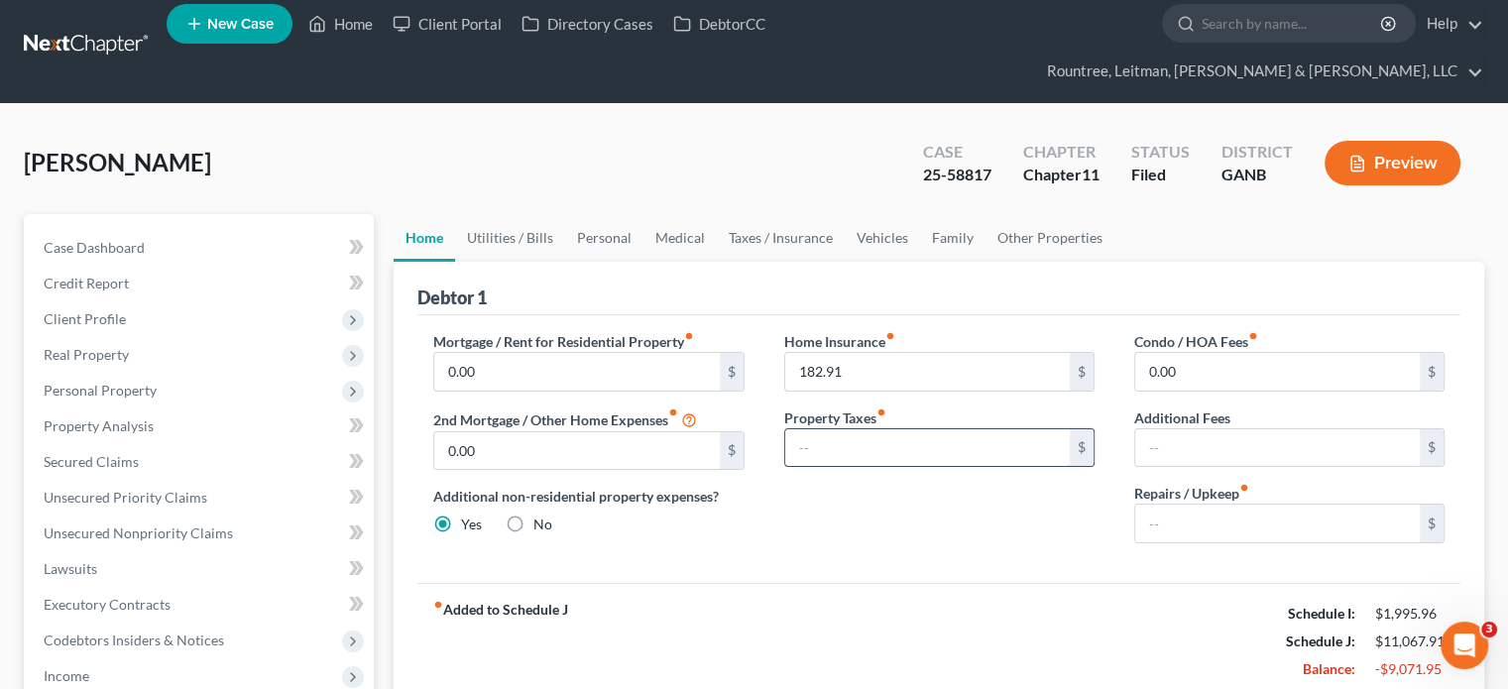
scroll to position [0, 0]
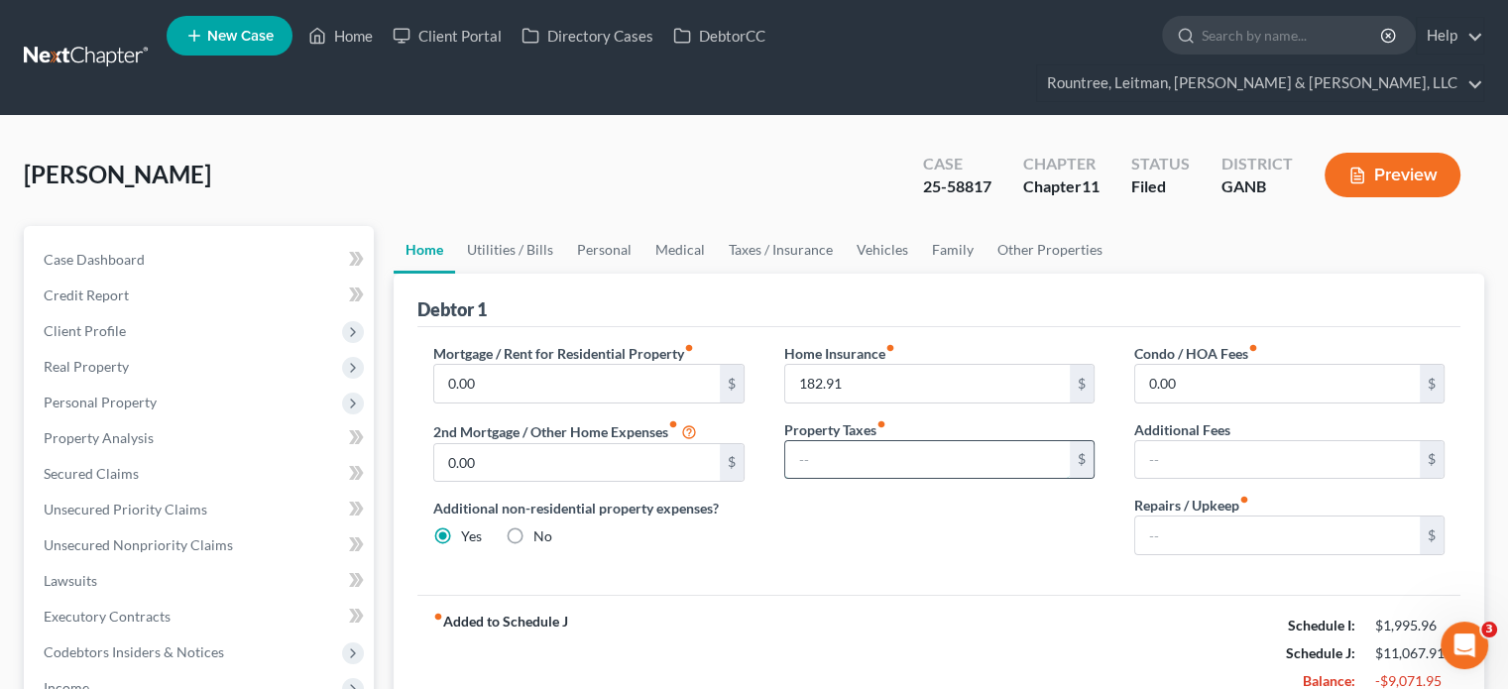
click at [1017, 441] on input "text" at bounding box center [927, 460] width 285 height 38
type input "91.66"
click at [1244, 441] on input "text" at bounding box center [1277, 460] width 285 height 38
click at [1203, 516] on input "text" at bounding box center [1277, 535] width 285 height 38
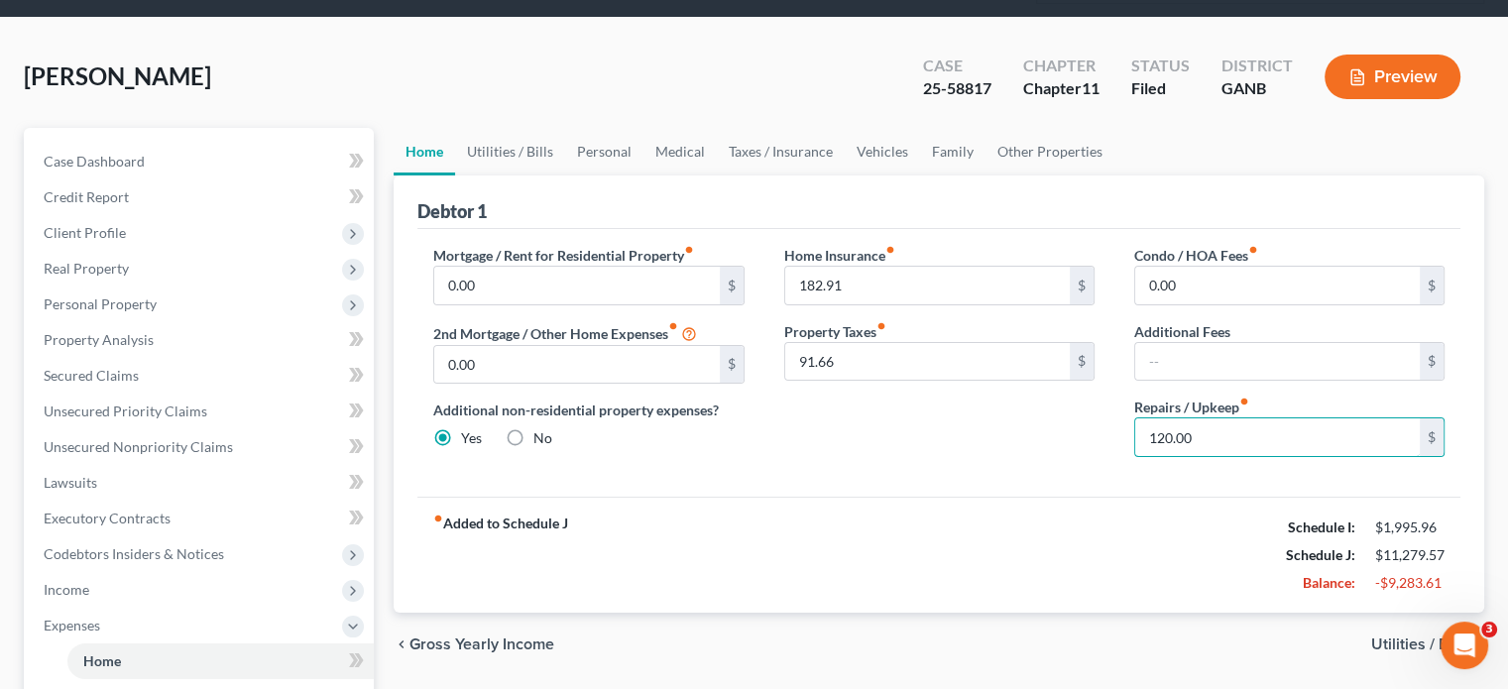
scroll to position [99, 0]
drag, startPoint x: 1225, startPoint y: 401, endPoint x: 825, endPoint y: 389, distance: 400.7
click at [825, 389] on div "Mortgage / Rent for Residential Property fiber_manual_record 0.00 $ 2nd Mortgag…" at bounding box center [938, 358] width 1051 height 228
type input "200.00"
click at [789, 497] on div "fiber_manual_record Added to Schedule J Schedule I: $1,995.96 Schedule J: $11,3…" at bounding box center [938, 554] width 1043 height 116
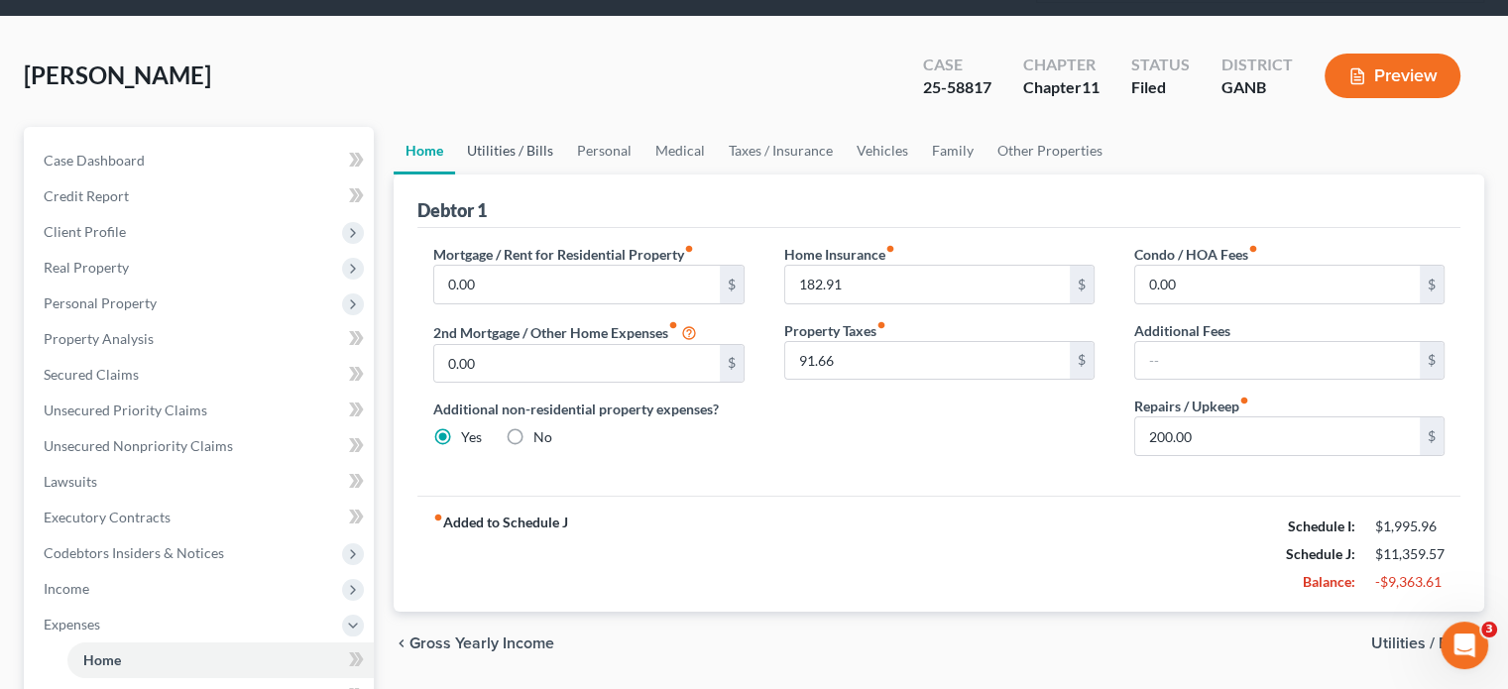
click at [515, 127] on link "Utilities / Bills" at bounding box center [510, 151] width 110 height 48
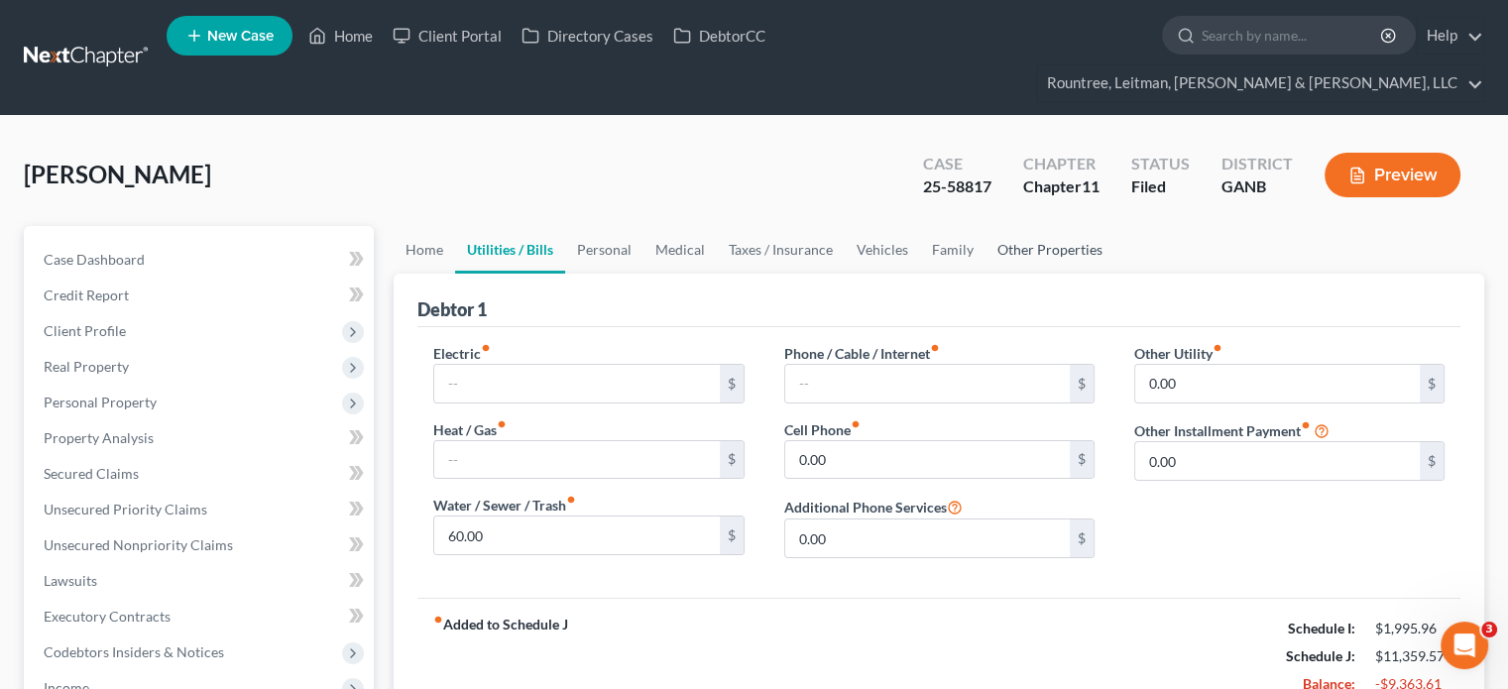
click at [1032, 226] on link "Other Properties" at bounding box center [1049, 250] width 129 height 48
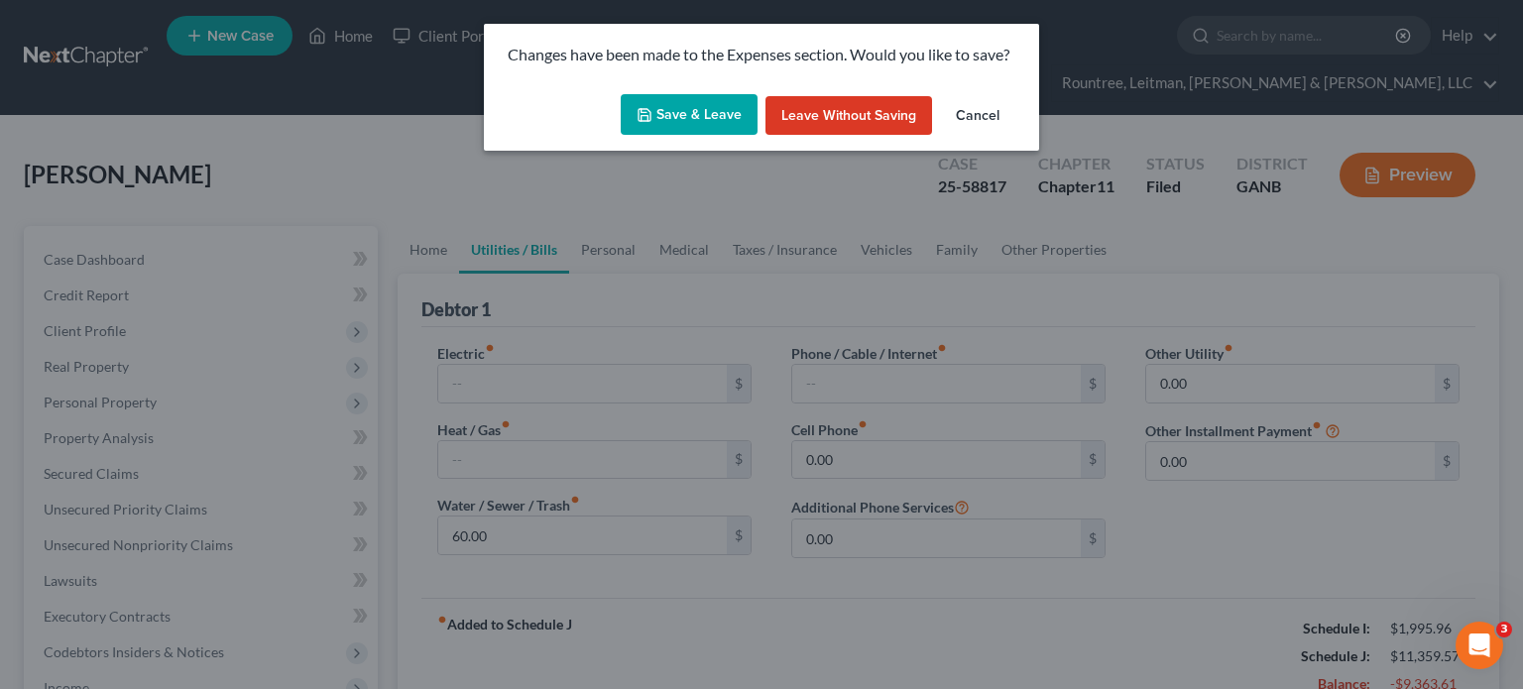
click at [734, 118] on button "Save & Leave" at bounding box center [689, 115] width 137 height 42
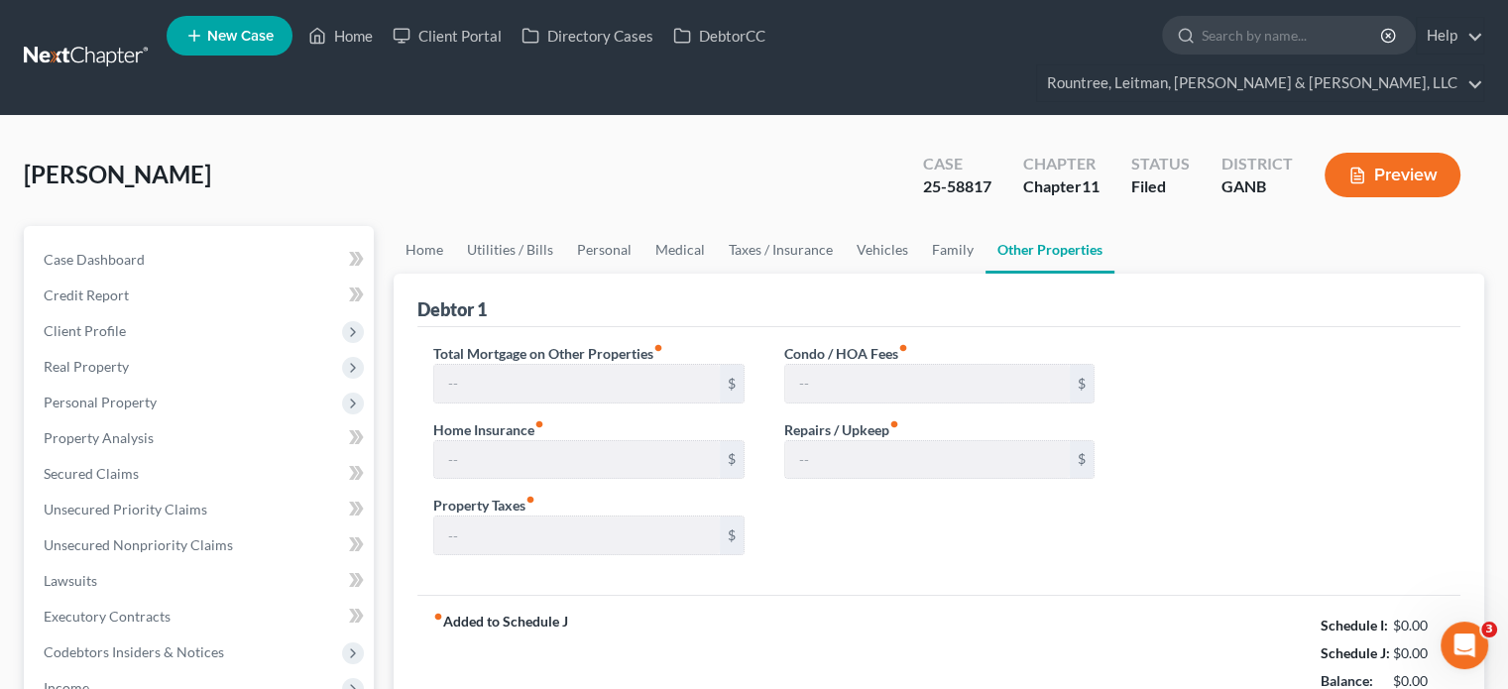
type input "0.00"
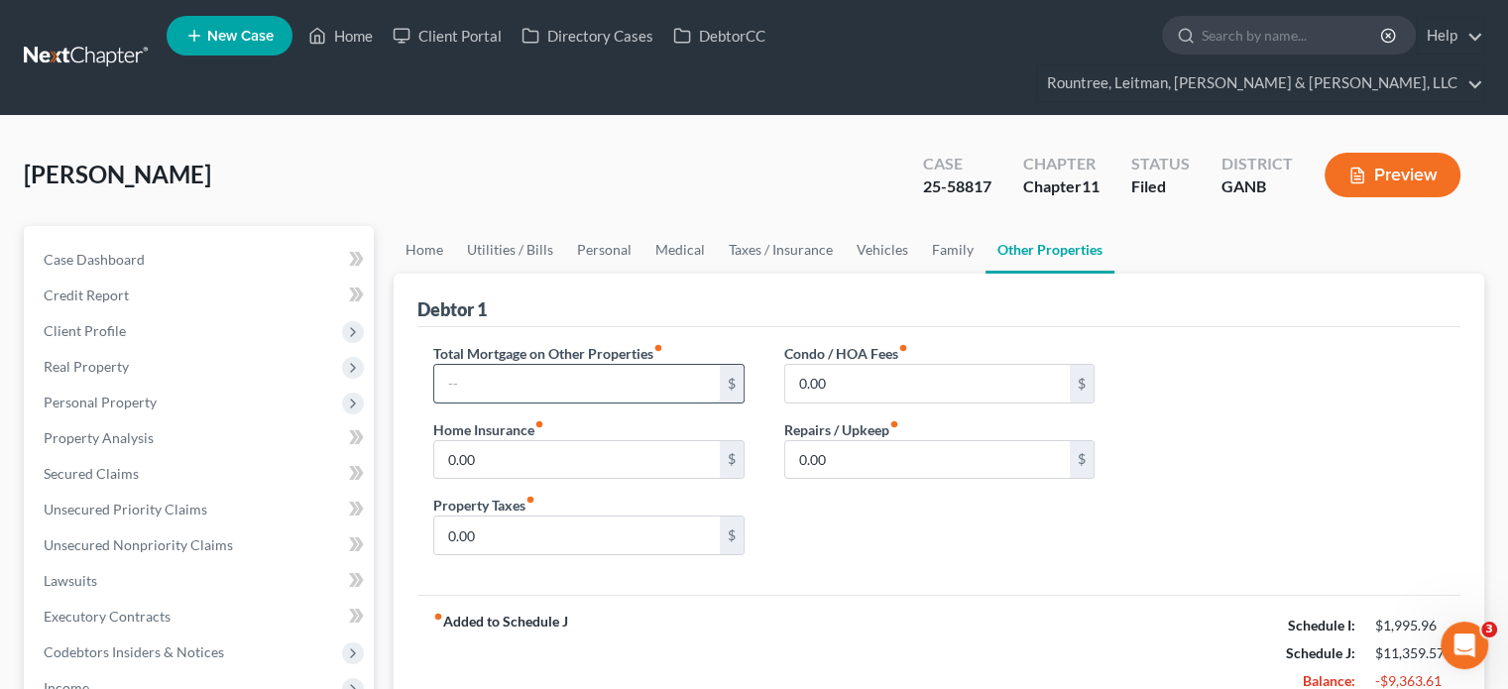
click at [583, 365] on input "text" at bounding box center [576, 384] width 285 height 38
type input "0.00"
click at [537, 441] on input "0.00" at bounding box center [576, 460] width 285 height 38
type input "250.00"
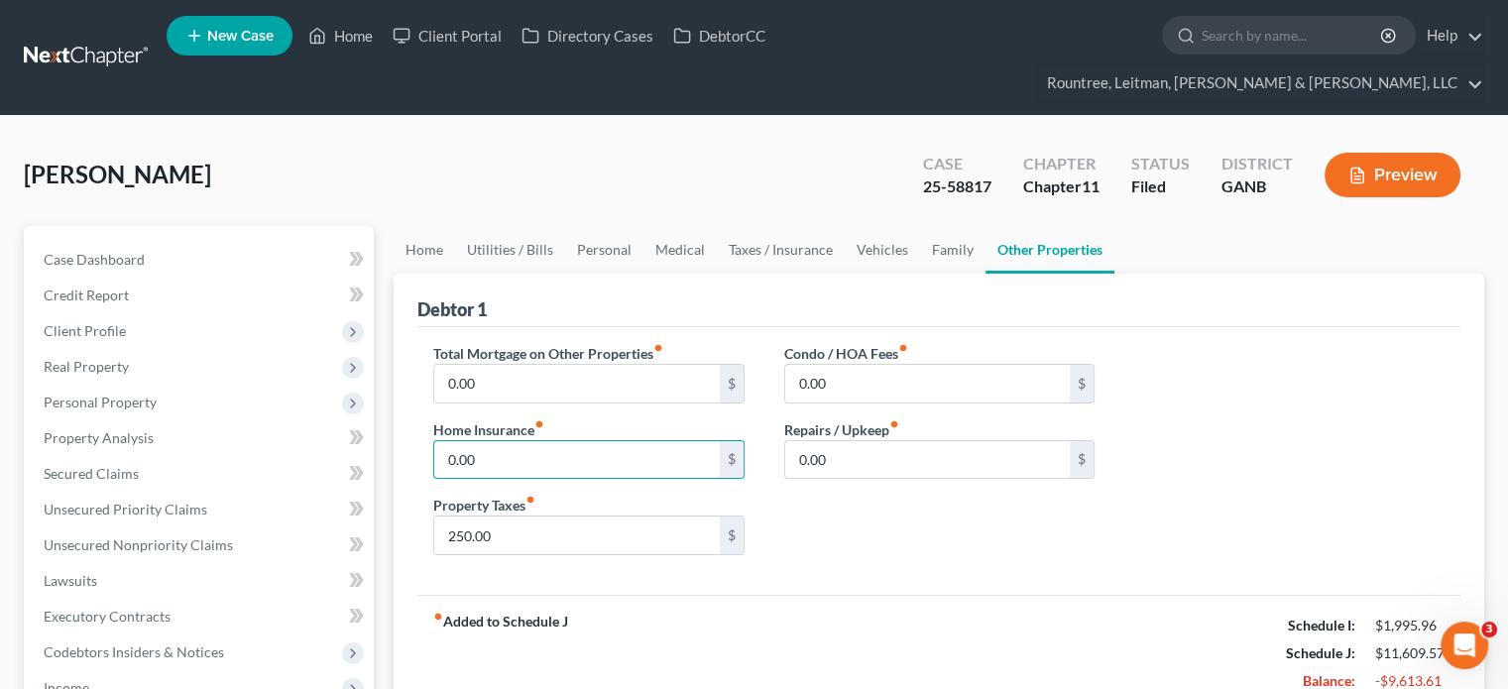
type input "0.00"
drag, startPoint x: 942, startPoint y: 554, endPoint x: 928, endPoint y: 481, distance: 74.7
click at [942, 553] on div "Total Mortgage on Other Properties fiber_manual_record 0.00 $ Home Insurance fi…" at bounding box center [938, 461] width 1043 height 268
click at [486, 226] on link "Utilities / Bills" at bounding box center [510, 250] width 110 height 48
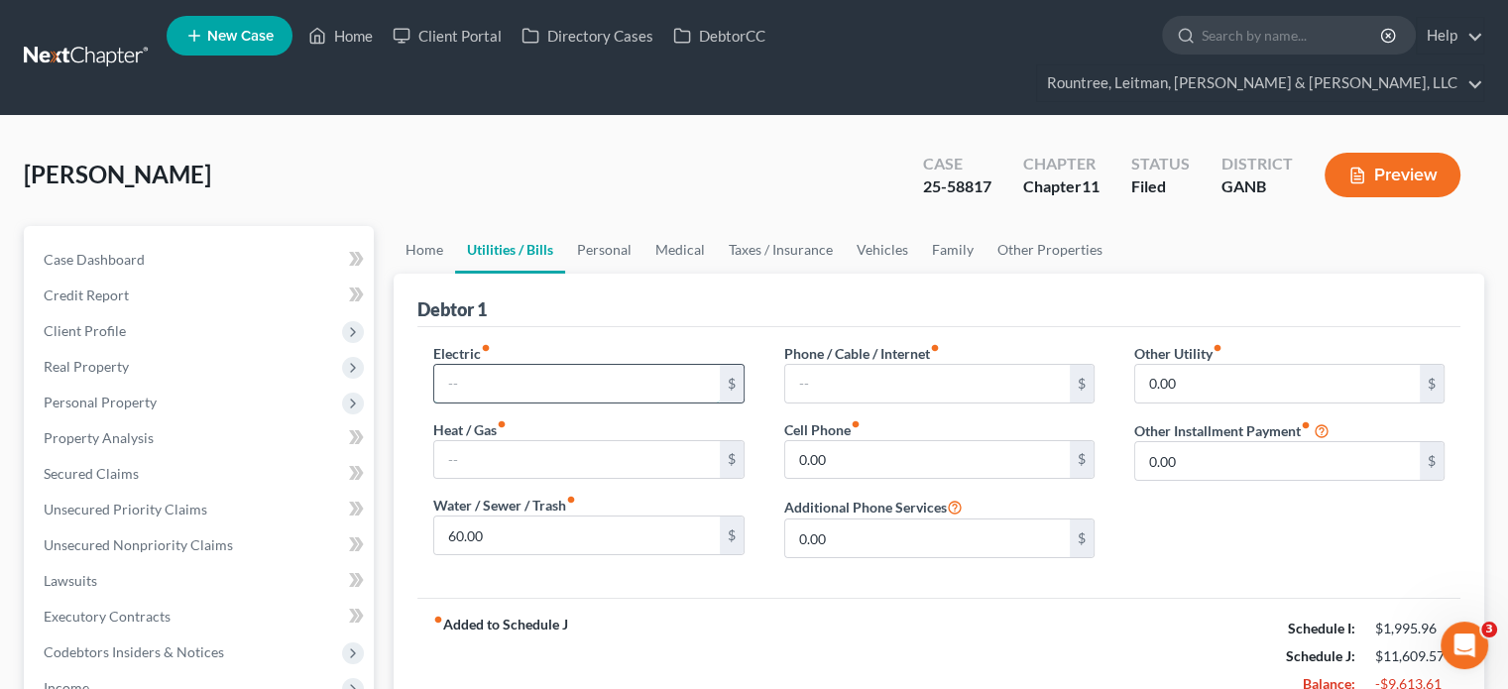
click at [505, 365] on input "text" at bounding box center [576, 384] width 285 height 38
type input "250.00"
click at [896, 365] on input "text" at bounding box center [927, 384] width 285 height 38
type input "300.00"
click at [527, 441] on input "text" at bounding box center [576, 460] width 285 height 38
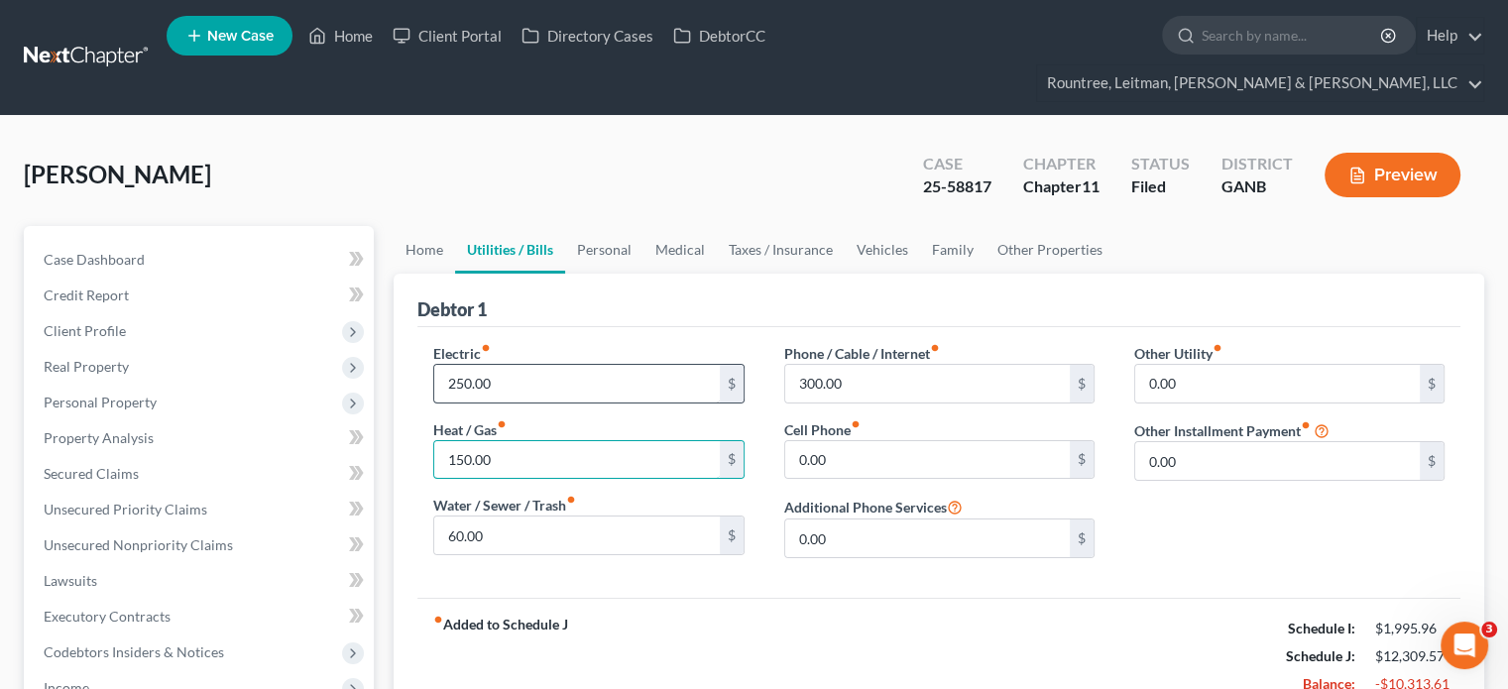
type input "150.00"
click at [513, 365] on input "250.00" at bounding box center [576, 384] width 285 height 38
click at [538, 516] on input "60.00" at bounding box center [576, 535] width 285 height 38
type input "50.00"
click at [494, 365] on input "text" at bounding box center [576, 384] width 285 height 38
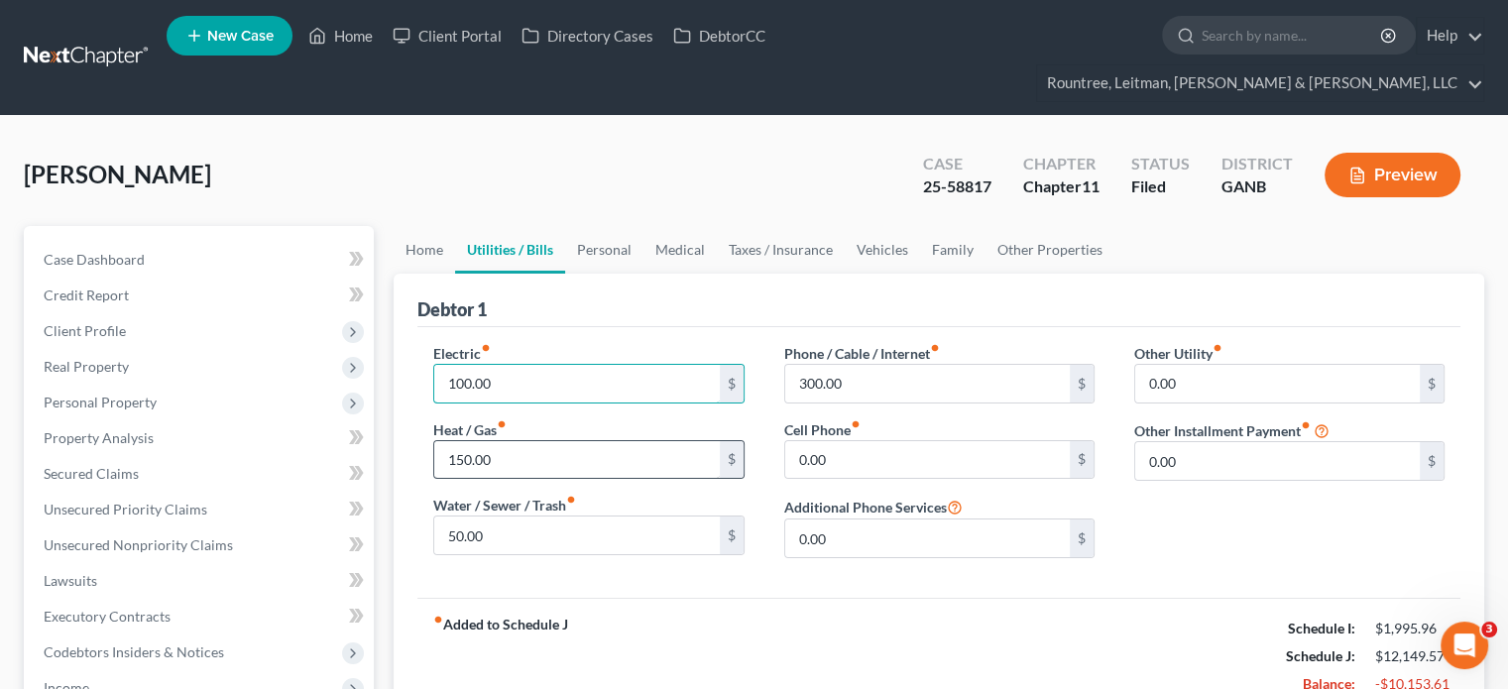
type input "100.00"
click at [529, 441] on input "150.00" at bounding box center [576, 460] width 285 height 38
type input "100.00"
click at [863, 441] on input "0.00" at bounding box center [927, 460] width 285 height 38
click at [848, 365] on input "300.00" at bounding box center [927, 384] width 285 height 38
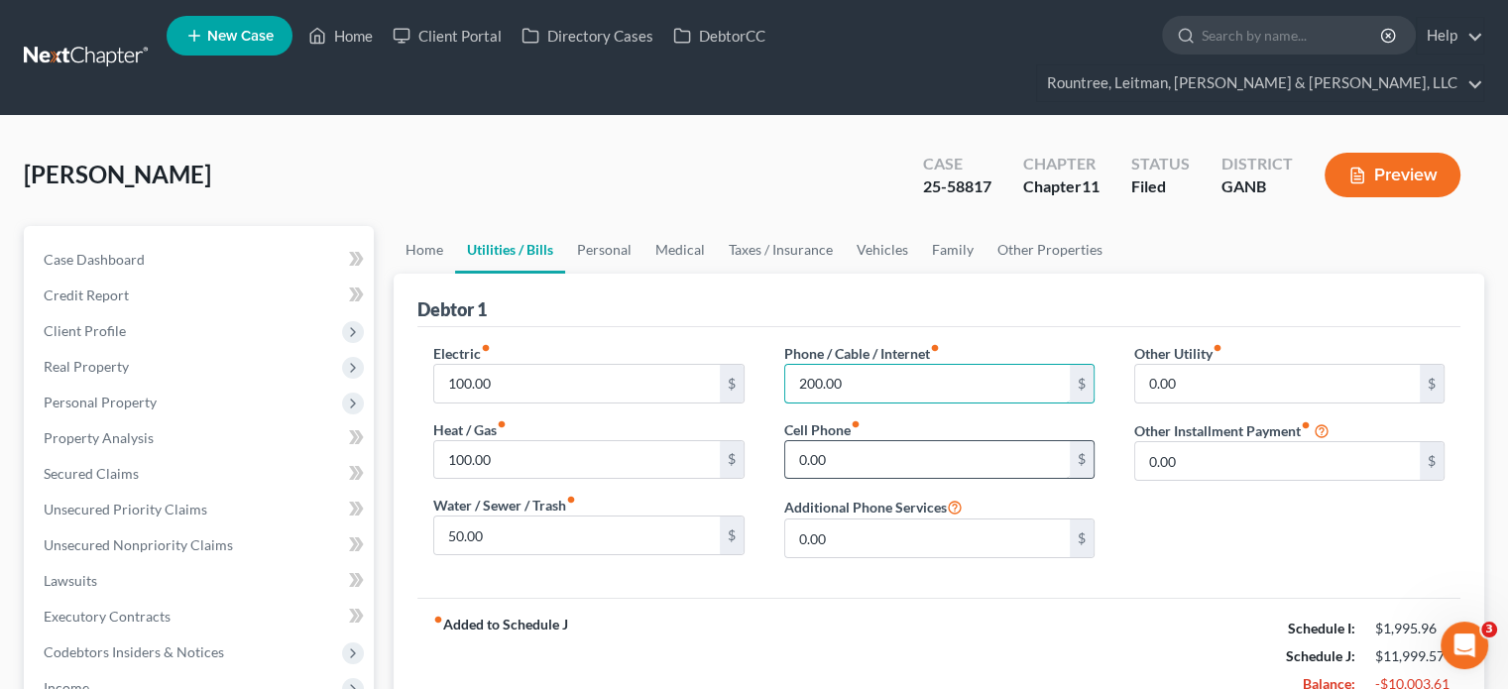
type input "200.00"
click at [844, 441] on input "0.00" at bounding box center [927, 460] width 285 height 38
type input "100.00"
click at [1217, 365] on input "0.00" at bounding box center [1277, 384] width 285 height 38
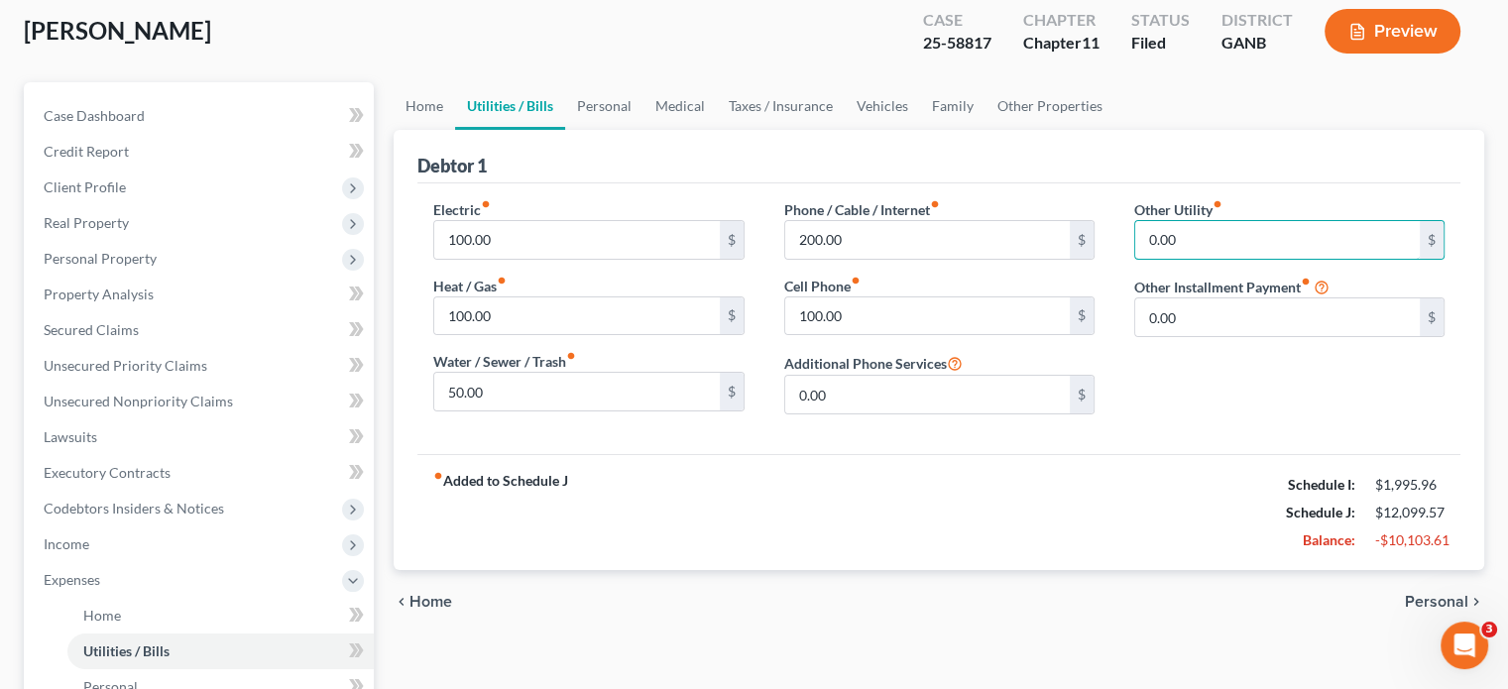
scroll to position [99, 0]
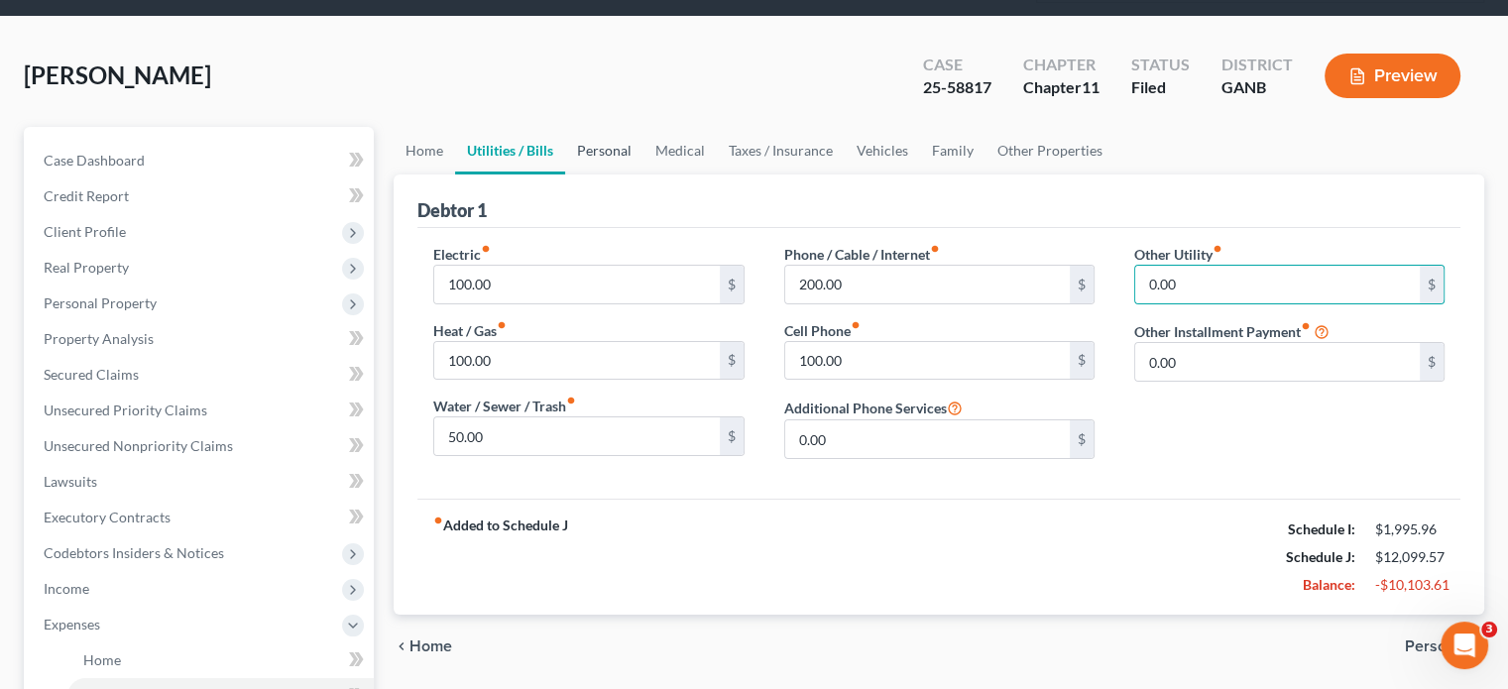
click at [599, 127] on link "Personal" at bounding box center [604, 151] width 78 height 48
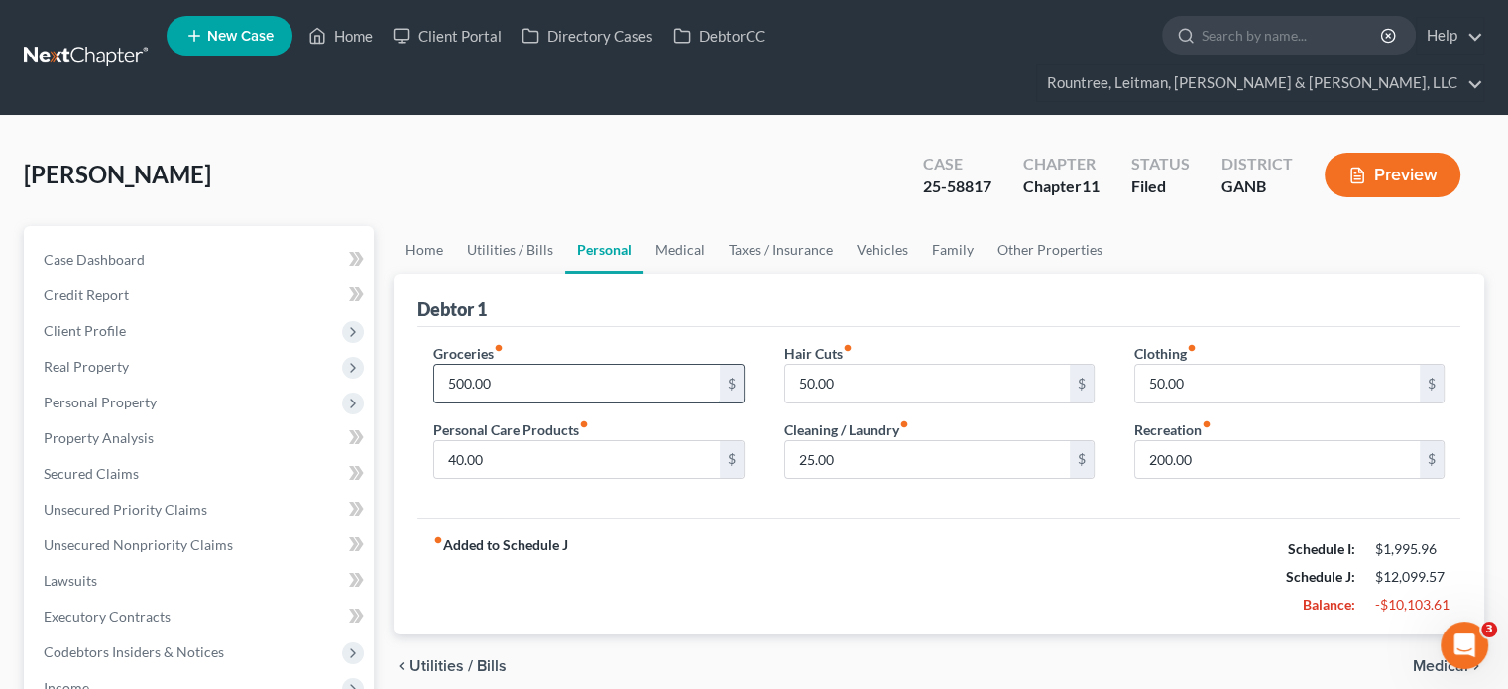
click at [543, 365] on input "500.00" at bounding box center [576, 384] width 285 height 38
click at [937, 365] on input "50.00" at bounding box center [927, 384] width 285 height 38
type input "100.00"
click at [1285, 365] on input "50.00" at bounding box center [1277, 384] width 285 height 38
click at [562, 441] on input "40.00" at bounding box center [576, 460] width 285 height 38
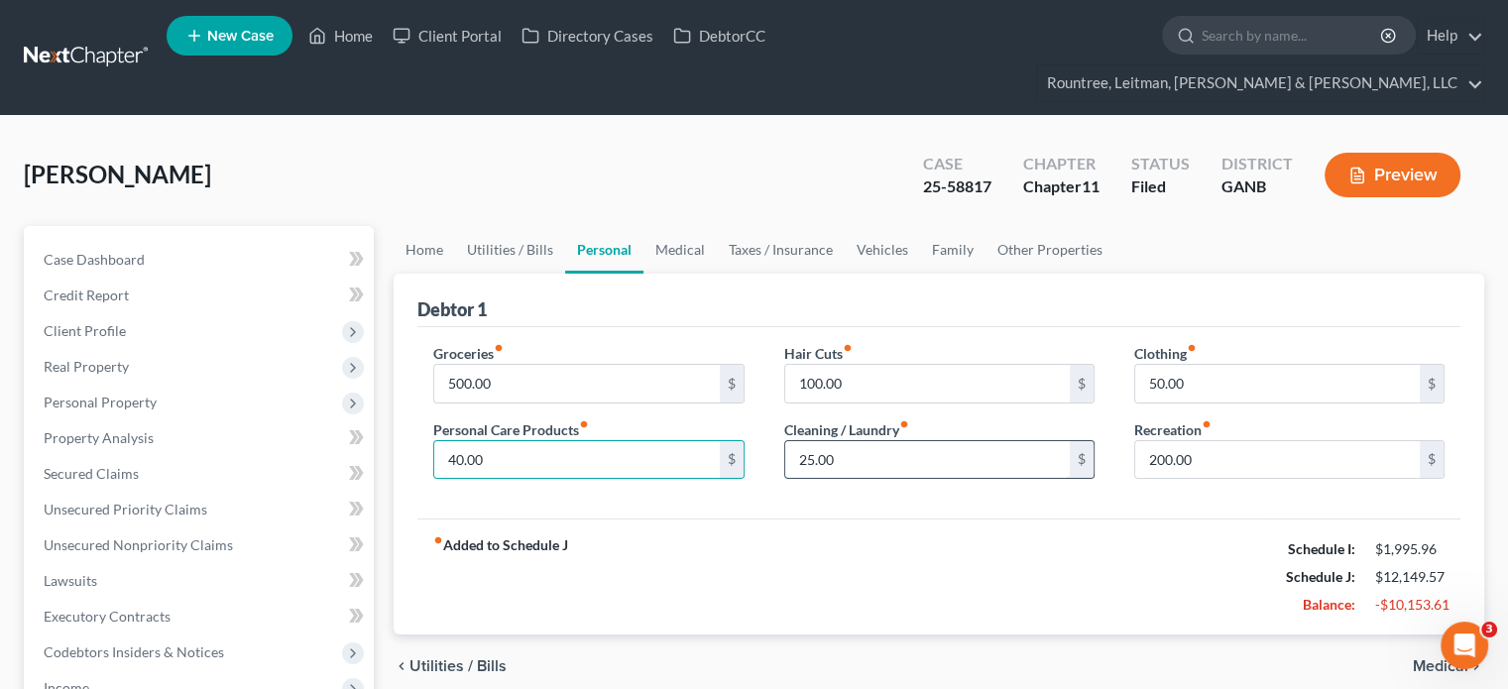
click at [915, 441] on input "25.00" at bounding box center [927, 460] width 285 height 38
click at [571, 441] on input "40.00" at bounding box center [576, 460] width 285 height 38
type input "200.00"
click at [896, 441] on input "25.00" at bounding box center [927, 460] width 285 height 38
type input "50.00"
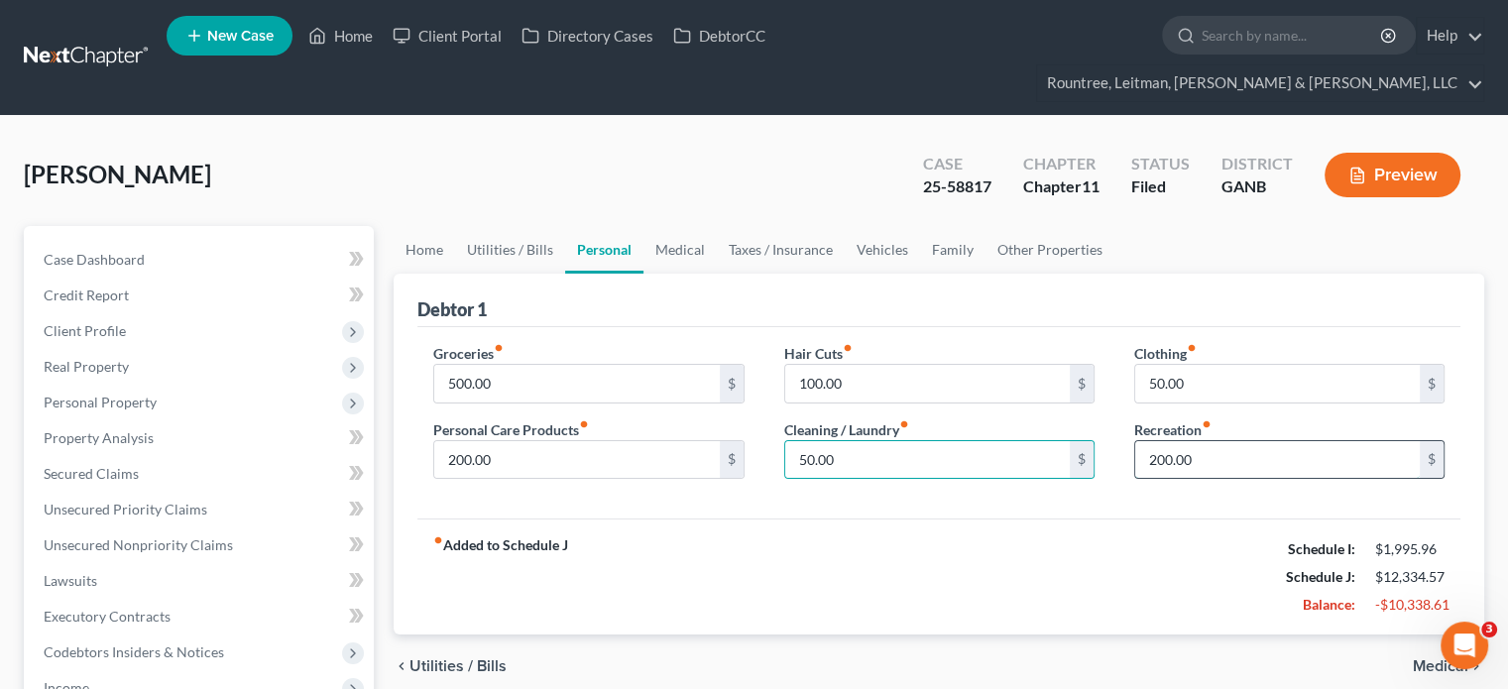
click at [1242, 441] on input "200.00" at bounding box center [1277, 460] width 285 height 38
type input "200.00"
click at [686, 226] on link "Medical" at bounding box center [679, 250] width 73 height 48
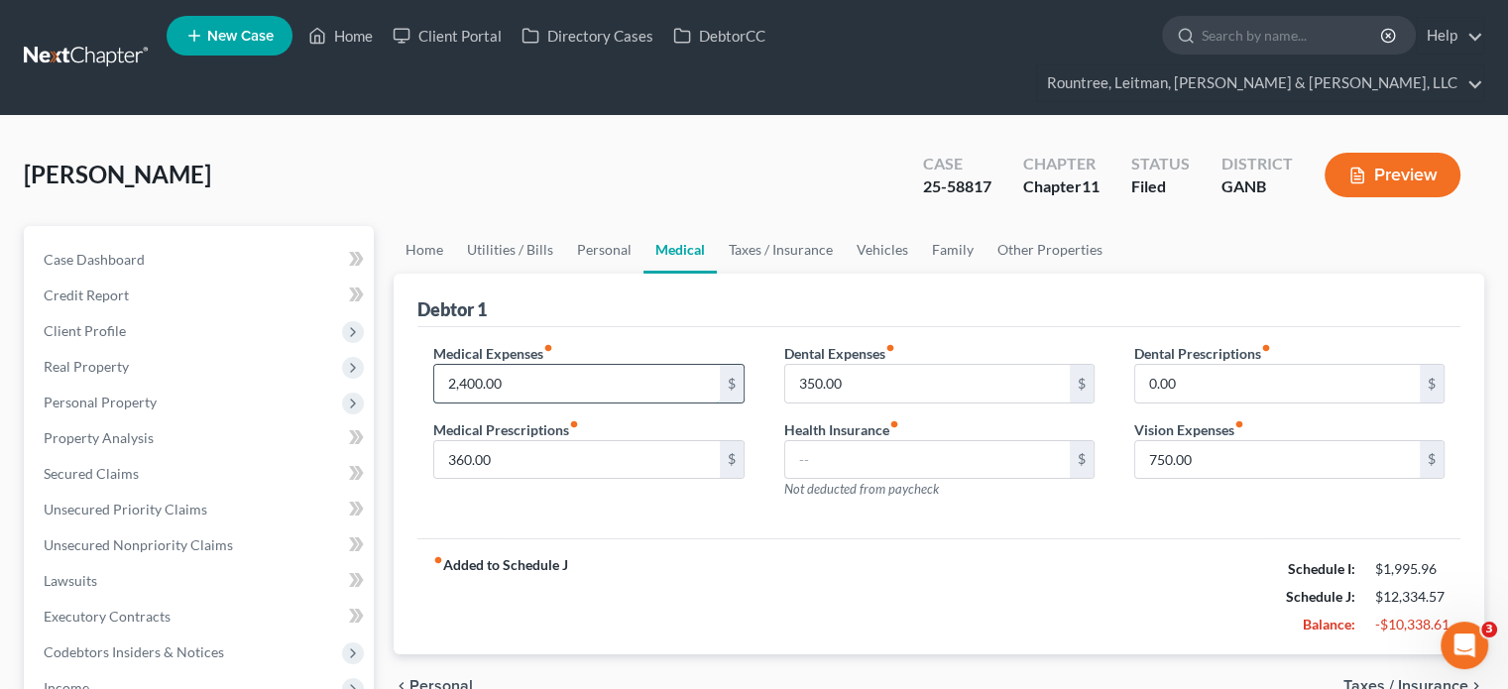
click at [580, 365] on input "2,400.00" at bounding box center [576, 384] width 285 height 38
click at [909, 365] on input "350.00" at bounding box center [927, 384] width 285 height 38
click at [680, 365] on input "250.00" at bounding box center [576, 384] width 285 height 38
click at [569, 365] on input "125.00" at bounding box center [576, 384] width 285 height 38
drag, startPoint x: 569, startPoint y: 344, endPoint x: 100, endPoint y: 333, distance: 469.0
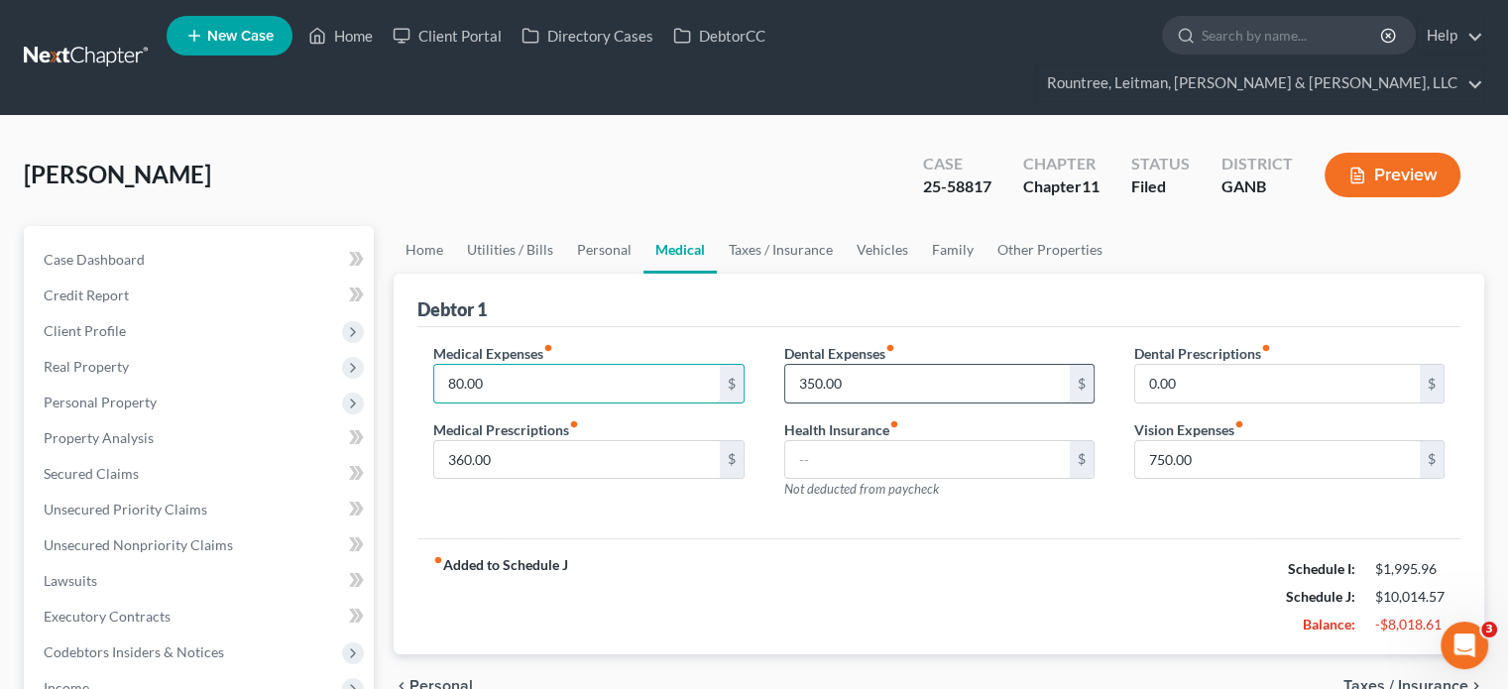
type input "80.00"
click at [864, 365] on input "350.00" at bounding box center [927, 384] width 285 height 38
type input "80.00"
click at [1219, 441] on input "750.00" at bounding box center [1277, 460] width 285 height 38
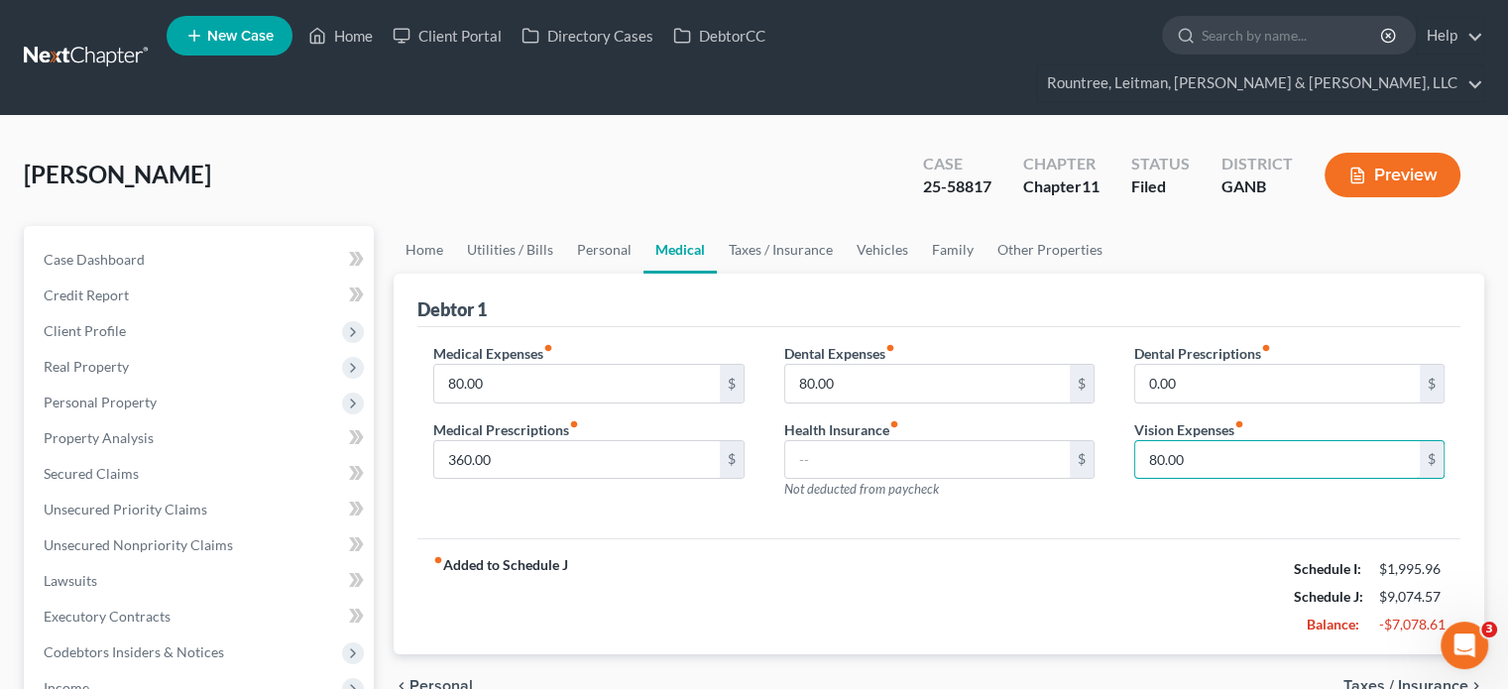
type input "80.00"
click at [537, 419] on label "Medical Prescriptions fiber_manual_record" at bounding box center [506, 429] width 146 height 21
click at [547, 441] on input "360.00" at bounding box center [576, 460] width 285 height 38
type input "200.00"
click at [805, 226] on link "Taxes / Insurance" at bounding box center [781, 250] width 128 height 48
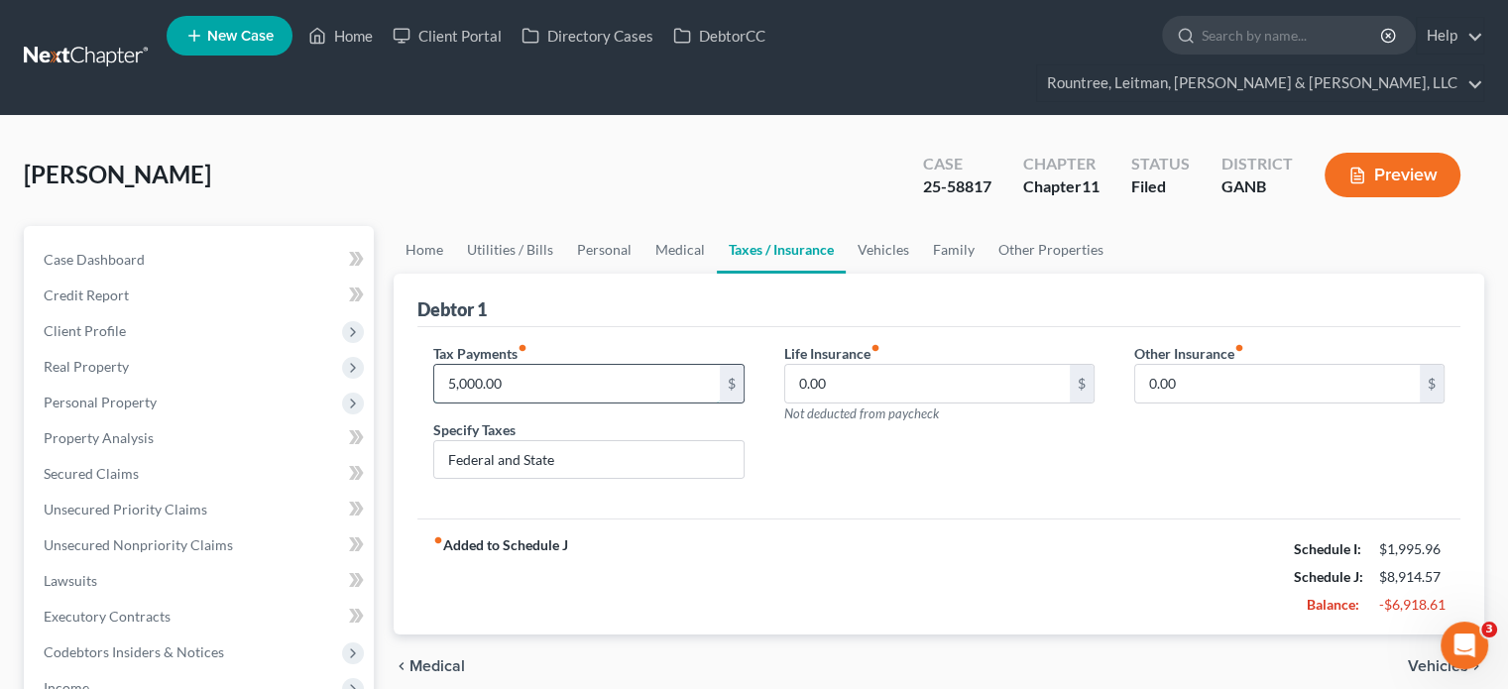
click at [587, 365] on input "5,000.00" at bounding box center [576, 384] width 285 height 38
type input "0.00"
click at [981, 365] on input "0.00" at bounding box center [927, 384] width 285 height 38
click at [1271, 365] on input "0.00" at bounding box center [1277, 384] width 285 height 38
click at [587, 441] on input "Federal and State" at bounding box center [588, 460] width 308 height 38
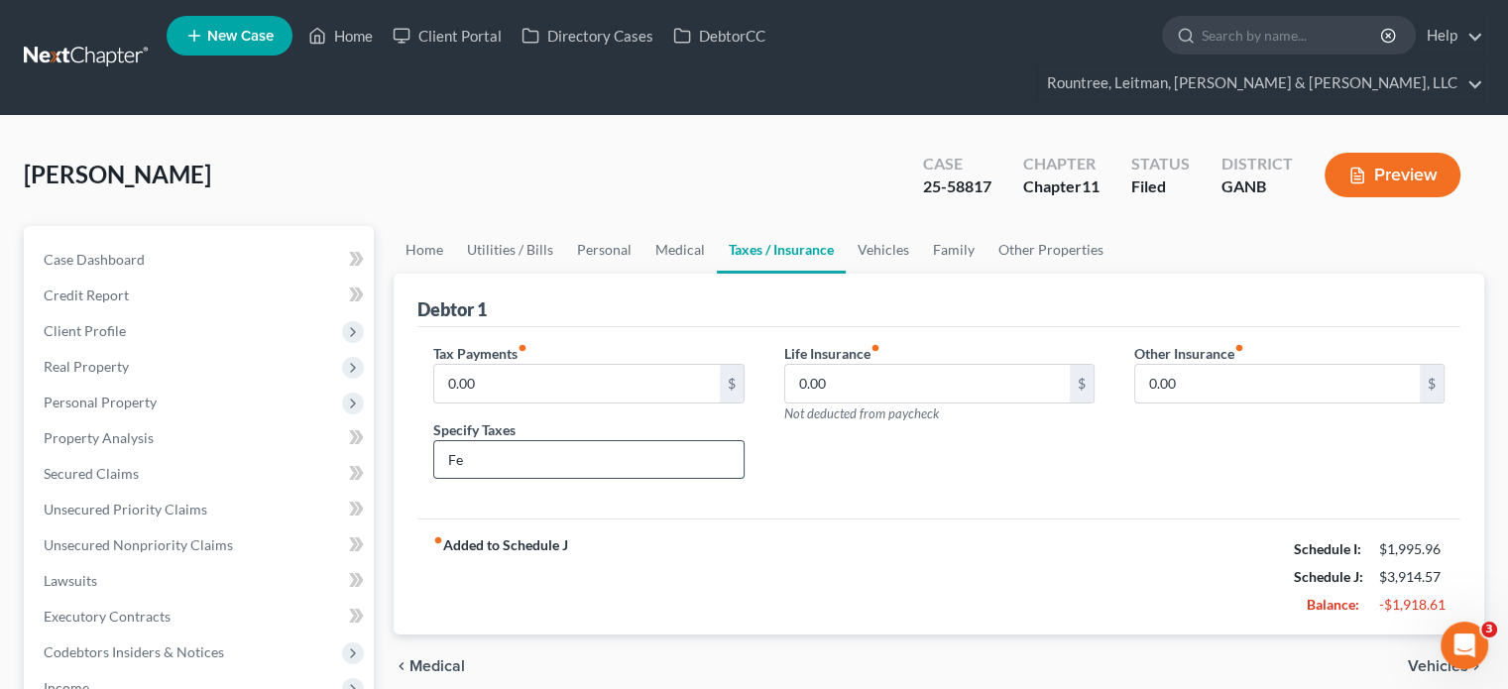
type input "F"
click at [895, 226] on link "Vehicles" at bounding box center [883, 250] width 75 height 48
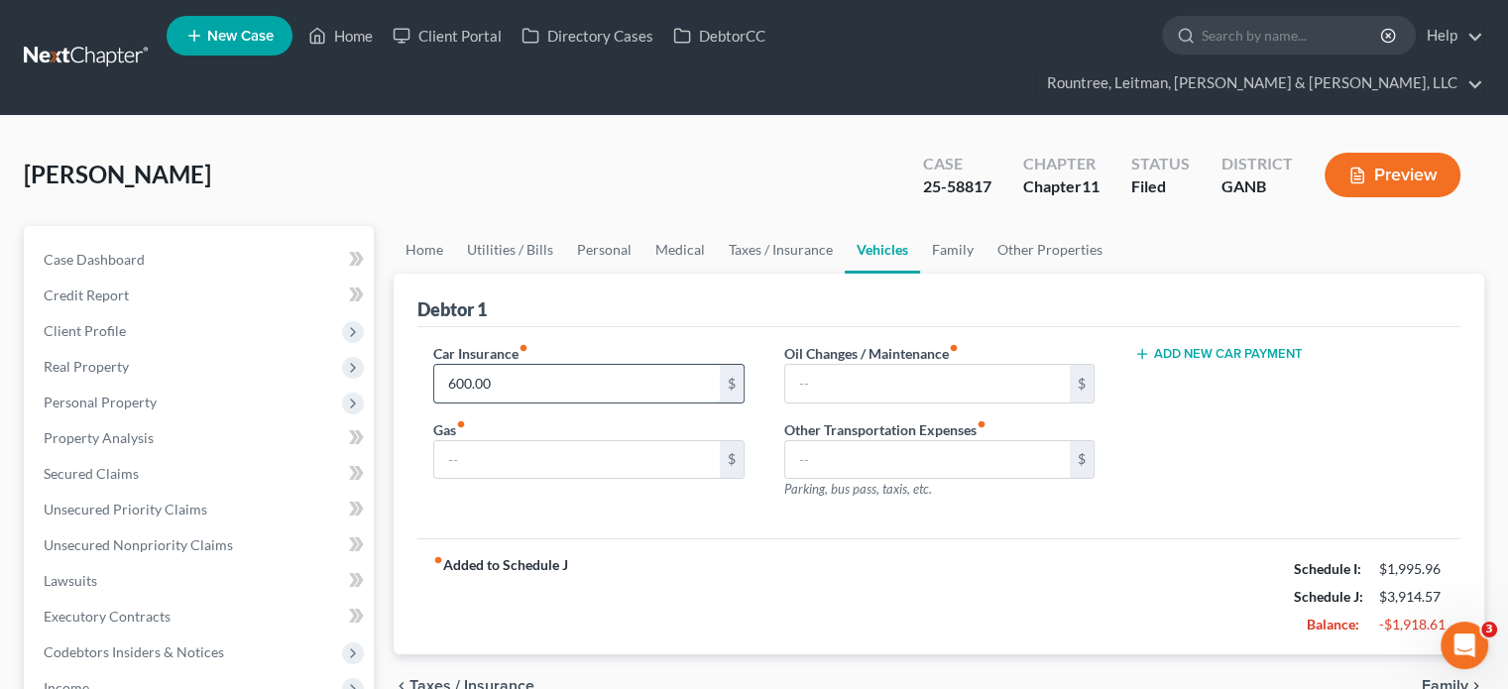
click at [570, 365] on input "600.00" at bounding box center [576, 384] width 285 height 38
click at [878, 365] on input "text" at bounding box center [927, 384] width 285 height 38
type input "50.00"
click at [532, 441] on input "text" at bounding box center [576, 460] width 285 height 38
type input "200.00"
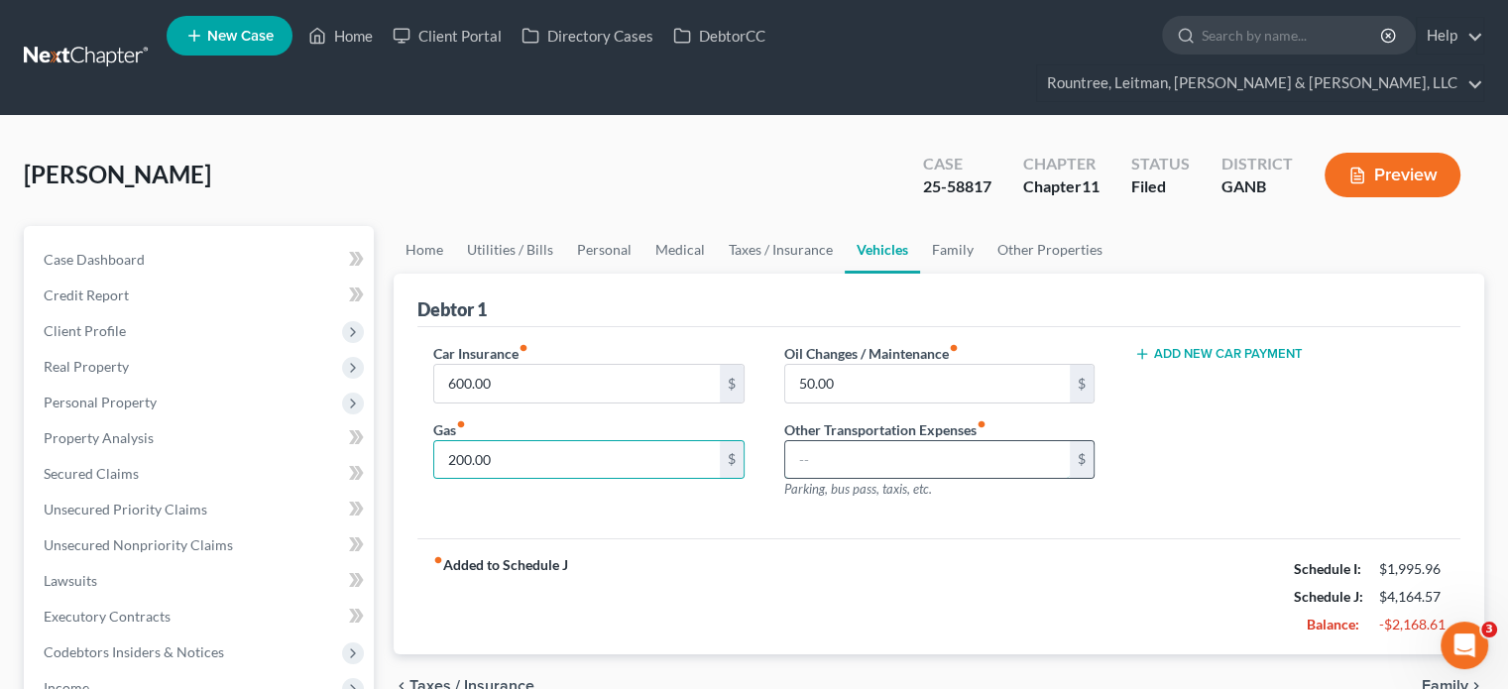
click at [926, 441] on input "text" at bounding box center [927, 460] width 285 height 38
type input "75.00"
click at [940, 226] on link "Family" at bounding box center [952, 250] width 65 height 48
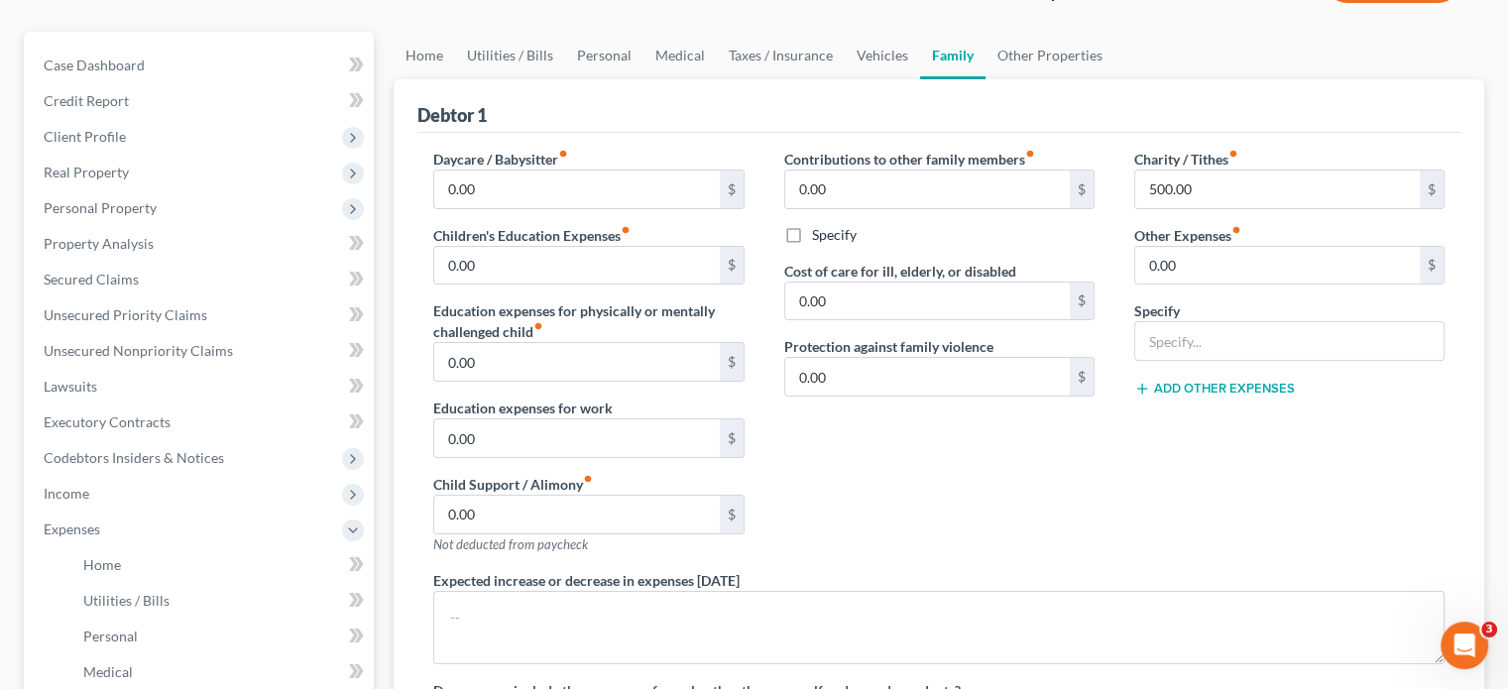
scroll to position [99, 0]
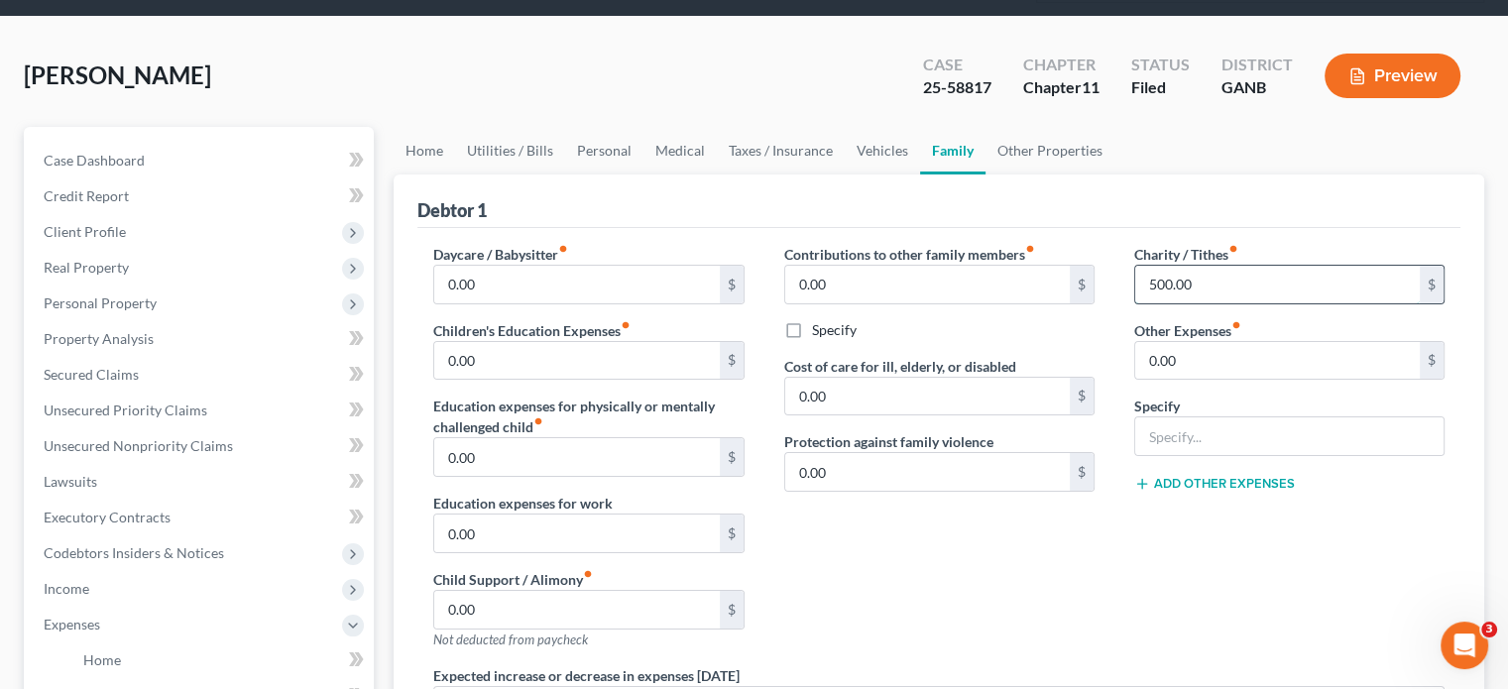
click at [1247, 266] on input "500.00" at bounding box center [1277, 285] width 285 height 38
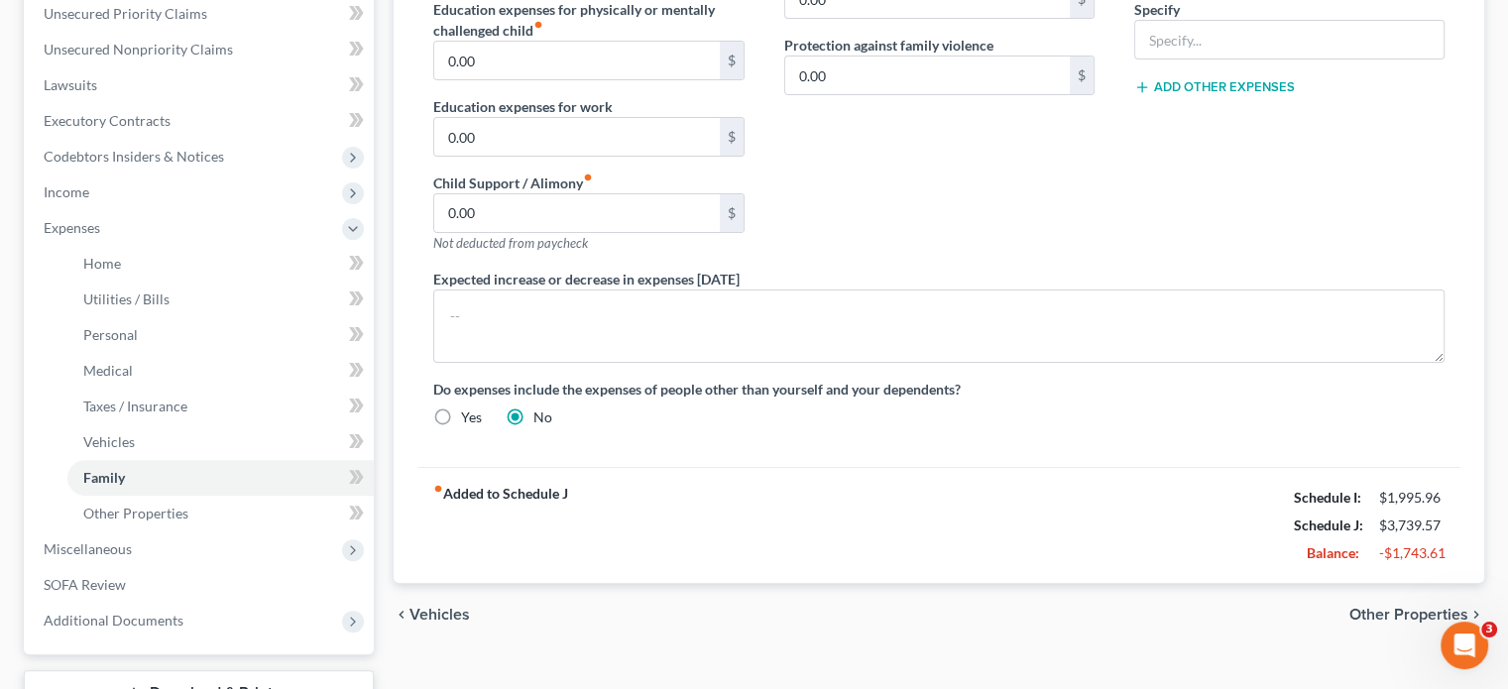
scroll to position [0, 0]
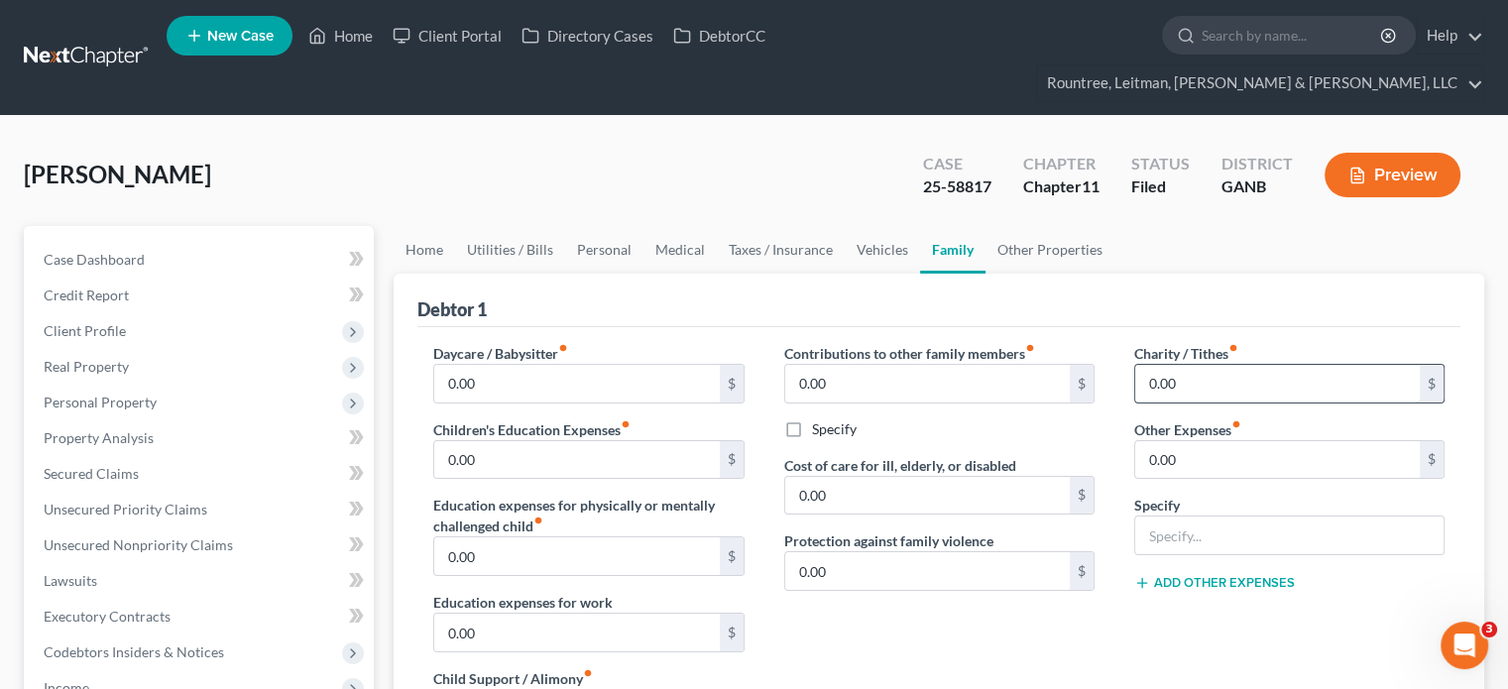
click at [1289, 365] on input "0.00" at bounding box center [1277, 384] width 285 height 38
type input "0"
type input "100.00"
click at [1161, 659] on div "Charity / Tithes fiber_manual_record 100.00 $ Other Expenses fiber_manual_recor…" at bounding box center [1289, 553] width 350 height 421
click at [1029, 226] on link "Other Properties" at bounding box center [1049, 250] width 129 height 48
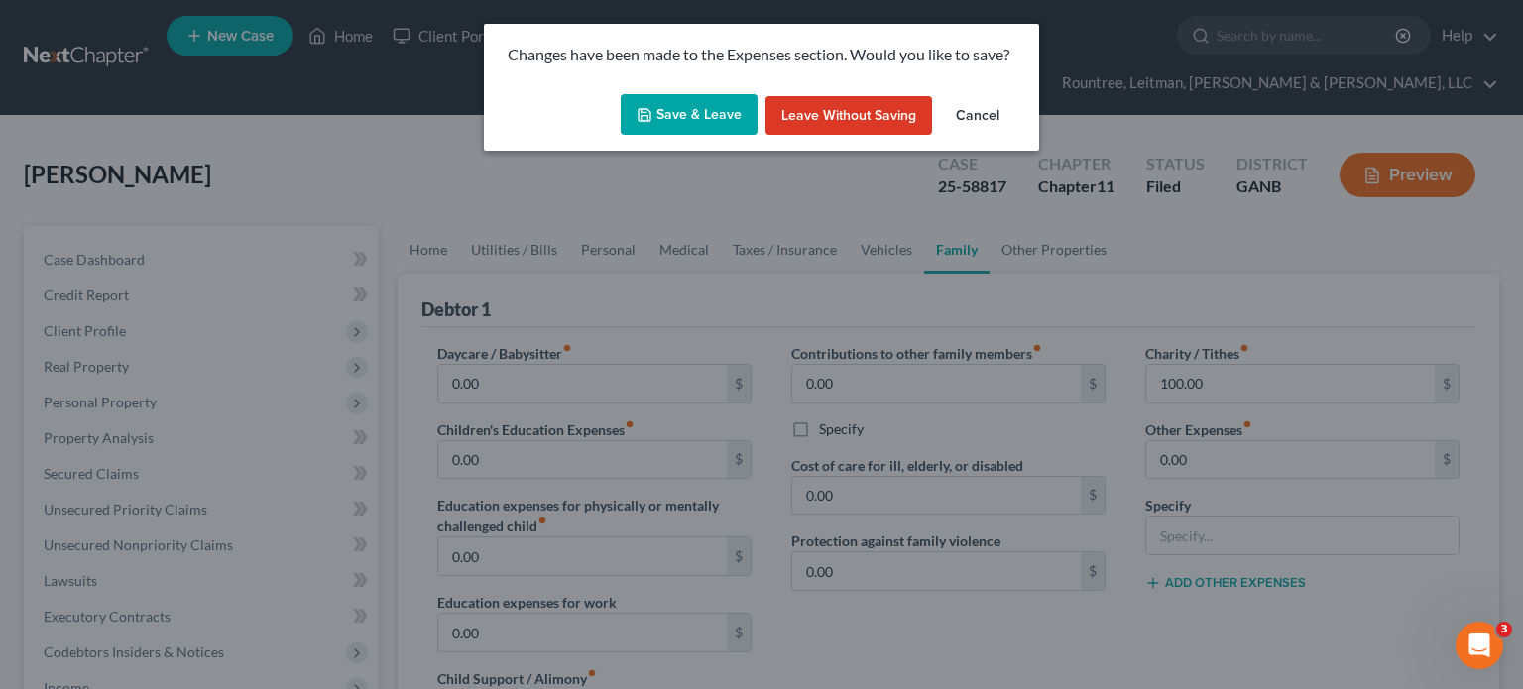
click at [695, 103] on button "Save & Leave" at bounding box center [689, 115] width 137 height 42
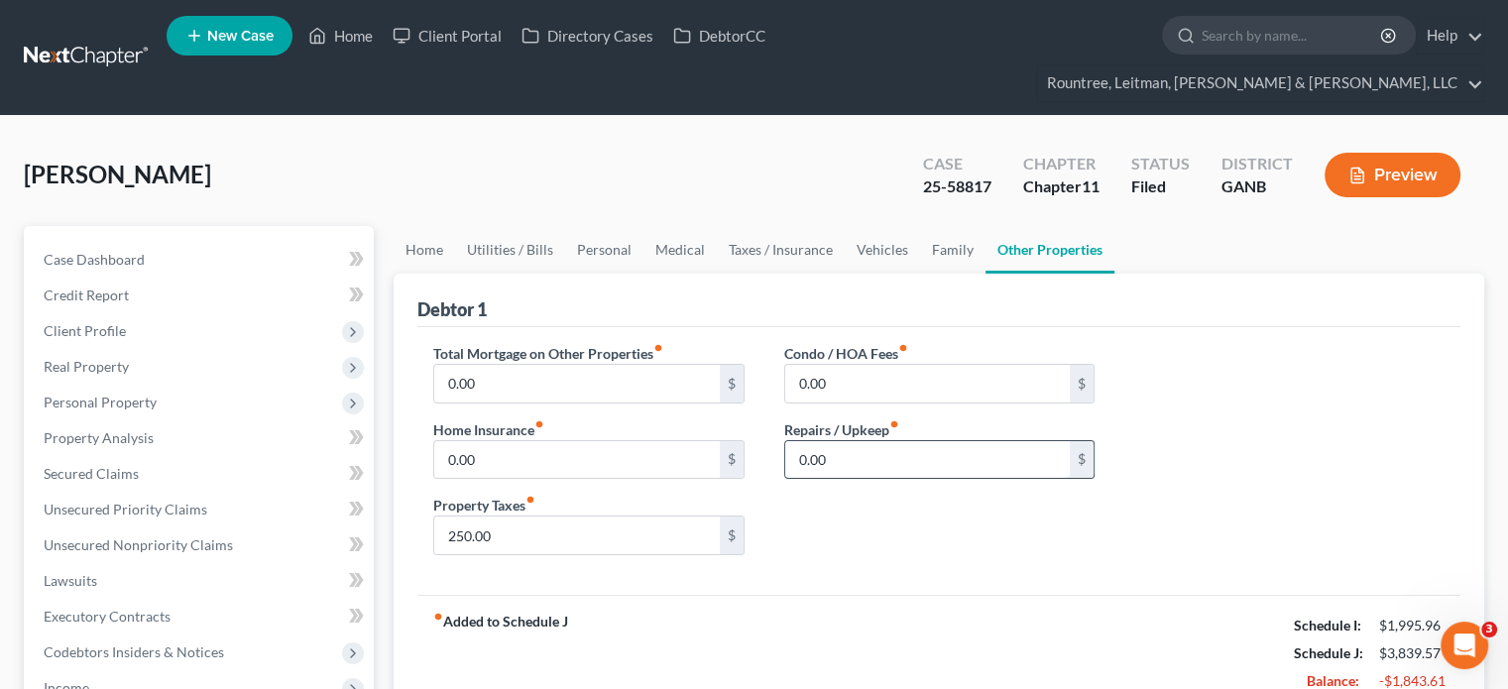
click at [898, 441] on input "0.00" at bounding box center [927, 460] width 285 height 38
type input "60.00"
click at [417, 226] on link "Home" at bounding box center [424, 250] width 61 height 48
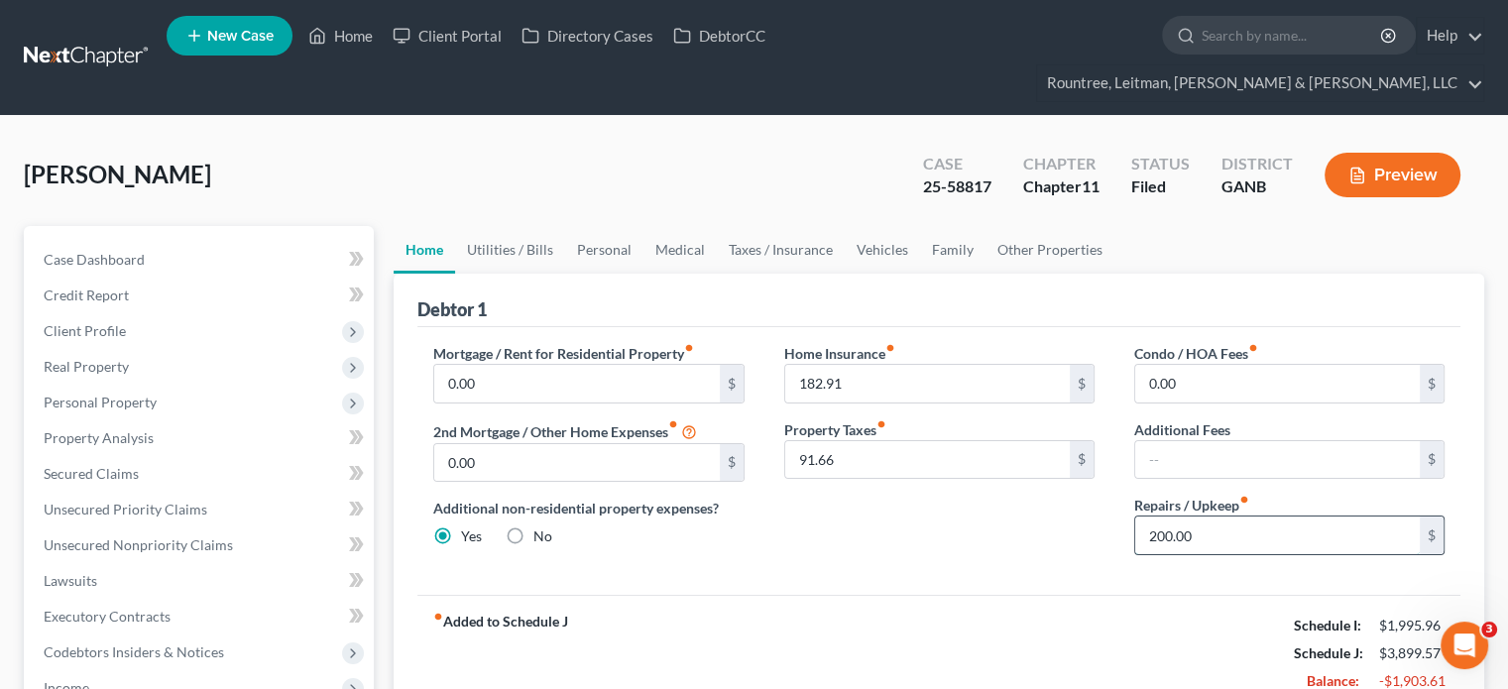
click at [1241, 516] on input "200.00" at bounding box center [1277, 535] width 285 height 38
type input "140.00"
click at [500, 226] on link "Utilities / Bills" at bounding box center [510, 250] width 110 height 48
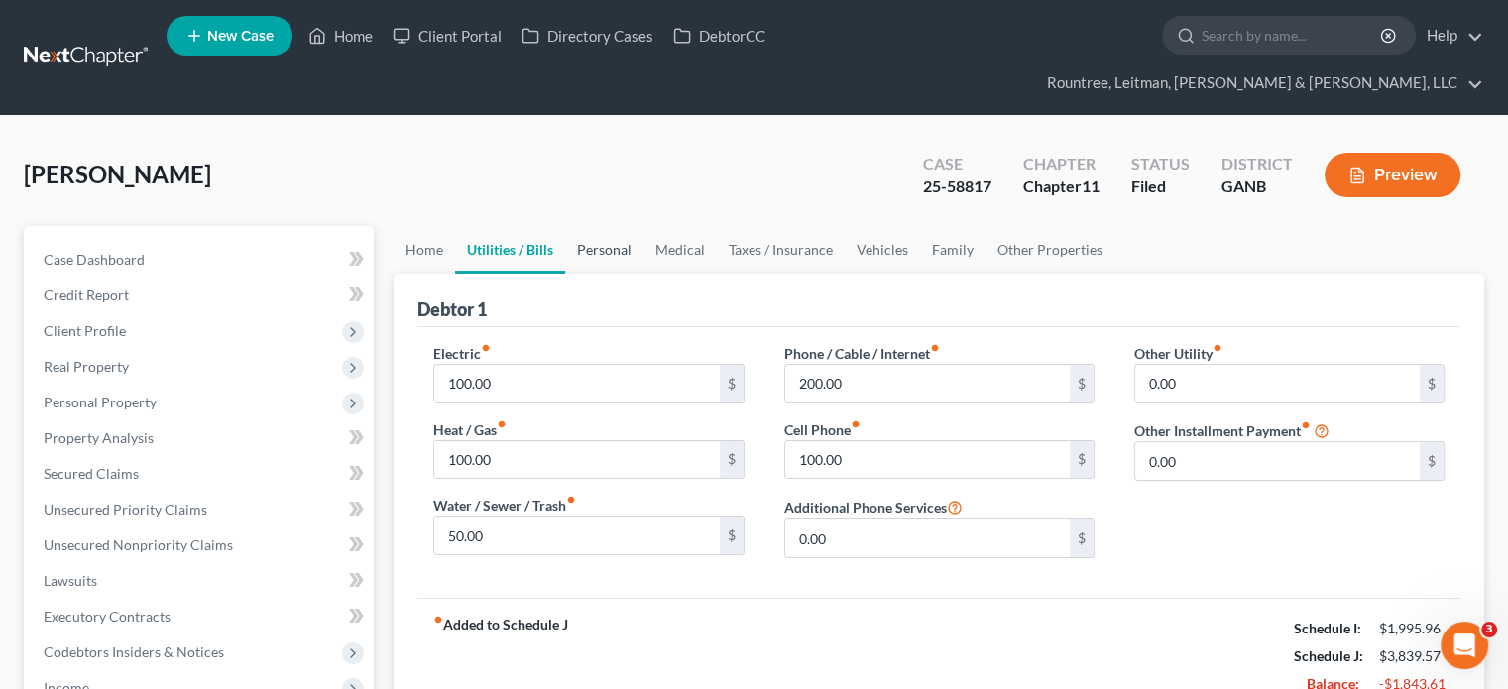
click at [608, 226] on link "Personal" at bounding box center [604, 250] width 78 height 48
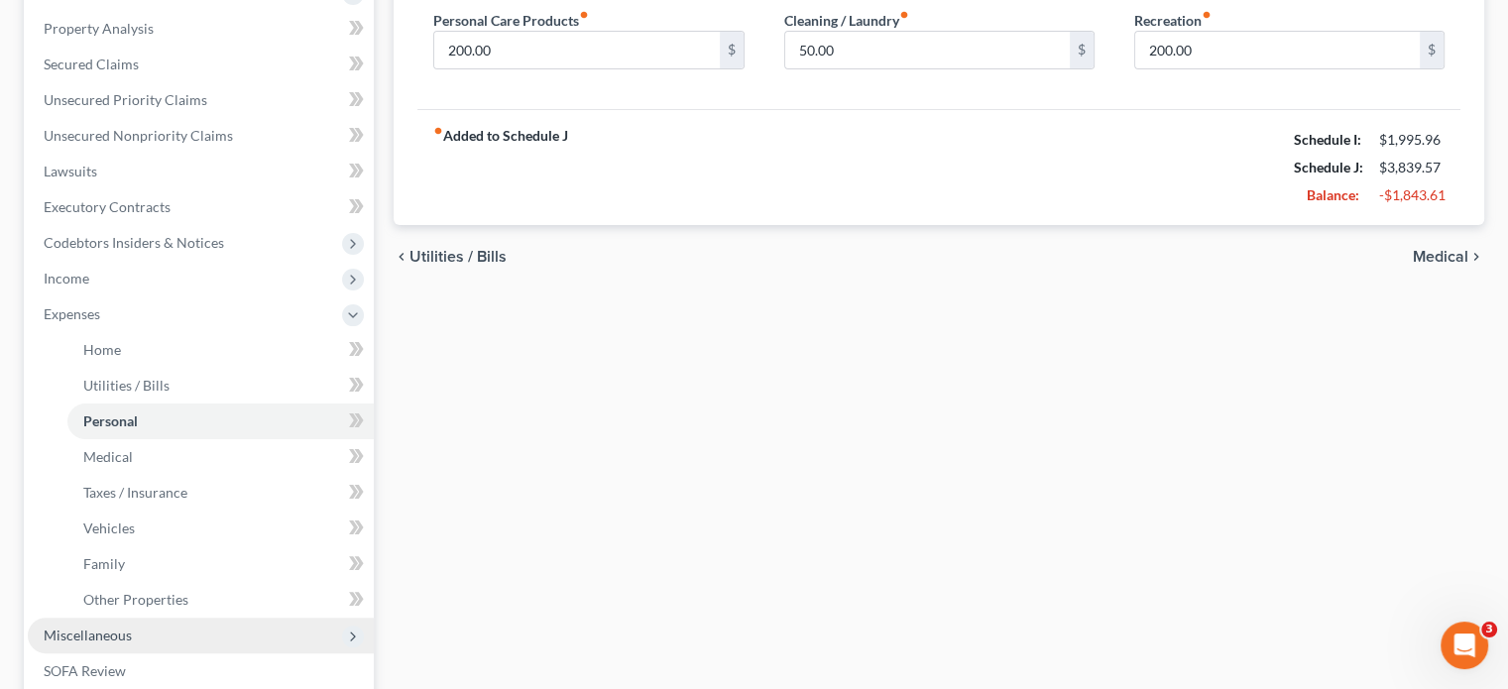
scroll to position [496, 0]
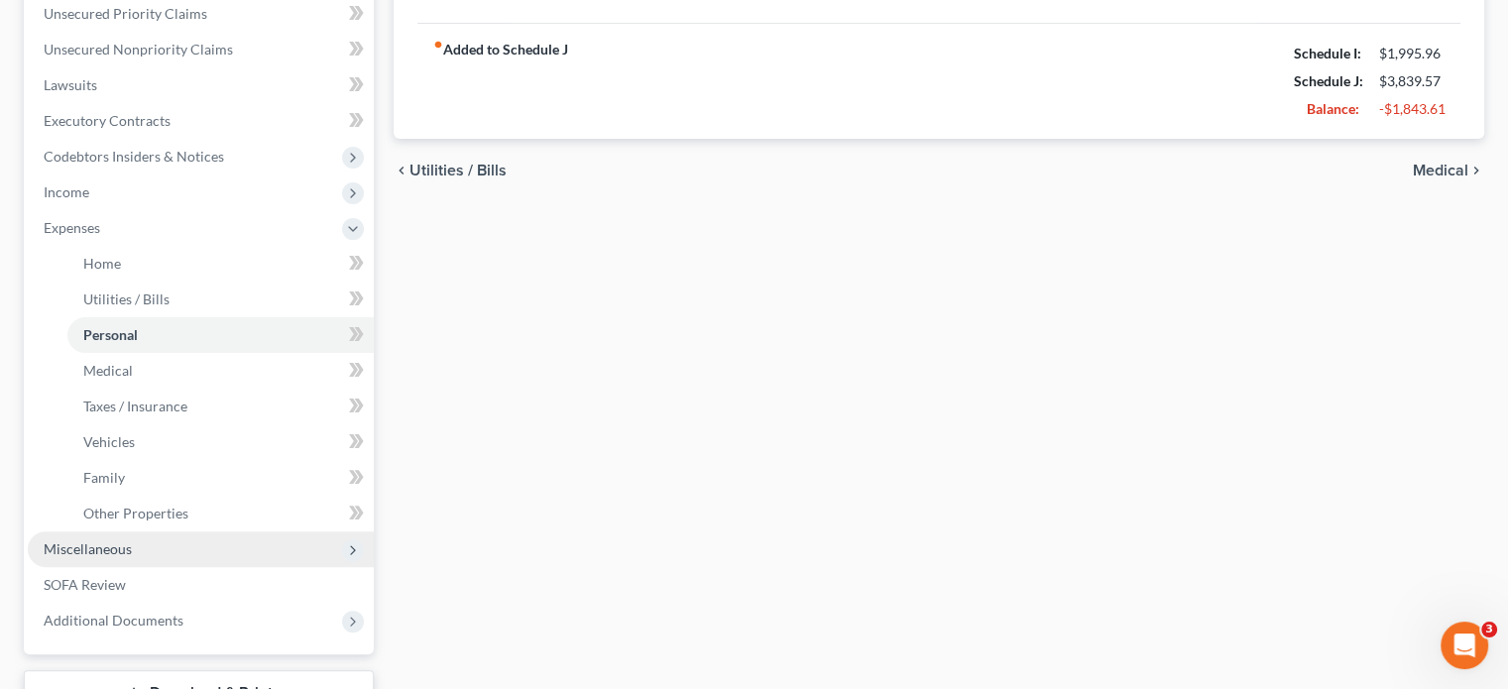
click at [116, 540] on span "Miscellaneous" at bounding box center [88, 548] width 88 height 17
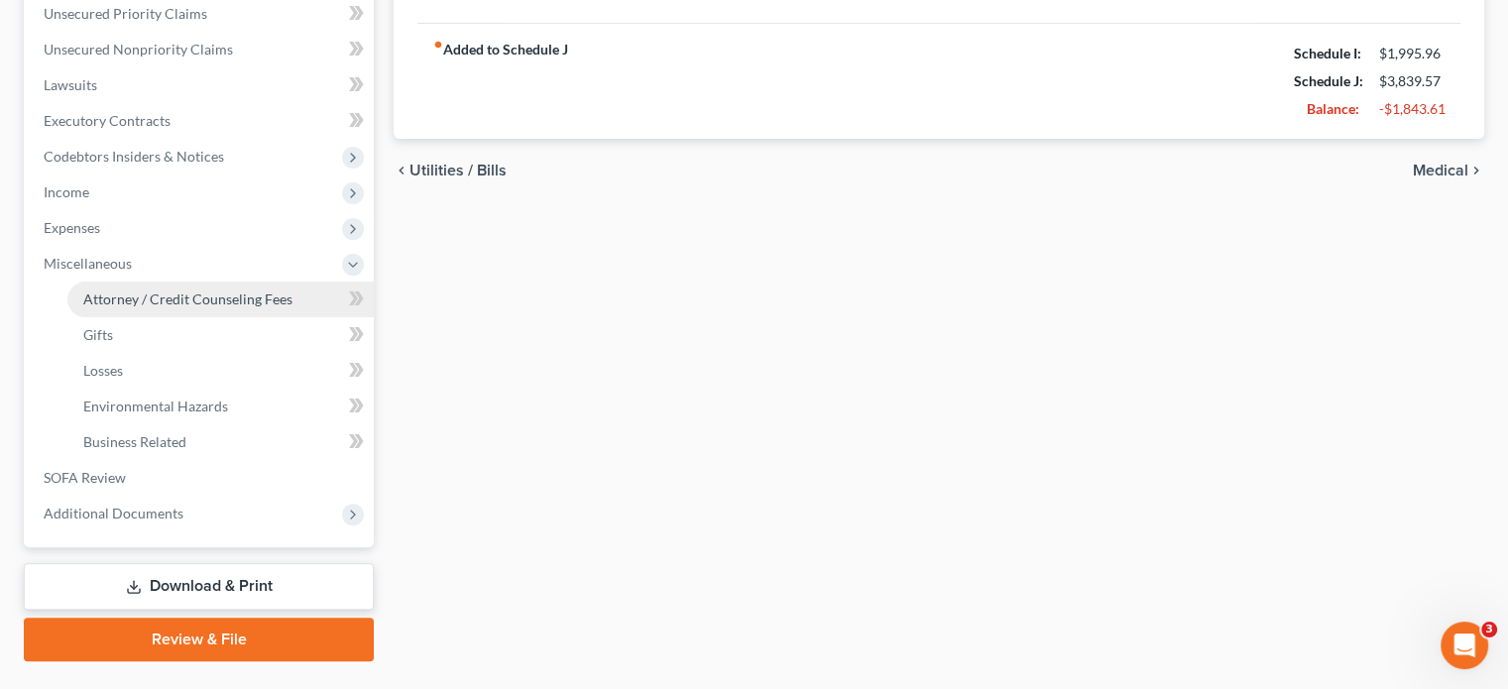
click at [231, 290] on span "Attorney / Credit Counseling Fees" at bounding box center [187, 298] width 209 height 17
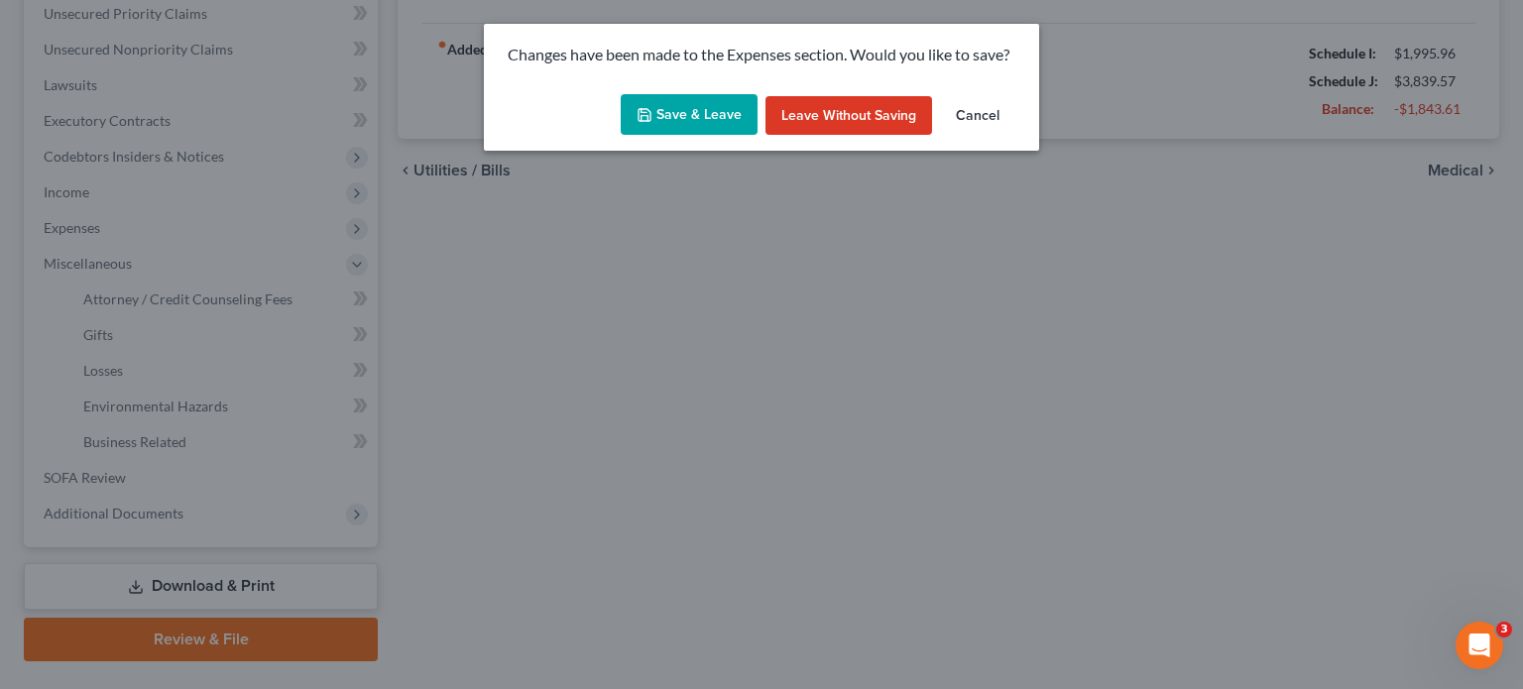
click at [685, 115] on button "Save & Leave" at bounding box center [689, 115] width 137 height 42
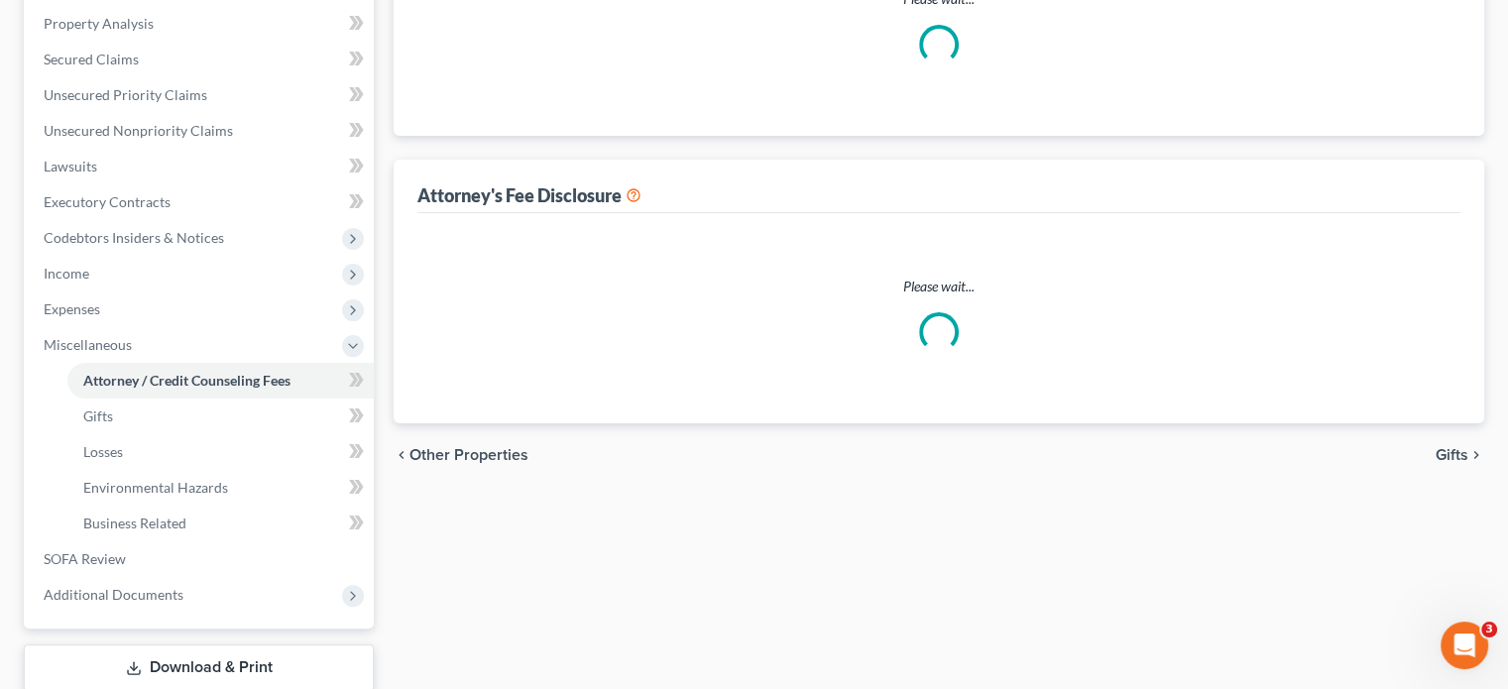
select select "2"
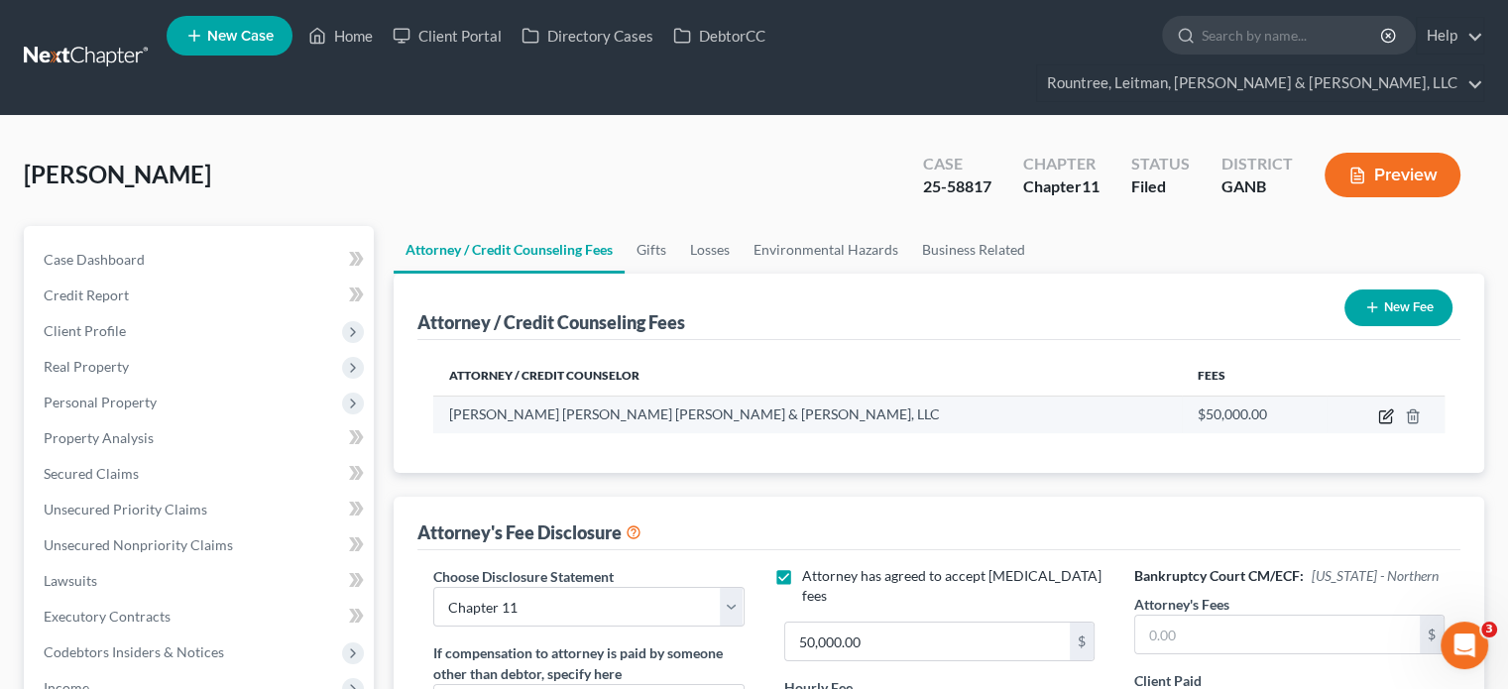
click at [1384, 409] on icon "button" at bounding box center [1387, 413] width 9 height 9
select select "10"
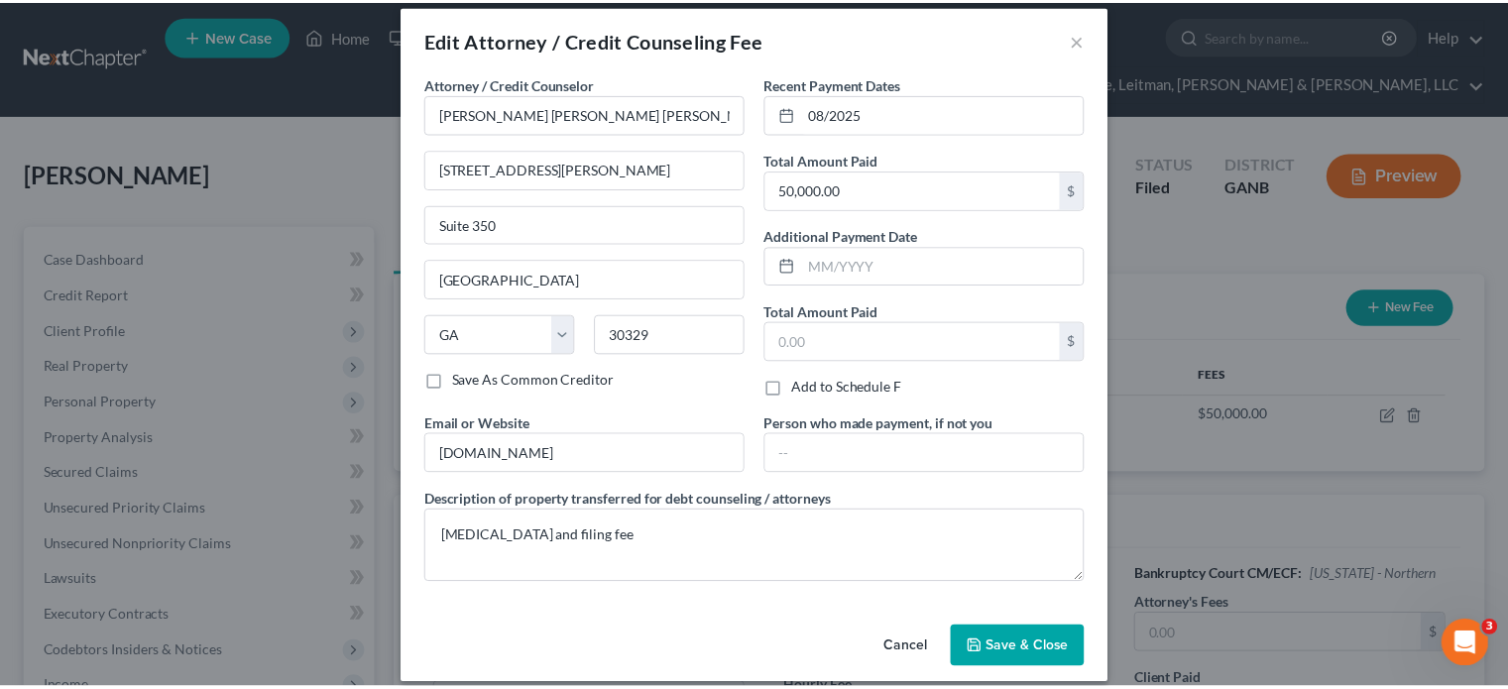
scroll to position [35, 0]
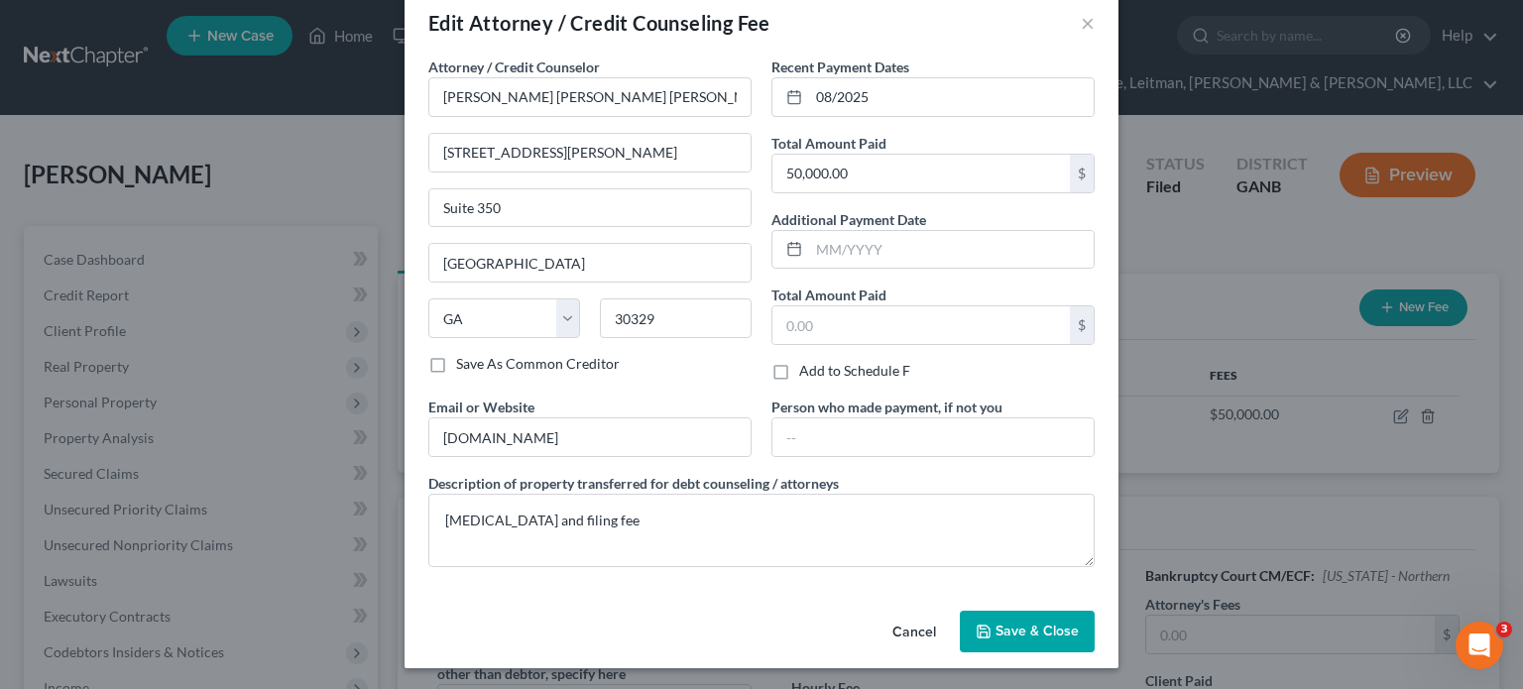
click at [1034, 618] on button "Save & Close" at bounding box center [1027, 632] width 135 height 42
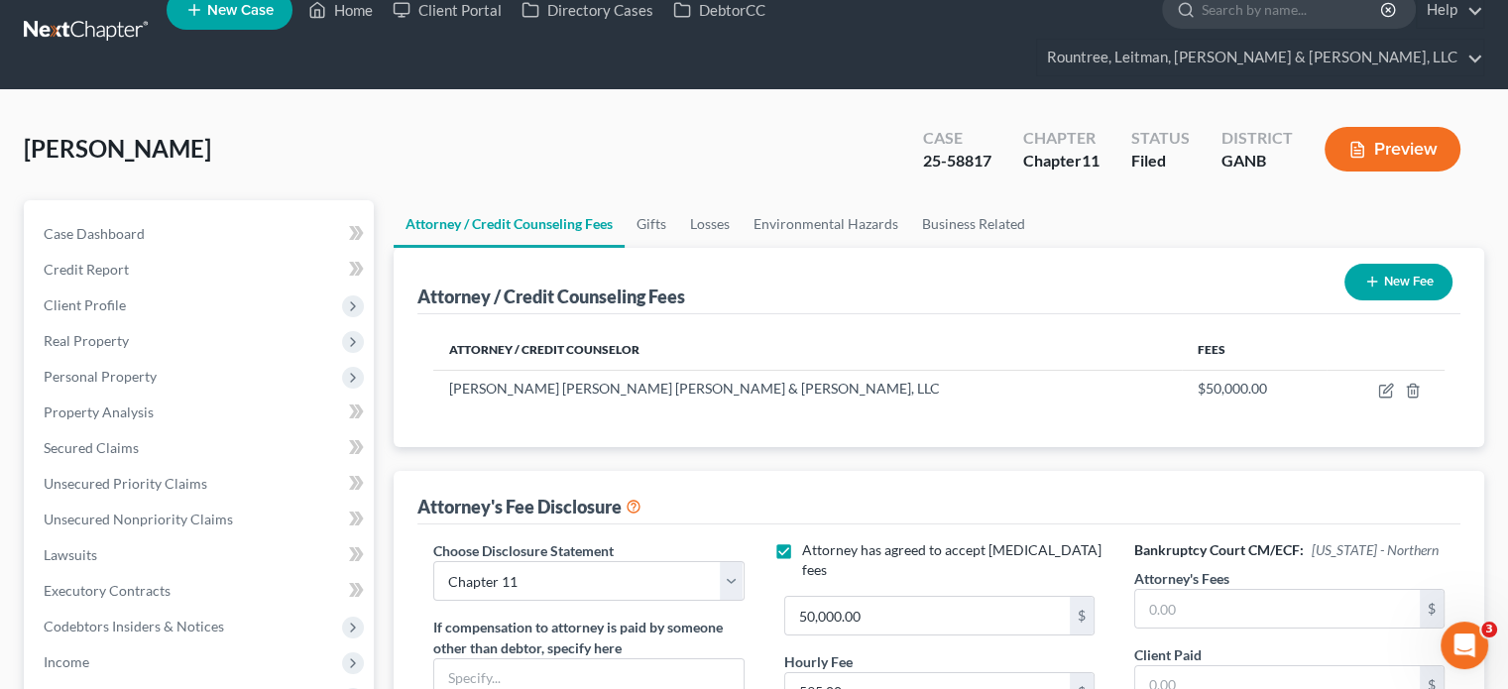
scroll to position [496, 0]
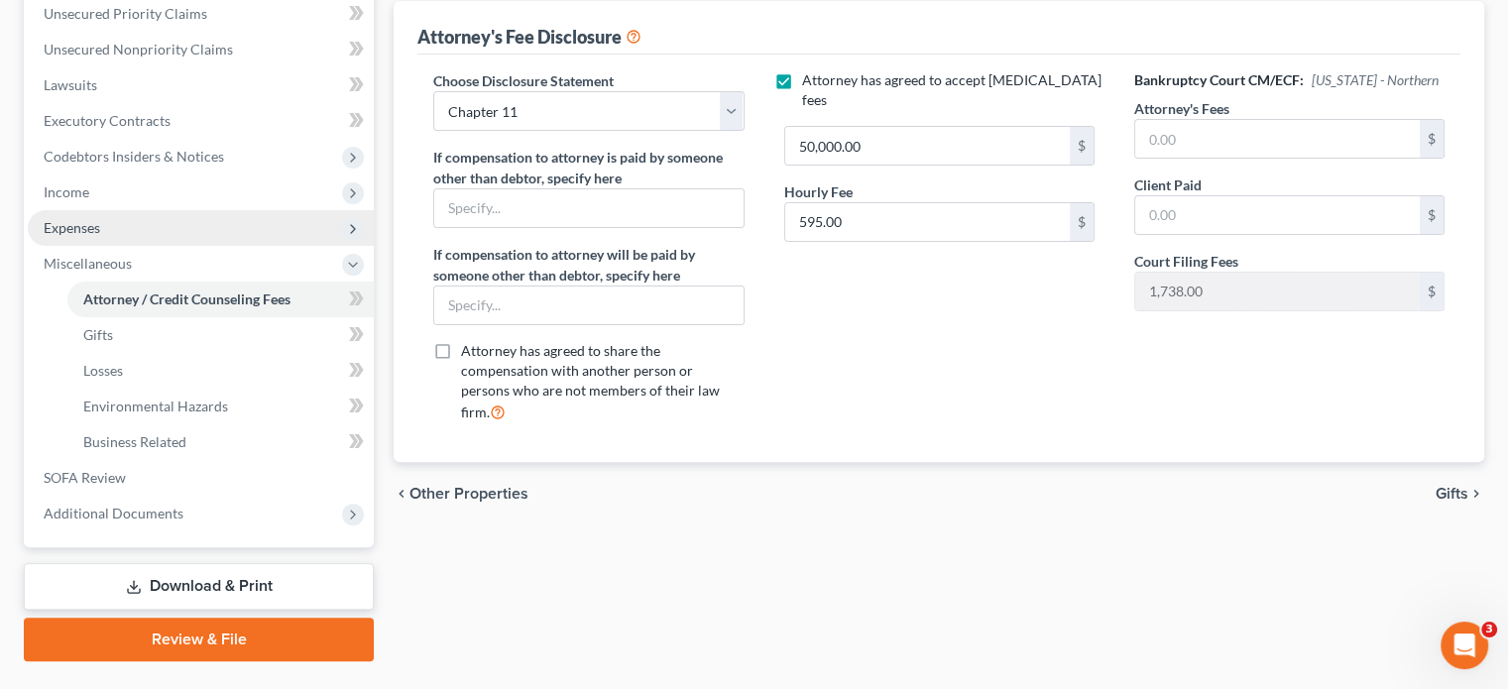
click at [62, 219] on span "Expenses" at bounding box center [72, 227] width 57 height 17
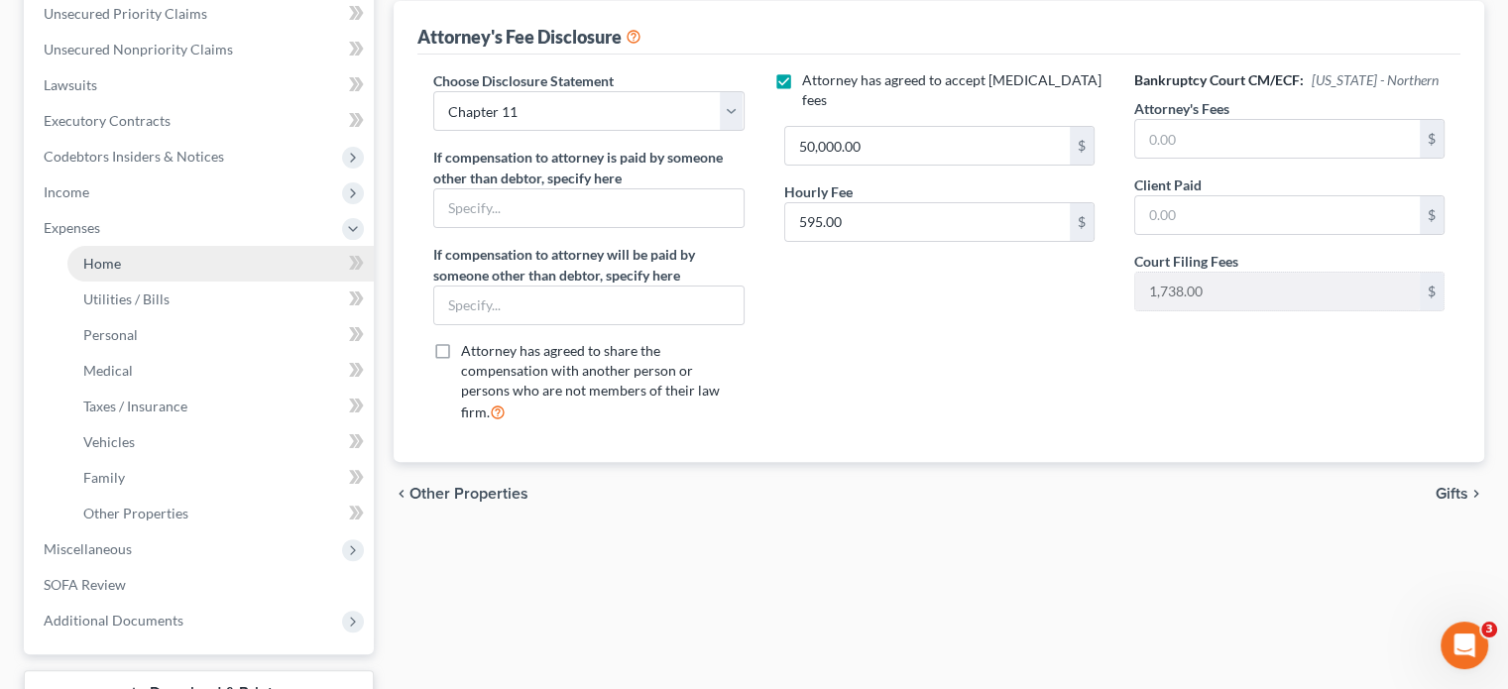
click at [127, 246] on link "Home" at bounding box center [220, 264] width 306 height 36
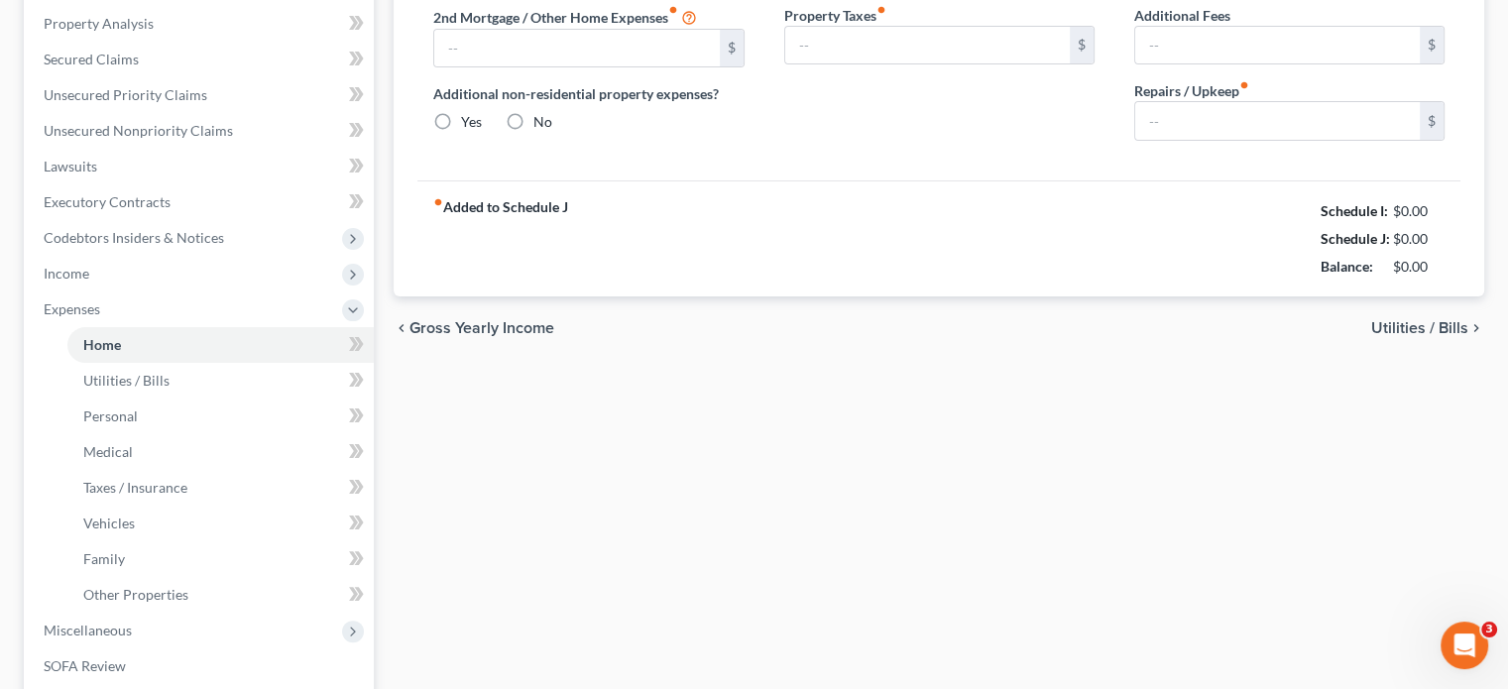
type input "0.00"
radio input "true"
type input "182.91"
type input "91.66"
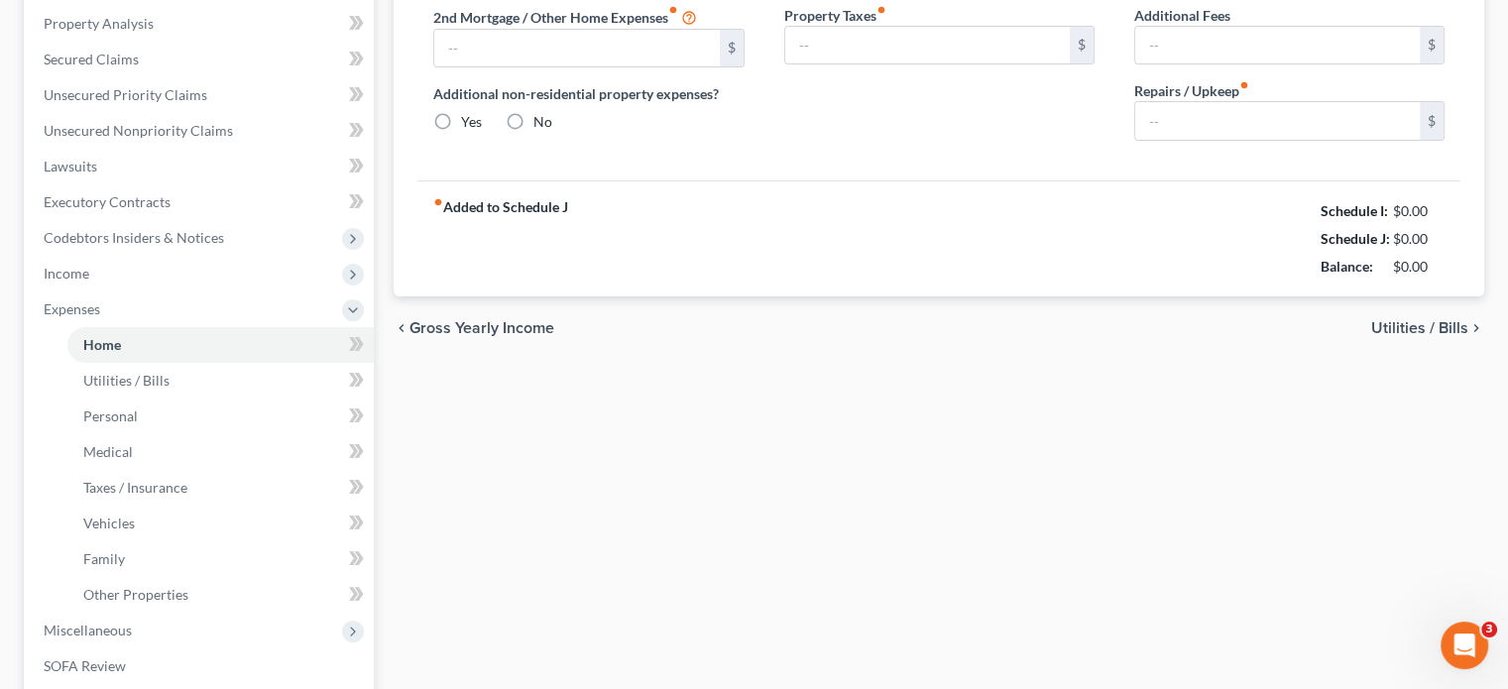
type input "0.00"
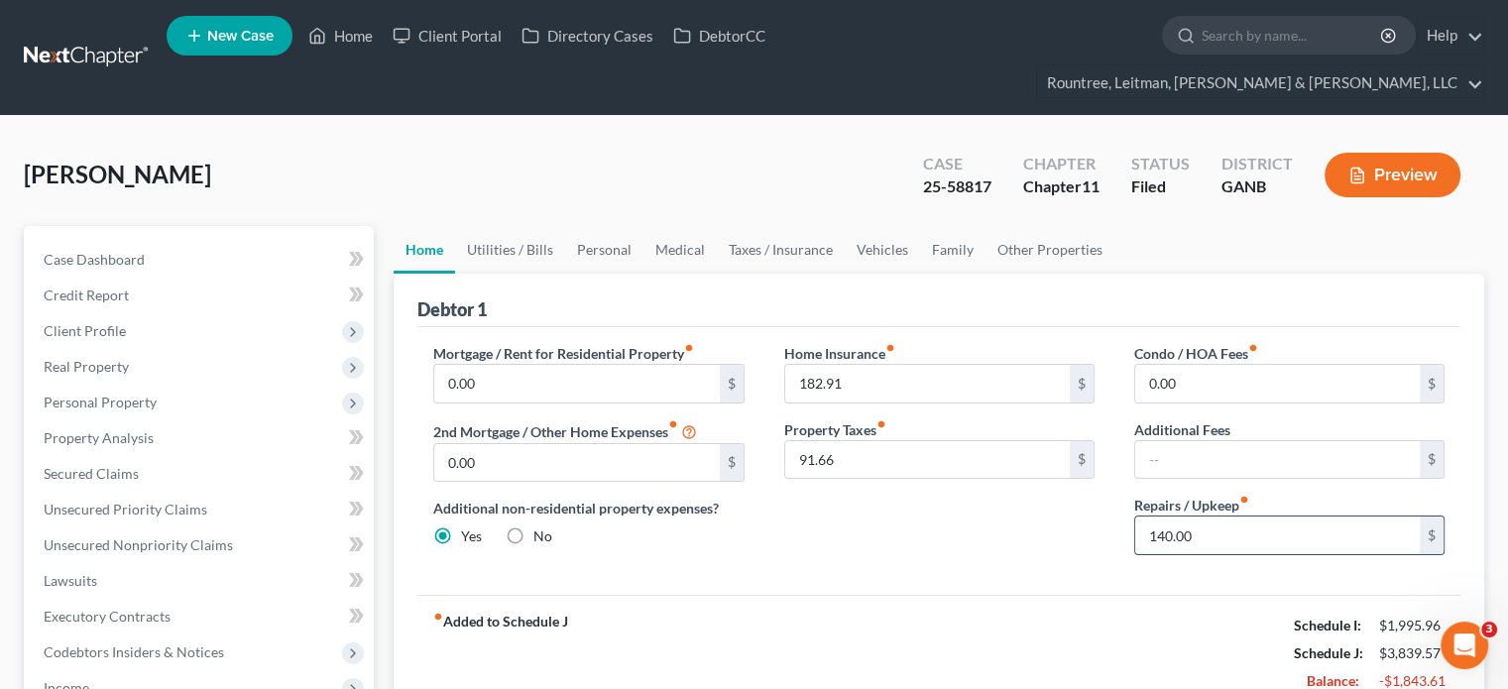
click at [1225, 516] on input "140.00" at bounding box center [1277, 535] width 285 height 38
type input "200.00"
click at [1039, 226] on link "Other Properties" at bounding box center [1049, 250] width 129 height 48
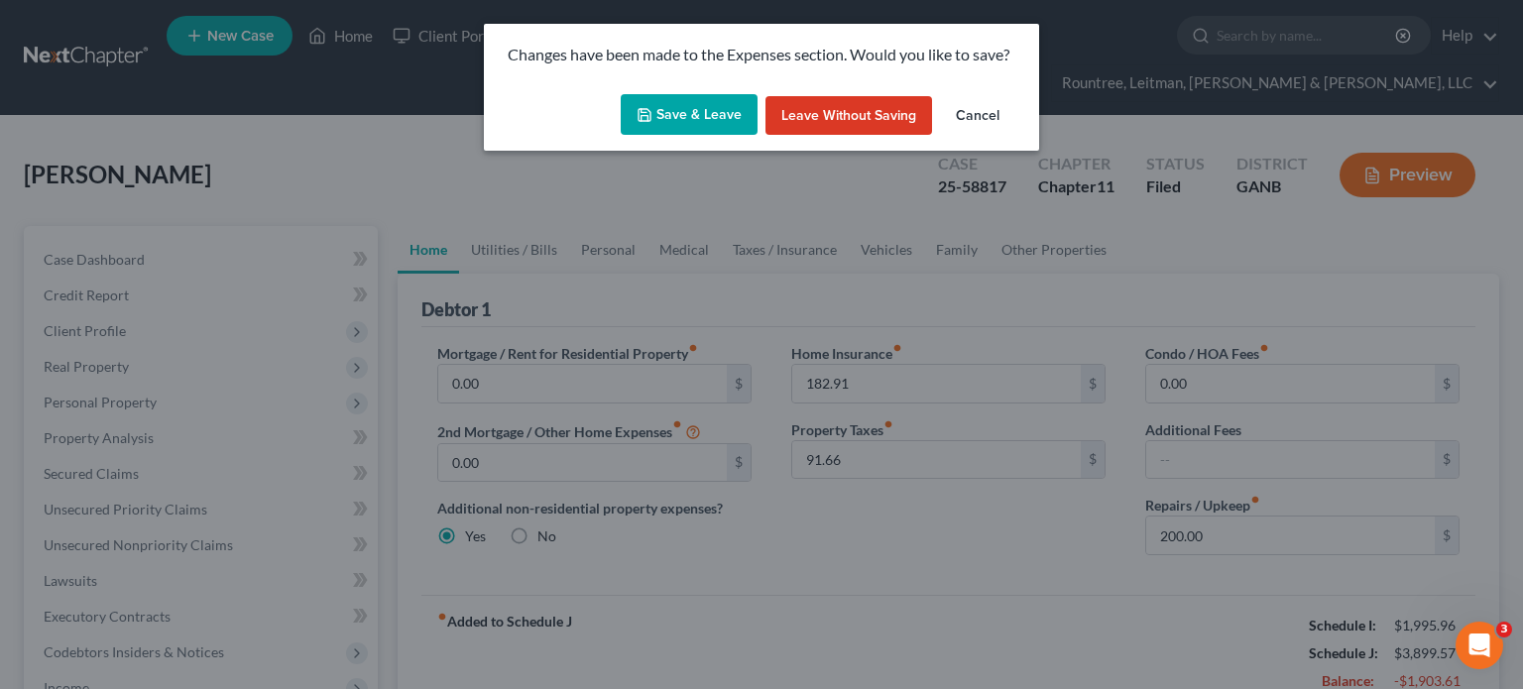
click at [670, 112] on button "Save & Leave" at bounding box center [689, 115] width 137 height 42
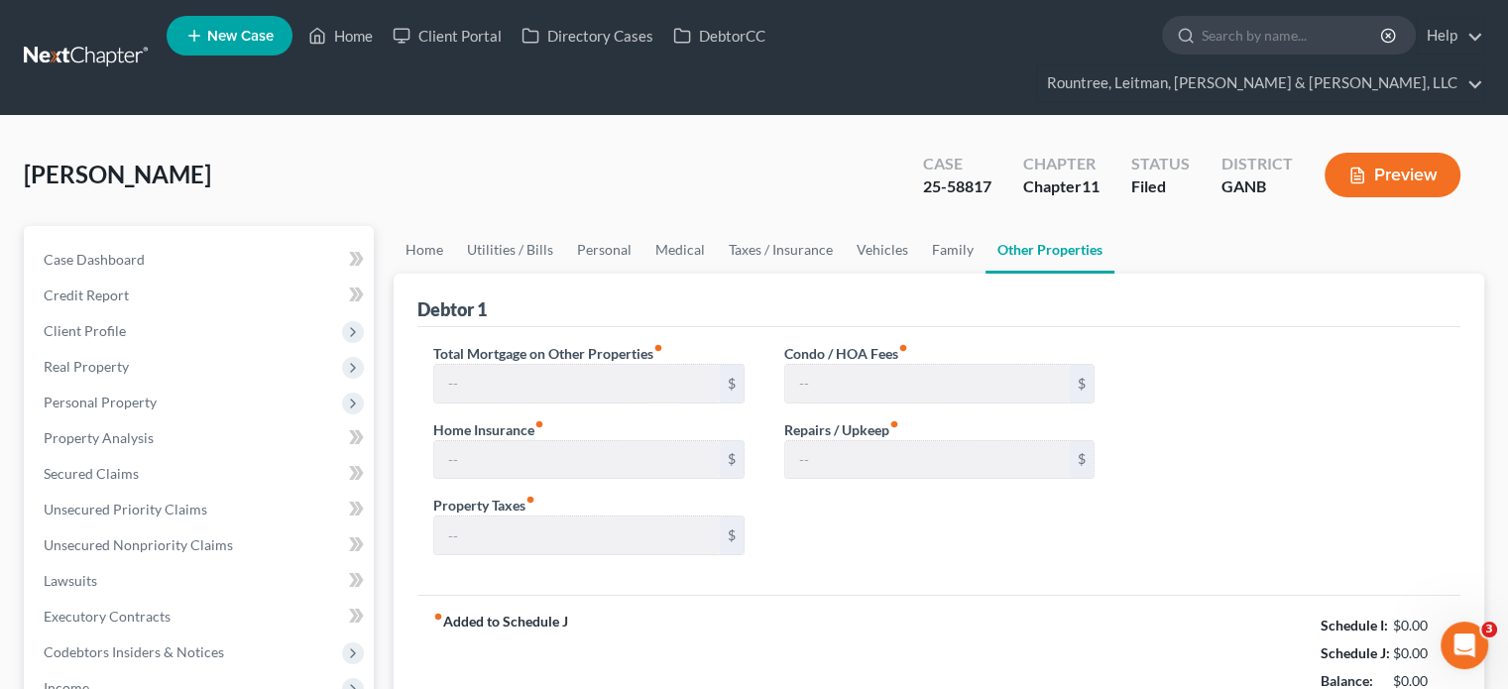
type input "0.00"
type input "250.00"
type input "0.00"
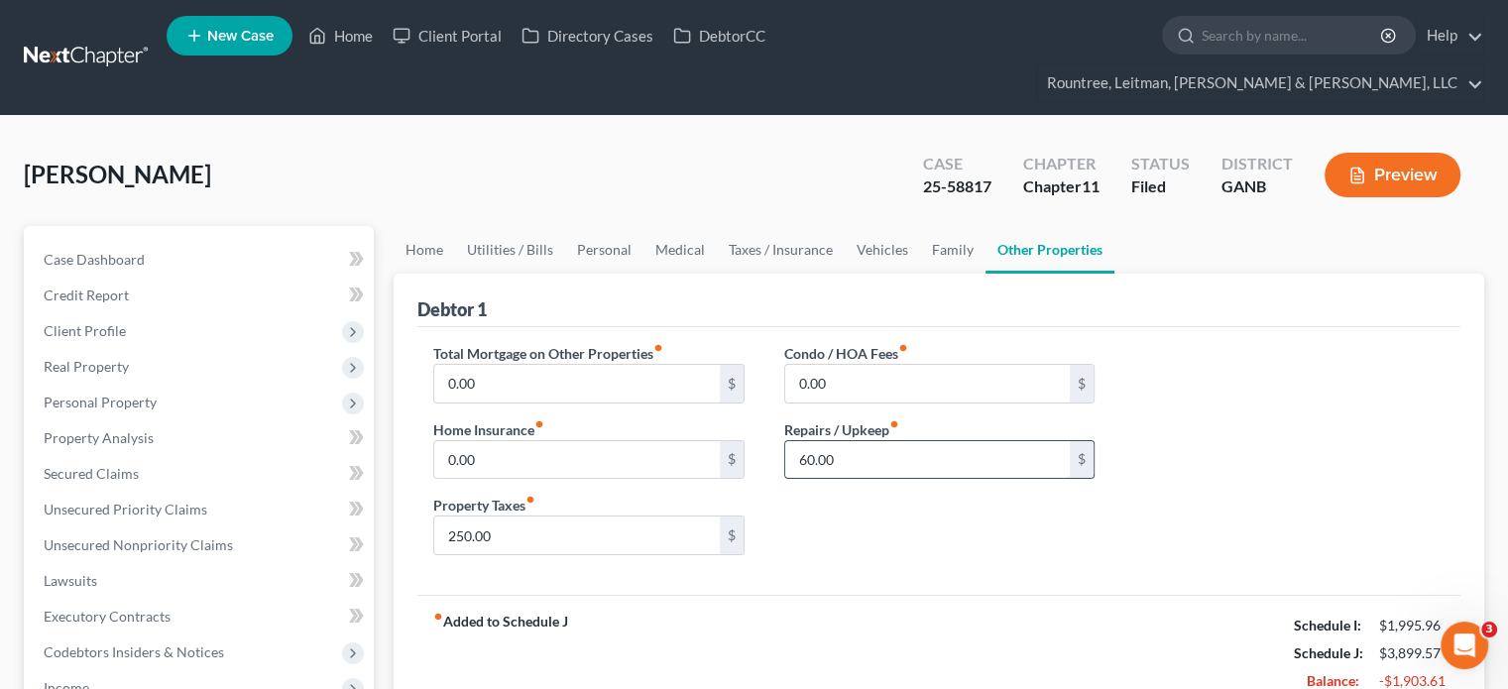
click at [916, 441] on input "60.00" at bounding box center [927, 460] width 285 height 38
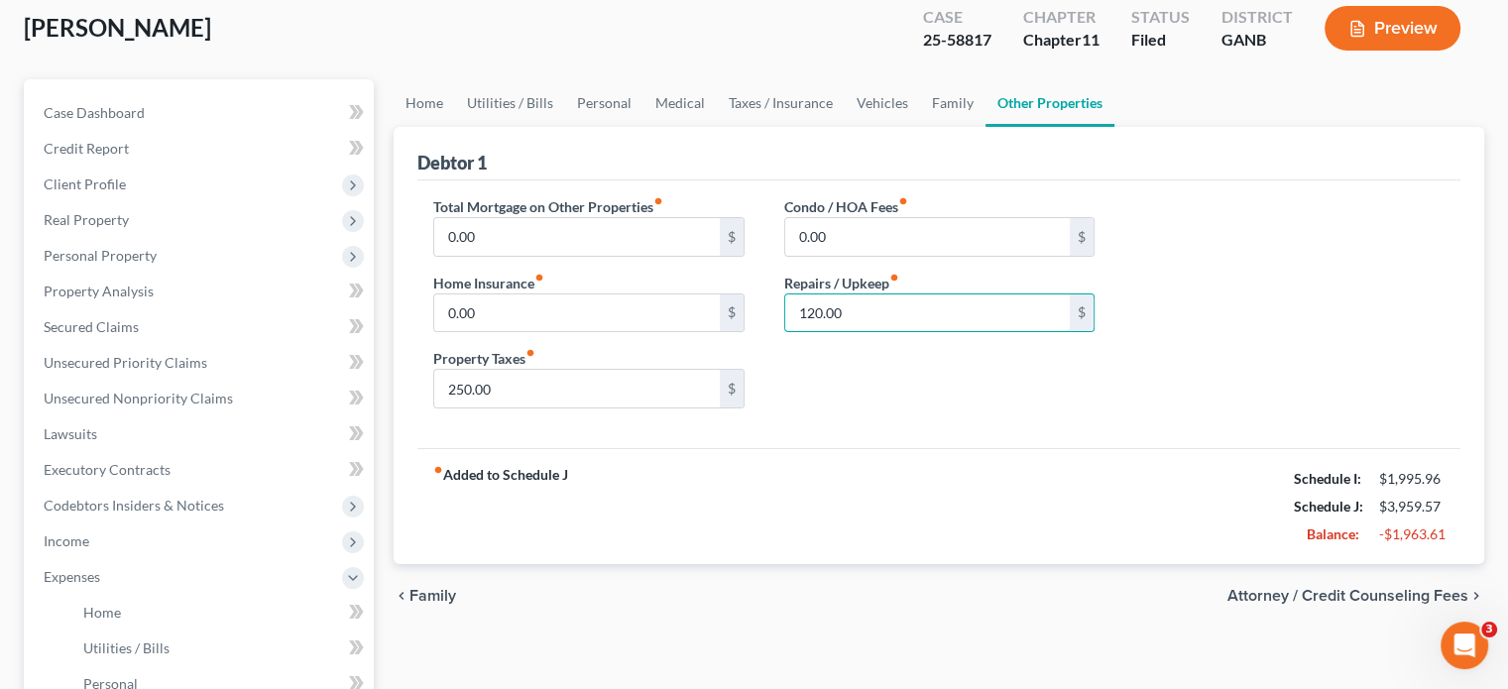
scroll to position [397, 0]
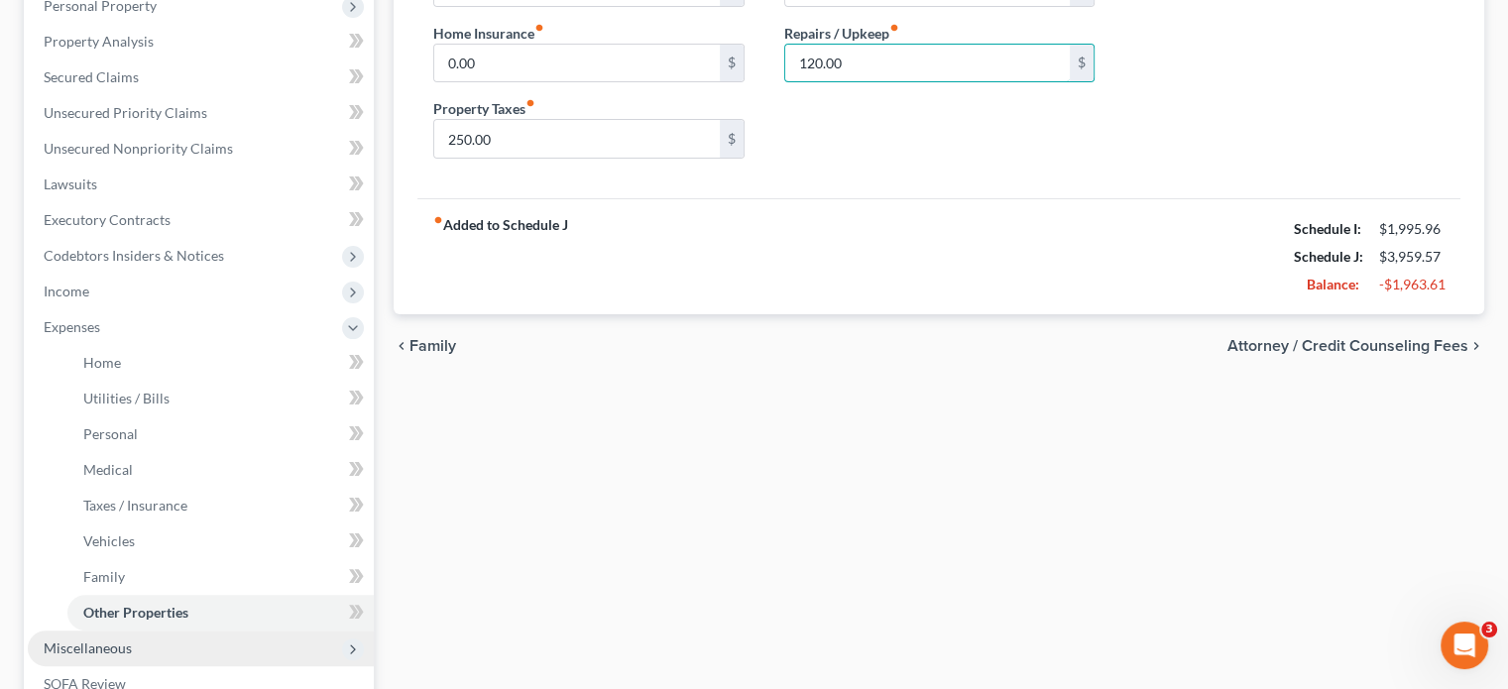
type input "120.00"
click at [104, 639] on span "Miscellaneous" at bounding box center [88, 647] width 88 height 17
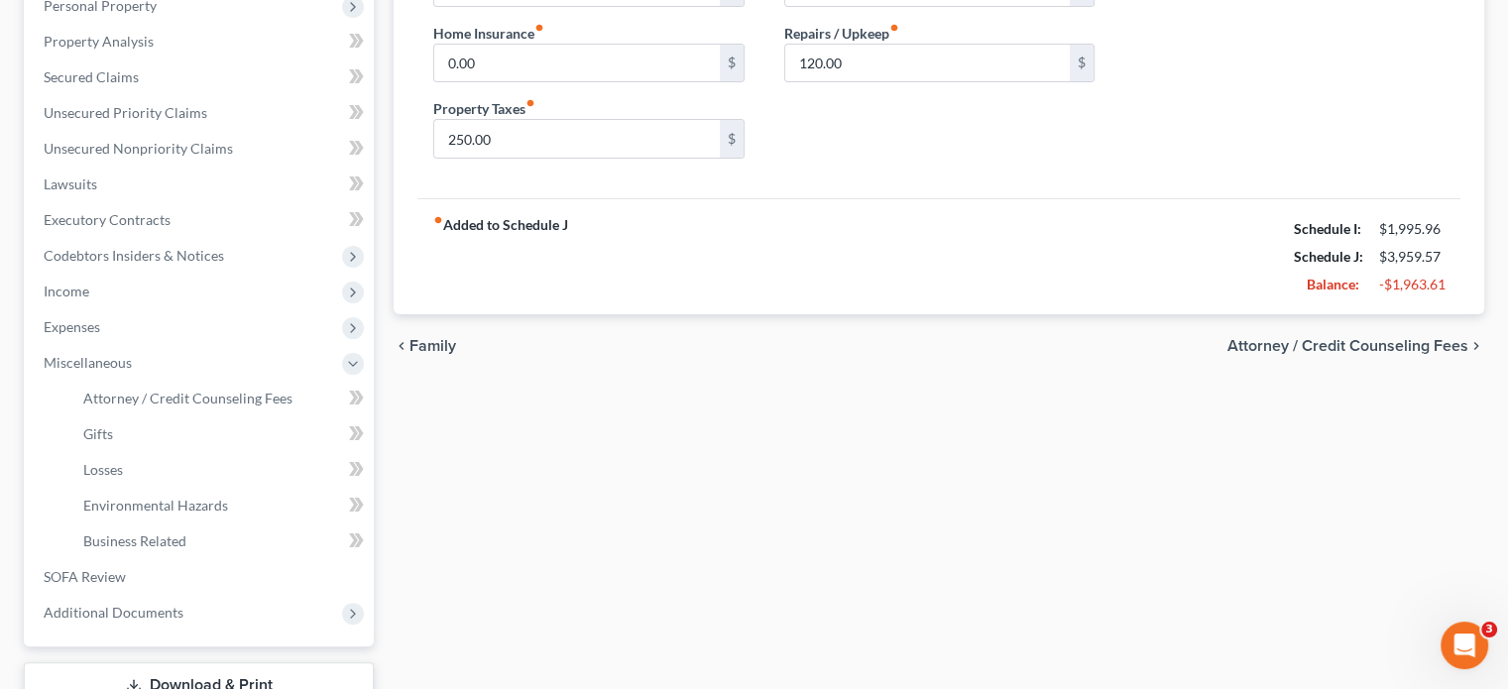
click at [722, 459] on div "Home Utilities / Bills Personal Medical Taxes / Insurance Vehicles Family Other…" at bounding box center [939, 294] width 1110 height 931
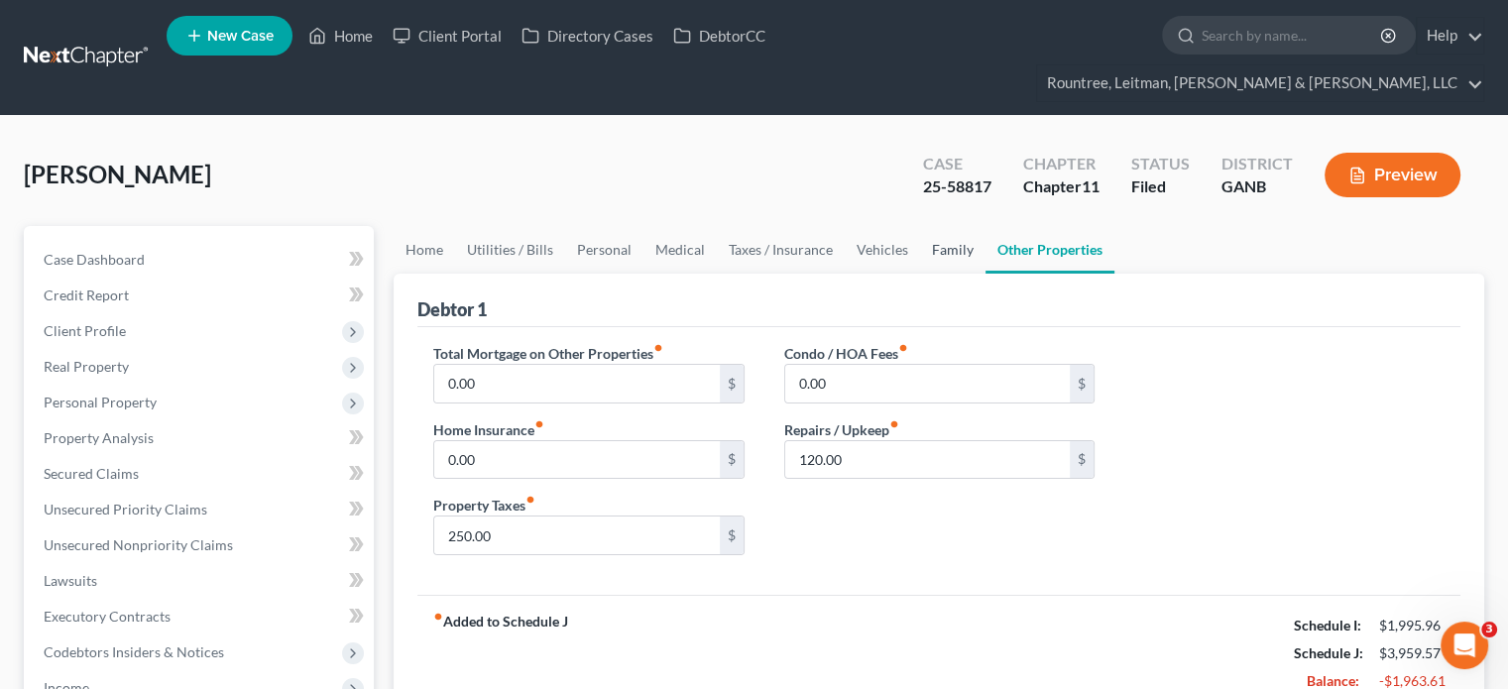
click at [948, 226] on link "Family" at bounding box center [952, 250] width 65 height 48
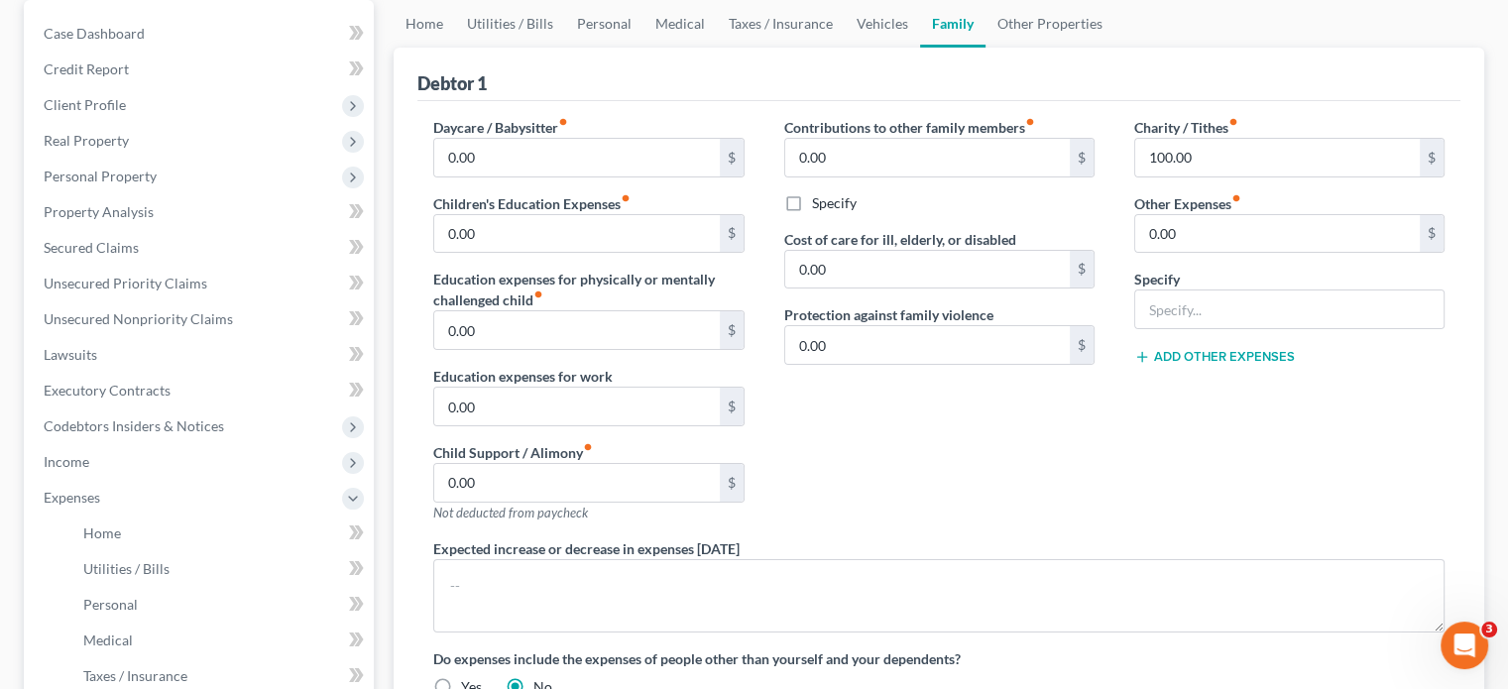
scroll to position [397, 0]
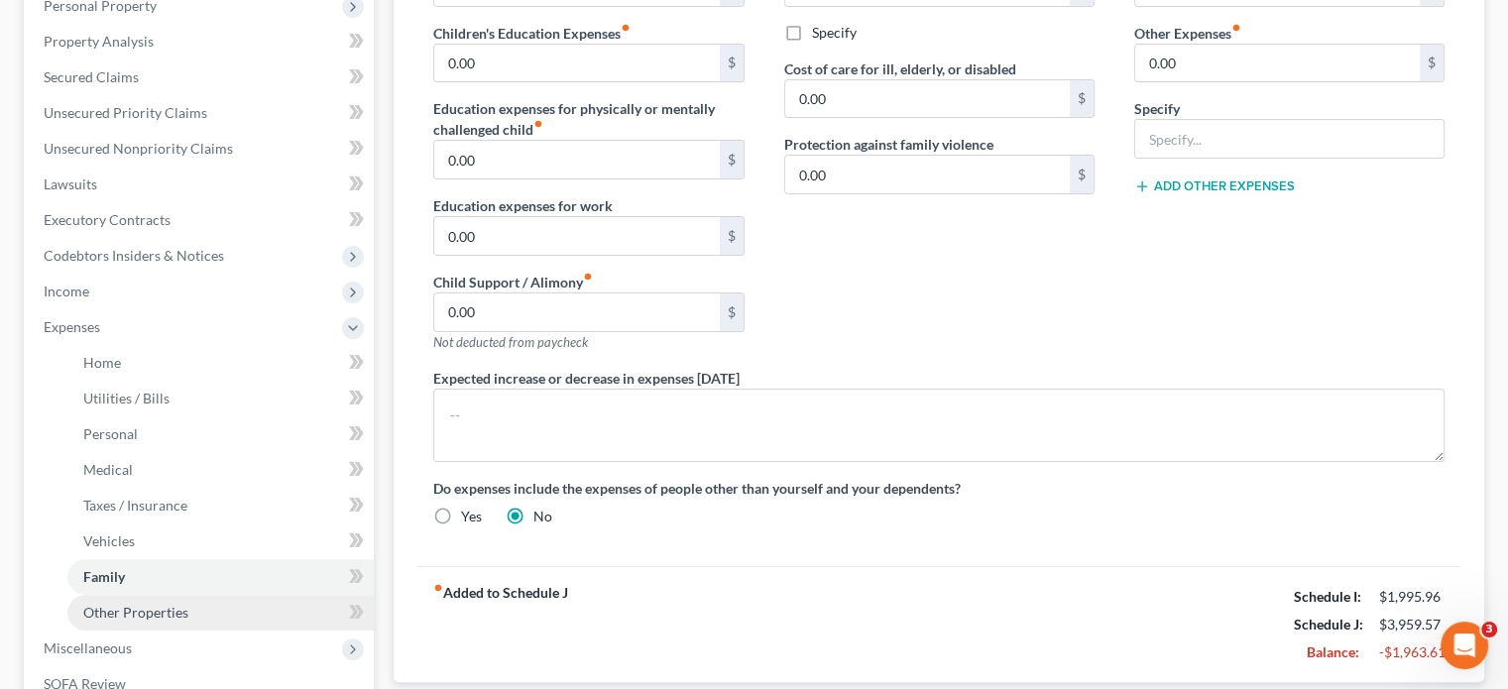
click at [163, 604] on span "Other Properties" at bounding box center [135, 612] width 105 height 17
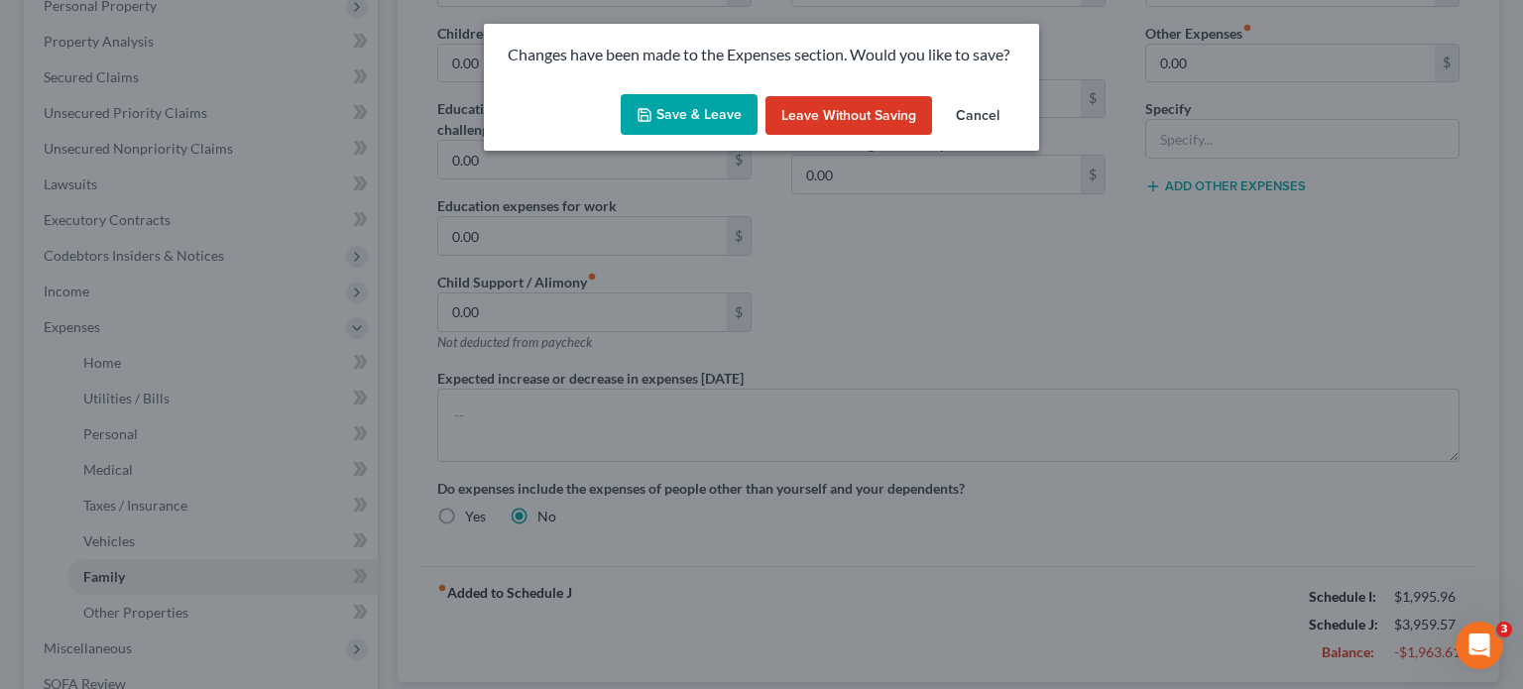
click at [682, 111] on button "Save & Leave" at bounding box center [689, 115] width 137 height 42
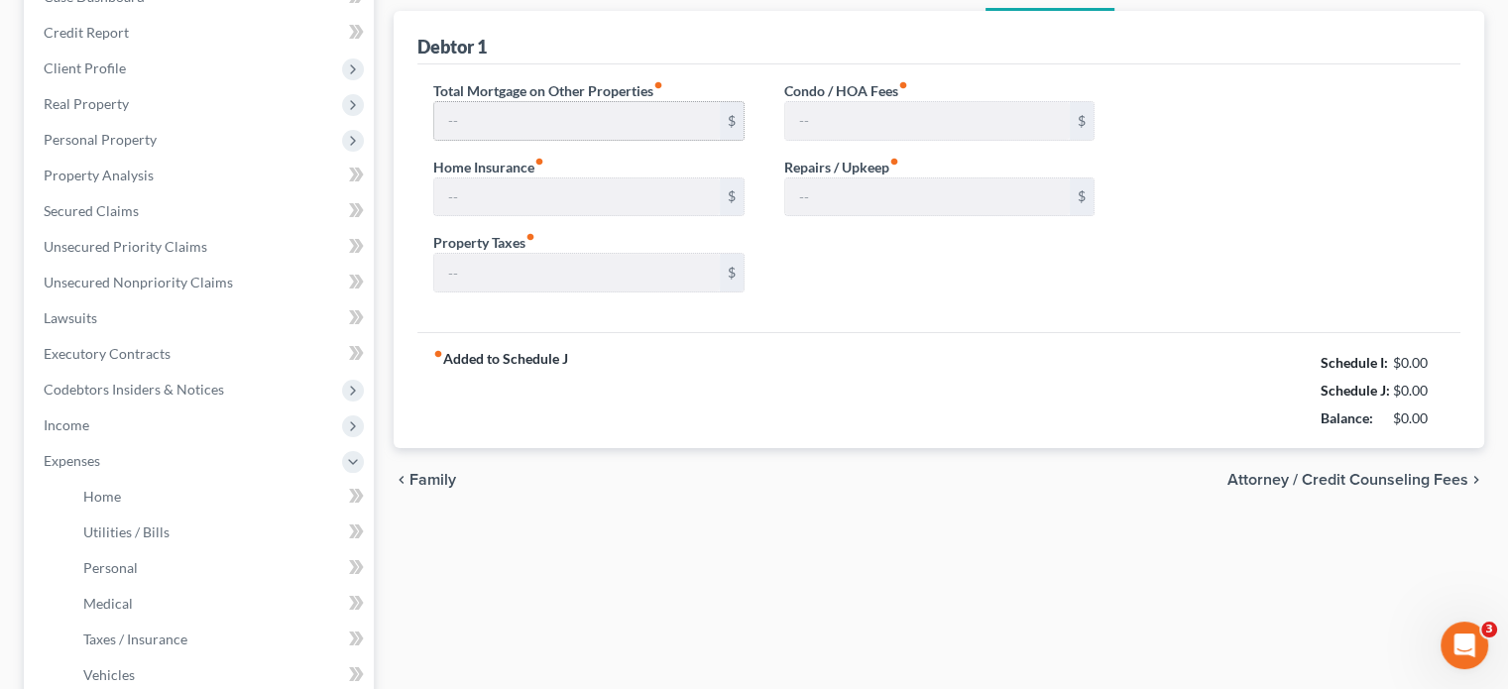
type input "0.00"
type input "250.00"
type input "0.00"
type input "120.00"
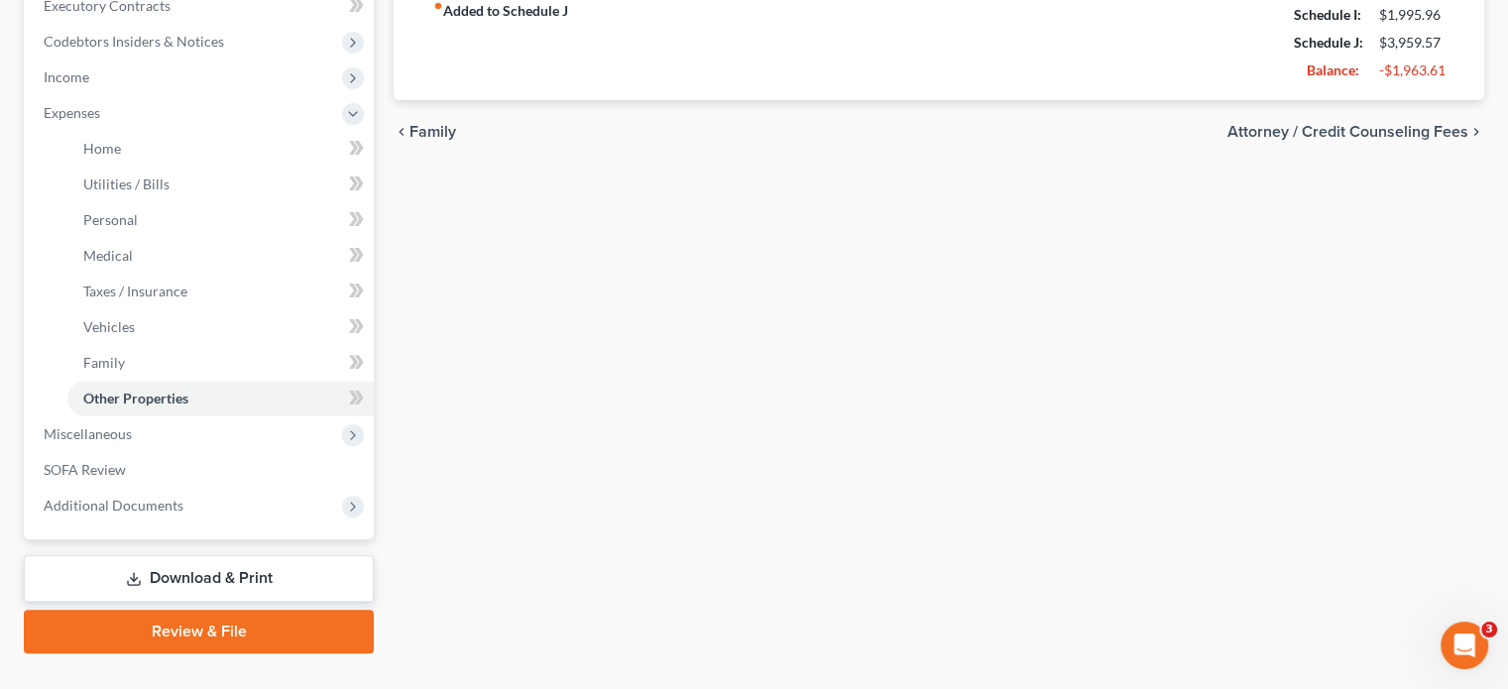
scroll to position [613, 0]
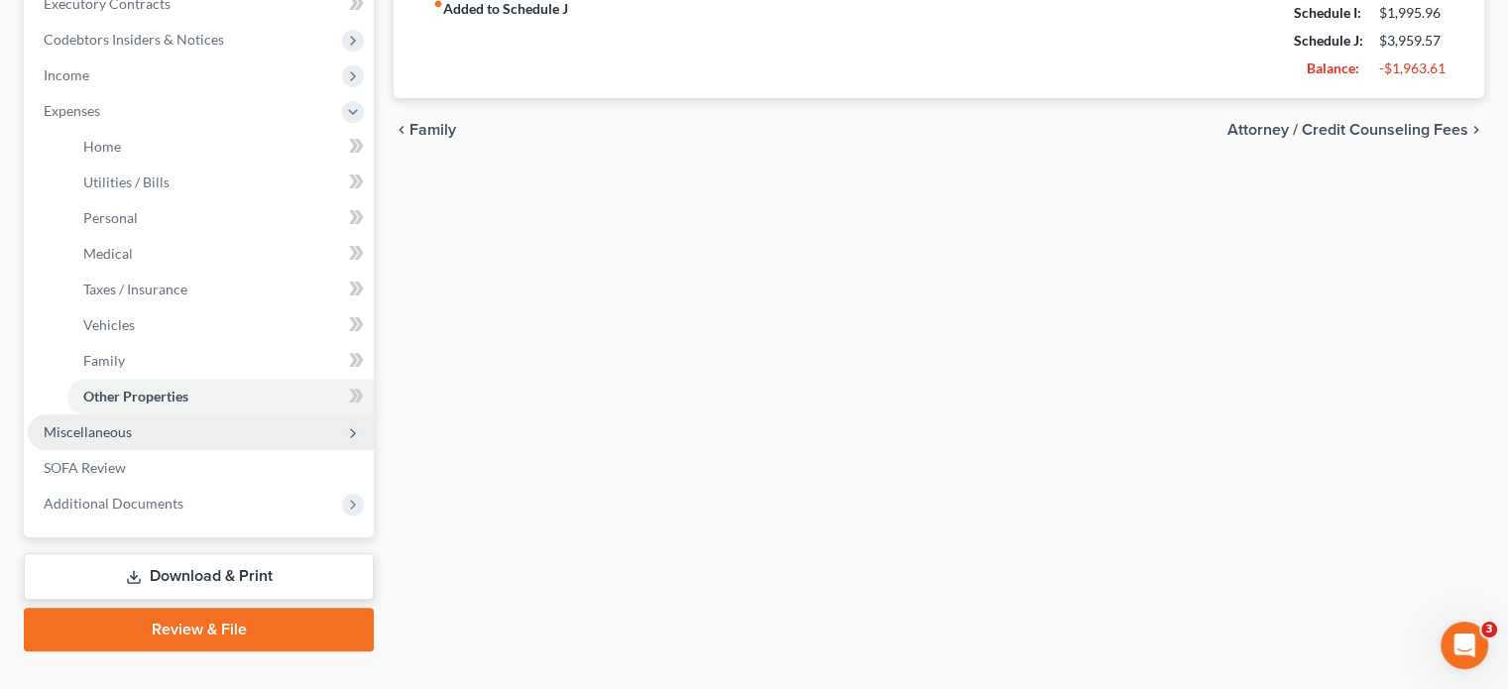
click at [106, 423] on span "Miscellaneous" at bounding box center [88, 431] width 88 height 17
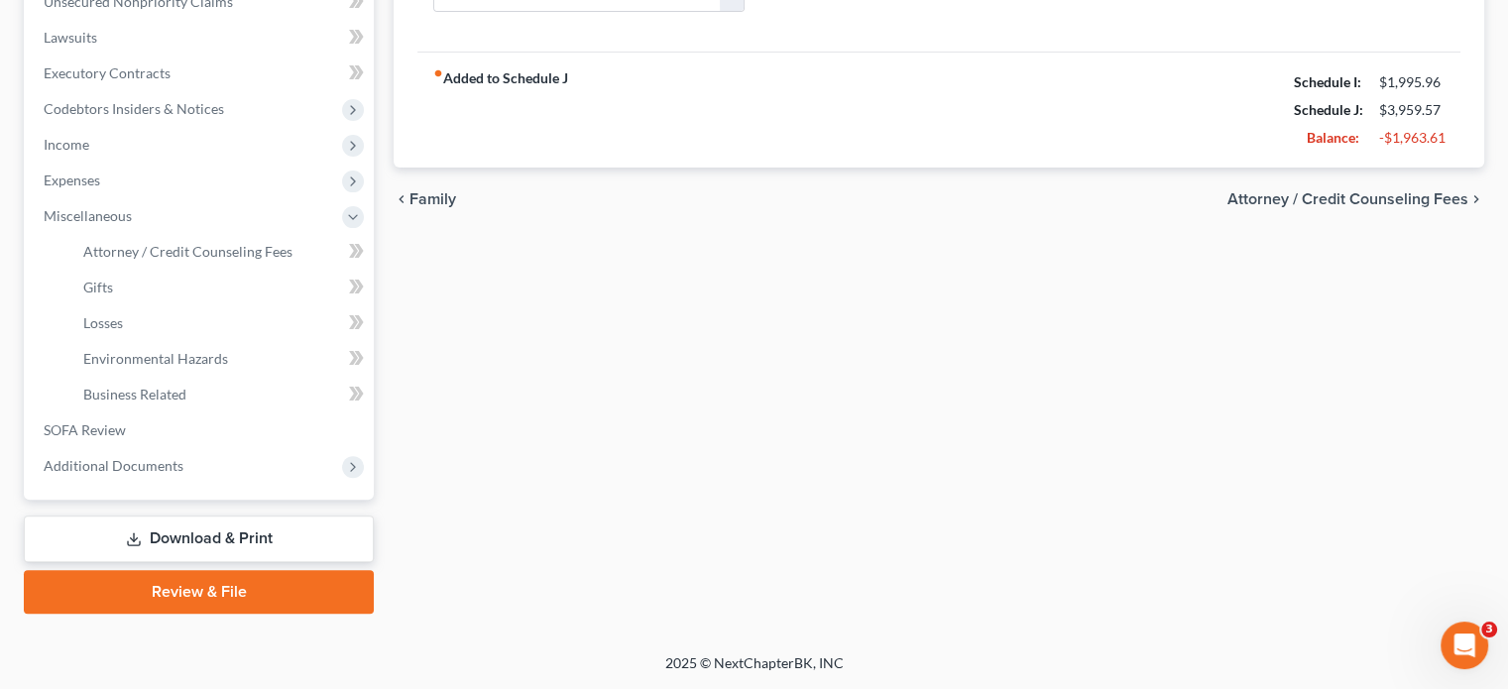
scroll to position [506, 0]
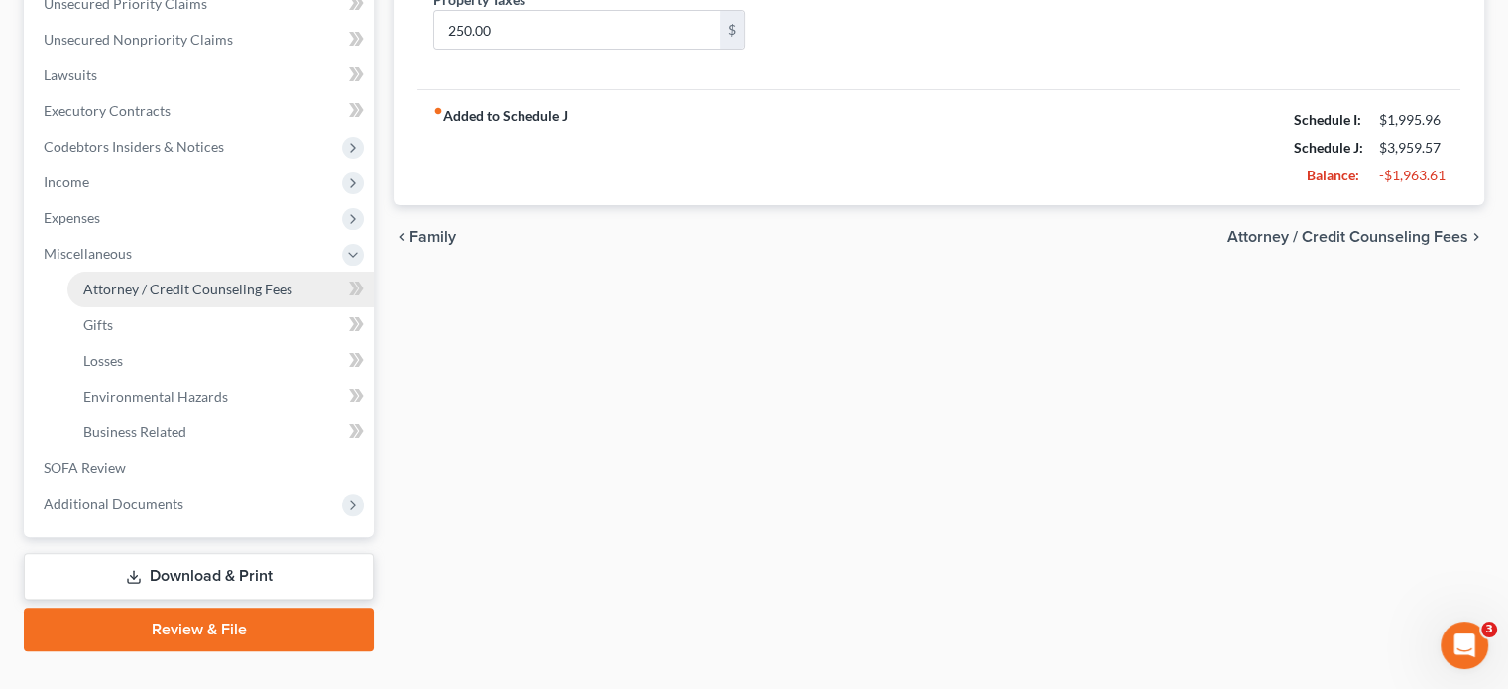
click at [152, 281] on span "Attorney / Credit Counseling Fees" at bounding box center [187, 289] width 209 height 17
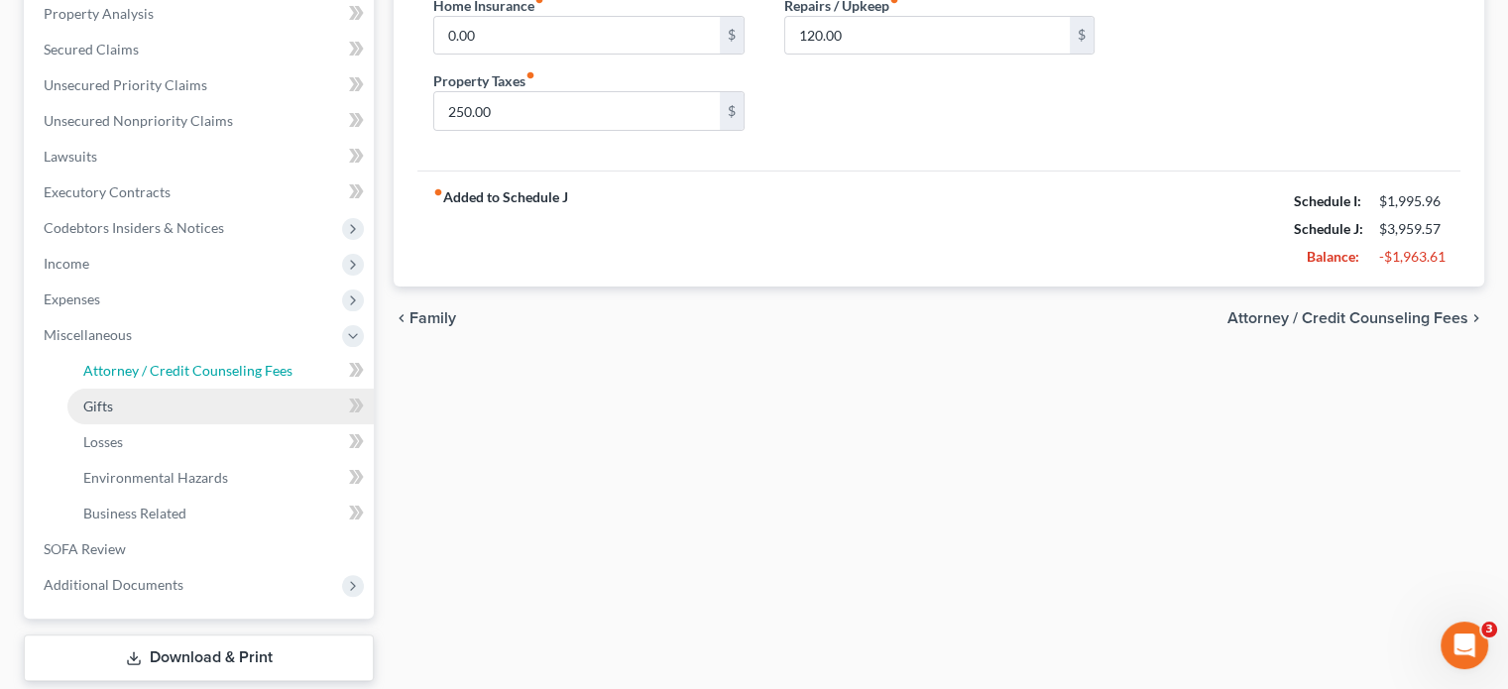
select select "2"
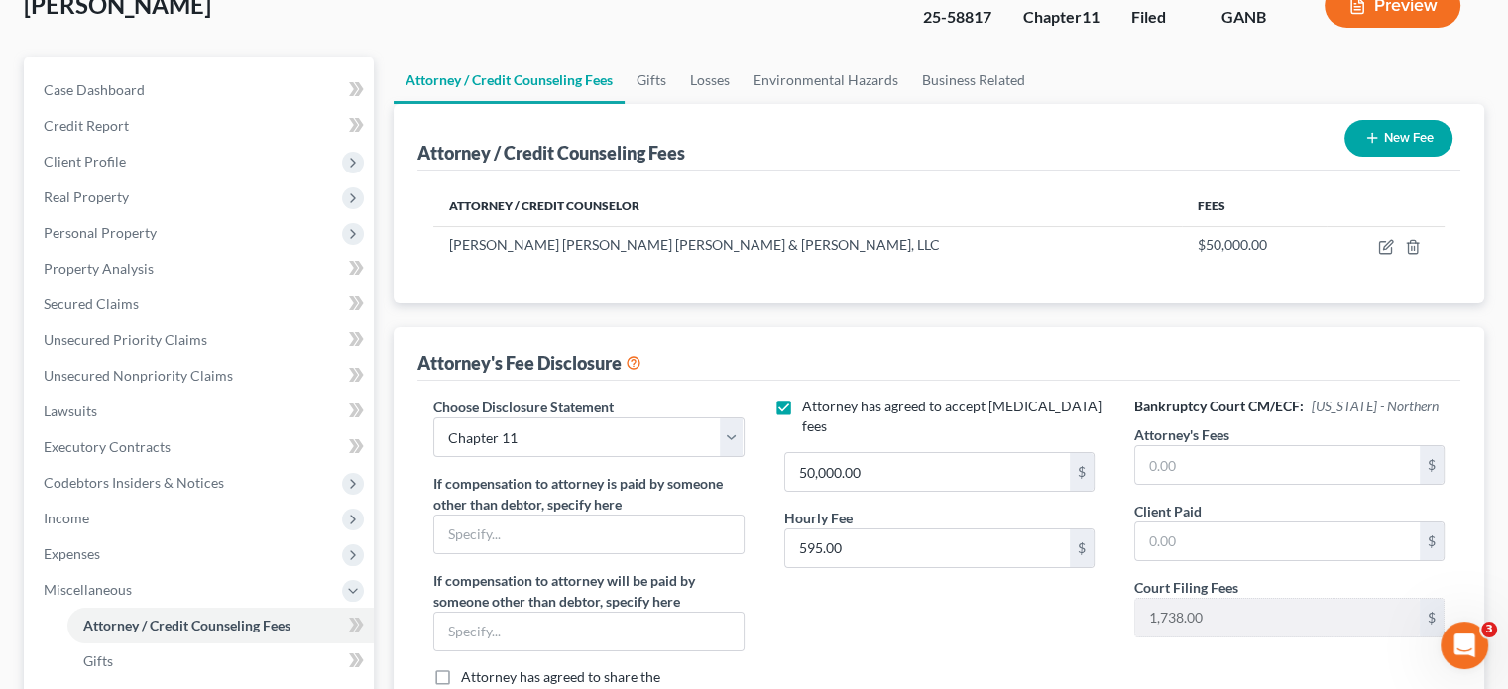
scroll to position [198, 0]
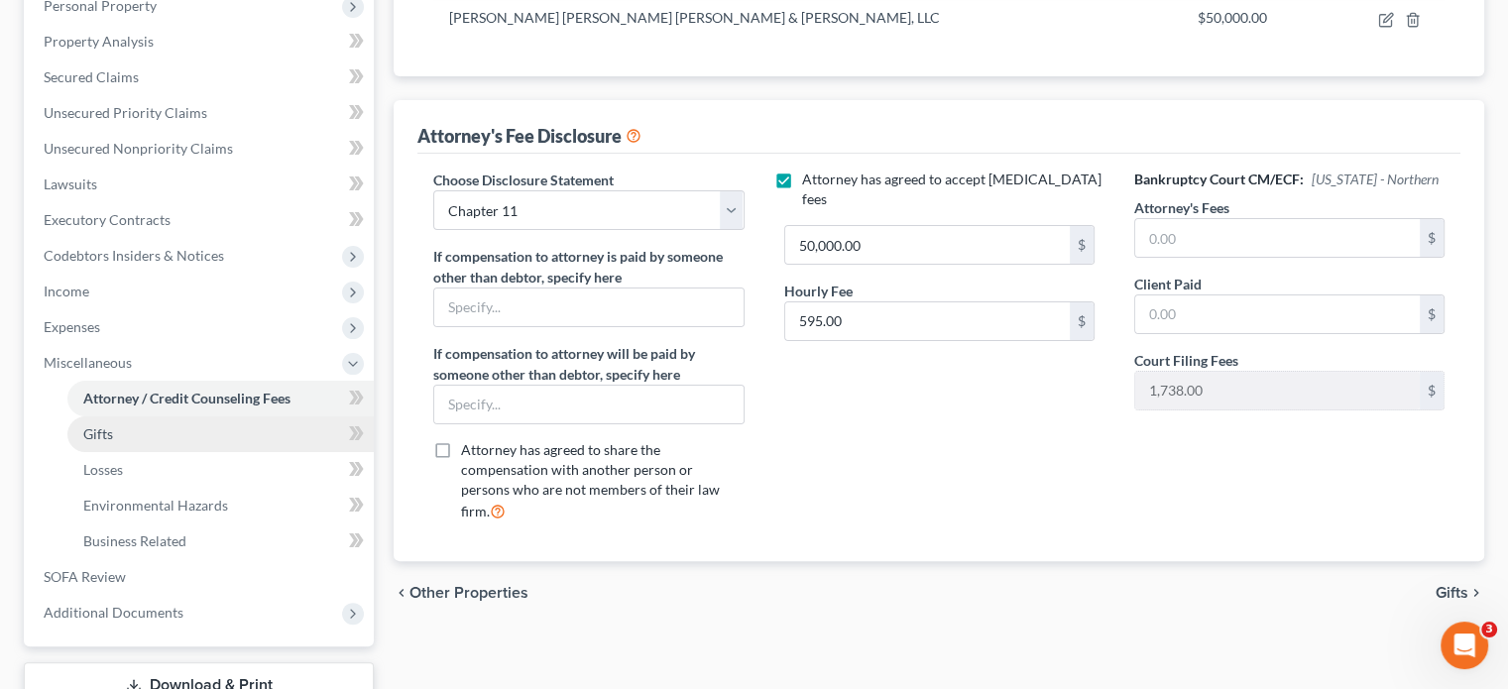
click at [116, 416] on link "Gifts" at bounding box center [220, 434] width 306 height 36
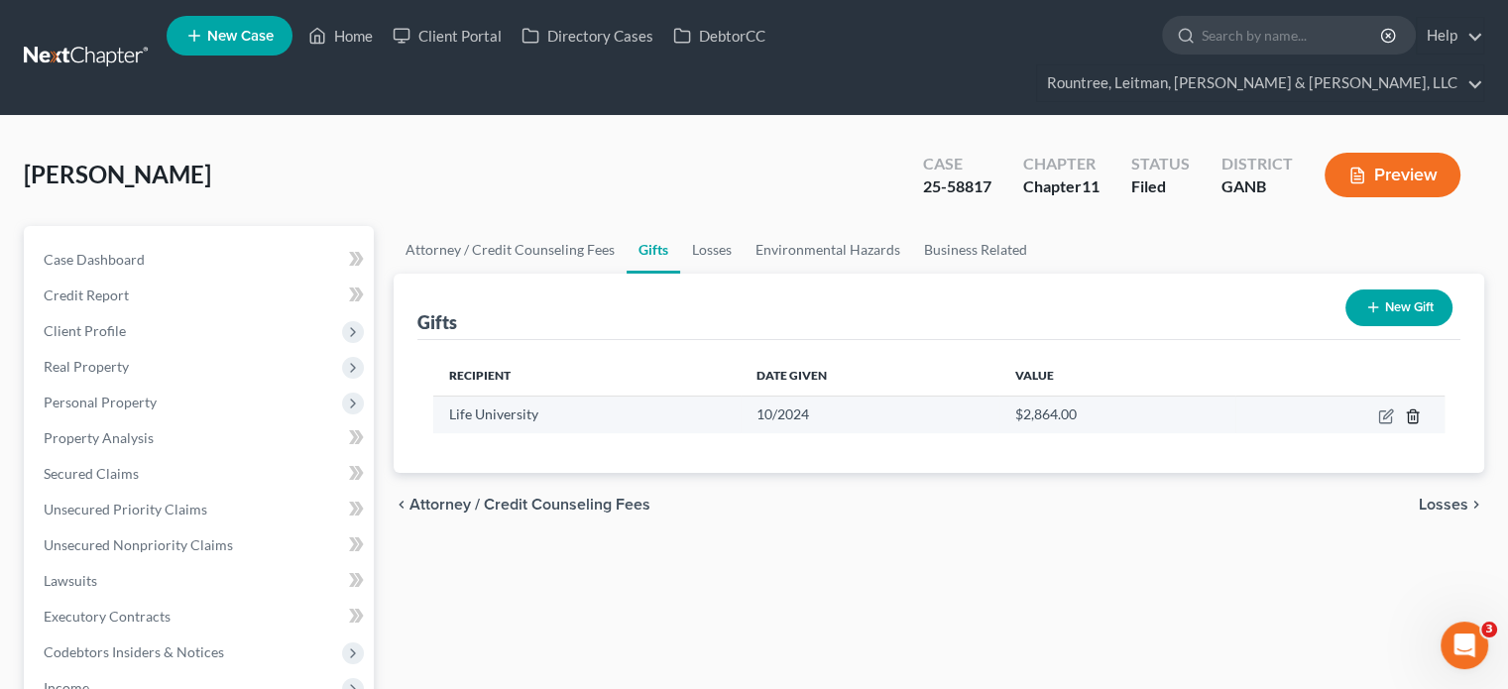
click at [1412, 408] on icon "button" at bounding box center [1413, 416] width 16 height 16
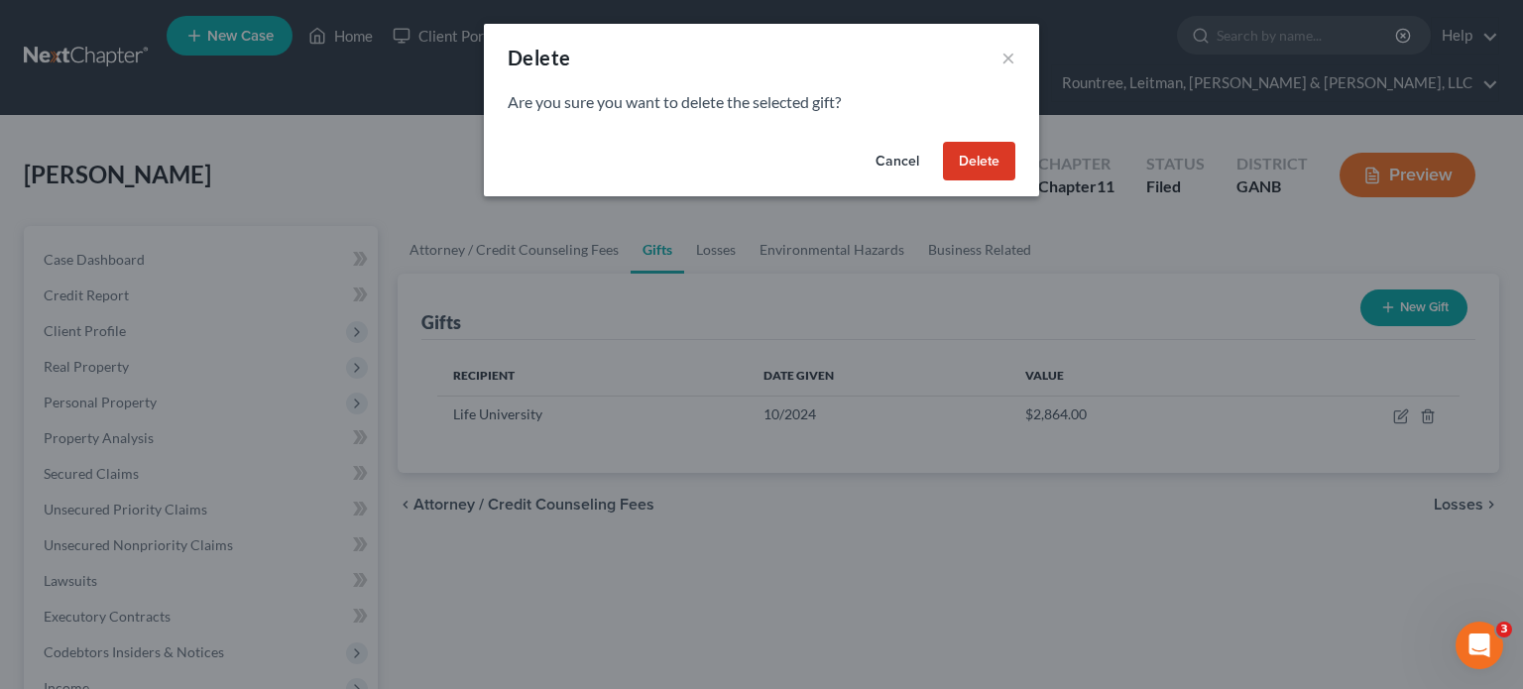
click at [980, 146] on button "Delete" at bounding box center [979, 162] width 72 height 40
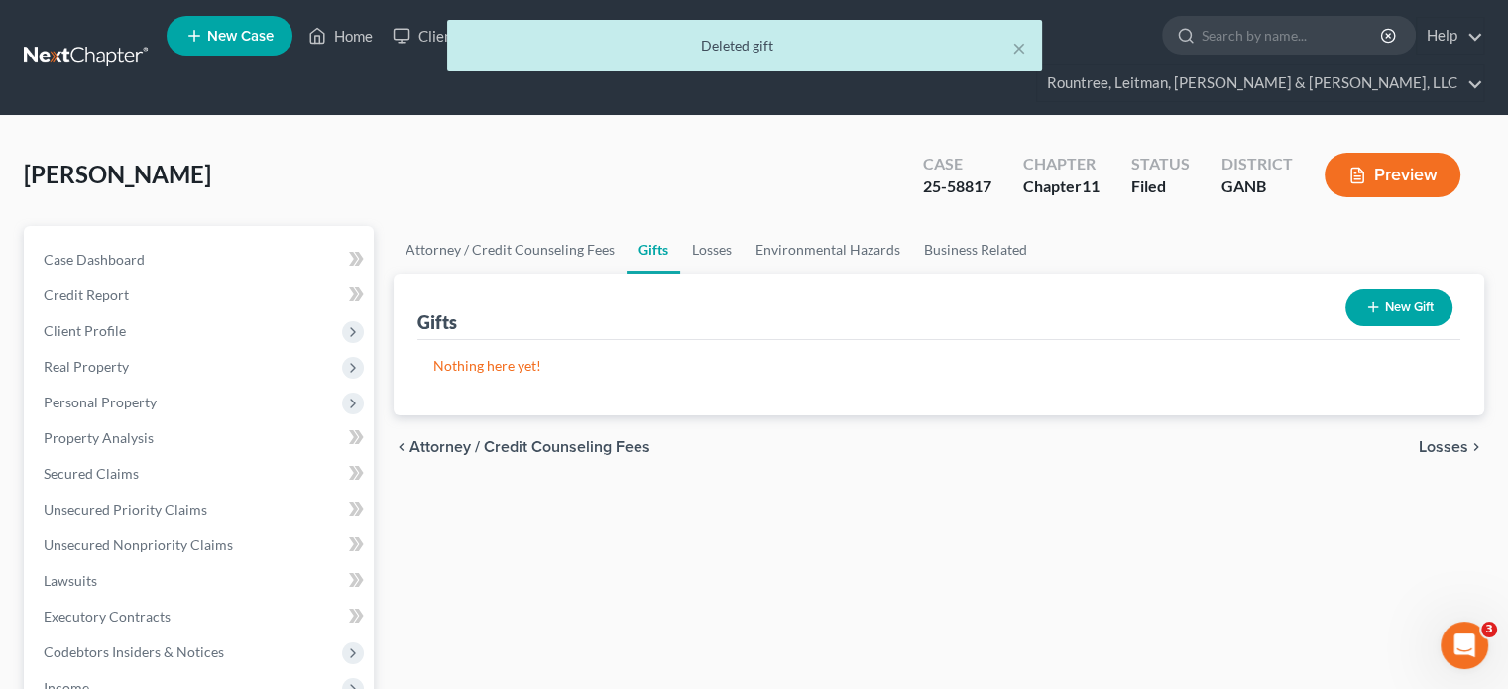
click at [1408, 289] on button "New Gift" at bounding box center [1398, 307] width 107 height 37
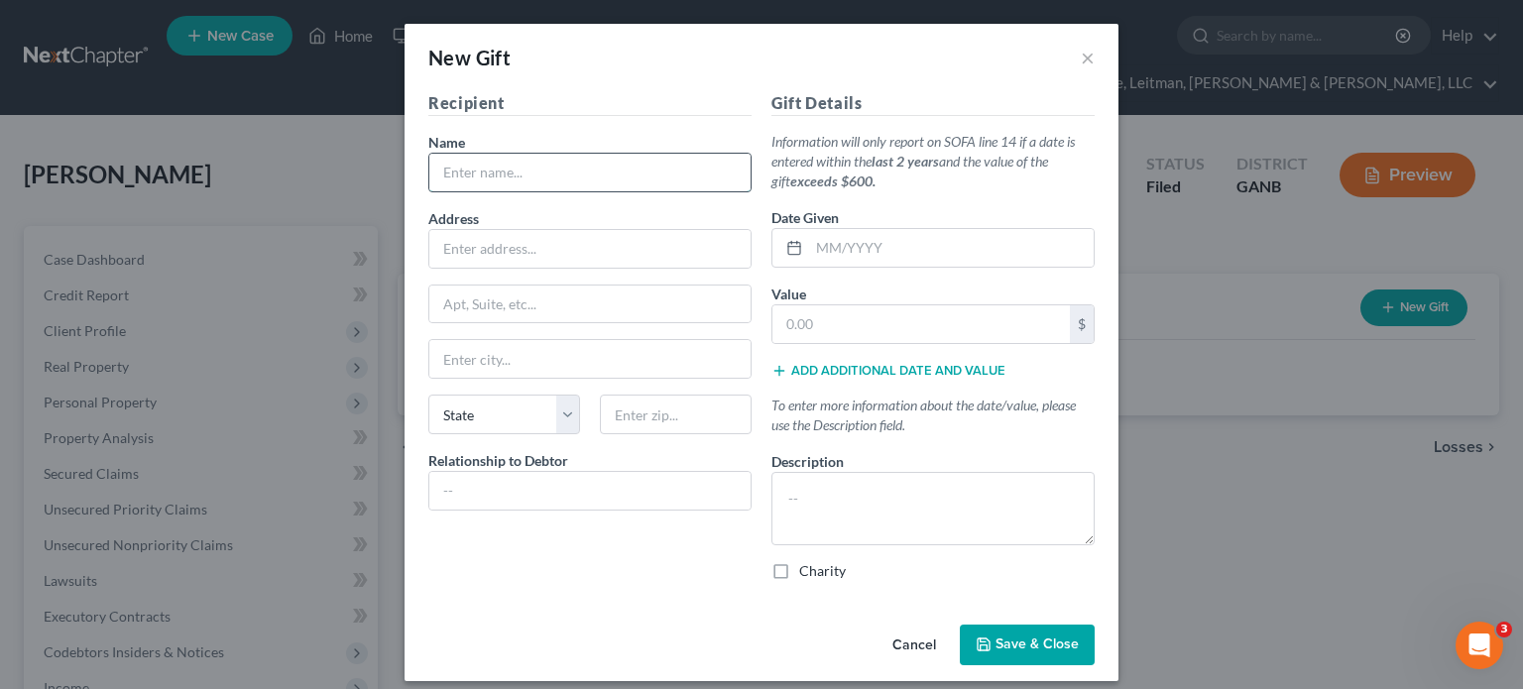
click at [472, 169] on input "text" at bounding box center [589, 173] width 321 height 38
type input "Salem Baptist Church"
click at [537, 245] on input "text" at bounding box center [589, 249] width 321 height 38
click at [504, 487] on input "text" at bounding box center [589, 491] width 321 height 38
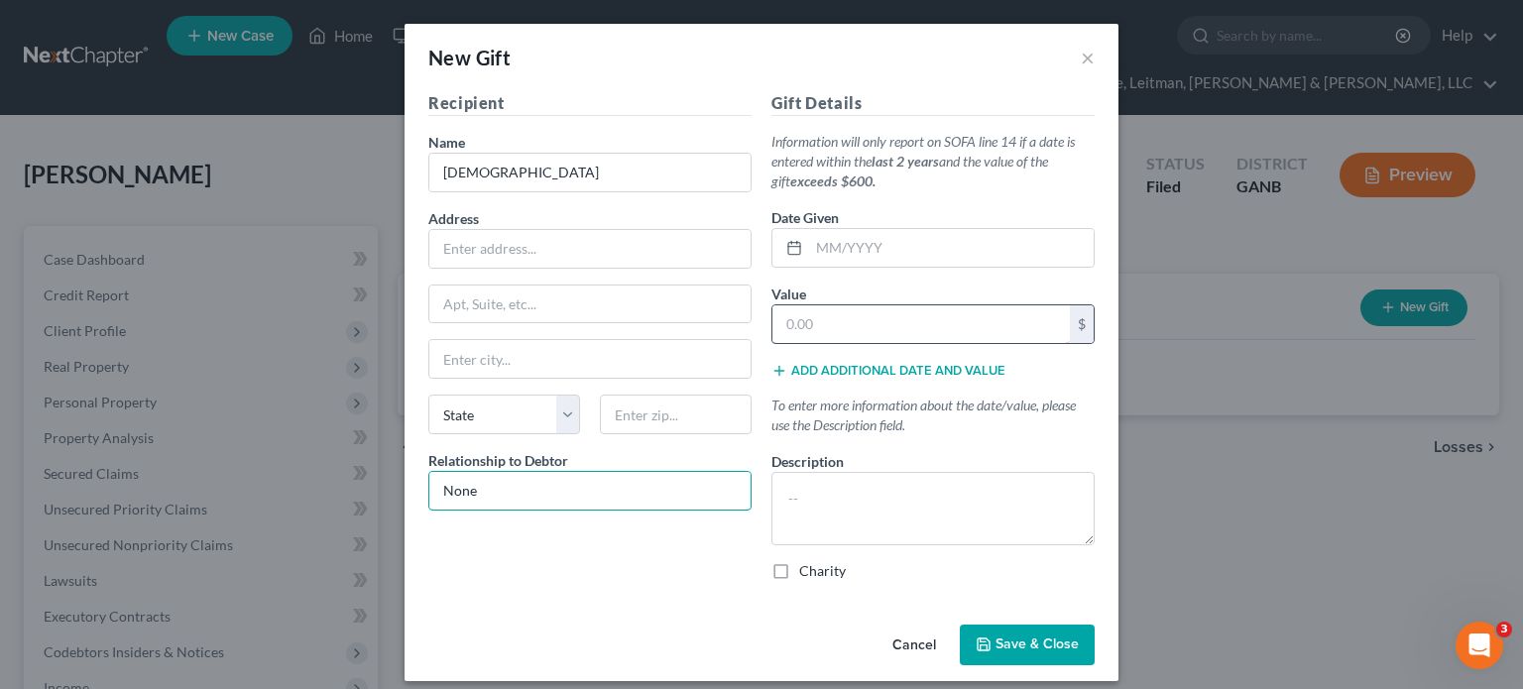
type input "None"
click at [892, 315] on input "text" at bounding box center [920, 324] width 297 height 38
type input "2,400.00"
click at [824, 512] on textarea at bounding box center [932, 508] width 323 height 73
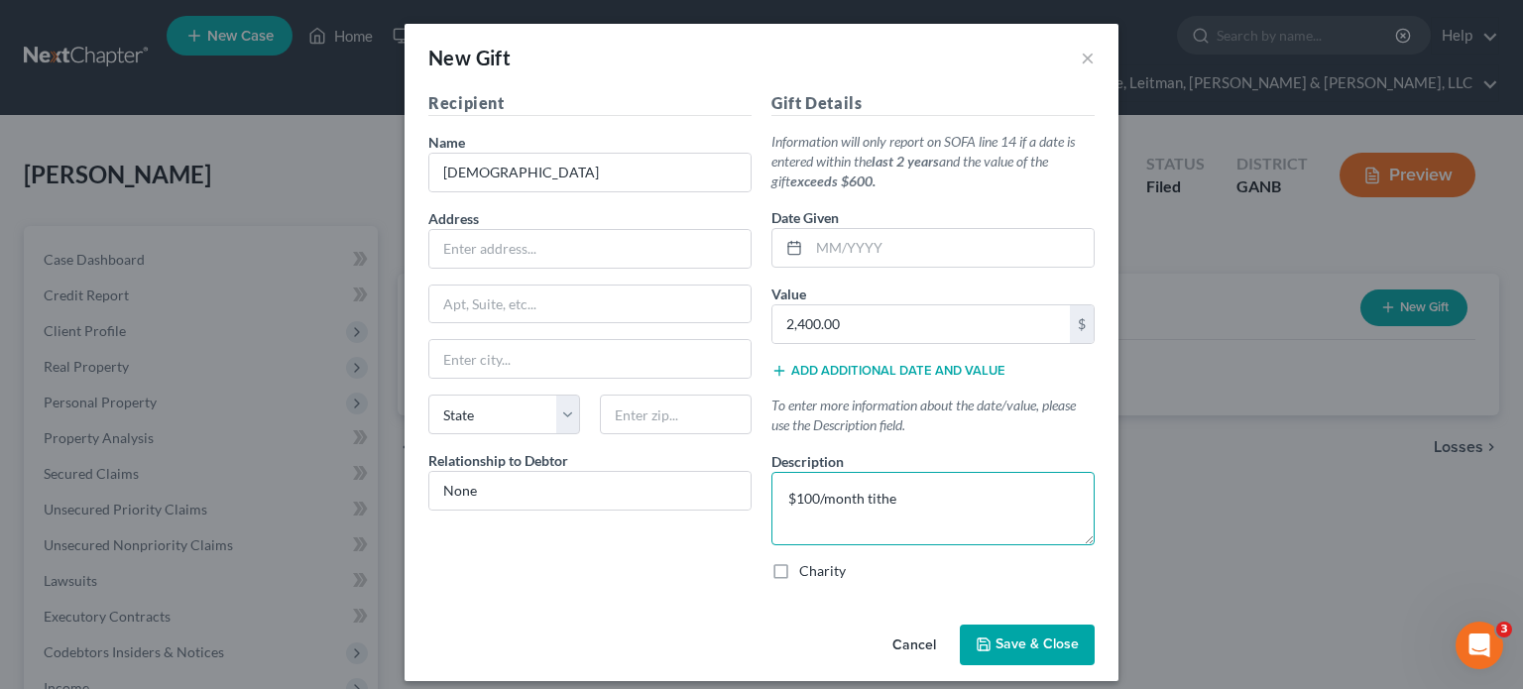
click at [785, 486] on textarea "$100/month tithe" at bounding box center [932, 508] width 323 height 73
click at [802, 483] on textarea "Tithing; $100/month" at bounding box center [932, 508] width 323 height 73
type textarea "Tithe; $100/month"
click at [1015, 644] on span "Save & Close" at bounding box center [1036, 644] width 83 height 17
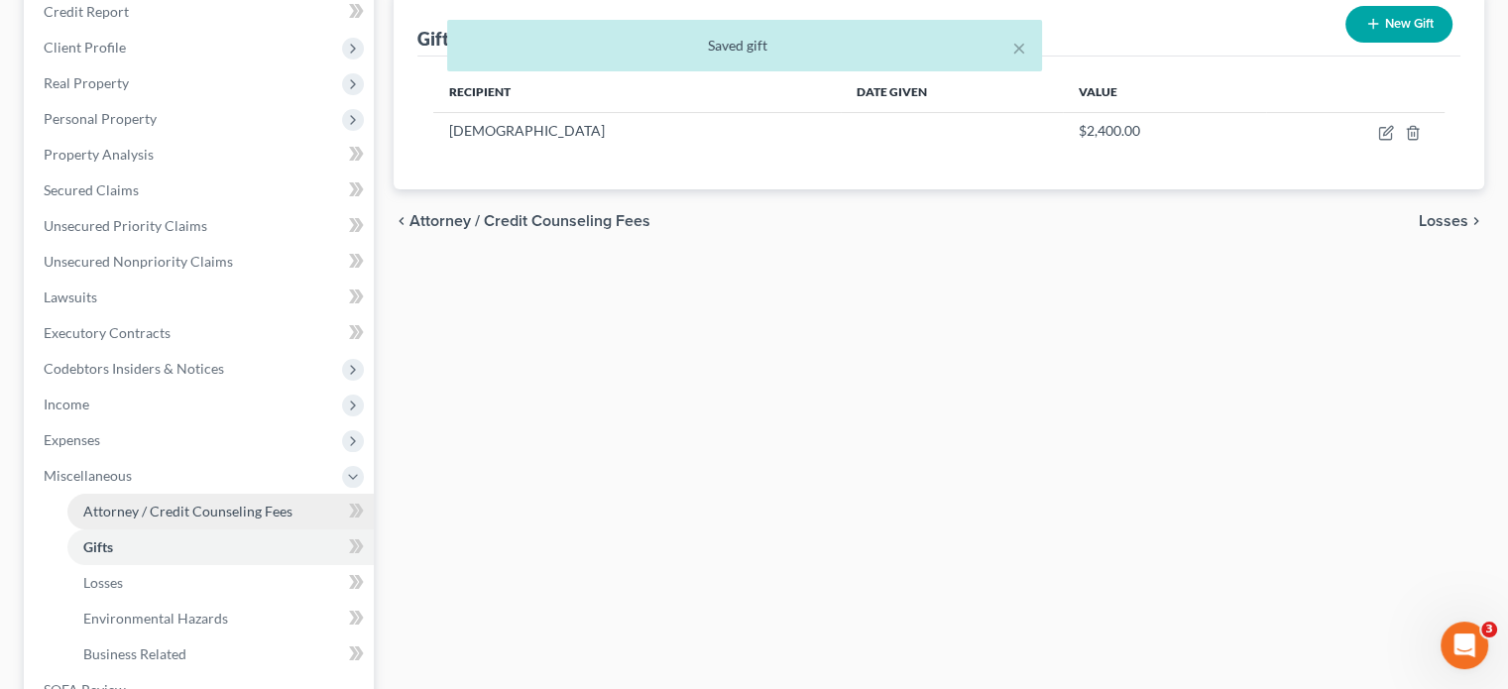
scroll to position [397, 0]
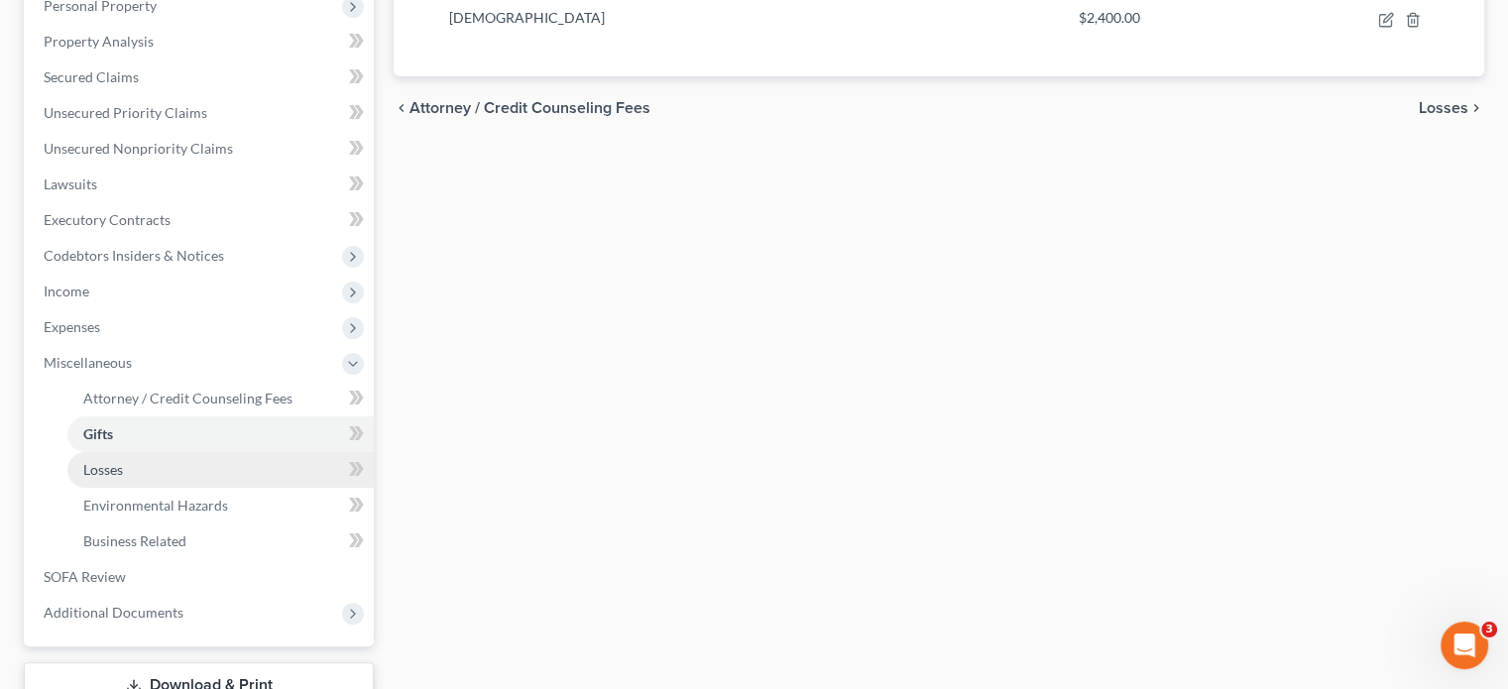
click at [126, 452] on link "Losses" at bounding box center [220, 470] width 306 height 36
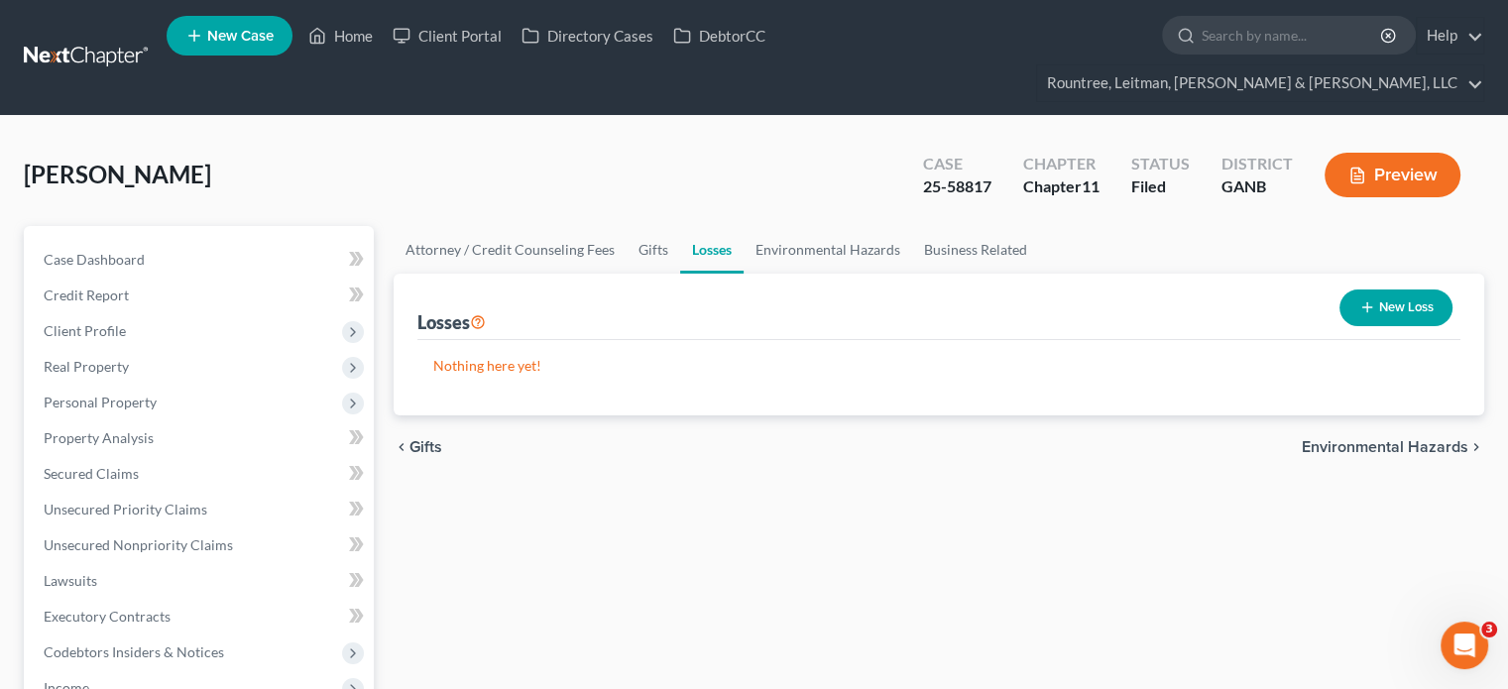
click at [1396, 289] on button "New Loss" at bounding box center [1395, 307] width 113 height 37
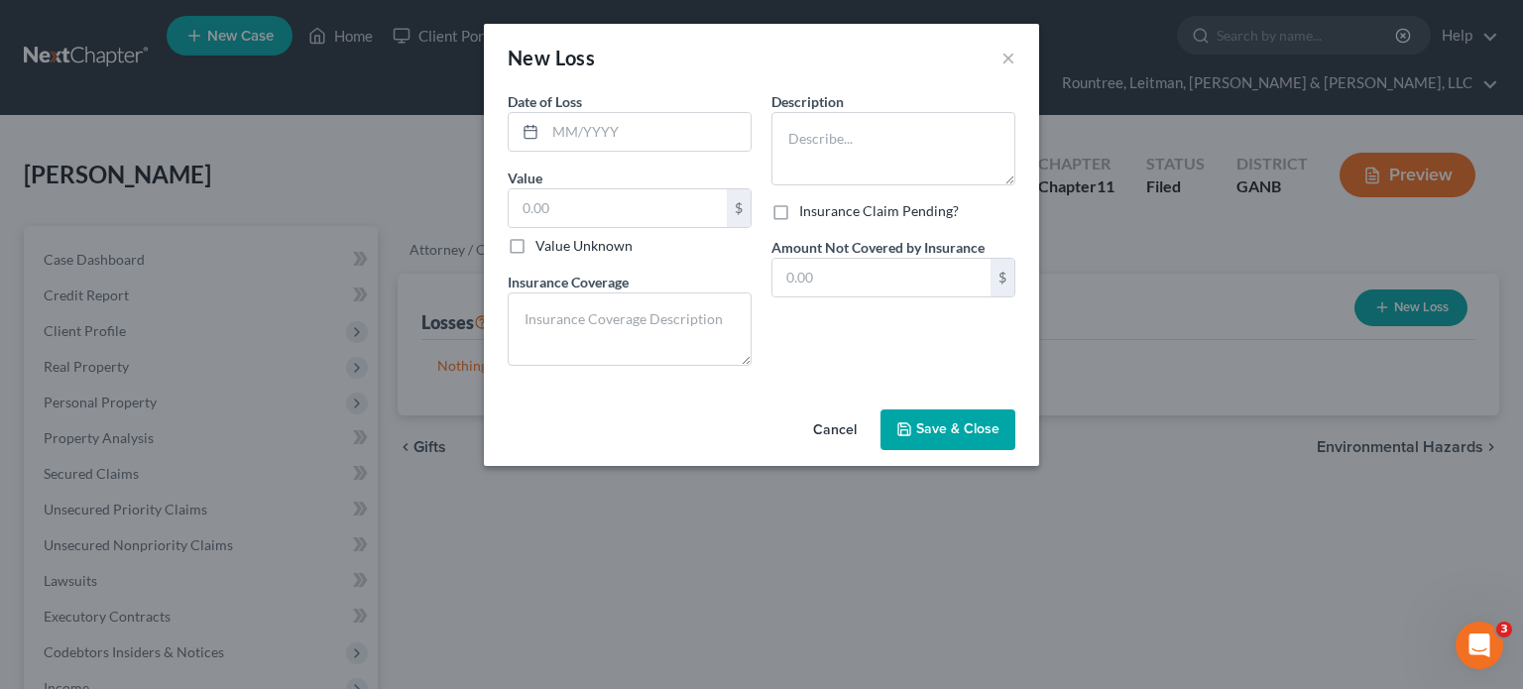
click at [845, 426] on button "Cancel" at bounding box center [834, 431] width 75 height 40
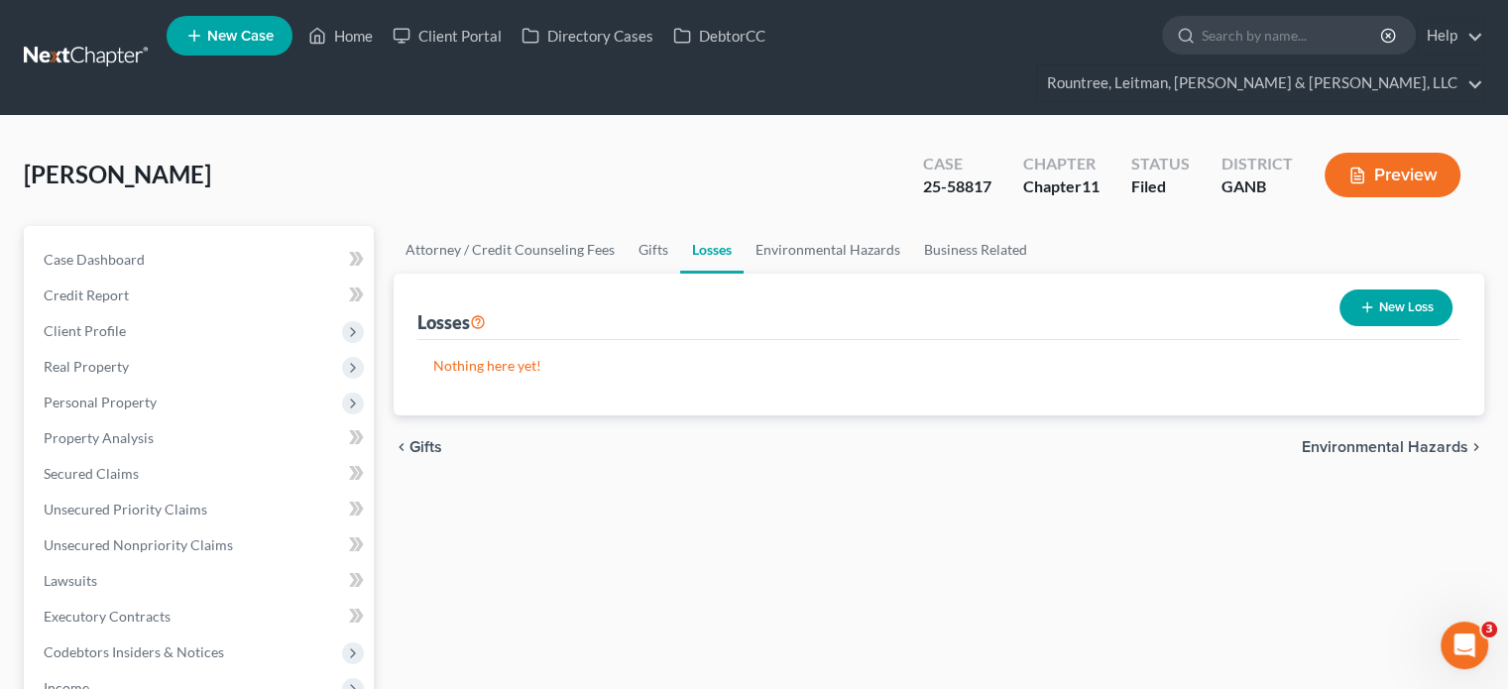
click at [1375, 153] on button "Preview" at bounding box center [1392, 175] width 136 height 45
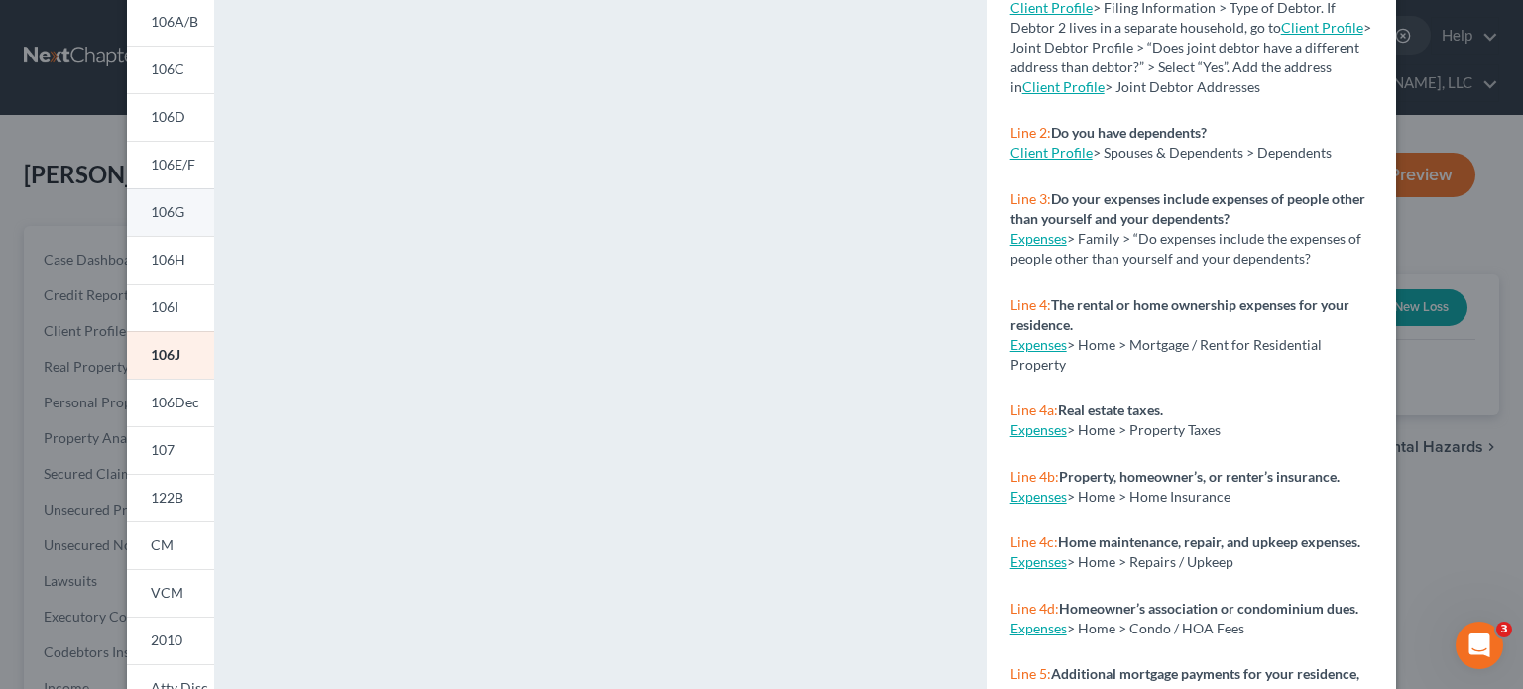
scroll to position [297, 0]
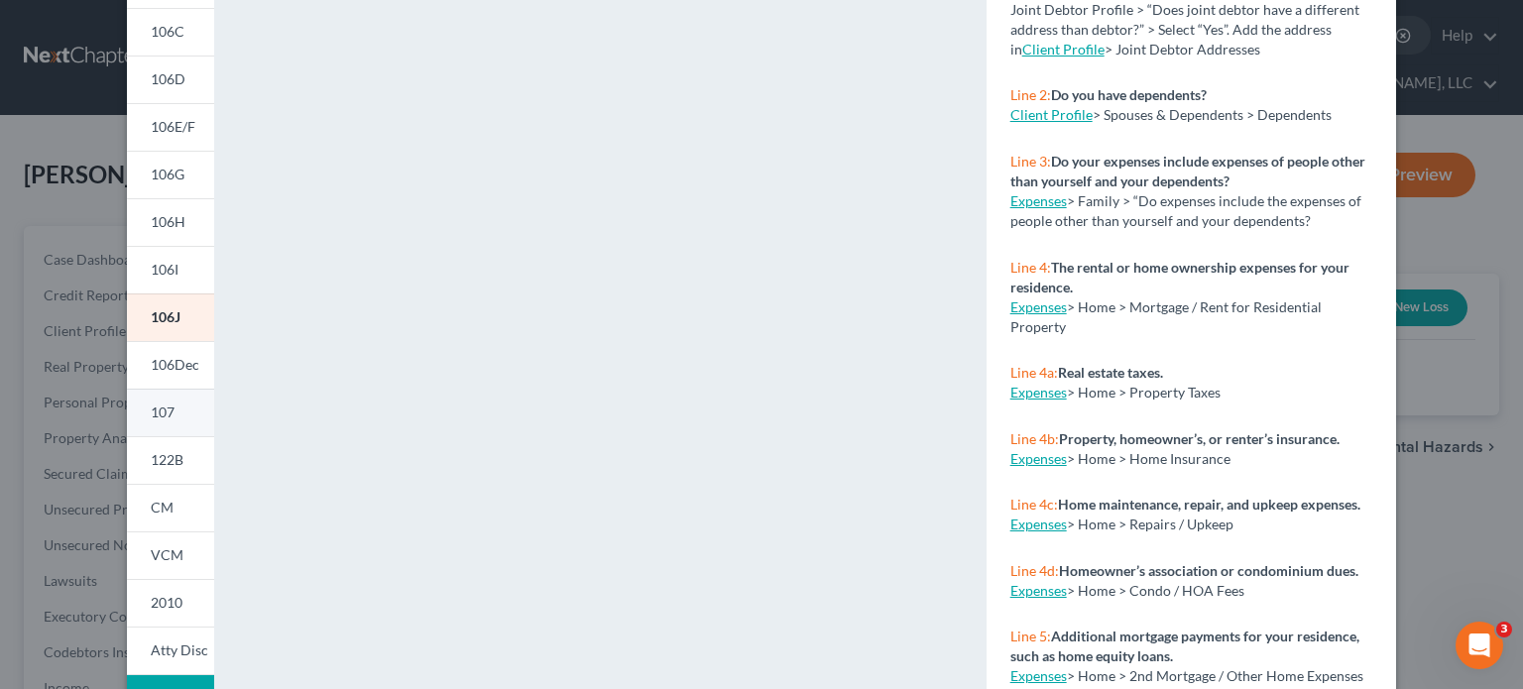
click at [164, 417] on span "107" at bounding box center [163, 411] width 24 height 17
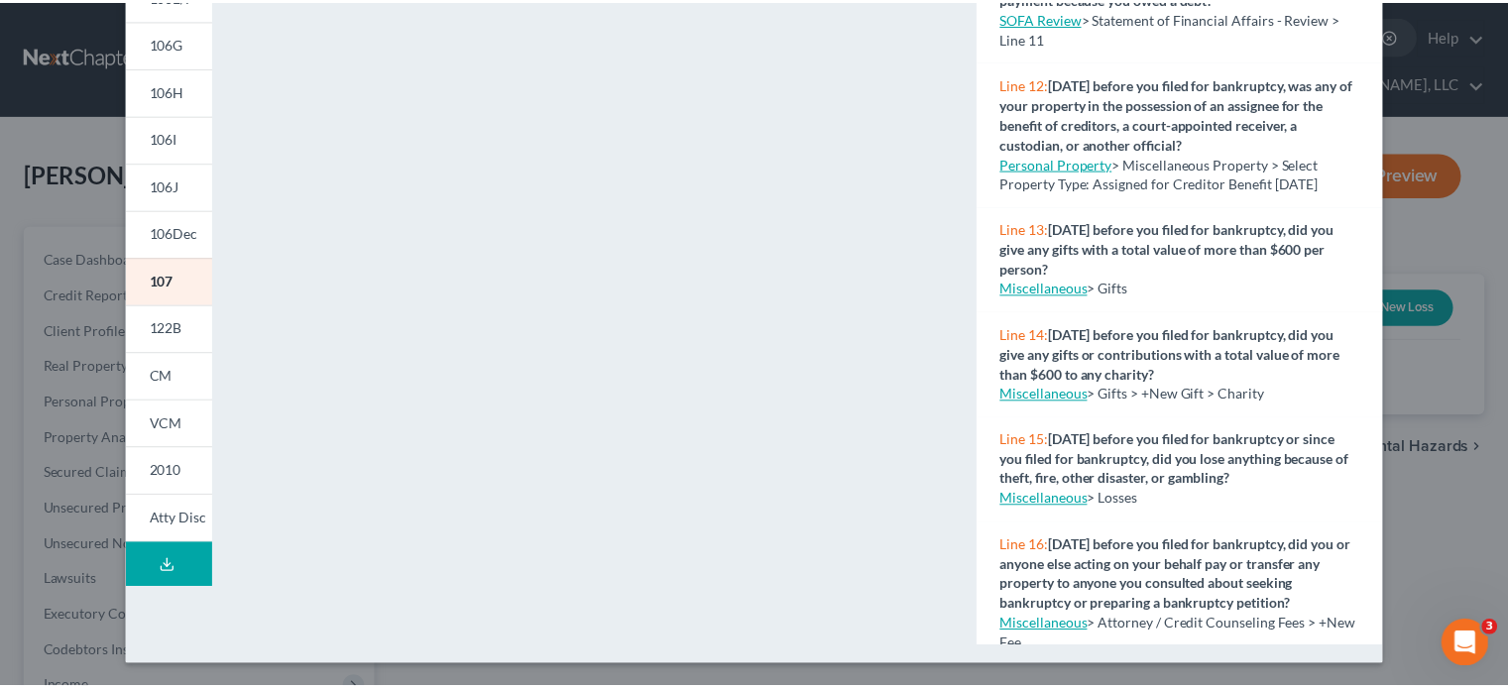
scroll to position [991, 0]
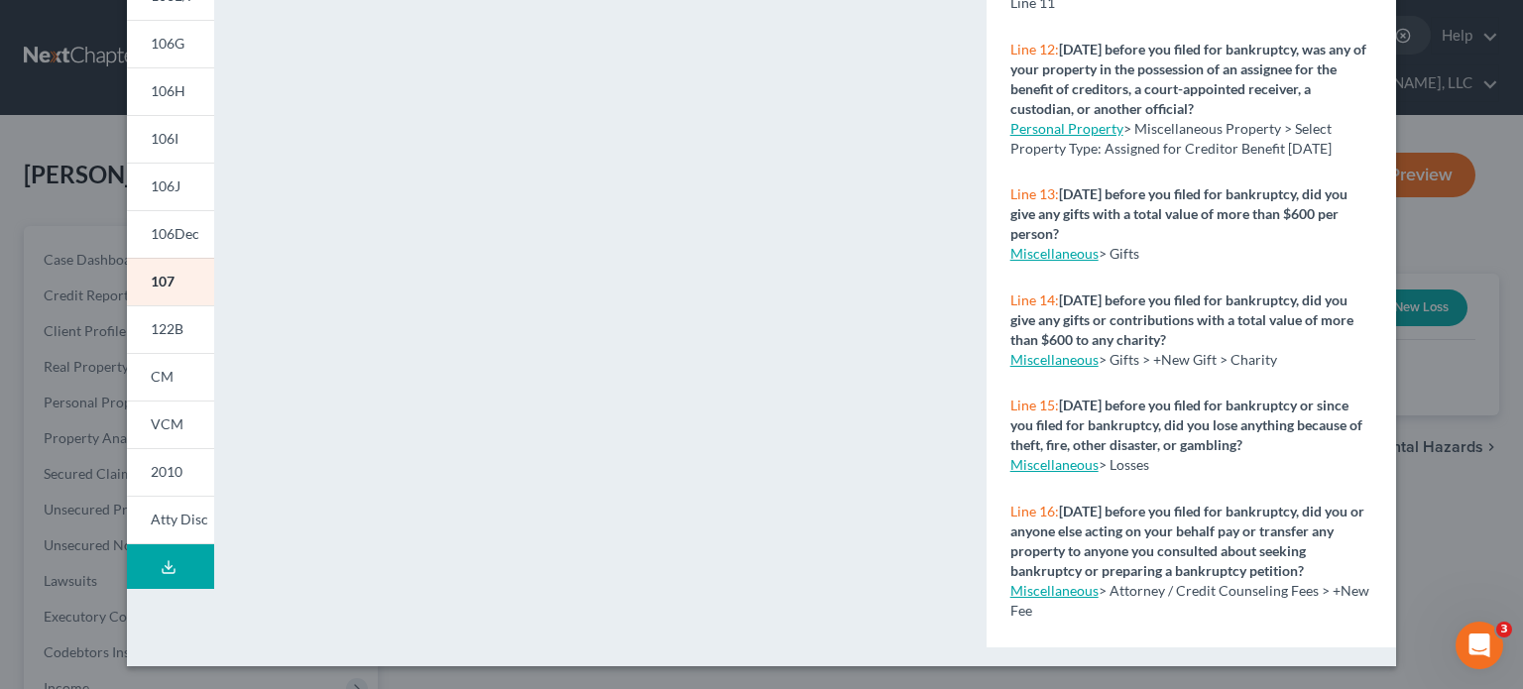
click at [1023, 368] on link "Miscellaneous" at bounding box center [1054, 359] width 88 height 17
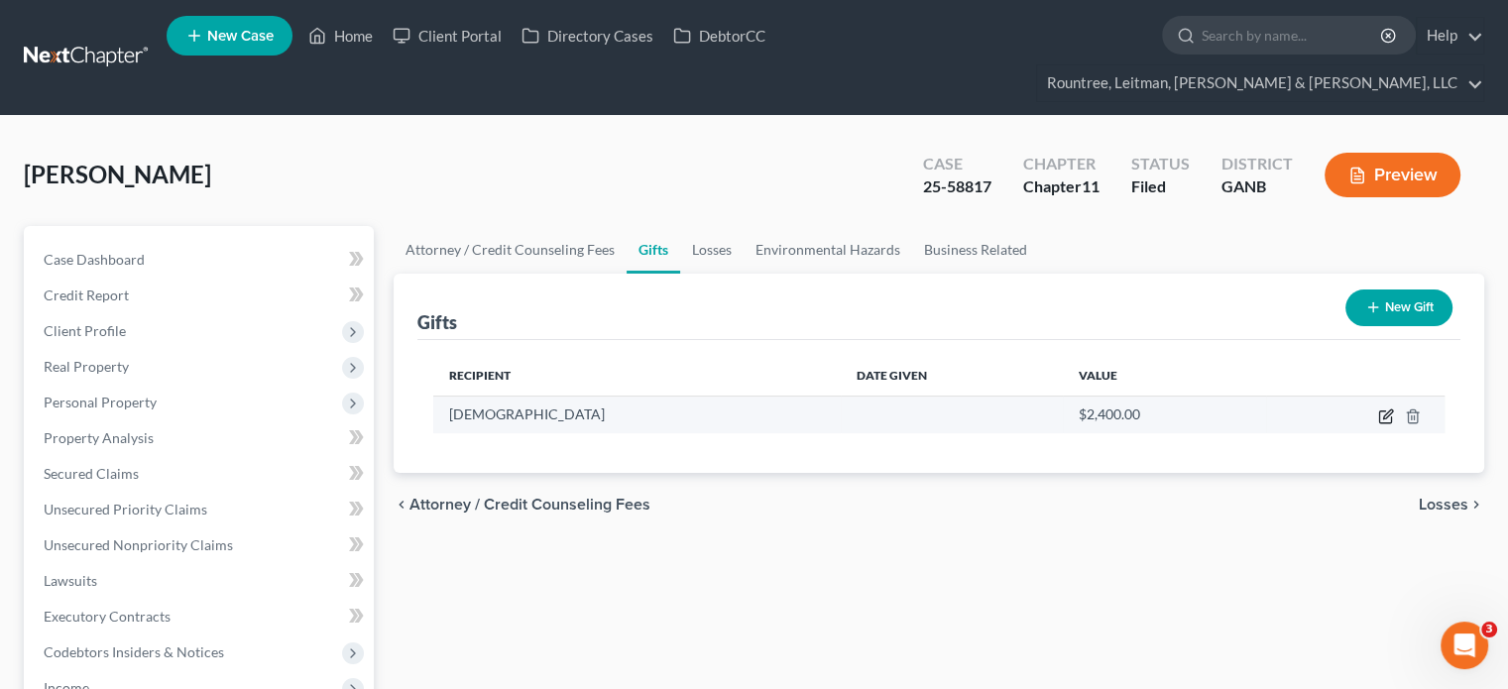
click at [1387, 408] on icon "button" at bounding box center [1386, 416] width 16 height 16
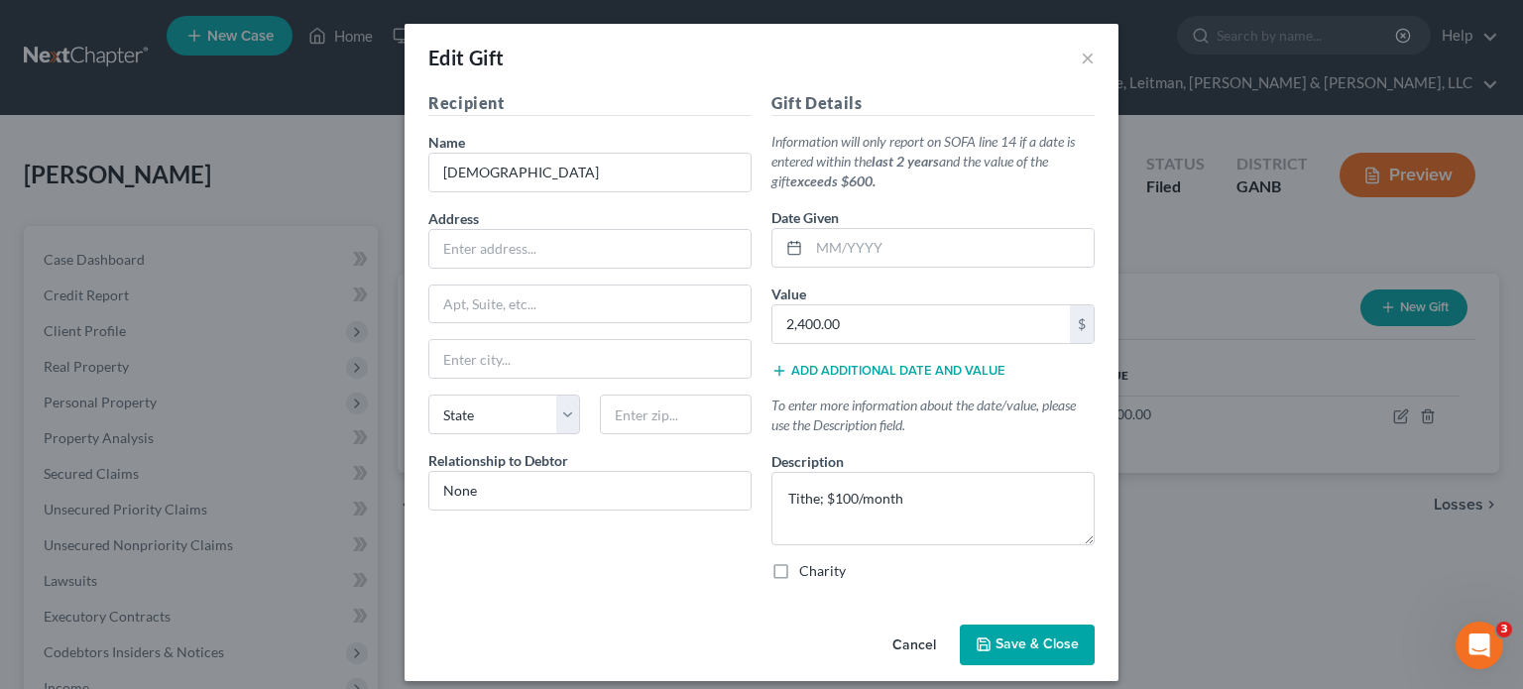
click at [799, 566] on label "Charity" at bounding box center [822, 571] width 47 height 20
click at [807, 566] on input "Charity" at bounding box center [813, 567] width 13 height 13
checkbox input "true"
click at [1030, 646] on span "Save & Close" at bounding box center [1036, 644] width 83 height 17
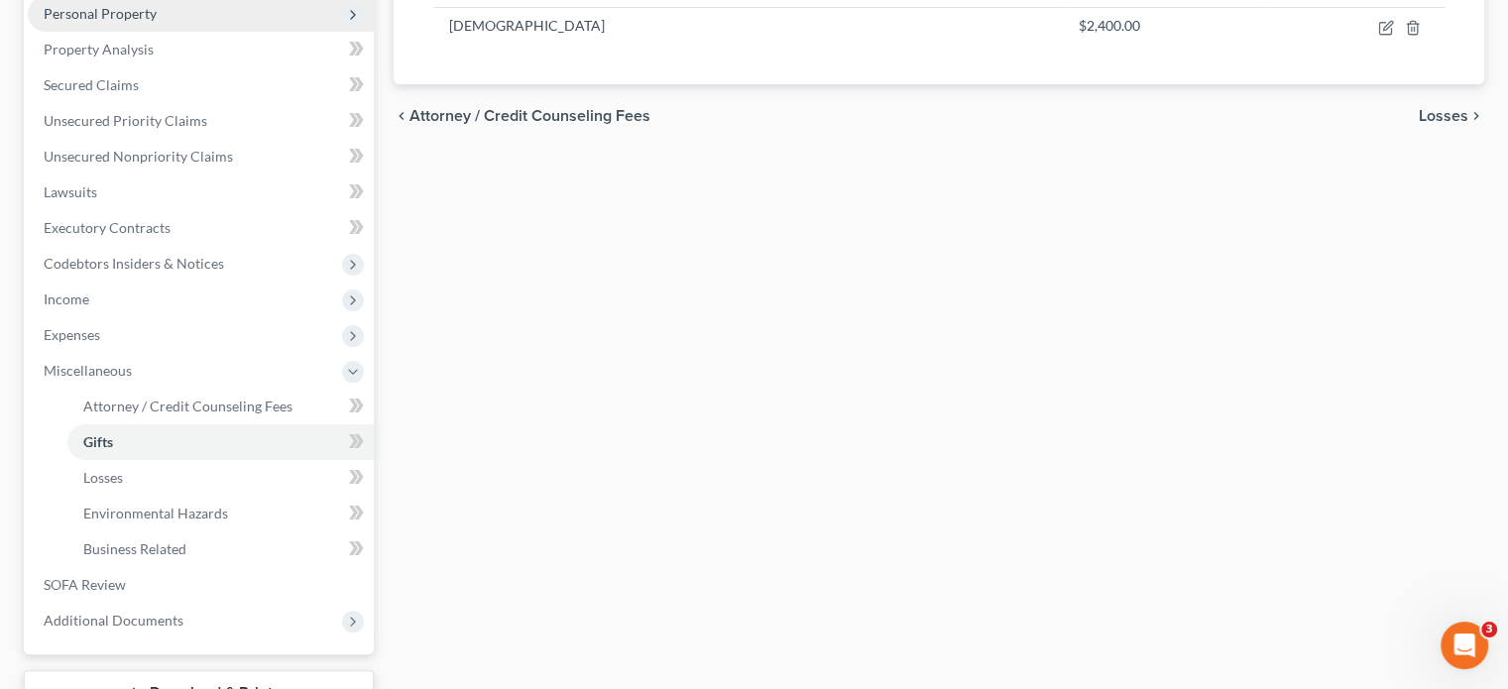
scroll to position [397, 0]
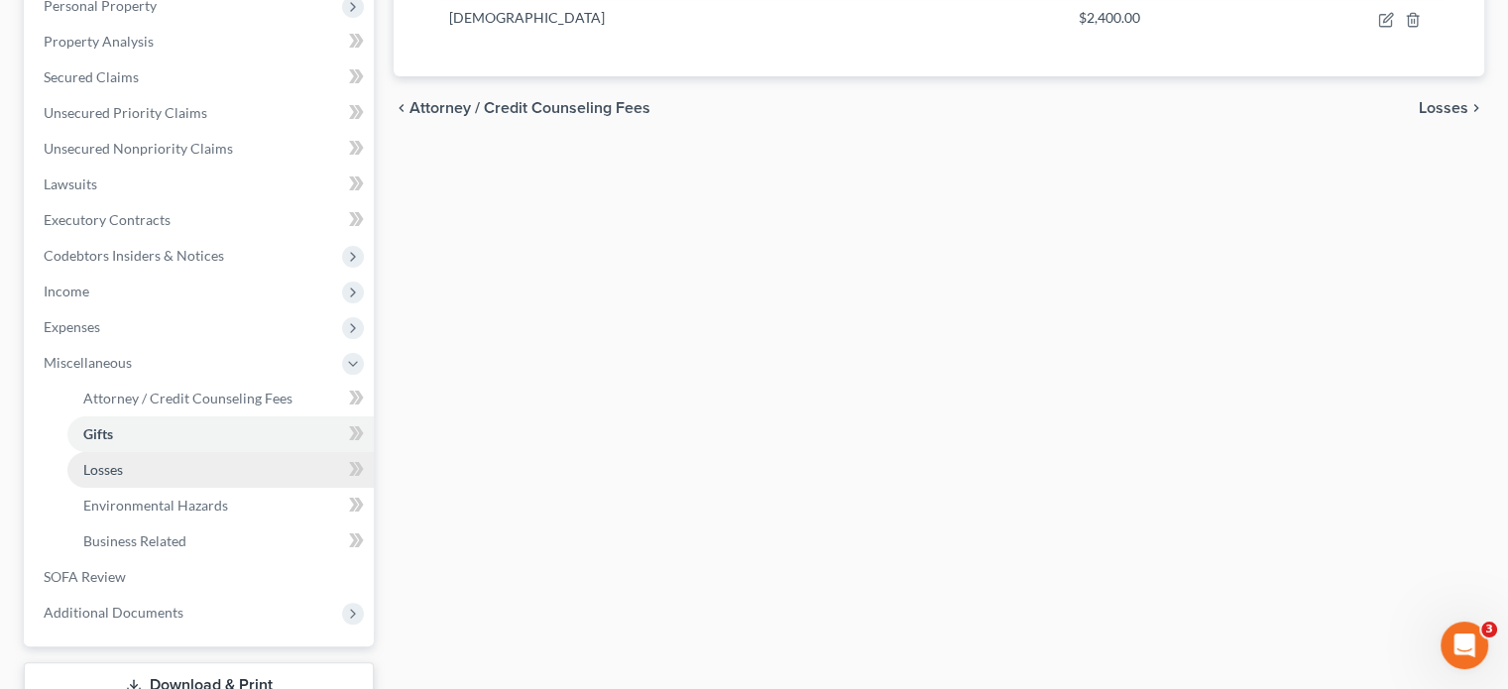
click at [135, 452] on link "Losses" at bounding box center [220, 470] width 306 height 36
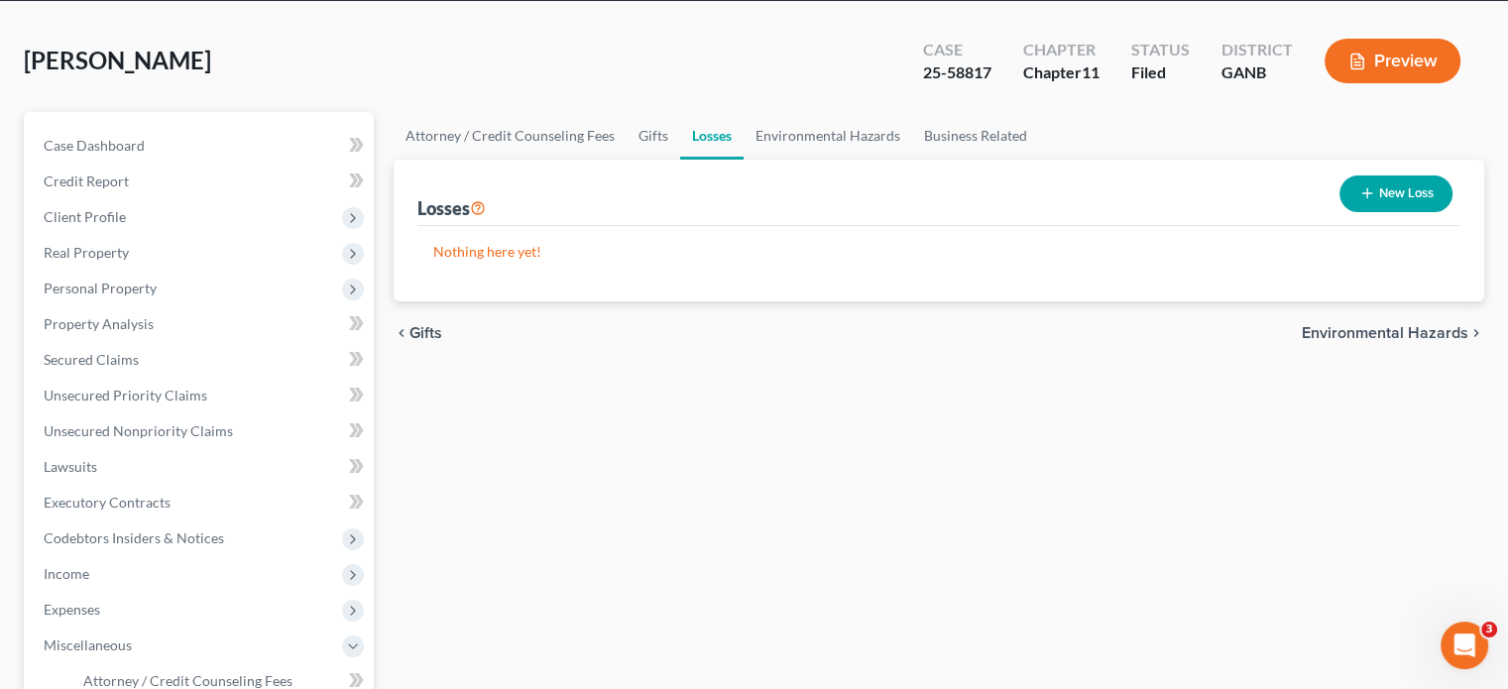
scroll to position [496, 0]
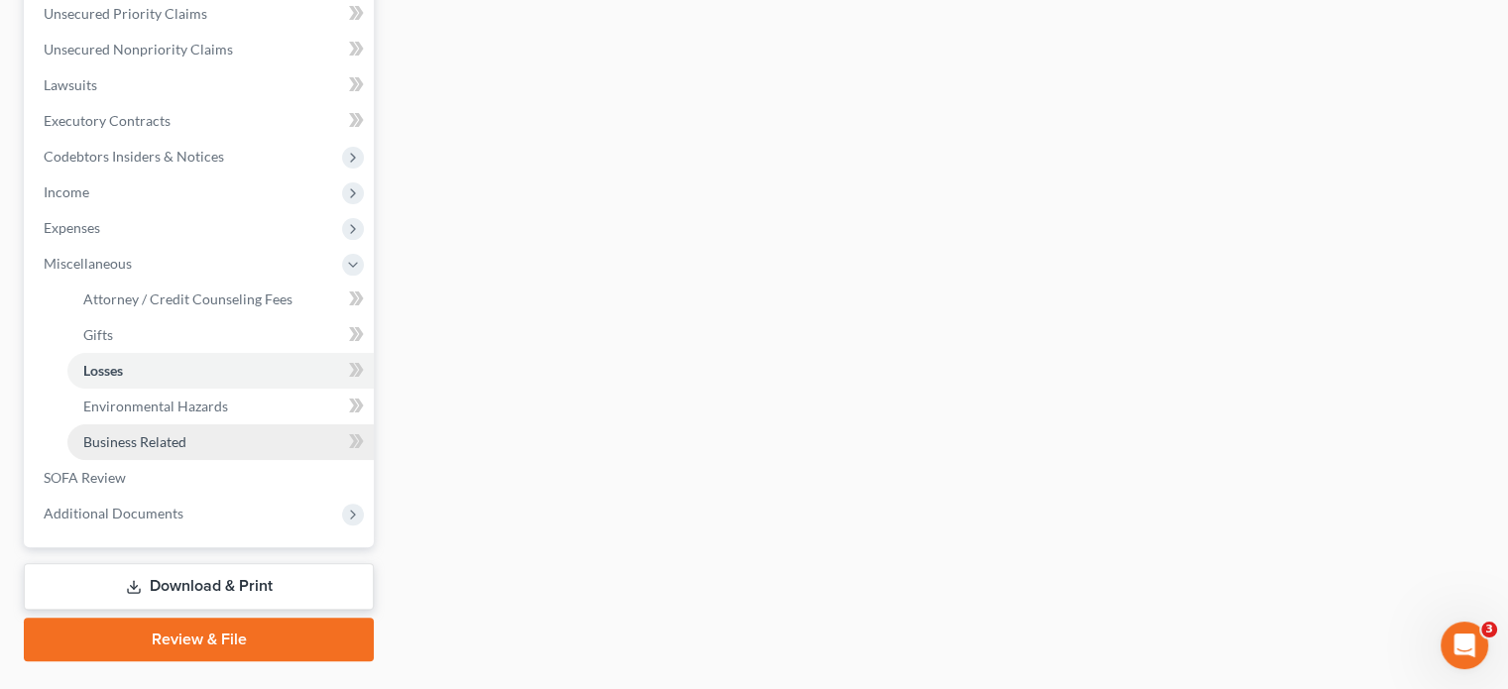
click at [148, 433] on span "Business Related" at bounding box center [134, 441] width 103 height 17
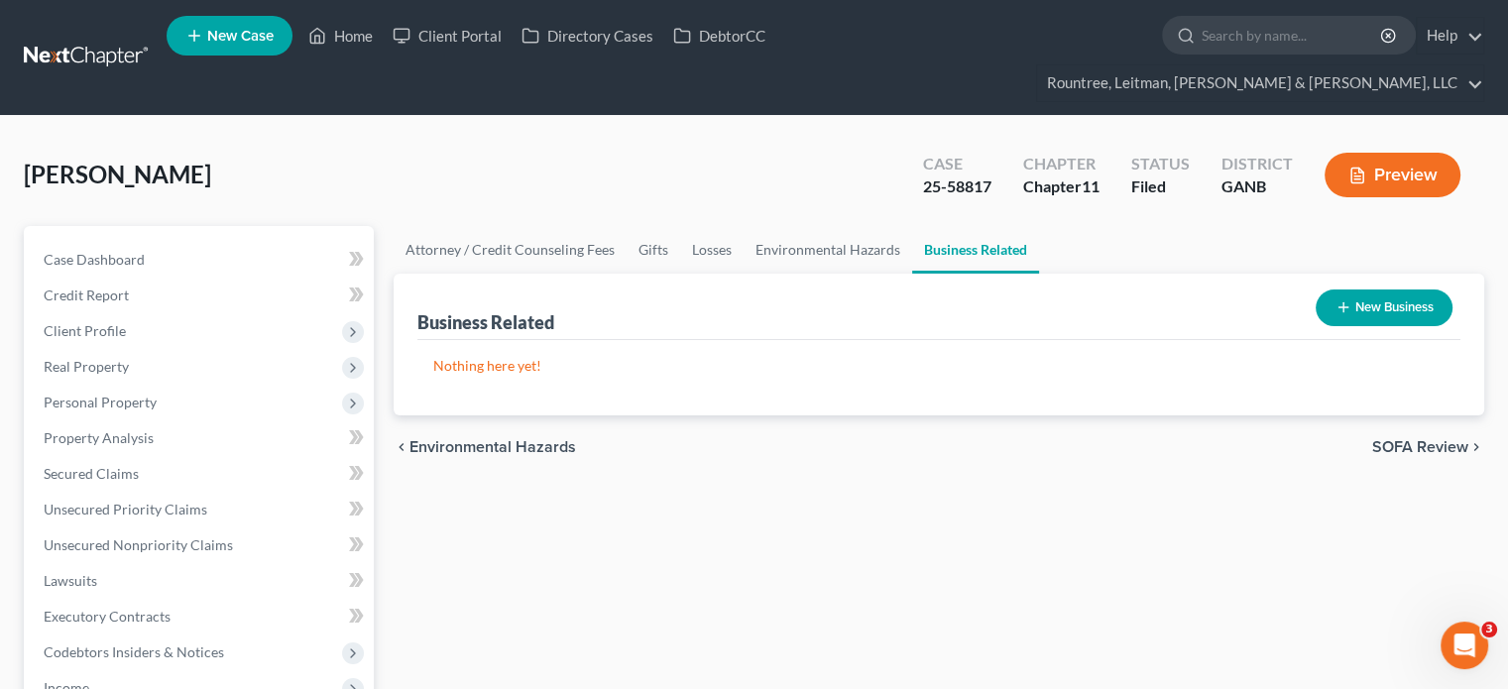
scroll to position [397, 0]
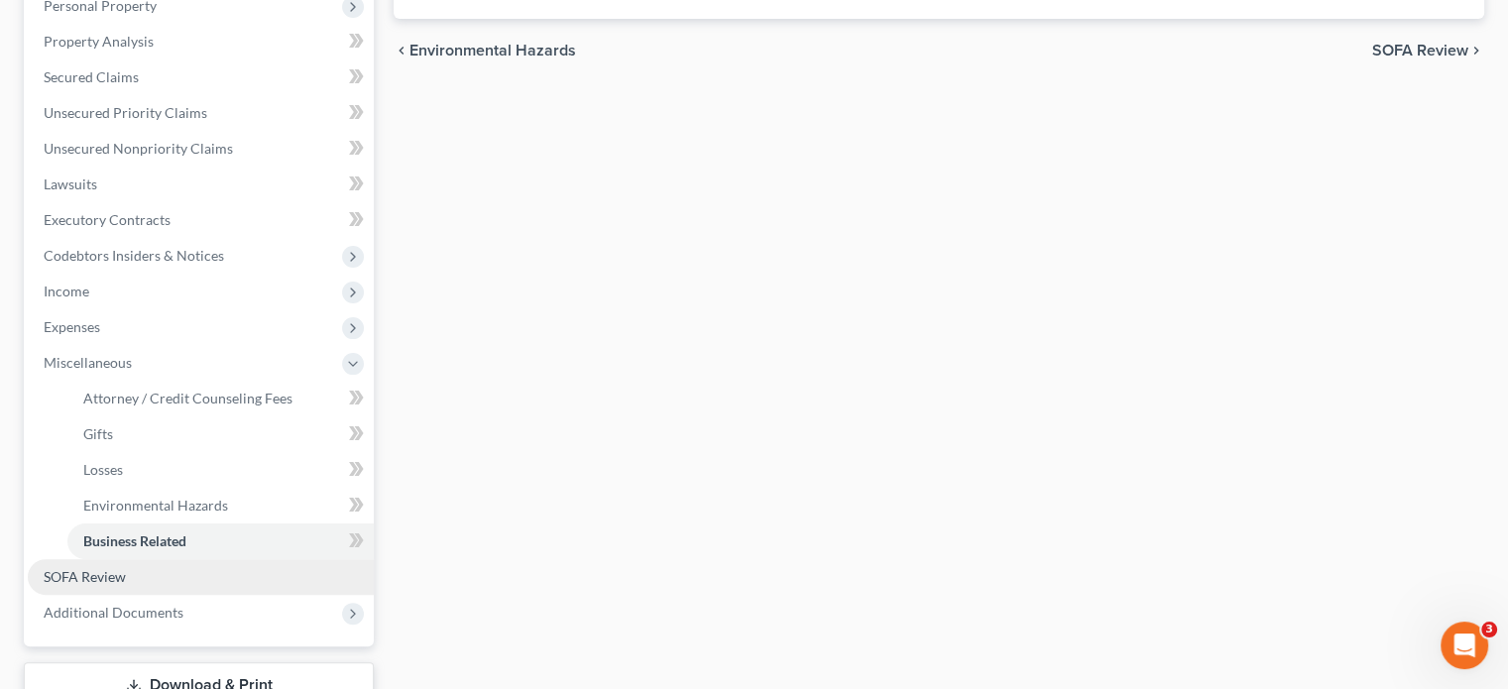
click at [107, 568] on span "SOFA Review" at bounding box center [85, 576] width 82 height 17
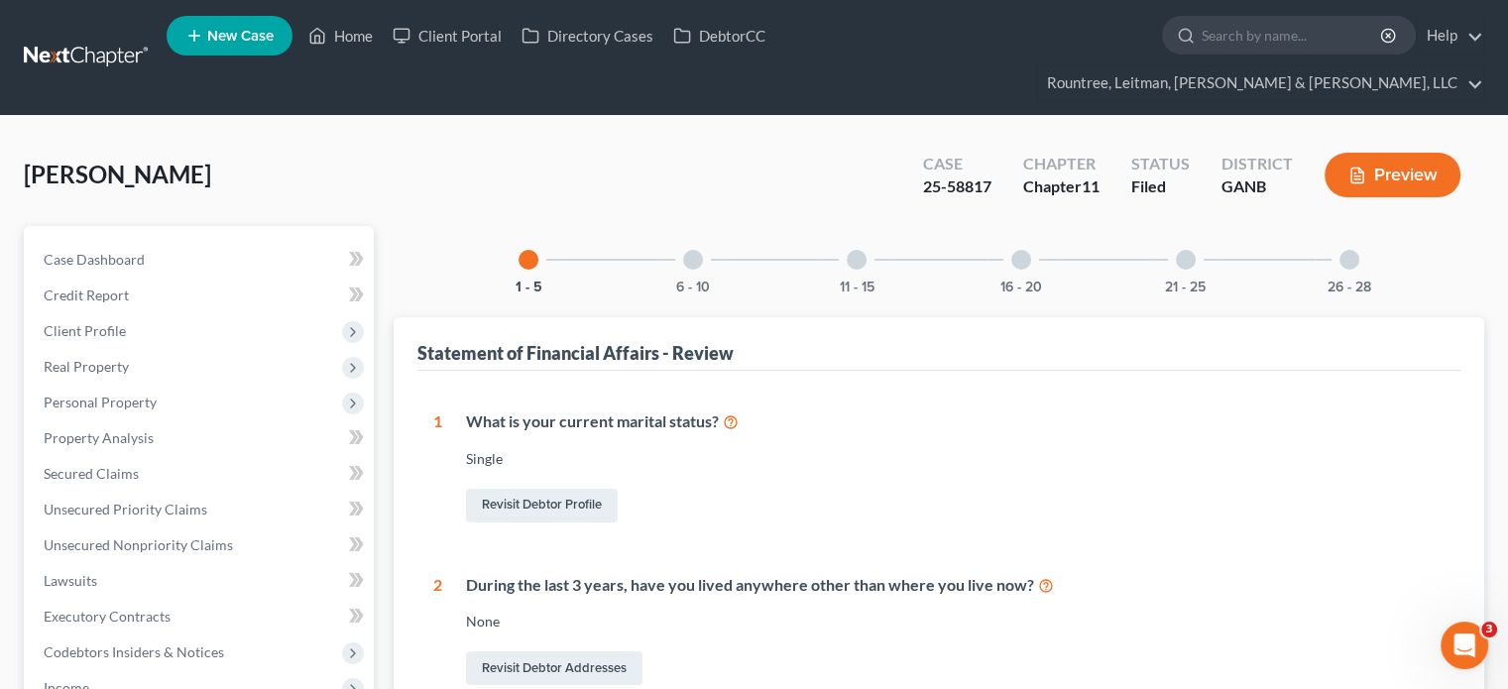
click at [687, 250] on div at bounding box center [693, 260] width 20 height 20
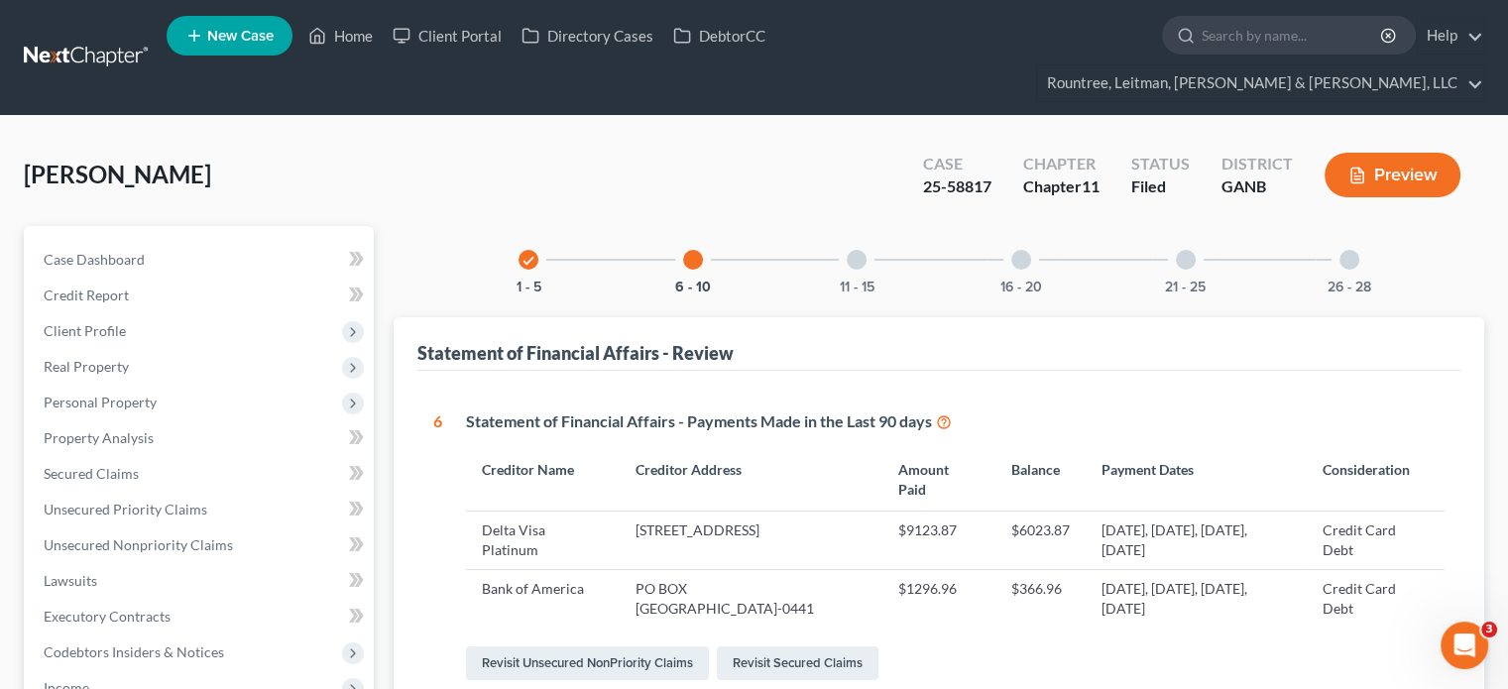
scroll to position [99, 0]
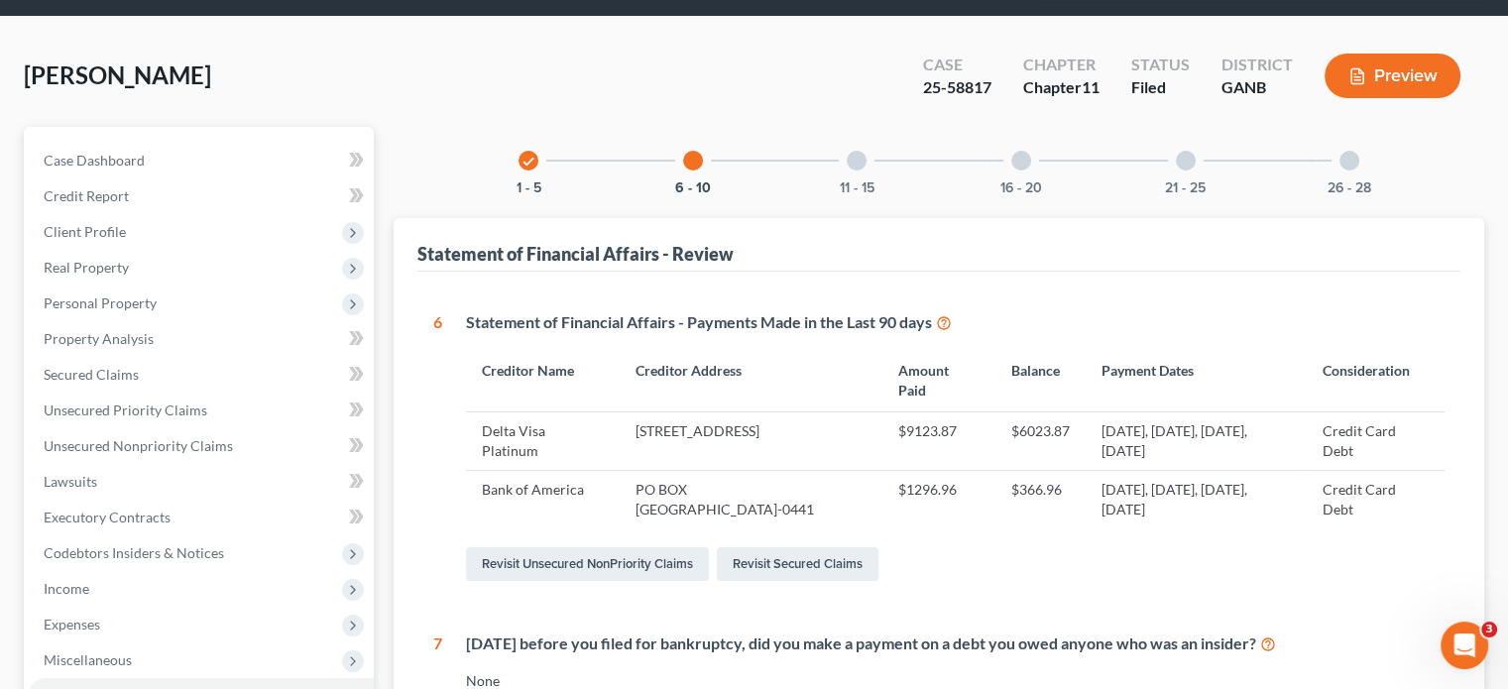
click at [940, 312] on icon at bounding box center [944, 321] width 16 height 19
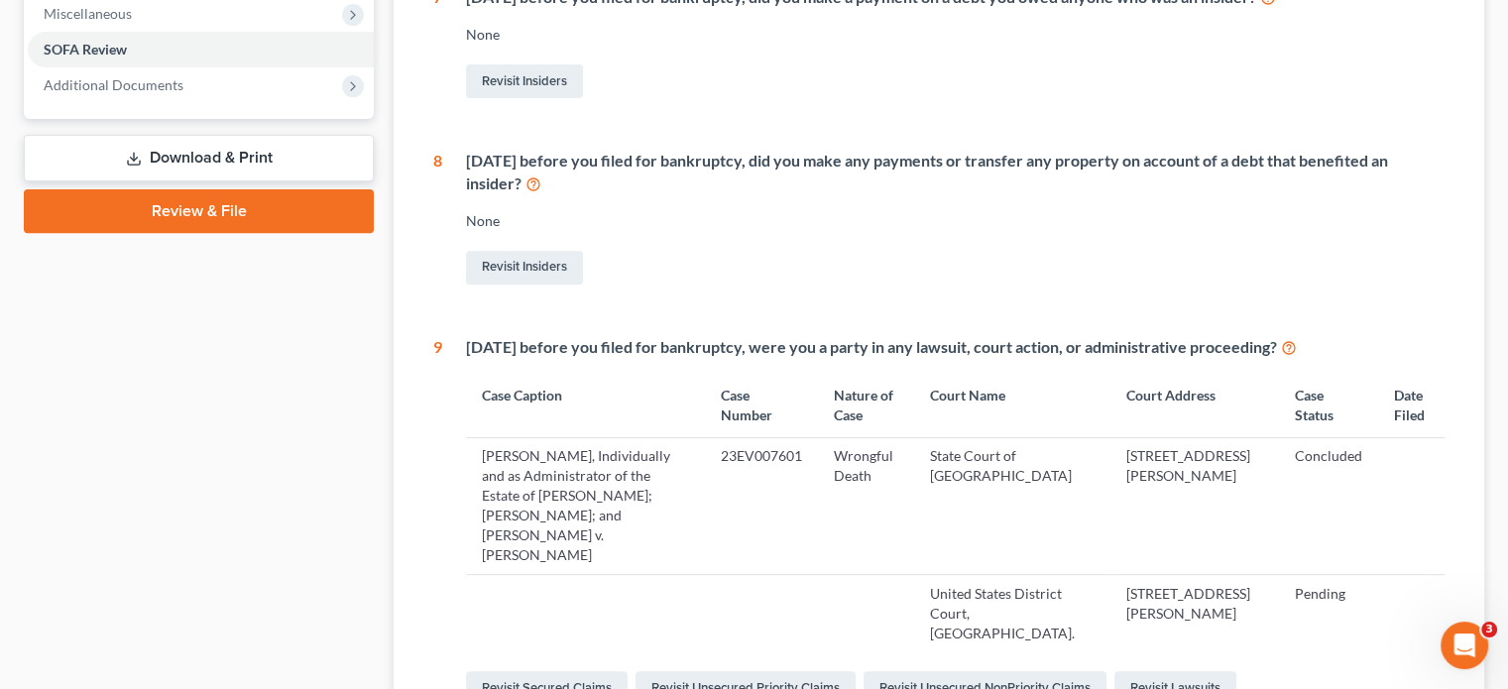
scroll to position [793, 0]
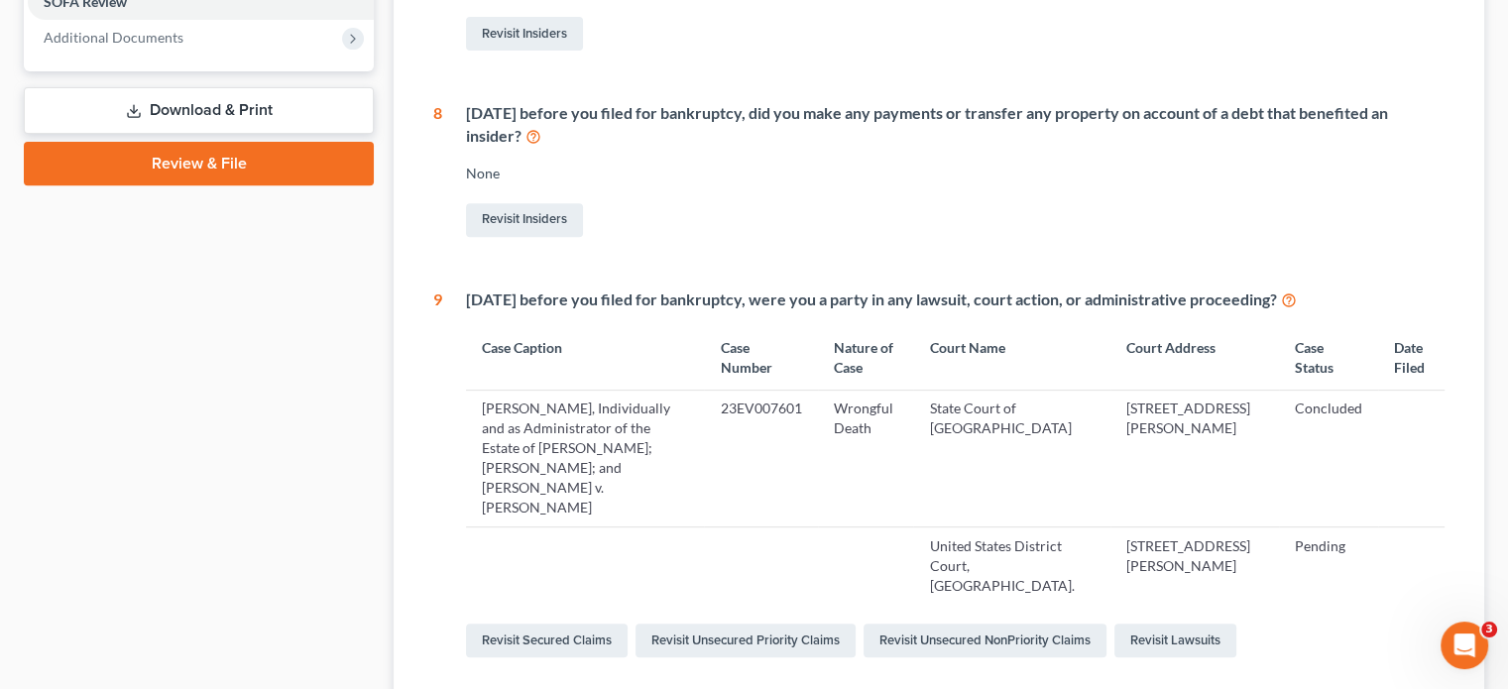
click at [530, 126] on icon at bounding box center [533, 135] width 16 height 19
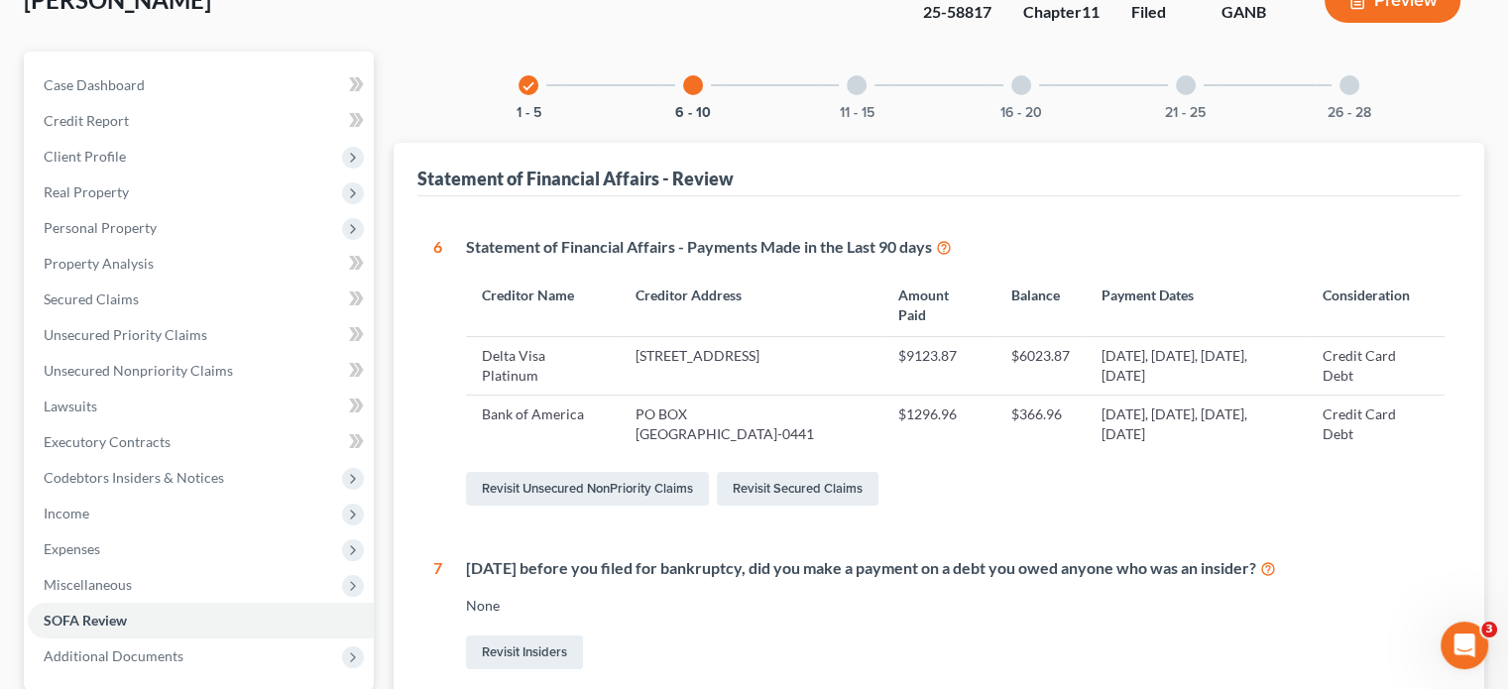
scroll to position [0, 0]
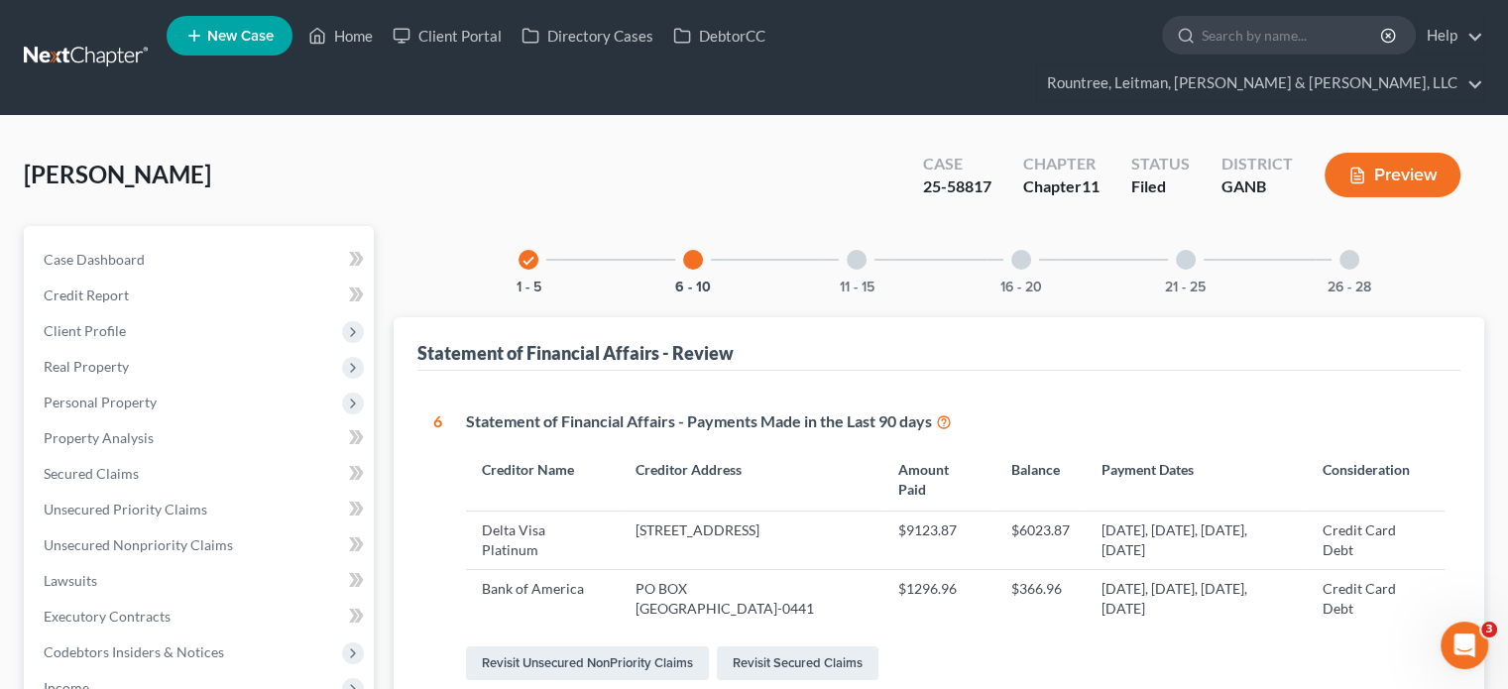
click at [859, 250] on div at bounding box center [857, 260] width 20 height 20
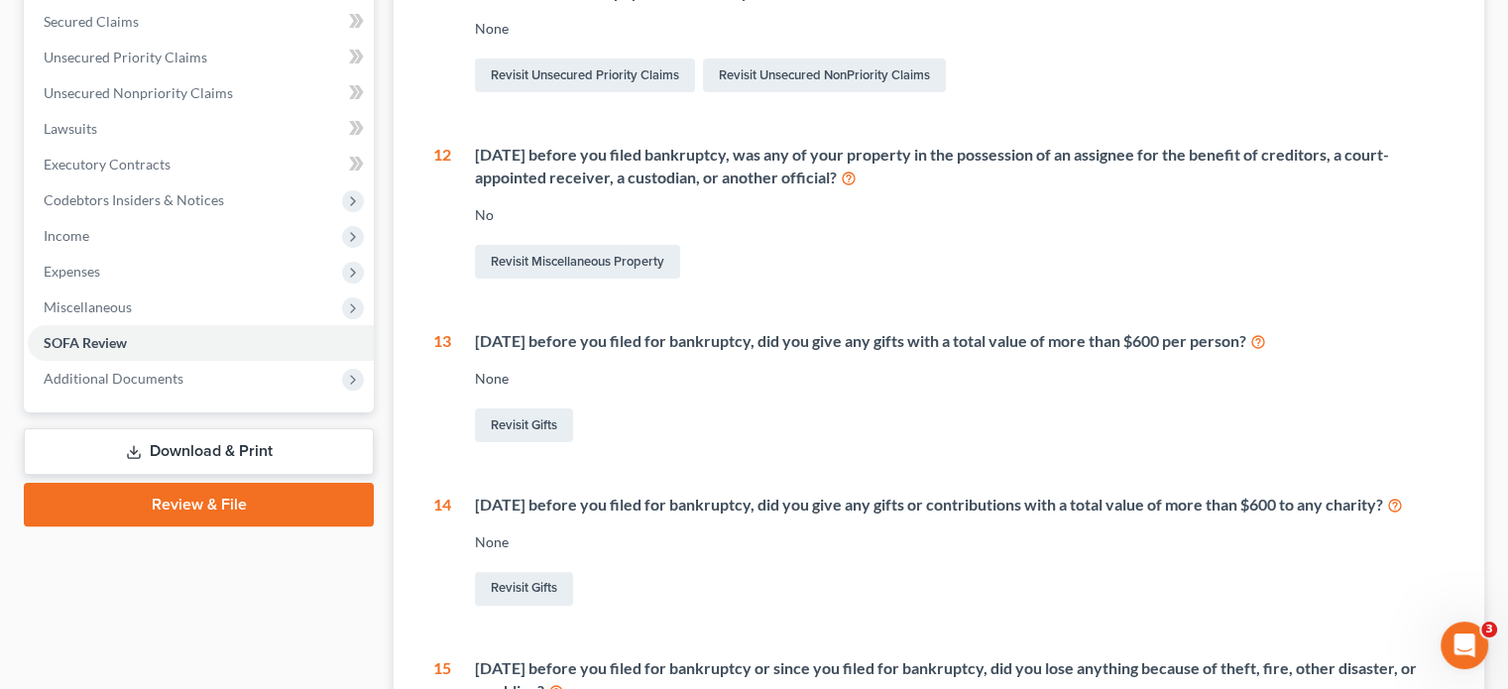
scroll to position [496, 0]
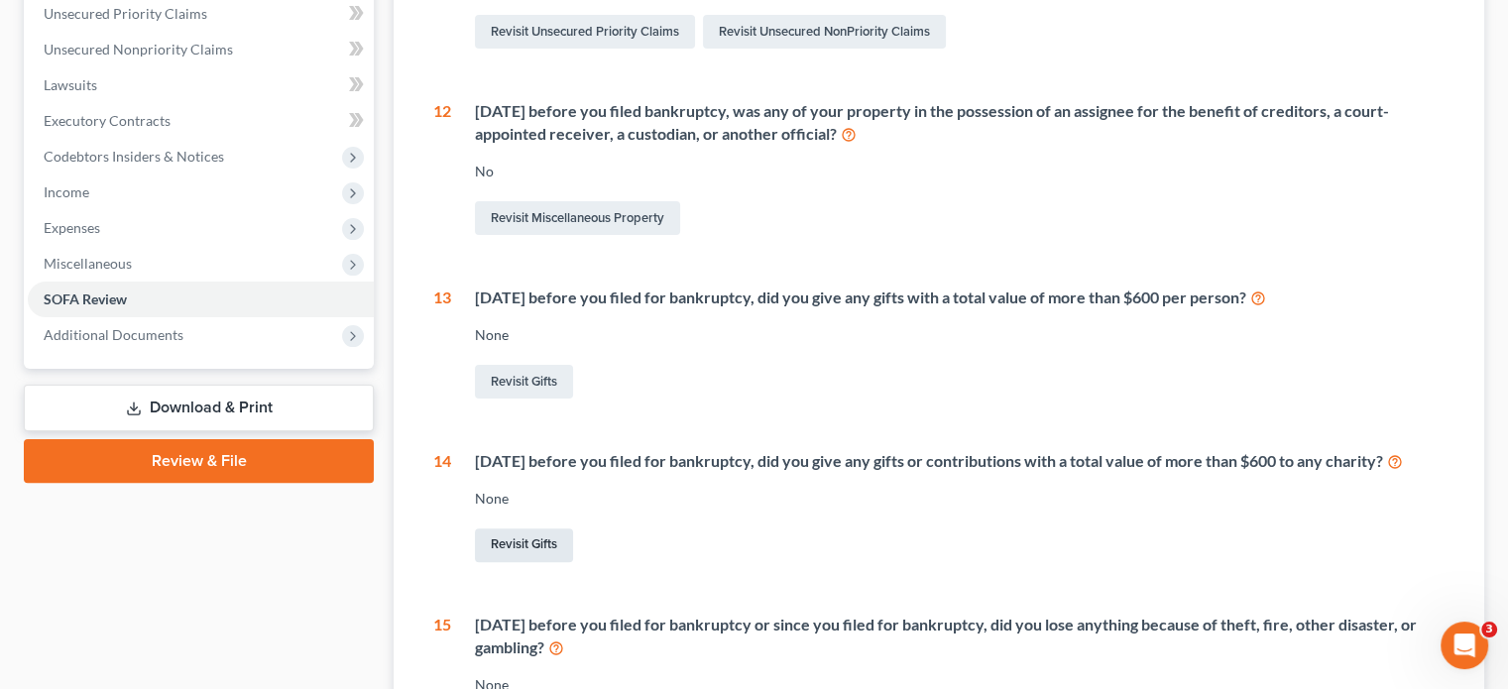
click at [524, 528] on link "Revisit Gifts" at bounding box center [524, 545] width 98 height 34
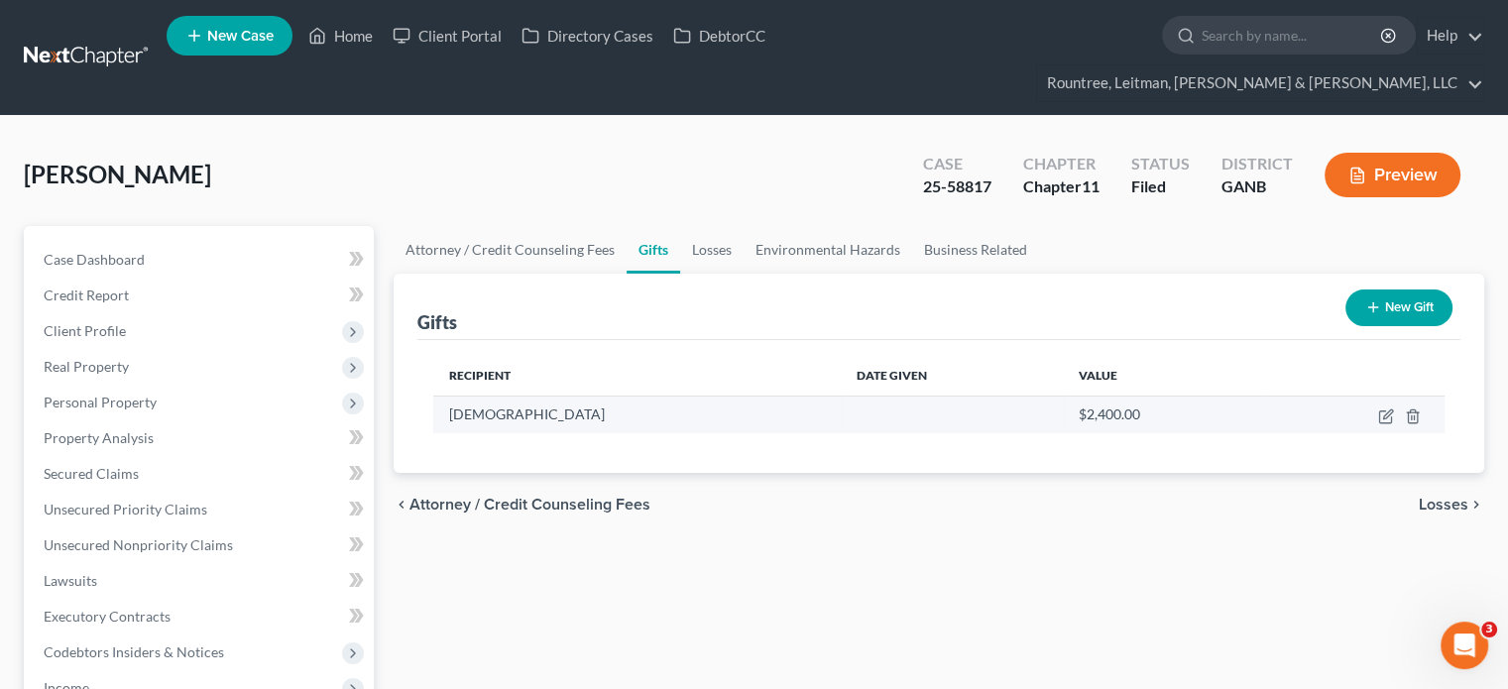
click at [844, 396] on td at bounding box center [952, 415] width 222 height 38
click at [1390, 409] on icon "button" at bounding box center [1387, 413] width 9 height 9
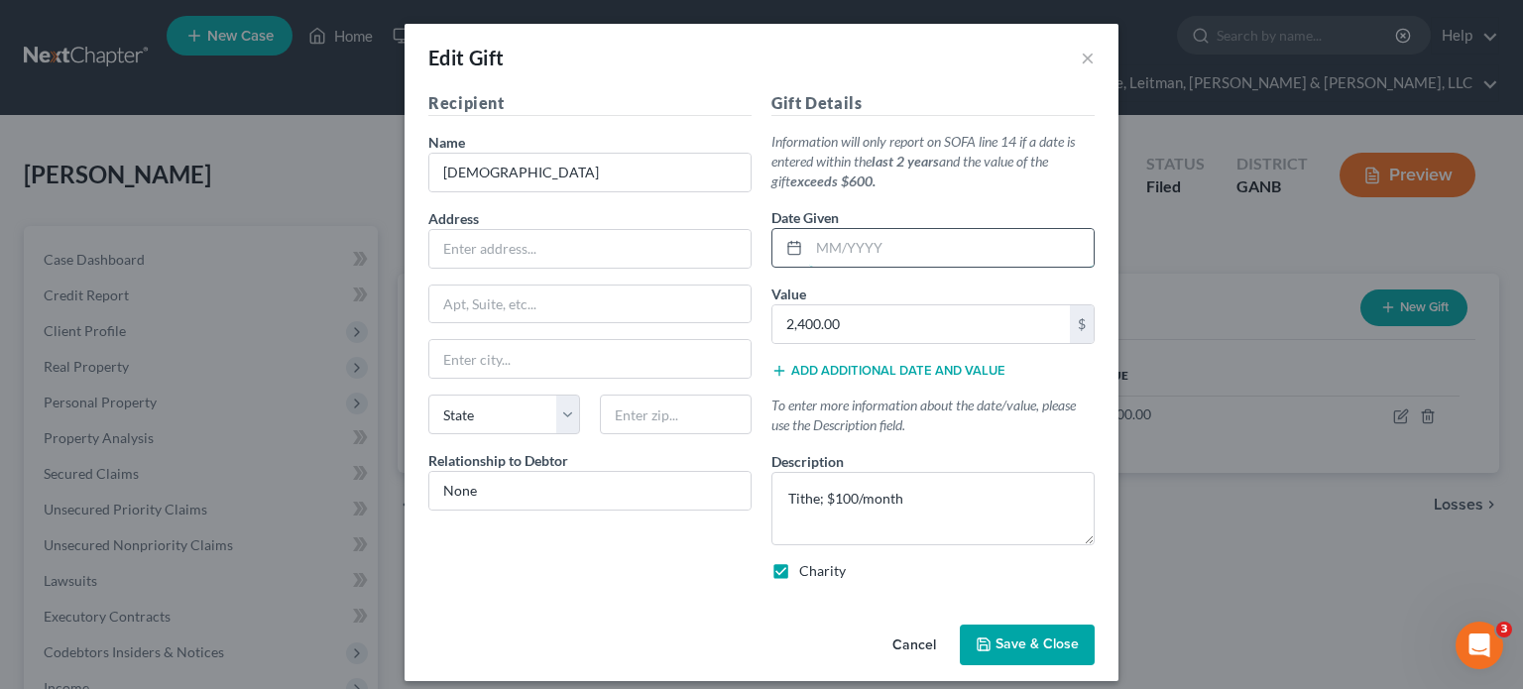
click at [809, 245] on input "text" at bounding box center [951, 248] width 285 height 38
type input "06/2025"
click at [1031, 646] on span "Save & Close" at bounding box center [1036, 644] width 83 height 17
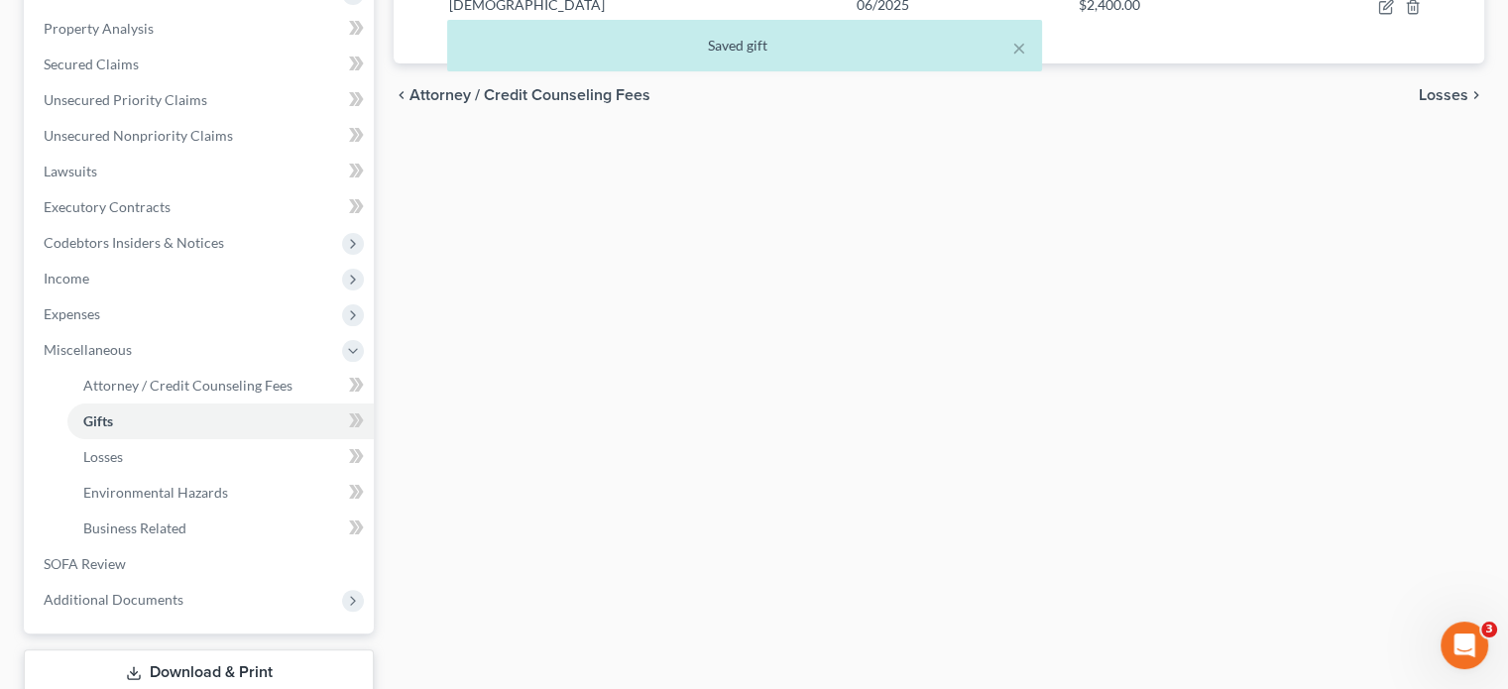
scroll to position [506, 0]
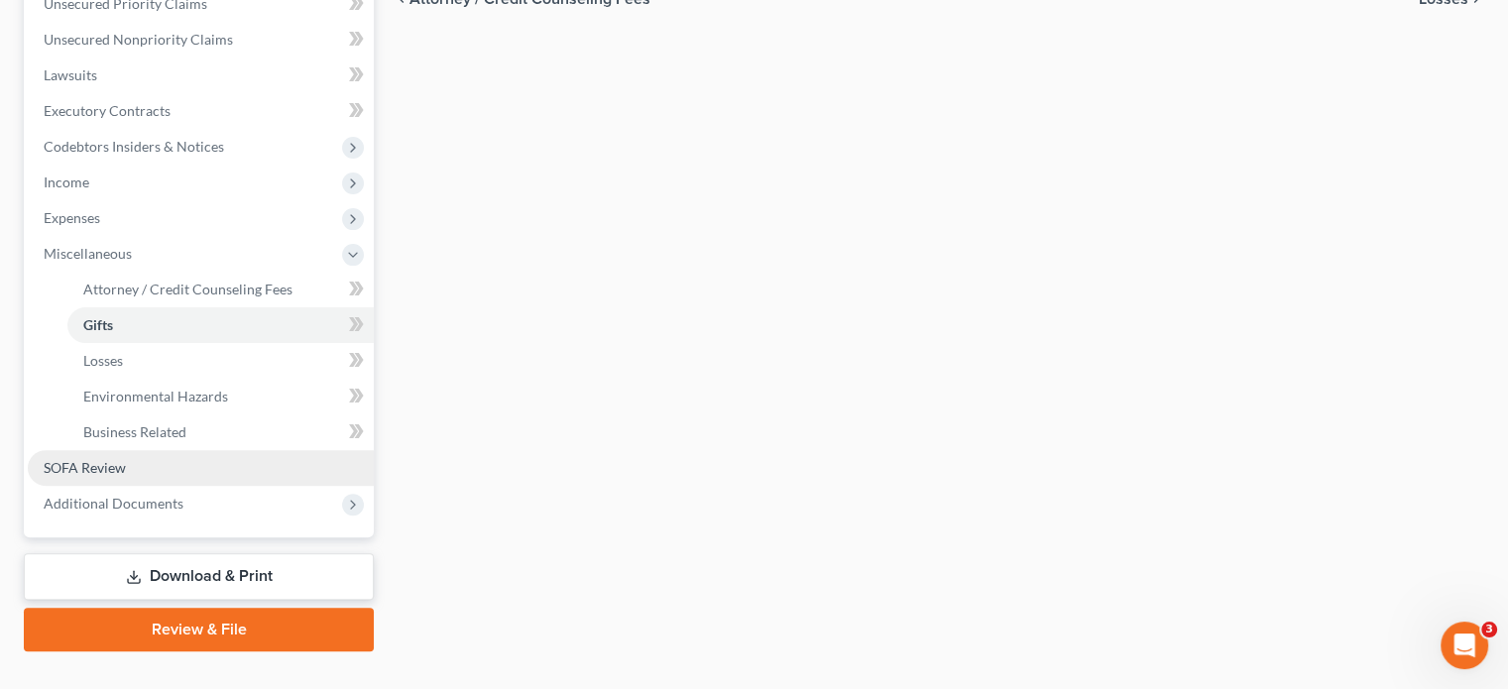
click at [115, 459] on span "SOFA Review" at bounding box center [85, 467] width 82 height 17
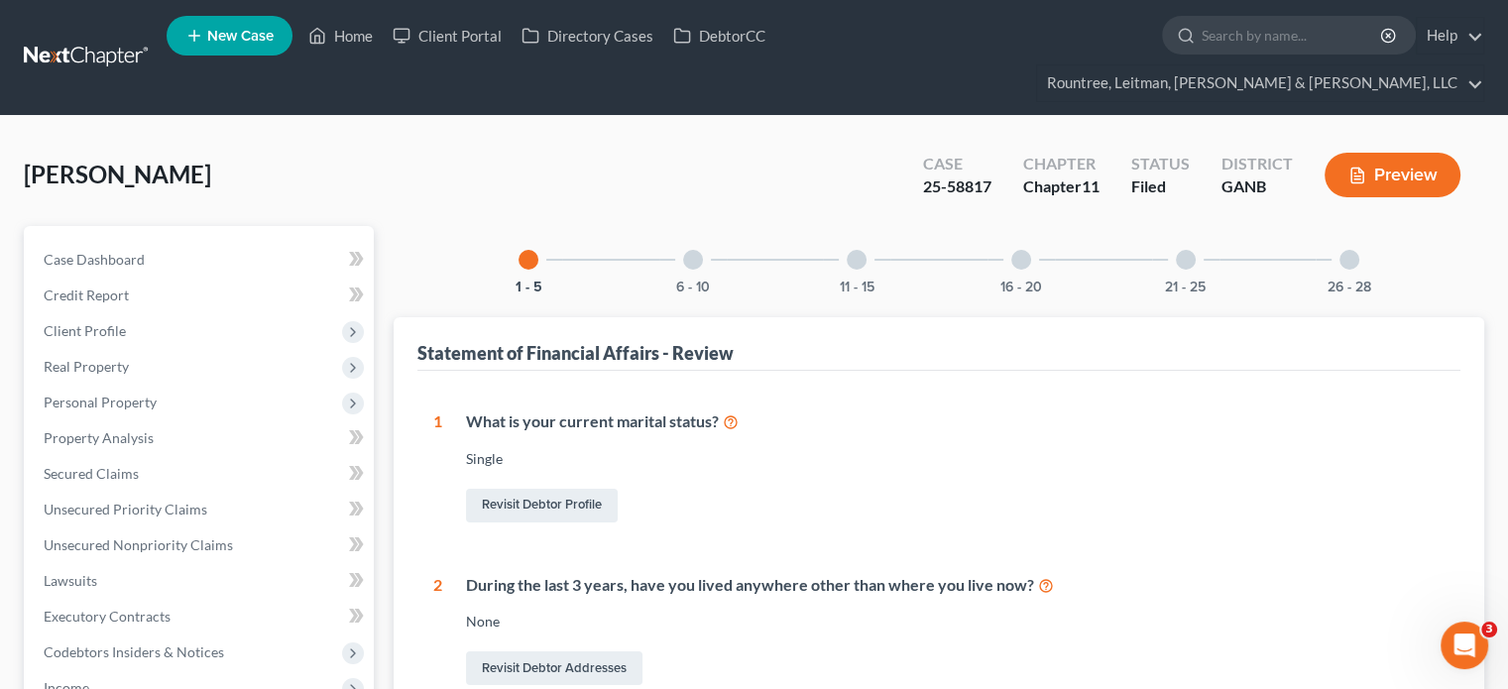
click at [1027, 250] on div at bounding box center [1021, 260] width 20 height 20
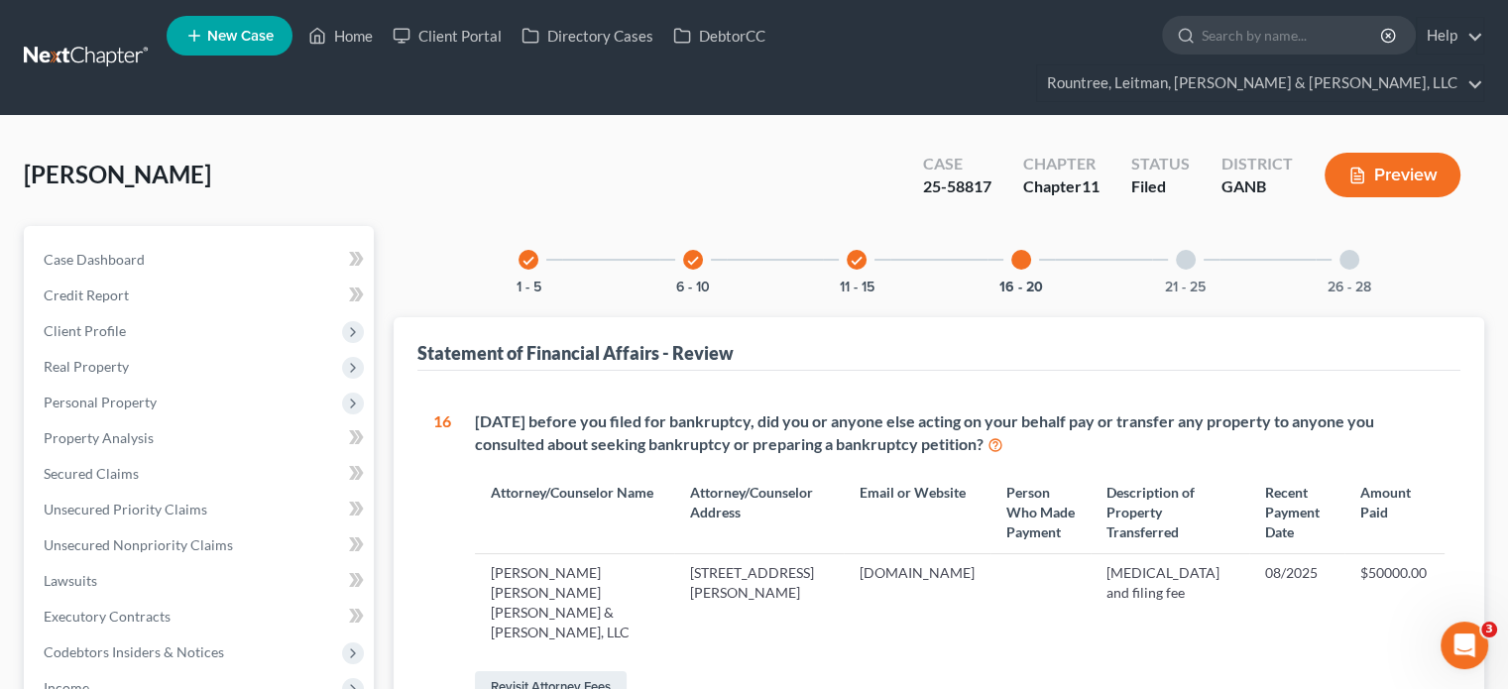
click at [1187, 250] on div at bounding box center [1186, 260] width 20 height 20
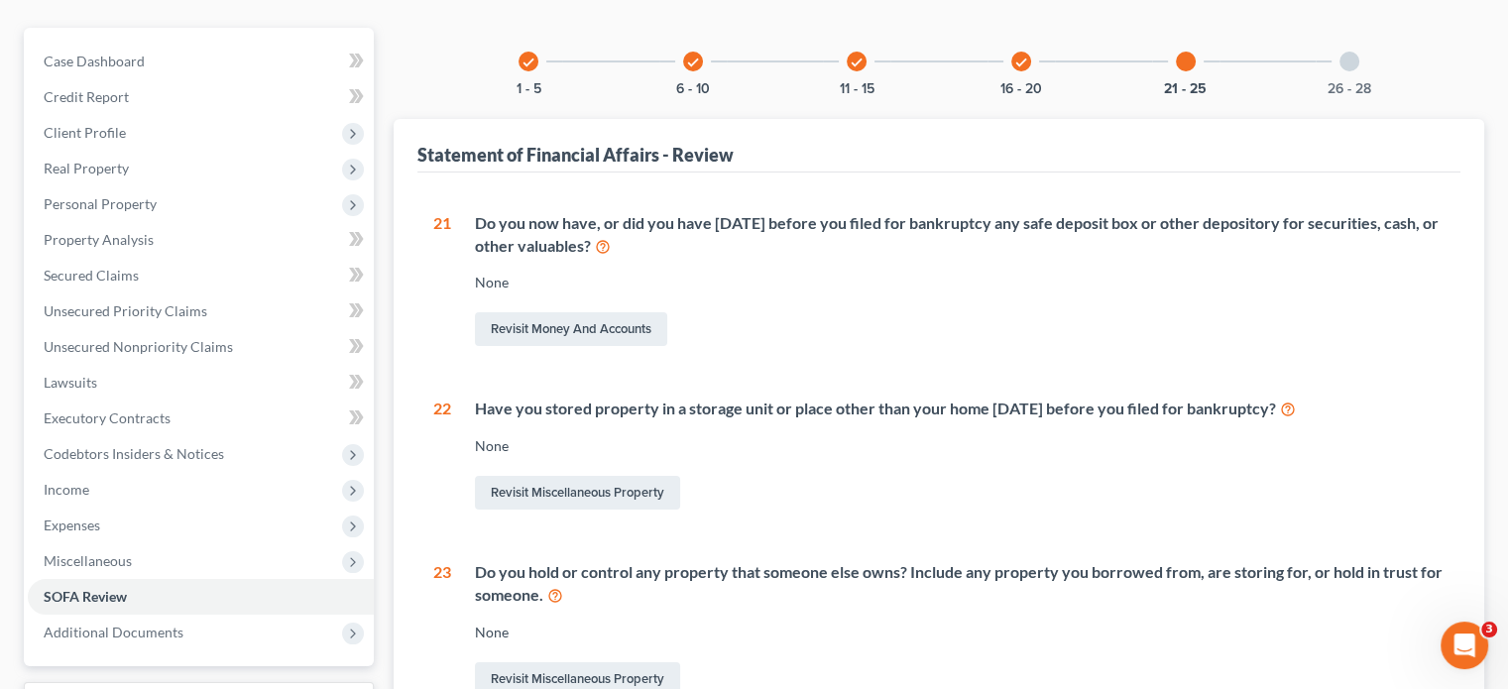
scroll to position [297, 0]
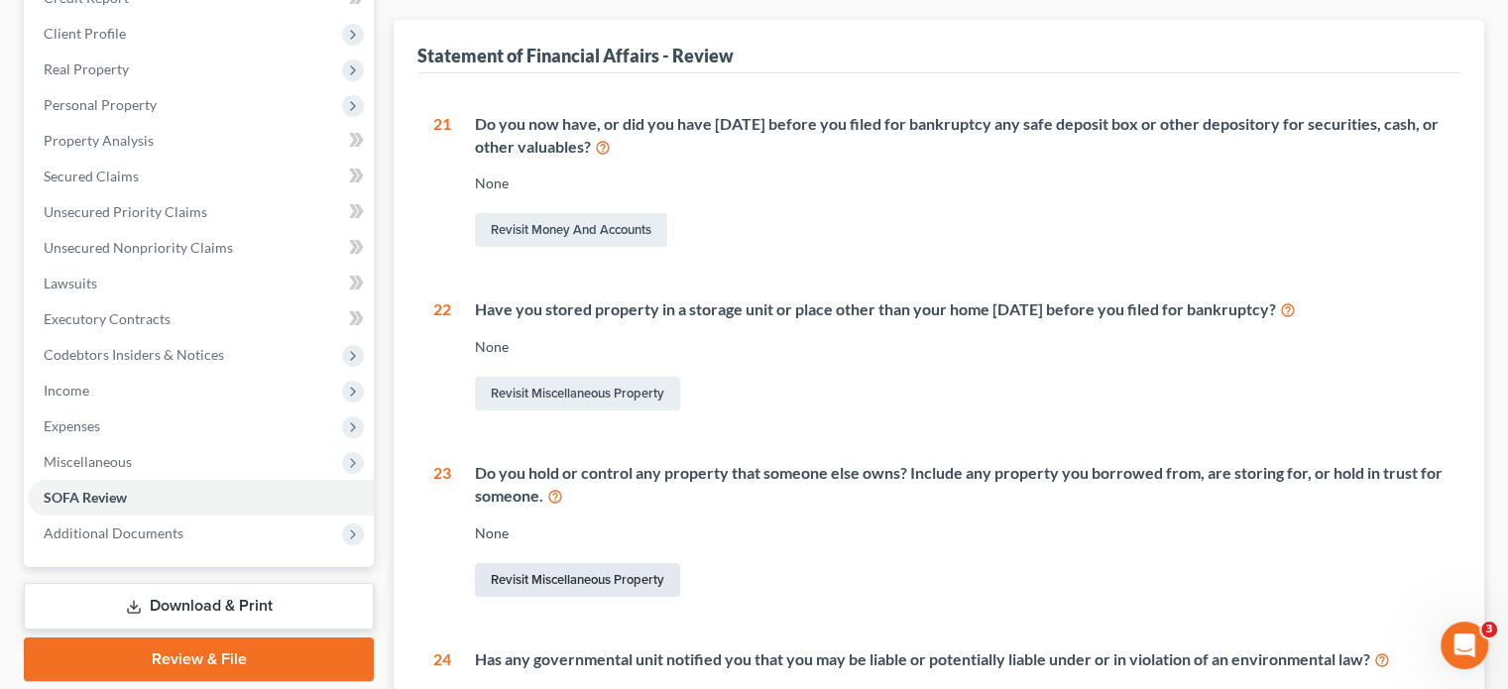
click at [591, 563] on link "Revisit Miscellaneous Property" at bounding box center [577, 580] width 205 height 34
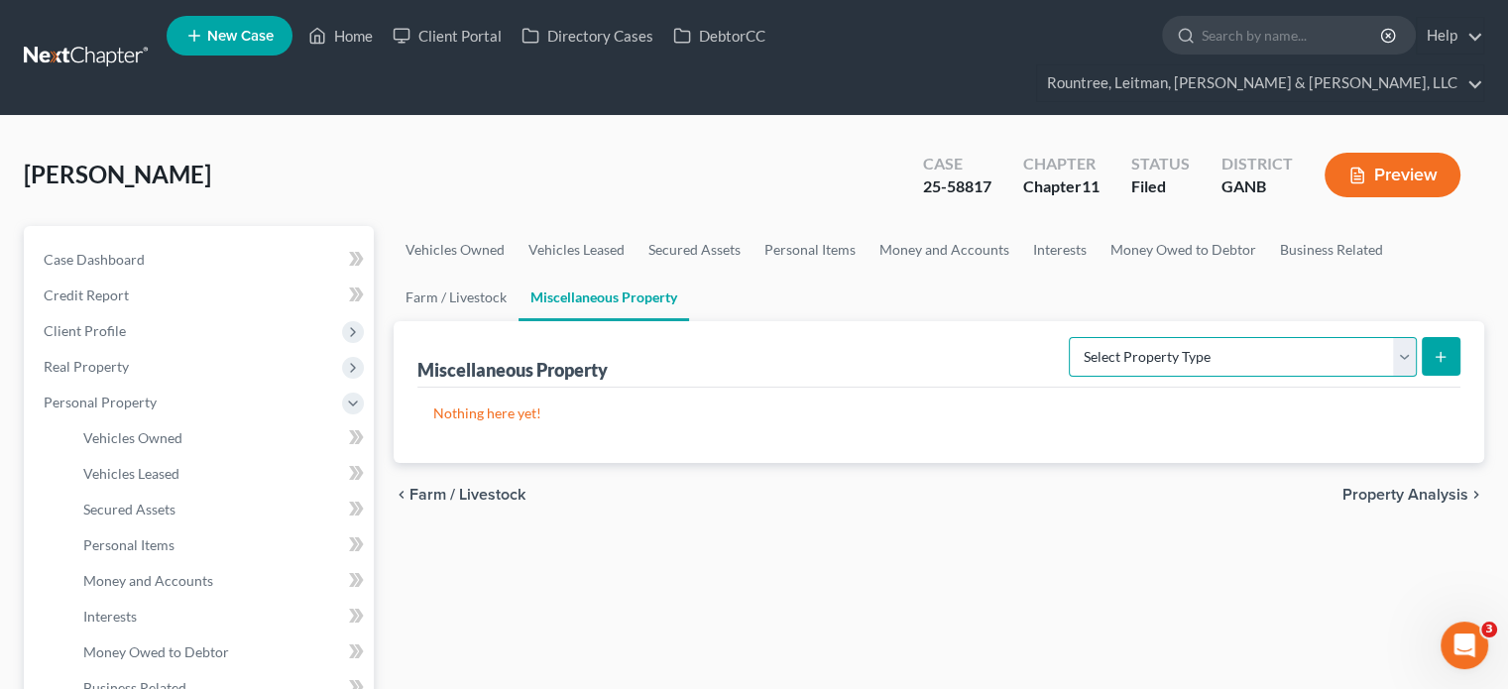
click at [1405, 337] on select "Select Property Type Assigned for Creditor Benefit [DATE] (SOFA: 12) Holding fo…" at bounding box center [1243, 357] width 348 height 40
click at [649, 169] on div "[PERSON_NAME] Upgraded Case 25-58817 Chapter Chapter 11 Status Filed District G…" at bounding box center [754, 183] width 1460 height 86
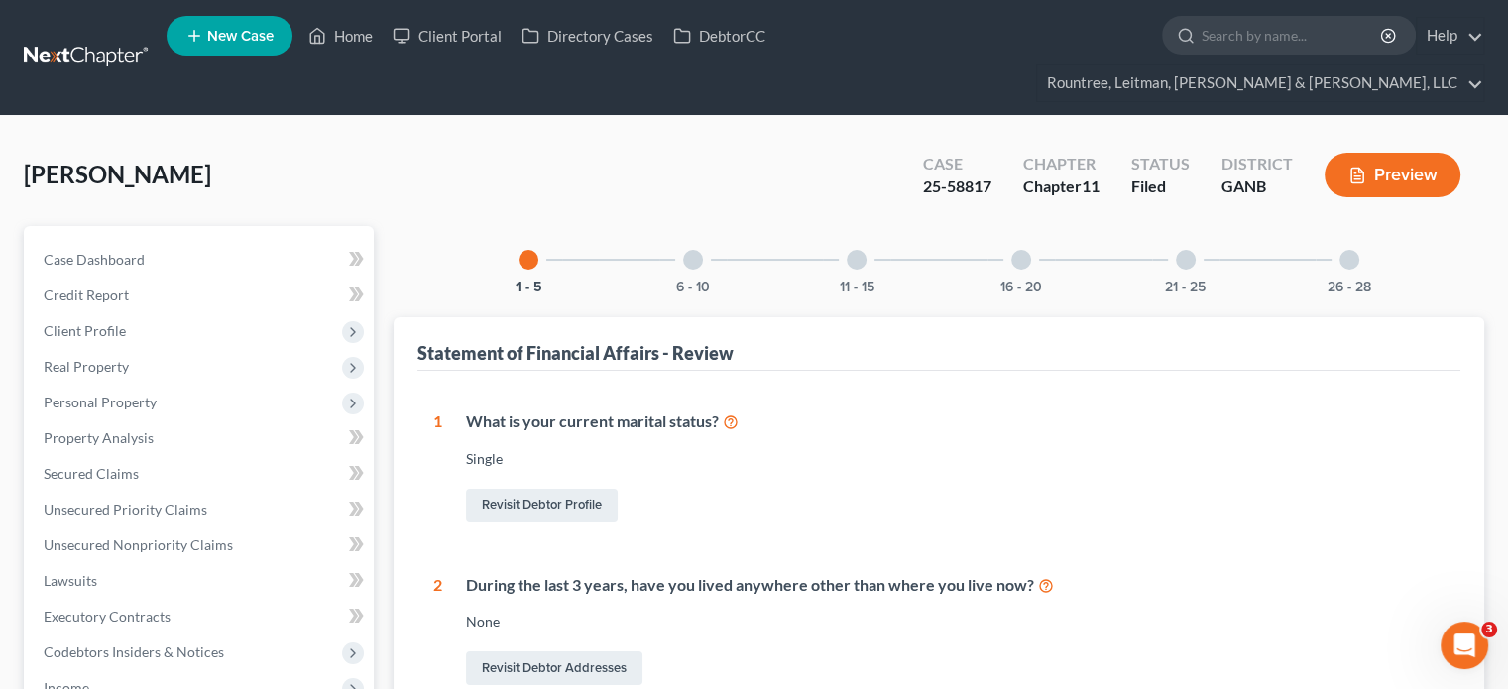
click at [1183, 250] on div at bounding box center [1186, 260] width 20 height 20
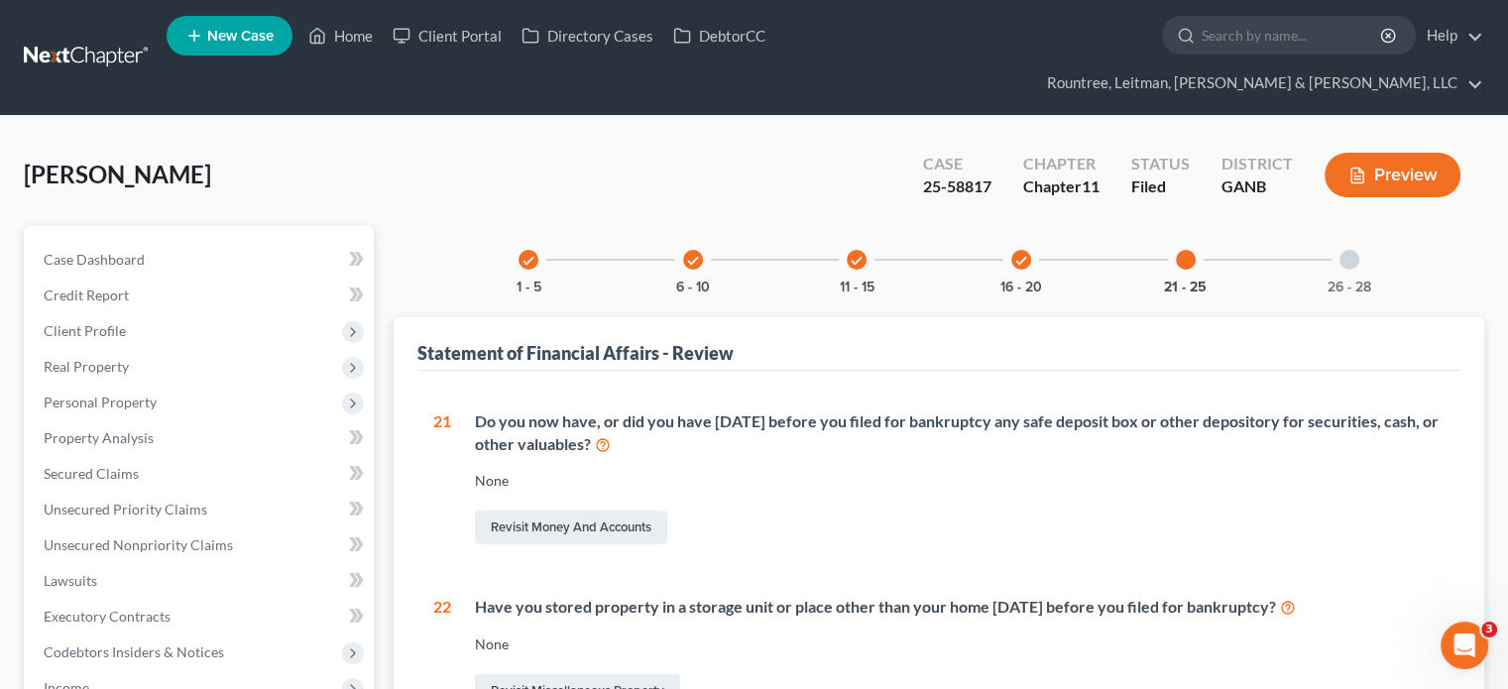
click at [1352, 250] on div at bounding box center [1349, 260] width 20 height 20
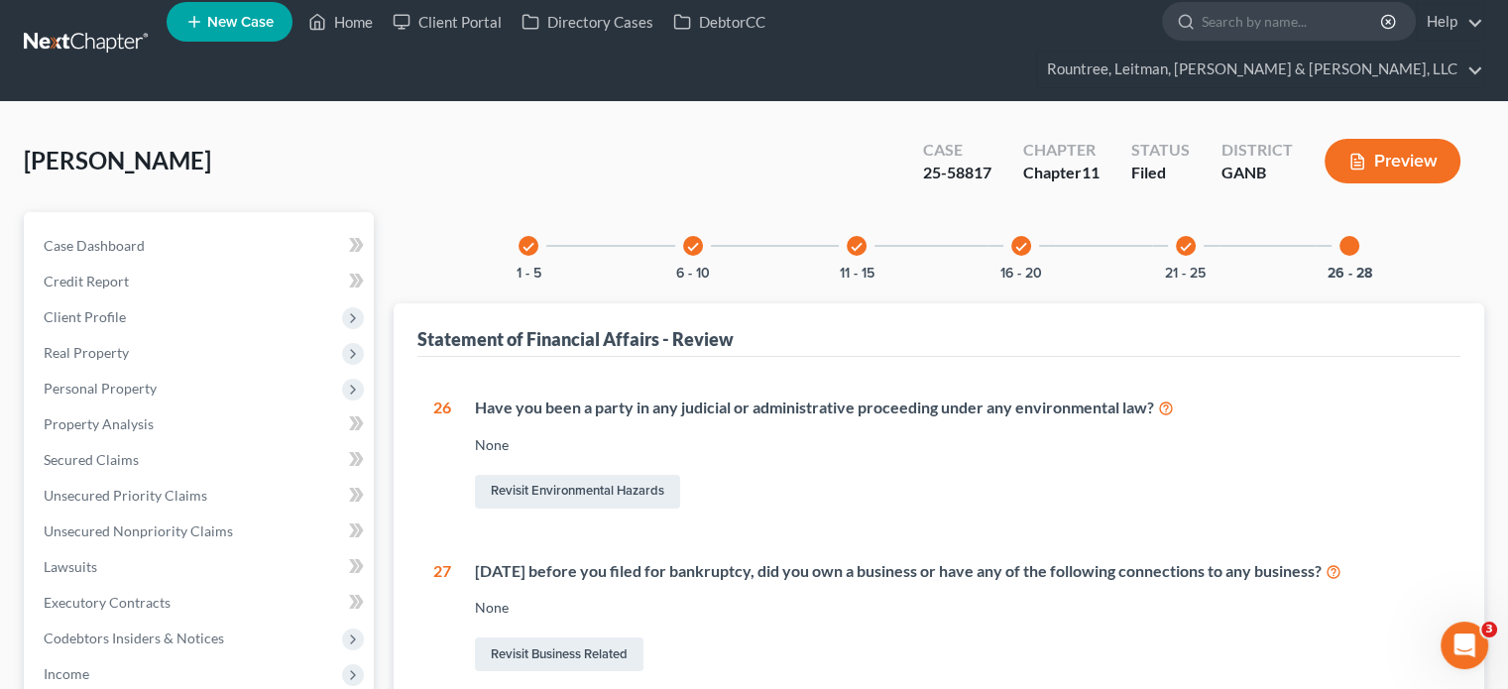
scroll to position [198, 0]
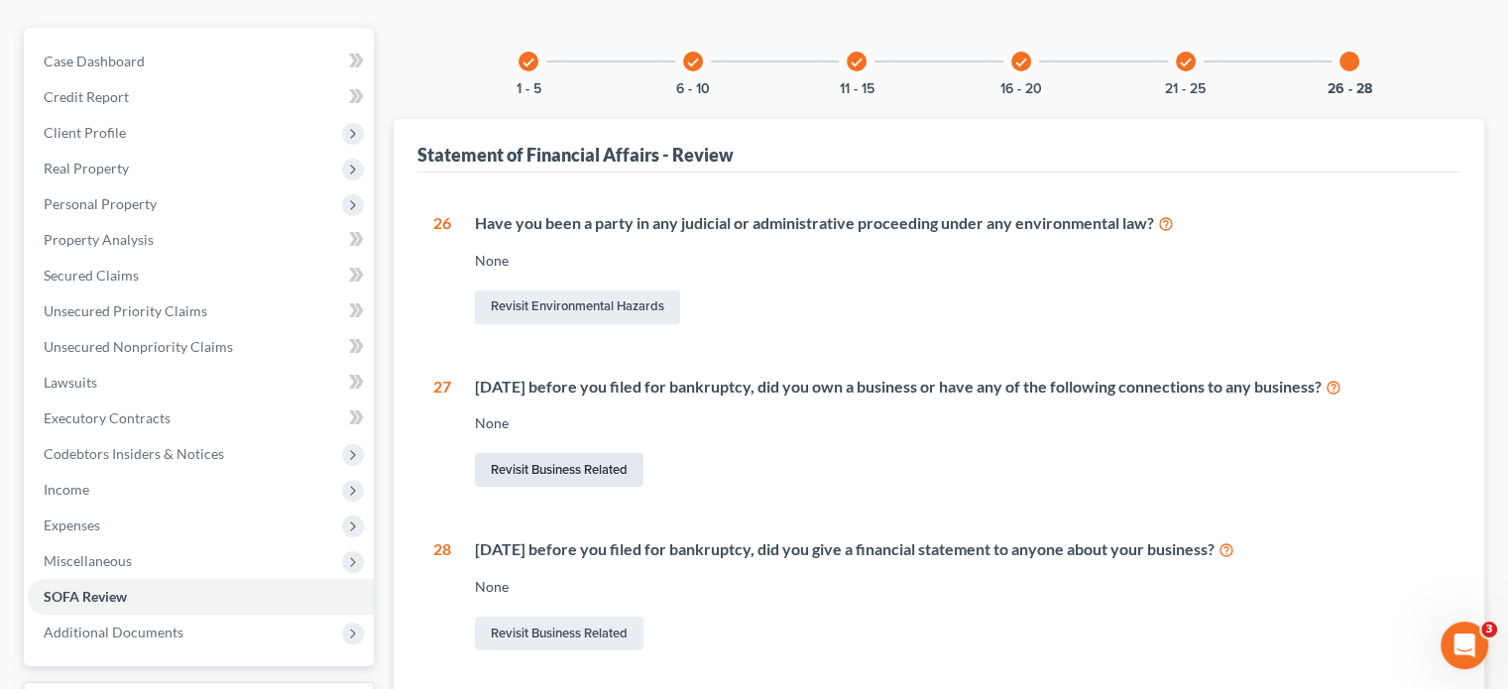
click at [546, 453] on link "Revisit Business Related" at bounding box center [559, 470] width 169 height 34
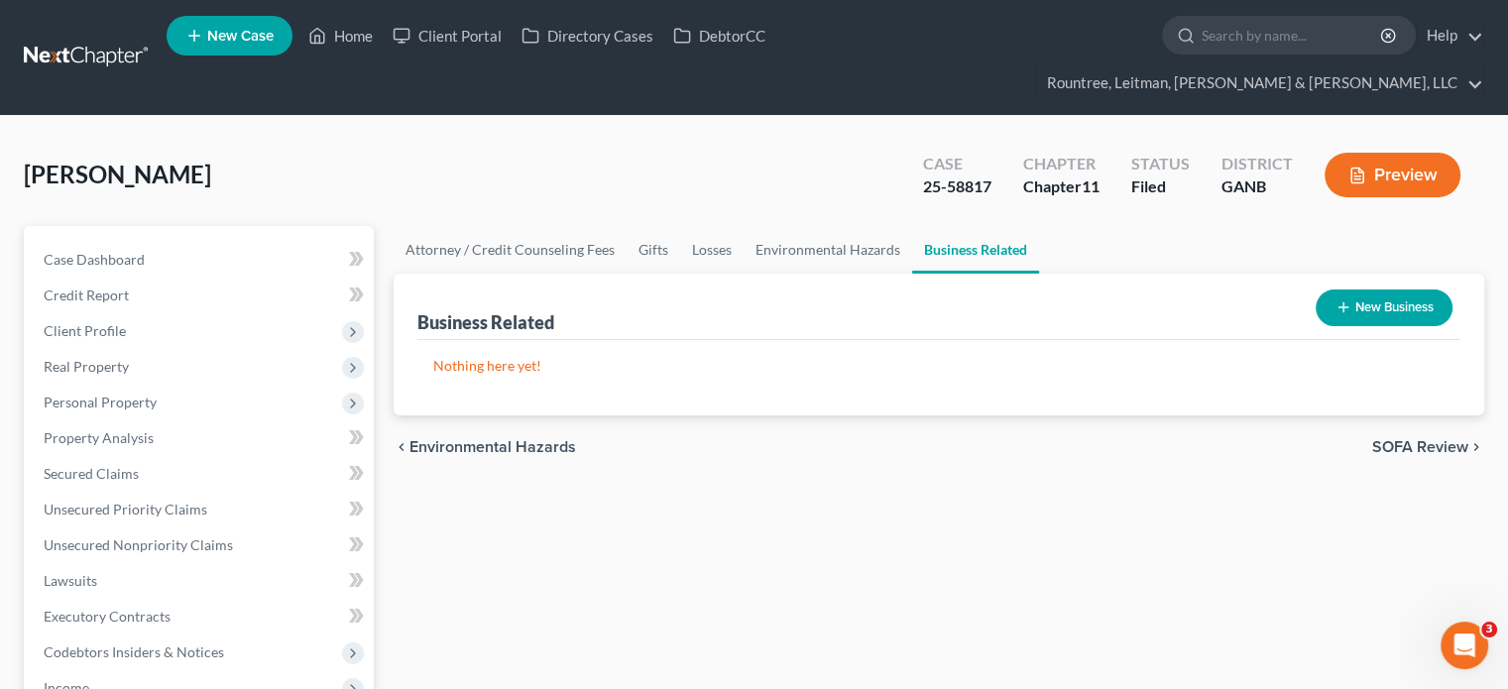
click at [1368, 289] on button "New Business" at bounding box center [1384, 307] width 137 height 37
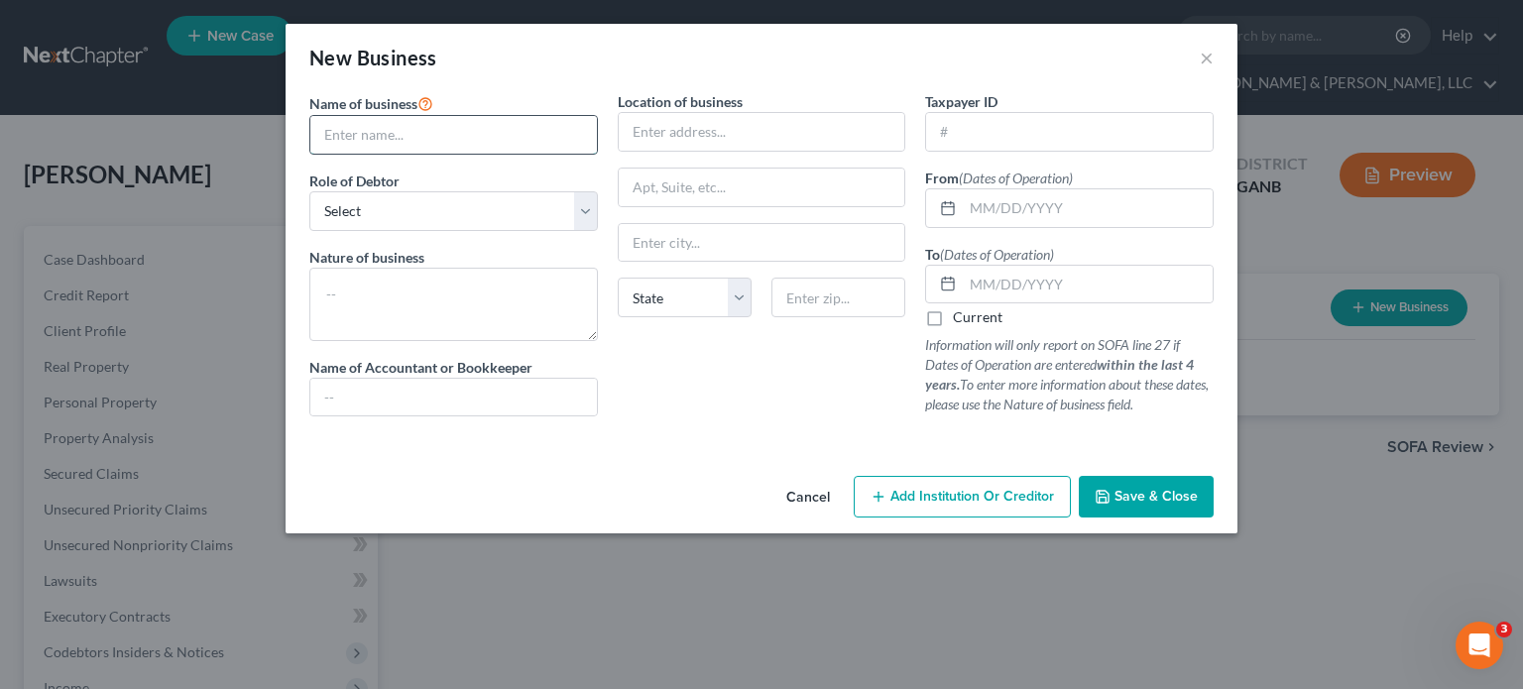
click at [435, 143] on input "text" at bounding box center [453, 135] width 286 height 38
click at [484, 130] on input "W. Browning & Associates., LL" at bounding box center [453, 135] width 286 height 38
click at [549, 138] on input "W. Browning & Associates, LL" at bounding box center [453, 135] width 286 height 38
type input "W. Browning & Associates, LLC"
click at [401, 218] on select "Select A member of a limited liability company (LLC) or limited liability partn…" at bounding box center [453, 211] width 288 height 40
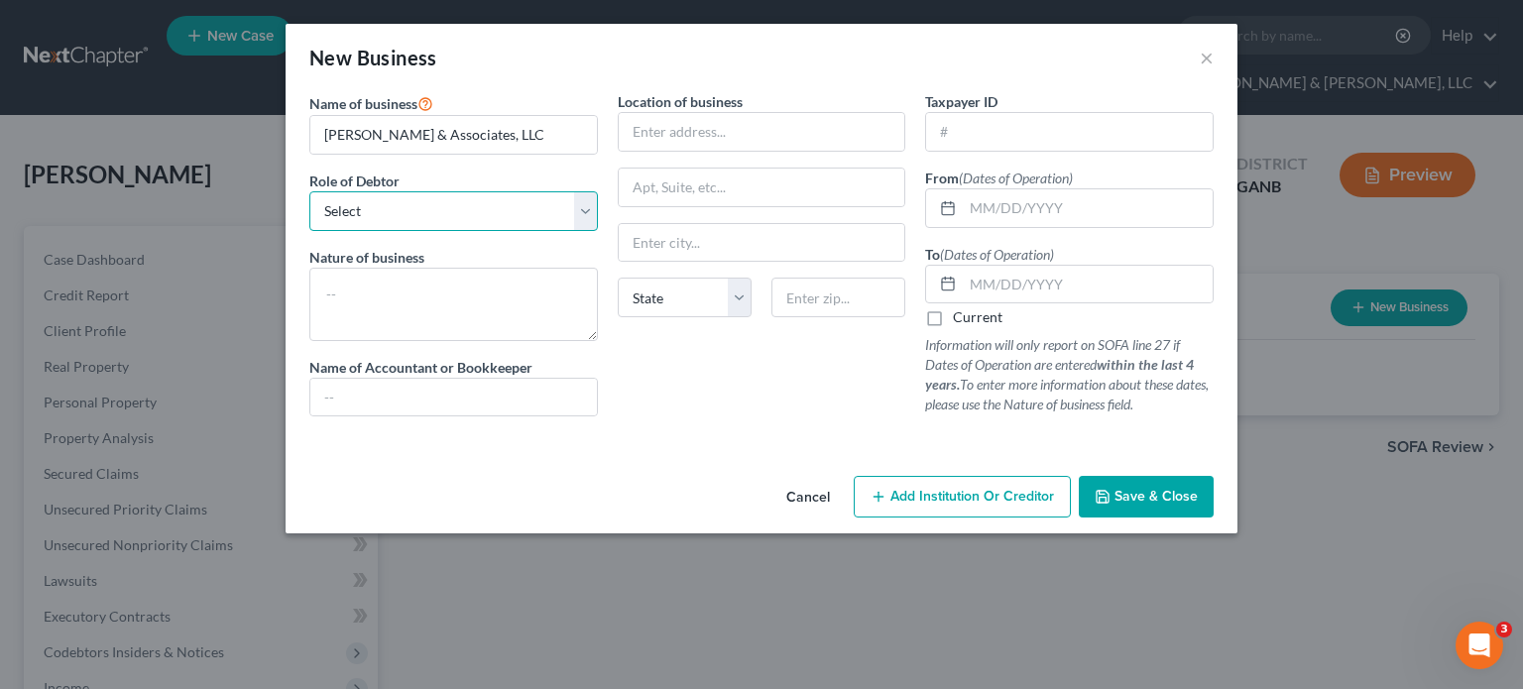
select select "officer"
click at [309, 191] on select "Select A member of a limited liability company (LLC) or limited liability partn…" at bounding box center [453, 211] width 288 height 40
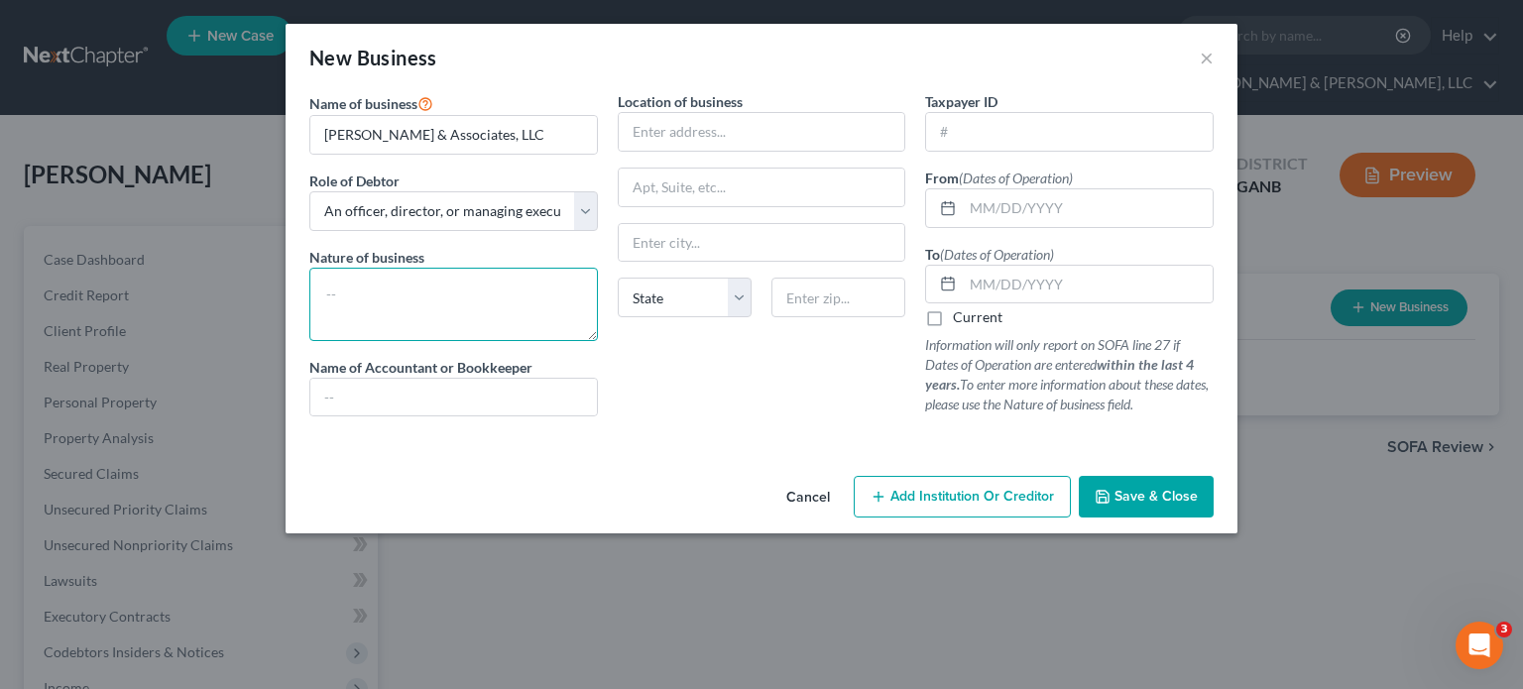
click at [494, 300] on textarea at bounding box center [453, 304] width 288 height 73
type textarea "E"
type textarea "Real Estate"
click at [428, 396] on input "text" at bounding box center [453, 398] width 286 height 38
type input "N/A"
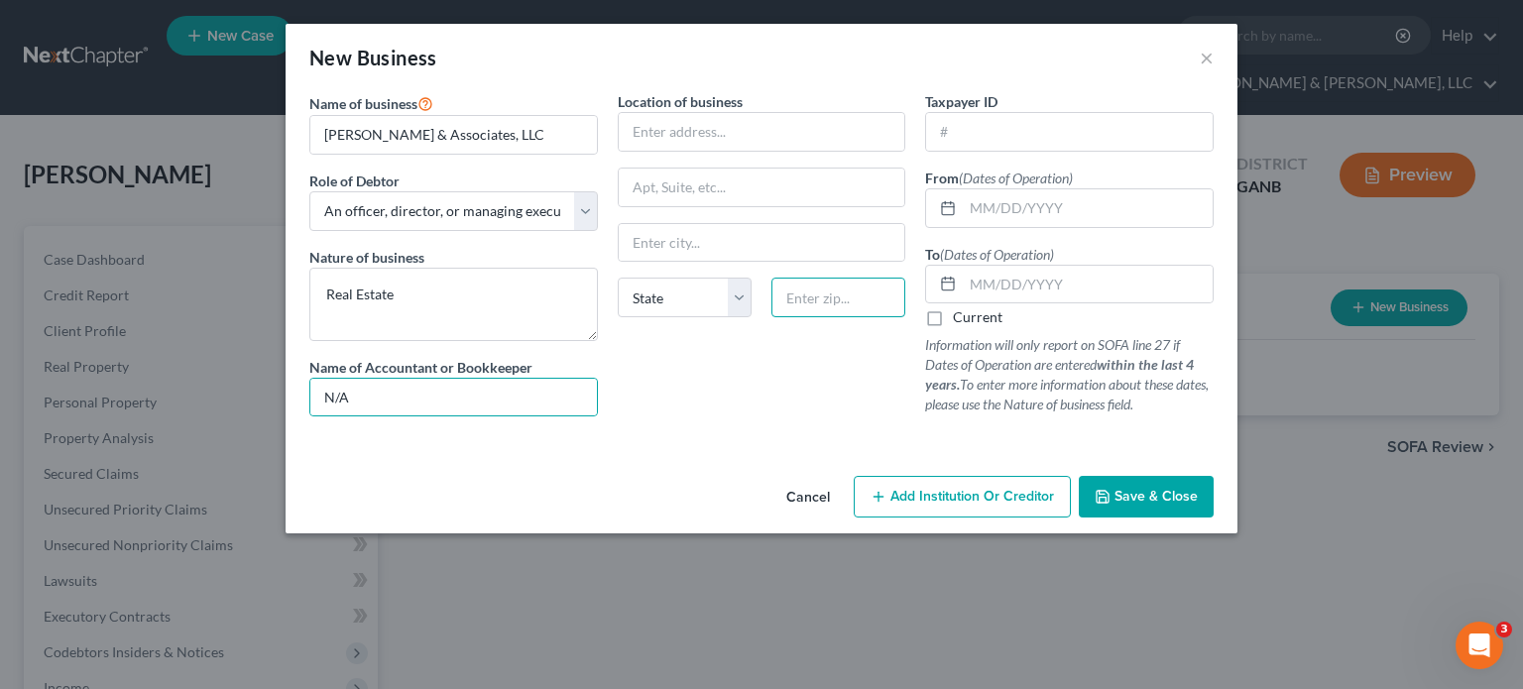
click at [827, 296] on input "text" at bounding box center [838, 298] width 134 height 40
type input "30318"
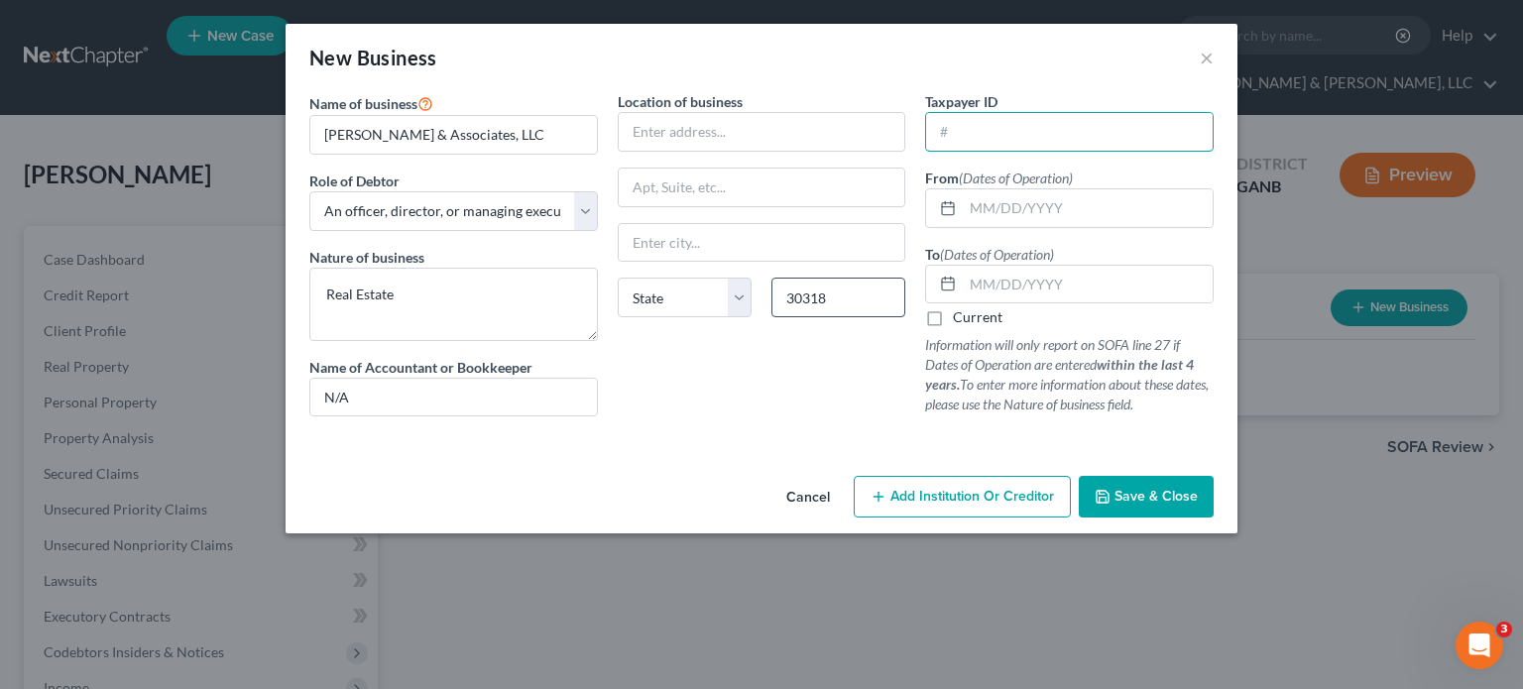
type input "[GEOGRAPHIC_DATA]"
select select "10"
click at [687, 127] on input "text" at bounding box center [762, 132] width 286 height 38
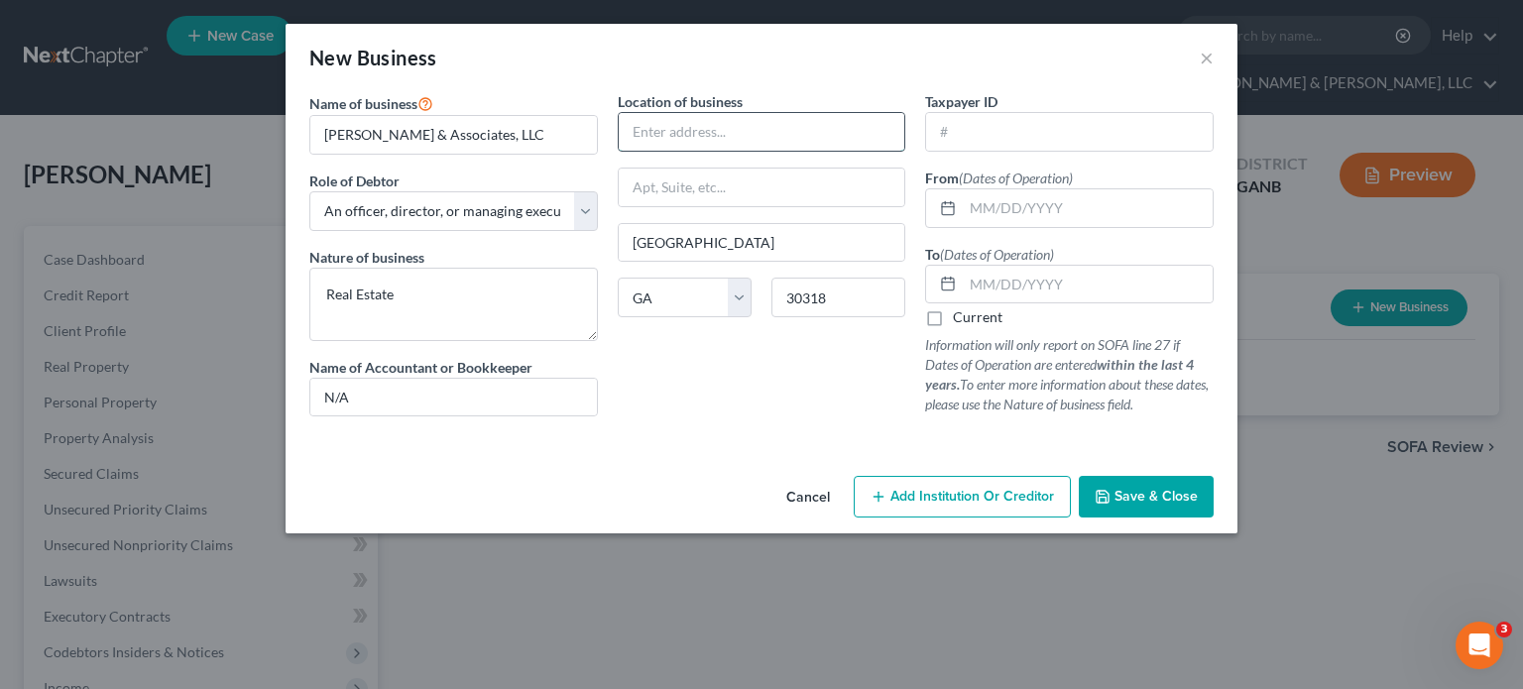
paste input "2915 Oldknow Drive"
type input "2915 Oldknow Drive"
click at [679, 373] on div "Location of business 2915 Oldknow Drive Atlanta State AL AK AR AZ CA CO CT DE D…" at bounding box center [762, 261] width 308 height 341
click at [975, 290] on input "text" at bounding box center [1088, 285] width 250 height 38
click at [947, 195] on div at bounding box center [944, 208] width 37 height 38
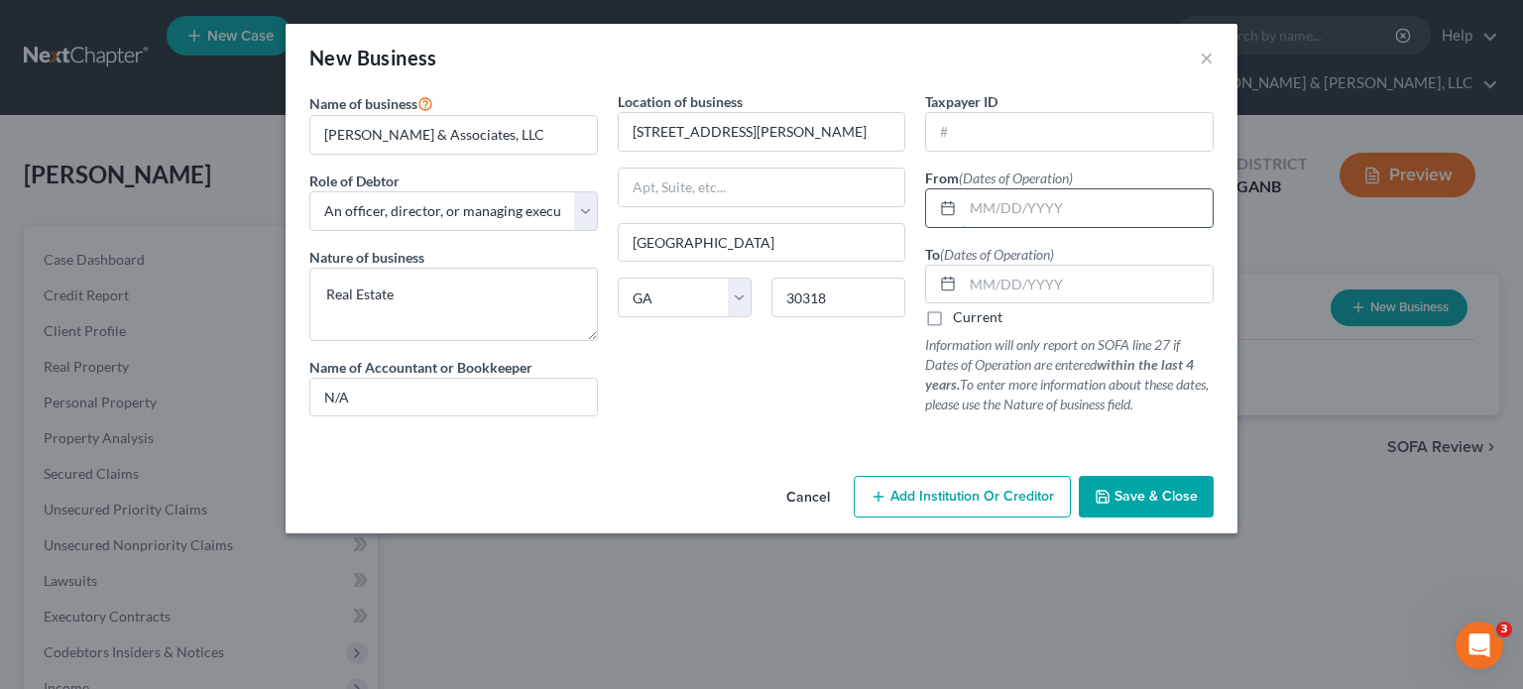
click at [968, 199] on input "text" at bounding box center [1088, 208] width 250 height 38
type input "05/18/2018"
click at [1029, 287] on input "text" at bounding box center [1088, 285] width 250 height 38
click at [1022, 273] on input "text" at bounding box center [1088, 285] width 250 height 38
type input "09/30/2021"
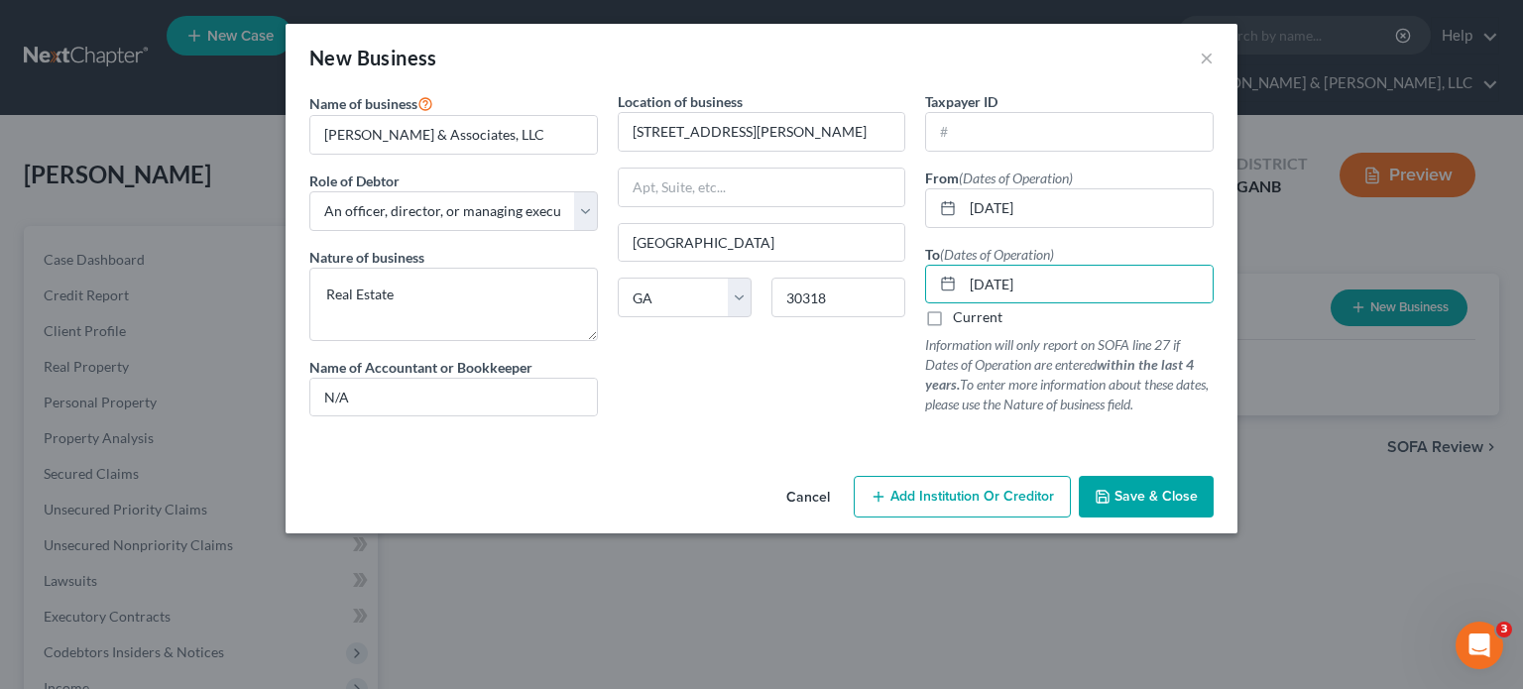
click at [1133, 491] on span "Save & Close" at bounding box center [1155, 496] width 83 height 17
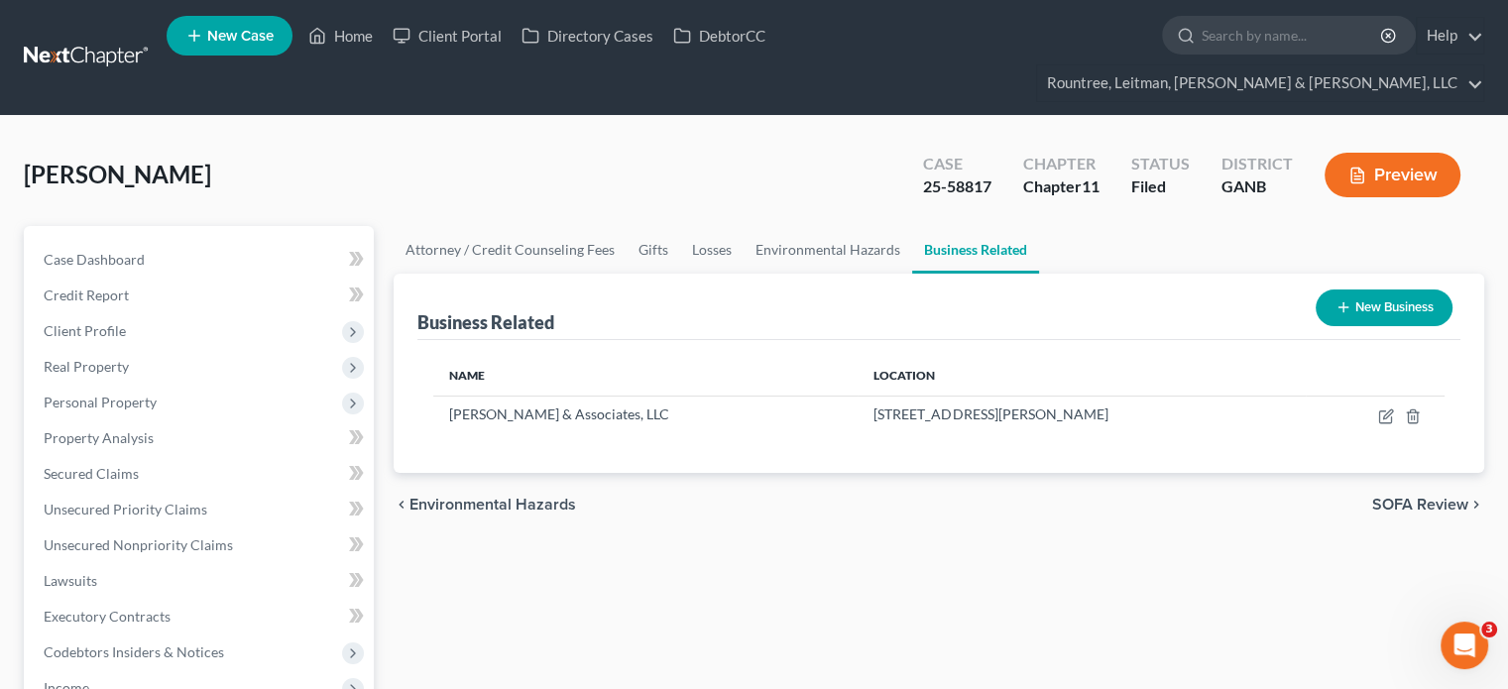
click at [1383, 289] on button "New Business" at bounding box center [1384, 307] width 137 height 37
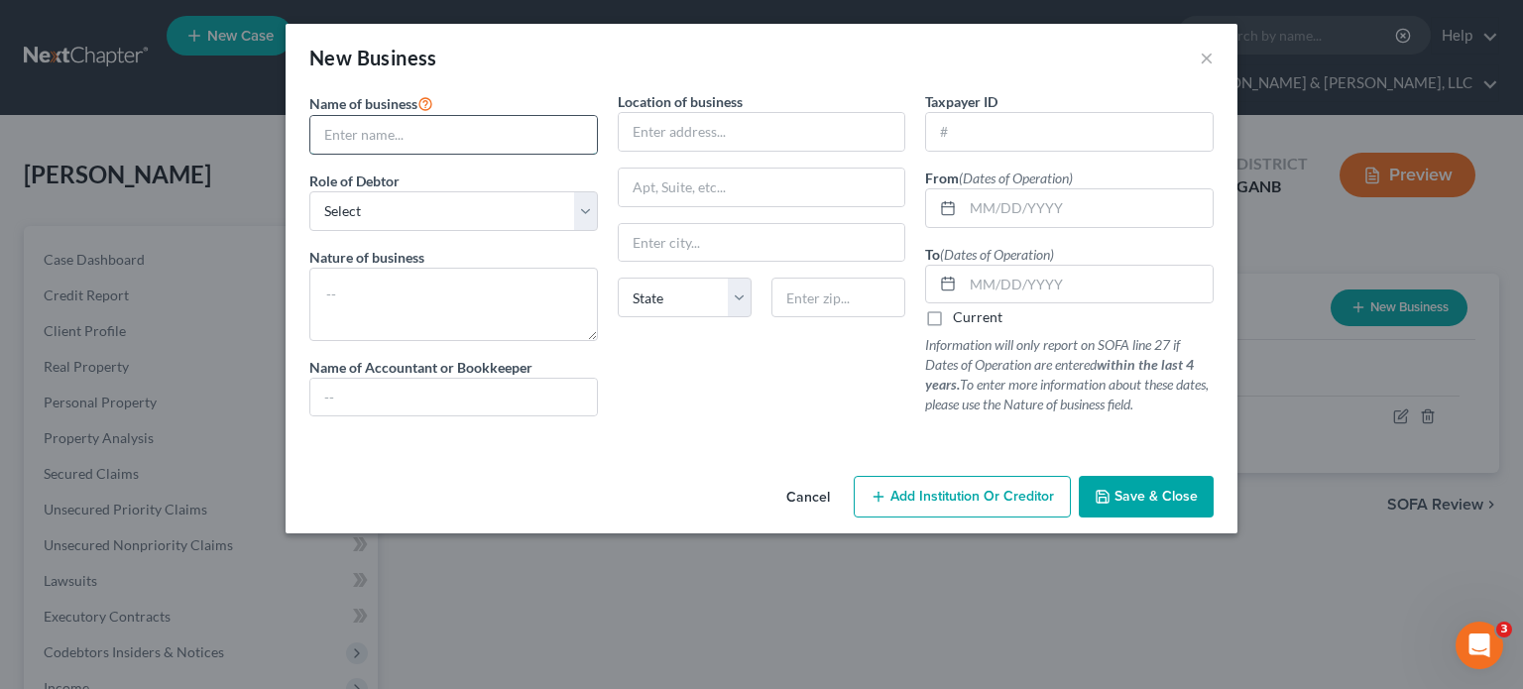
click at [434, 130] on input "text" at bounding box center [453, 135] width 286 height 38
paste input "2915 Oldknow Dr LLC"
type input "2915 Oldknow Dr LLC"
click at [421, 210] on select "Select A member of a limited liability company (LLC) or limited liability partn…" at bounding box center [453, 211] width 288 height 40
select select "member"
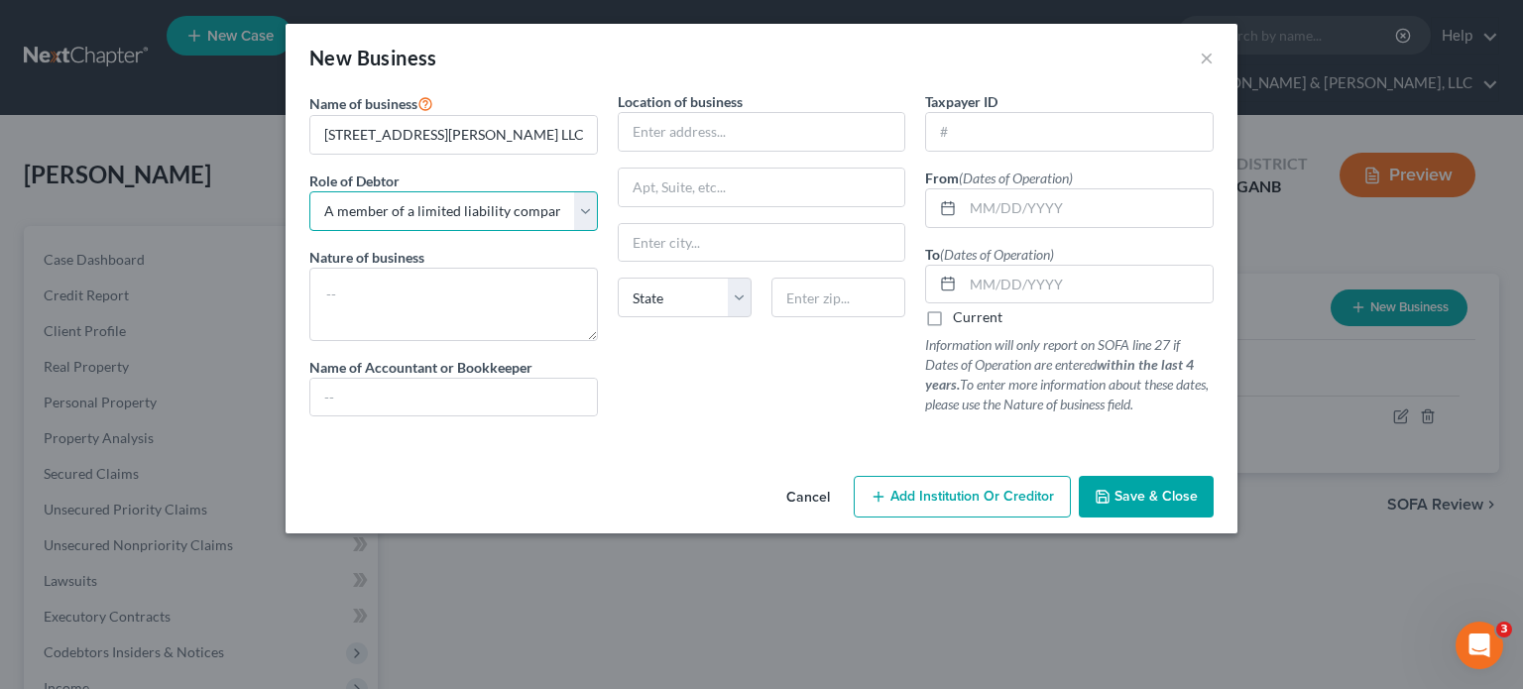
click at [309, 191] on select "Select A member of a limited liability company (LLC) or limited liability partn…" at bounding box center [453, 211] width 288 height 40
click at [451, 303] on textarea at bounding box center [453, 304] width 288 height 73
click at [451, 395] on input "text" at bounding box center [453, 398] width 286 height 38
type input "N/A"
click at [714, 138] on input "text" at bounding box center [762, 132] width 286 height 38
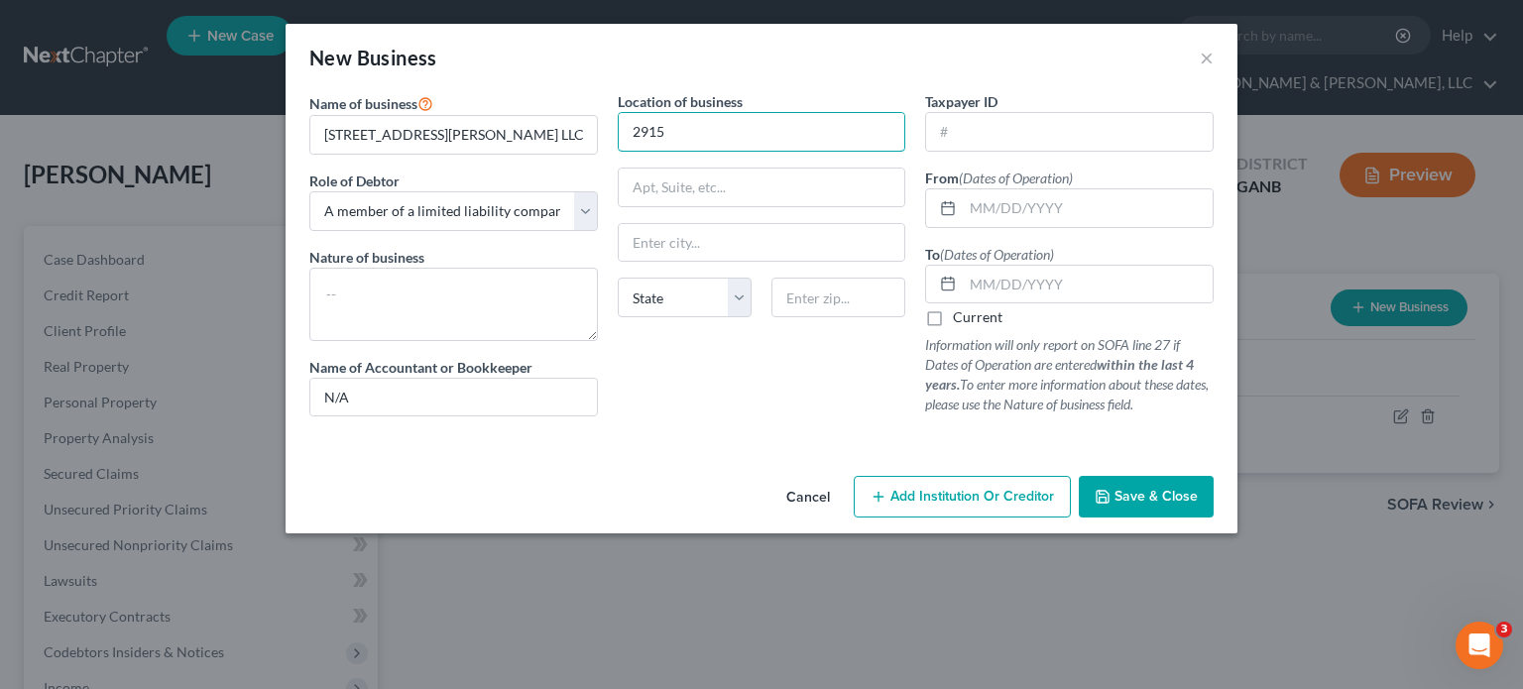
type input "2915 Oldknow Drive"
click at [381, 291] on textarea at bounding box center [453, 304] width 288 height 73
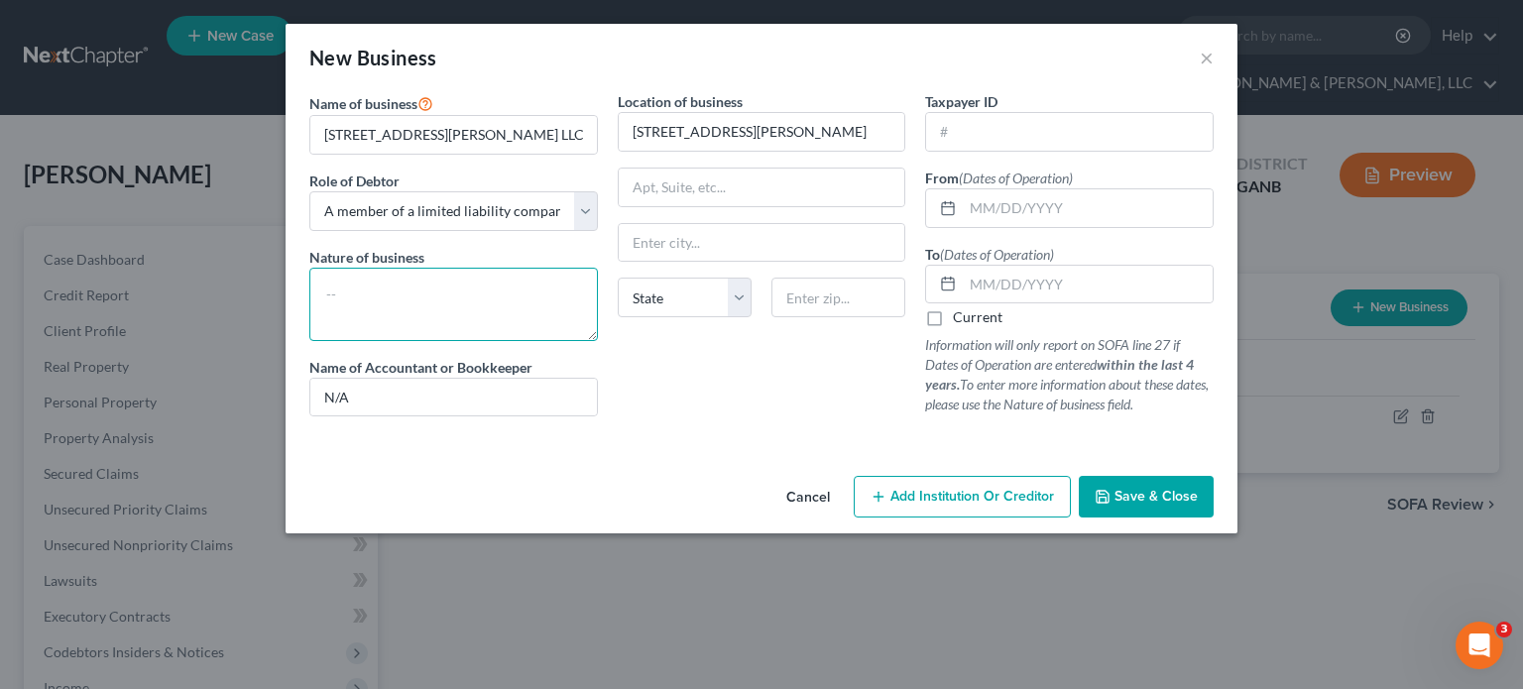
type textarea "E"
type textarea "Real Estate"
click at [883, 304] on input "text" at bounding box center [838, 298] width 134 height 40
type input "30318"
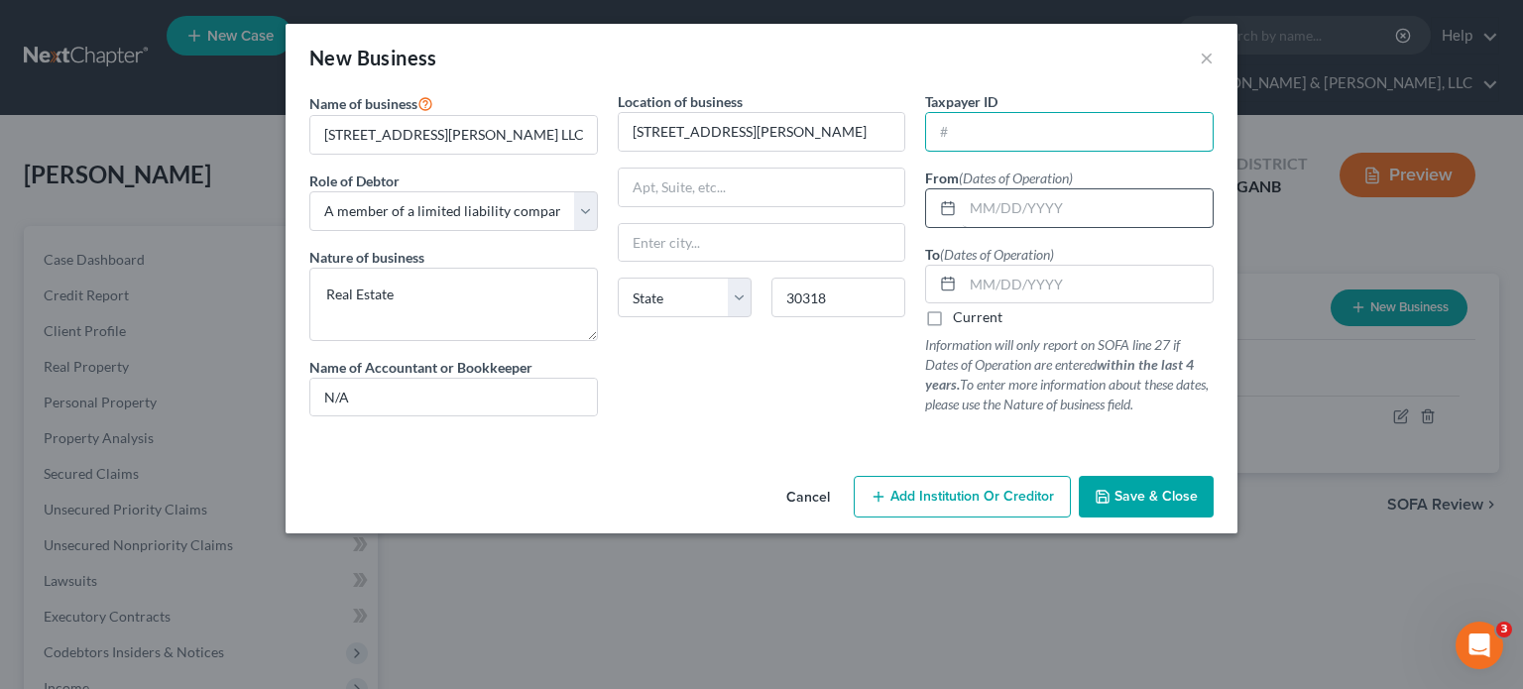
type input "[GEOGRAPHIC_DATA]"
select select "10"
click at [976, 203] on input "text" at bounding box center [1088, 208] width 250 height 38
type input "05/28/2021"
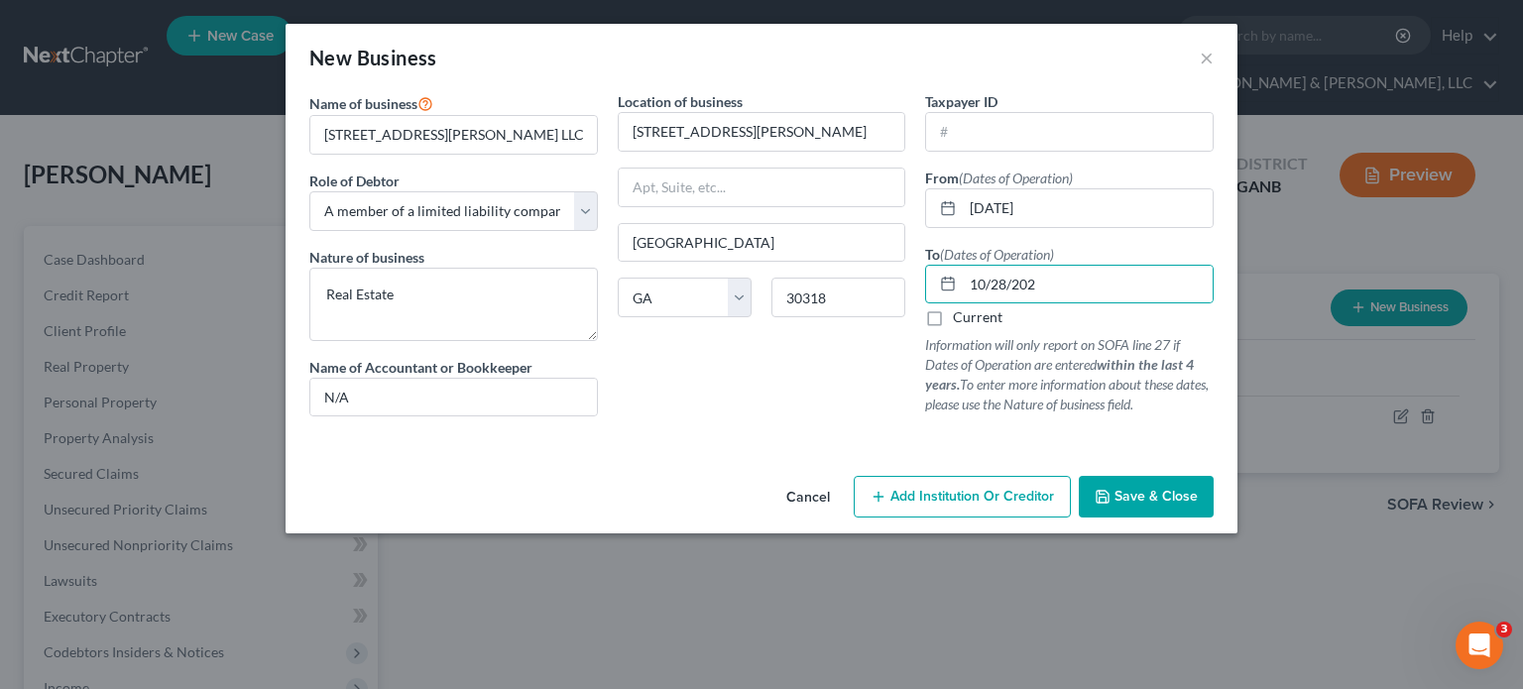
click at [1121, 486] on button "Save & Close" at bounding box center [1146, 497] width 135 height 42
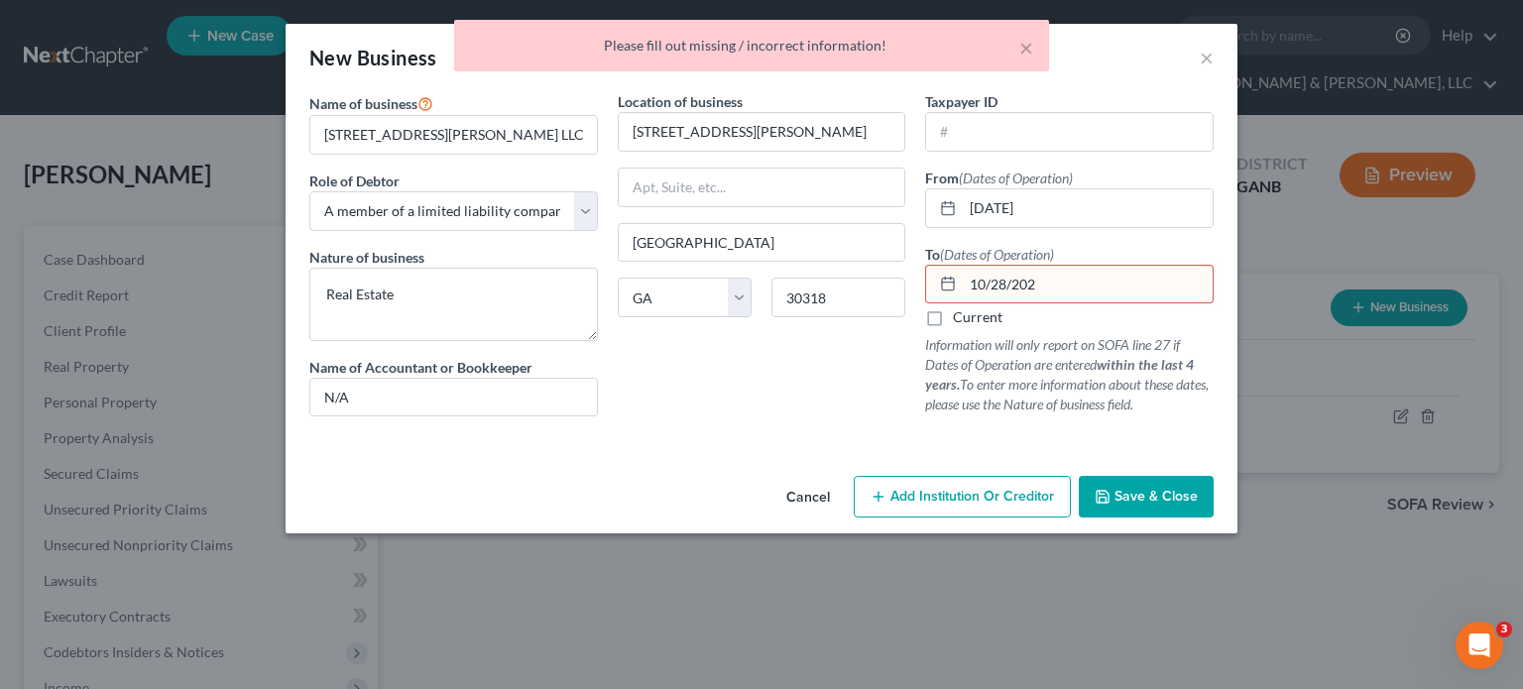
click at [1066, 275] on input "10/28/202" at bounding box center [1088, 285] width 250 height 38
type input "10/28/2022"
click at [1175, 488] on span "Save & Close" at bounding box center [1155, 496] width 83 height 17
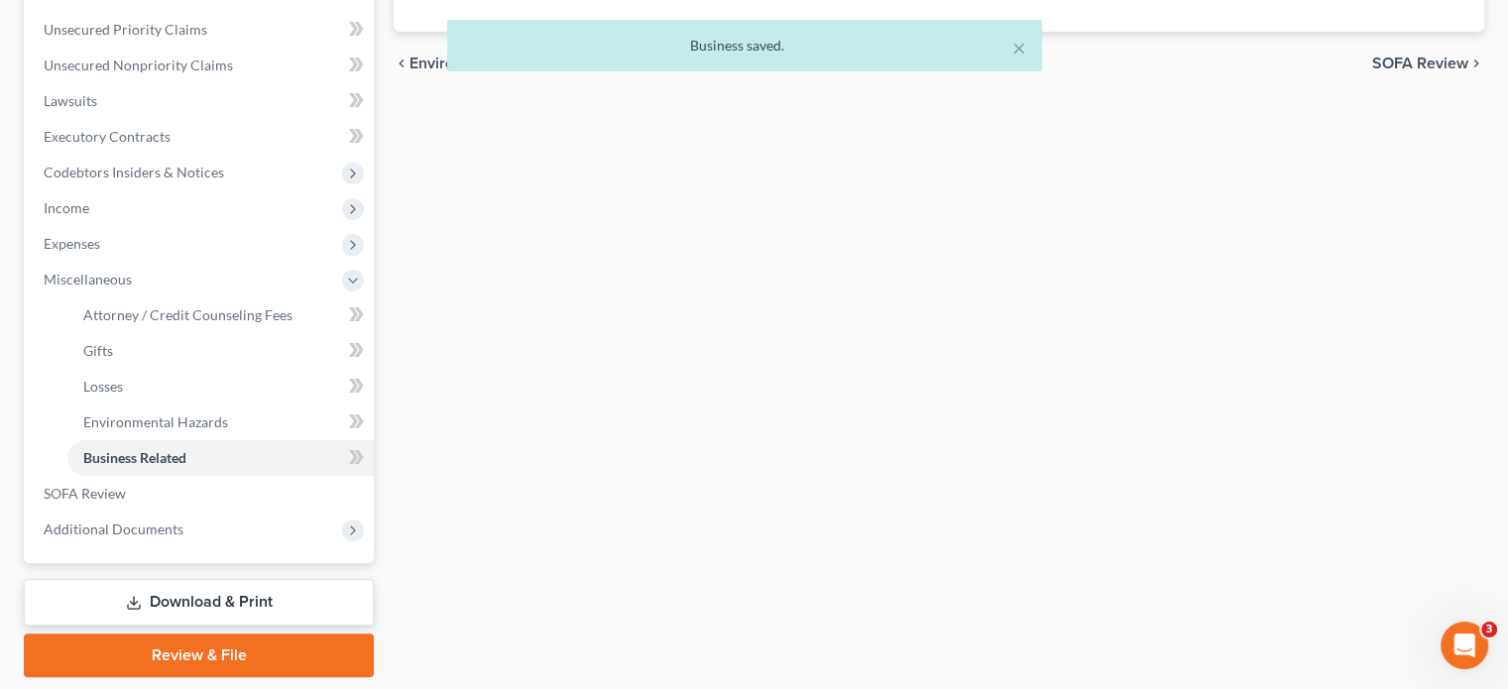
scroll to position [496, 0]
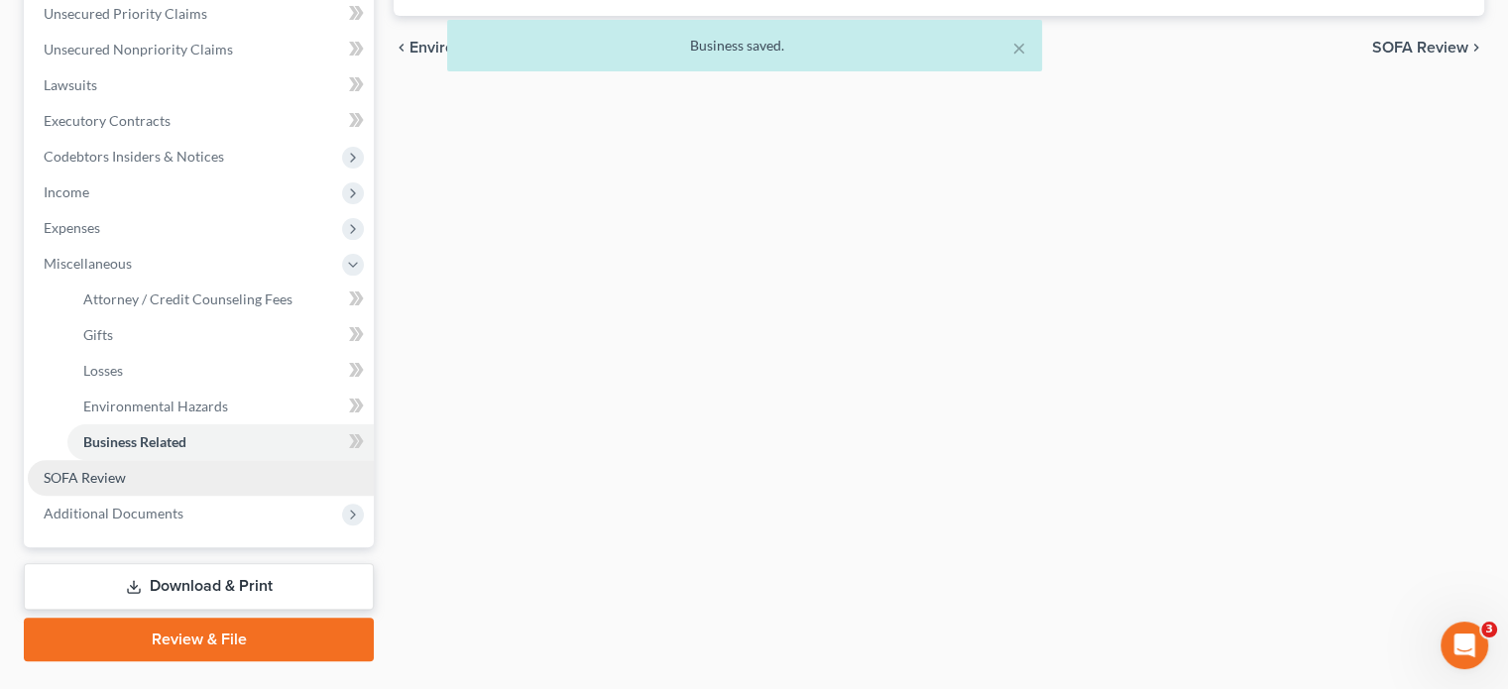
drag, startPoint x: 99, startPoint y: 436, endPoint x: 309, endPoint y: 429, distance: 210.3
click at [99, 469] on span "SOFA Review" at bounding box center [85, 477] width 82 height 17
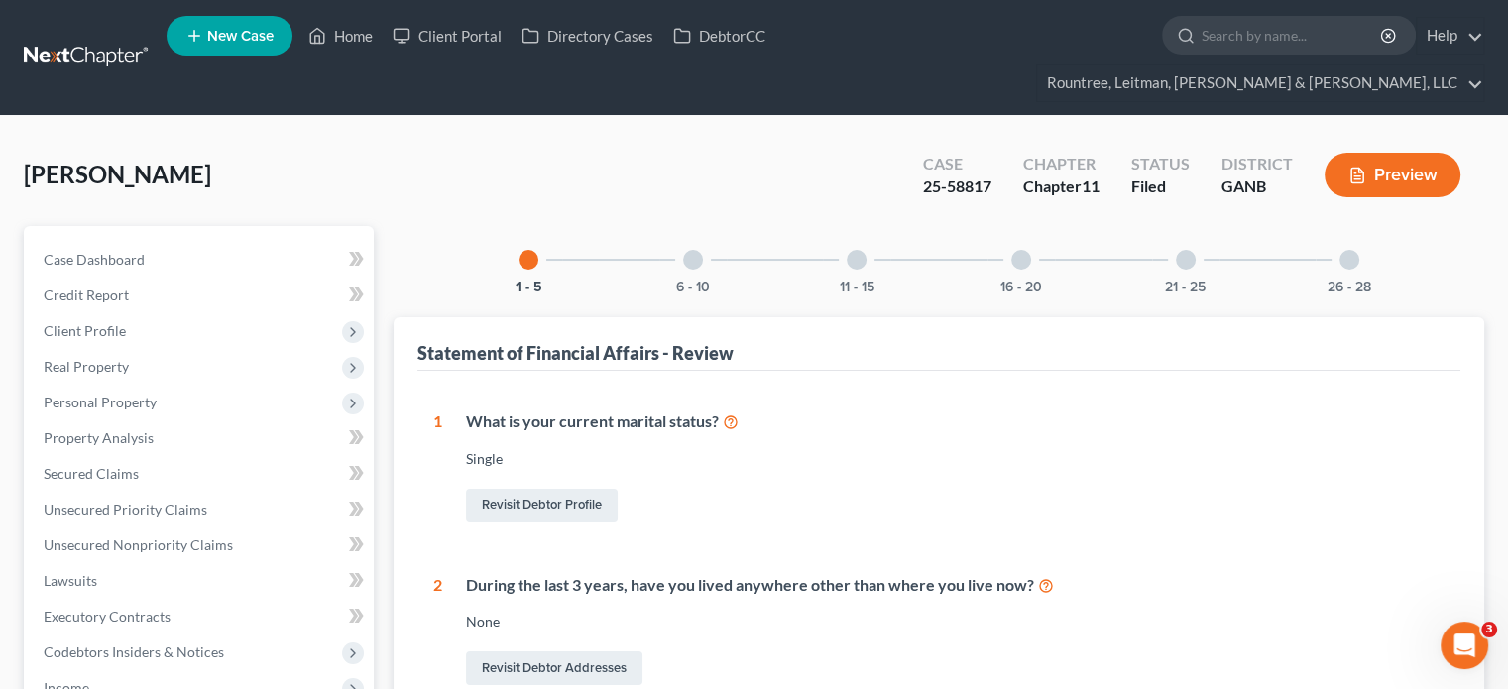
click at [1346, 226] on div "26 - 28" at bounding box center [1349, 259] width 67 height 67
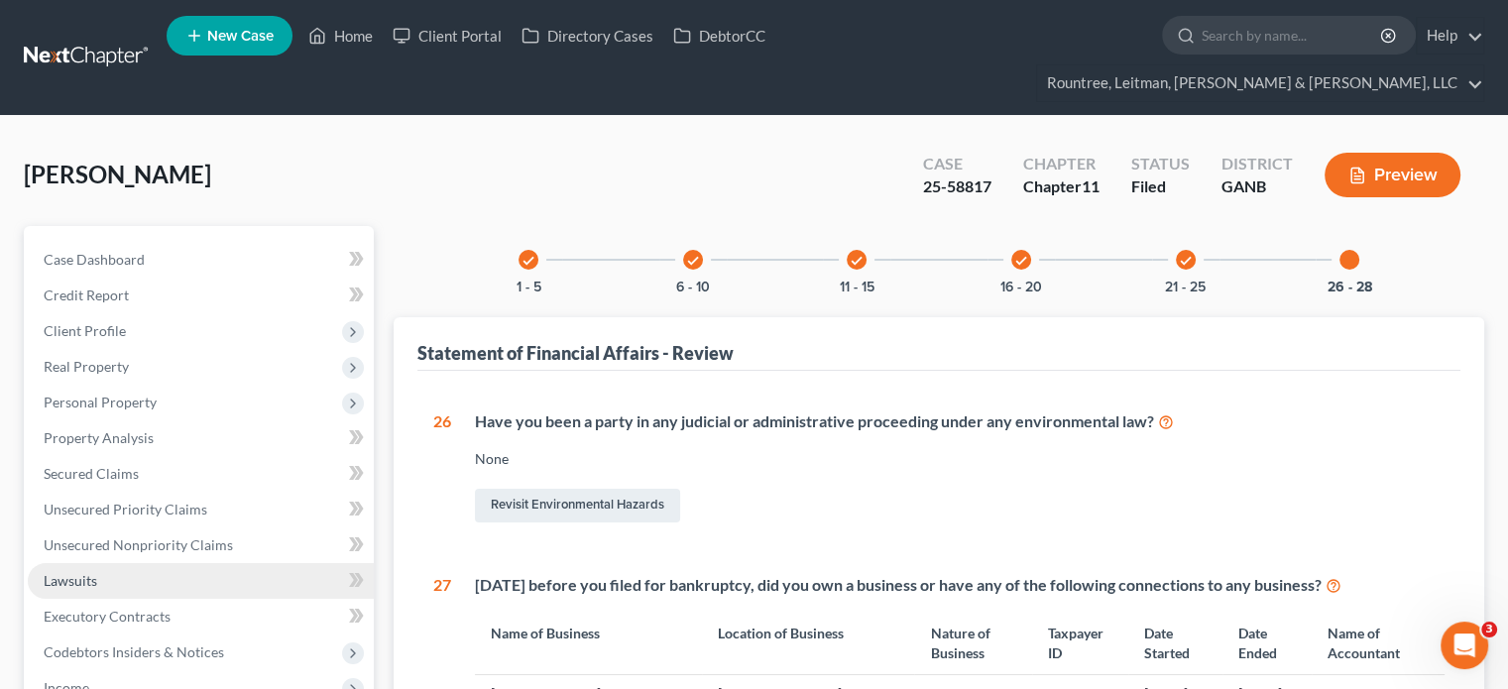
drag, startPoint x: 85, startPoint y: 545, endPoint x: 96, endPoint y: 540, distance: 12.0
click at [85, 572] on span "Lawsuits" at bounding box center [71, 580] width 54 height 17
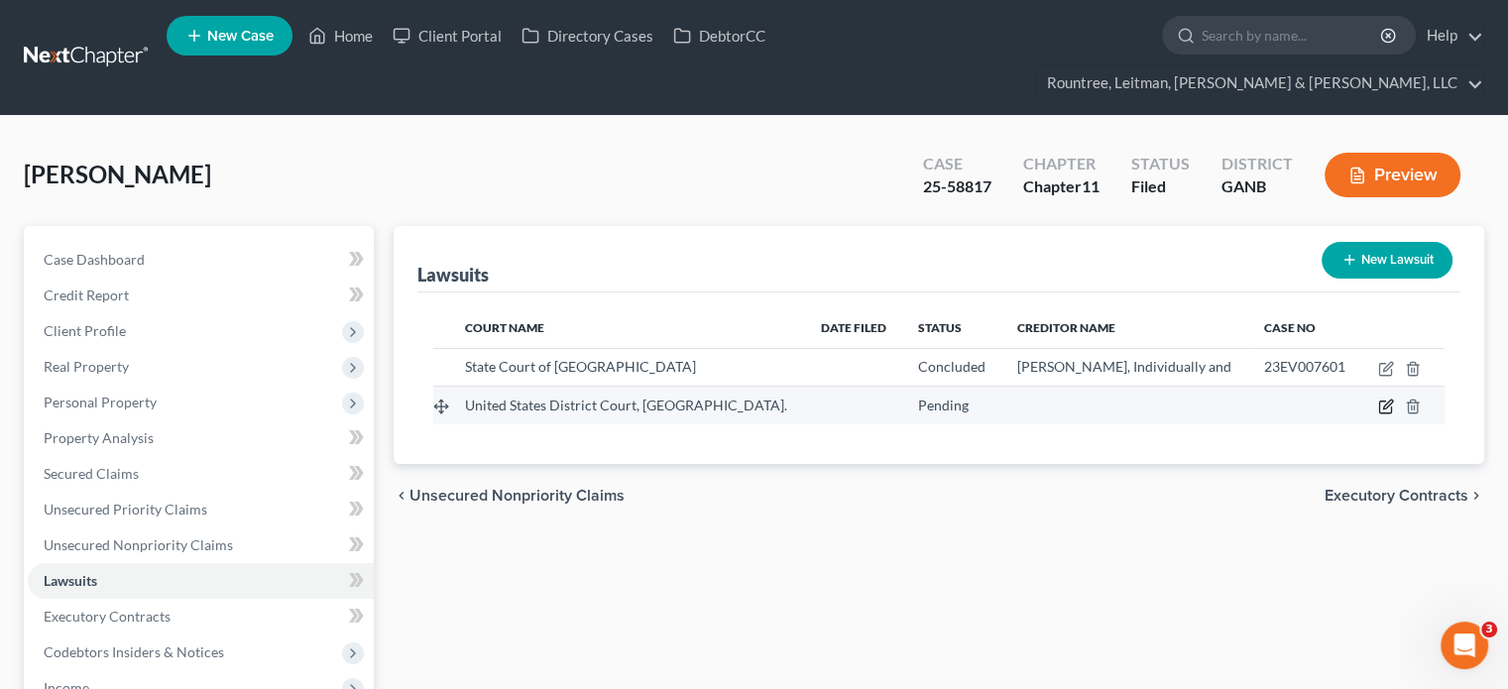
click at [1388, 401] on icon "button" at bounding box center [1387, 405] width 9 height 9
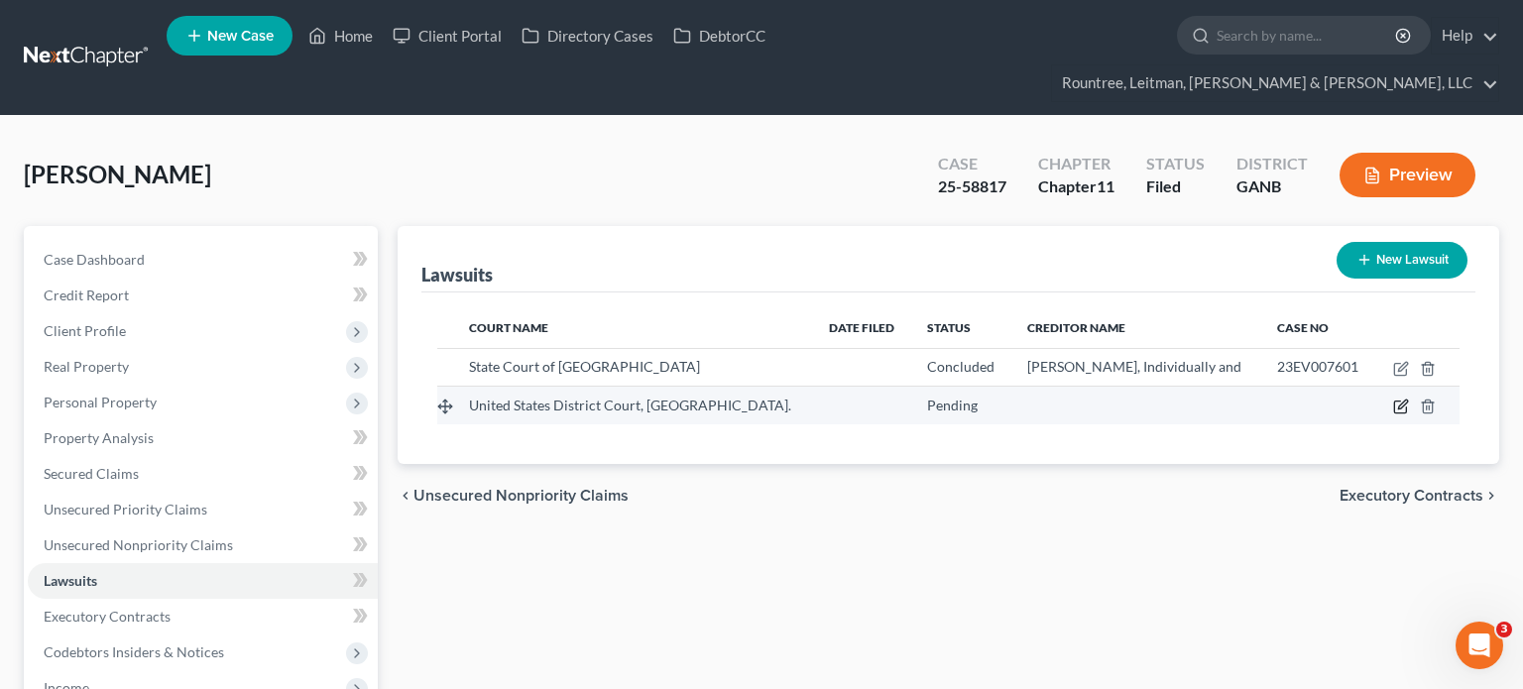
select select "10"
select select "0"
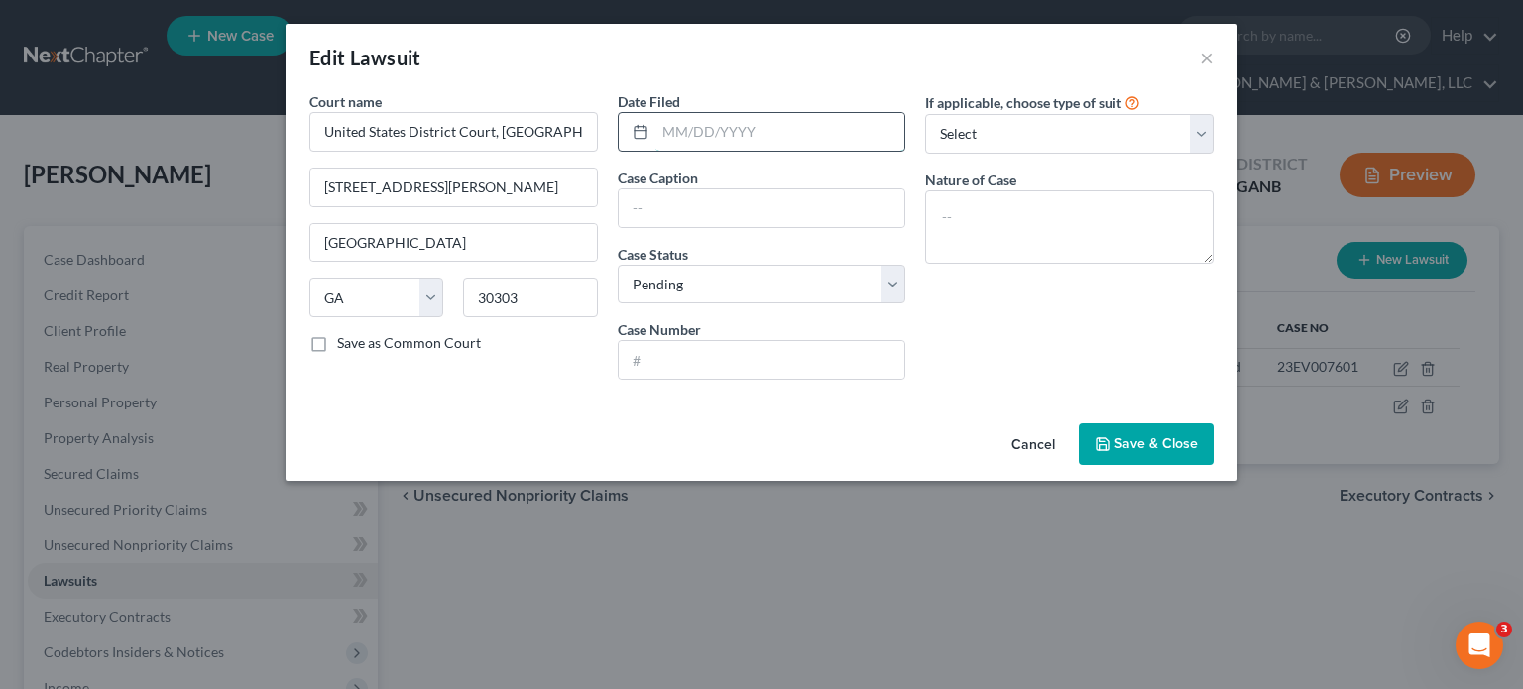
click at [756, 132] on input "text" at bounding box center [780, 132] width 250 height 38
click at [662, 205] on input "text" at bounding box center [762, 208] width 286 height 38
click at [807, 207] on input "Allstate Property and Casualty Insurance Company v. Deandrea Stephens, Individu…" at bounding box center [762, 208] width 286 height 38
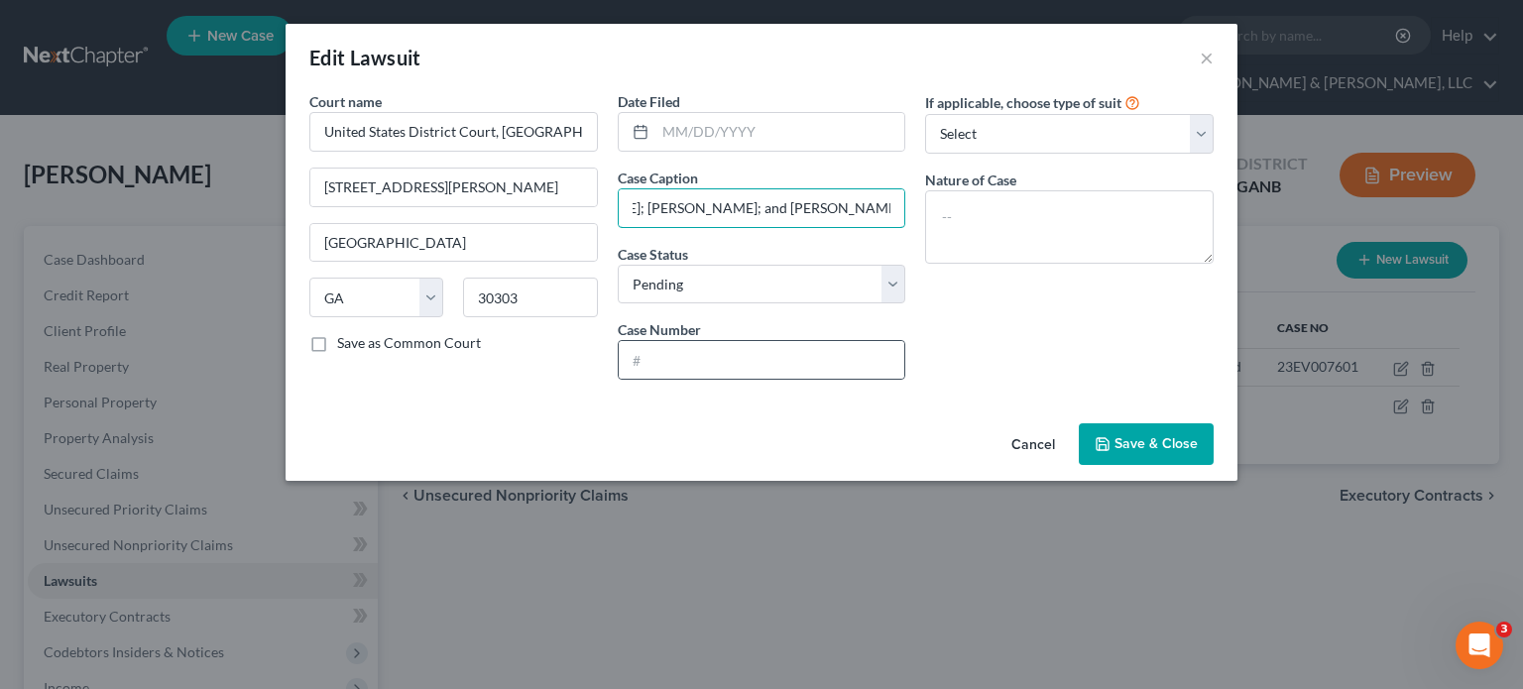
type input "Allstate Property and Casualty Insurance Company v. Deandrea Stephens, Individu…"
drag, startPoint x: 699, startPoint y: 378, endPoint x: 706, endPoint y: 353, distance: 25.7
click at [699, 373] on div at bounding box center [762, 360] width 288 height 40
click at [706, 352] on input "text" at bounding box center [762, 360] width 286 height 38
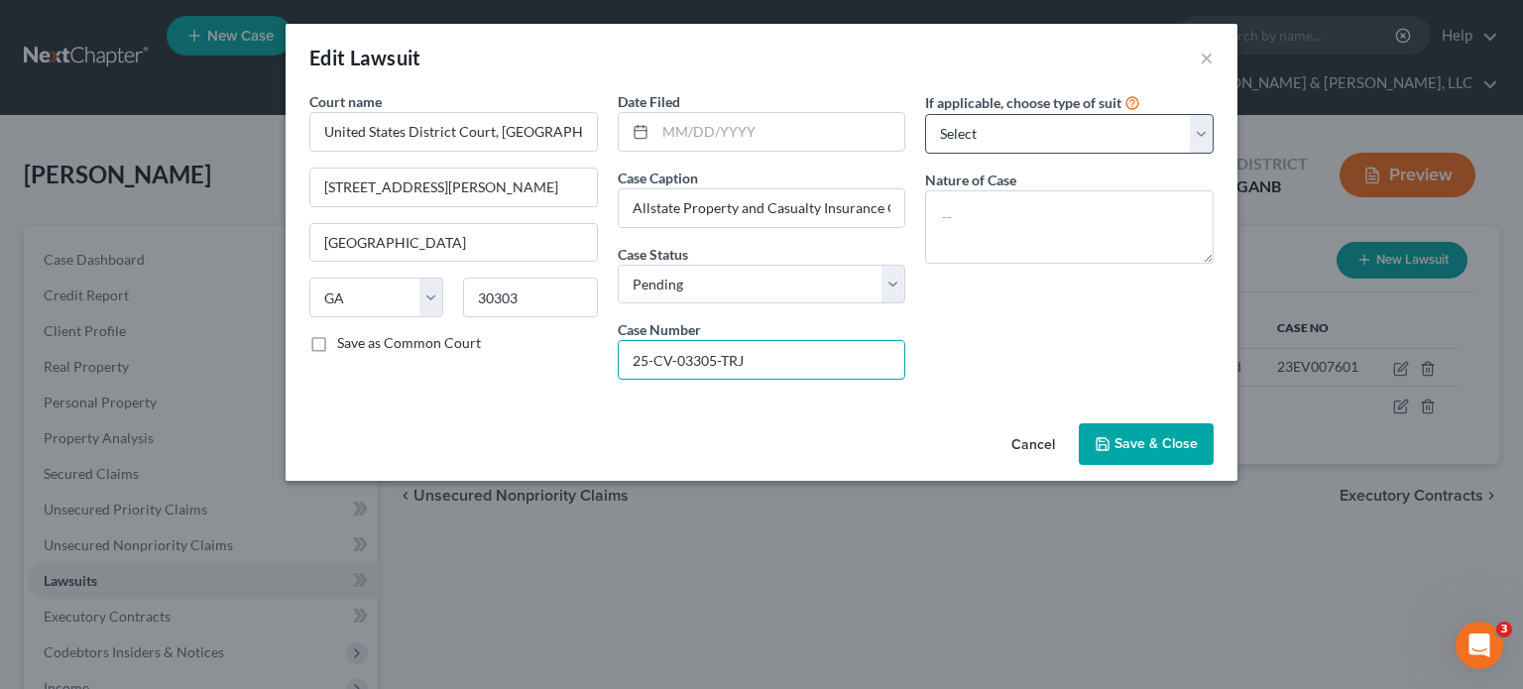
type input "25-CV-03305-TRJ"
click at [1205, 122] on select "Select Repossession Garnishment Foreclosure Attached, Seized, Or Levied Other" at bounding box center [1069, 134] width 288 height 40
select select "4"
click at [925, 114] on select "Select Repossession Garnishment Foreclosure Attached, Seized, Or Levied Other" at bounding box center [1069, 134] width 288 height 40
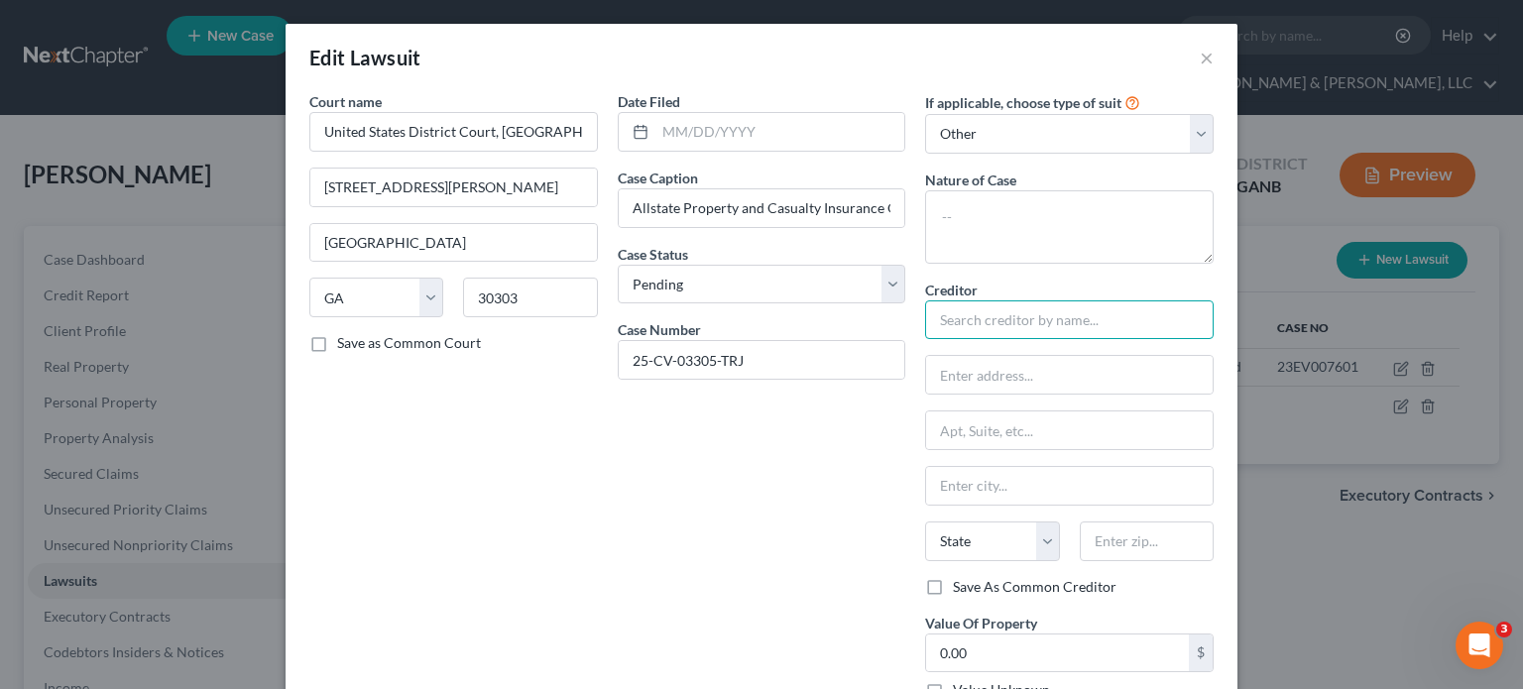
click at [1111, 320] on input "text" at bounding box center [1069, 320] width 288 height 40
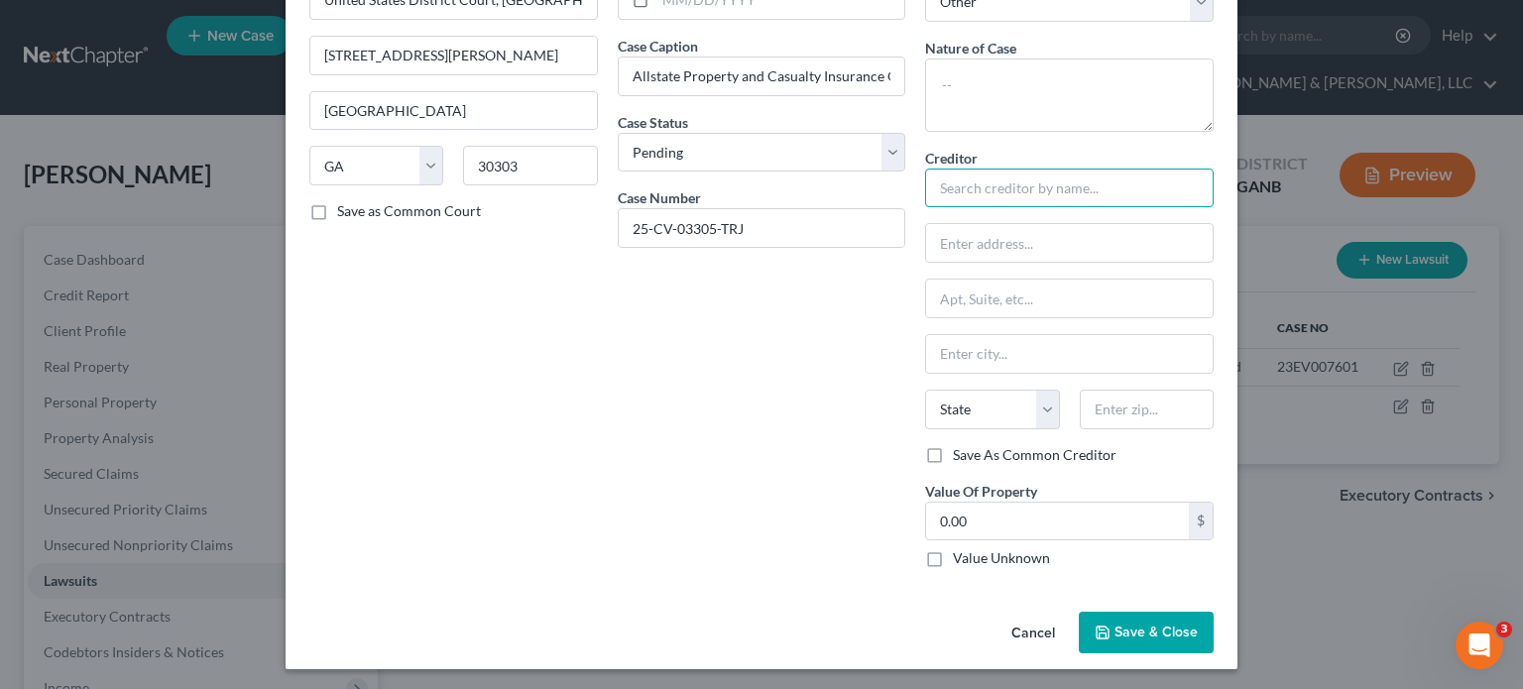
scroll to position [133, 0]
click at [1165, 618] on button "Save & Close" at bounding box center [1146, 632] width 135 height 42
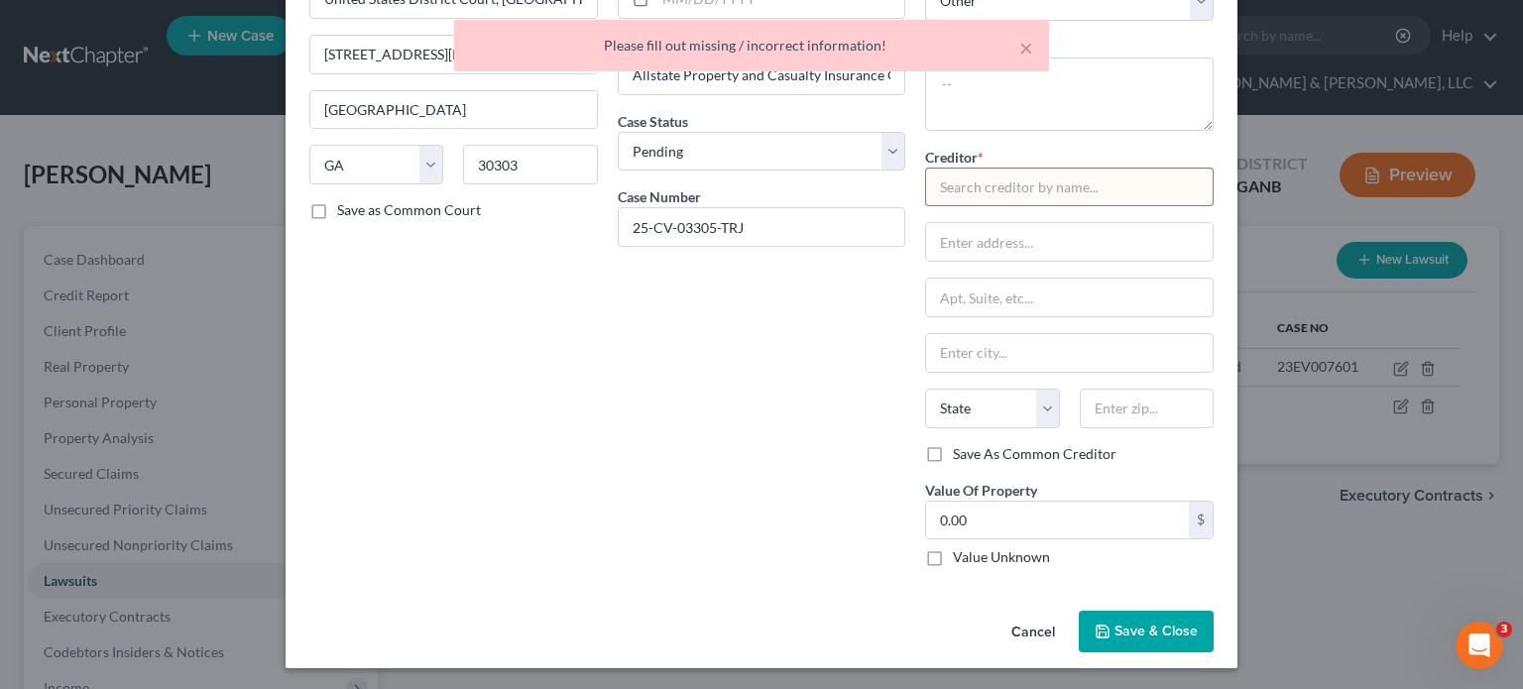
click at [1044, 185] on input "text" at bounding box center [1069, 188] width 288 height 40
type input "n"
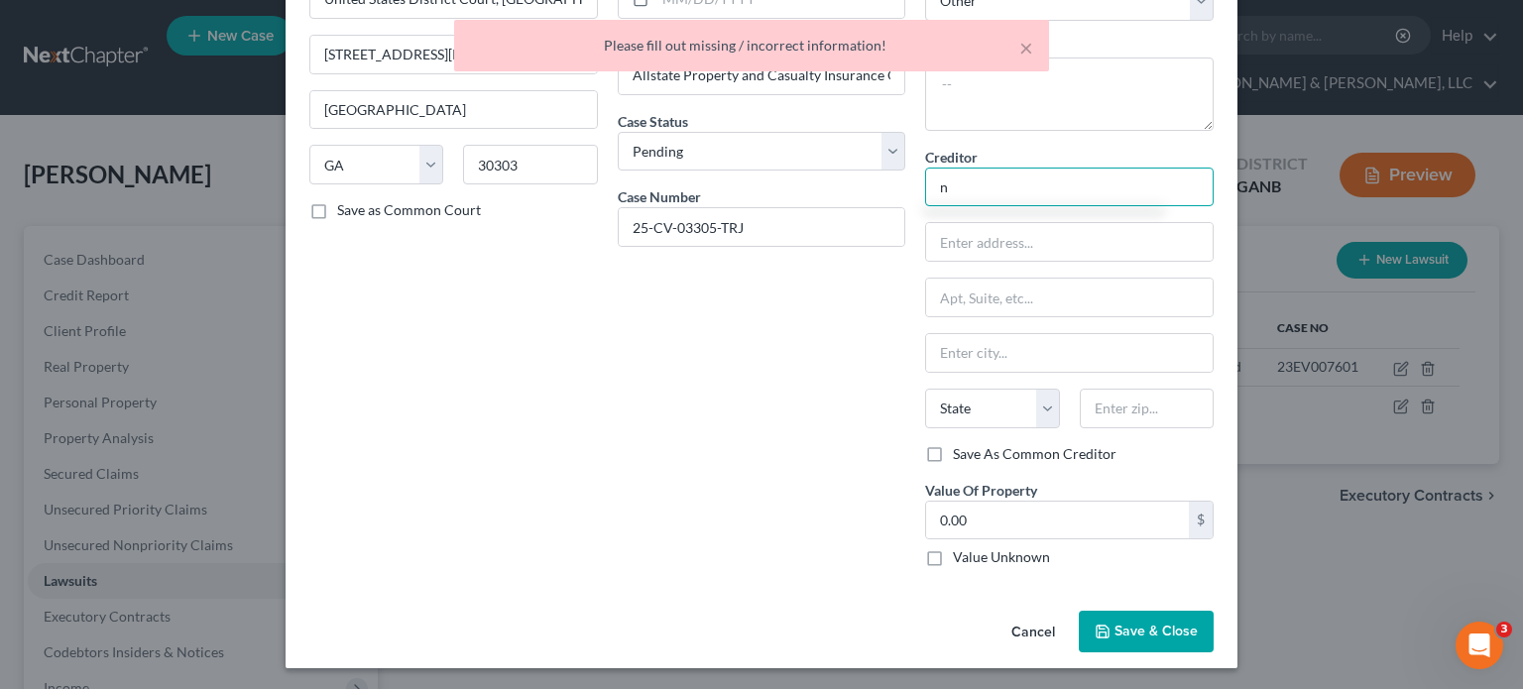
click at [1044, 185] on input "n" at bounding box center [1069, 188] width 288 height 40
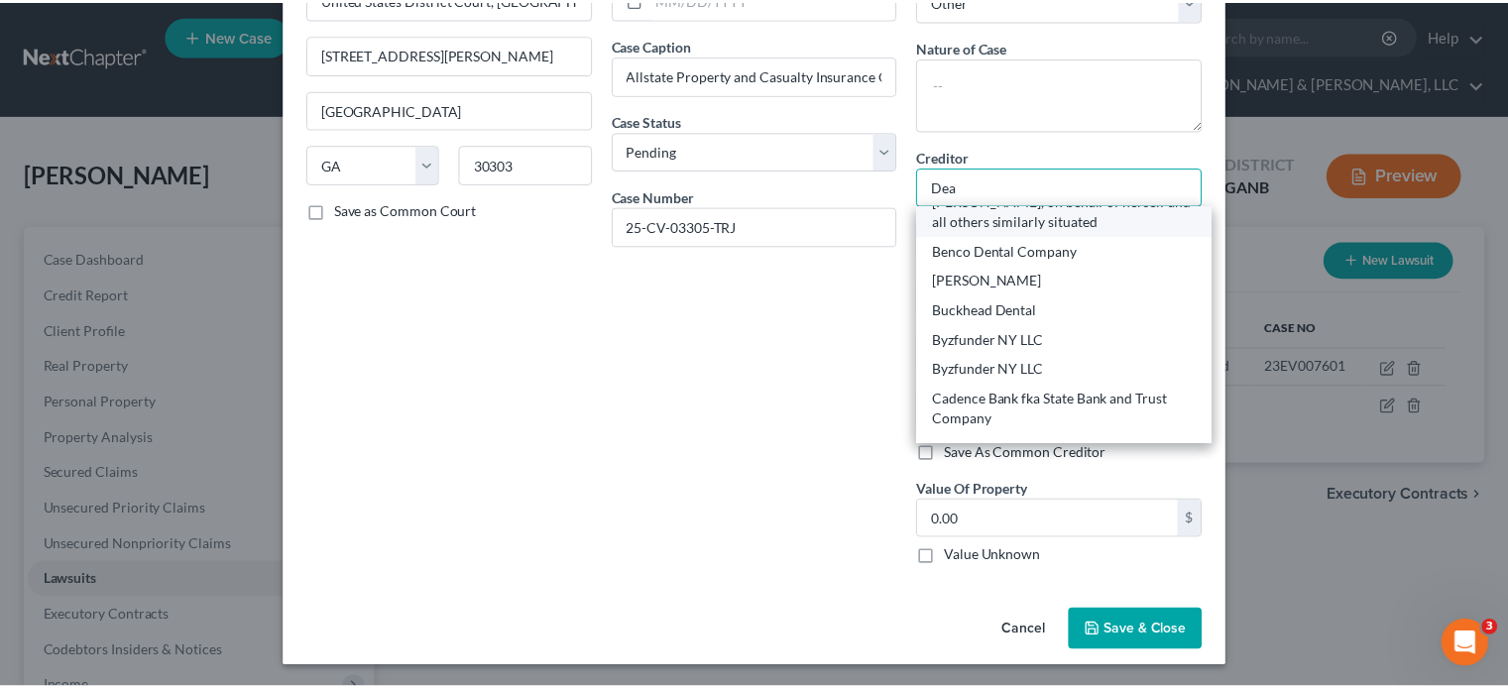
scroll to position [0, 0]
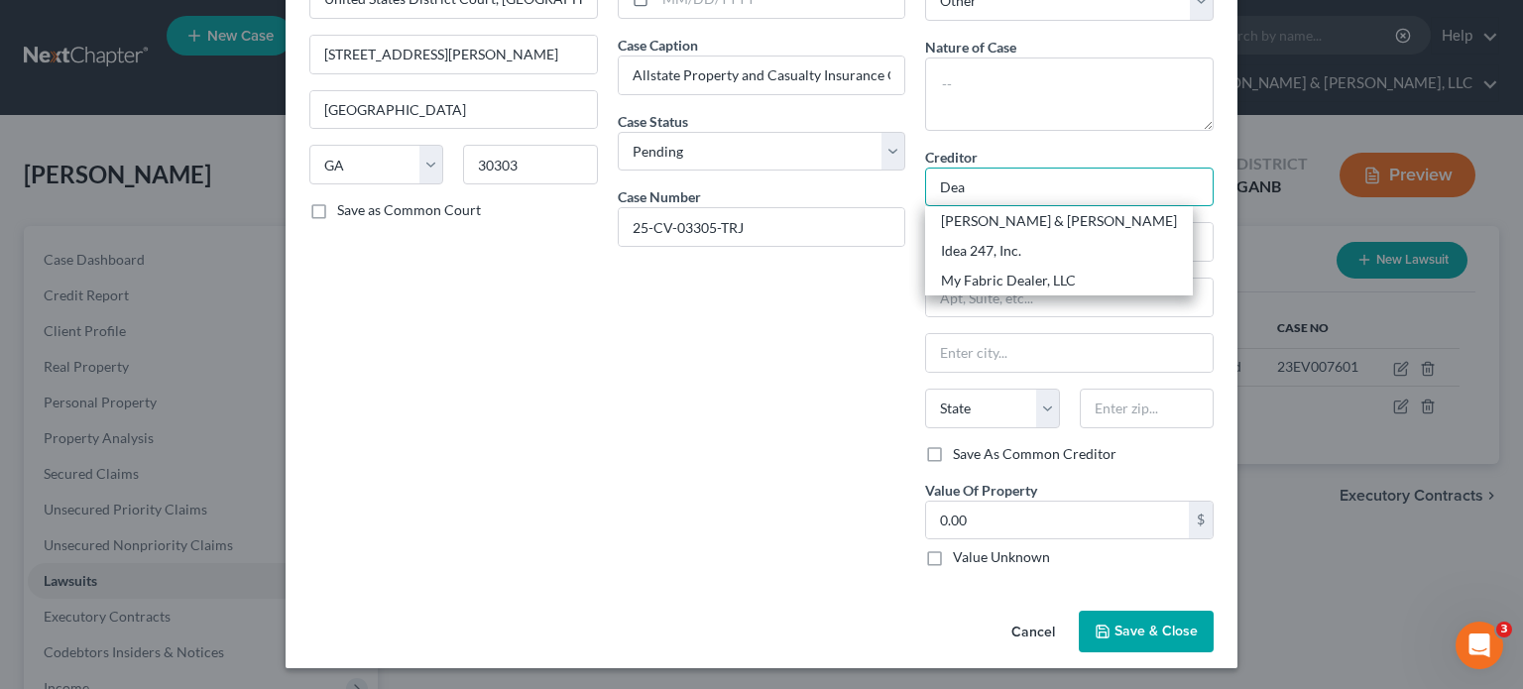
type input "Dea"
click at [769, 491] on div "Date Filed Case Caption Allstate Property and Casualty Insurance Company v. Dea…" at bounding box center [762, 270] width 308 height 625
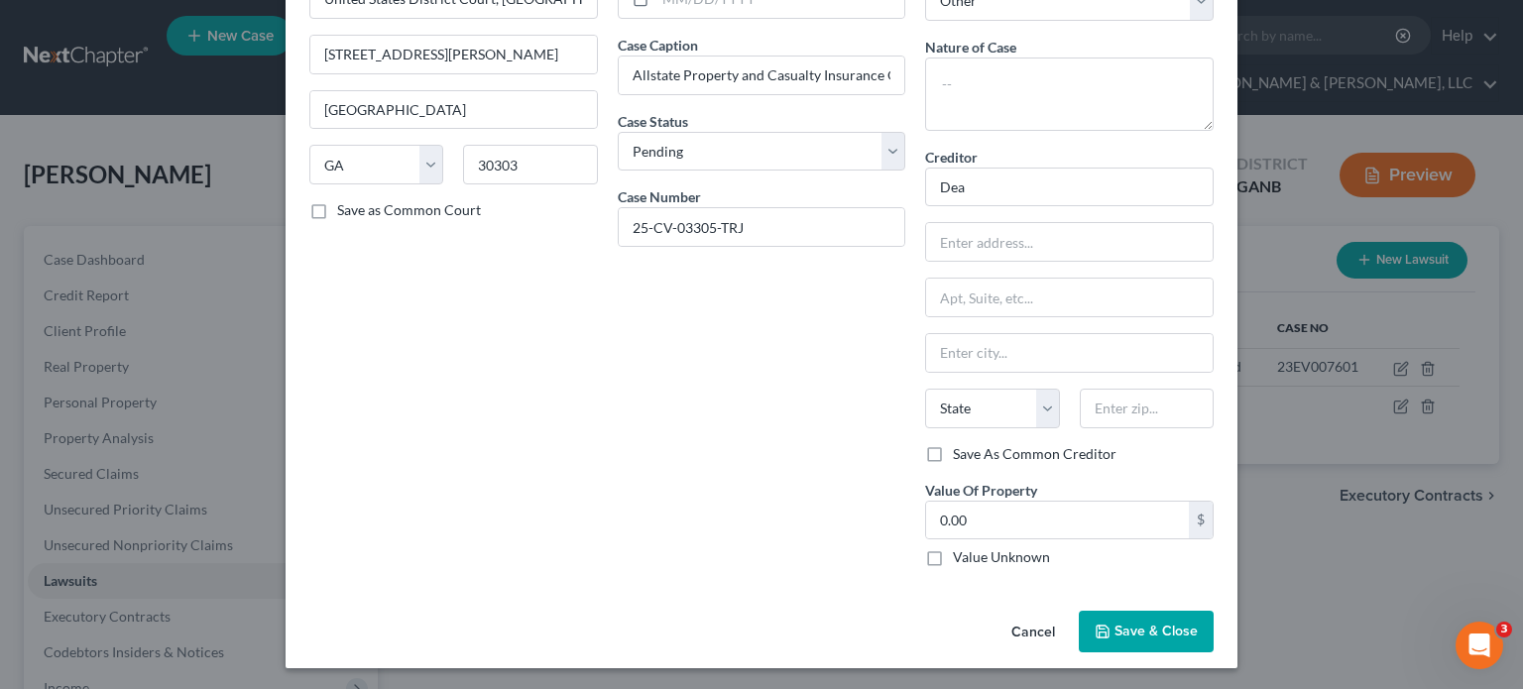
click at [1157, 632] on span "Save & Close" at bounding box center [1155, 631] width 83 height 17
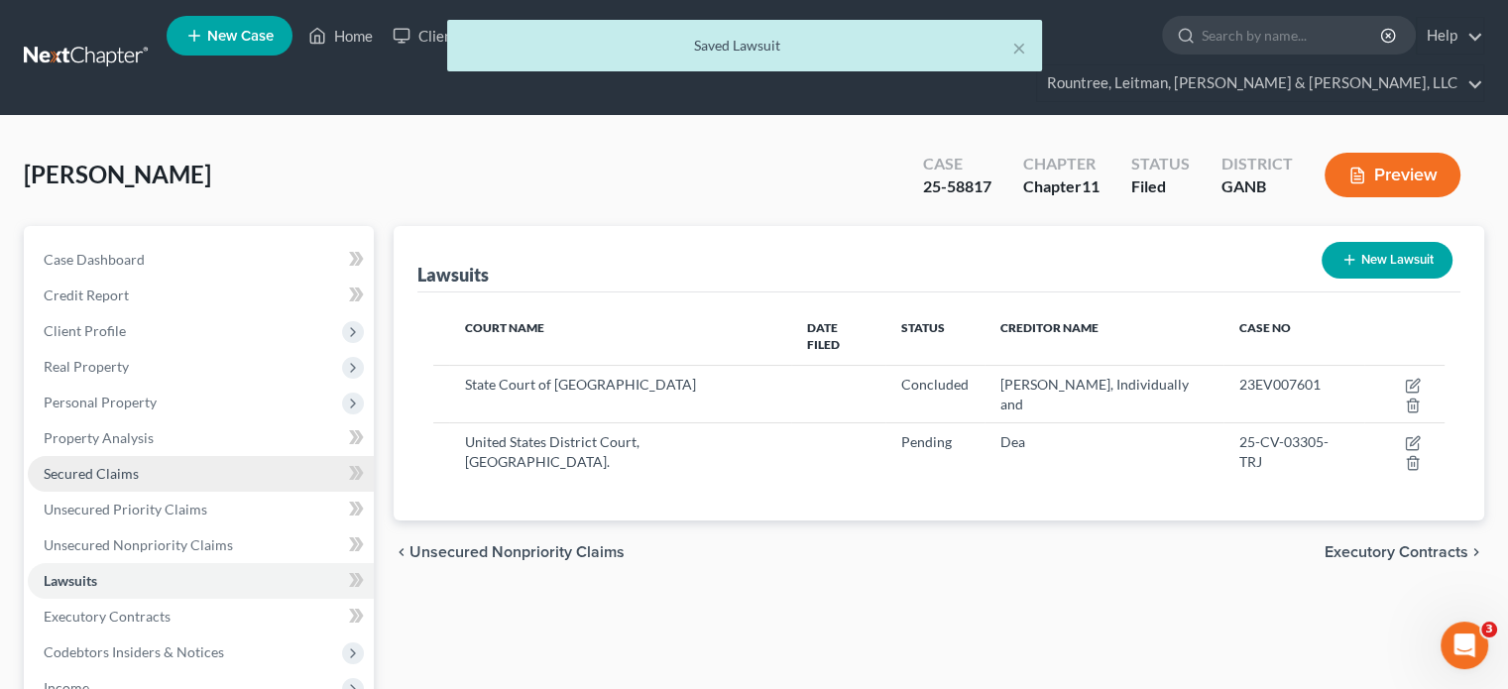
click at [129, 465] on span "Secured Claims" at bounding box center [91, 473] width 95 height 17
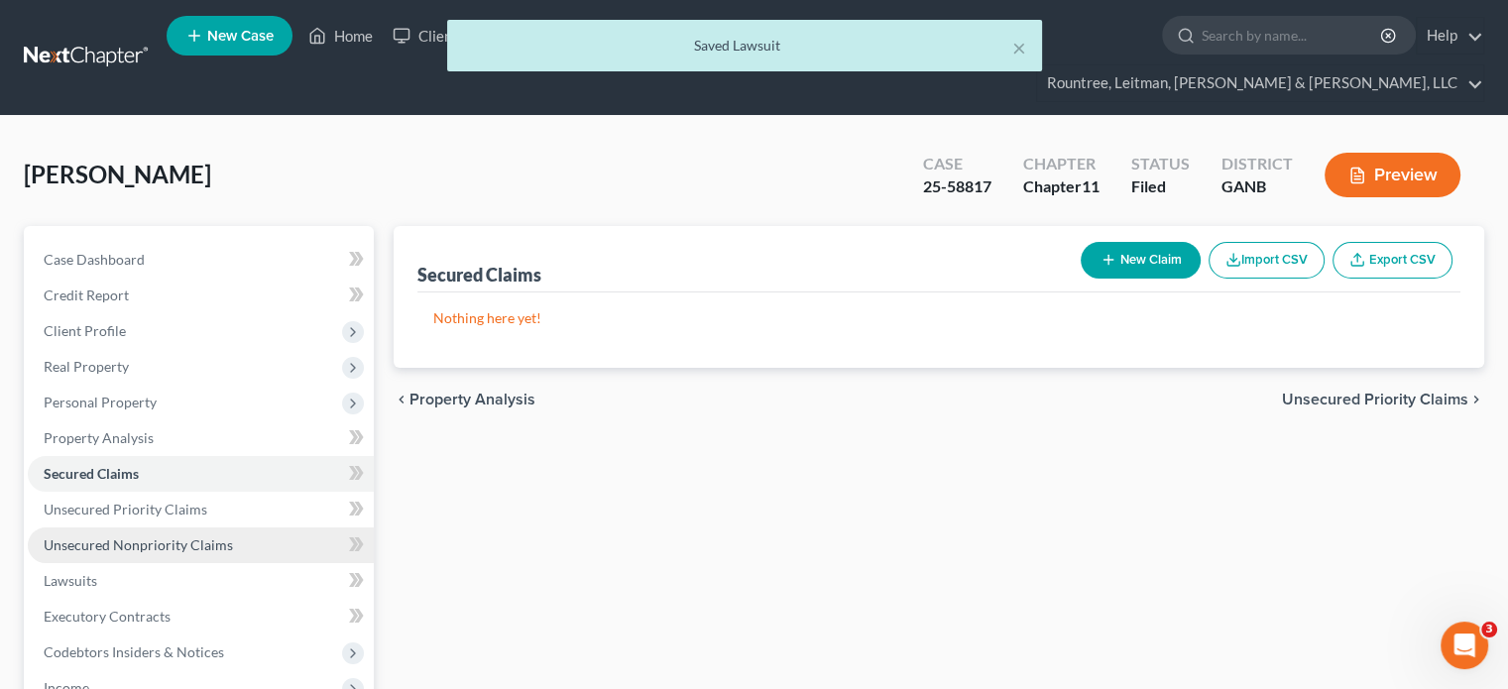
click at [149, 536] on span "Unsecured Nonpriority Claims" at bounding box center [138, 544] width 189 height 17
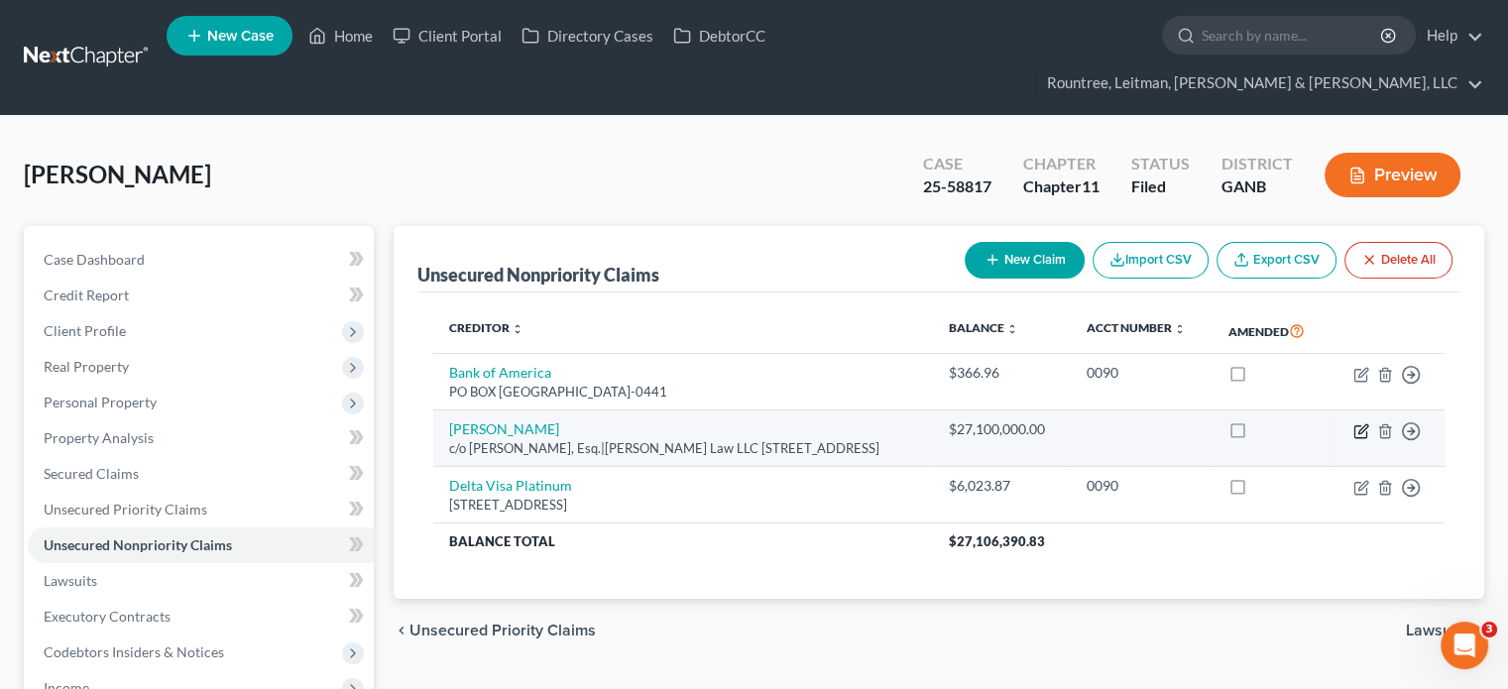
click at [1360, 423] on icon "button" at bounding box center [1361, 431] width 16 height 16
select select "10"
select select "0"
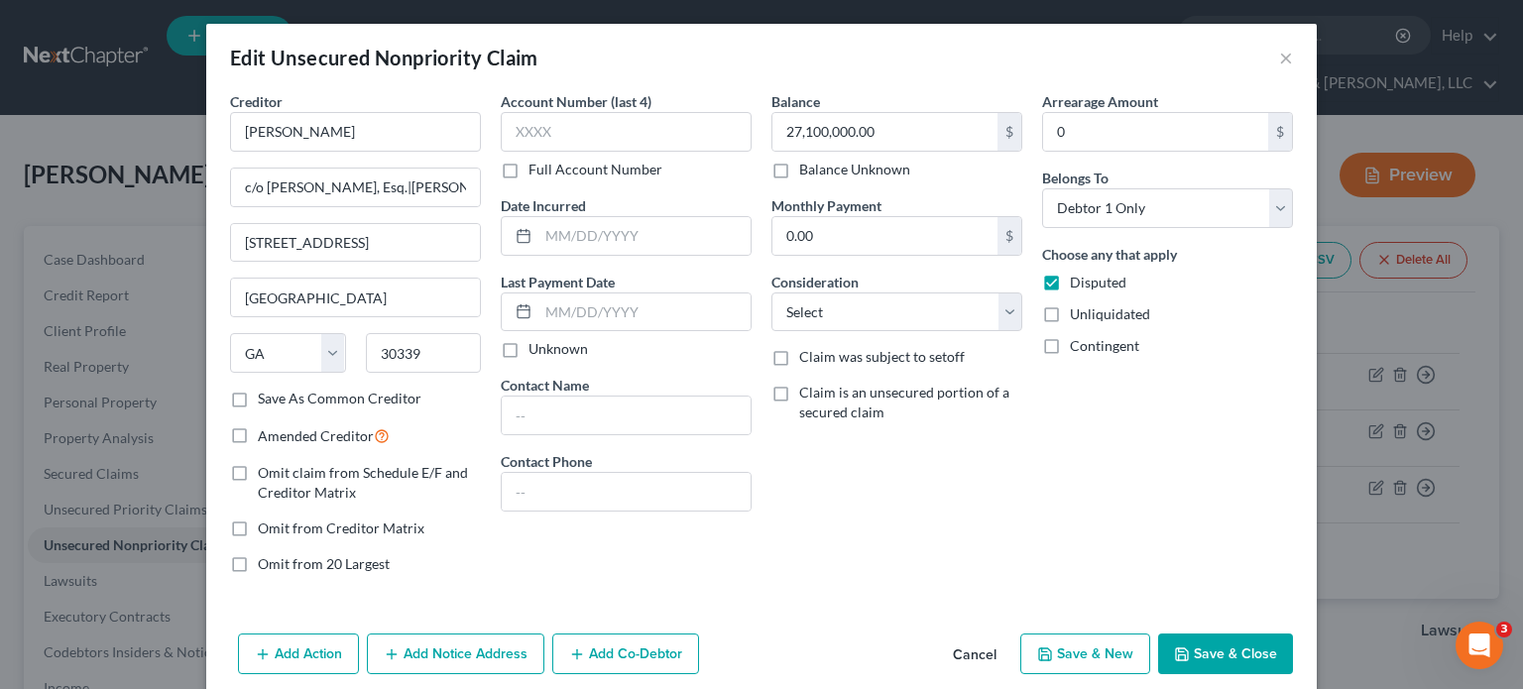
click at [258, 398] on label "Save As Common Creditor" at bounding box center [340, 399] width 164 height 20
click at [266, 398] on input "Save As Common Creditor" at bounding box center [272, 395] width 13 height 13
click at [1213, 644] on button "Save & Close" at bounding box center [1225, 654] width 135 height 42
checkbox input "false"
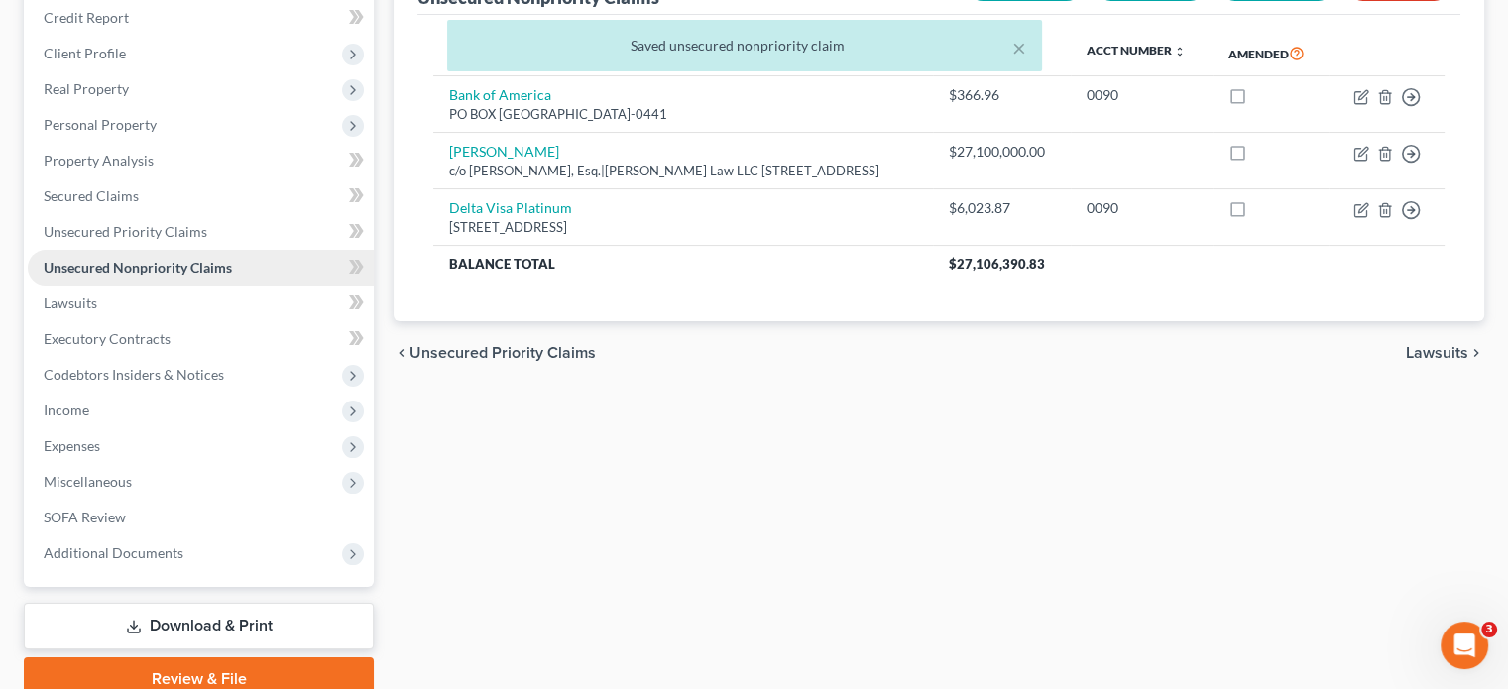
scroll to position [297, 0]
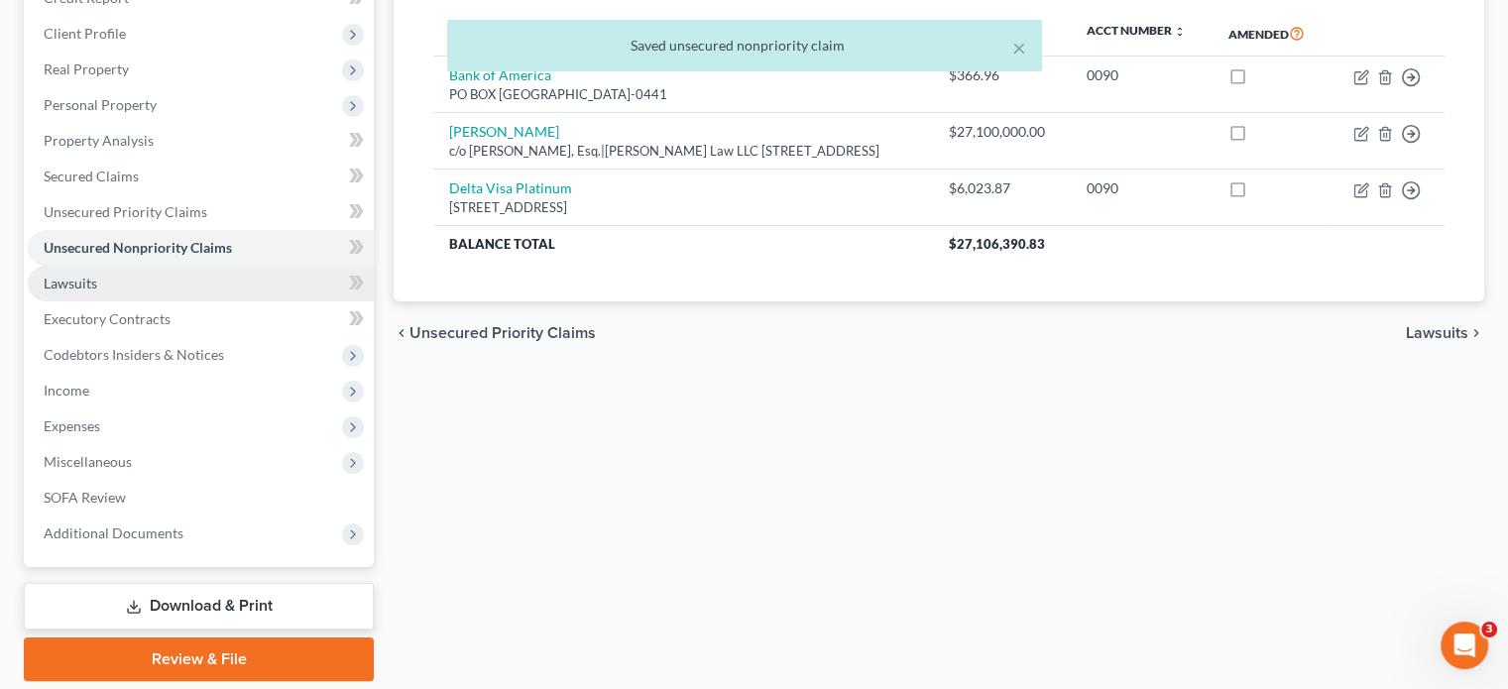
click at [73, 275] on span "Lawsuits" at bounding box center [71, 283] width 54 height 17
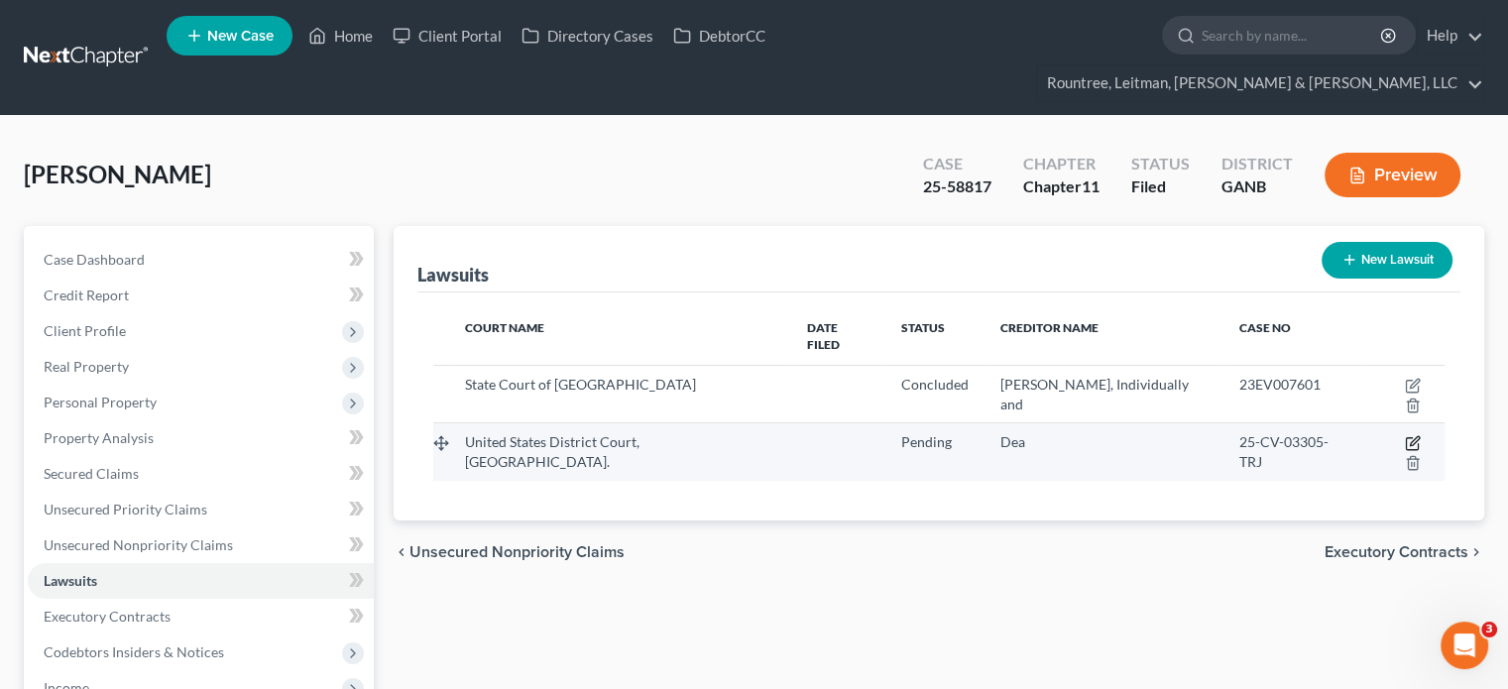
click at [1405, 435] on icon "button" at bounding box center [1413, 443] width 16 height 16
select select "10"
select select "0"
select select "4"
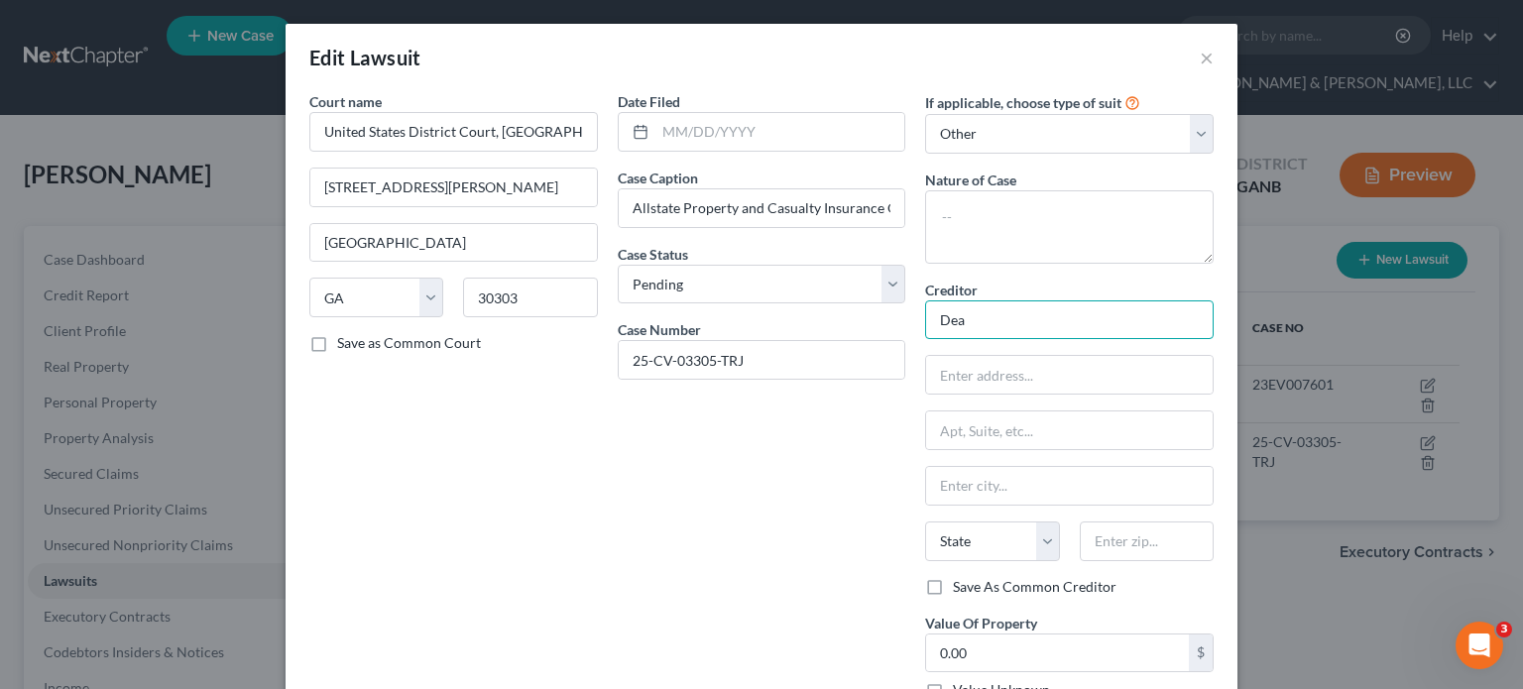
click at [1043, 318] on input "Dea" at bounding box center [1069, 320] width 288 height 40
drag, startPoint x: 1043, startPoint y: 318, endPoint x: 892, endPoint y: 329, distance: 151.1
click at [892, 329] on div "Court name * United States District Court, NDGa. 75 Ted Turner Drive, SW Atlant…" at bounding box center [761, 403] width 924 height 625
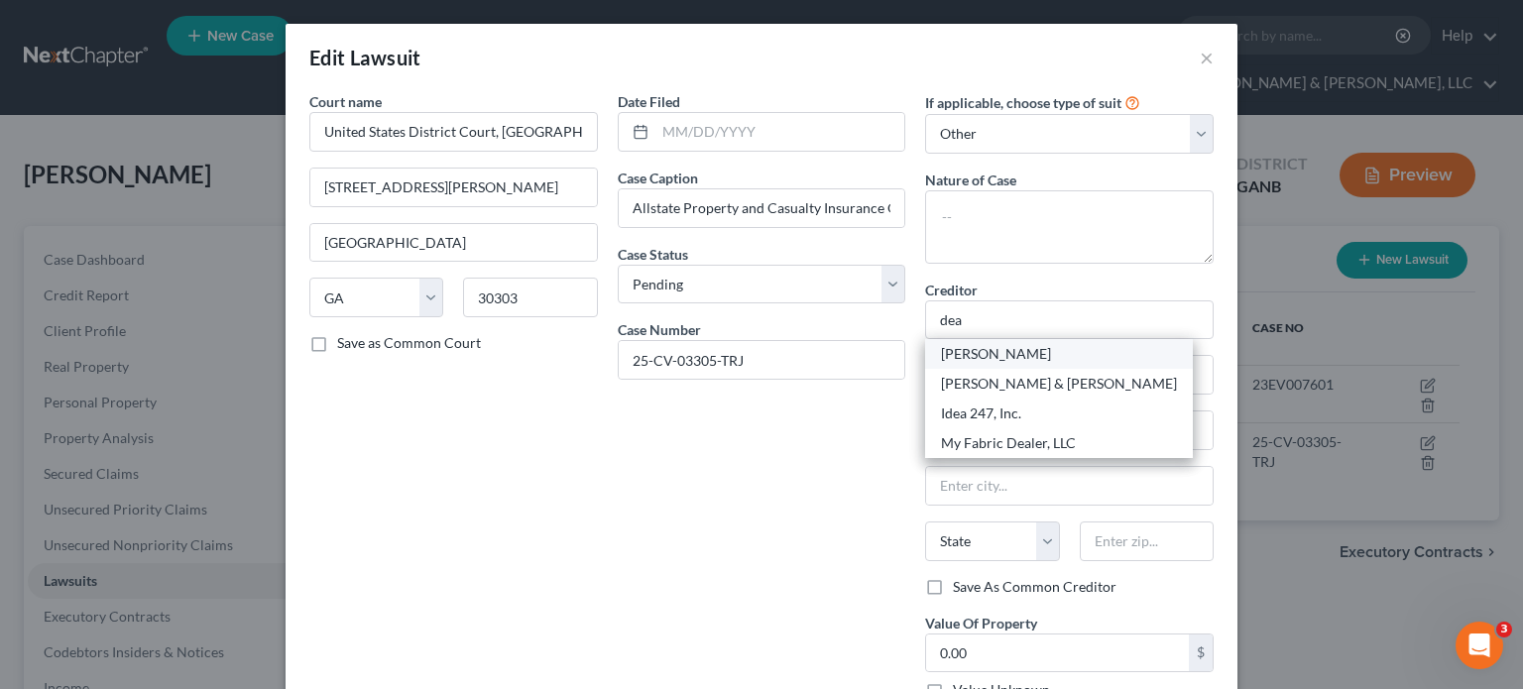
click at [1022, 351] on div "[PERSON_NAME]" at bounding box center [1059, 354] width 236 height 20
type input "[PERSON_NAME]"
type input "c/o Ben C. Brodhead, Esq.|Brodhead Law LLC"
type input "3350 Riverwood Pkwy, Ste. 2230"
type input "[GEOGRAPHIC_DATA]"
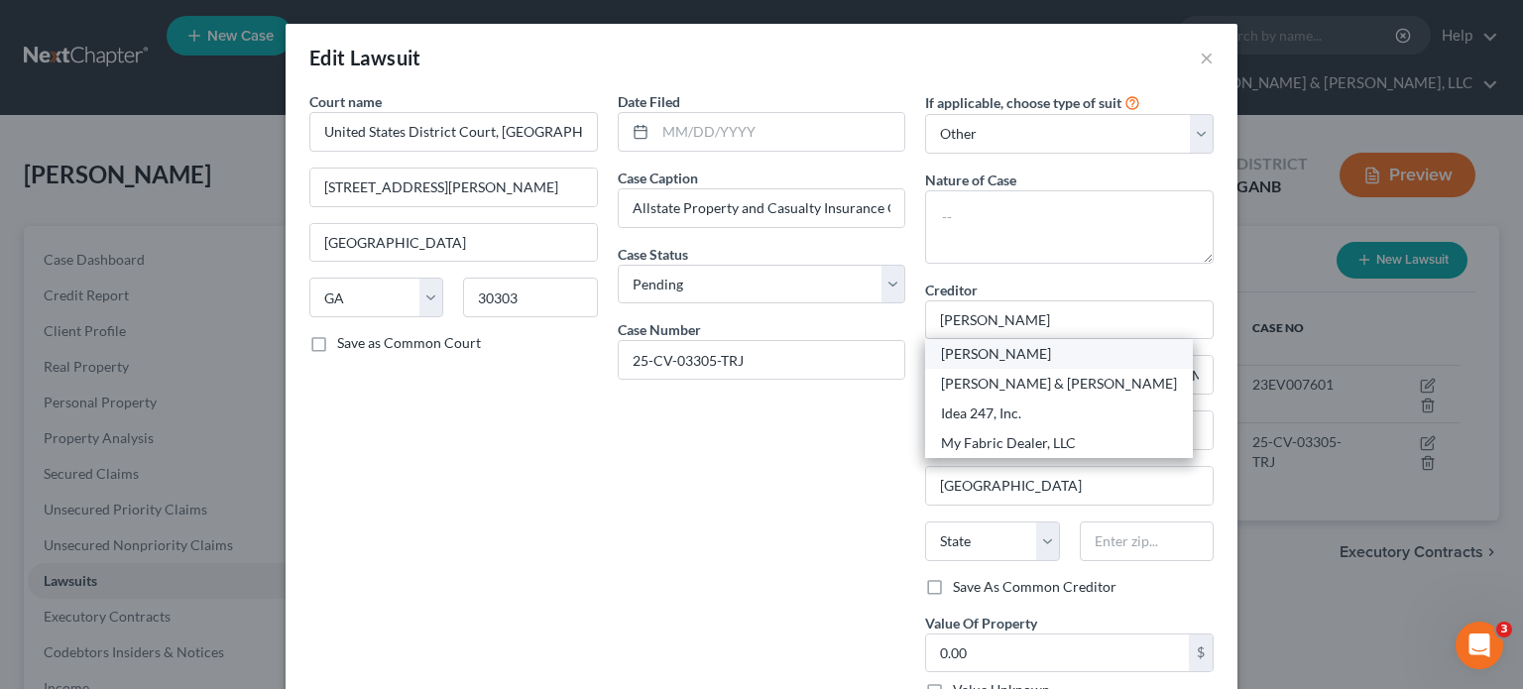
select select "10"
type input "30339"
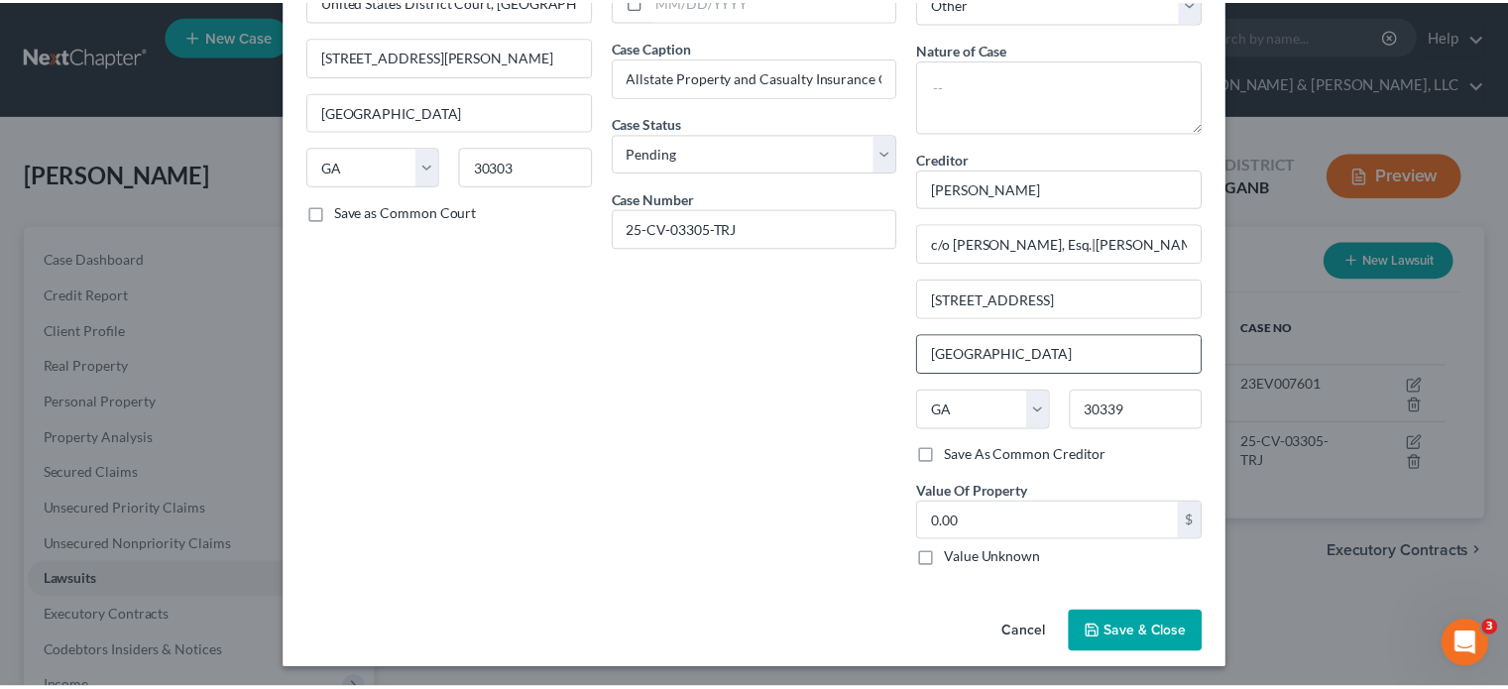
scroll to position [133, 0]
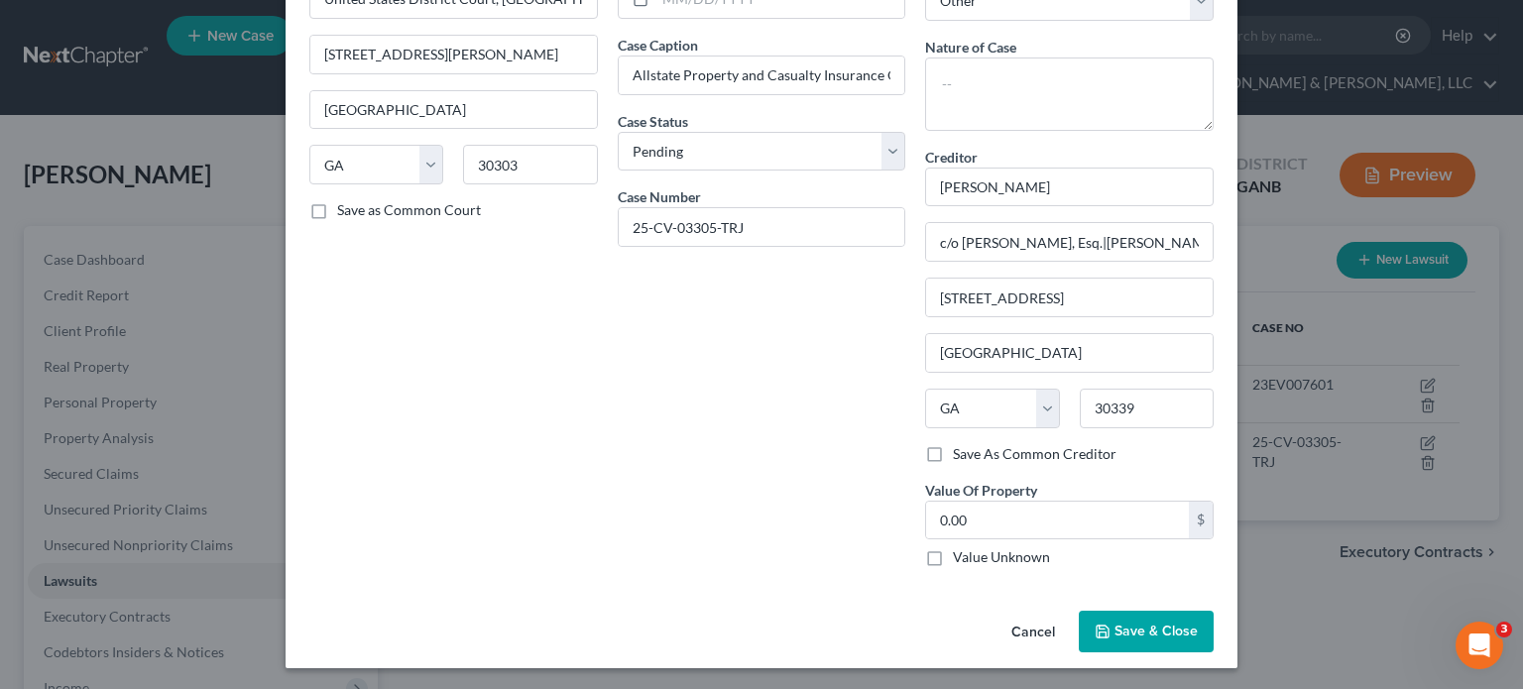
click at [1133, 637] on button "Save & Close" at bounding box center [1146, 632] width 135 height 42
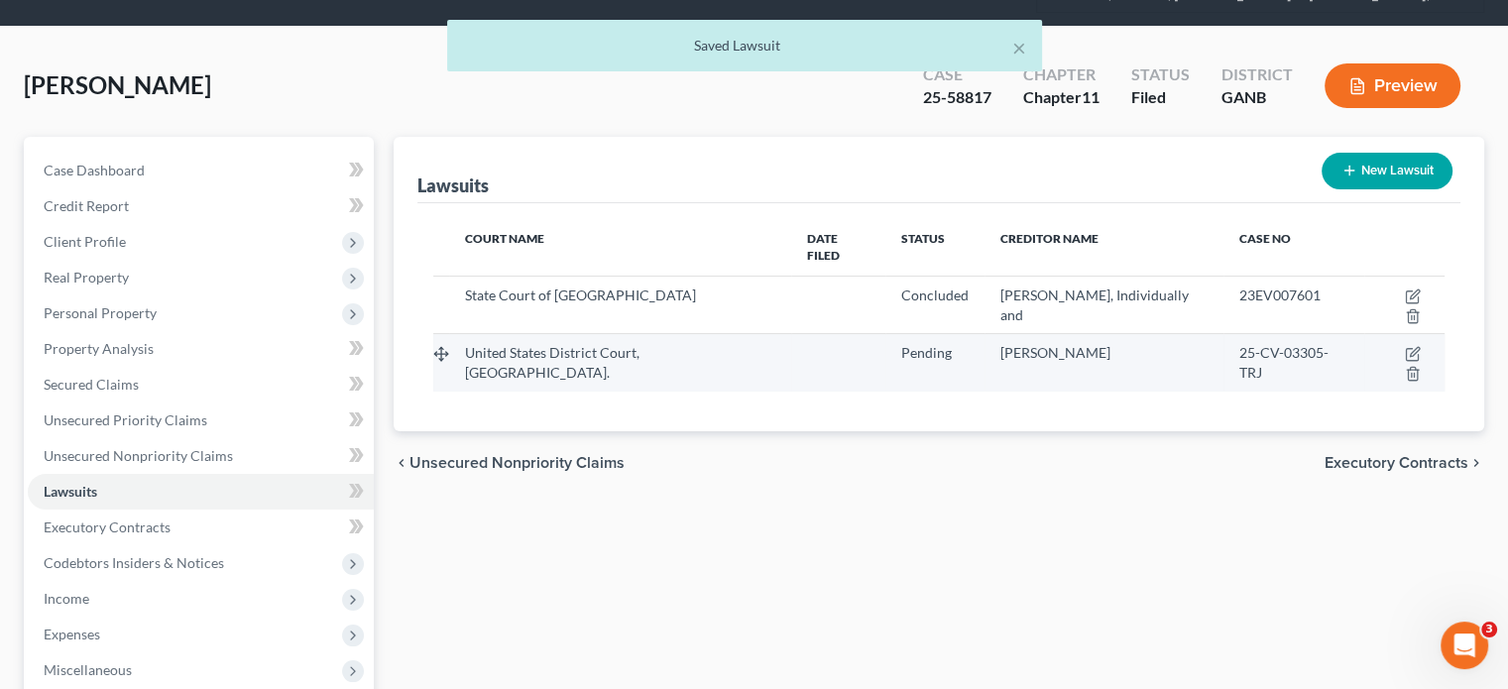
scroll to position [0, 0]
